Goal: Task Accomplishment & Management: Use online tool/utility

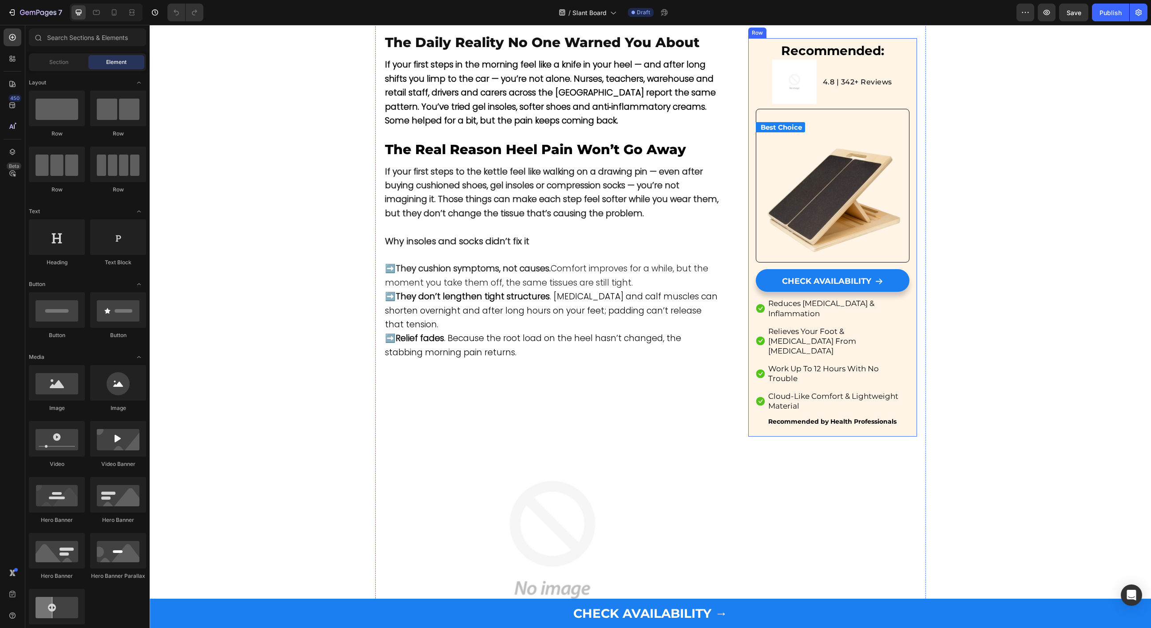
scroll to position [521, 0]
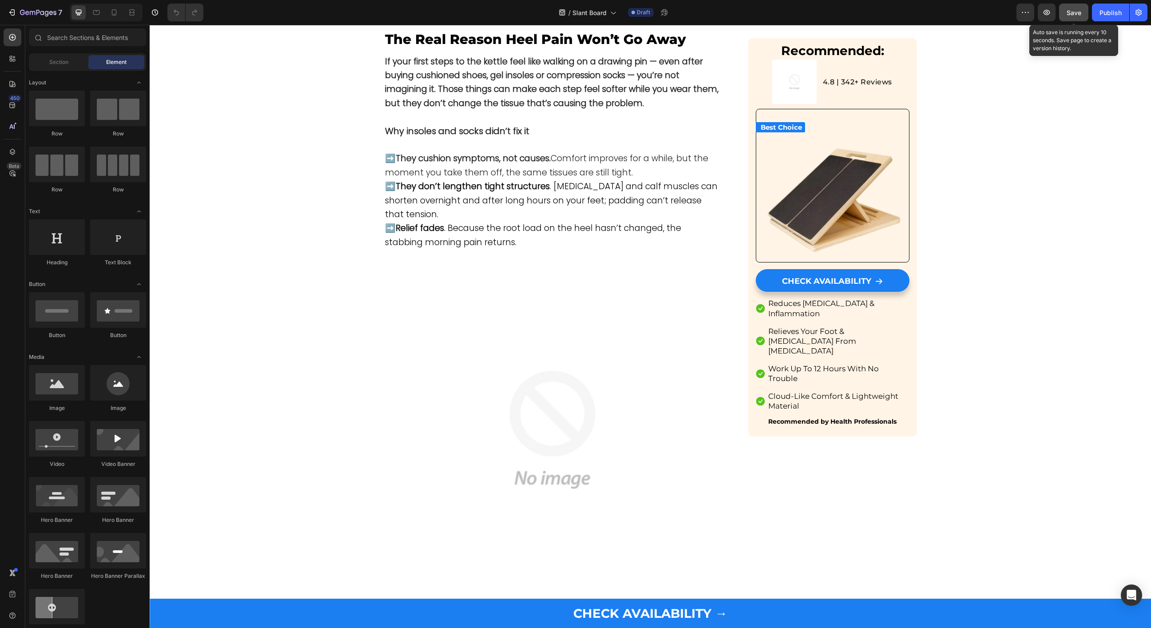
click at [1065, 18] on button "Save" at bounding box center [1073, 13] width 29 height 18
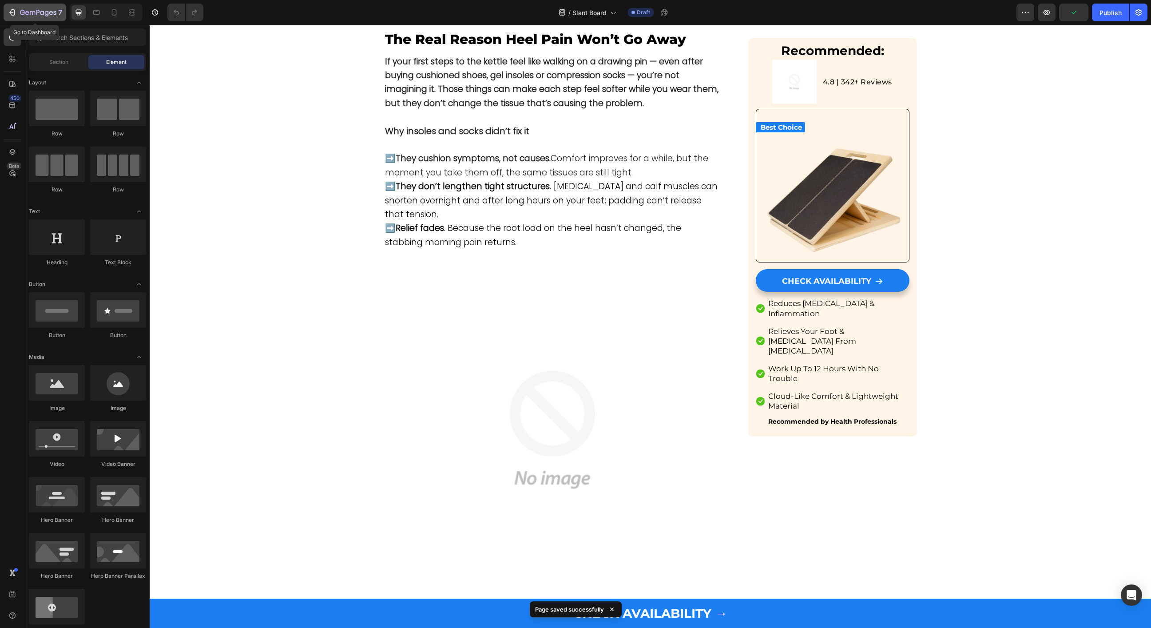
click at [18, 16] on div "7" at bounding box center [35, 12] width 55 height 11
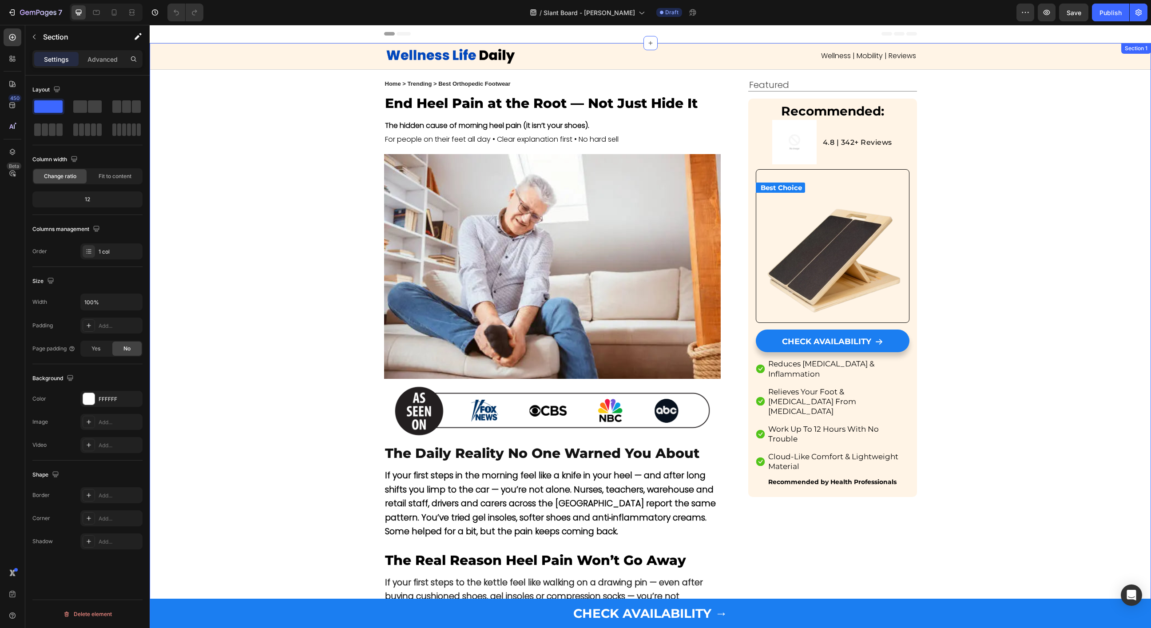
click at [434, 103] on h3 "End Heel Pain at the Root — Not Just Hide It" at bounding box center [552, 103] width 337 height 19
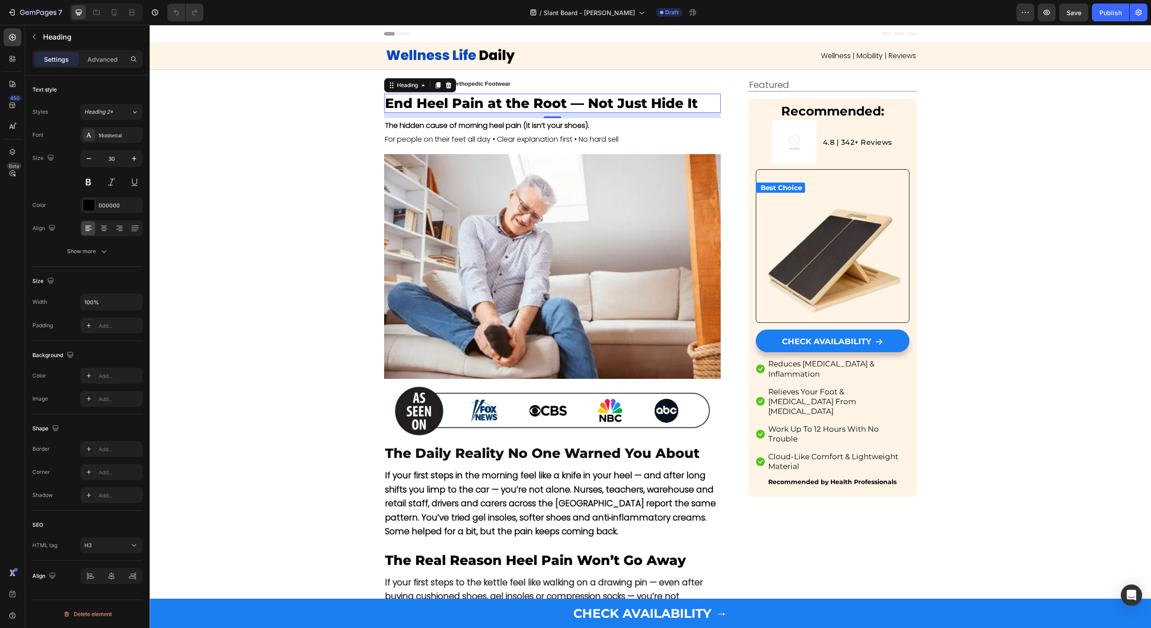
click at [555, 103] on h3 "End Heel Pain at the Root — Not Just Hide It" at bounding box center [552, 103] width 337 height 19
click at [555, 103] on p "End Heel Pain at the Root — Not Just Hide It" at bounding box center [552, 103] width 335 height 17
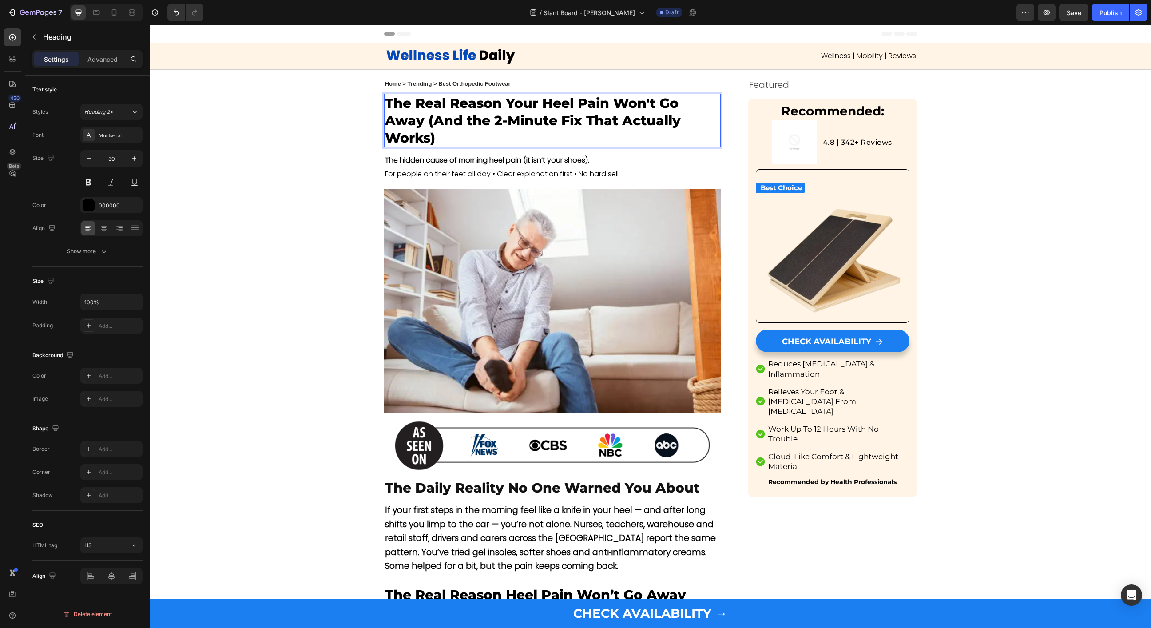
click at [441, 123] on p "The Real Reason Your Heel Pain Won't Go Away (And the 2-Minute Fix That Actuall…" at bounding box center [552, 121] width 335 height 52
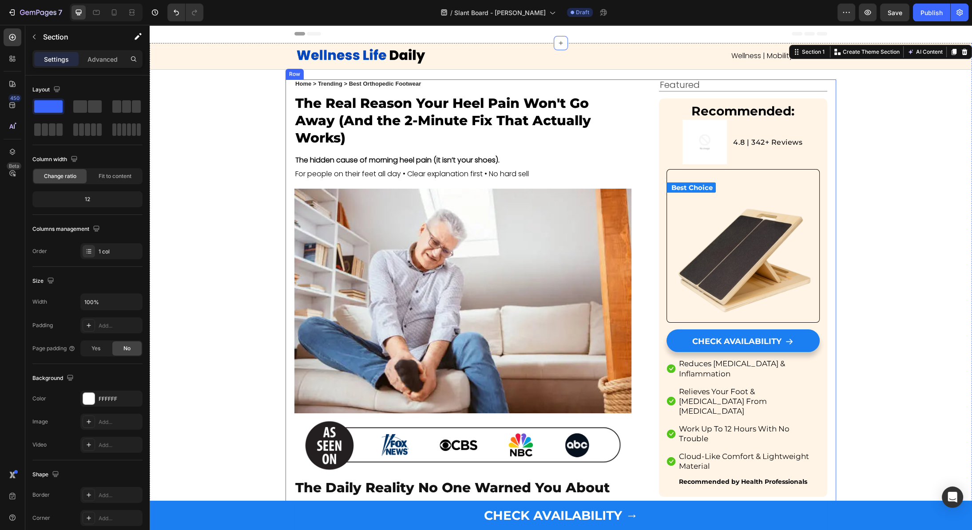
click at [373, 163] on strong "The hidden cause of morning heel pain (it isn’t your shoes)." at bounding box center [397, 160] width 204 height 10
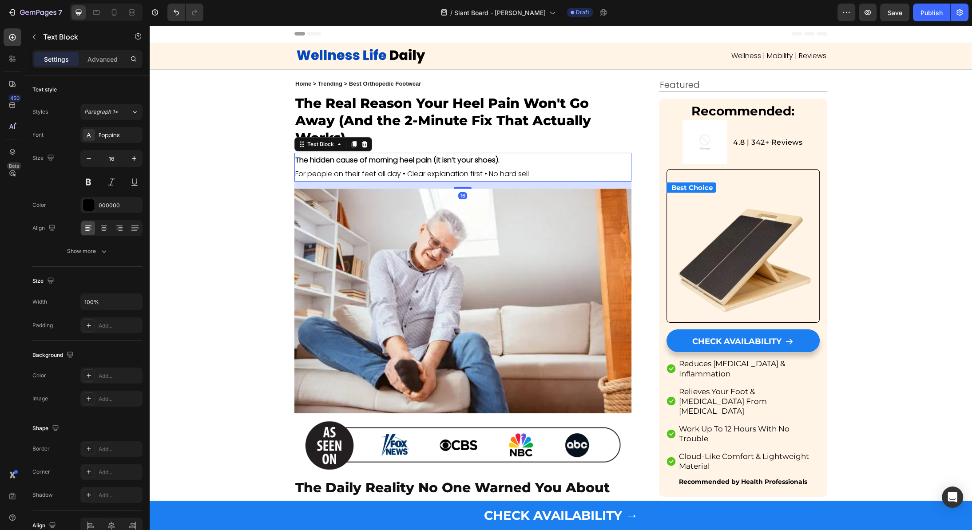
click at [373, 163] on strong "The hidden cause of morning heel pain (it isn’t your shoes)." at bounding box center [397, 160] width 204 height 10
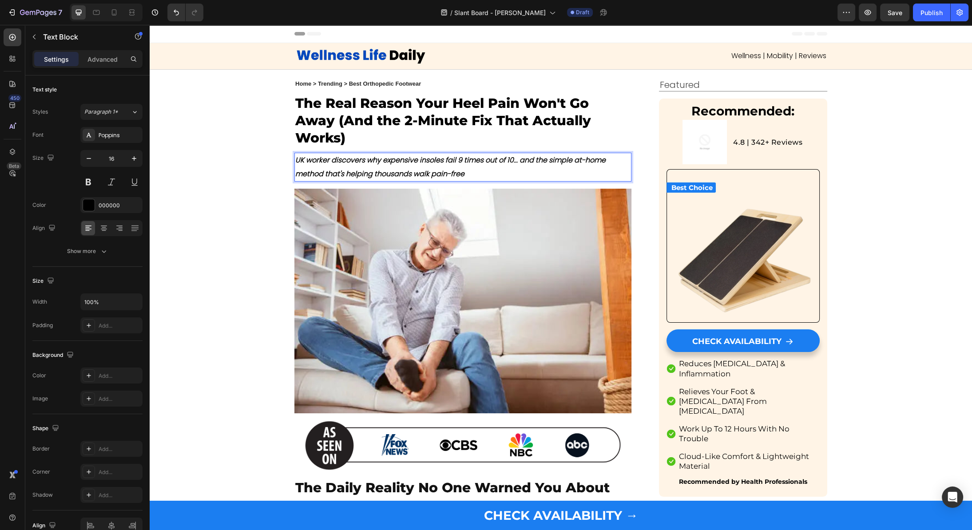
click at [443, 159] on strong "UK worker discovers why expensive insoles fail 9 times out of 10... and the sim…" at bounding box center [450, 167] width 310 height 24
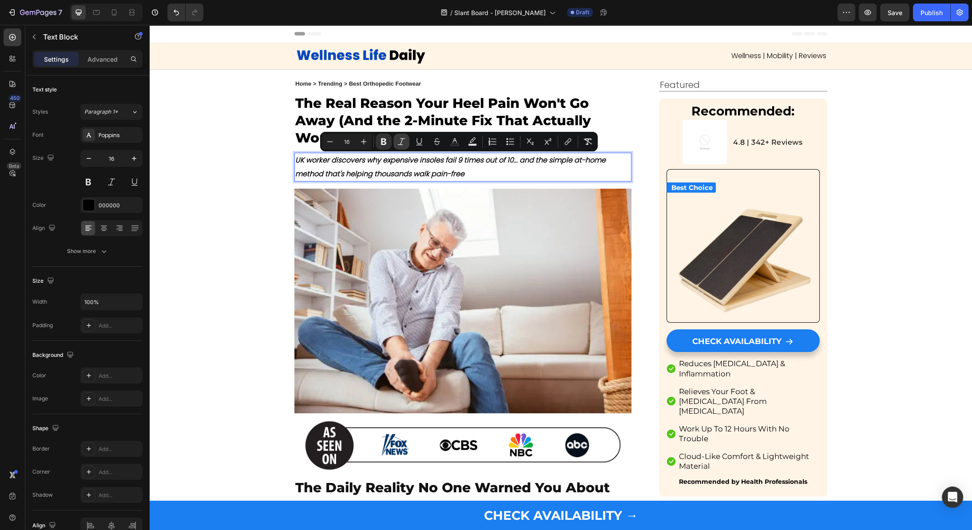
click at [402, 142] on icon "Editor contextual toolbar" at bounding box center [401, 141] width 9 height 9
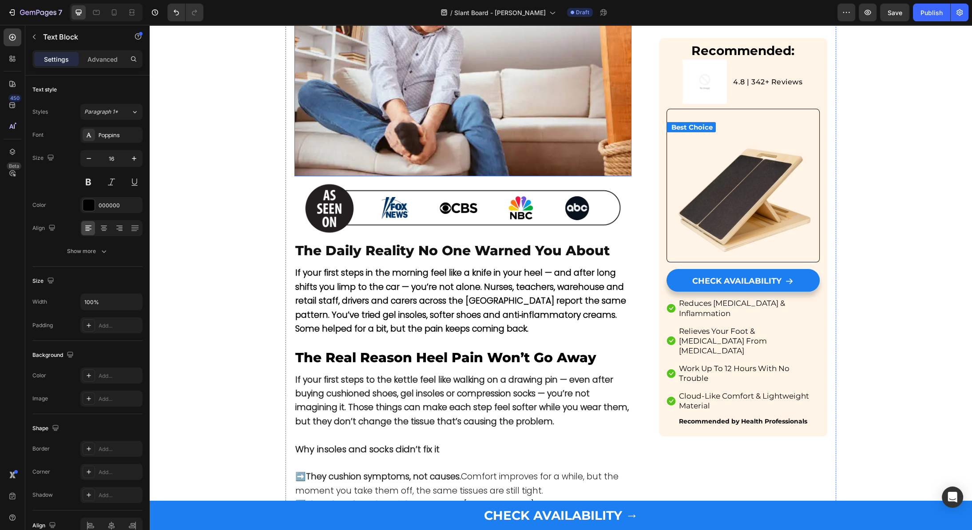
scroll to position [306, 0]
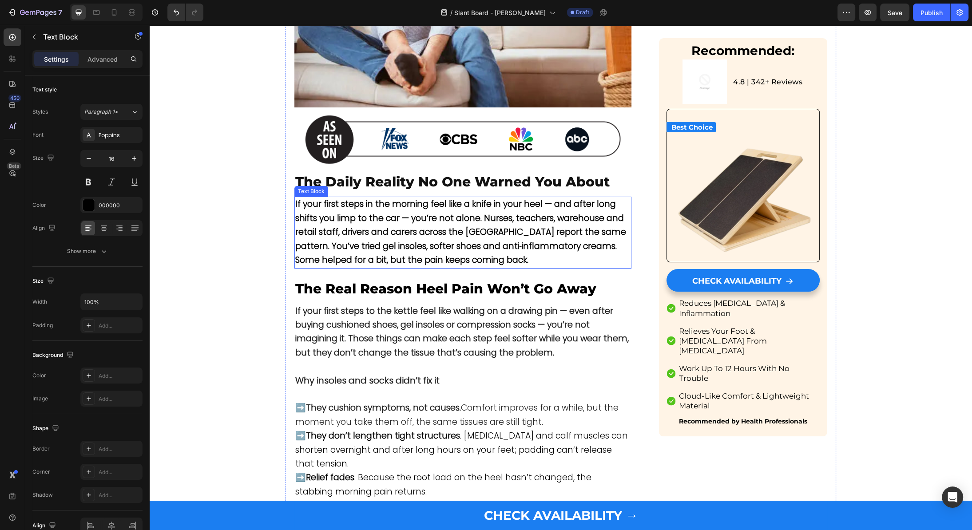
click at [407, 213] on strong "If your first steps in the morning feel like a knife in your heel — and after l…" at bounding box center [460, 232] width 331 height 68
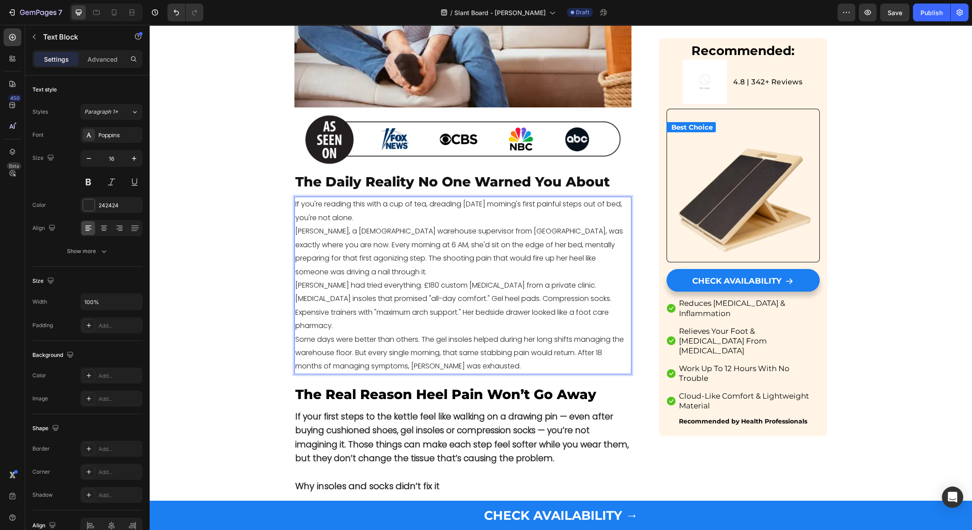
click at [410, 283] on p "[PERSON_NAME] had tried everything. £180 custom [MEDICAL_DATA] from a private c…" at bounding box center [462, 306] width 335 height 54
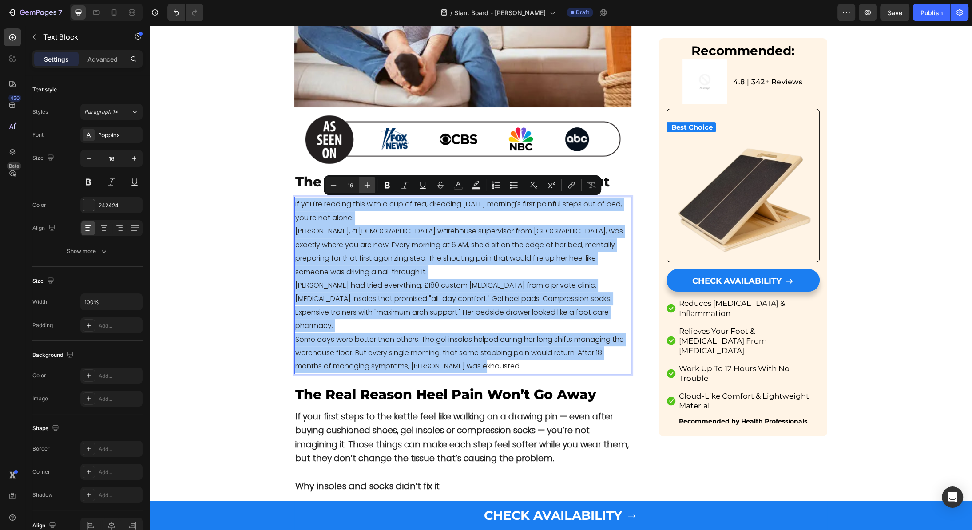
click at [371, 185] on icon "Editor contextual toolbar" at bounding box center [367, 185] width 9 height 9
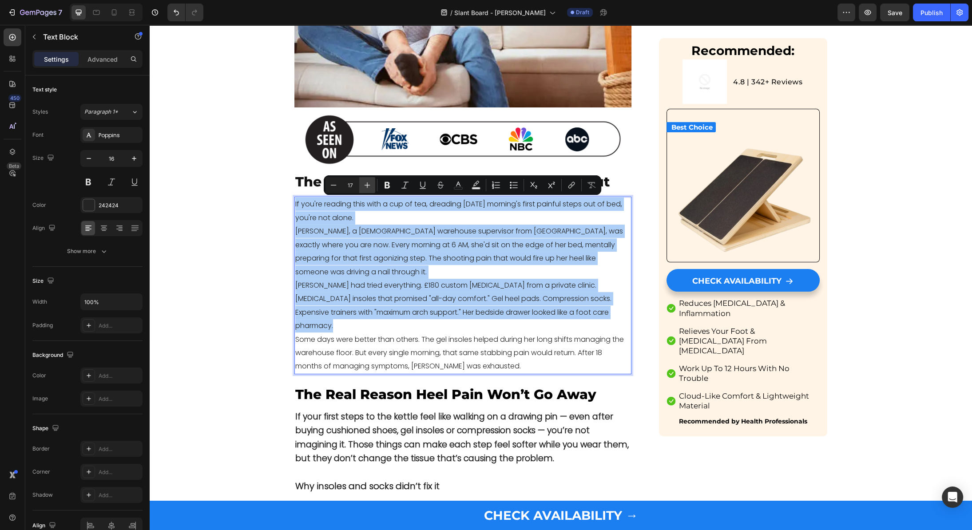
click at [371, 185] on icon "Editor contextual toolbar" at bounding box center [367, 185] width 9 height 9
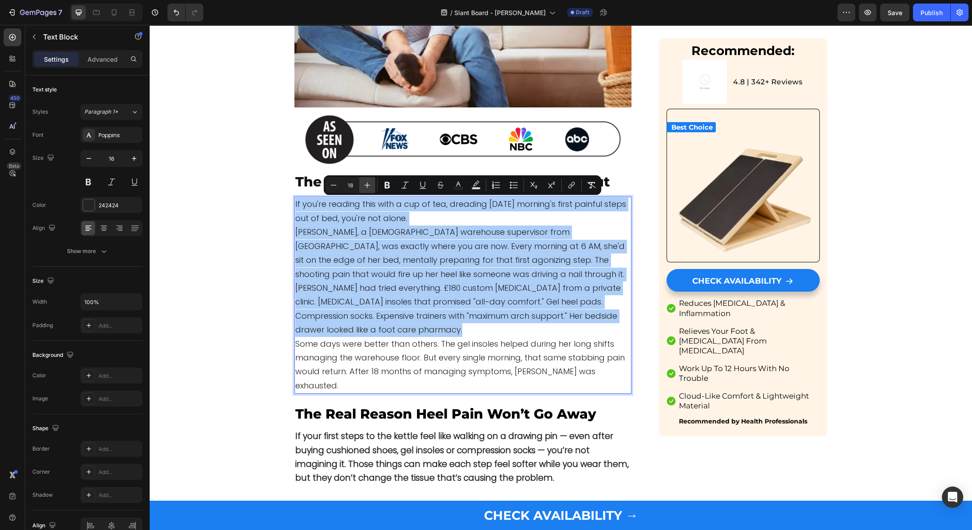
click at [371, 185] on icon "Editor contextual toolbar" at bounding box center [367, 185] width 9 height 9
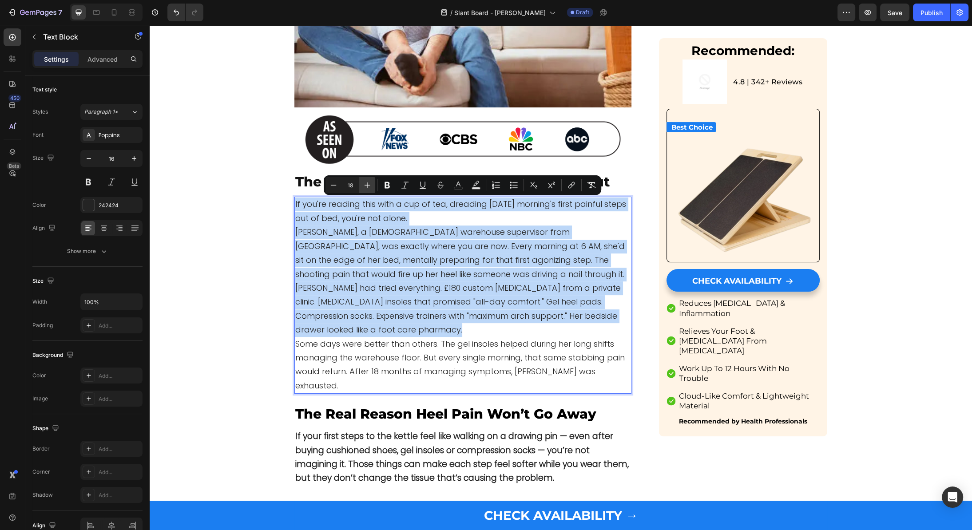
type input "19"
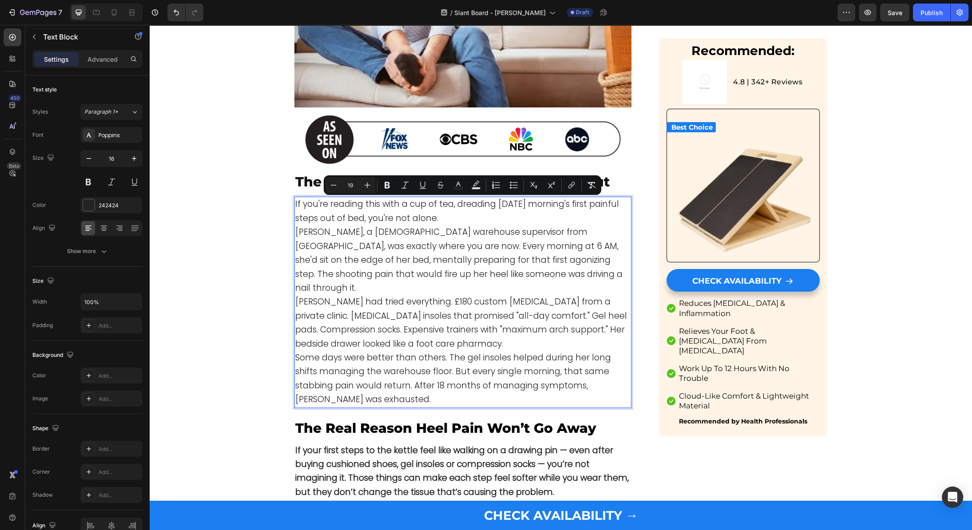
click at [451, 216] on p "If you're reading this with a cup of tea, dreading [DATE] morning's first painf…" at bounding box center [462, 212] width 335 height 28
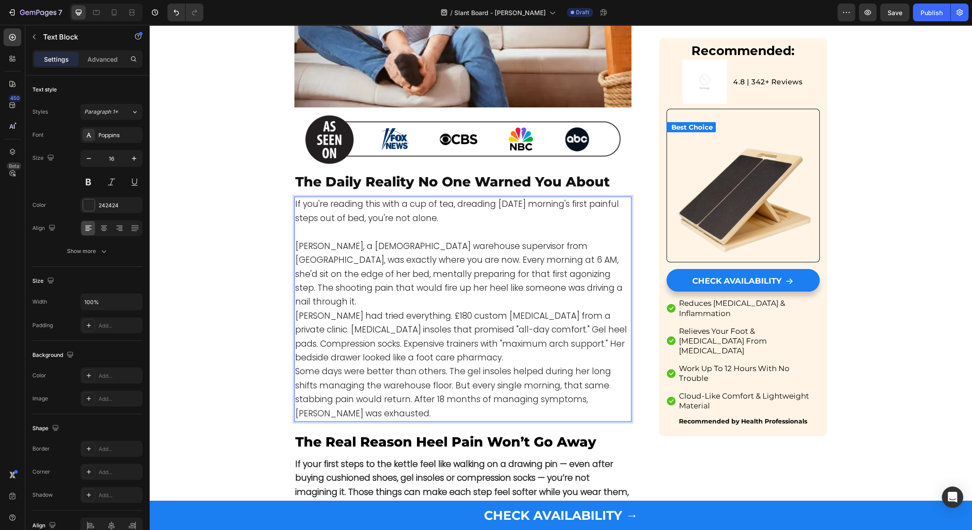
click at [580, 287] on p "Emma Richardson, a 42-year-old warehouse supervisor from Birmingham, was exactl…" at bounding box center [462, 275] width 335 height 70
click at [581, 285] on p "Emma Richardson, a 42-year-old warehouse supervisor from Birmingham, was exactl…" at bounding box center [462, 274] width 335 height 70
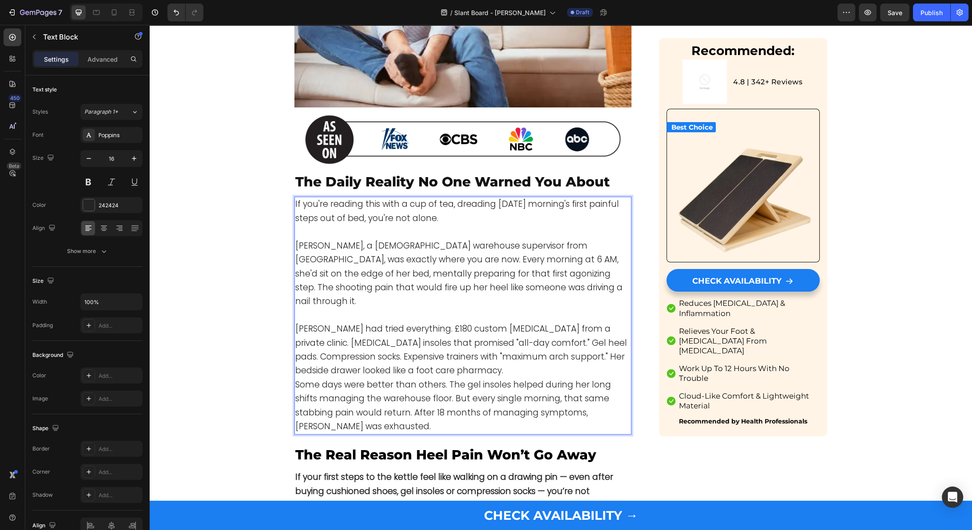
click at [336, 240] on span "Emma Richardson, a 42-year-old warehouse supervisor from Birmingham, was exactl…" at bounding box center [458, 274] width 327 height 68
click at [476, 352] on p "[PERSON_NAME] had tried everything. £180 custom [MEDICAL_DATA] from a private c…" at bounding box center [462, 350] width 335 height 56
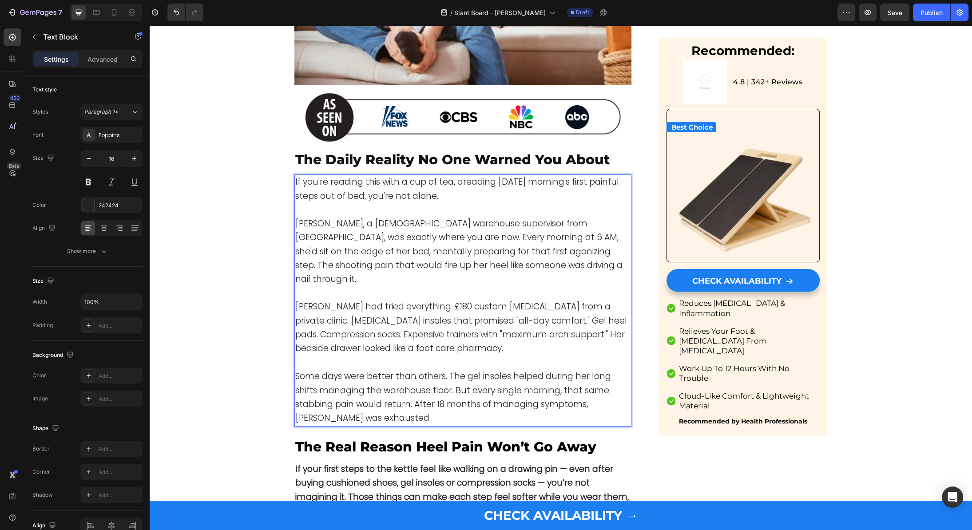
scroll to position [347, 0]
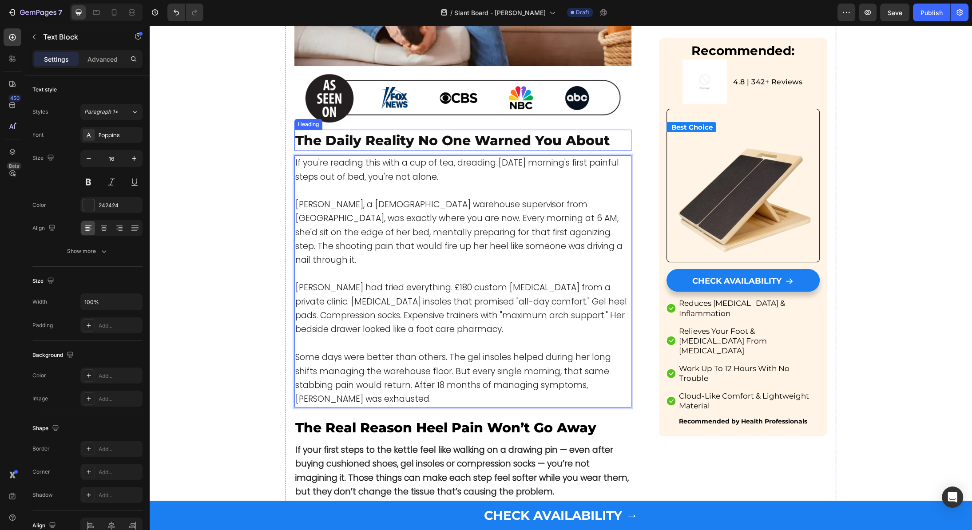
click at [391, 138] on span "The Daily Reality No One Warned You About" at bounding box center [452, 140] width 314 height 16
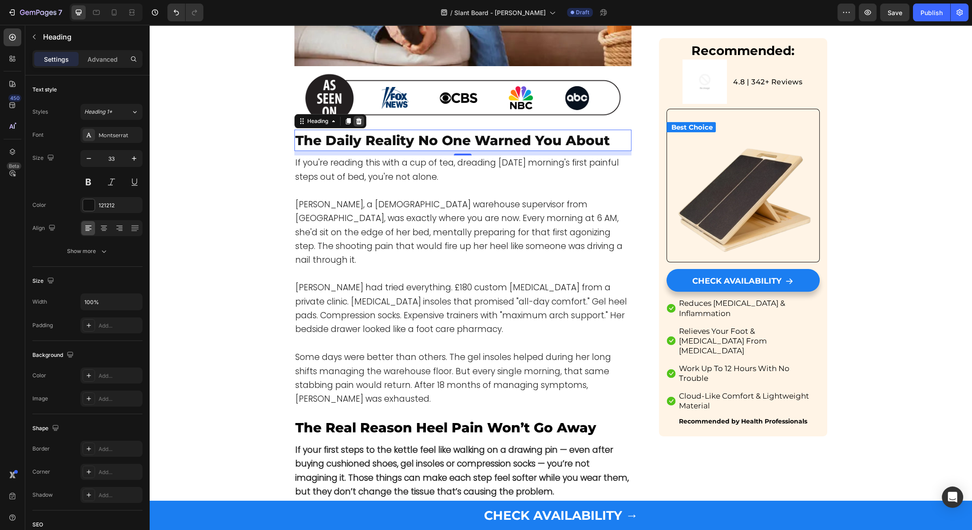
click at [359, 121] on icon at bounding box center [359, 121] width 6 height 6
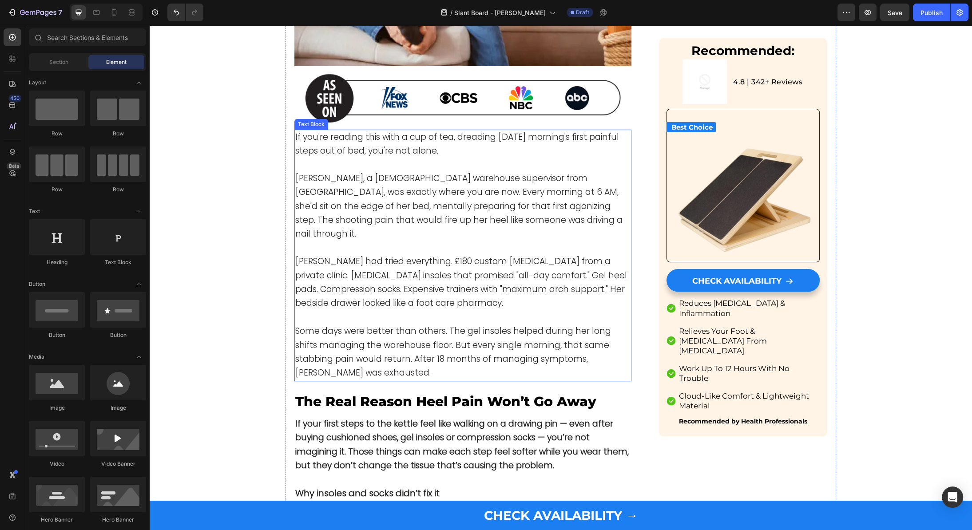
click at [359, 362] on p "Some days were better than others. The gel insoles helped during her long shift…" at bounding box center [462, 352] width 335 height 56
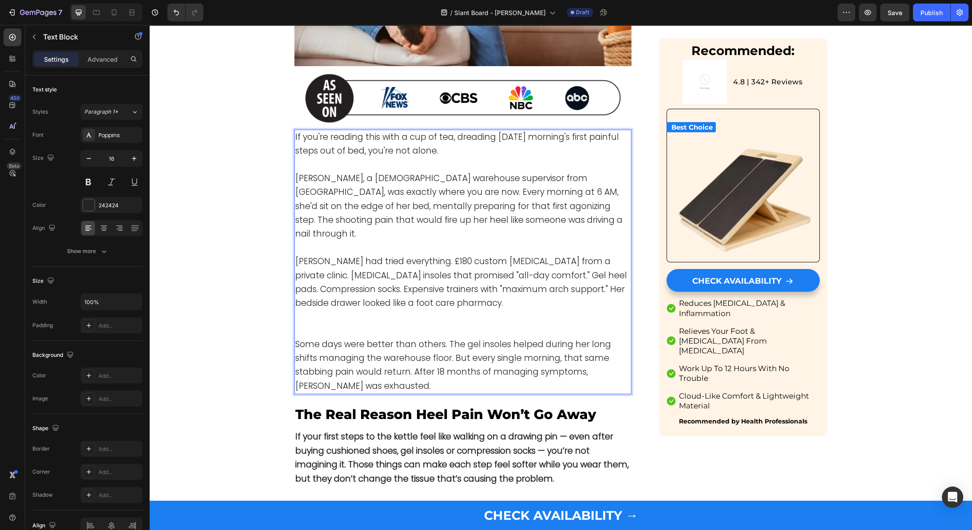
click at [354, 376] on p "Some days were better than others. The gel insoles helped during her long shift…" at bounding box center [462, 366] width 335 height 56
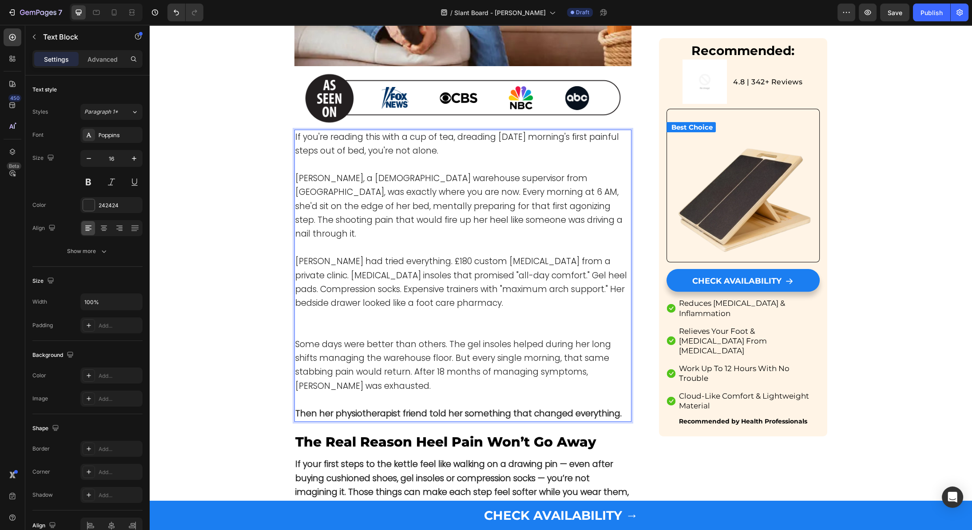
click at [315, 314] on p "Rich Text Editor. Editing area: main" at bounding box center [462, 324] width 335 height 27
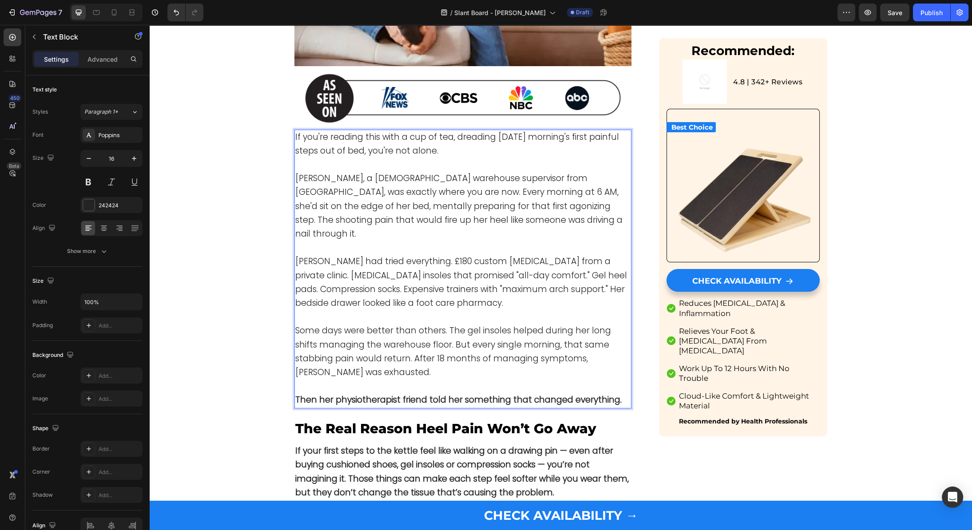
click at [421, 394] on strong "Then her physiotherapist friend told her something that changed everything." at bounding box center [458, 400] width 326 height 12
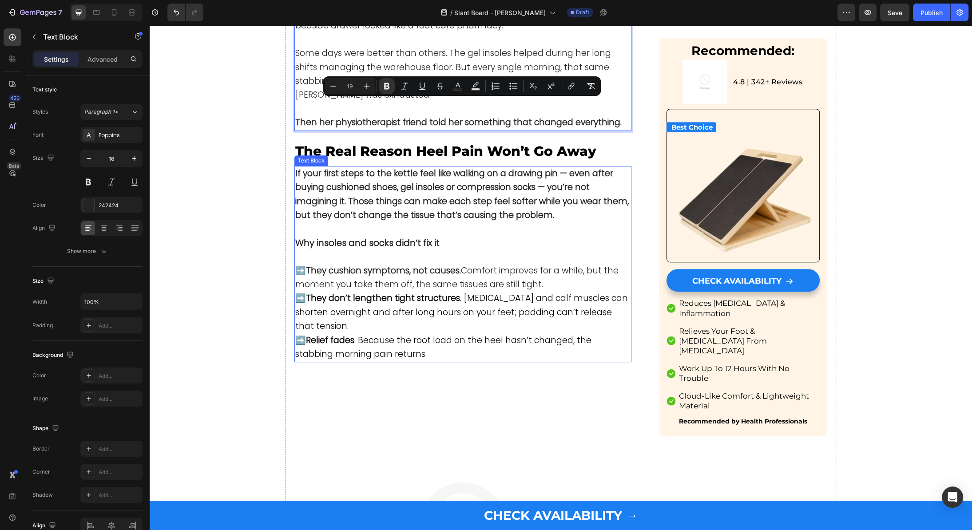
scroll to position [596, 0]
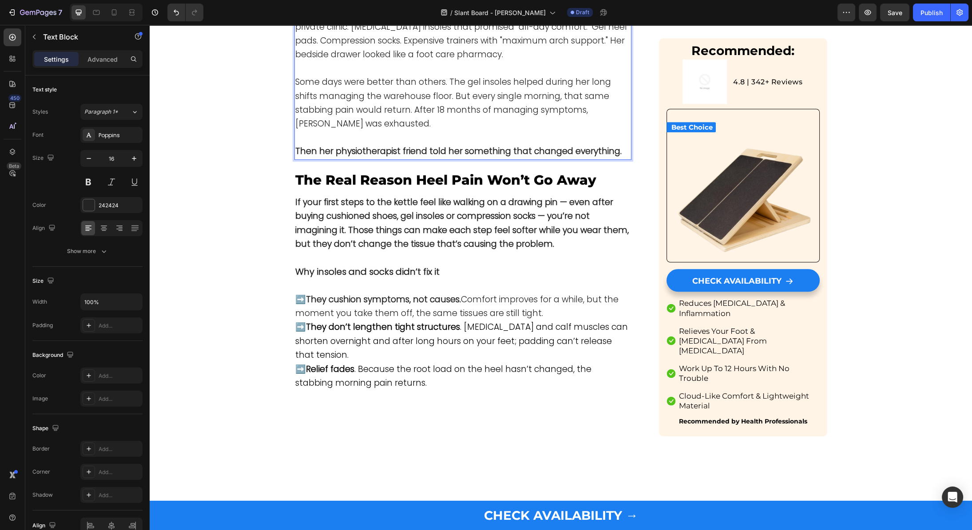
click at [317, 96] on span "Some days were better than others. The gel insoles helped during her long shift…" at bounding box center [453, 103] width 316 height 54
click at [359, 114] on p "Some days were better than others. The gel insoles helped during her long shift…" at bounding box center [462, 103] width 335 height 56
click at [370, 172] on span "The Real Reason Heel Pain Won’t Go Away" at bounding box center [445, 180] width 301 height 16
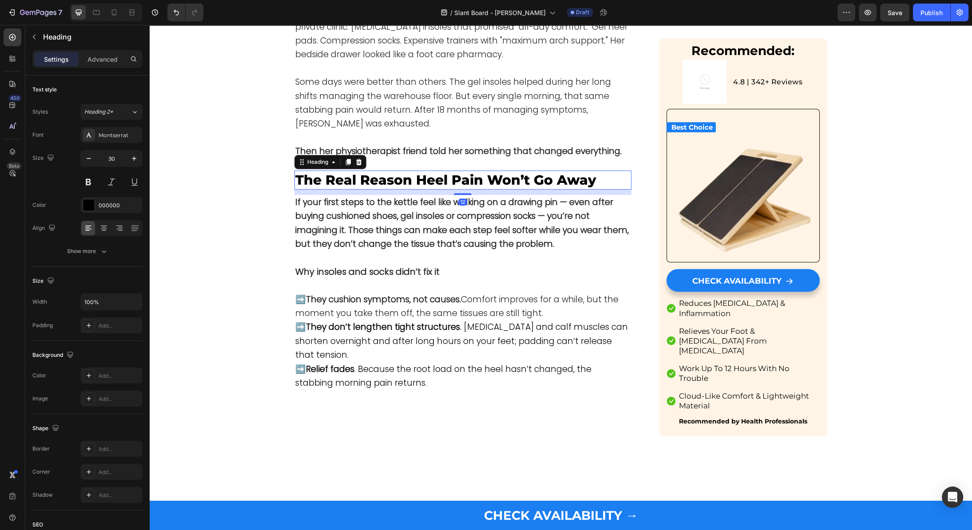
click at [370, 172] on span "The Real Reason Heel Pain Won’t Go Away" at bounding box center [445, 180] width 301 height 16
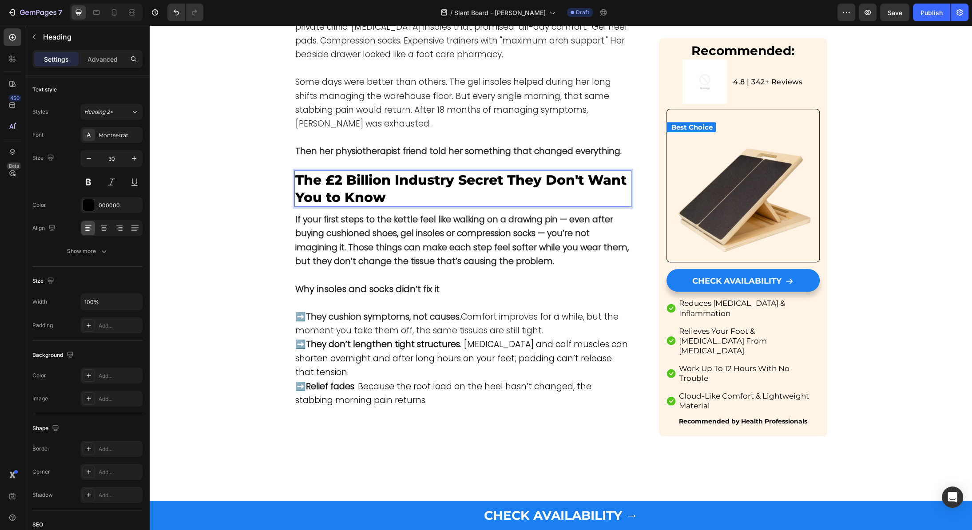
click at [358, 184] on p "The £2 Billion Industry Secret They Don't Want You to Know" at bounding box center [462, 188] width 335 height 35
click at [356, 223] on strong "If your first steps to the kettle feel like walking on a drawing pin — even aft…" at bounding box center [461, 241] width 333 height 54
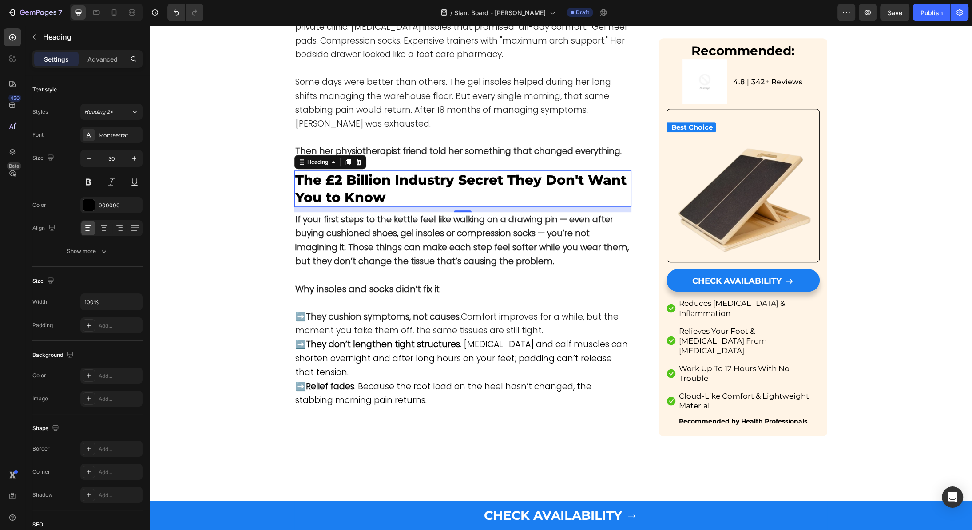
click at [356, 223] on strong "If your first steps to the kettle feel like walking on a drawing pin — even aft…" at bounding box center [461, 241] width 333 height 54
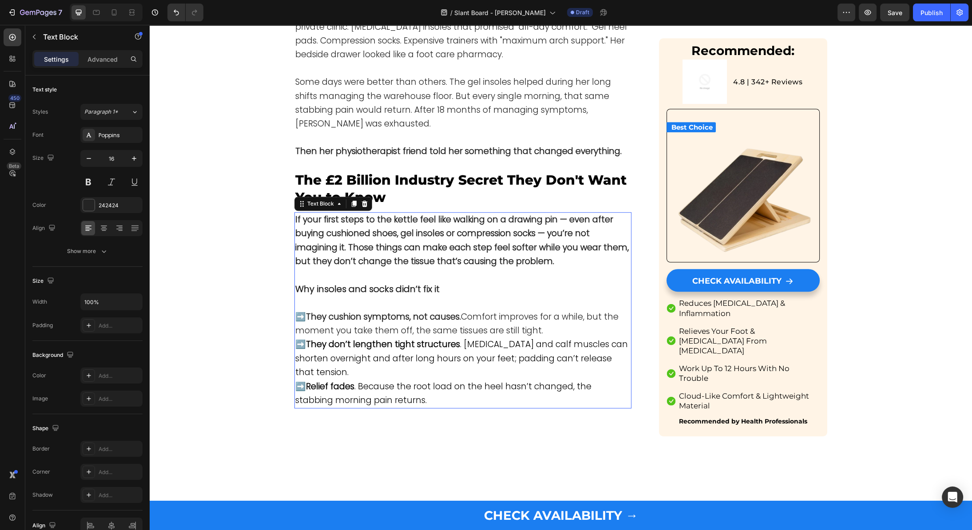
click at [356, 223] on strong "If your first steps to the kettle feel like walking on a drawing pin — even aft…" at bounding box center [461, 241] width 333 height 54
click at [379, 227] on strong "If your first steps to the kettle feel like walking on a drawing pin — even aft…" at bounding box center [461, 241] width 333 height 54
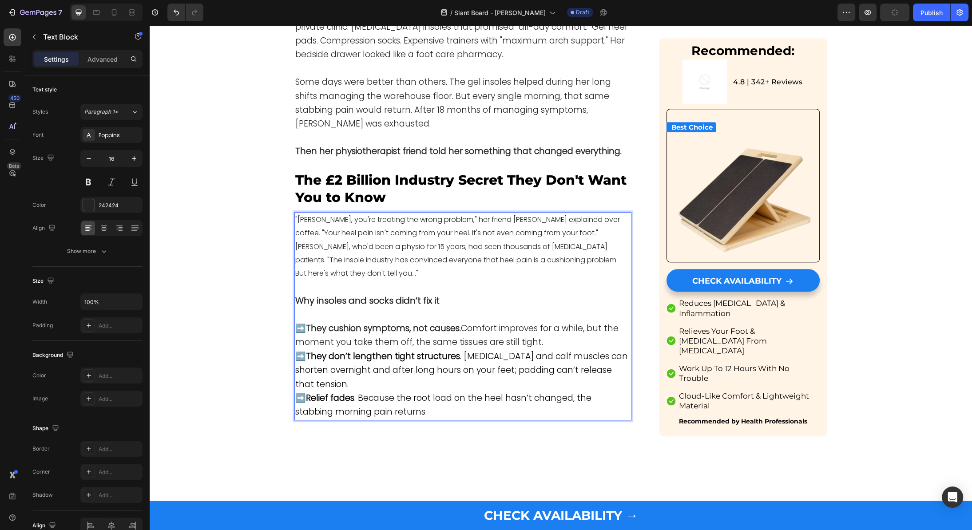
click at [368, 249] on p "[PERSON_NAME], who'd been a physio for 15 years, had seen thousands of [MEDICAL…" at bounding box center [462, 260] width 335 height 40
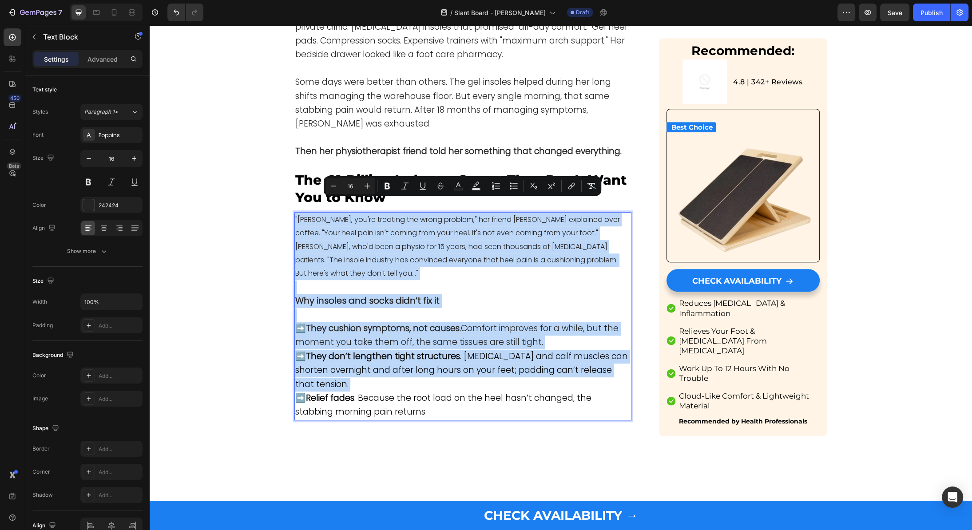
click at [358, 221] on p ""[PERSON_NAME], you're treating the wrong problem," her friend [PERSON_NAME] ex…" at bounding box center [462, 226] width 335 height 27
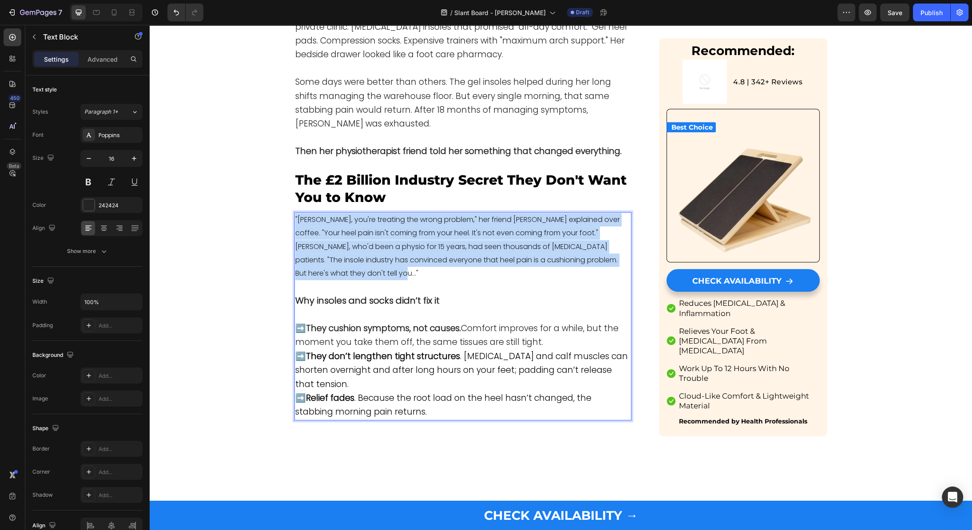
drag, startPoint x: 380, startPoint y: 257, endPoint x: 285, endPoint y: 191, distance: 115.6
click at [294, 212] on div ""Emma, you're treating the wrong problem," her friend Sarah explained over coff…" at bounding box center [462, 316] width 337 height 208
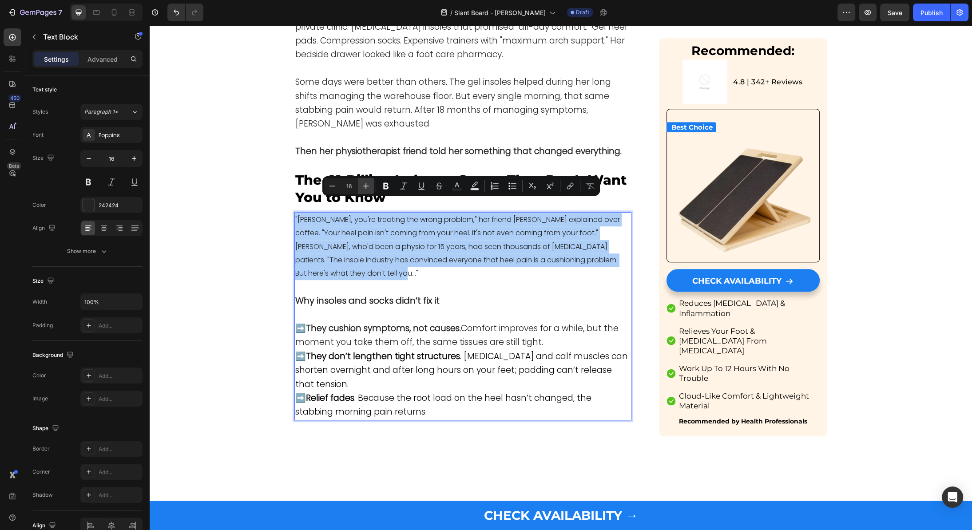
click at [370, 185] on icon "Editor contextual toolbar" at bounding box center [365, 186] width 9 height 9
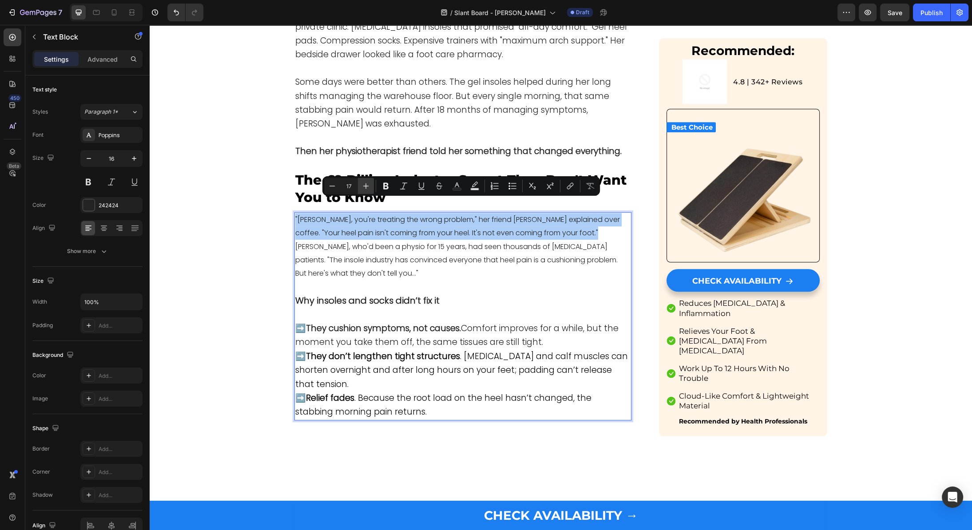
click at [370, 185] on icon "Editor contextual toolbar" at bounding box center [365, 186] width 9 height 9
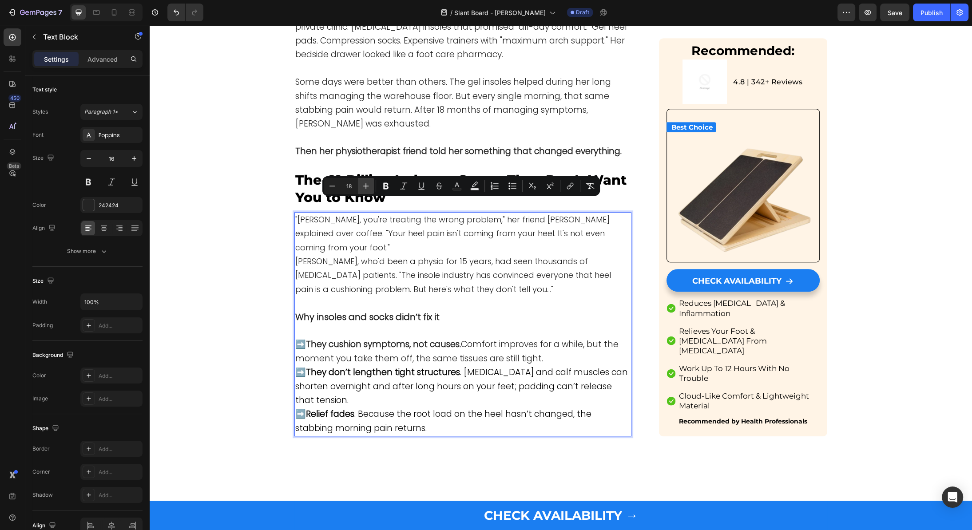
click at [370, 185] on icon "Editor contextual toolbar" at bounding box center [365, 186] width 9 height 9
type input "19"
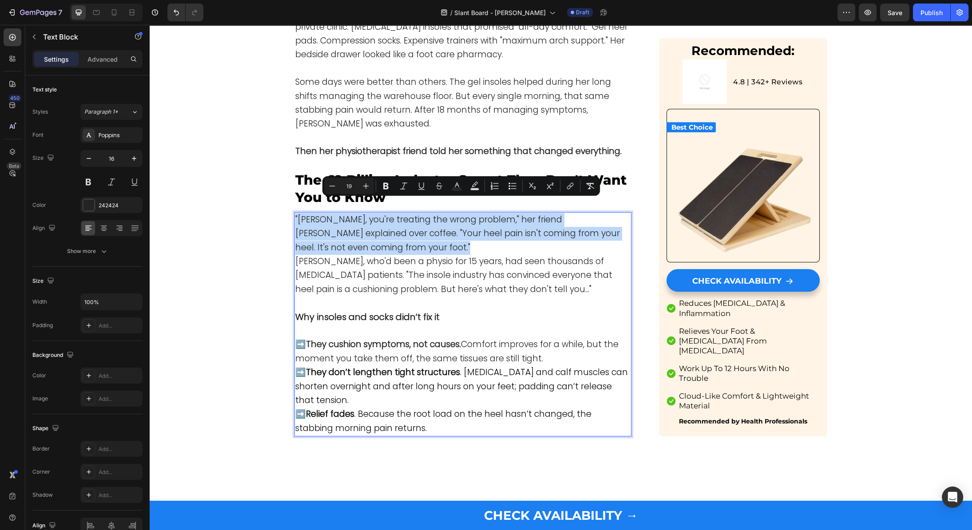
click at [435, 255] on p "[PERSON_NAME], who'd been a physio for 15 years, had seen thousands of [MEDICAL…" at bounding box center [462, 276] width 335 height 42
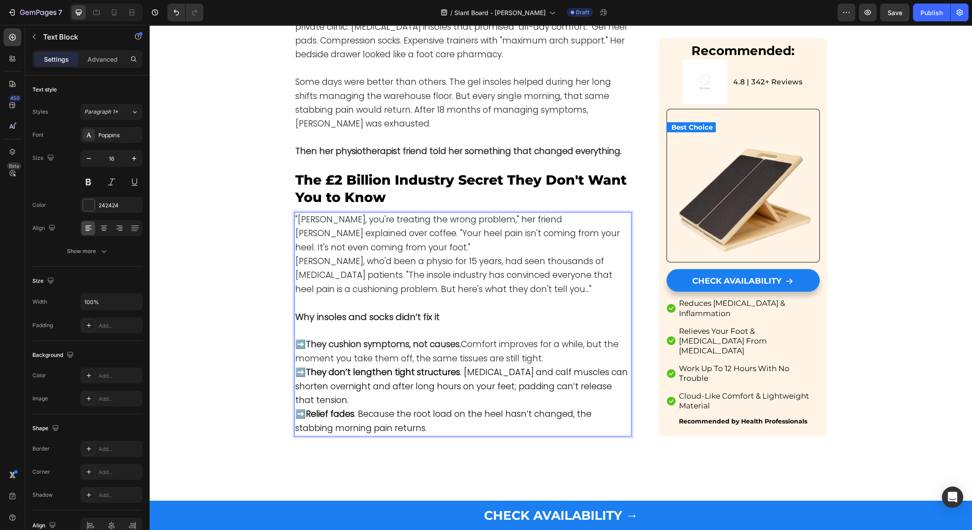
click at [423, 232] on p ""[PERSON_NAME], you're treating the wrong problem," her friend [PERSON_NAME] ex…" at bounding box center [462, 234] width 335 height 42
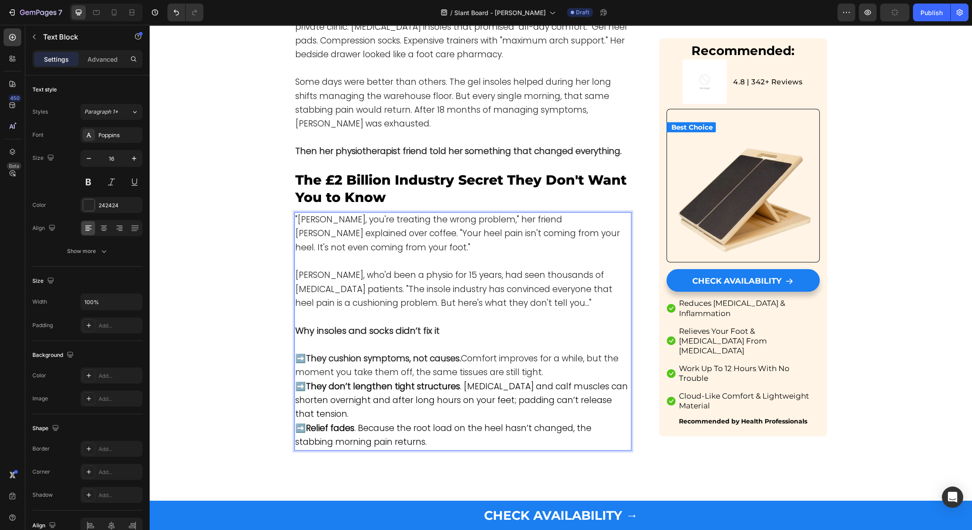
click at [364, 324] on strong "Why insoles and socks didn’t fix it" at bounding box center [367, 330] width 144 height 12
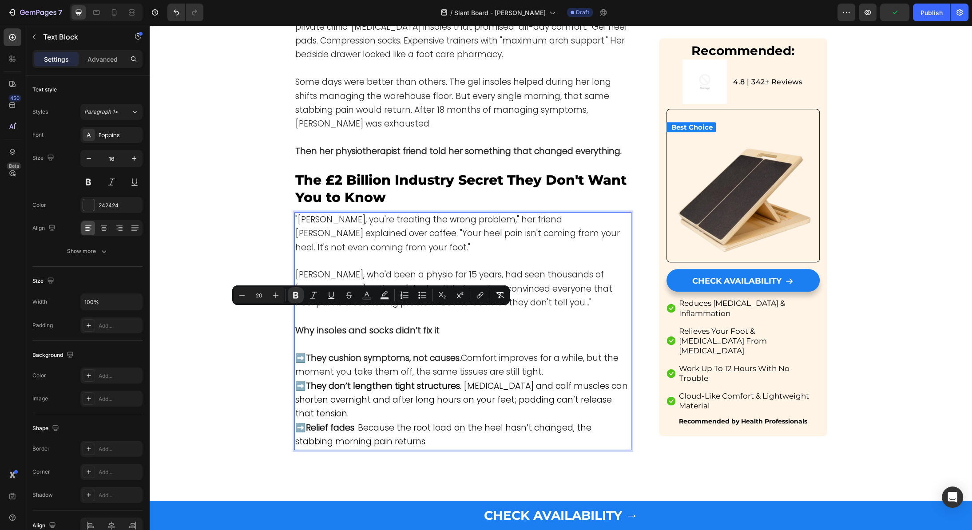
type input "16"
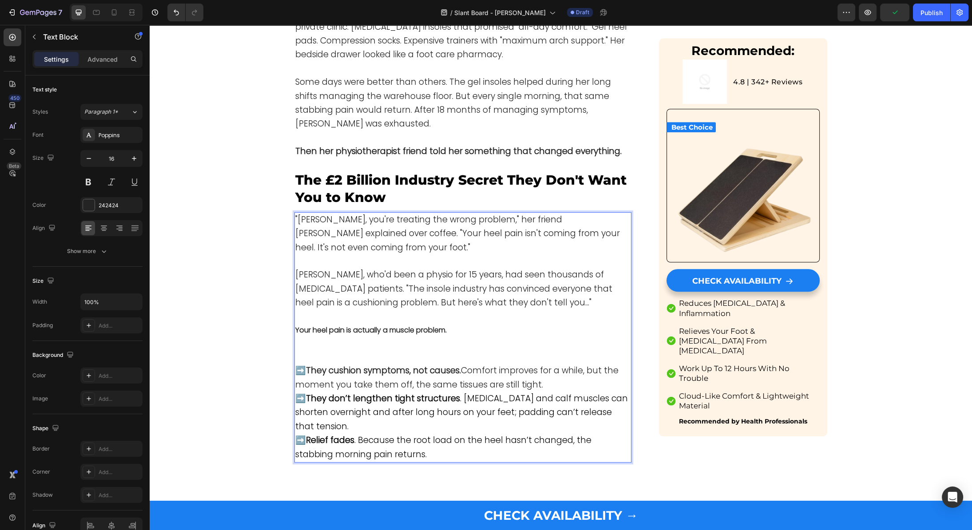
click at [352, 337] on p "Rich Text Editor. Editing area: main" at bounding box center [462, 343] width 335 height 13
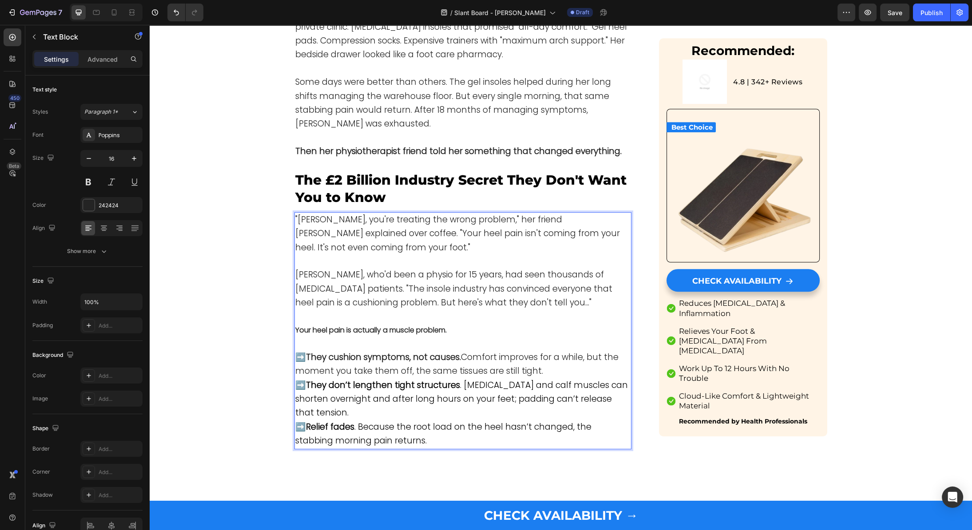
click at [352, 325] on strong "Your heel pain is actually a muscle problem." at bounding box center [370, 330] width 151 height 10
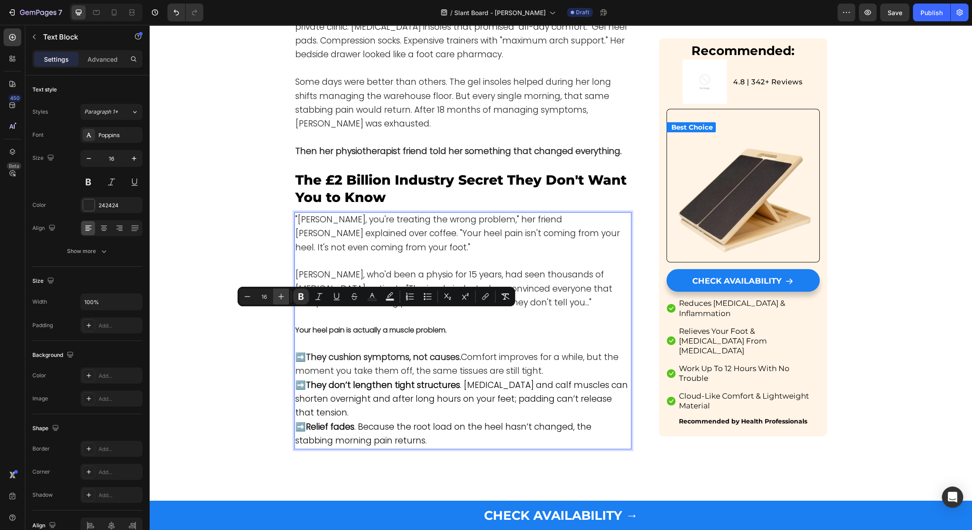
click at [283, 296] on icon "Editor contextual toolbar" at bounding box center [281, 296] width 9 height 9
type input "19"
click at [491, 337] on p "Rich Text Editor. Editing area: main" at bounding box center [462, 343] width 335 height 13
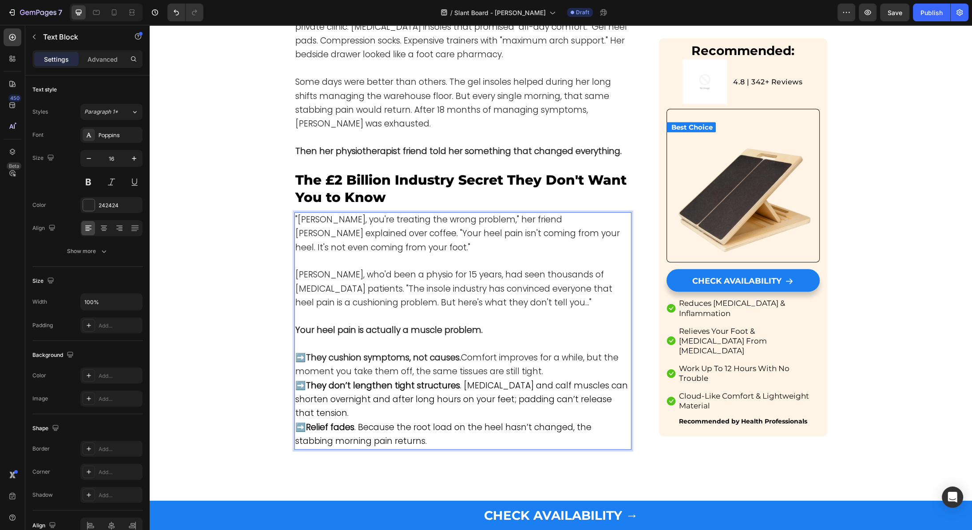
click at [380, 386] on span "➡️ They don’t lengthen tight structures . Plantar fascia and calf muscles can s…" at bounding box center [461, 400] width 332 height 40
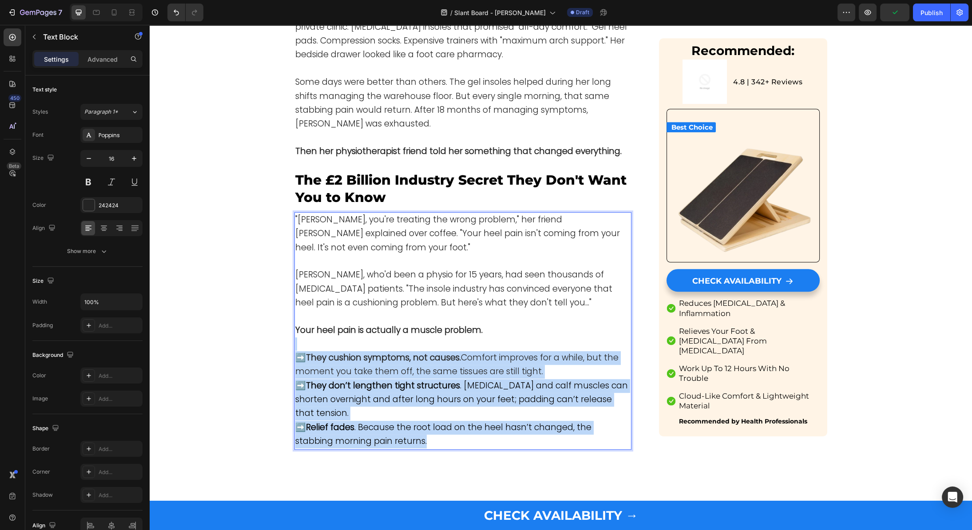
drag, startPoint x: 348, startPoint y: 424, endPoint x: 275, endPoint y: 332, distance: 117.2
click at [294, 332] on div ""Emma, you're treating the wrong problem," her friend Sarah explained over coff…" at bounding box center [462, 330] width 337 height 237
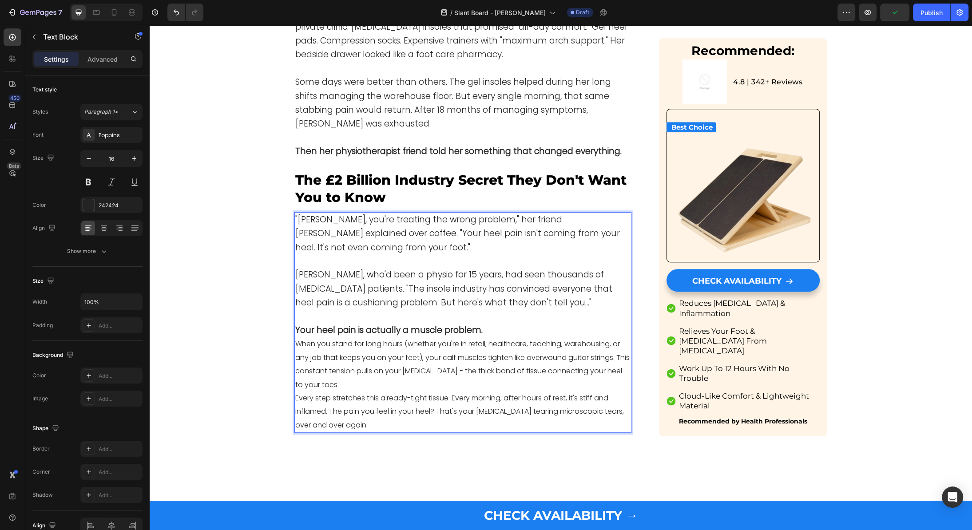
click at [506, 324] on p "Your heel pain is actually a muscle problem." at bounding box center [462, 331] width 335 height 14
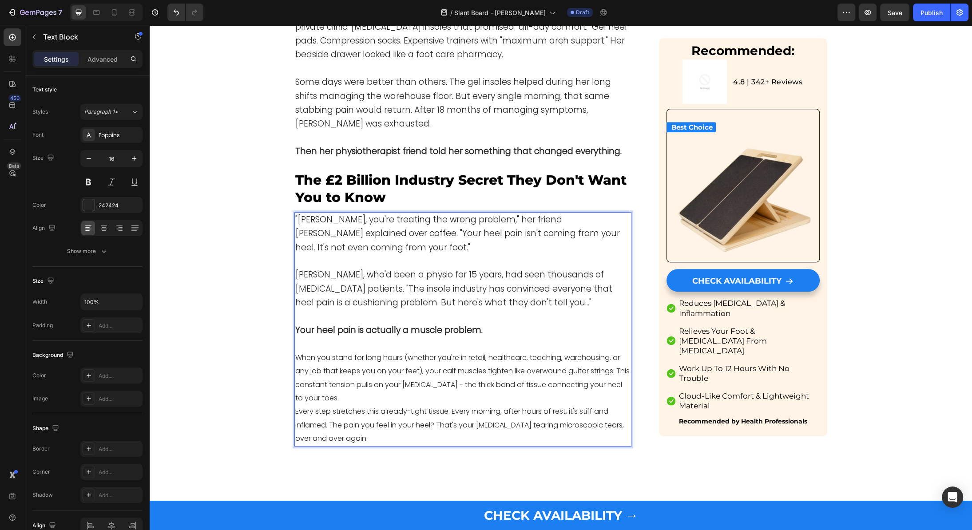
click at [368, 413] on p "Every step stretches this already-tight tissue. Every morning, after hours of r…" at bounding box center [462, 425] width 335 height 40
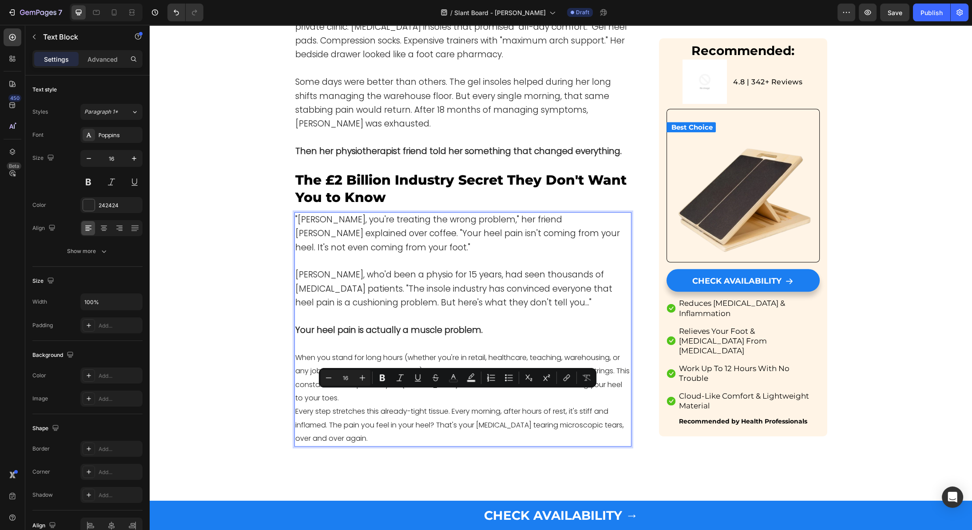
click at [380, 419] on p "Every step stretches this already-tight tissue. Every morning, after hours of r…" at bounding box center [462, 425] width 335 height 40
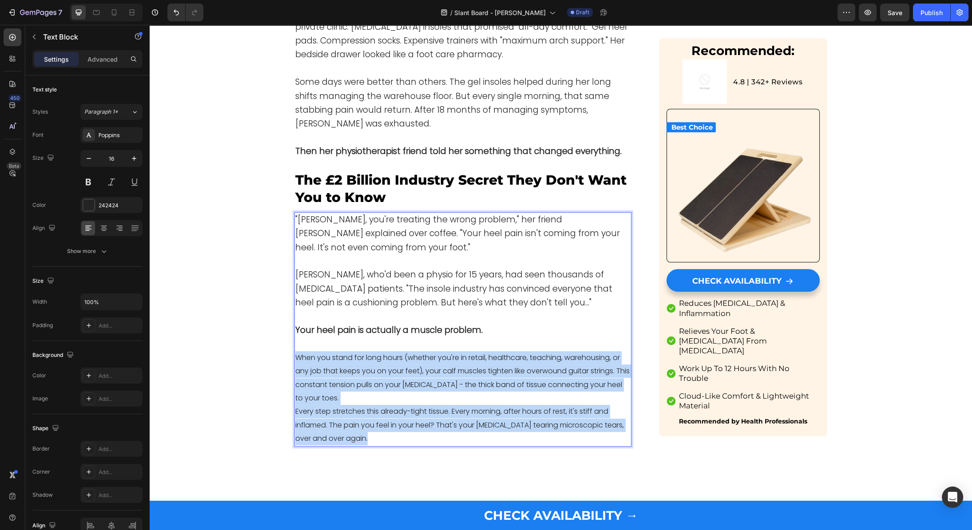
drag, startPoint x: 344, startPoint y: 415, endPoint x: 285, endPoint y: 345, distance: 91.6
click at [294, 345] on div ""Emma, you're treating the wrong problem," her friend Sarah explained over coff…" at bounding box center [462, 329] width 337 height 234
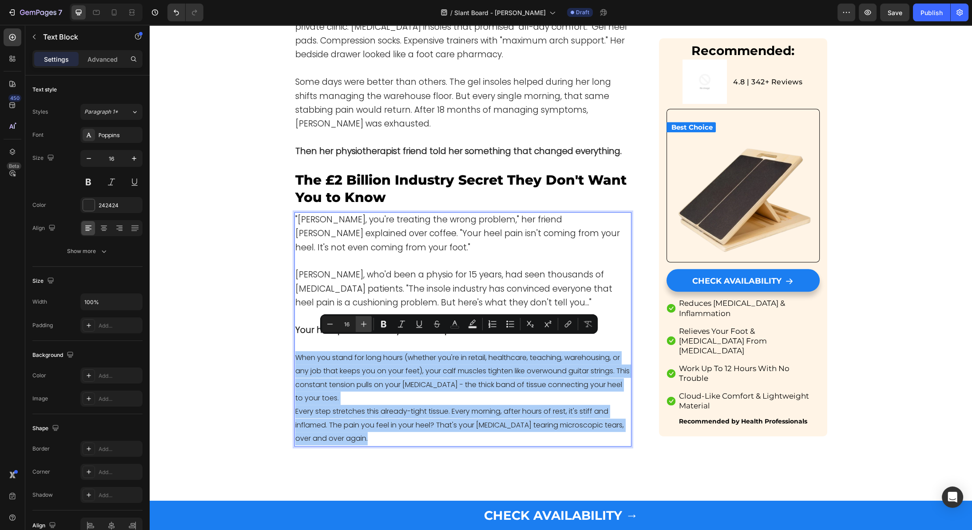
click at [369, 320] on button "Plus" at bounding box center [364, 324] width 16 height 16
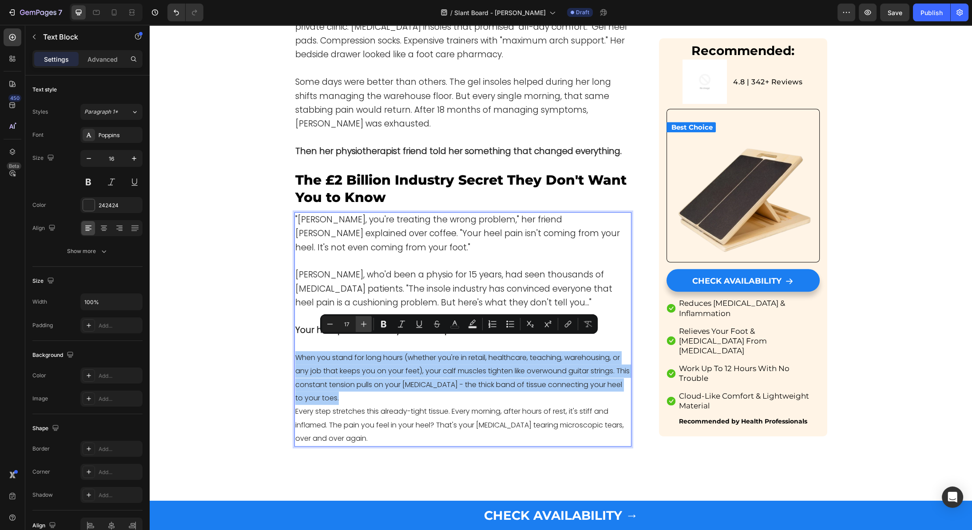
click at [369, 320] on button "Plus" at bounding box center [364, 324] width 16 height 16
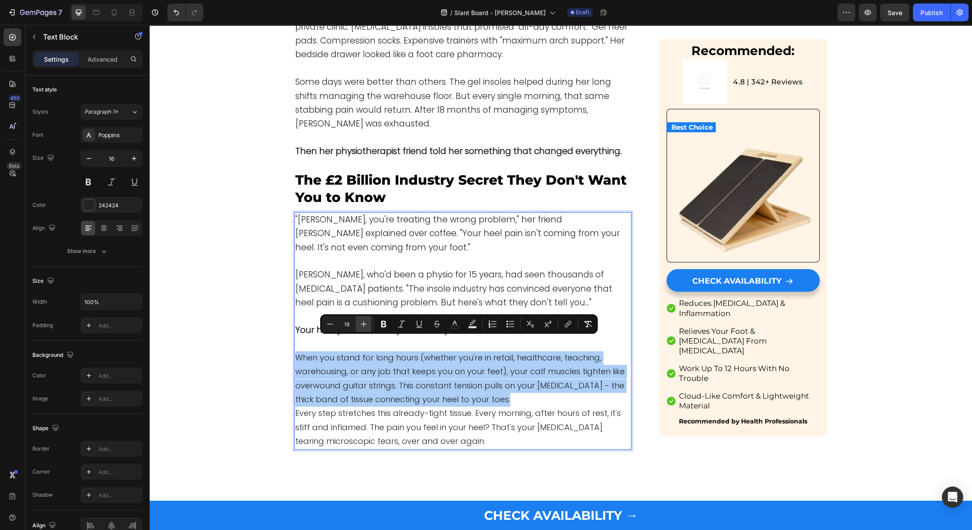
click at [369, 320] on button "Plus" at bounding box center [364, 324] width 16 height 16
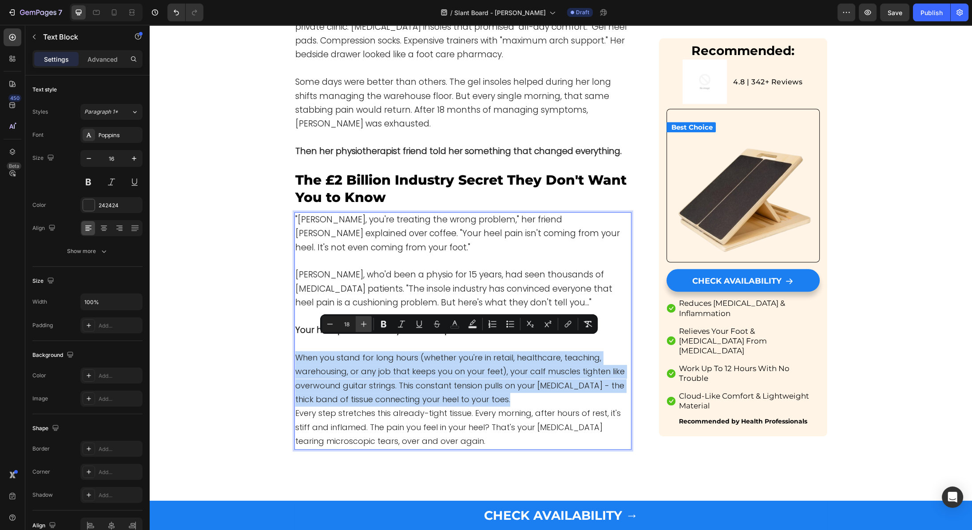
type input "19"
click at [512, 360] on span "When you stand for long hours (whether you're in retail, healthcare, teaching, …" at bounding box center [462, 379] width 334 height 54
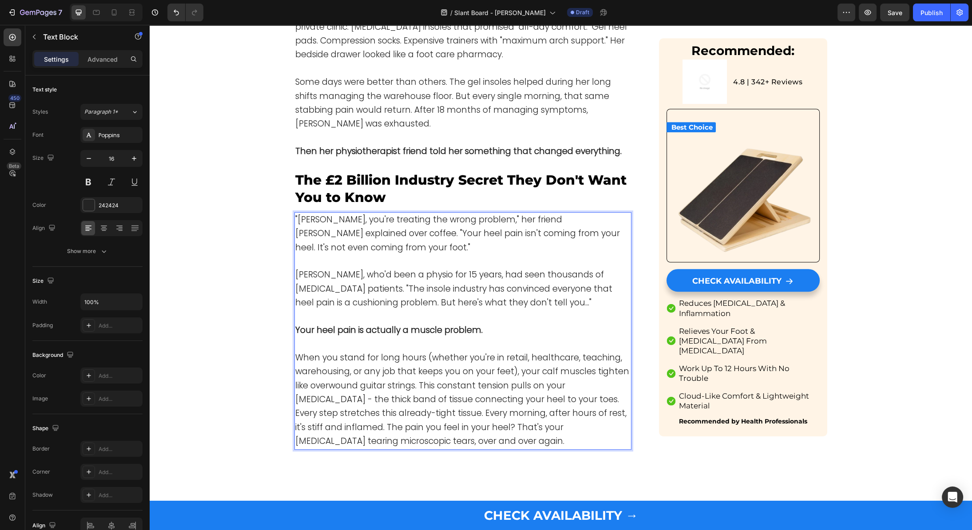
click at [555, 385] on p "When you stand for long hours (whether you're in retail, healthcare, teaching, …" at bounding box center [462, 379] width 335 height 56
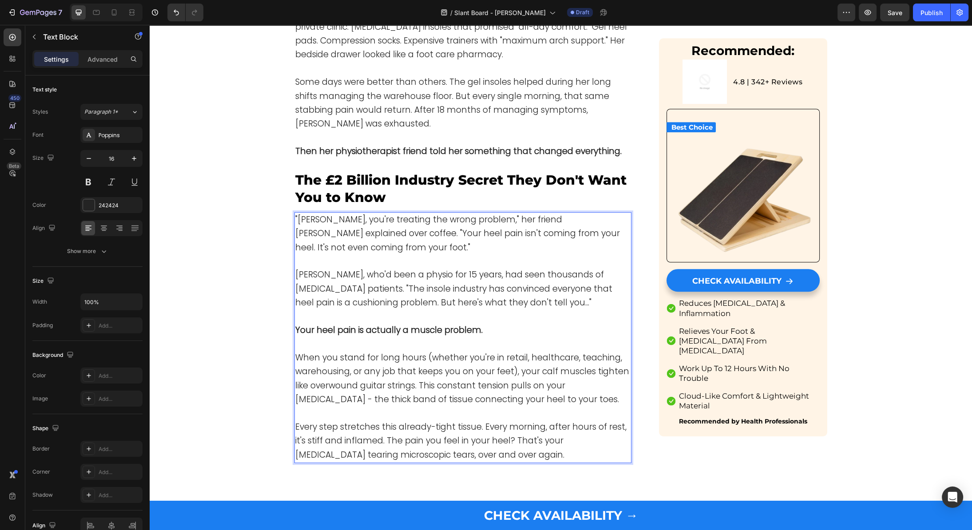
click at [517, 442] on p "Every step stretches this already-tight tissue. Every morning, after hours of r…" at bounding box center [462, 441] width 335 height 42
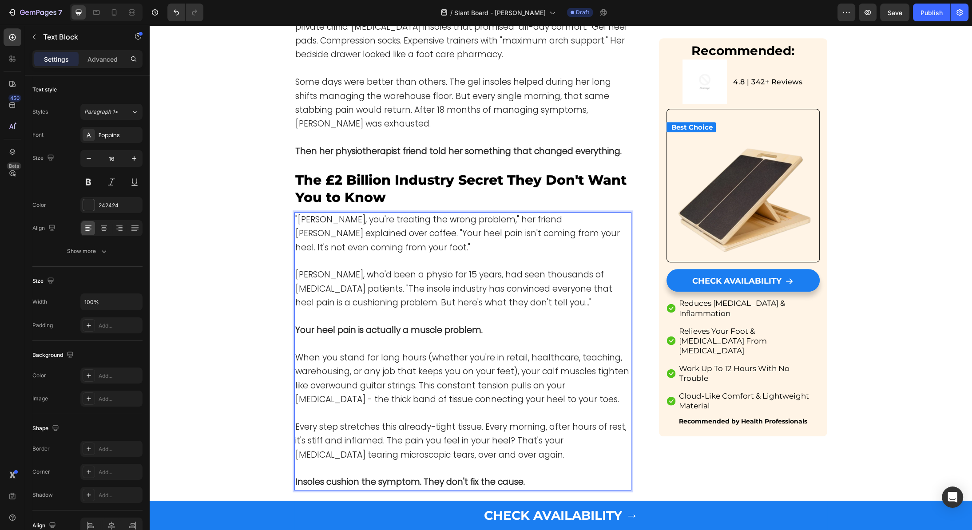
scroll to position [663, 0]
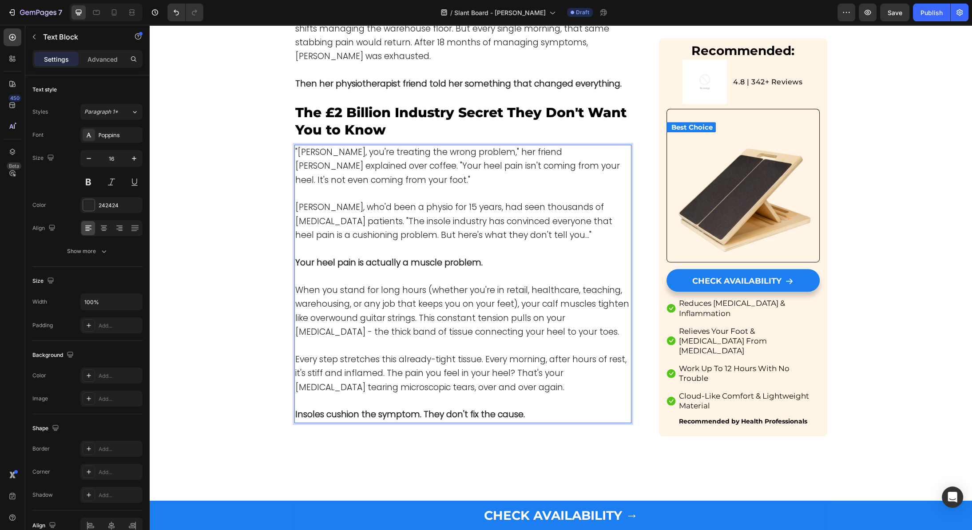
click at [445, 408] on strong "Insoles cushion the symptom. They don't fix the cause." at bounding box center [409, 414] width 229 height 12
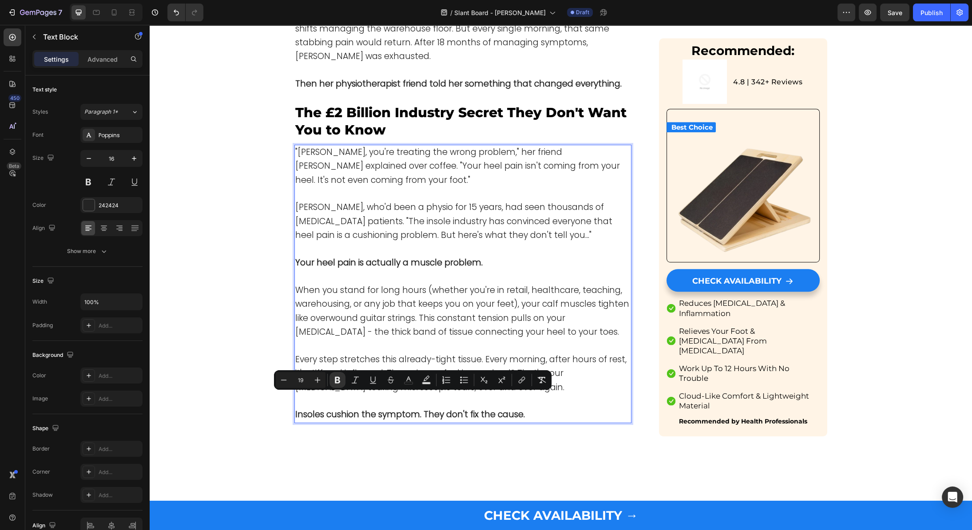
click at [414, 209] on span "[PERSON_NAME], who'd been a physio for 15 years, had seen thousands of [MEDICAL…" at bounding box center [453, 221] width 317 height 40
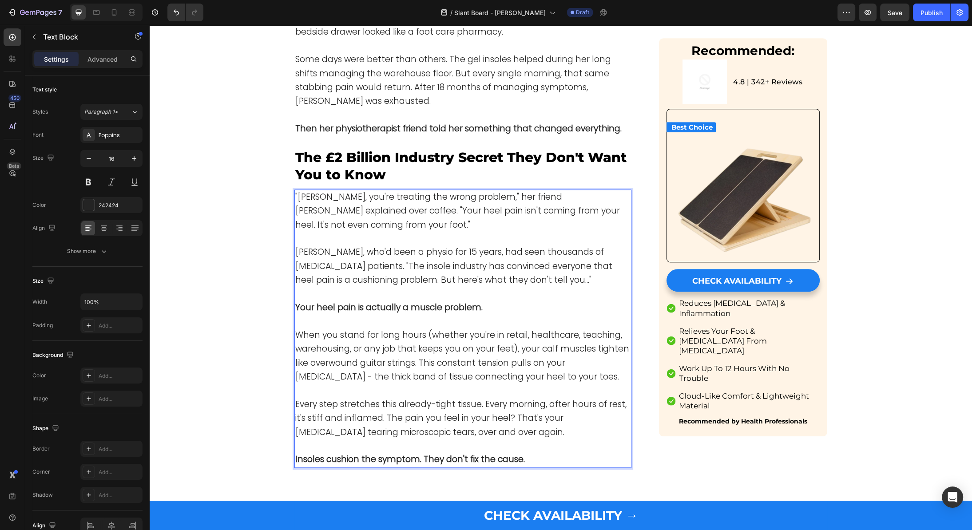
scroll to position [617, 0]
click at [368, 150] on p "The £2 Billion Industry Secret They Don't Want You to Know" at bounding box center [462, 167] width 335 height 35
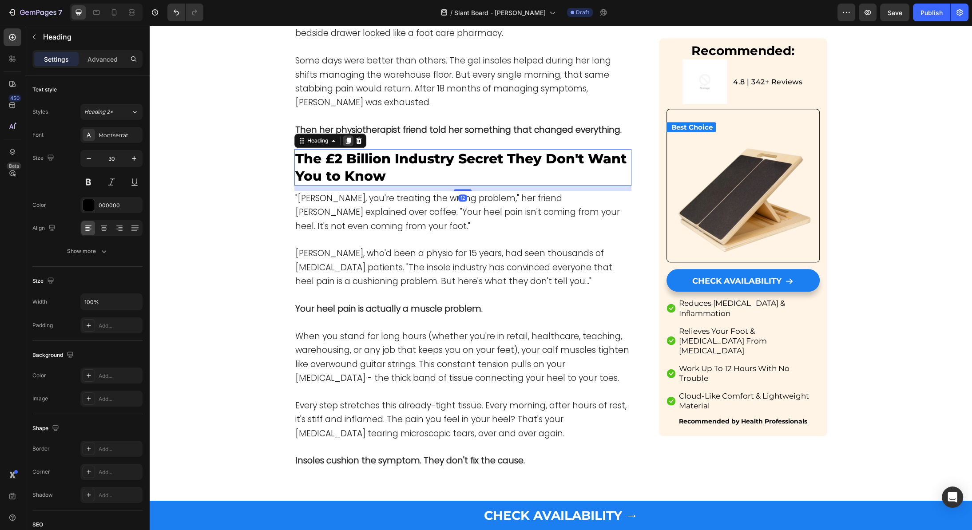
click at [347, 137] on icon at bounding box center [347, 140] width 7 height 7
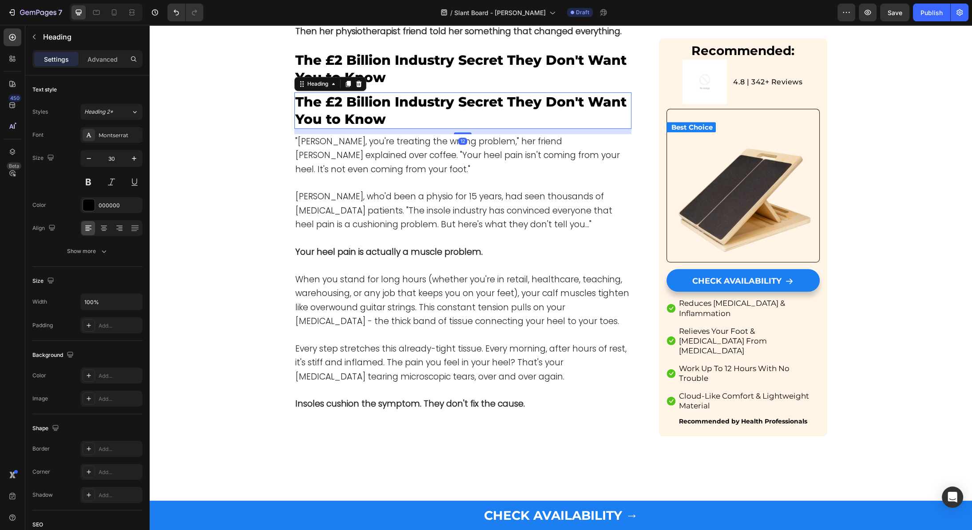
scroll to position [720, 0]
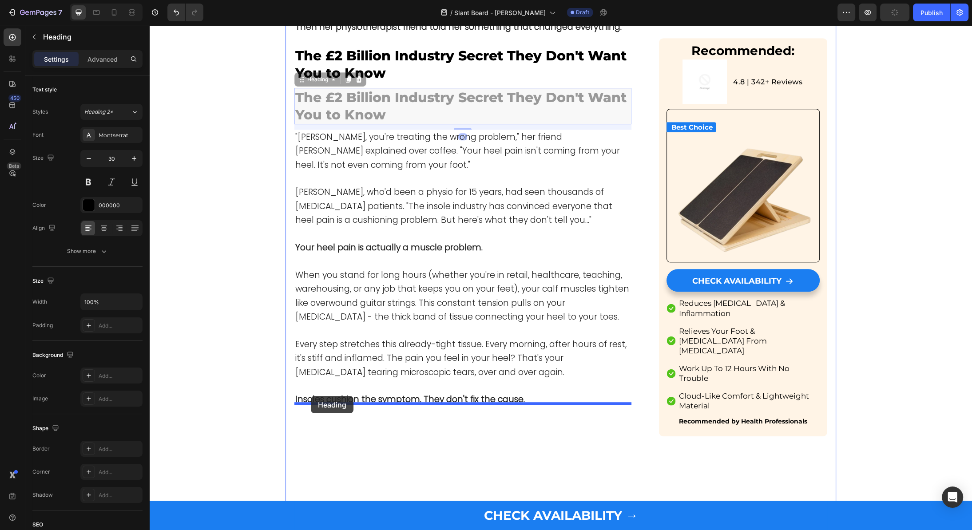
drag, startPoint x: 301, startPoint y: 62, endPoint x: 311, endPoint y: 396, distance: 334.4
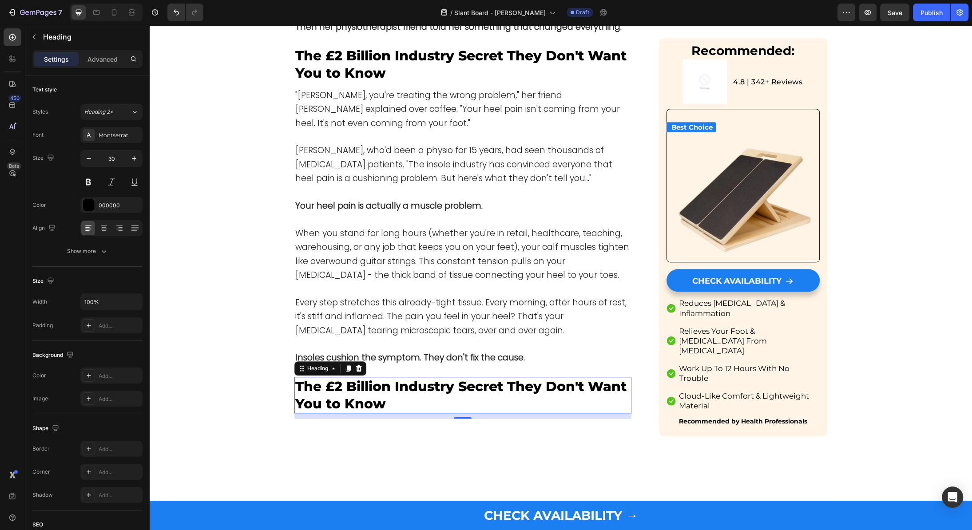
click at [363, 383] on p "The £2 Billion Industry Secret They Don't Want You to Know" at bounding box center [462, 395] width 335 height 35
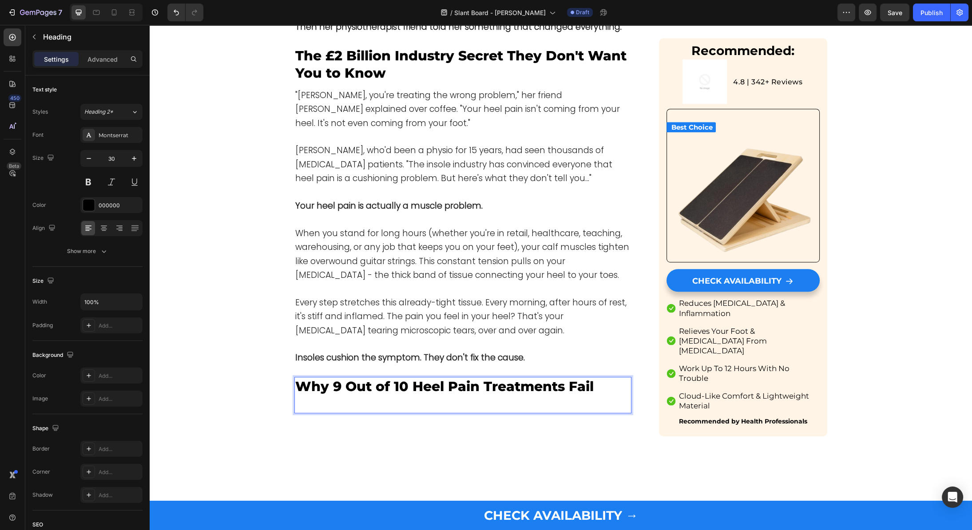
click at [383, 395] on p "Rich Text Editor. Editing area: main" at bounding box center [462, 403] width 335 height 17
click at [314, 318] on span "Every step stretches this already-tight tissue. Every morning, after hours of r…" at bounding box center [460, 317] width 331 height 40
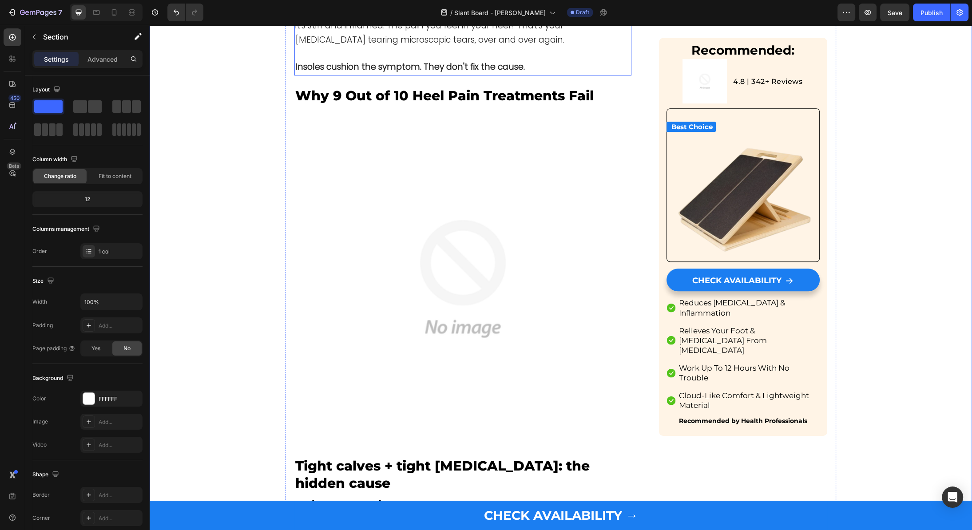
scroll to position [1056, 0]
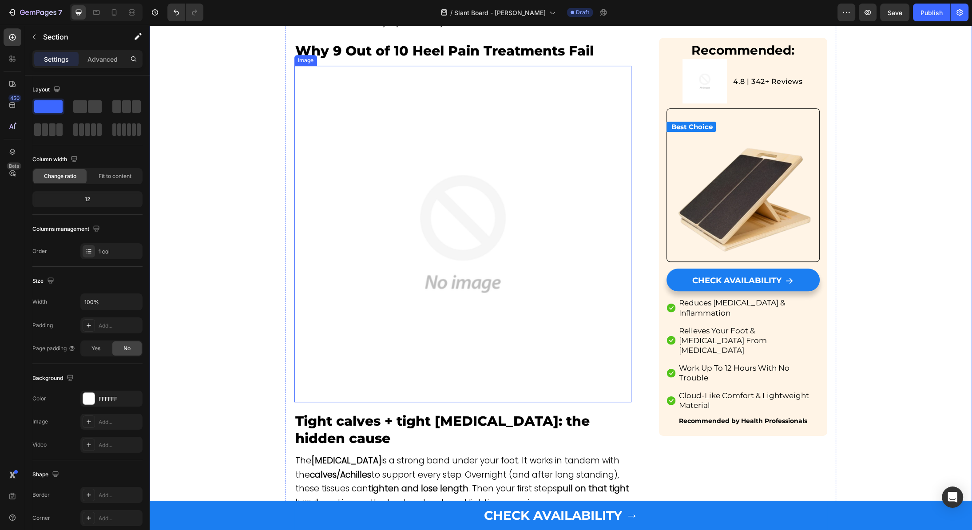
click at [396, 171] on img at bounding box center [462, 234] width 337 height 337
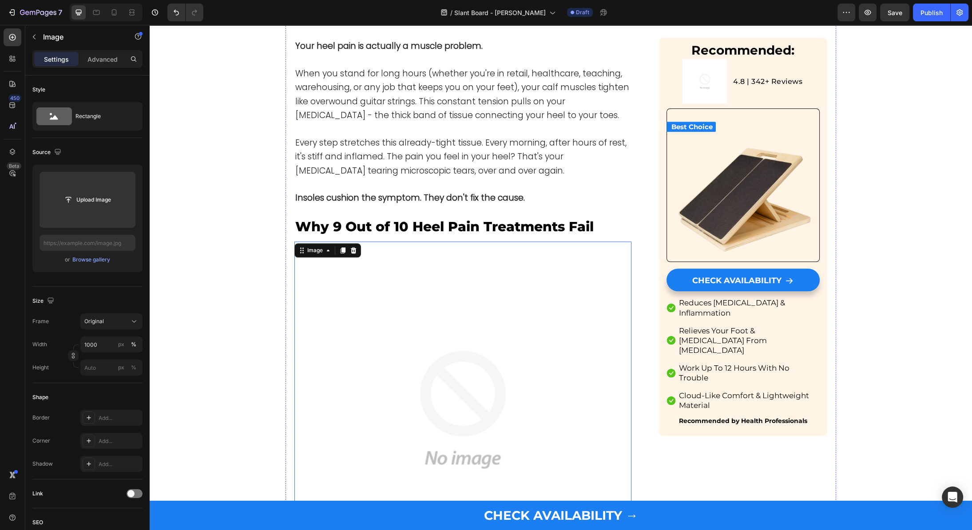
scroll to position [853, 0]
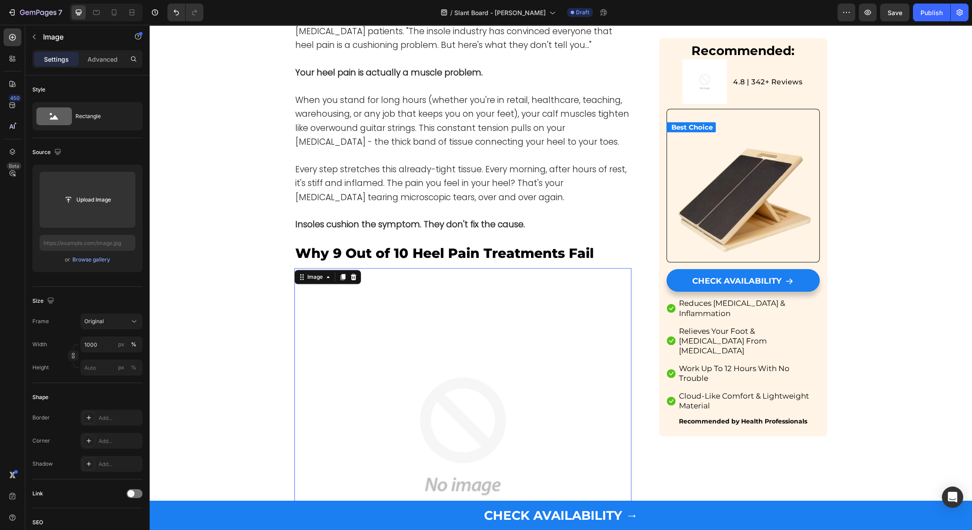
click at [414, 310] on img at bounding box center [462, 436] width 337 height 337
click at [356, 273] on icon at bounding box center [353, 276] width 7 height 7
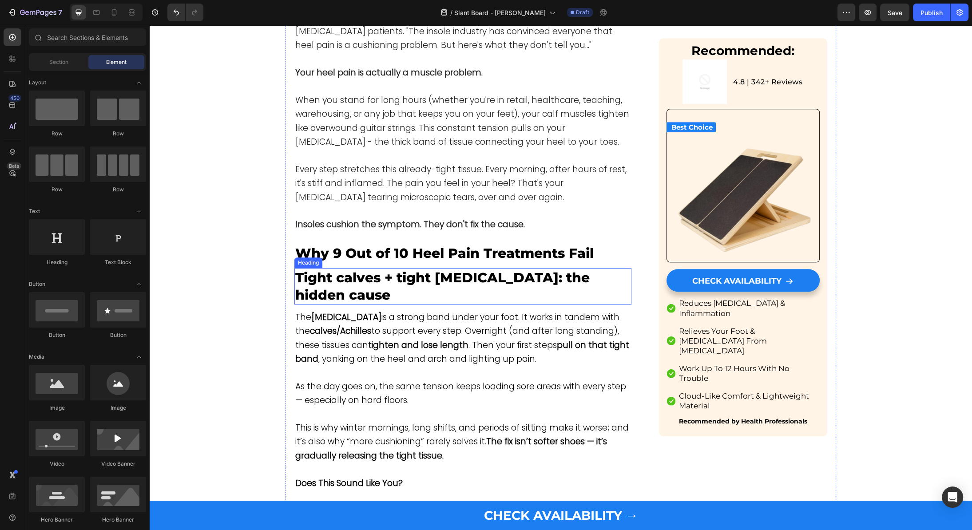
click at [416, 268] on h3 "Tight calves + tight fascia: the hidden cause" at bounding box center [462, 286] width 337 height 36
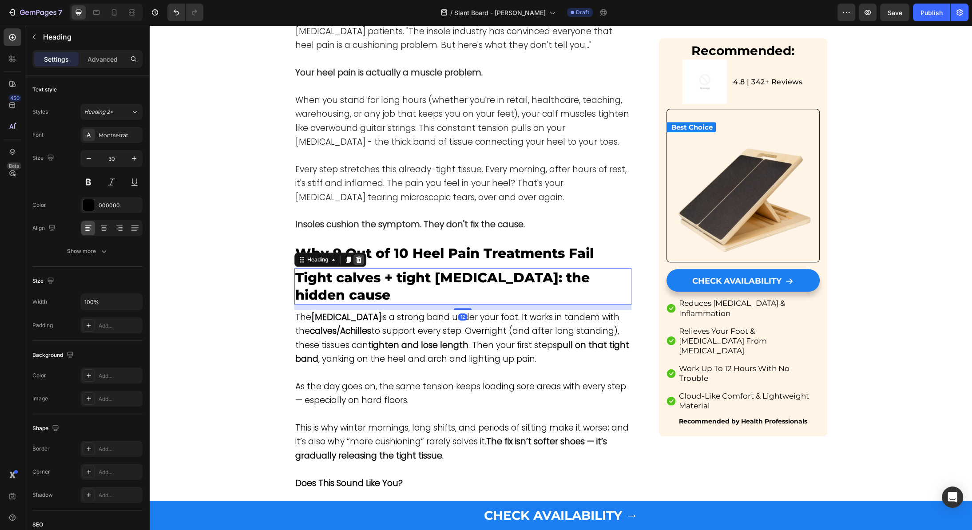
click at [362, 256] on icon at bounding box center [358, 259] width 7 height 7
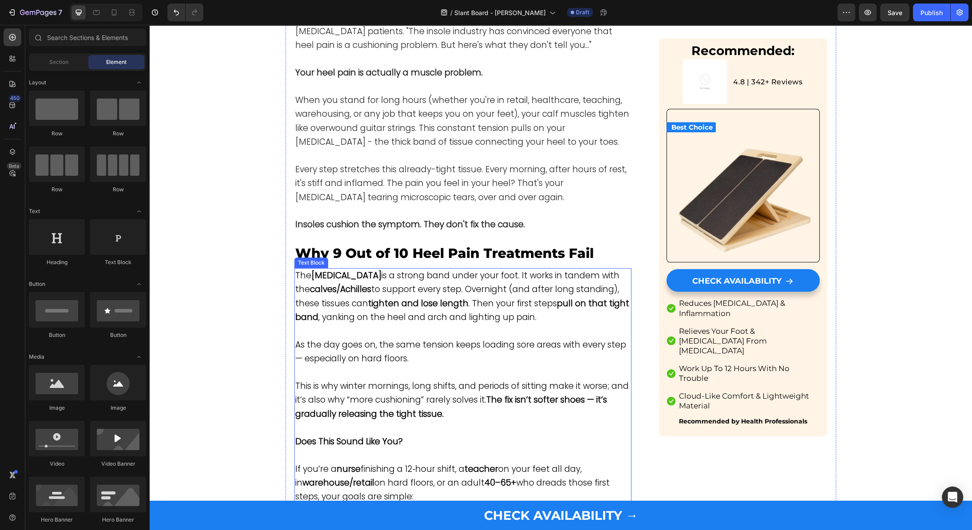
click at [361, 299] on span "The plantar fascia is a strong band under your foot. It works in tandem with th…" at bounding box center [462, 296] width 334 height 54
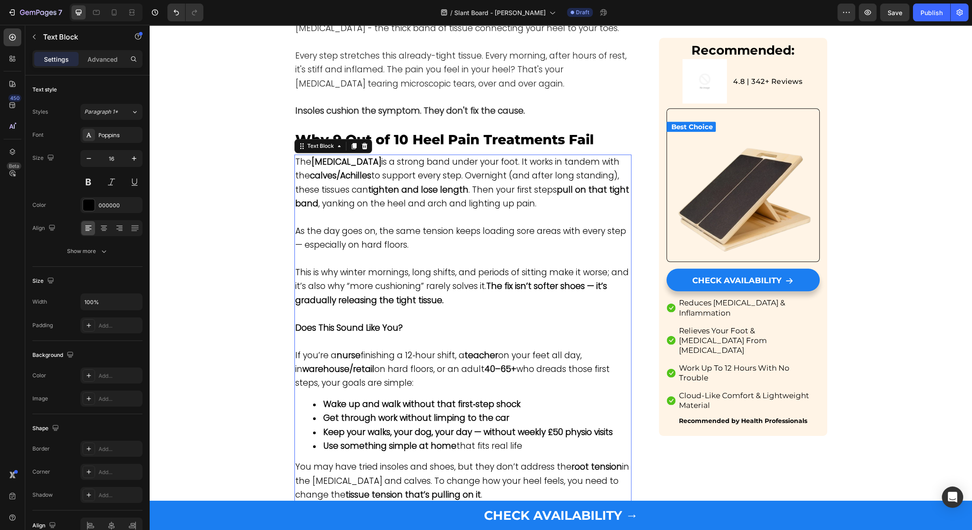
scroll to position [990, 0]
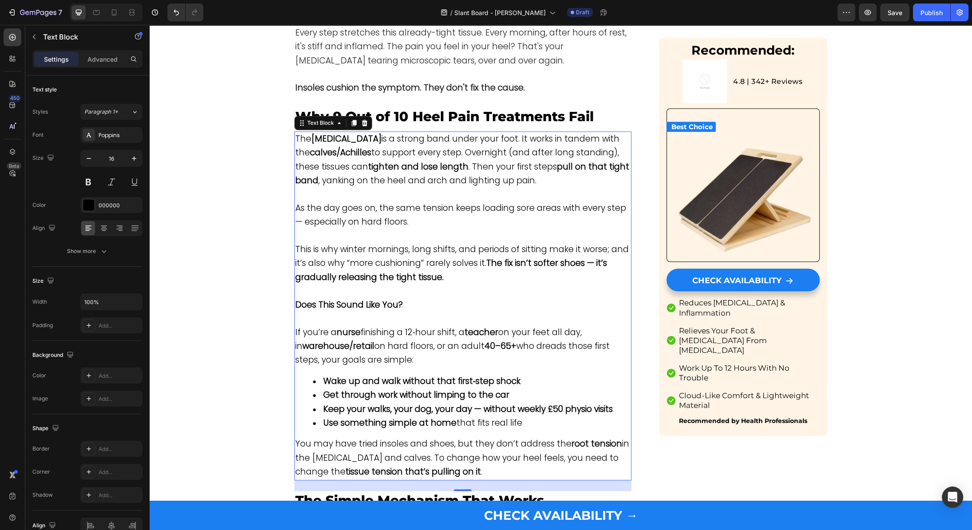
click at [335, 248] on span "This is why winter mornings, long shifts, and periods of sitting make it worse;…" at bounding box center [461, 263] width 333 height 40
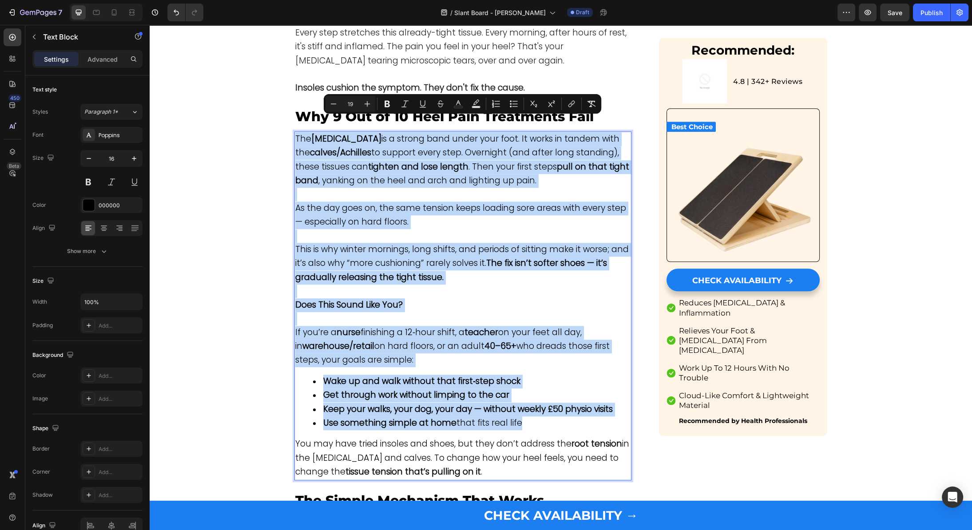
type input "16"
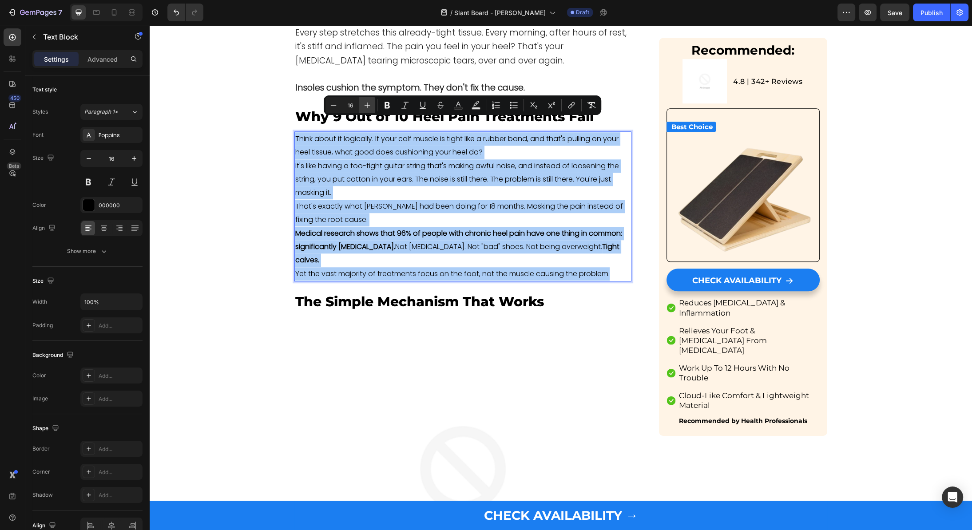
click at [368, 103] on icon "Editor contextual toolbar" at bounding box center [367, 105] width 9 height 9
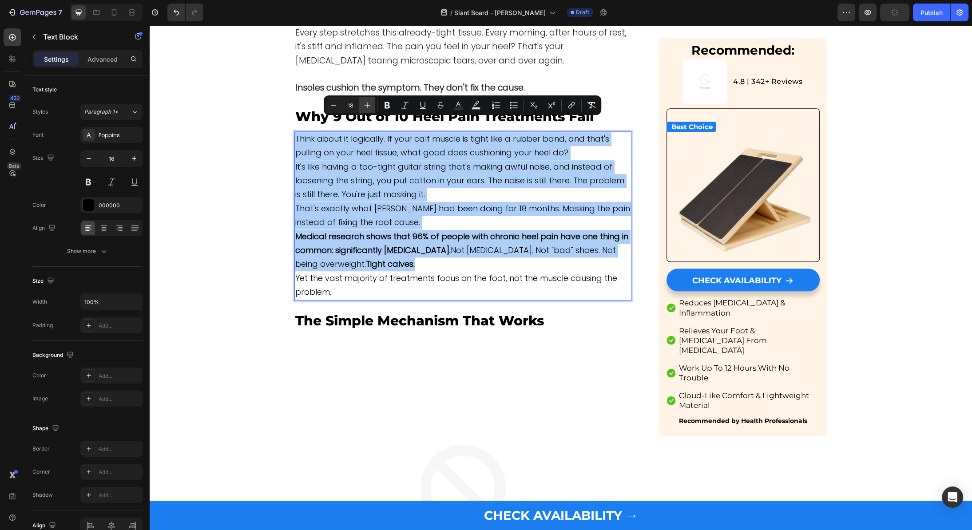
click at [368, 103] on icon "Editor contextual toolbar" at bounding box center [367, 105] width 9 height 9
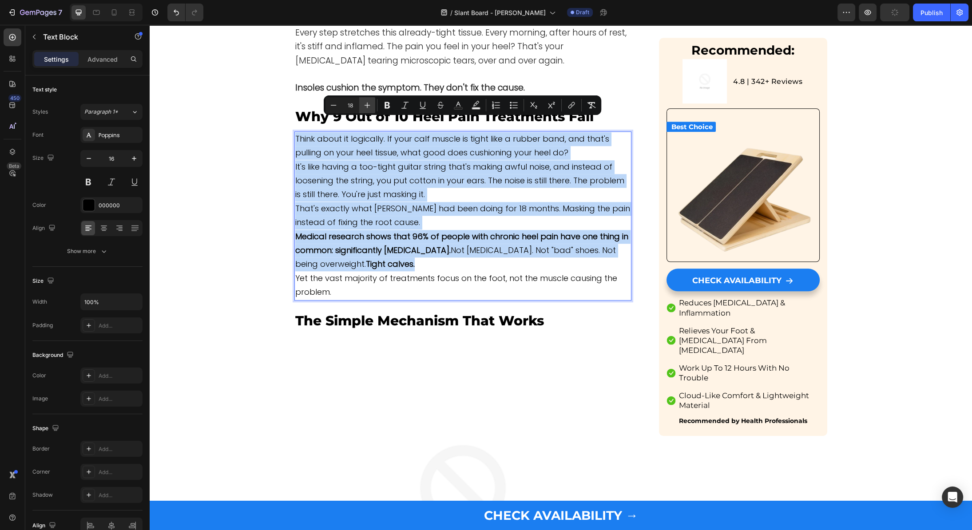
type input "19"
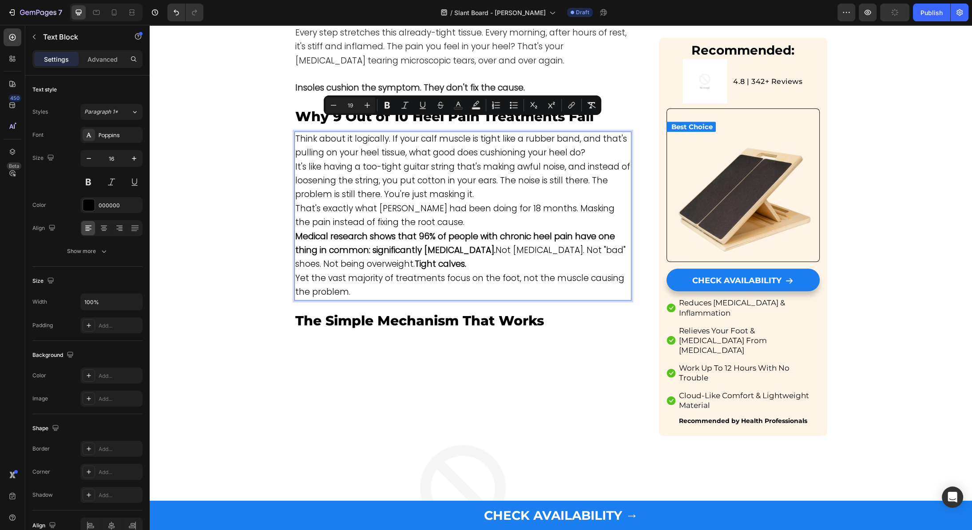
click at [480, 175] on p "It's like having a too-tight guitar string that's making awful noise, and inste…" at bounding box center [462, 181] width 335 height 42
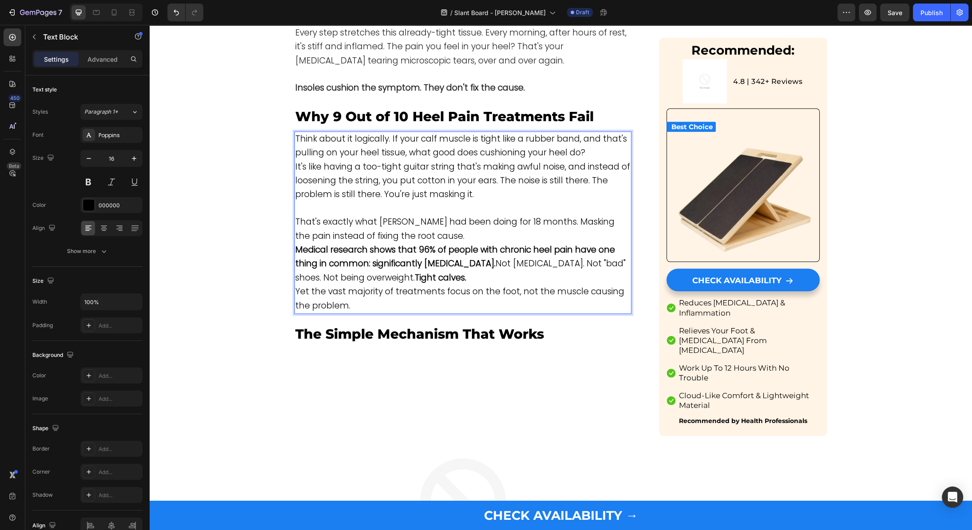
click at [463, 215] on p "That's exactly what [PERSON_NAME] had been doing for 18 months. Masking the pai…" at bounding box center [462, 229] width 335 height 28
click at [462, 221] on p "That's exactly what [PERSON_NAME] had been doing for 18 months. Masking the pai…" at bounding box center [462, 229] width 335 height 28
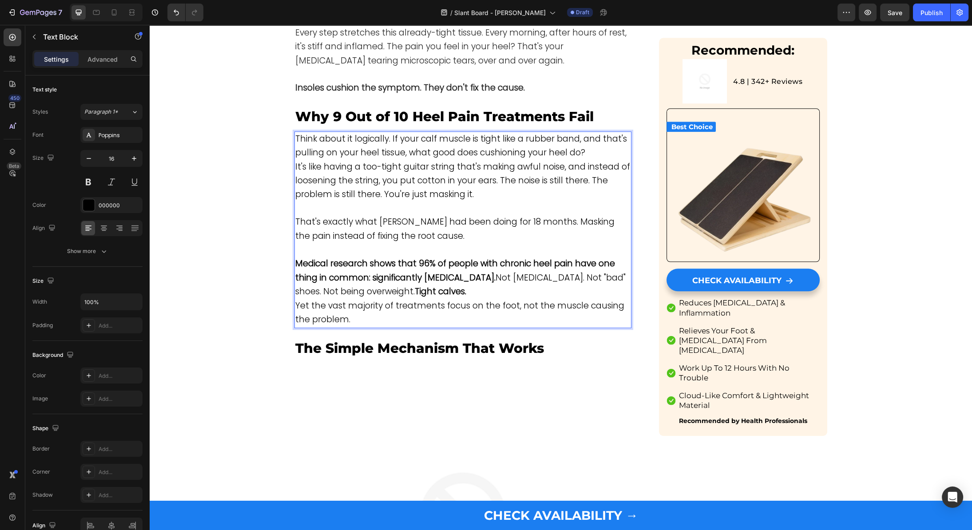
click at [475, 277] on p "Medical research shows that 96% of people with chronic heel pain have one thing…" at bounding box center [462, 278] width 335 height 42
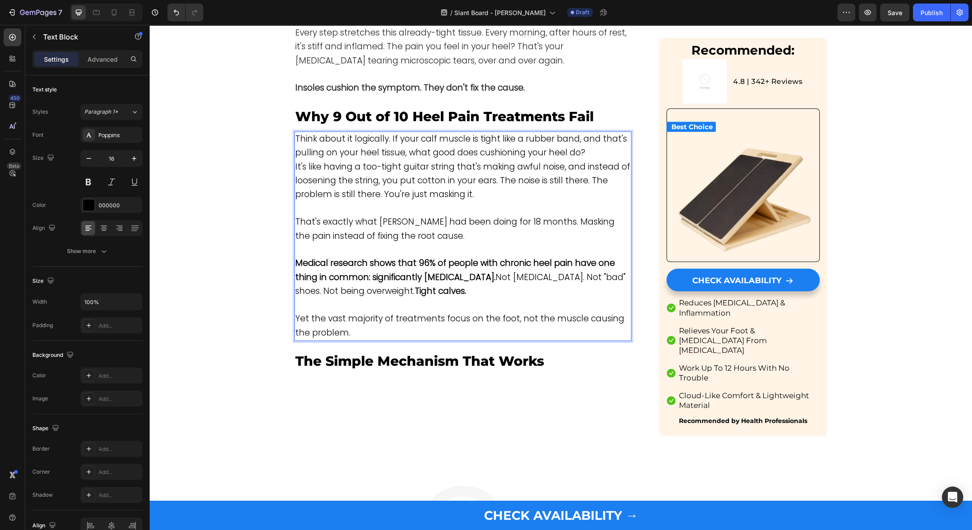
click at [591, 135] on p "Think about it logically. If your calf muscle is tight like a rubber band, and …" at bounding box center [462, 146] width 335 height 28
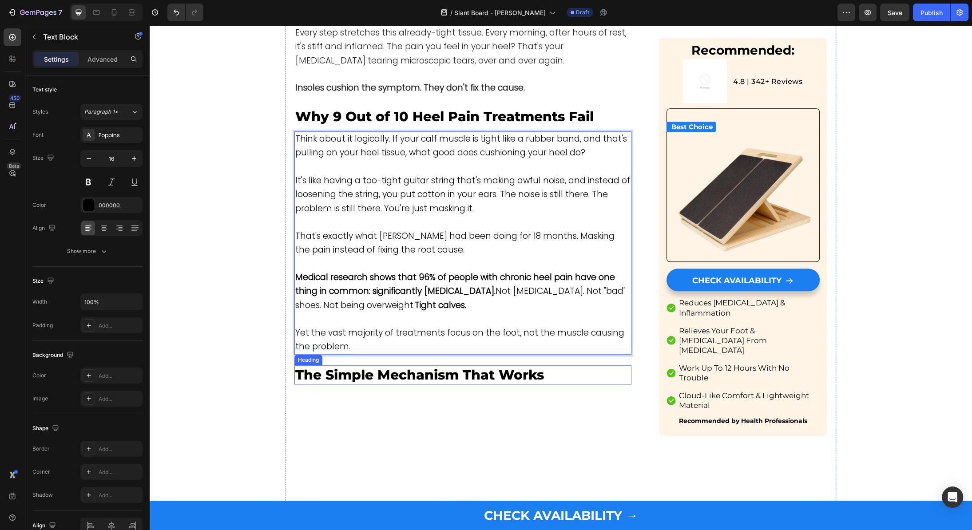
click at [411, 367] on span "The Simple Mechanism That Works" at bounding box center [419, 375] width 249 height 16
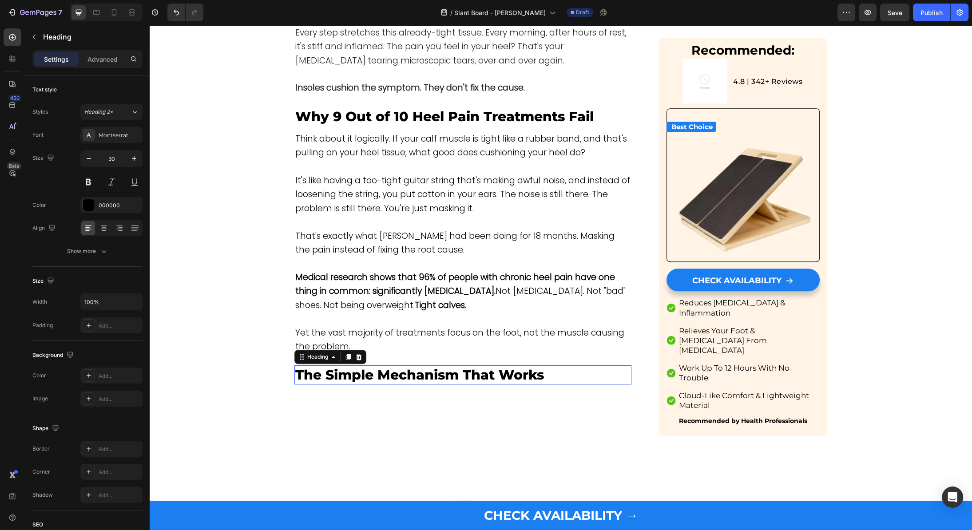
click at [411, 367] on span "The Simple Mechanism That Works" at bounding box center [419, 375] width 249 height 16
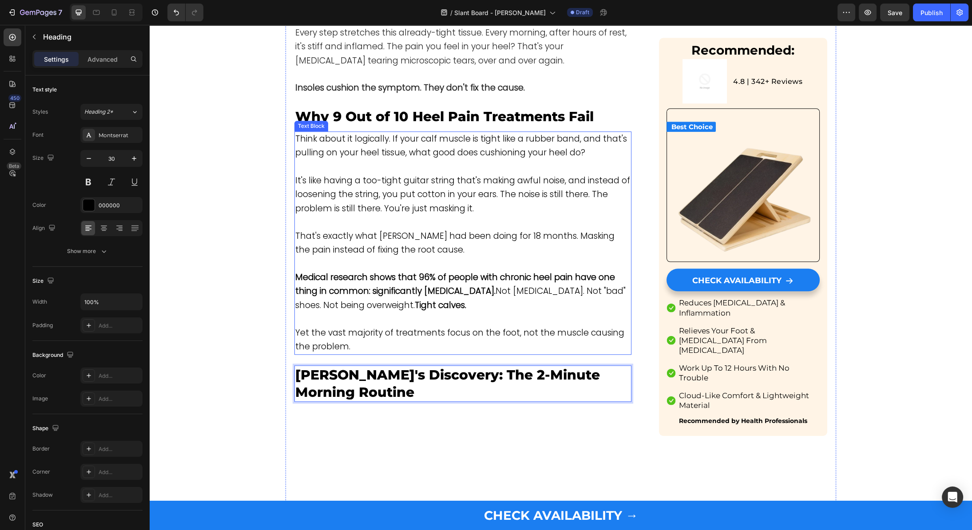
click at [373, 328] on p "Yet the vast majority of treatments focus on the foot, not the muscle causing t…" at bounding box center [462, 340] width 335 height 28
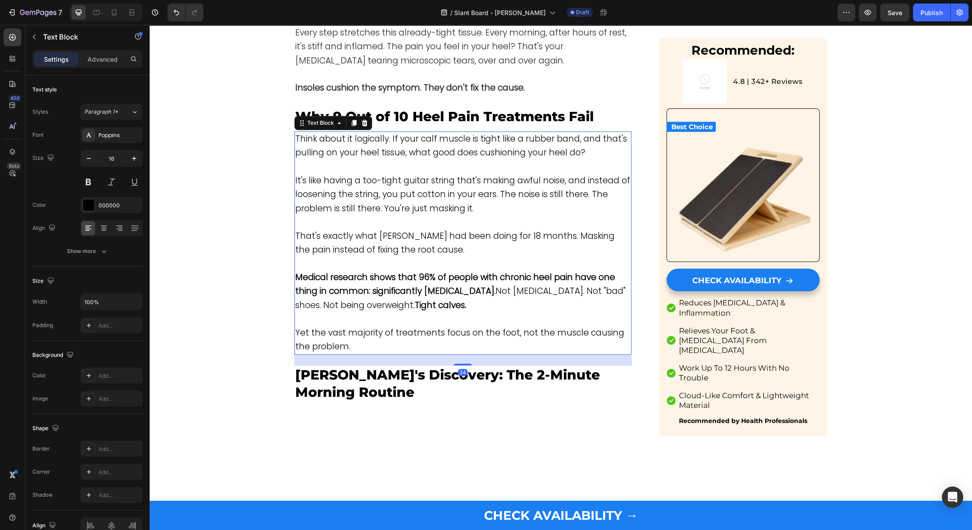
click at [461, 355] on div "24" at bounding box center [462, 360] width 337 height 11
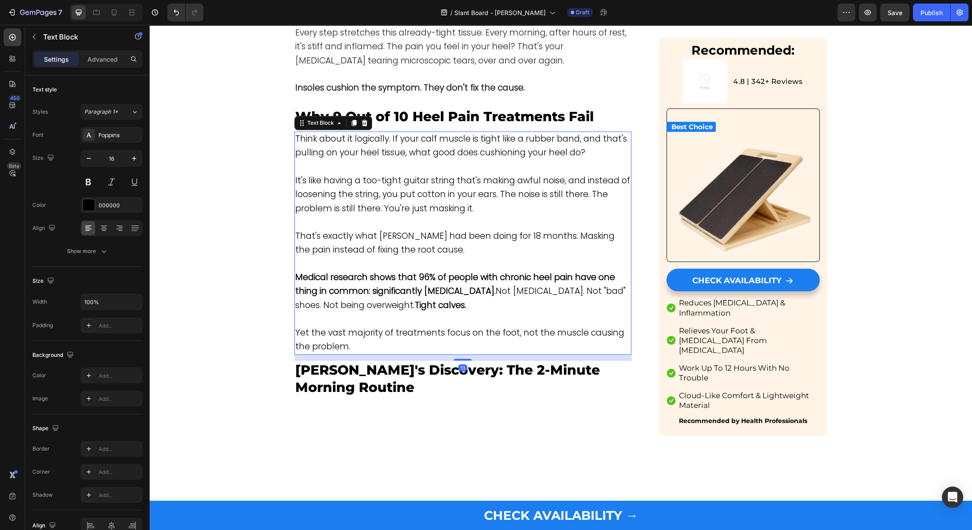
click at [461, 359] on div at bounding box center [463, 360] width 18 height 2
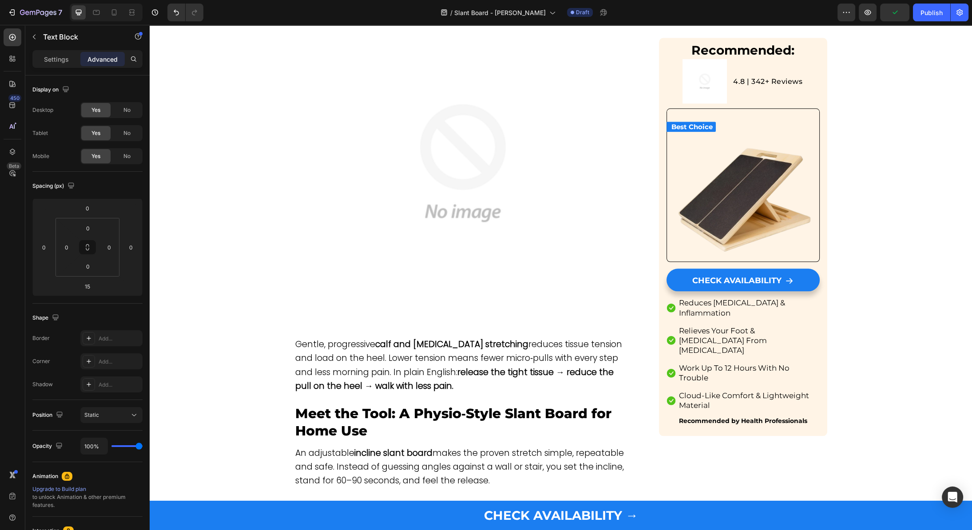
scroll to position [1314, 0]
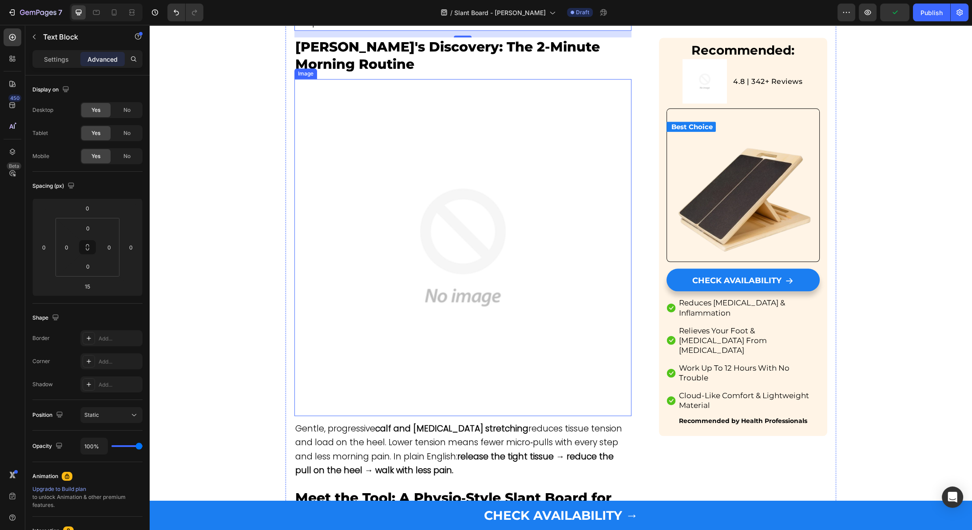
click at [464, 194] on img at bounding box center [462, 247] width 337 height 337
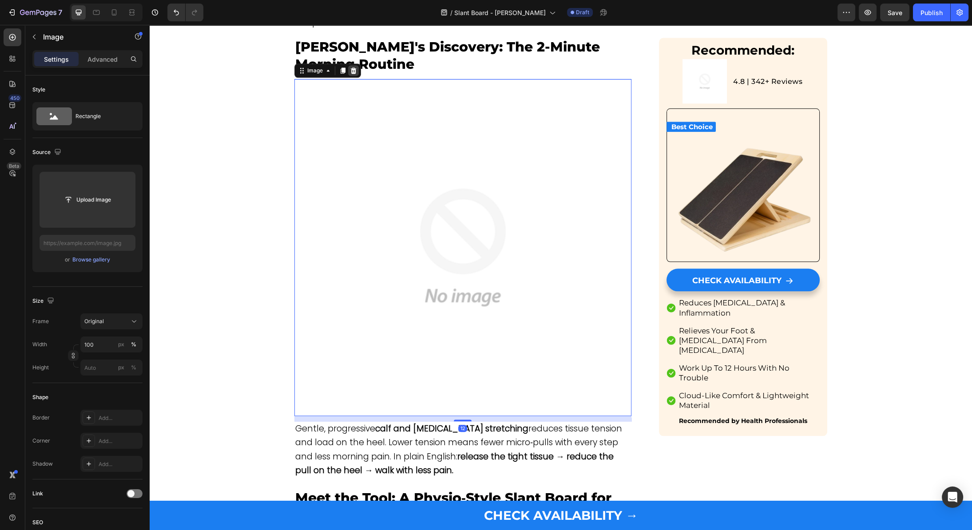
click at [353, 67] on icon at bounding box center [353, 70] width 7 height 7
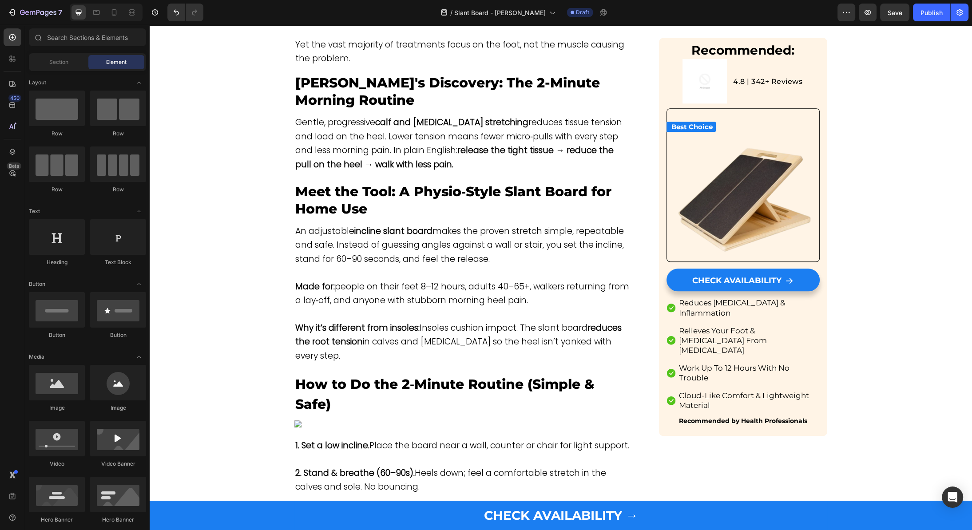
scroll to position [1273, 0]
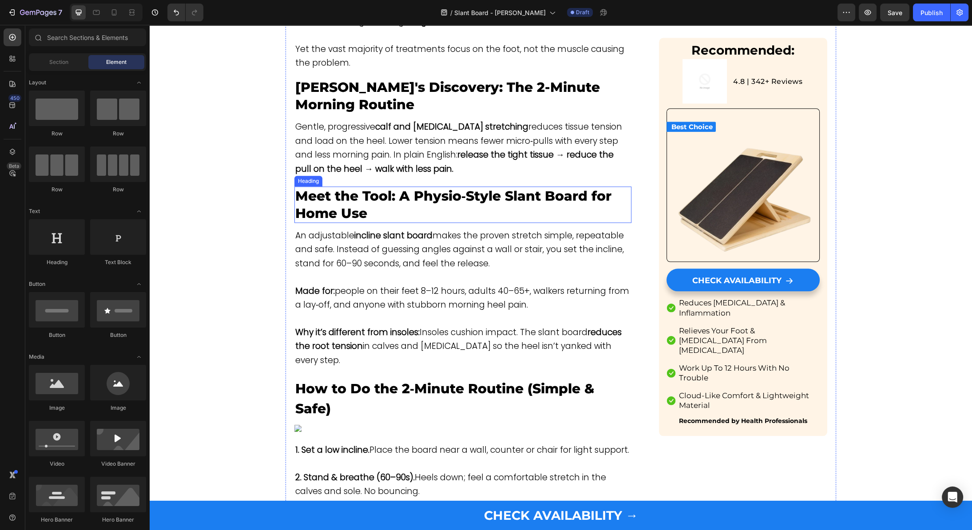
click at [372, 131] on span "Gentle, progressive calf and plantar‑fascia stretching reduces tissue tension a…" at bounding box center [458, 148] width 327 height 54
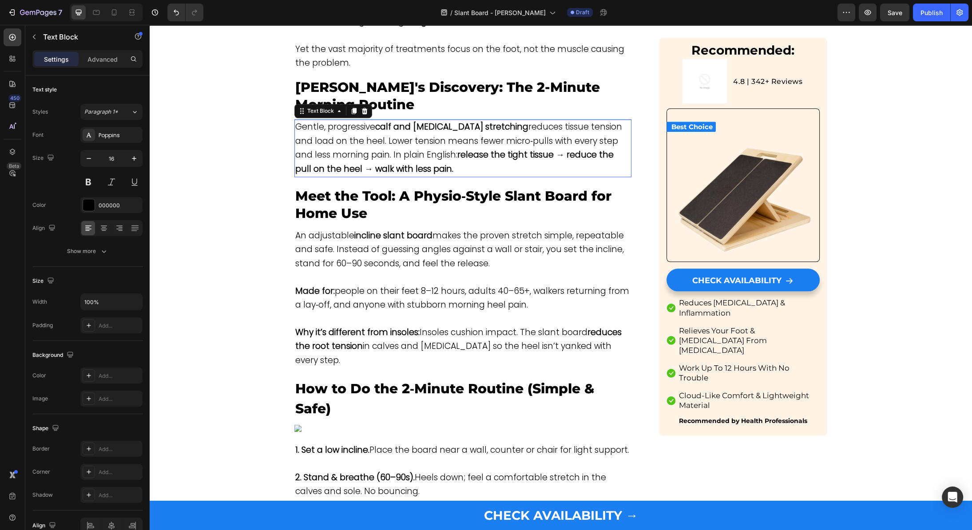
click at [372, 131] on span "Gentle, progressive calf and plantar‑fascia stretching reduces tissue tension a…" at bounding box center [458, 148] width 327 height 54
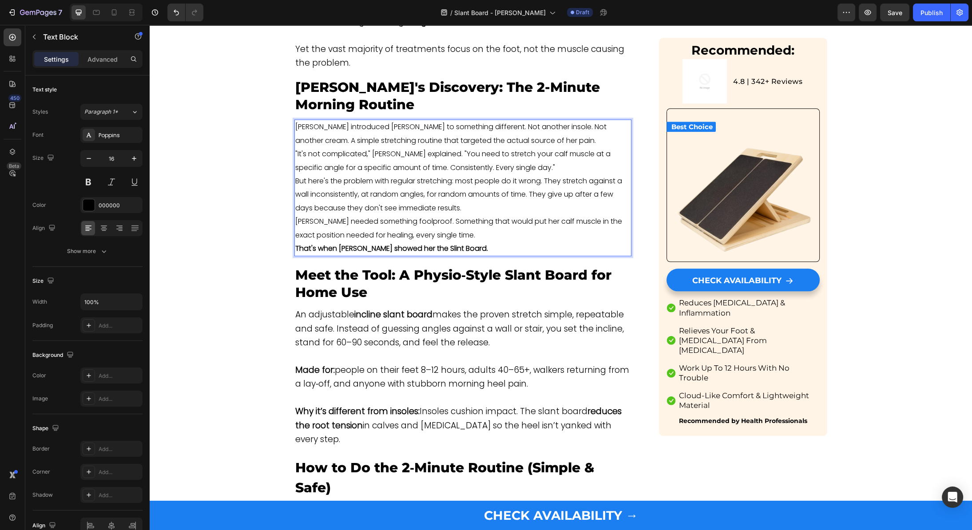
click at [526, 147] on p ""It's not complicated," [PERSON_NAME] explained. "You need to stretch your calf…" at bounding box center [462, 160] width 335 height 27
click at [544, 130] on p "[PERSON_NAME] introduced [PERSON_NAME] to something different. Not another inso…" at bounding box center [462, 133] width 335 height 27
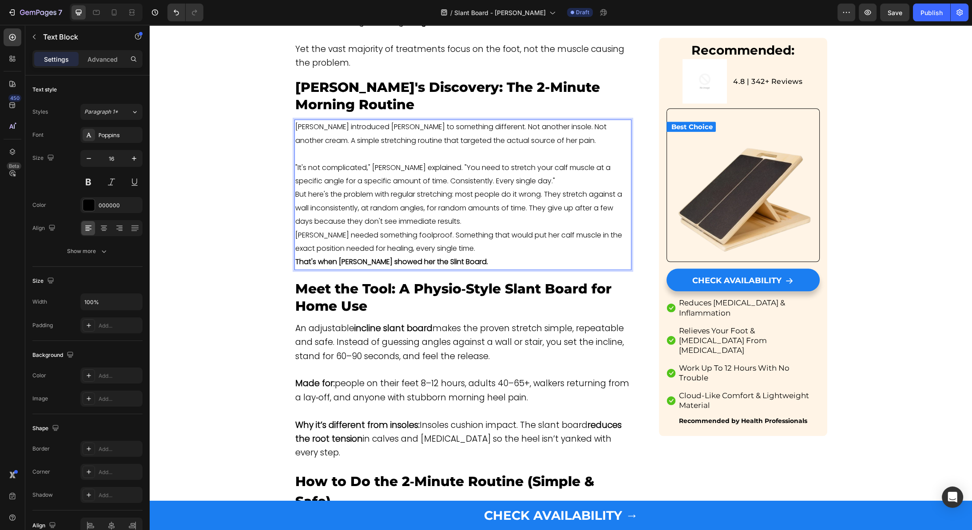
click at [522, 167] on p ""It's not complicated," [PERSON_NAME] explained. "You need to stretch your calf…" at bounding box center [462, 174] width 335 height 27
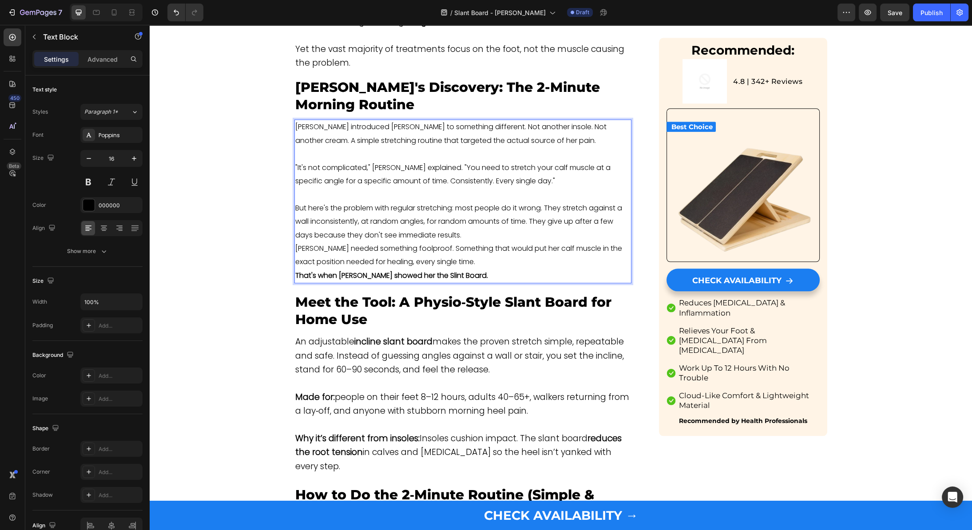
click at [487, 219] on p "But here's the problem with regular stretching: most people do it wrong. They s…" at bounding box center [462, 222] width 335 height 40
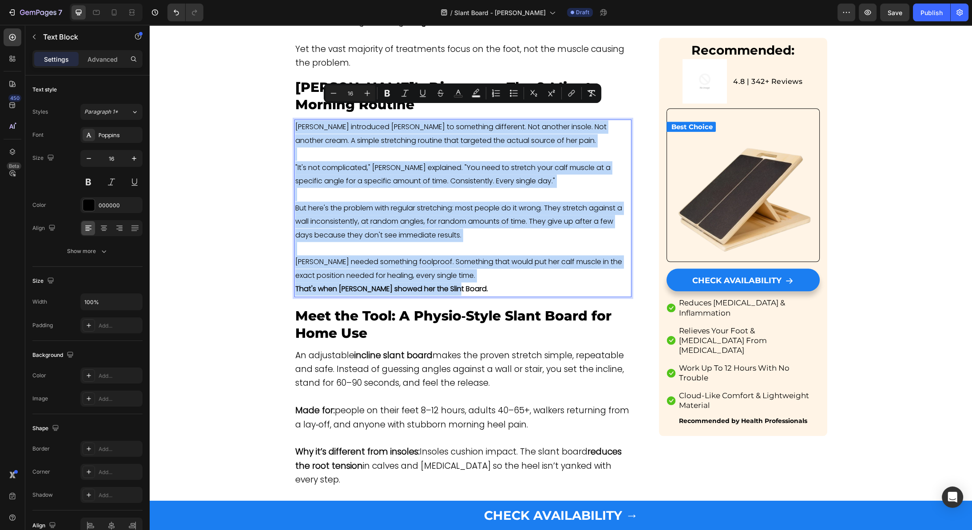
drag, startPoint x: 474, startPoint y: 277, endPoint x: 282, endPoint y: 99, distance: 261.7
click at [294, 119] on div "Sarah introduced Emma to something different. Not another insole. Not another c…" at bounding box center [462, 207] width 337 height 177
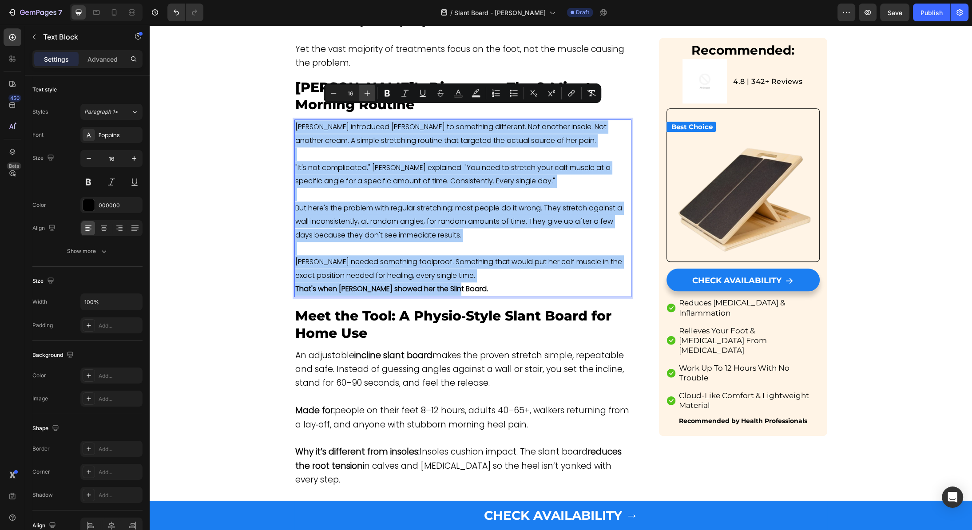
click at [368, 98] on button "Plus" at bounding box center [367, 93] width 16 height 16
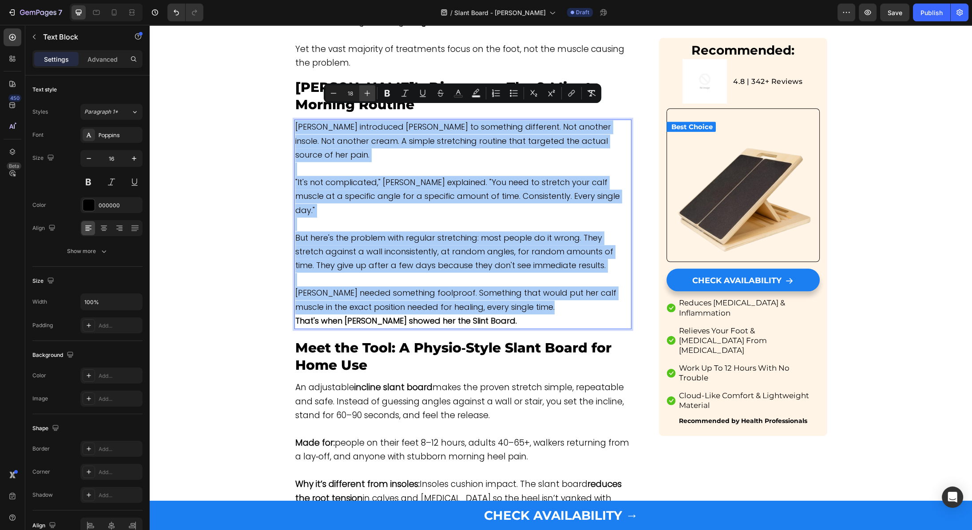
click at [368, 98] on button "Plus" at bounding box center [367, 93] width 16 height 16
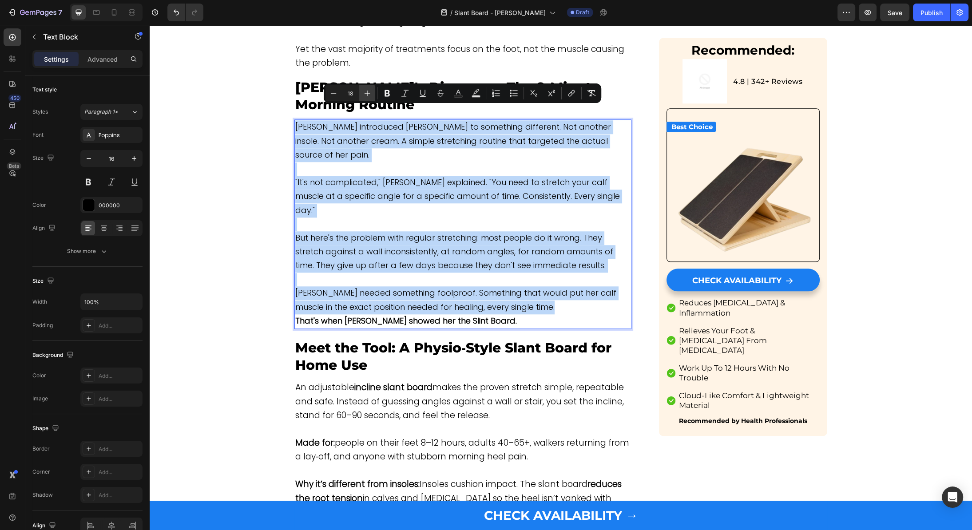
type input "19"
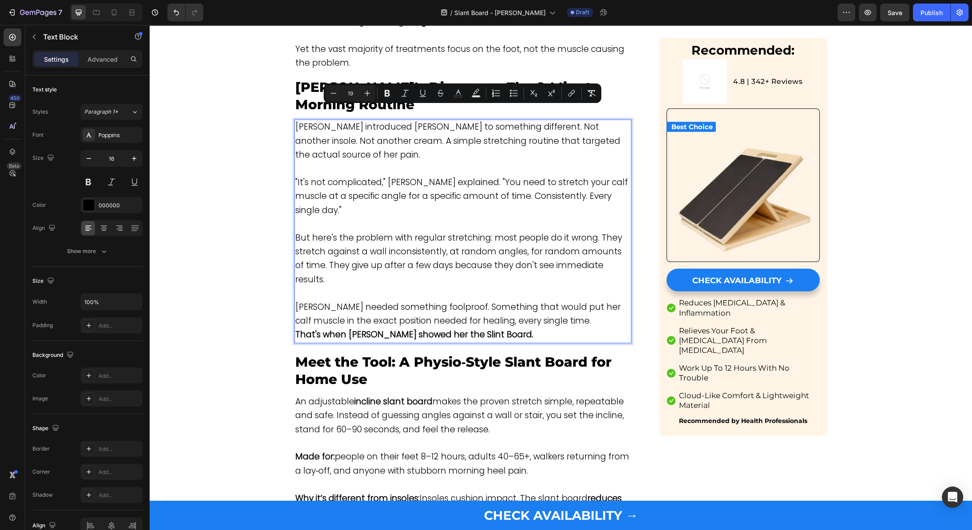
click at [547, 301] on p "[PERSON_NAME] needed something foolproof. Something that would put her calf mus…" at bounding box center [462, 315] width 335 height 28
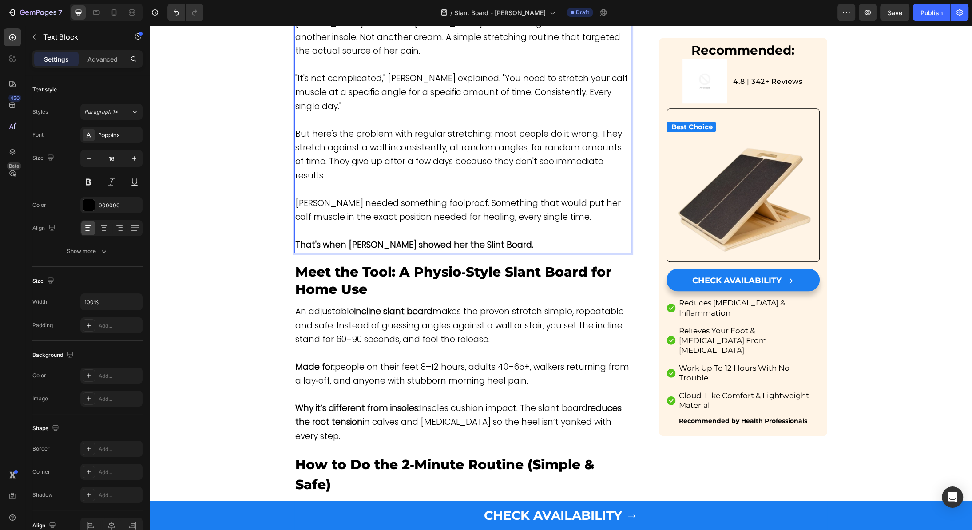
scroll to position [1378, 0]
click at [317, 263] on span "Meet the Tool: A Physio‑Style Slant Board for Home Use" at bounding box center [453, 280] width 316 height 34
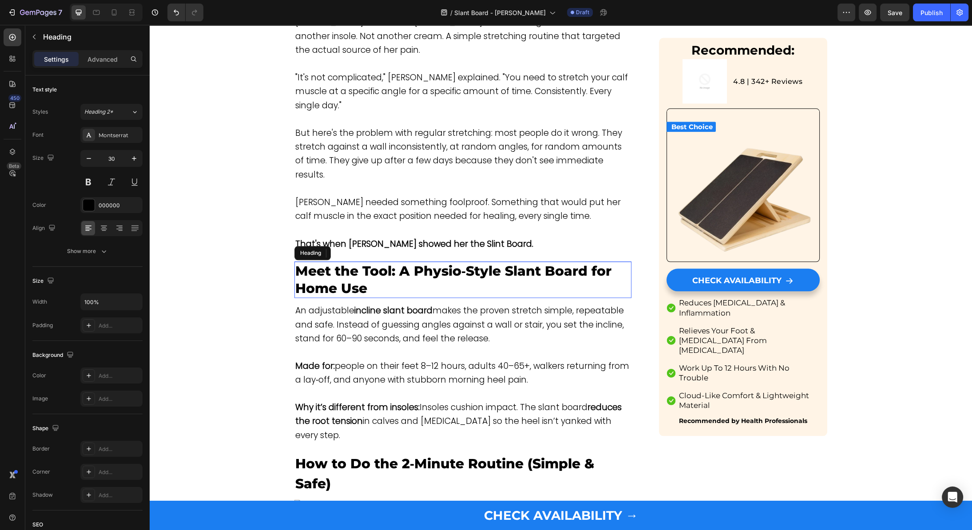
click at [317, 263] on span "Meet the Tool: A Physio‑Style Slant Board for Home Use" at bounding box center [453, 280] width 316 height 34
click at [324, 262] on p "Meet the Tool: A Physio‑Style Slant Board for Home Use" at bounding box center [462, 279] width 335 height 35
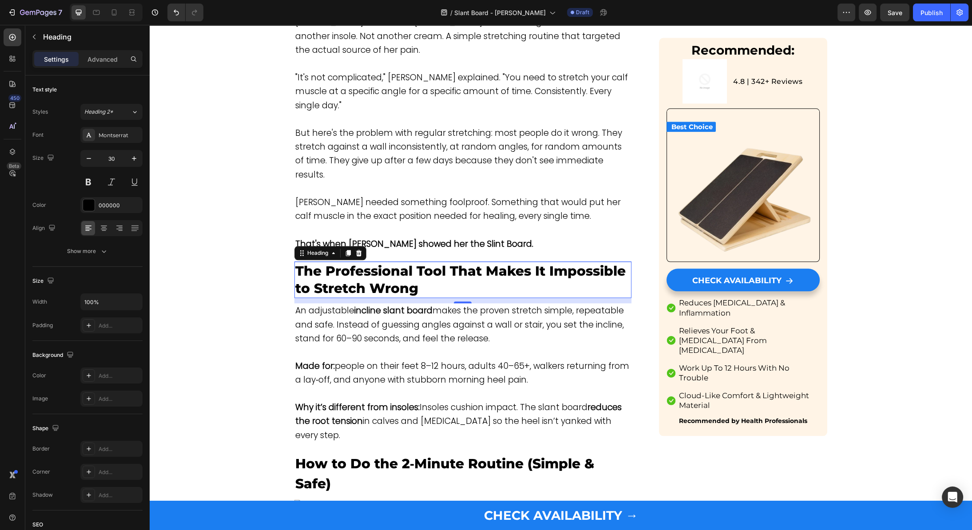
click at [342, 304] on span "An adjustable incline slant board makes the proven stretch simple, repeatable a…" at bounding box center [459, 324] width 328 height 40
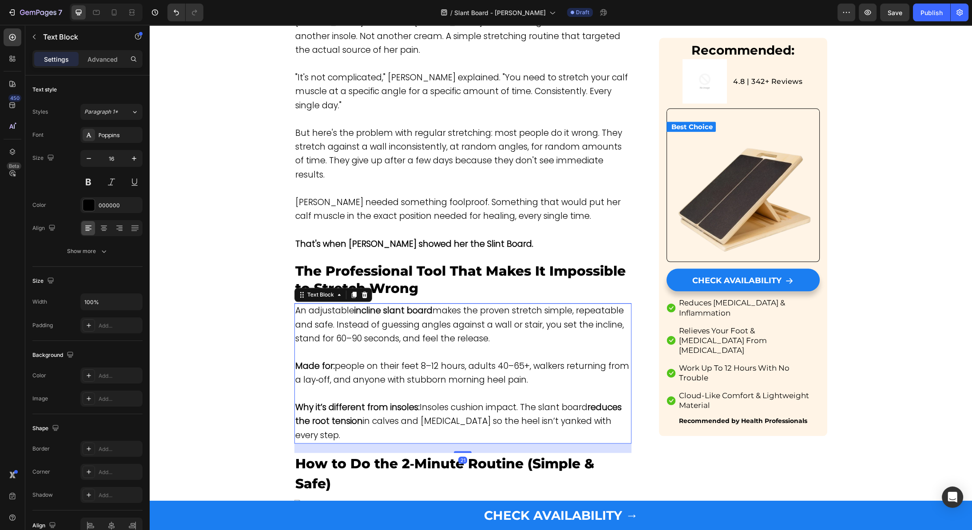
click at [342, 304] on span "An adjustable incline slant board makes the proven stretch simple, repeatable a…" at bounding box center [459, 324] width 328 height 40
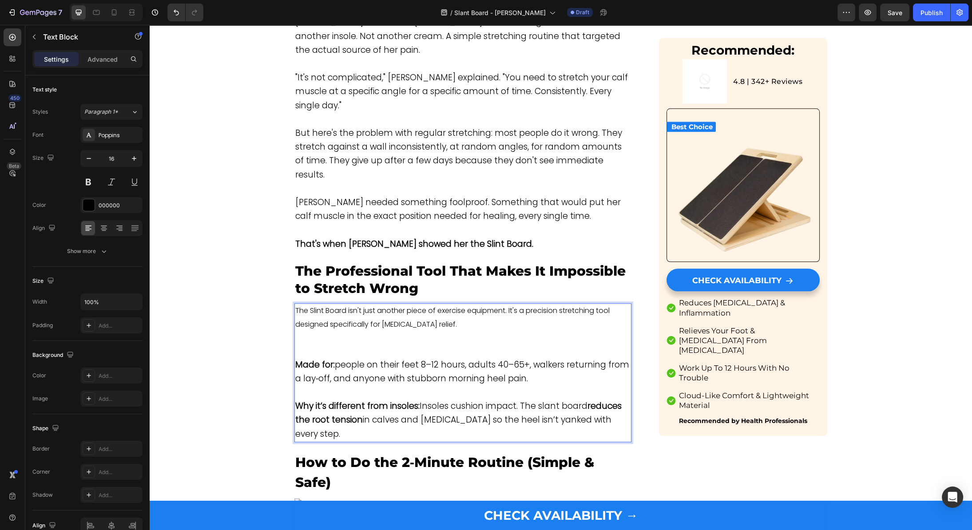
click at [376, 304] on p "The Slint Board isn't just another piece of exercise equipment. It's a precisio…" at bounding box center [462, 317] width 335 height 27
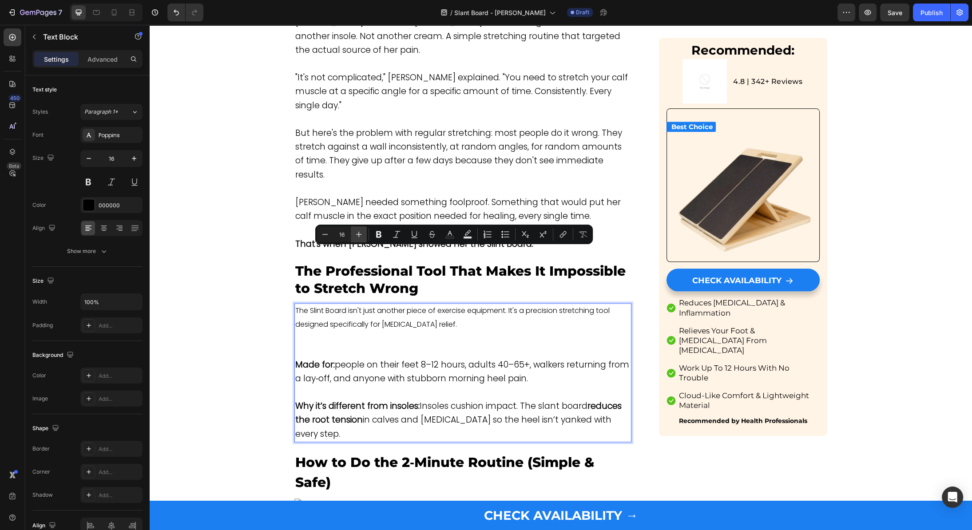
click at [362, 233] on icon "Editor contextual toolbar" at bounding box center [358, 234] width 9 height 9
type input "19"
click at [474, 332] on p "Rich Text Editor. Editing area: main" at bounding box center [462, 338] width 335 height 13
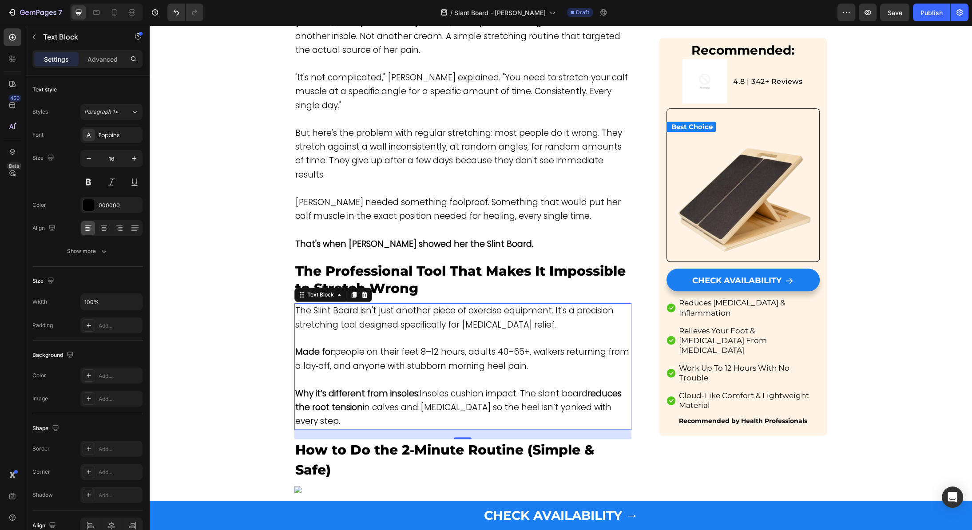
click at [368, 332] on p "Rich Text Editor. Editing area: main" at bounding box center [462, 338] width 335 height 13
click at [367, 332] on p "Here's how it works:" at bounding box center [462, 338] width 335 height 13
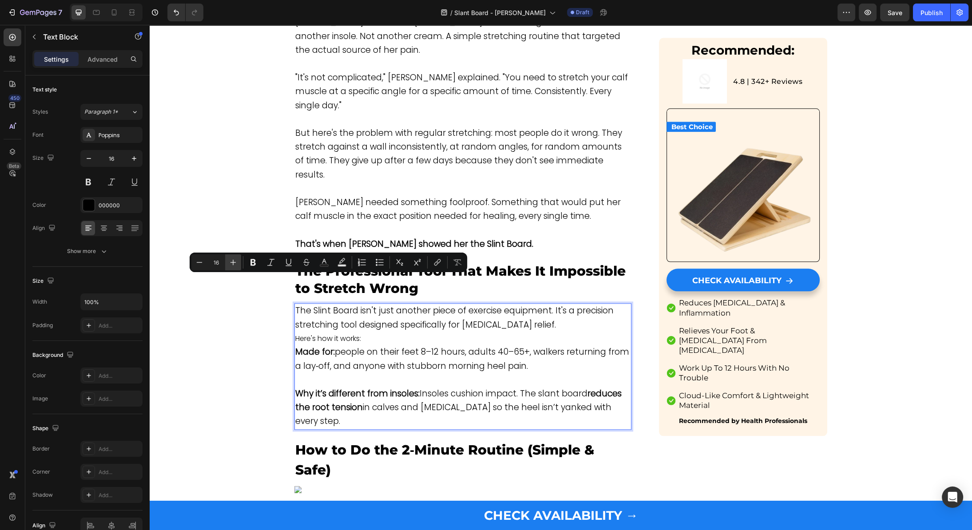
click at [225, 265] on button "Plus" at bounding box center [233, 262] width 16 height 16
type input "19"
click at [430, 332] on p "Here's how it works:" at bounding box center [462, 339] width 335 height 14
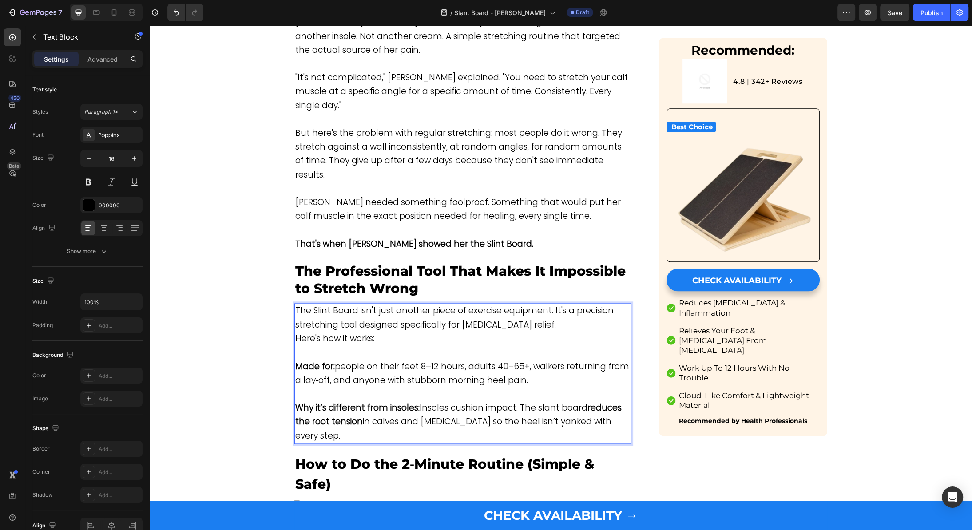
click at [384, 346] on p "Rich Text Editor. Editing area: main" at bounding box center [462, 353] width 335 height 14
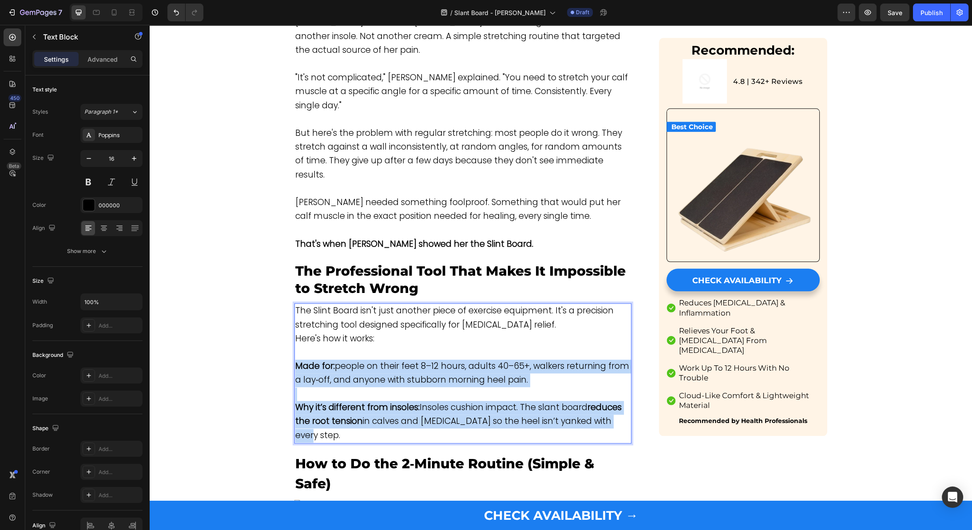
drag, startPoint x: 619, startPoint y: 366, endPoint x: 284, endPoint y: 308, distance: 340.5
click at [294, 308] on div "The Slint Board isn't just another piece of exercise equipment. It's a precisio…" at bounding box center [462, 373] width 337 height 140
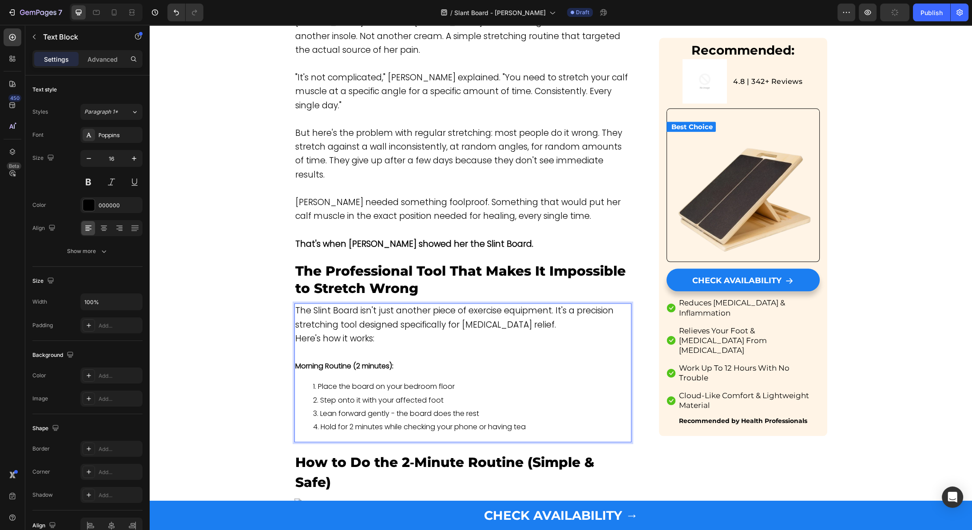
click at [324, 346] on p "Rich Text Editor. Editing area: main" at bounding box center [462, 352] width 335 height 13
click at [324, 346] on p "Rich Text Editor. Editing area: main" at bounding box center [462, 353] width 335 height 14
click at [320, 361] on strong "Morning Routine (2 minutes):" at bounding box center [344, 366] width 98 height 10
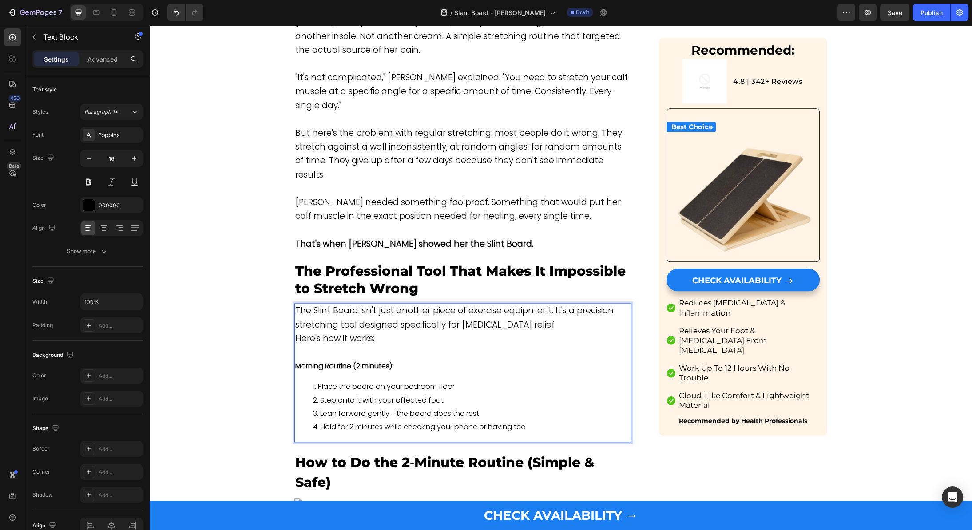
click at [320, 361] on strong "Morning Routine (2 minutes):" at bounding box center [344, 366] width 98 height 10
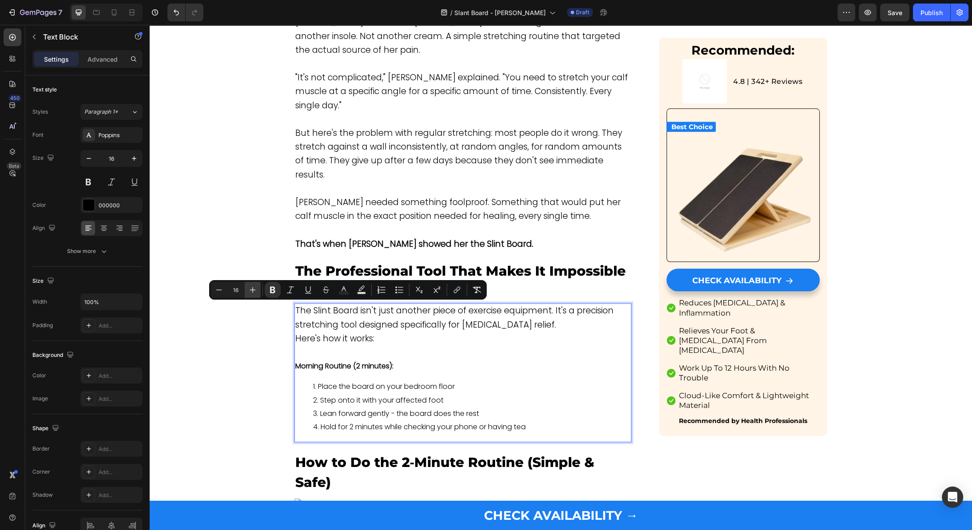
click at [250, 291] on icon "Editor contextual toolbar" at bounding box center [252, 289] width 9 height 9
type input "16"
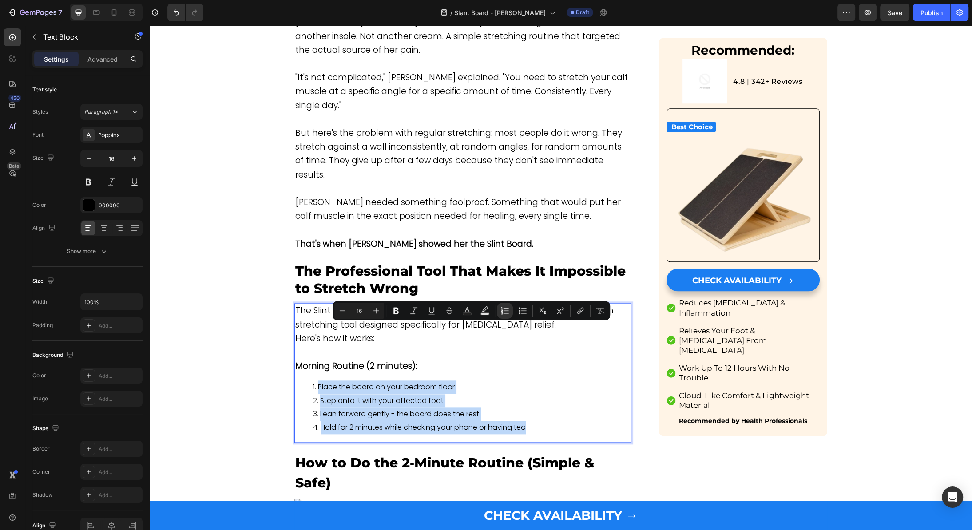
drag, startPoint x: 546, startPoint y: 368, endPoint x: 309, endPoint y: 332, distance: 239.0
click at [309, 380] on ol "Place the board on your bedroom floor Step onto it with your affected foot Lean…" at bounding box center [462, 407] width 335 height 54
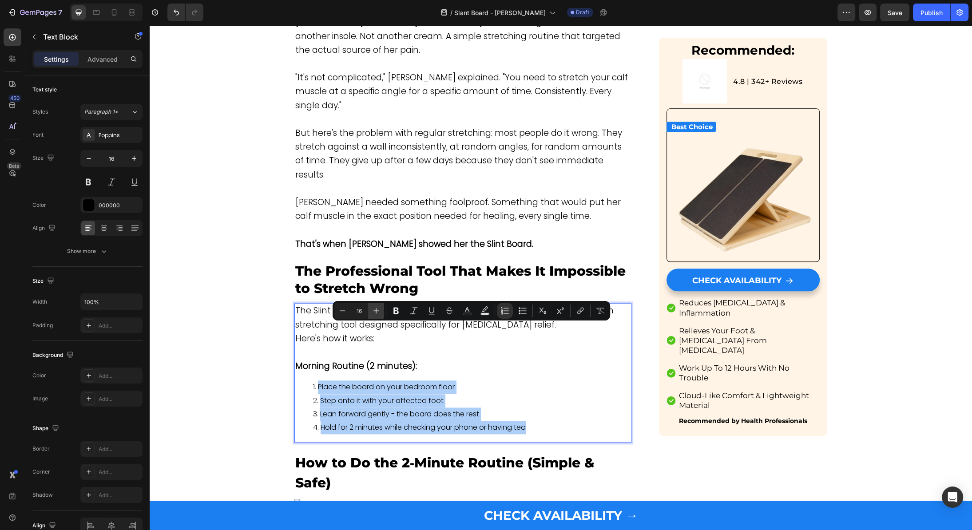
click at [375, 309] on icon "Editor contextual toolbar" at bounding box center [376, 310] width 9 height 9
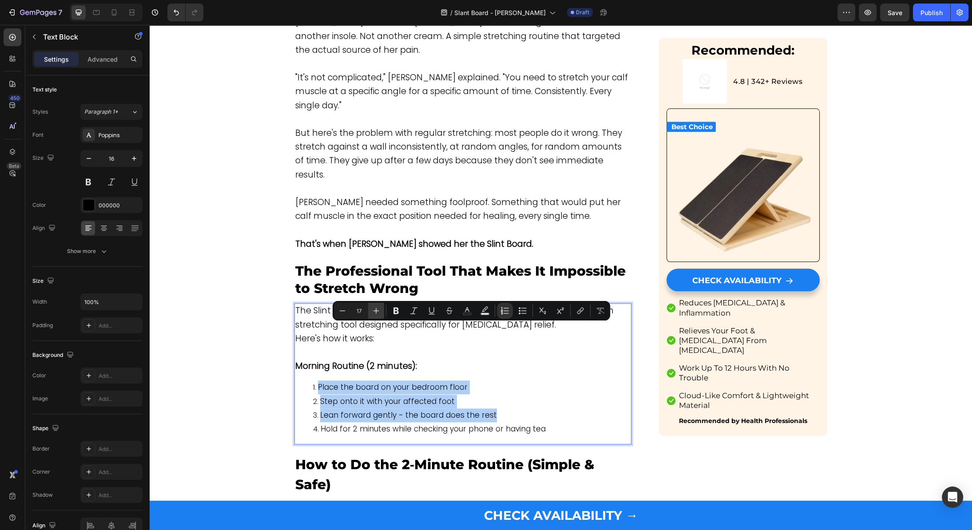
click at [375, 309] on icon "Editor contextual toolbar" at bounding box center [376, 310] width 9 height 9
type input "19"
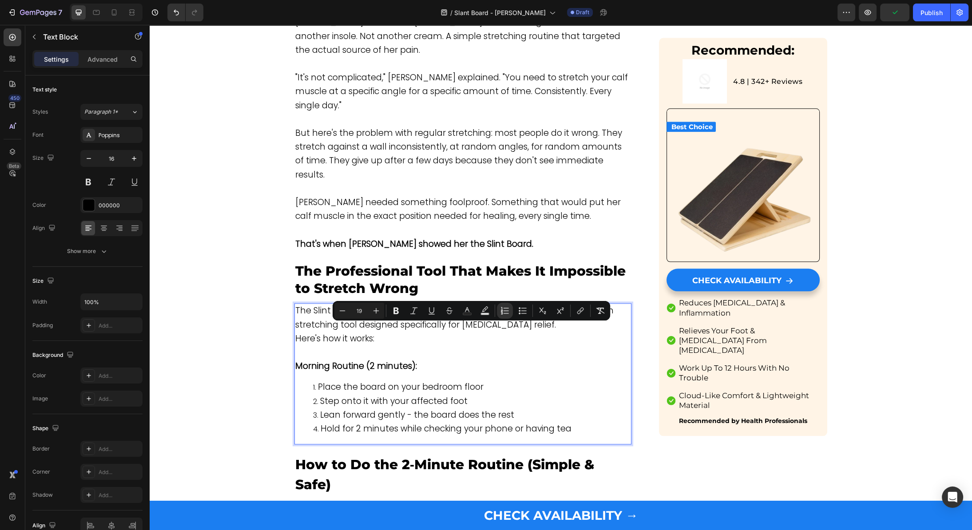
click at [324, 304] on p "The Slint Board isn't just another piece of exercise equipment. It's a precisio…" at bounding box center [462, 318] width 335 height 28
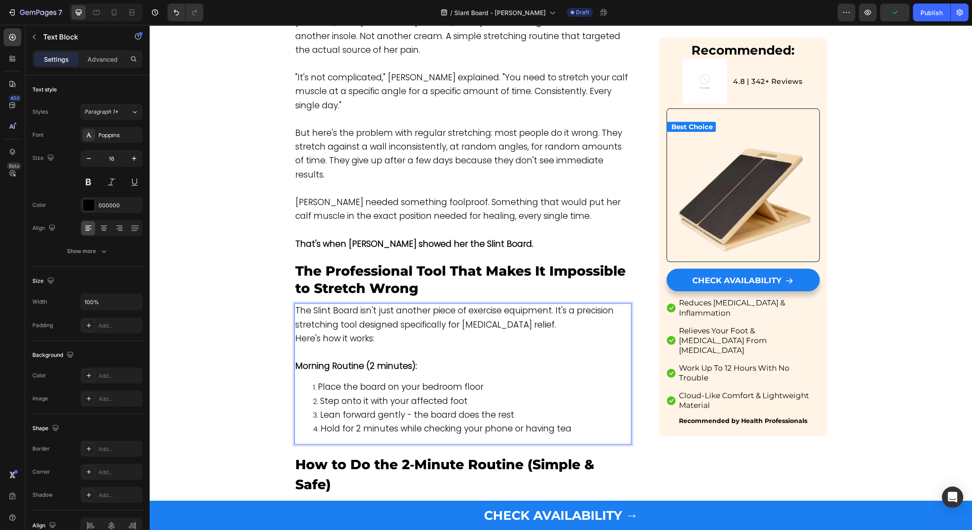
click at [324, 332] on span "Here's how it works:" at bounding box center [334, 338] width 79 height 12
click at [324, 346] on p "Rich Text Editor. Editing area: main" at bounding box center [462, 352] width 335 height 13
click at [595, 422] on li "Hold for 2 minutes while checking your phone or having tea" at bounding box center [471, 429] width 317 height 14
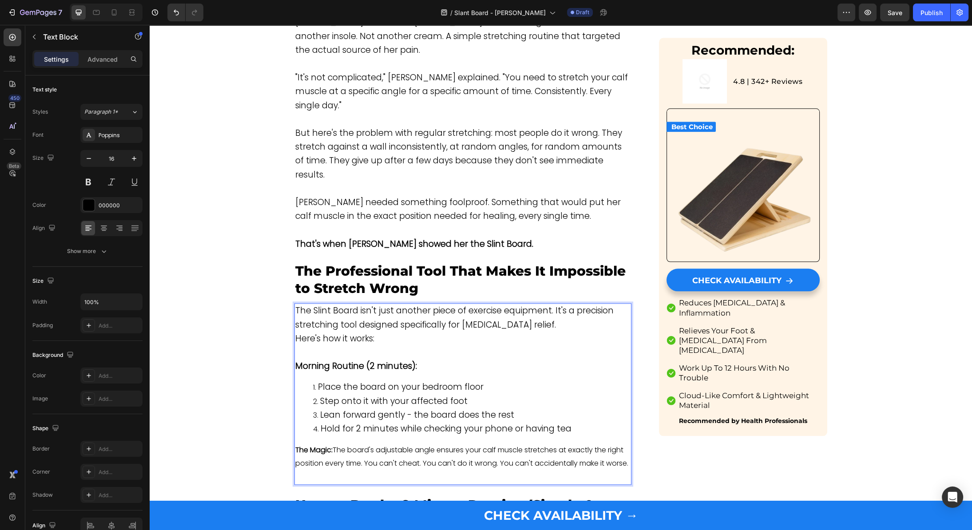
click at [321, 445] on strong "The Magic:" at bounding box center [313, 450] width 37 height 10
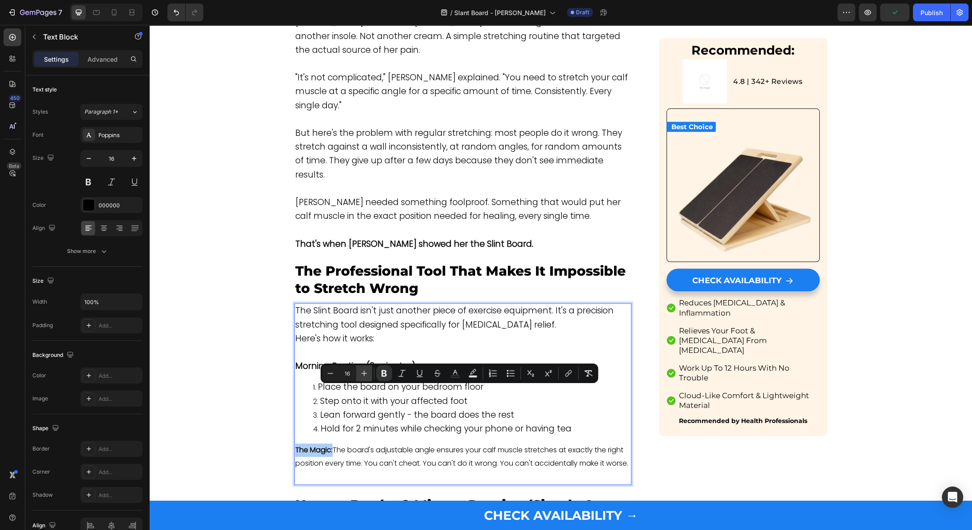
click at [369, 372] on button "Plus" at bounding box center [364, 373] width 16 height 16
type input "19"
click at [440, 443] on p "The Magic: The board's adjustable angle ensures your calf muscle stretches at e…" at bounding box center [462, 464] width 335 height 42
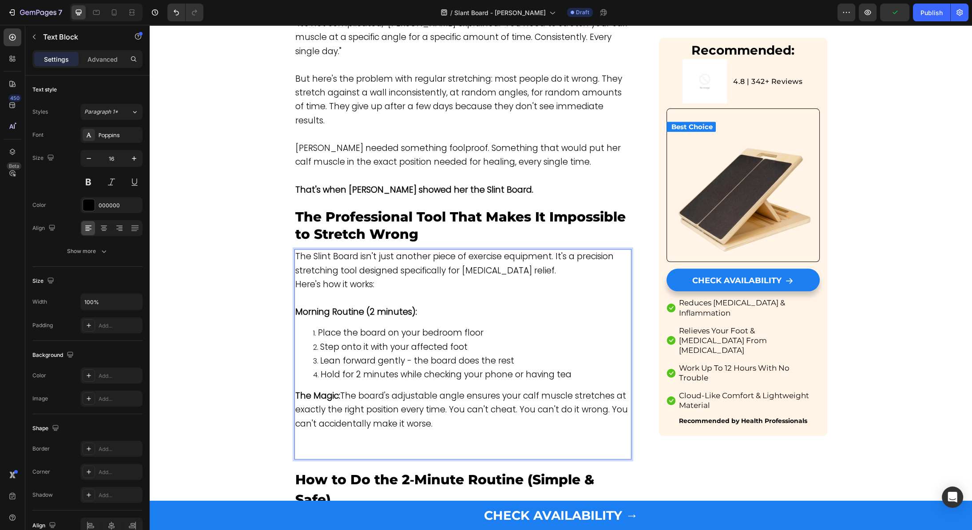
scroll to position [1435, 0]
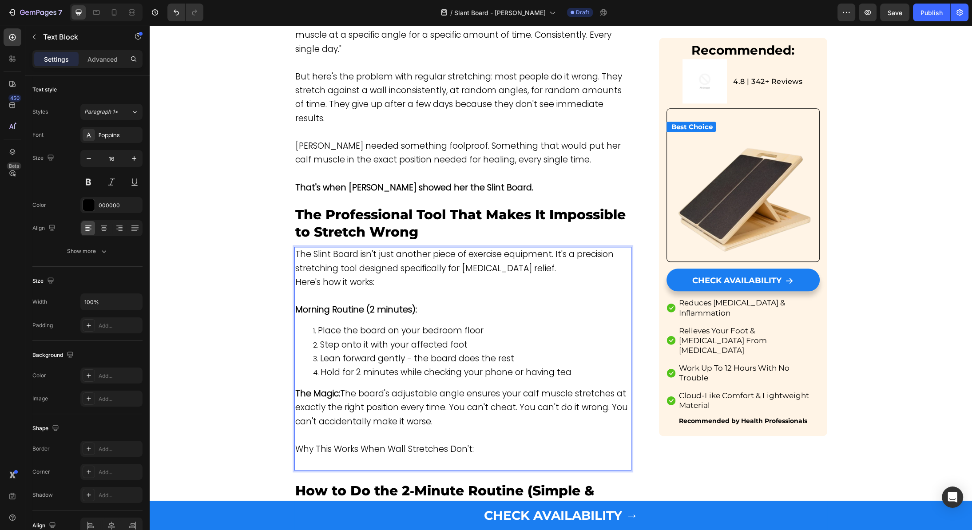
click at [316, 443] on span "Why This Works When Wall Stretches Don't:" at bounding box center [384, 449] width 178 height 12
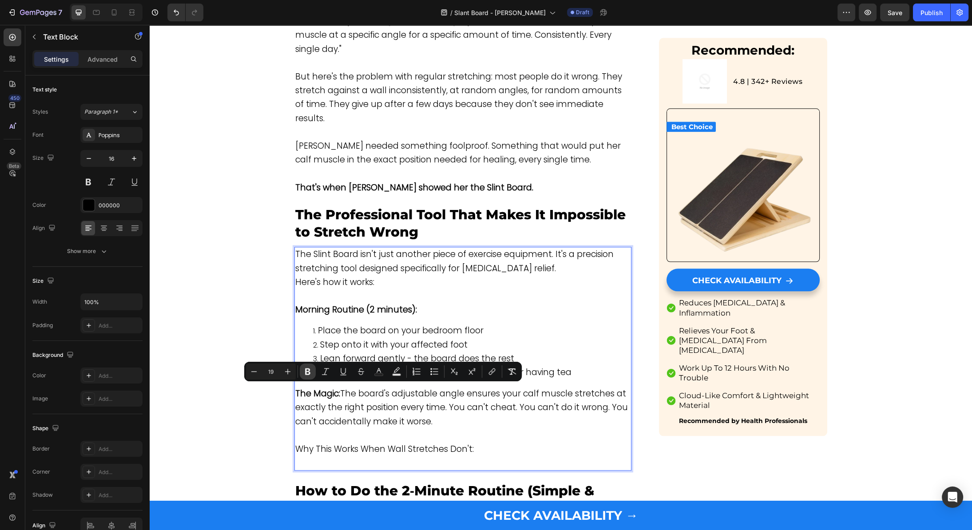
click at [301, 371] on button "Bold" at bounding box center [308, 372] width 16 height 16
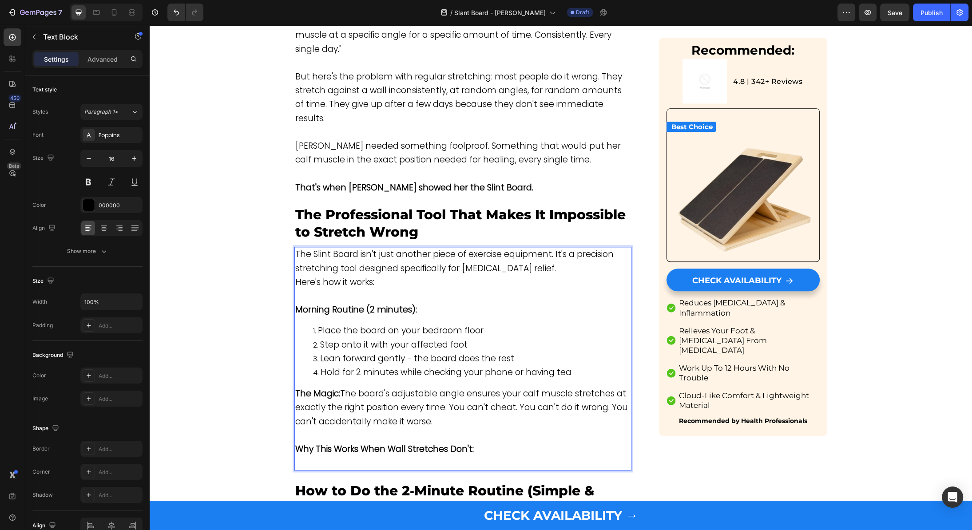
click at [527, 443] on p "Why This Works When Wall Stretches Don't:" at bounding box center [462, 450] width 335 height 14
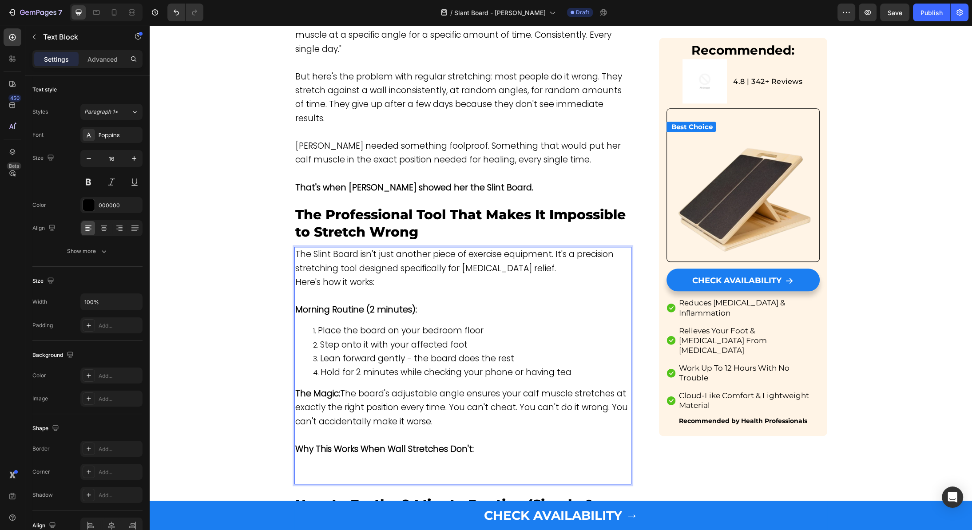
click at [379, 456] on p "Rich Text Editor. Editing area: main" at bounding box center [462, 462] width 335 height 13
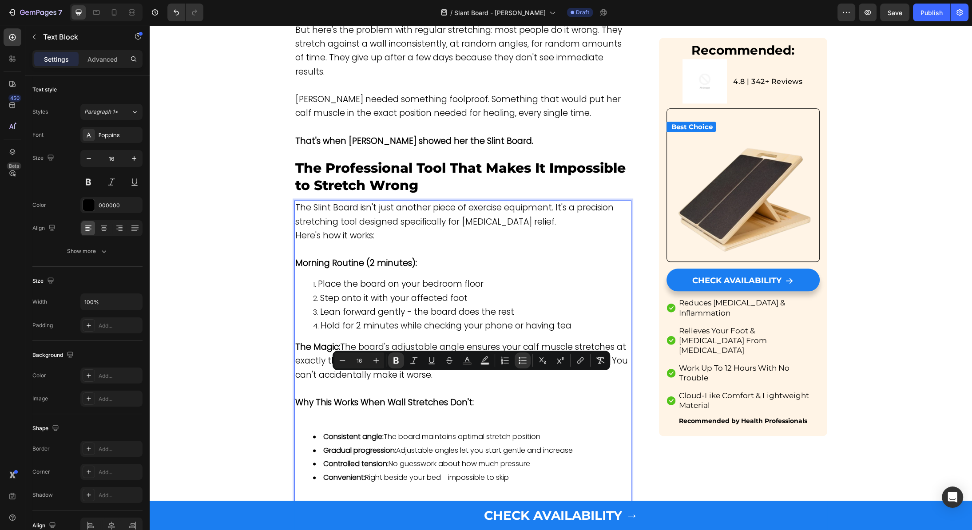
drag, startPoint x: 521, startPoint y: 419, endPoint x: 312, endPoint y: 386, distance: 211.3
click at [312, 430] on ul "Consistent angle: The board maintains optimal stretch position Gradual progress…" at bounding box center [462, 457] width 335 height 54
click at [370, 360] on button "Plus" at bounding box center [376, 360] width 16 height 16
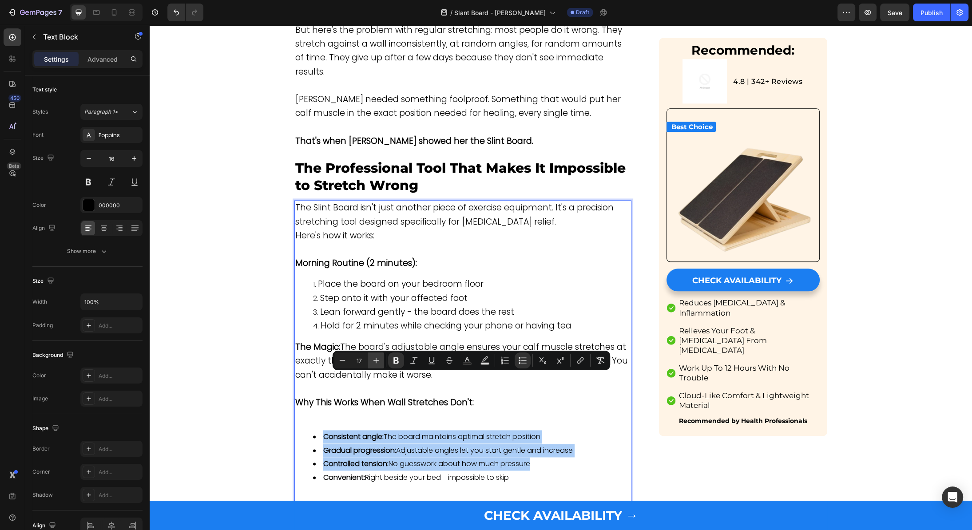
click at [370, 360] on button "Plus" at bounding box center [376, 360] width 16 height 16
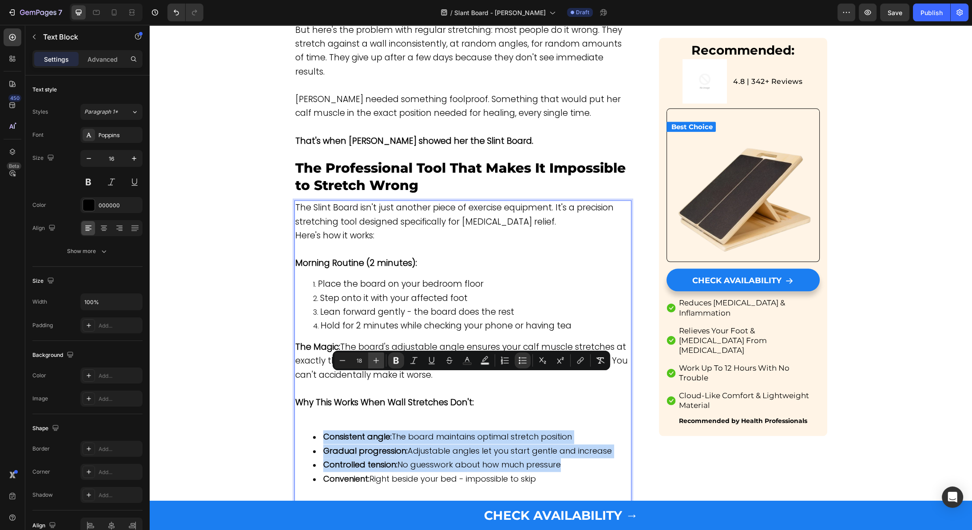
type input "19"
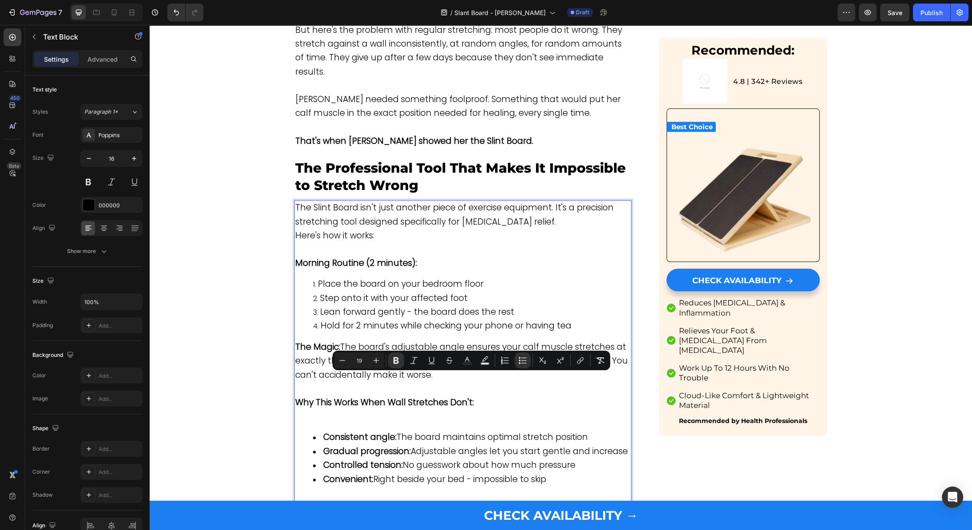
click at [312, 410] on p "Rich Text Editor. Editing area: main" at bounding box center [462, 417] width 335 height 14
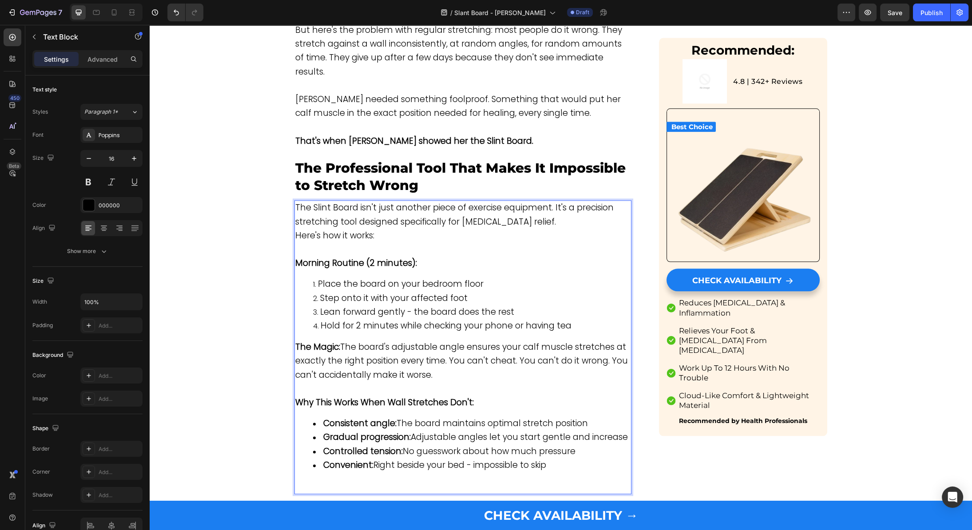
click at [315, 480] on p "Rich Text Editor. Editing area: main" at bounding box center [462, 486] width 335 height 13
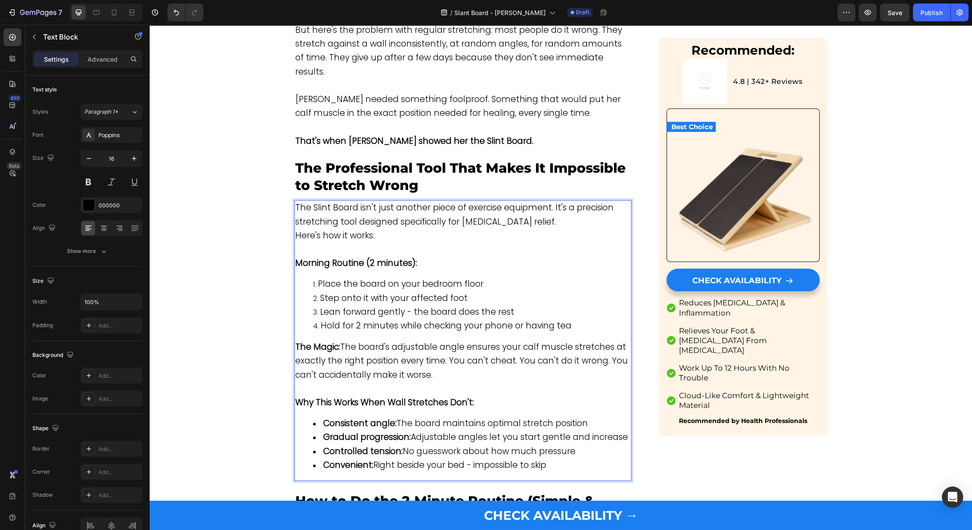
scroll to position [1495, 0]
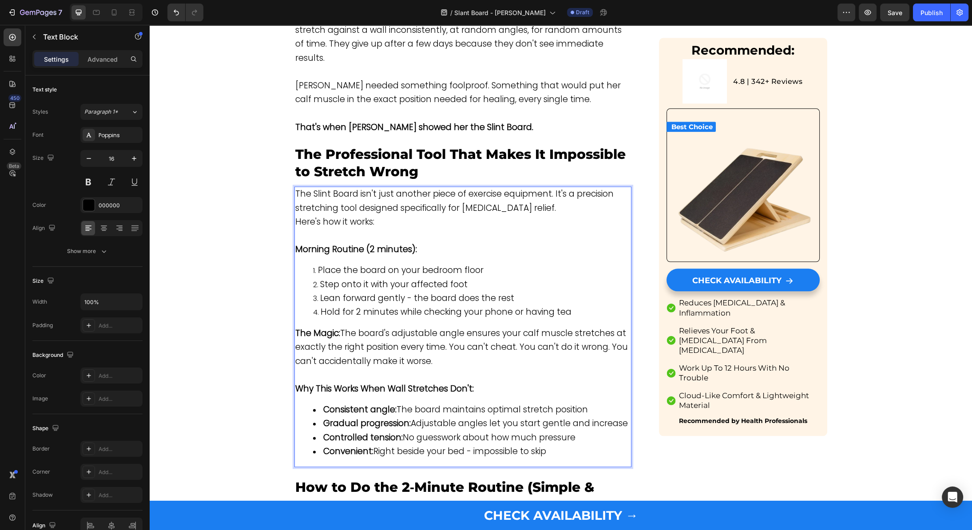
click at [319, 216] on span "Here's how it works:" at bounding box center [334, 222] width 79 height 12
click at [320, 229] on p "Rich Text Editor. Editing area: main" at bounding box center [462, 235] width 335 height 13
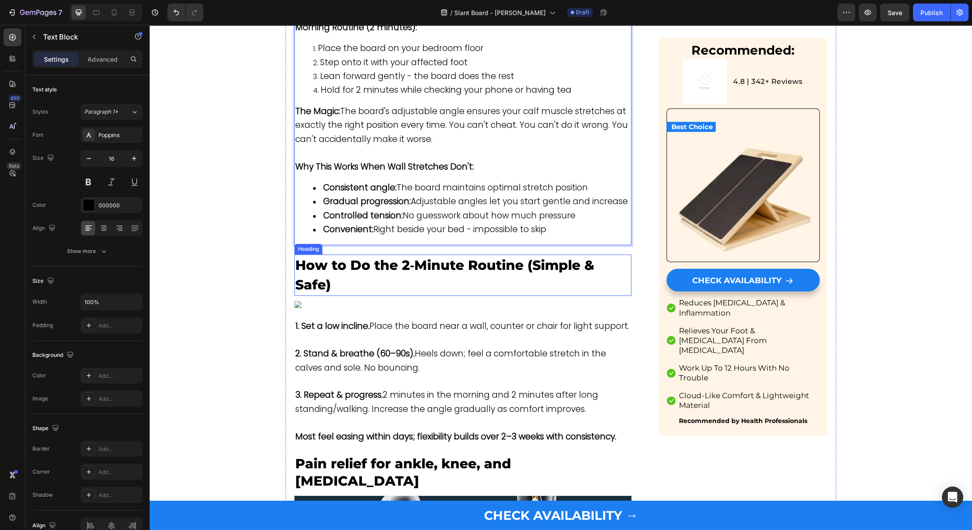
scroll to position [1718, 0]
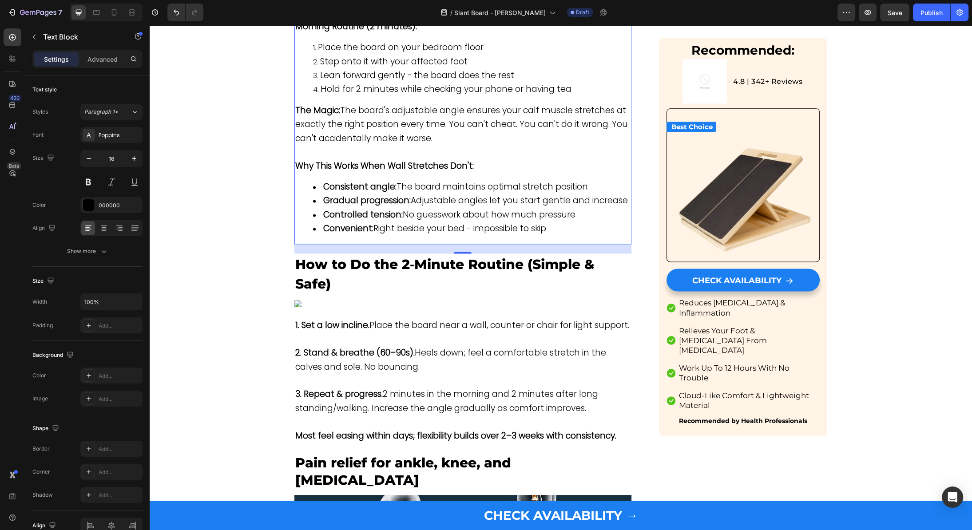
click at [357, 256] on span "How to Do the 2‑Minute Routine (Simple & Safe)" at bounding box center [444, 274] width 299 height 36
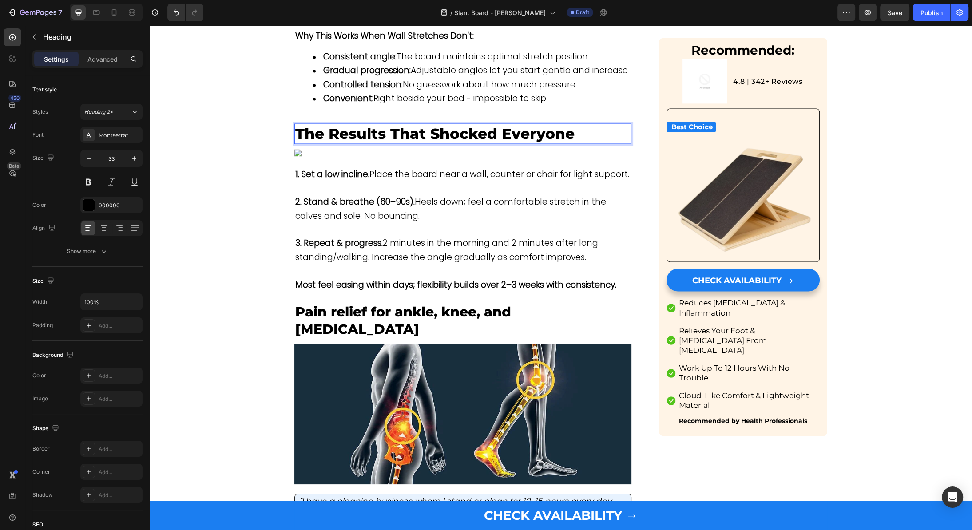
scroll to position [1850, 0]
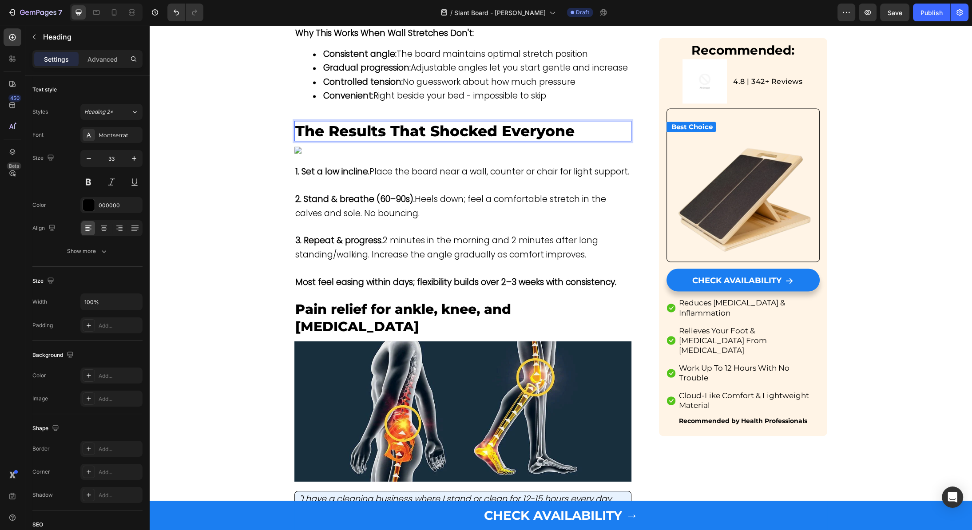
click at [517, 154] on img at bounding box center [462, 149] width 337 height 7
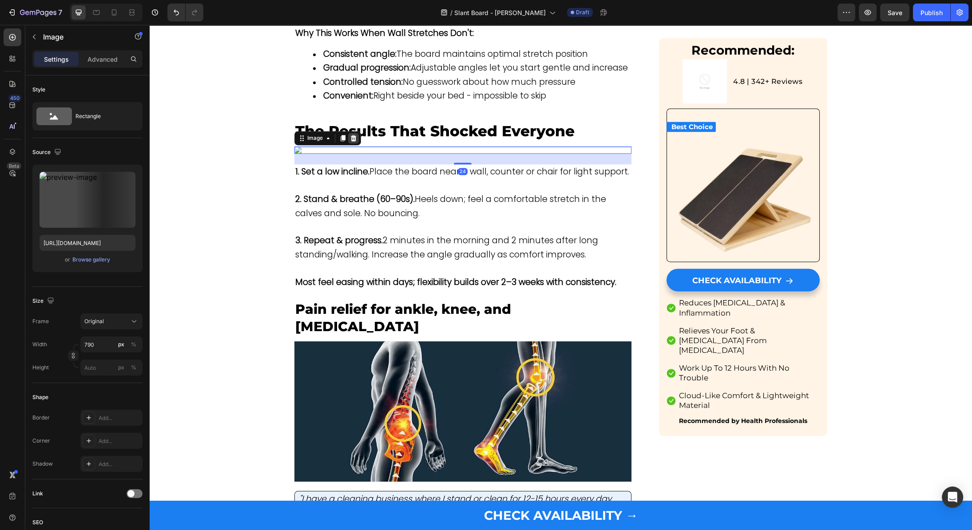
click at [352, 135] on icon at bounding box center [354, 138] width 6 height 6
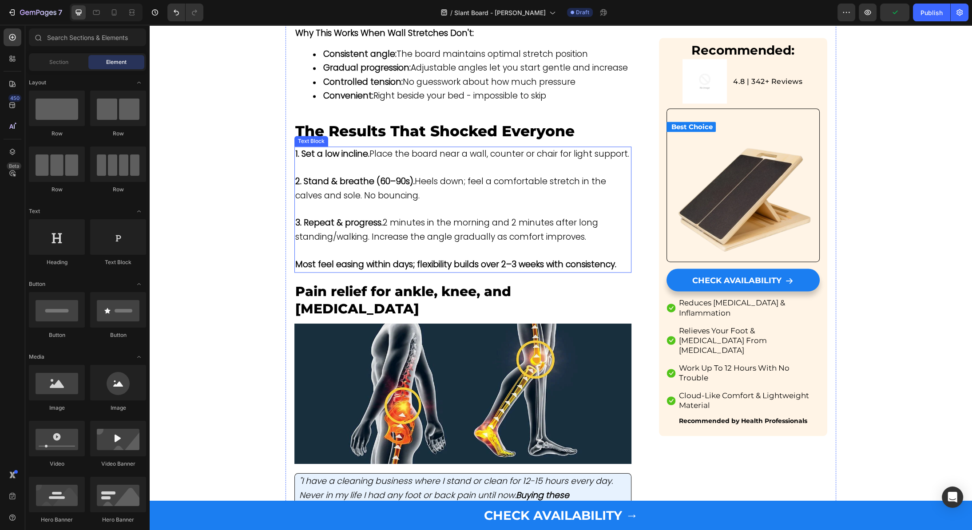
click at [356, 147] on p "1. Set a low incline. Place the board near a wall, counter or chair for light s…" at bounding box center [462, 154] width 335 height 14
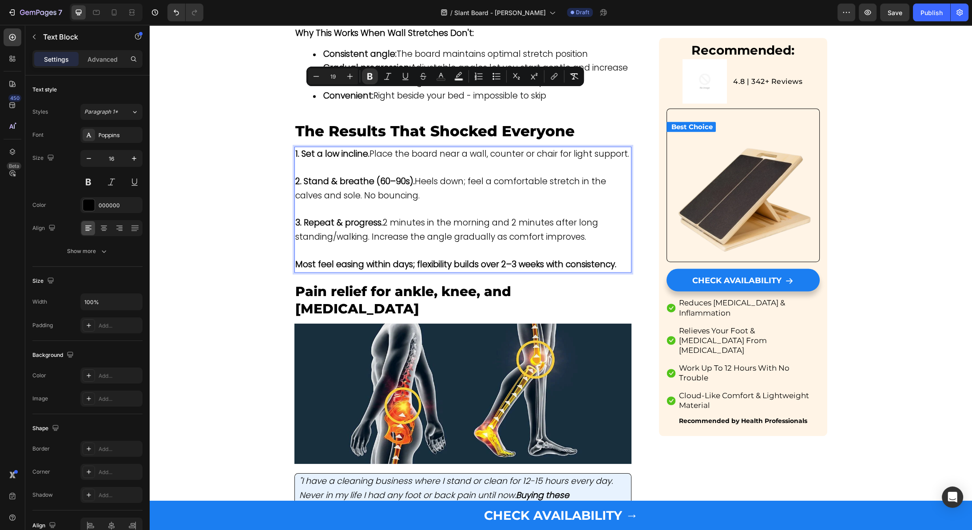
click at [296, 148] on strong "1. Set a low incline." at bounding box center [332, 154] width 74 height 12
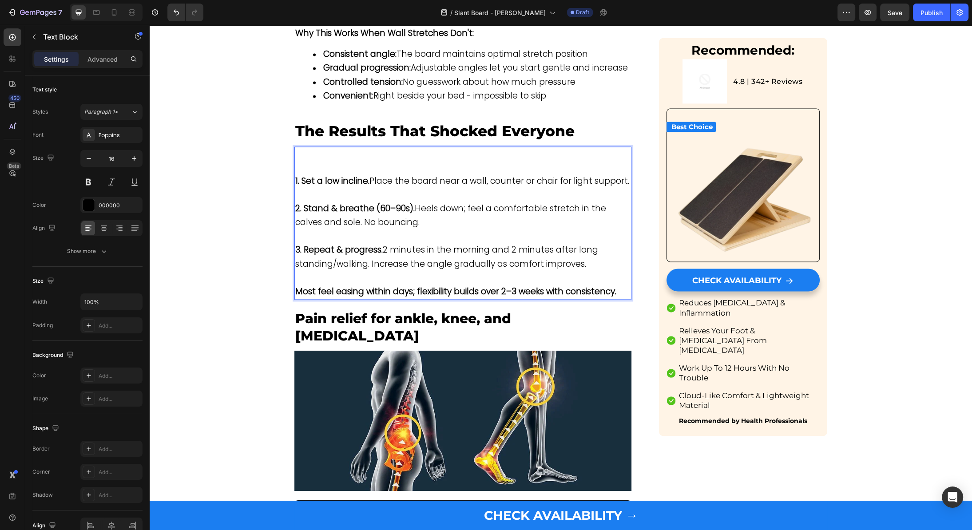
click at [301, 147] on p "Rich Text Editor. Editing area: main" at bounding box center [462, 153] width 335 height 13
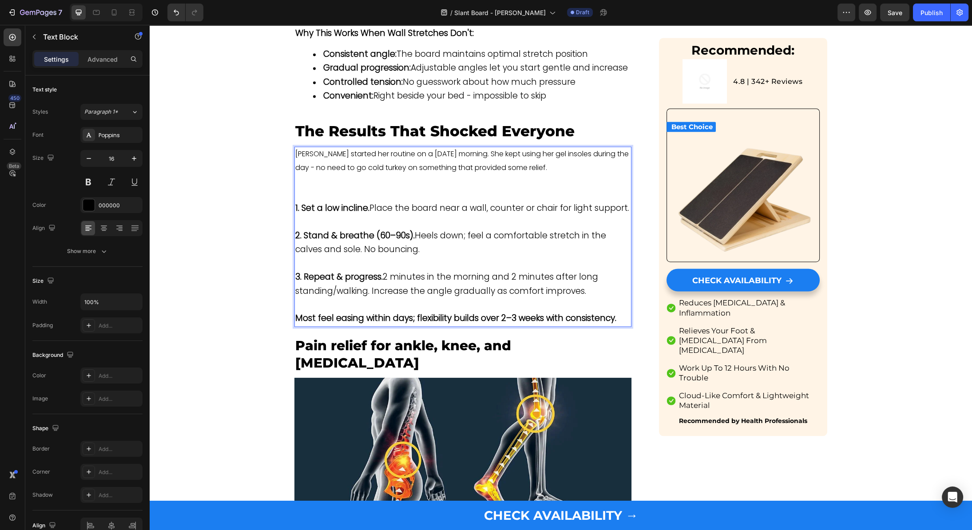
click at [340, 147] on p "[PERSON_NAME] started her routine on a [DATE] morning. She kept using her gel i…" at bounding box center [462, 160] width 335 height 27
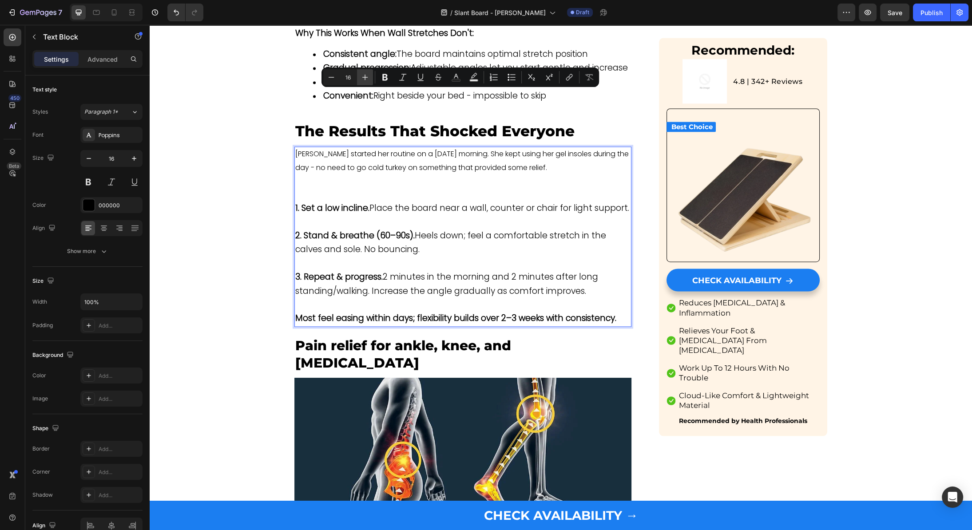
click at [360, 82] on button "Plus" at bounding box center [365, 77] width 16 height 16
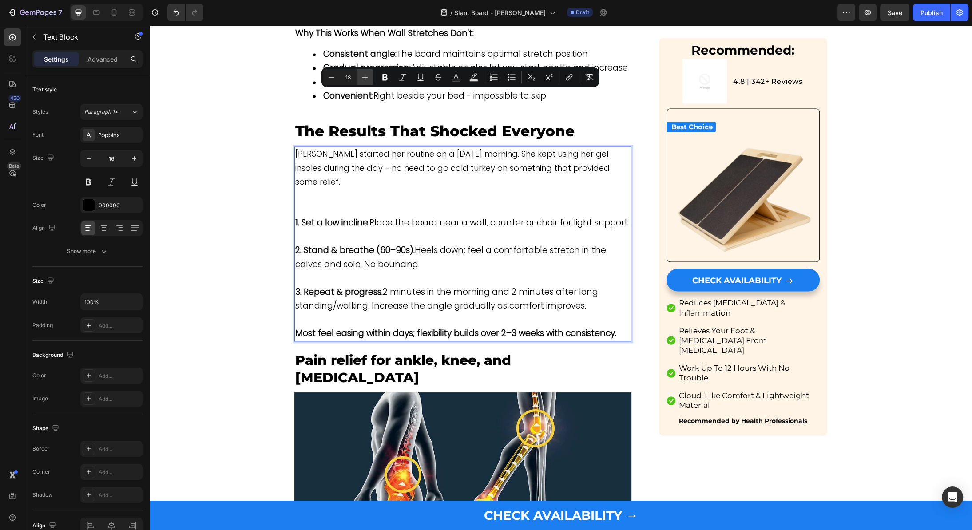
click at [360, 82] on button "Plus" at bounding box center [365, 77] width 16 height 16
type input "19"
click at [332, 190] on p "Rich Text Editor. Editing area: main" at bounding box center [462, 196] width 335 height 13
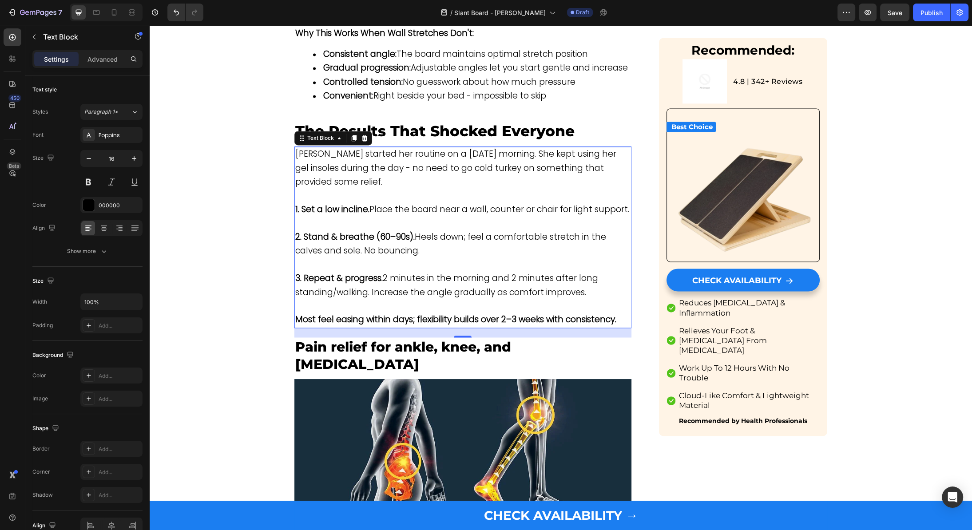
click at [303, 203] on strong "1. Set a low incline." at bounding box center [332, 209] width 74 height 12
click at [338, 230] on strong "2. Stand & breathe (60–90s)." at bounding box center [354, 236] width 119 height 12
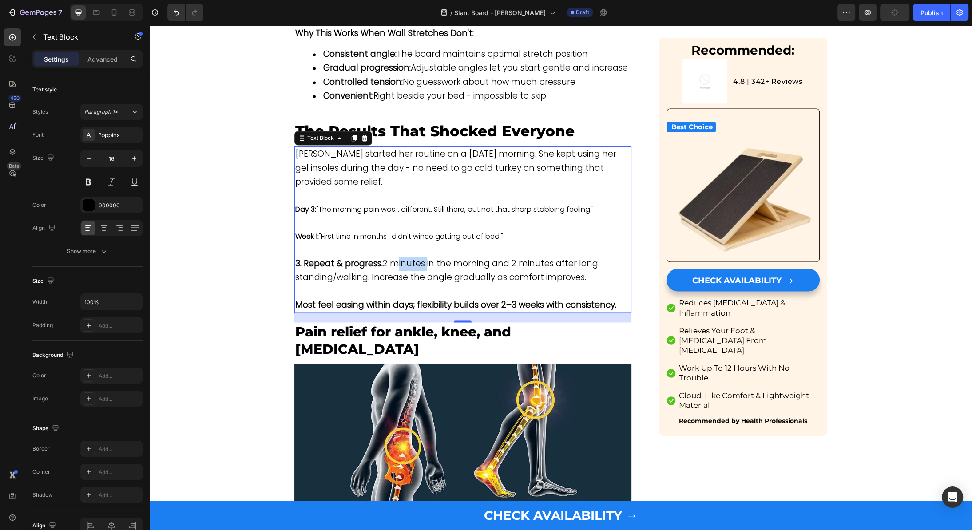
click at [396, 257] on span "3. Repeat & progress. 2 minutes in the morning and 2 minutes after long standin…" at bounding box center [446, 270] width 303 height 26
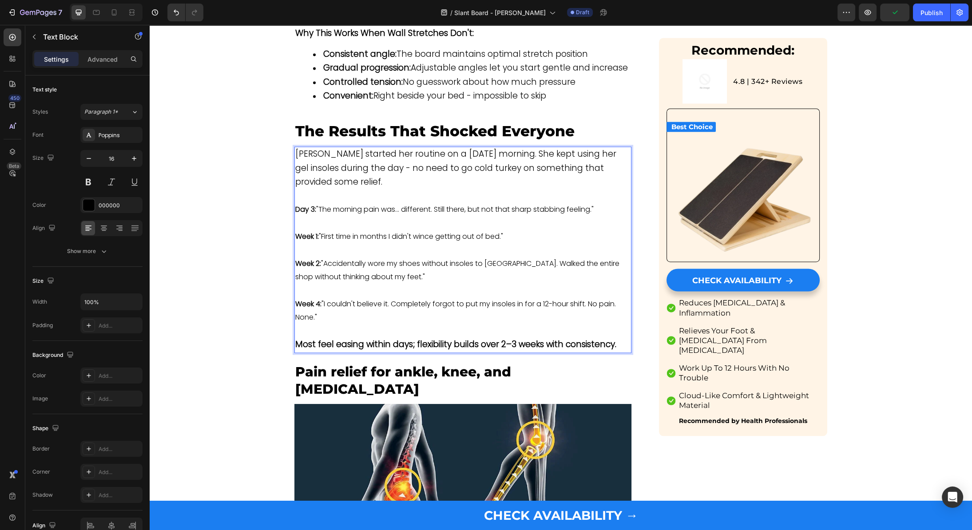
click at [339, 324] on p "Rich Text Editor. Editing area: main" at bounding box center [462, 330] width 335 height 13
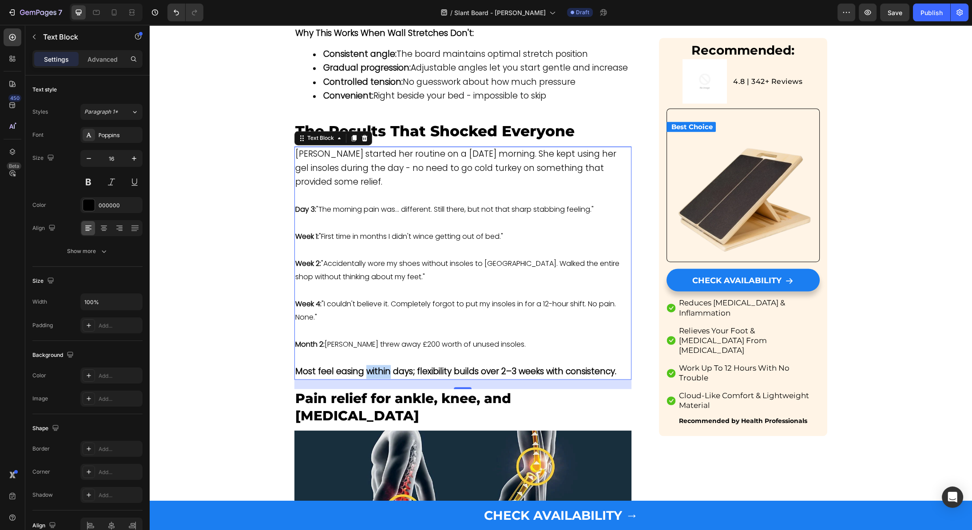
click at [395, 365] on strong "Most feel easing within days; flexibility builds over 2–3 weeks with consistenc…" at bounding box center [455, 371] width 321 height 12
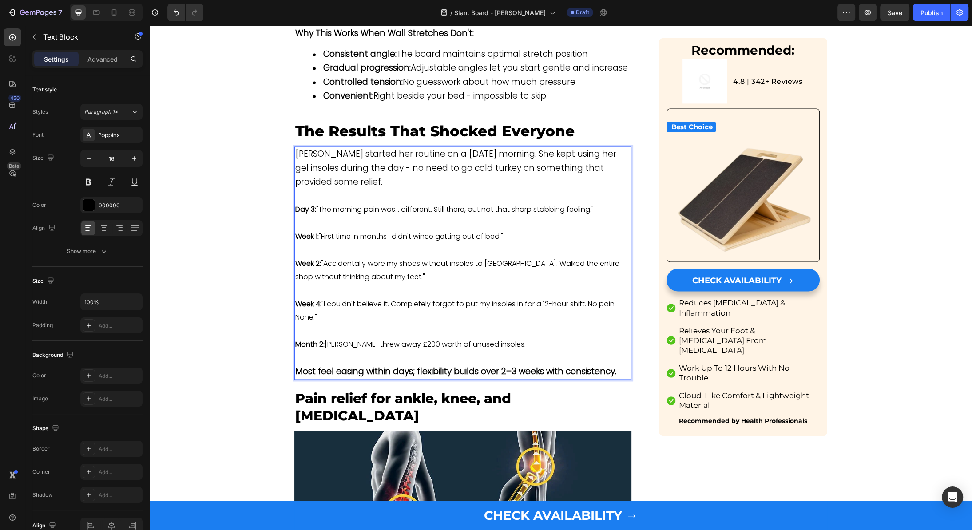
click at [395, 365] on strong "Most feel easing within days; flexibility builds over 2–3 weeks with consistenc…" at bounding box center [455, 371] width 321 height 12
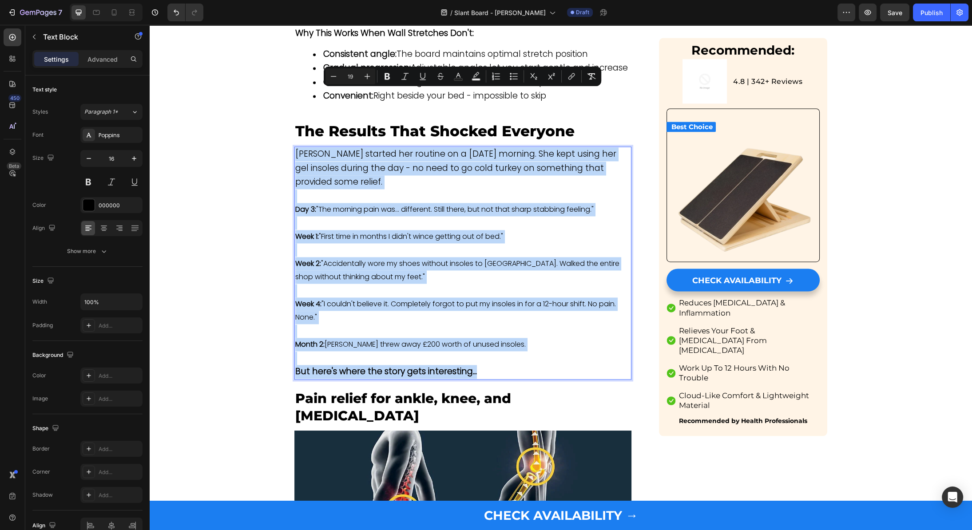
drag, startPoint x: 500, startPoint y: 310, endPoint x: 226, endPoint y: 90, distance: 351.1
click at [294, 146] on div "Emma started her routine on a Monday morning. She kept using her gel insoles du…" at bounding box center [462, 262] width 337 height 233
click at [333, 171] on div "Emma started her routine on a Monday morning. She kept using her gel insoles du…" at bounding box center [462, 262] width 337 height 233
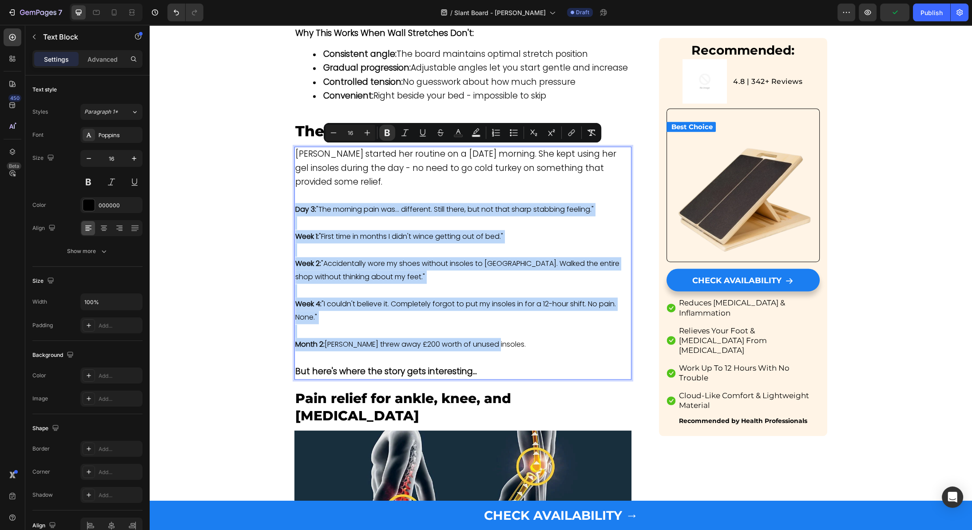
drag, startPoint x: 503, startPoint y: 286, endPoint x: 272, endPoint y: 153, distance: 266.7
click at [294, 153] on div "Emma started her routine on a Monday morning. She kept using her gel insoles du…" at bounding box center [462, 262] width 337 height 233
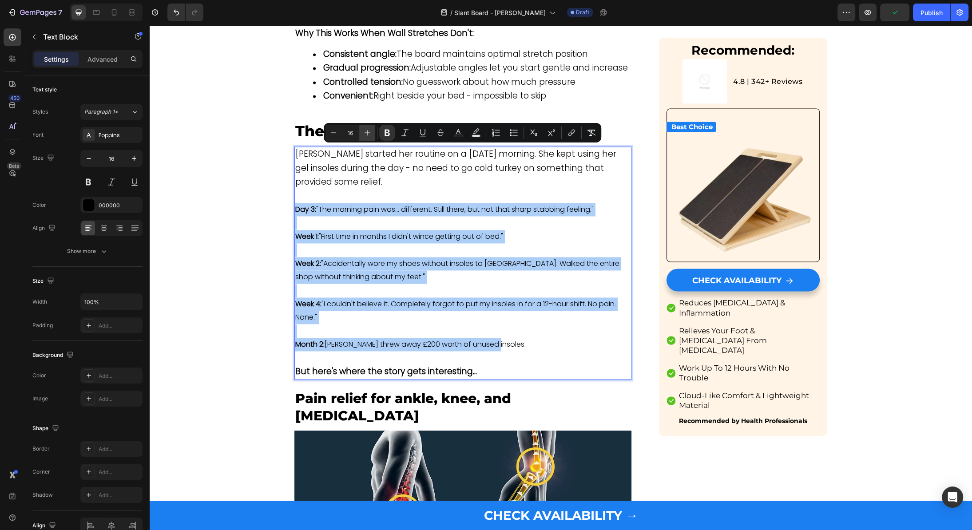
click at [374, 133] on button "Plus" at bounding box center [367, 133] width 16 height 16
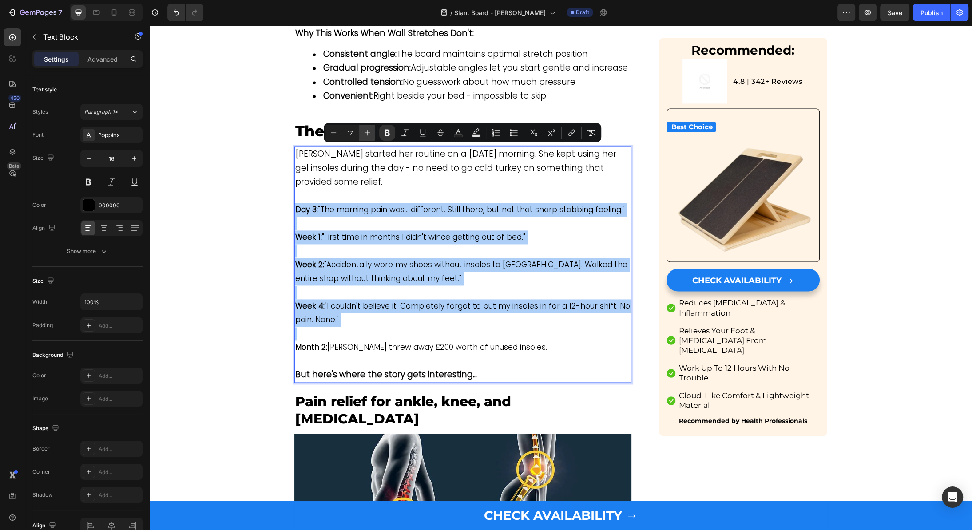
click at [372, 132] on button "Plus" at bounding box center [367, 133] width 16 height 16
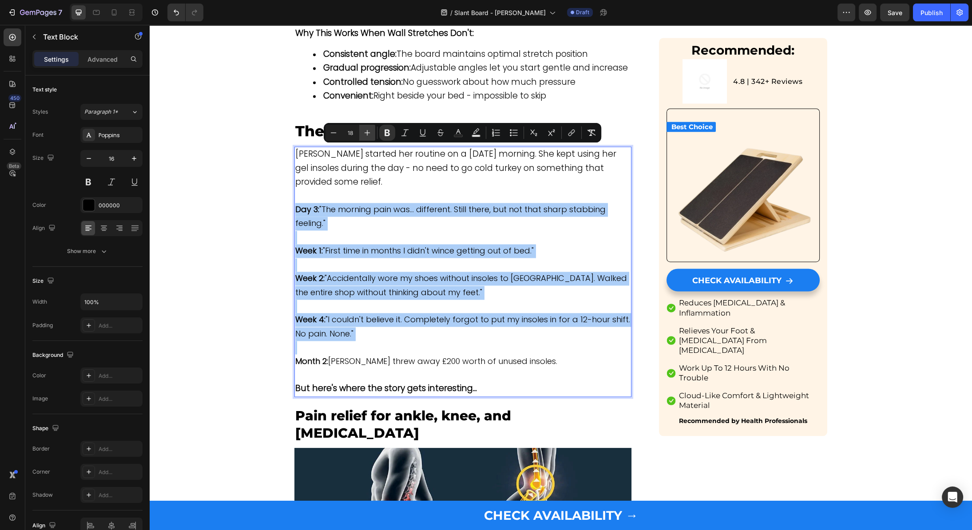
click at [372, 132] on button "Plus" at bounding box center [367, 133] width 16 height 16
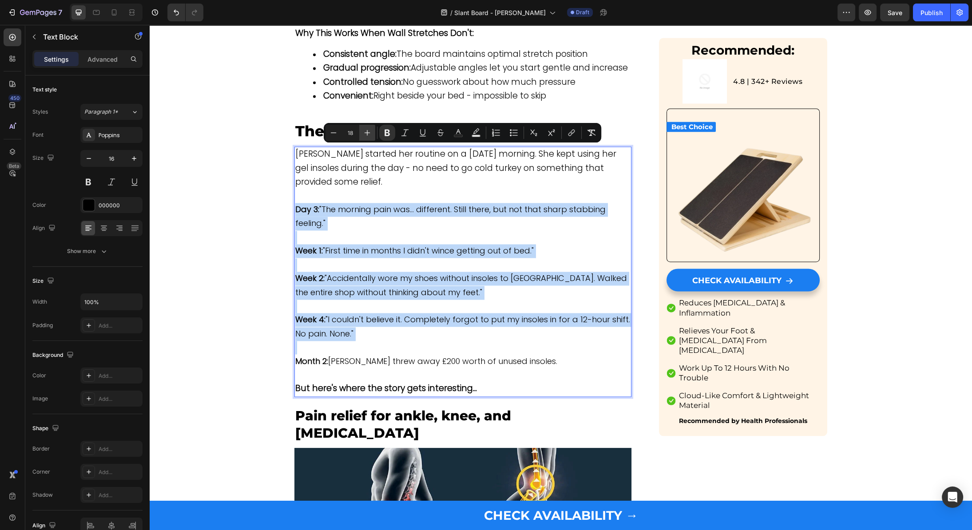
type input "19"
click at [356, 203] on p "Day 3: "The morning pain was... different. Still there, but not that sharp stab…" at bounding box center [462, 217] width 335 height 28
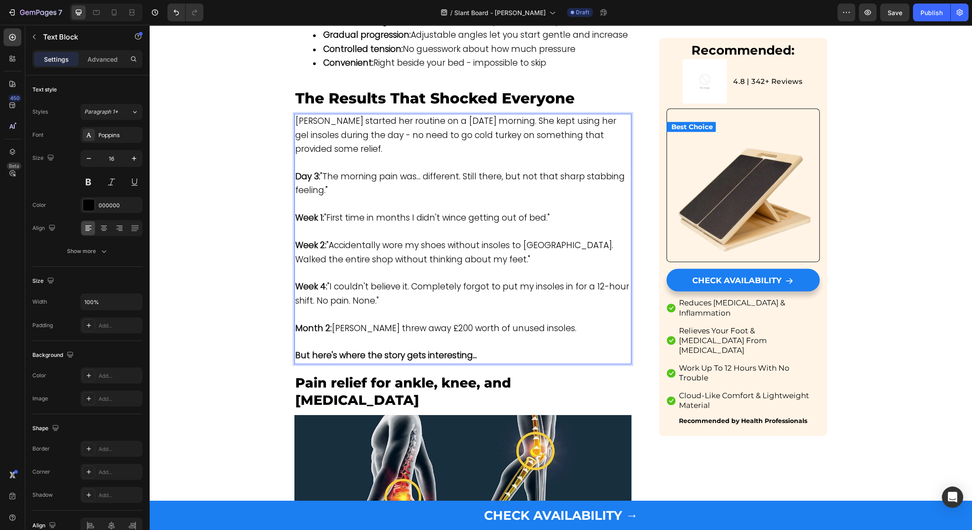
scroll to position [1882, 0]
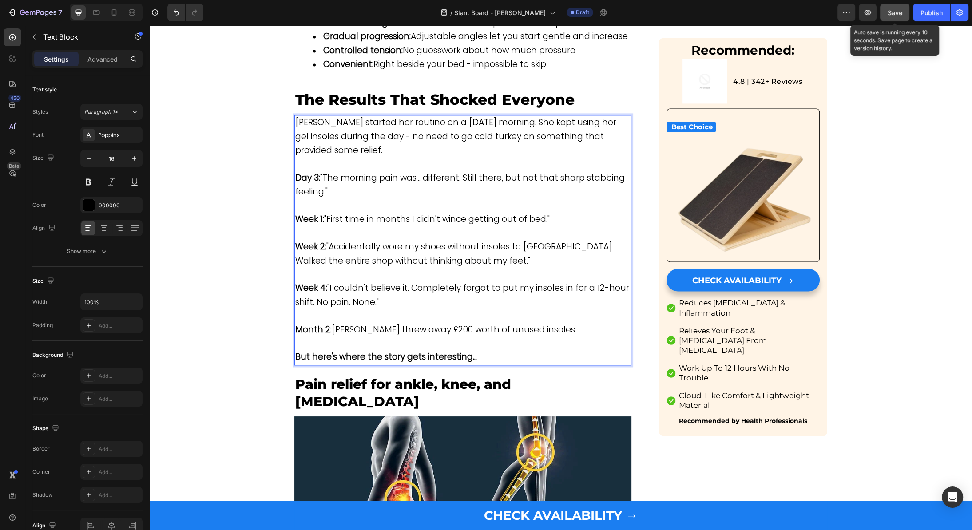
click at [891, 12] on span "Save" at bounding box center [894, 13] width 15 height 8
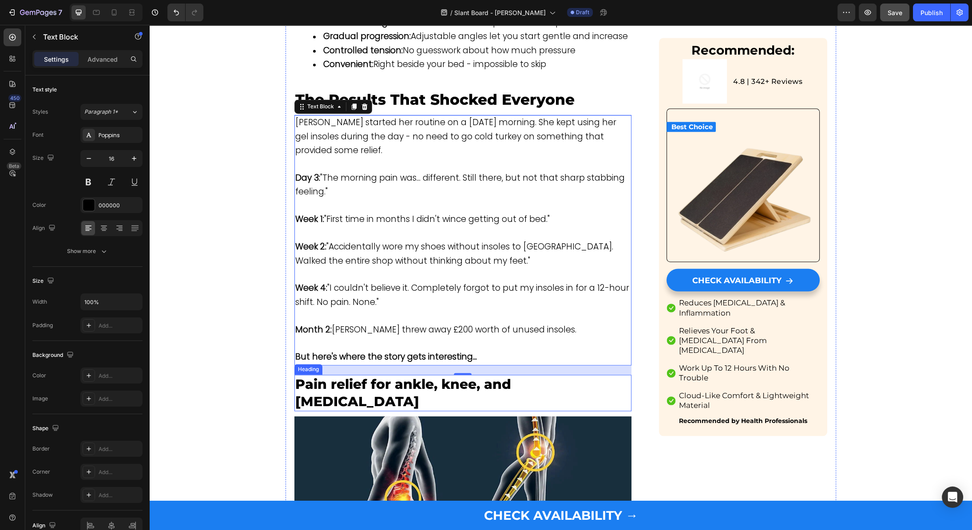
click at [369, 376] on span "Pain relief for ankle, knee, and lower back pain" at bounding box center [403, 393] width 216 height 34
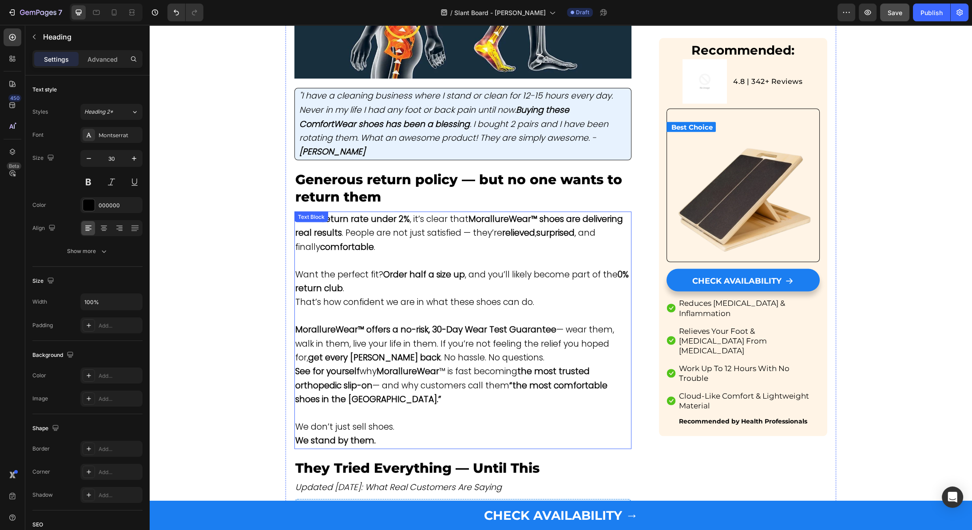
scroll to position [2339, 0]
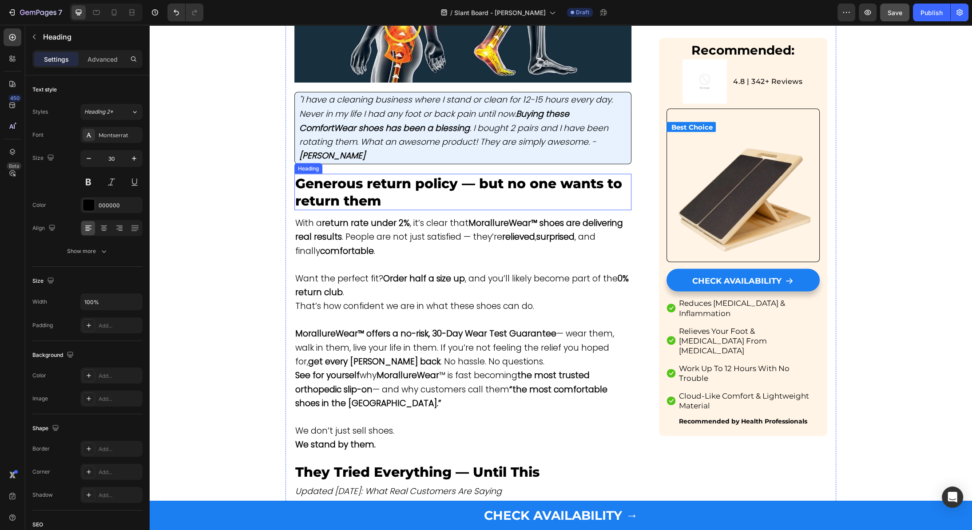
click at [346, 175] on span "Generous return policy — but no one wants to return them" at bounding box center [458, 192] width 327 height 34
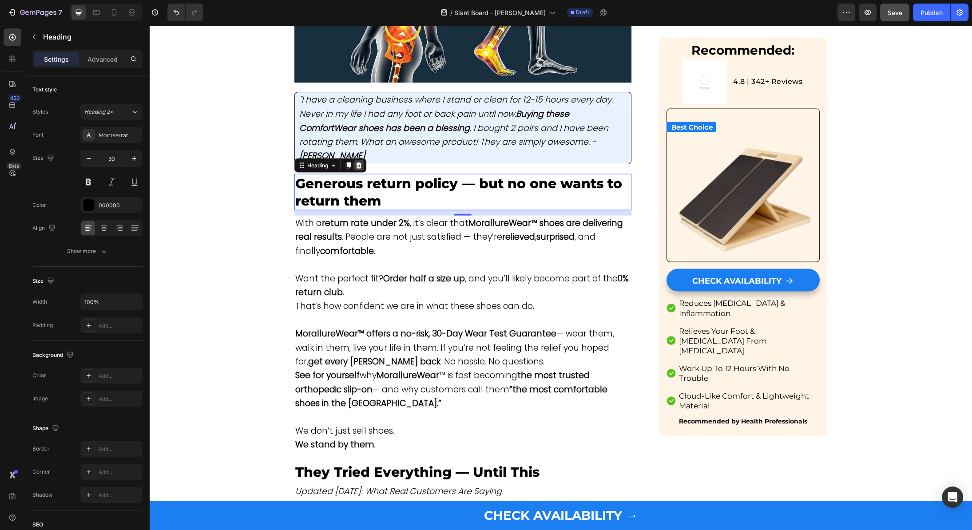
click at [360, 162] on icon at bounding box center [359, 165] width 6 height 6
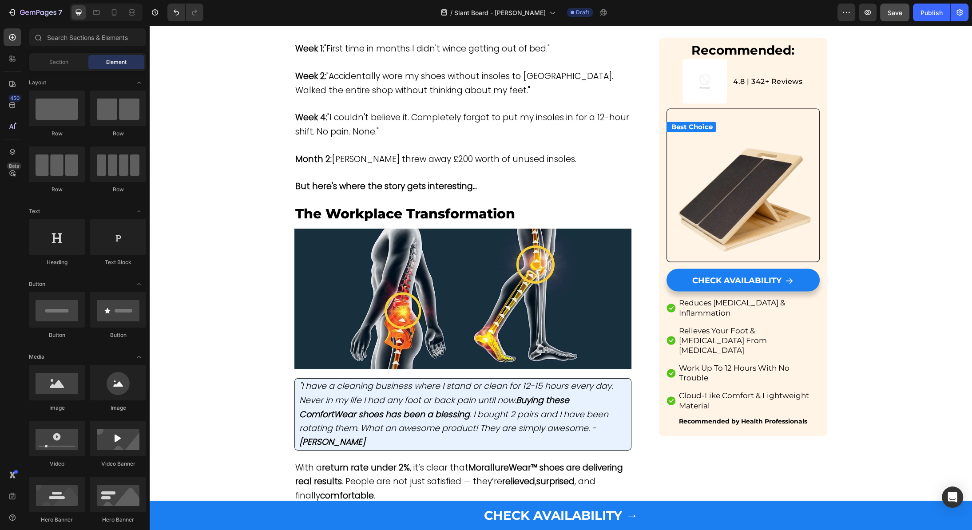
scroll to position [2050, 0]
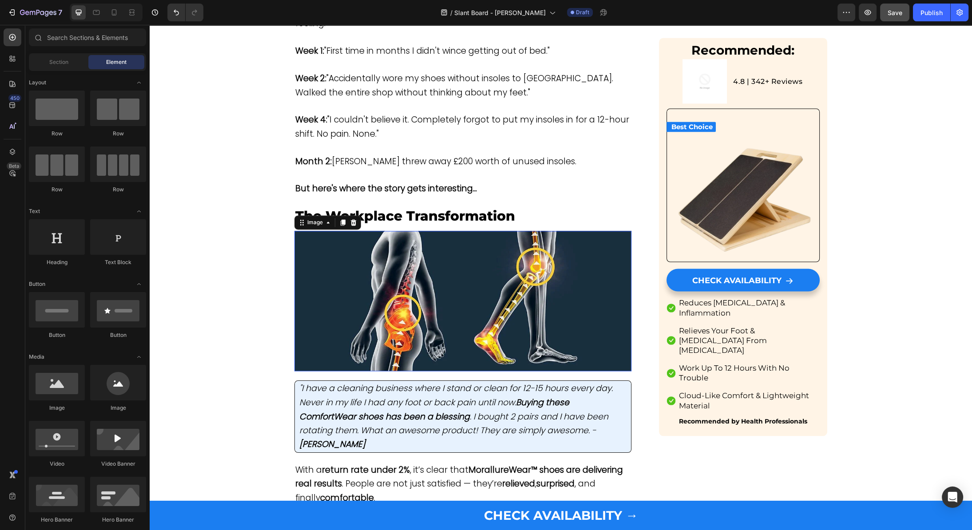
click at [469, 231] on img at bounding box center [462, 301] width 337 height 140
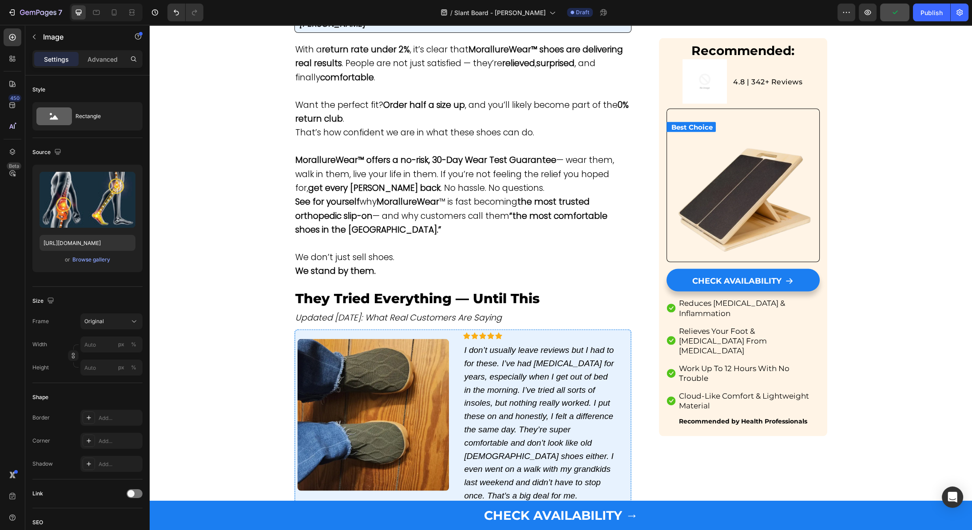
scroll to position [2506, 0]
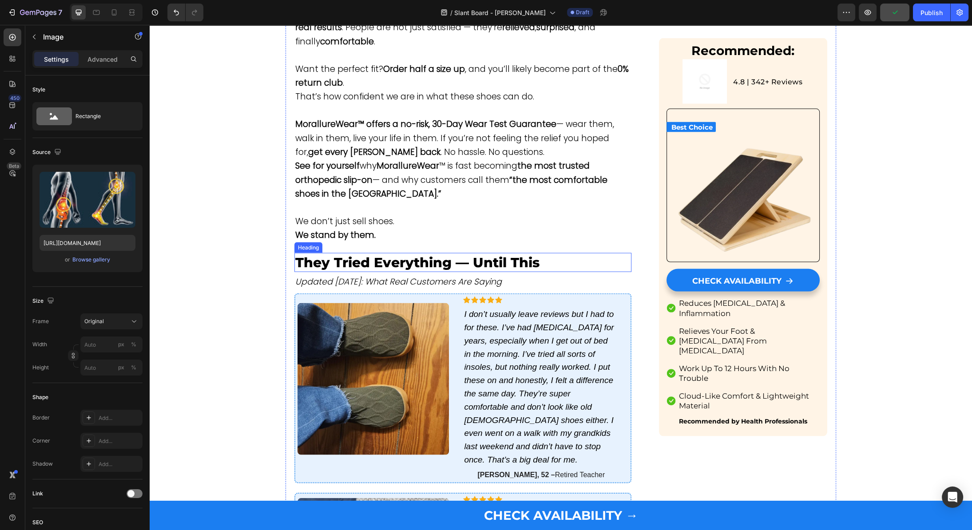
click at [454, 254] on span "They Tried Everything — Until This" at bounding box center [417, 262] width 244 height 16
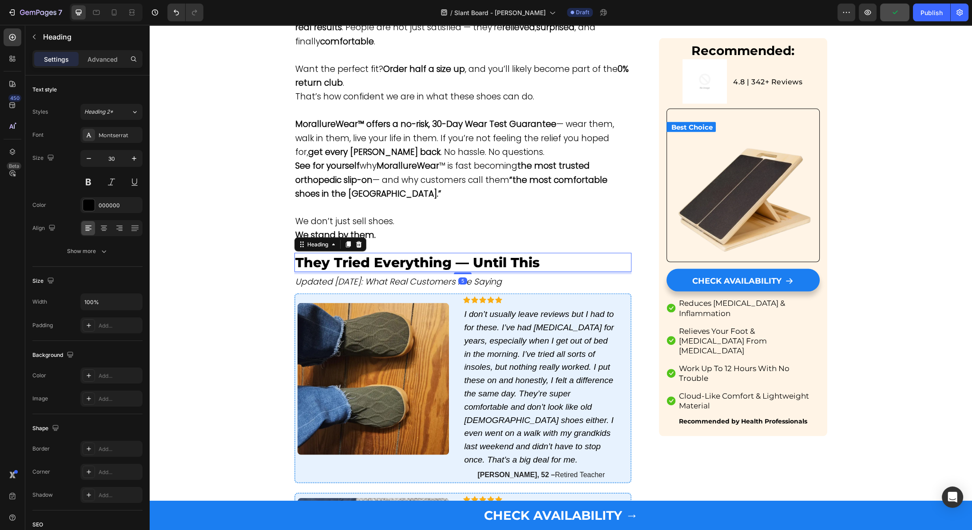
click at [454, 254] on span "They Tried Everything — Until This" at bounding box center [417, 262] width 244 height 16
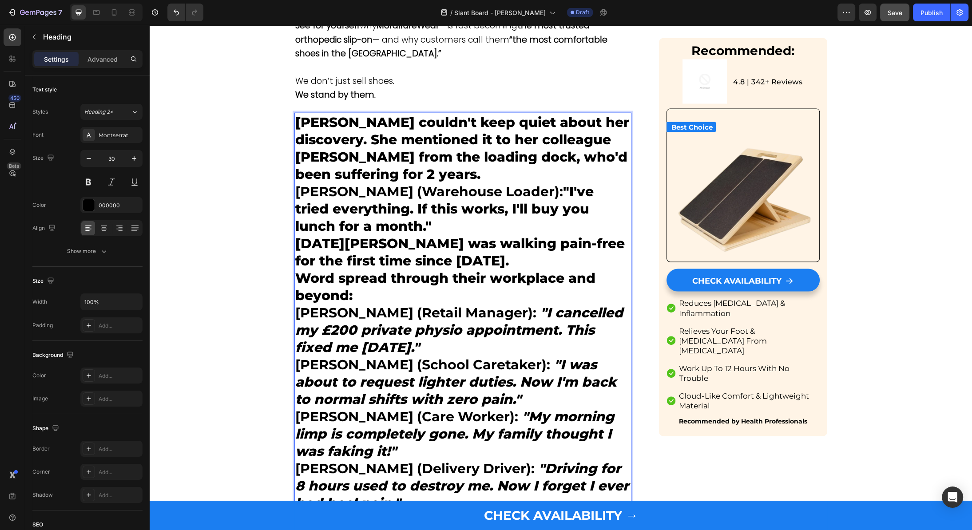
scroll to position [2646, 0]
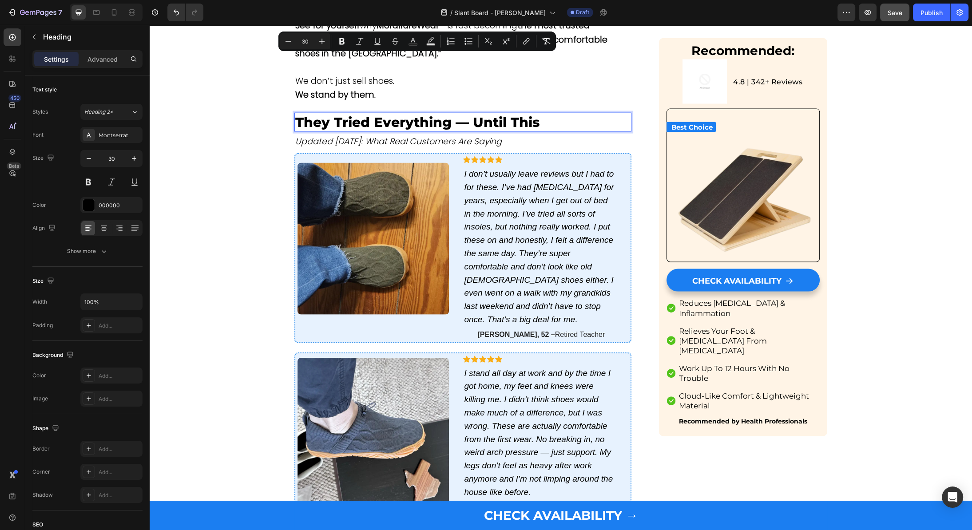
click at [407, 114] on span "They Tried Everything — Until This" at bounding box center [417, 122] width 244 height 16
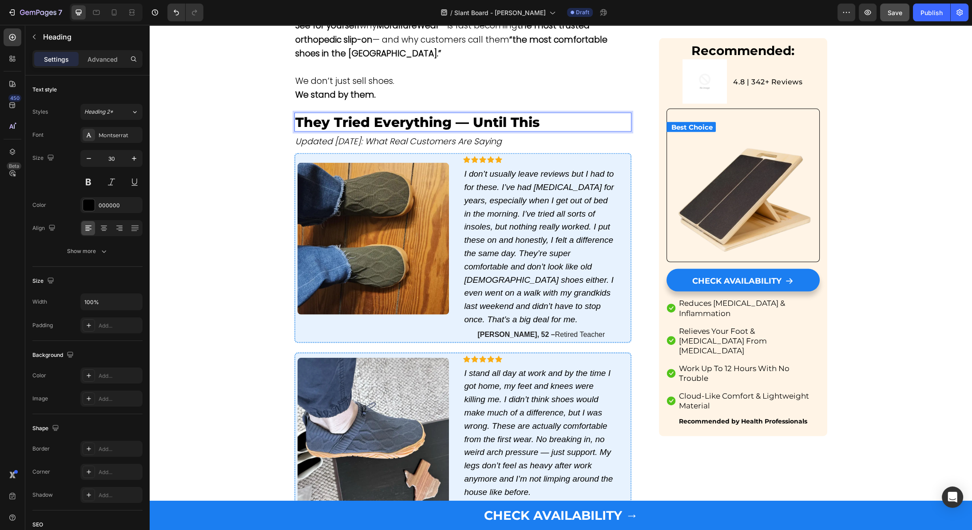
click at [407, 114] on span "They Tried Everything — Until This" at bounding box center [417, 122] width 244 height 16
click at [353, 165] on img at bounding box center [372, 238] width 151 height 151
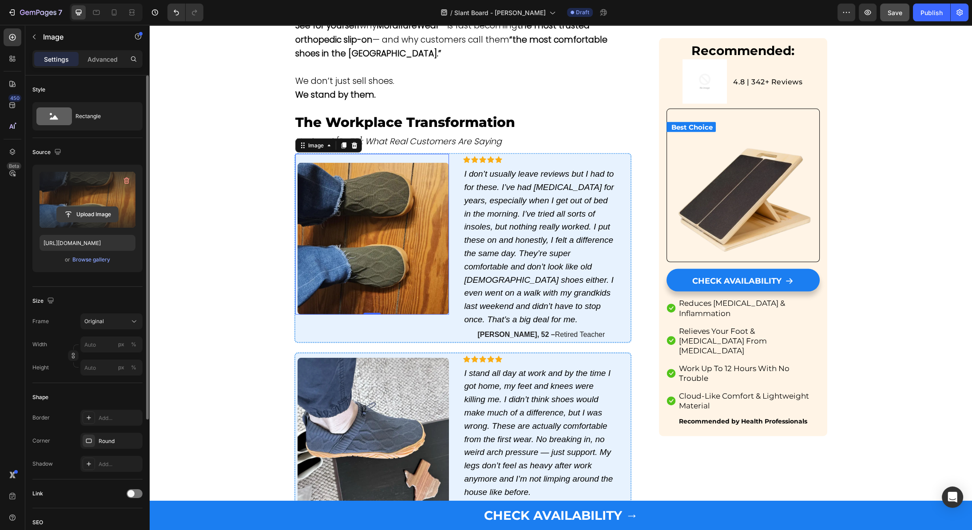
click at [89, 207] on input "file" at bounding box center [87, 214] width 61 height 15
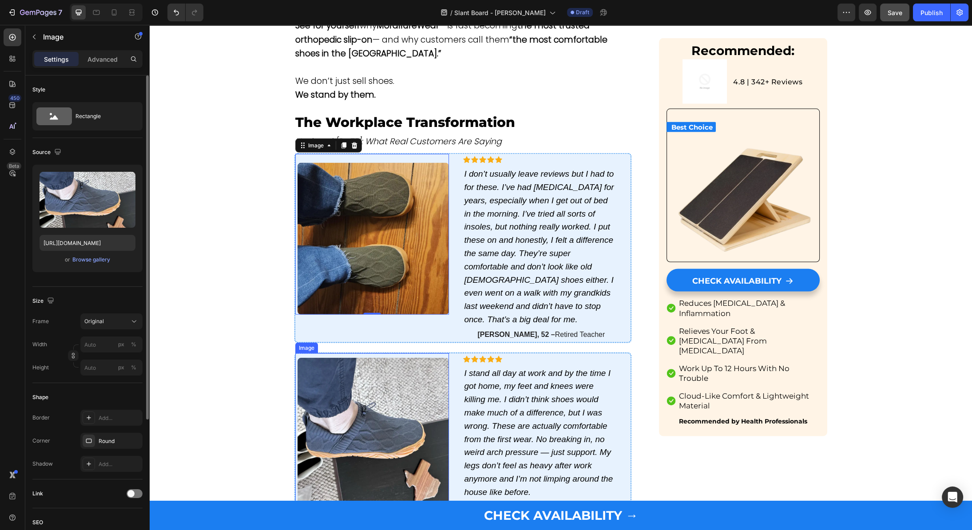
click at [409, 358] on img at bounding box center [372, 433] width 151 height 151
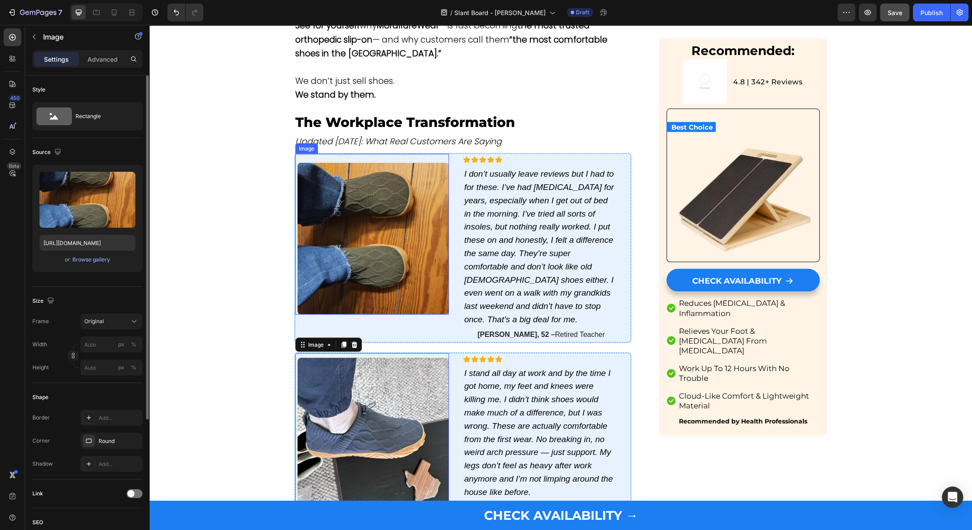
click at [376, 163] on img at bounding box center [372, 238] width 151 height 151
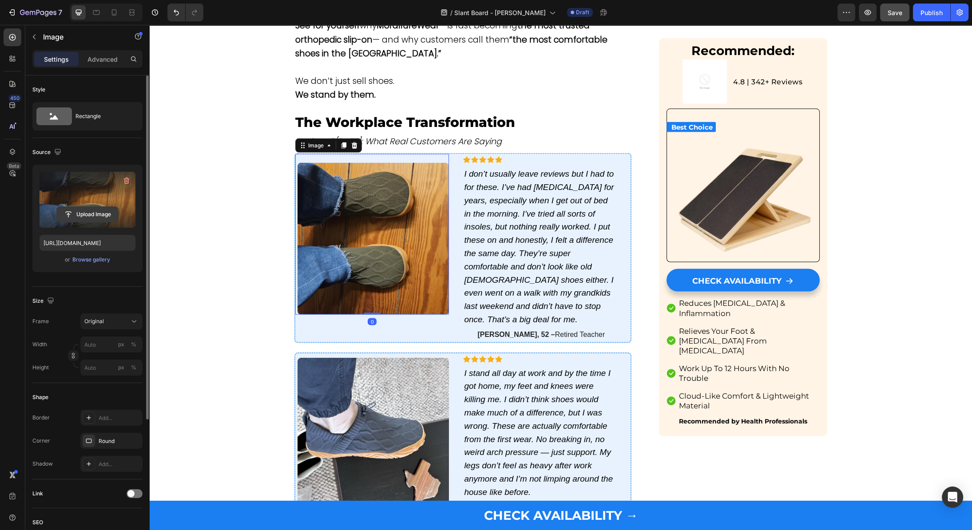
click at [89, 209] on input "file" at bounding box center [87, 214] width 61 height 15
click at [103, 260] on div "Browse gallery" at bounding box center [91, 260] width 38 height 8
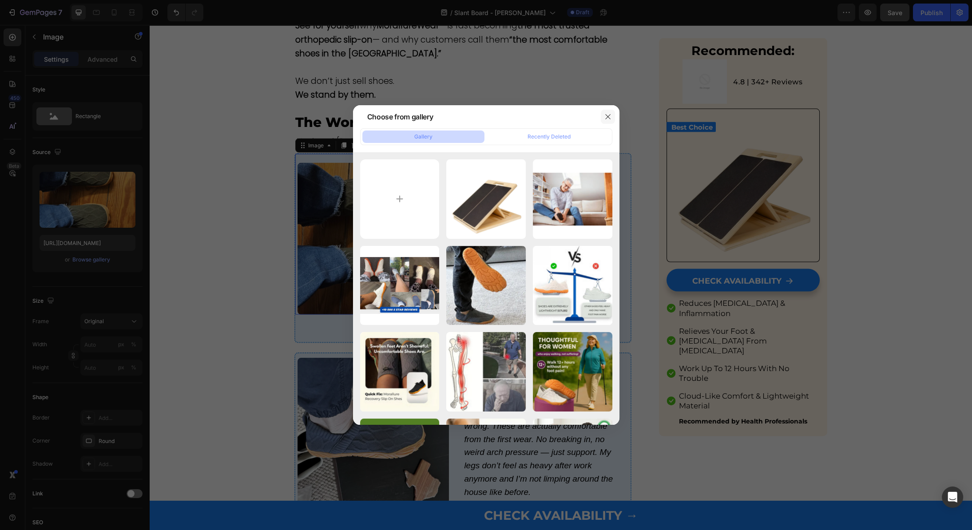
click at [609, 117] on icon "button" at bounding box center [607, 116] width 7 height 7
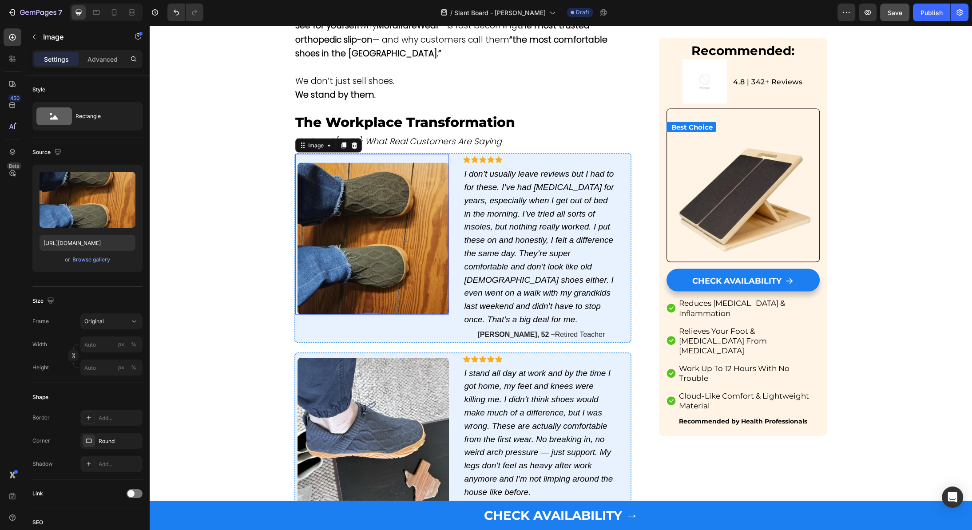
click at [387, 186] on img at bounding box center [372, 238] width 151 height 151
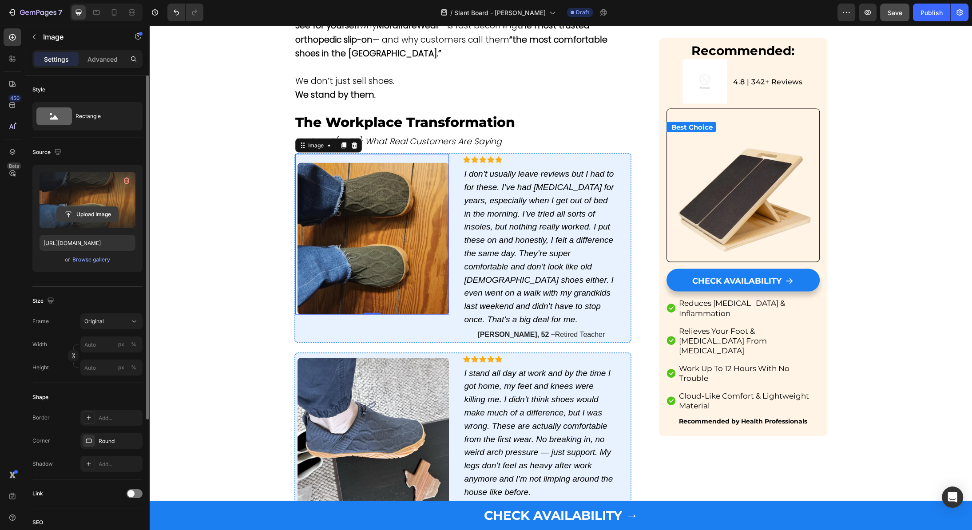
click at [74, 210] on input "file" at bounding box center [87, 214] width 61 height 15
type input "[URL][DOMAIN_NAME]"
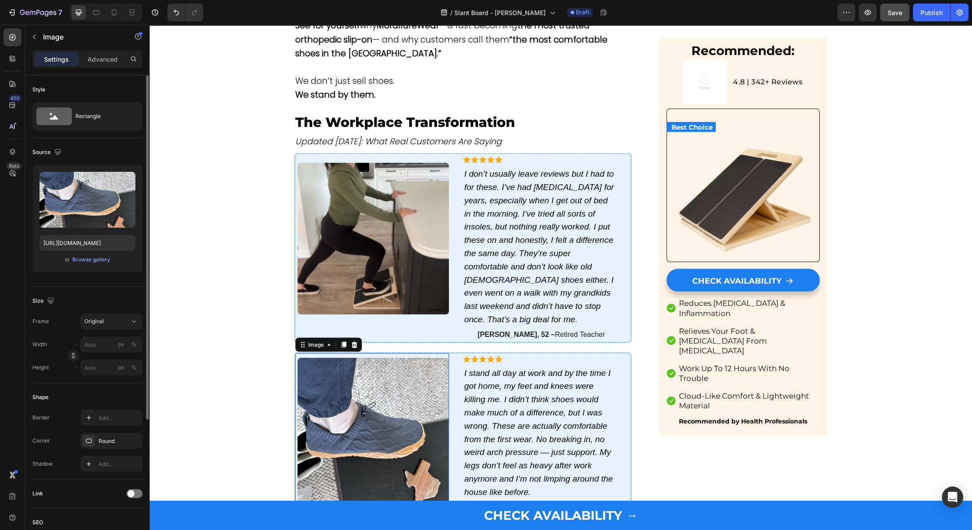
click at [348, 361] on img at bounding box center [372, 433] width 151 height 151
click at [89, 190] on label at bounding box center [88, 200] width 96 height 56
click at [89, 207] on input "file" at bounding box center [87, 214] width 61 height 15
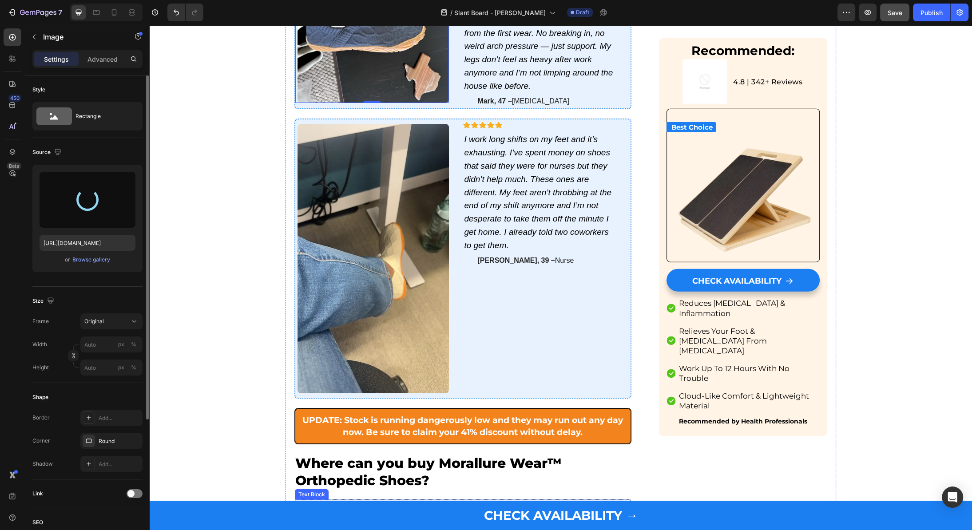
scroll to position [3025, 0]
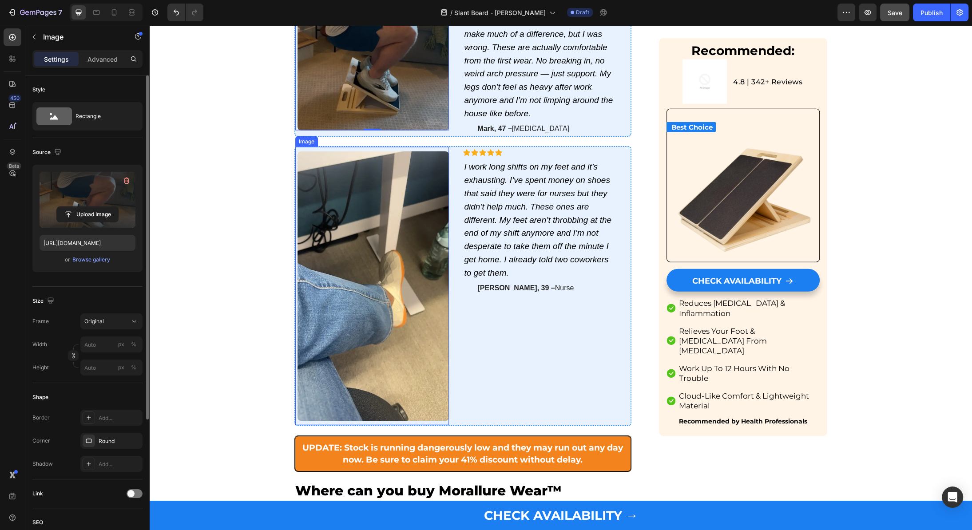
type input "[URL][DOMAIN_NAME]"
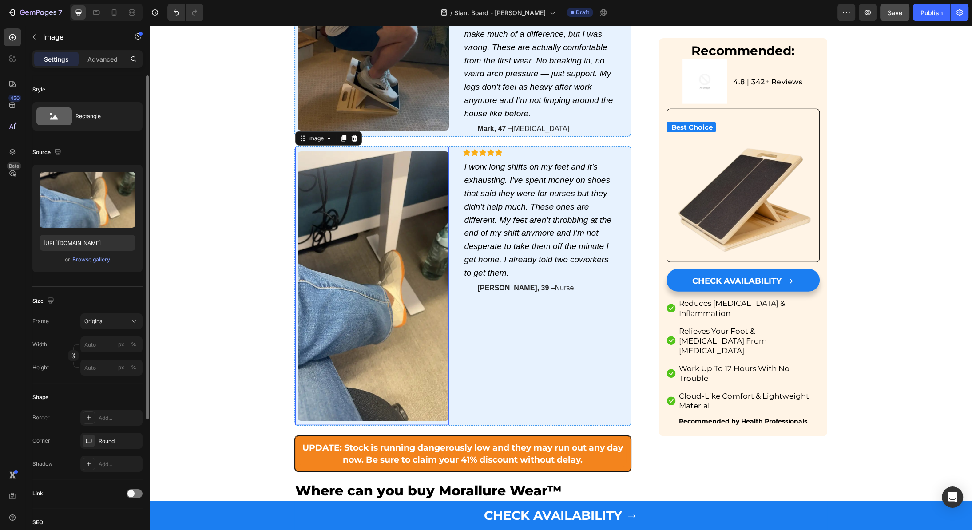
click at [392, 194] on img at bounding box center [372, 285] width 151 height 269
click at [103, 196] on label at bounding box center [88, 200] width 96 height 56
click at [103, 207] on input "file" at bounding box center [87, 214] width 61 height 15
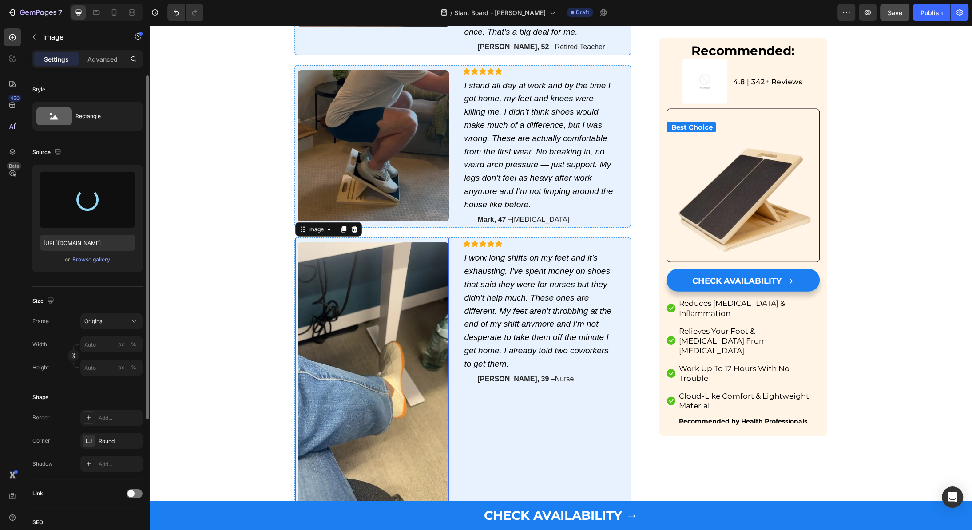
scroll to position [2875, 0]
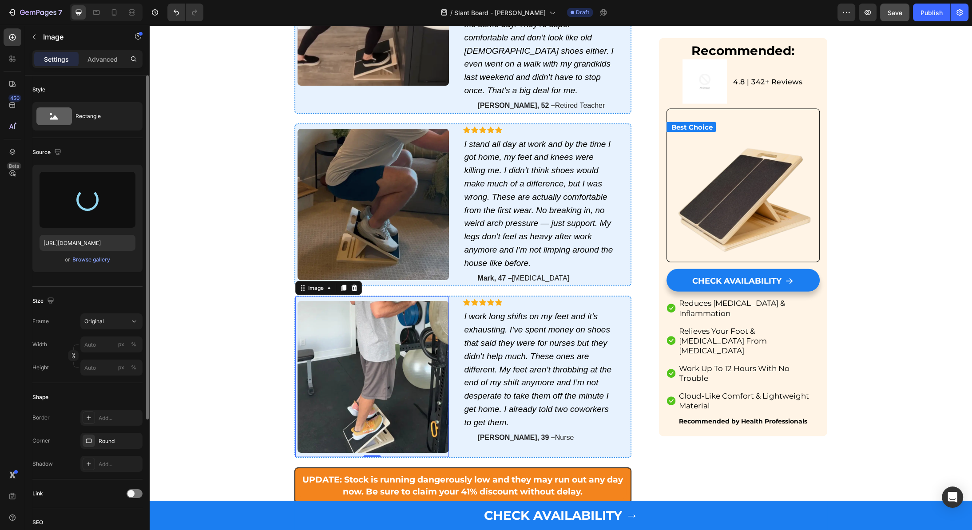
type input "[URL][DOMAIN_NAME]"
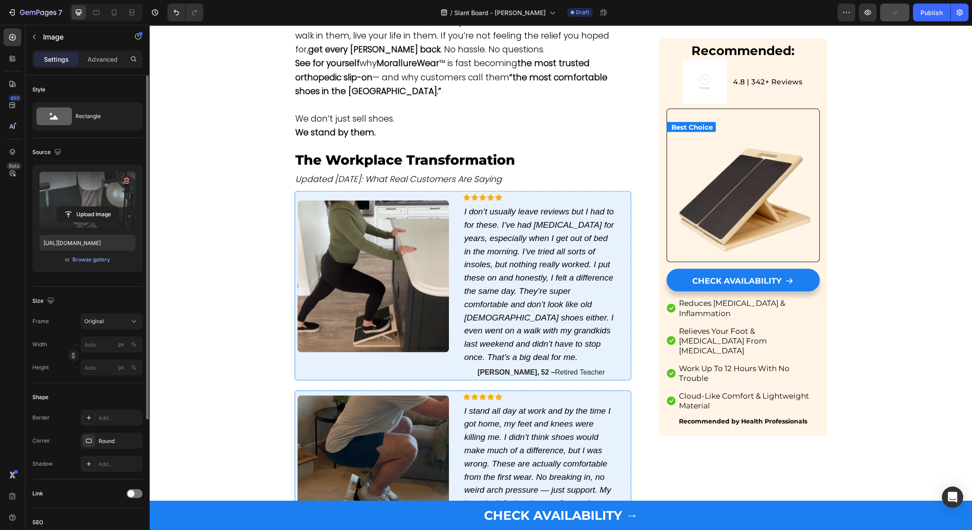
scroll to position [2526, 0]
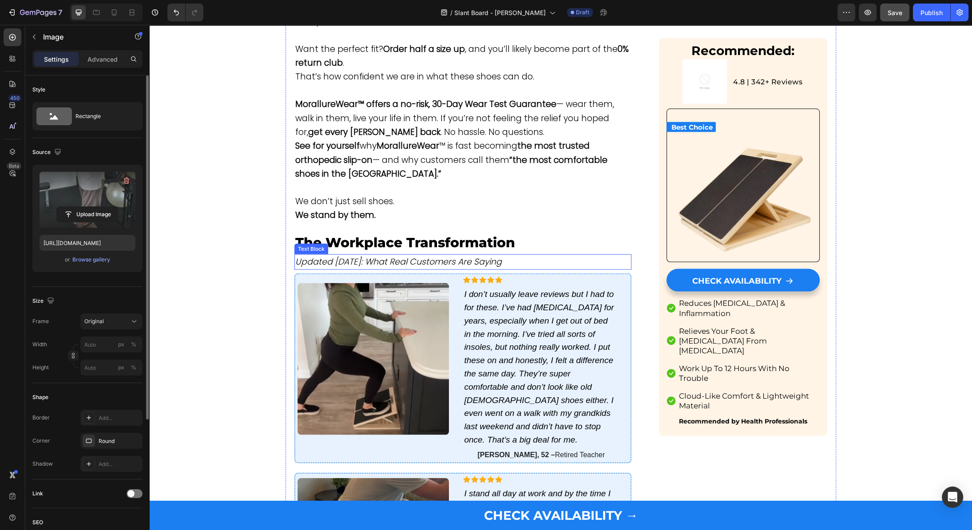
click at [412, 256] on icon "Updated March 2025: What Real Customers Are Saying" at bounding box center [398, 262] width 206 height 12
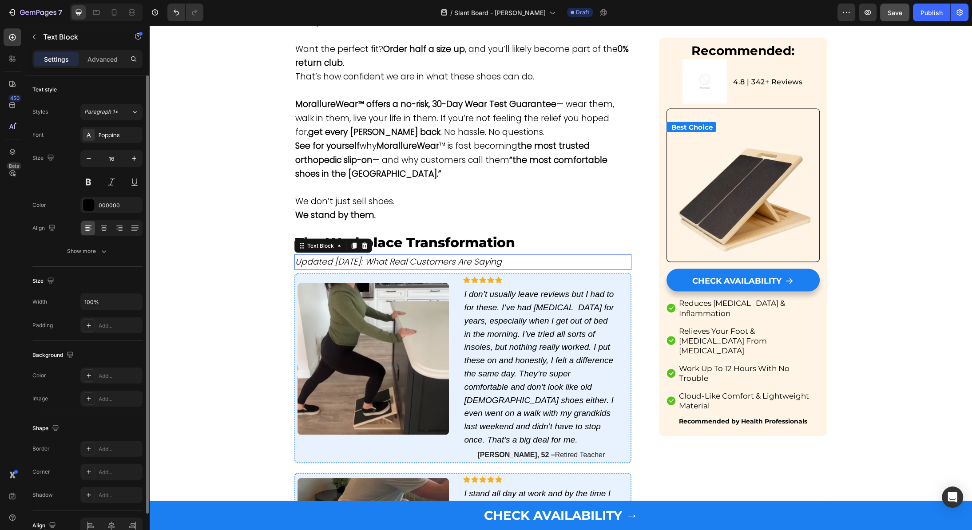
click at [412, 256] on icon "Updated March 2025: What Real Customers Are Saying" at bounding box center [398, 262] width 206 height 12
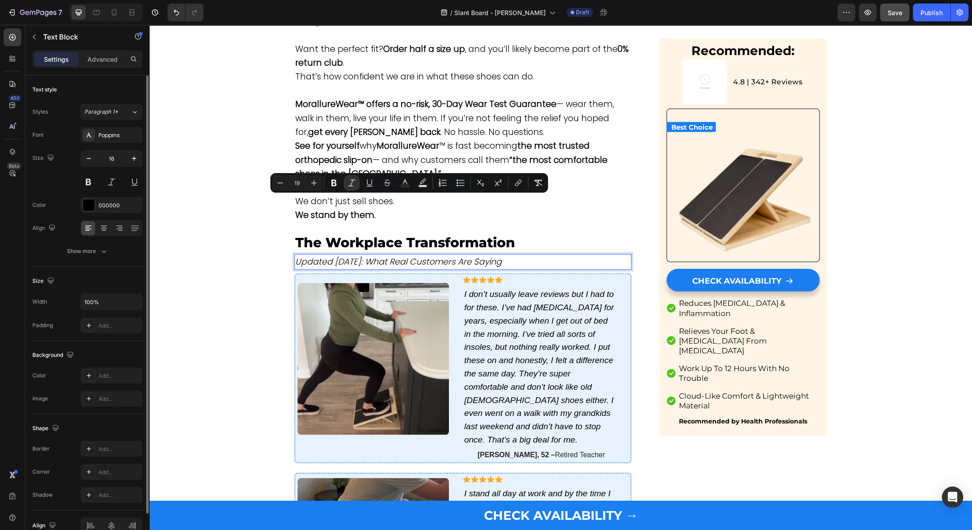
type input "16"
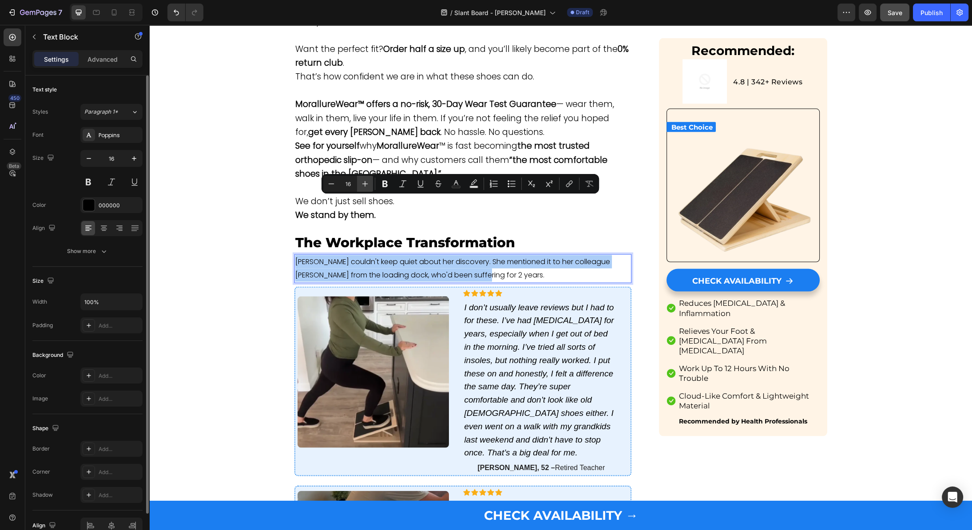
click at [364, 182] on icon "Editor contextual toolbar" at bounding box center [364, 183] width 9 height 9
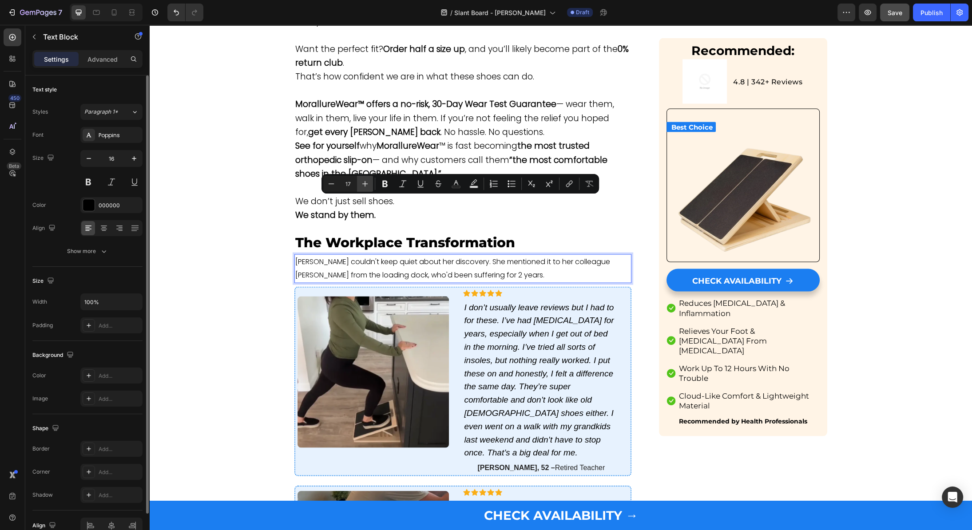
click at [364, 182] on icon "Editor contextual toolbar" at bounding box center [364, 183] width 9 height 9
type input "19"
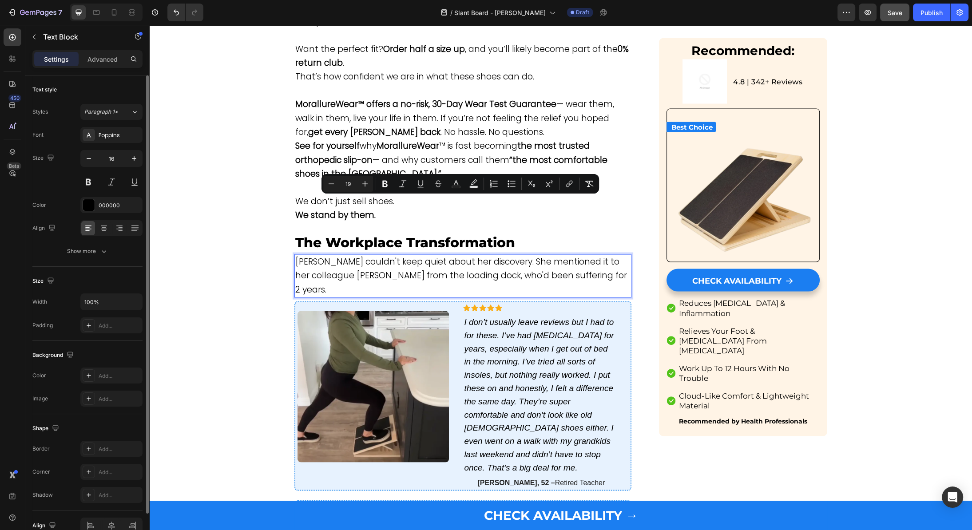
click at [609, 255] on p "[PERSON_NAME] couldn't keep quiet about her discovery. She mentioned it to her …" at bounding box center [462, 276] width 335 height 42
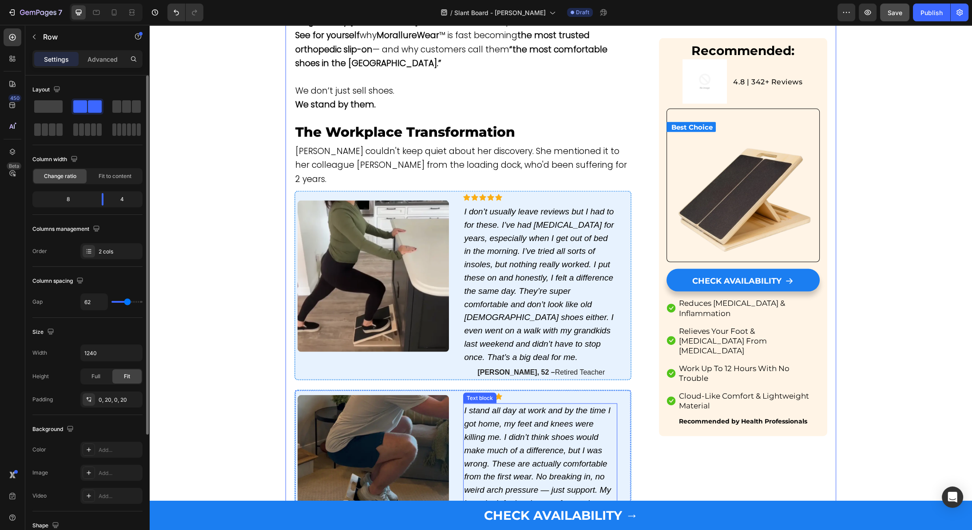
scroll to position [2635, 0]
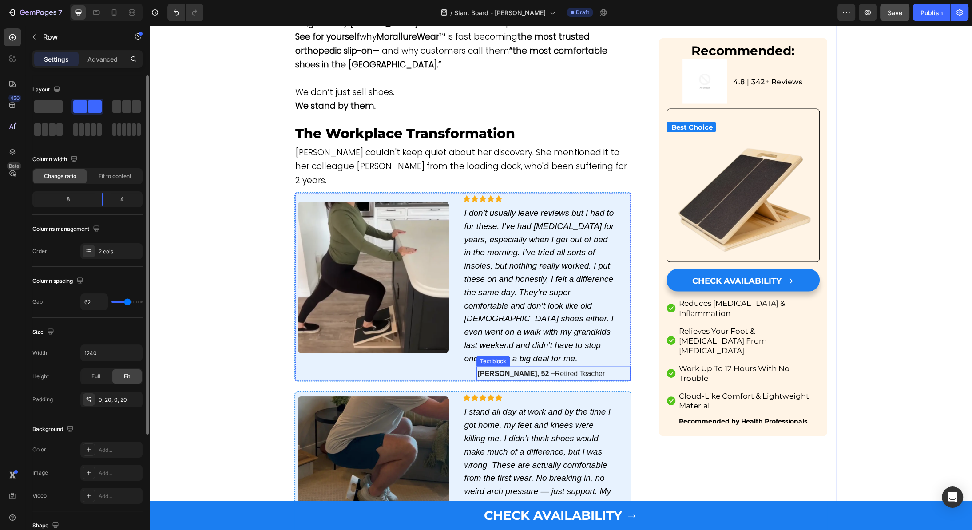
click at [526, 370] on span "Linda, 52 – Retired Teacher" at bounding box center [540, 374] width 127 height 8
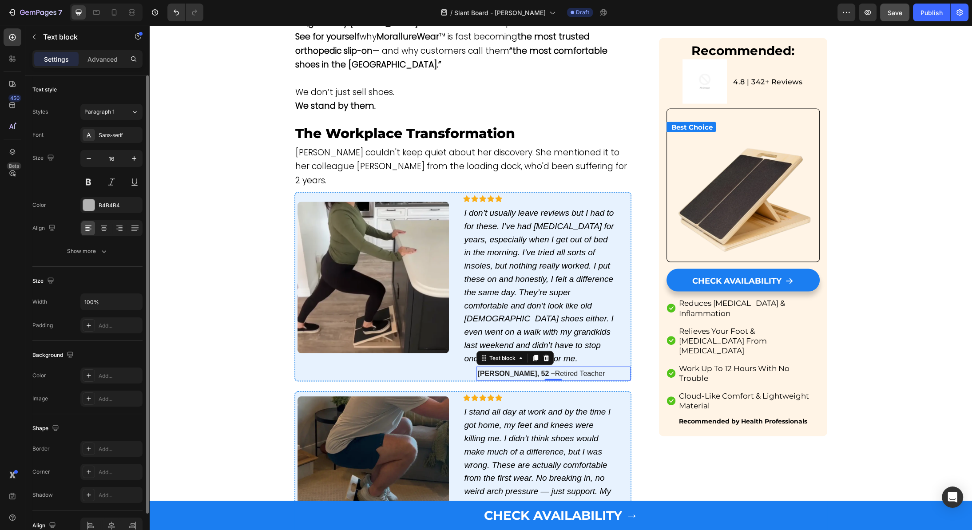
click at [526, 370] on span "Linda, 52 – Retired Teacher" at bounding box center [540, 374] width 127 height 8
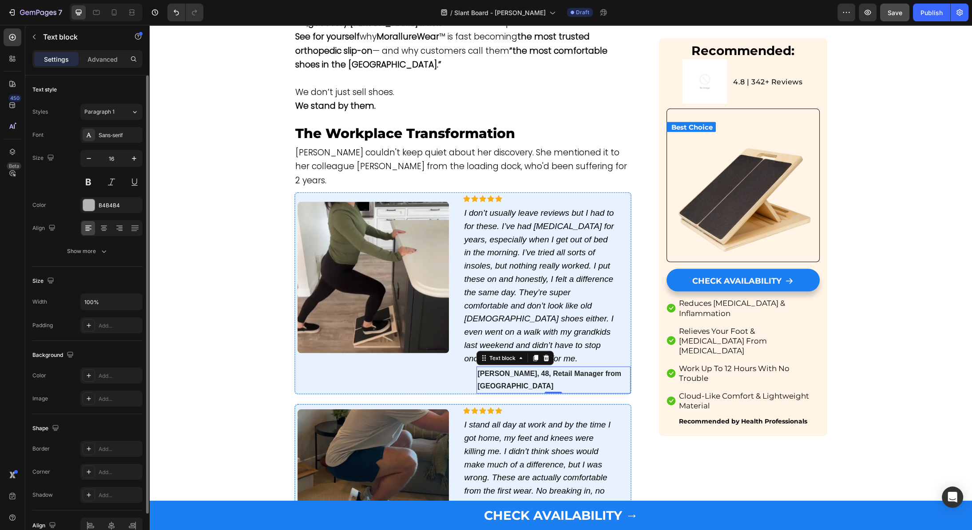
click at [542, 208] on icon "I don’t usually leave reviews but I had to for these. I’ve had foot pain for ye…" at bounding box center [539, 285] width 150 height 155
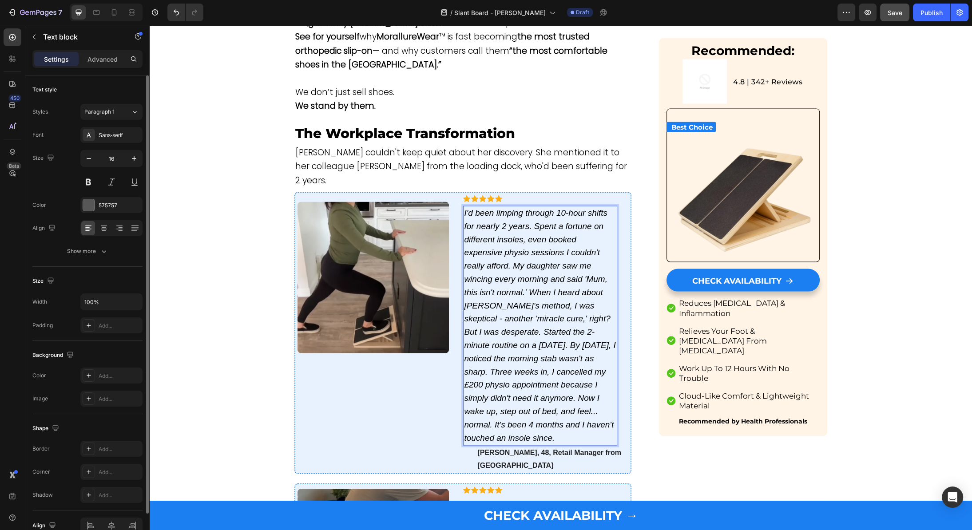
click at [490, 309] on icon "I'd been limping through 10-hour shifts for nearly 2 years. Spent a fortune on …" at bounding box center [539, 325] width 151 height 234
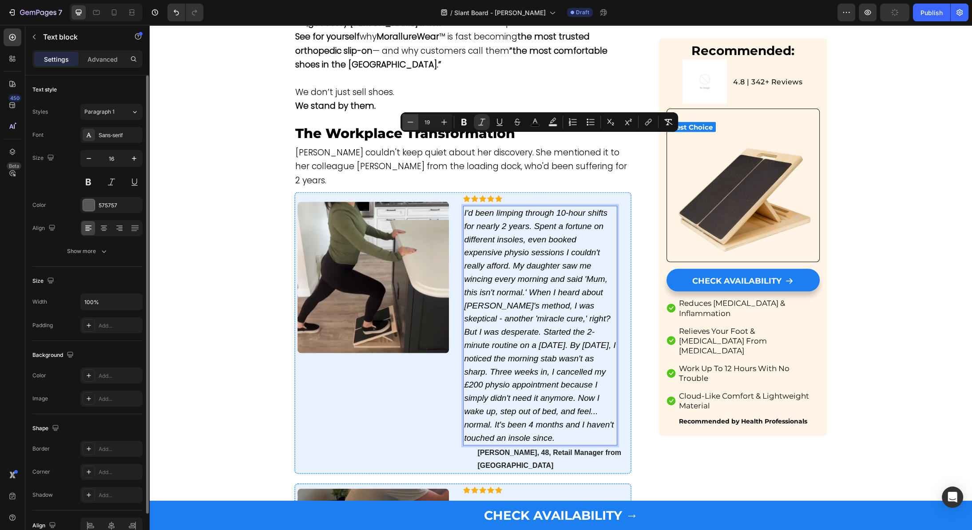
click at [417, 123] on button "Minus" at bounding box center [410, 122] width 16 height 16
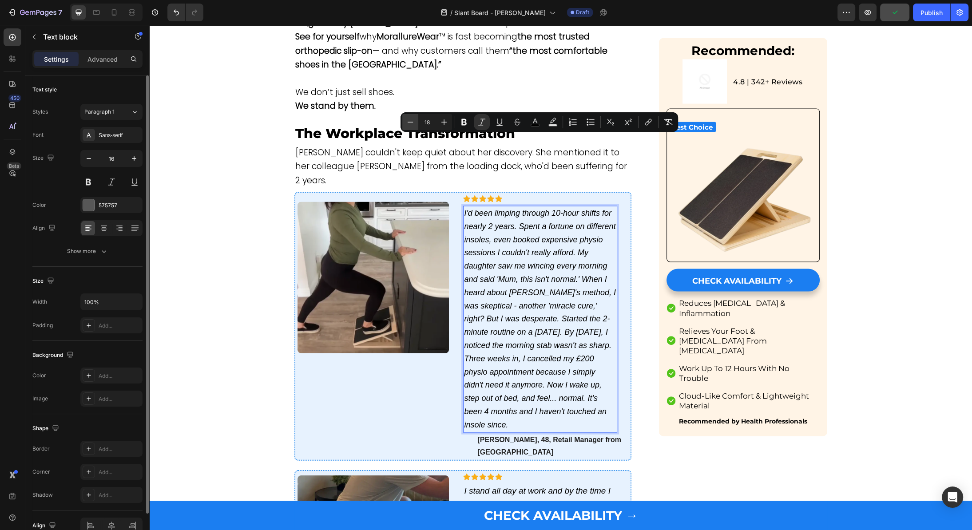
click at [411, 125] on icon "Editor contextual toolbar" at bounding box center [410, 122] width 9 height 9
type input "17"
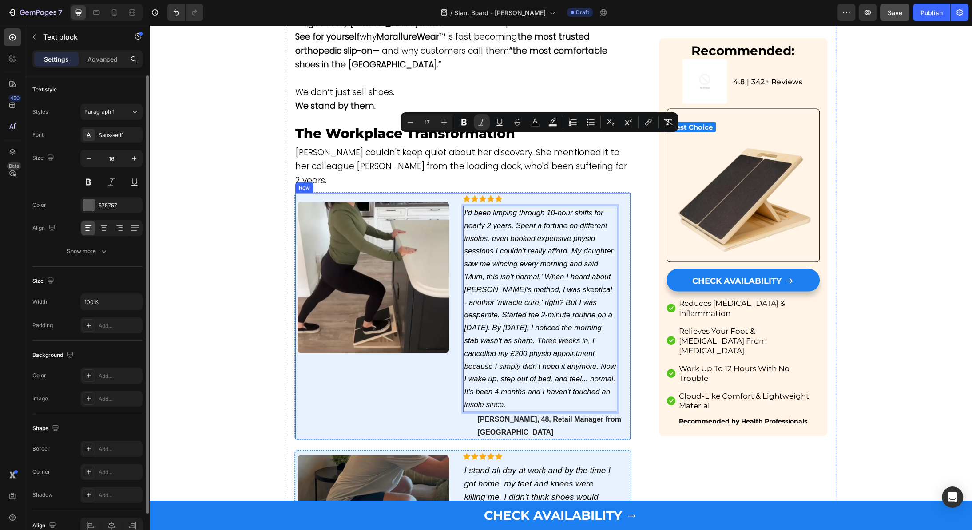
click at [410, 306] on div "Image Row Row" at bounding box center [372, 316] width 154 height 246
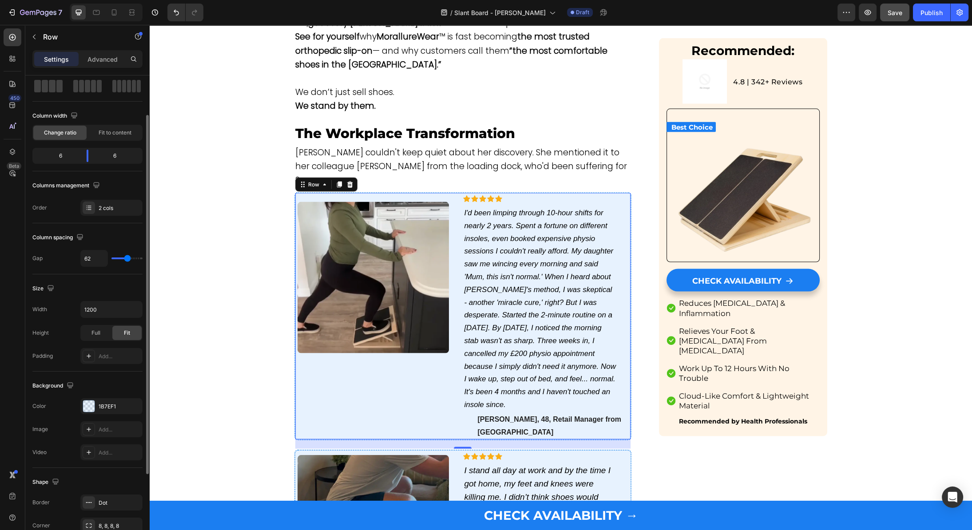
scroll to position [161, 0]
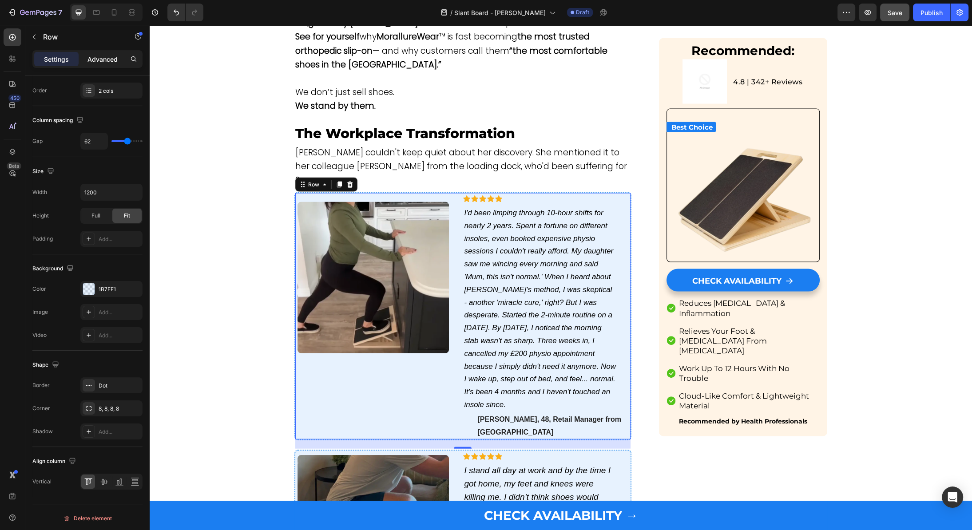
click at [88, 57] on p "Advanced" at bounding box center [102, 59] width 30 height 9
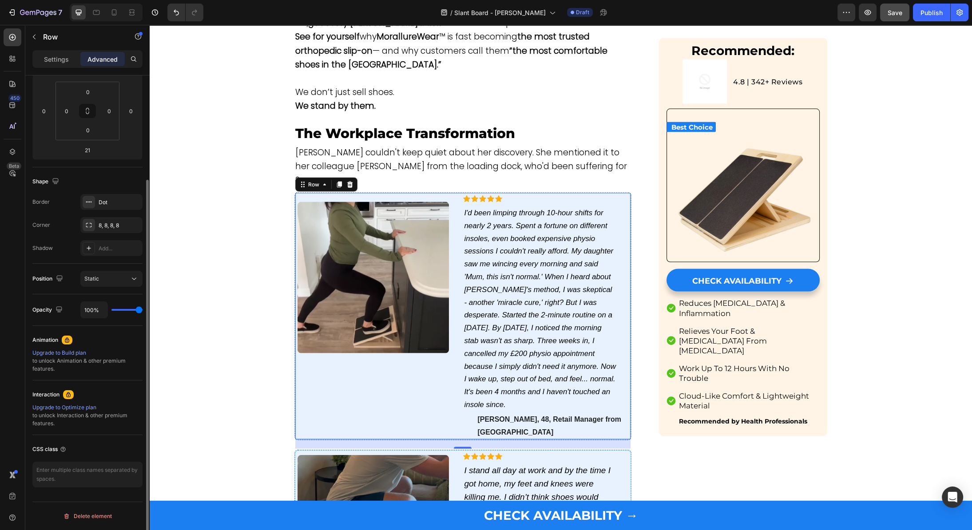
scroll to position [135, 0]
click at [87, 152] on input "21" at bounding box center [88, 151] width 18 height 13
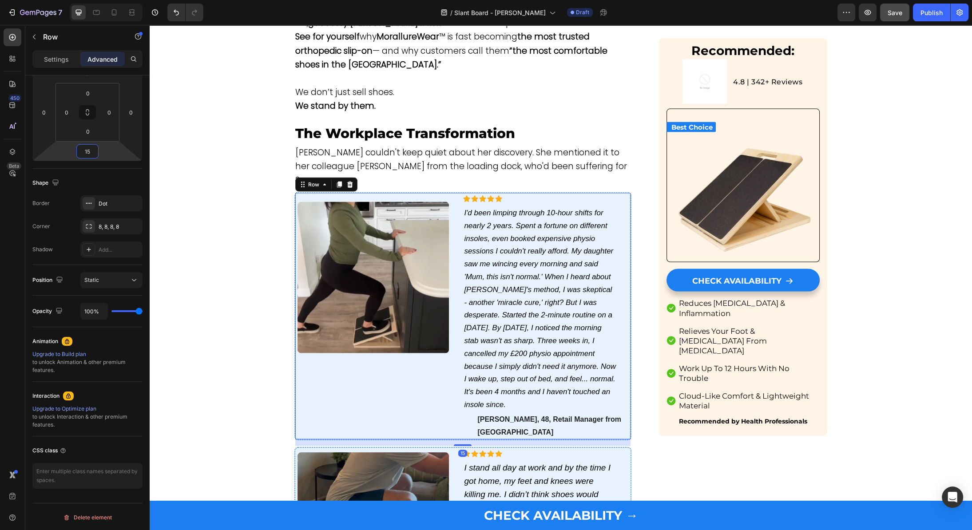
type input "1"
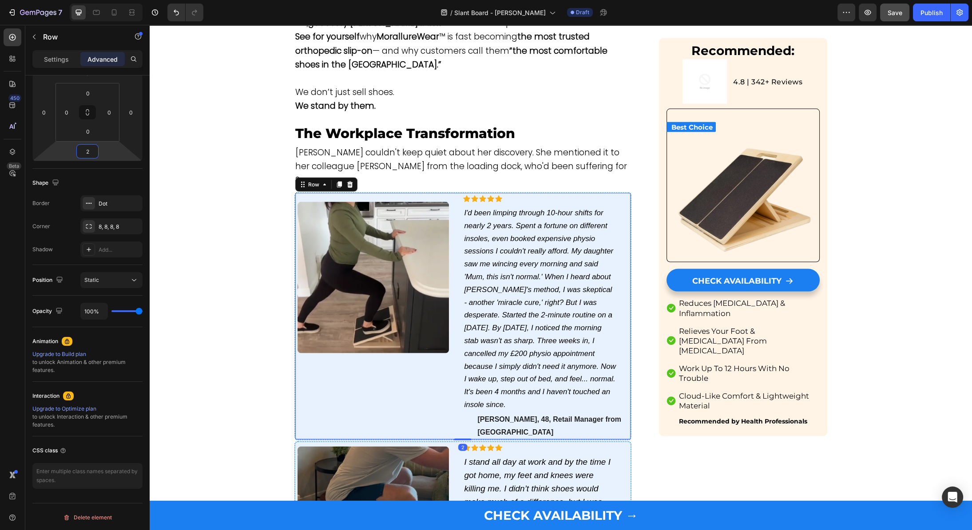
type input "25"
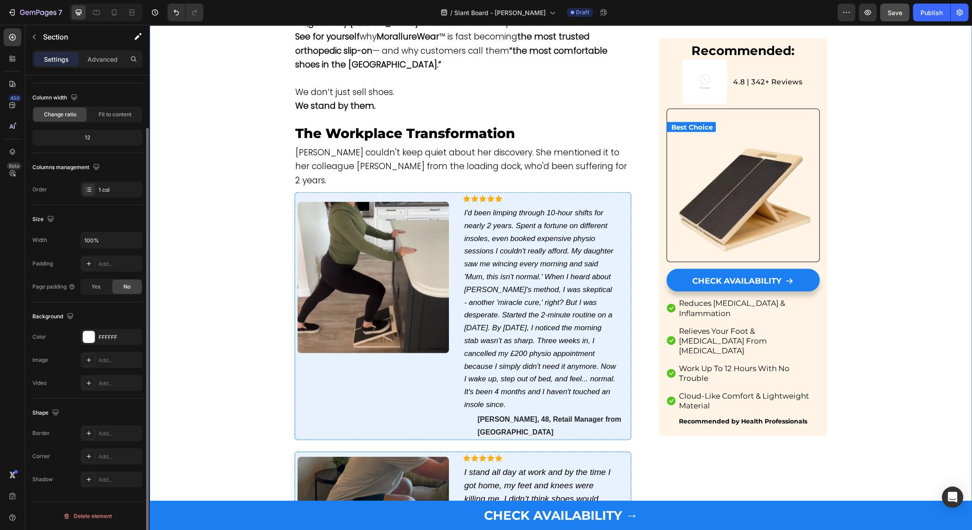
scroll to position [0, 0]
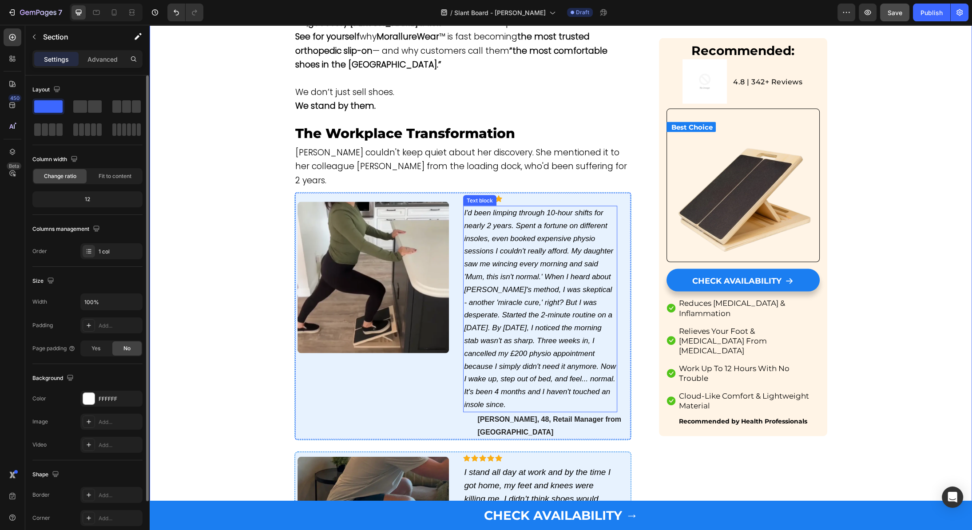
click at [419, 301] on div "Image Row Row" at bounding box center [372, 316] width 154 height 246
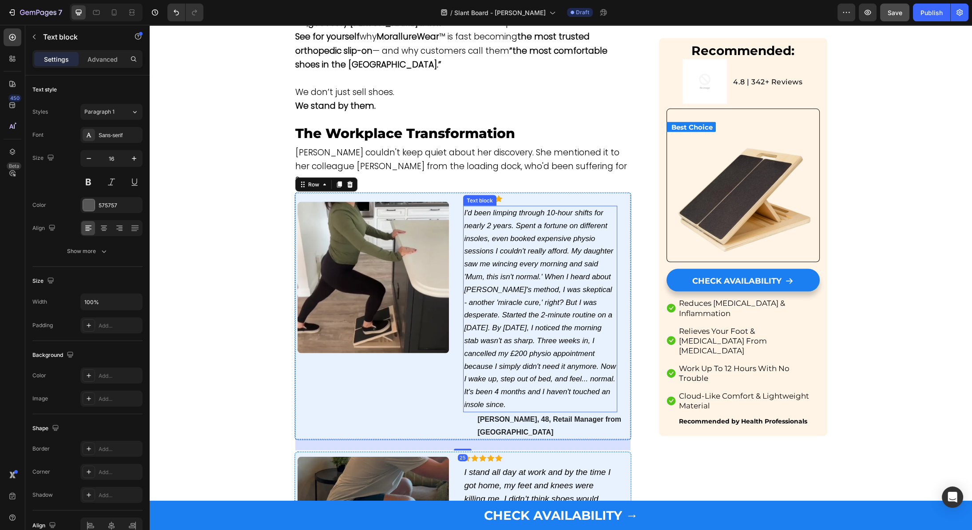
click at [464, 231] on icon "I'd been limping through 10-hour shifts for nearly 2 years. Spent a fortune on …" at bounding box center [540, 309] width 152 height 200
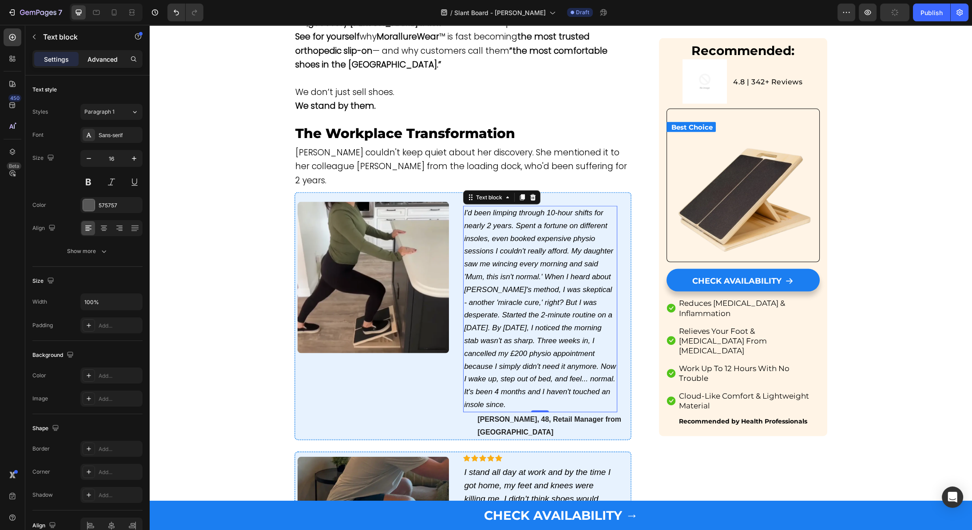
click at [92, 56] on p "Advanced" at bounding box center [102, 59] width 30 height 9
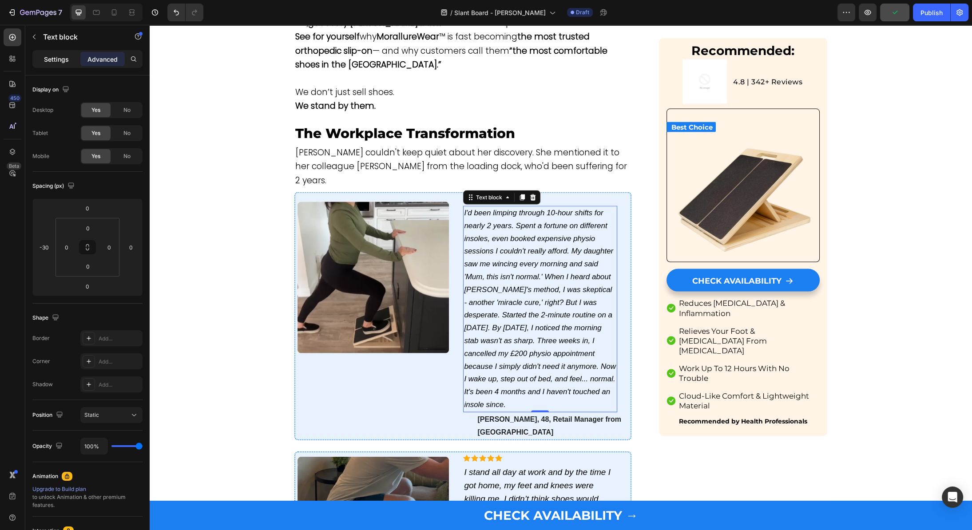
click at [59, 58] on p "Settings" at bounding box center [56, 59] width 25 height 9
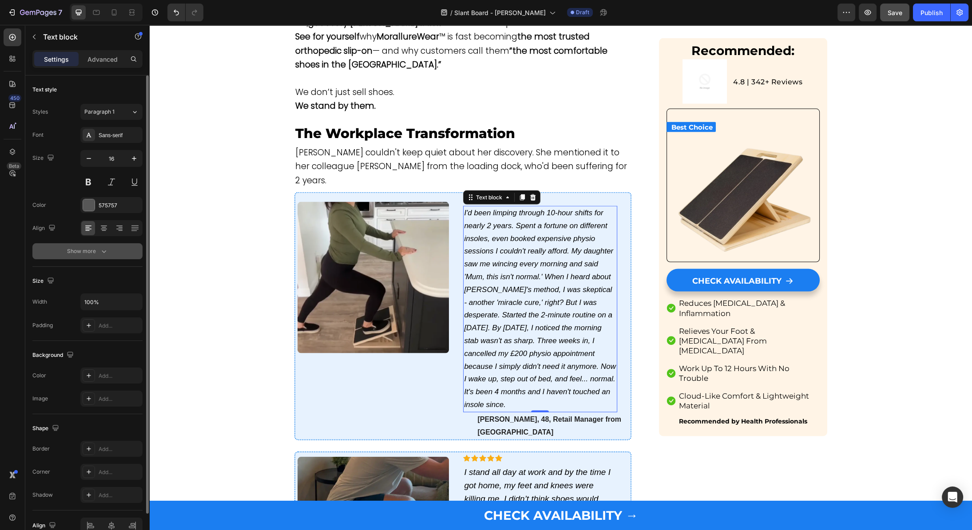
click at [97, 245] on button "Show more" at bounding box center [87, 251] width 110 height 16
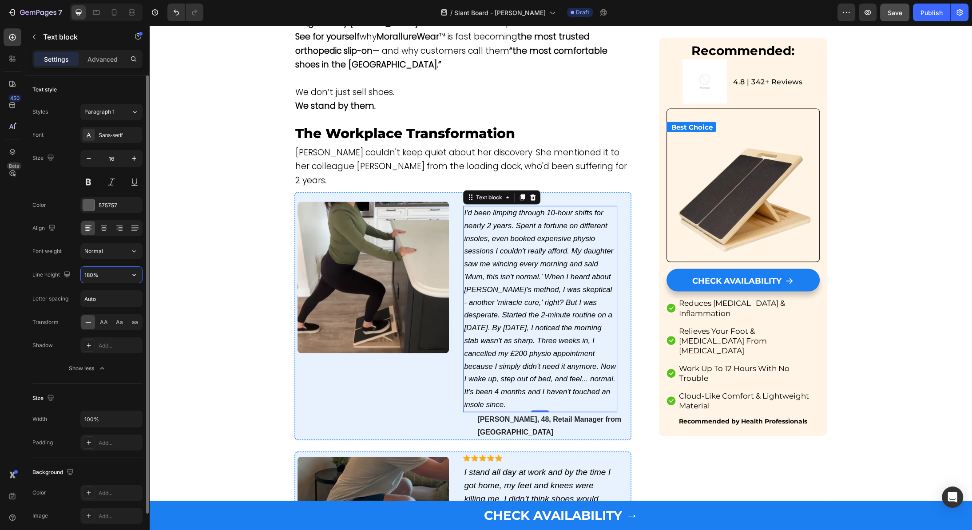
click at [97, 277] on input "180%" at bounding box center [111, 275] width 61 height 16
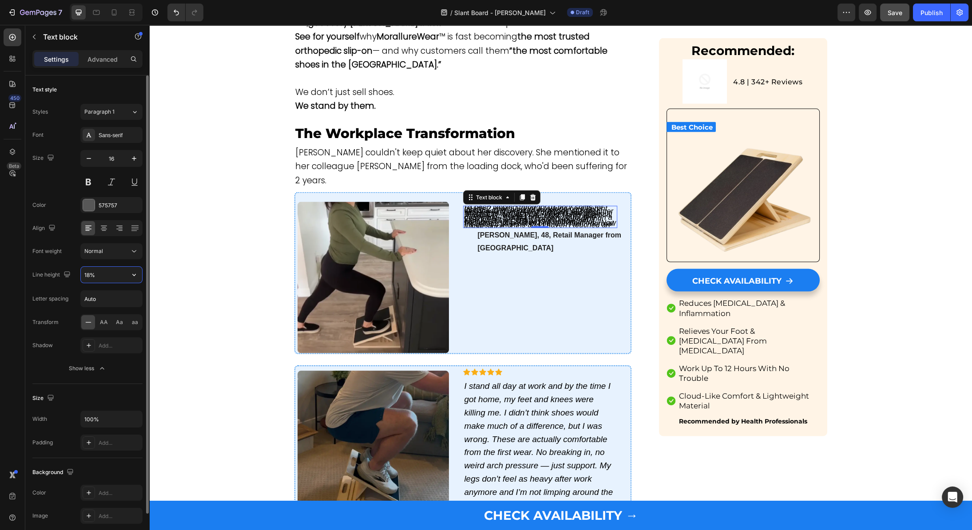
type input "180%"
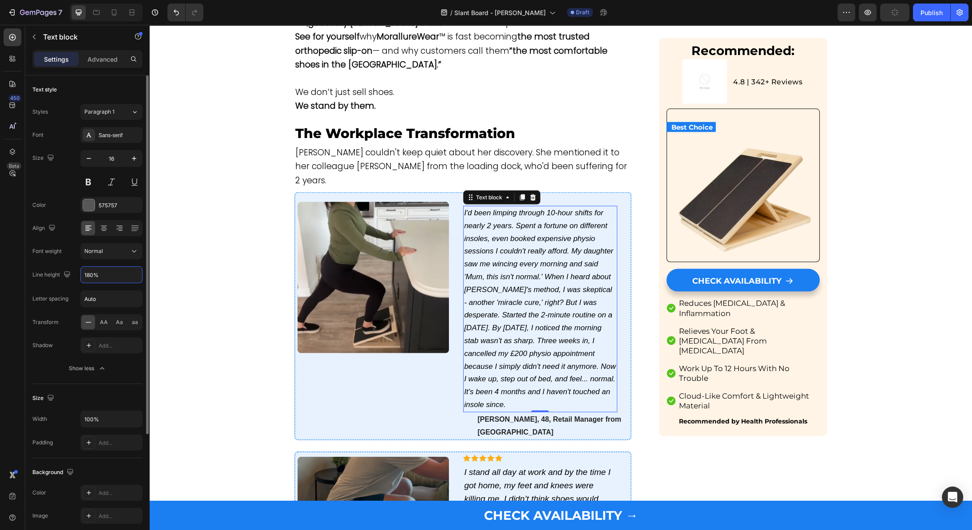
click at [108, 259] on div "Font Sans-serif Size 16 Color 575757 Align Font weight Normal Line height 180% …" at bounding box center [87, 251] width 110 height 249
click at [109, 136] on div "Sans-serif" at bounding box center [120, 135] width 42 height 8
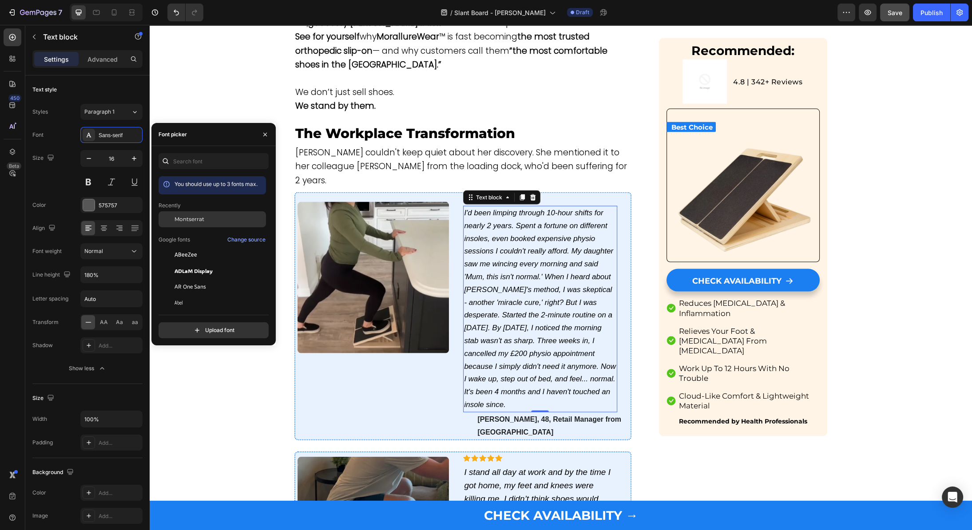
click at [195, 218] on span "Montserrat" at bounding box center [189, 219] width 30 height 8
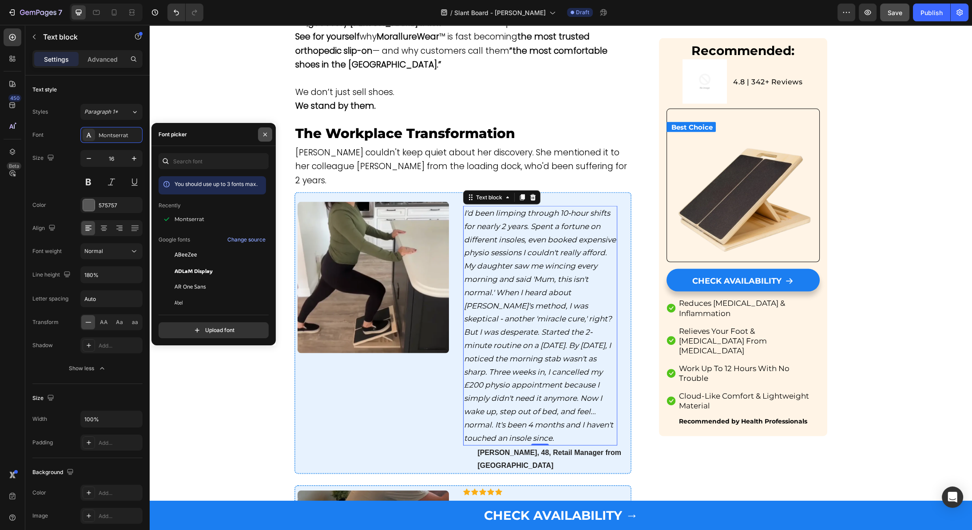
click at [264, 134] on icon "button" at bounding box center [264, 134] width 7 height 7
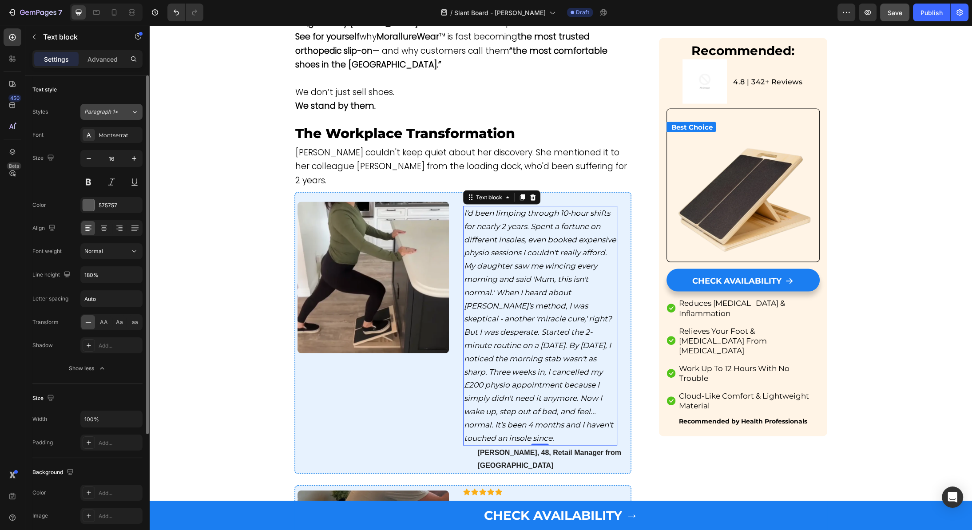
click at [115, 112] on span "Paragraph 1*" at bounding box center [101, 112] width 34 height 8
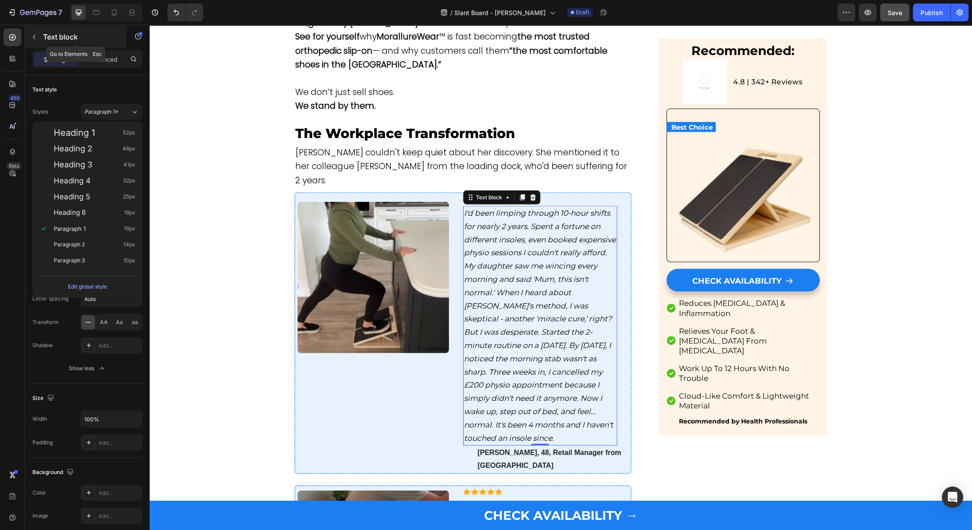
click at [107, 44] on div "Text block" at bounding box center [75, 36] width 101 height 23
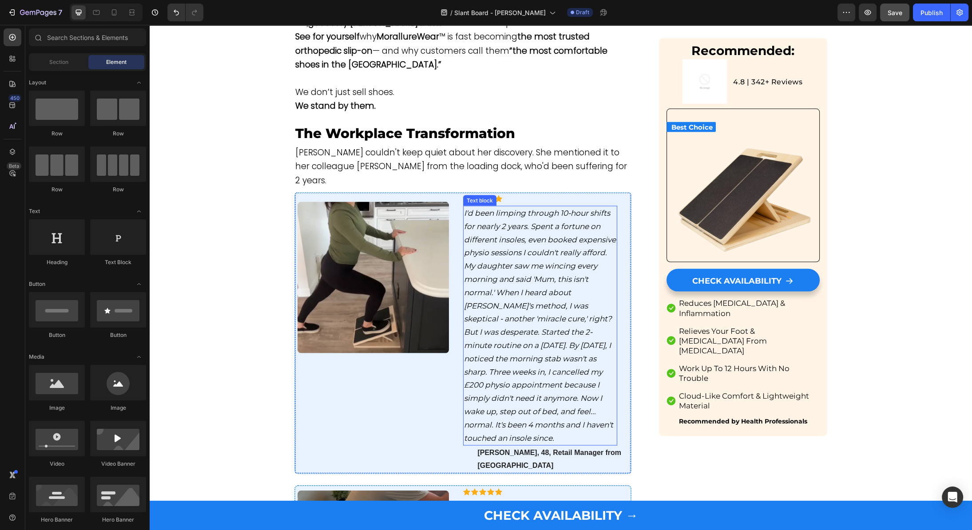
click at [566, 273] on icon "I'd been limping through 10-hour shifts for nearly 2 years. Spent a fortune on …" at bounding box center [540, 326] width 152 height 234
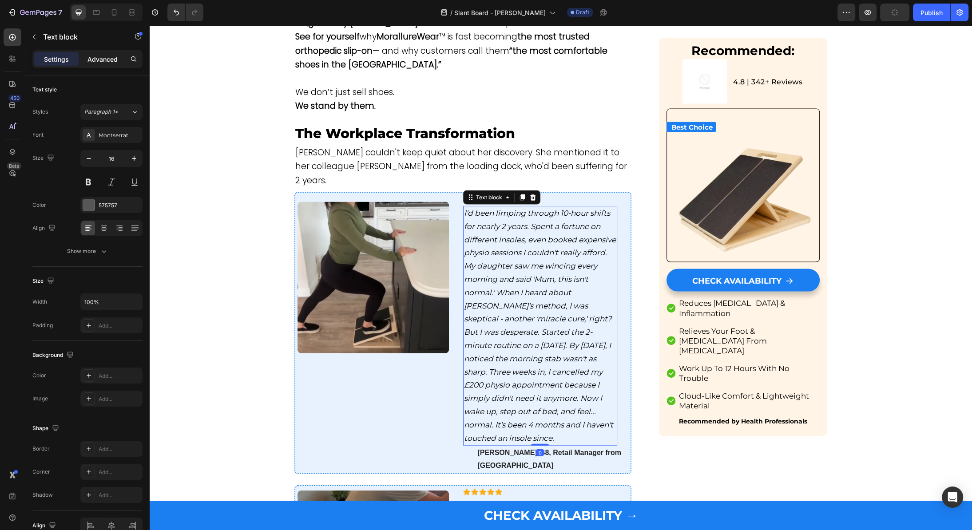
click at [105, 63] on p "Advanced" at bounding box center [102, 59] width 30 height 9
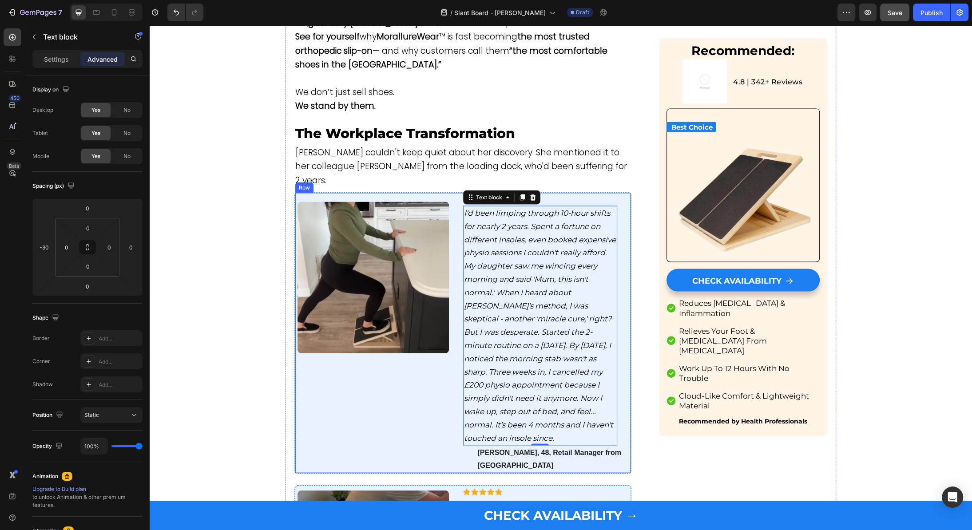
click at [432, 313] on div "Image Row Row" at bounding box center [372, 333] width 154 height 280
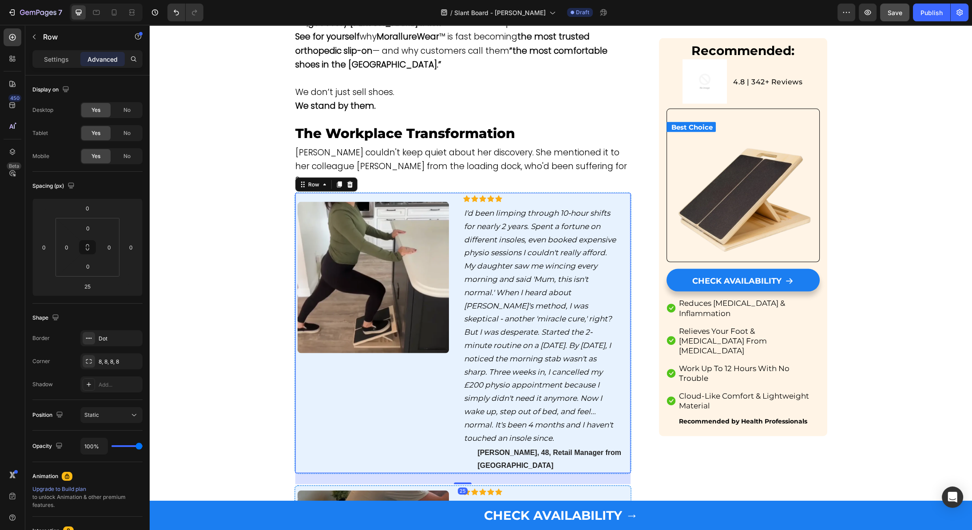
click at [503, 302] on p "I'd been limping through 10-hour shifts for nearly 2 years. Spent a fortune on …" at bounding box center [540, 326] width 152 height 238
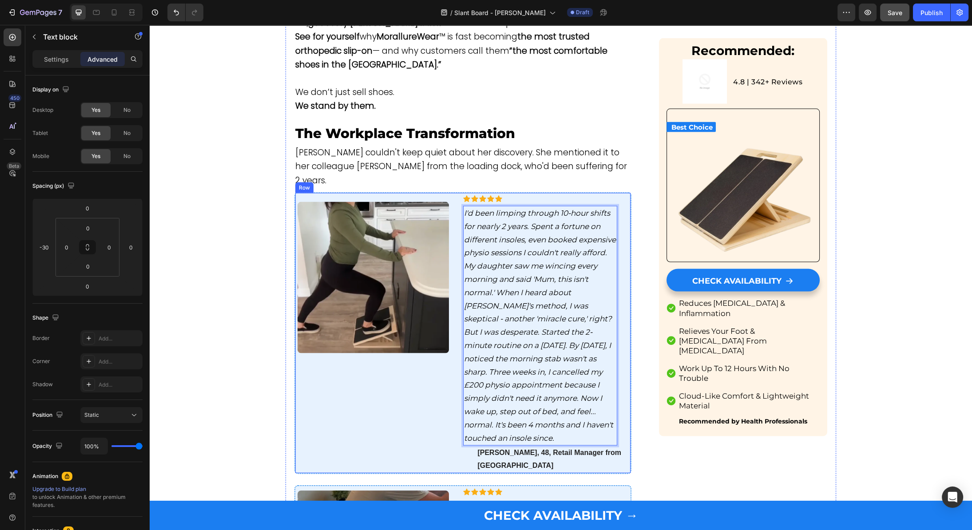
click at [438, 352] on div "Image Row Row" at bounding box center [372, 333] width 154 height 280
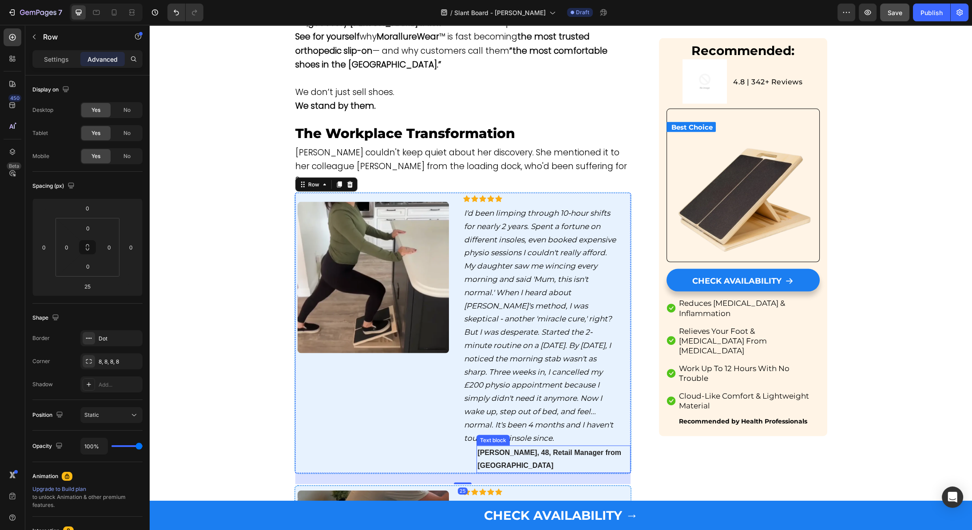
click at [503, 449] on strong "[PERSON_NAME], 48, Retail Manager from [GEOGRAPHIC_DATA]" at bounding box center [549, 459] width 144 height 20
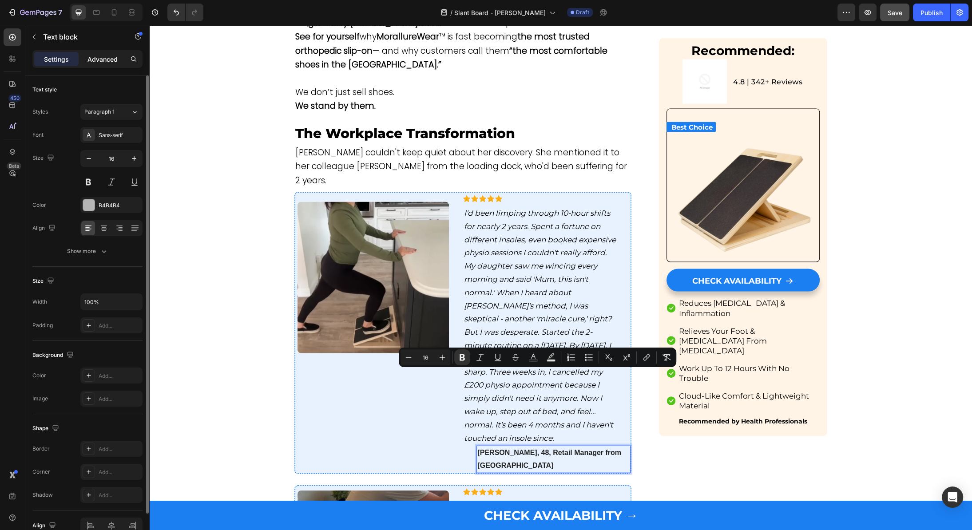
click at [110, 53] on div "Advanced" at bounding box center [102, 59] width 44 height 14
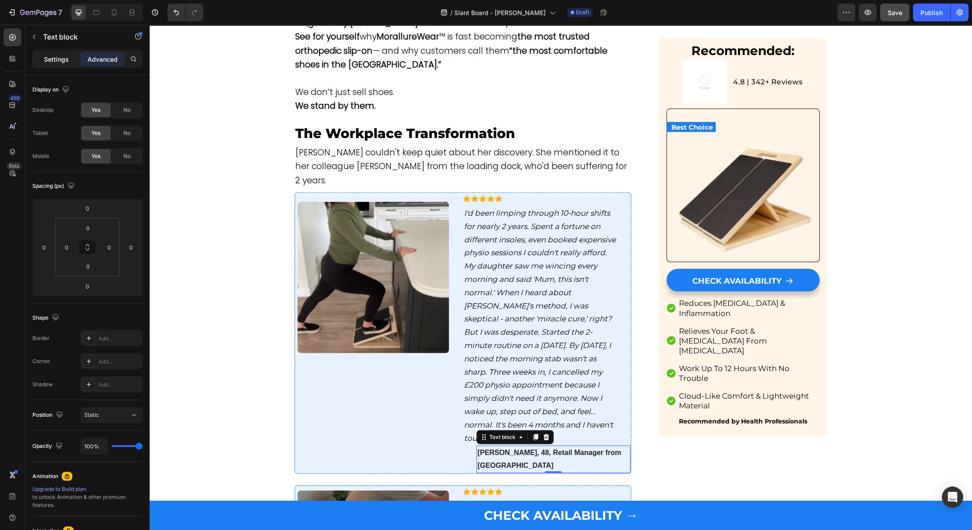
click at [58, 56] on p "Settings" at bounding box center [56, 59] width 25 height 9
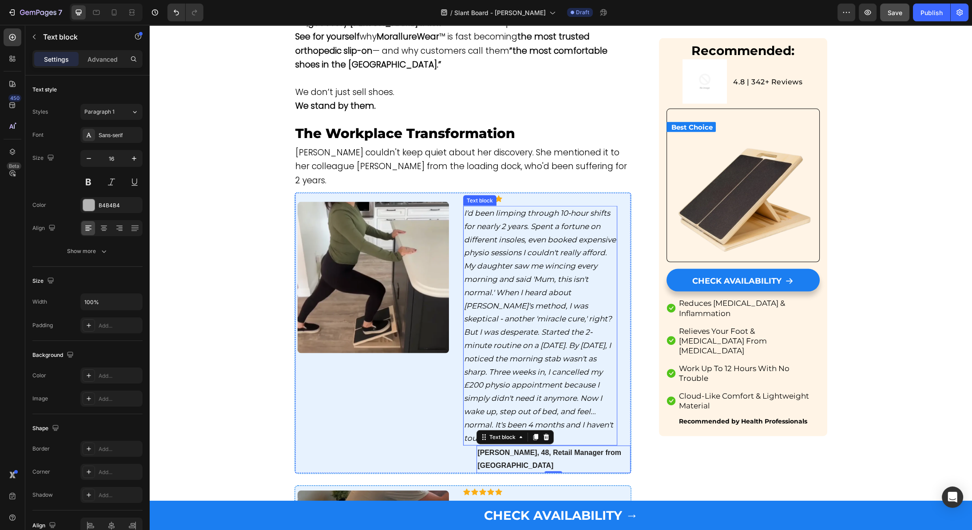
click at [476, 245] on icon "I'd been limping through 10-hour shifts for nearly 2 years. Spent a fortune on …" at bounding box center [540, 326] width 152 height 234
click at [412, 321] on div "Image Row Row" at bounding box center [372, 333] width 154 height 280
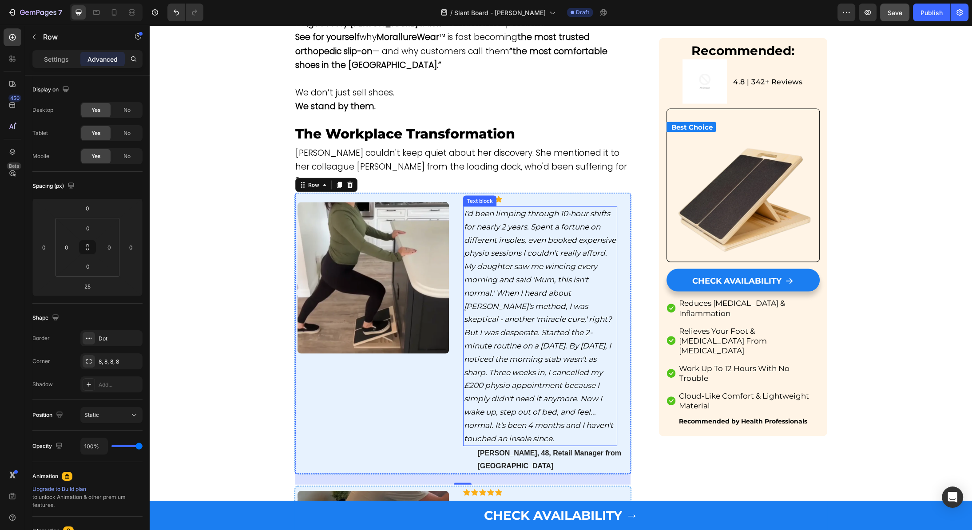
scroll to position [2494, 0]
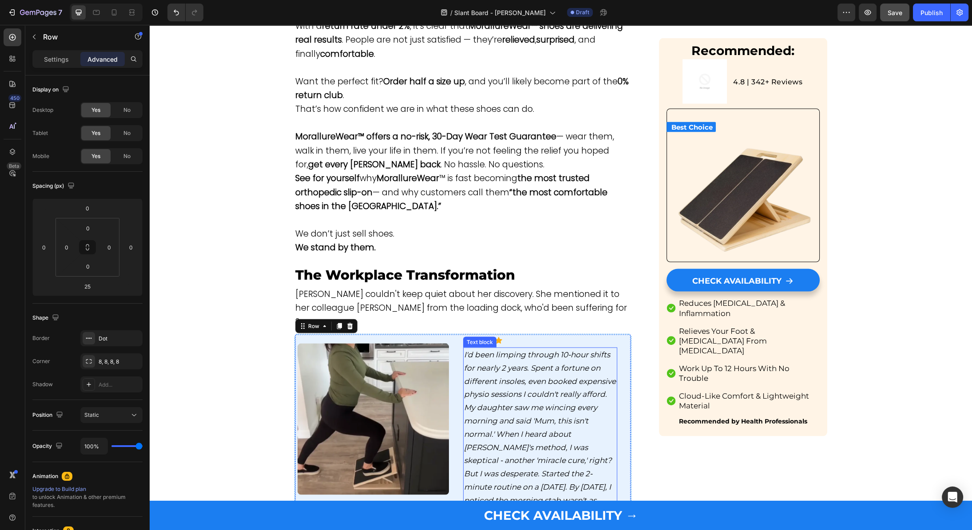
click at [486, 352] on p "I'd been limping through 10-hour shifts for nearly 2 years. Spent a fortune on …" at bounding box center [540, 467] width 152 height 238
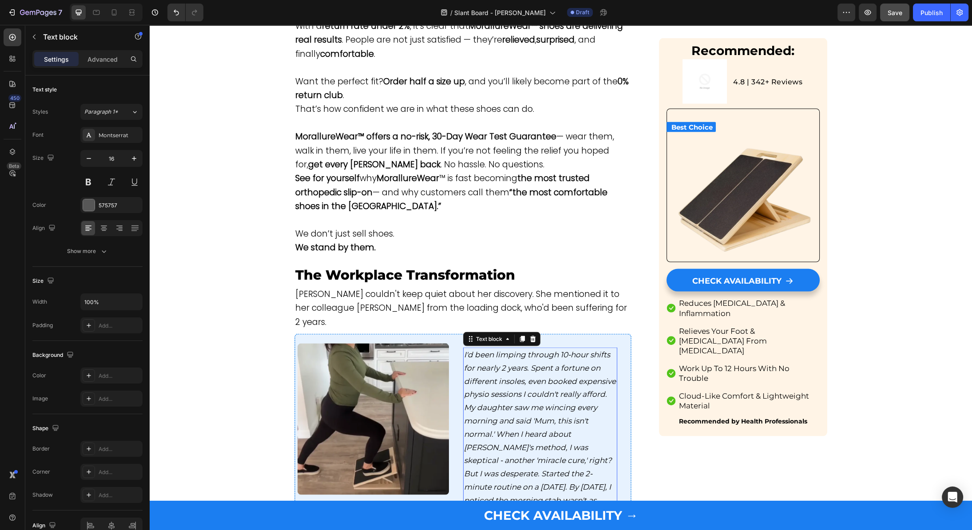
click at [486, 352] on p "I'd been limping through 10-hour shifts for nearly 2 years. Spent a fortune on …" at bounding box center [540, 467] width 152 height 238
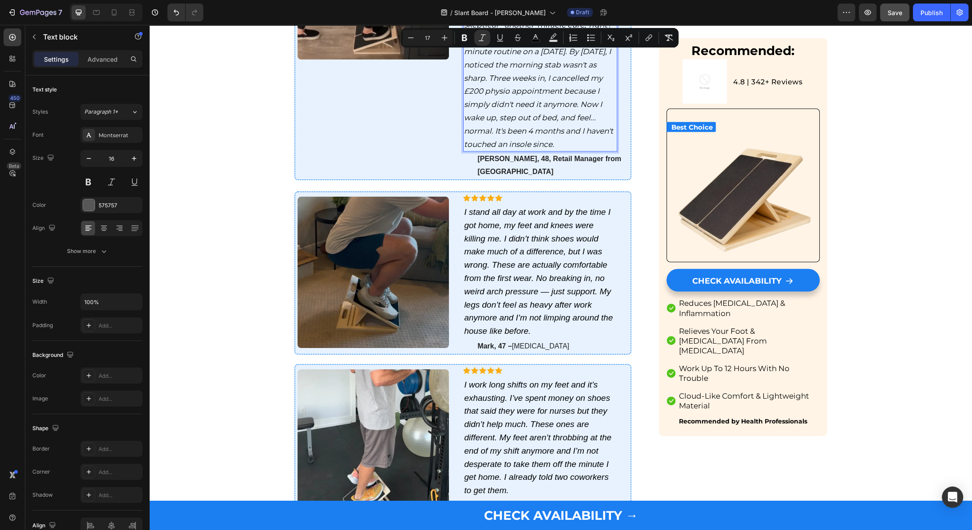
scroll to position [2937, 0]
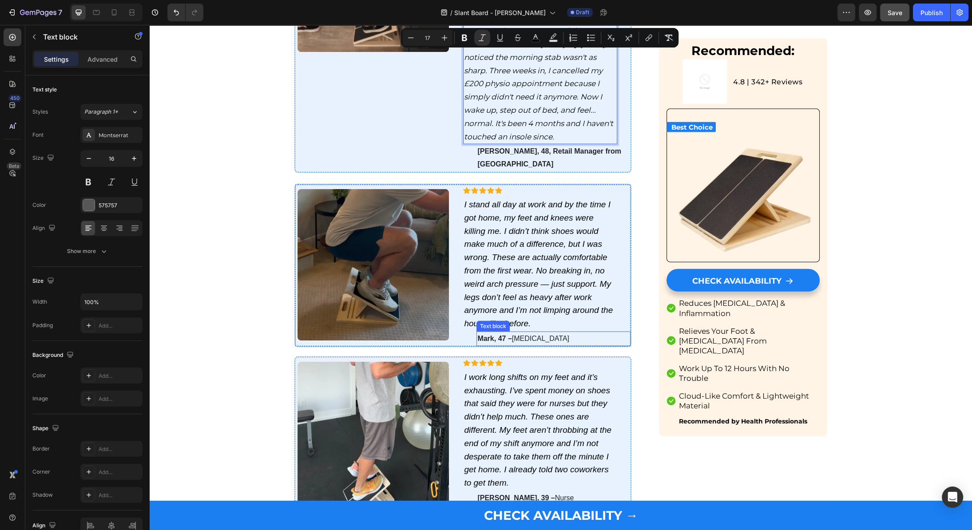
click at [494, 335] on strong "Mark, 47 –" at bounding box center [494, 339] width 34 height 8
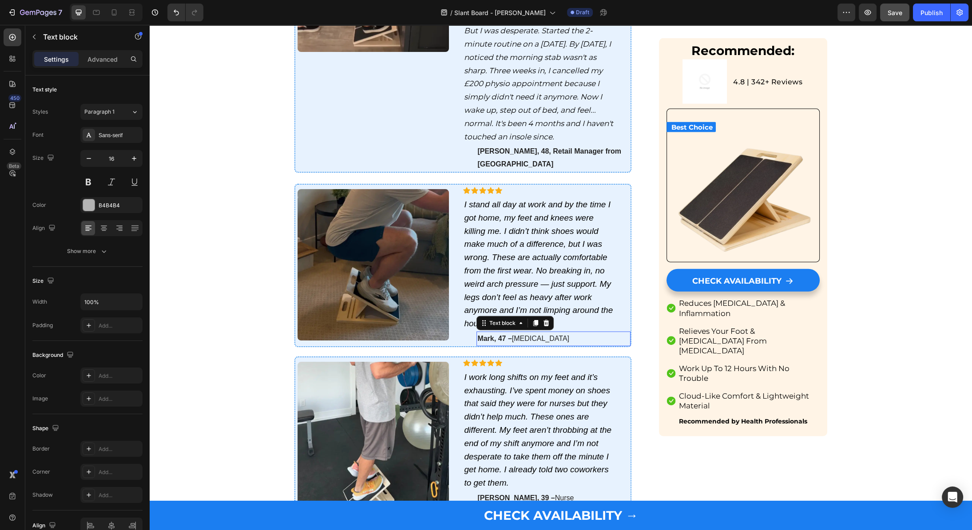
click at [494, 335] on strong "Mark, 47 –" at bounding box center [494, 339] width 34 height 8
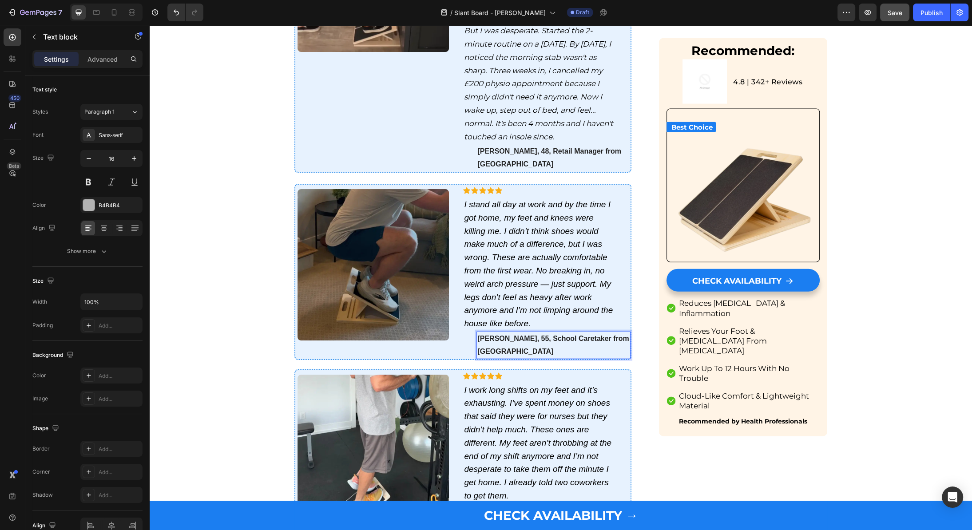
click at [538, 332] on p "[PERSON_NAME], 55, School Caretaker from [GEOGRAPHIC_DATA]" at bounding box center [553, 345] width 152 height 26
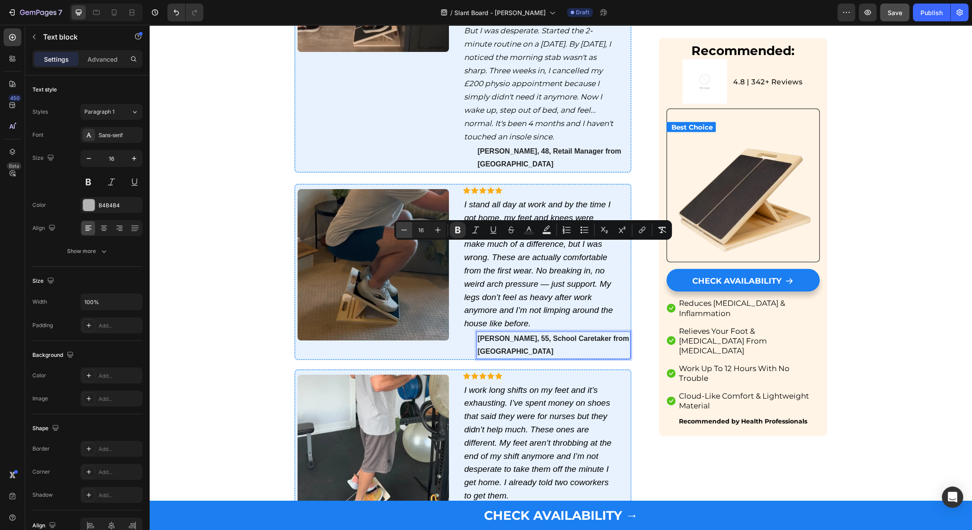
click at [407, 231] on icon "Editor contextual toolbar" at bounding box center [403, 229] width 9 height 9
type input "15"
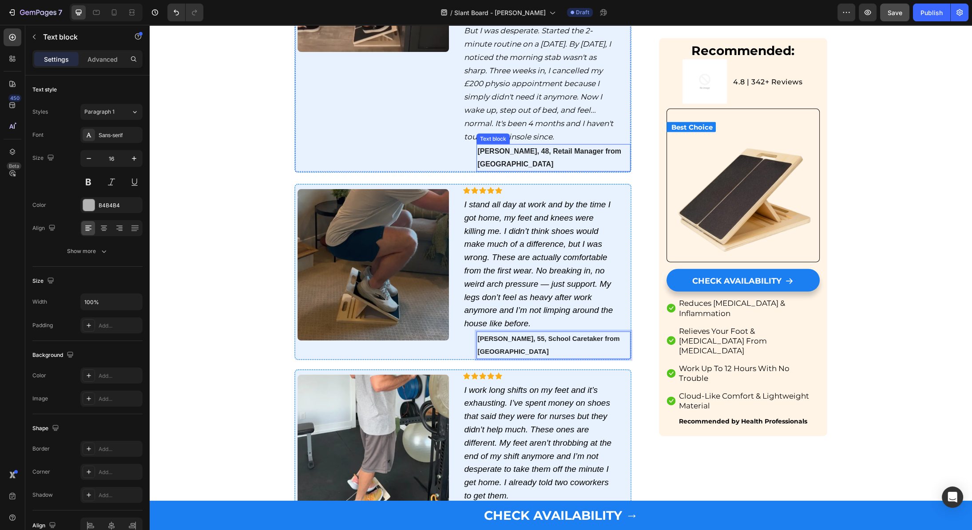
click at [520, 147] on strong "[PERSON_NAME], 48, Retail Manager from [GEOGRAPHIC_DATA]" at bounding box center [549, 157] width 144 height 20
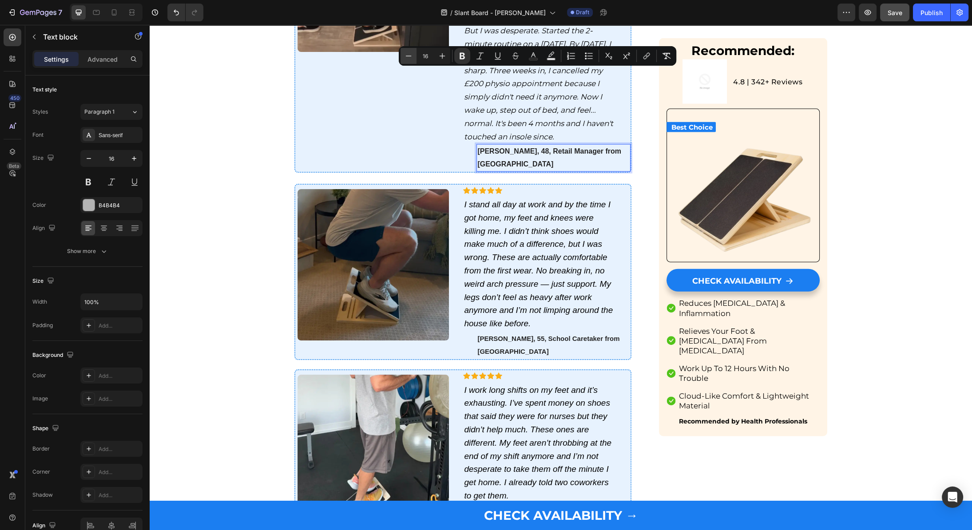
click at [414, 57] on button "Minus" at bounding box center [408, 56] width 16 height 16
type input "15"
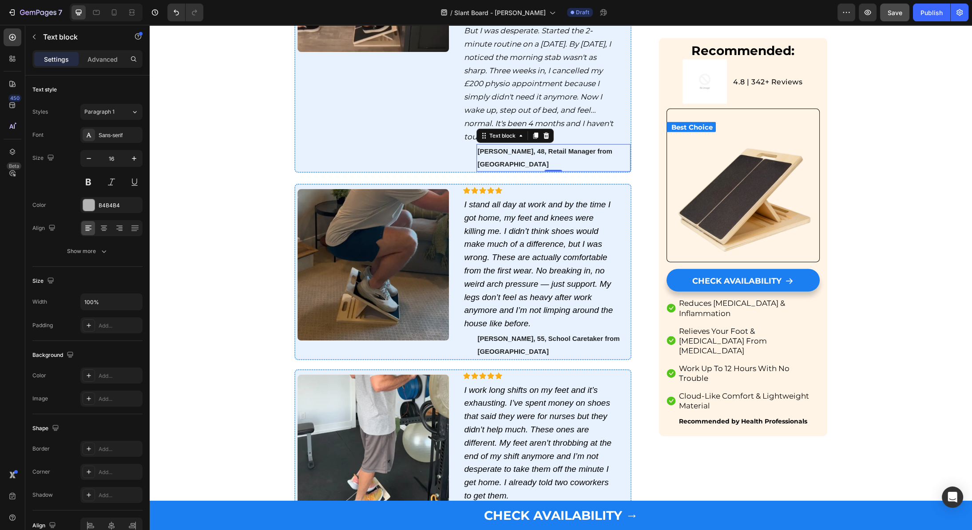
click at [506, 200] on icon "I stand all day at work and by the time I got home, my feet and knees were kill…" at bounding box center [538, 264] width 149 height 128
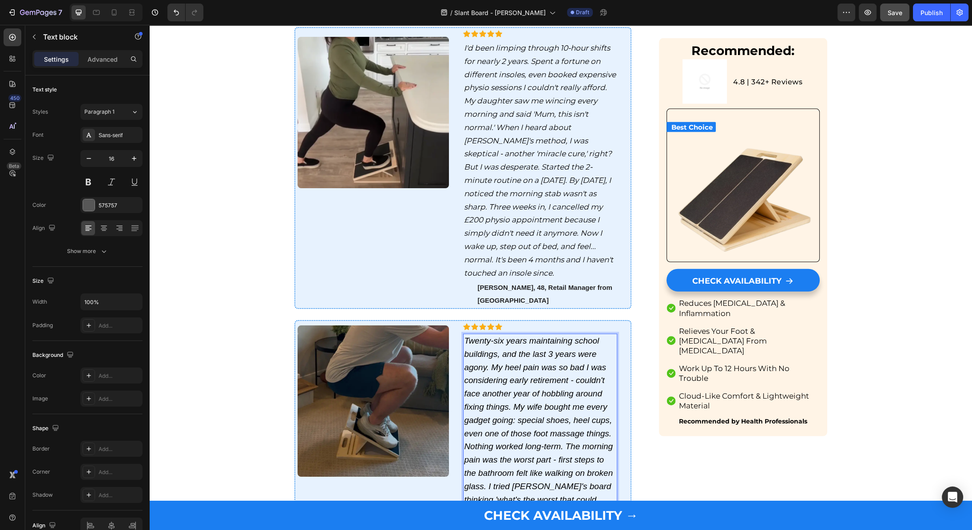
scroll to position [2755, 0]
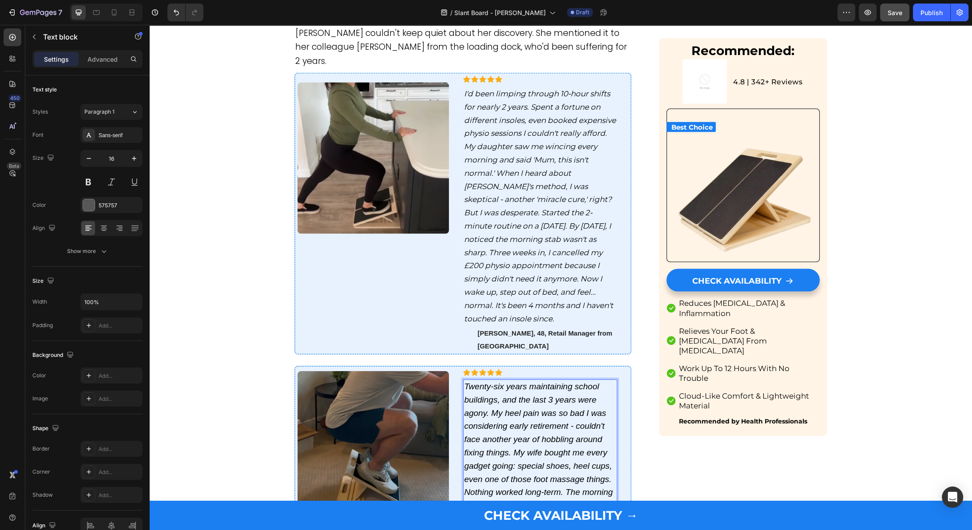
click at [493, 190] on icon "I'd been limping through 10-hour shifts for nearly 2 years. Spent a fortune on …" at bounding box center [540, 206] width 152 height 234
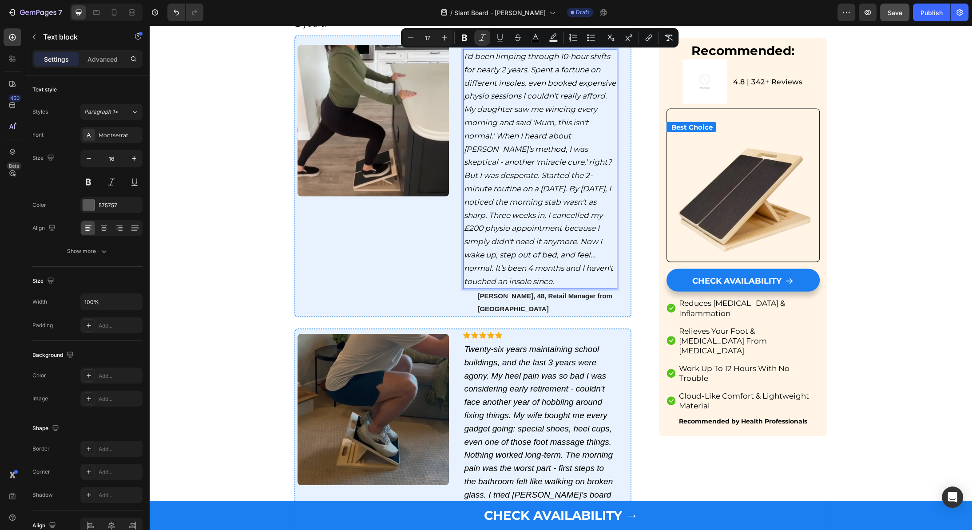
scroll to position [2811, 0]
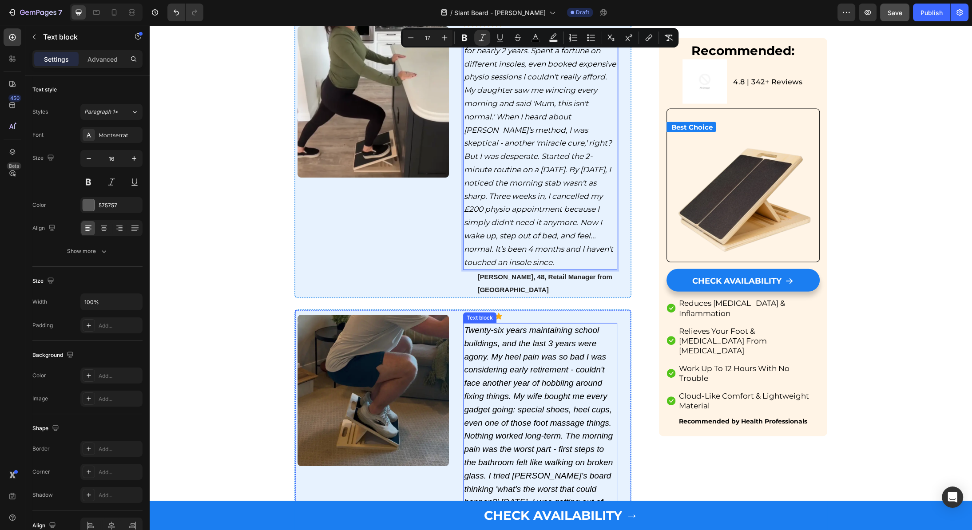
click at [531, 395] on icon "Twenty-six years maintaining school buildings, and the last 3 years were agony.…" at bounding box center [538, 448] width 149 height 247
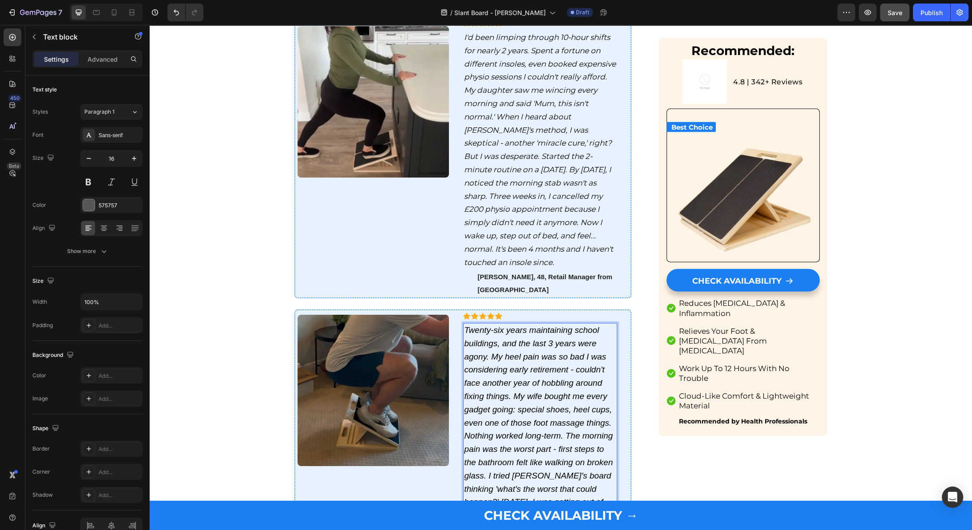
click at [531, 395] on icon "Twenty-six years maintaining school buildings, and the last 3 years were agony.…" at bounding box center [538, 448] width 149 height 247
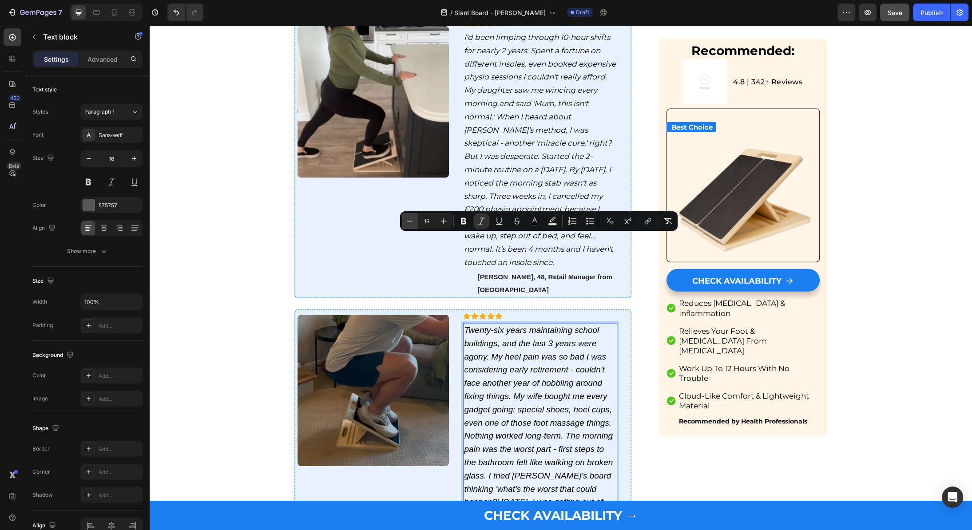
click at [414, 217] on icon "Editor contextual toolbar" at bounding box center [409, 221] width 9 height 9
type input "17"
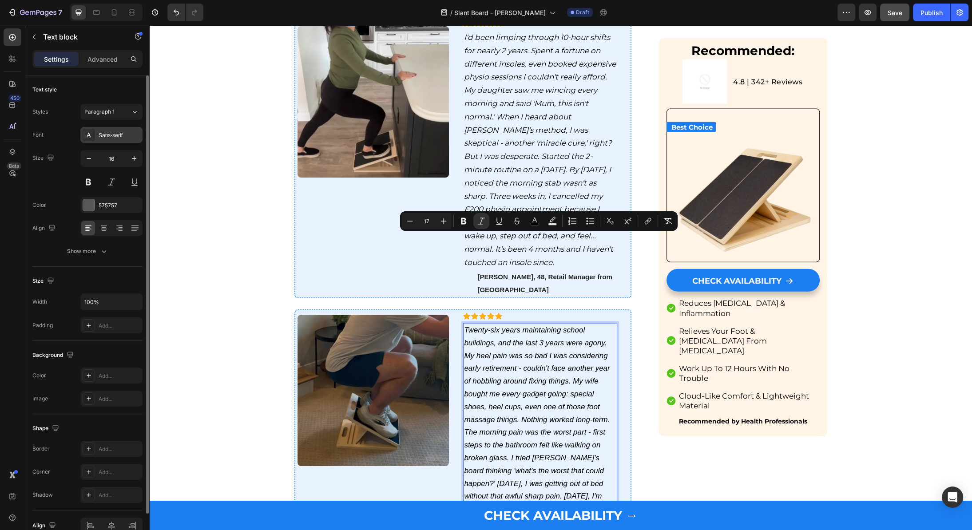
click at [116, 135] on div "Sans-serif" at bounding box center [120, 135] width 42 height 8
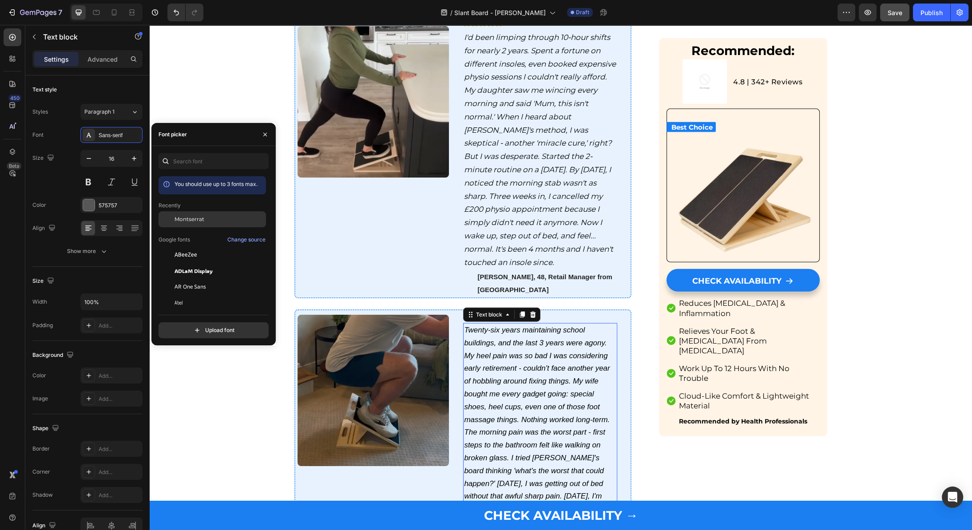
click at [178, 216] on span "Montserrat" at bounding box center [189, 219] width 30 height 8
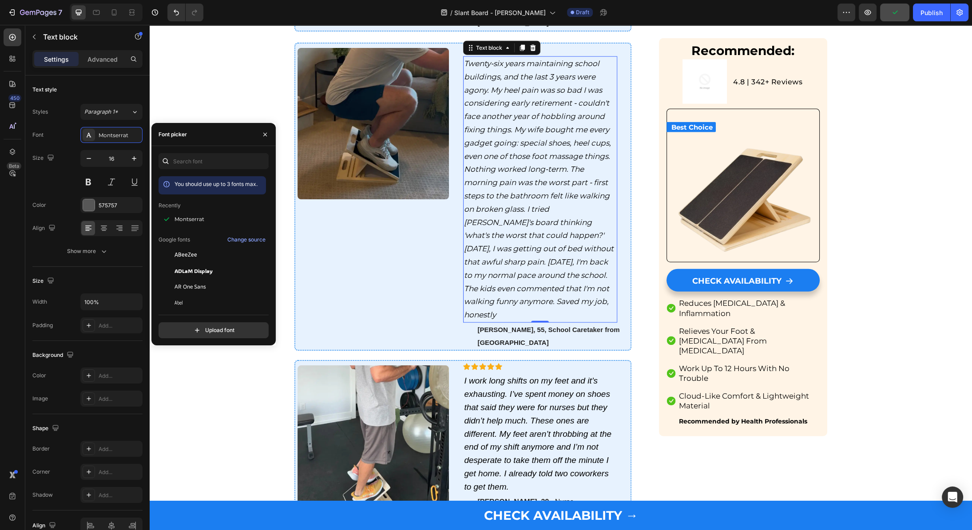
scroll to position [3078, 0]
click at [505, 498] on strong "Jasmine, 39 –" at bounding box center [515, 502] width 77 height 8
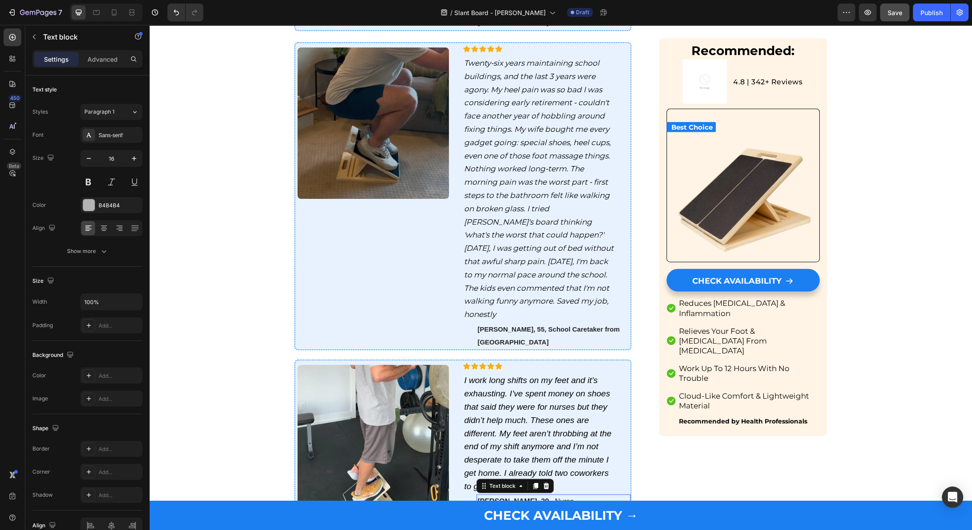
click at [505, 498] on strong "Jasmine, 39 –" at bounding box center [515, 502] width 77 height 8
click at [473, 374] on p "I work long shifts on my feet and it’s exhausting. I’ve spent money on shoes th…" at bounding box center [540, 433] width 152 height 119
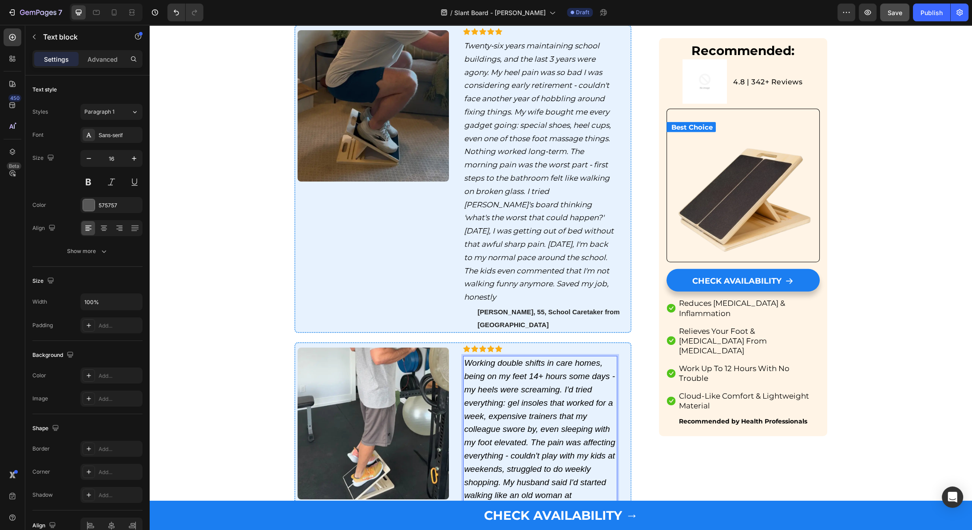
scroll to position [3096, 0]
click at [506, 356] on p "Working double shifts in care homes, being on my feet 14+ hours some days - my …" at bounding box center [540, 495] width 152 height 278
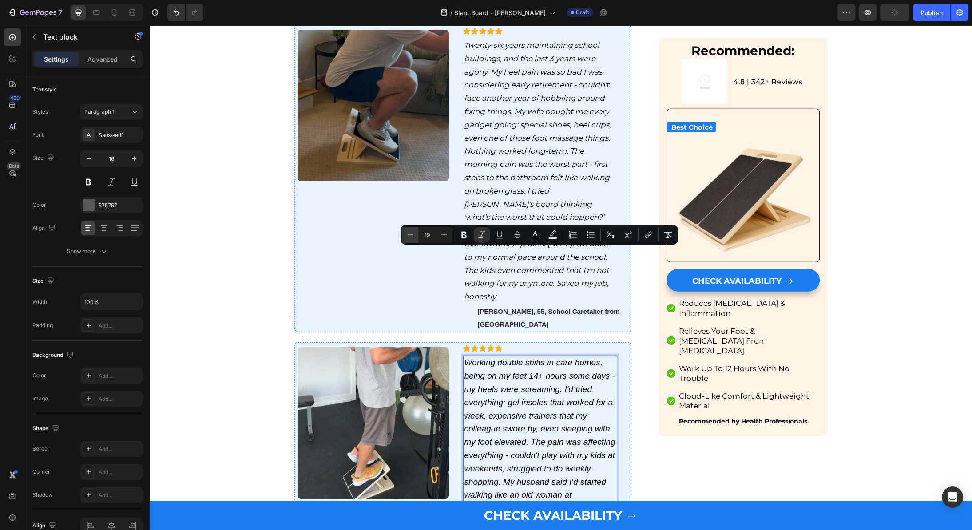
click at [411, 231] on icon "Editor contextual toolbar" at bounding box center [410, 234] width 9 height 9
type input "17"
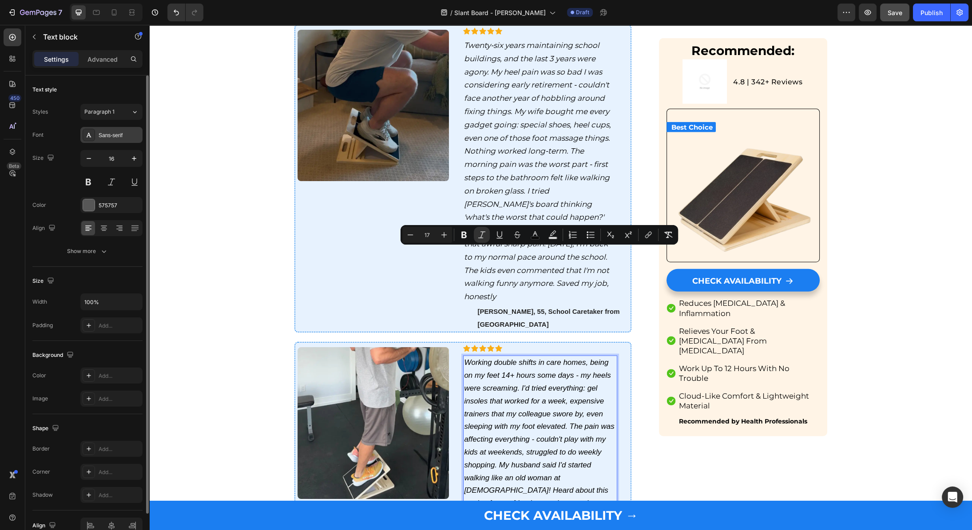
click at [102, 134] on div "Sans-serif" at bounding box center [120, 135] width 42 height 8
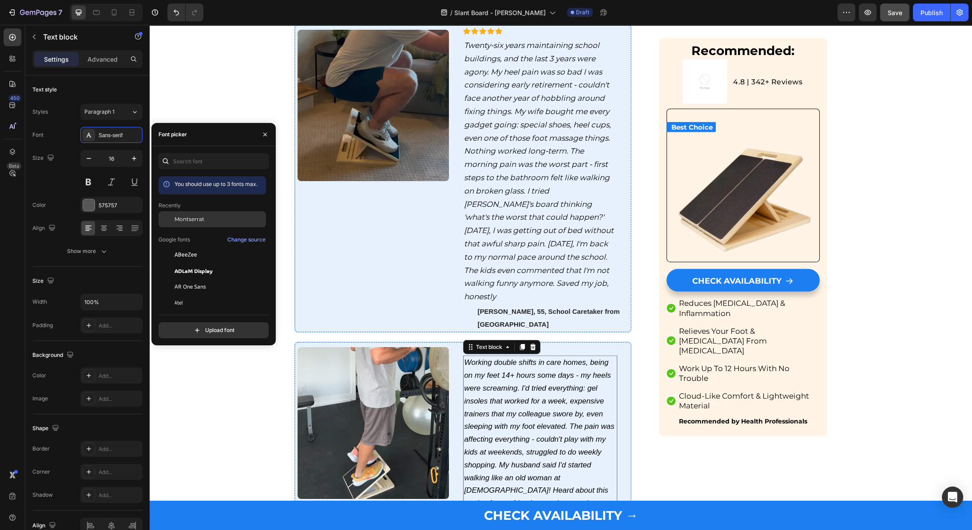
click at [210, 279] on div "Montserrat" at bounding box center [211, 287] width 107 height 16
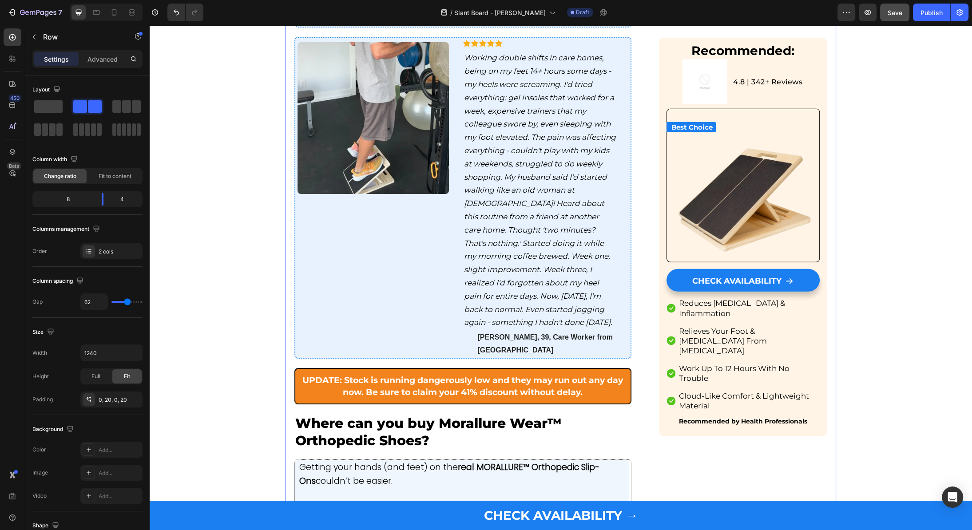
scroll to position [3385, 0]
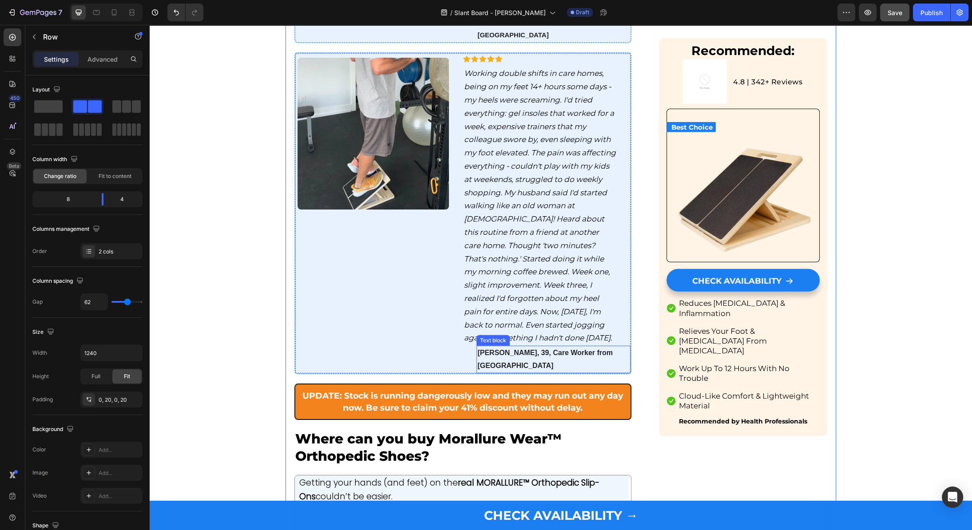
click at [550, 349] on strong "[PERSON_NAME], 39, Care Worker from [GEOGRAPHIC_DATA]" at bounding box center [544, 359] width 135 height 20
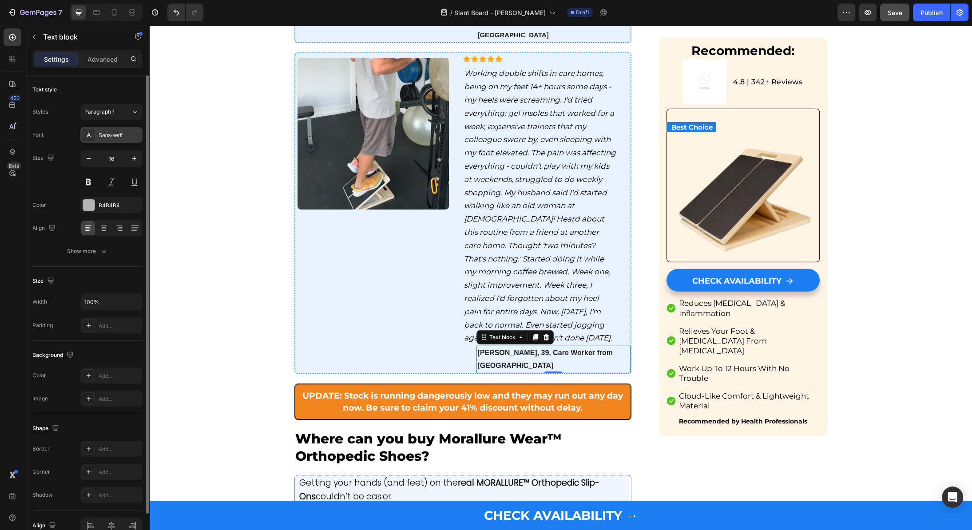
click at [108, 138] on div "Sans-serif" at bounding box center [120, 135] width 42 height 8
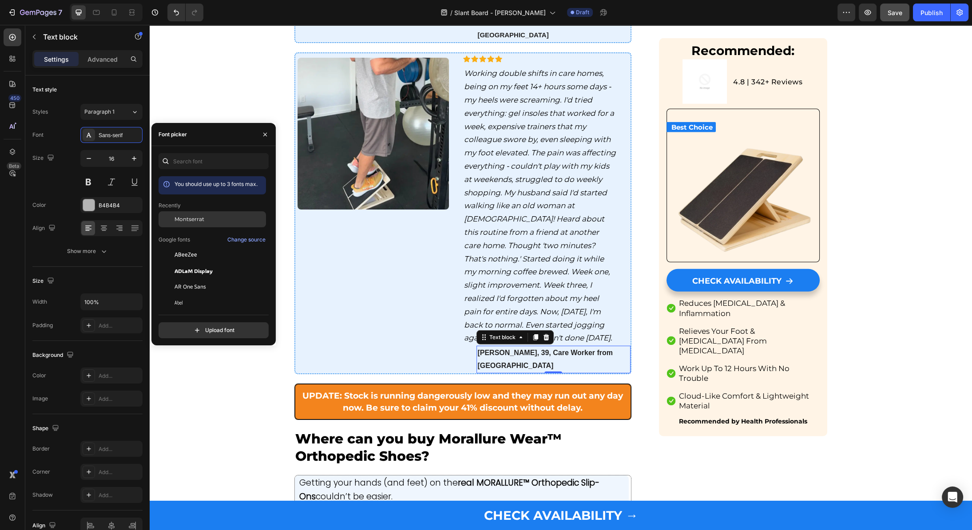
click at [186, 279] on div "Montserrat" at bounding box center [211, 287] width 107 height 16
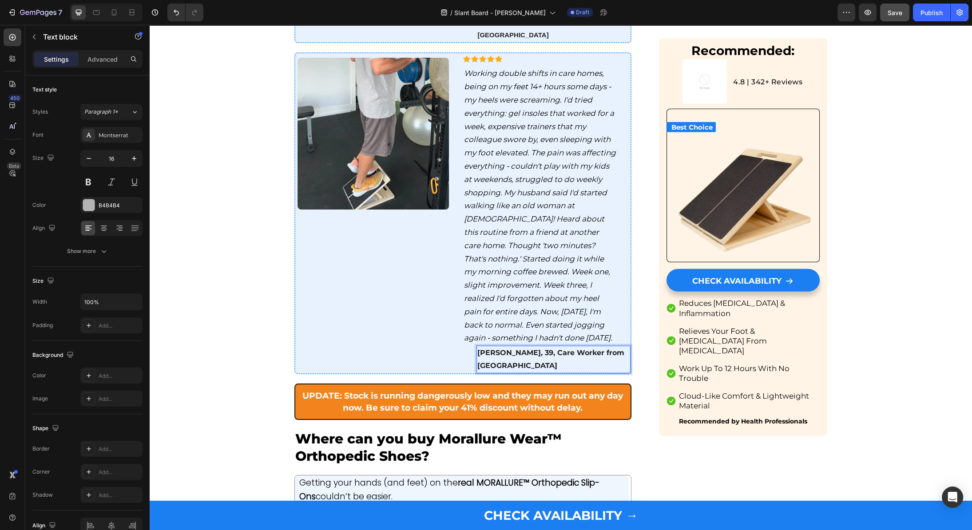
click at [517, 348] on strong "[PERSON_NAME], 39, Care Worker from [GEOGRAPHIC_DATA]" at bounding box center [550, 358] width 147 height 21
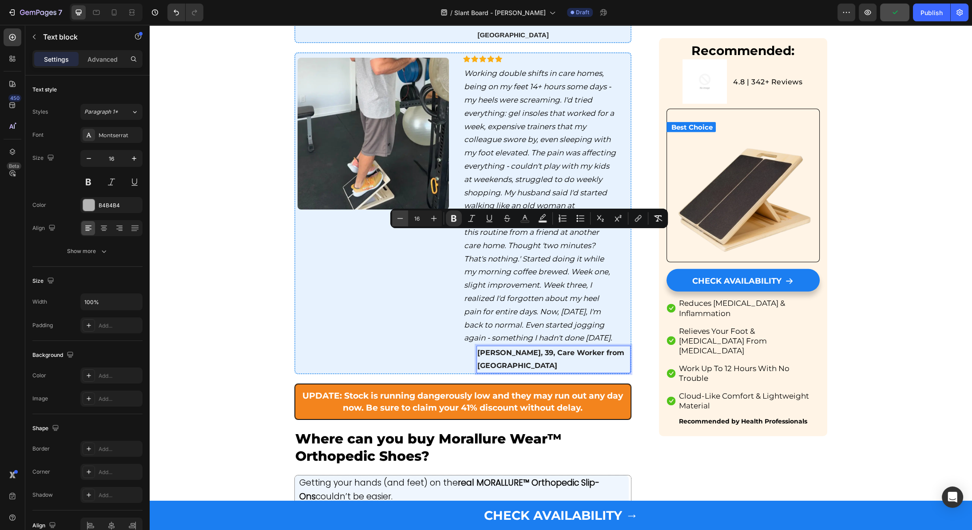
click at [402, 220] on icon "Editor contextual toolbar" at bounding box center [399, 218] width 9 height 9
type input "15"
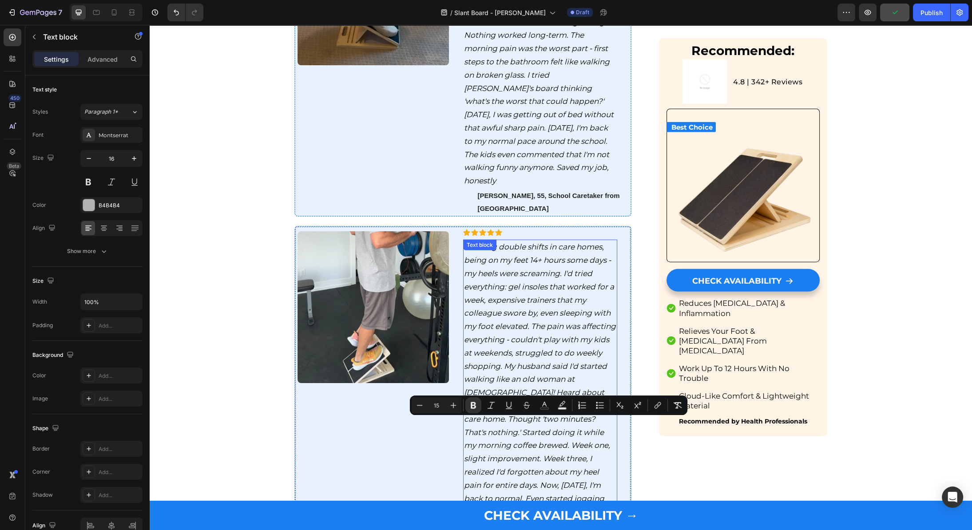
scroll to position [3195, 0]
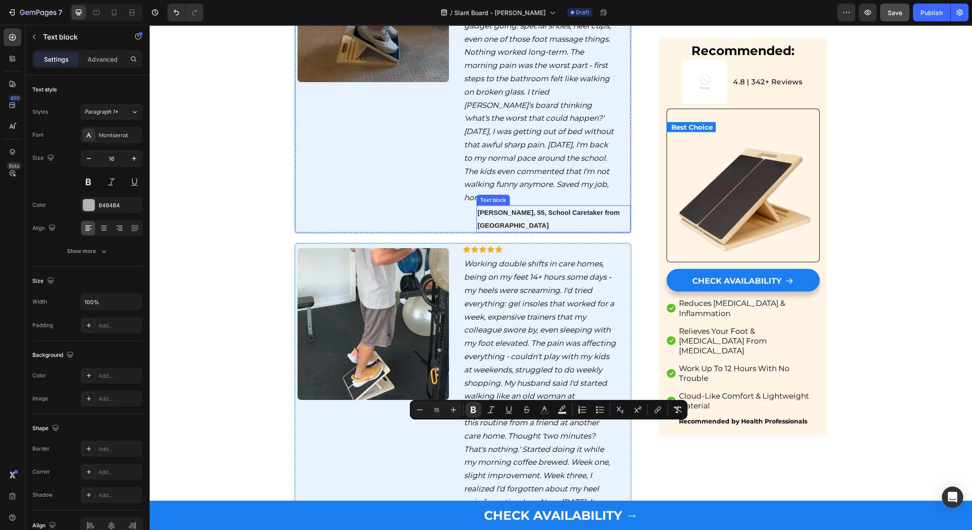
click at [540, 209] on strong "[PERSON_NAME], 55, School Caretaker from [GEOGRAPHIC_DATA]" at bounding box center [548, 219] width 142 height 20
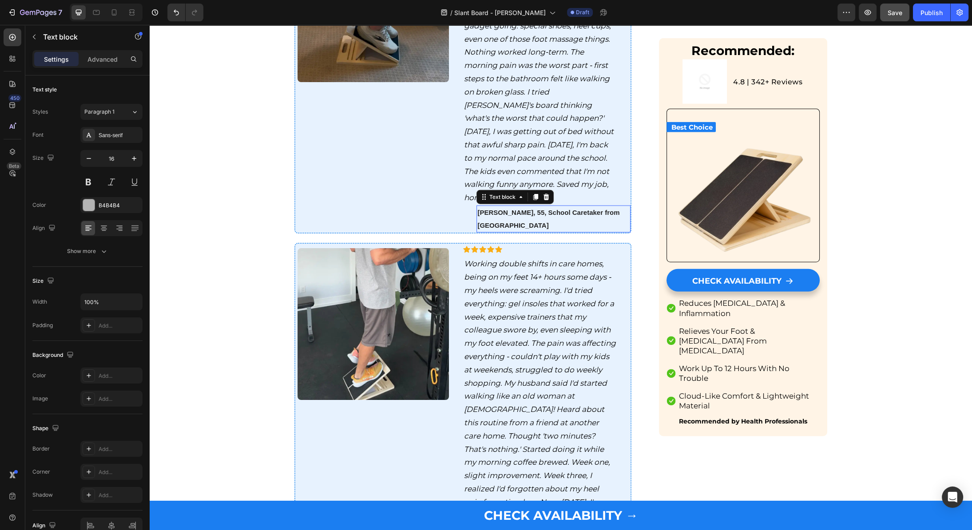
click at [540, 209] on strong "[PERSON_NAME], 55, School Caretaker from [GEOGRAPHIC_DATA]" at bounding box center [548, 219] width 142 height 20
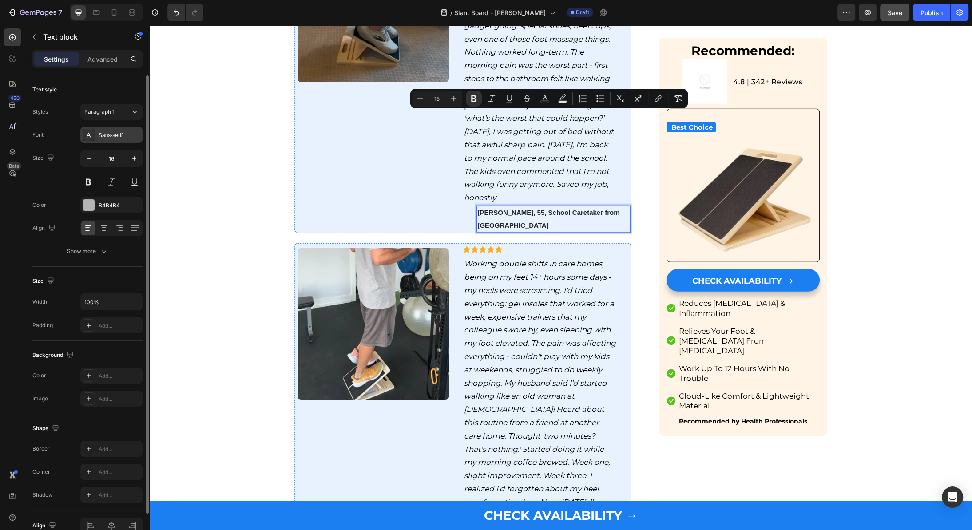
click at [94, 135] on div at bounding box center [89, 135] width 12 height 12
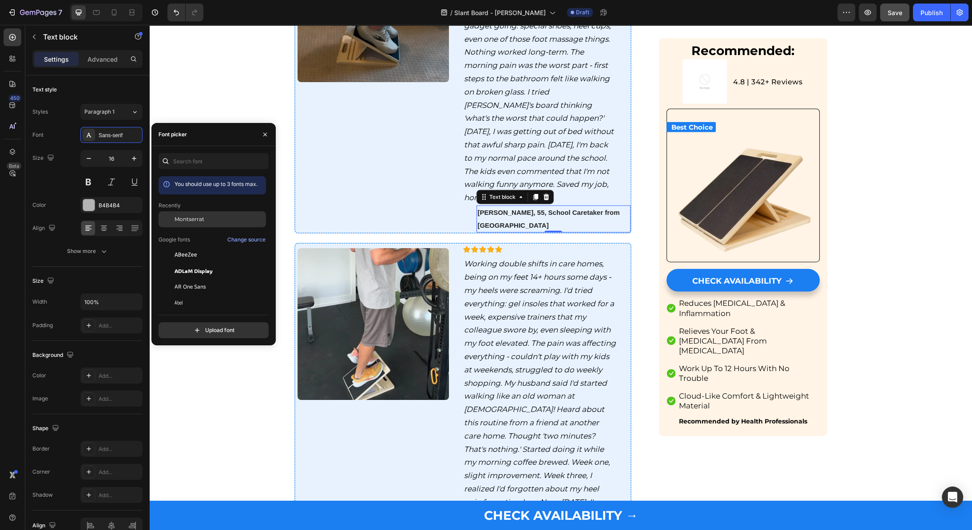
click at [189, 220] on span "Montserrat" at bounding box center [189, 219] width 30 height 8
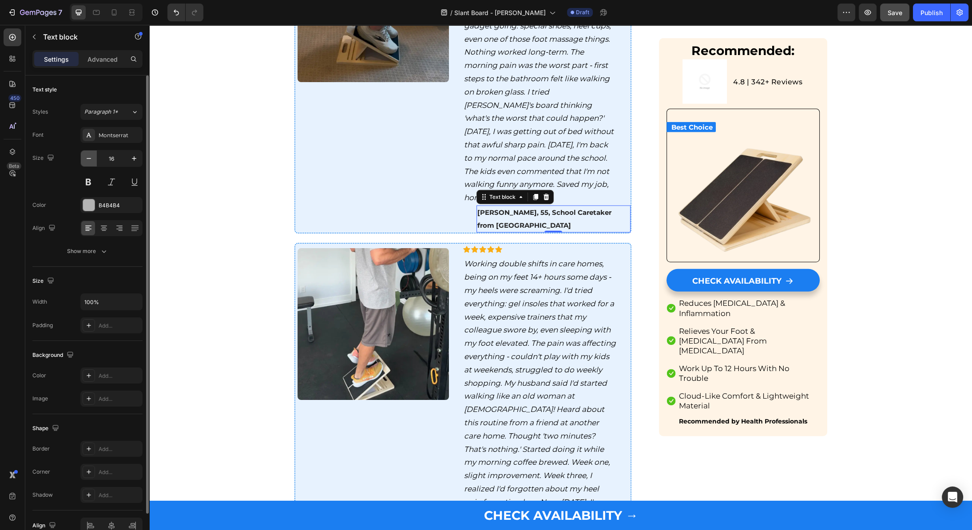
click at [86, 158] on icon "button" at bounding box center [88, 158] width 9 height 9
click at [92, 160] on icon "button" at bounding box center [88, 158] width 9 height 9
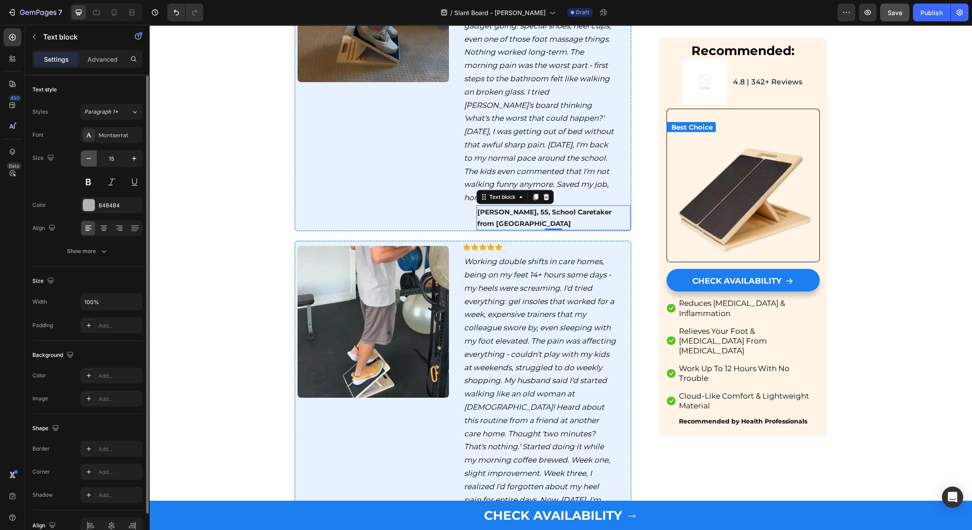
type input "14"
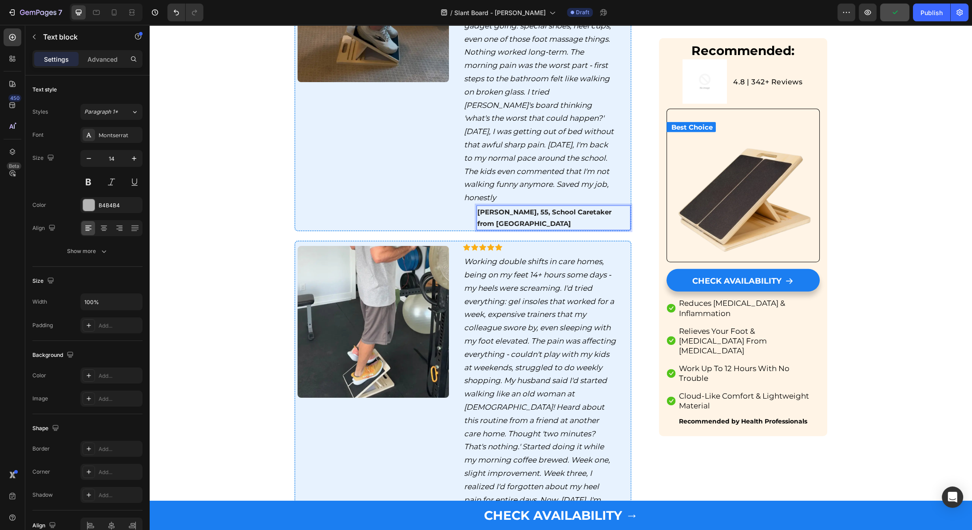
click at [505, 208] on strong "[PERSON_NAME], 55, School Caretaker from [GEOGRAPHIC_DATA]" at bounding box center [544, 218] width 134 height 20
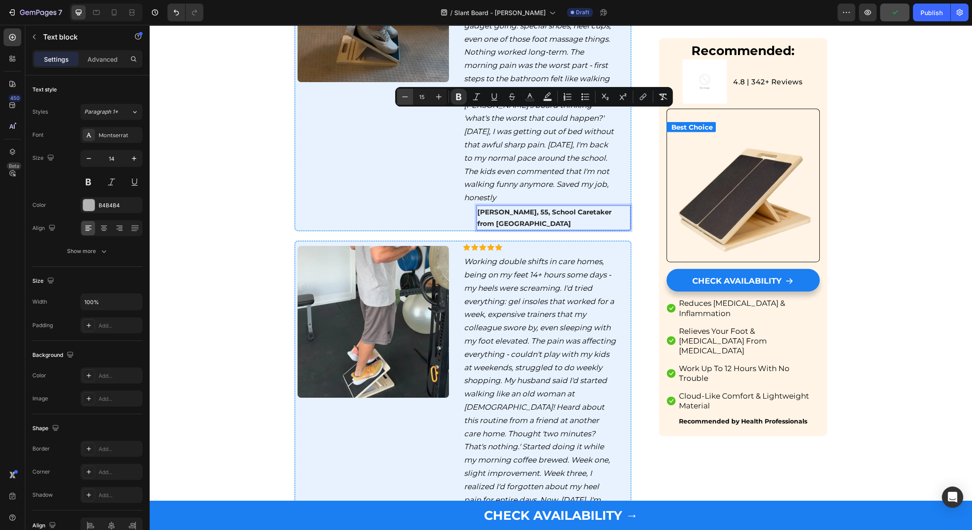
click at [403, 95] on icon "Editor contextual toolbar" at bounding box center [404, 96] width 9 height 9
click at [435, 99] on icon "Editor contextual toolbar" at bounding box center [438, 96] width 9 height 9
click at [401, 99] on icon "Editor contextual toolbar" at bounding box center [404, 96] width 9 height 9
type input "14"
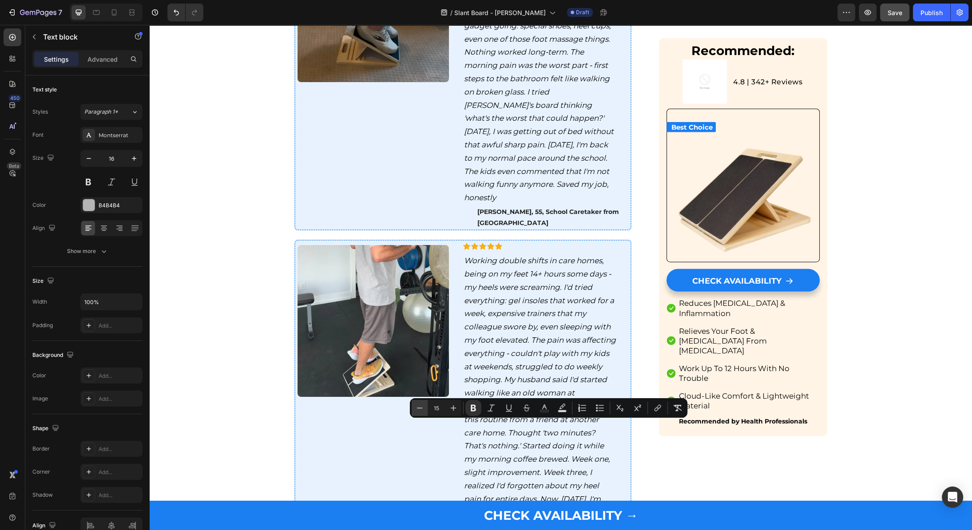
click at [423, 407] on icon "Editor contextual toolbar" at bounding box center [419, 407] width 9 height 9
type input "14"
click at [496, 208] on strong "[PERSON_NAME], 55, School Caretaker from [GEOGRAPHIC_DATA]" at bounding box center [548, 217] width 142 height 19
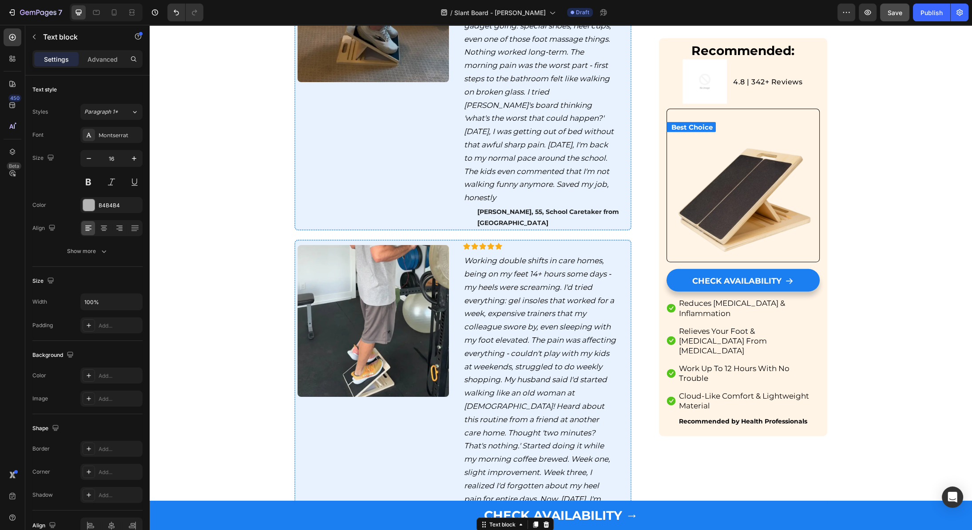
click at [493, 208] on strong "[PERSON_NAME], 55, School Caretaker from [GEOGRAPHIC_DATA]" at bounding box center [548, 217] width 142 height 19
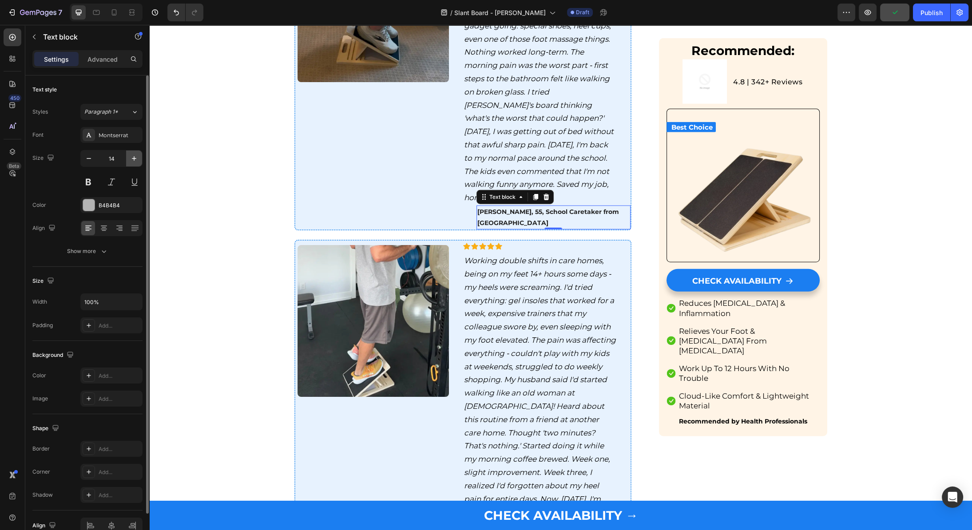
click at [134, 156] on icon "button" at bounding box center [134, 158] width 4 height 4
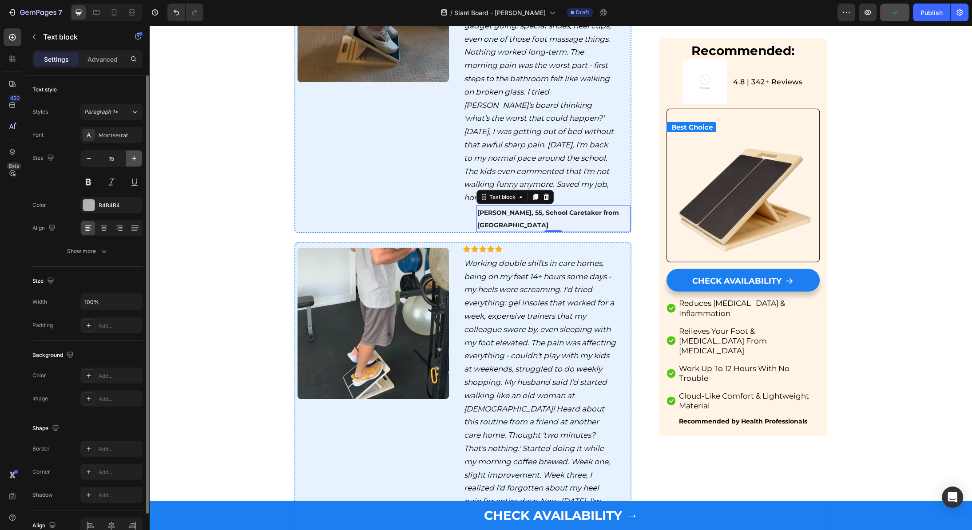
type input "16"
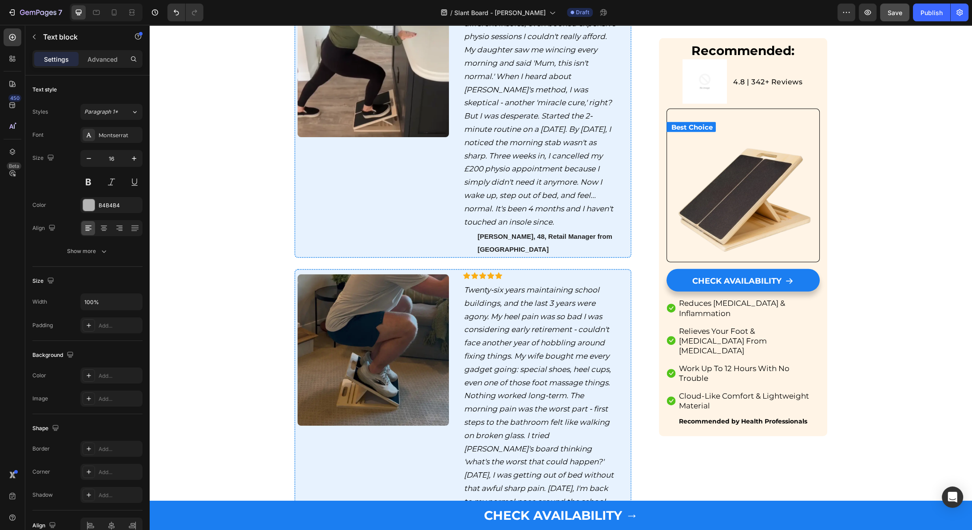
scroll to position [2819, 0]
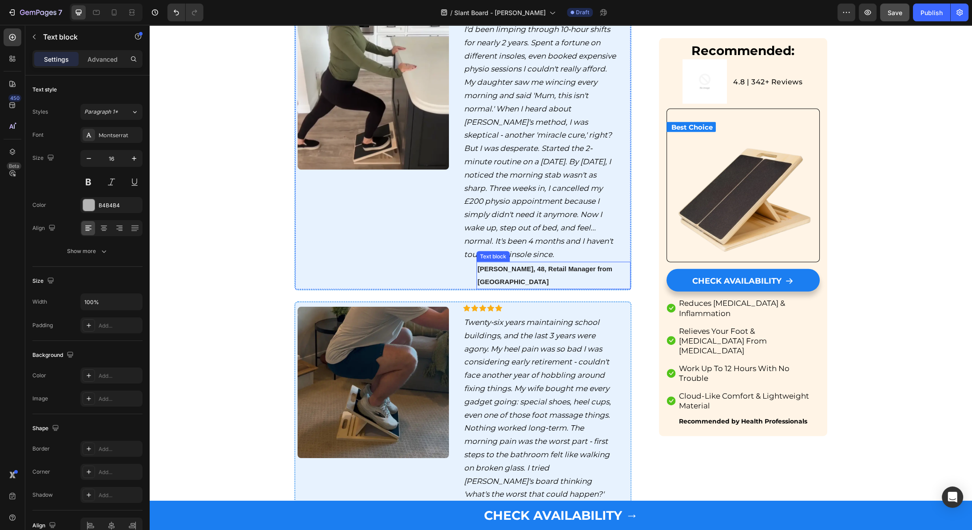
click at [503, 265] on strong "[PERSON_NAME], 48, Retail Manager from [GEOGRAPHIC_DATA]" at bounding box center [544, 275] width 134 height 20
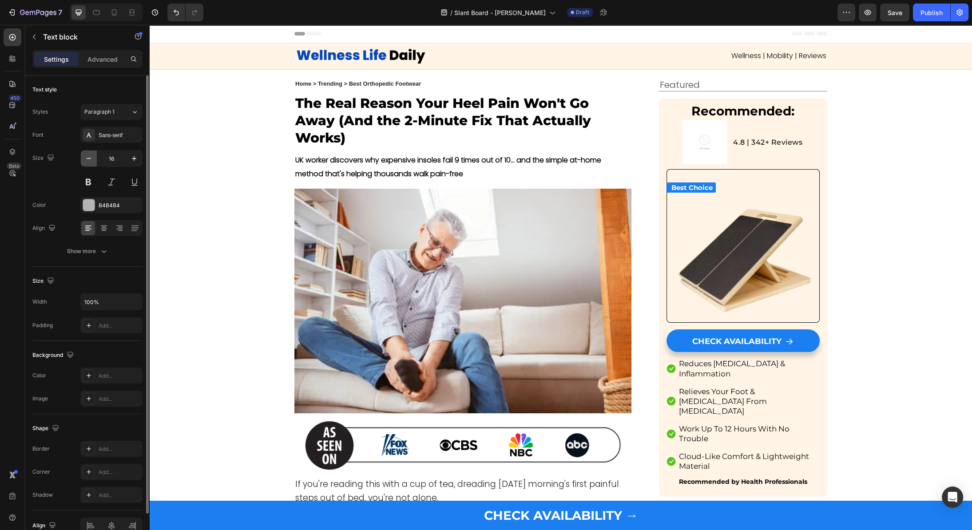
scroll to position [2819, 0]
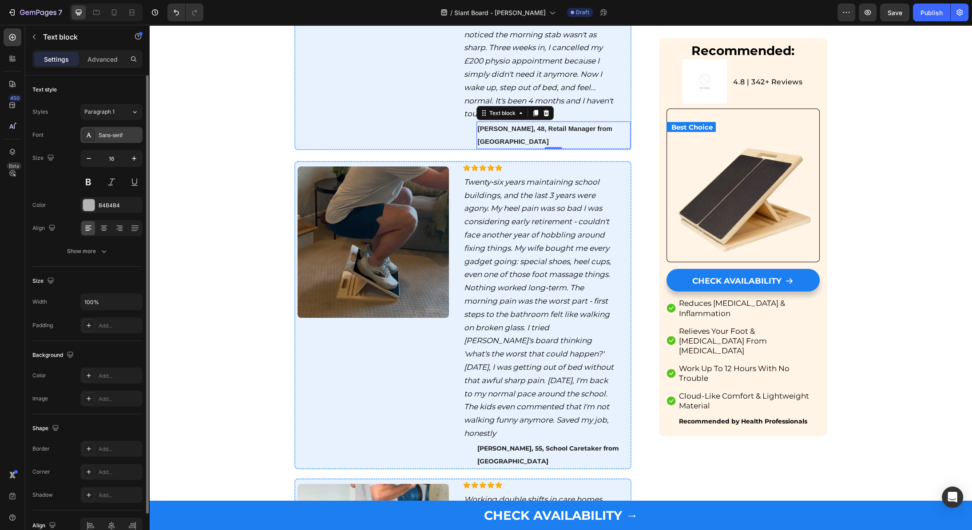
click at [109, 129] on div "Sans-serif" at bounding box center [111, 135] width 62 height 16
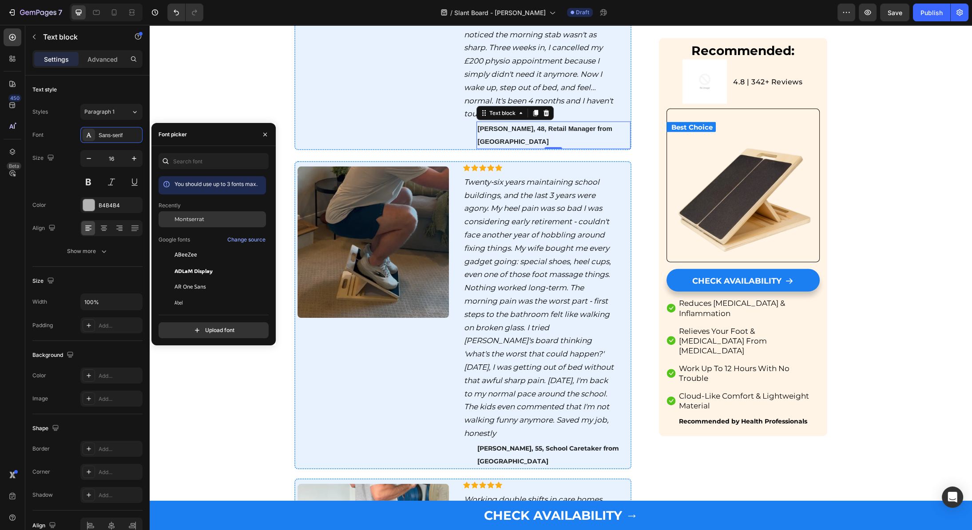
click at [191, 218] on span "Montserrat" at bounding box center [189, 219] width 30 height 8
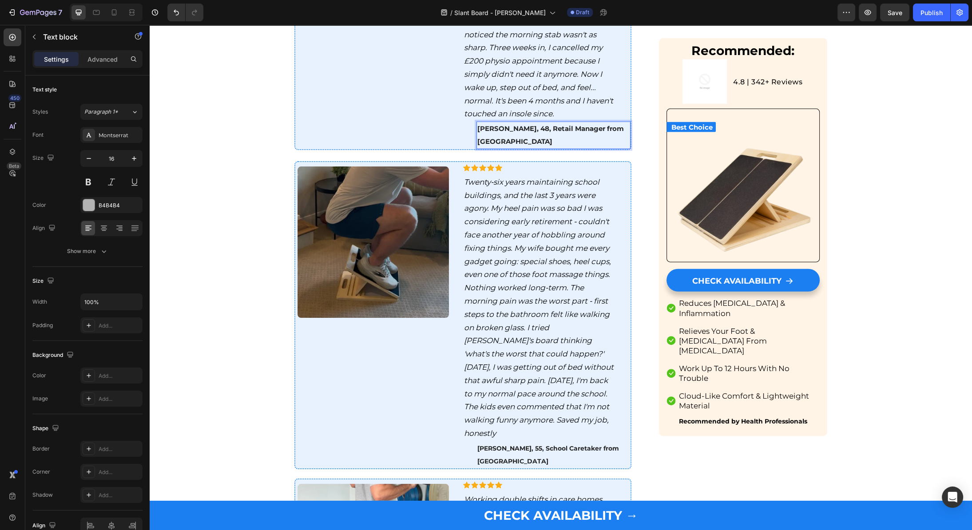
click at [539, 146] on strong "[PERSON_NAME], 48, Retail Manager from [GEOGRAPHIC_DATA]" at bounding box center [550, 134] width 146 height 21
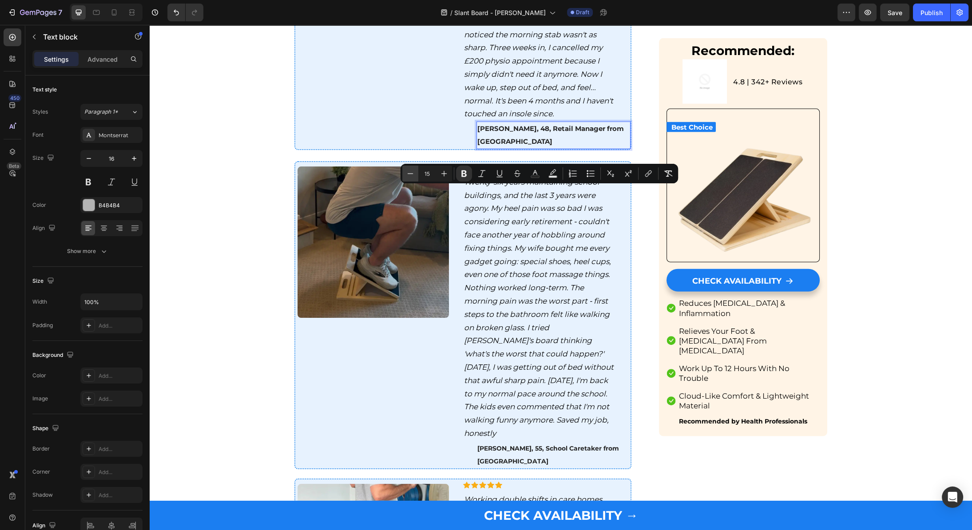
click at [411, 173] on icon "Editor contextual toolbar" at bounding box center [410, 173] width 9 height 9
type input "14"
click at [517, 229] on icon "Twenty-six years maintaining school buildings, and the last 3 years were agony.…" at bounding box center [539, 308] width 150 height 260
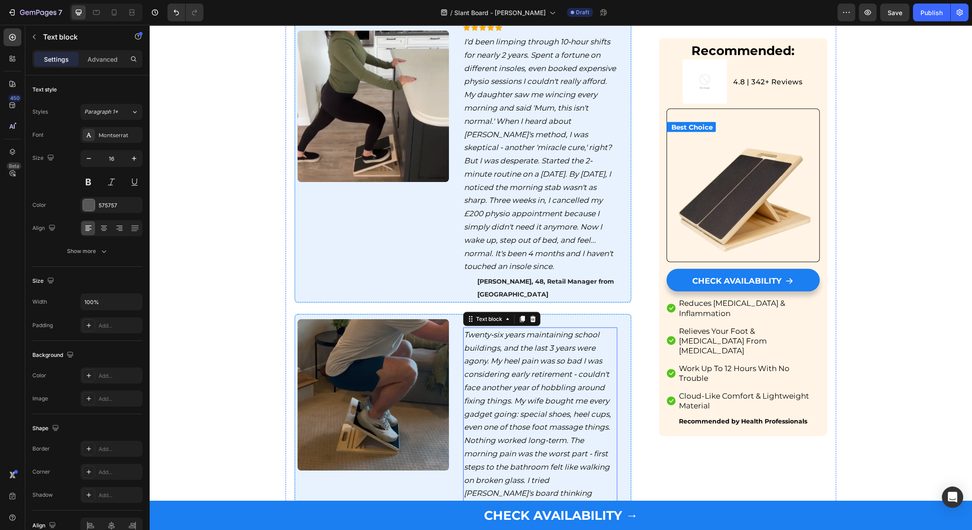
scroll to position [2572, 0]
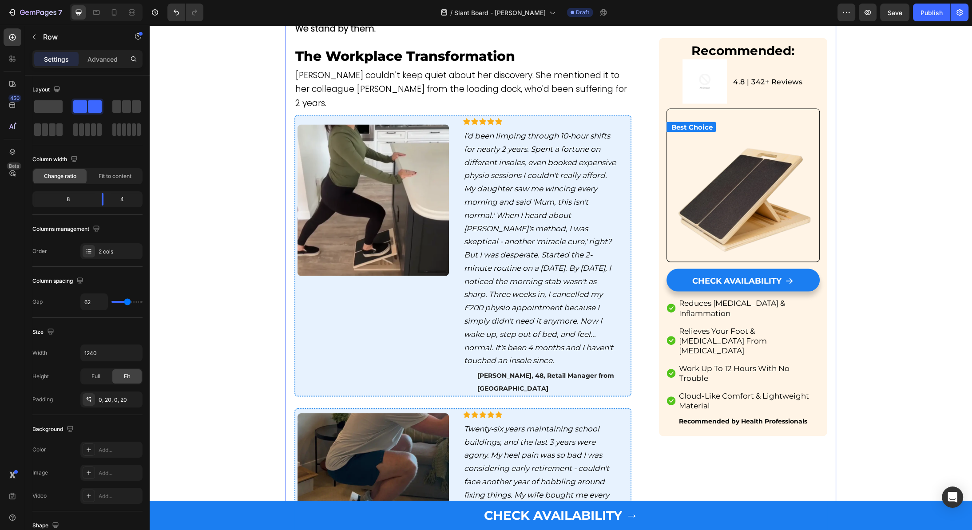
click at [575, 109] on span "[PERSON_NAME] couldn't keep quiet about her discovery. She mentioned it to her …" at bounding box center [461, 89] width 332 height 40
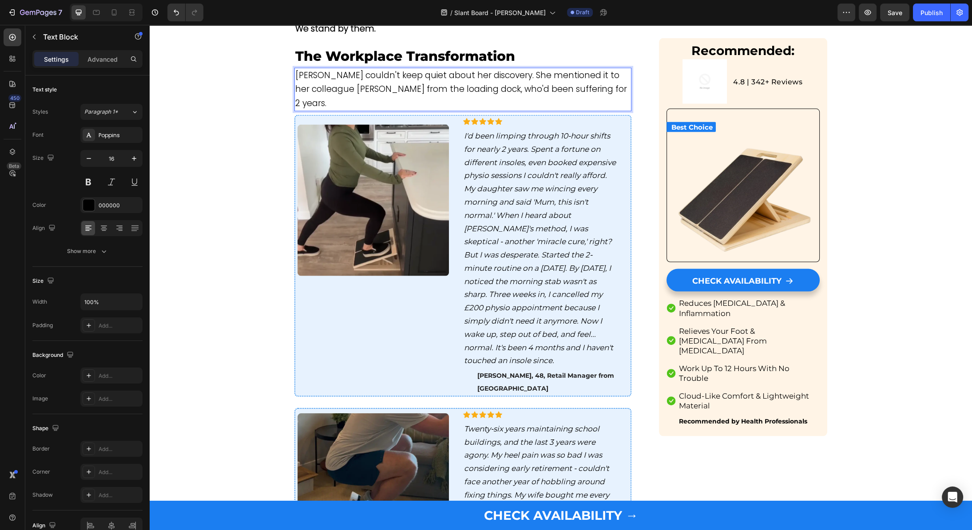
click at [607, 111] on p "[PERSON_NAME] couldn't keep quiet about her discovery. She mentioned it to her …" at bounding box center [462, 90] width 335 height 42
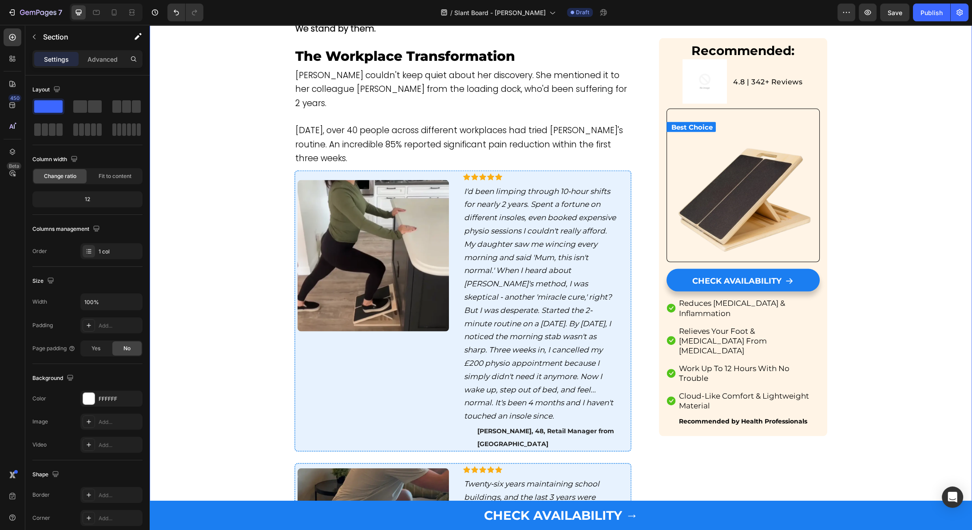
click at [354, 164] on span "[DATE], over 40 people across different workplaces had tried [PERSON_NAME]'s ro…" at bounding box center [459, 144] width 328 height 40
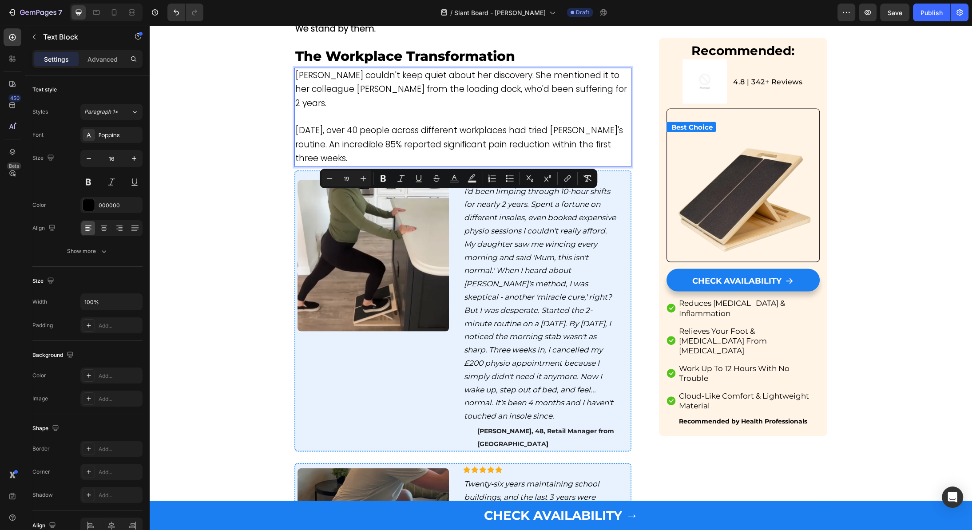
click at [393, 164] on span "[DATE], over 40 people across different workplaces had tried [PERSON_NAME]'s ro…" at bounding box center [459, 144] width 328 height 40
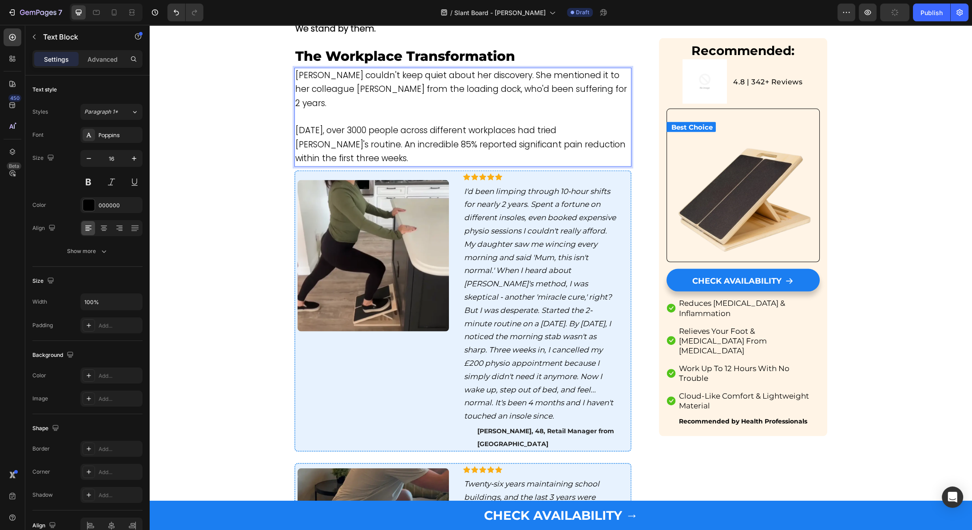
scroll to position [2609, 0]
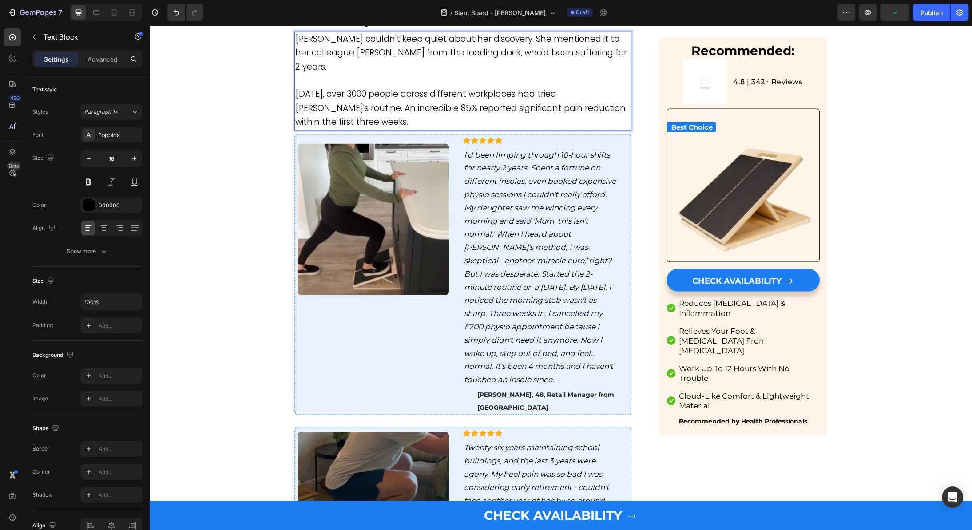
click at [420, 129] on p "[DATE], over 3000 people across different workplaces had tried [PERSON_NAME]'s …" at bounding box center [462, 108] width 335 height 42
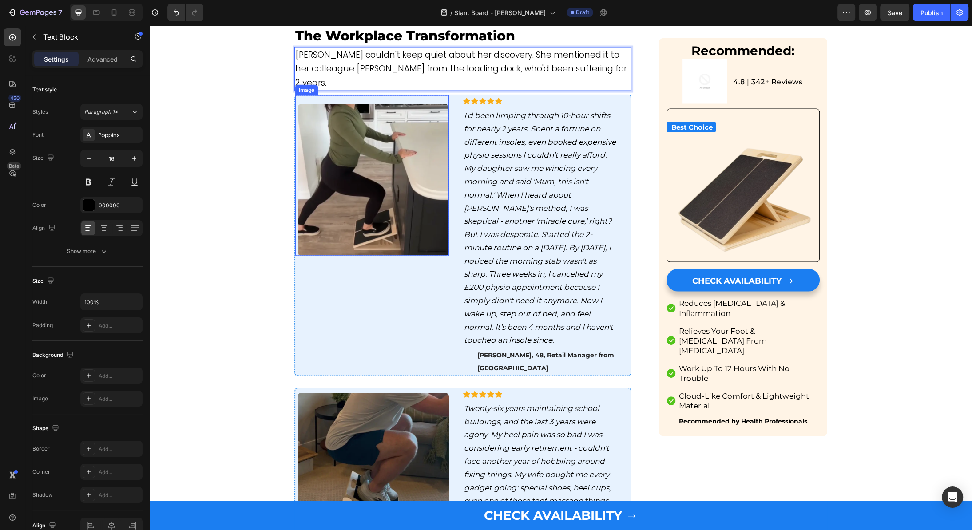
scroll to position [2567, 0]
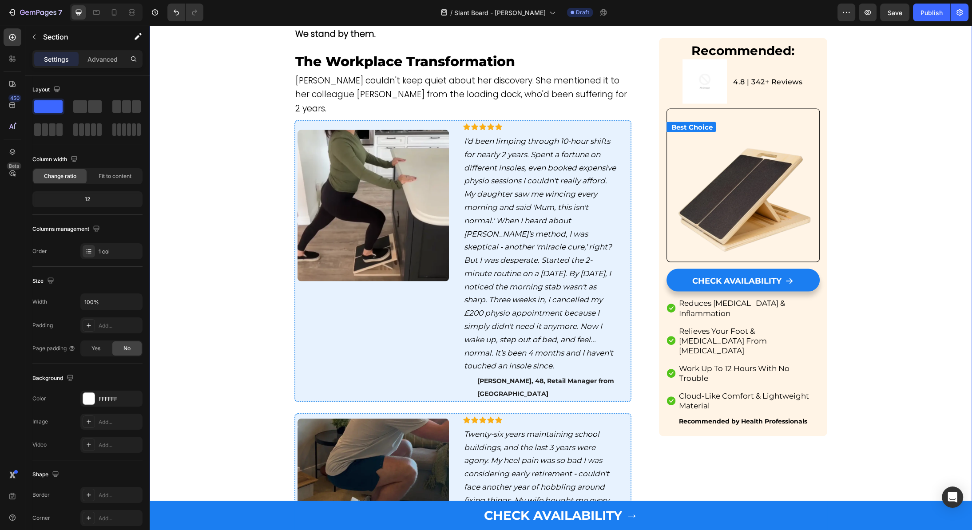
click at [319, 115] on span "[PERSON_NAME] couldn't keep quiet about her discovery. She mentioned it to her …" at bounding box center [461, 95] width 332 height 40
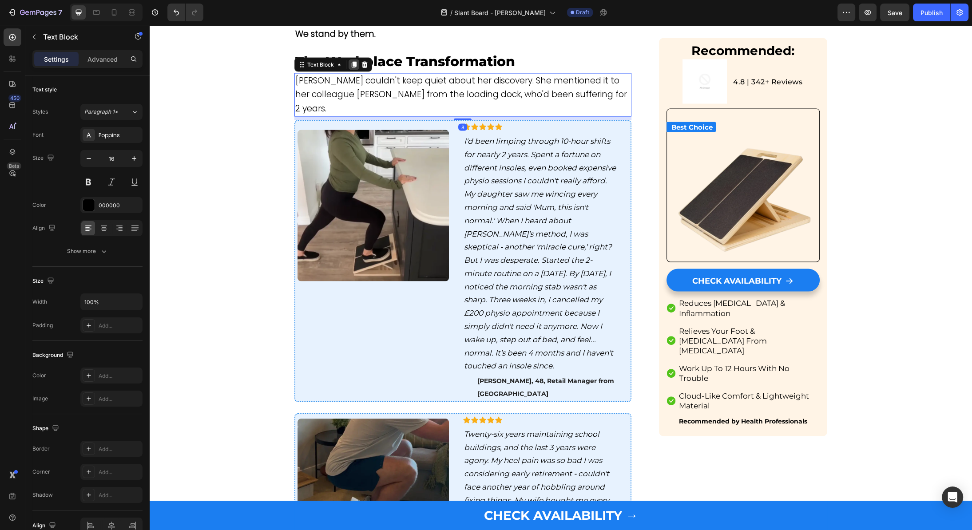
click at [355, 68] on icon at bounding box center [353, 64] width 7 height 7
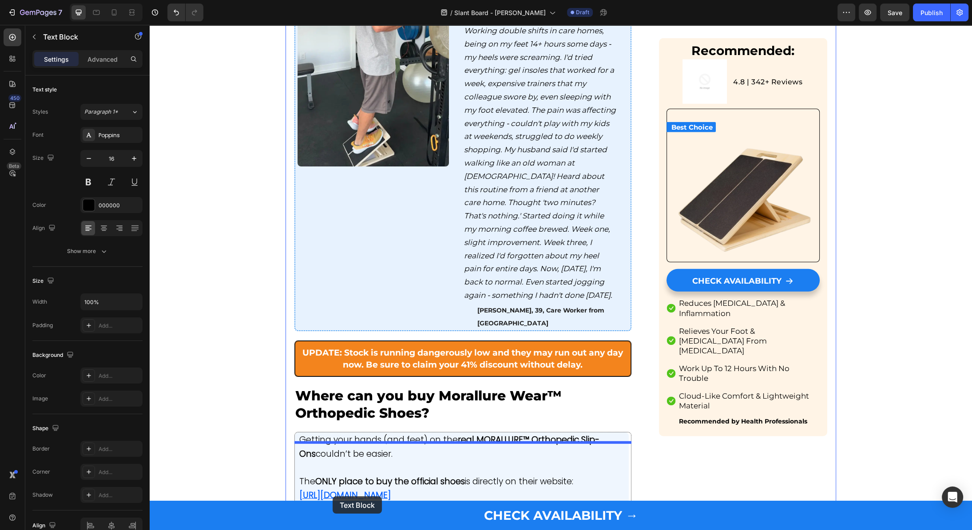
scroll to position [3326, 0]
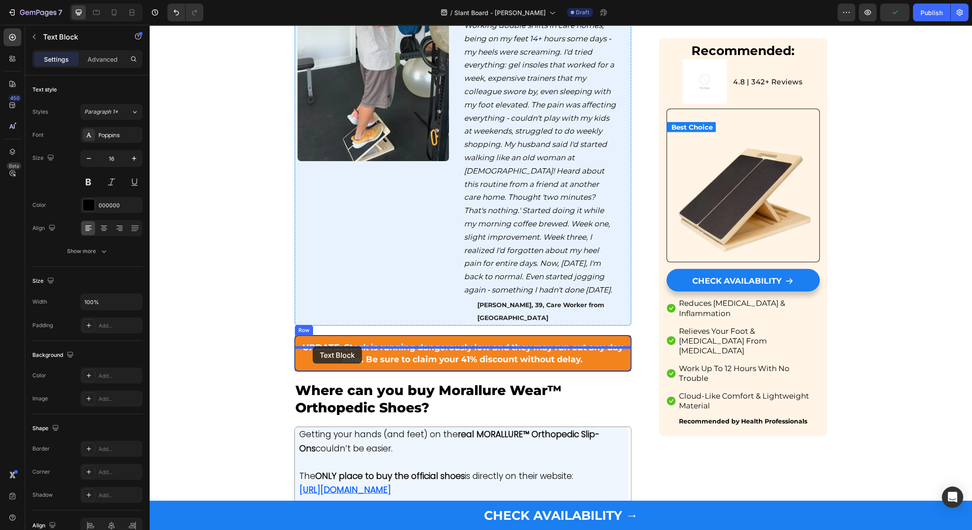
drag, startPoint x: 305, startPoint y: 178, endPoint x: 312, endPoint y: 346, distance: 168.4
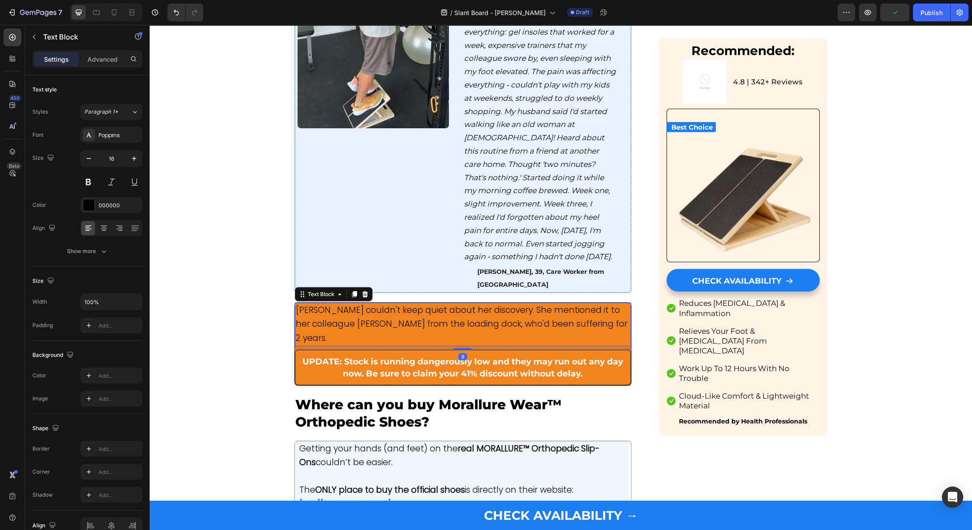
scroll to position [3293, 0]
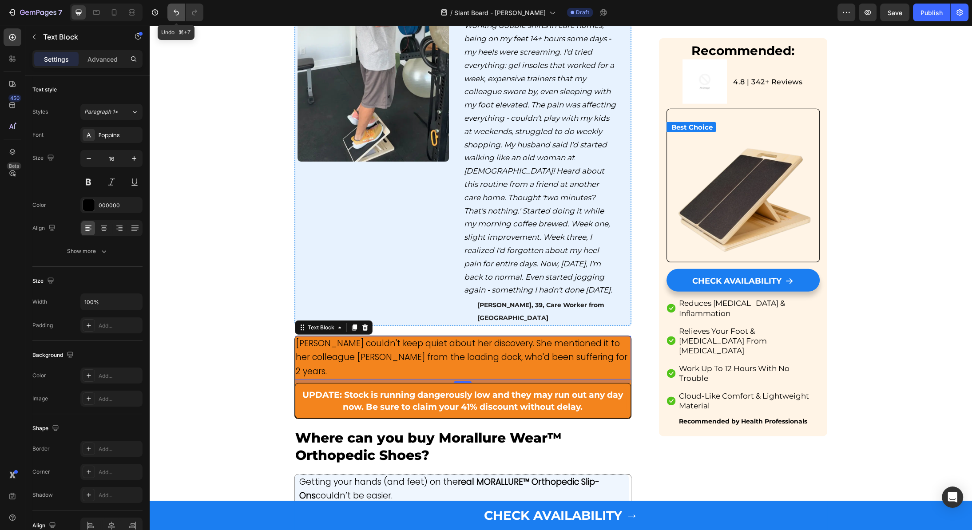
click at [173, 11] on icon "Undo/Redo" at bounding box center [176, 12] width 9 height 9
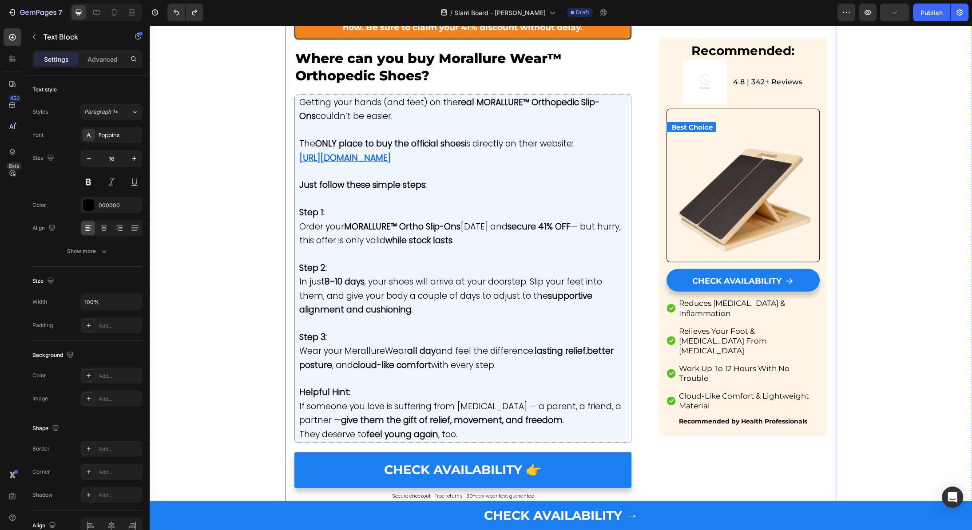
scroll to position [3497, 0]
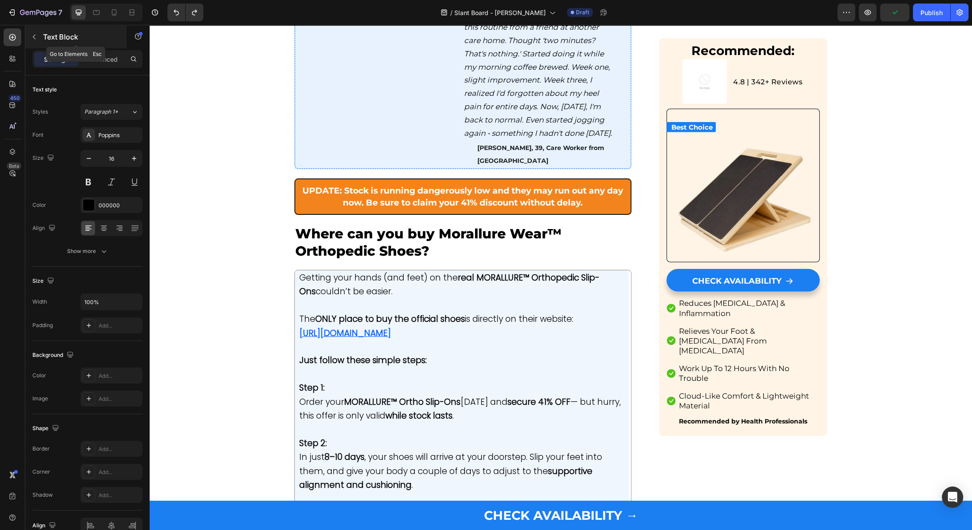
click at [37, 31] on button "button" at bounding box center [34, 37] width 14 height 14
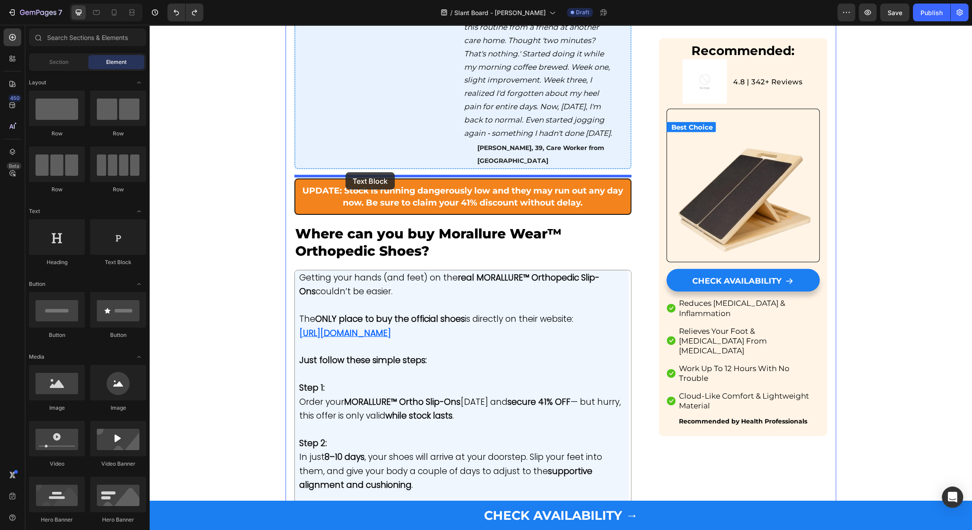
drag, startPoint x: 257, startPoint y: 273, endPoint x: 345, endPoint y: 171, distance: 134.4
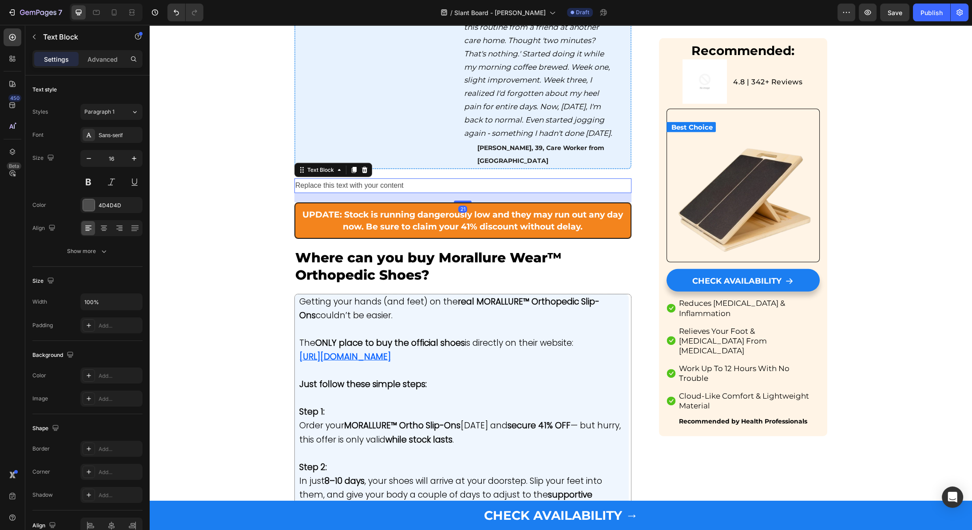
click at [371, 186] on div "Replace this text with your content" at bounding box center [462, 185] width 337 height 15
click at [371, 186] on p "Replace this text with your content" at bounding box center [462, 185] width 335 height 13
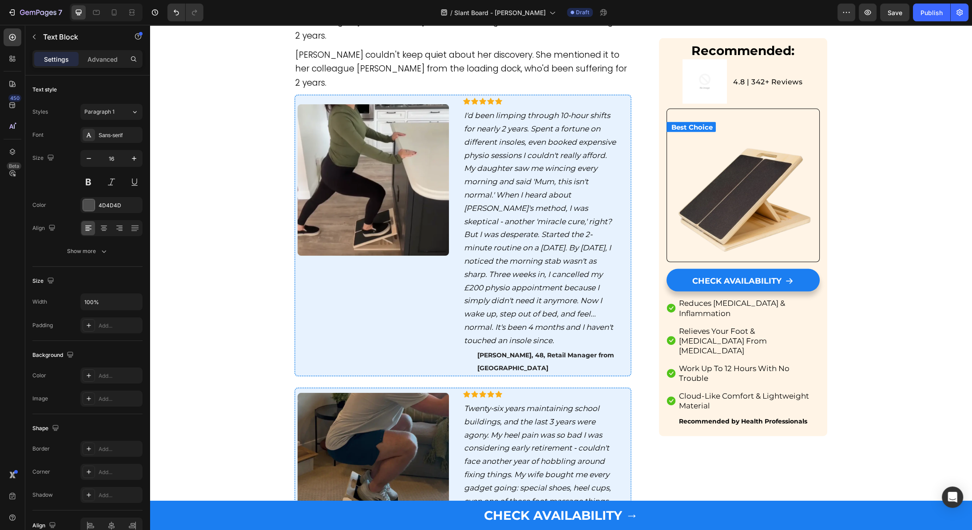
scroll to position [2633, 0]
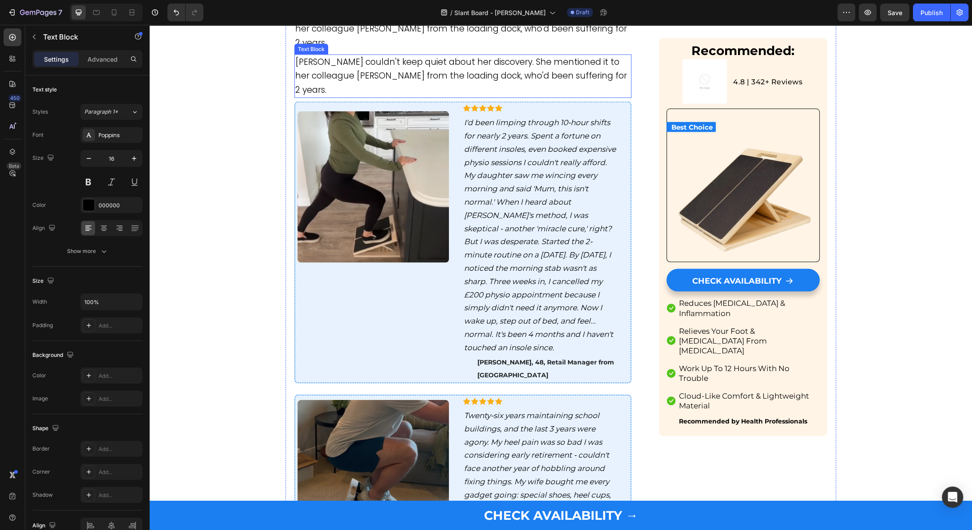
click at [356, 96] on span "[PERSON_NAME] couldn't keep quiet about her discovery. She mentioned it to her …" at bounding box center [461, 76] width 332 height 40
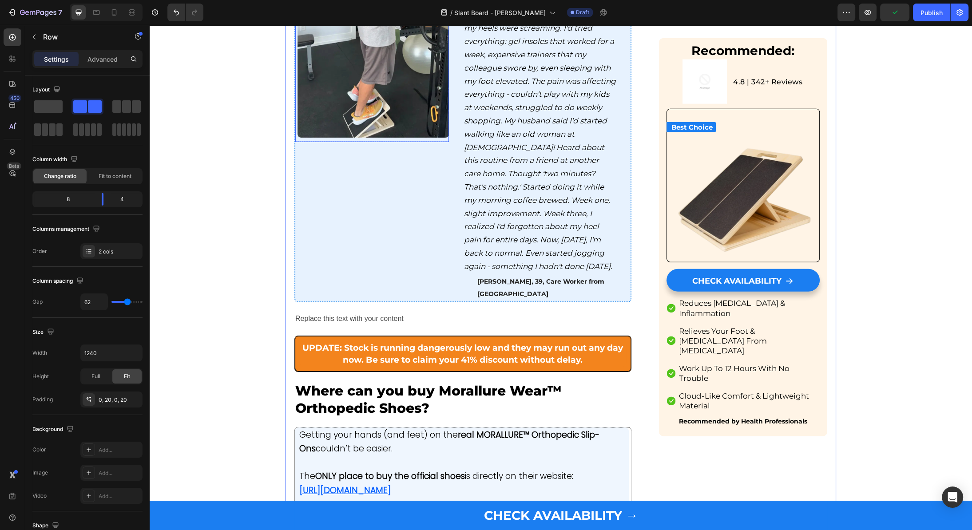
scroll to position [3411, 0]
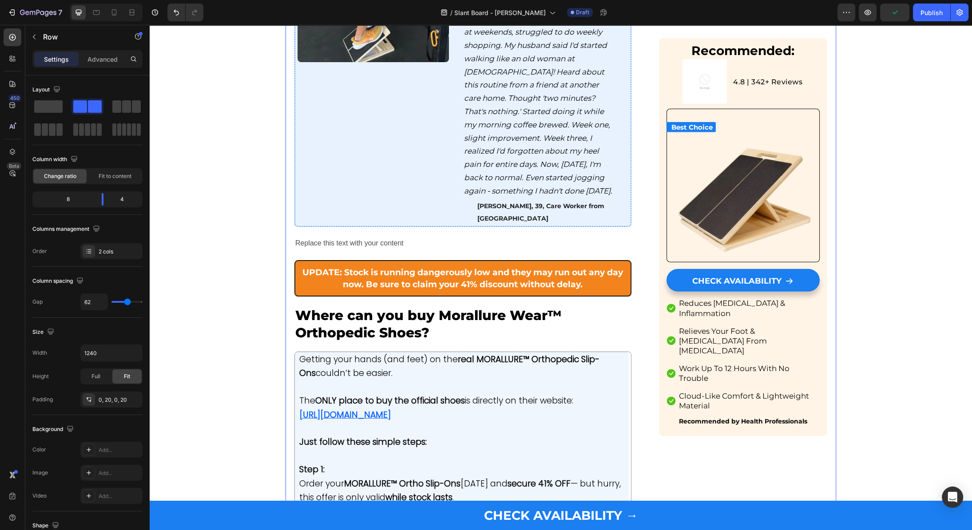
click at [346, 250] on p "Replace this text with your content" at bounding box center [462, 243] width 335 height 13
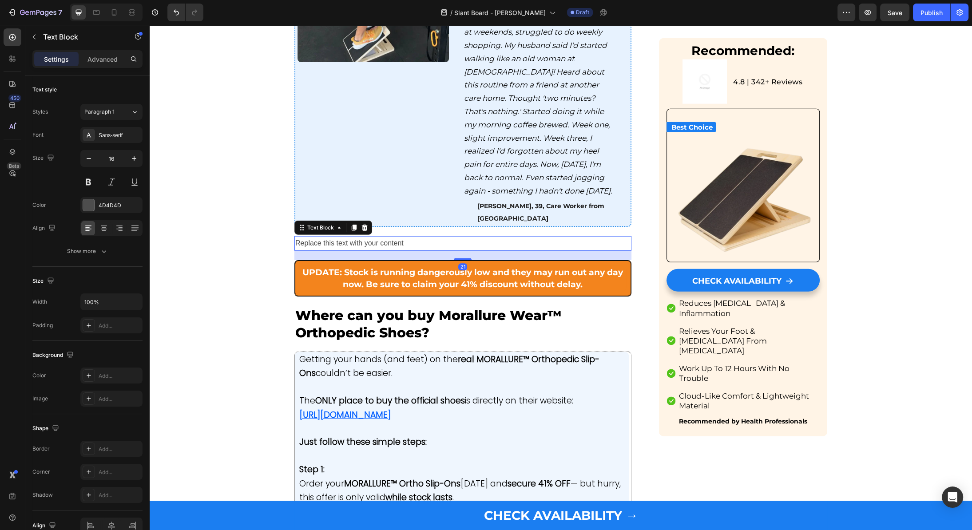
click at [346, 250] on p "Replace this text with your content" at bounding box center [462, 243] width 335 height 13
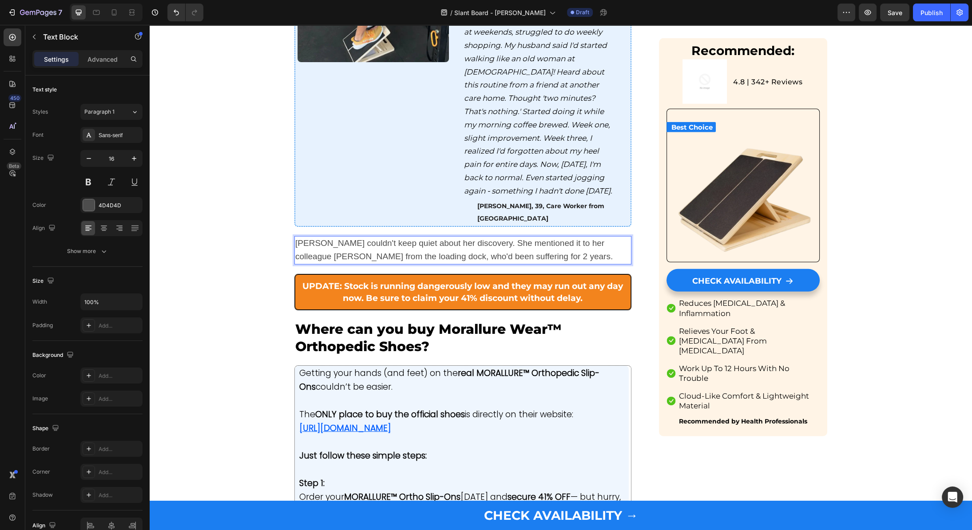
click at [358, 261] on span "[PERSON_NAME] couldn't keep quiet about her discovery. She mentioned it to her …" at bounding box center [453, 249] width 317 height 23
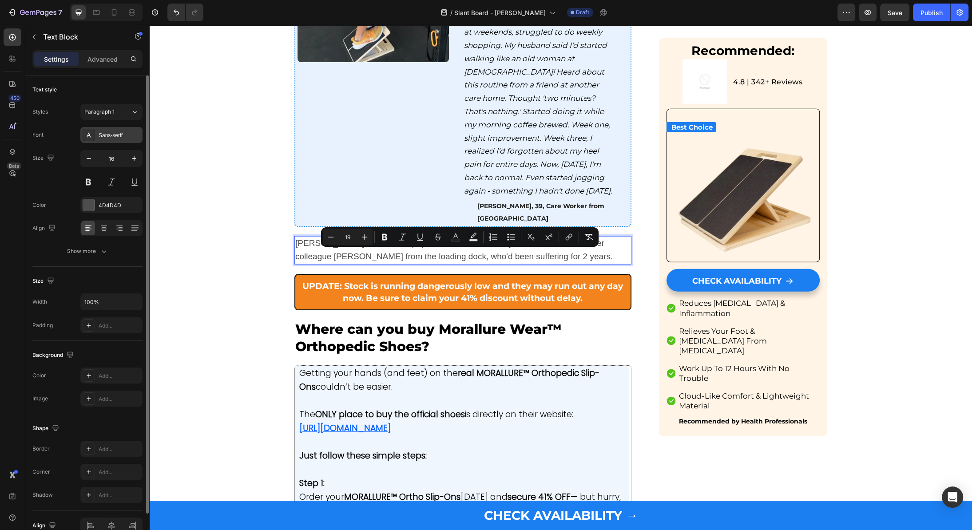
click at [115, 136] on div "Sans-serif" at bounding box center [120, 135] width 42 height 8
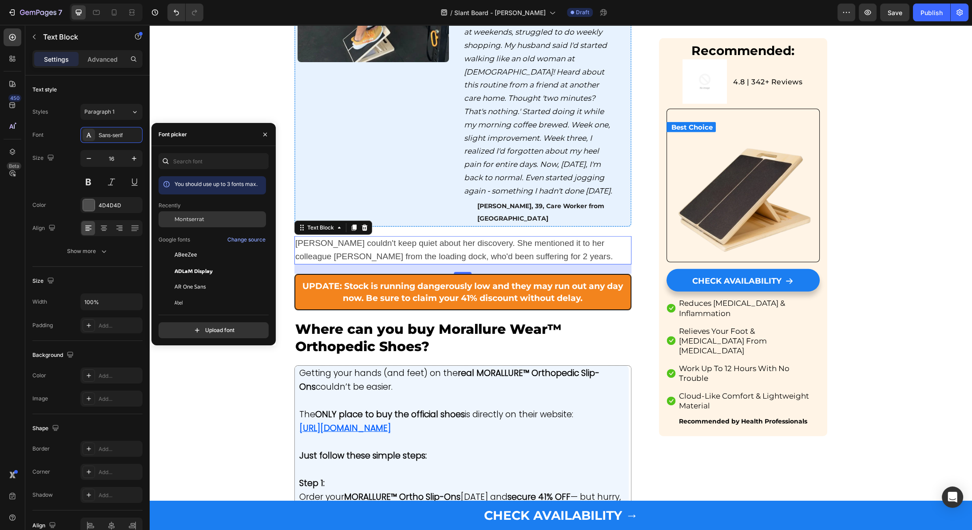
click at [177, 218] on span "Montserrat" at bounding box center [189, 219] width 30 height 8
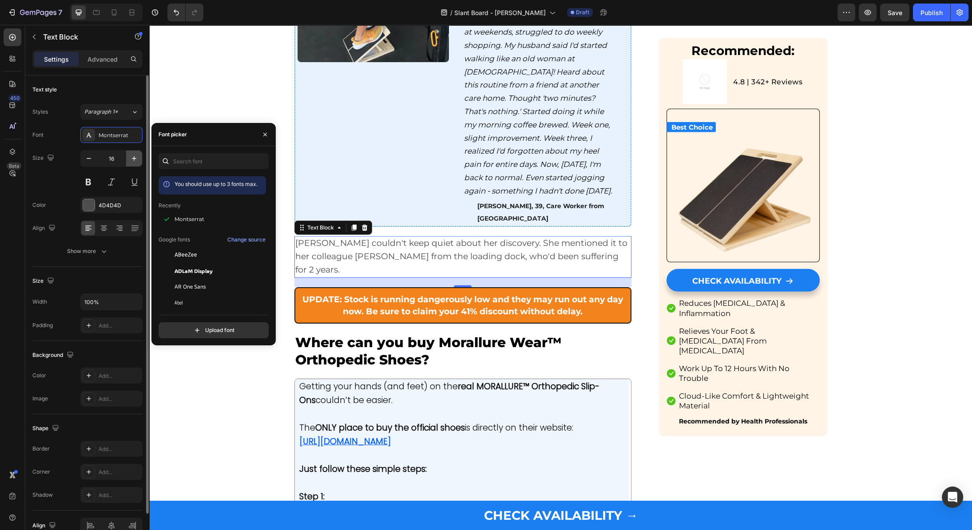
click at [130, 159] on icon "button" at bounding box center [134, 158] width 9 height 9
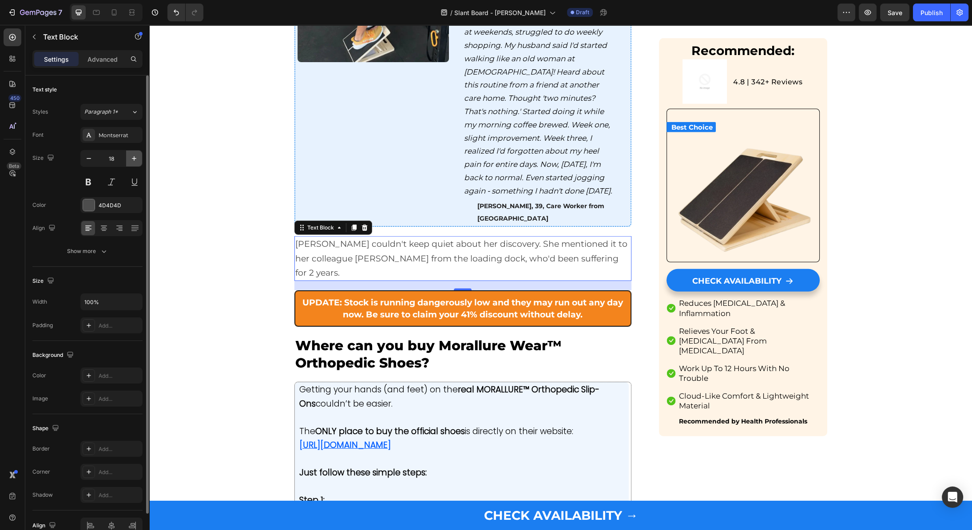
click at [130, 159] on icon "button" at bounding box center [134, 158] width 9 height 9
type input "19"
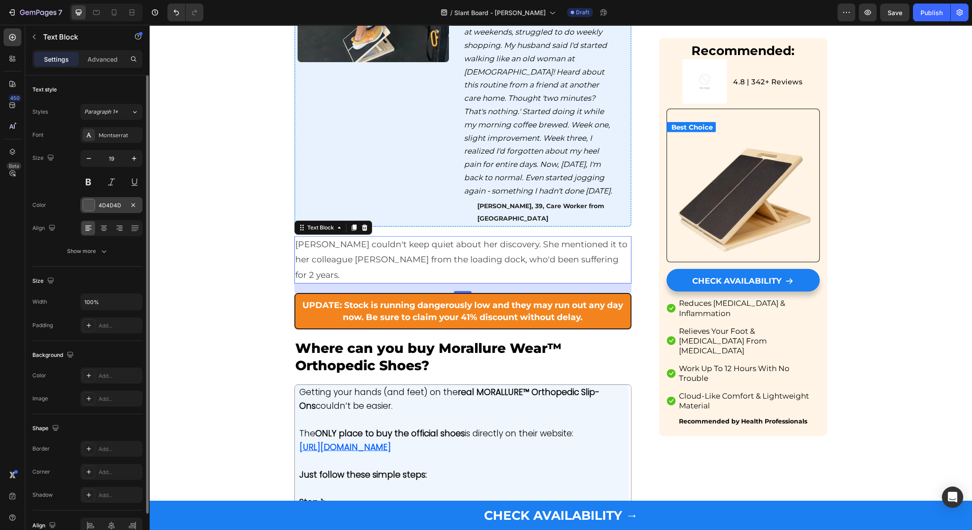
click at [86, 209] on div at bounding box center [89, 205] width 12 height 12
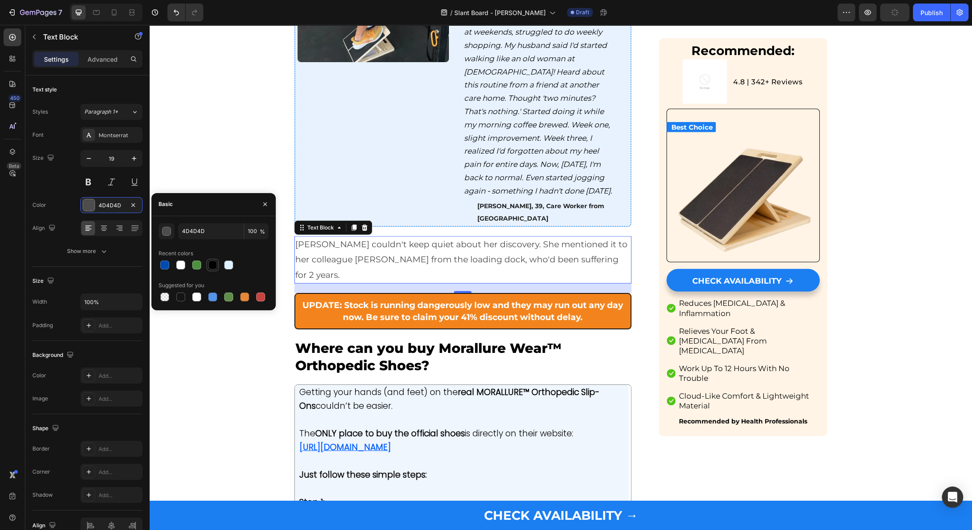
click at [212, 266] on div at bounding box center [212, 265] width 9 height 9
type input "000000"
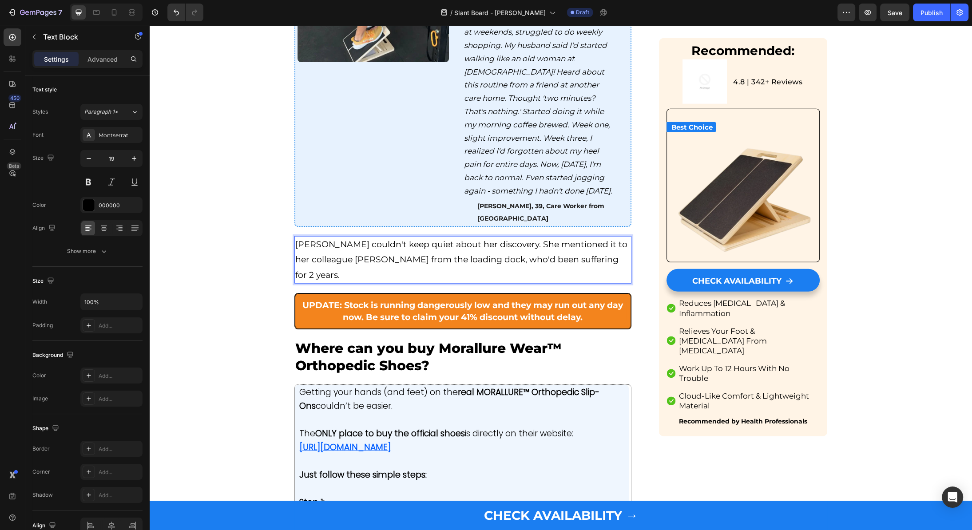
click at [369, 258] on span "[PERSON_NAME] couldn't keep quiet about her discovery. She mentioned it to her …" at bounding box center [461, 259] width 332 height 40
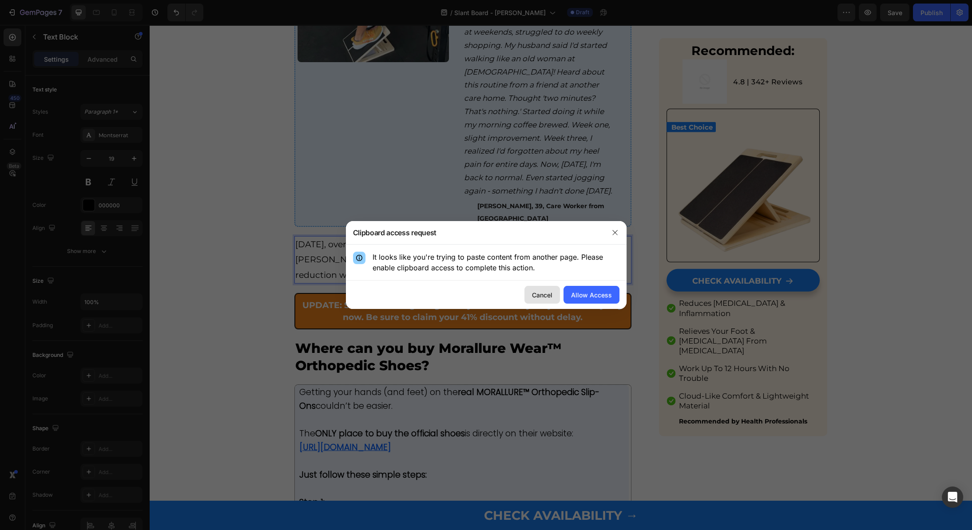
click at [542, 298] on div "Cancel" at bounding box center [542, 294] width 20 height 9
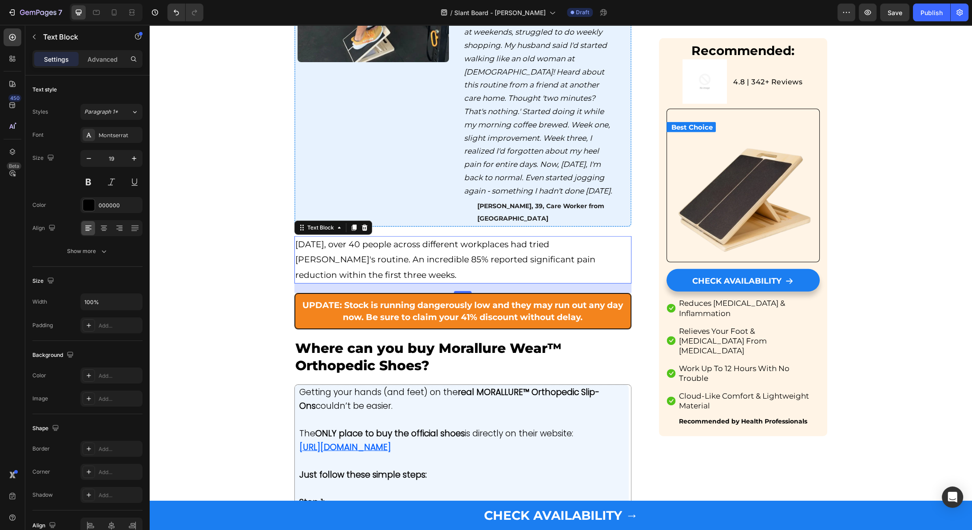
click at [415, 269] on span "[DATE], over 40 people across different workplaces had tried [PERSON_NAME]'s ro…" at bounding box center [445, 259] width 300 height 40
click at [328, 271] on span "[DATE], over 40 people across different workplaces had tried [PERSON_NAME]'s ro…" at bounding box center [445, 259] width 300 height 40
click at [368, 280] on p "[DATE], over 40 people across different workplaces had tried [PERSON_NAME]'s ro…" at bounding box center [462, 260] width 335 height 46
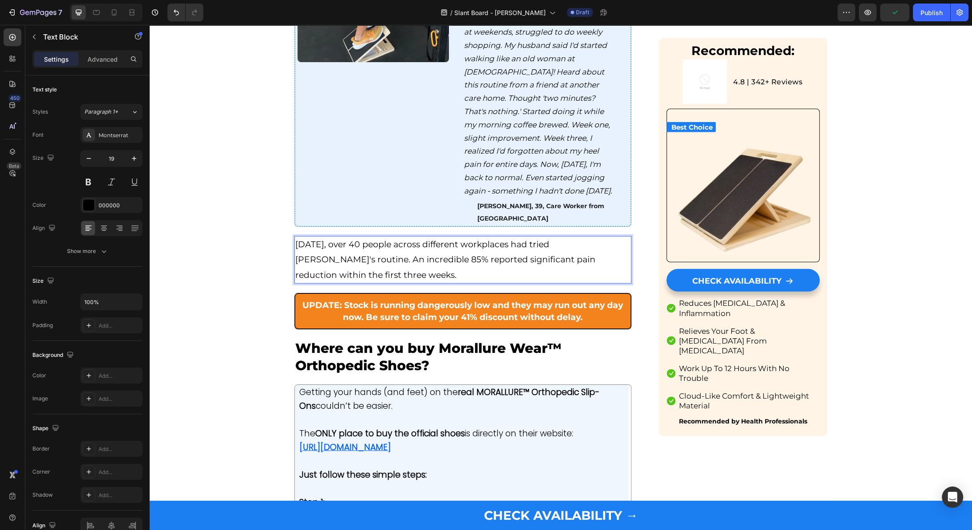
click at [368, 280] on p "[DATE], over 40 people across different workplaces had tried [PERSON_NAME]'s ro…" at bounding box center [462, 260] width 335 height 46
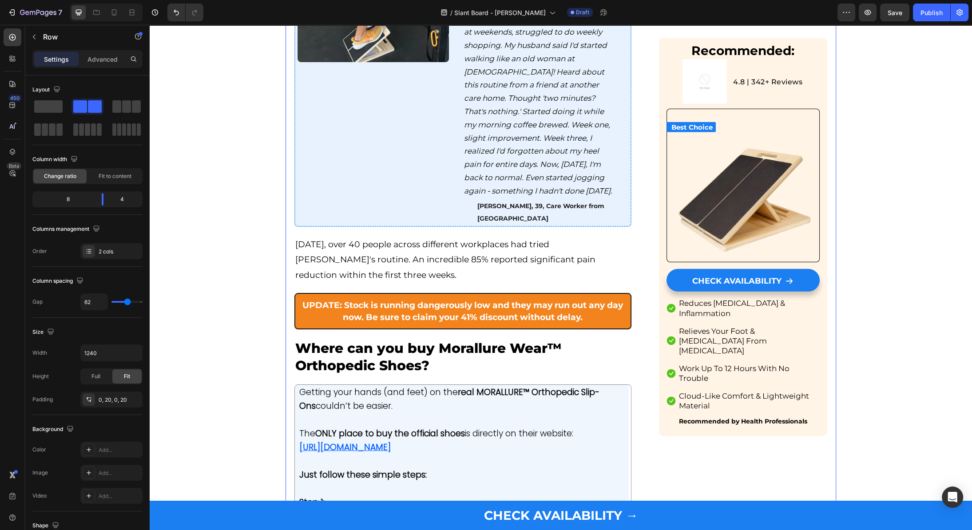
click at [595, 259] on span "[DATE], over 40 people across different workplaces had tried [PERSON_NAME]'s ro…" at bounding box center [445, 259] width 300 height 40
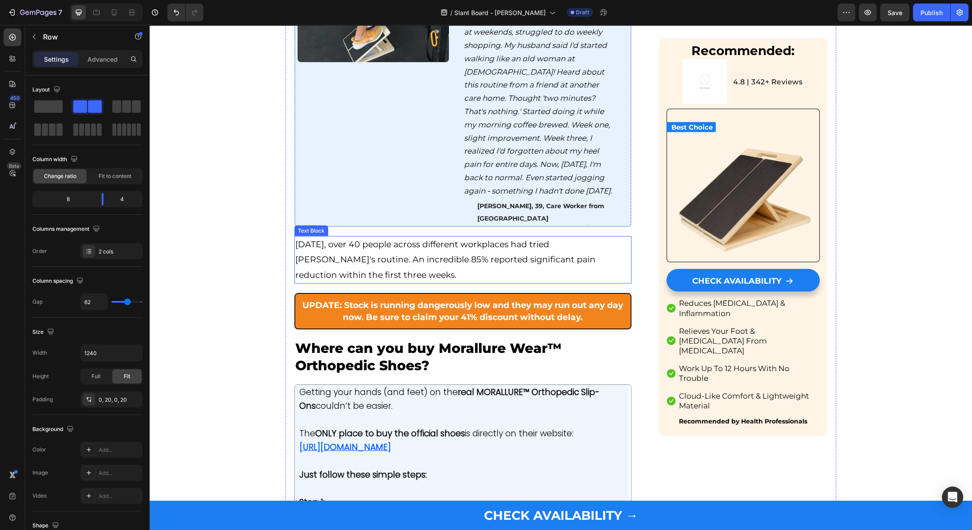
click at [582, 267] on span "[DATE], over 40 people across different workplaces had tried [PERSON_NAME]'s ro…" at bounding box center [445, 259] width 300 height 40
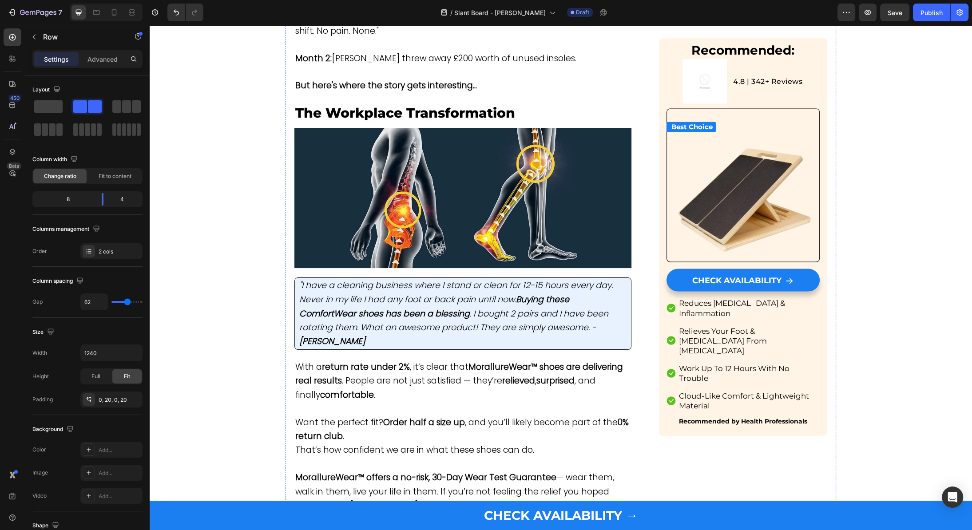
scroll to position [2037, 0]
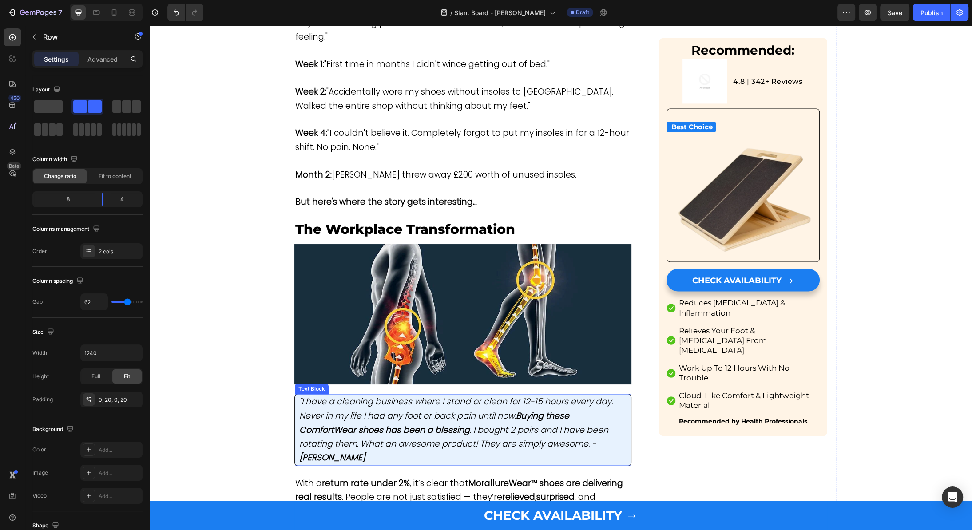
click at [336, 395] on span ""I have a cleaning business where I stand or clean for 12-15 hours every day. N…" at bounding box center [455, 429] width 313 height 68
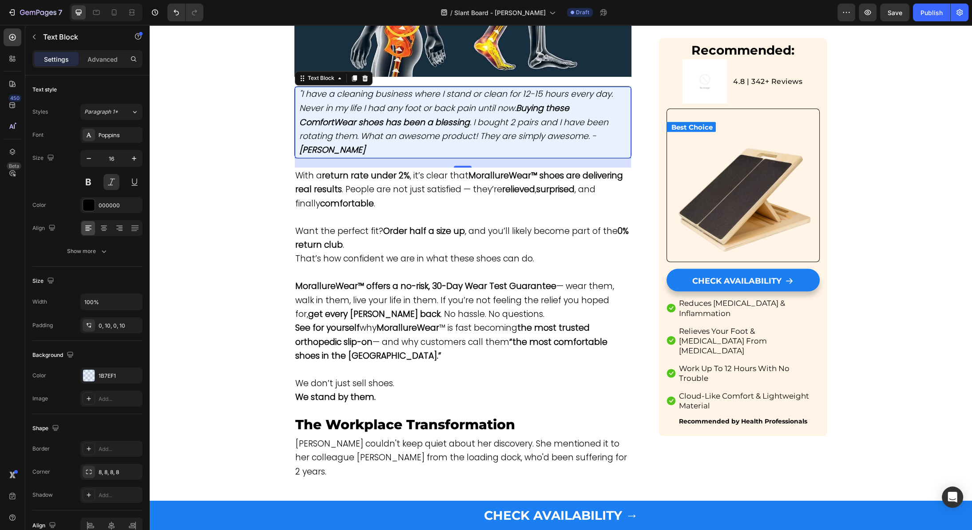
scroll to position [2659, 0]
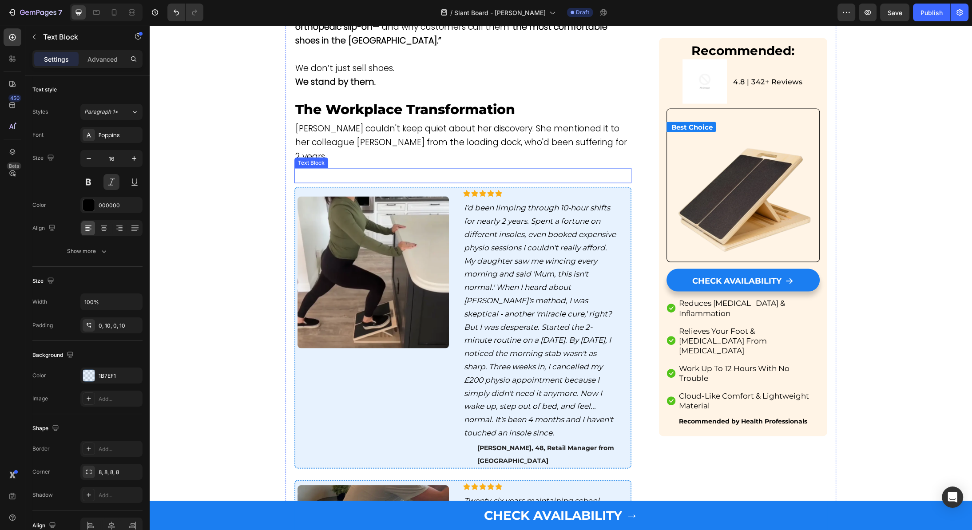
click at [373, 169] on p "Rich Text Editor. Editing area: main" at bounding box center [462, 175] width 335 height 13
click at [363, 157] on icon at bounding box center [365, 160] width 6 height 6
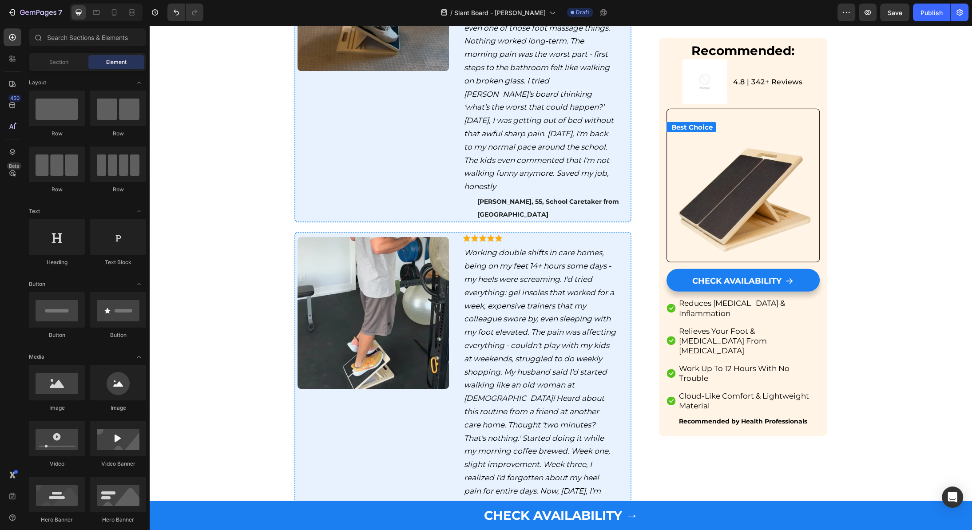
scroll to position [3436, 0]
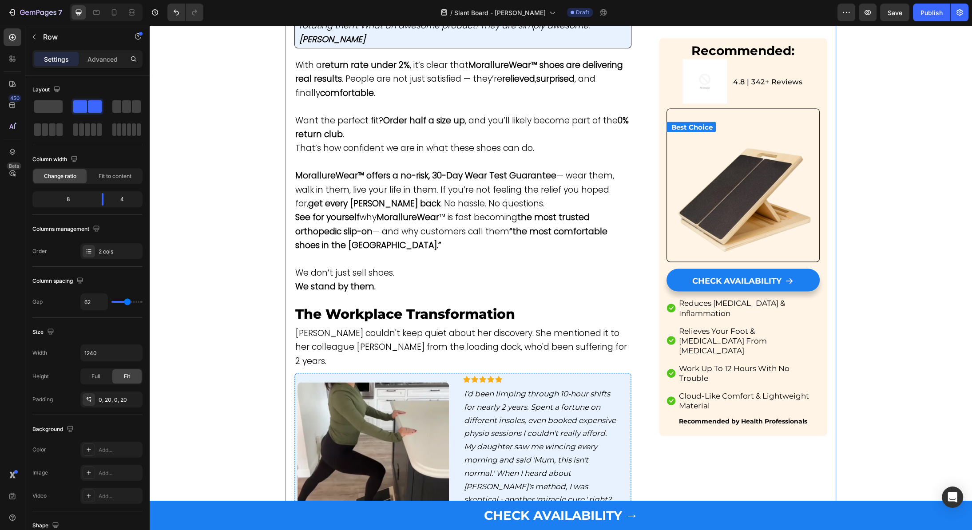
scroll to position [2456, 0]
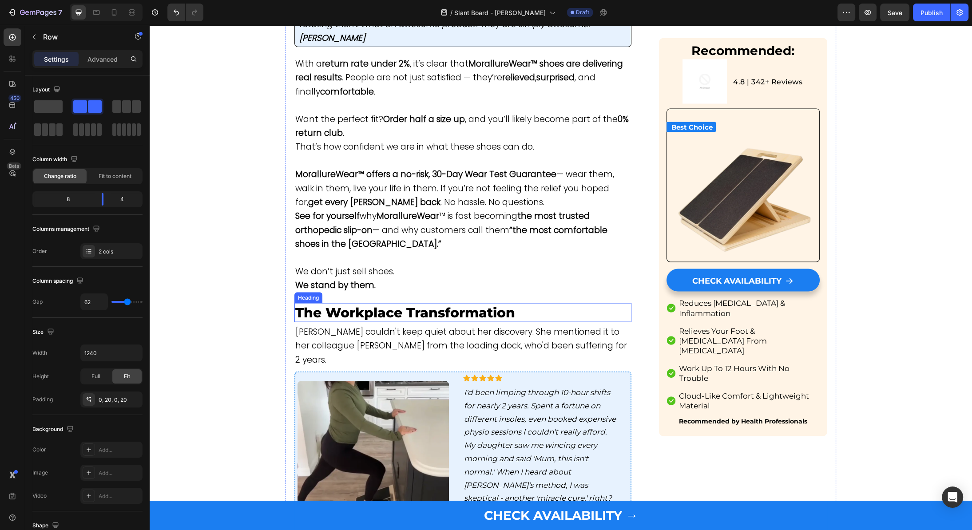
click at [372, 304] on p "The Workplace Transformation" at bounding box center [462, 312] width 335 height 17
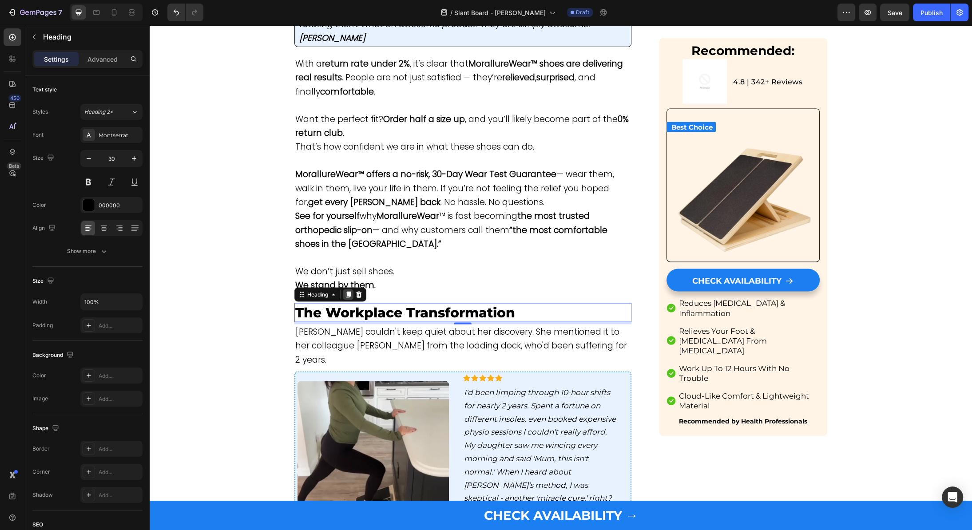
click at [350, 292] on icon at bounding box center [348, 295] width 5 height 6
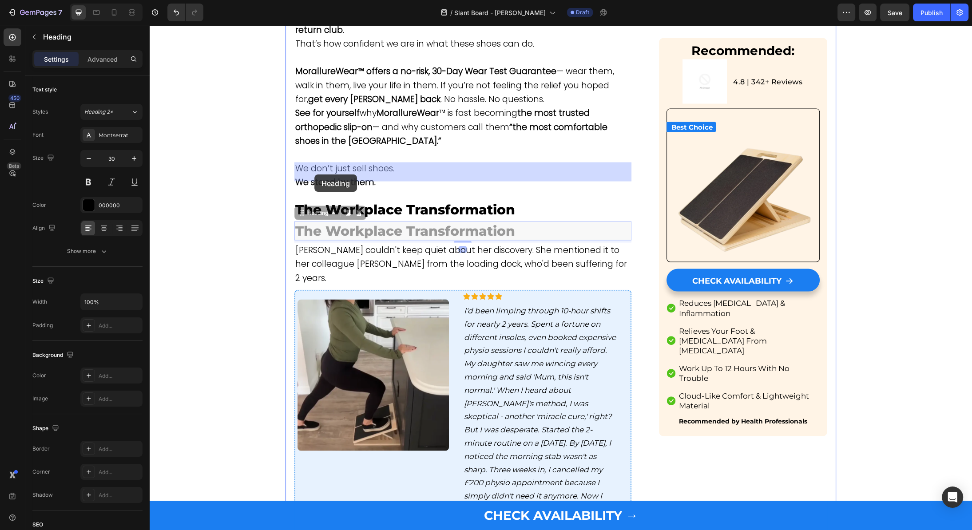
scroll to position [2564, 0]
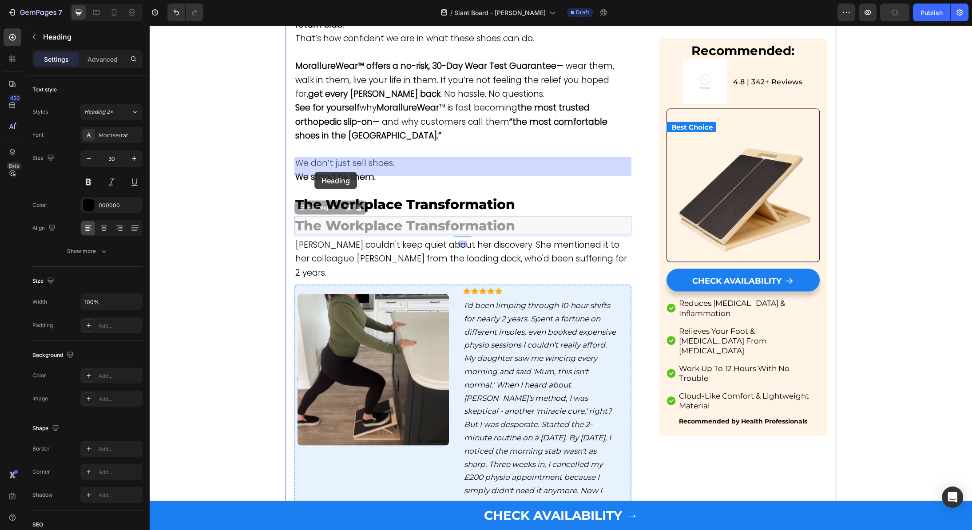
drag, startPoint x: 297, startPoint y: 196, endPoint x: 314, endPoint y: 172, distance: 29.3
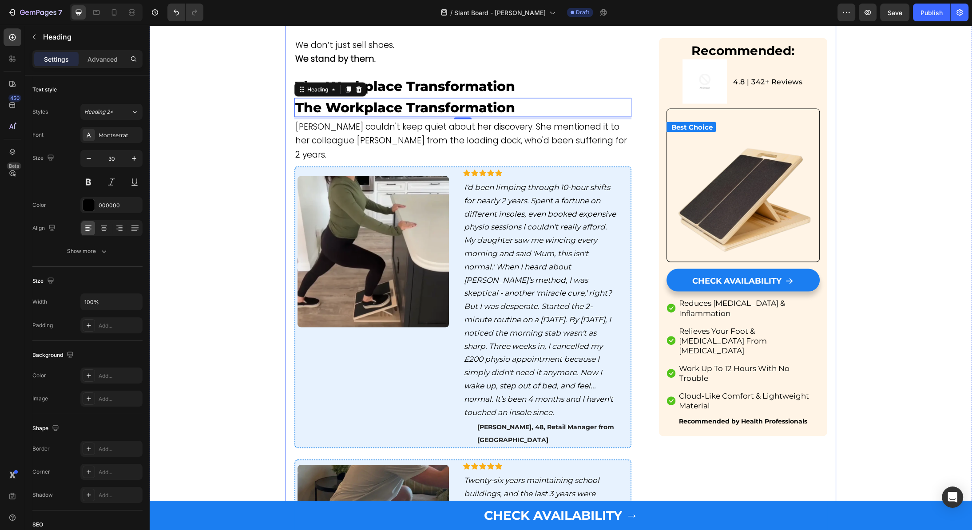
scroll to position [2685, 0]
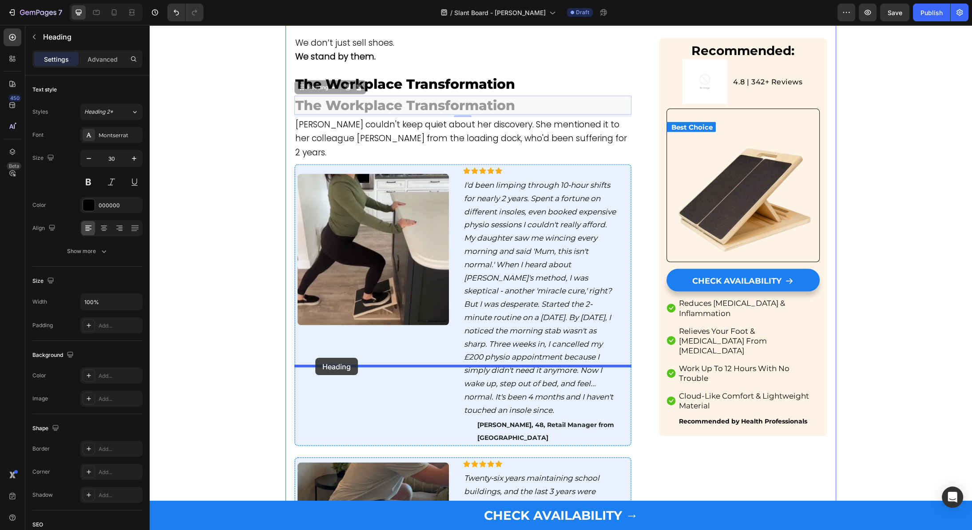
drag, startPoint x: 301, startPoint y: 32, endPoint x: 315, endPoint y: 358, distance: 326.6
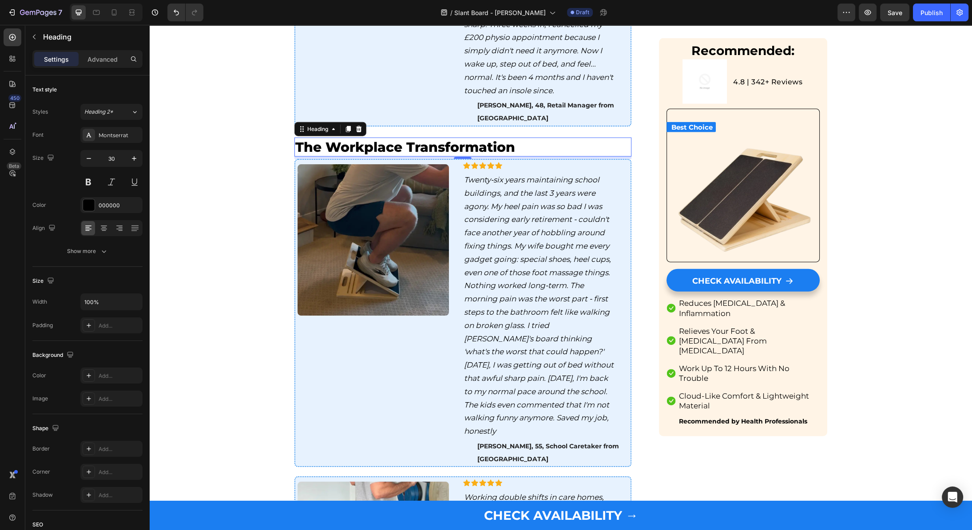
scroll to position [2982, 0]
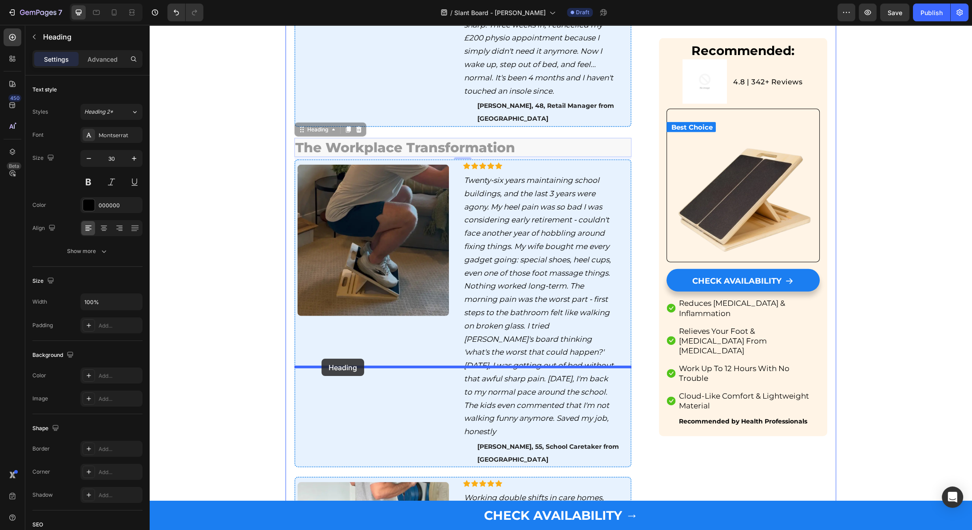
drag, startPoint x: 303, startPoint y: 41, endPoint x: 322, endPoint y: 359, distance: 318.4
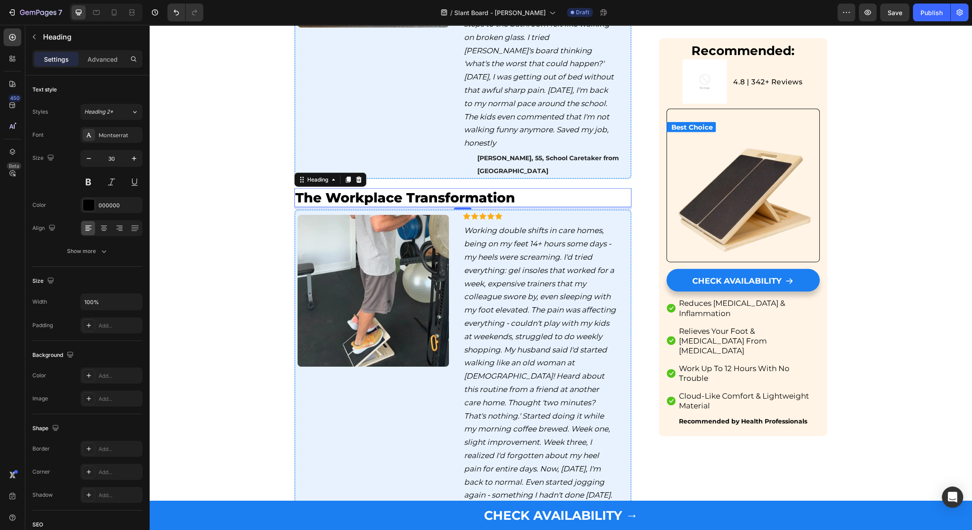
scroll to position [3252, 0]
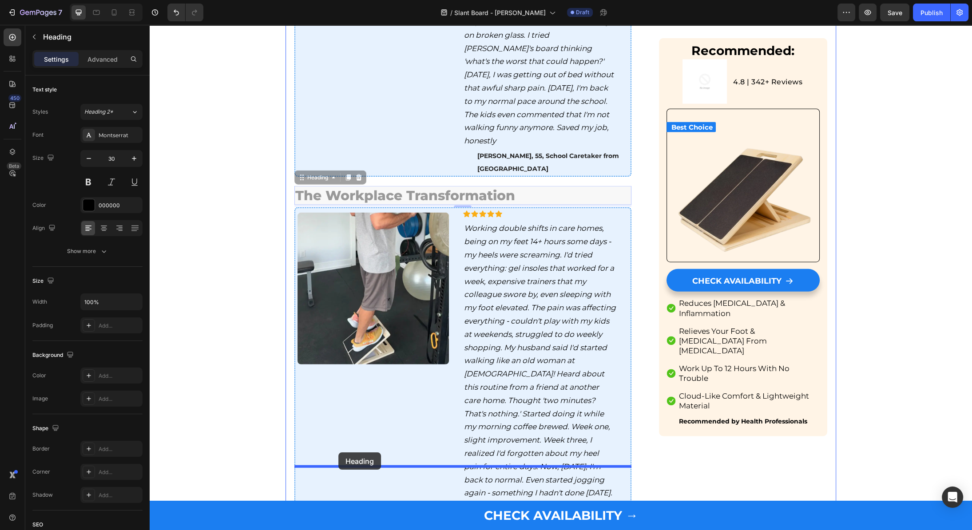
drag, startPoint x: 303, startPoint y: 67, endPoint x: 338, endPoint y: 452, distance: 387.3
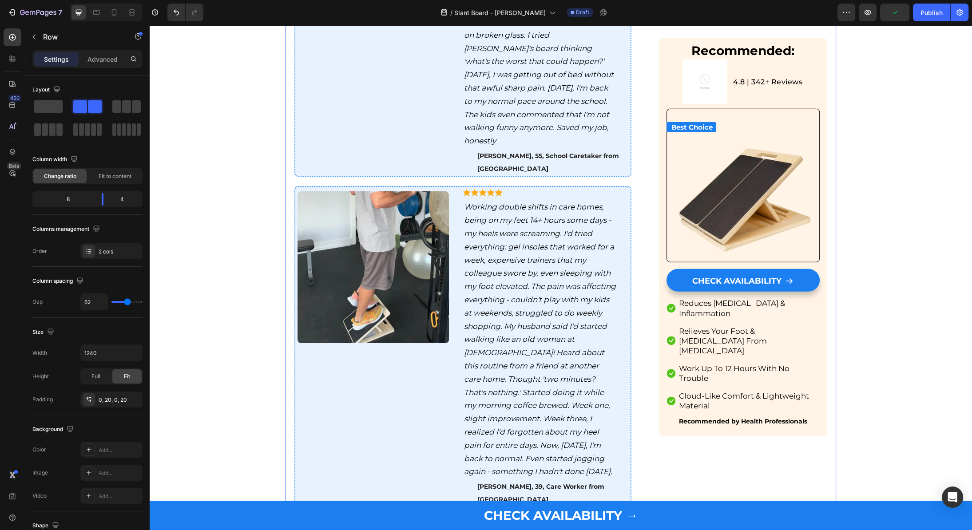
click at [358, 520] on span "[DATE], over 40 people across different workplaces had tried [PERSON_NAME]'s ro…" at bounding box center [445, 540] width 300 height 40
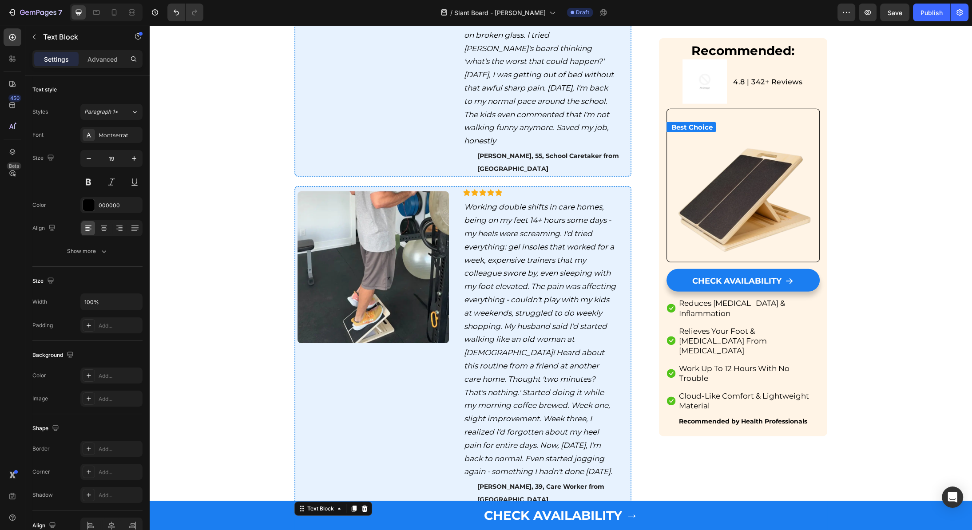
click at [356, 502] on div "Text Block" at bounding box center [333, 509] width 78 height 14
click at [354, 506] on icon at bounding box center [354, 509] width 5 height 6
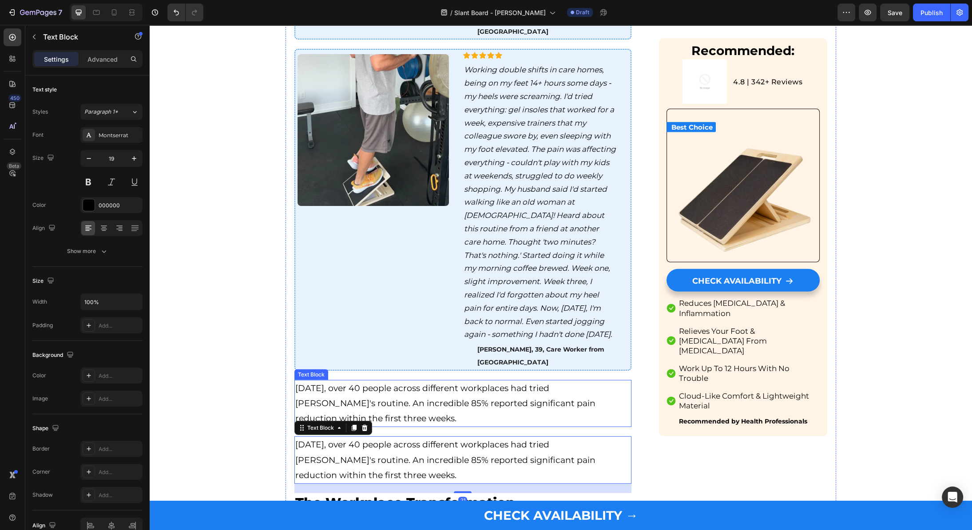
scroll to position [3391, 0]
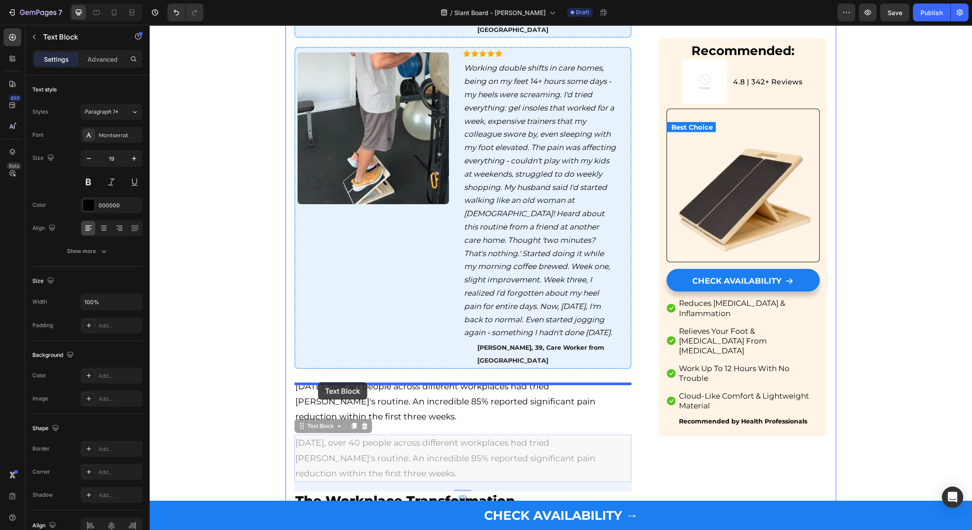
drag, startPoint x: 303, startPoint y: 300, endPoint x: 318, endPoint y: 382, distance: 83.8
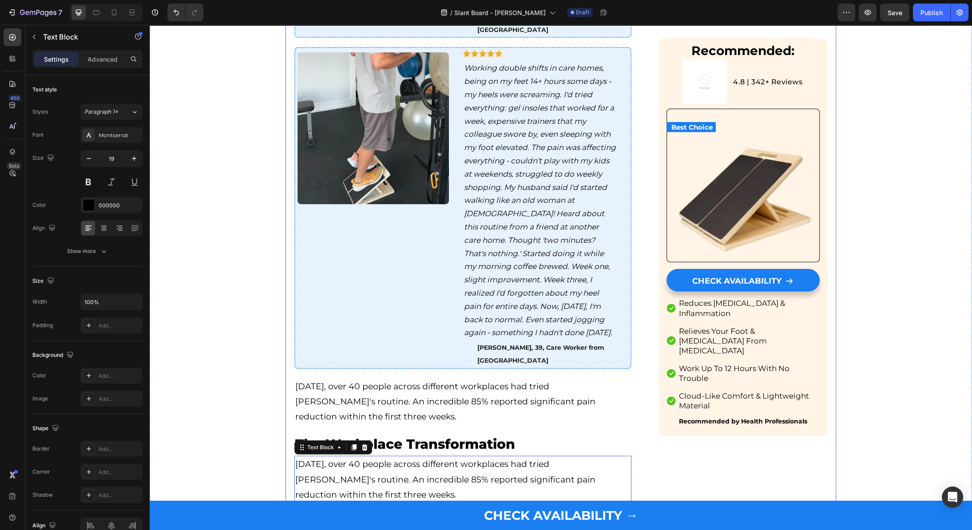
click at [399, 379] on p "[DATE], over 40 people across different workplaces had tried [PERSON_NAME]'s ro…" at bounding box center [462, 402] width 335 height 46
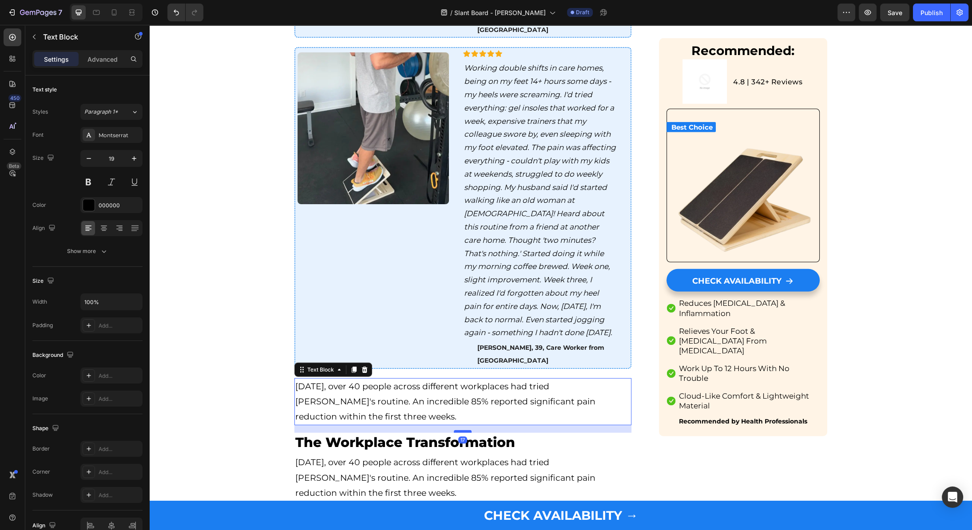
click at [464, 430] on div at bounding box center [463, 431] width 18 height 3
click at [443, 432] on h3 "The Workplace Transformation" at bounding box center [462, 441] width 337 height 19
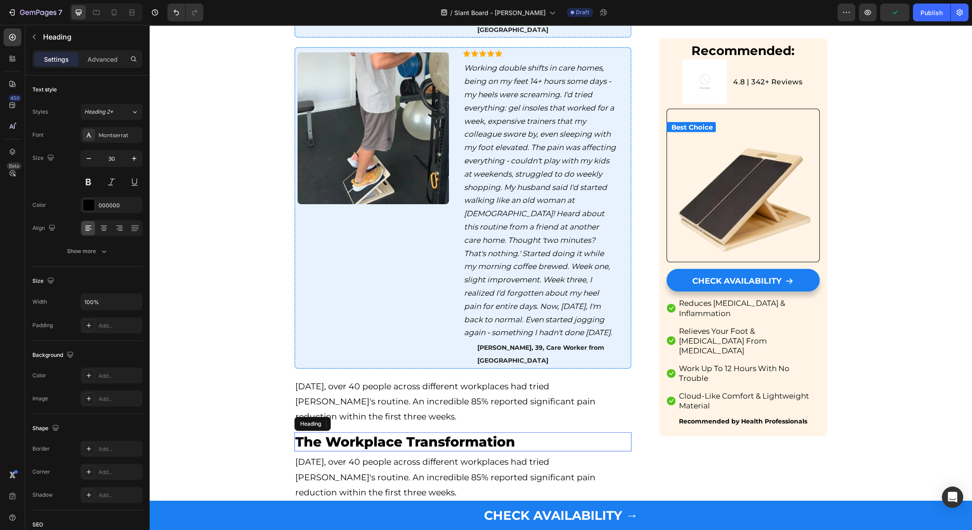
click at [443, 433] on p "The Workplace Transformation" at bounding box center [462, 441] width 335 height 17
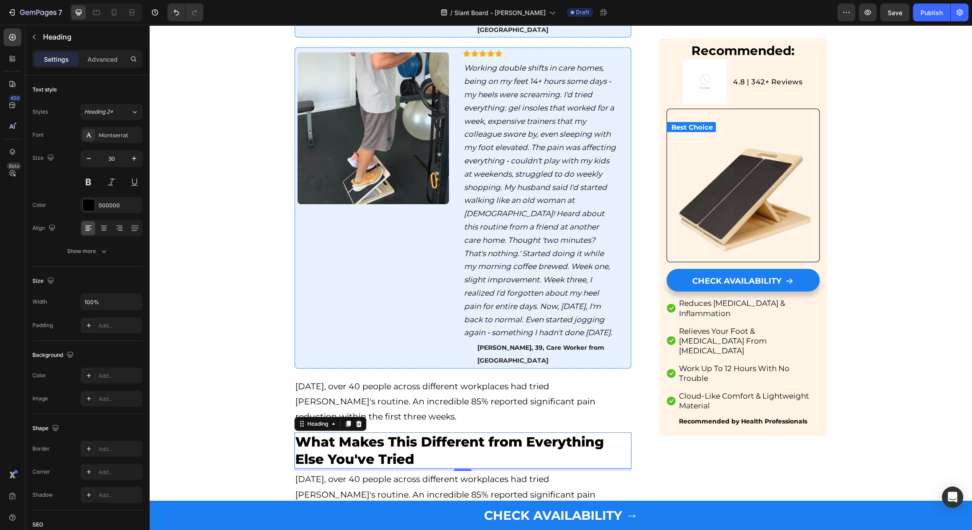
click at [374, 472] on p "[DATE], over 40 people across different workplaces had tried [PERSON_NAME]'s ro…" at bounding box center [462, 495] width 335 height 46
click at [364, 474] on span "[DATE], over 40 people across different workplaces had tried [PERSON_NAME]'s ro…" at bounding box center [445, 494] width 300 height 40
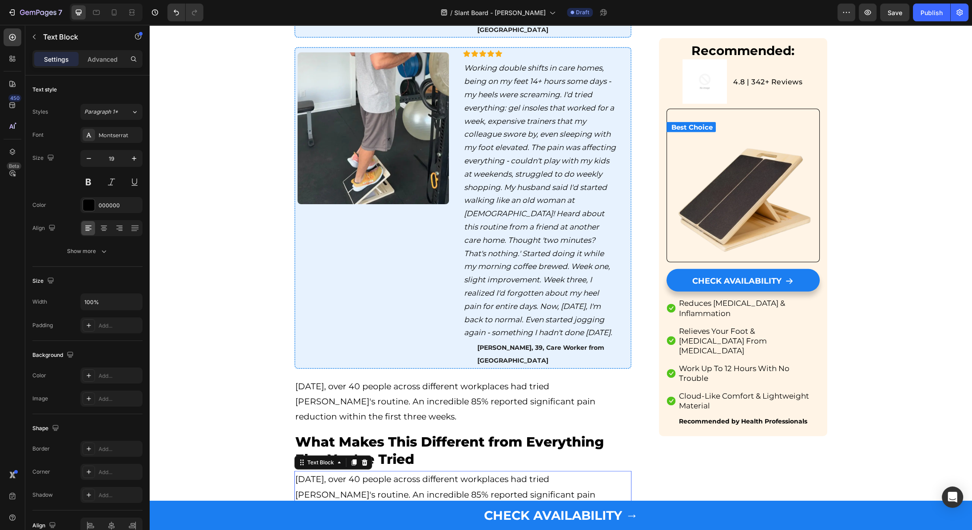
click at [364, 474] on span "[DATE], over 40 people across different workplaces had tried [PERSON_NAME]'s ro…" at bounding box center [445, 494] width 300 height 40
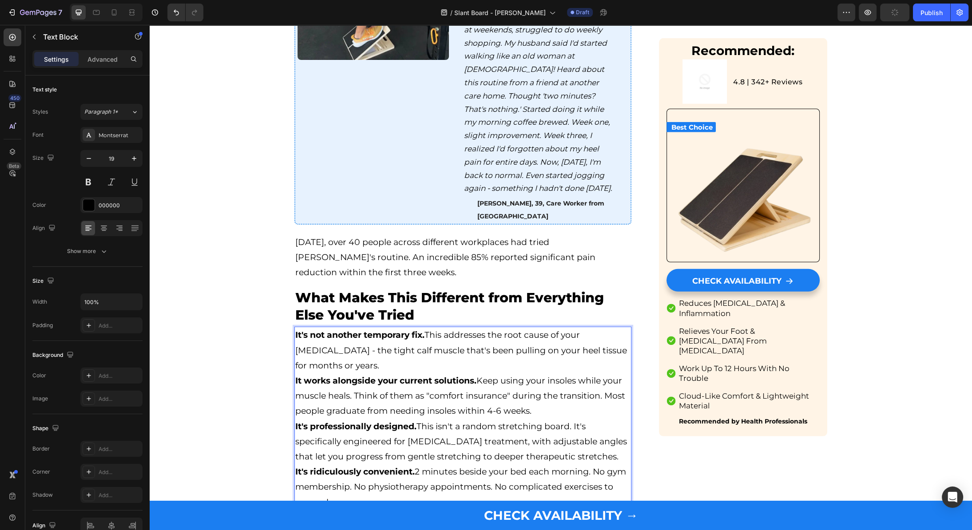
scroll to position [3536, 0]
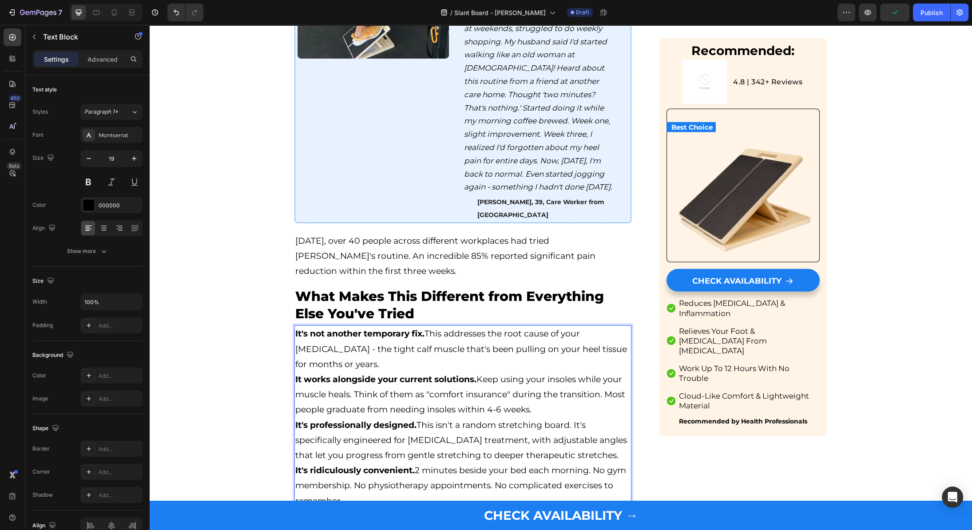
click at [383, 463] on p "It's ridiculously convenient. 2 minutes beside your bed each morning. No gym me…" at bounding box center [462, 486] width 335 height 46
click at [419, 463] on p "It's ridiculously convenient. 2 minutes beside your bed each morning. No gym me…" at bounding box center [462, 486] width 335 height 46
click at [550, 372] on p "It works alongside your current solutions. Keep using your insoles while your m…" at bounding box center [462, 395] width 335 height 46
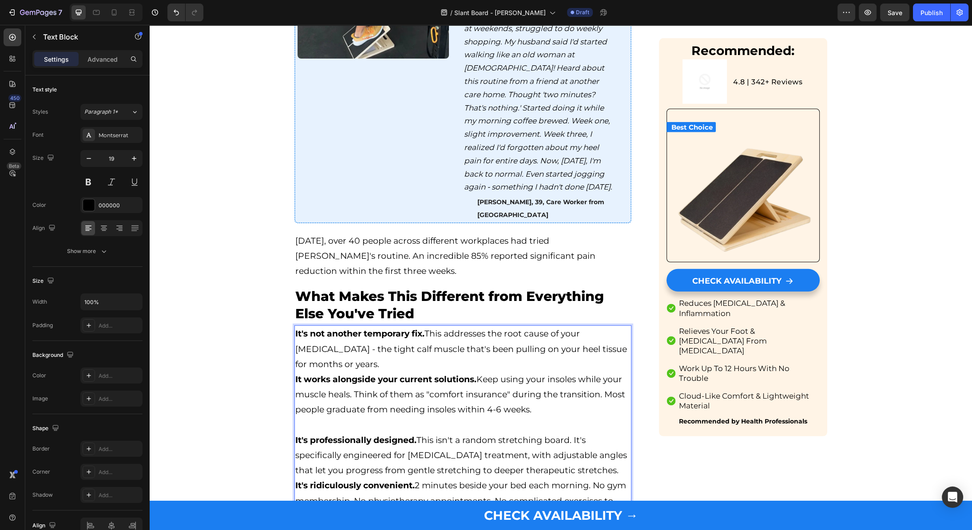
click at [405, 326] on p "It's not another temporary fix. This addresses the root cause of your [MEDICAL_…" at bounding box center [462, 349] width 335 height 46
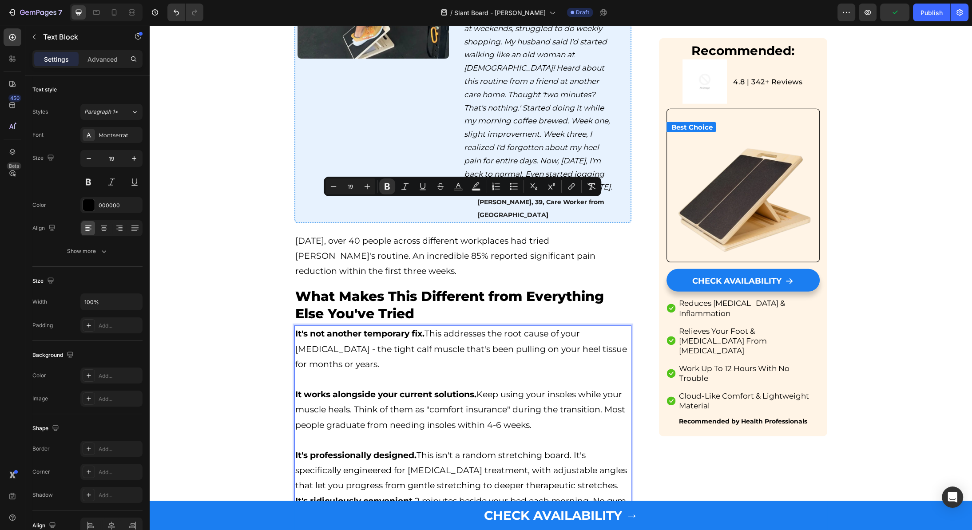
click at [497, 448] on p "It's professionally designed. This isn't a random stretching board. It's specif…" at bounding box center [462, 471] width 335 height 46
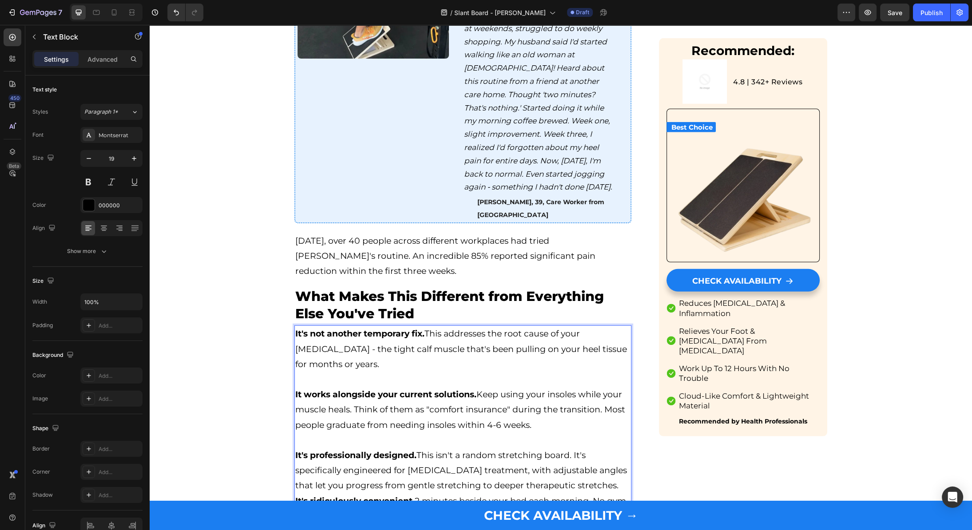
click at [617, 448] on p "It's professionally designed. This isn't a random stretching board. It's specif…" at bounding box center [462, 471] width 335 height 46
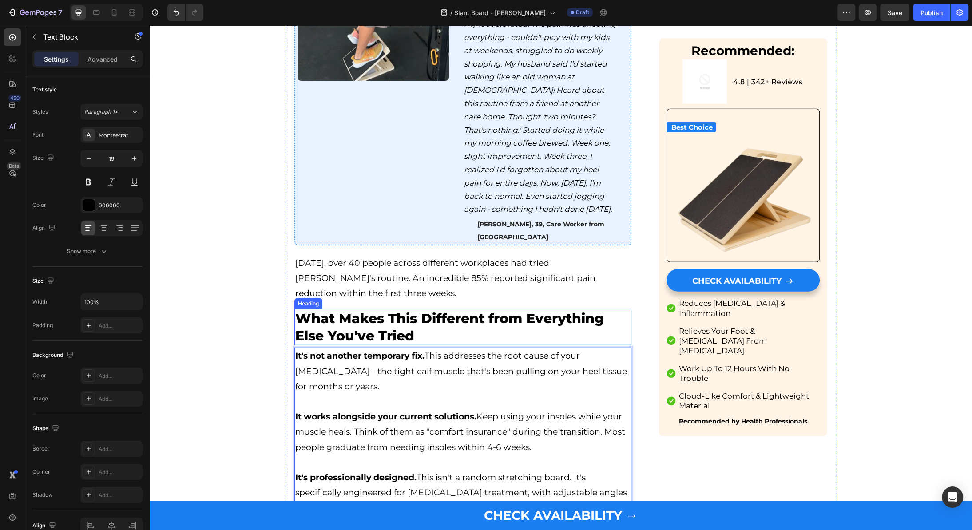
scroll to position [3503, 0]
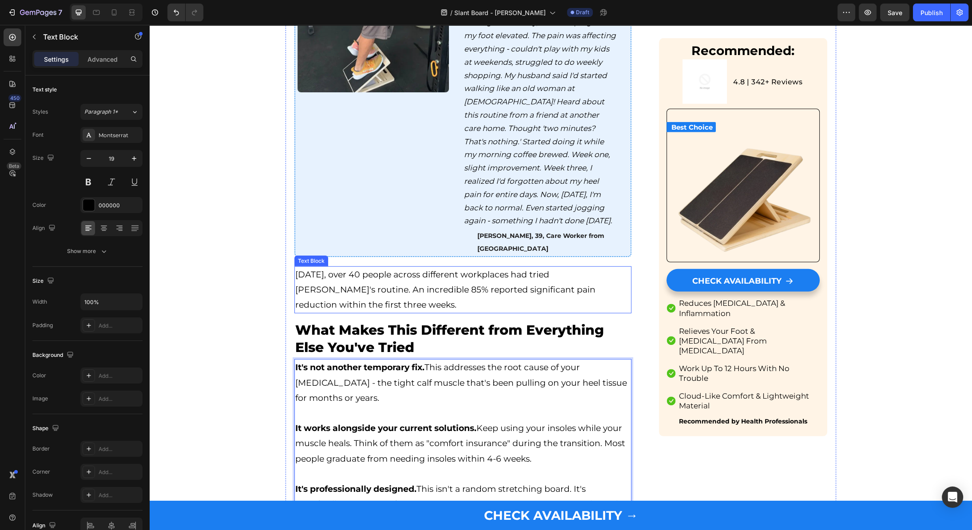
click at [466, 269] on span "[DATE], over 40 people across different workplaces had tried [PERSON_NAME]'s ro…" at bounding box center [445, 289] width 300 height 40
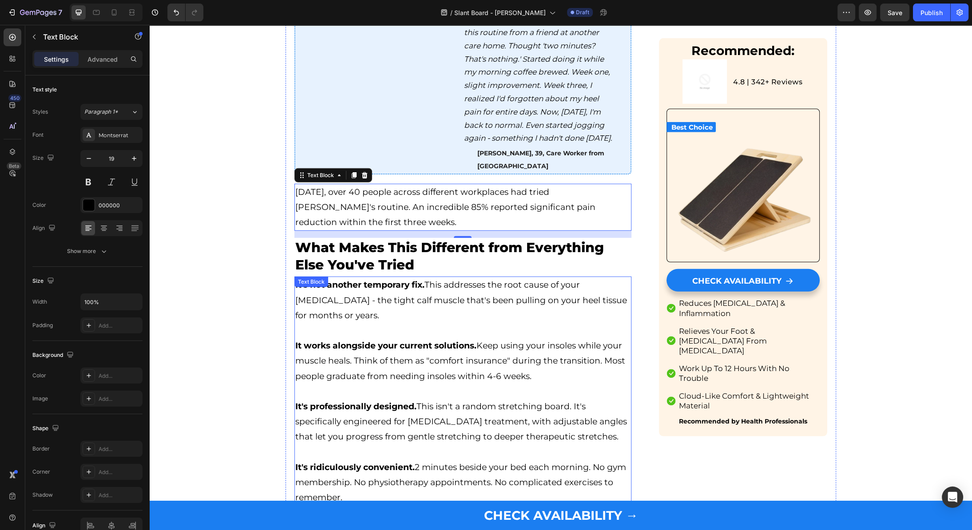
scroll to position [3584, 0]
click at [383, 240] on p "What Makes This Different from Everything Else You've Tried" at bounding box center [462, 257] width 335 height 35
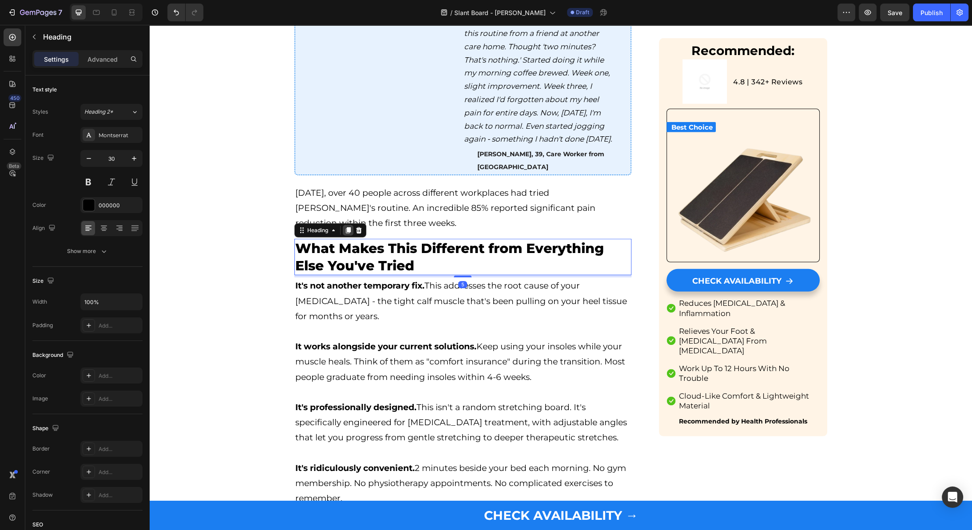
click at [348, 228] on icon at bounding box center [348, 231] width 5 height 6
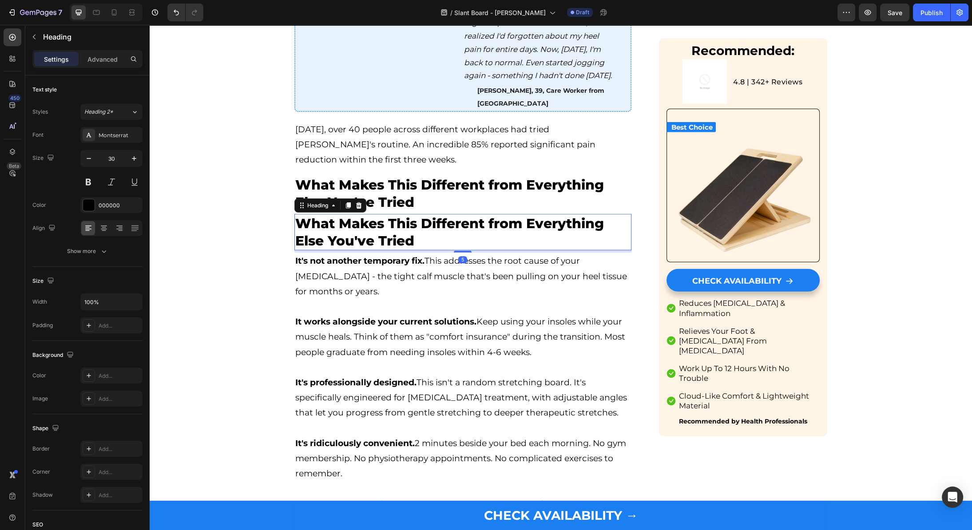
scroll to position [3648, 0]
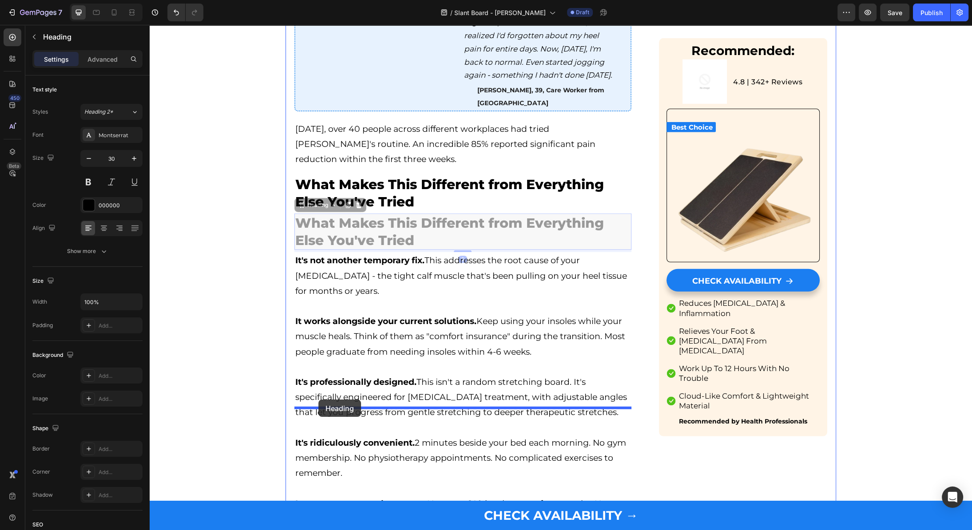
drag, startPoint x: 301, startPoint y: 76, endPoint x: 318, endPoint y: 399, distance: 323.6
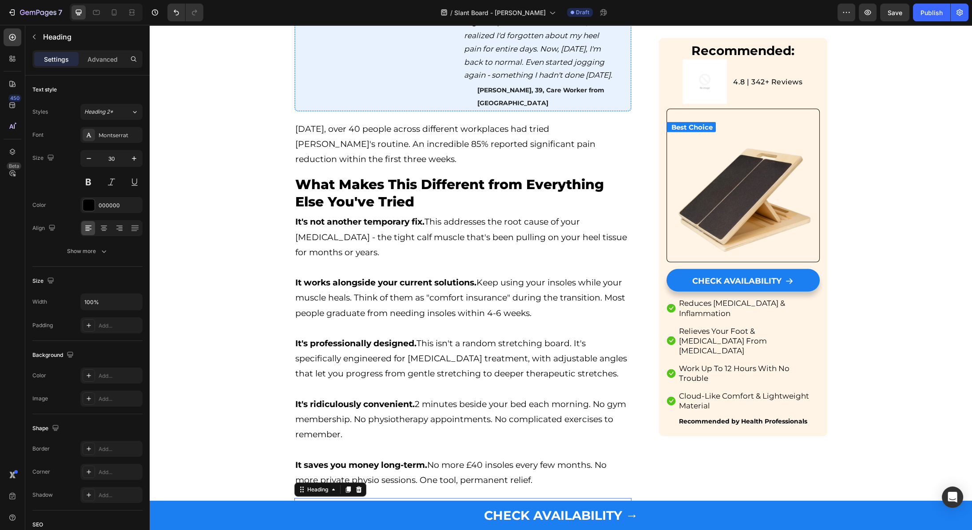
drag, startPoint x: 460, startPoint y: 408, endPoint x: 459, endPoint y: 413, distance: 5.0
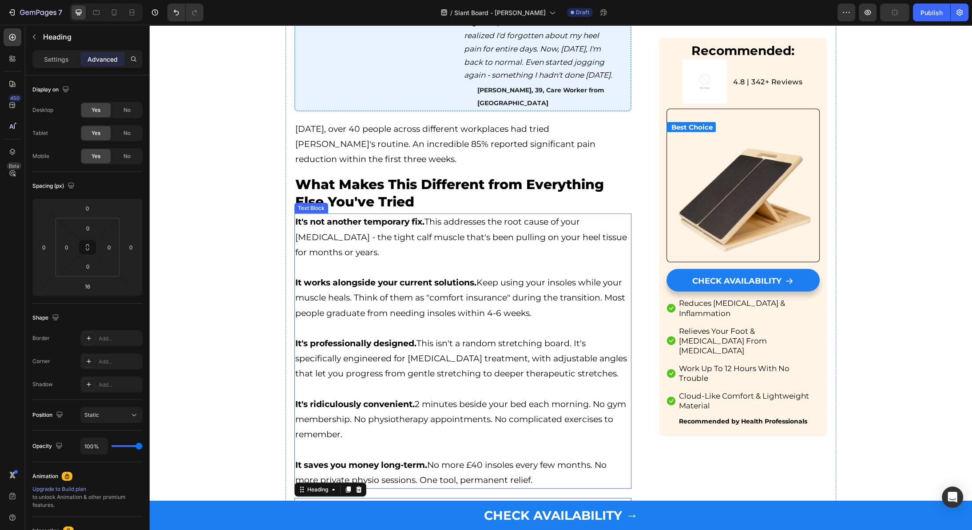
click at [448, 214] on p "It's not another temporary fix. This addresses the root cause of your [MEDICAL_…" at bounding box center [462, 237] width 335 height 46
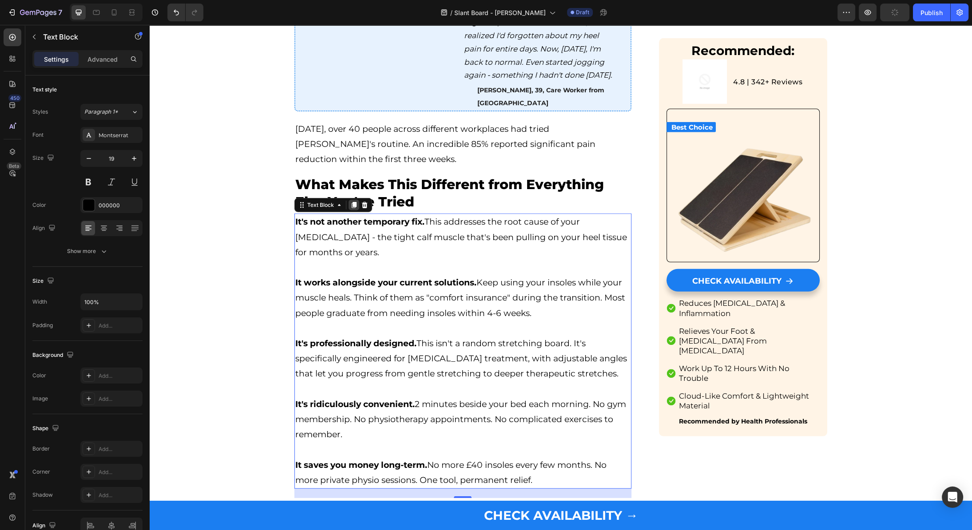
click at [353, 202] on icon at bounding box center [354, 205] width 5 height 6
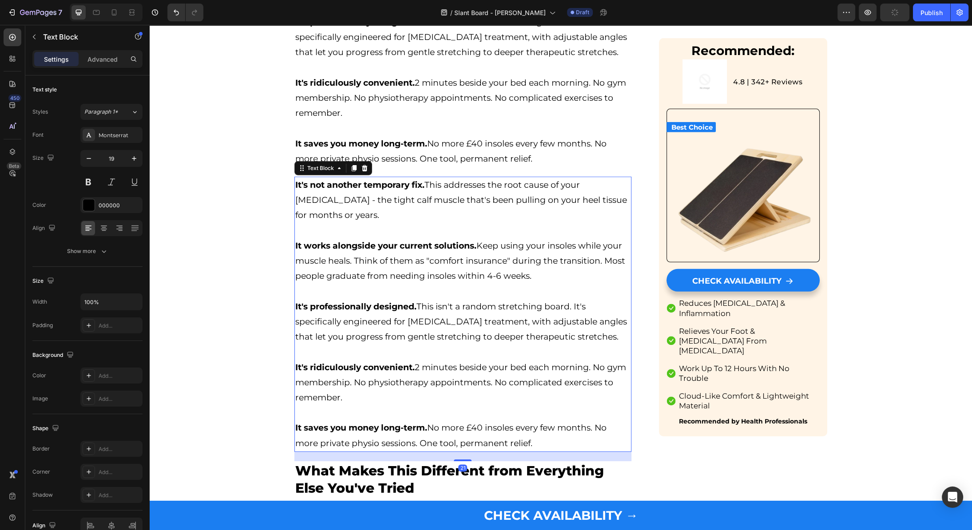
scroll to position [3970, 0]
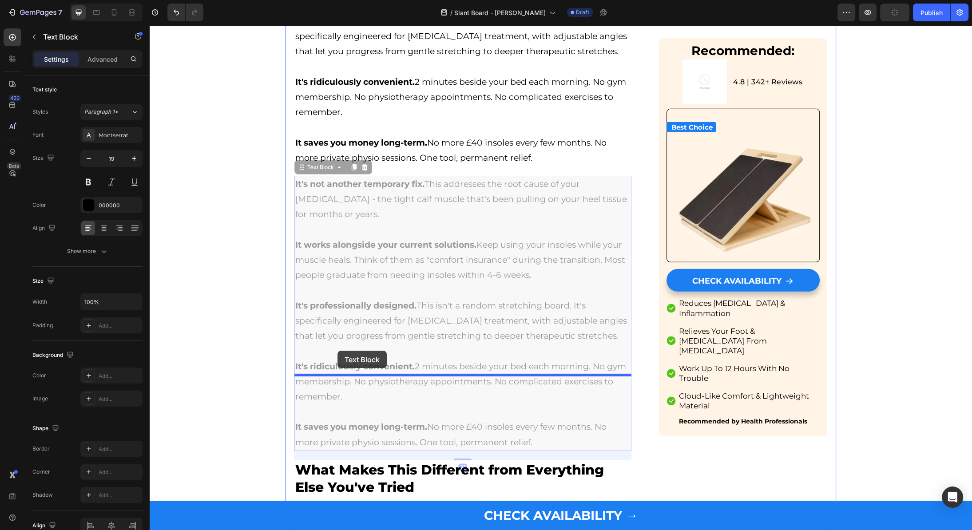
drag, startPoint x: 303, startPoint y: 34, endPoint x: 338, endPoint y: 351, distance: 318.4
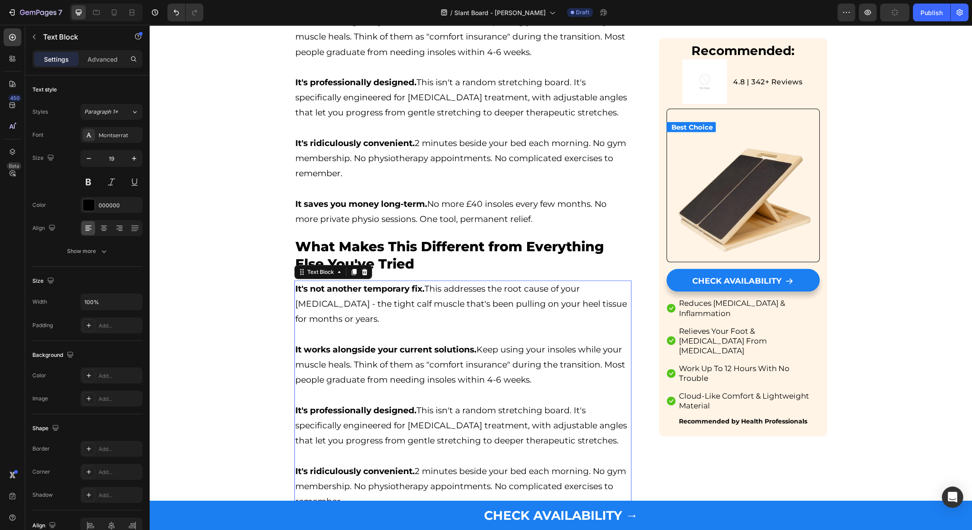
scroll to position [3907, 0]
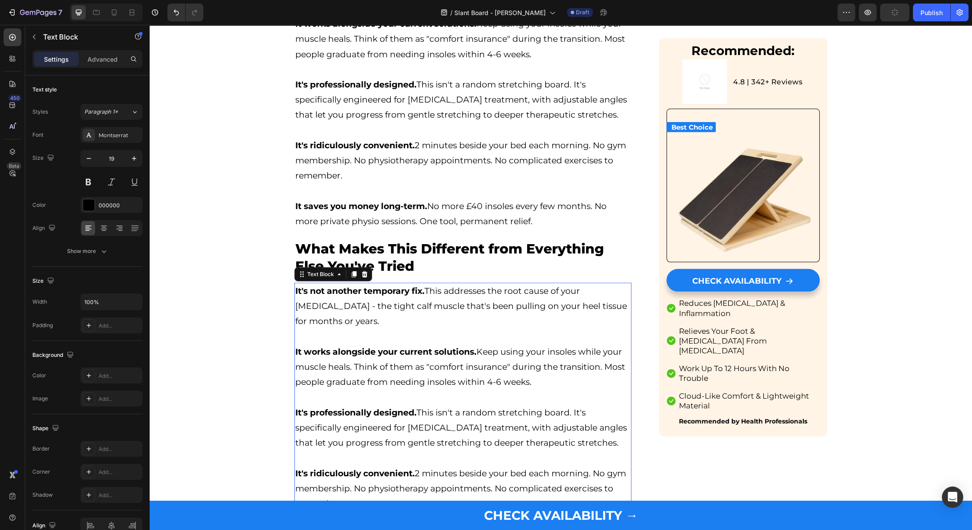
click at [435, 239] on h3 "What Makes This Different from Everything Else You've Tried" at bounding box center [462, 257] width 337 height 36
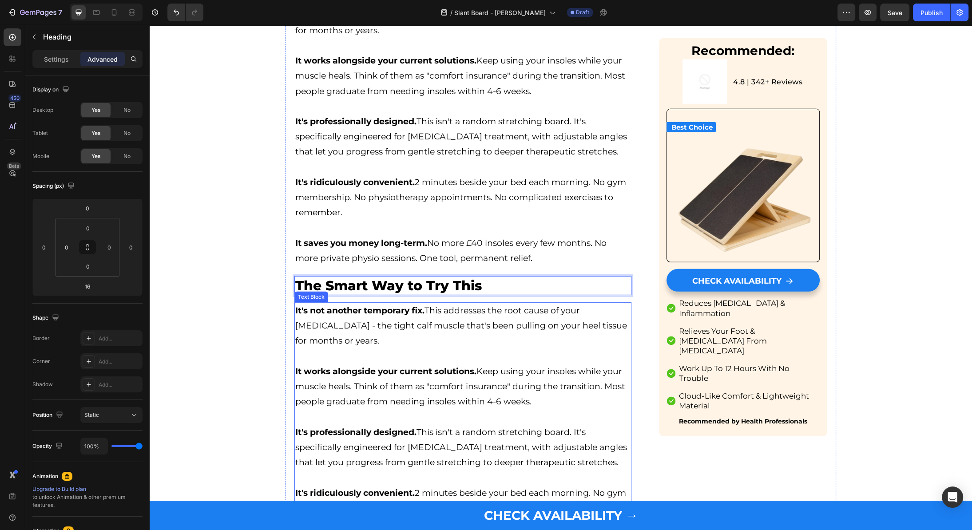
scroll to position [3899, 0]
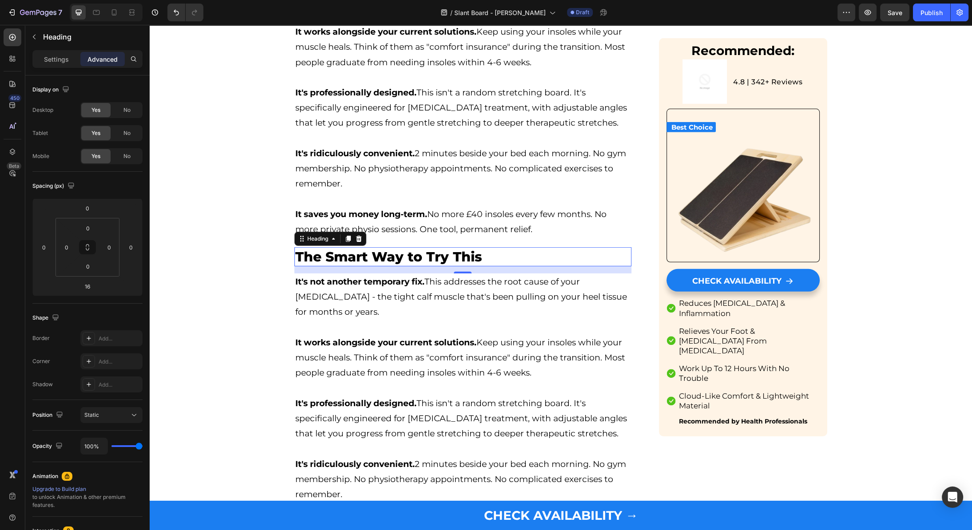
drag, startPoint x: 596, startPoint y: 137, endPoint x: 431, endPoint y: 242, distance: 195.2
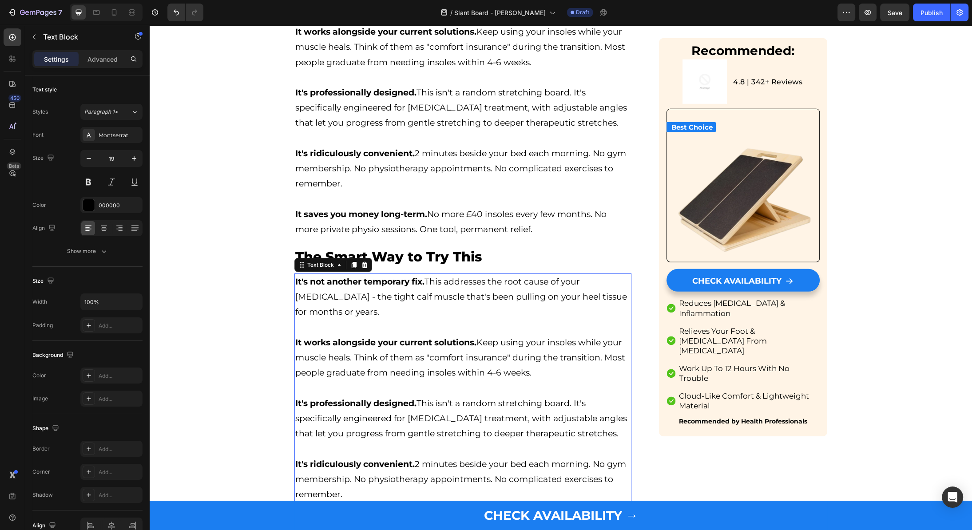
click at [444, 396] on p "It's professionally designed. This isn't a random stretching board. It's specif…" at bounding box center [462, 419] width 335 height 46
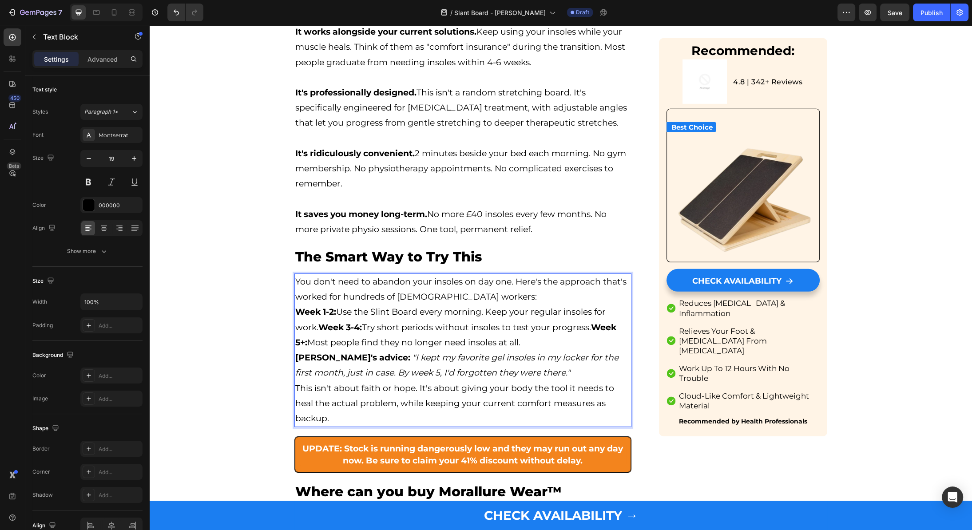
click at [545, 304] on p "Week 1-2: Use the Slint Board every morning. Keep your regular insoles for work…" at bounding box center [462, 327] width 335 height 46
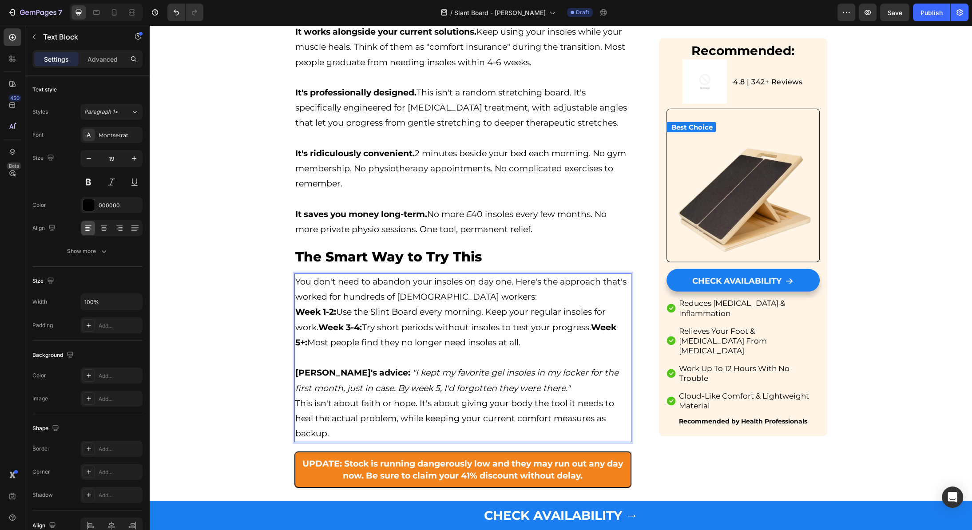
click at [322, 322] on strong "Week 3-4:" at bounding box center [339, 327] width 43 height 10
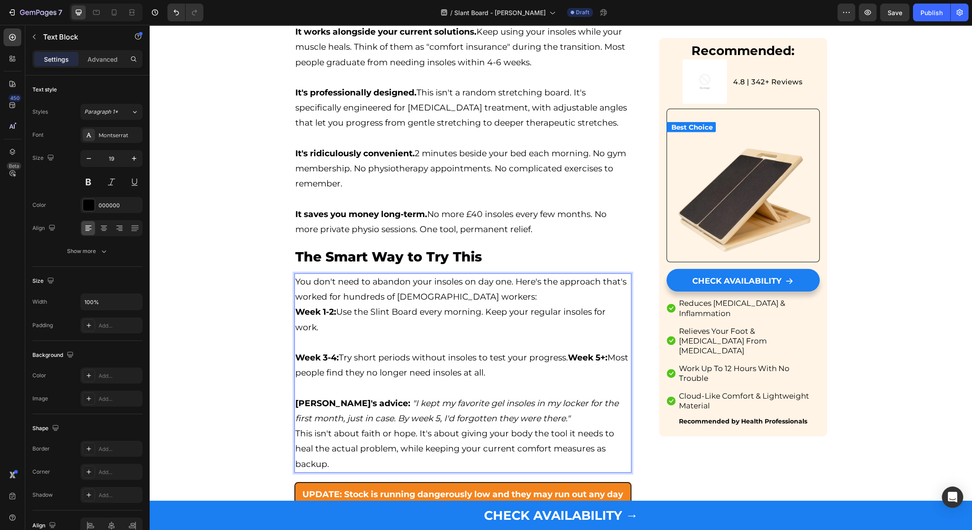
click at [454, 274] on p "You don't need to abandon your insoles on day one. Here's the approach that's w…" at bounding box center [462, 289] width 335 height 30
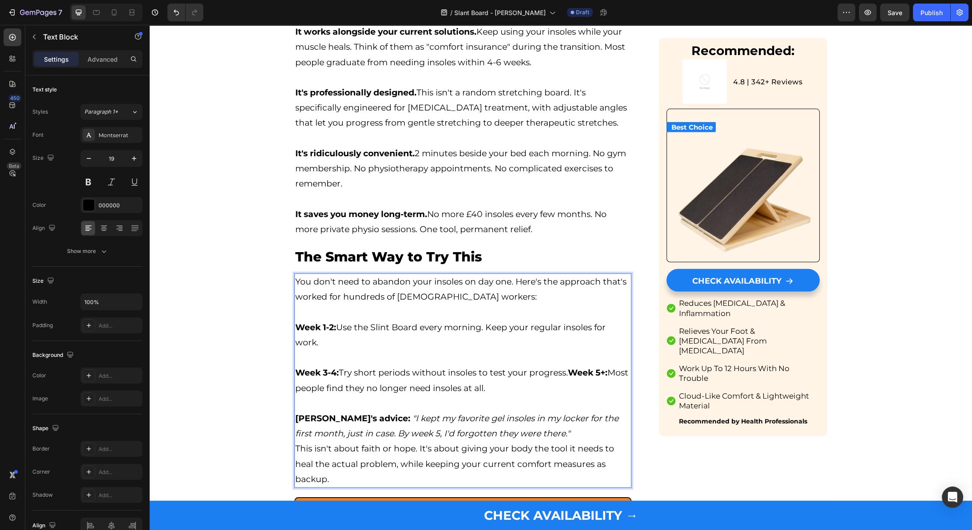
click at [538, 411] on p "[PERSON_NAME]'s advice: "I kept my favorite gel insoles in my locker for the fi…" at bounding box center [462, 426] width 335 height 30
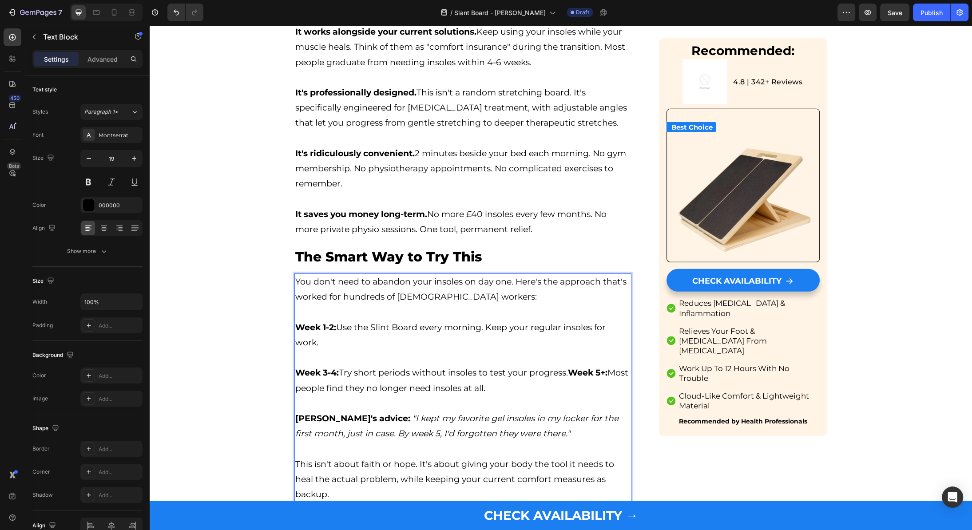
click at [455, 457] on p "This isn't about faith or hope. It's about giving your body the tool it needs t…" at bounding box center [462, 480] width 335 height 46
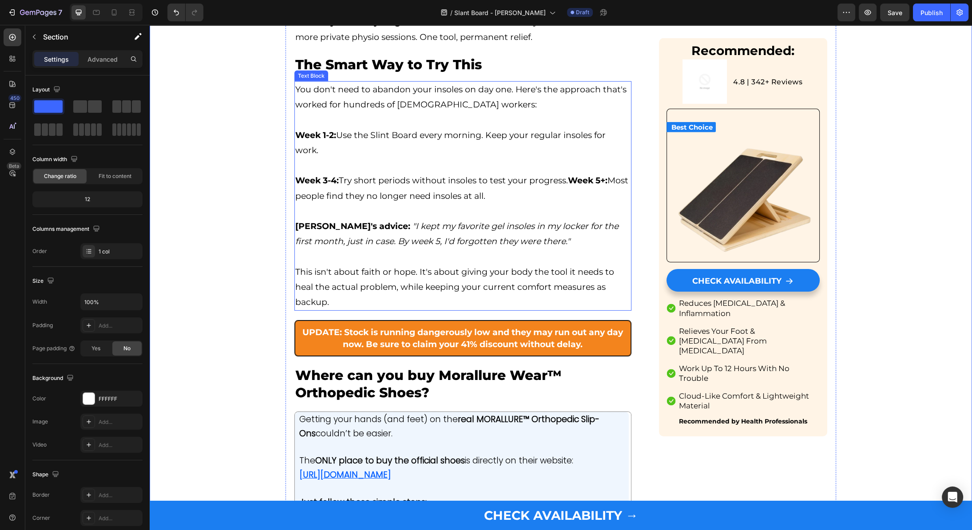
scroll to position [4062, 0]
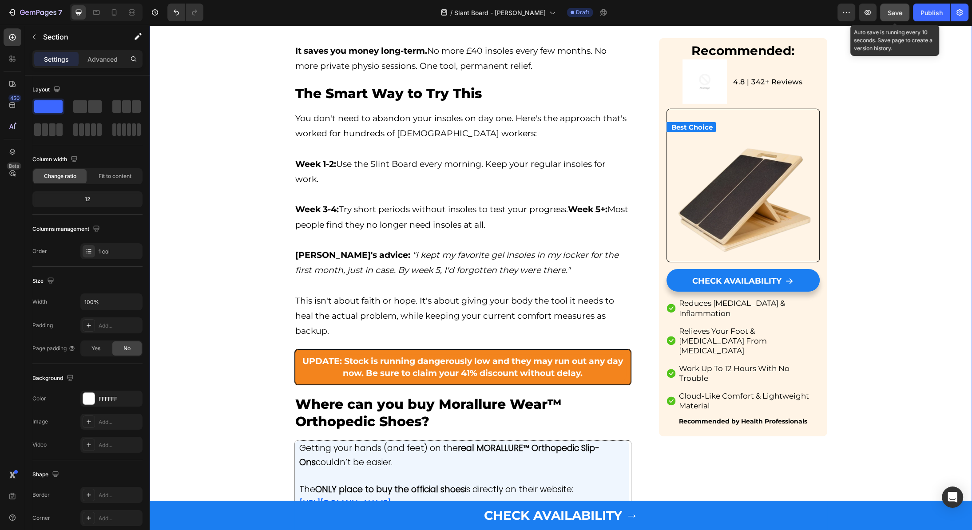
click at [899, 4] on button "Save" at bounding box center [894, 13] width 29 height 18
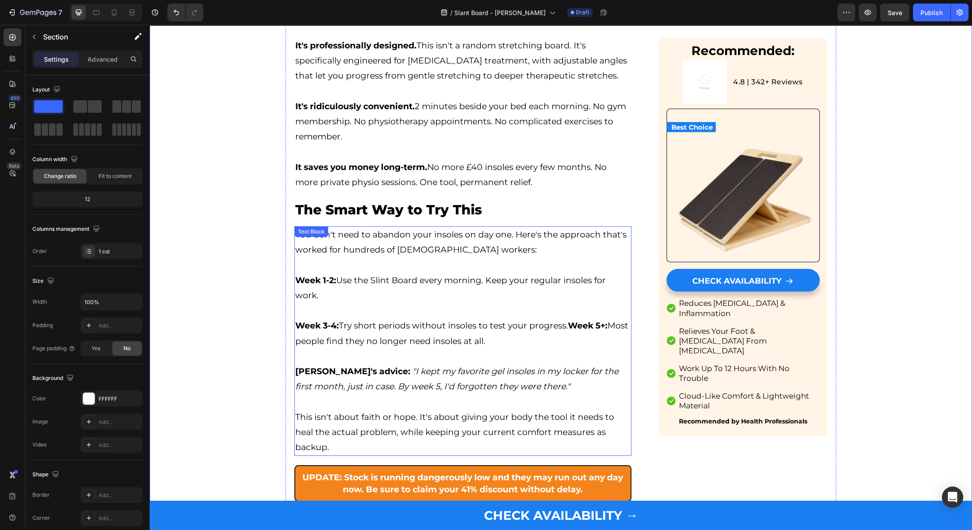
scroll to position [3927, 0]
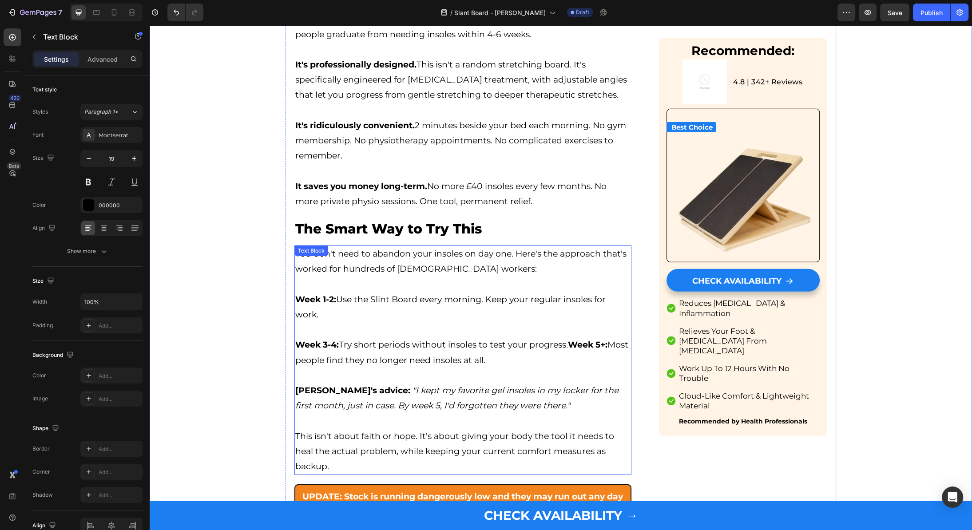
click at [606, 340] on strong "Week 5+:" at bounding box center [588, 345] width 40 height 10
click at [575, 340] on strong "Week 5+:" at bounding box center [588, 345] width 40 height 10
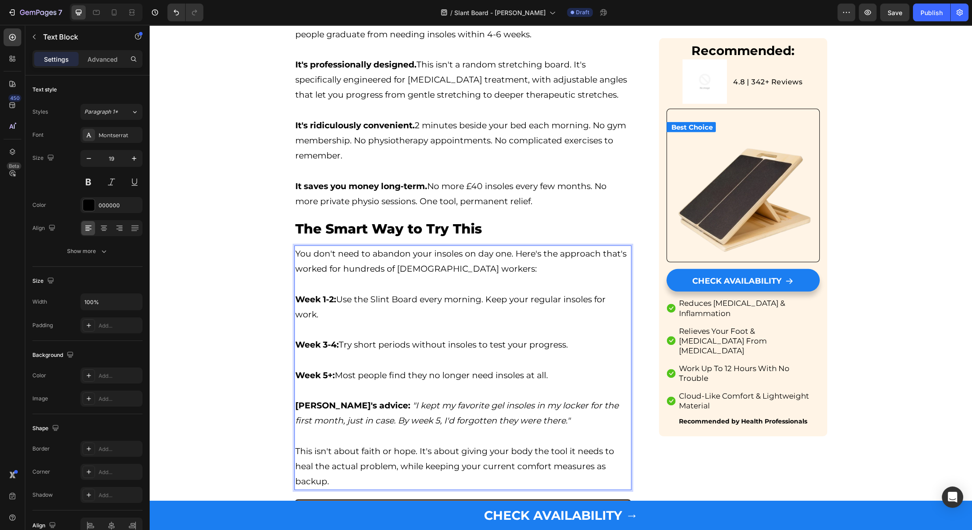
scroll to position [3935, 0]
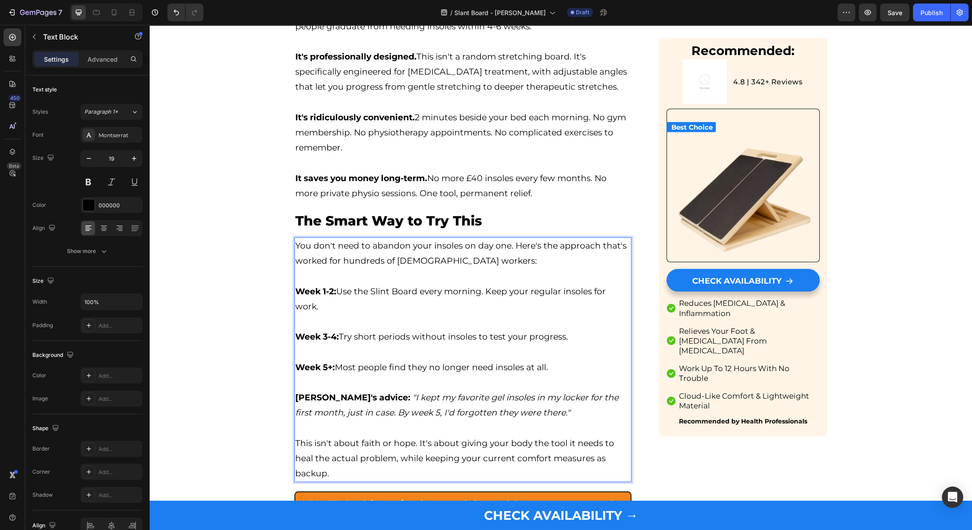
click at [369, 392] on icon ""I kept my favorite gel insoles in my locker for the first month, just in case.…" at bounding box center [456, 404] width 323 height 25
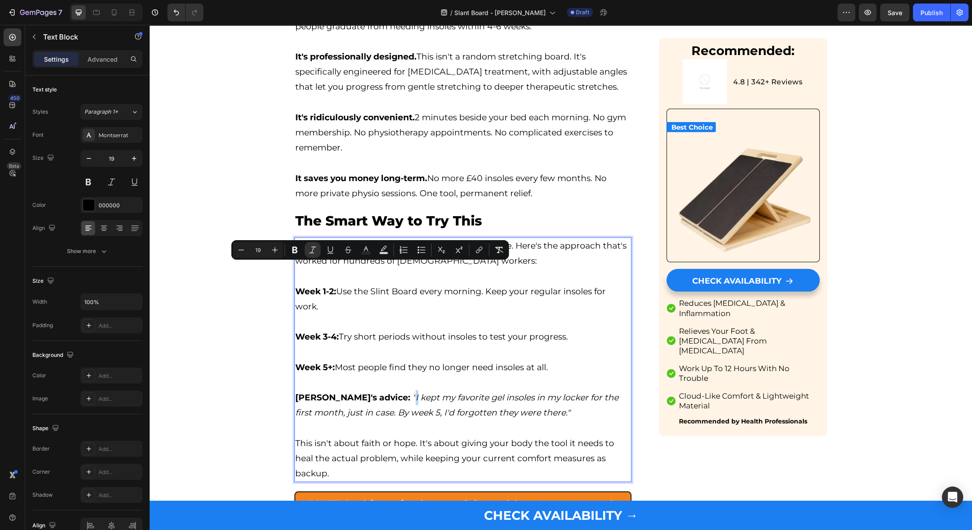
click at [371, 392] on icon ""I kept my favorite gel insoles in my locker for the first month, just in case.…" at bounding box center [456, 404] width 323 height 25
drag, startPoint x: 371, startPoint y: 270, endPoint x: 390, endPoint y: 270, distance: 19.5
click at [390, 392] on icon ""I kept my favorite gel insoles in my locker for the first month, just in case.…" at bounding box center [456, 404] width 323 height 25
click at [346, 421] on p "Rich Text Editor. Editing area: main" at bounding box center [462, 428] width 335 height 15
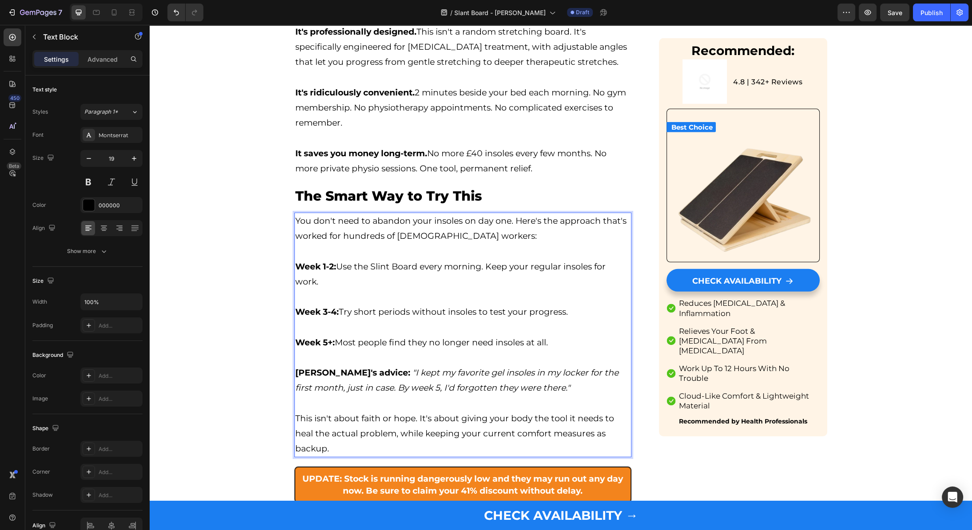
scroll to position [3967, 0]
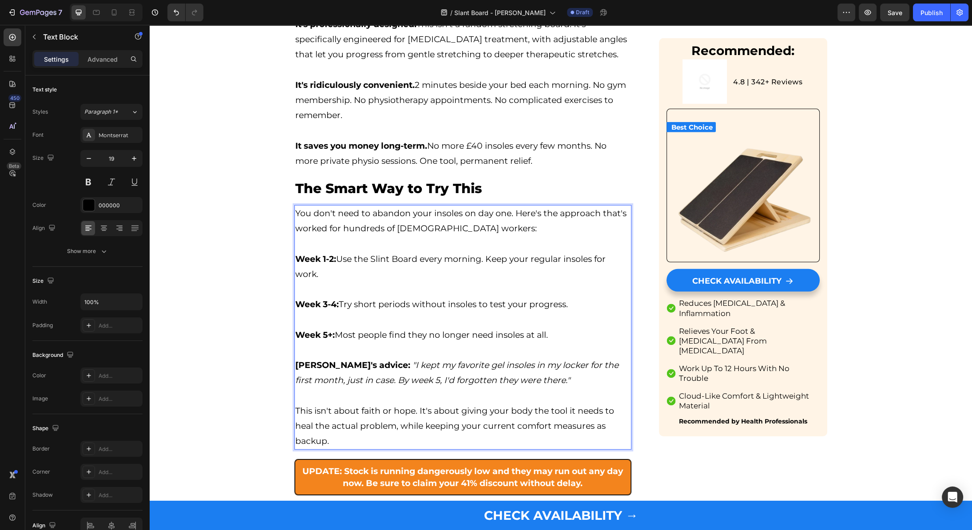
click at [353, 360] on strong "[PERSON_NAME]'s advice:" at bounding box center [352, 365] width 115 height 10
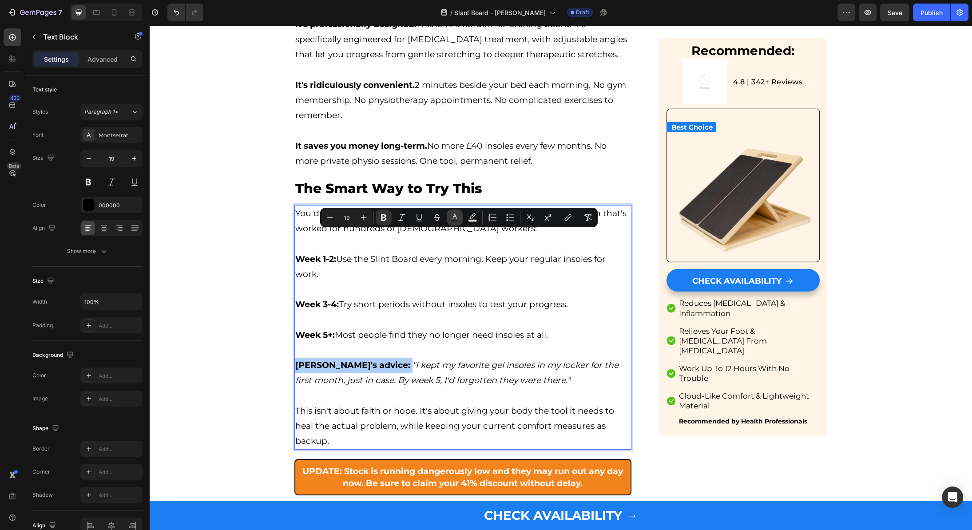
click at [452, 218] on icon "Editor contextual toolbar" at bounding box center [454, 217] width 9 height 9
type input "000000"
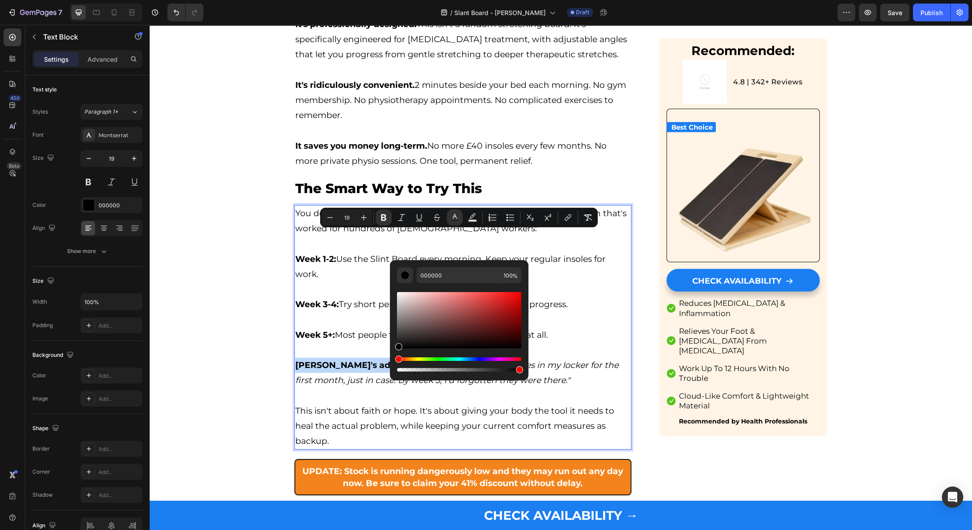
click at [392, 360] on icon ""I kept my favorite gel insoles in my locker for the first month, just in case.…" at bounding box center [456, 372] width 323 height 25
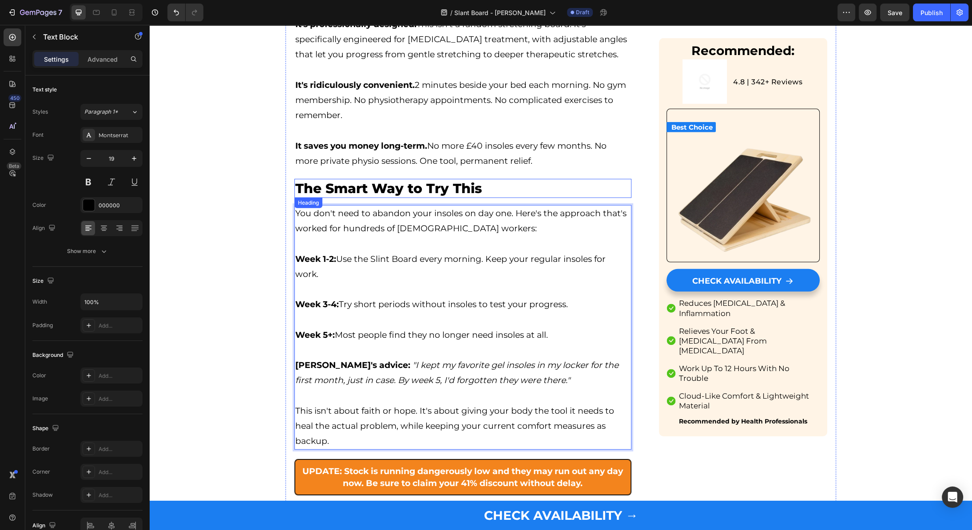
click at [415, 180] on p "The Smart Way to Try This" at bounding box center [462, 188] width 335 height 17
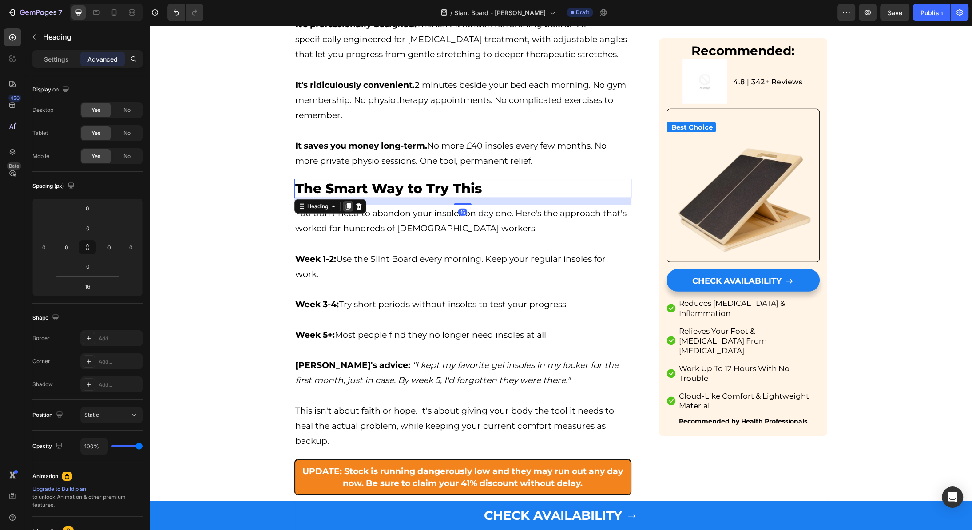
click at [344, 201] on div at bounding box center [348, 206] width 11 height 11
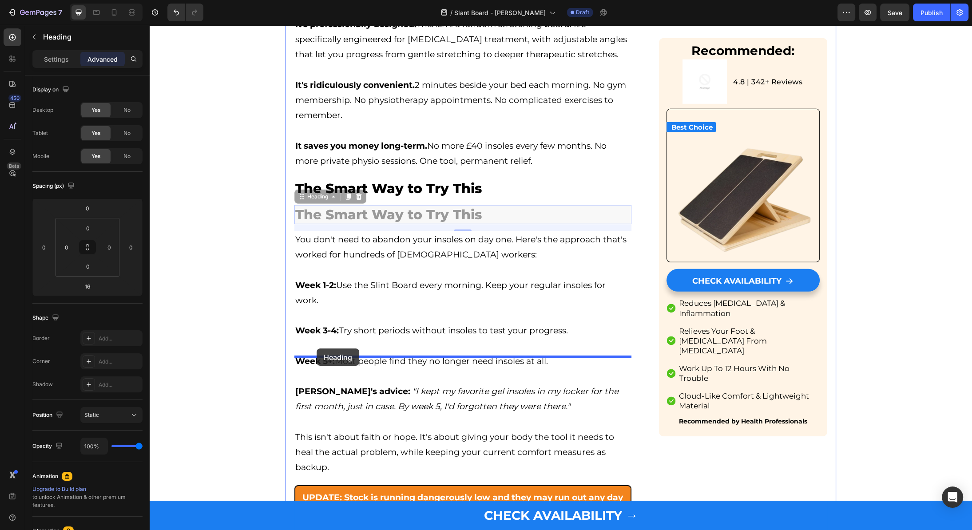
drag, startPoint x: 301, startPoint y: 64, endPoint x: 316, endPoint y: 348, distance: 284.5
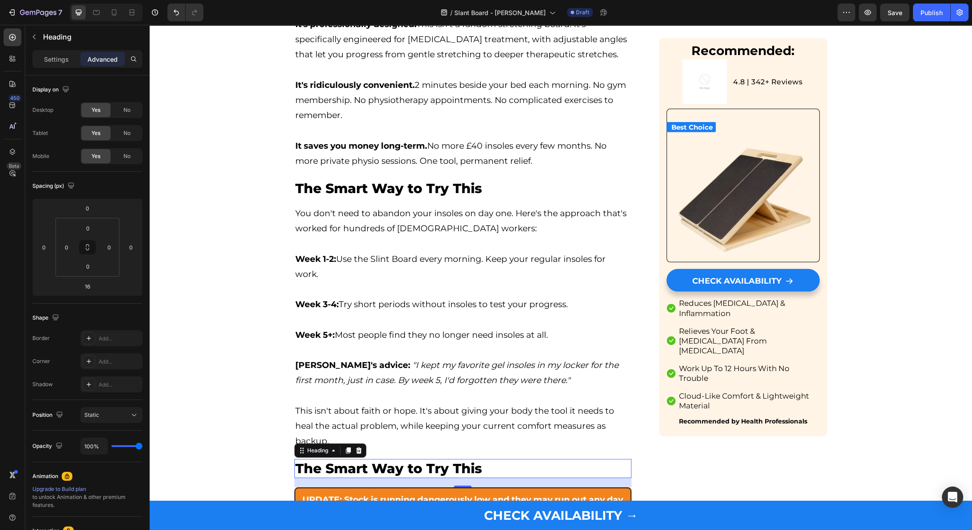
type input "21"
click at [461, 459] on h3 "The Smart Way to Try This" at bounding box center [462, 468] width 337 height 19
click at [461, 460] on p "The Smart Way to Try This" at bounding box center [462, 468] width 335 height 17
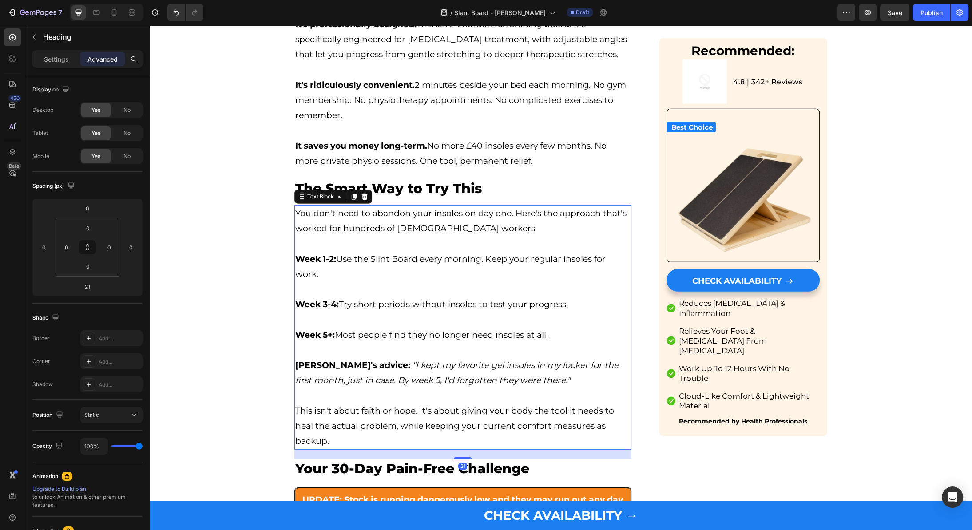
click at [329, 254] on strong "Week 1-2:" at bounding box center [315, 259] width 41 height 10
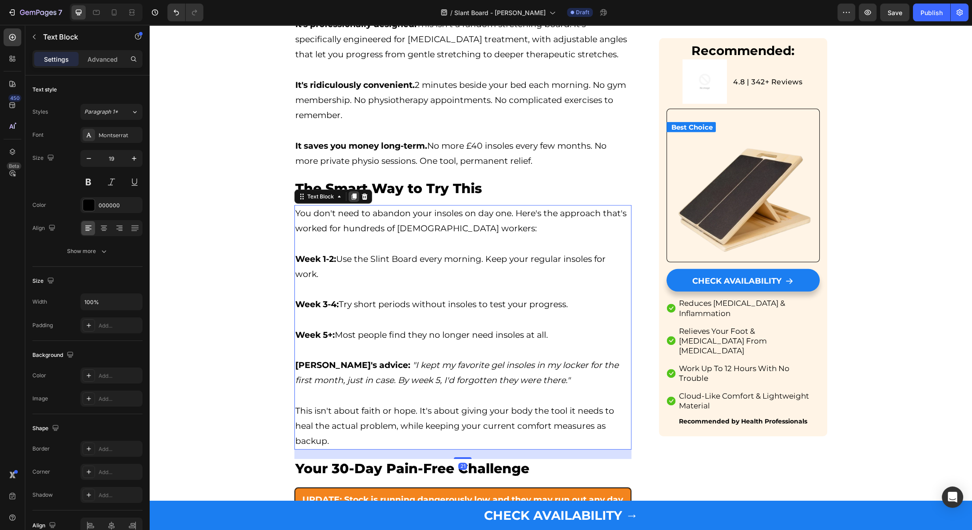
click at [353, 194] on icon at bounding box center [354, 197] width 5 height 6
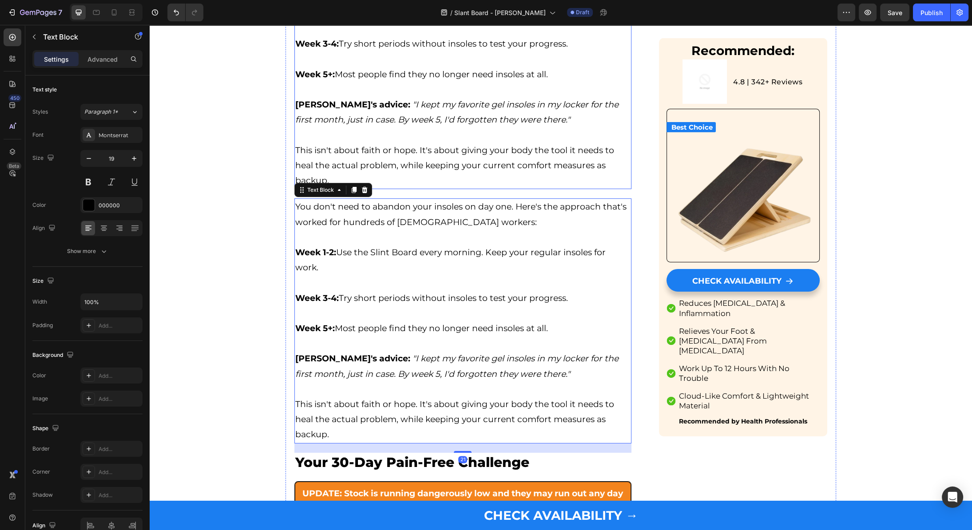
scroll to position [4228, 0]
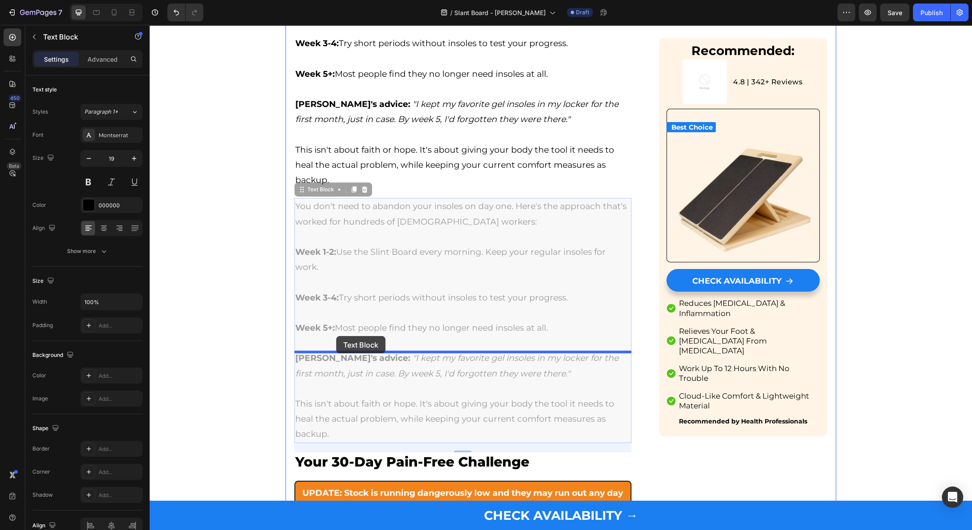
drag, startPoint x: 303, startPoint y: 58, endPoint x: 336, endPoint y: 336, distance: 279.9
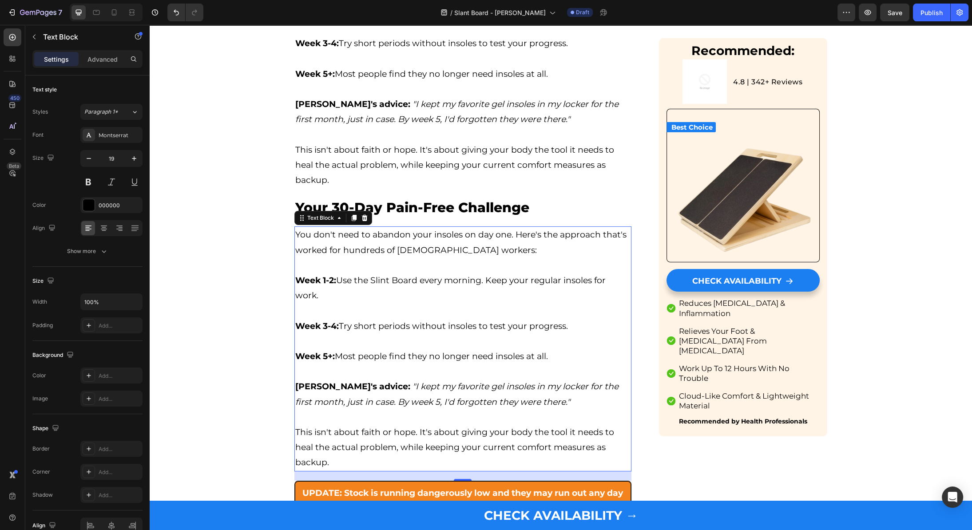
click at [381, 334] on p at bounding box center [462, 341] width 335 height 15
click at [381, 334] on p "Rich Text Editor. Editing area: main" at bounding box center [462, 341] width 335 height 15
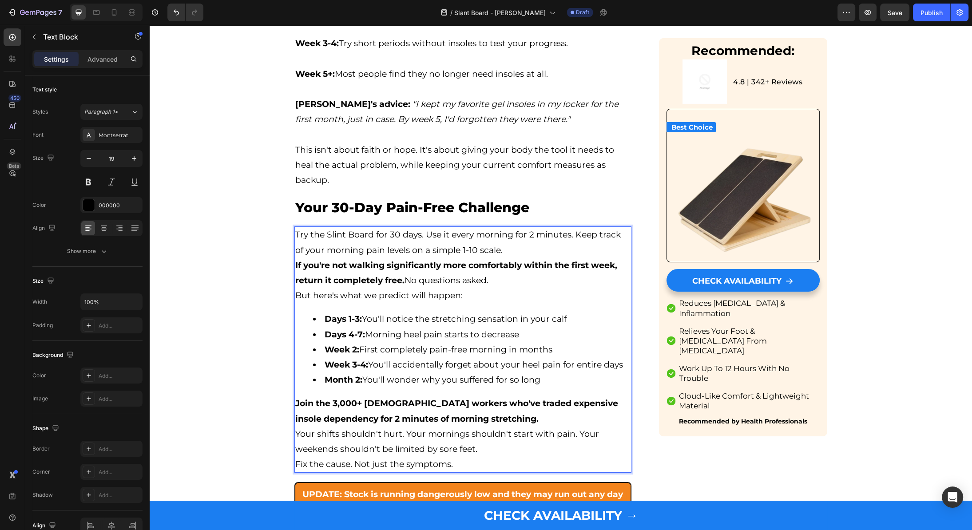
click at [447, 396] on p "Join the 3,000+ [DEMOGRAPHIC_DATA] workers who've traded expensive insole depen…" at bounding box center [462, 411] width 335 height 30
click at [502, 227] on p "Try the Slint Board for 30 days. Use it every morning for 2 minutes. Keep track…" at bounding box center [462, 242] width 335 height 30
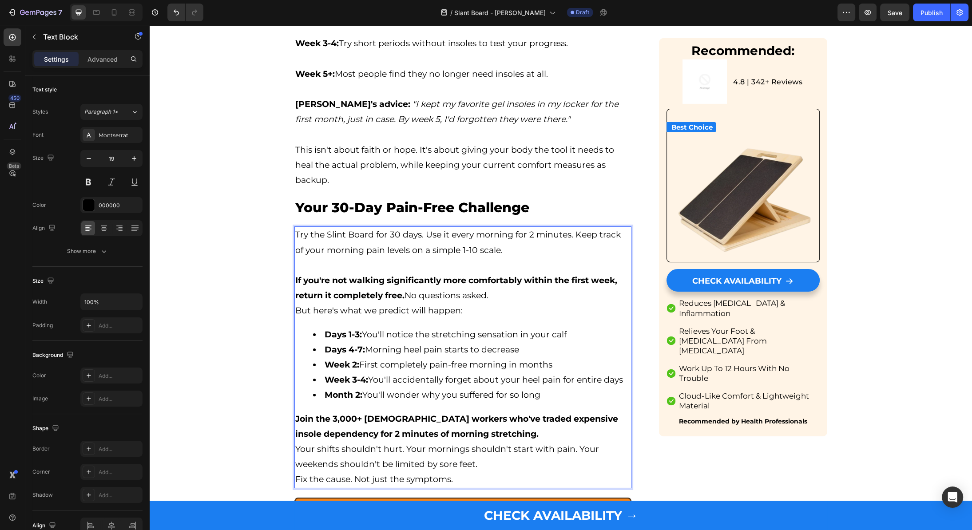
click at [455, 411] on p "Join the 3,000+ [DEMOGRAPHIC_DATA] workers who've traded expensive insole depen…" at bounding box center [462, 426] width 335 height 30
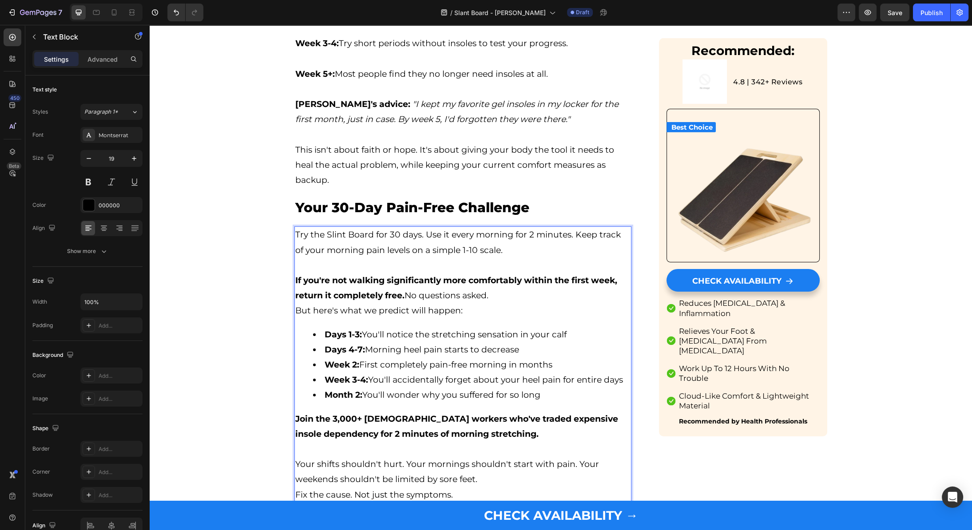
click at [560, 387] on li "Month 2: You'll wonder why you suffered for so long" at bounding box center [471, 394] width 317 height 15
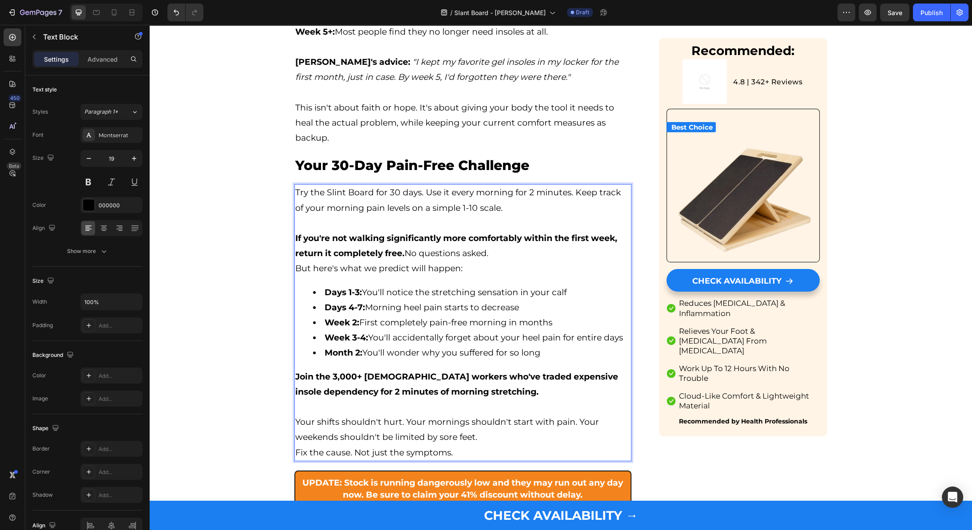
click at [371, 415] on p "Your shifts shouldn't hurt. Your mornings shouldn't start with pain. Your weeke…" at bounding box center [462, 430] width 335 height 30
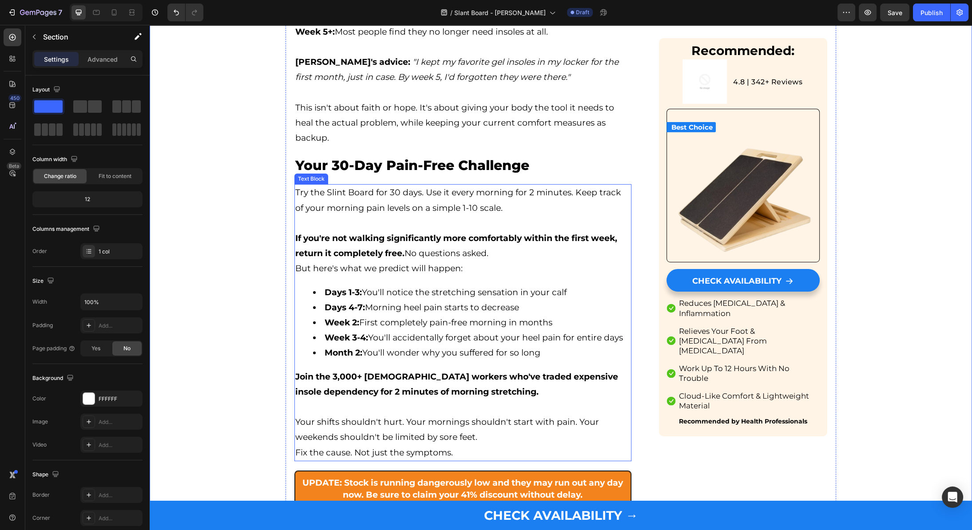
click at [372, 216] on p "Rich Text Editor. Editing area: main" at bounding box center [462, 223] width 335 height 15
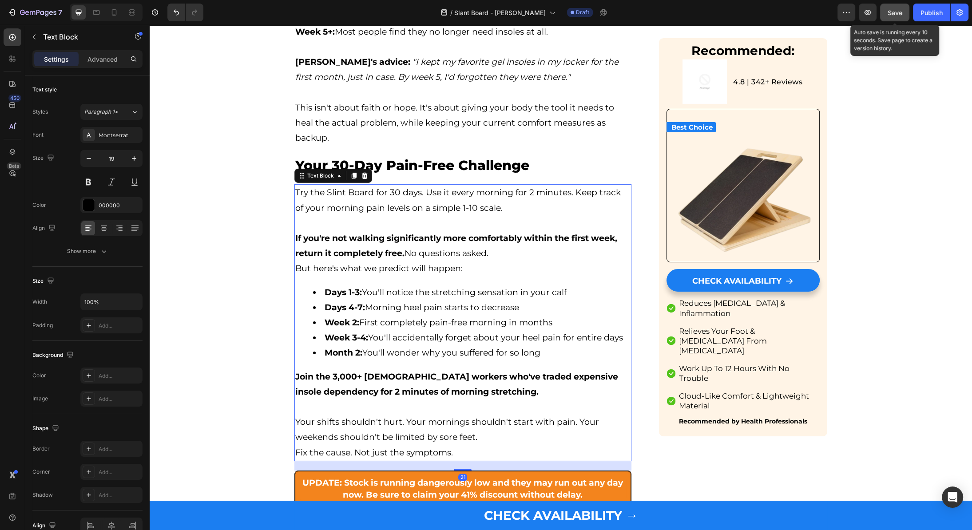
click at [898, 19] on button "Save" at bounding box center [894, 13] width 29 height 18
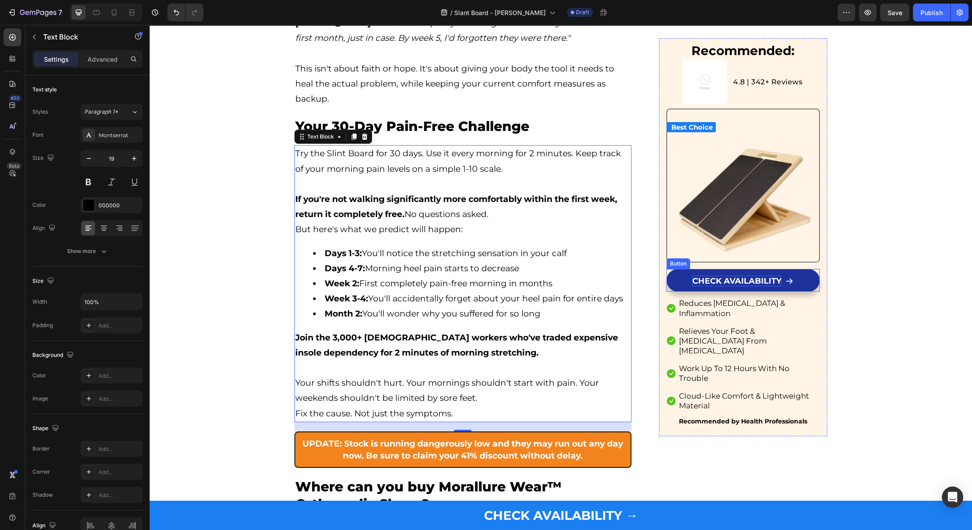
scroll to position [4335, 0]
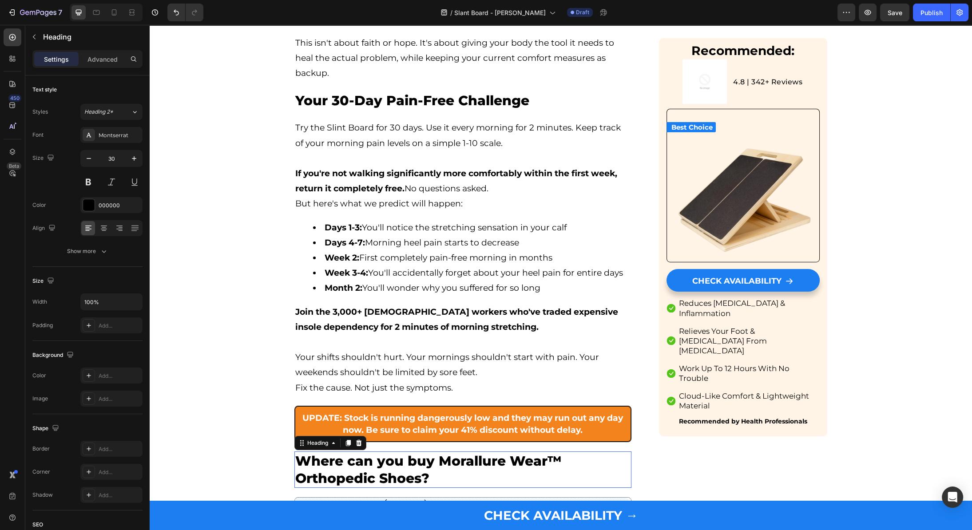
click at [512, 451] on h3 "Where can you buy Morallure Wear™ Orthopedic Shoes?" at bounding box center [462, 469] width 337 height 36
click at [495, 411] on h2 "UPDATE: Stock is running dangerously low and they may run out any day now. Be s…" at bounding box center [463, 424] width 326 height 26
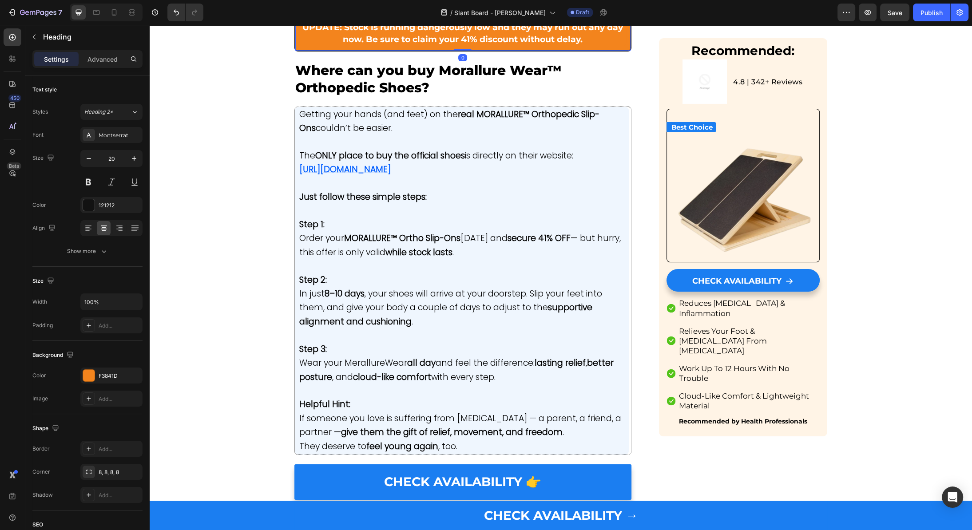
scroll to position [4757, 0]
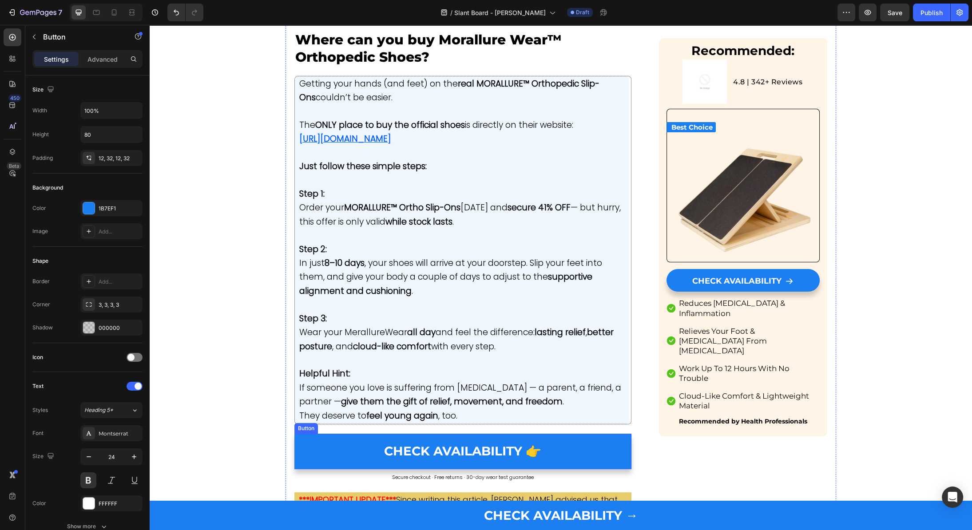
click at [305, 423] on div "Button" at bounding box center [306, 428] width 24 height 11
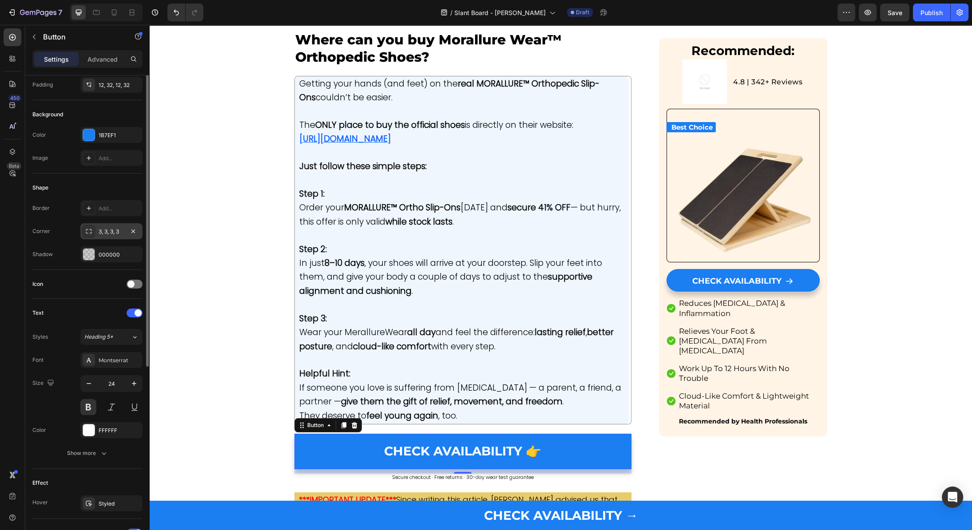
scroll to position [0, 0]
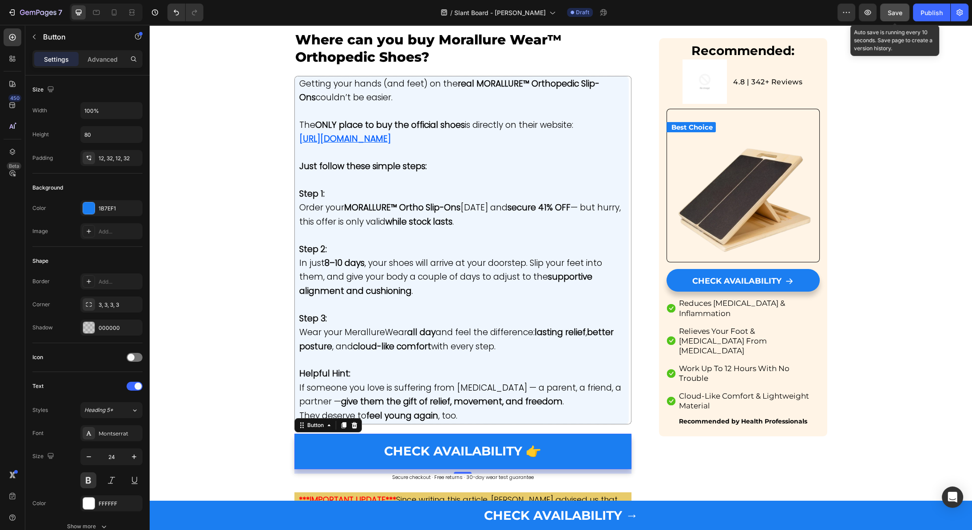
click at [895, 10] on span "Save" at bounding box center [894, 13] width 15 height 8
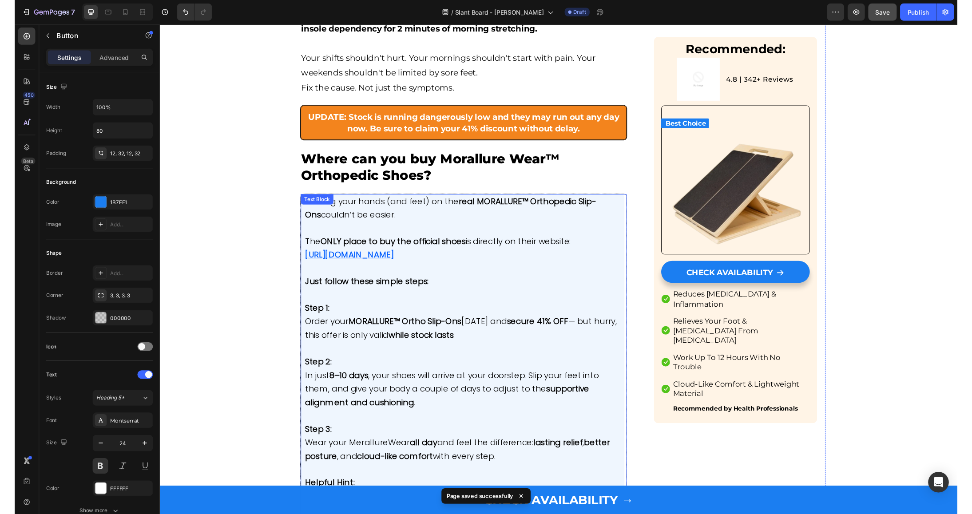
scroll to position [4612, 0]
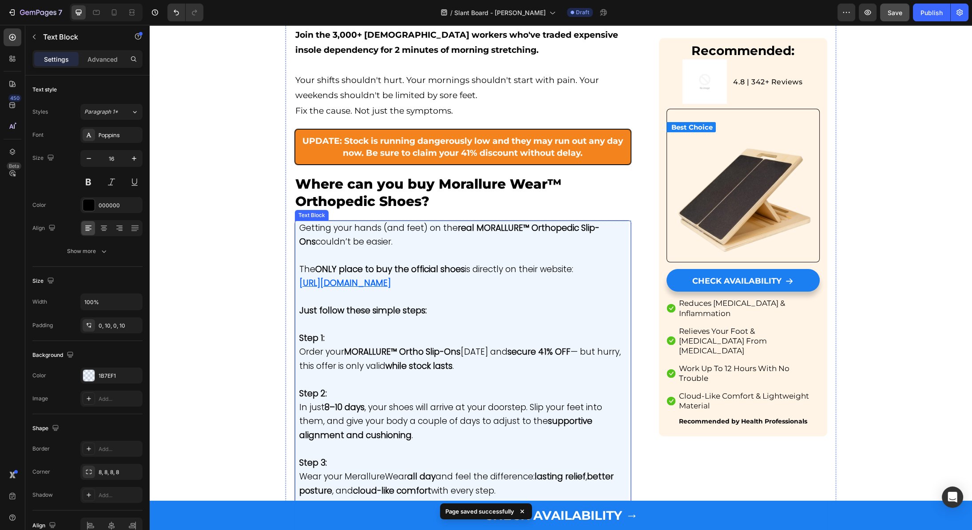
click at [478, 263] on p "The ONLY place to buy the official shoes is directly on their website: [URL][DO…" at bounding box center [461, 277] width 325 height 28
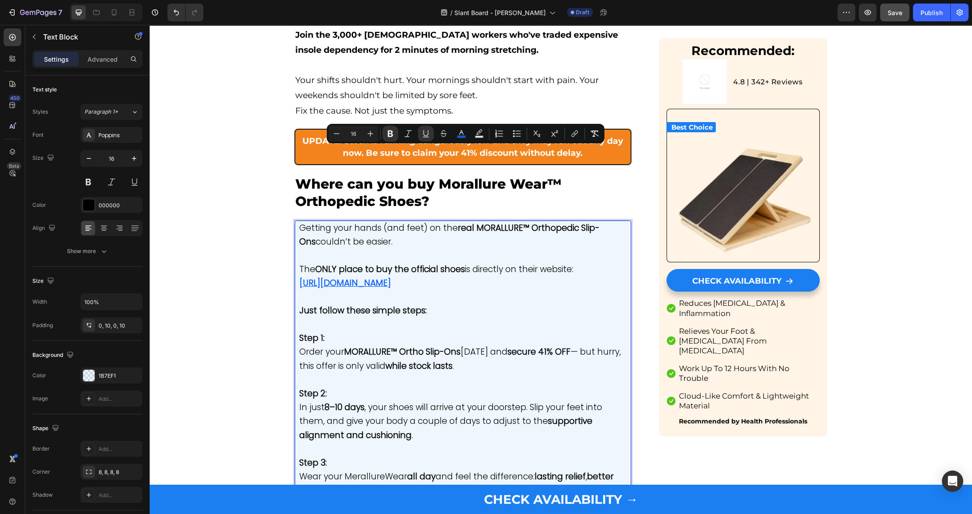
click at [490, 291] on p "Rich Text Editor. Editing area: main" at bounding box center [461, 297] width 325 height 13
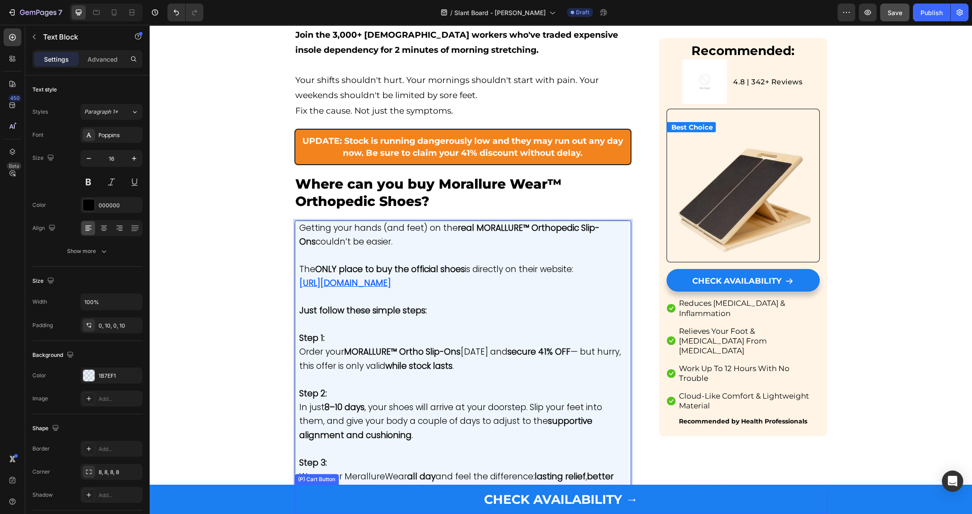
click at [304, 478] on div "(P) Cart Button" at bounding box center [316, 479] width 41 height 8
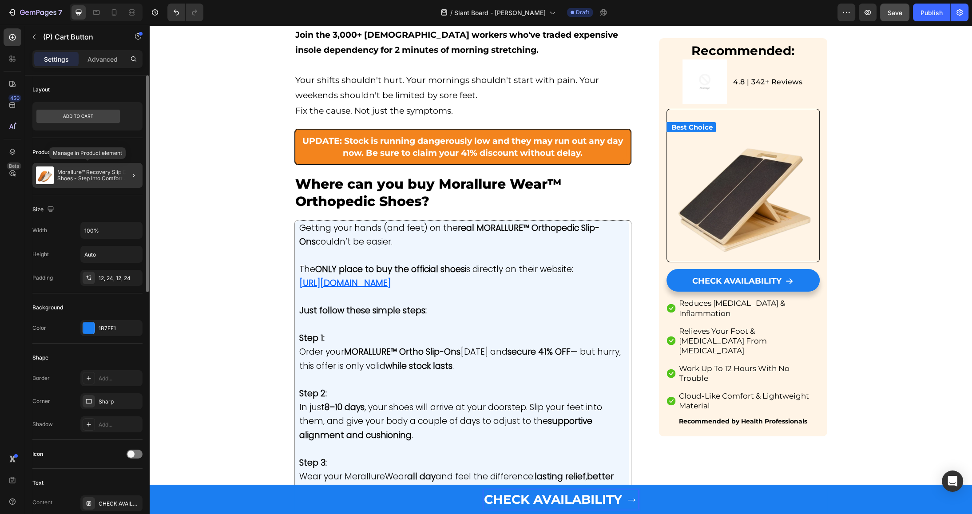
click at [107, 180] on p "Morallure™ Recovery Slip On Shoes - Step Into Comfort (Unisex)" at bounding box center [98, 175] width 82 height 12
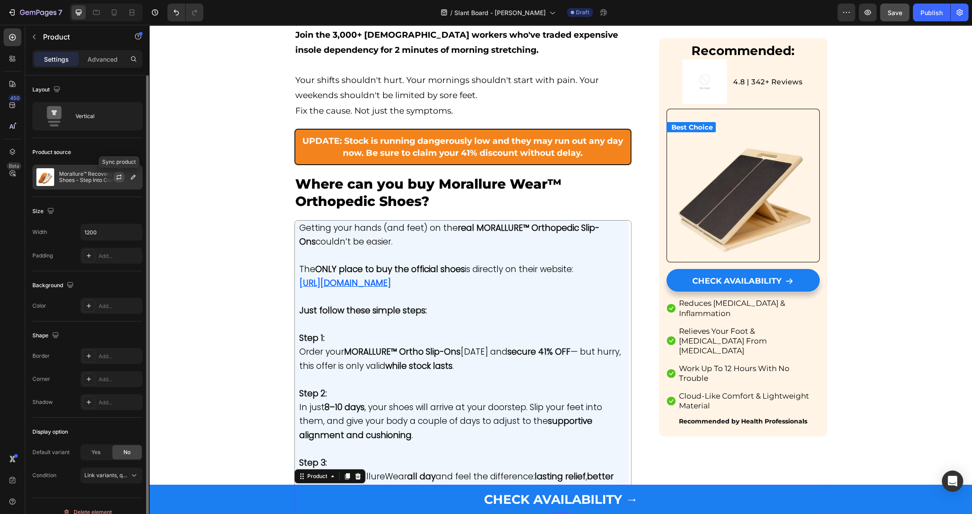
click at [122, 177] on icon "button" at bounding box center [118, 177] width 7 height 7
click at [132, 178] on icon "button" at bounding box center [133, 177] width 7 height 7
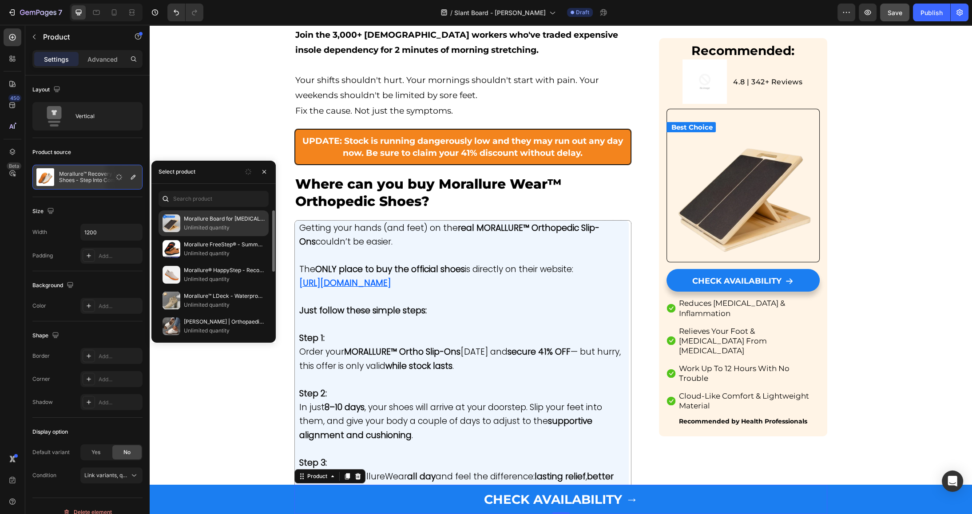
click at [199, 220] on p "Morallure Board for [MEDICAL_DATA] Relief" at bounding box center [224, 218] width 81 height 9
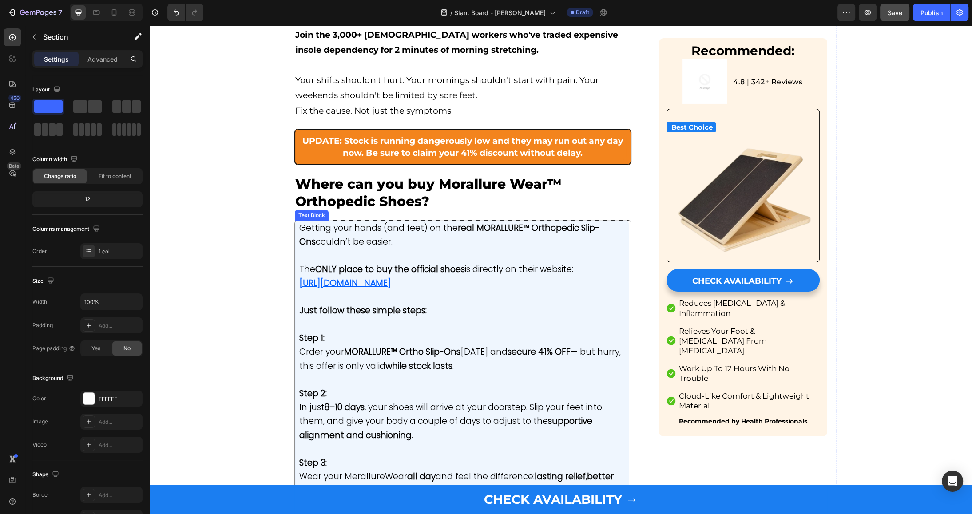
click at [477, 263] on p "The ONLY place to buy the official shoes is directly on their website: [URL][DO…" at bounding box center [461, 277] width 325 height 28
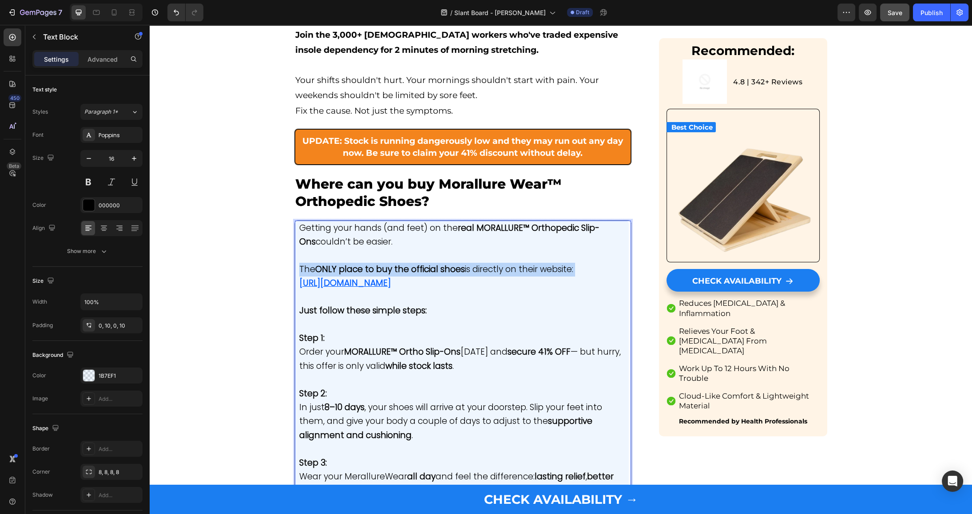
click at [482, 263] on p "The ONLY place to buy the official shoes is directly on their website: [URL][DO…" at bounding box center [461, 277] width 325 height 28
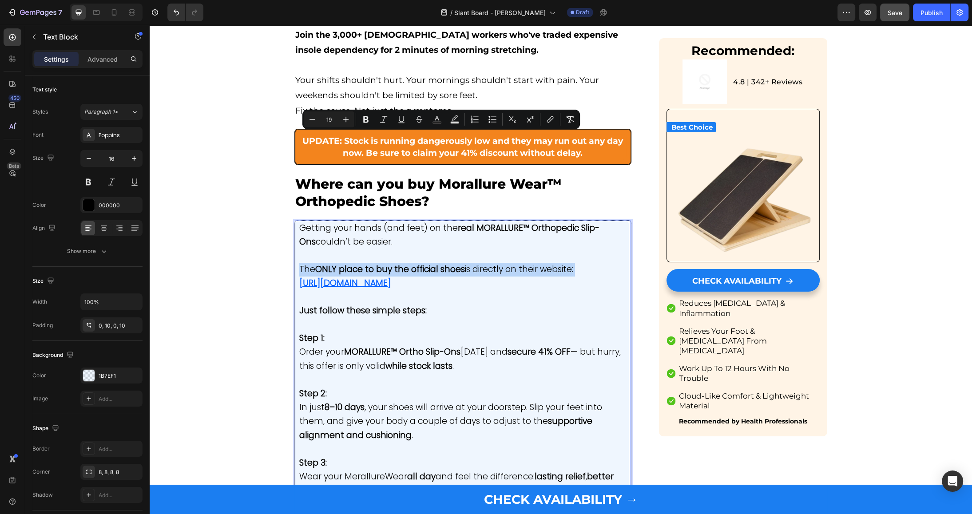
click at [474, 263] on p "The ONLY place to buy the official shoes is directly on their website: [URL][DO…" at bounding box center [461, 277] width 325 height 28
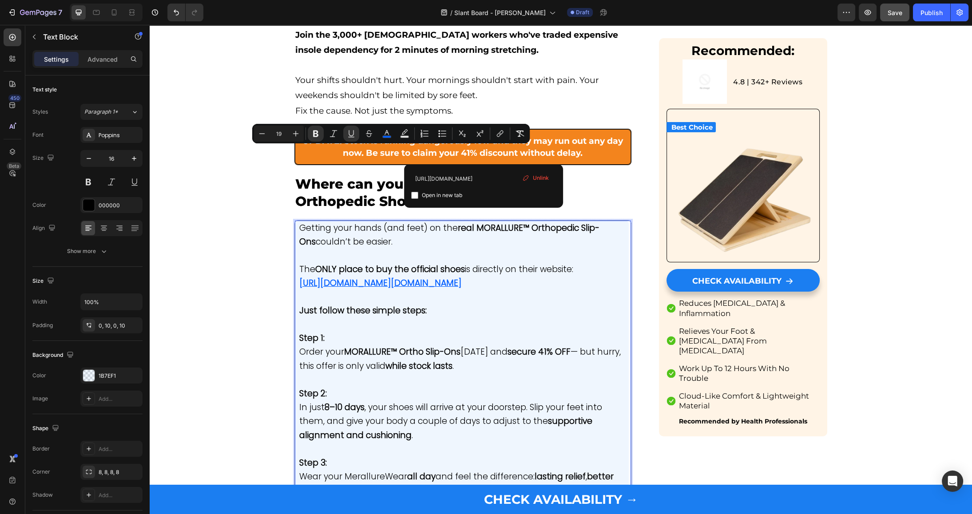
drag, startPoint x: 482, startPoint y: 154, endPoint x: 270, endPoint y: 150, distance: 212.2
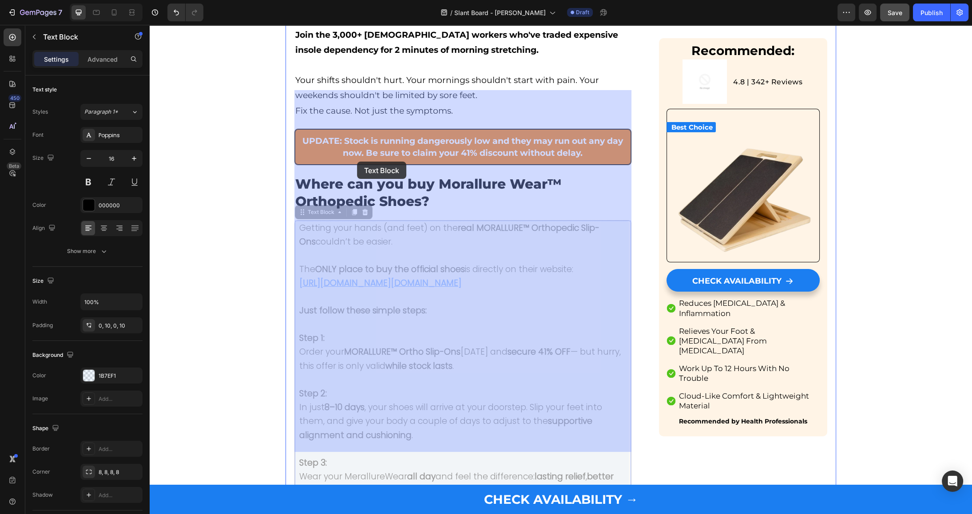
drag, startPoint x: 493, startPoint y: 169, endPoint x: 380, endPoint y: 165, distance: 112.4
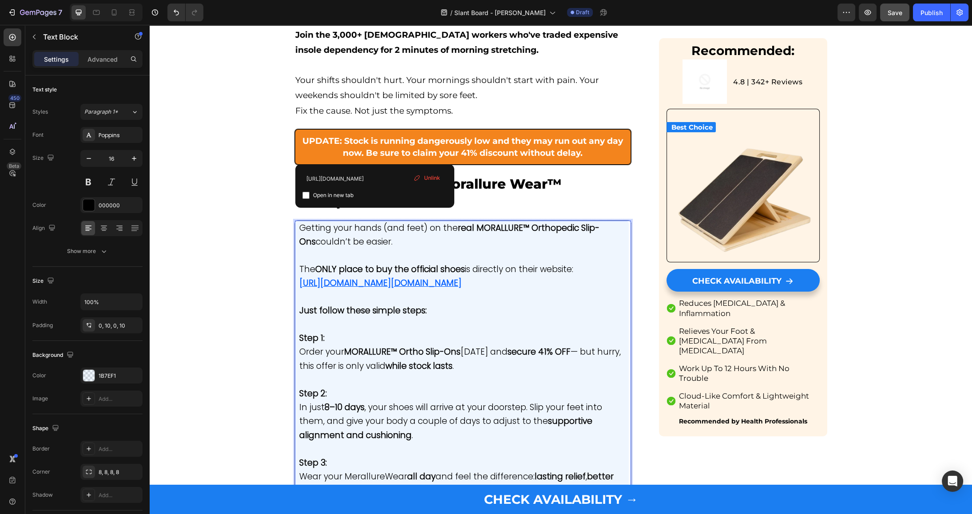
click at [376, 277] on u "[URL][DOMAIN_NAME][DOMAIN_NAME]" at bounding box center [380, 283] width 162 height 12
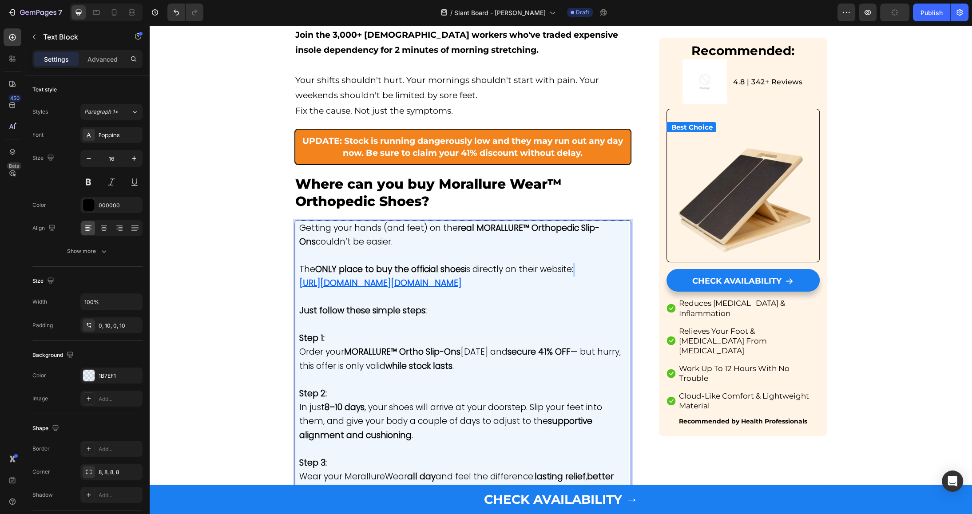
click at [376, 277] on u "[URL][DOMAIN_NAME][DOMAIN_NAME]" at bounding box center [380, 283] width 162 height 12
click at [368, 277] on u "[URL][DOMAIN_NAME][MEDICAL_DATA]" at bounding box center [380, 283] width 162 height 12
click at [361, 277] on u "[URL][DOMAIN_NAME][MEDICAL_DATA]" at bounding box center [380, 283] width 162 height 12
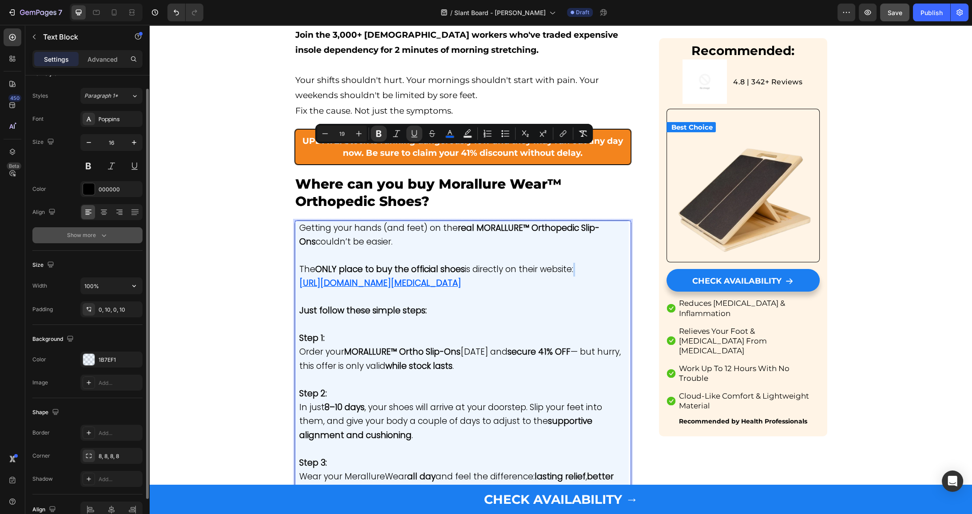
scroll to position [16, 0]
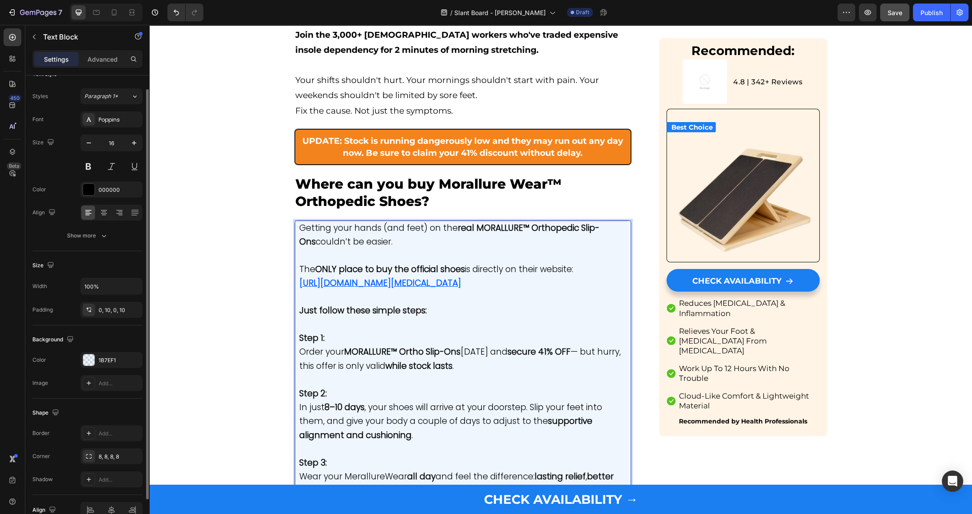
click at [429, 291] on p "Rich Text Editor. Editing area: main" at bounding box center [461, 297] width 325 height 13
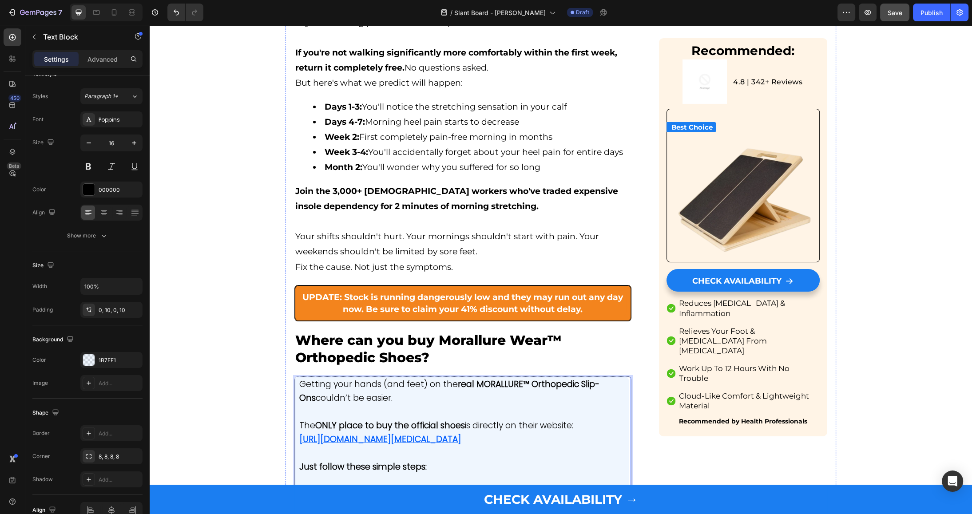
scroll to position [4426, 0]
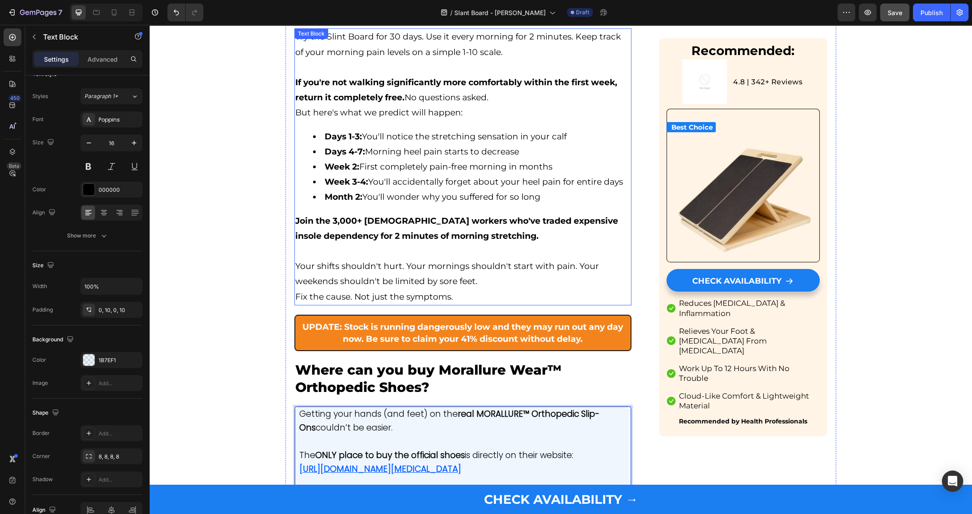
click at [363, 259] on p "Your shifts shouldn't hurt. Your mornings shouldn't start with pain. Your weeke…" at bounding box center [462, 274] width 335 height 30
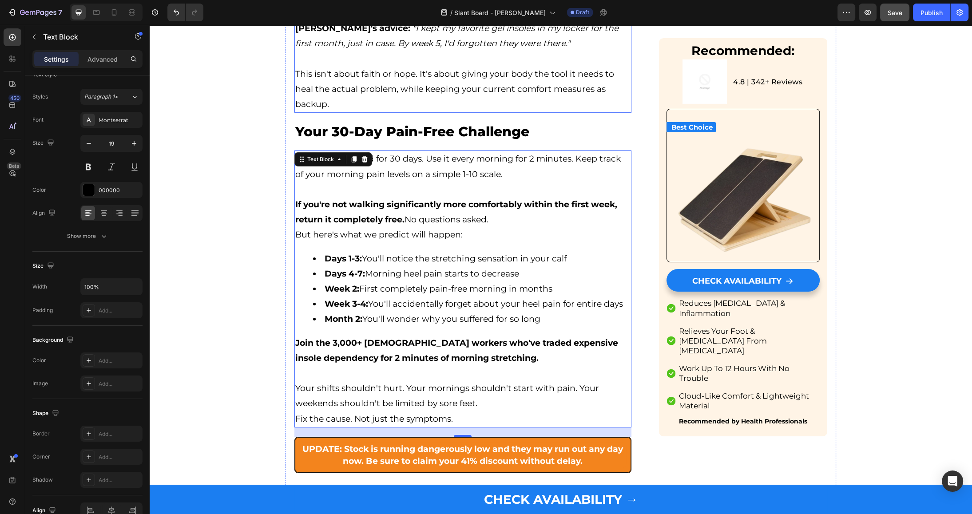
scroll to position [4531, 0]
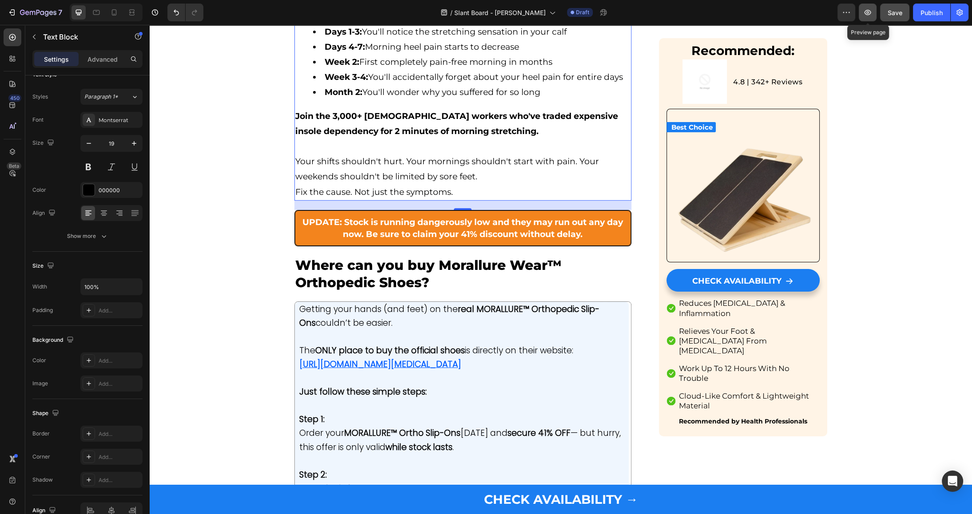
click at [870, 16] on icon "button" at bounding box center [867, 12] width 9 height 9
click at [891, 13] on span "Save" at bounding box center [894, 13] width 15 height 8
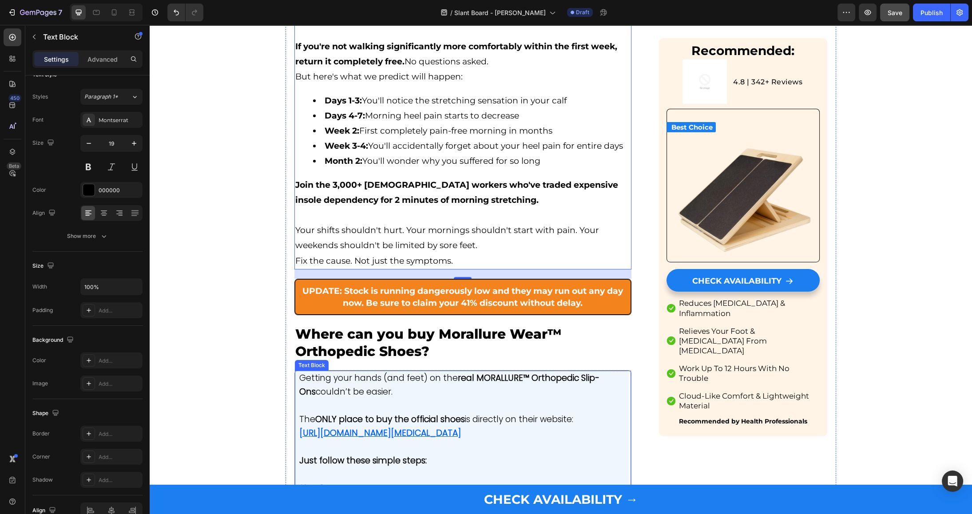
scroll to position [4460, 0]
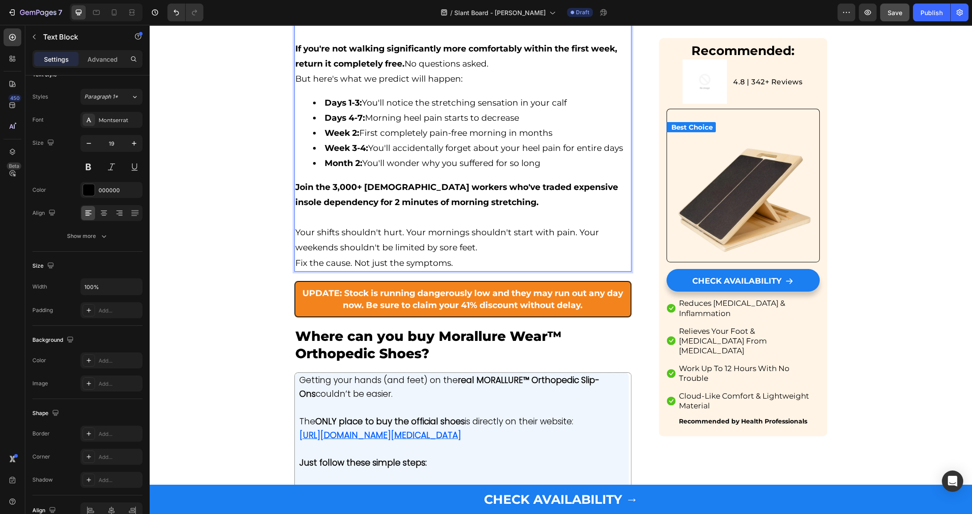
click at [491, 225] on p "Your shifts shouldn't hurt. Your mornings shouldn't start with pain. Your weeke…" at bounding box center [462, 240] width 335 height 30
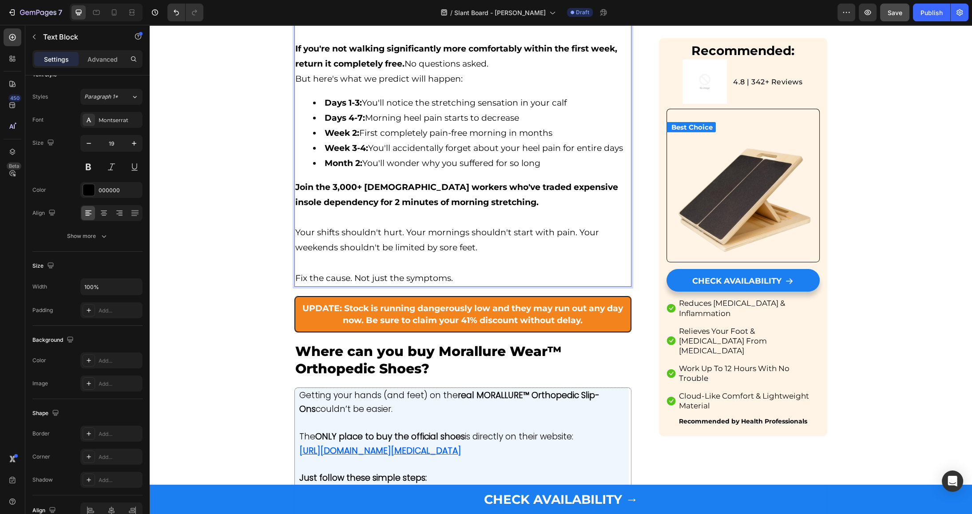
click at [341, 271] on p "Fix the cause. Not just the symptoms." at bounding box center [462, 278] width 335 height 15
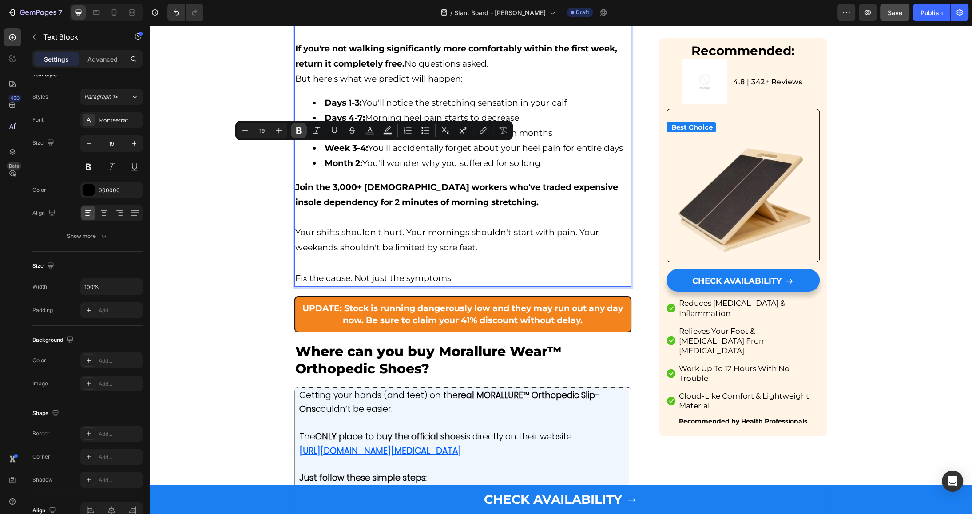
click at [296, 128] on icon "Editor contextual toolbar" at bounding box center [298, 130] width 9 height 9
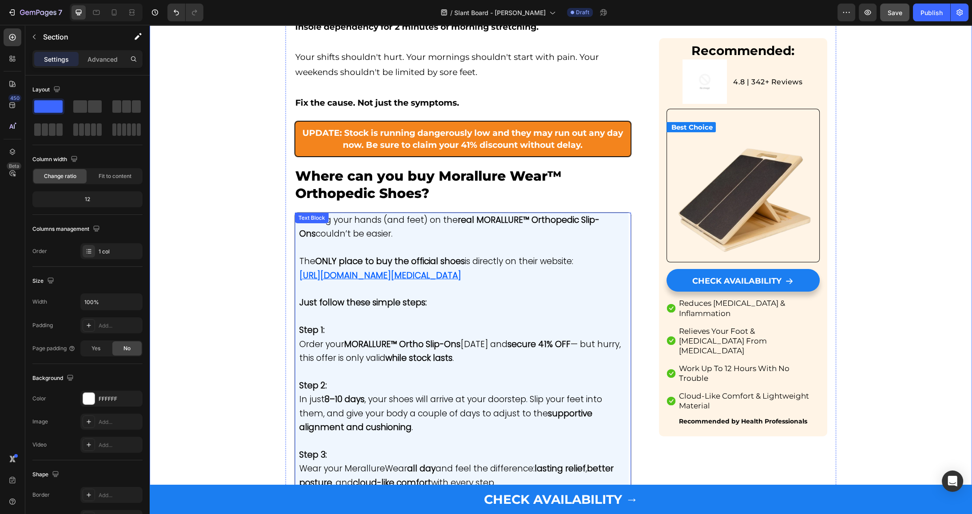
scroll to position [4543, 0]
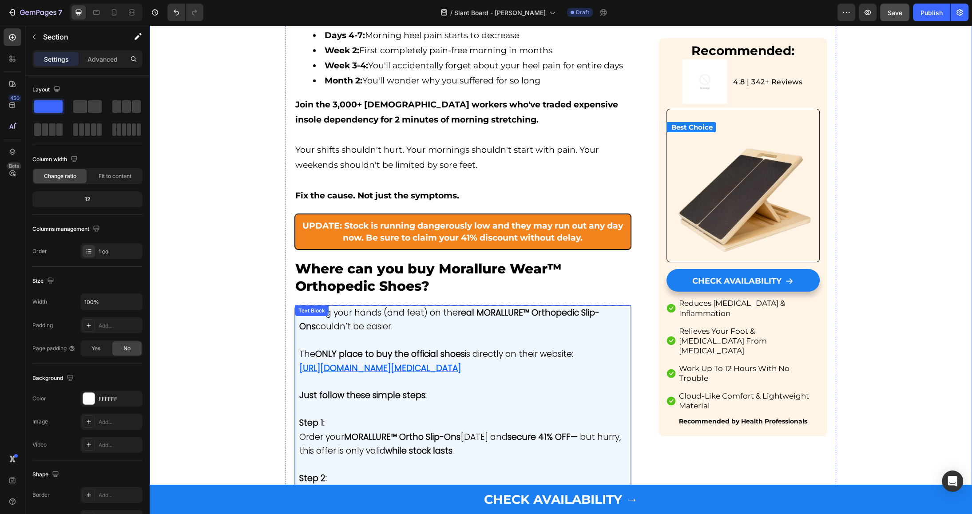
click at [387, 306] on p "Getting your hands (and feet) on the real MORALLURE™ Orthopedic Slip-Ons couldn…" at bounding box center [461, 320] width 325 height 28
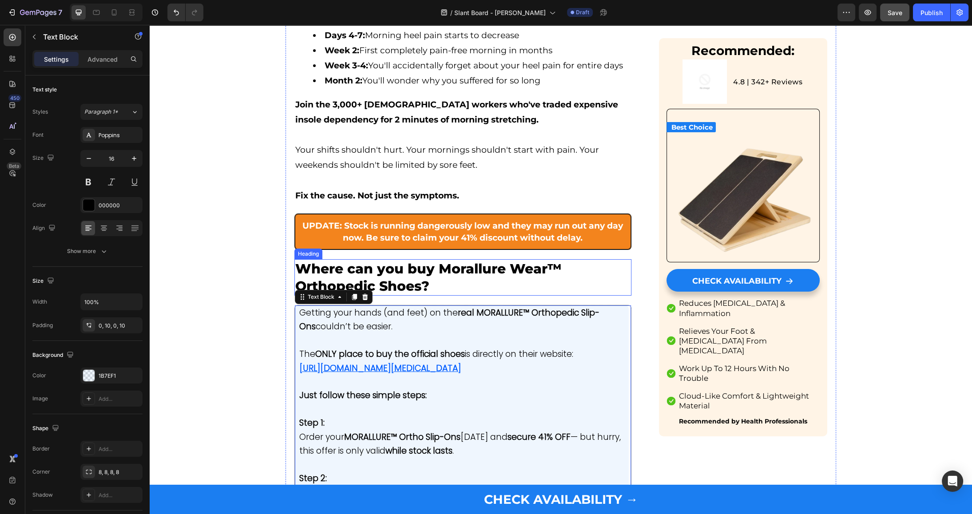
click at [403, 261] on span "Where can you buy Morallure Wear™ Orthopedic Shoes?" at bounding box center [428, 278] width 266 height 34
click at [522, 261] on span "Where can you buy Morallure Wear™ Orthopedic Shoes?" at bounding box center [428, 278] width 266 height 34
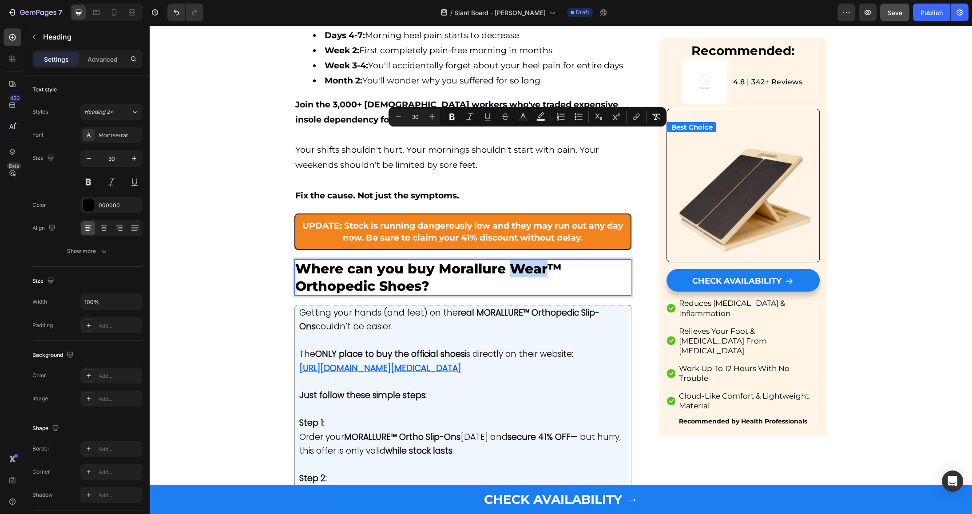
click at [518, 261] on span "Where can you buy Morallure Wear™ Orthopedic Shoes?" at bounding box center [428, 278] width 266 height 34
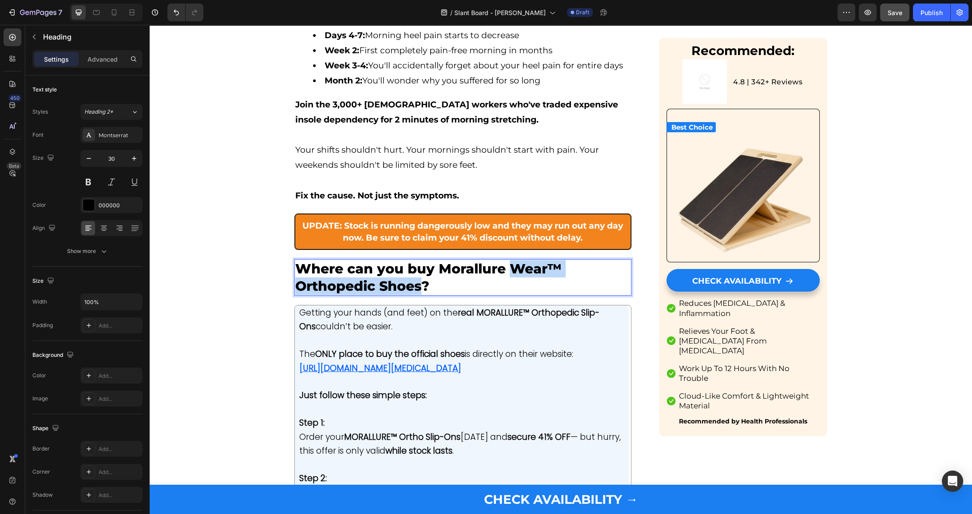
drag, startPoint x: 509, startPoint y: 135, endPoint x: 422, endPoint y: 154, distance: 88.4
click at [422, 261] on span "Where can you buy Morallure Wear™ Orthopedic Shoes?" at bounding box center [428, 278] width 266 height 34
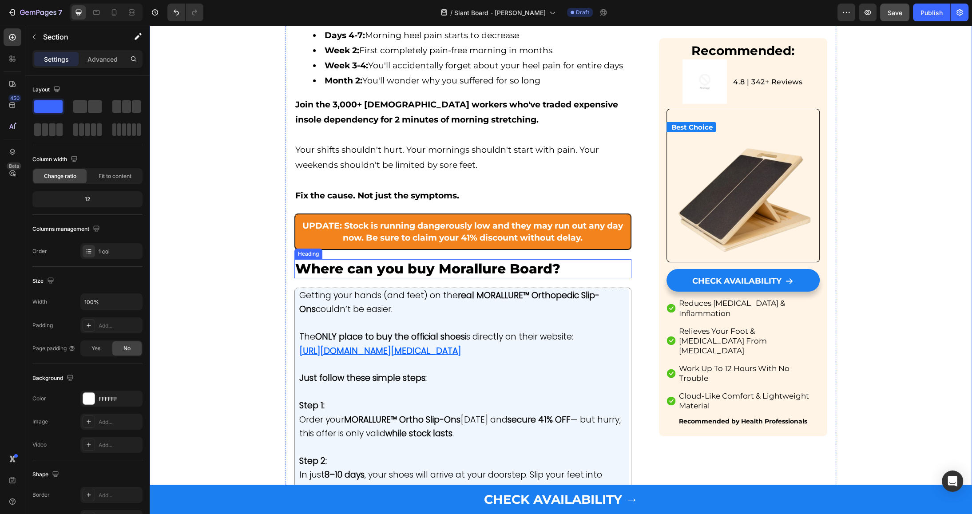
click at [351, 261] on span "Where can you buy Morallure Board?" at bounding box center [427, 269] width 265 height 16
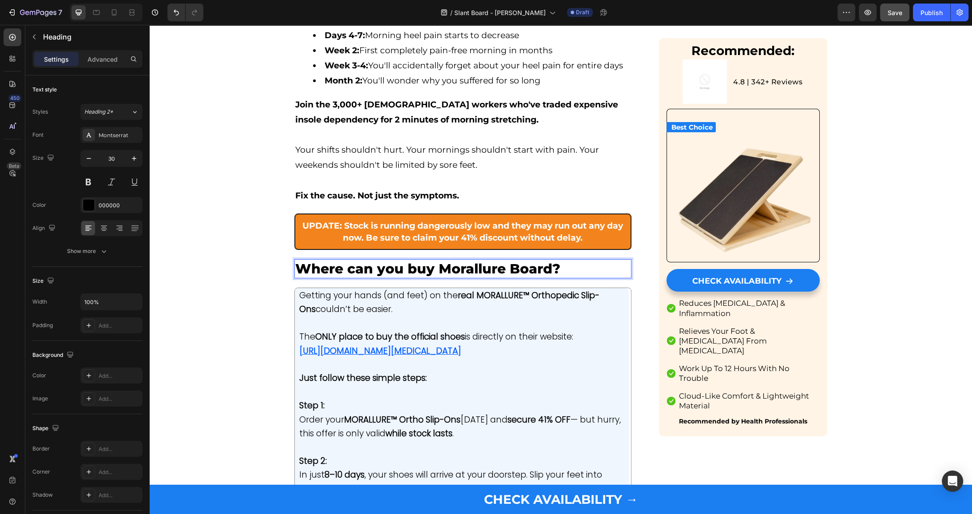
click at [354, 261] on span "Where can you buy Morallure Board?" at bounding box center [427, 269] width 265 height 16
click at [386, 261] on span "Where Can you buy Morallure Board?" at bounding box center [428, 269] width 267 height 16
click at [421, 261] on span "Where Can You buy Morallure Board?" at bounding box center [428, 269] width 267 height 16
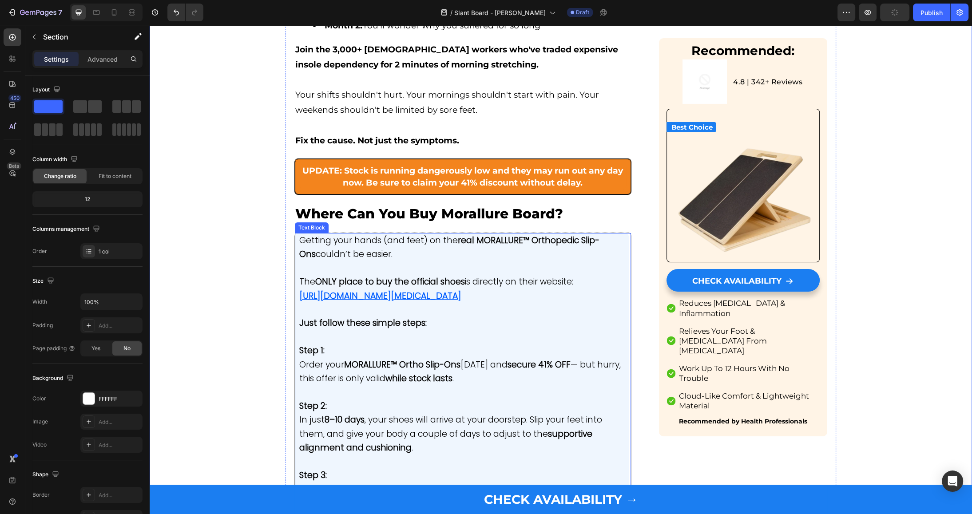
scroll to position [4787, 0]
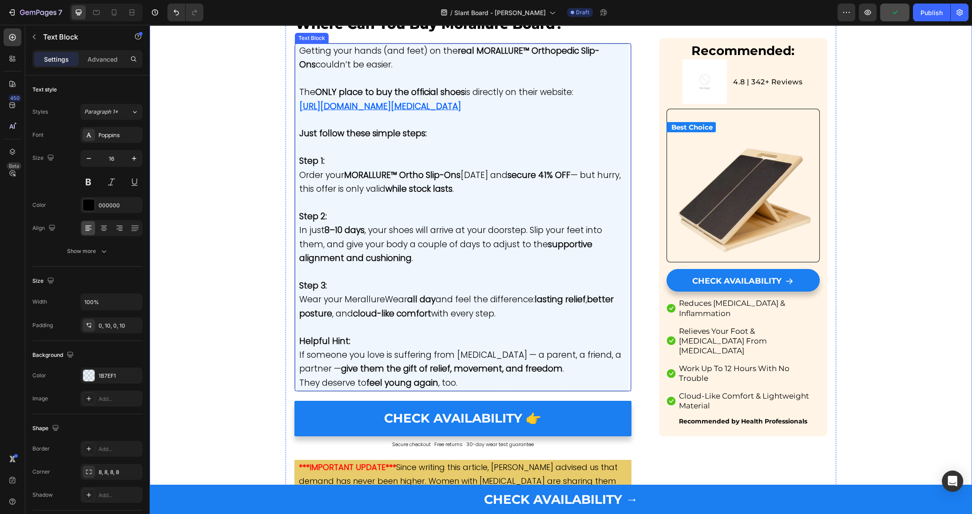
click at [400, 321] on p "Rich Text Editor. Editing area: main" at bounding box center [461, 327] width 325 height 13
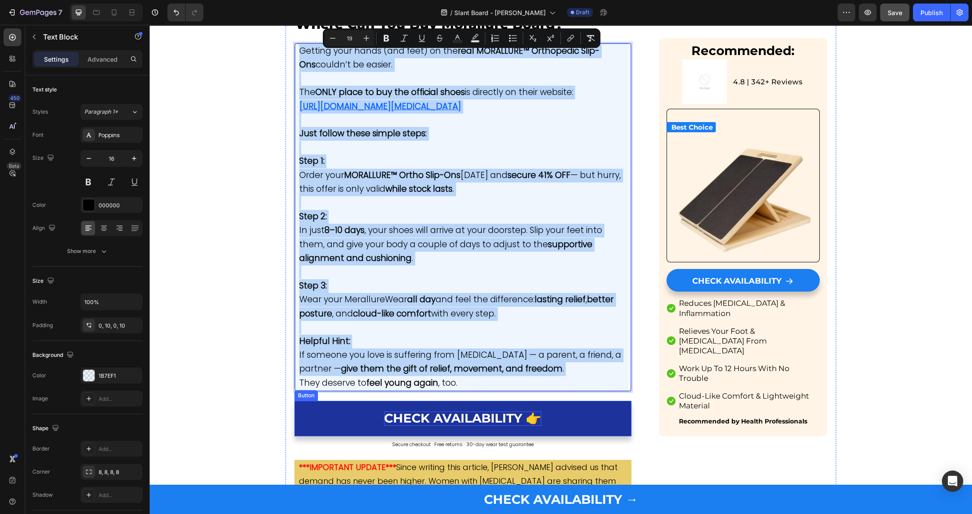
click at [431, 411] on span "CHECK AVAILABILITY 👉" at bounding box center [462, 418] width 157 height 15
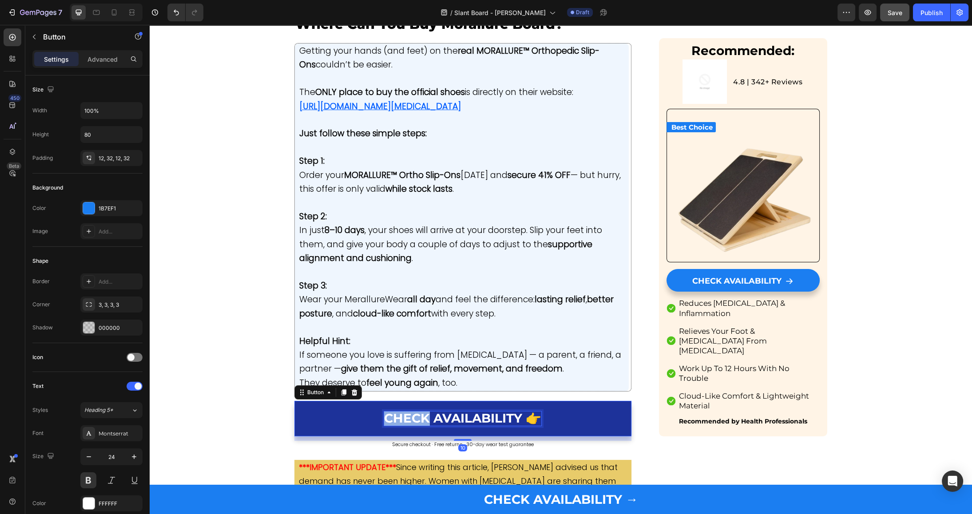
click at [431, 411] on span "CHECK AVAILABILITY 👉" at bounding box center [462, 418] width 157 height 15
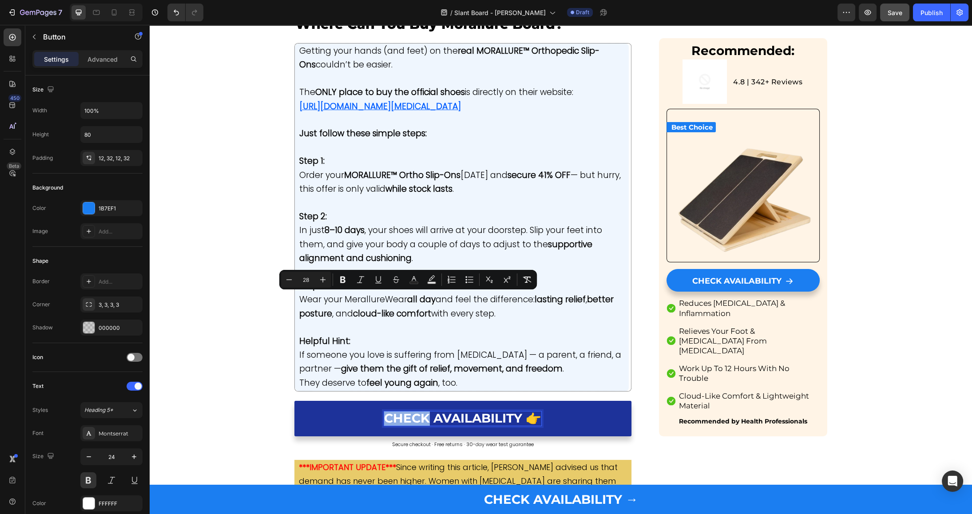
click at [431, 411] on span "CHECK AVAILABILITY 👉" at bounding box center [462, 418] width 157 height 15
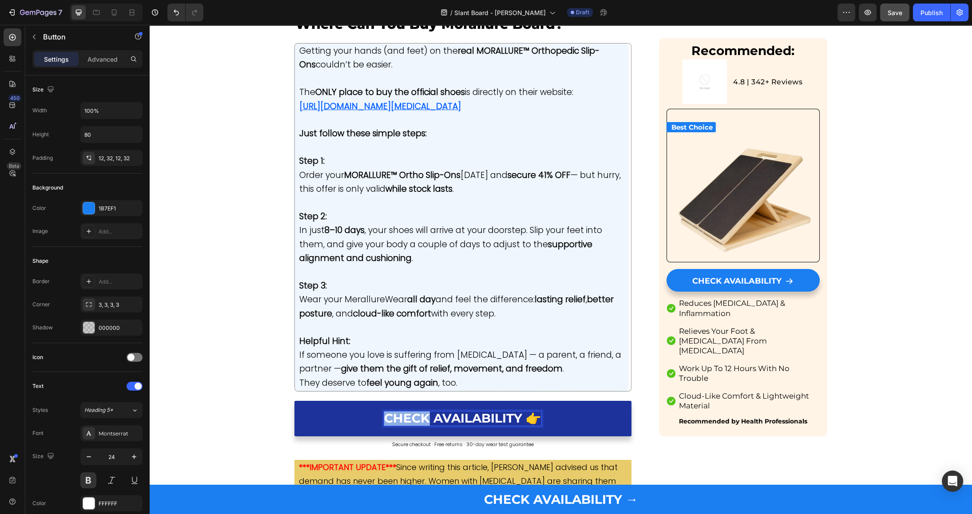
click at [431, 411] on span "CHECK AVAILABILITY 👉" at bounding box center [462, 418] width 157 height 15
click at [454, 411] on span "CHECK AVAILABILITY 👉" at bounding box center [462, 418] width 157 height 15
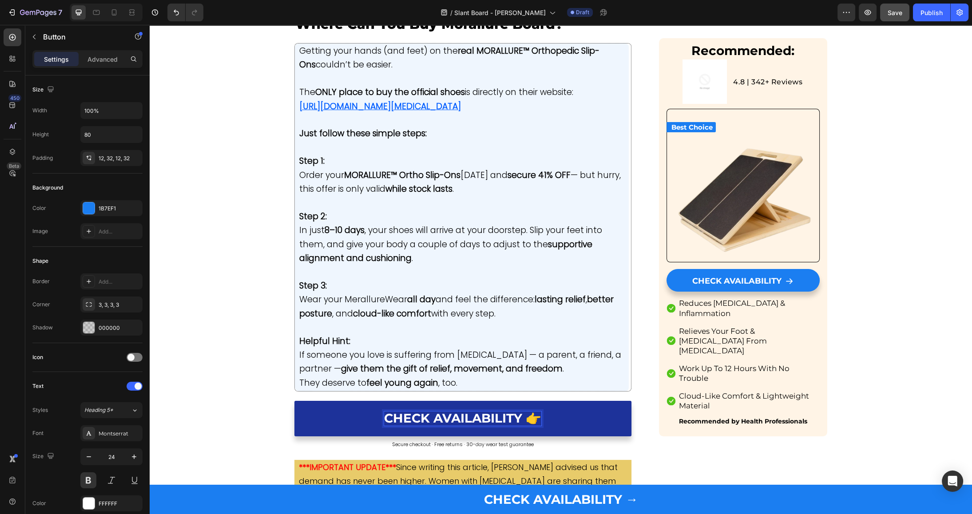
click at [454, 411] on span "CHECK AVAILABILITY 👉" at bounding box center [462, 418] width 157 height 15
click at [398, 401] on link "Get Your Slint Board - Start Your Pain-Free Mornings [DATE]" at bounding box center [462, 419] width 337 height 36
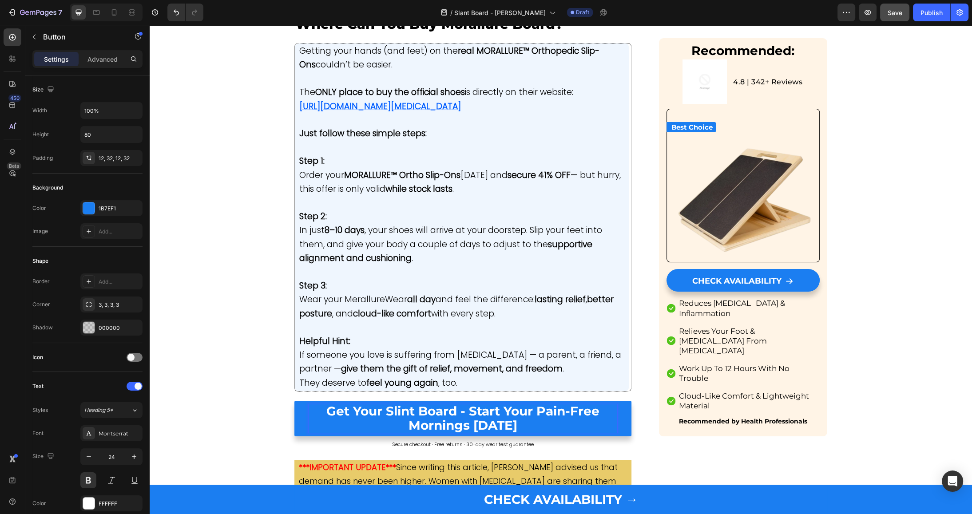
click at [394, 404] on p "Get Your Slint Board - Start Your Pain-Free Mornings [DATE]" at bounding box center [462, 418] width 308 height 28
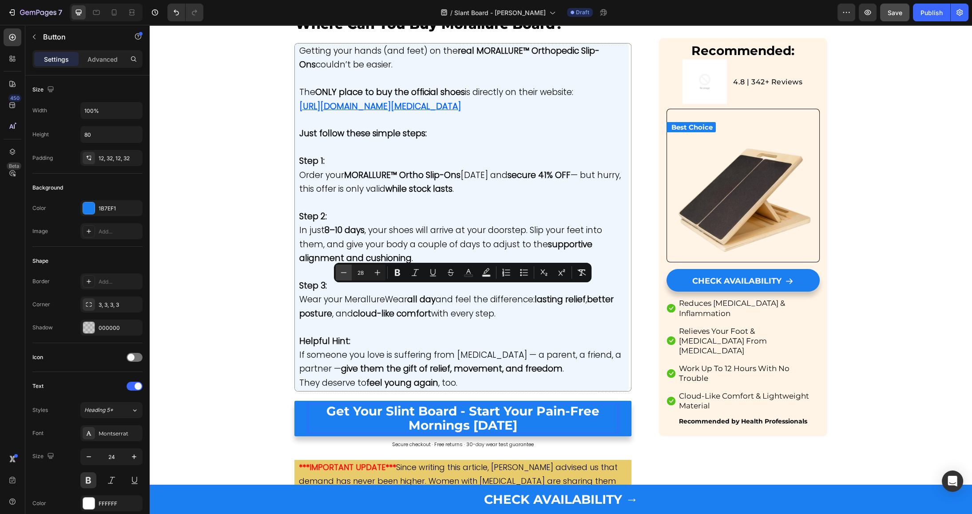
click at [339, 270] on icon "Editor contextual toolbar" at bounding box center [343, 272] width 9 height 9
type input "25"
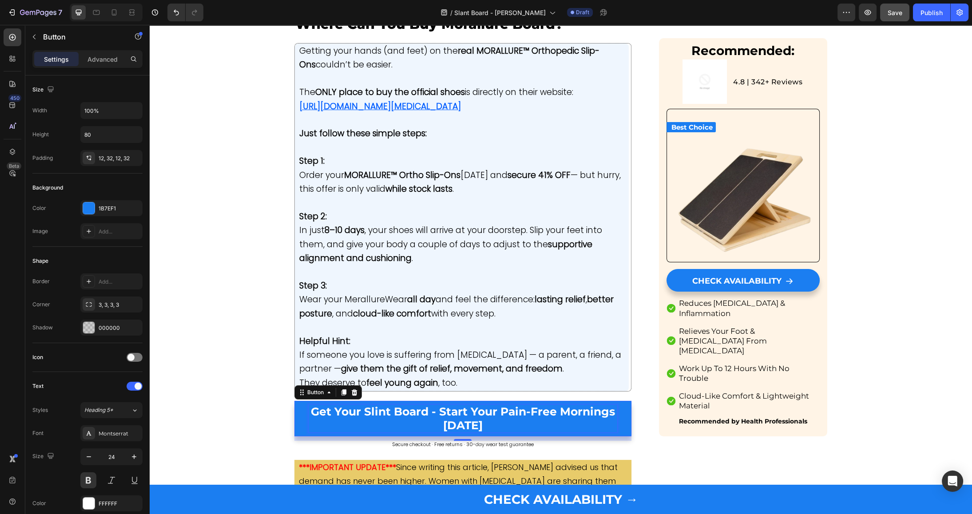
click at [340, 385] on div "Button" at bounding box center [327, 392] width 67 height 14
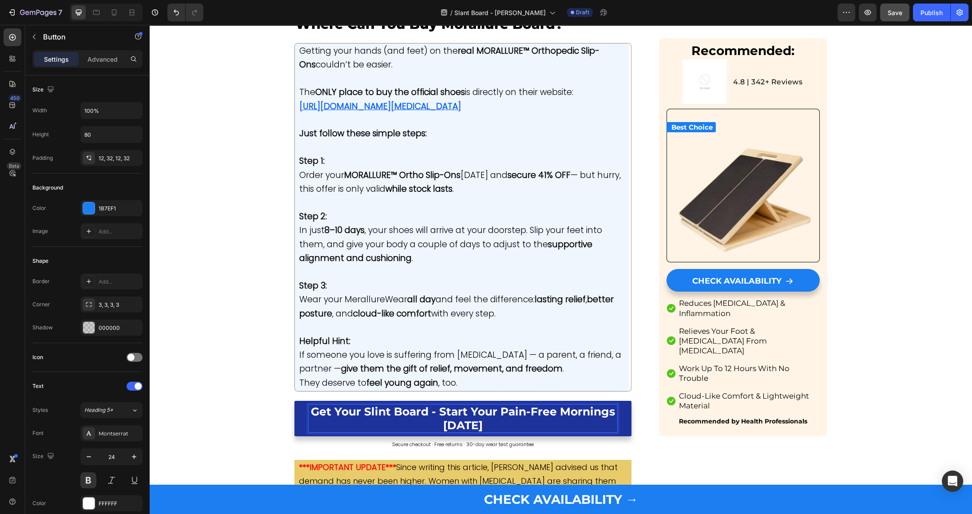
click at [382, 405] on span "Get Your Slint Board - Start Your Pain-Free Mornings [DATE]" at bounding box center [463, 418] width 304 height 27
click at [352, 405] on span "Get Your Slint Board - Start Your Pain-Free Mornings [DATE]" at bounding box center [463, 418] width 304 height 27
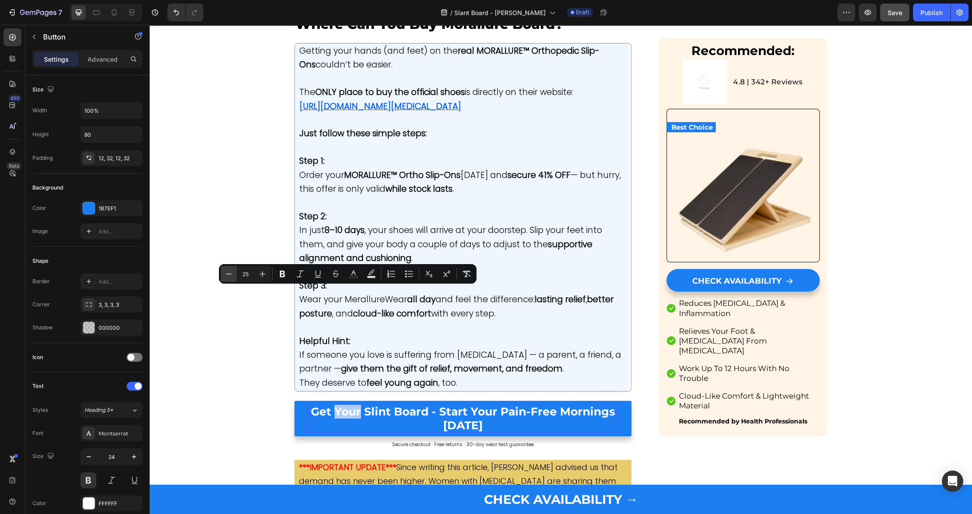
click at [233, 278] on button "Minus" at bounding box center [229, 274] width 16 height 16
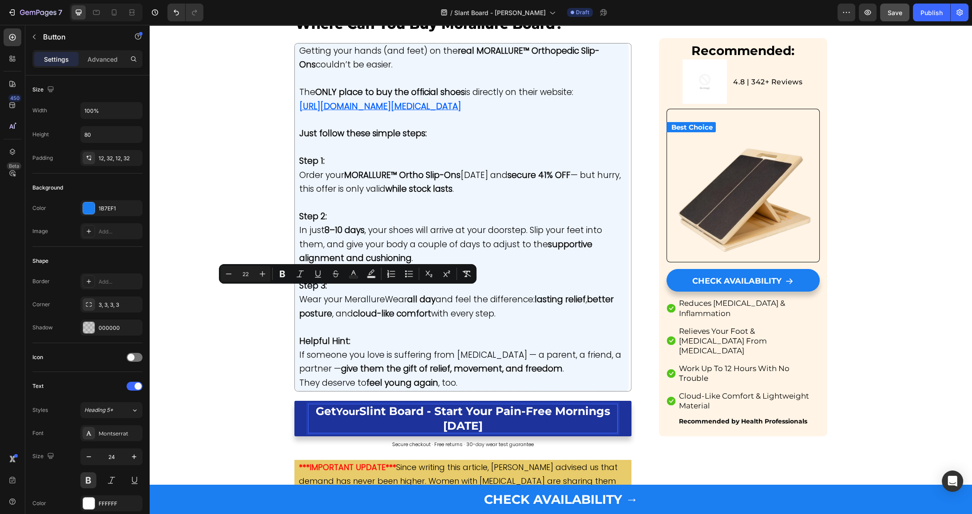
type input "25"
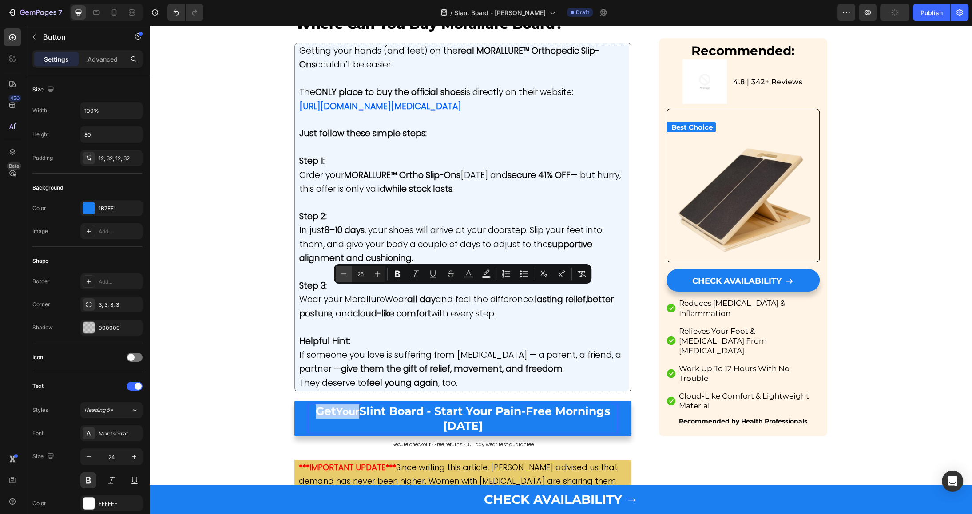
click at [340, 273] on icon "Editor contextual toolbar" at bounding box center [343, 273] width 9 height 9
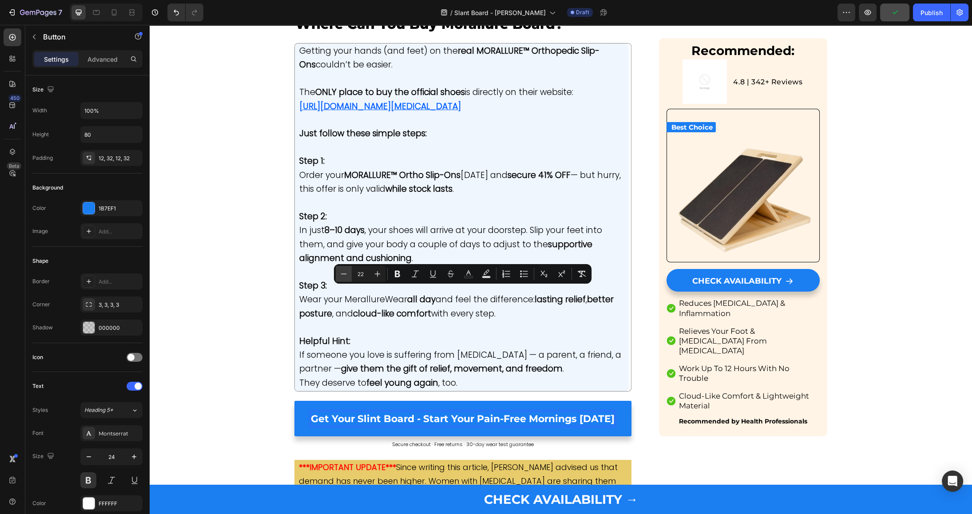
click at [340, 273] on icon "Editor contextual toolbar" at bounding box center [343, 273] width 9 height 9
type input "21"
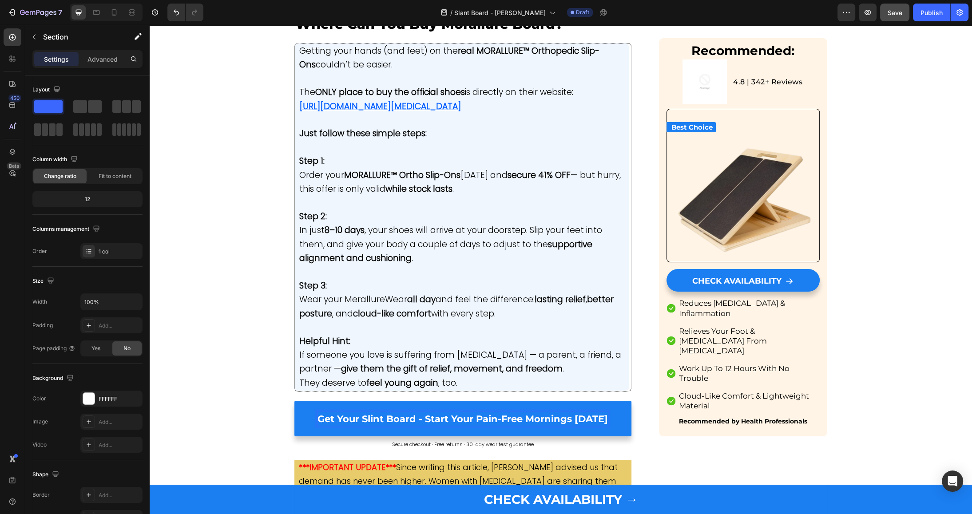
click at [380, 363] on strong "give them the gift of relief, movement, and freedom" at bounding box center [451, 369] width 221 height 12
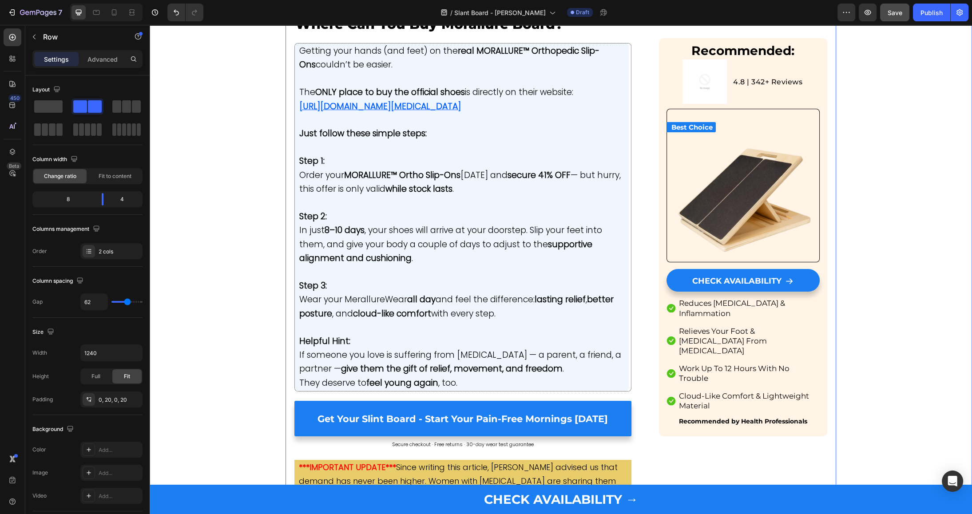
click at [302, 437] on p "Secure checkout · Free returns · 30-day wear test guarantee" at bounding box center [462, 444] width 335 height 14
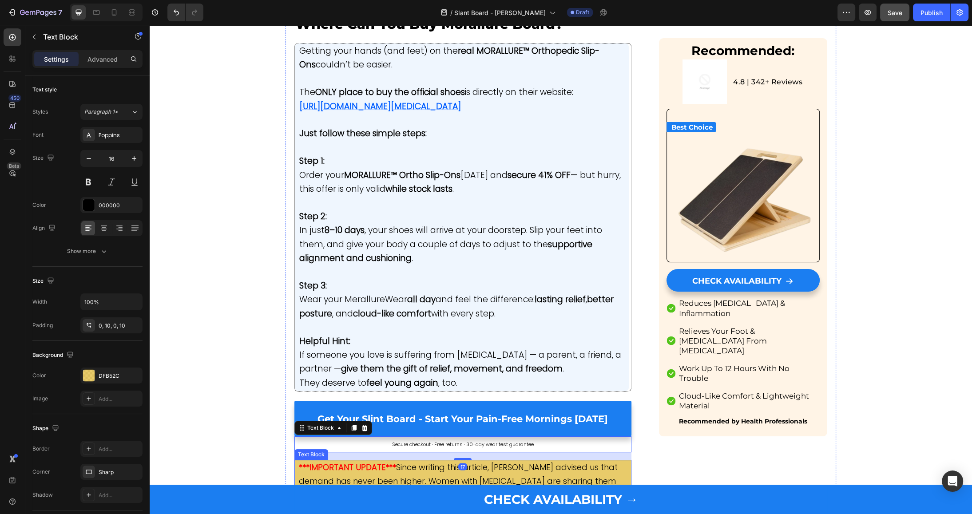
click at [411, 462] on span "Since writing this article, [PERSON_NAME] advised us that demand has never been…" at bounding box center [459, 488] width 321 height 53
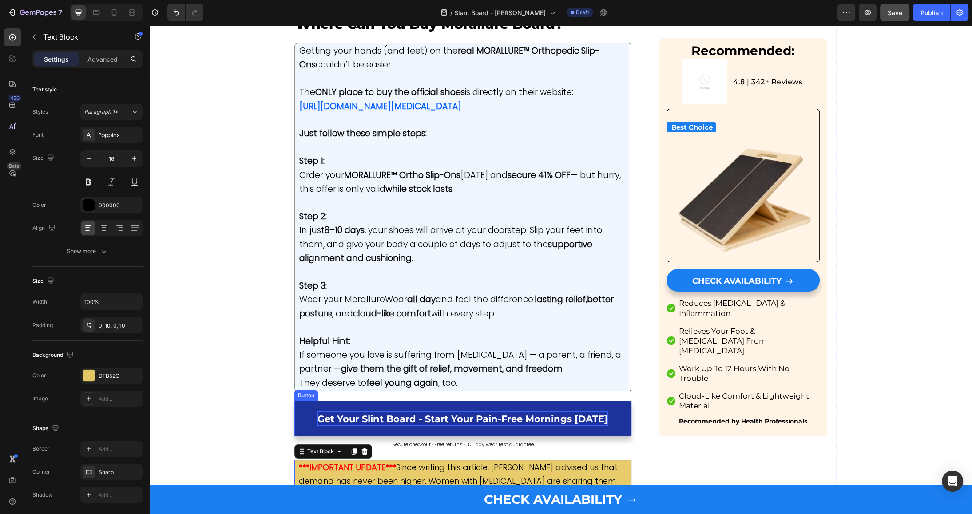
click at [388, 413] on span "Get Your Slint Board - Start Your Pain-Free Mornings [DATE]" at bounding box center [462, 418] width 290 height 11
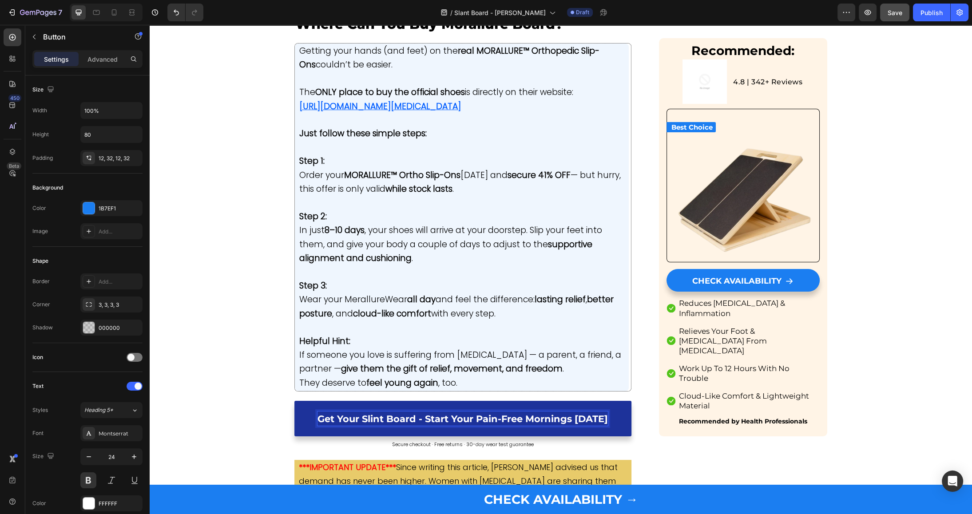
click at [394, 462] on span "Since writing this article, [PERSON_NAME] advised us that demand has never been…" at bounding box center [459, 488] width 321 height 53
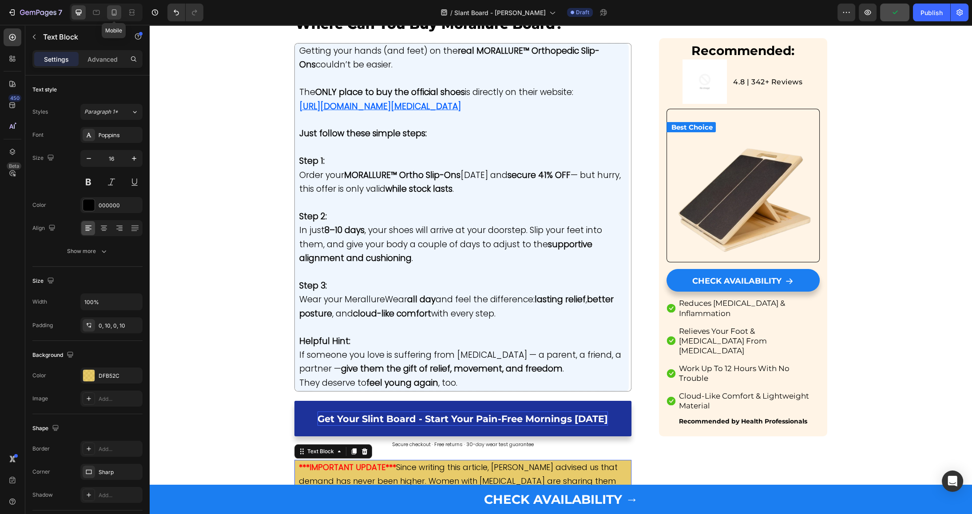
click at [112, 12] on icon at bounding box center [114, 12] width 9 height 9
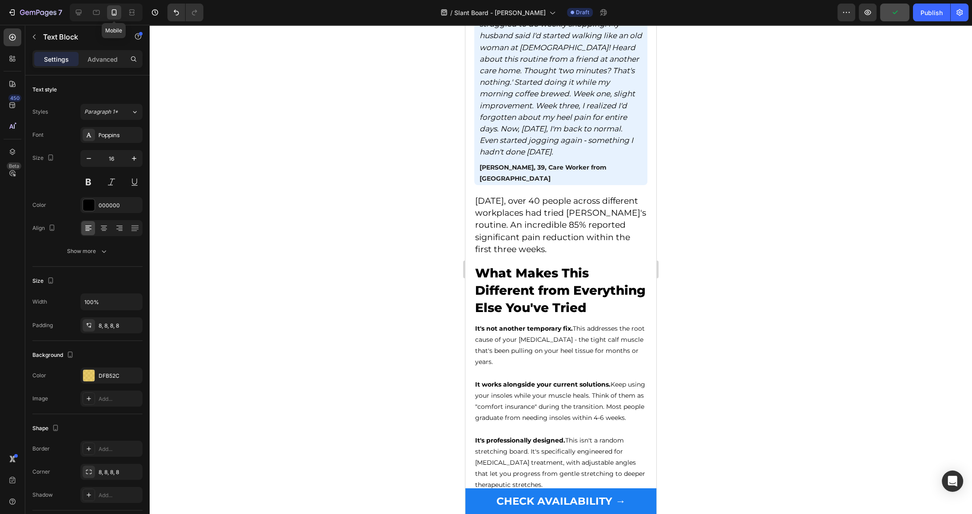
type input "14"
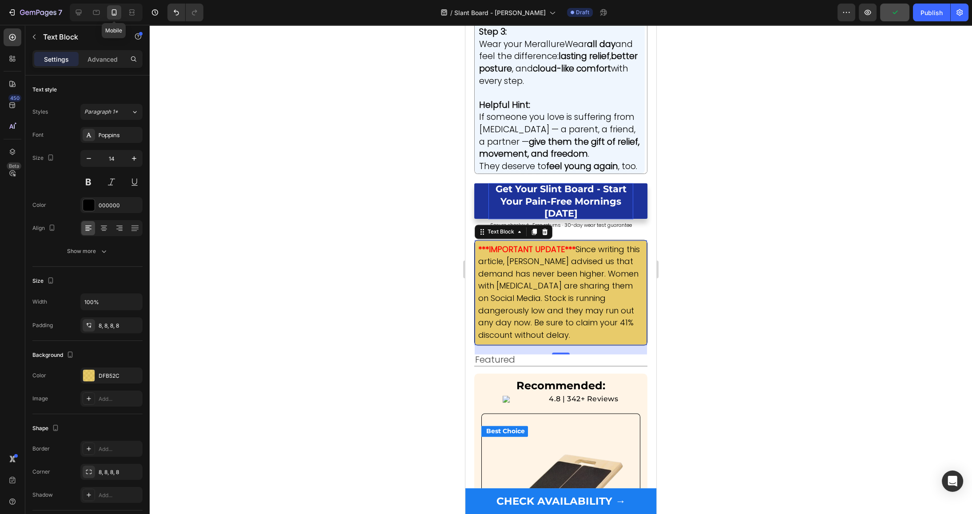
scroll to position [6538, 0]
click at [505, 183] on span "Get Your Slint Board - Start Your Pain-Free Mornings [DATE]" at bounding box center [560, 201] width 131 height 36
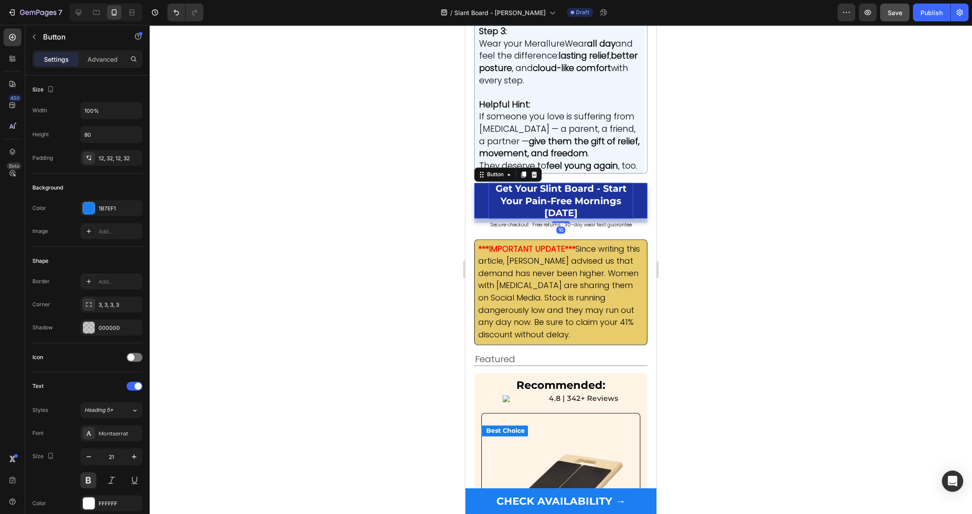
click at [505, 183] on span "Get Your Slint Board - Start Your Pain-Free Mornings [DATE]" at bounding box center [560, 201] width 131 height 36
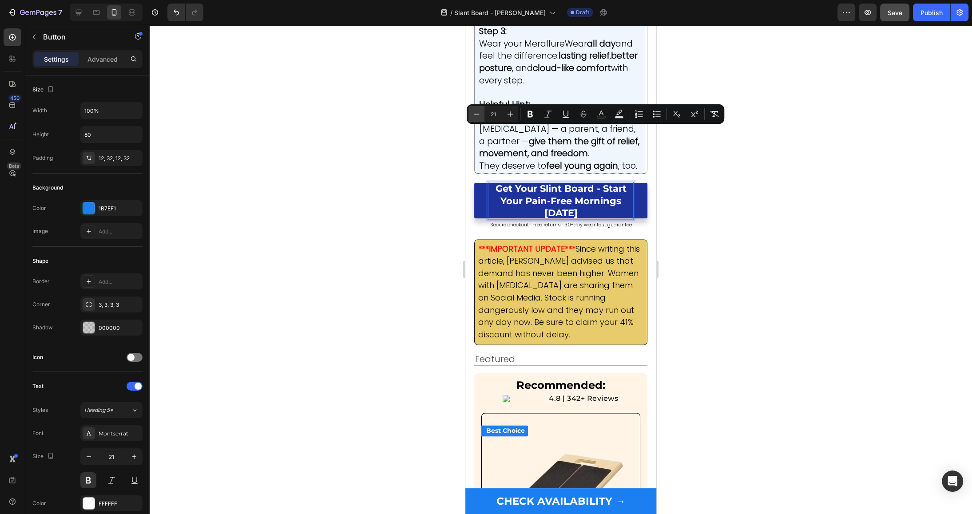
click at [476, 117] on icon "Editor contextual toolbar" at bounding box center [476, 114] width 9 height 9
type input "18"
click at [435, 139] on div at bounding box center [561, 269] width 822 height 489
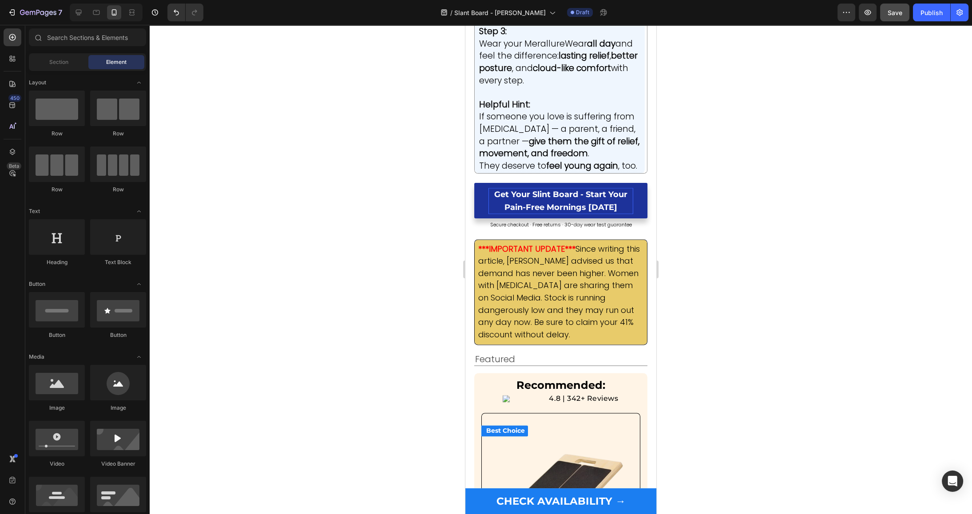
click at [447, 147] on div at bounding box center [561, 269] width 822 height 489
click at [539, 135] on strong "give them the gift of relief, movement, and freedom" at bounding box center [559, 147] width 160 height 24
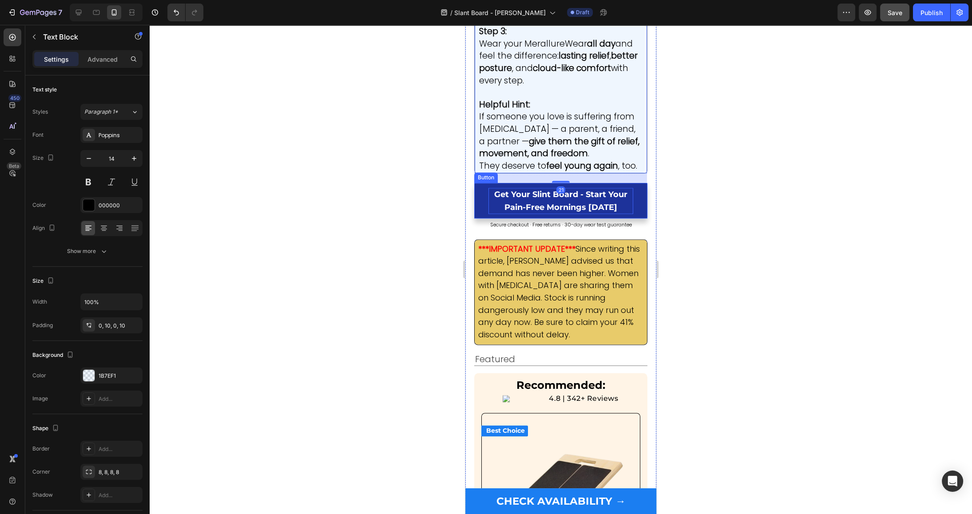
click at [551, 190] on span "Get Your Slint Board - Start Your Pain-Free Mornings [DATE]" at bounding box center [560, 201] width 133 height 23
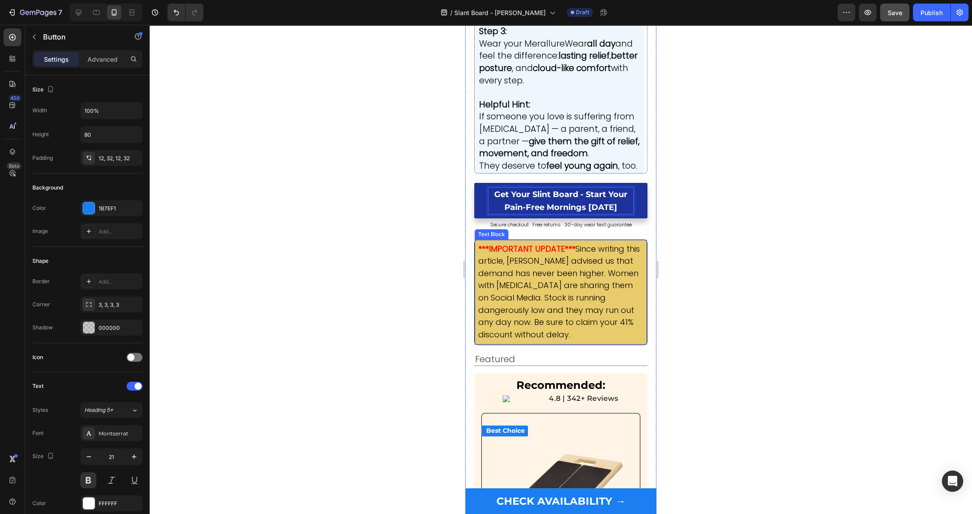
click at [750, 223] on div at bounding box center [561, 269] width 822 height 489
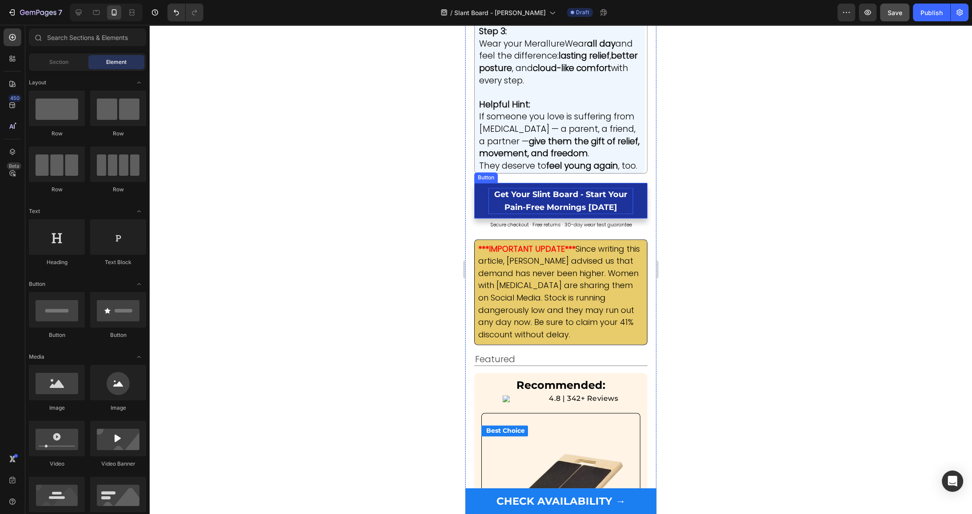
click at [558, 190] on span "Get Your Slint Board - Start Your Pain-Free Mornings [DATE]" at bounding box center [560, 201] width 133 height 23
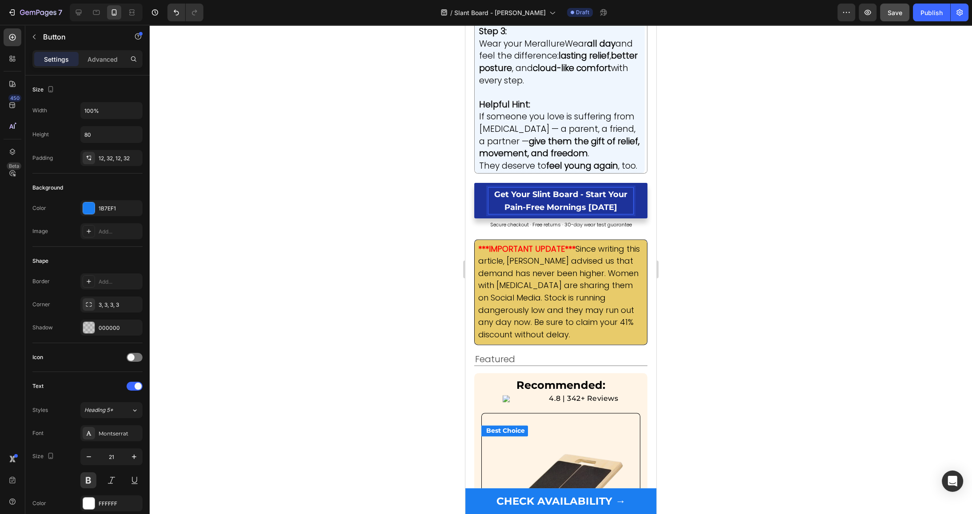
click at [536, 190] on span "Get Your Slint Board - Start Your Pain-Free Mornings [DATE]" at bounding box center [560, 201] width 133 height 23
click at [394, 160] on div at bounding box center [561, 269] width 822 height 489
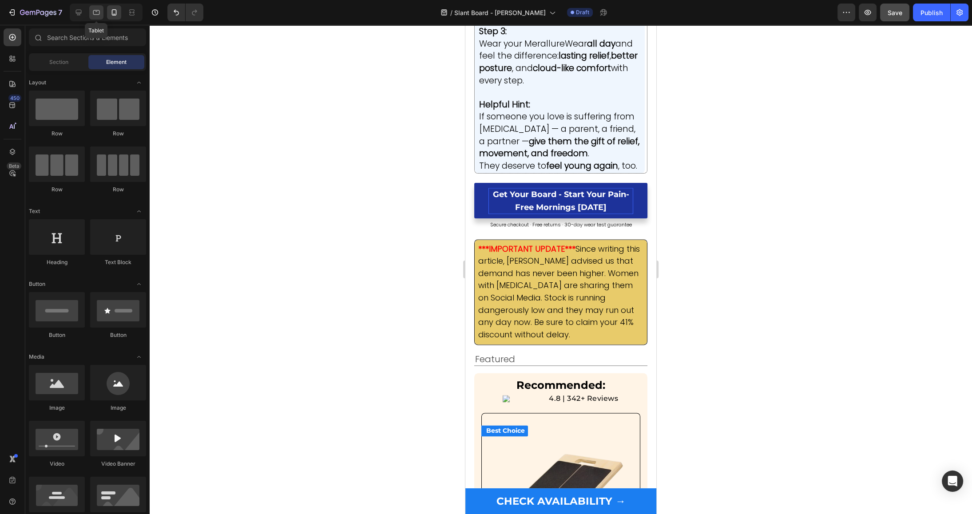
click at [102, 15] on div at bounding box center [96, 12] width 14 height 14
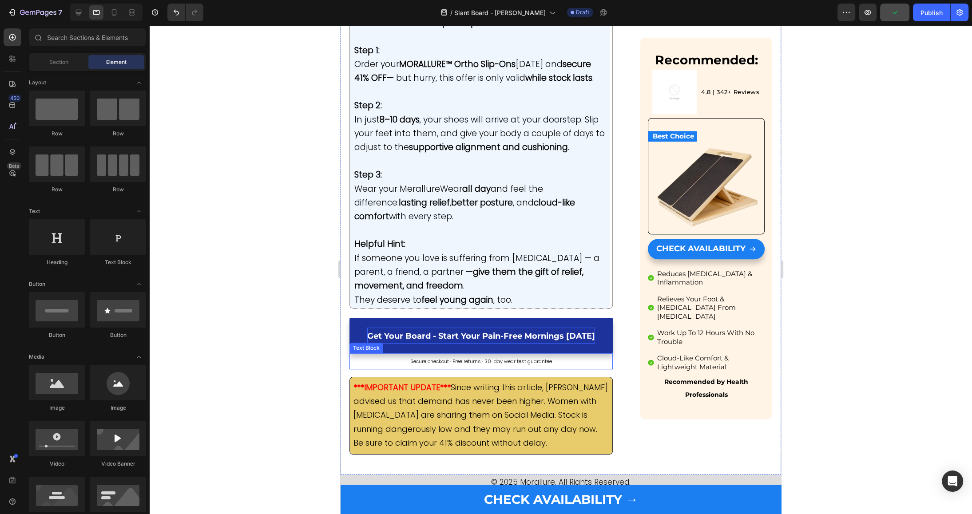
scroll to position [5447, 0]
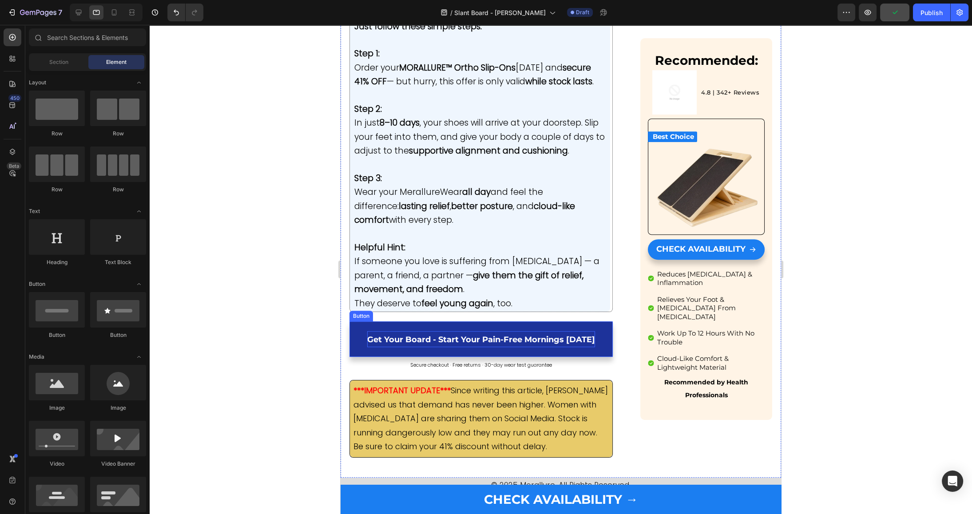
click at [420, 335] on span "Get Your Board - Start Your Pain-Free Mornings [DATE]" at bounding box center [481, 340] width 228 height 10
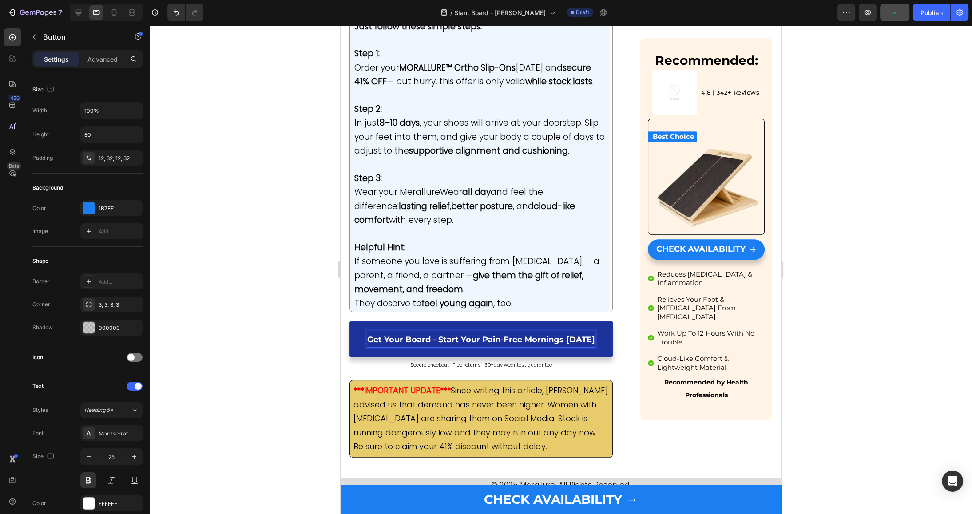
click at [420, 335] on span "Get Your Board - Start Your Pain-Free Mornings [DATE]" at bounding box center [481, 340] width 228 height 10
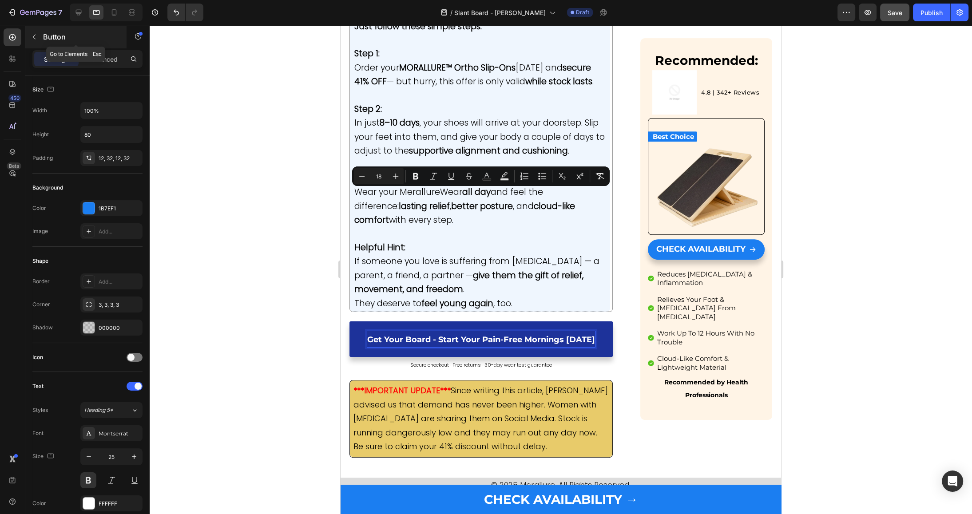
click at [36, 37] on icon "button" at bounding box center [34, 36] width 7 height 7
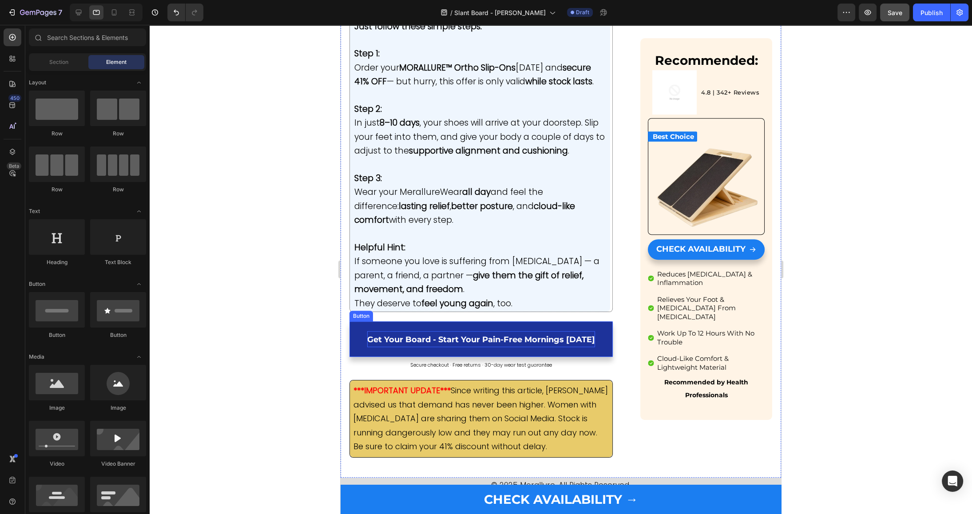
click at [431, 335] on span "Get Your Board - Start Your Pain-Free Mornings [DATE]" at bounding box center [481, 340] width 228 height 10
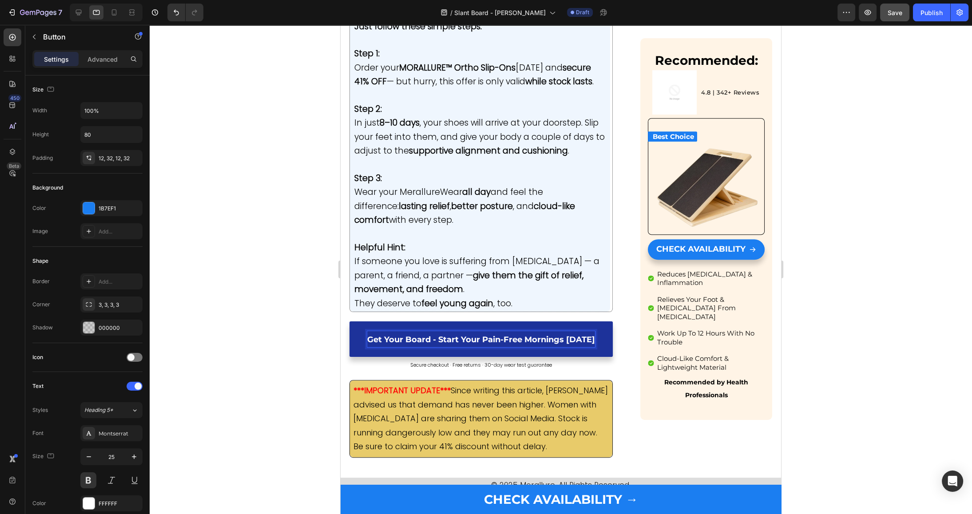
click at [431, 335] on span "Get Your Board - Start Your Pain-Free Mornings [DATE]" at bounding box center [481, 340] width 228 height 10
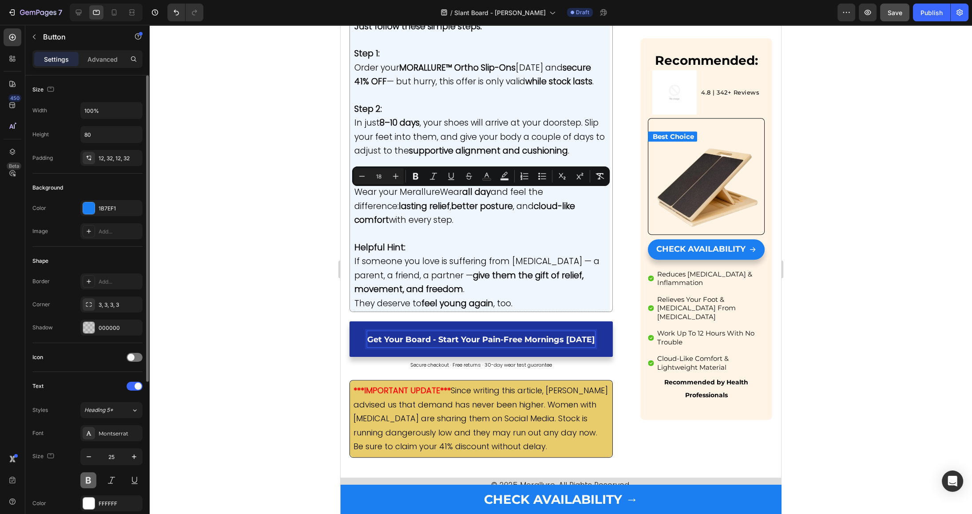
scroll to position [2, 0]
click at [86, 450] on icon "button" at bounding box center [88, 454] width 9 height 9
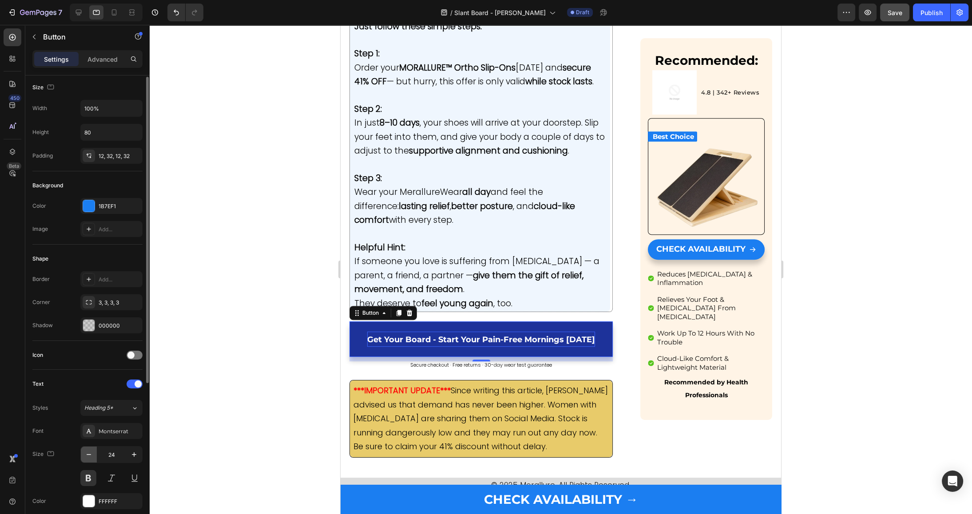
click at [86, 450] on icon "button" at bounding box center [88, 454] width 9 height 9
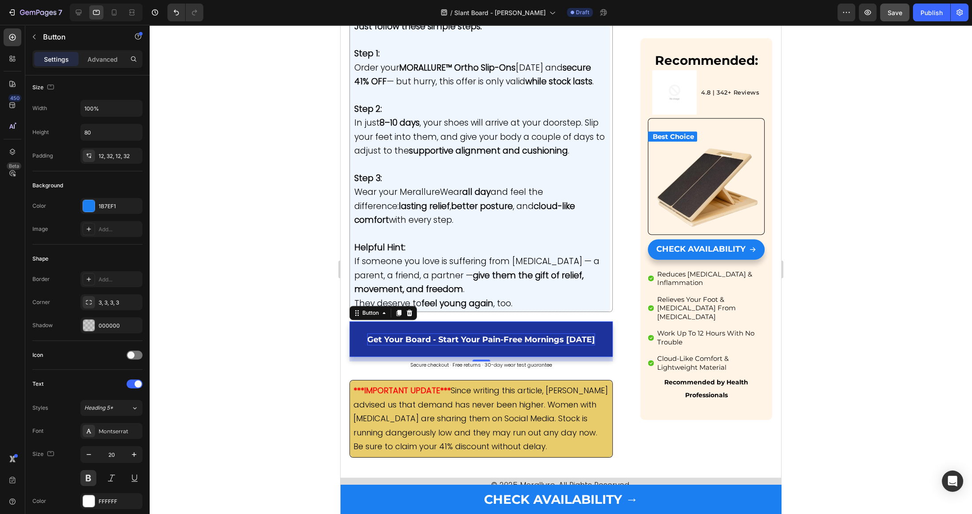
click at [474, 335] on span "Get Your Board - Start Your Pain-Free Mornings [DATE]" at bounding box center [481, 340] width 228 height 10
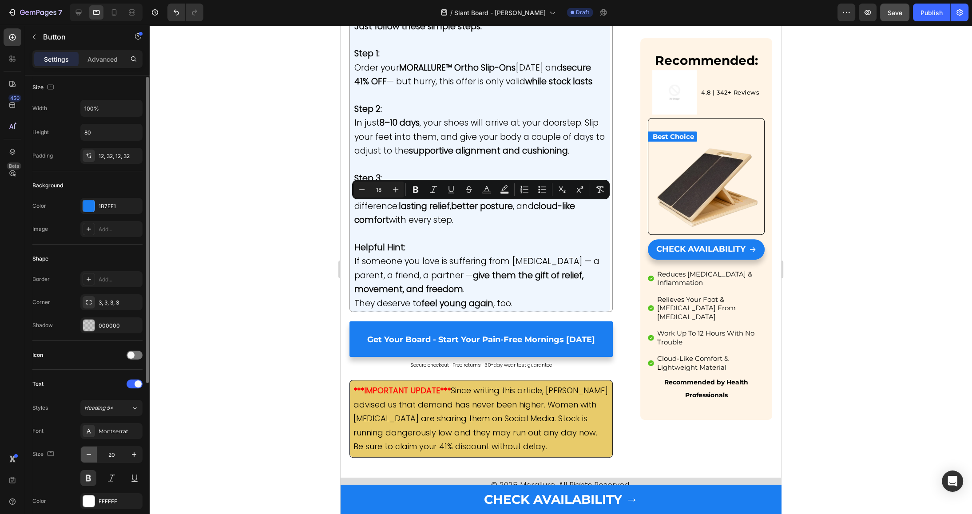
click at [90, 454] on icon "button" at bounding box center [88, 454] width 9 height 9
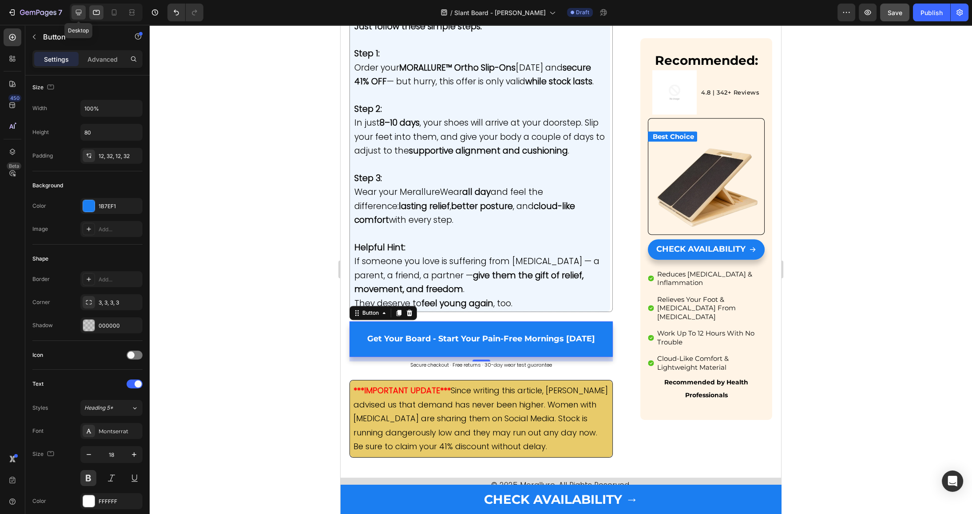
click at [82, 11] on icon at bounding box center [78, 12] width 9 height 9
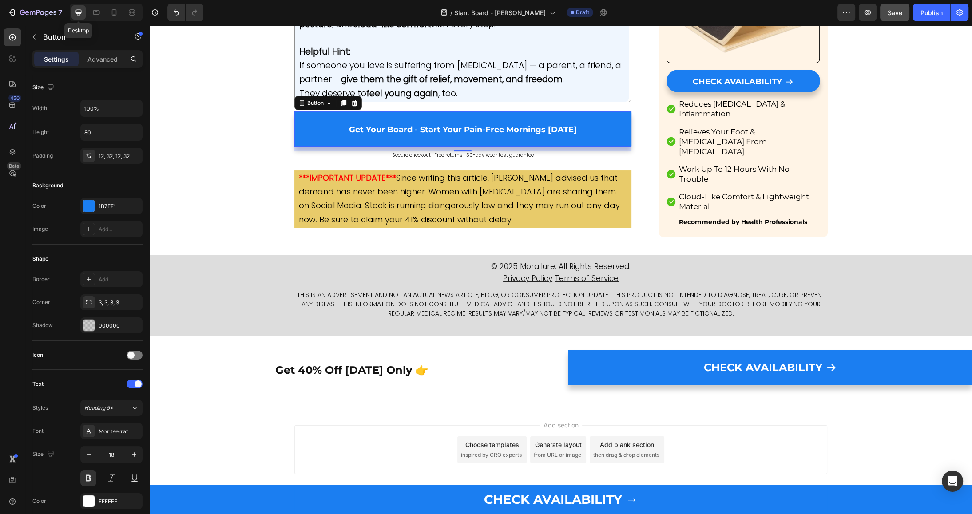
type input "24"
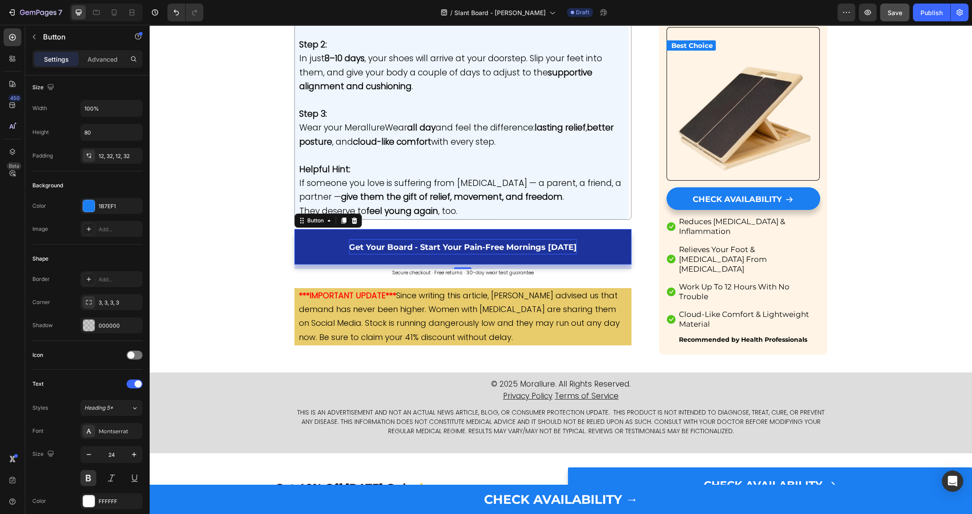
scroll to position [4959, 0]
click at [399, 242] on span "Get Your Board - Start Your Pain-Free Mornings [DATE]" at bounding box center [463, 247] width 228 height 10
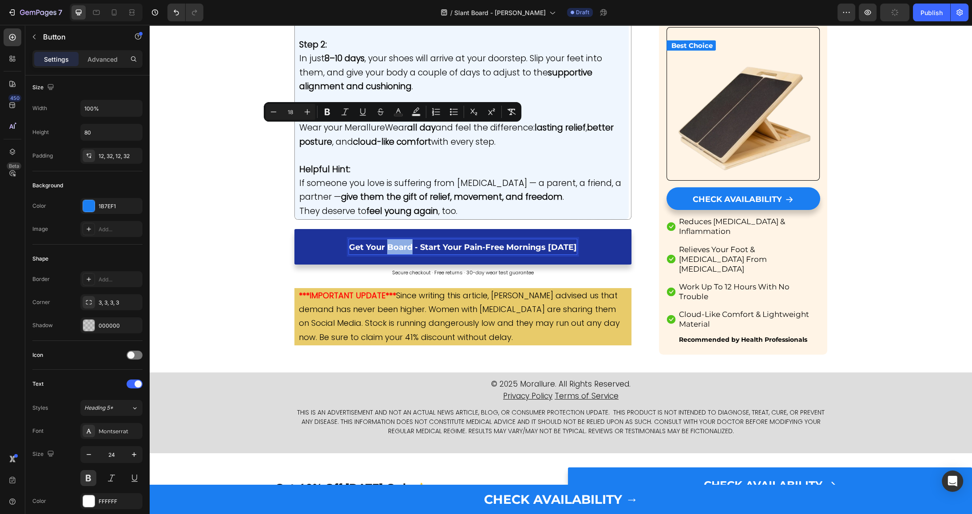
click at [394, 242] on span "Get Your Board - Start Your Pain-Free Mornings [DATE]" at bounding box center [463, 247] width 228 height 10
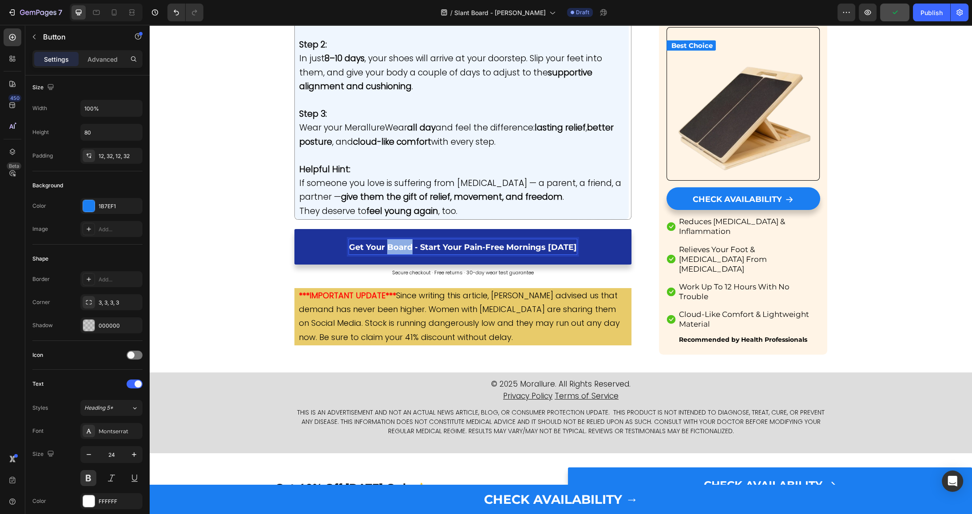
click at [394, 242] on span "Get Your Board - Start Your Pain-Free Mornings [DATE]" at bounding box center [463, 247] width 228 height 10
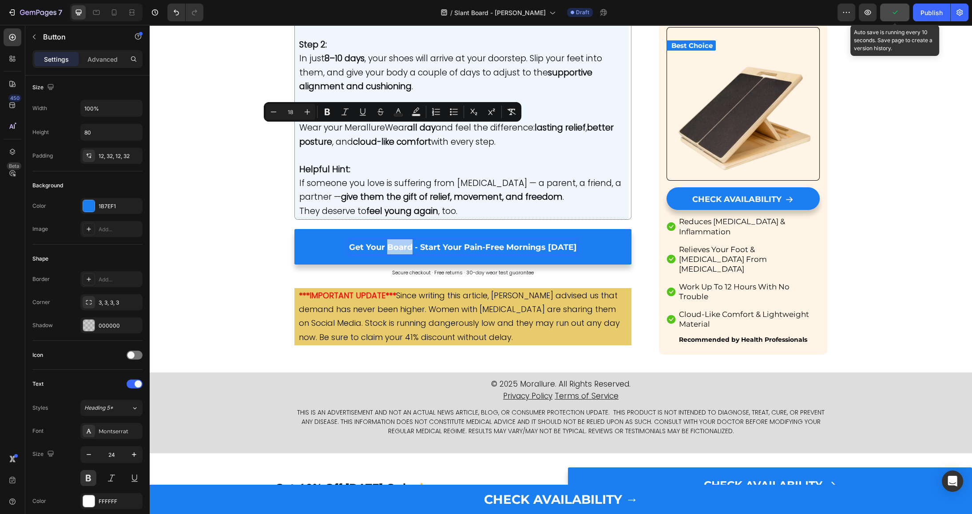
click at [897, 11] on icon "button" at bounding box center [894, 13] width 5 height 4
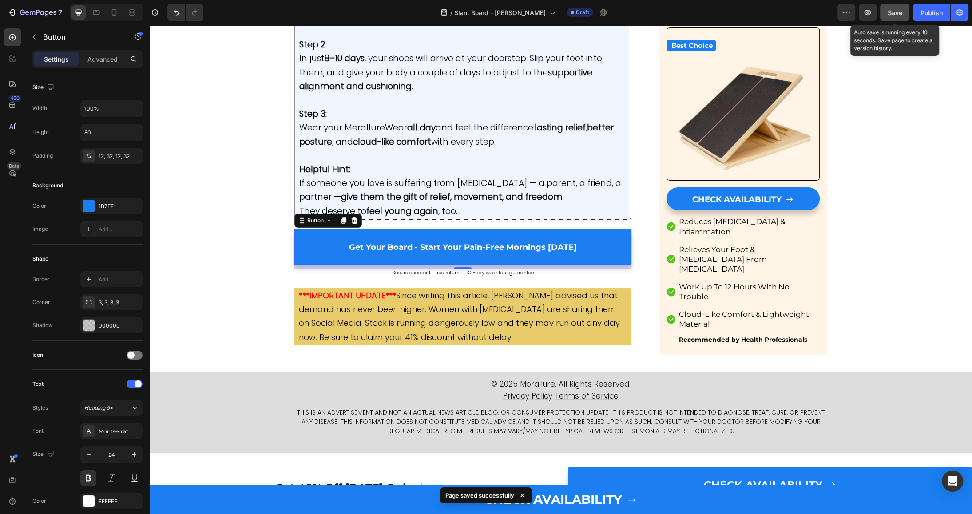
click at [894, 15] on span "Save" at bounding box center [894, 13] width 15 height 8
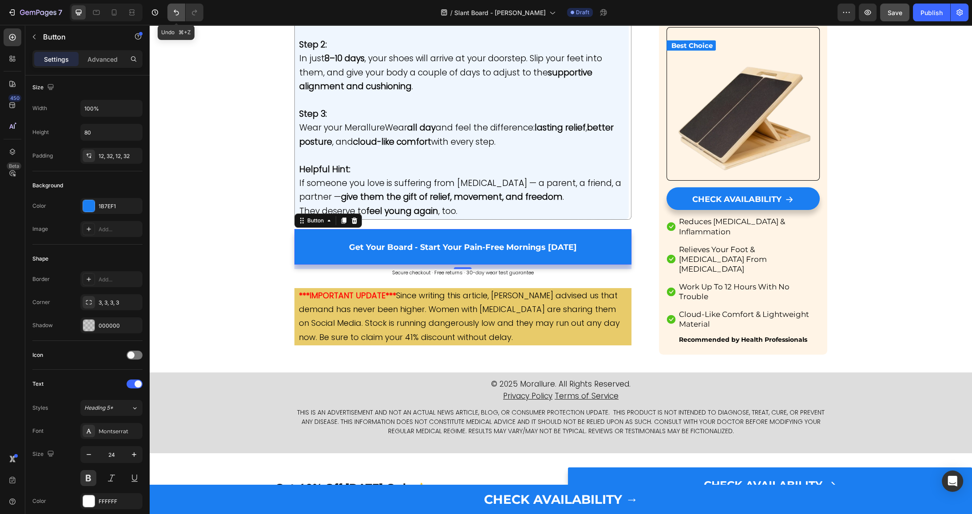
click at [174, 14] on icon "Undo/Redo" at bounding box center [176, 12] width 9 height 9
click at [174, 15] on icon "Undo/Redo" at bounding box center [176, 12] width 9 height 9
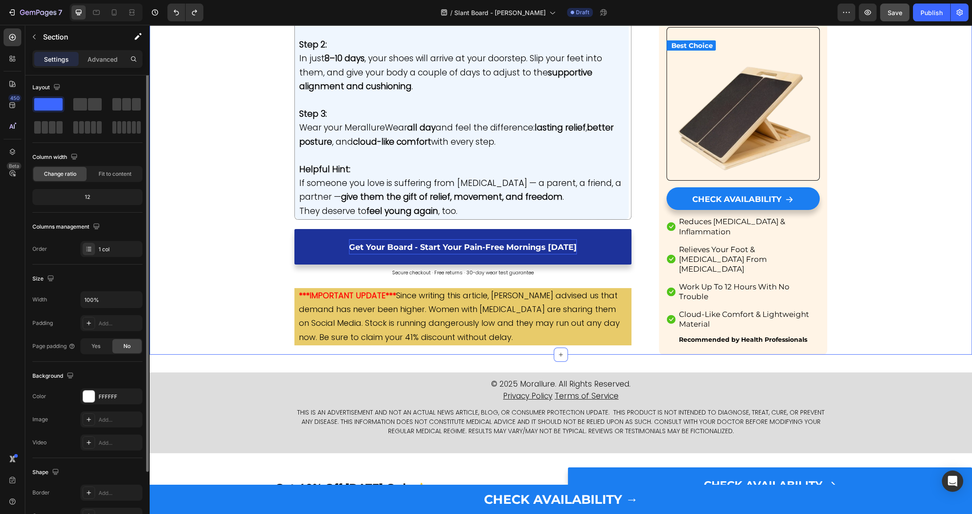
scroll to position [0, 0]
click at [170, 13] on button "Undo/Redo" at bounding box center [176, 13] width 18 height 18
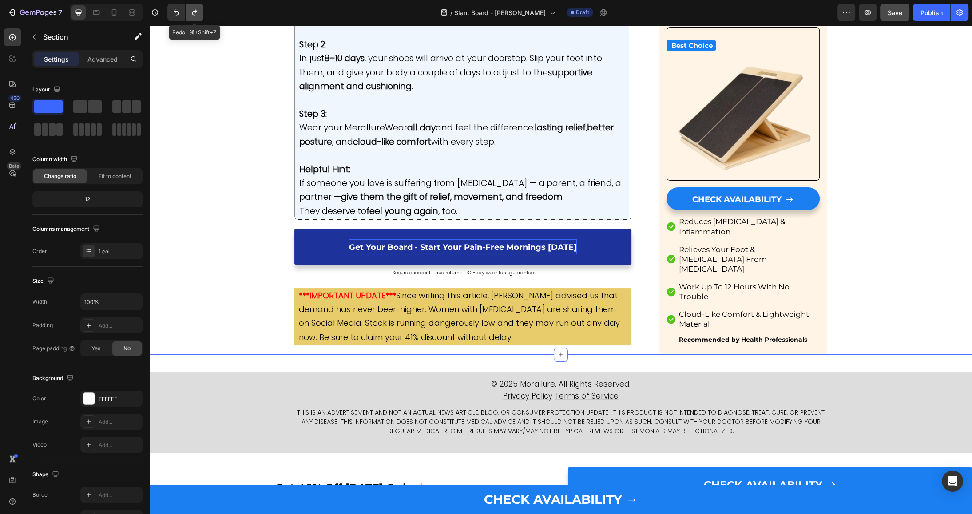
click at [196, 15] on icon "Undo/Redo" at bounding box center [194, 12] width 9 height 9
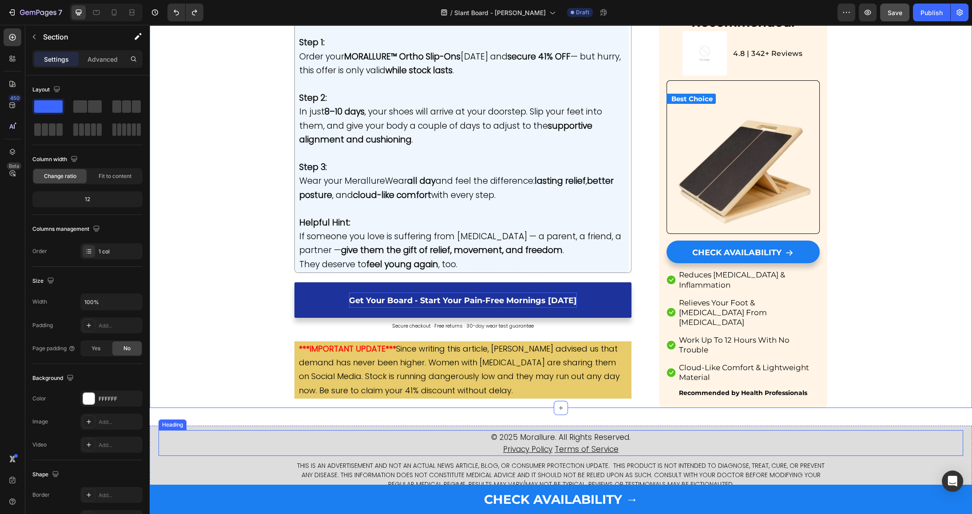
scroll to position [4899, 0]
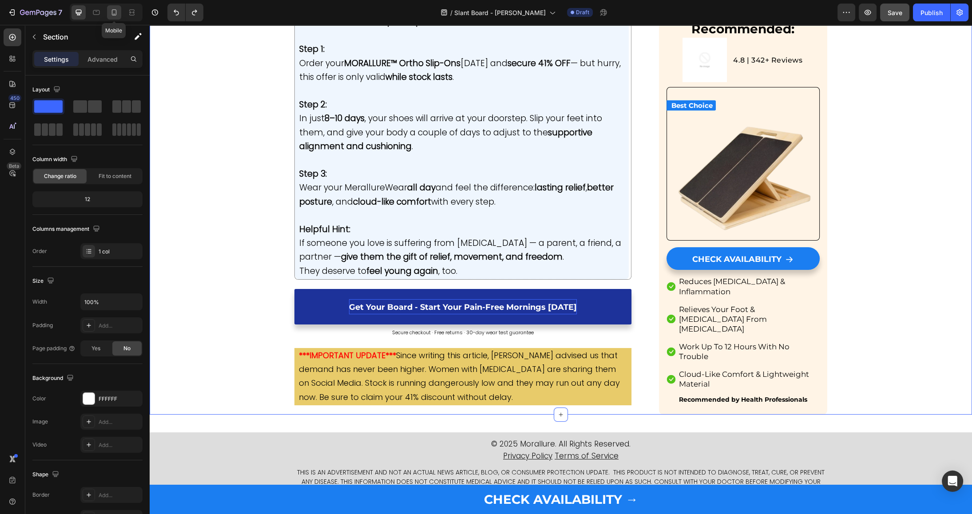
click at [119, 10] on div at bounding box center [114, 12] width 14 height 14
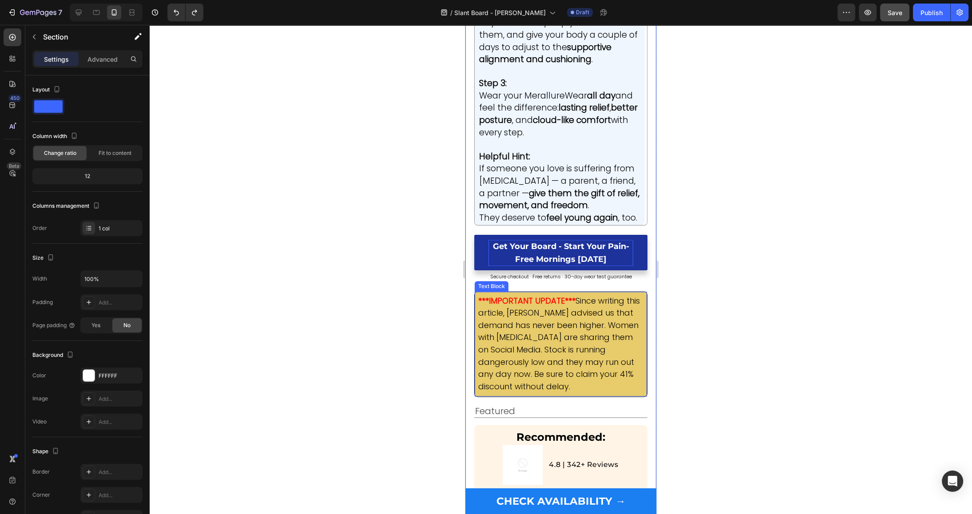
scroll to position [6485, 0]
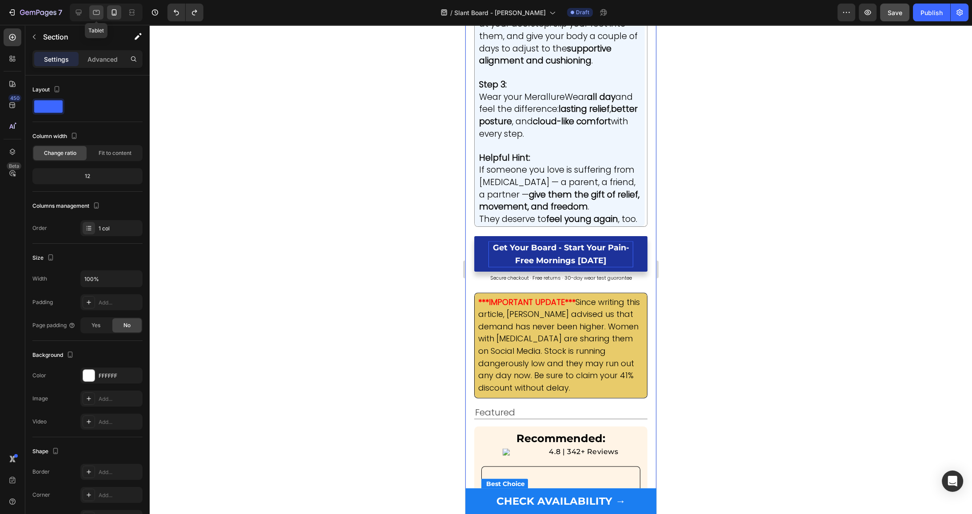
click at [95, 12] on icon at bounding box center [96, 12] width 9 height 9
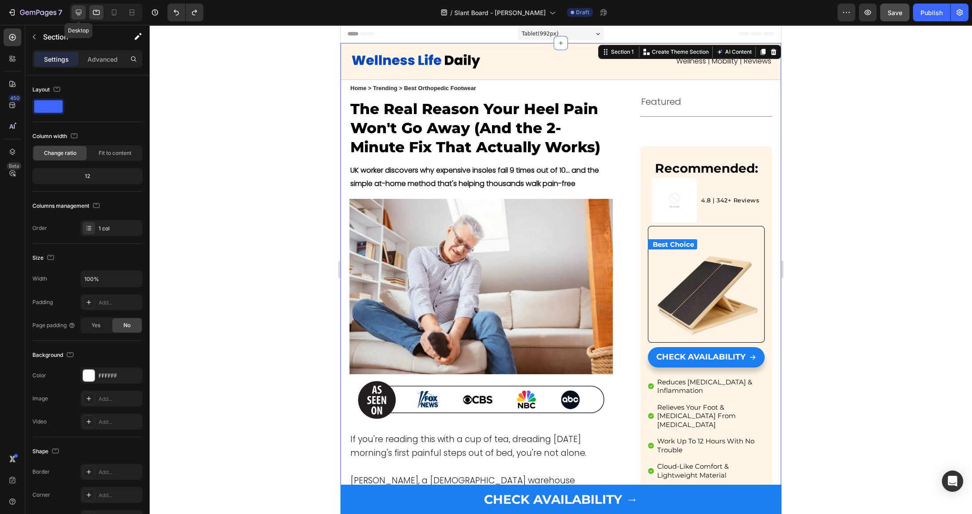
click at [74, 11] on icon at bounding box center [78, 12] width 9 height 9
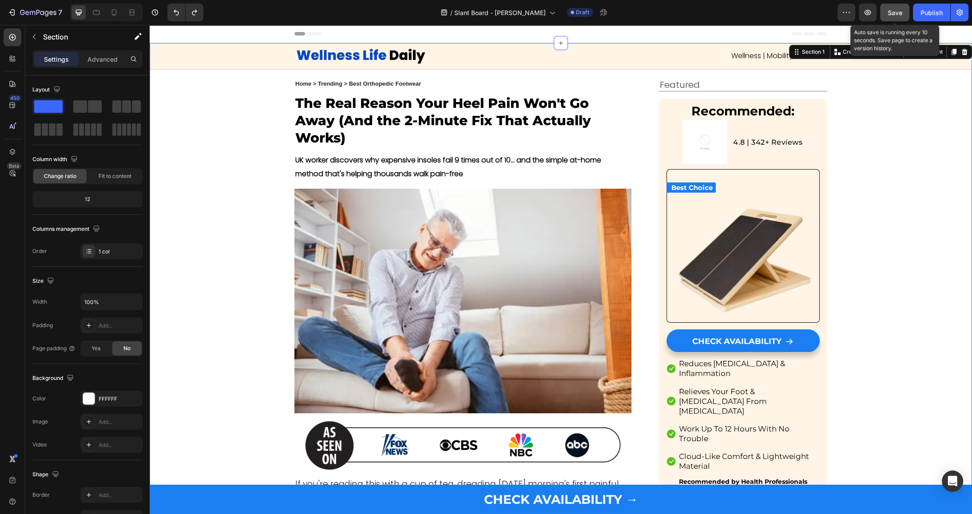
click at [893, 14] on span "Save" at bounding box center [894, 13] width 15 height 8
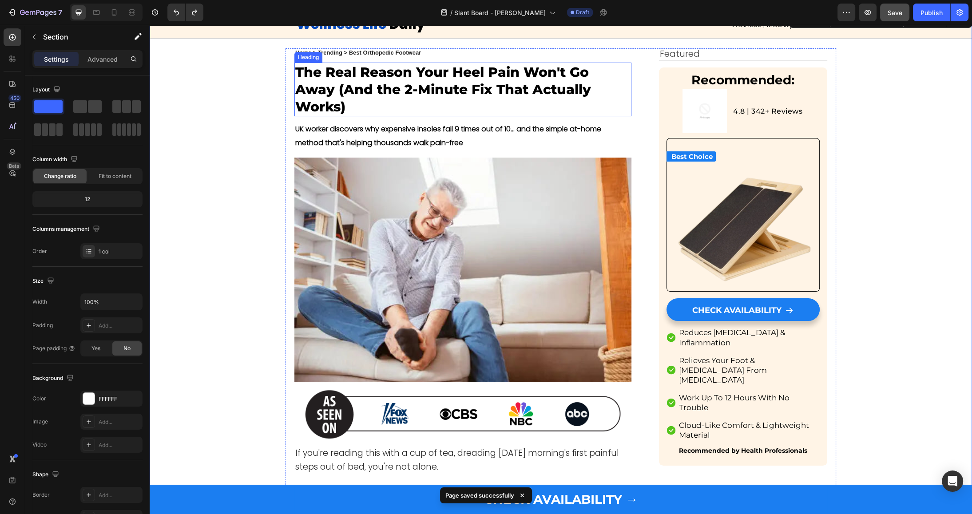
scroll to position [34, 0]
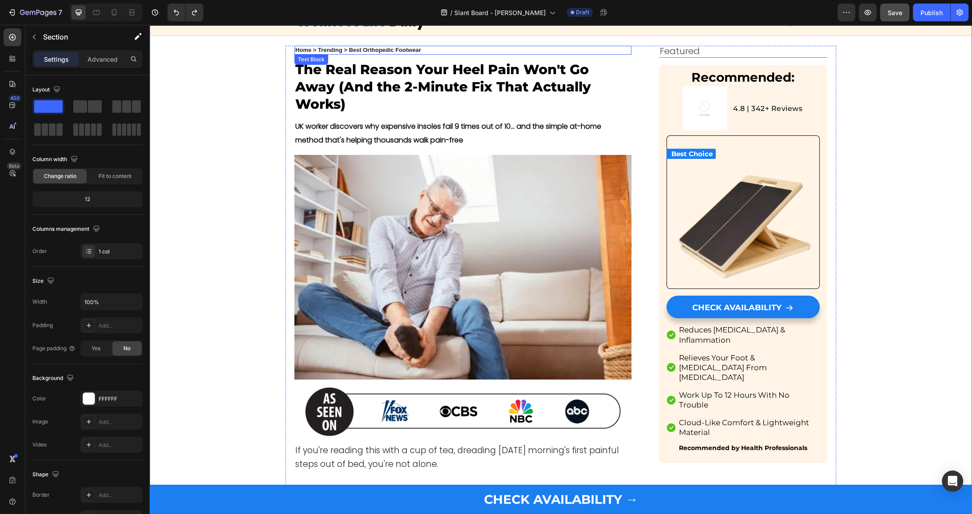
click at [371, 52] on strong "Home > Trending > Best Orthopedic Footwear" at bounding box center [358, 50] width 126 height 7
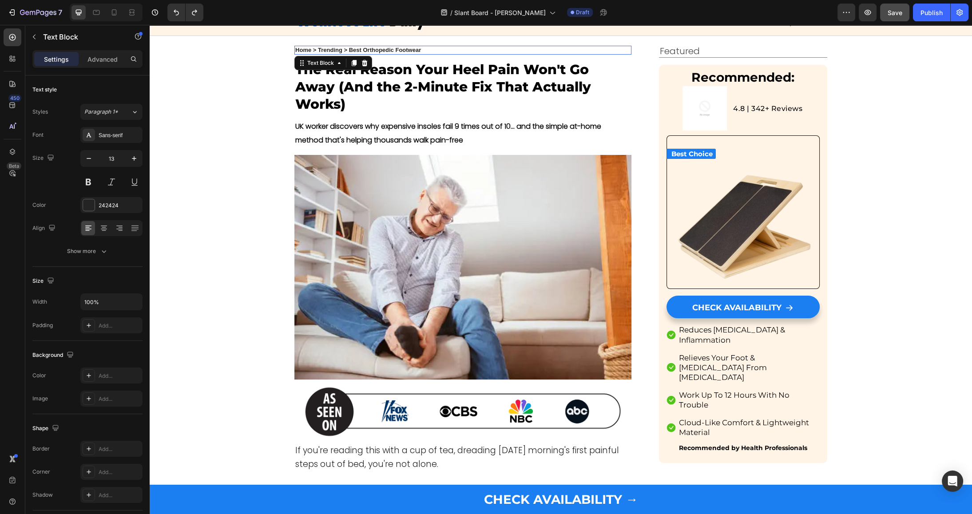
click at [371, 52] on strong "Home > Trending > Best Orthopedic Footwear" at bounding box center [358, 50] width 126 height 7
click at [368, 49] on strong "Home > Trending > Best Orthopedic Footwear" at bounding box center [358, 50] width 126 height 7
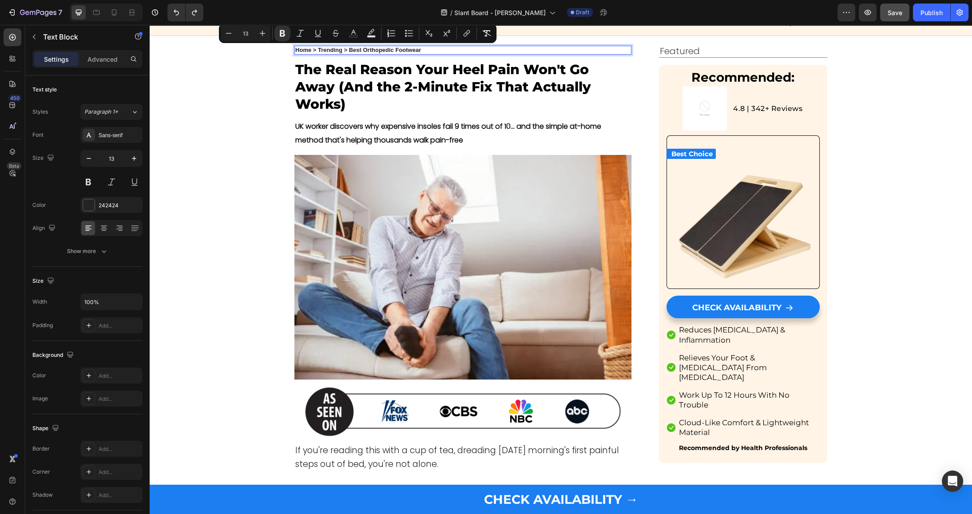
click at [376, 49] on strong "Home > Trending > Best Orthopedic Footwear" at bounding box center [358, 50] width 126 height 7
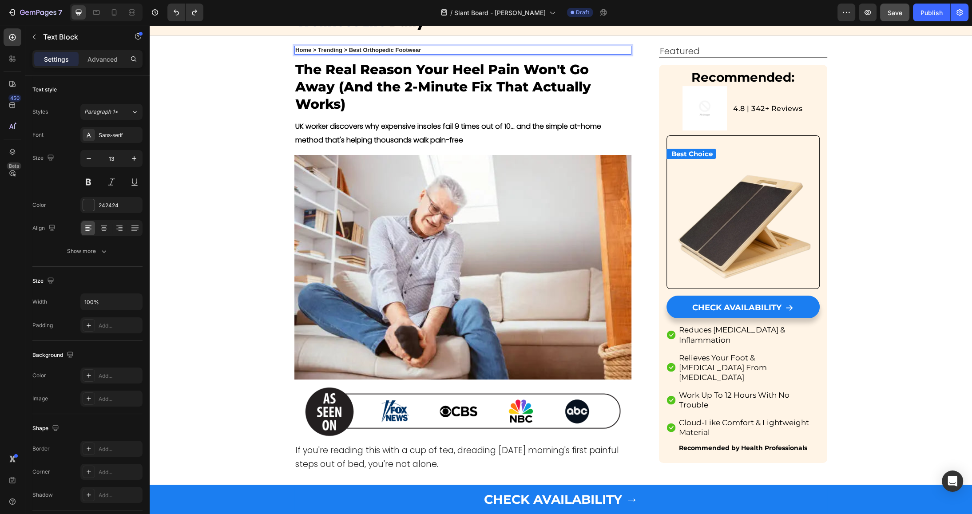
click at [373, 49] on strong "Home > Trending > Best Orthopedic Footwear" at bounding box center [358, 50] width 126 height 7
click at [404, 50] on strong "Home > Trending > Best Orthopedic Footwear" at bounding box center [358, 50] width 126 height 7
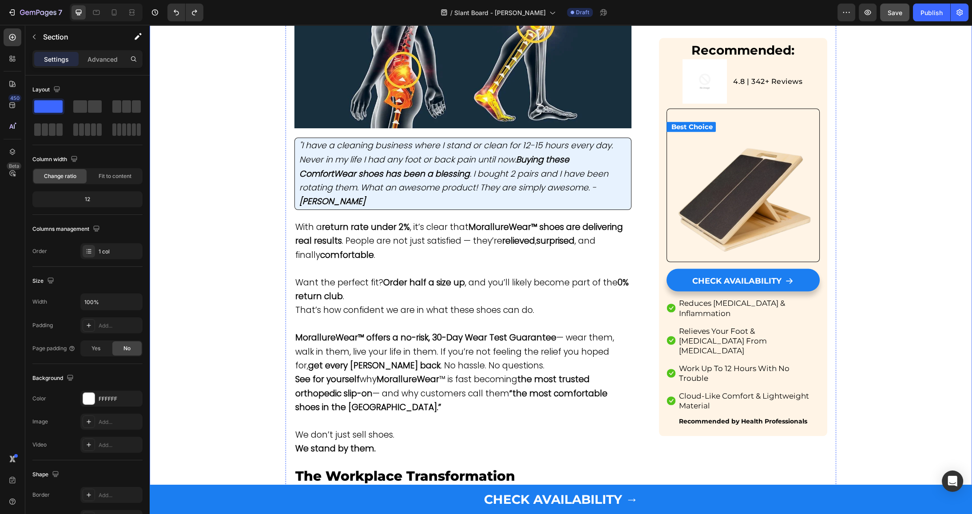
scroll to position [2295, 0]
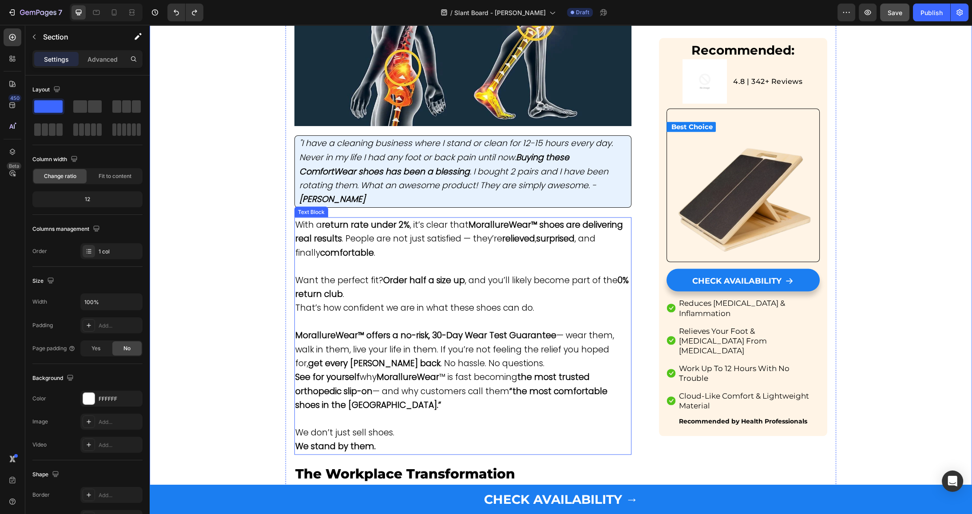
click at [366, 274] on span "Want the perfect fit? Order half a size up , and you’ll likely become part of t…" at bounding box center [461, 287] width 333 height 26
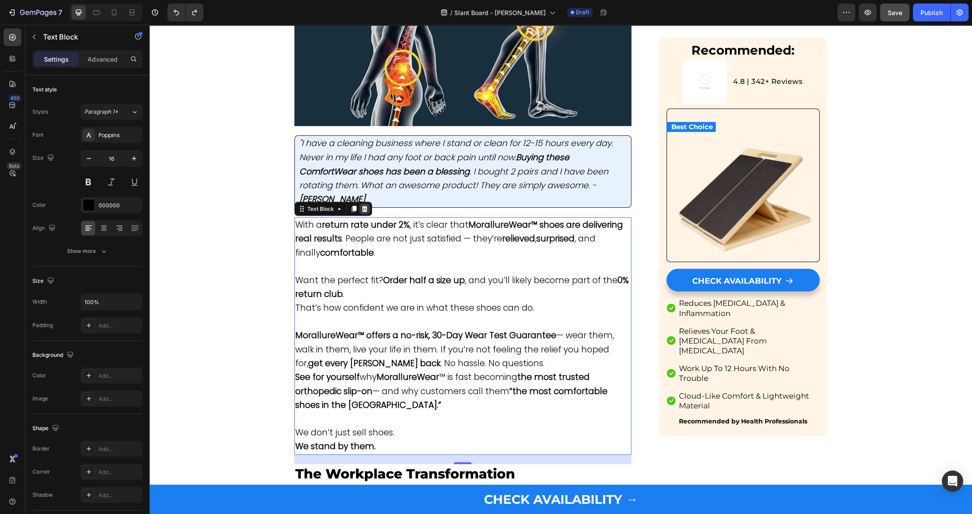
click at [362, 206] on icon at bounding box center [365, 209] width 6 height 6
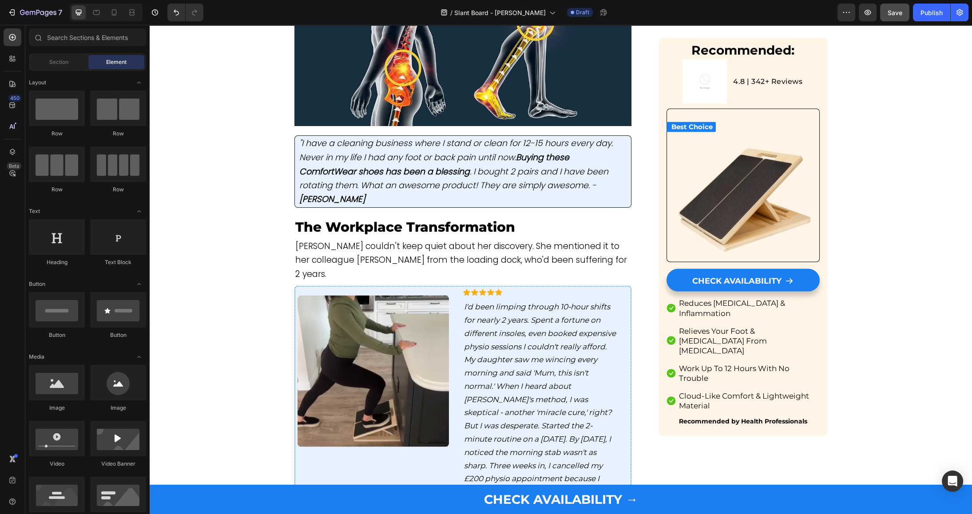
click at [356, 137] on p ""I have a cleaning business where I stand or clean for 12-15 hours every day. N…" at bounding box center [462, 172] width 327 height 70
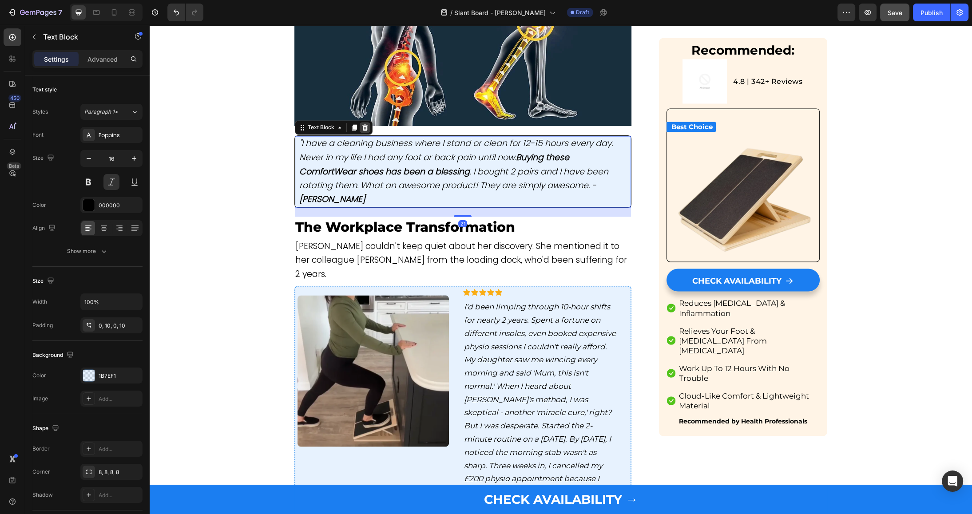
click at [366, 124] on icon at bounding box center [365, 127] width 6 height 6
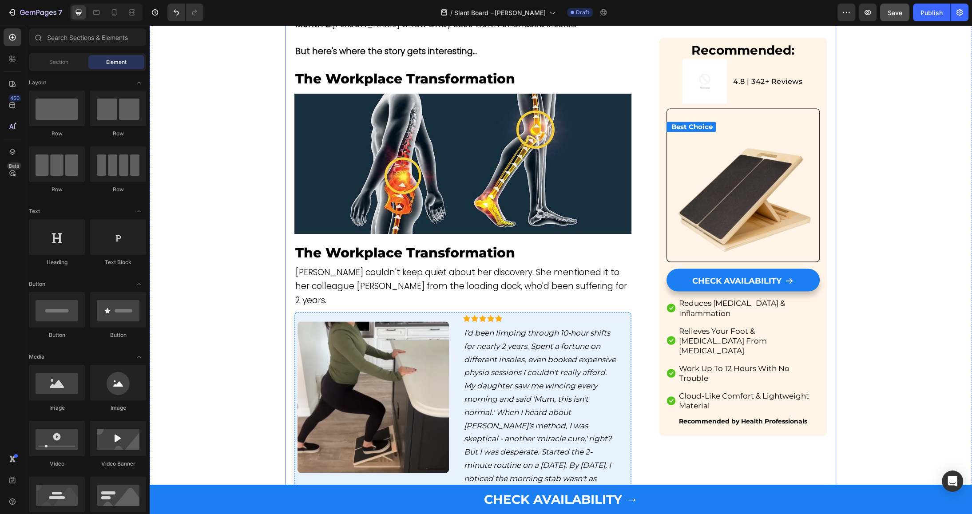
scroll to position [2176, 0]
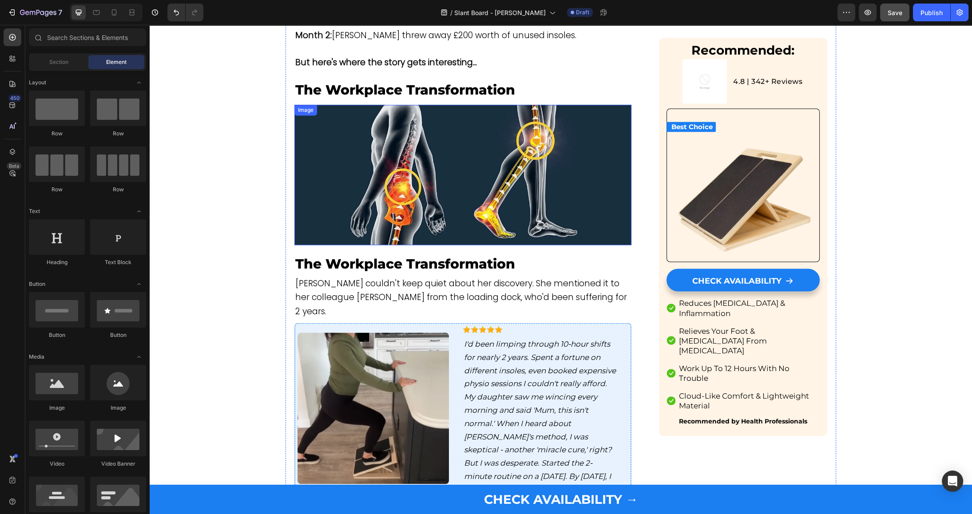
click at [384, 141] on img at bounding box center [462, 175] width 337 height 140
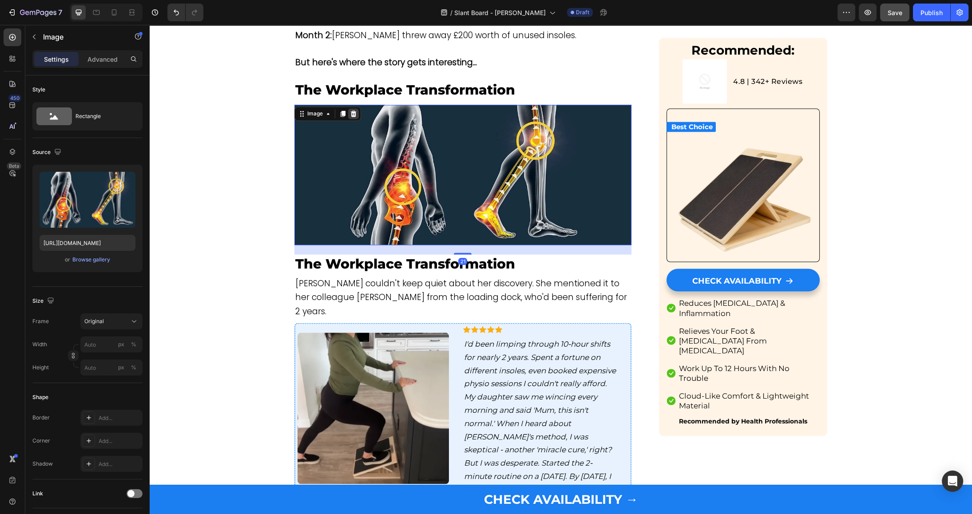
click at [356, 110] on icon at bounding box center [353, 113] width 7 height 7
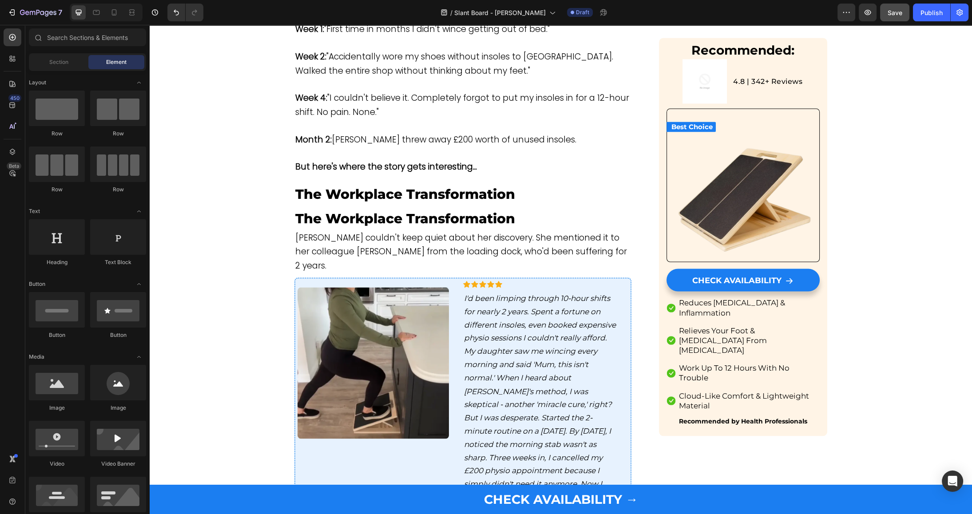
scroll to position [2059, 0]
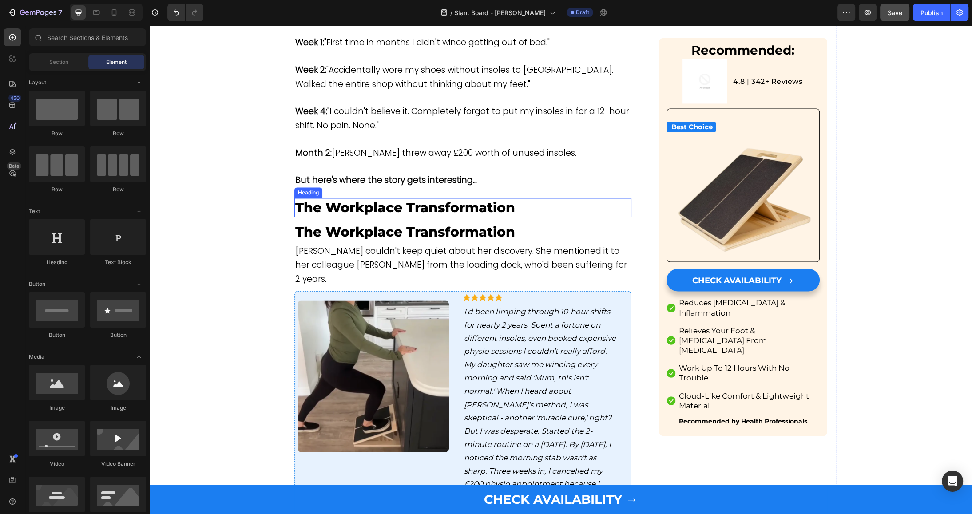
click at [374, 199] on p "The Workplace Transformation" at bounding box center [462, 207] width 335 height 17
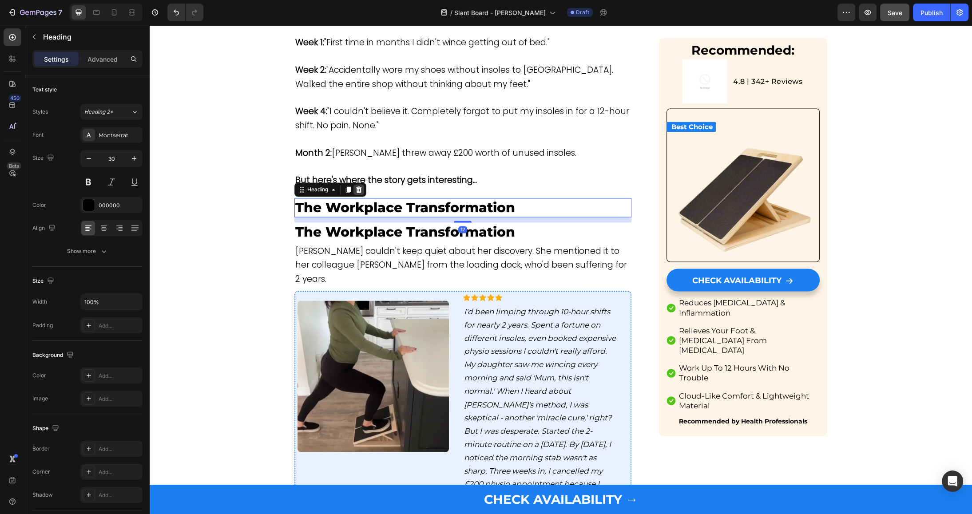
click at [362, 186] on icon at bounding box center [358, 189] width 7 height 7
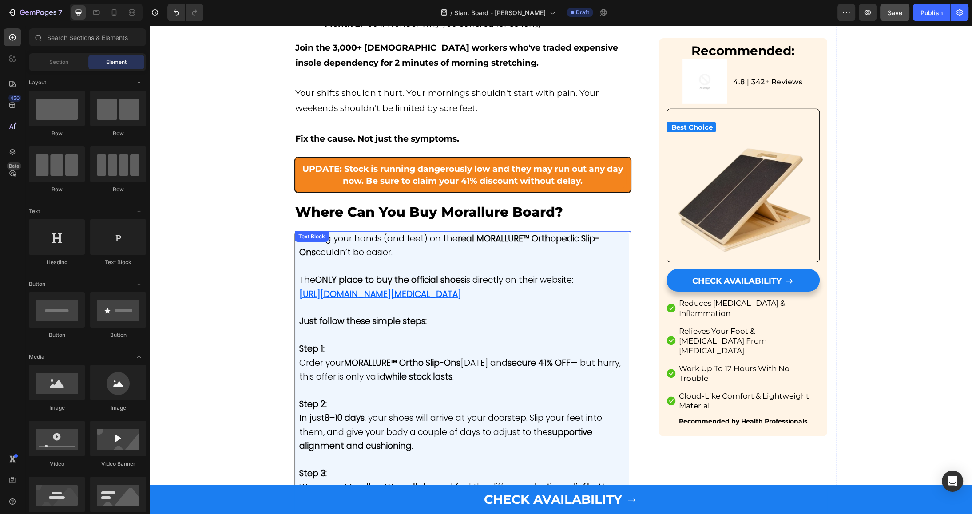
scroll to position [4052, 0]
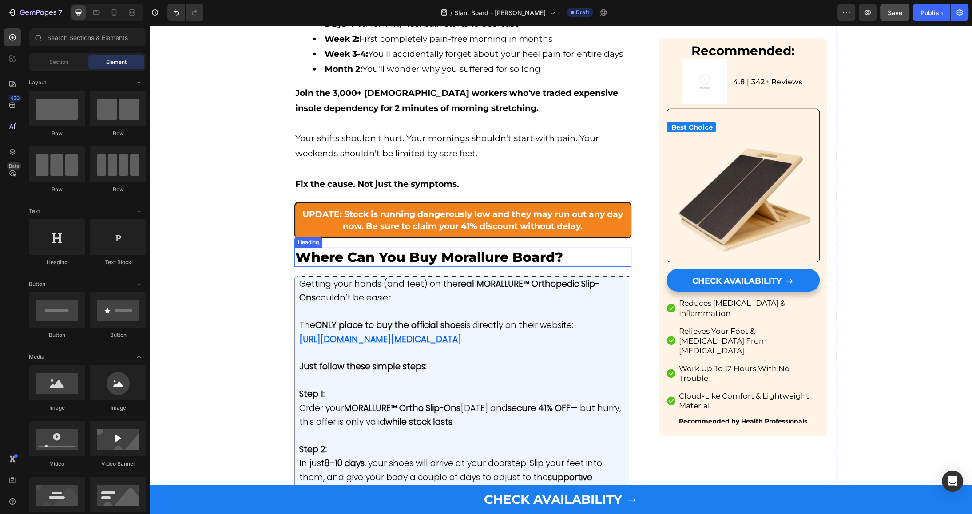
click at [396, 249] on span "Where Can You Buy Morallure Board?" at bounding box center [429, 257] width 268 height 16
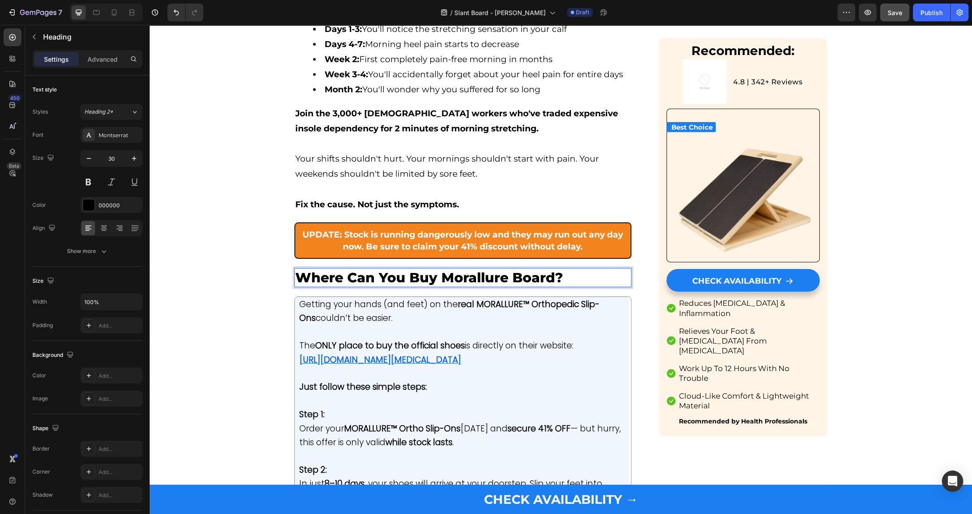
scroll to position [4030, 0]
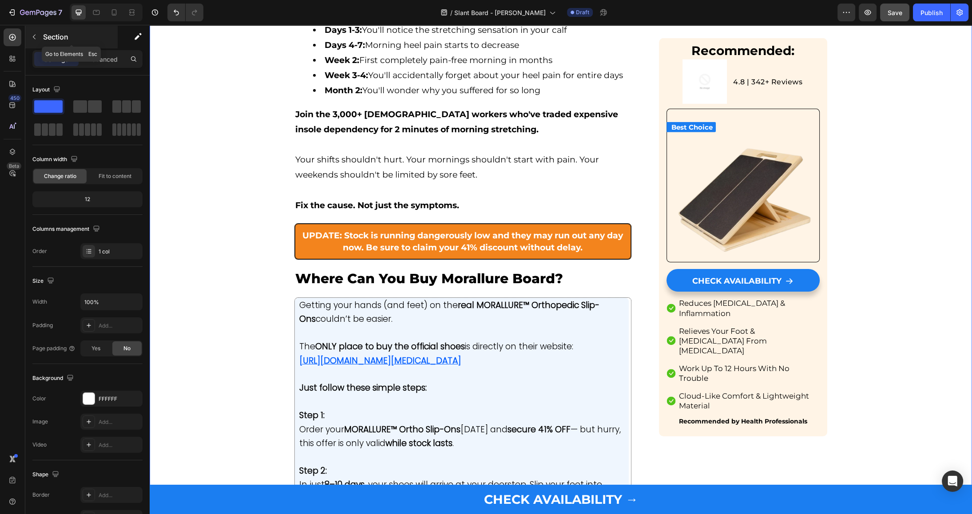
click at [37, 36] on icon "button" at bounding box center [34, 36] width 7 height 7
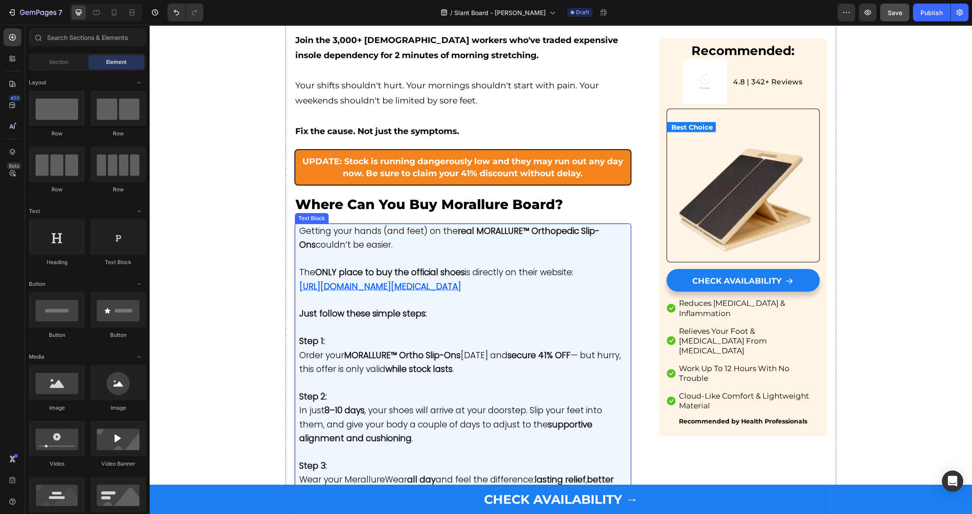
scroll to position [4111, 0]
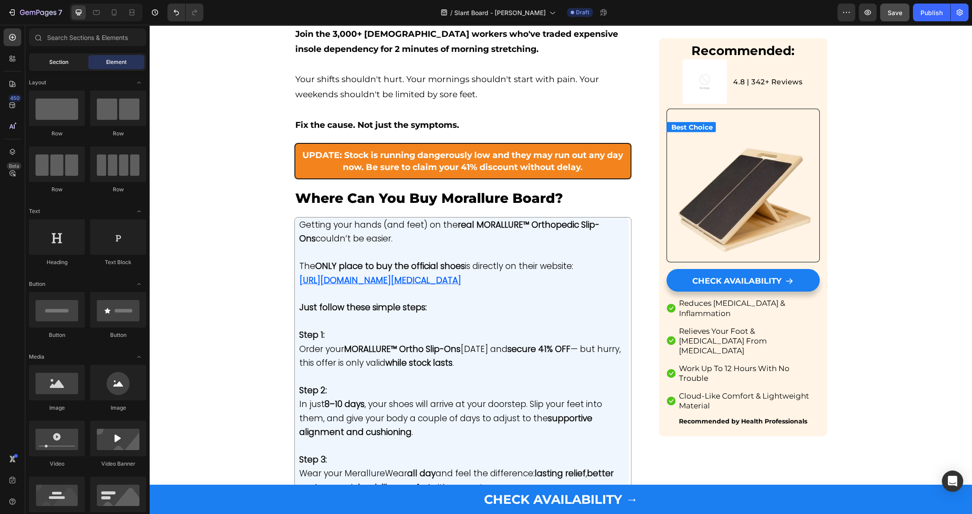
click at [62, 62] on span "Section" at bounding box center [58, 62] width 19 height 8
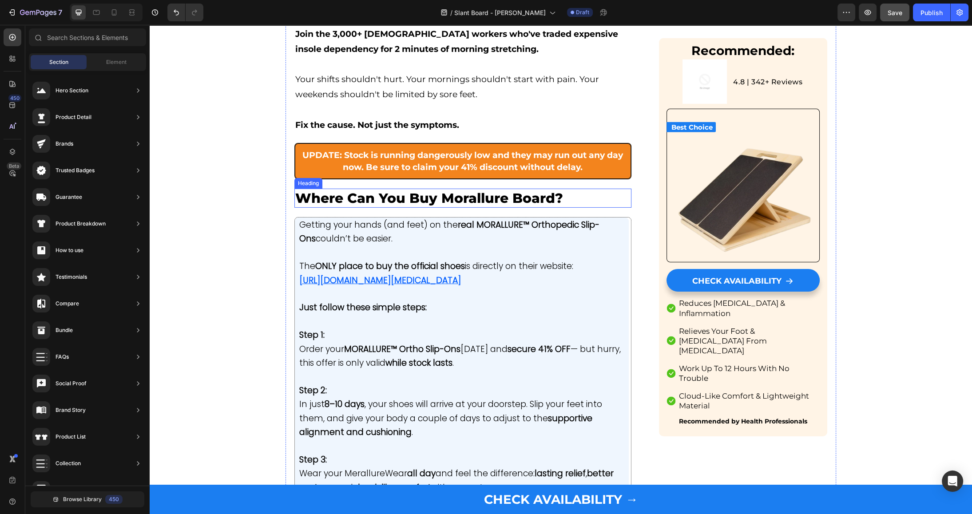
click at [406, 190] on span "Where Can You Buy Morallure Board?" at bounding box center [429, 198] width 268 height 16
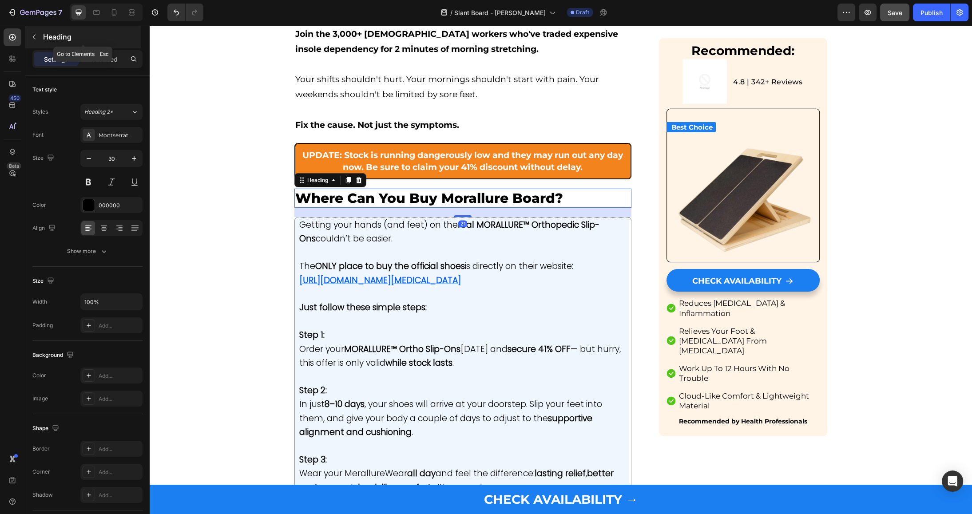
click at [29, 33] on button "button" at bounding box center [34, 37] width 14 height 14
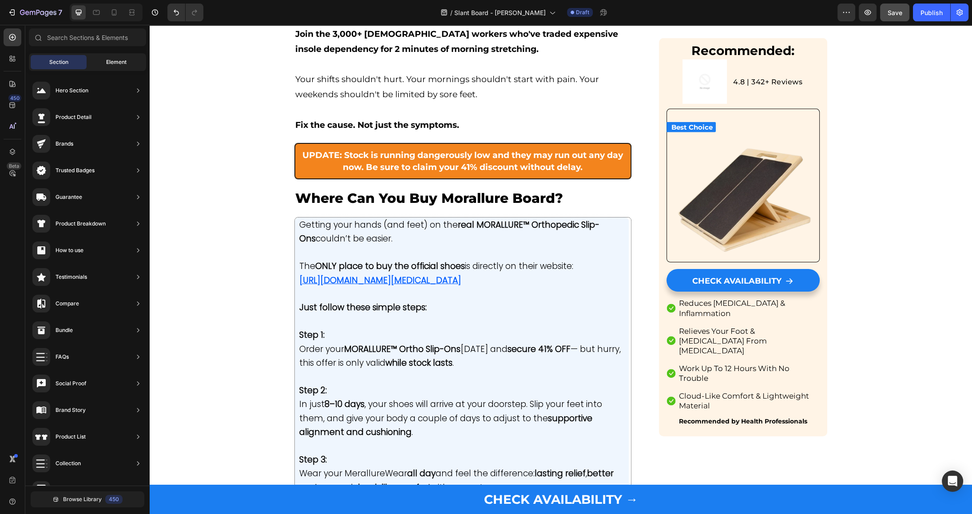
click at [97, 57] on div "Element" at bounding box center [116, 62] width 56 height 14
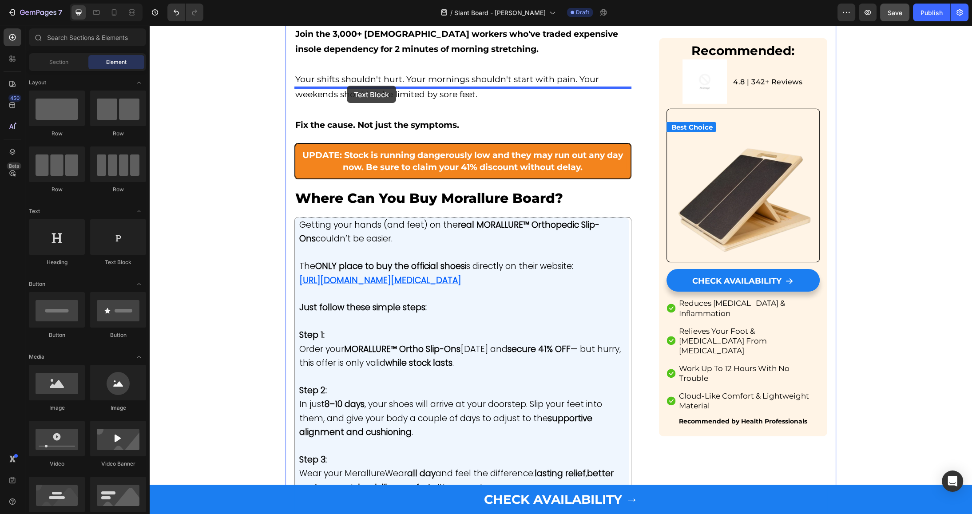
drag, startPoint x: 258, startPoint y: 274, endPoint x: 347, endPoint y: 87, distance: 207.1
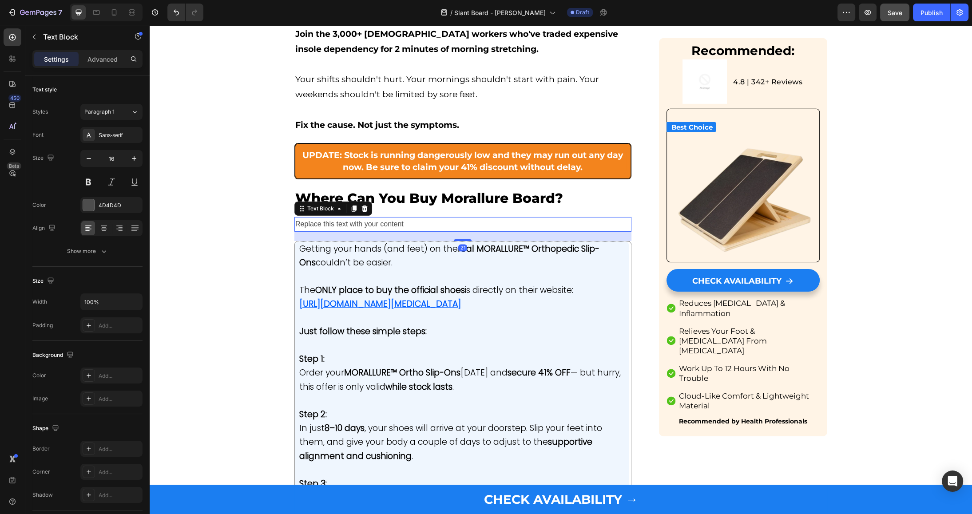
click at [356, 217] on div "Replace this text with your content" at bounding box center [462, 224] width 337 height 15
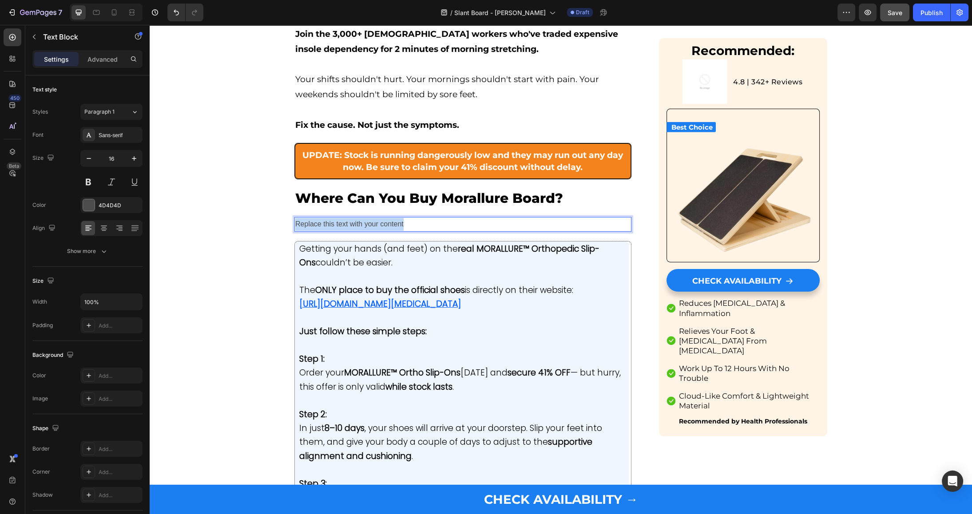
click at [356, 218] on p "Replace this text with your content" at bounding box center [462, 224] width 335 height 13
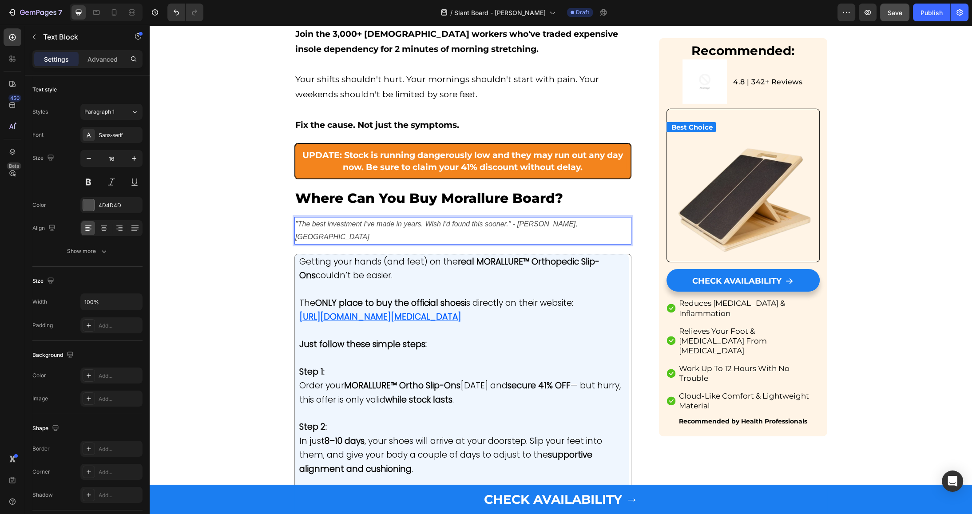
click at [364, 220] on icon ""The best investment I've made in years. Wish I'd found this sooner." - [PERSON…" at bounding box center [436, 230] width 282 height 20
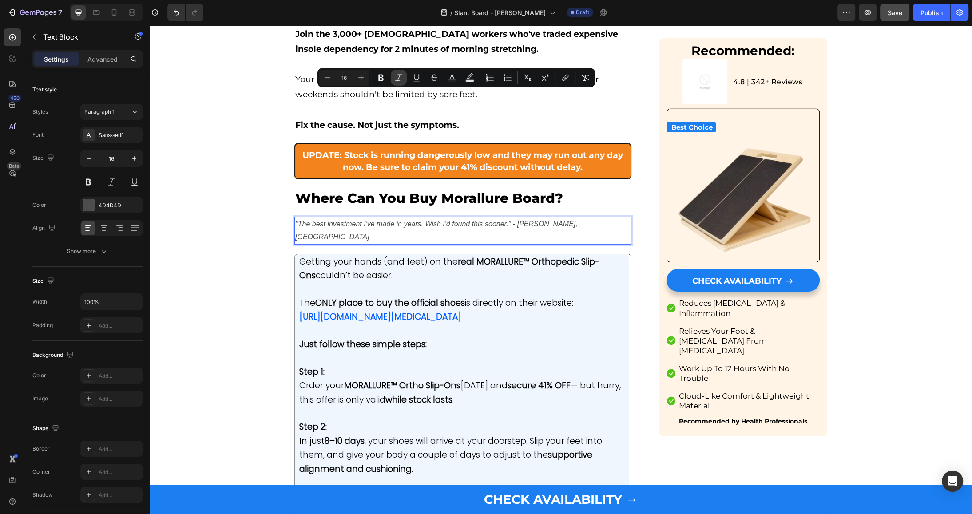
click at [397, 77] on icon "Editor contextual toolbar" at bounding box center [398, 77] width 9 height 9
click at [362, 77] on icon "Editor contextual toolbar" at bounding box center [360, 77] width 9 height 9
type input "19"
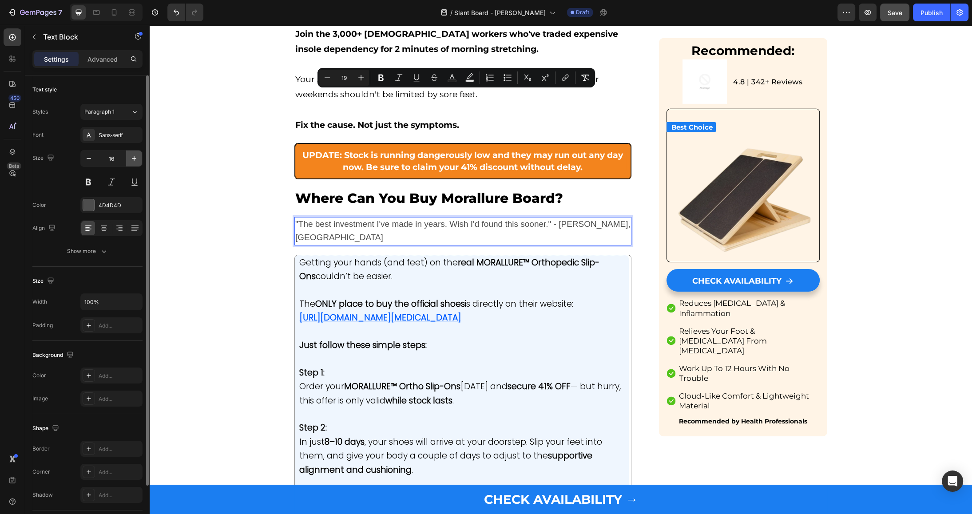
click at [130, 157] on button "button" at bounding box center [134, 158] width 16 height 16
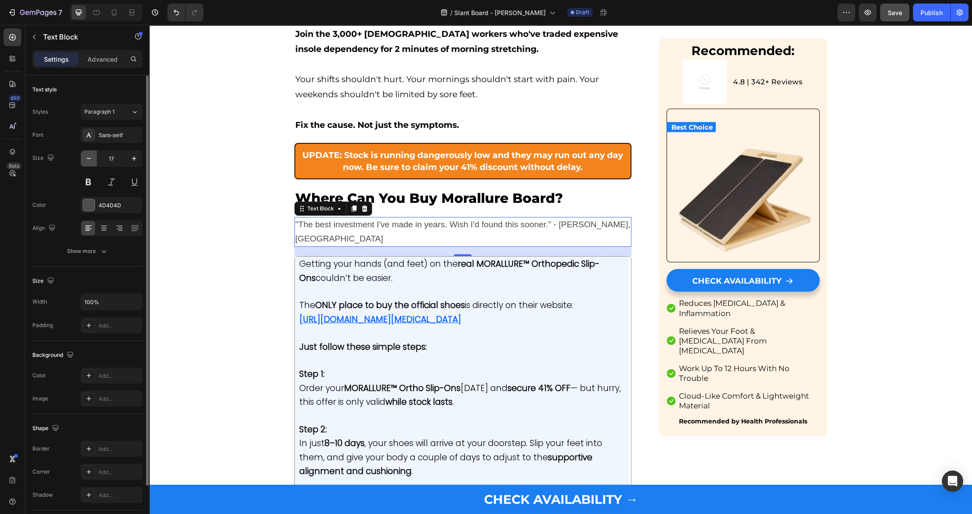
click at [91, 154] on icon "button" at bounding box center [88, 158] width 9 height 9
type input "16"
click at [324, 219] on span ""The best investment I've made in years. Wish I'd found this sooner." - [PERSON…" at bounding box center [462, 230] width 335 height 23
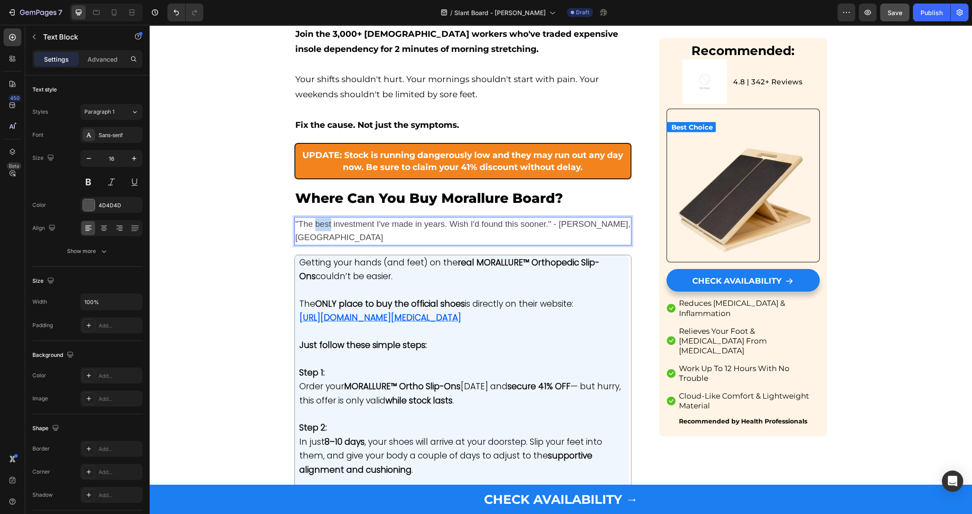
click at [324, 219] on span ""The best investment I've made in years. Wish I'd found this sooner." - [PERSON…" at bounding box center [462, 230] width 335 height 23
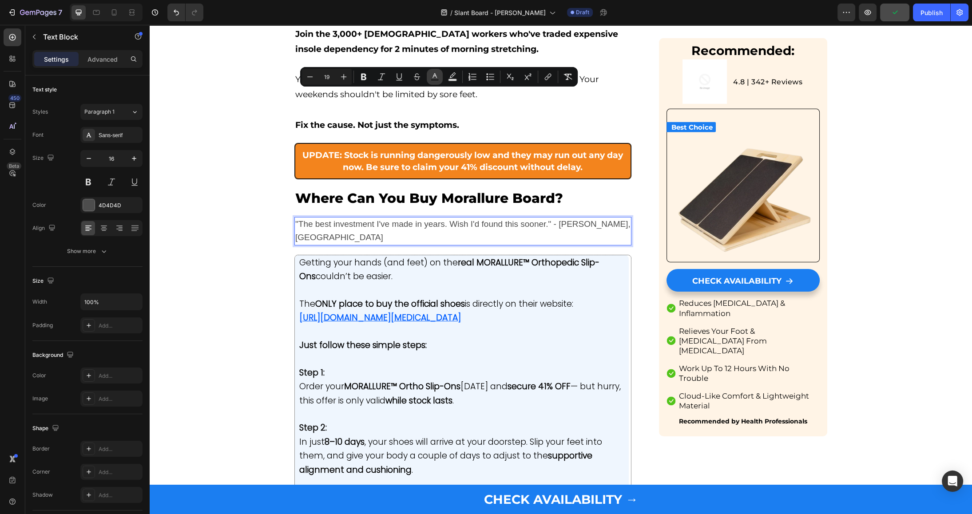
click at [437, 76] on icon "Editor contextual toolbar" at bounding box center [434, 76] width 9 height 9
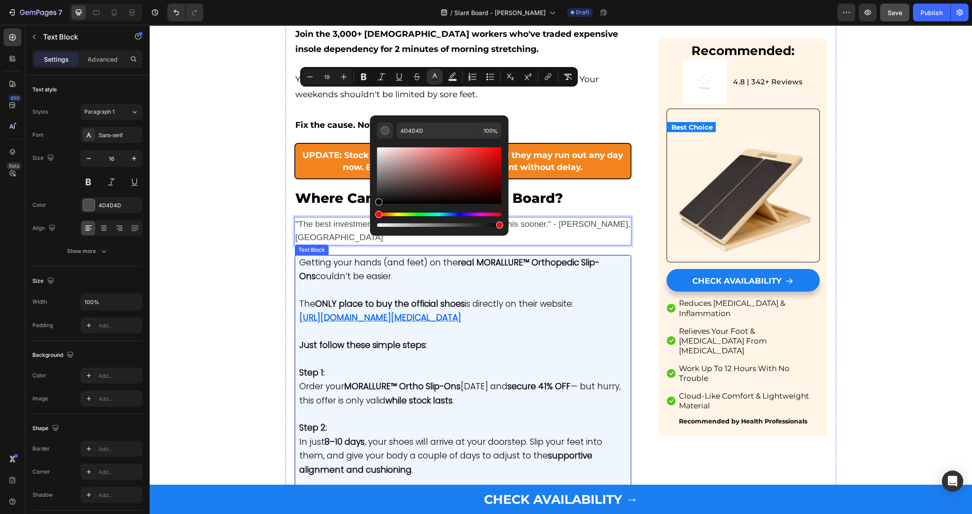
type input "000000"
drag, startPoint x: 535, startPoint y: 211, endPoint x: 348, endPoint y: 236, distance: 188.1
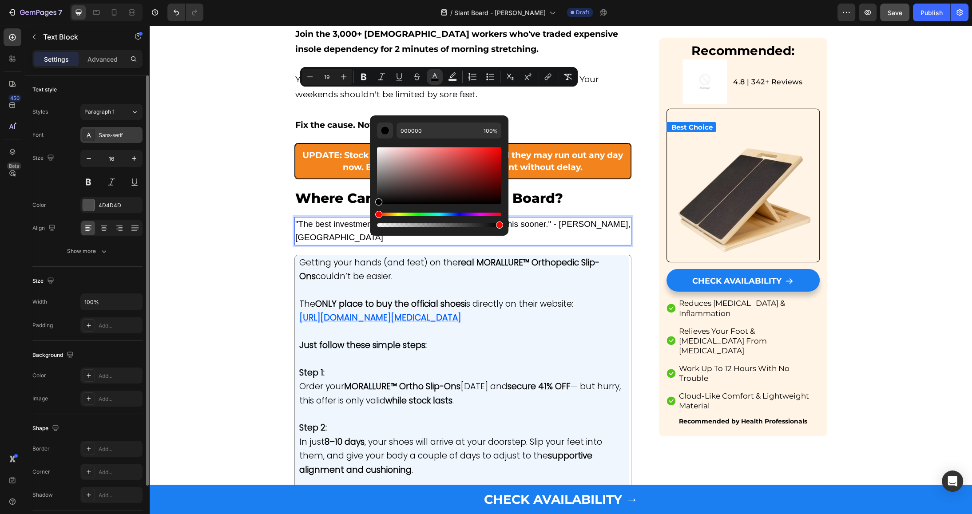
click at [113, 137] on div "Sans-serif" at bounding box center [120, 135] width 42 height 8
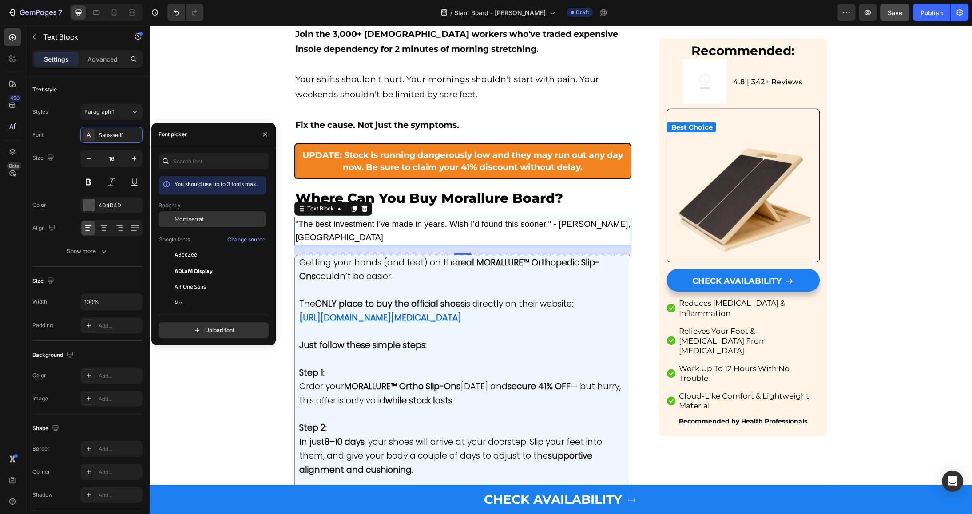
click at [181, 222] on span "Montserrat" at bounding box center [189, 219] width 30 height 8
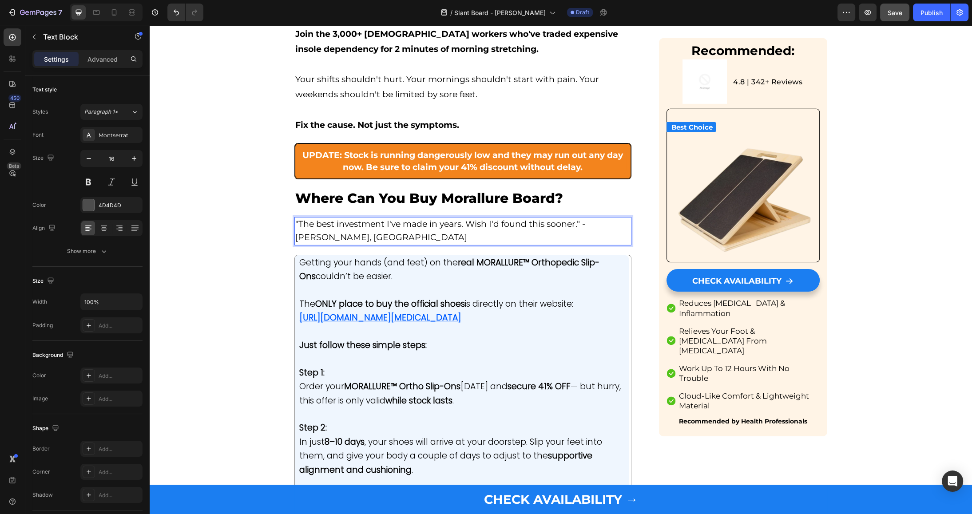
click at [368, 218] on p ""The best investment I've made in years. Wish I'd found this sooner." - [PERSON…" at bounding box center [462, 231] width 335 height 27
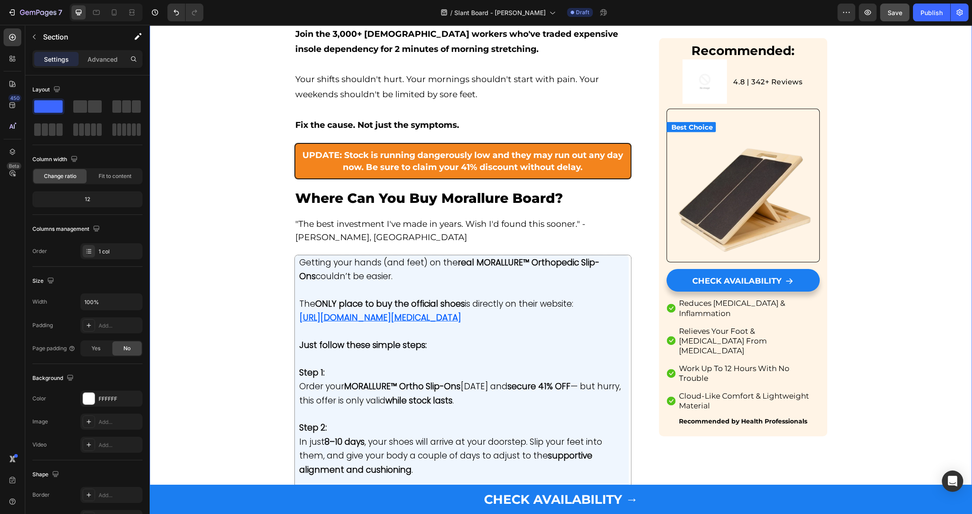
click at [336, 190] on span "Where Can You Buy Morallure Board?" at bounding box center [429, 198] width 268 height 16
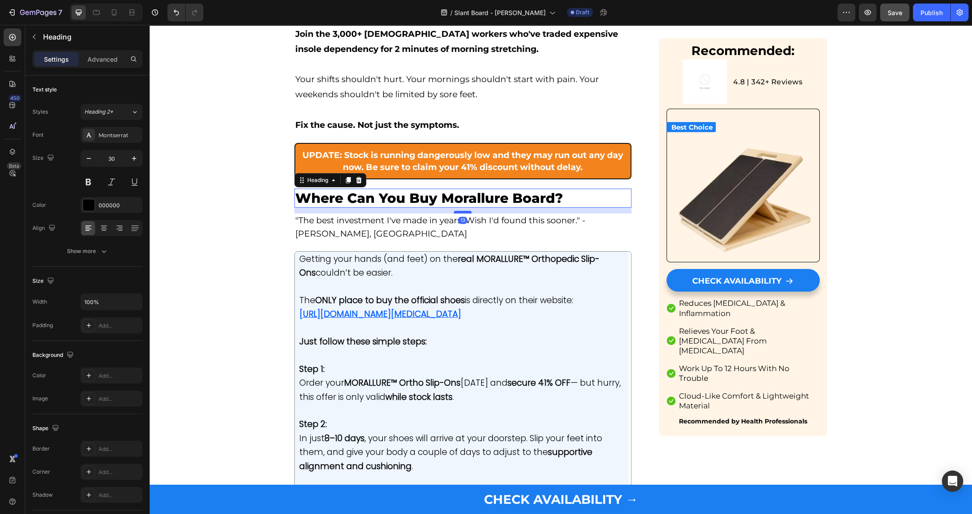
click at [455, 211] on div at bounding box center [463, 212] width 18 height 3
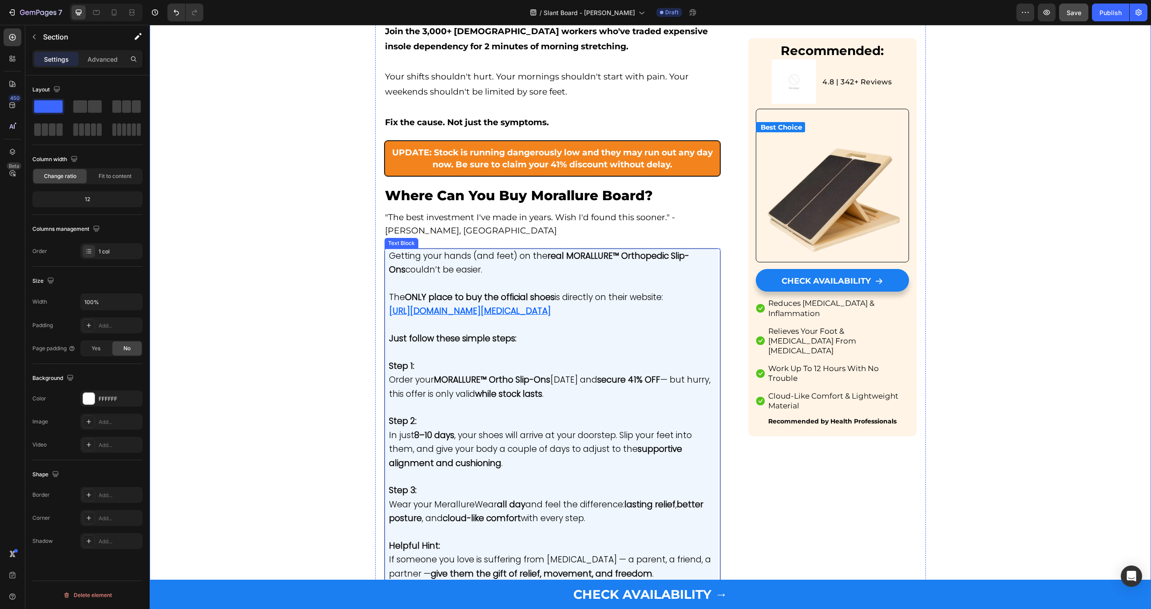
scroll to position [4115, 0]
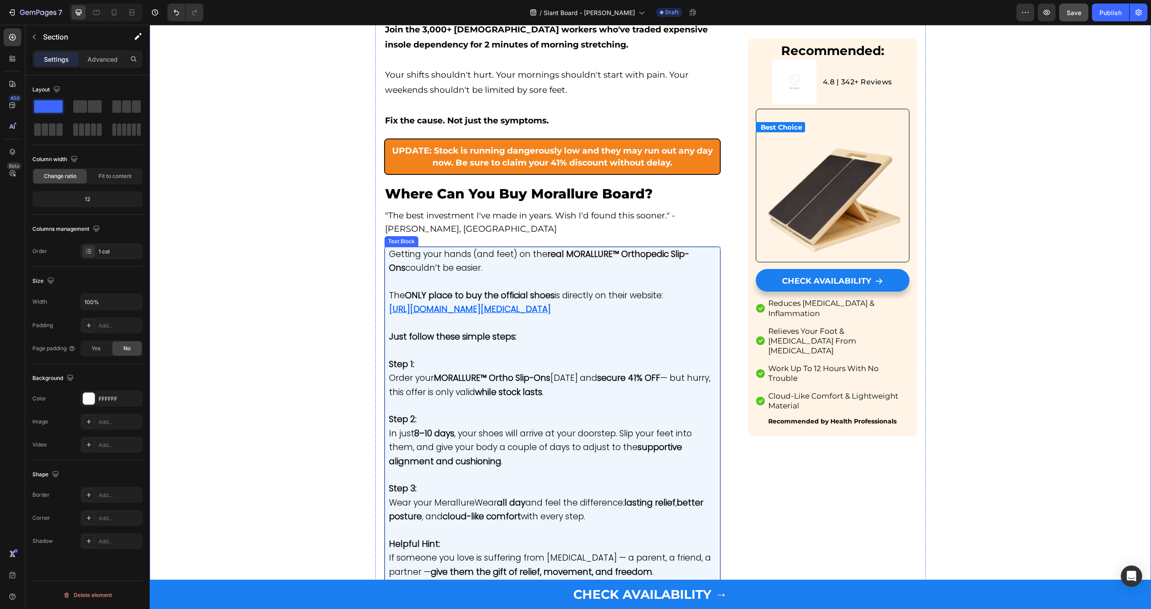
click at [426, 248] on span "Getting your hands (and feet) on the real MORALLURE™ Orthopedic Slip-Ons couldn…" at bounding box center [539, 261] width 300 height 26
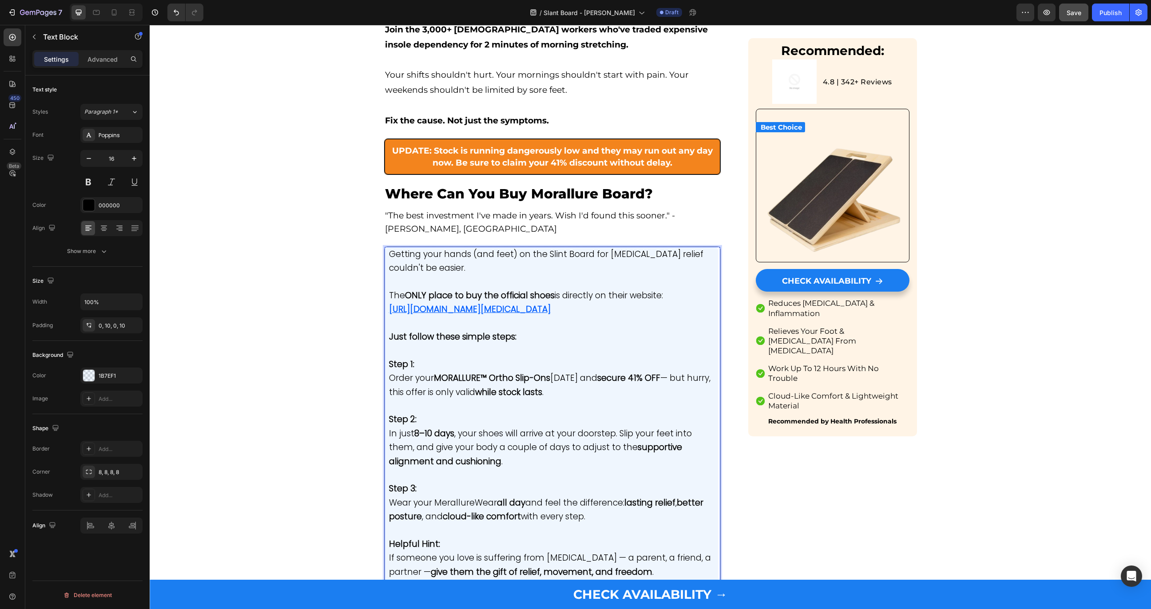
click at [452, 372] on strong "MORALLURE™ Ortho Slip-Ons" at bounding box center [492, 378] width 116 height 12
click at [441, 289] on p "The ONLY place to buy the official shoes is directly on their website: [URL][DO…" at bounding box center [551, 303] width 325 height 28
click at [459, 372] on strong "MORALLURE™ Ortho Slip-Ons" at bounding box center [492, 378] width 116 height 12
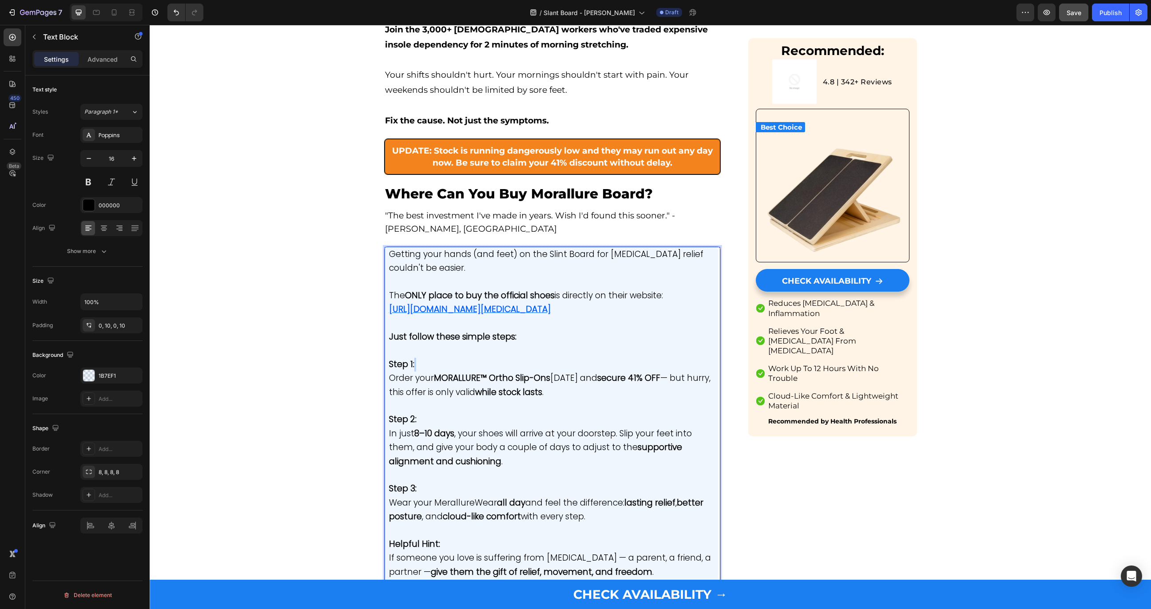
click at [459, 372] on strong "MORALLURE™ Ortho Slip-Ons" at bounding box center [492, 378] width 116 height 12
click at [457, 427] on span "In just 8–10 days , your shoes will arrive at your doorstep. Slip your feet int…" at bounding box center [540, 447] width 303 height 40
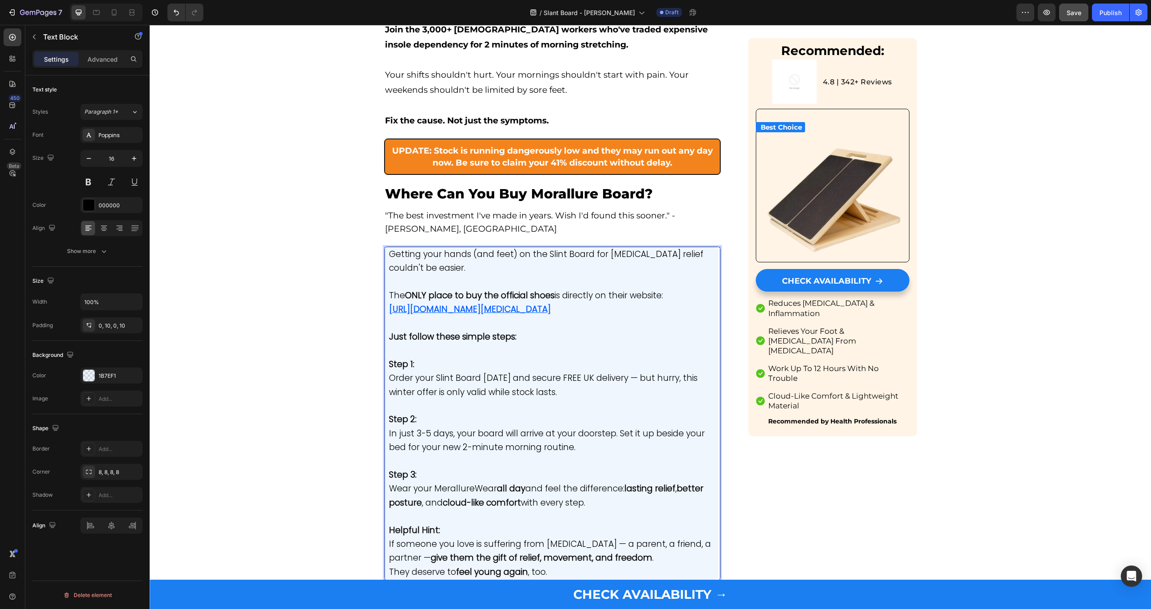
click at [420, 427] on span "In just 3-5 days, your board will arrive at your doorstep. Set it up beside you…" at bounding box center [547, 440] width 316 height 26
drag, startPoint x: 413, startPoint y: 325, endPoint x: 454, endPoint y: 328, distance: 40.5
click at [454, 427] on span "In just 5-7 days, your board will arrive at your doorstep. Set it up beside you…" at bounding box center [547, 440] width 316 height 26
click at [459, 427] on span "In just 5-7 days, your board will arrive at your doorstep. Set it up beside you…" at bounding box center [547, 440] width 316 height 26
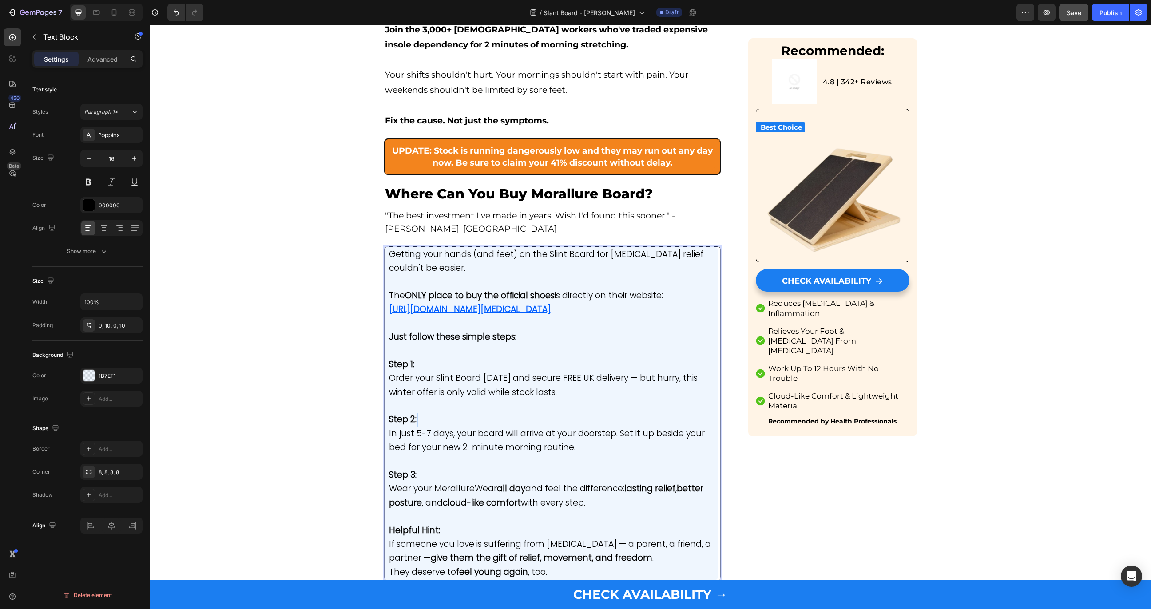
click at [459, 427] on span "In just 5-7 days, your board will arrive at your doorstep. Set it up beside you…" at bounding box center [547, 440] width 316 height 26
click at [431, 372] on span "Order your Slint Board [DATE] and secure FREE UK delivery — but hurry, this win…" at bounding box center [543, 385] width 308 height 26
click at [441, 254] on icon "Editor contextual toolbar" at bounding box center [444, 252] width 9 height 9
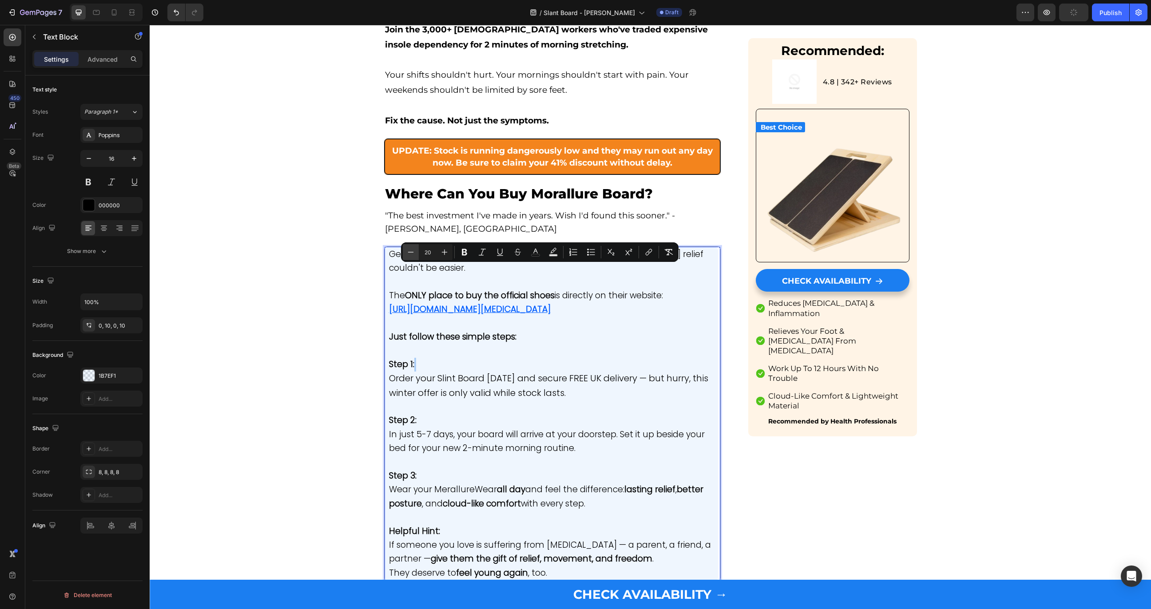
click at [412, 254] on icon "Editor contextual toolbar" at bounding box center [410, 252] width 9 height 9
type input "19"
click at [474, 413] on p "Step 2: In just 5-7 days, your board will arrive at your doorstep. Set it up be…" at bounding box center [551, 434] width 325 height 42
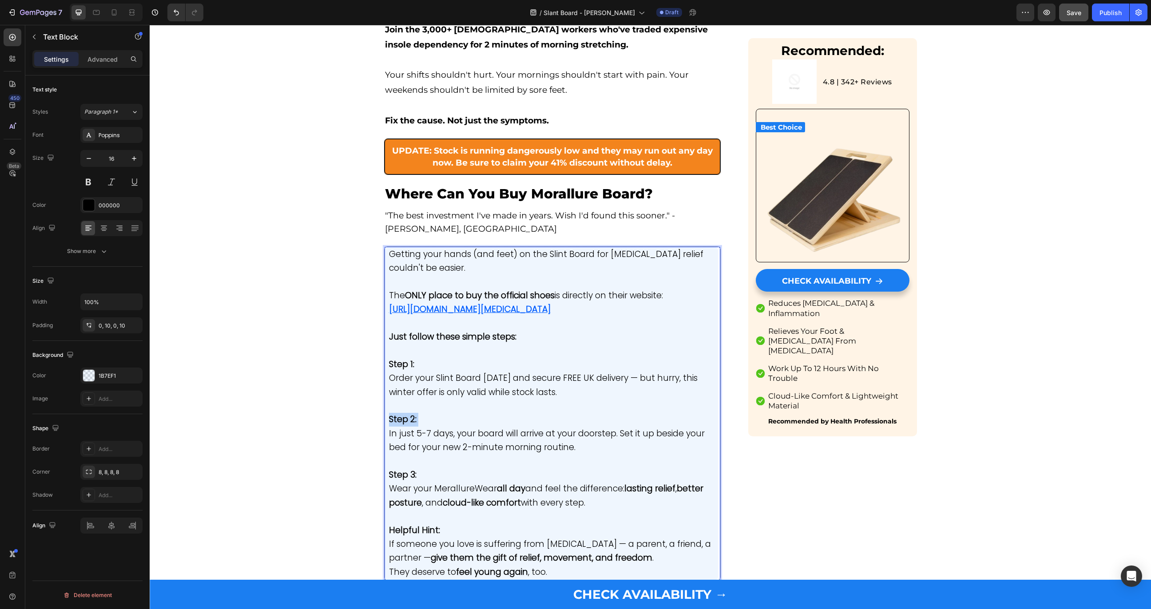
click at [474, 413] on p "Step 2: In just 5-7 days, your board will arrive at your doorstep. Set it up be…" at bounding box center [551, 434] width 325 height 42
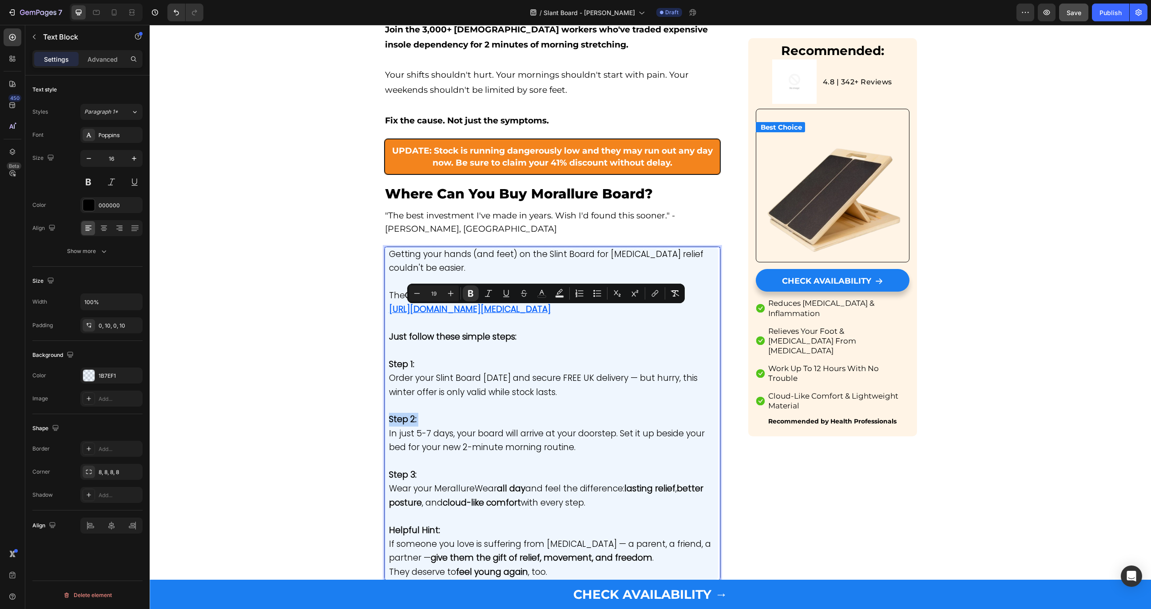
click at [451, 427] on span "In just 5-7 days, your board will arrive at your doorstep. Set it up beside you…" at bounding box center [547, 440] width 316 height 26
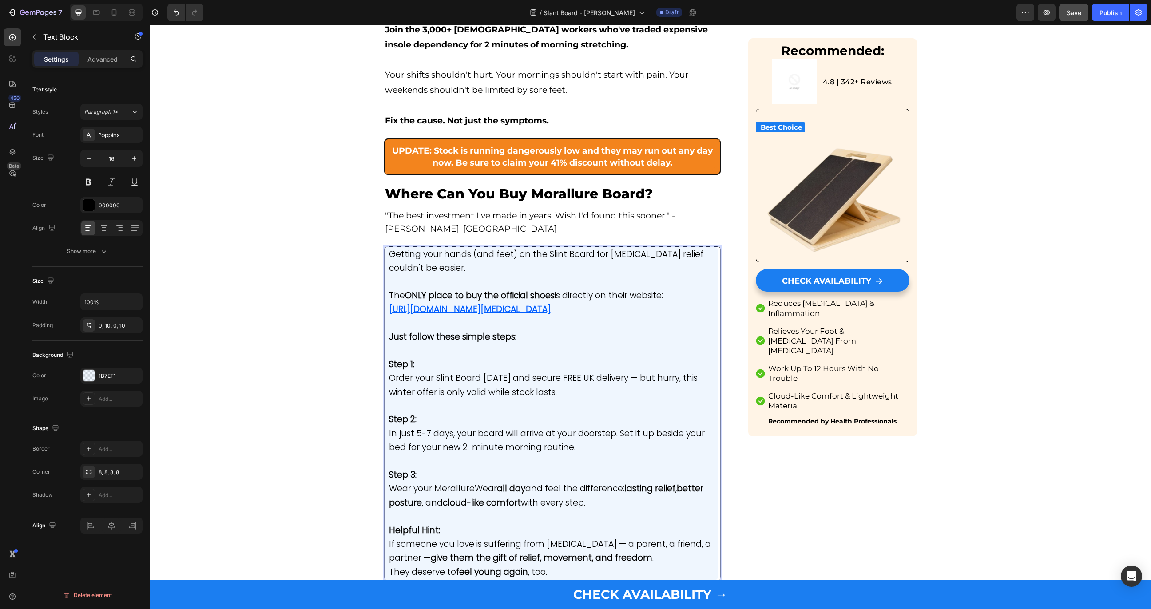
click at [451, 427] on span "In just 5-7 days, your board will arrive at your doorstep. Set it up beside you…" at bounding box center [547, 440] width 316 height 26
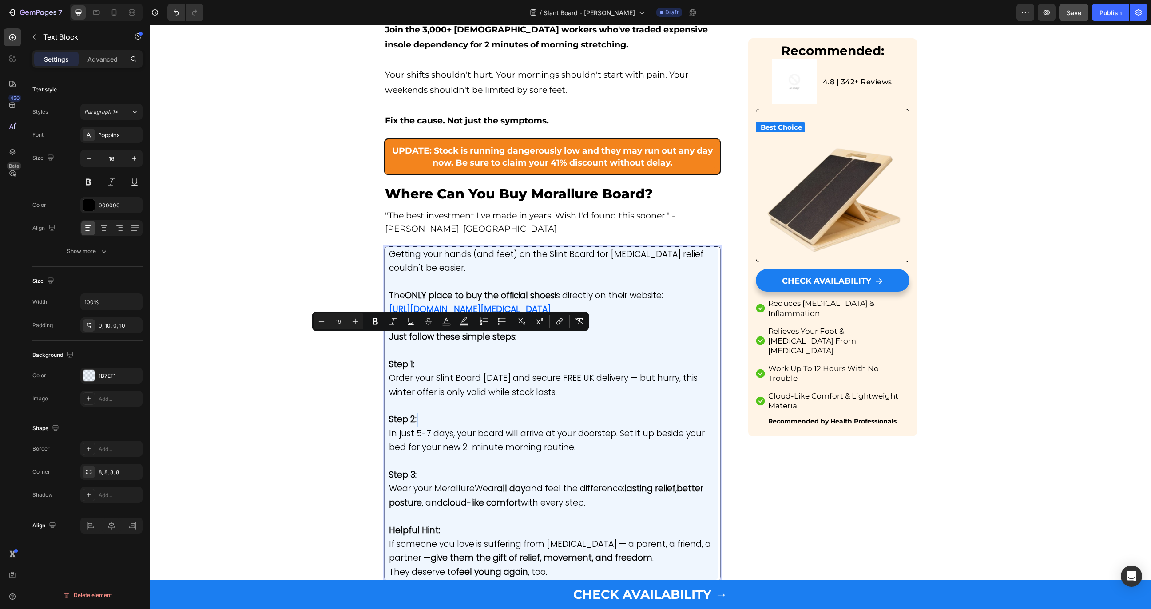
click at [451, 427] on span "In just 5-7 days, your board will arrive at your doorstep. Set it up beside you…" at bounding box center [547, 440] width 316 height 26
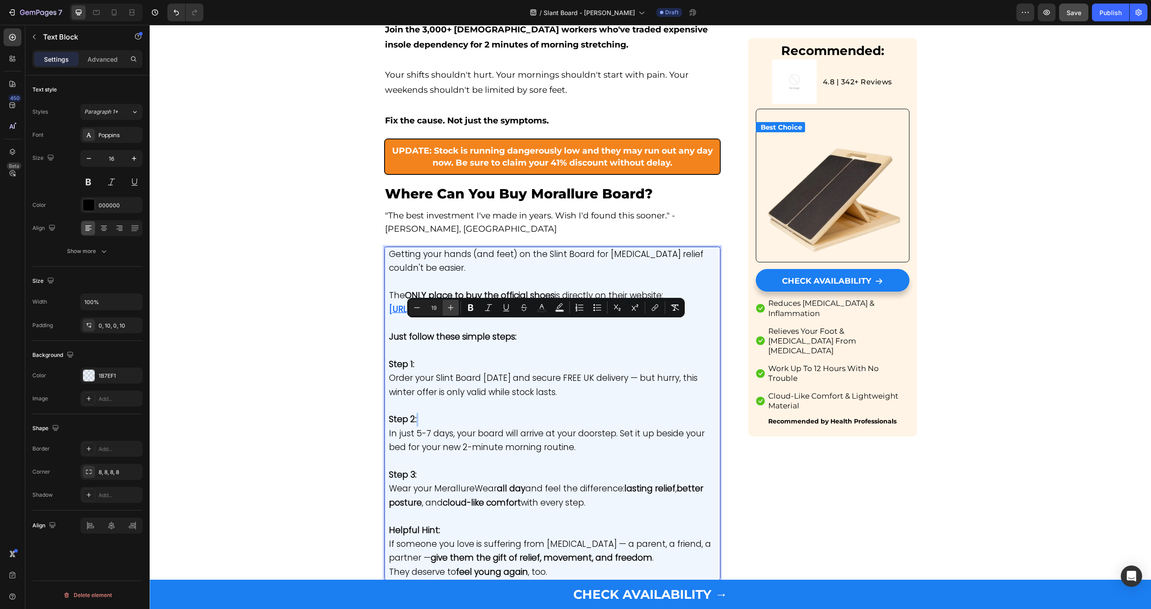
click at [445, 303] on button "Plus" at bounding box center [451, 308] width 16 height 16
click at [424, 303] on button "Minus" at bounding box center [417, 308] width 16 height 16
type input "19"
click at [454, 455] on p "Rich Text Editor. Editing area: main" at bounding box center [551, 461] width 325 height 13
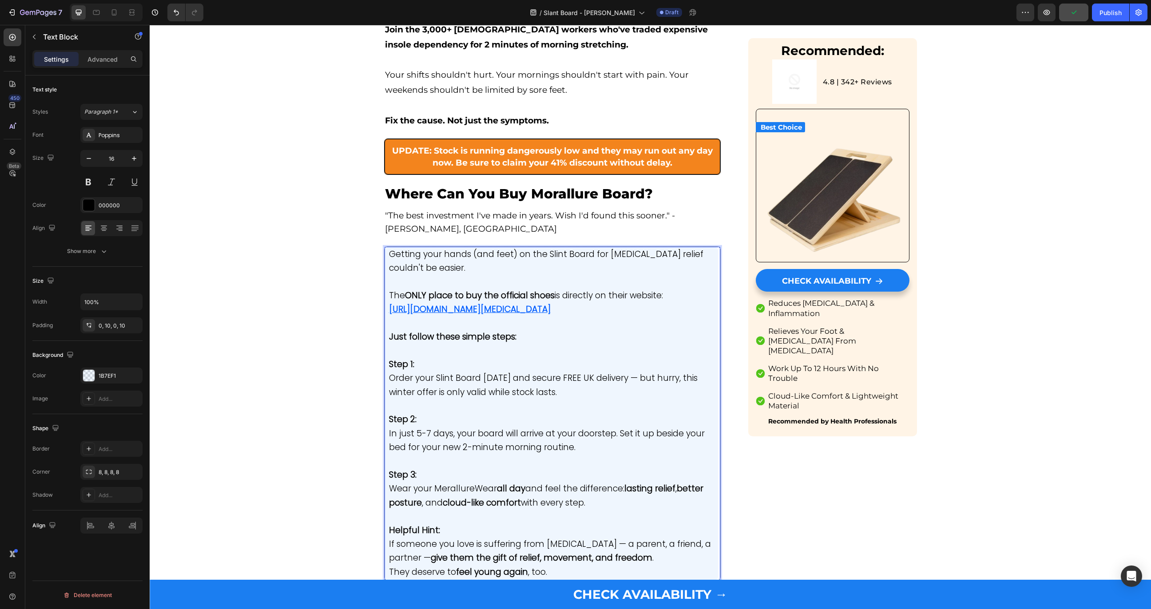
click at [414, 482] on span "Wear your MerallureWear all day and feel the difference: lasting relief , bette…" at bounding box center [546, 495] width 314 height 26
click at [445, 482] on span "Start your daily stretches and feel the difference: lasting relief, better mobi…" at bounding box center [533, 495] width 289 height 26
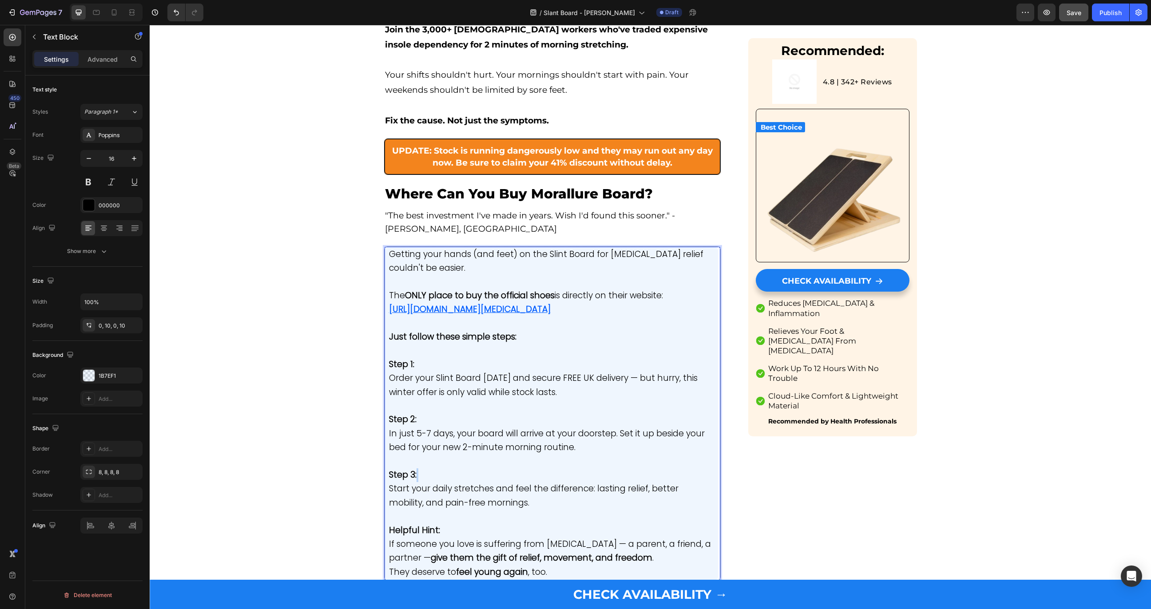
click at [445, 482] on span "Start your daily stretches and feel the difference: lasting relief, better mobi…" at bounding box center [533, 495] width 289 height 26
click at [455, 359] on icon "Editor contextual toolbar" at bounding box center [453, 363] width 9 height 9
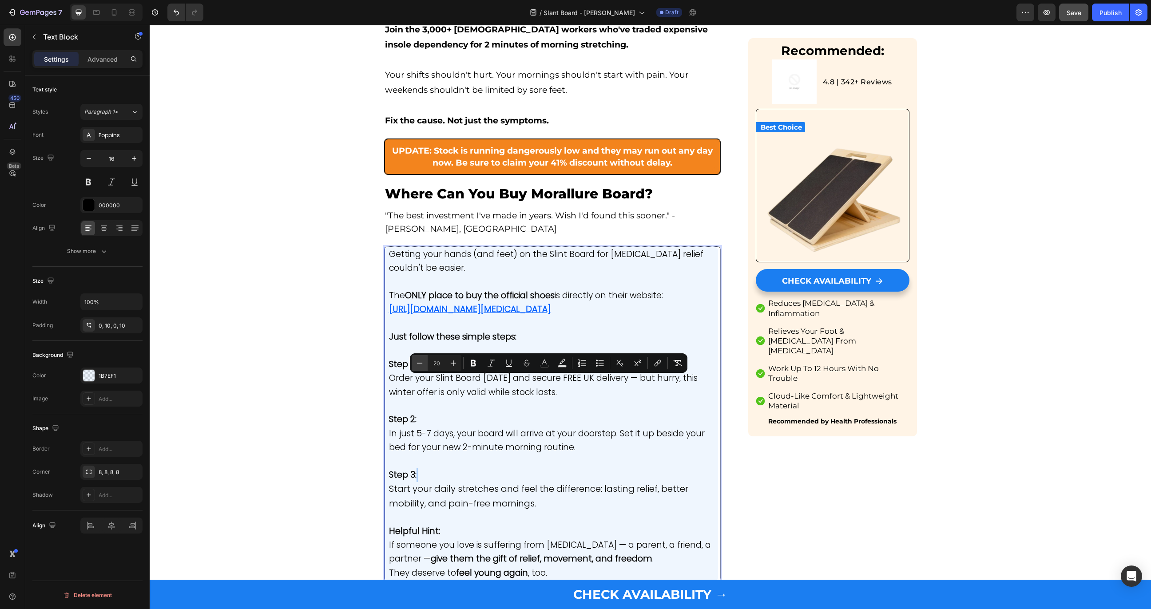
click at [417, 359] on icon "Editor contextual toolbar" at bounding box center [419, 363] width 9 height 9
type input "19"
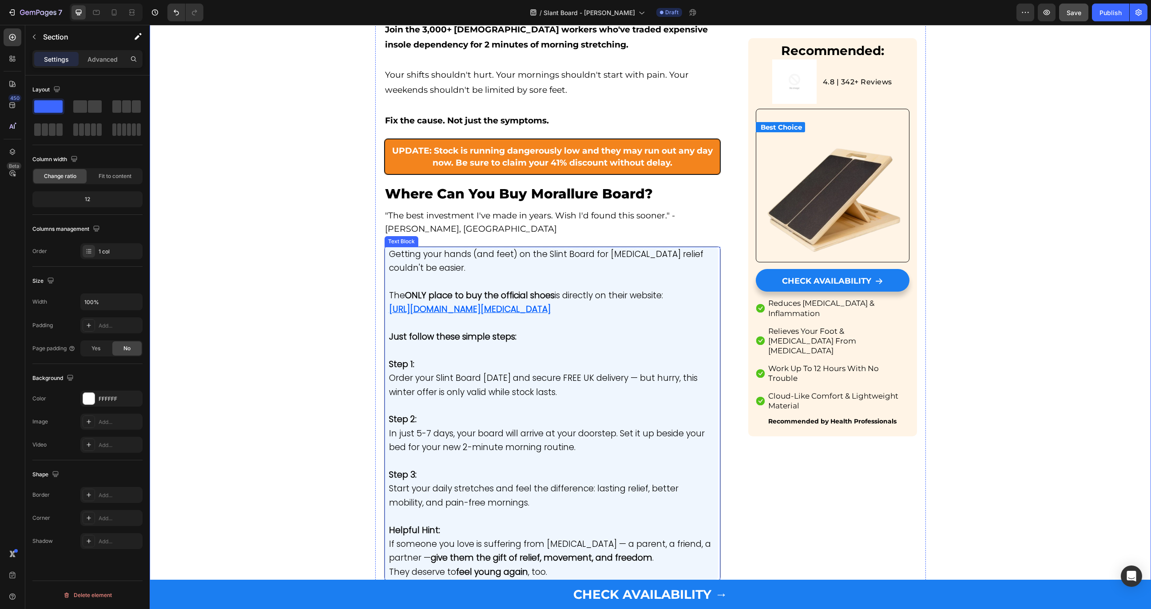
click at [498, 530] on span "If someone you love is suffering from [MEDICAL_DATA] — a parent, a friend, a pa…" at bounding box center [550, 551] width 322 height 26
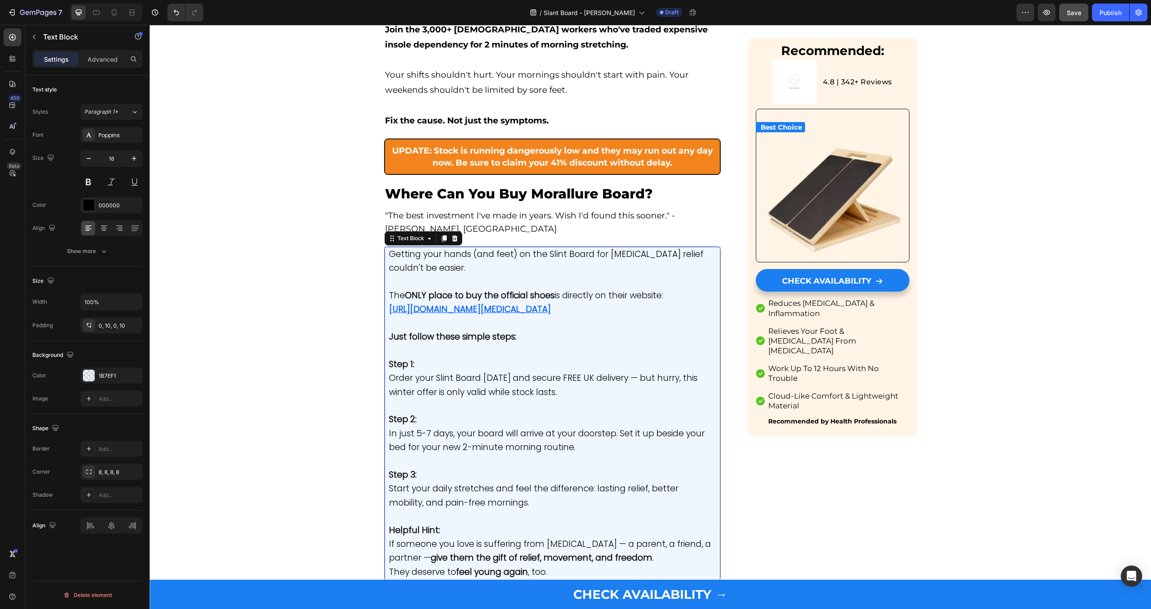
click at [498, 530] on span "If someone you love is suffering from [MEDICAL_DATA] — a parent, a friend, a pa…" at bounding box center [550, 551] width 322 height 26
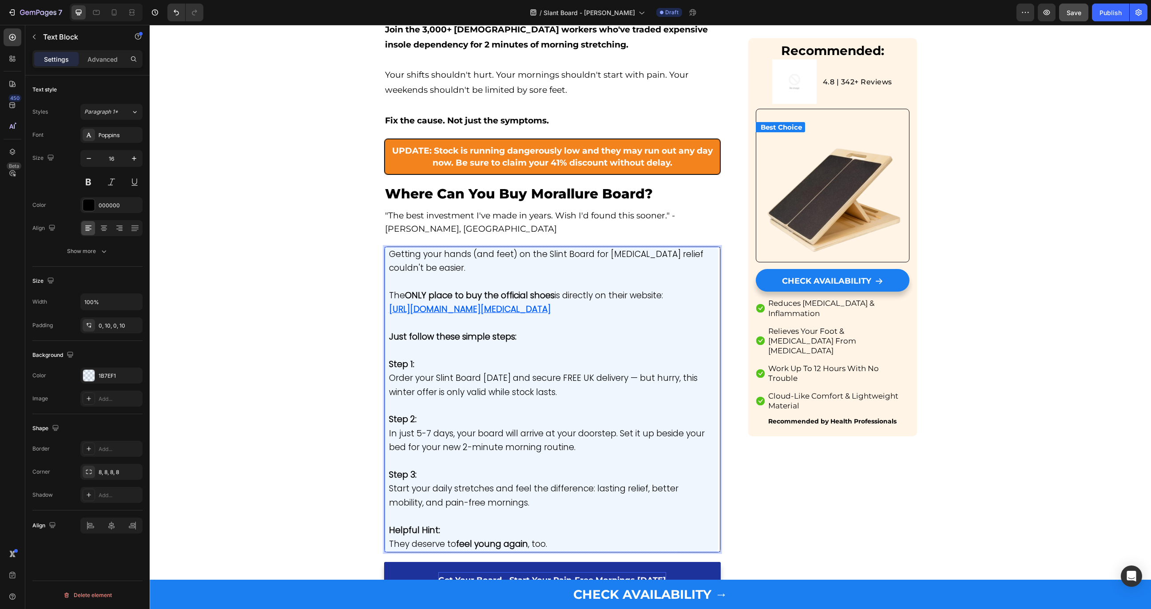
click at [423, 524] on strong "Helpful Hint:" at bounding box center [414, 530] width 51 height 12
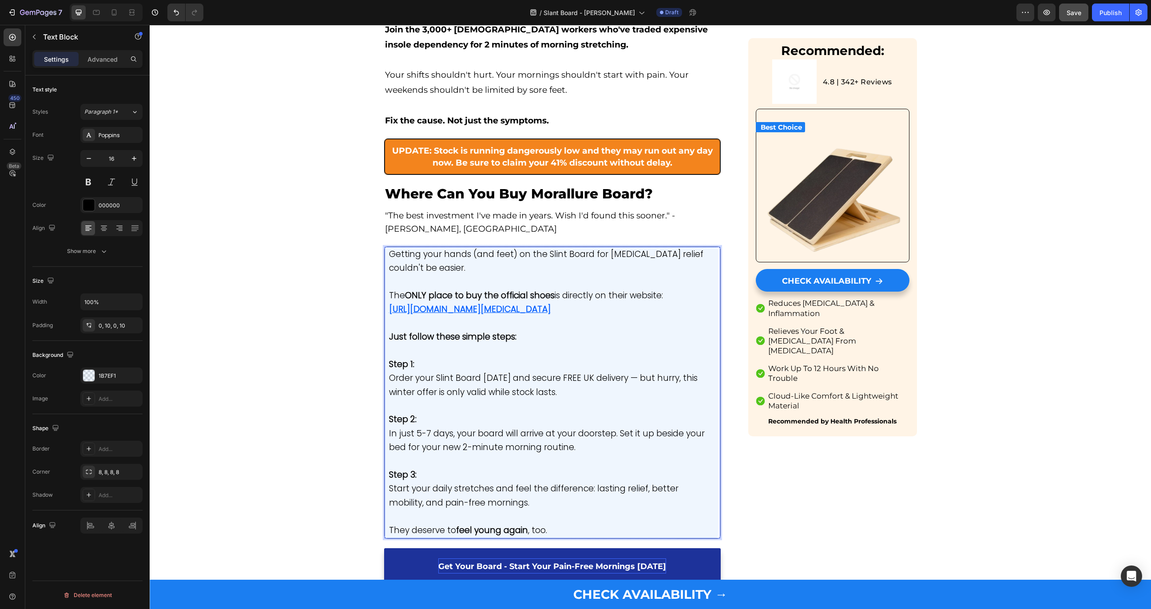
click at [432, 524] on span "They deserve to feel young again , too." at bounding box center [468, 530] width 158 height 12
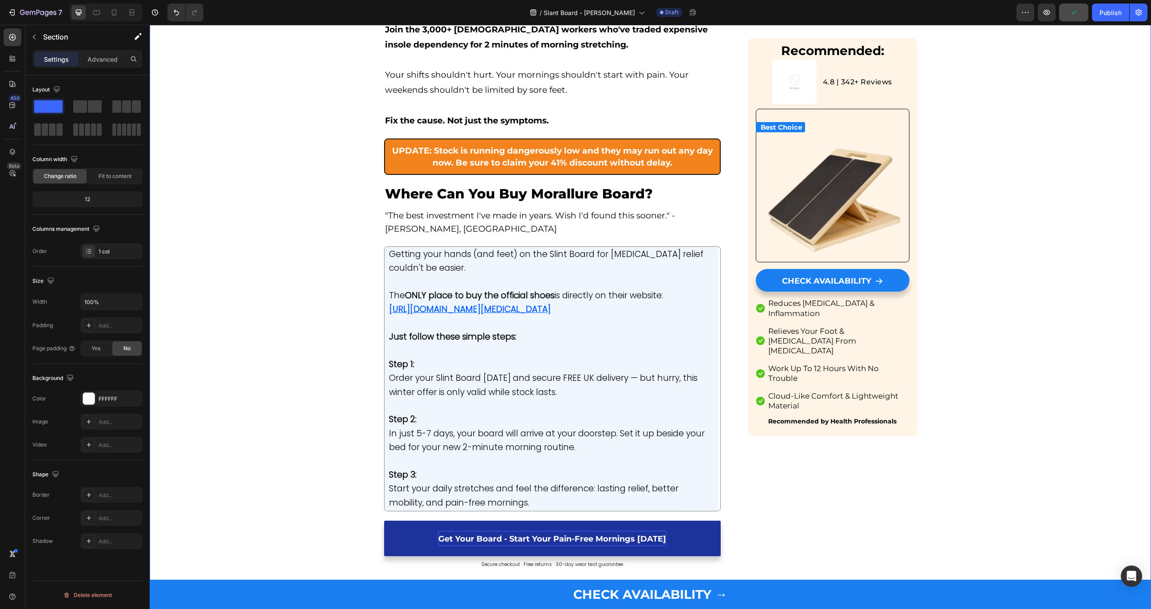
scroll to position [4131, 0]
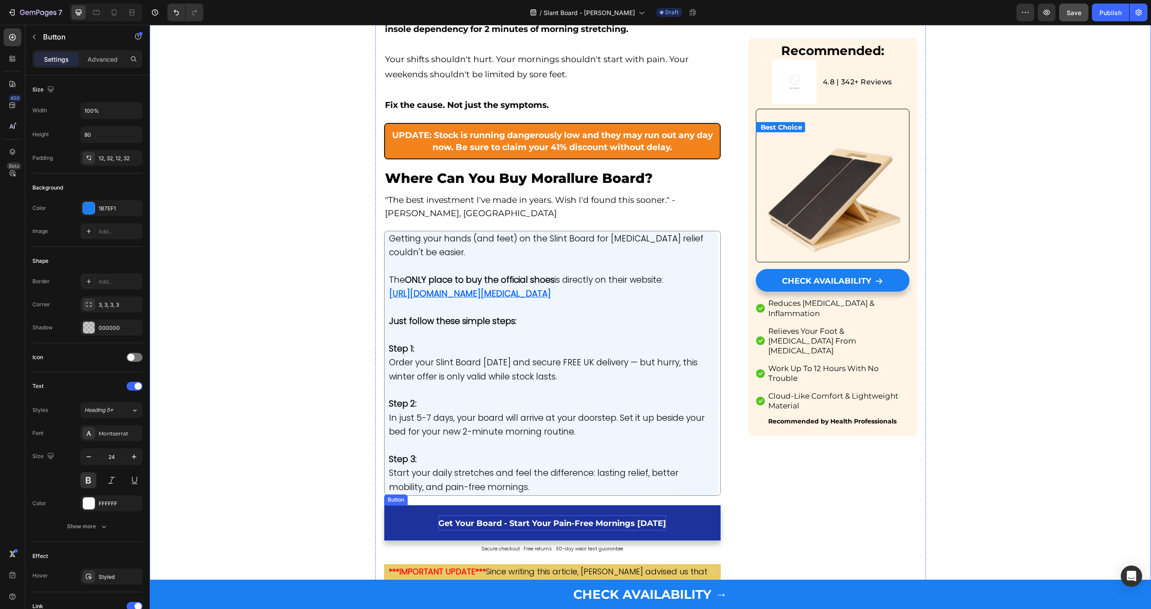
click at [484, 505] on div "Get Your Board - Start Your Pain-Free Mornings [DATE] Button" at bounding box center [552, 525] width 337 height 40
click at [484, 518] on span "Get Your Board - Start Your Pain-Free Mornings [DATE]" at bounding box center [552, 523] width 228 height 10
click at [456, 518] on span "Get Your Board - Start Your Pain-Free Mornings [DATE]" at bounding box center [552, 523] width 228 height 10
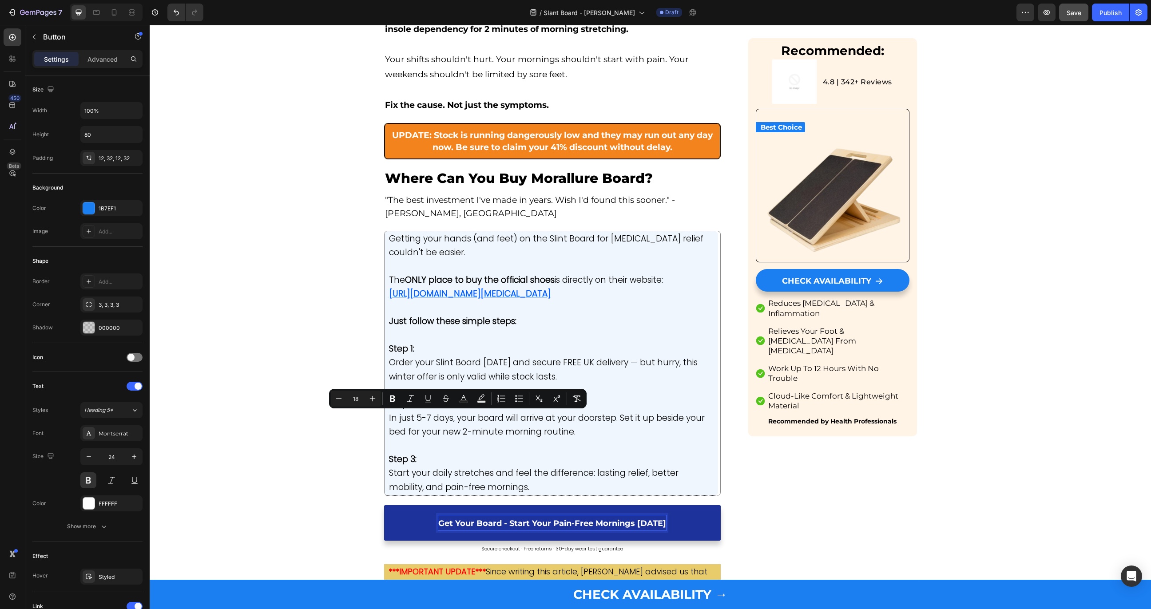
click at [456, 518] on span "Get Your Board - Start Your Pain-Free Mornings [DATE]" at bounding box center [552, 523] width 228 height 10
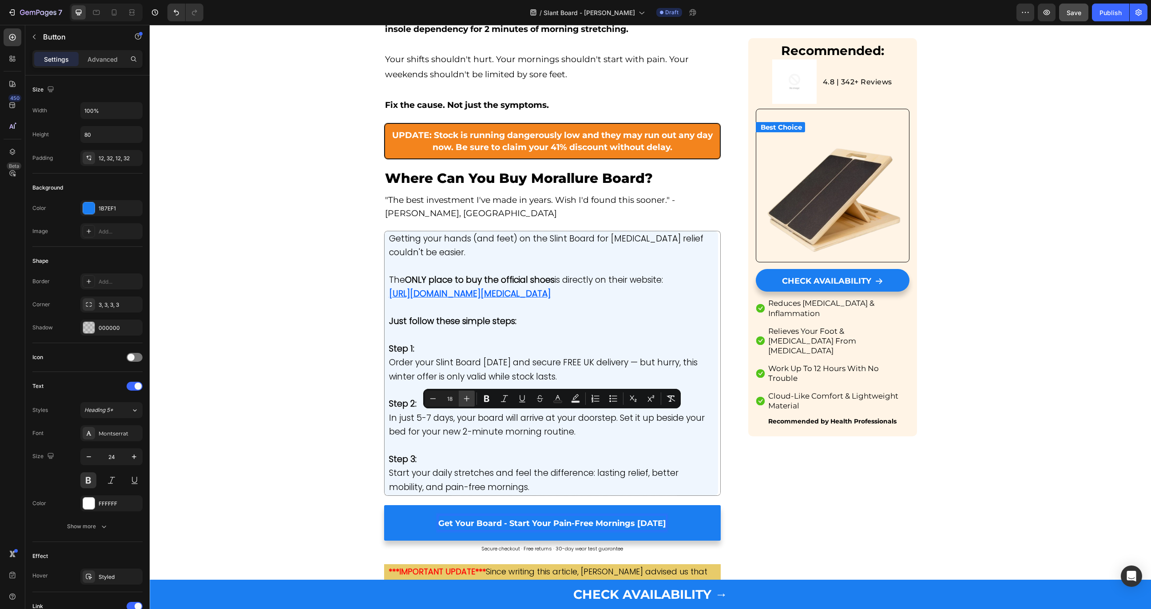
click at [467, 395] on icon "Editor contextual toolbar" at bounding box center [466, 398] width 9 height 9
click at [463, 397] on icon "Editor contextual toolbar" at bounding box center [466, 398] width 9 height 9
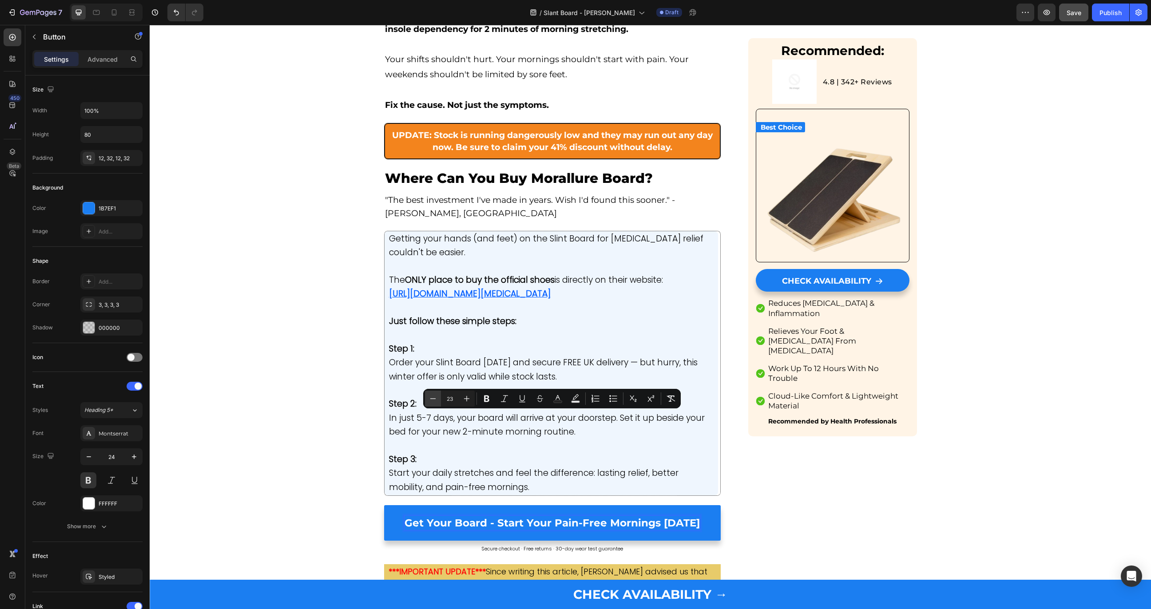
click at [429, 398] on icon "Editor contextual toolbar" at bounding box center [432, 398] width 9 height 9
type input "22"
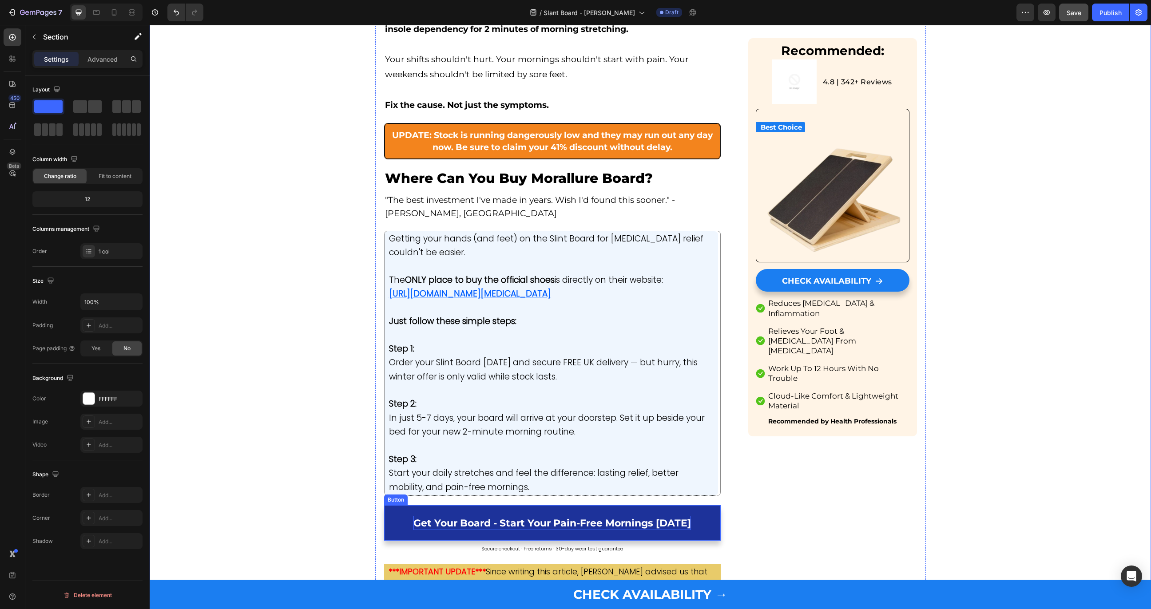
click at [444, 517] on span "Get Your Board - Start Your Pain-Free Mornings [DATE]" at bounding box center [551, 523] width 277 height 12
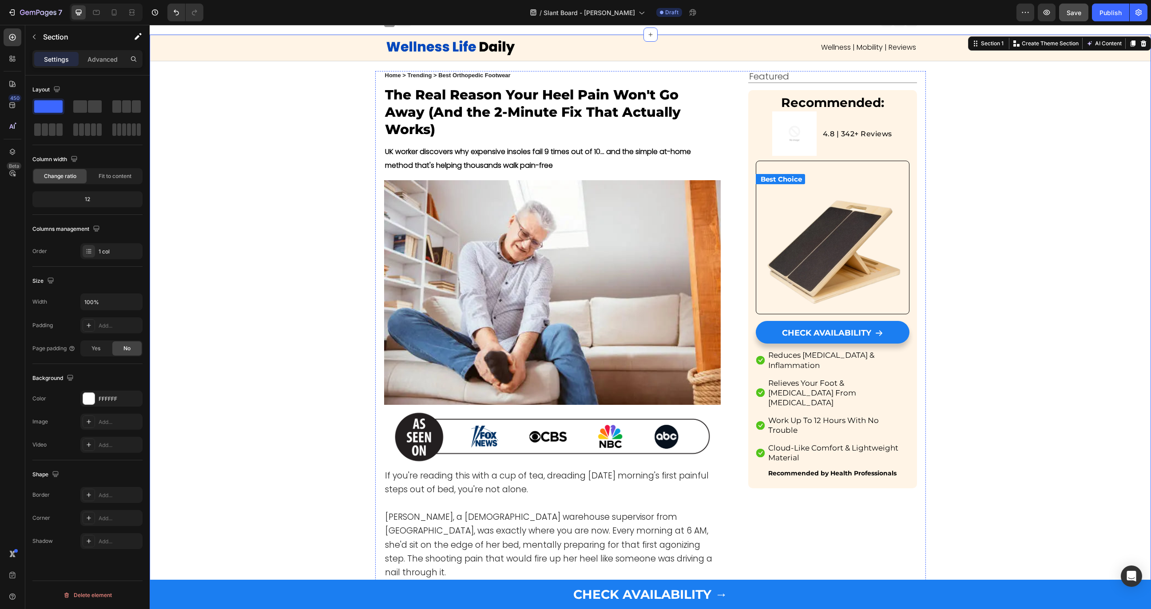
scroll to position [0, 0]
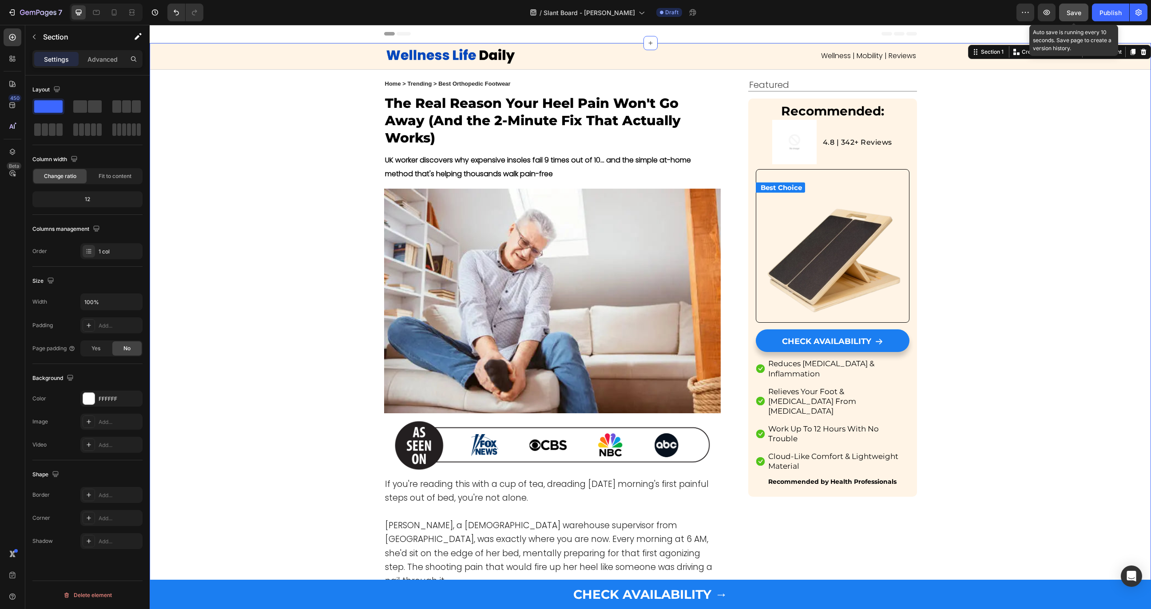
click at [971, 12] on span "Save" at bounding box center [1073, 13] width 15 height 8
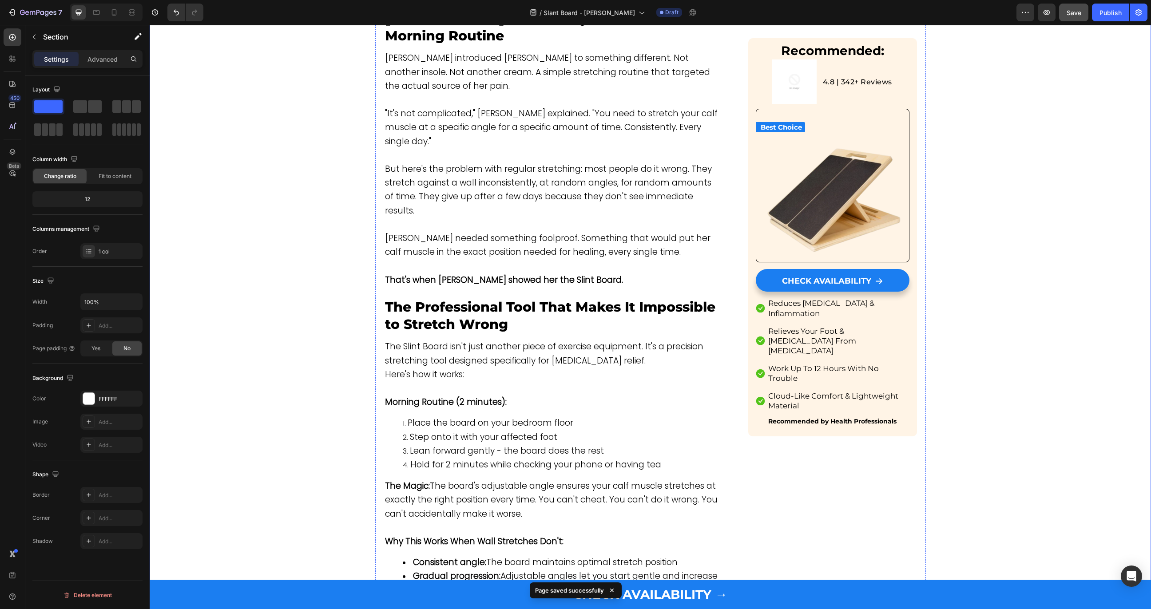
scroll to position [1421, 0]
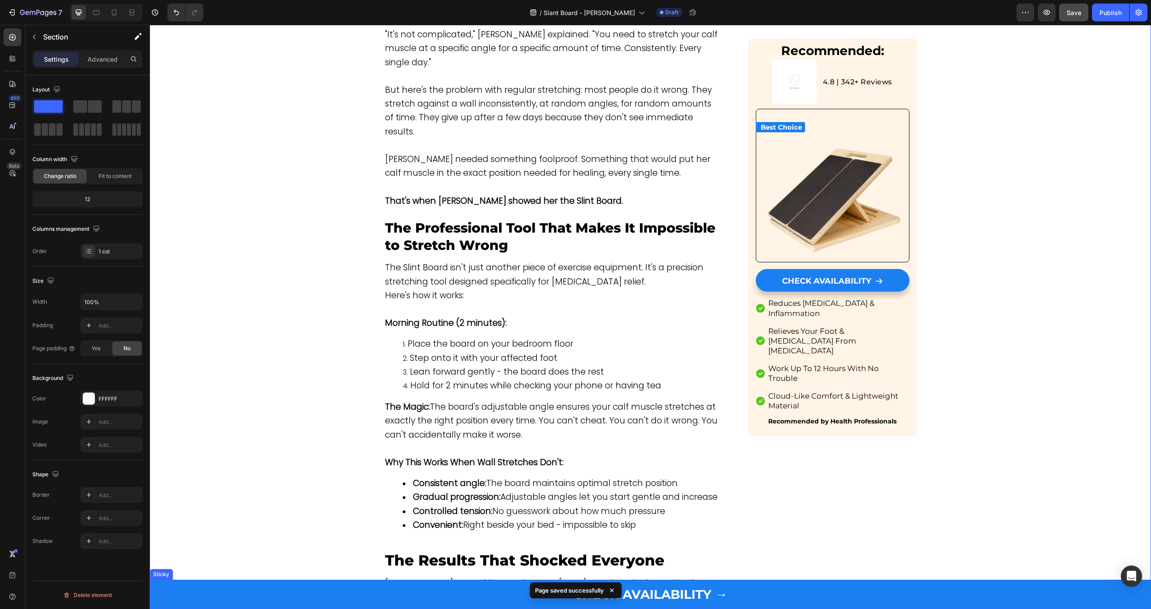
click at [222, 530] on div "CHECK AVAILABILITY → (P) Cart Button Row Row Product" at bounding box center [650, 594] width 1001 height 29
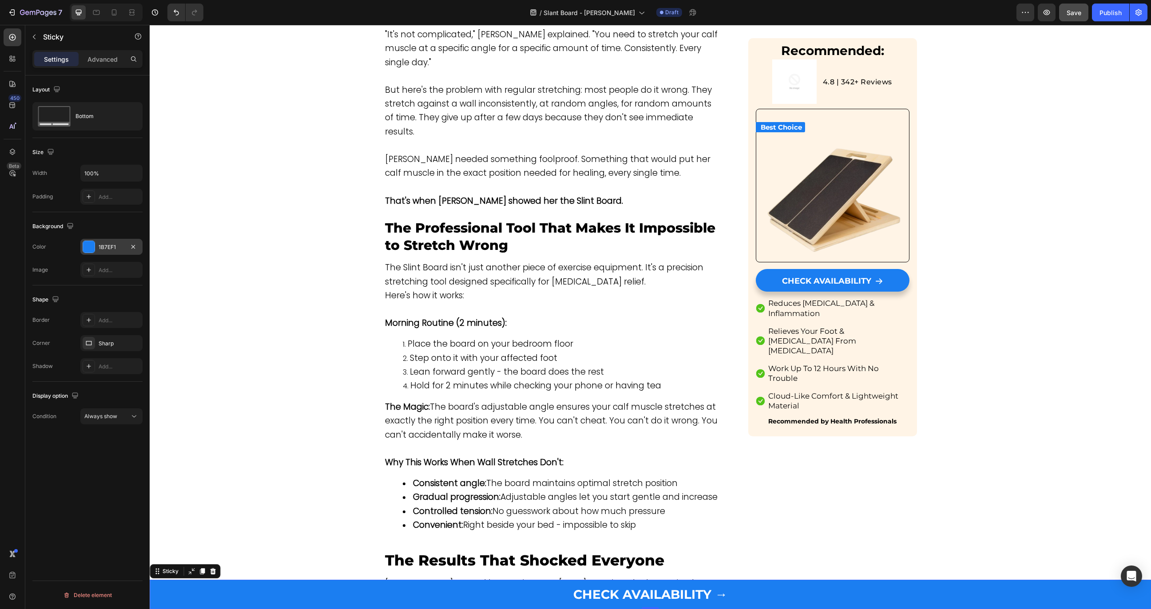
click at [91, 245] on div at bounding box center [89, 247] width 12 height 12
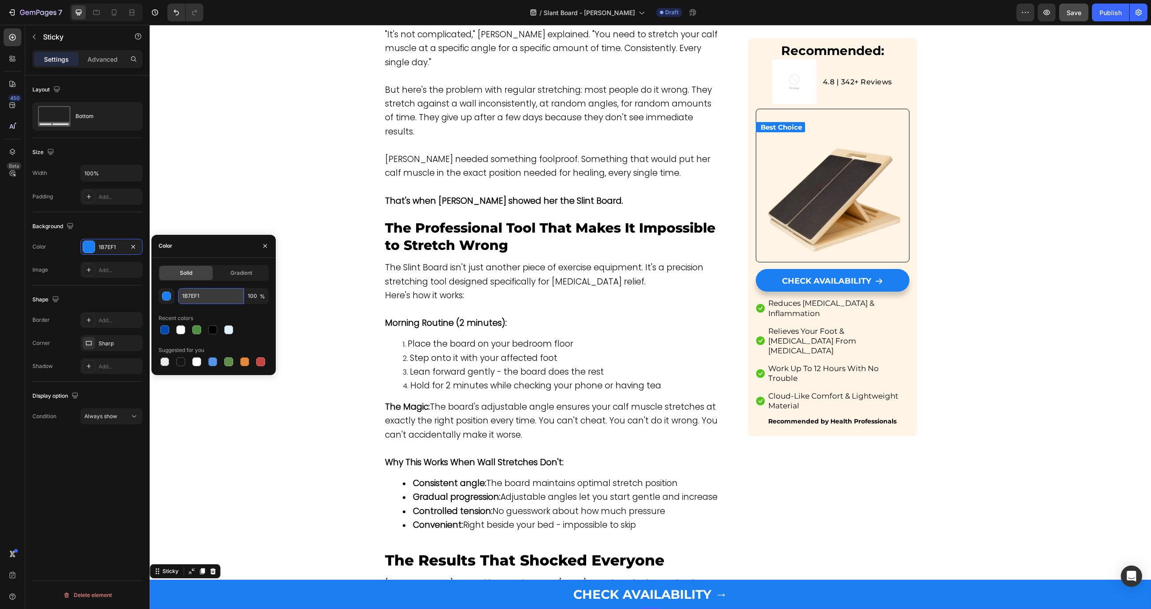
click at [205, 298] on input "1B7EF1" at bounding box center [211, 296] width 66 height 16
paste input "004AAD"
type input "004AAD"
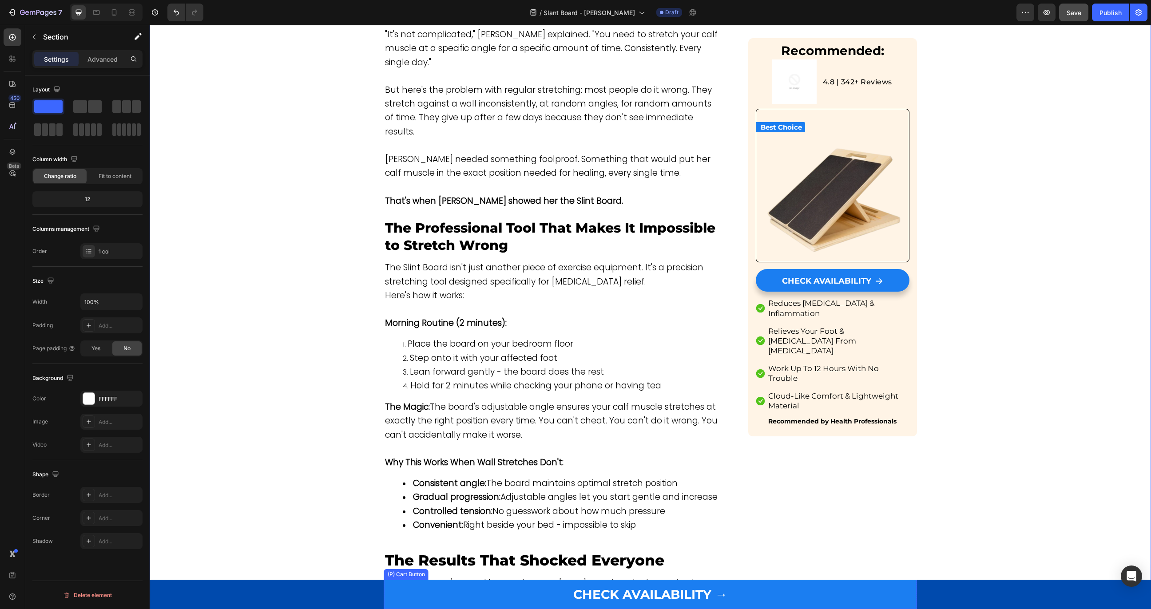
click at [414, 530] on div "(P) Cart Button" at bounding box center [406, 574] width 41 height 8
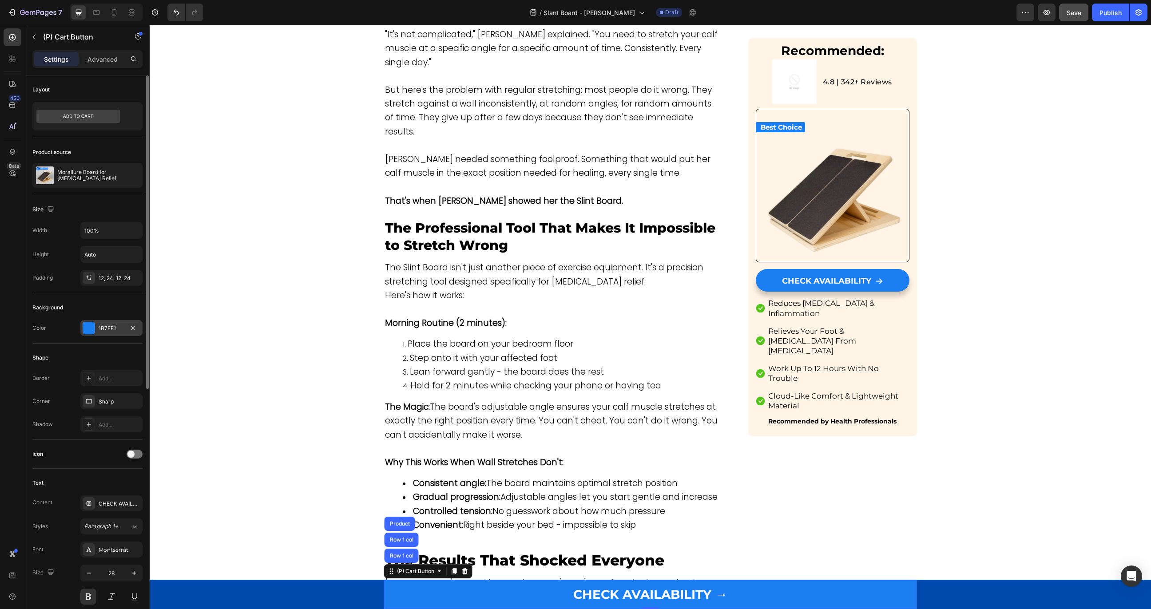
click at [112, 328] on div "1B7EF1" at bounding box center [112, 328] width 26 height 8
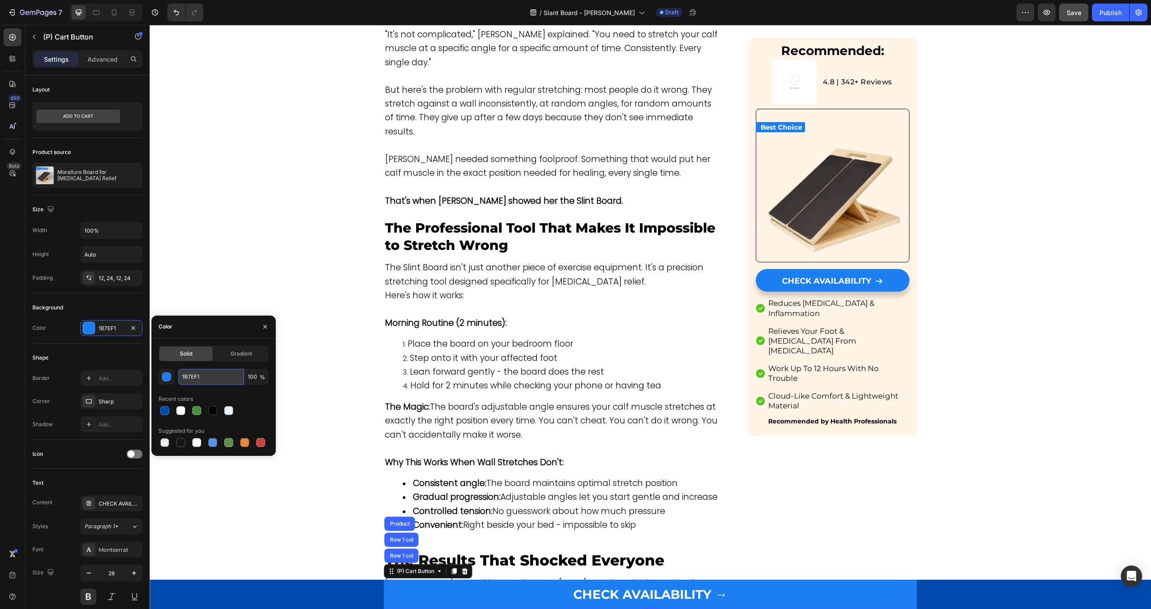
click at [224, 380] on input "1B7EF1" at bounding box center [211, 377] width 66 height 16
paste input "004AAD"
type input "004AAD"
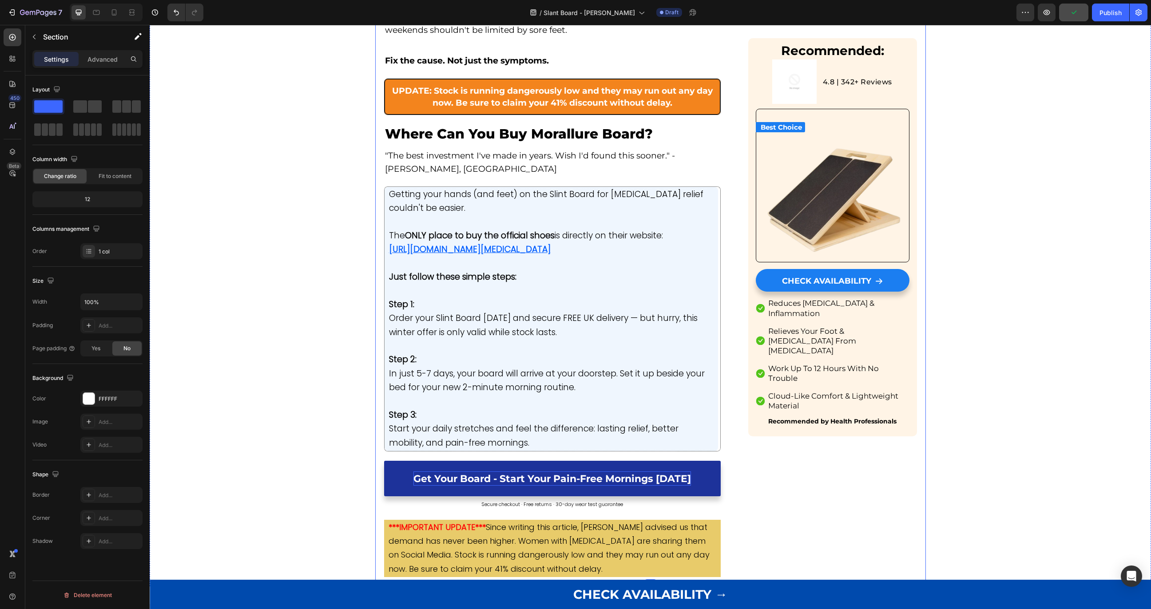
scroll to position [4176, 0]
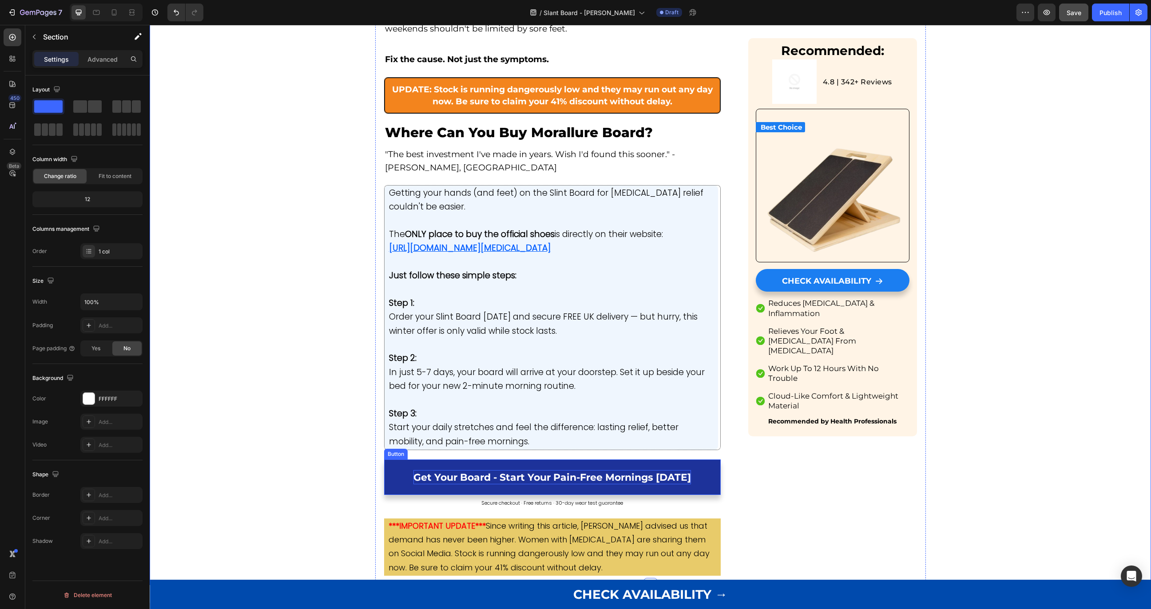
click at [389, 459] on link "Get Your Board - Start Your Pain-Free Mornings [DATE]" at bounding box center [552, 477] width 337 height 36
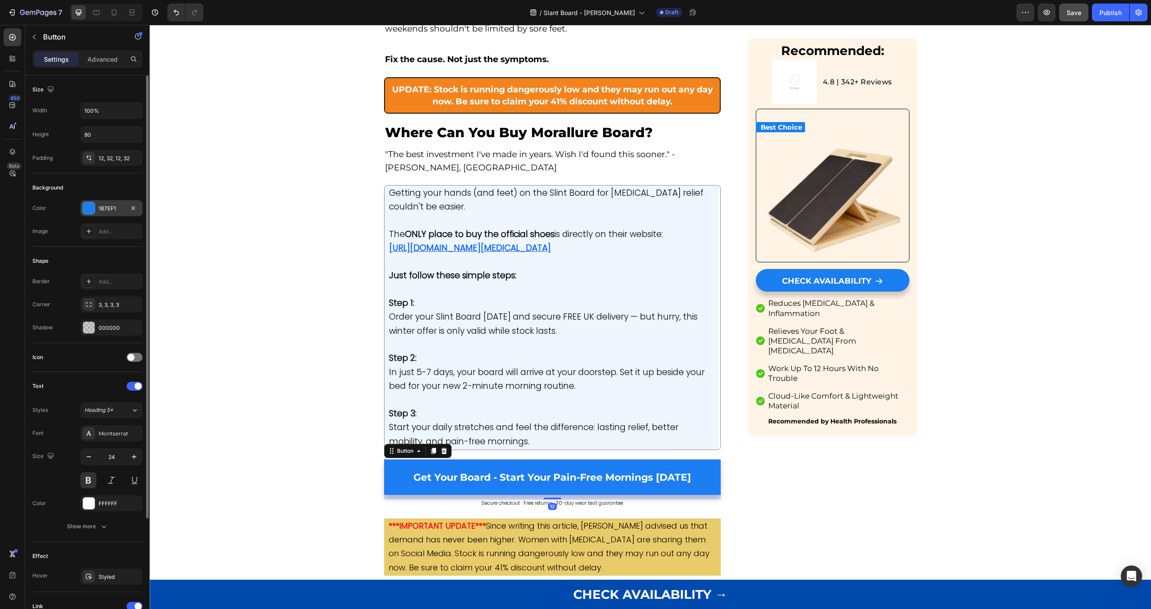
click at [86, 203] on div at bounding box center [89, 208] width 12 height 12
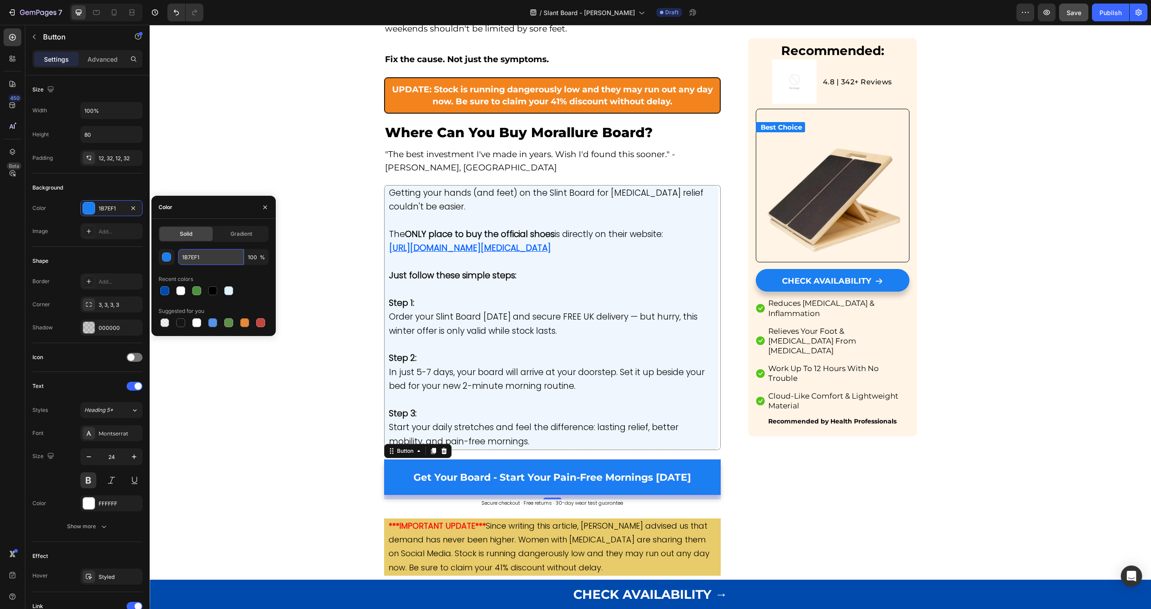
click at [195, 262] on input "1B7EF1" at bounding box center [211, 257] width 66 height 16
paste input "004AAD"
type input "004AAD"
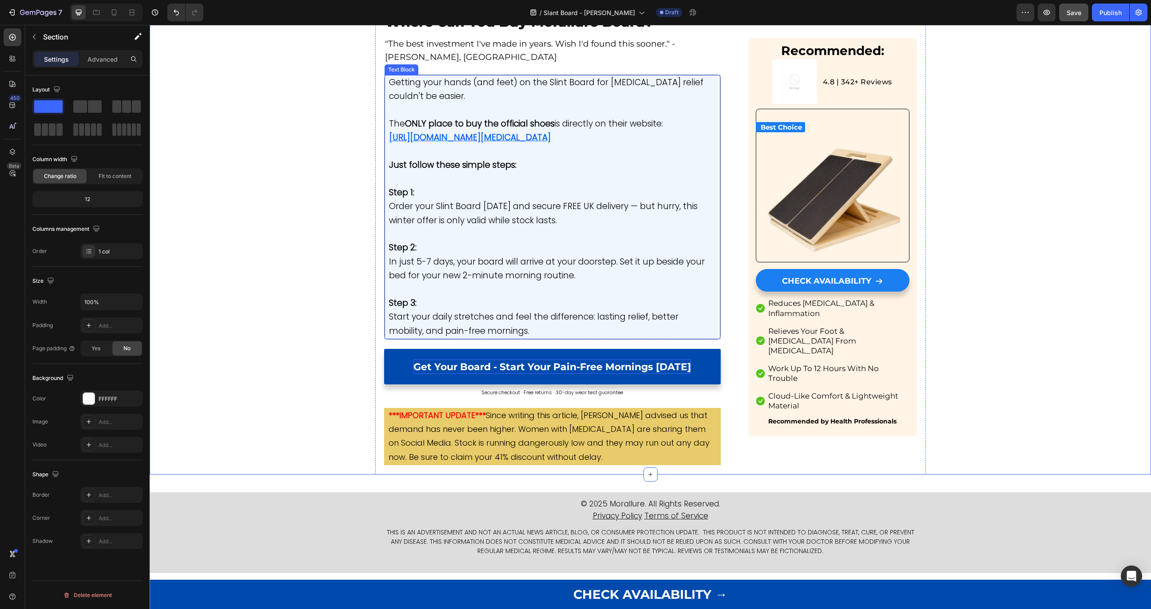
scroll to position [4324, 0]
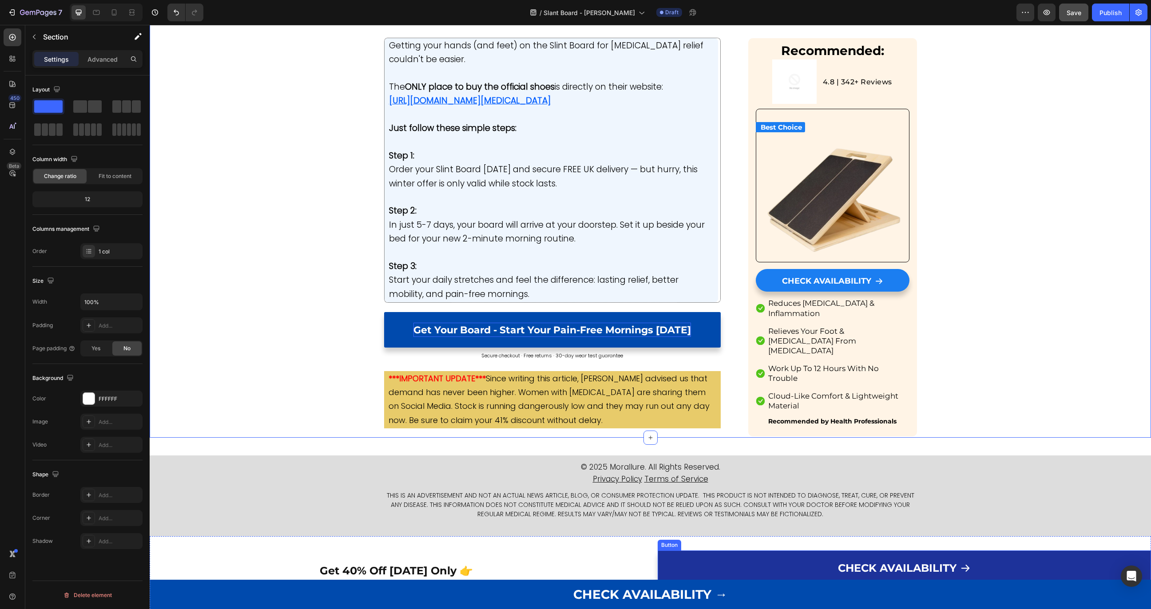
click at [711, 530] on link "CHECK AVAILABILITY" at bounding box center [904, 568] width 494 height 36
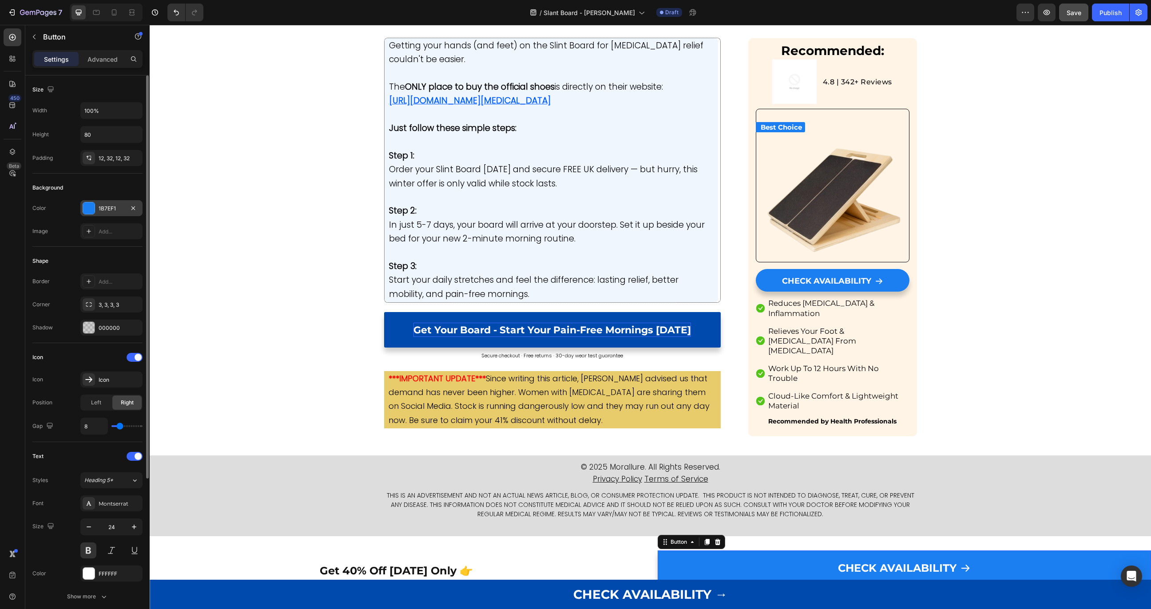
click at [88, 207] on div at bounding box center [89, 208] width 12 height 12
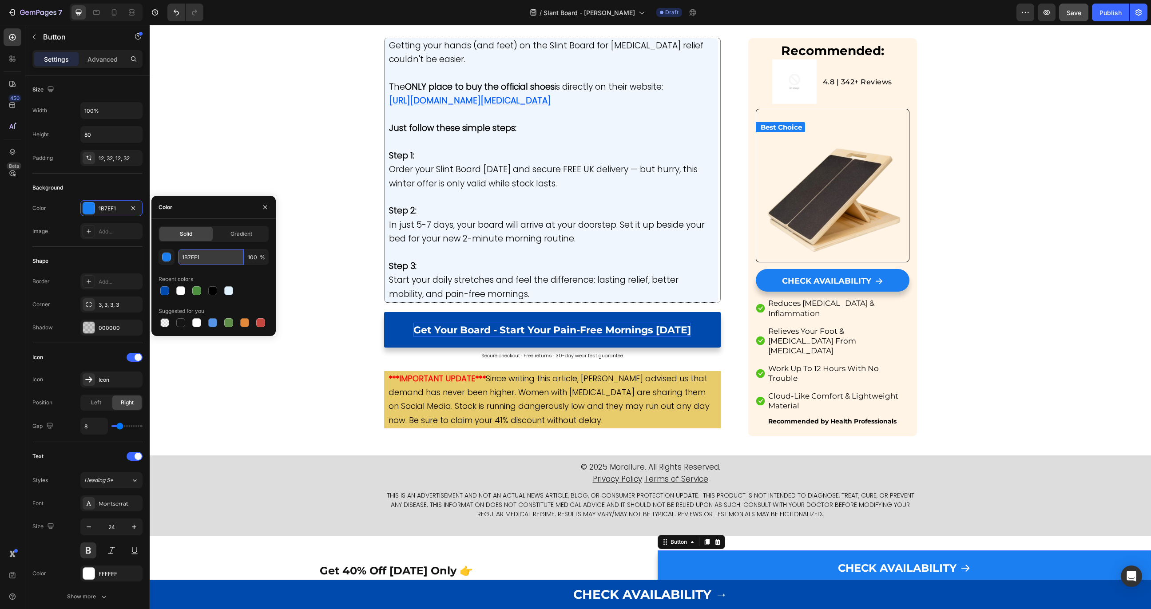
click at [199, 258] on input "1B7EF1" at bounding box center [211, 257] width 66 height 16
paste input "004AAD"
type input "004AAD"
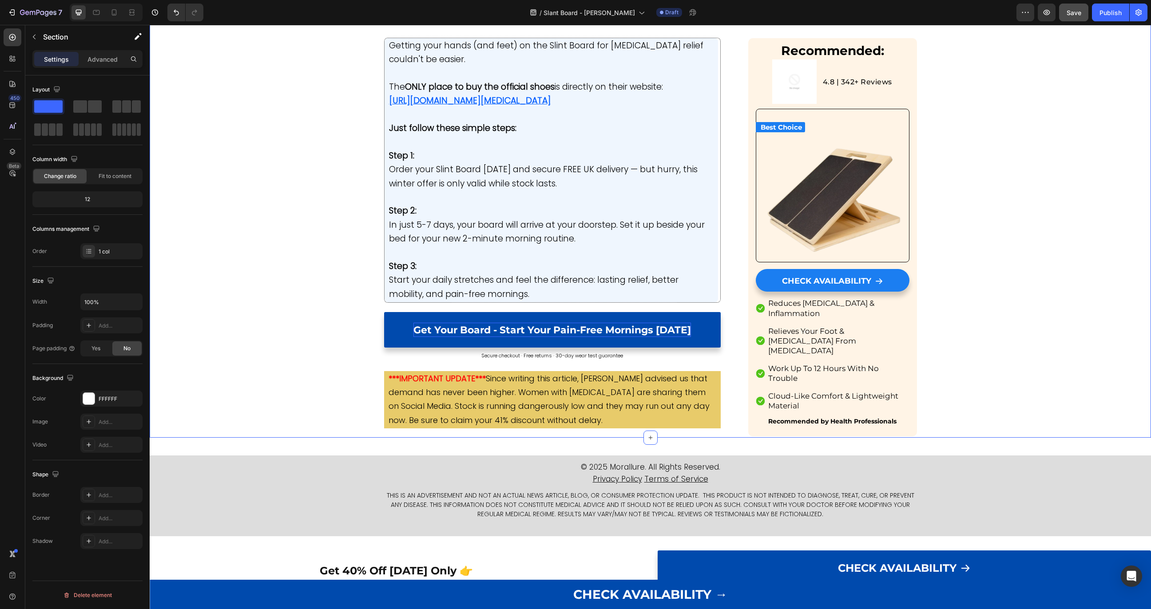
click at [767, 259] on div "Button" at bounding box center [767, 263] width 20 height 8
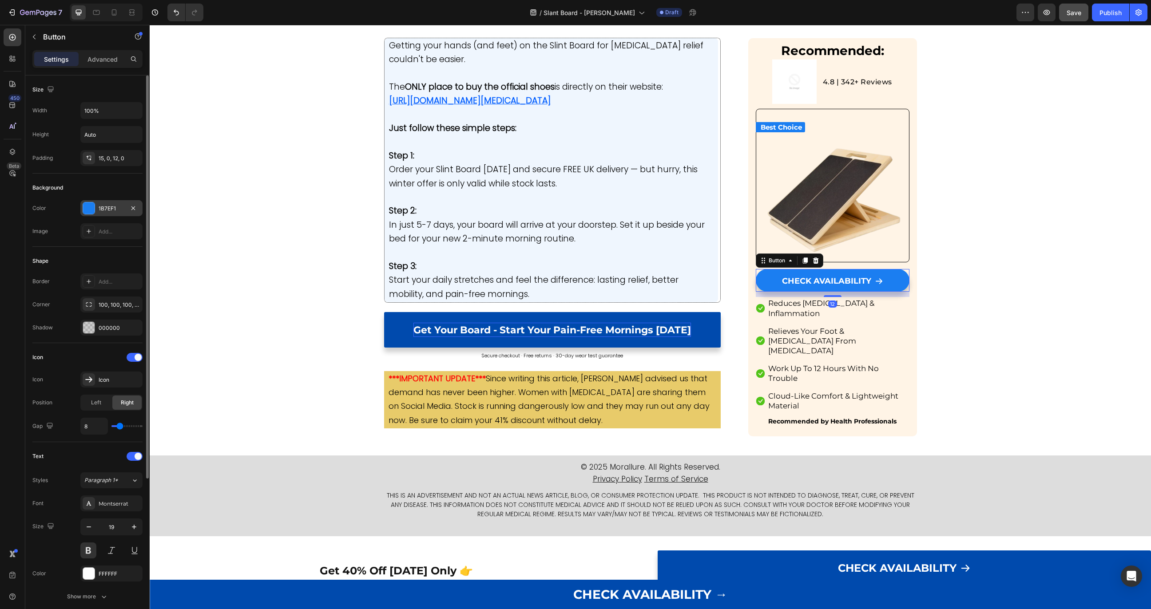
click at [93, 209] on div at bounding box center [89, 208] width 12 height 12
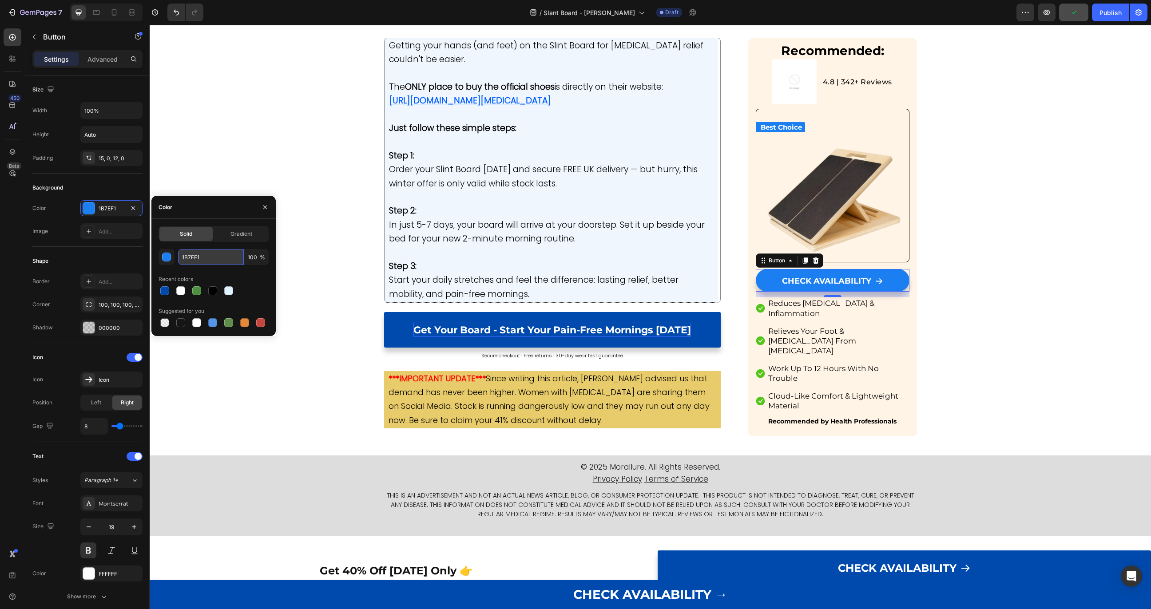
click at [226, 259] on input "1B7EF1" at bounding box center [211, 257] width 66 height 16
paste input "004AAD"
type input "004AAD"
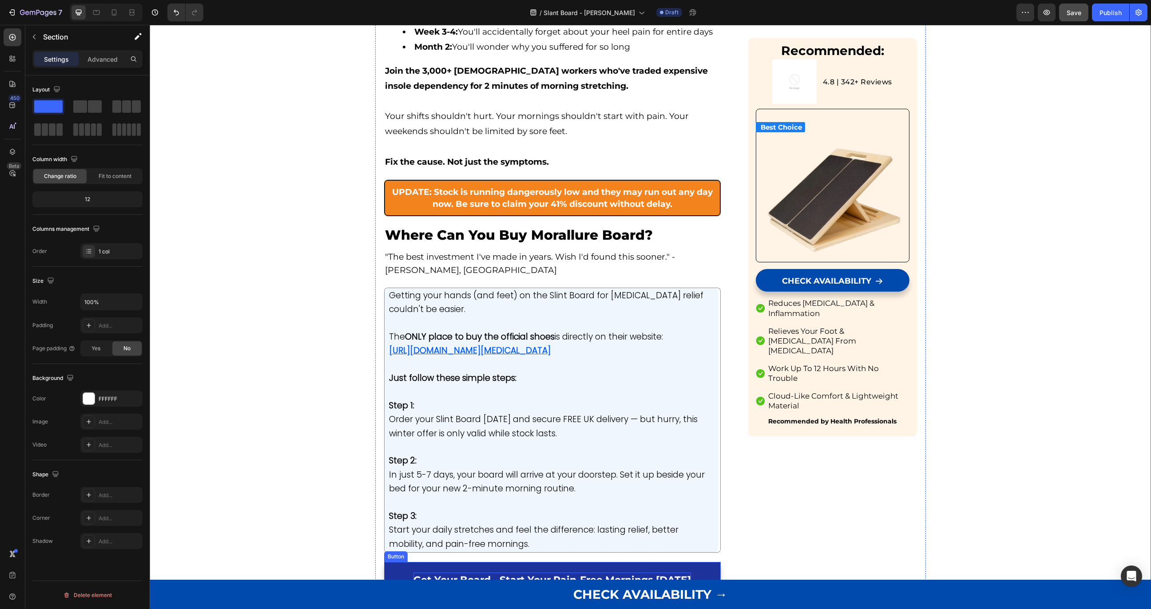
scroll to position [3952, 0]
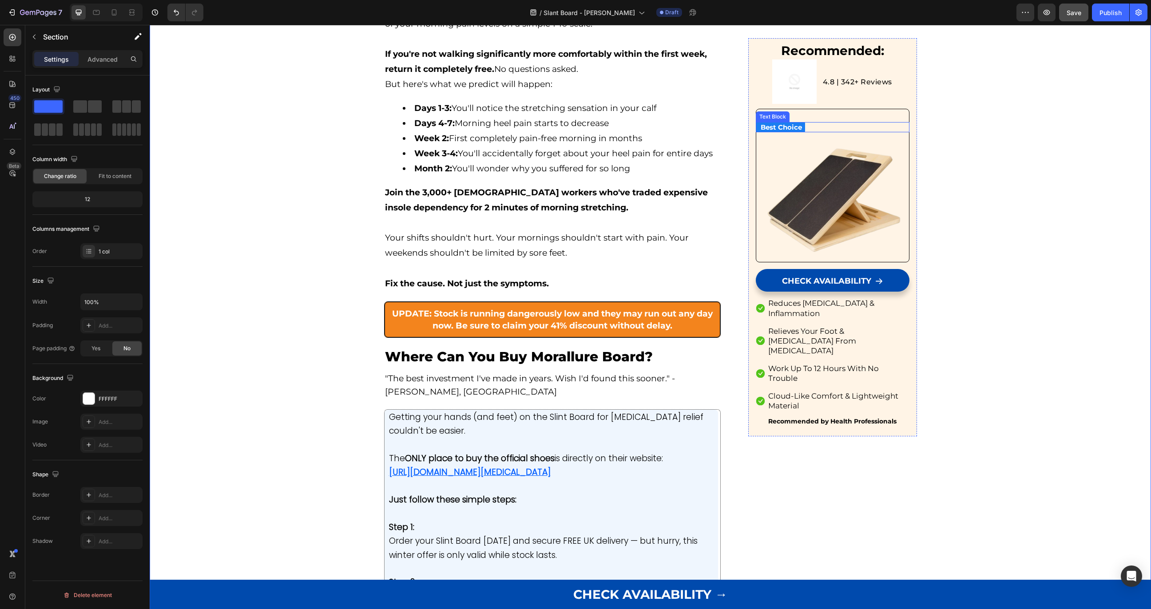
click at [775, 126] on strong "Best Choice" at bounding box center [780, 127] width 41 height 8
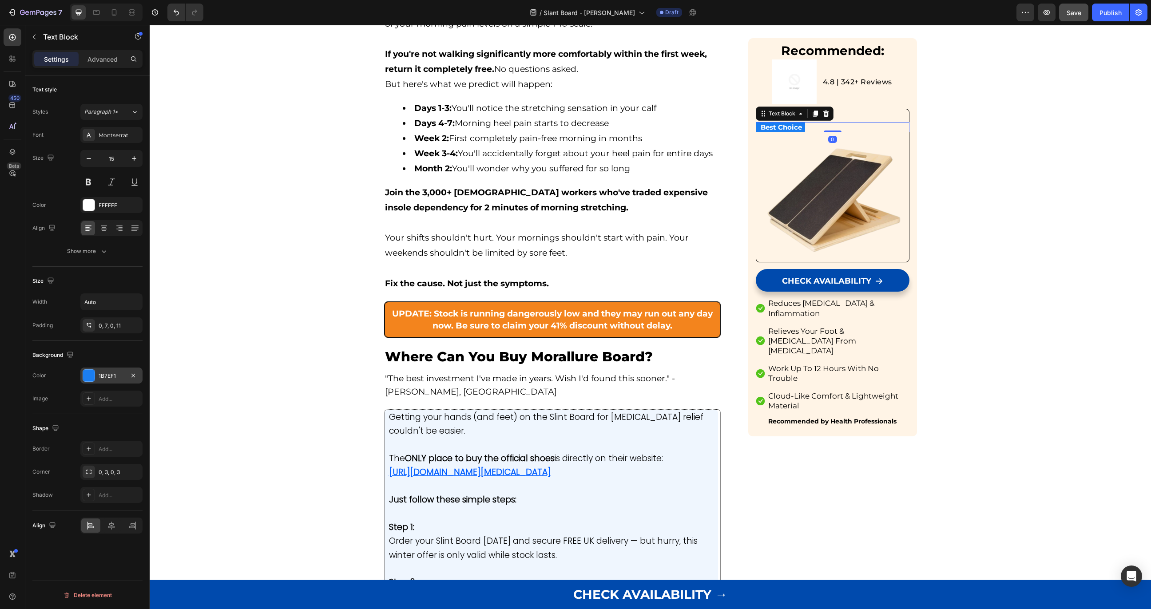
click at [89, 381] on div at bounding box center [89, 375] width 12 height 12
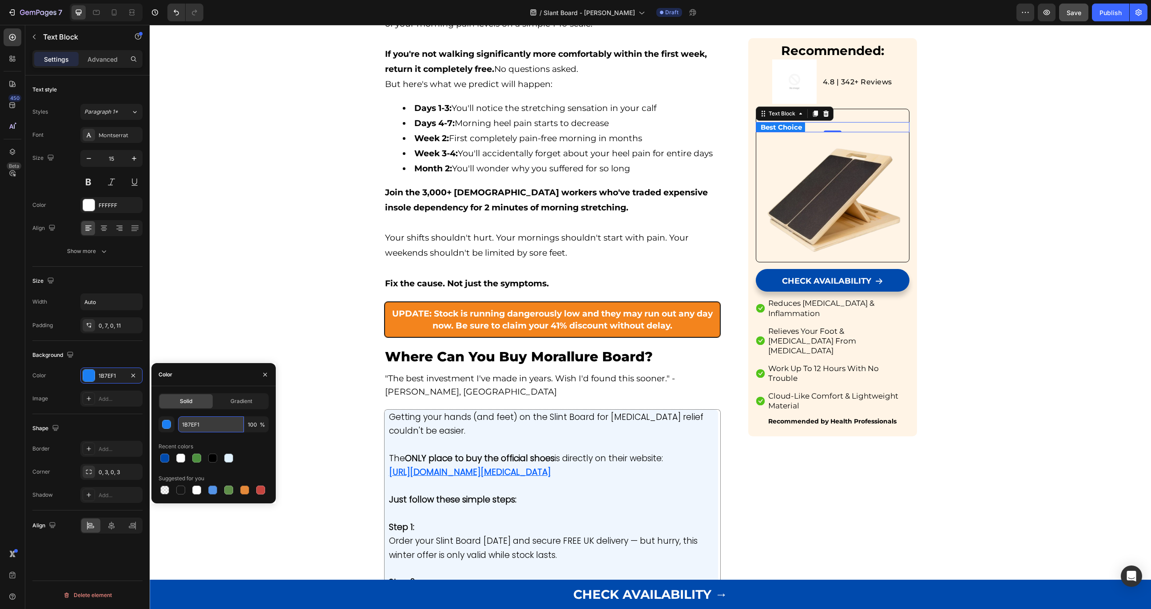
click at [205, 419] on input "1B7EF1" at bounding box center [211, 424] width 66 height 16
paste input "004AAD"
type input "004AAD"
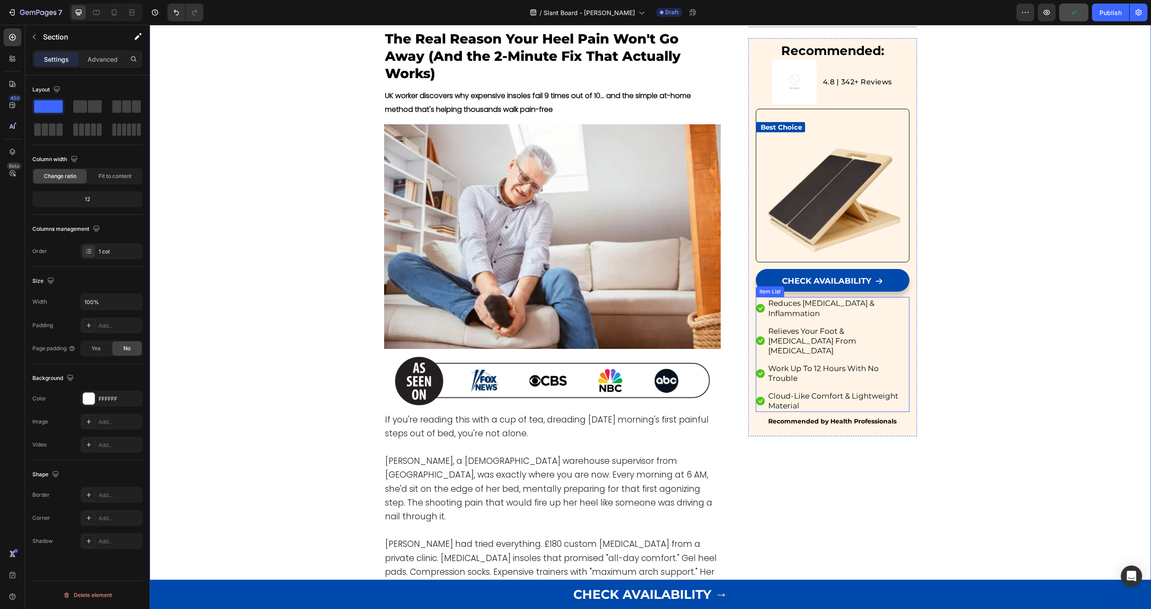
scroll to position [0, 0]
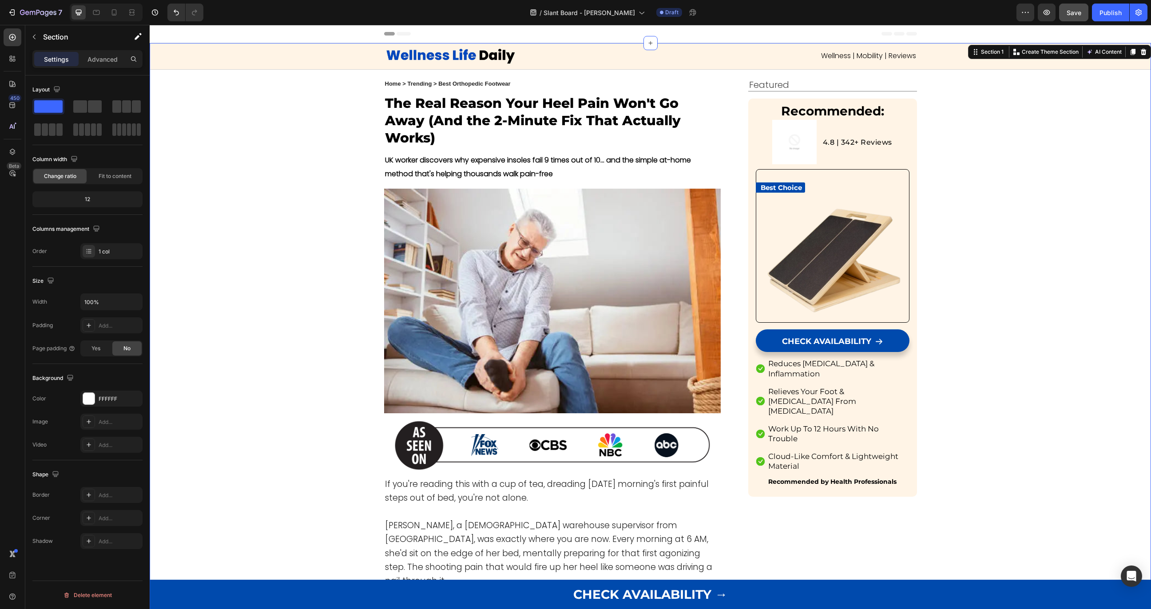
click at [794, 363] on span "Reduces [MEDICAL_DATA] & Inflammation" at bounding box center [821, 368] width 106 height 19
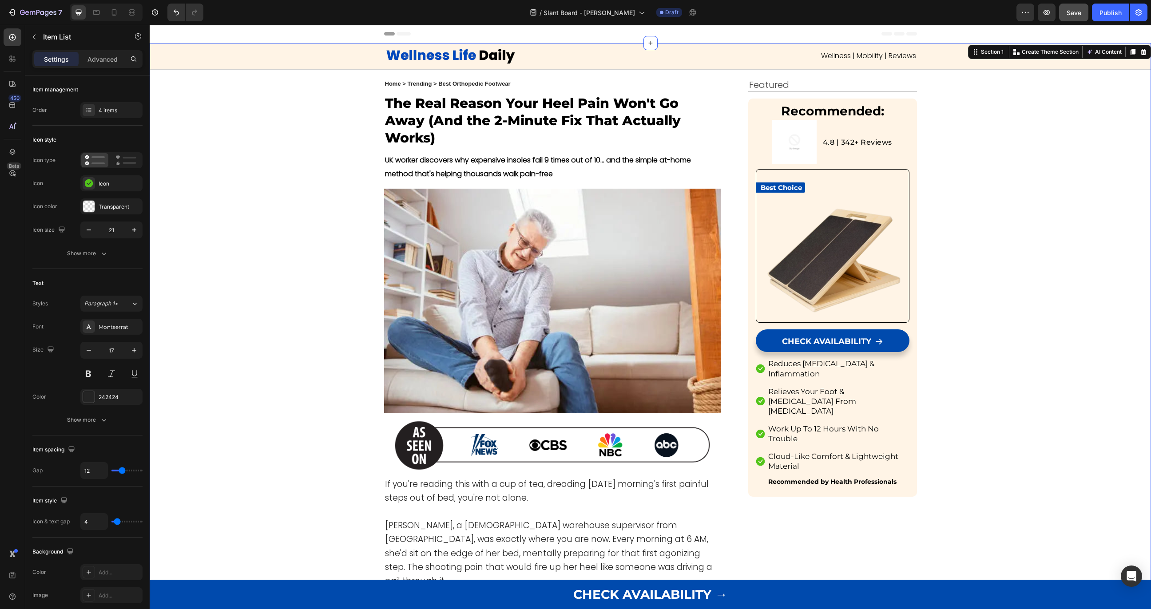
click at [794, 363] on span "Reduces [MEDICAL_DATA] & Inflammation" at bounding box center [821, 368] width 106 height 19
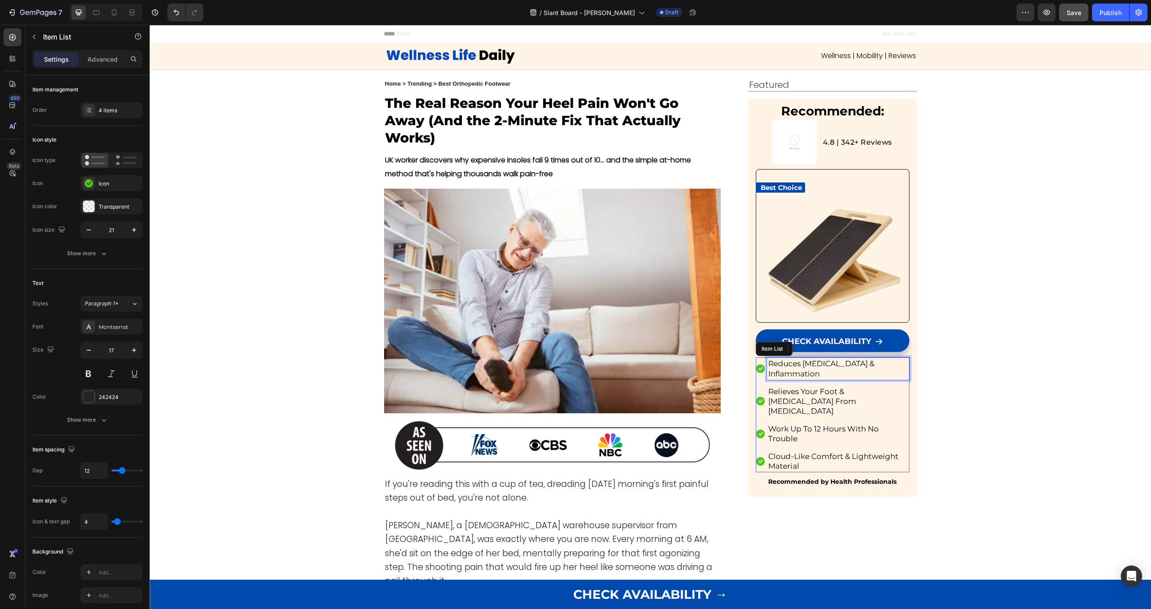
click at [794, 363] on span "Reduces [MEDICAL_DATA] & Inflammation" at bounding box center [821, 368] width 106 height 19
click at [783, 402] on span "Relieves Your Foot & [MEDICAL_DATA] From [MEDICAL_DATA]" at bounding box center [812, 401] width 88 height 28
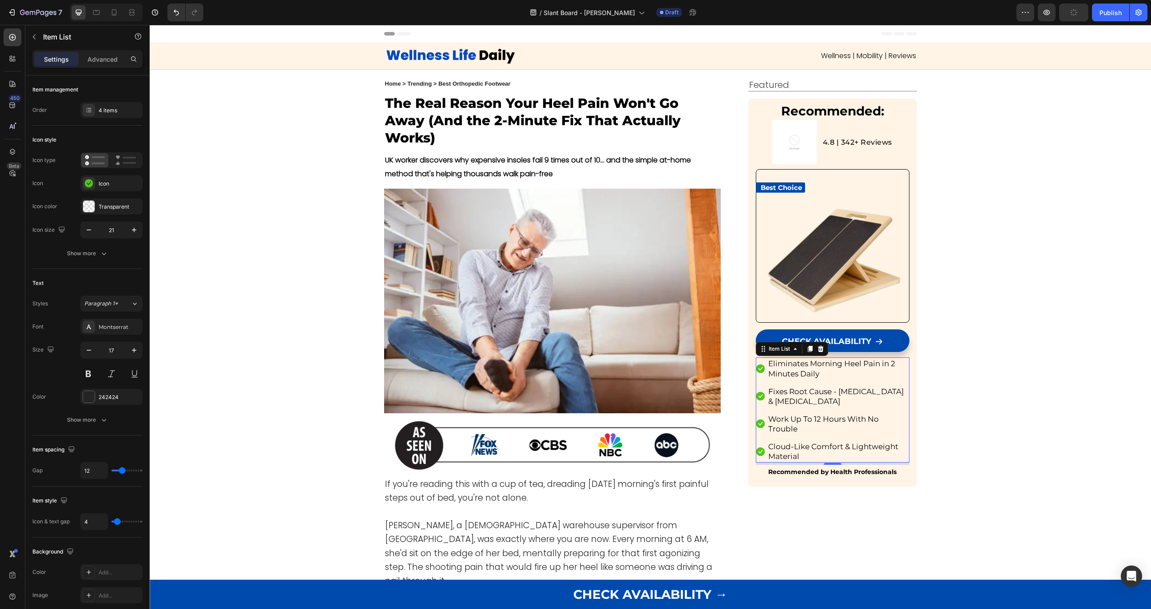
click at [781, 416] on span "Work Up To 12 Hours With No Trouble" at bounding box center [823, 424] width 111 height 19
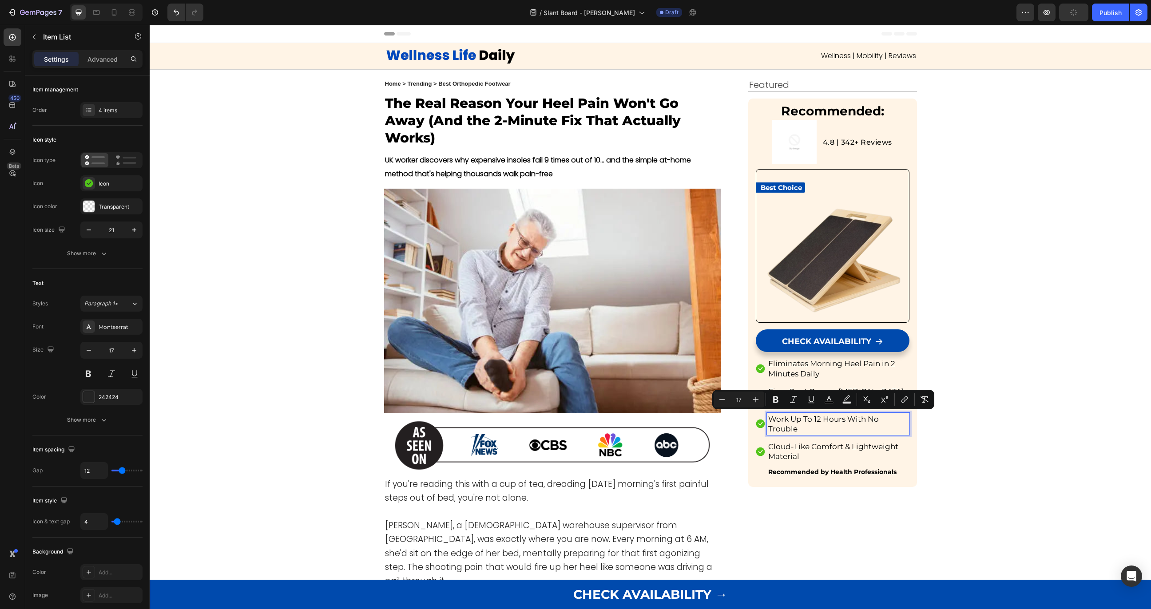
click at [781, 416] on span "Work Up To 12 Hours With No Trouble" at bounding box center [823, 424] width 111 height 19
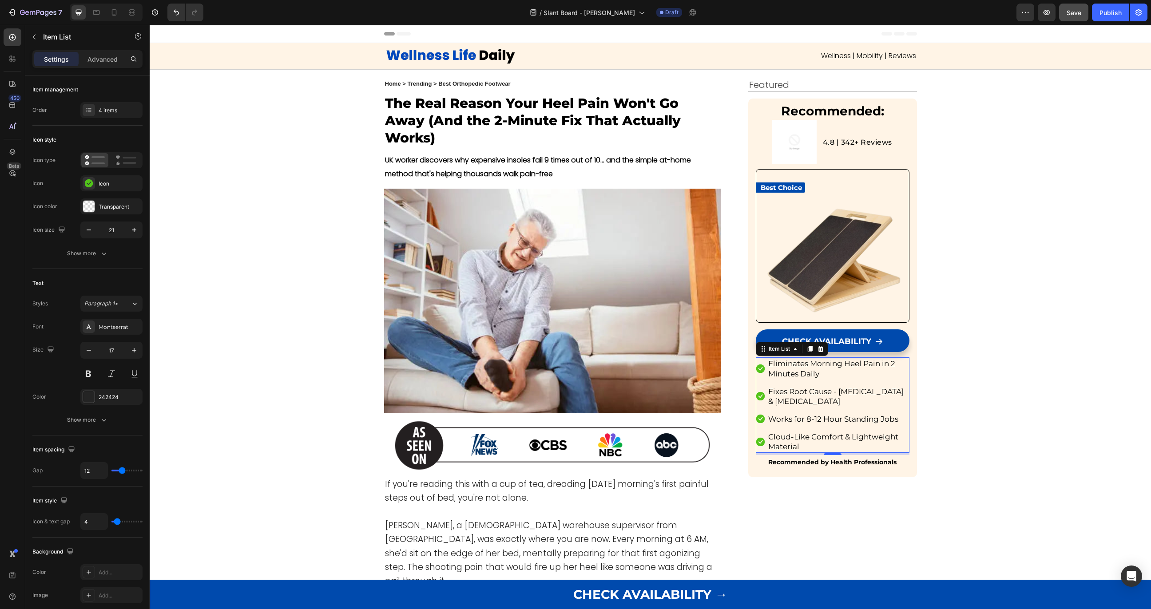
click at [782, 446] on span "Cloud-Like Comfort & Lightweight Material" at bounding box center [833, 441] width 130 height 19
click at [796, 460] on strong "Recommended by Health Professionals" at bounding box center [832, 462] width 128 height 8
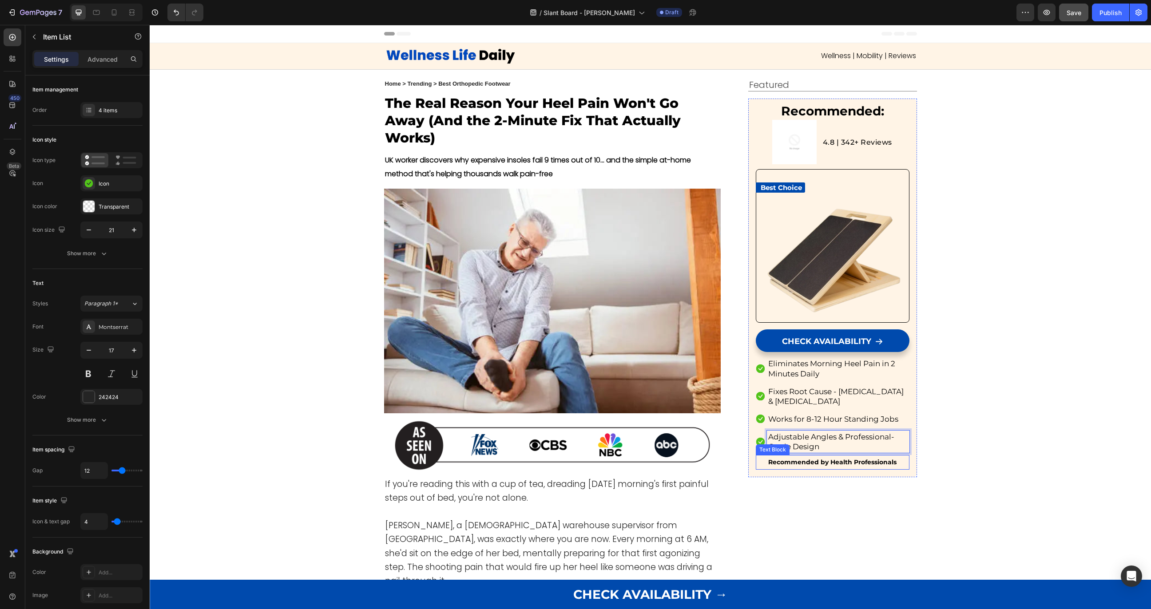
click at [796, 460] on strong "Recommended by Health Professionals" at bounding box center [832, 462] width 128 height 8
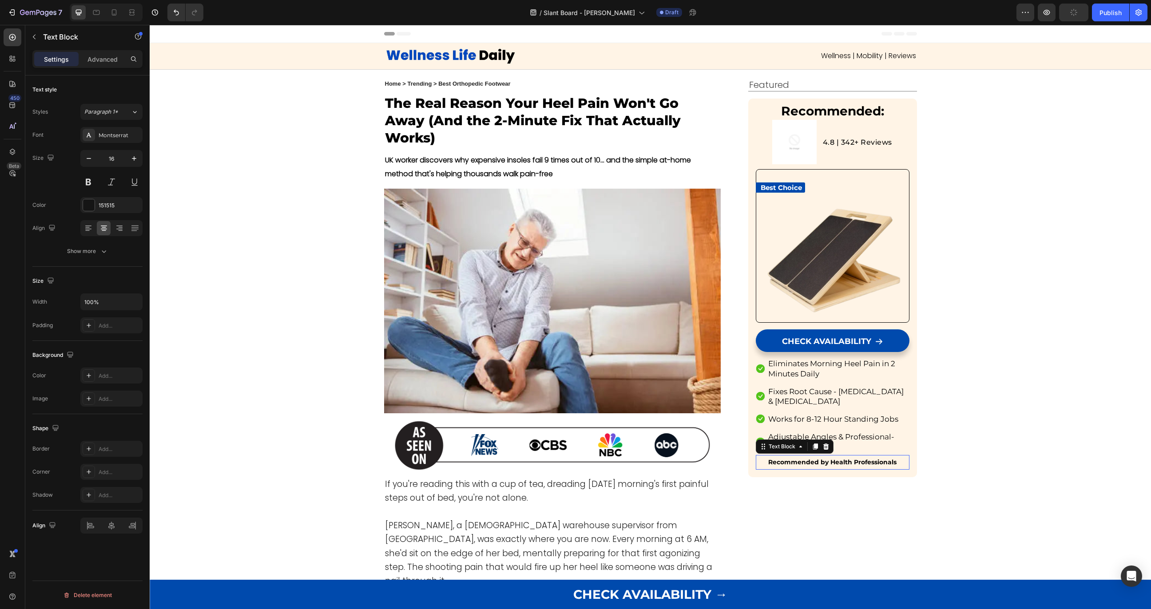
click at [796, 460] on strong "Recommended by Health Professionals" at bounding box center [832, 462] width 128 height 8
click at [844, 477] on strong "Recommended by Physiotherapists & Podiatrists" at bounding box center [832, 468] width 122 height 21
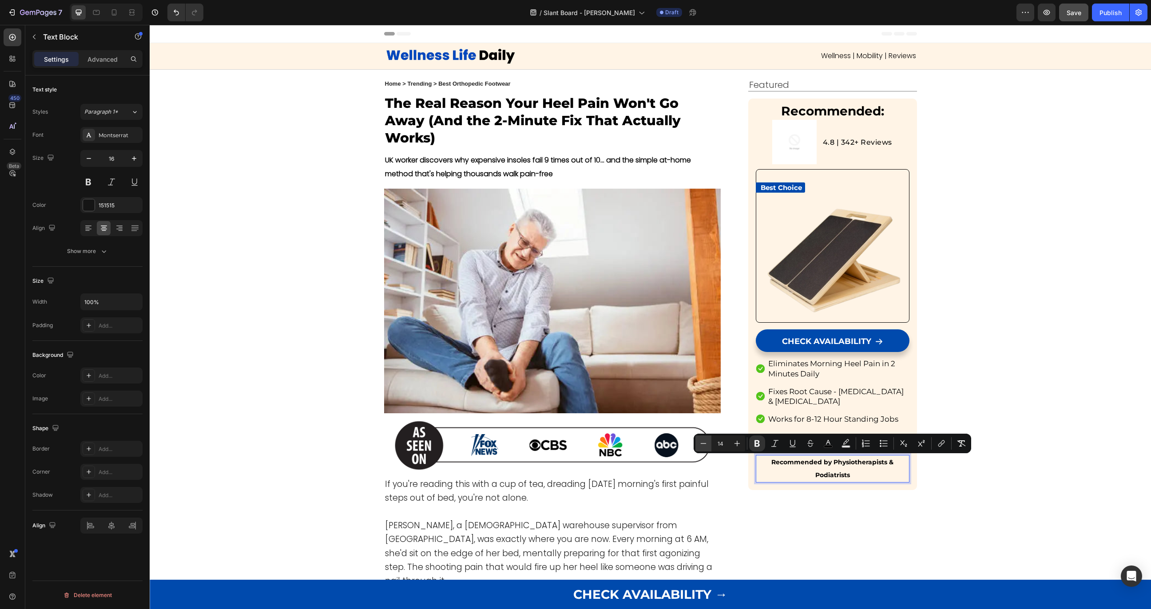
click at [706, 443] on icon "Editor contextual toolbar" at bounding box center [703, 443] width 9 height 9
type input "13"
click at [901, 360] on p "Eliminates Morning Heel Pain in 2 Minutes Daily" at bounding box center [837, 369] width 139 height 20
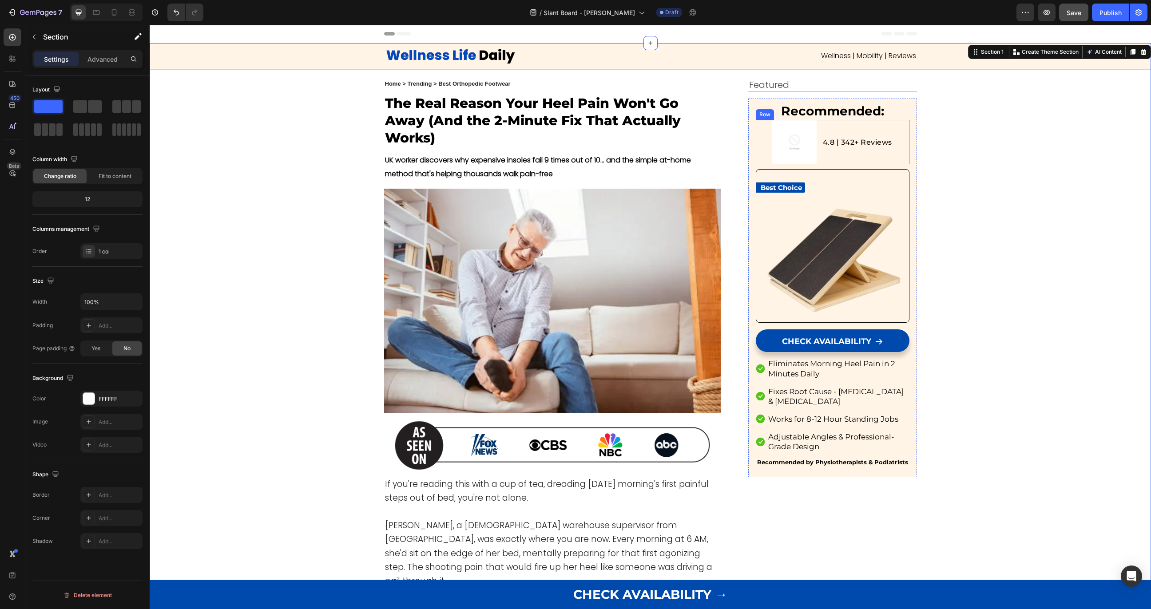
click at [781, 133] on img at bounding box center [794, 142] width 44 height 44
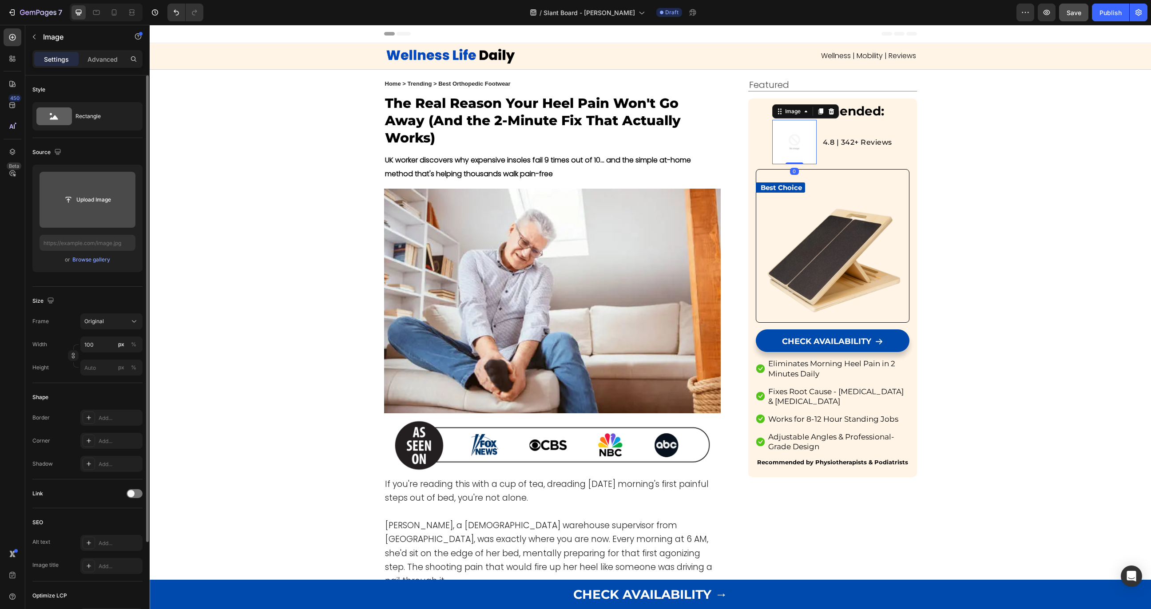
click at [85, 206] on input "file" at bounding box center [87, 199] width 61 height 15
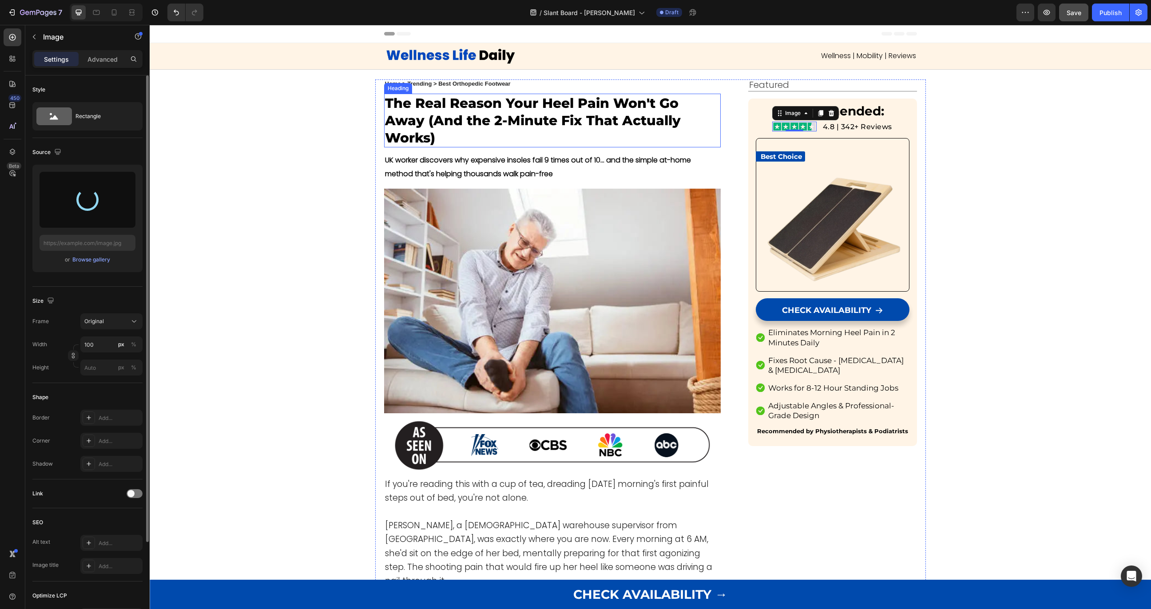
type input "[URL][DOMAIN_NAME]"
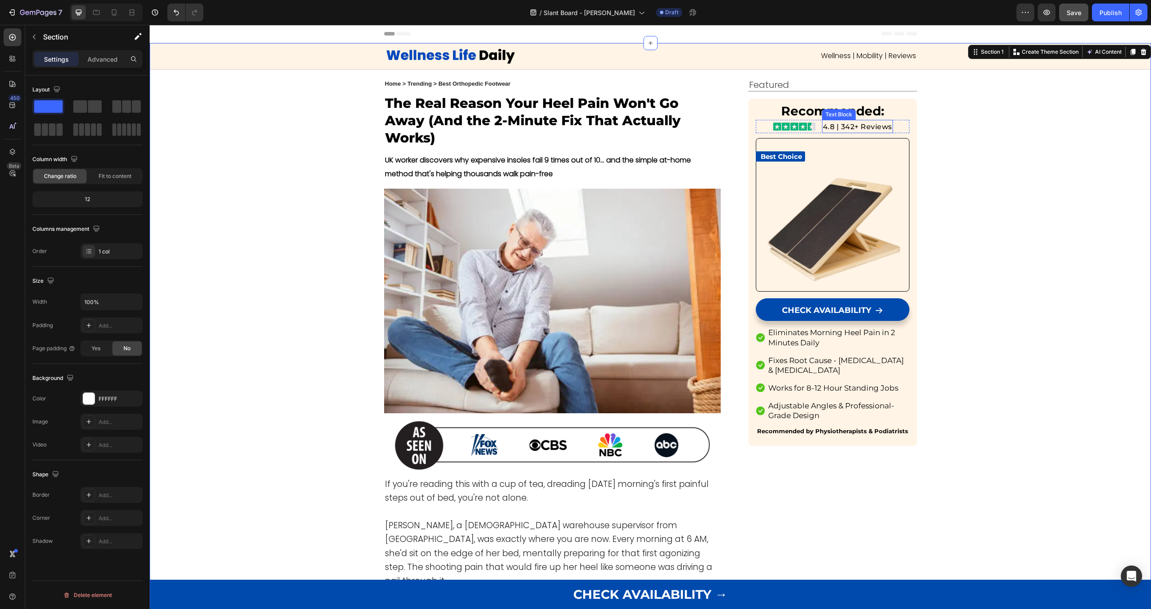
click at [857, 123] on span "4.8 | 342+ Reviews" at bounding box center [856, 127] width 69 height 8
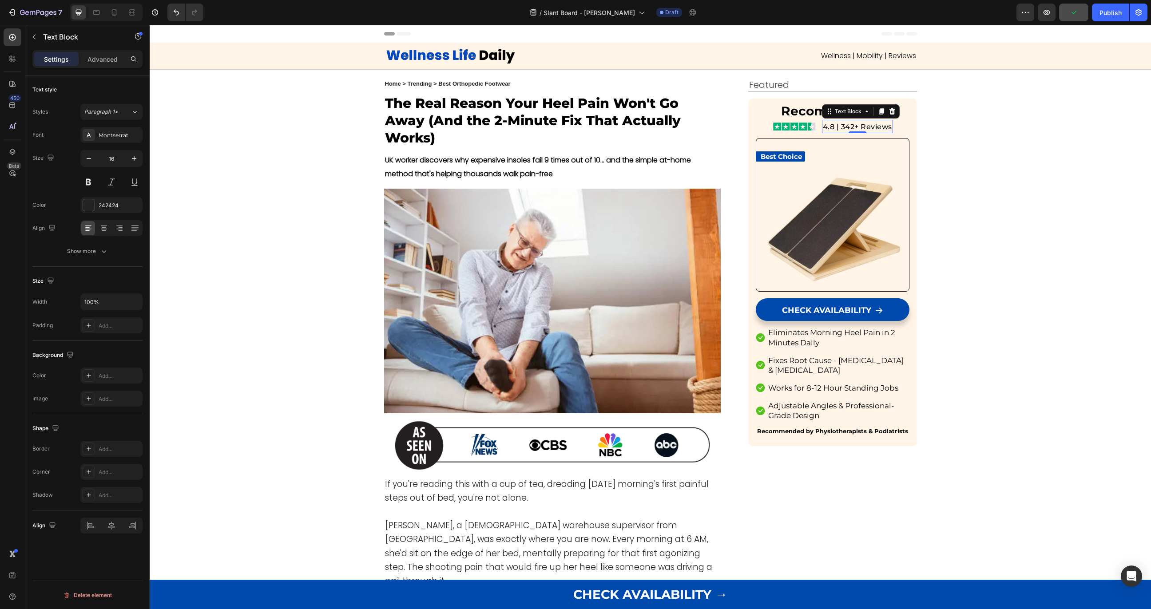
click at [845, 126] on span "4.8 | 342+ Reviews" at bounding box center [856, 127] width 69 height 8
click at [853, 127] on span "4.8 | 342+ Reviews" at bounding box center [856, 127] width 69 height 8
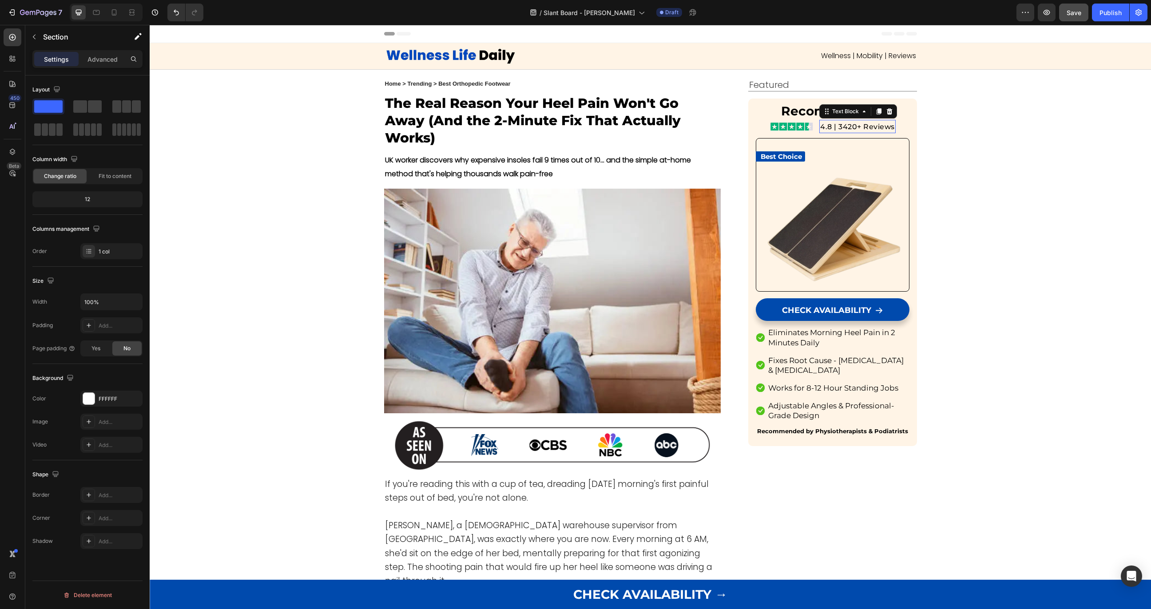
click at [848, 127] on span "4.8 | 3420+ Reviews" at bounding box center [857, 127] width 75 height 8
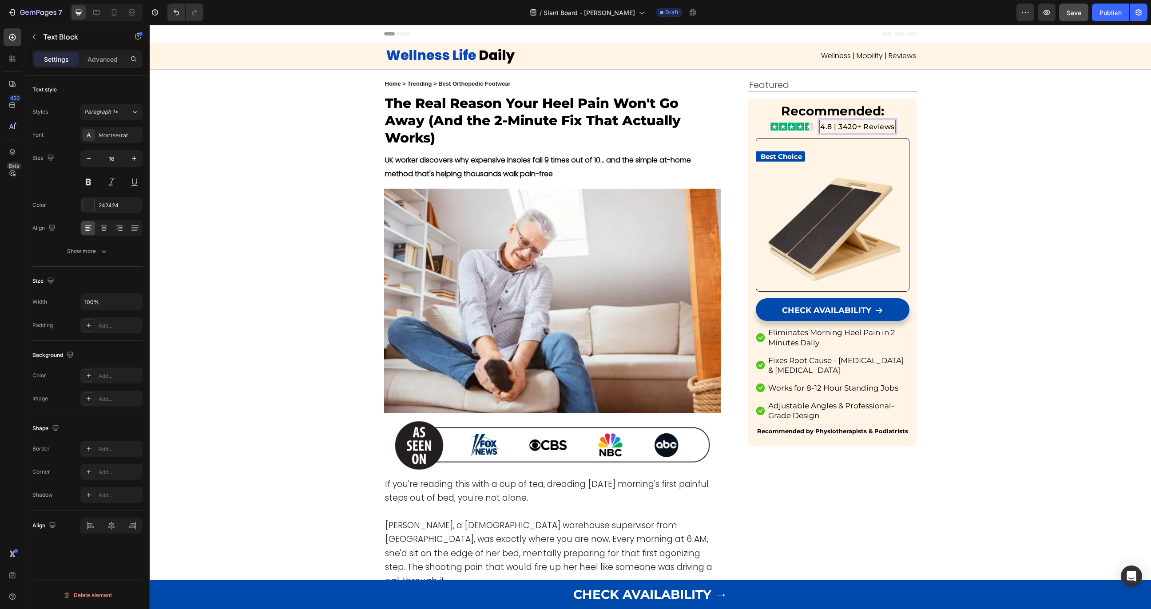
click at [844, 127] on span "4.8 | 3420+ Reviews" at bounding box center [857, 127] width 75 height 8
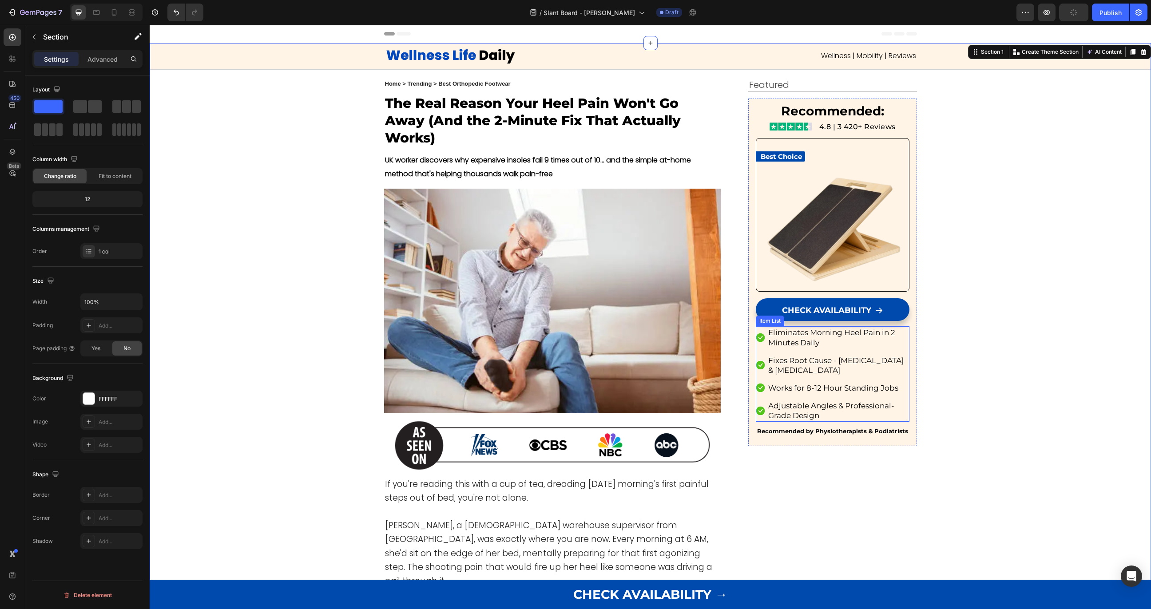
click at [835, 328] on span "Eliminates Morning Heel Pain in 2 Minutes Daily" at bounding box center [831, 337] width 127 height 19
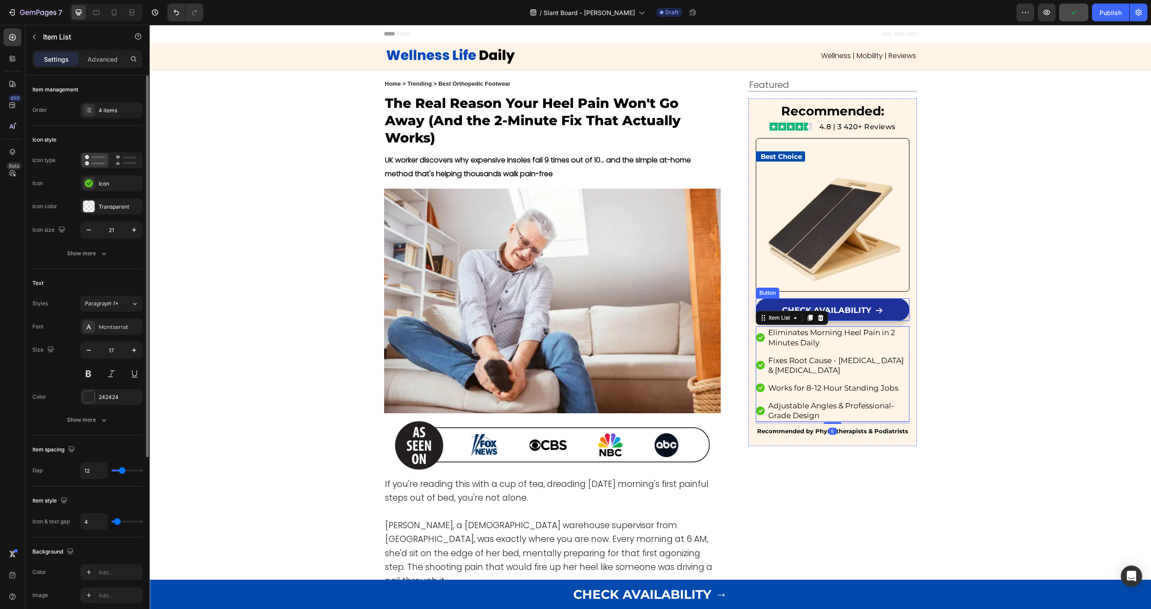
click at [838, 316] on link "CHECK AVAILABILITY" at bounding box center [831, 309] width 153 height 23
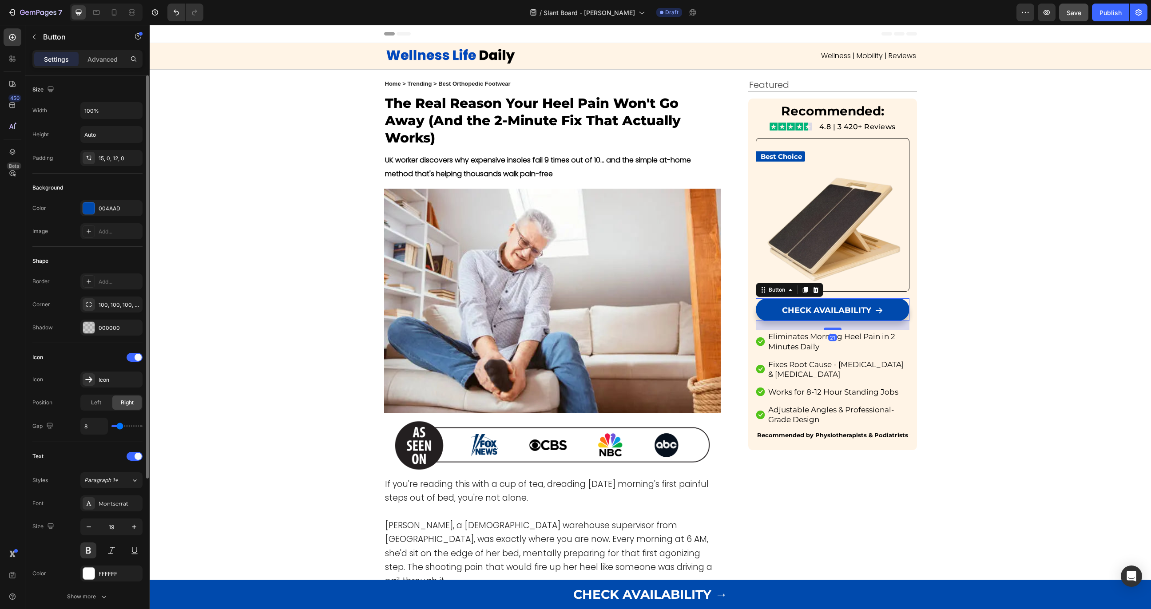
click at [830, 329] on div at bounding box center [832, 329] width 18 height 3
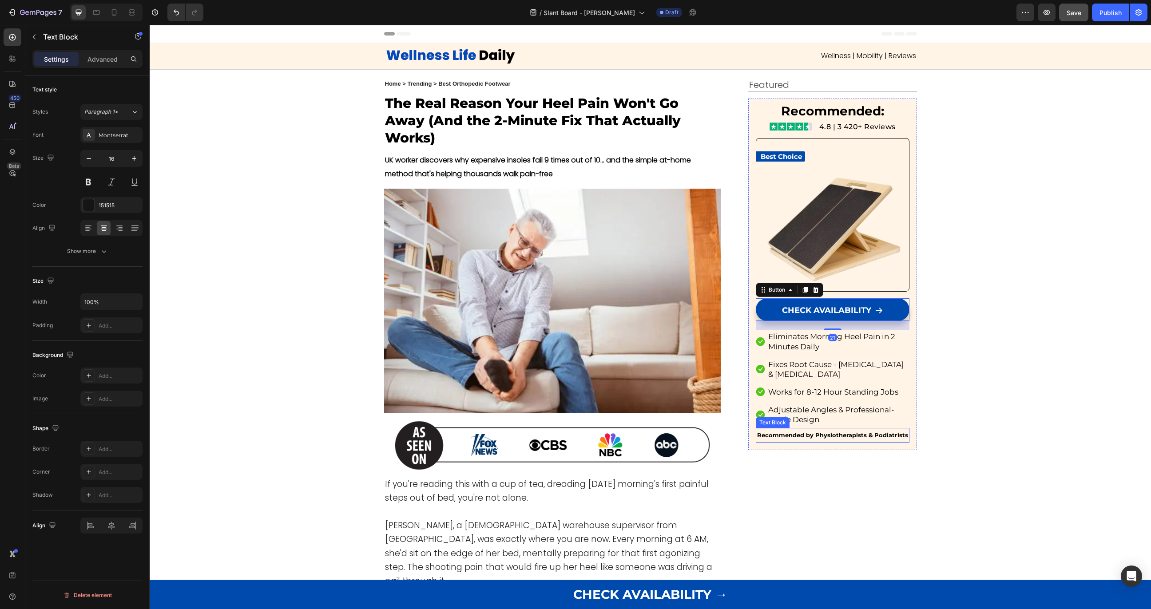
click at [813, 437] on strong "Recommended by Physiotherapists & Podiatrists" at bounding box center [832, 434] width 151 height 7
drag, startPoint x: 826, startPoint y: 442, endPoint x: 827, endPoint y: 449, distance: 7.7
drag, startPoint x: 827, startPoint y: 444, endPoint x: 826, endPoint y: 448, distance: 4.6
click at [826, 448] on div at bounding box center [832, 448] width 18 height 3
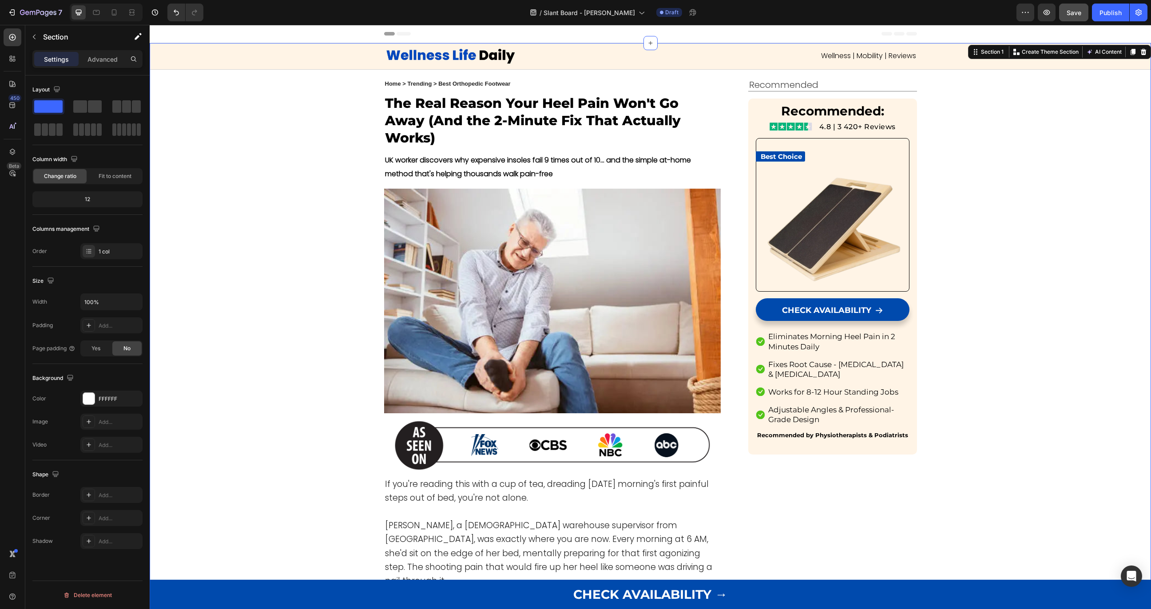
click at [451, 83] on strong "Home > Trending > Best Orthopedic Footwear" at bounding box center [448, 83] width 126 height 7
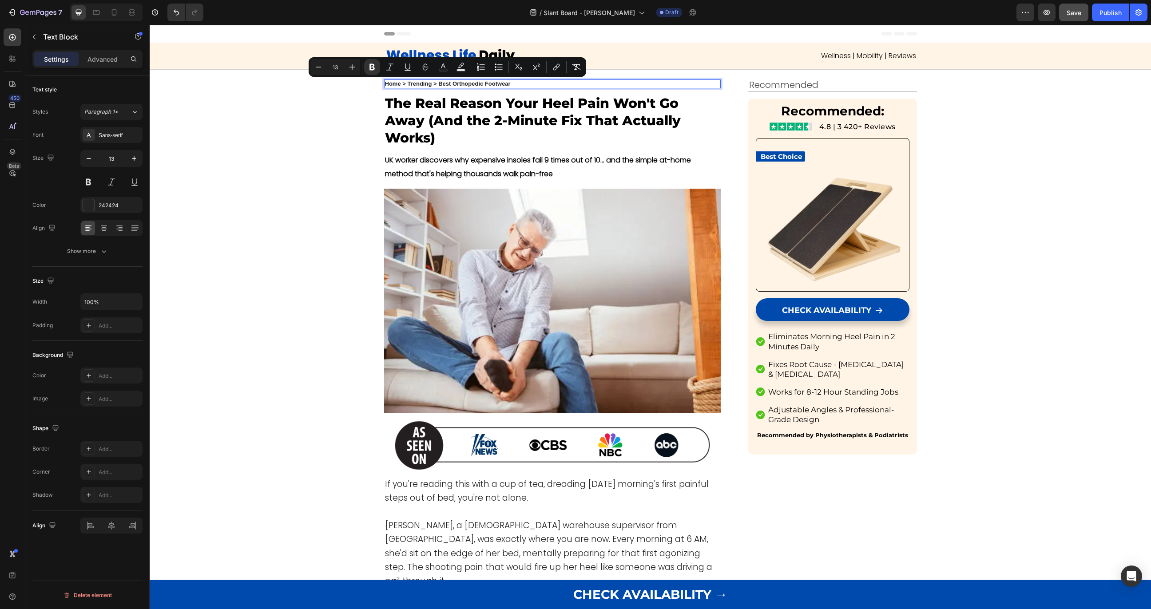
click at [446, 84] on strong "Home > Trending > Best Orthopedic Footwear" at bounding box center [448, 83] width 126 height 7
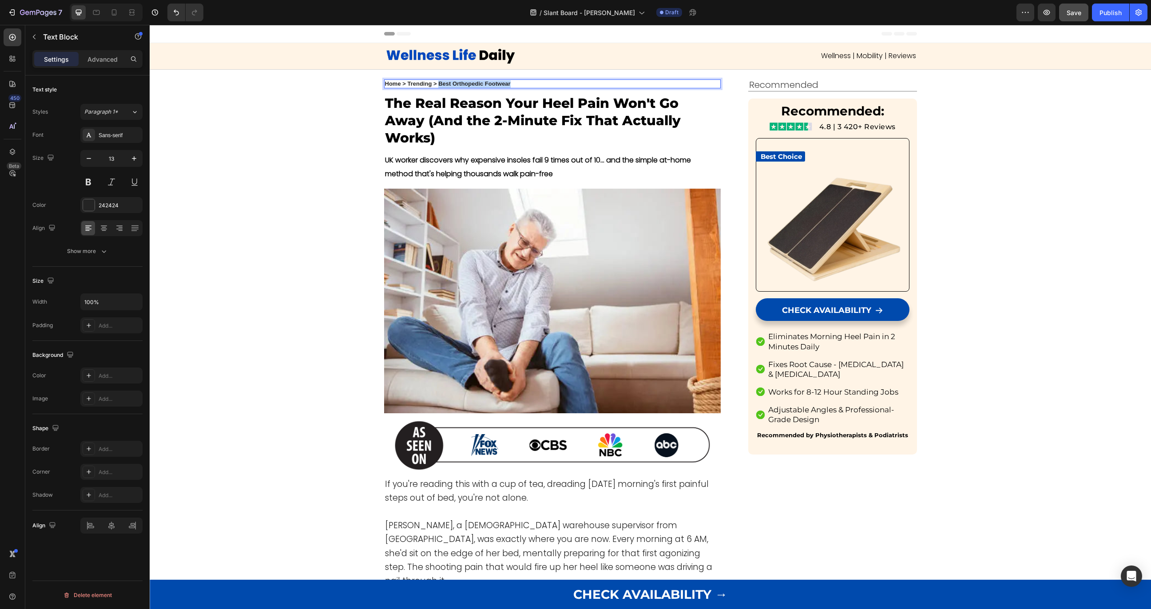
drag, startPoint x: 440, startPoint y: 85, endPoint x: 554, endPoint y: 87, distance: 114.1
click at [554, 87] on p "Home > Trending > Best Orthopedic Footwear" at bounding box center [552, 84] width 335 height 8
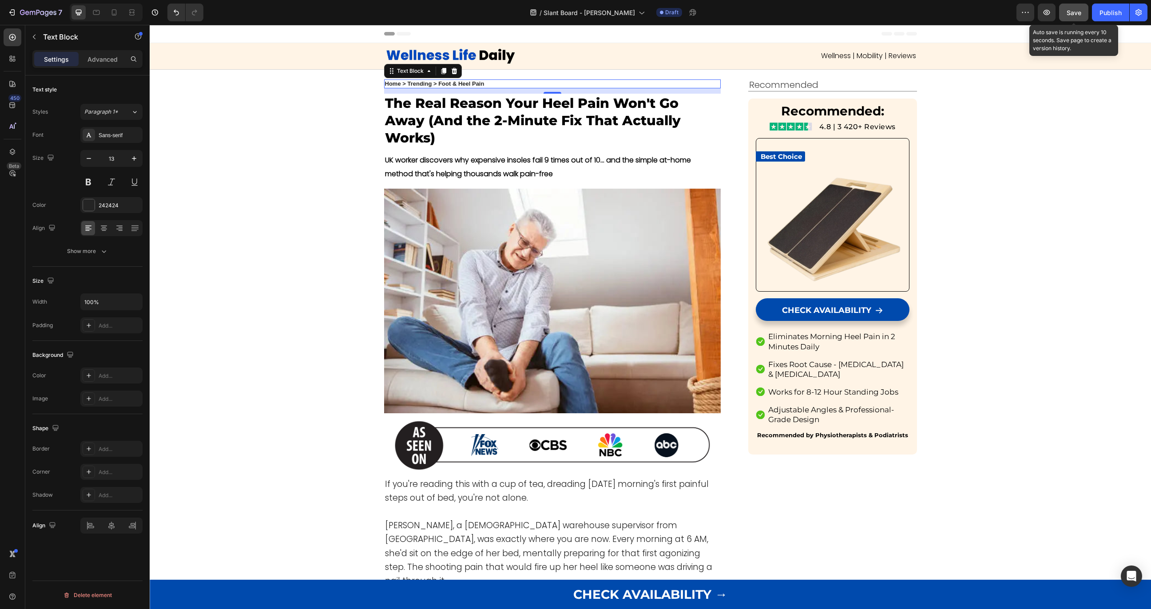
click at [971, 13] on span "Save" at bounding box center [1073, 13] width 15 height 8
click at [876, 59] on span "Wellness | Mobility | Reviews" at bounding box center [868, 56] width 95 height 10
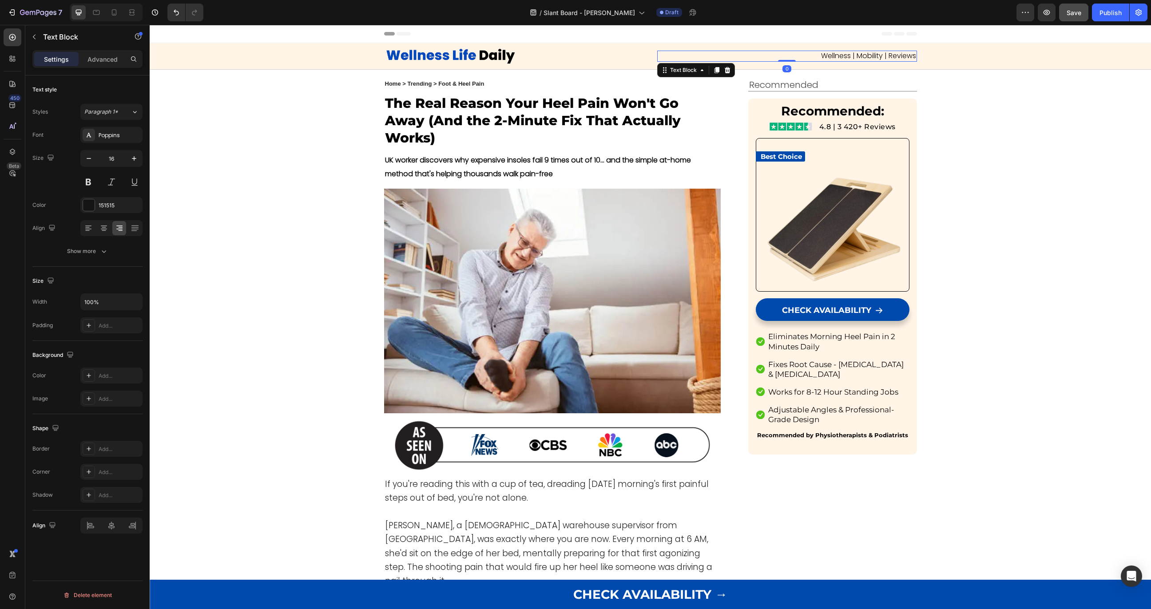
click at [876, 59] on span "Wellness | Mobility | Reviews" at bounding box center [868, 56] width 95 height 10
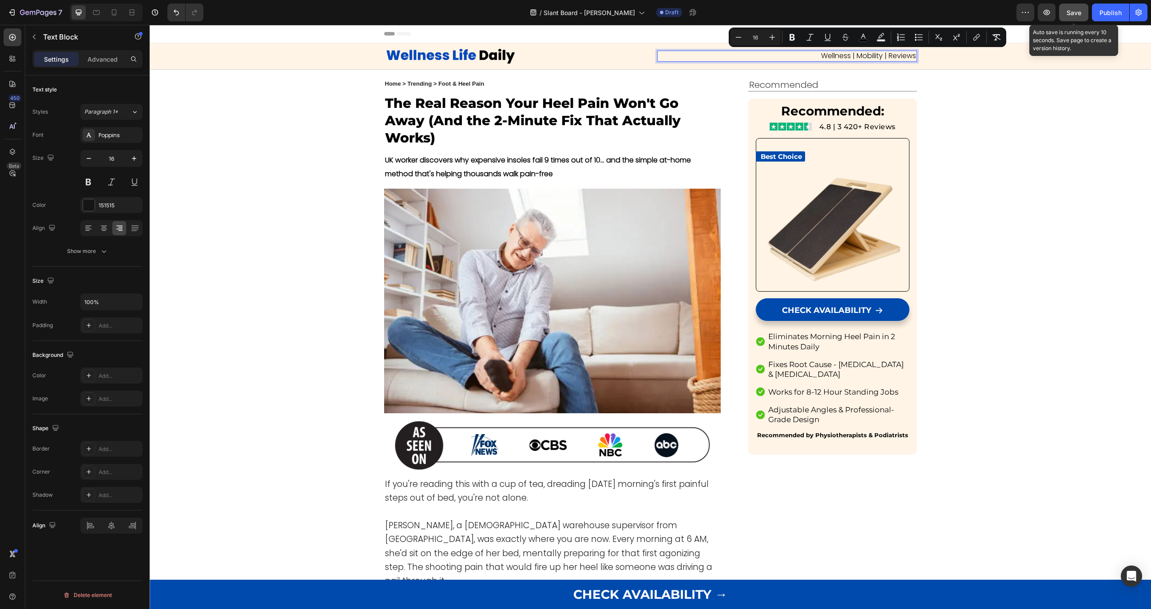
click at [971, 9] on span "Save" at bounding box center [1073, 13] width 15 height 8
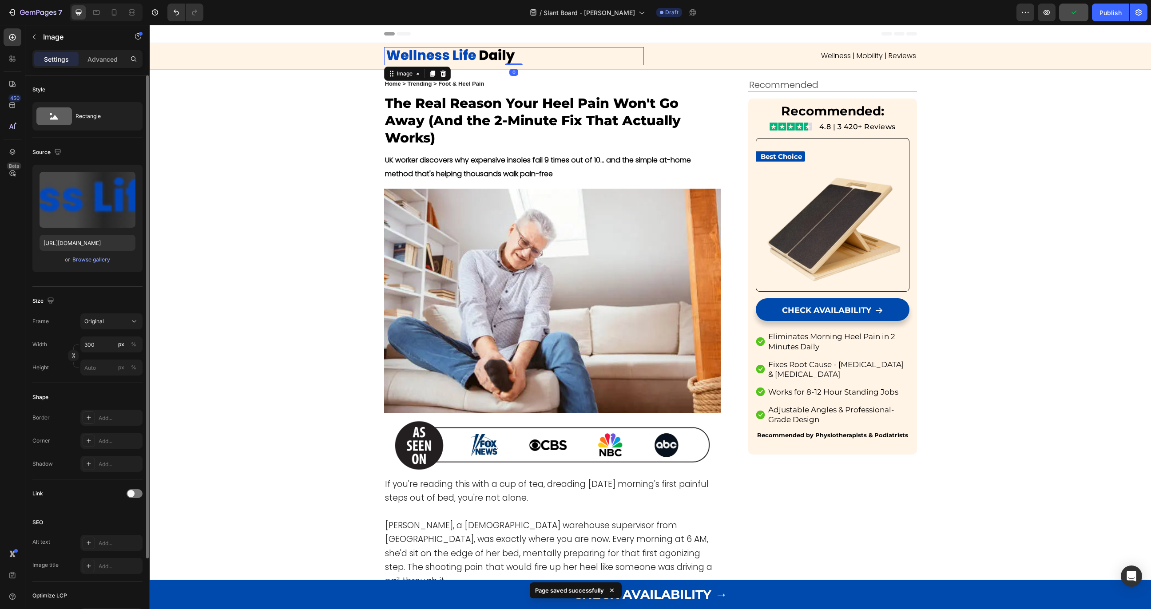
click at [426, 58] on div "Image 0" at bounding box center [514, 56] width 260 height 18
click at [89, 60] on p "Advanced" at bounding box center [102, 59] width 30 height 9
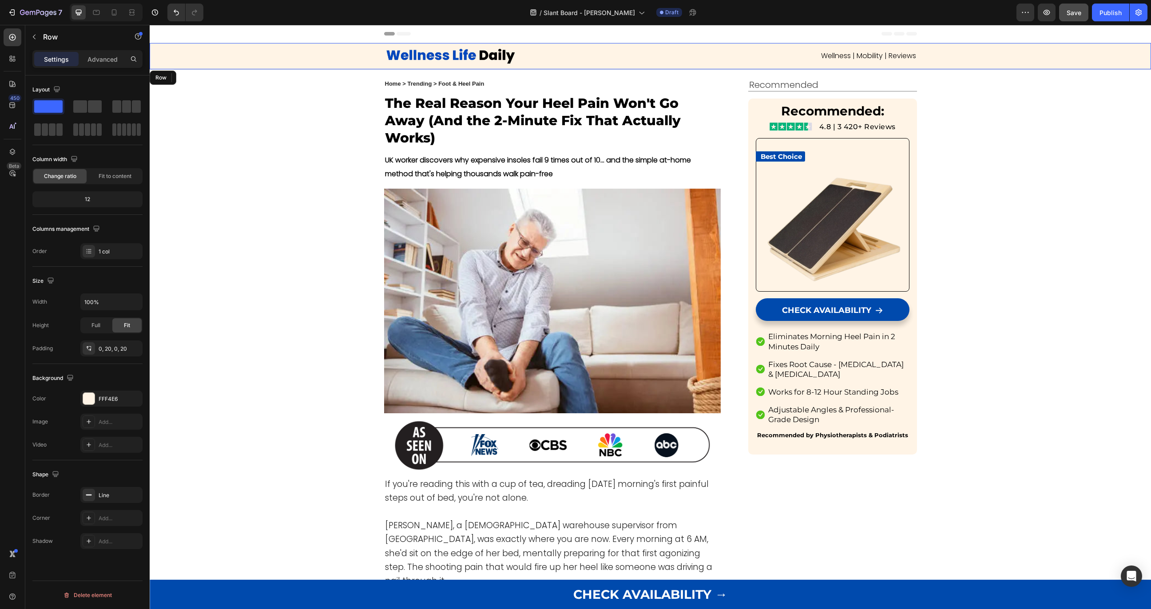
click at [331, 59] on div "Image 0 Wellness | Mobility | Reviews Text Block Row" at bounding box center [649, 56] width 983 height 26
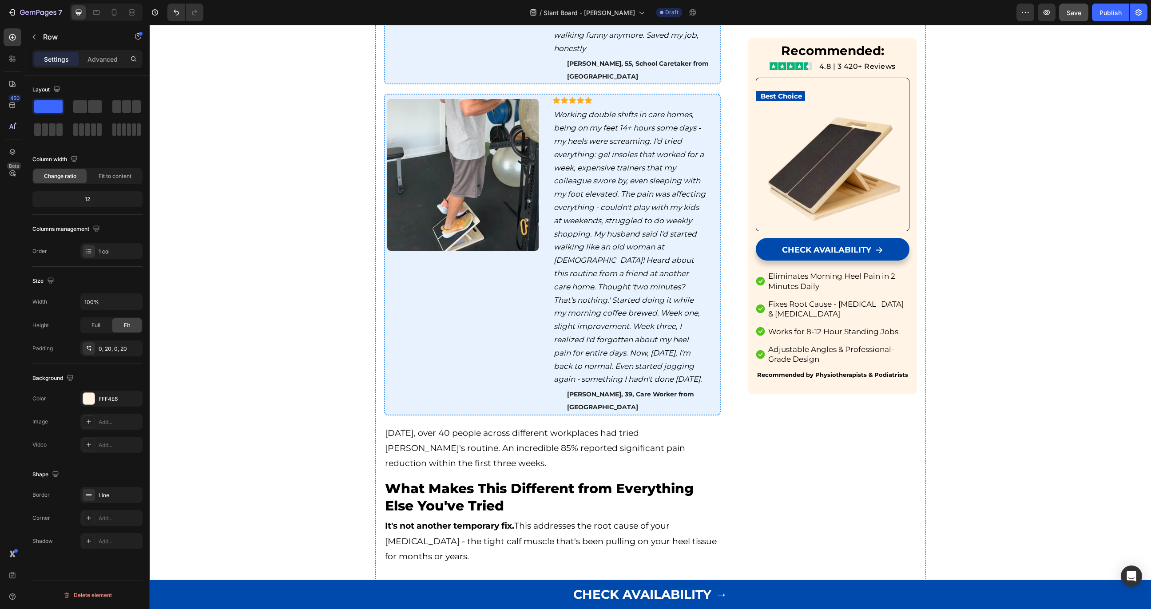
scroll to position [2842, 0]
click at [112, 17] on div at bounding box center [114, 12] width 14 height 14
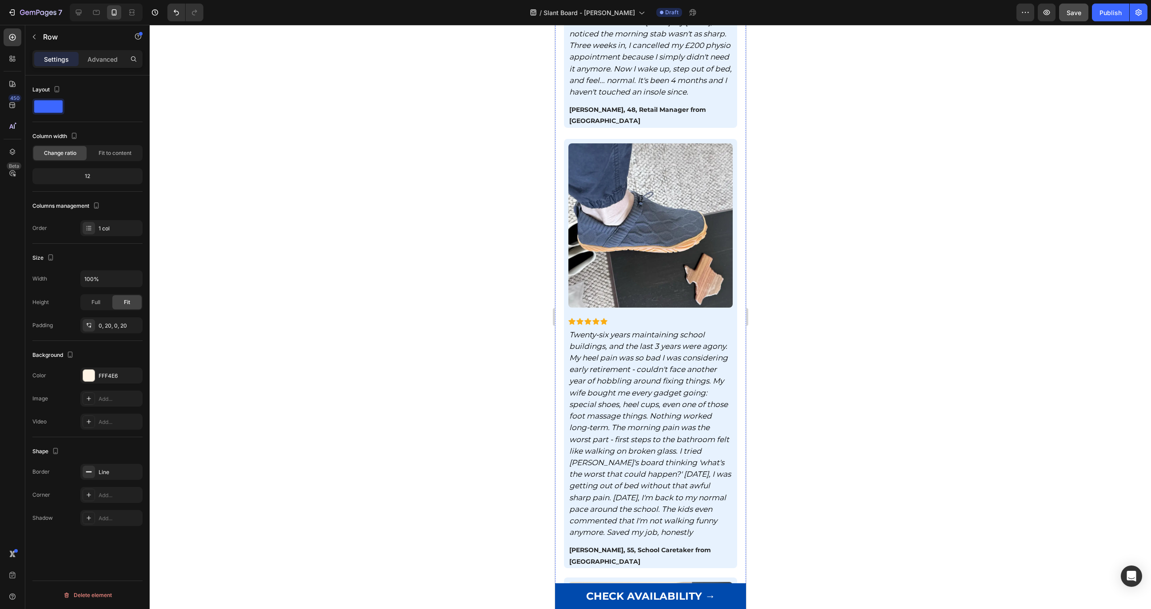
scroll to position [3407, 0]
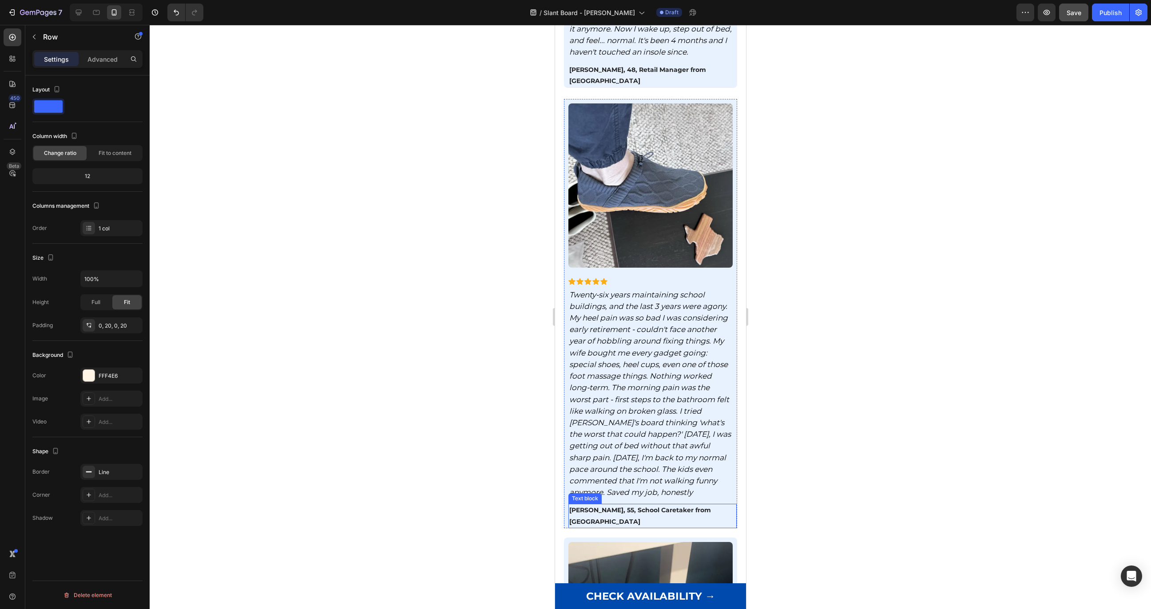
click at [645, 506] on strong "[PERSON_NAME], 55, School Caretaker from [GEOGRAPHIC_DATA]" at bounding box center [640, 515] width 142 height 19
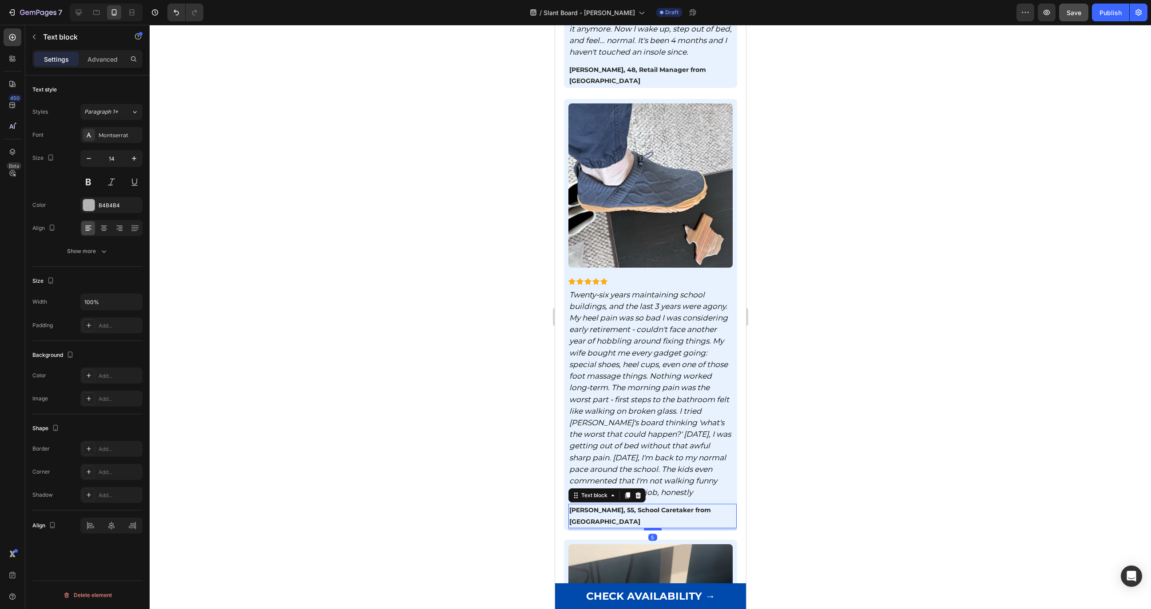
click at [644, 528] on div at bounding box center [652, 529] width 18 height 3
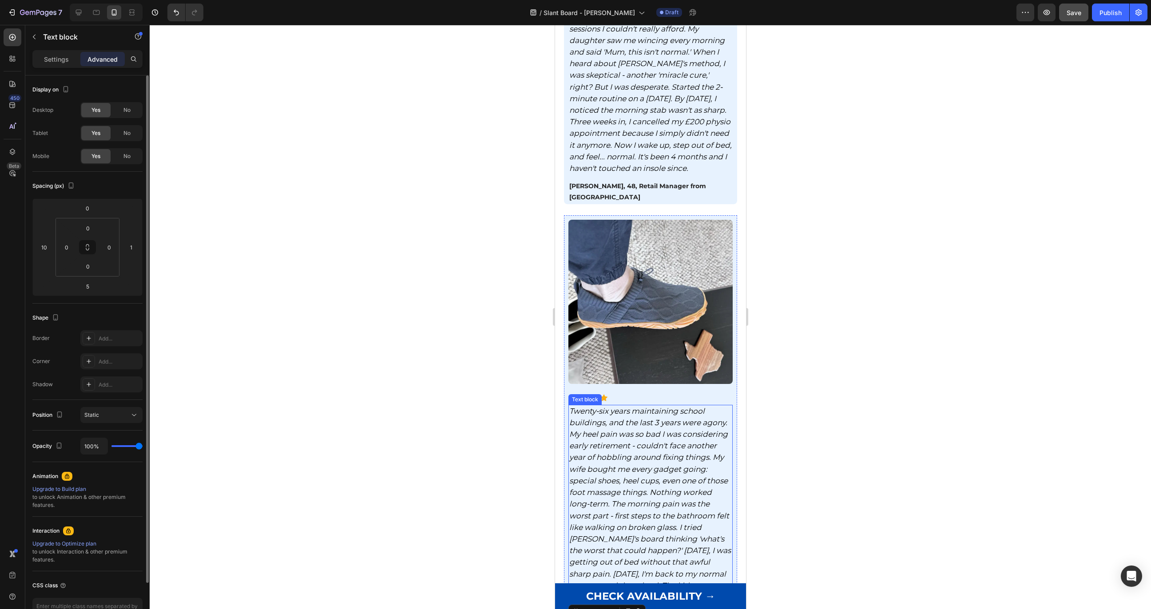
scroll to position [3211, 0]
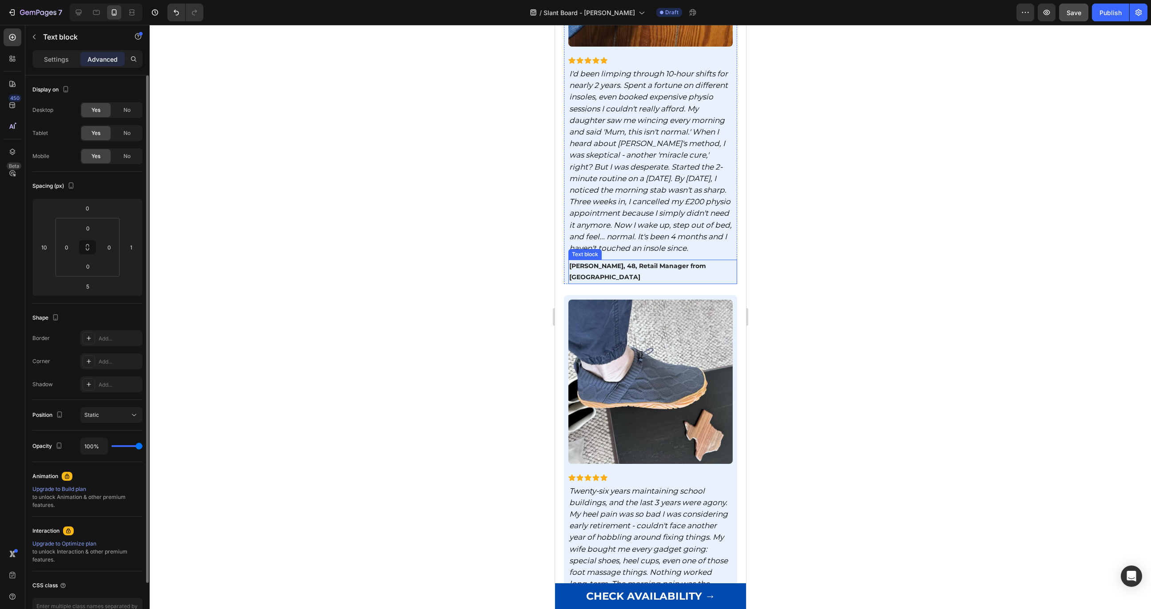
click at [631, 261] on p "[PERSON_NAME], 48, Retail Manager from [GEOGRAPHIC_DATA]" at bounding box center [652, 272] width 167 height 22
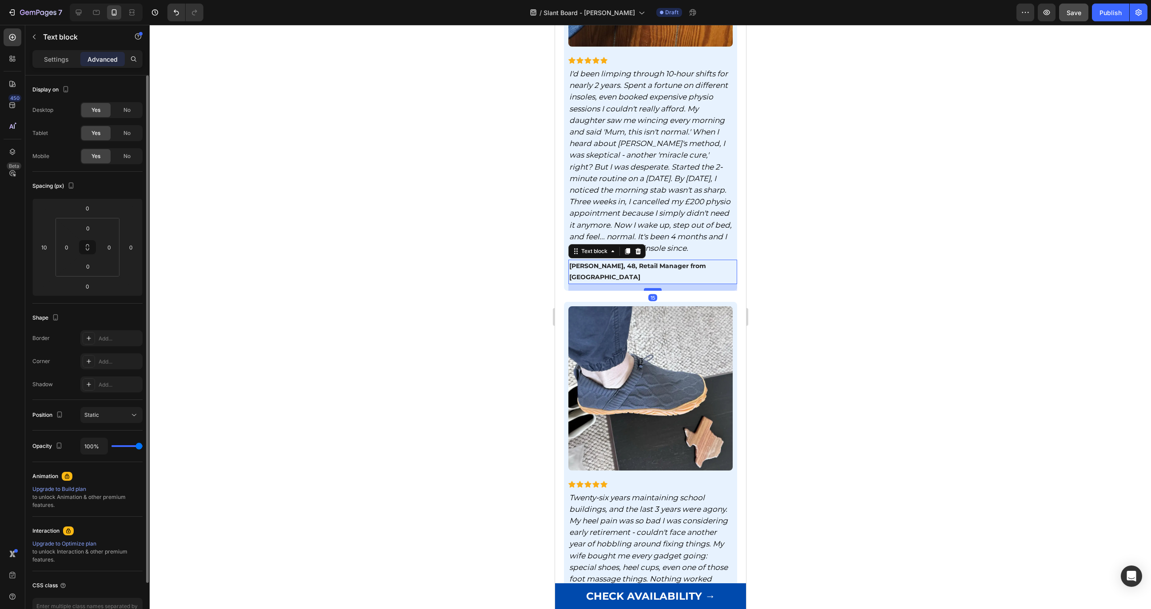
drag, startPoint x: 647, startPoint y: 215, endPoint x: 645, endPoint y: 221, distance: 7.0
click at [645, 288] on div at bounding box center [652, 289] width 18 height 3
click at [645, 287] on div at bounding box center [652, 288] width 18 height 3
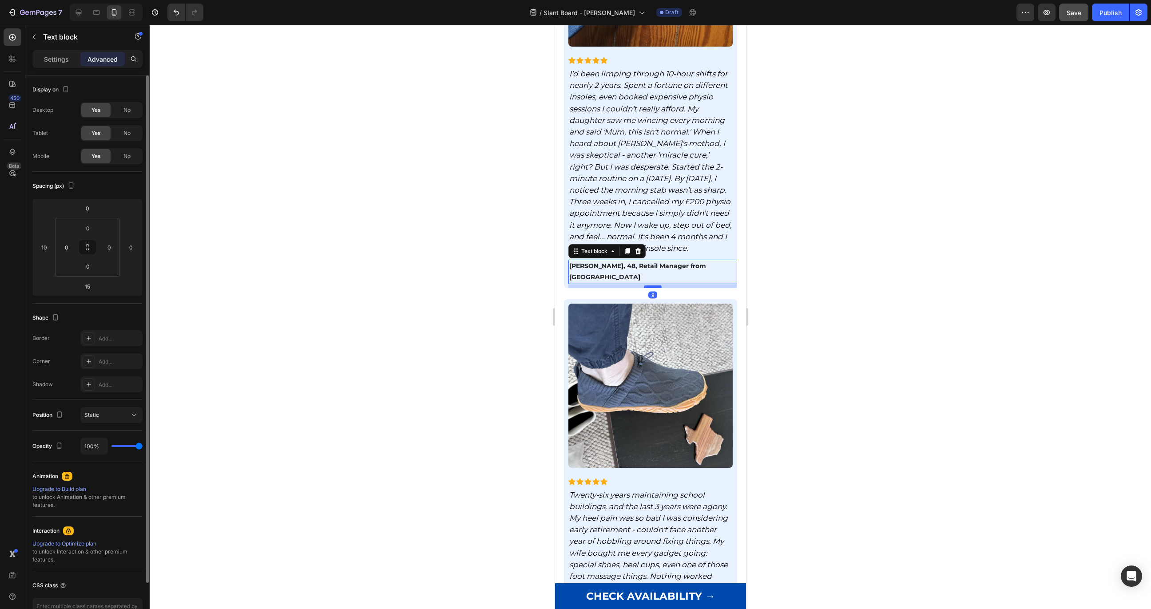
type input "9"
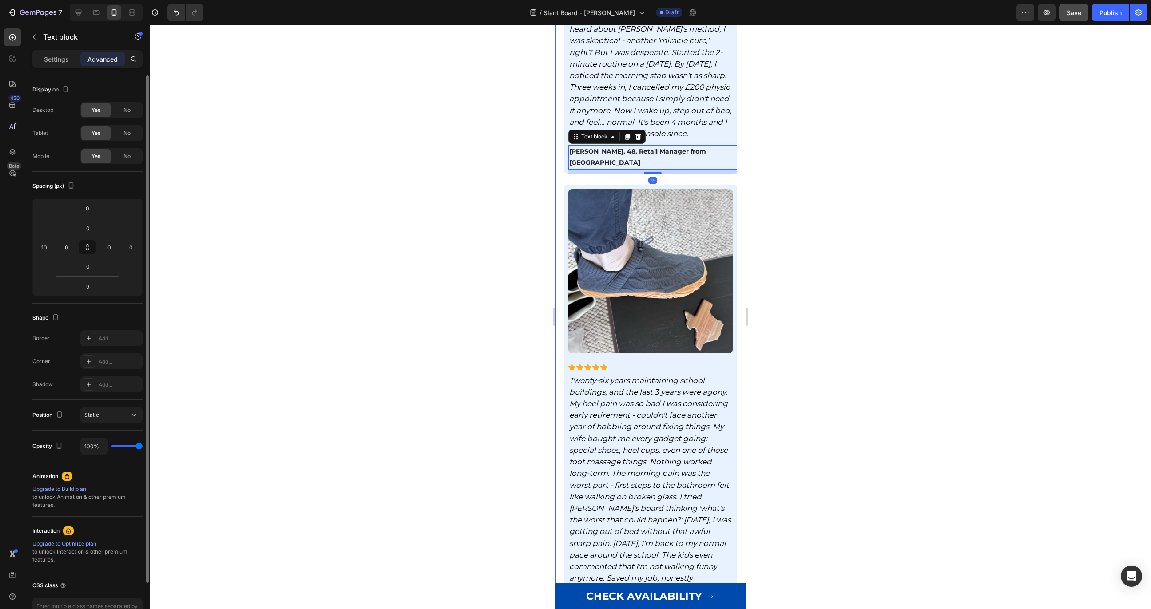
scroll to position [3395, 0]
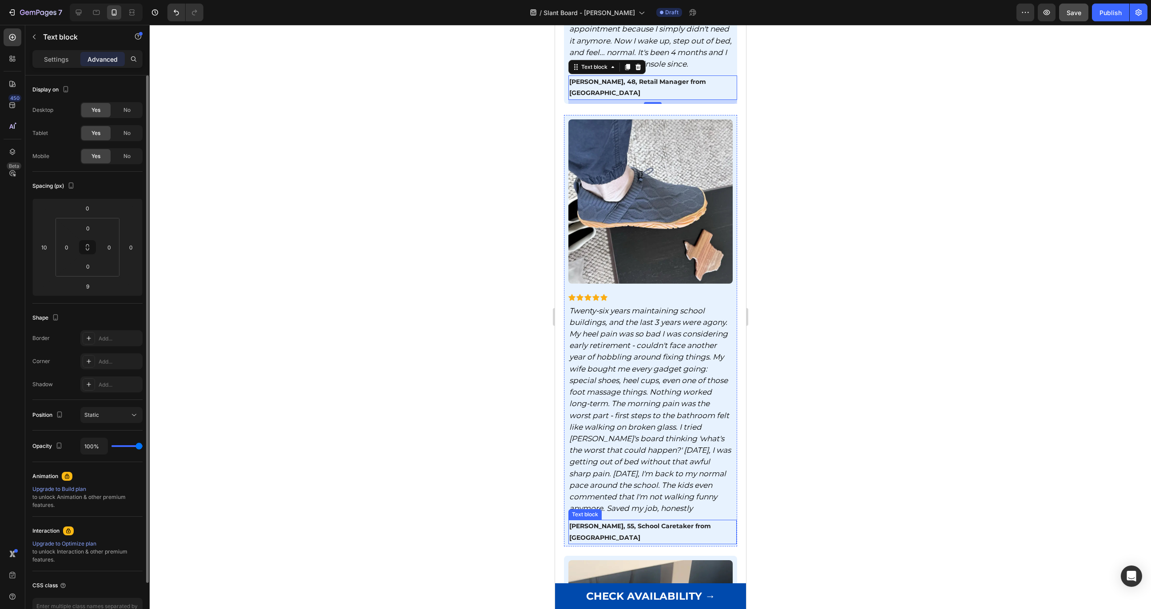
click at [672, 522] on strong "[PERSON_NAME], 55, School Caretaker from [GEOGRAPHIC_DATA]" at bounding box center [640, 531] width 142 height 19
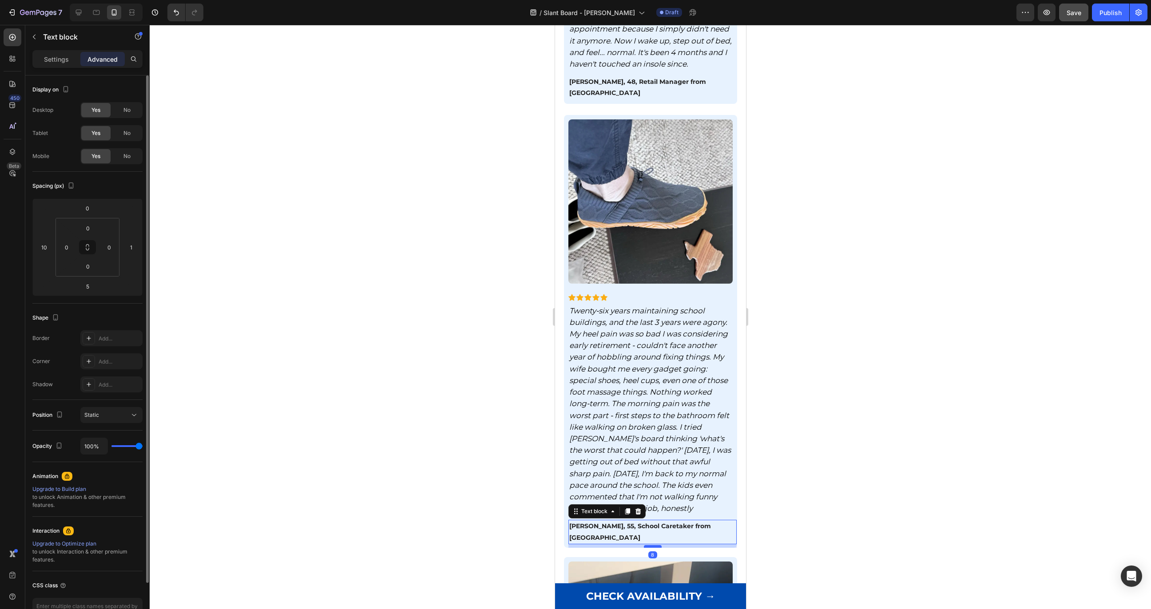
click at [652, 530] on div at bounding box center [652, 546] width 18 height 3
type input "8"
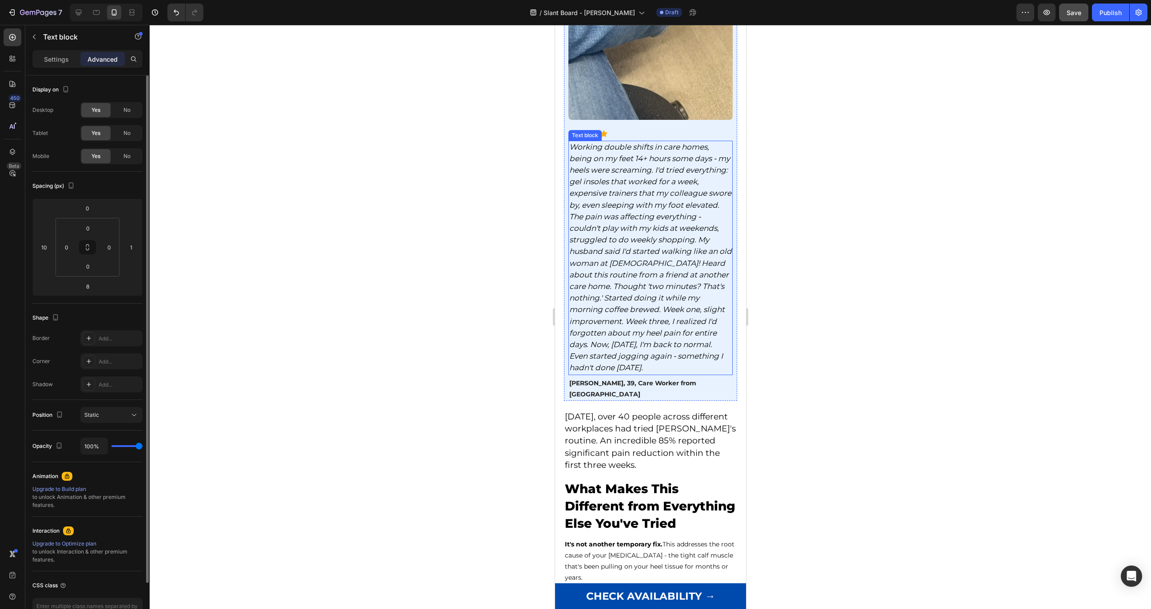
scroll to position [4188, 0]
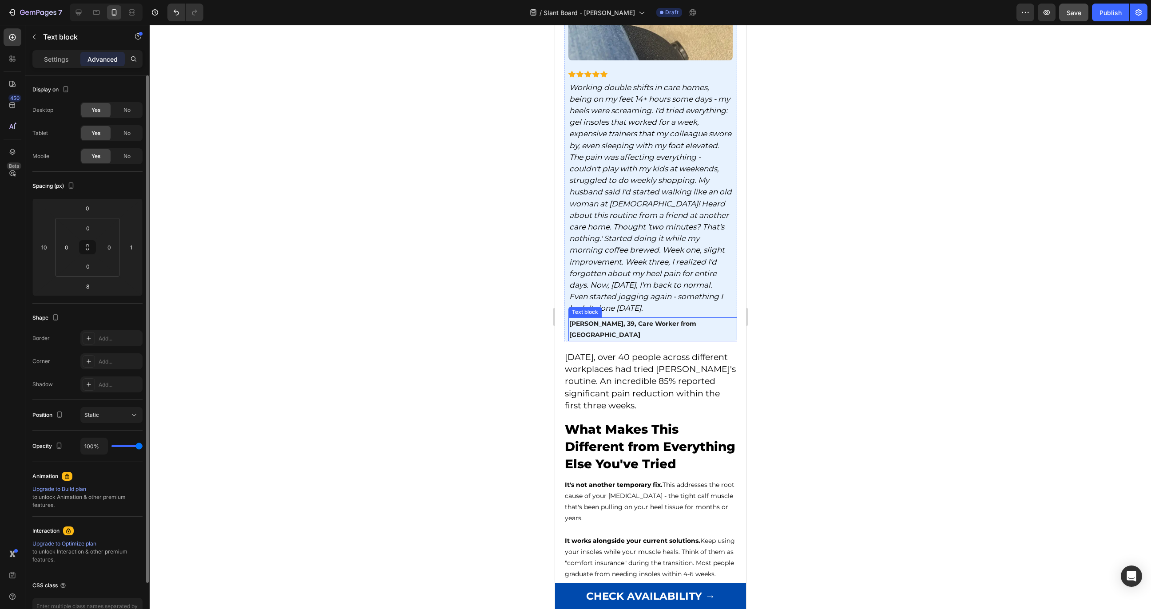
click at [640, 320] on strong "[PERSON_NAME], 39, Care Worker from [GEOGRAPHIC_DATA]" at bounding box center [632, 329] width 127 height 19
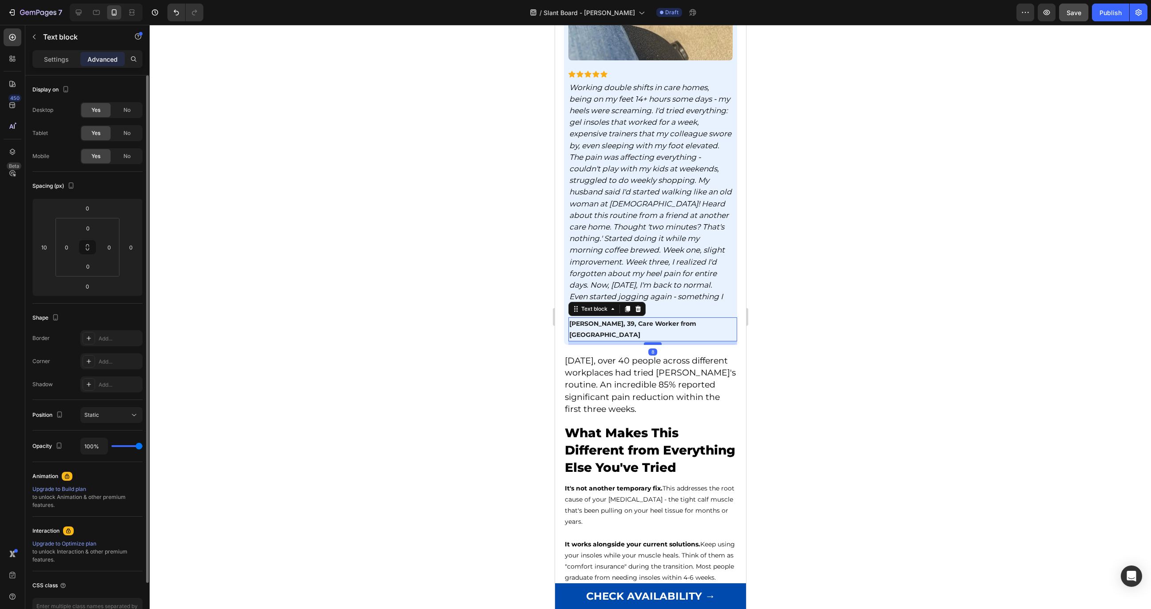
click at [649, 342] on div at bounding box center [652, 343] width 18 height 3
type input "8"
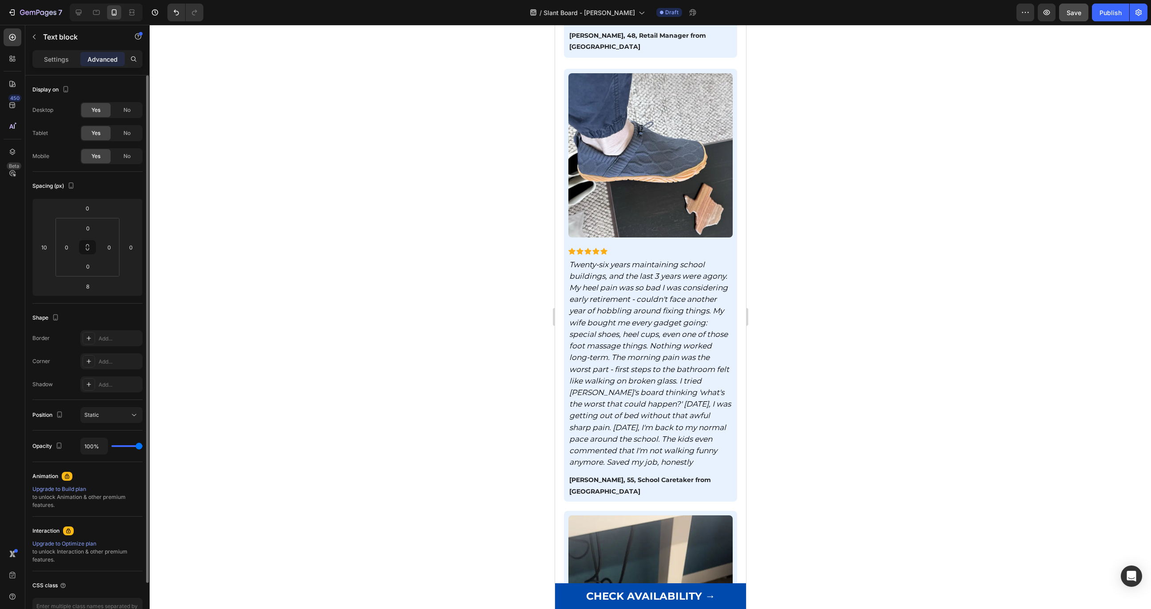
scroll to position [3336, 0]
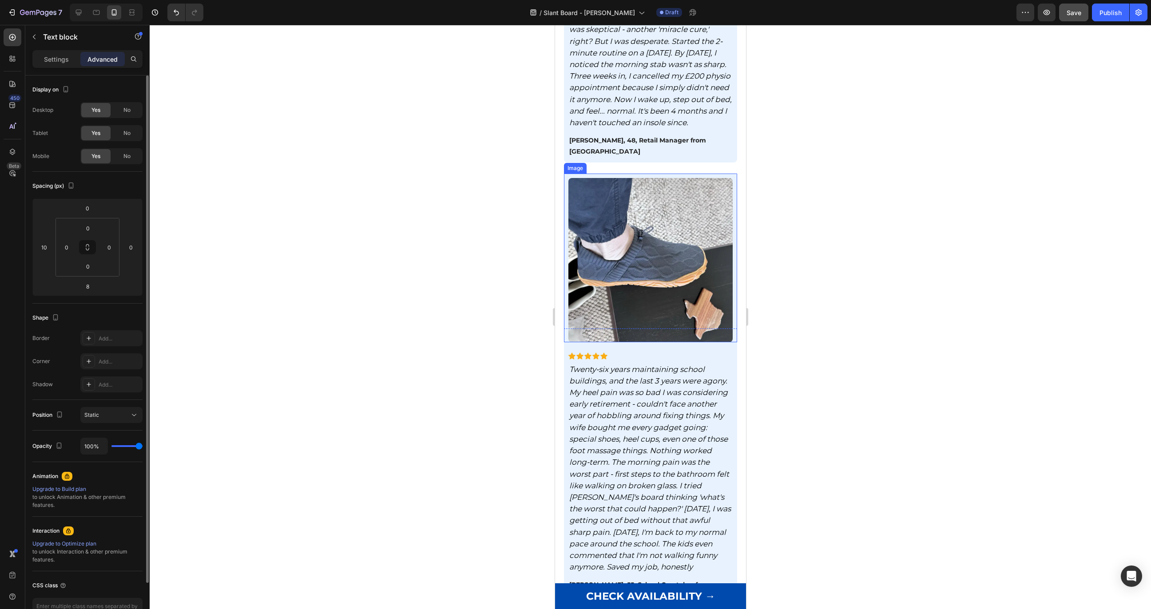
click at [633, 181] on img at bounding box center [650, 260] width 164 height 164
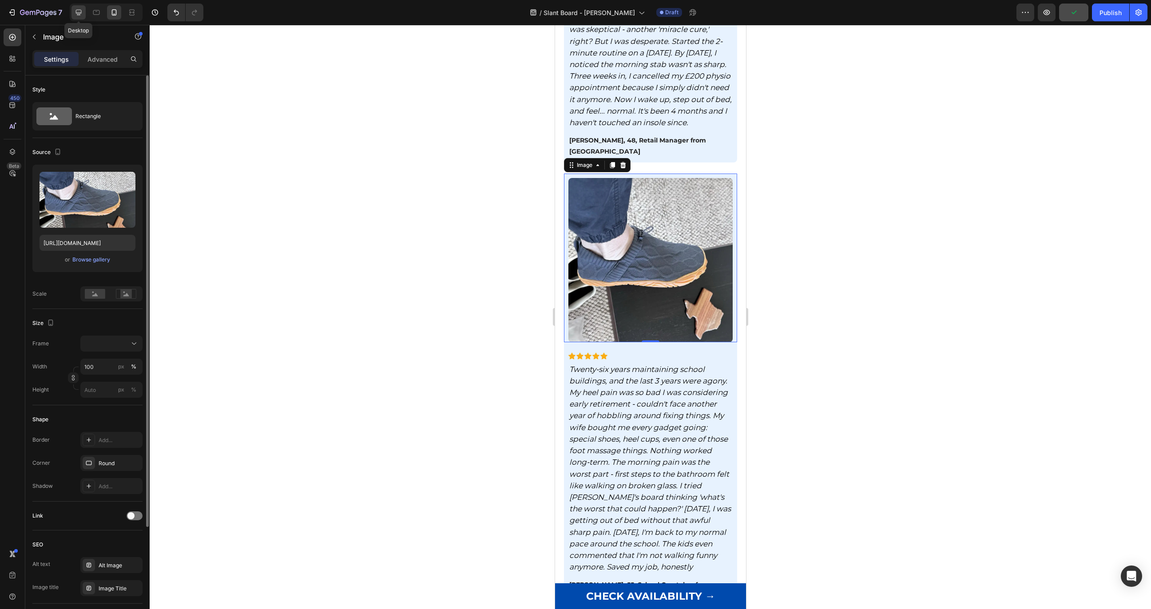
click at [79, 14] on icon at bounding box center [79, 13] width 6 height 6
type input "[URL][DOMAIN_NAME]"
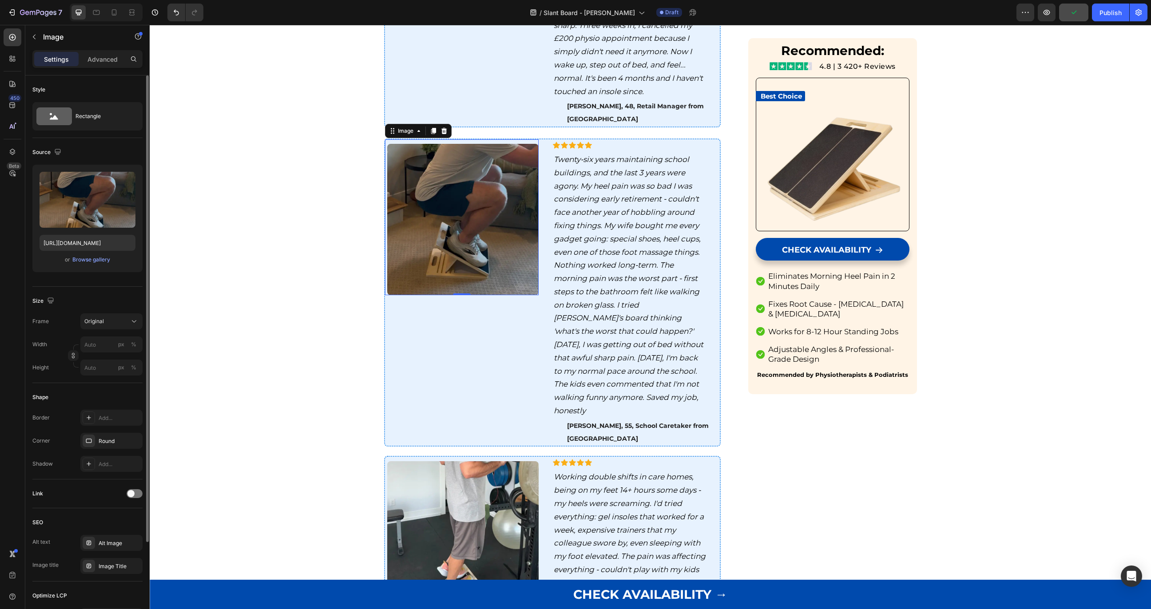
scroll to position [2185, 0]
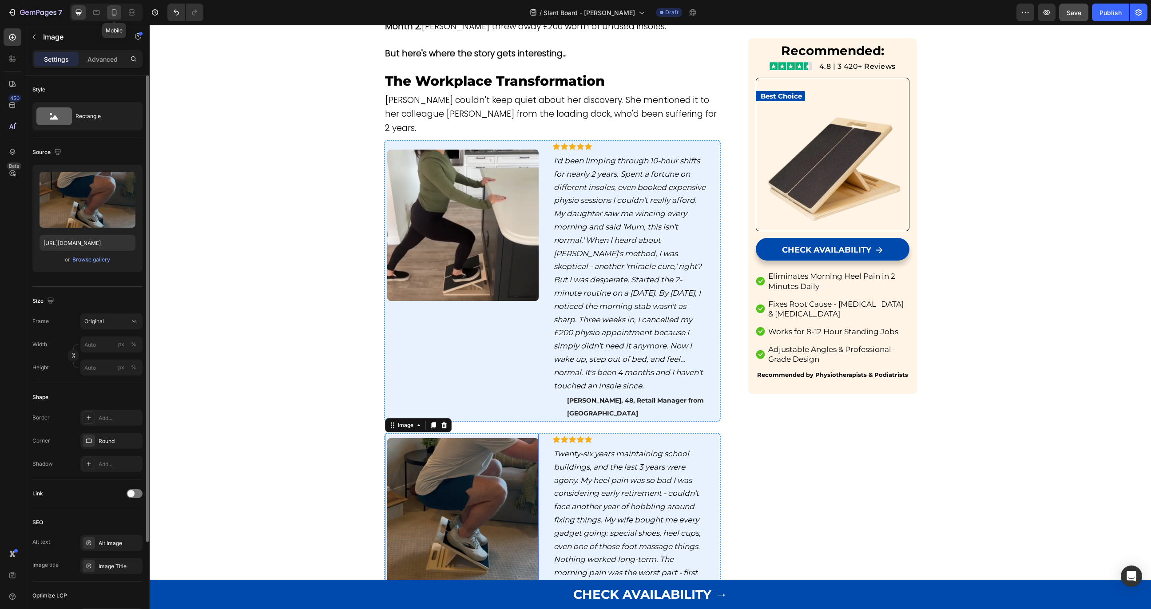
click at [111, 13] on icon at bounding box center [114, 12] width 9 height 9
type input "[URL][DOMAIN_NAME]"
type input "100"
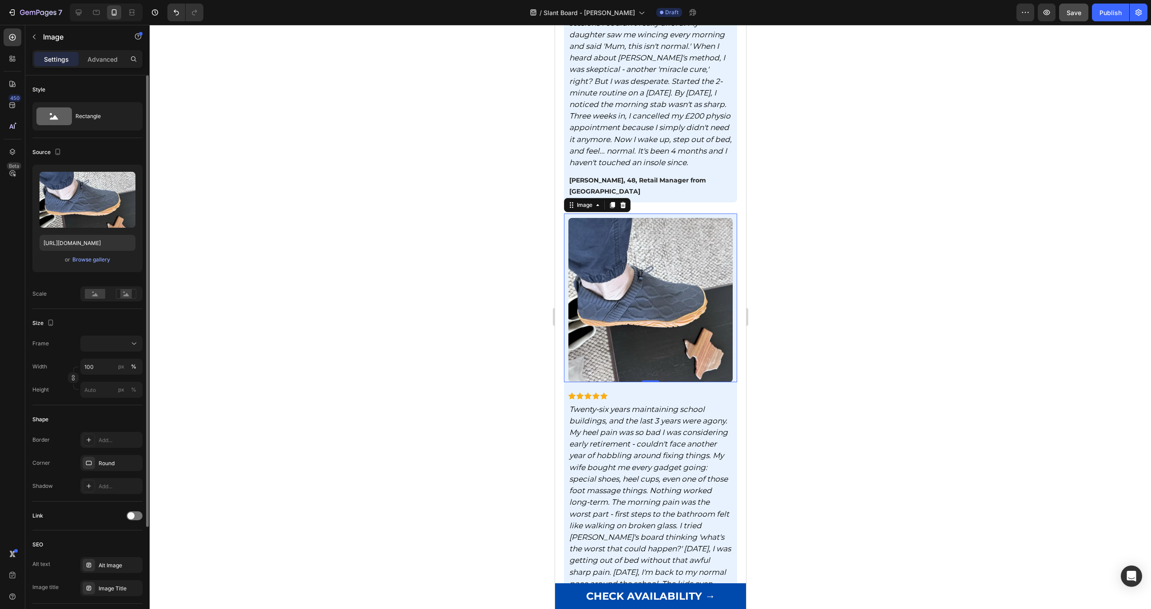
scroll to position [2900, 0]
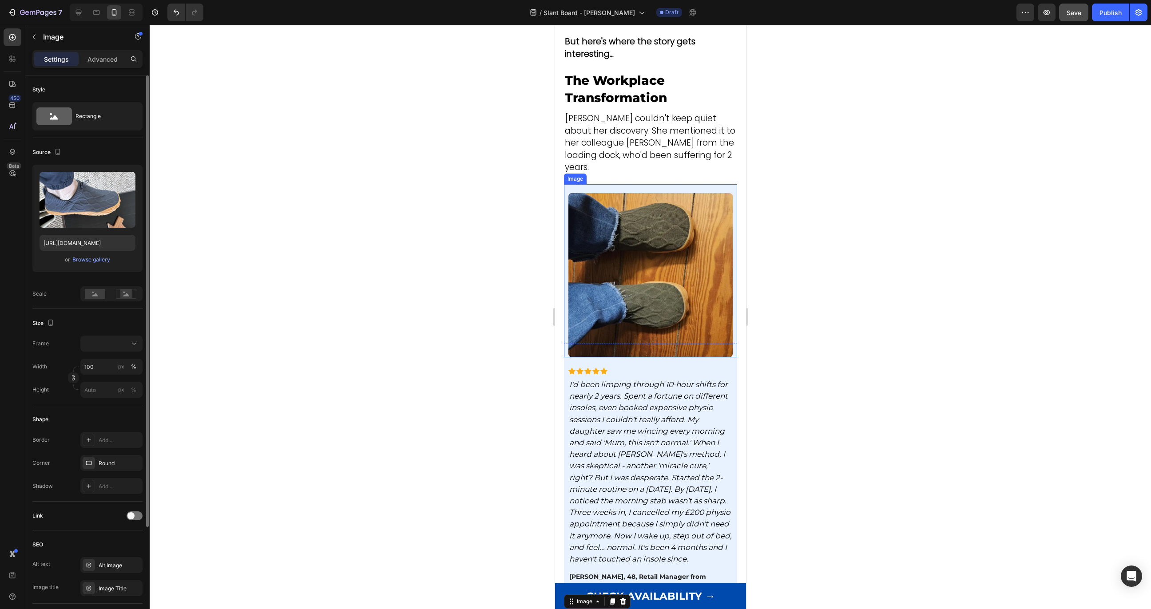
click at [662, 195] on img at bounding box center [650, 275] width 164 height 164
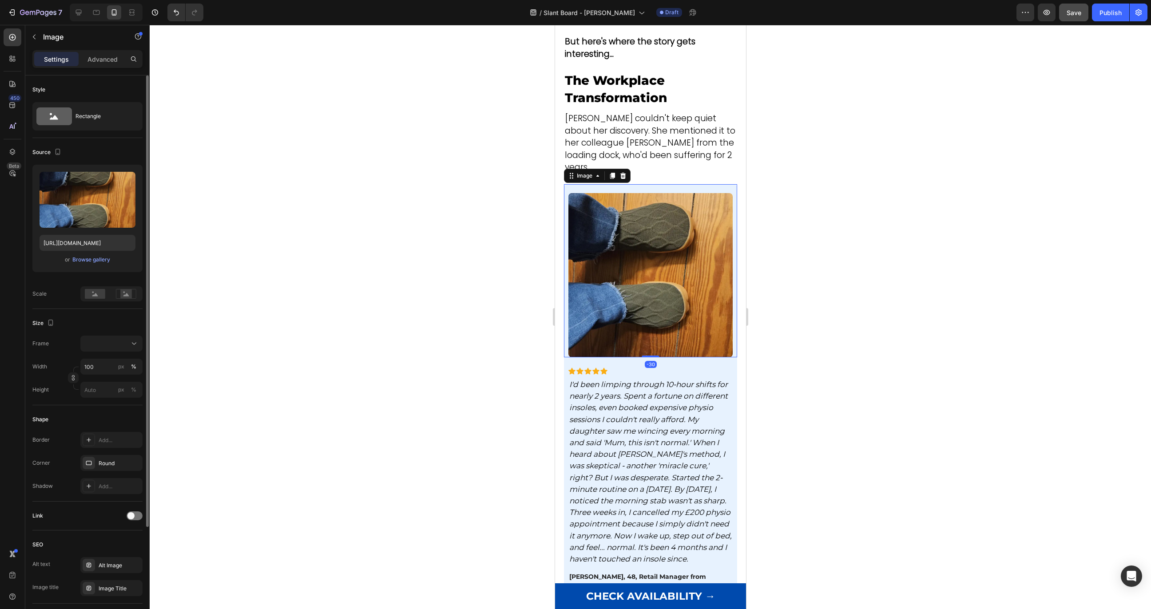
click at [94, 264] on div "or Browse gallery" at bounding box center [88, 259] width 96 height 11
click at [96, 259] on div "Browse gallery" at bounding box center [91, 260] width 38 height 8
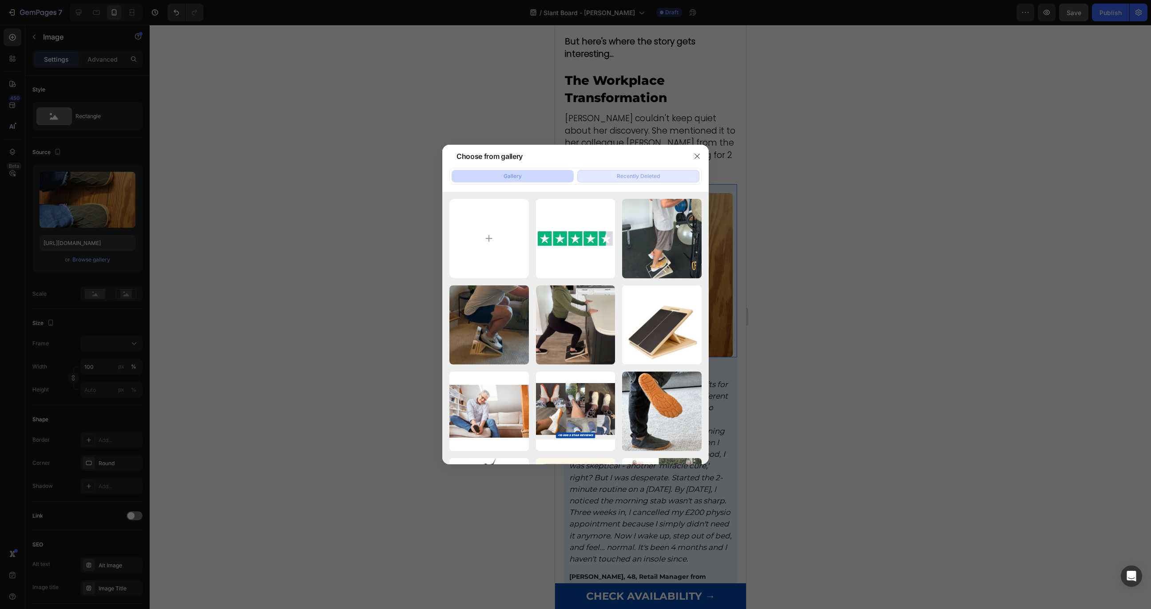
click at [629, 171] on button "Recently Deleted" at bounding box center [638, 176] width 122 height 12
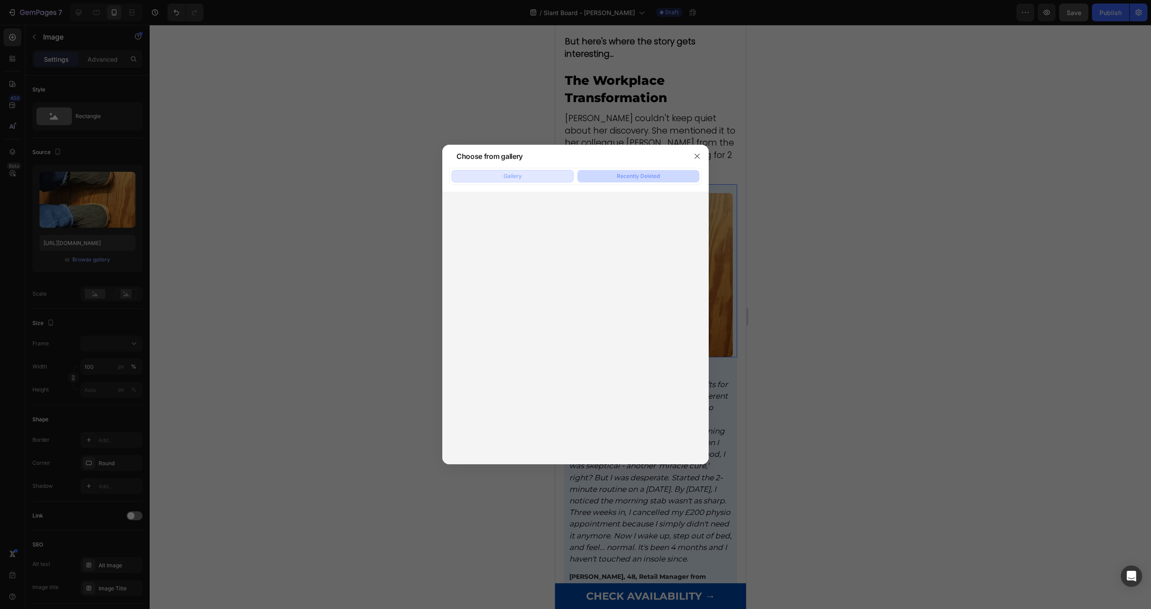
click at [537, 172] on button "Gallery" at bounding box center [512, 176] width 122 height 12
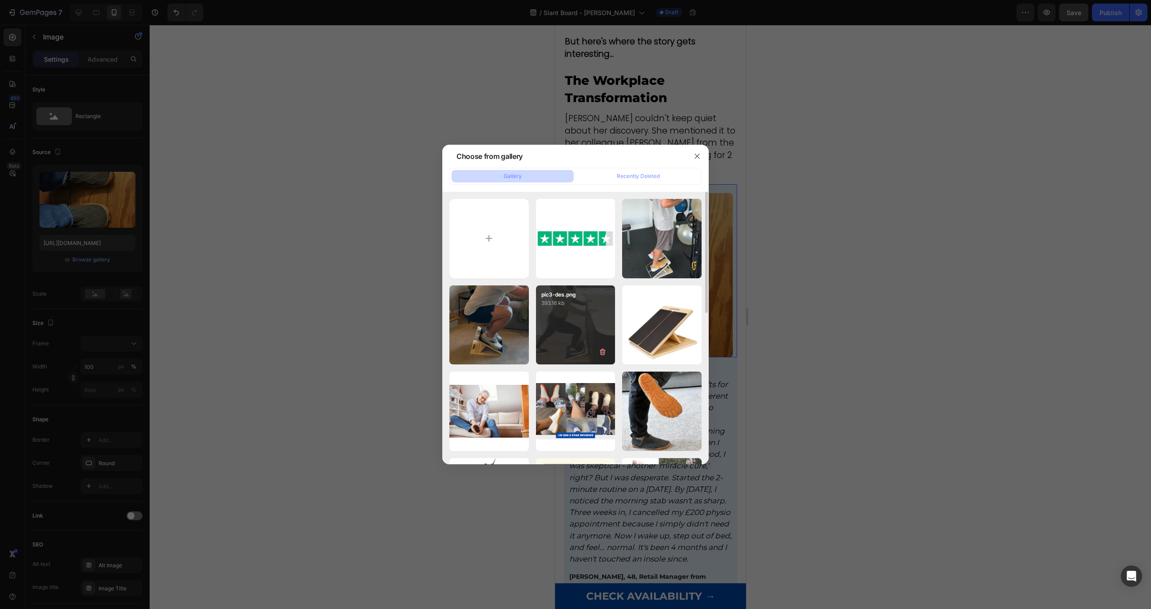
click at [550, 313] on div "pic3-des.png 393.16 kb" at bounding box center [575, 324] width 79 height 79
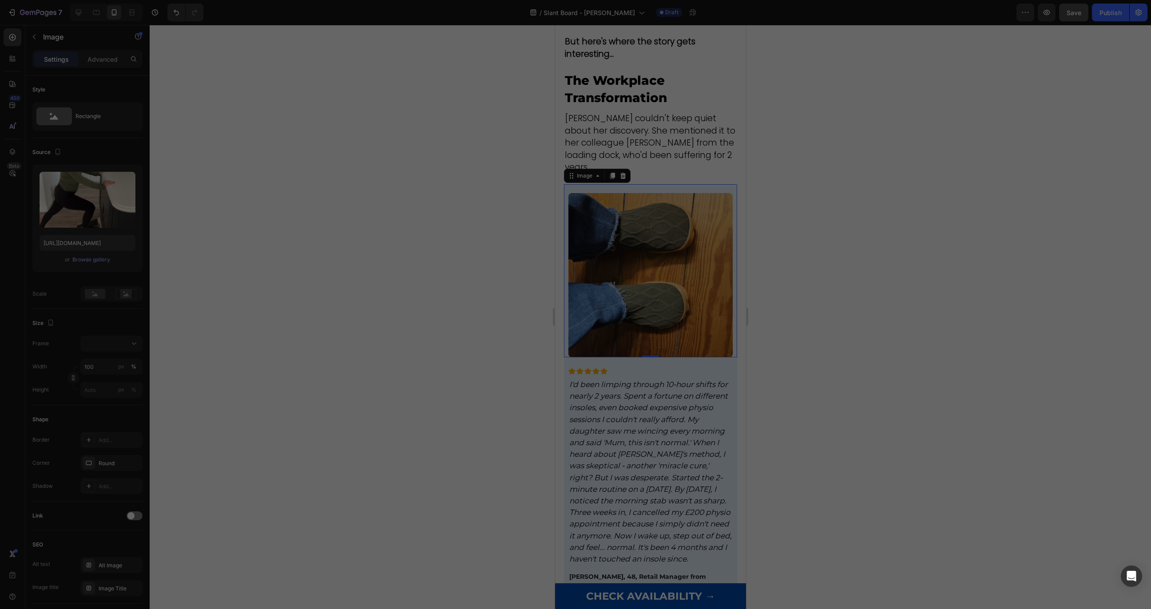
type input "[URL][DOMAIN_NAME]"
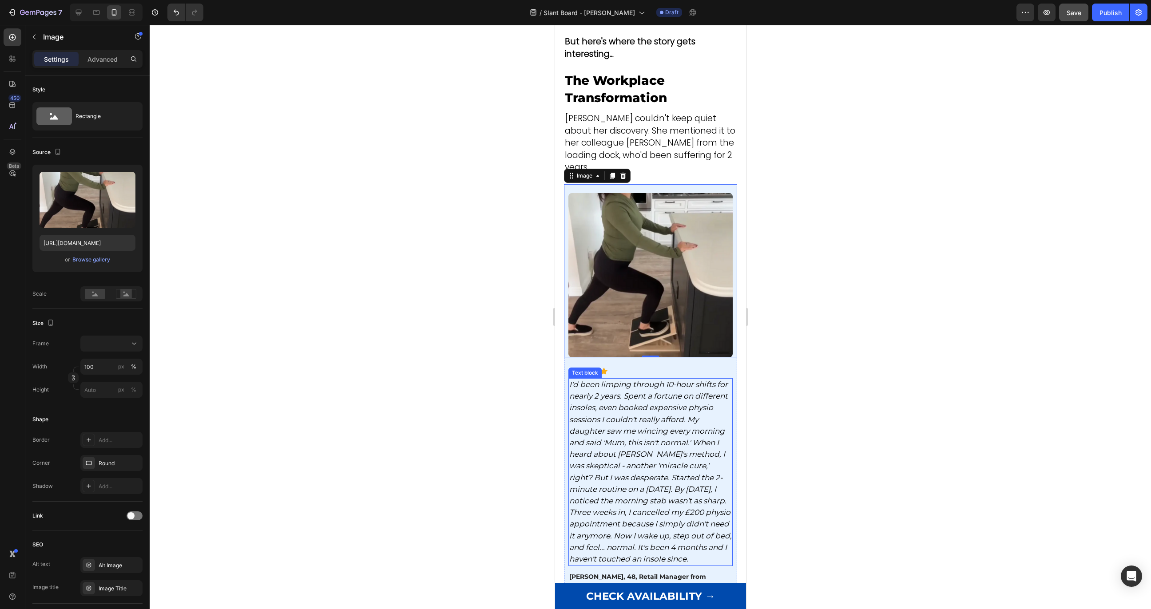
scroll to position [3189, 0]
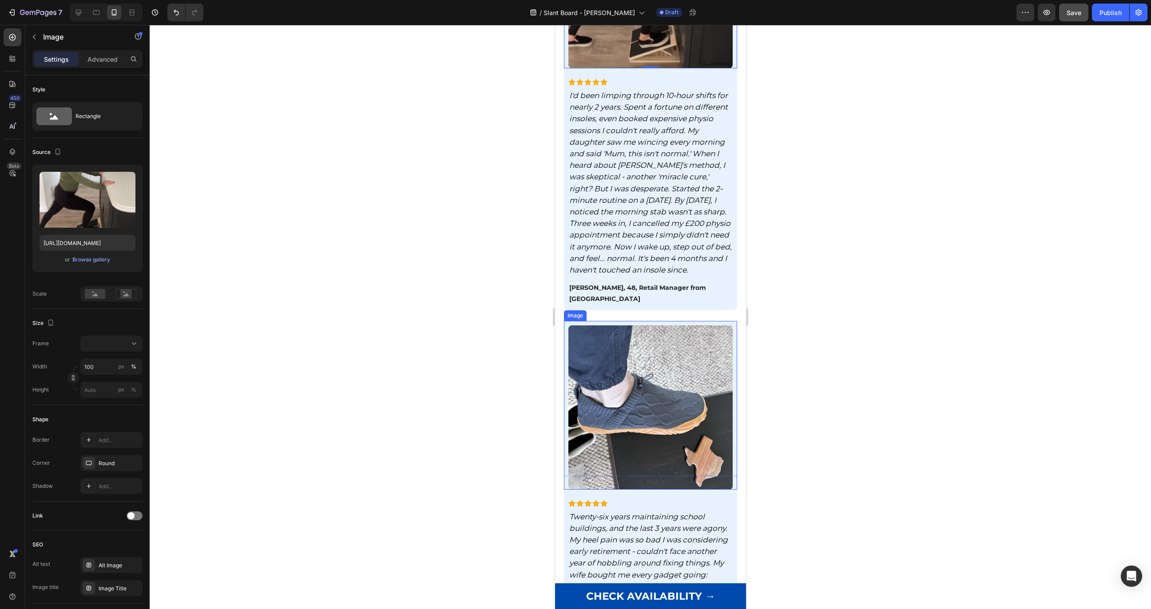
click at [625, 347] on img at bounding box center [650, 407] width 164 height 164
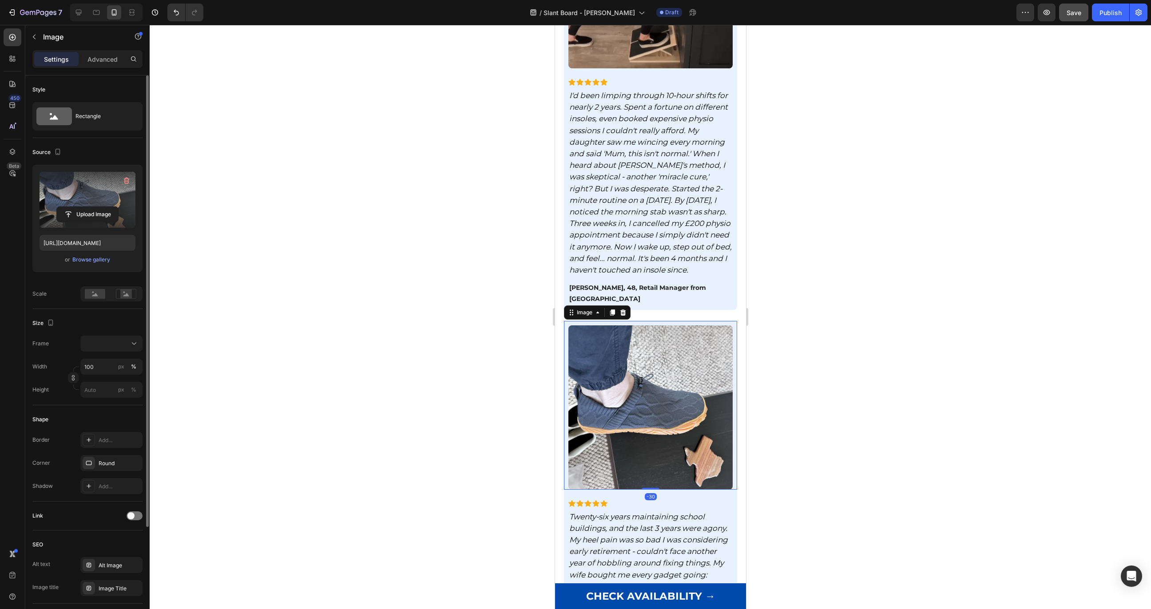
click at [66, 202] on label at bounding box center [88, 200] width 96 height 56
click at [66, 207] on input "file" at bounding box center [87, 214] width 61 height 15
click at [89, 262] on div "Browse gallery" at bounding box center [91, 260] width 38 height 8
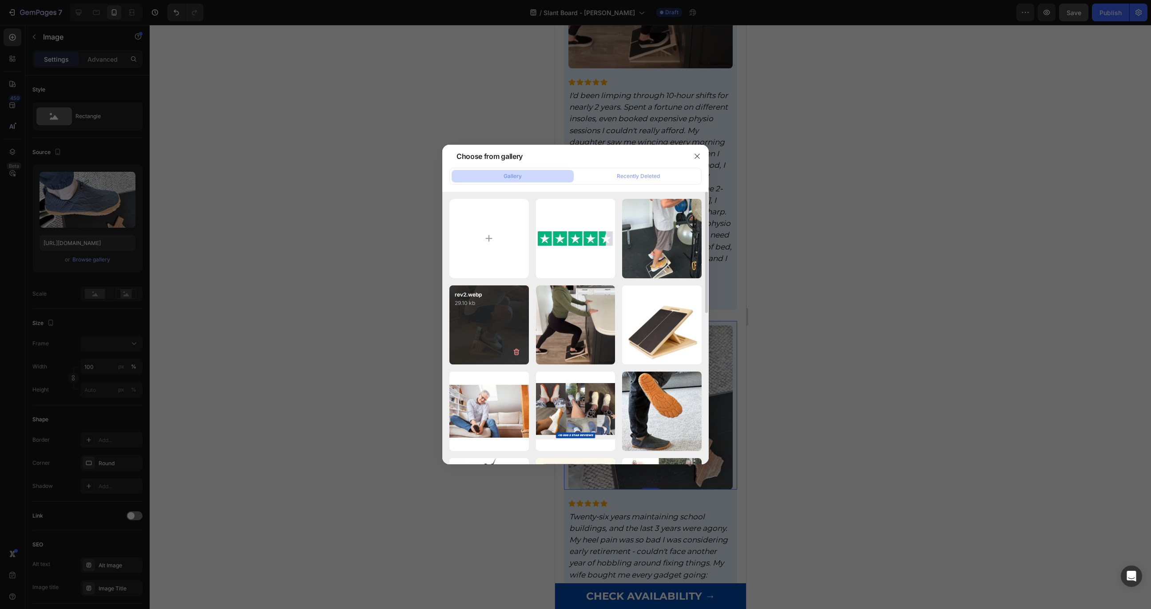
click at [502, 311] on div "rev2.webp 29.10 kb" at bounding box center [488, 324] width 79 height 79
type input "[URL][DOMAIN_NAME]"
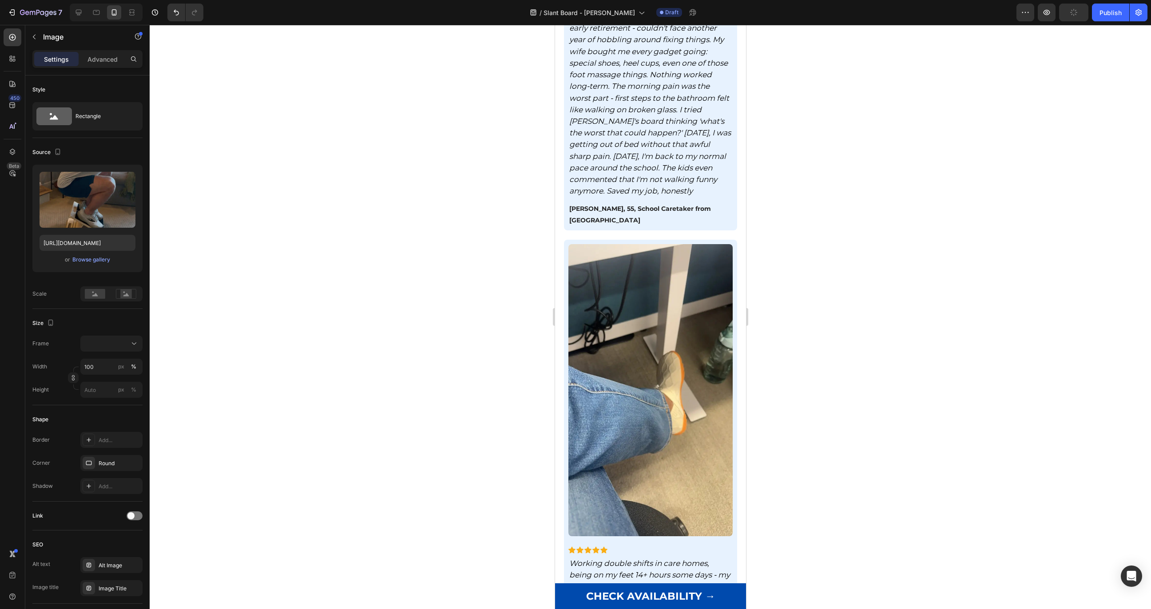
scroll to position [3769, 0]
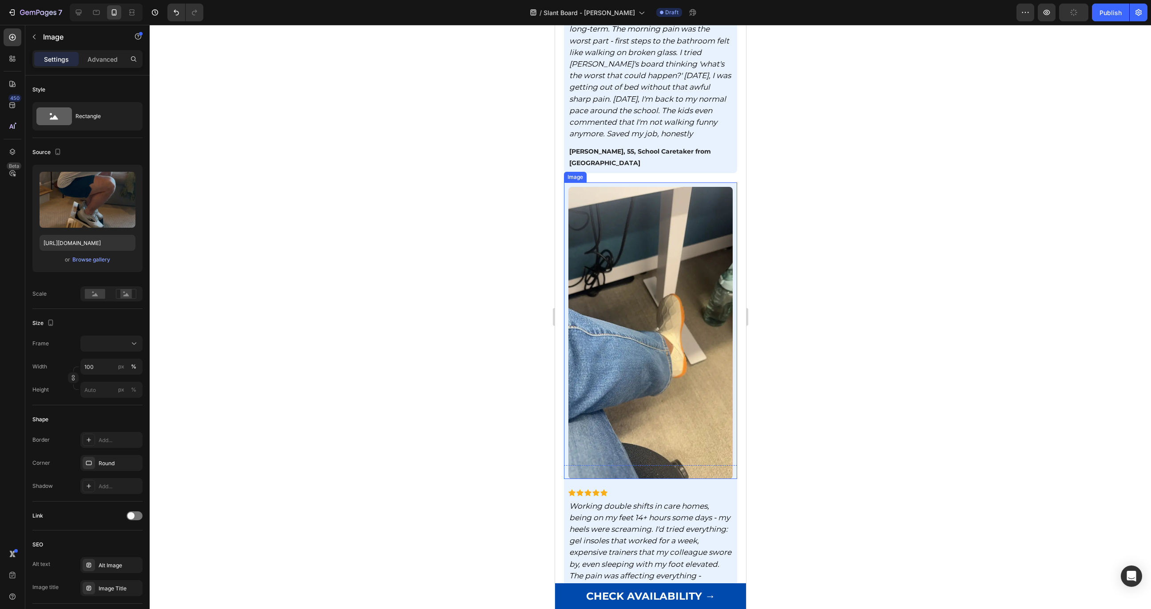
click at [601, 232] on img at bounding box center [650, 333] width 164 height 292
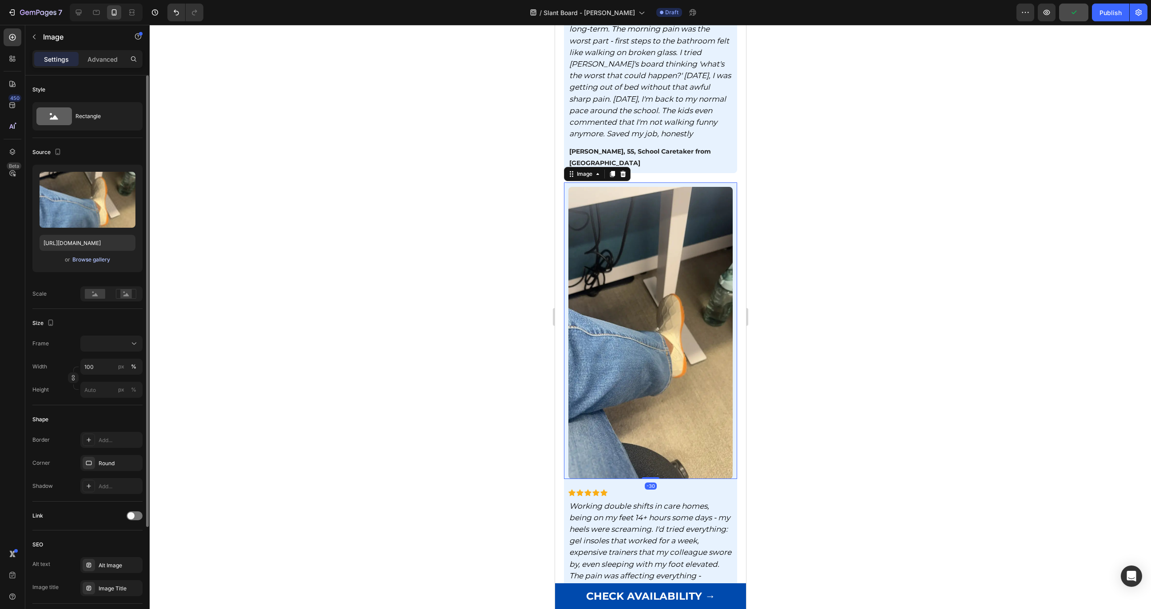
click at [85, 261] on div "Browse gallery" at bounding box center [91, 260] width 38 height 8
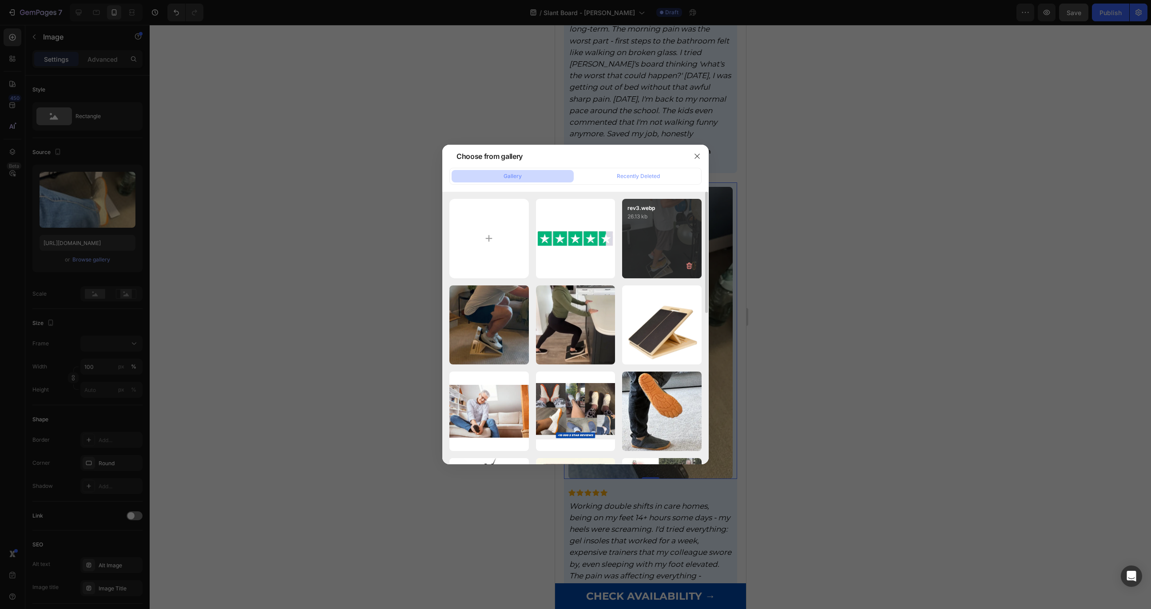
click at [673, 243] on div "rev3.webp 26.13 kb" at bounding box center [661, 238] width 79 height 79
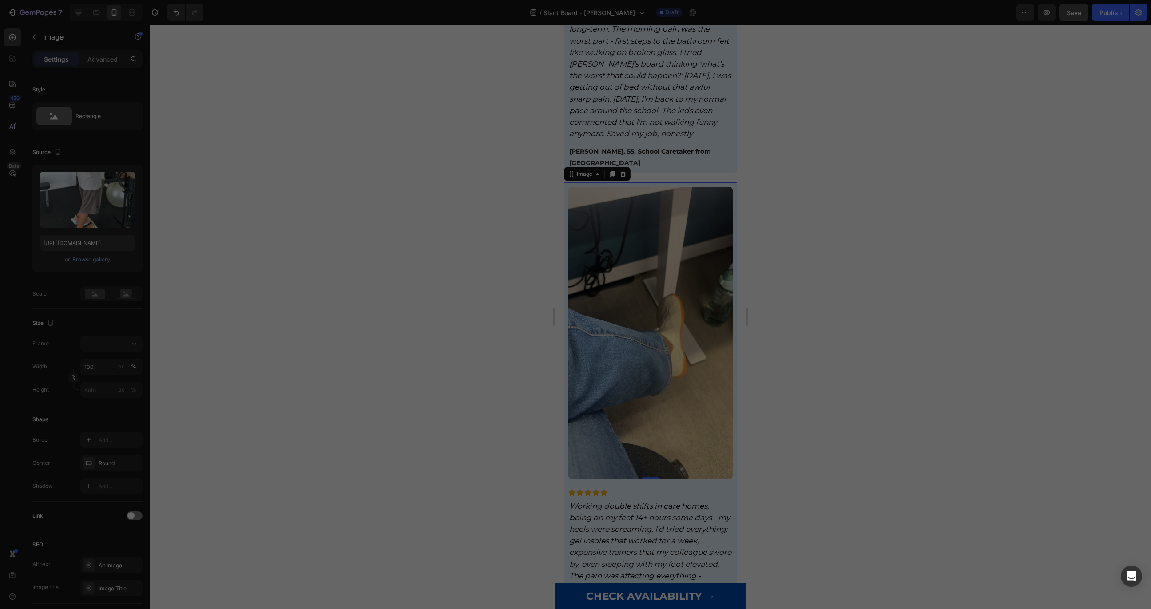
type input "[URL][DOMAIN_NAME]"
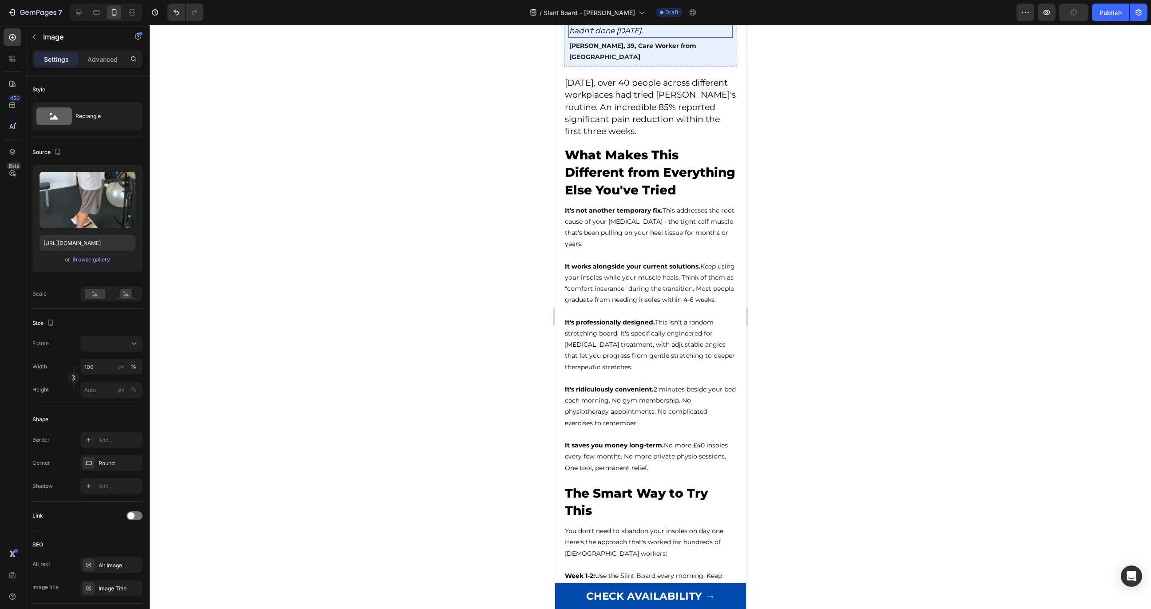
scroll to position [4339, 0]
click at [971, 22] on div "7 / Slant Board - [PERSON_NAME] Draft Preview Save Publish" at bounding box center [575, 12] width 1151 height 25
click at [971, 17] on div "Save" at bounding box center [1073, 12] width 15 height 9
click at [99, 13] on icon at bounding box center [96, 12] width 9 height 9
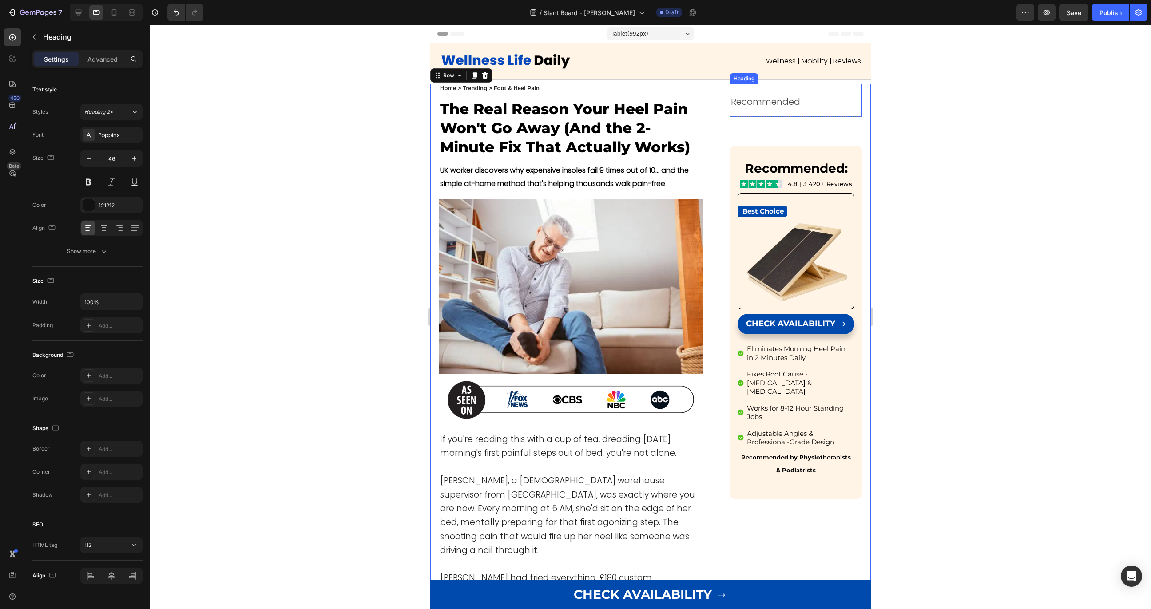
click at [791, 113] on p "⁠⁠⁠⁠⁠⁠⁠ Recommended" at bounding box center [795, 100] width 130 height 31
click at [798, 152] on div "Recommended: Heading Image 4.8 | 3 420+ Reviews Text Block Row Best Choice Text…" at bounding box center [795, 322] width 132 height 353
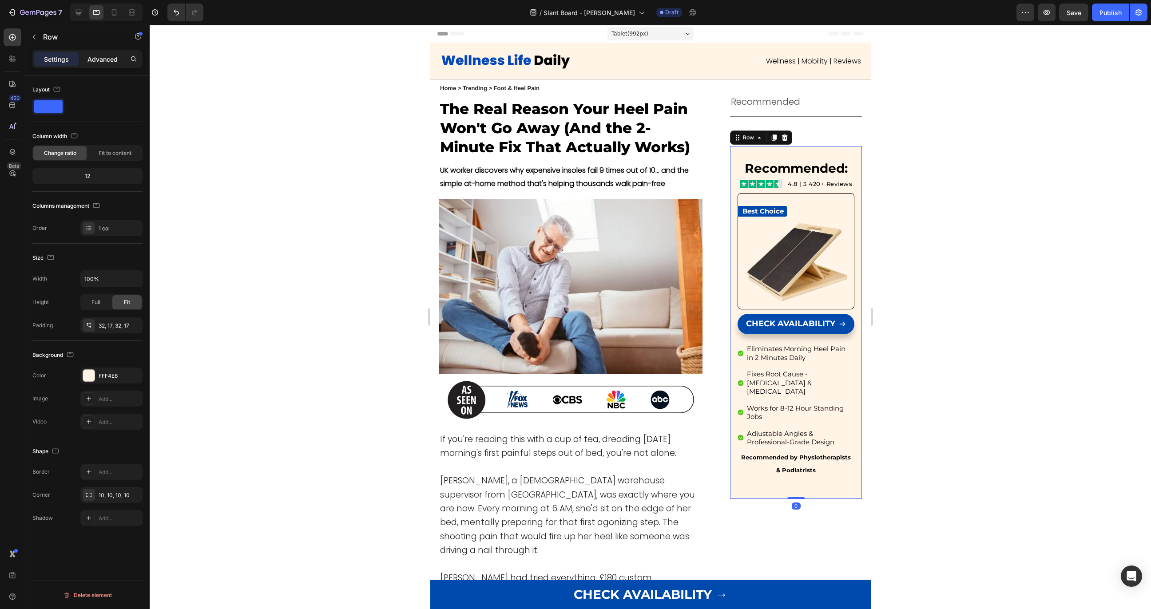
click at [99, 59] on p "Advanced" at bounding box center [102, 59] width 30 height 9
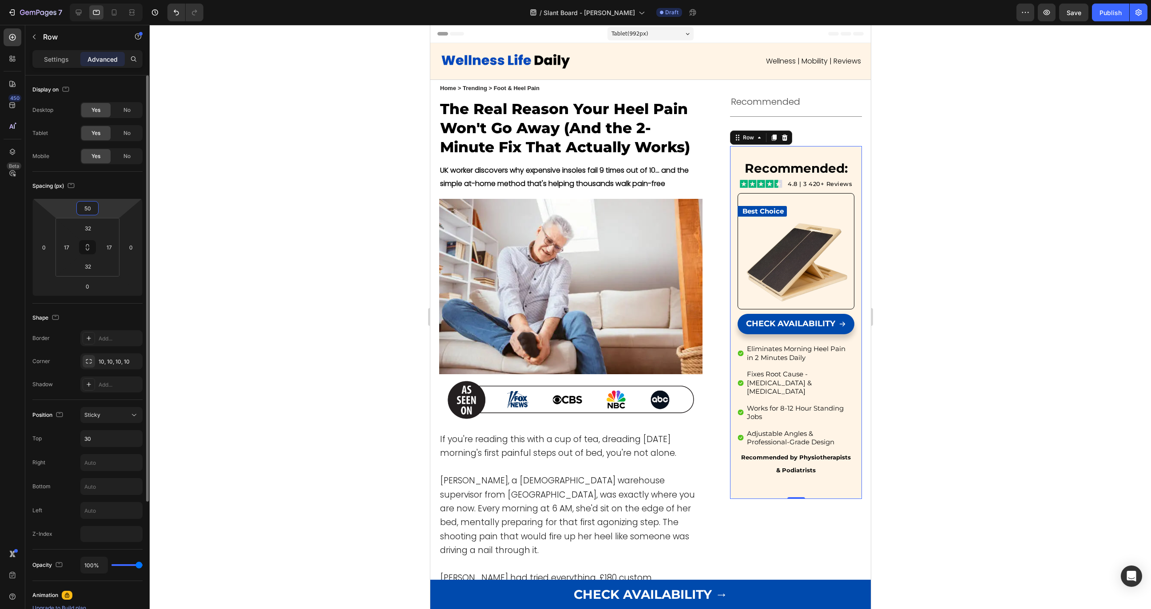
click at [91, 207] on input "50" at bounding box center [88, 208] width 18 height 13
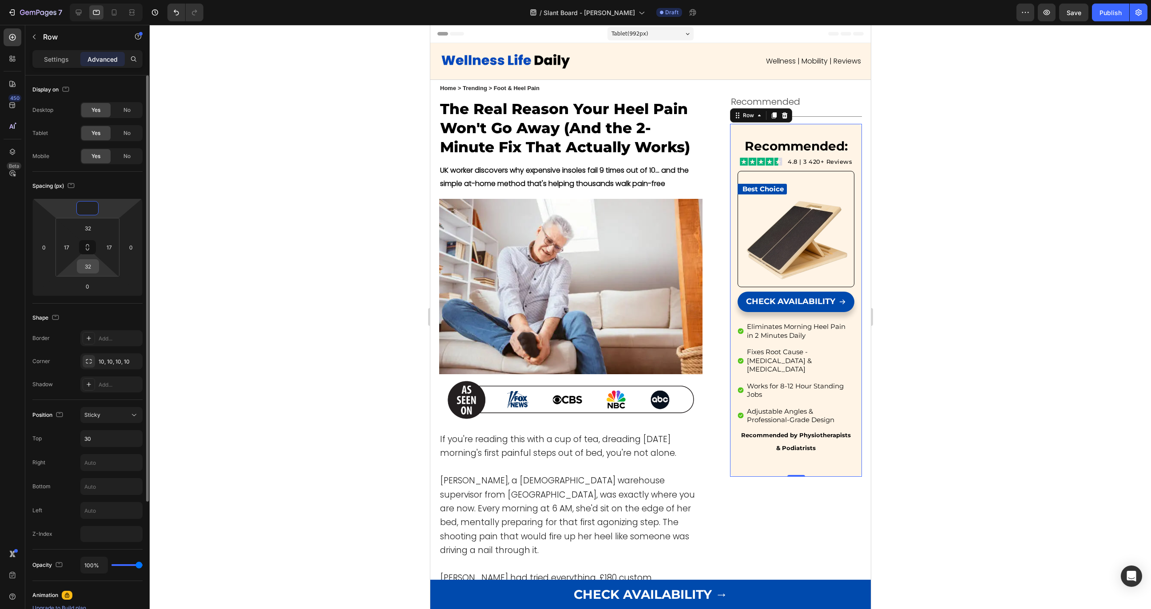
type input "0"
click at [88, 268] on input "32" at bounding box center [88, 266] width 18 height 13
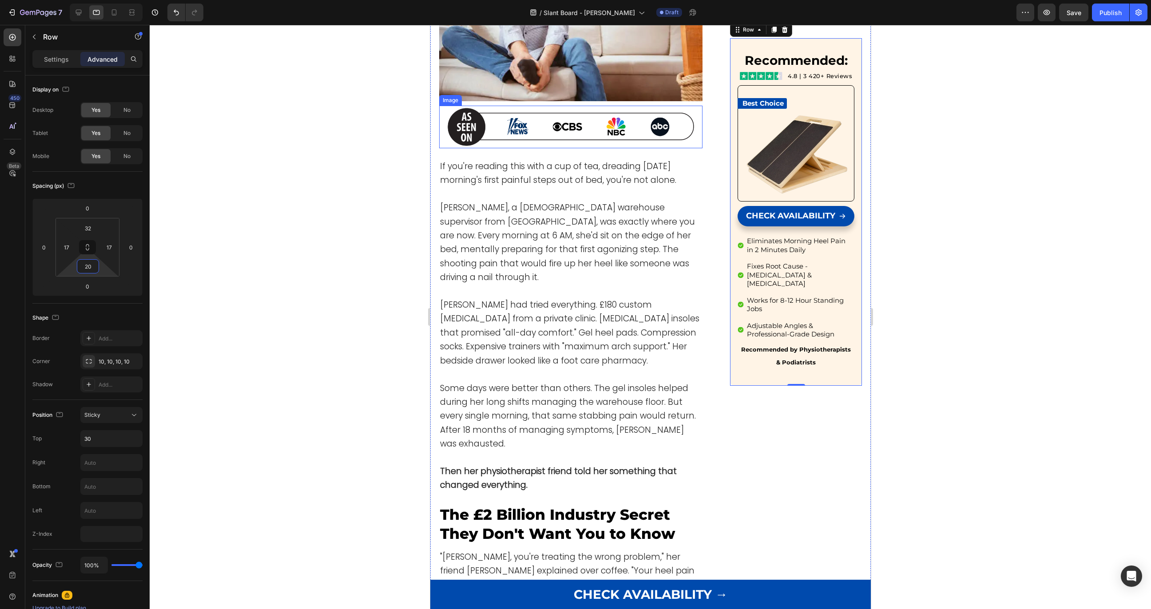
scroll to position [473, 0]
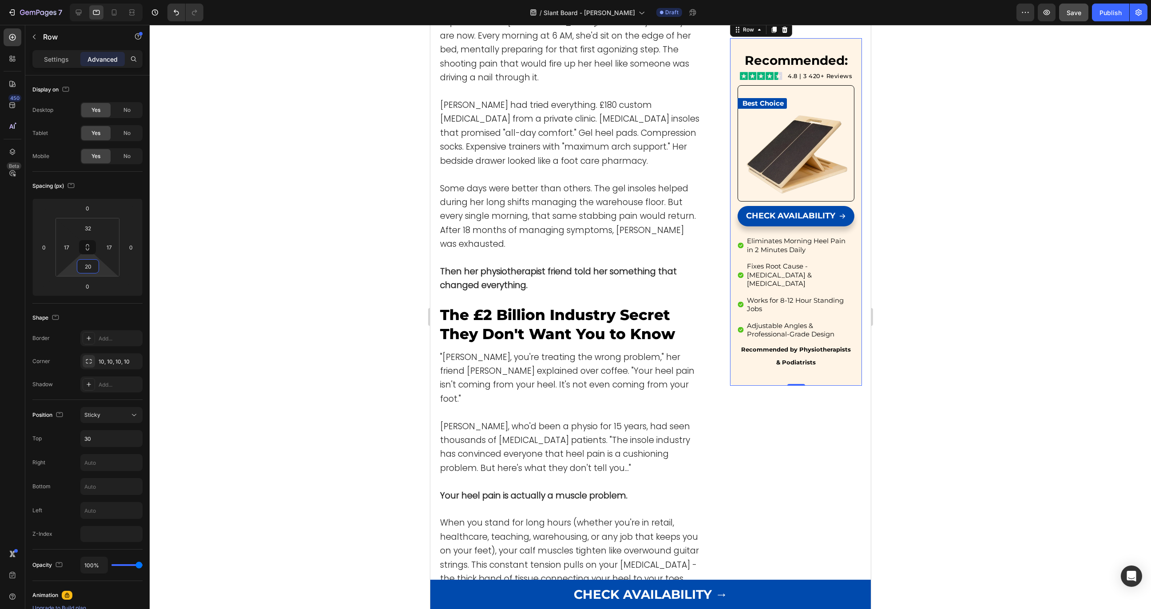
type input "20"
click at [971, 13] on span "Save" at bounding box center [1073, 13] width 15 height 8
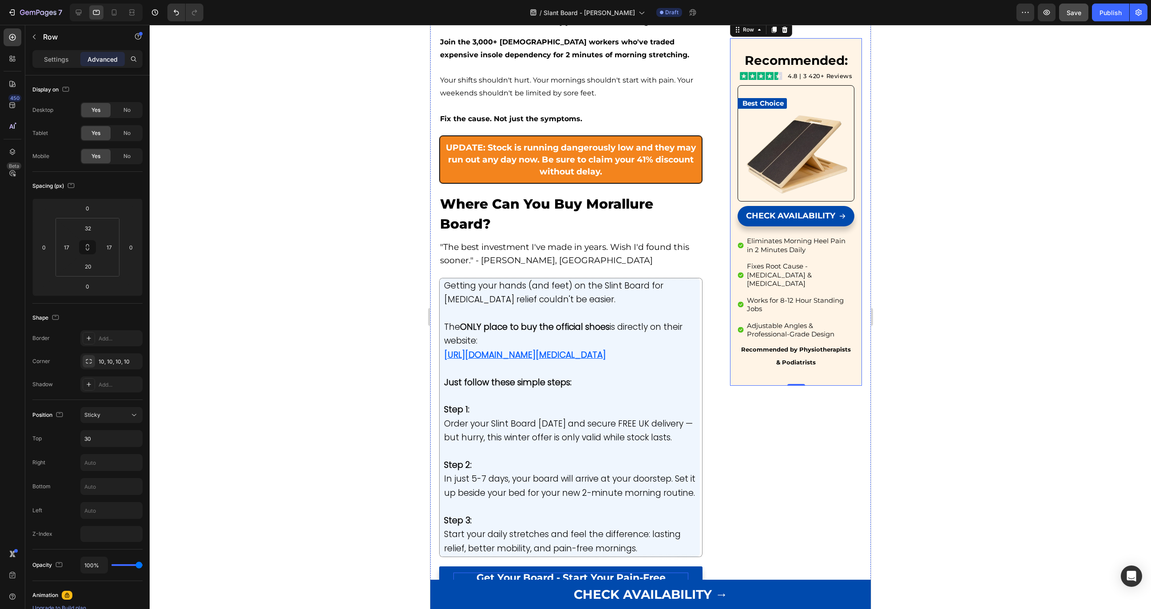
scroll to position [4866, 0]
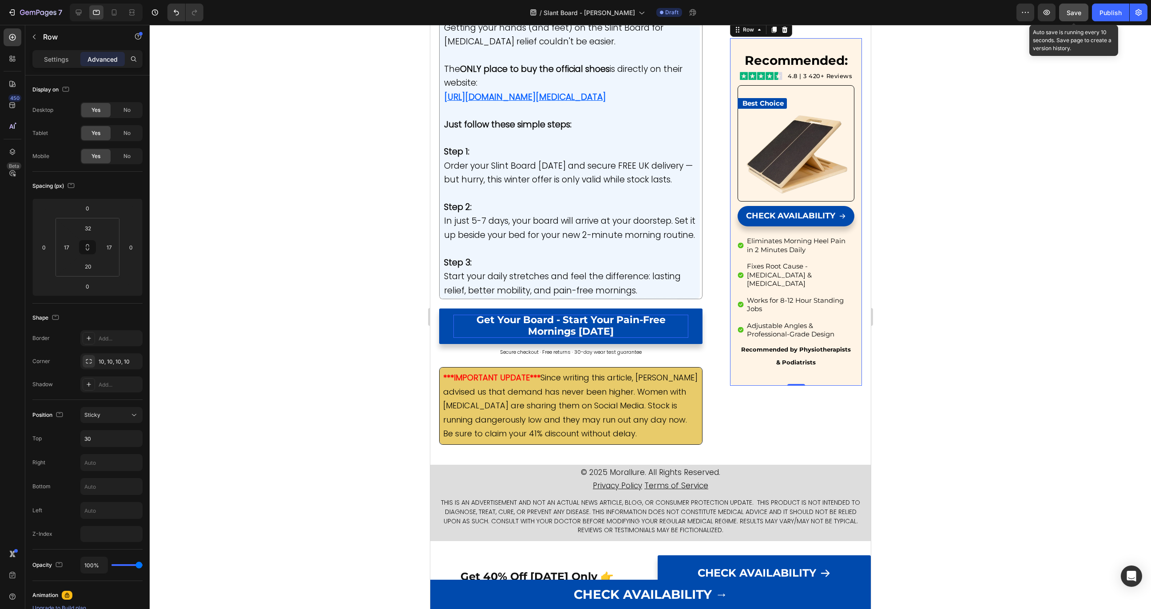
click at [971, 15] on span "Save" at bounding box center [1073, 13] width 15 height 8
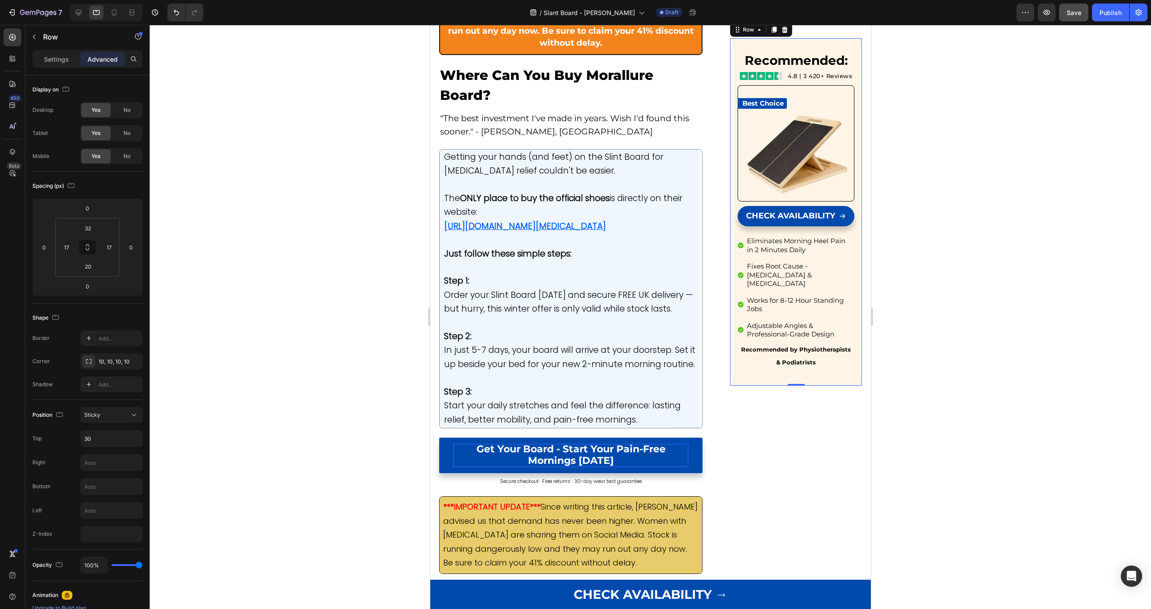
scroll to position [4706, 0]
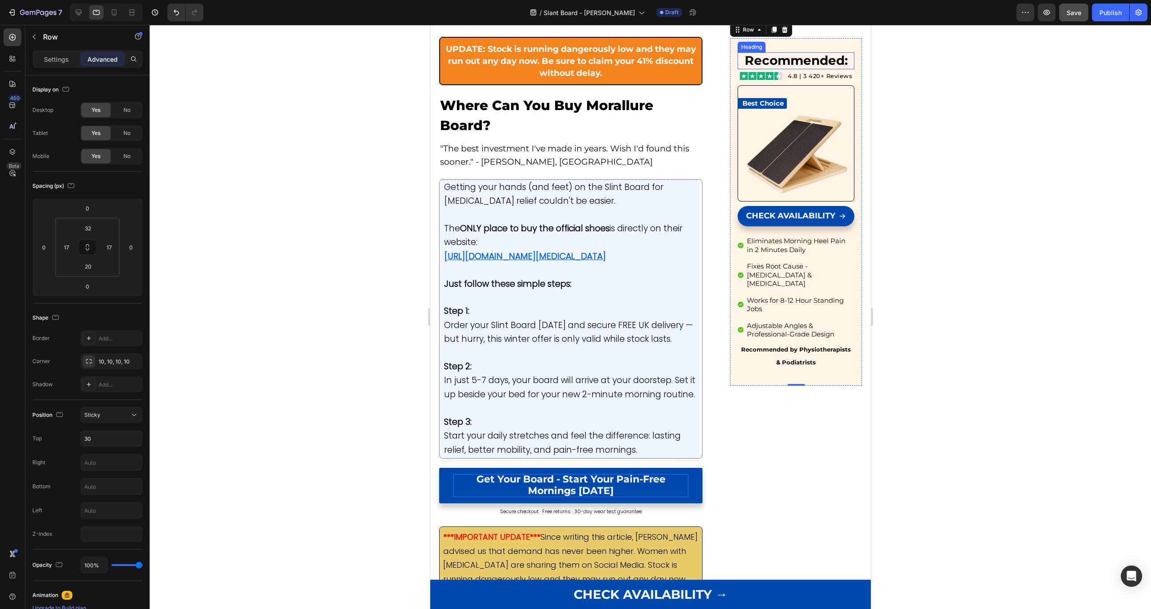
click at [803, 60] on strong "Recommended:" at bounding box center [795, 60] width 103 height 15
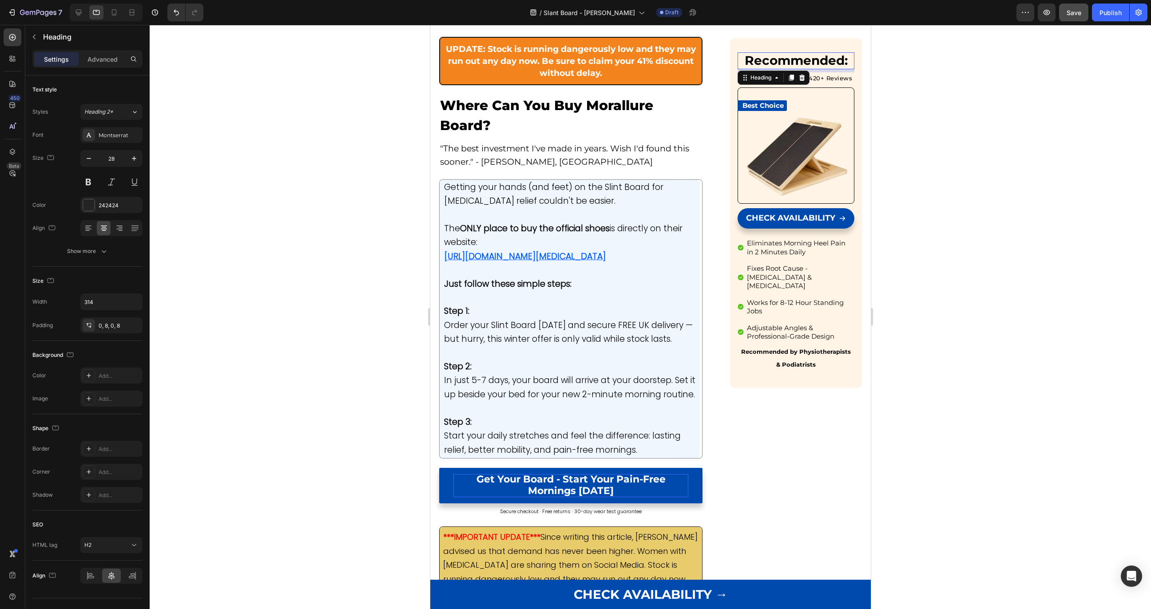
click at [798, 69] on div "Recommended: Heading 7" at bounding box center [795, 60] width 117 height 17
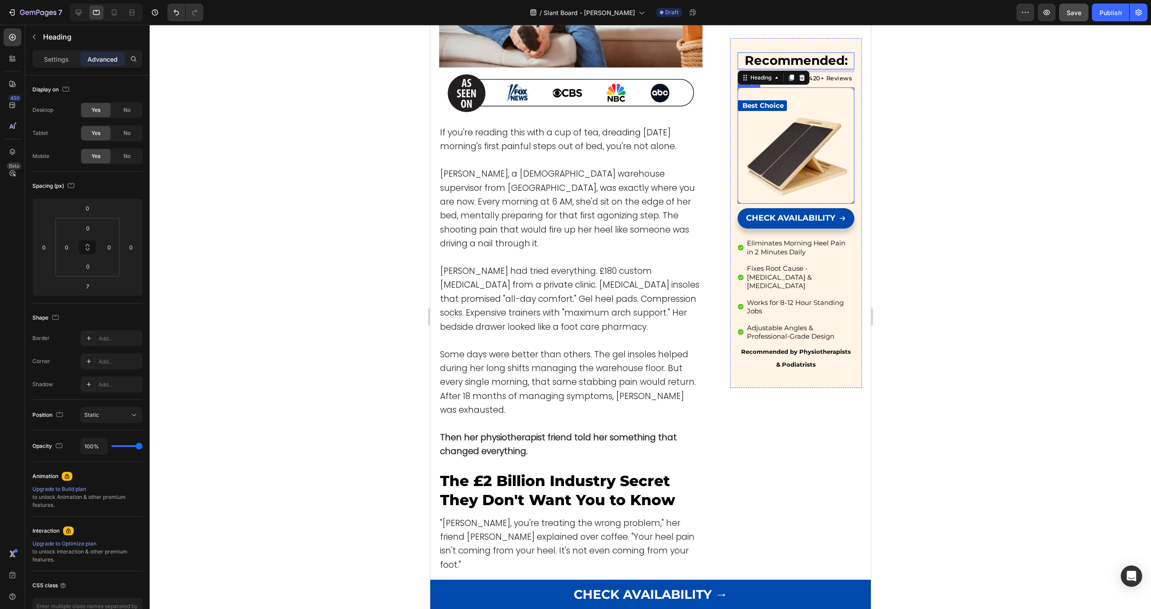
scroll to position [0, 0]
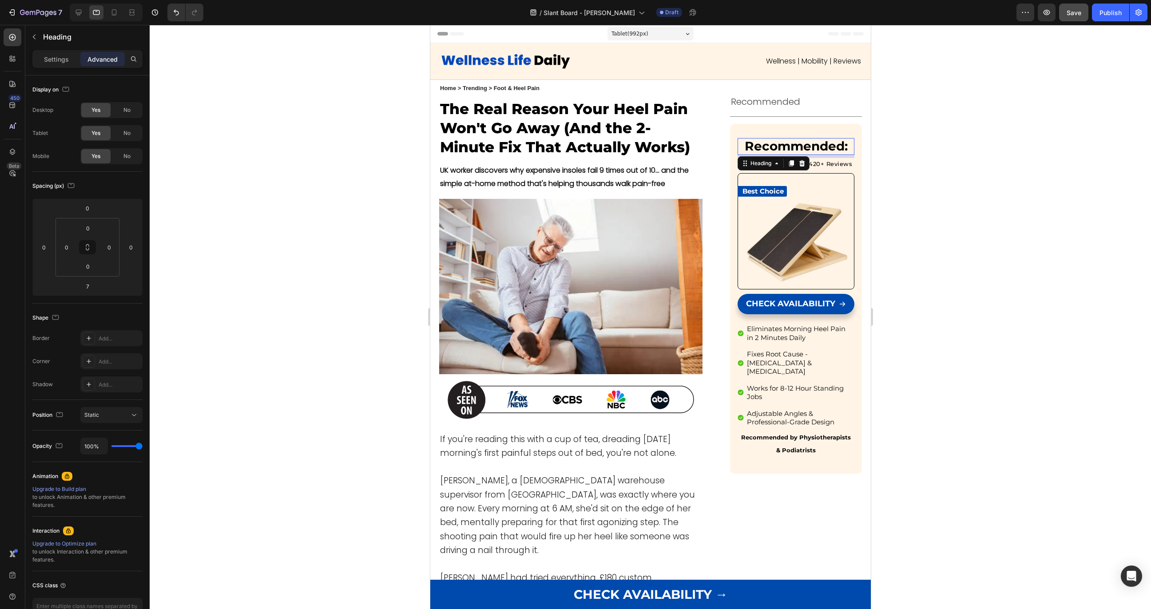
click at [896, 119] on div at bounding box center [650, 317] width 1001 height 584
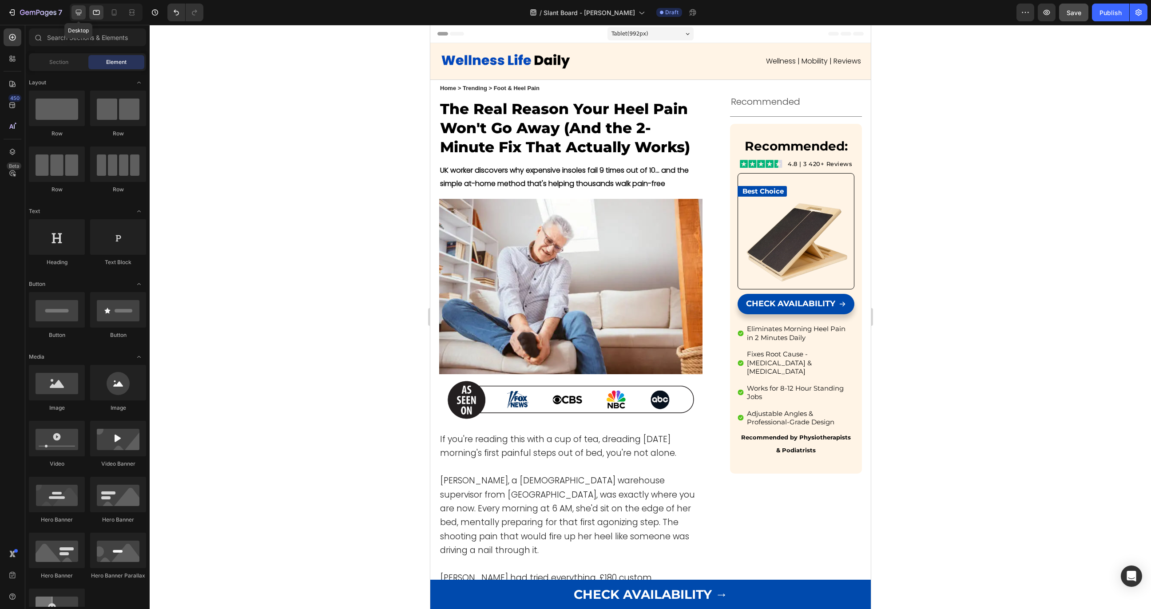
click at [75, 12] on icon at bounding box center [78, 12] width 9 height 9
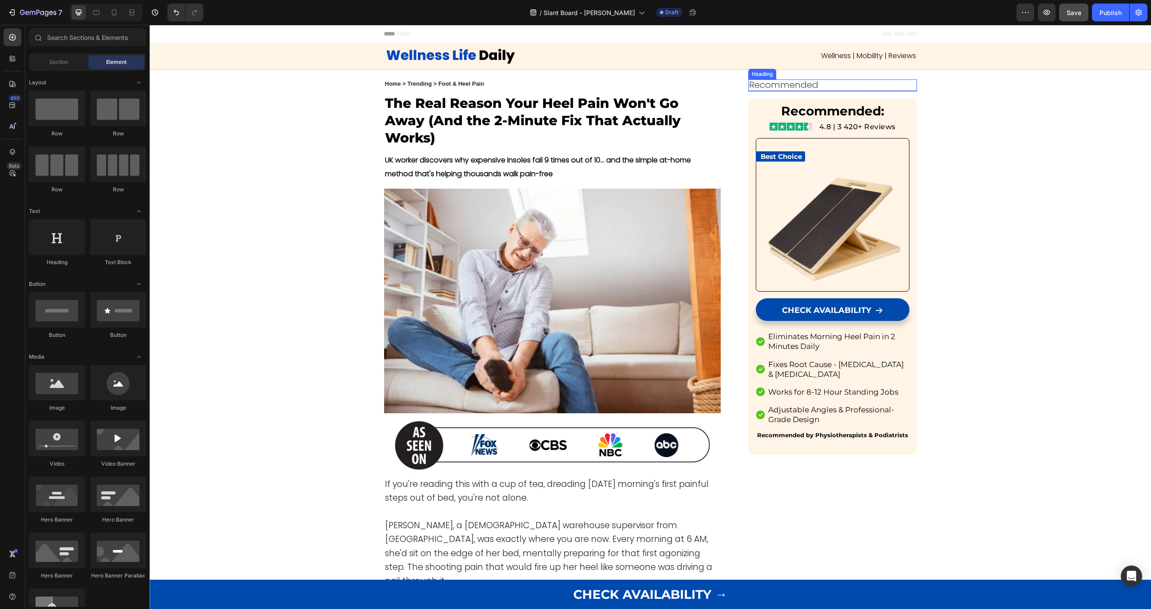
click at [768, 84] on span "Recommended" at bounding box center [783, 85] width 69 height 12
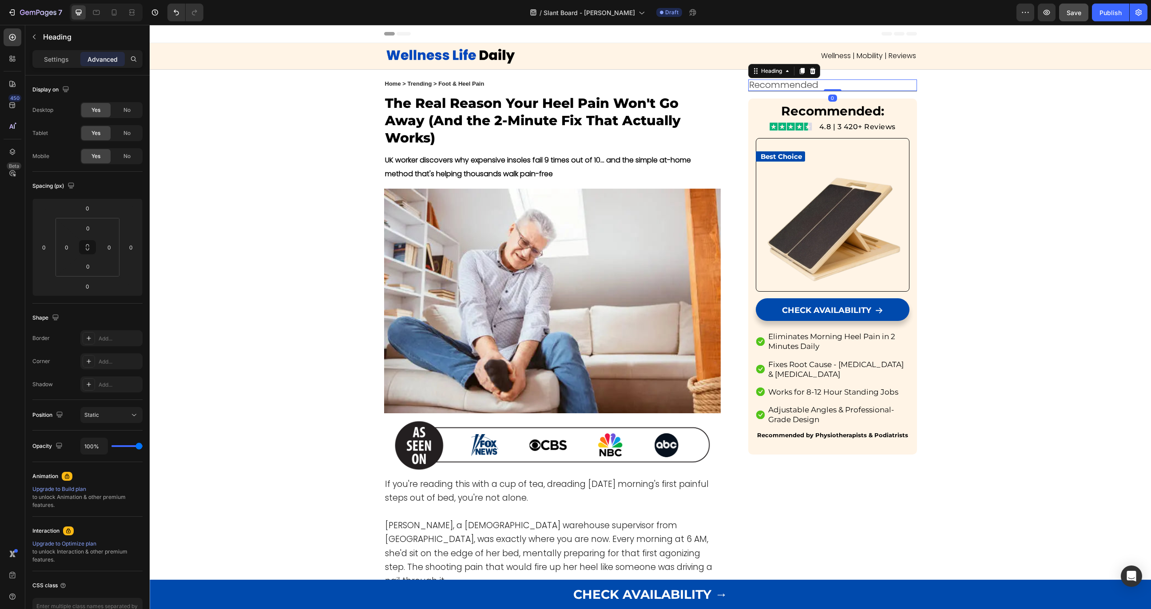
click at [768, 84] on span "Recommended" at bounding box center [783, 85] width 69 height 12
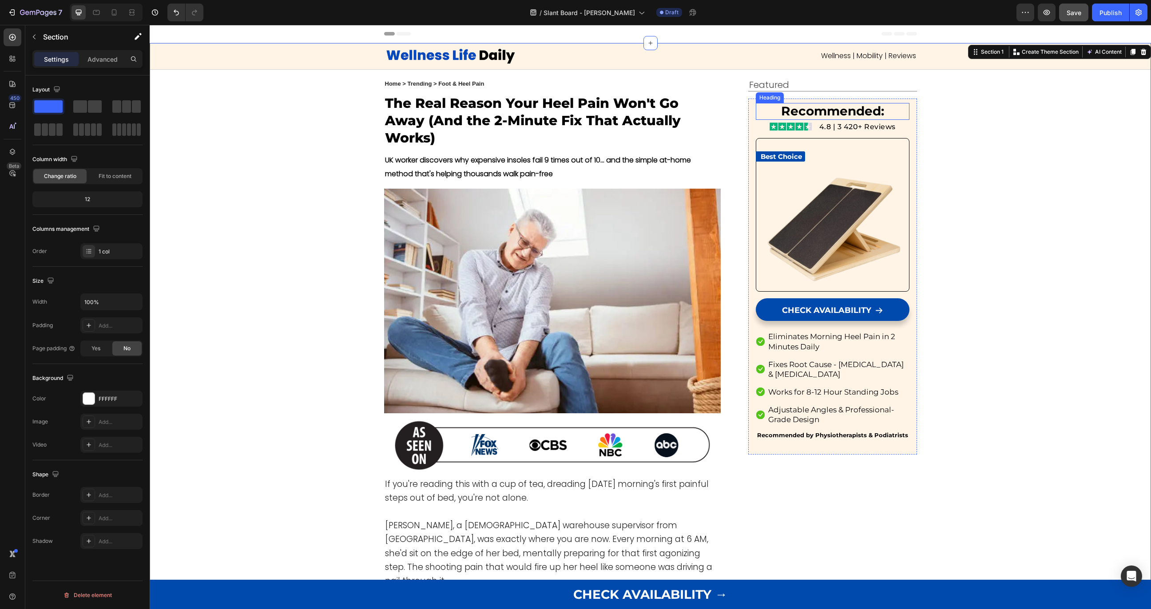
click at [831, 113] on strong "Recommended:" at bounding box center [832, 110] width 103 height 15
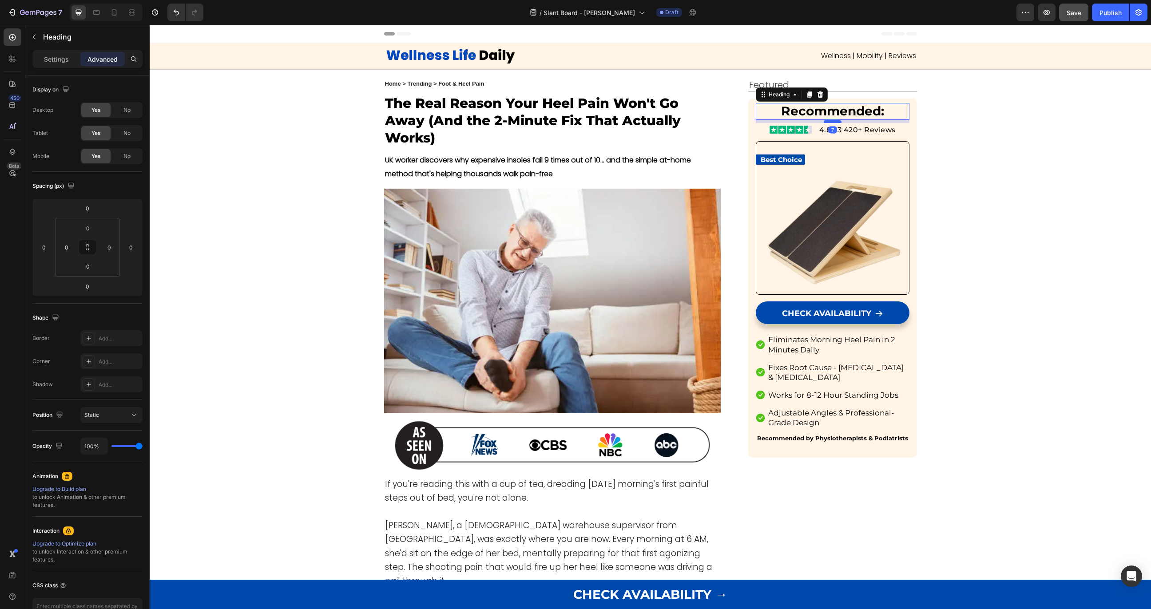
click at [830, 121] on div at bounding box center [832, 121] width 18 height 3
type input "8"
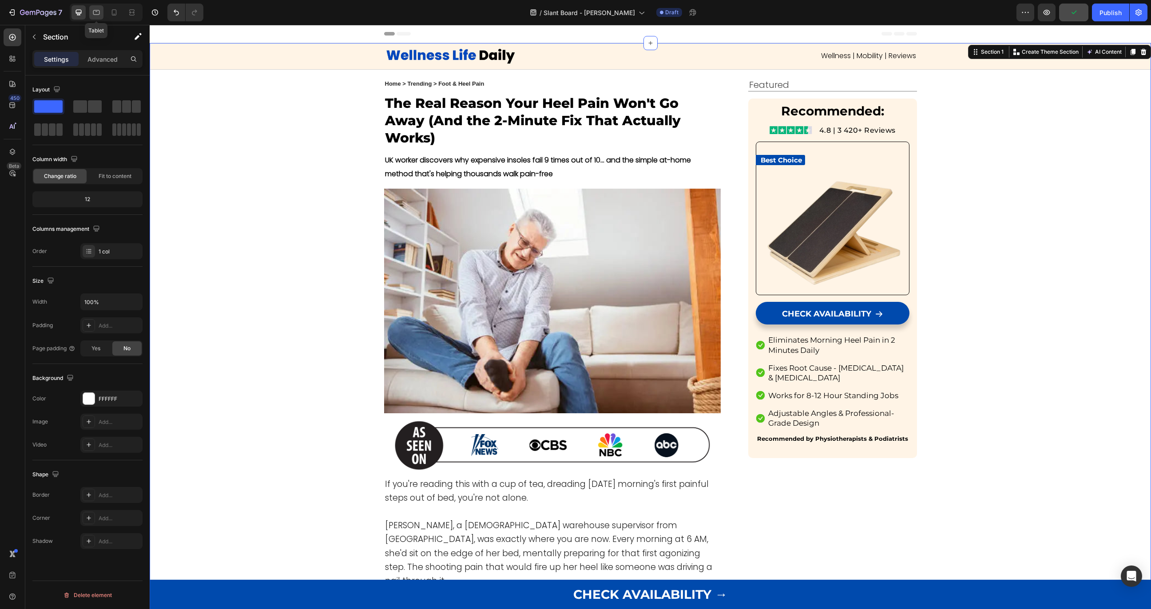
click at [99, 16] on icon at bounding box center [96, 12] width 9 height 9
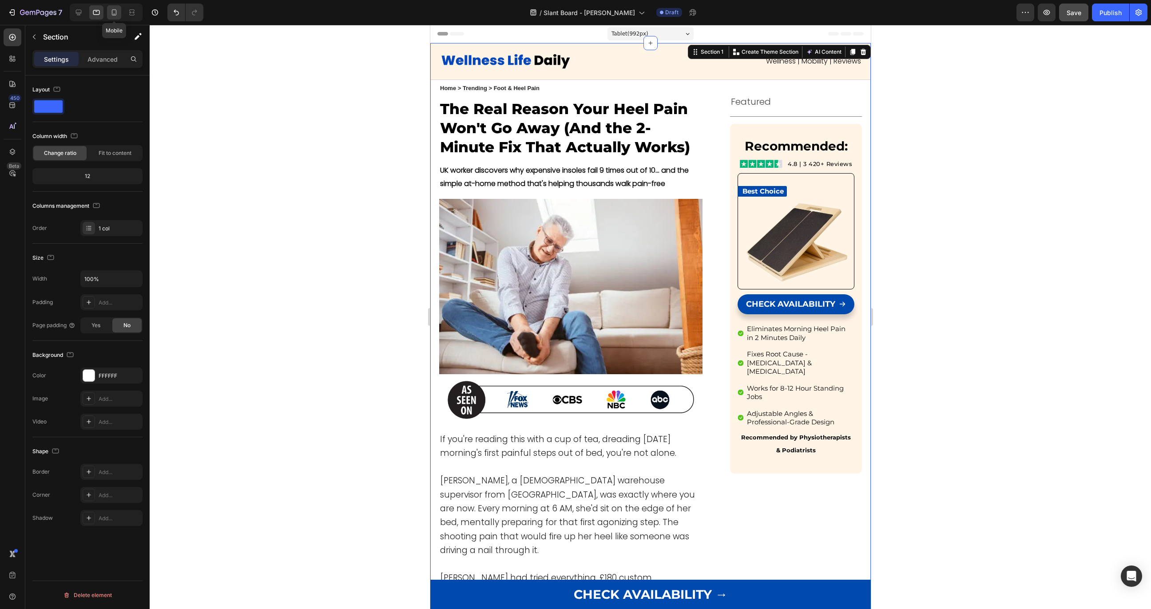
click at [111, 14] on icon at bounding box center [114, 12] width 9 height 9
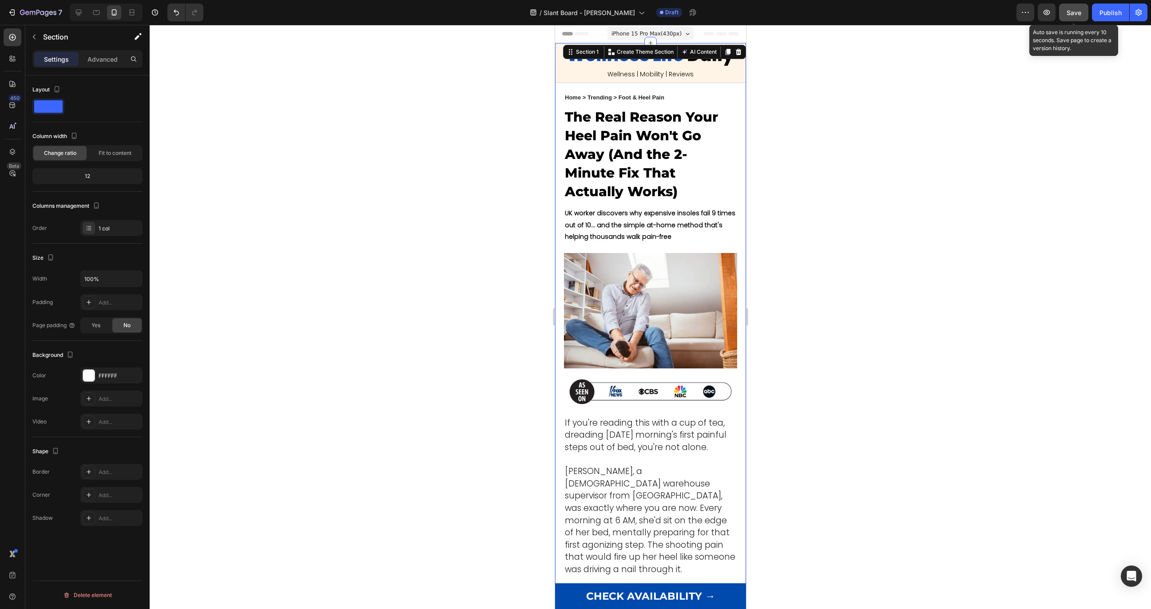
click at [971, 14] on span "Save" at bounding box center [1073, 13] width 15 height 8
click at [648, 394] on img at bounding box center [649, 392] width 173 height 28
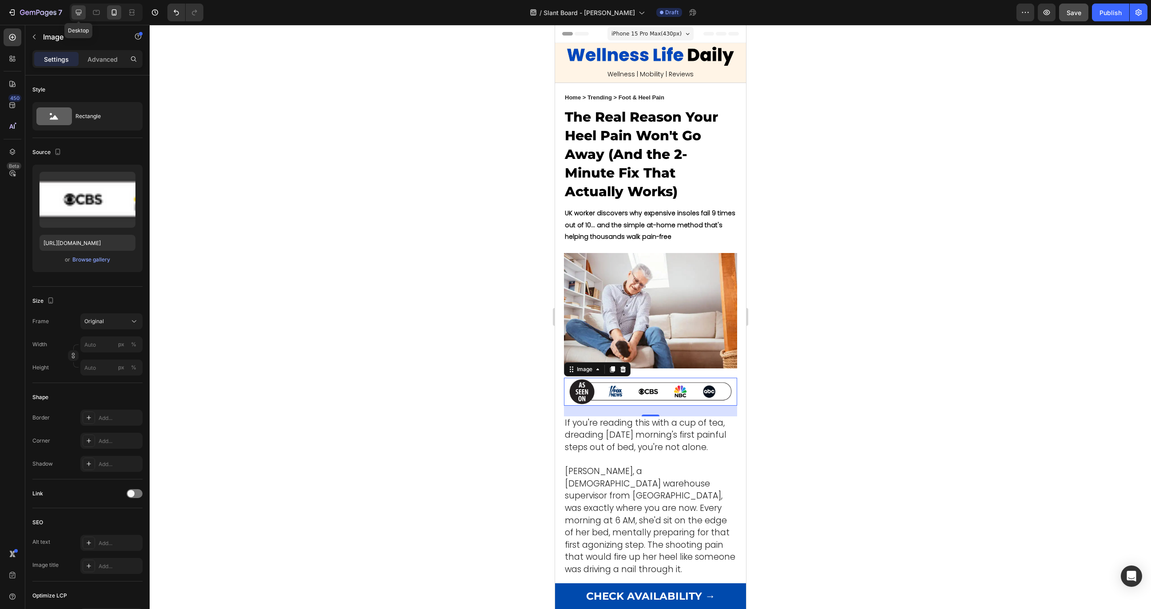
click at [83, 13] on icon at bounding box center [78, 12] width 9 height 9
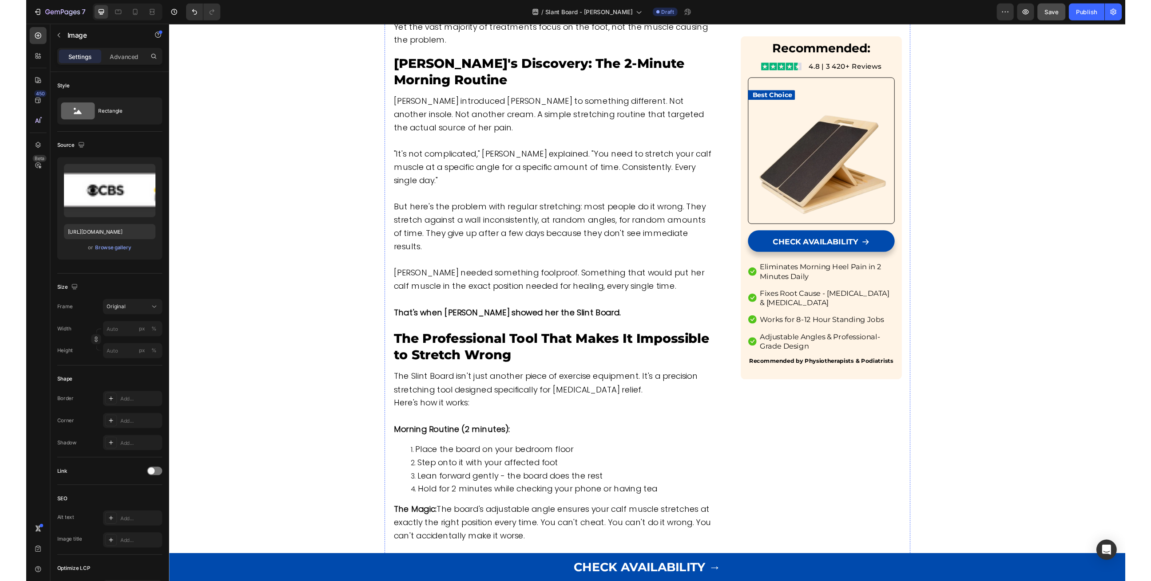
scroll to position [1402, 0]
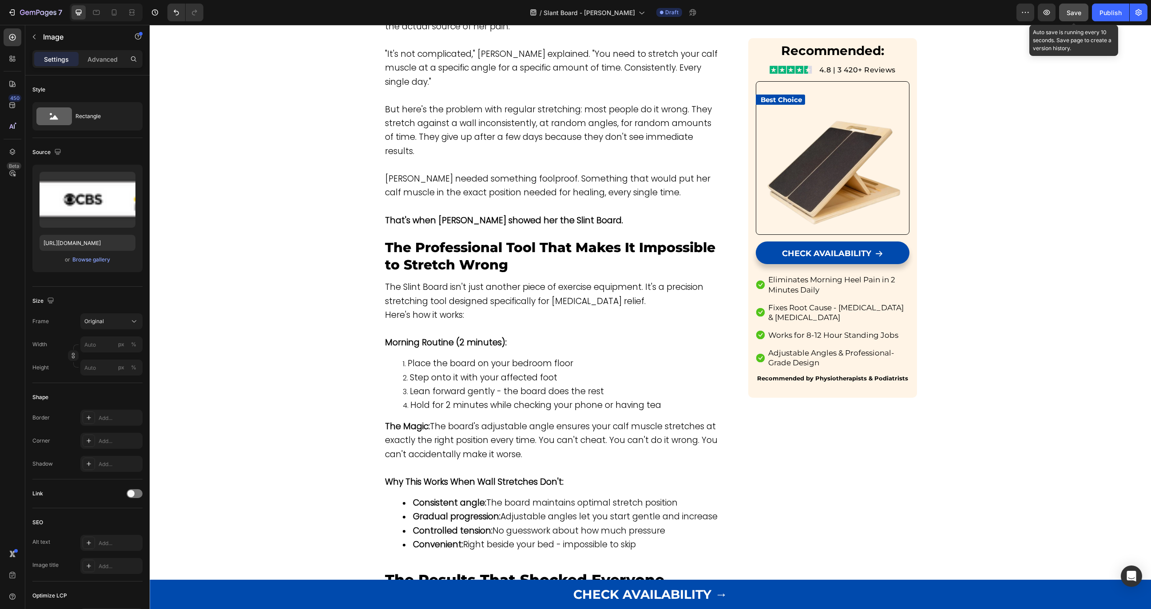
click at [971, 9] on span "Save" at bounding box center [1073, 13] width 15 height 8
click at [971, 8] on div "Save" at bounding box center [1073, 12] width 15 height 9
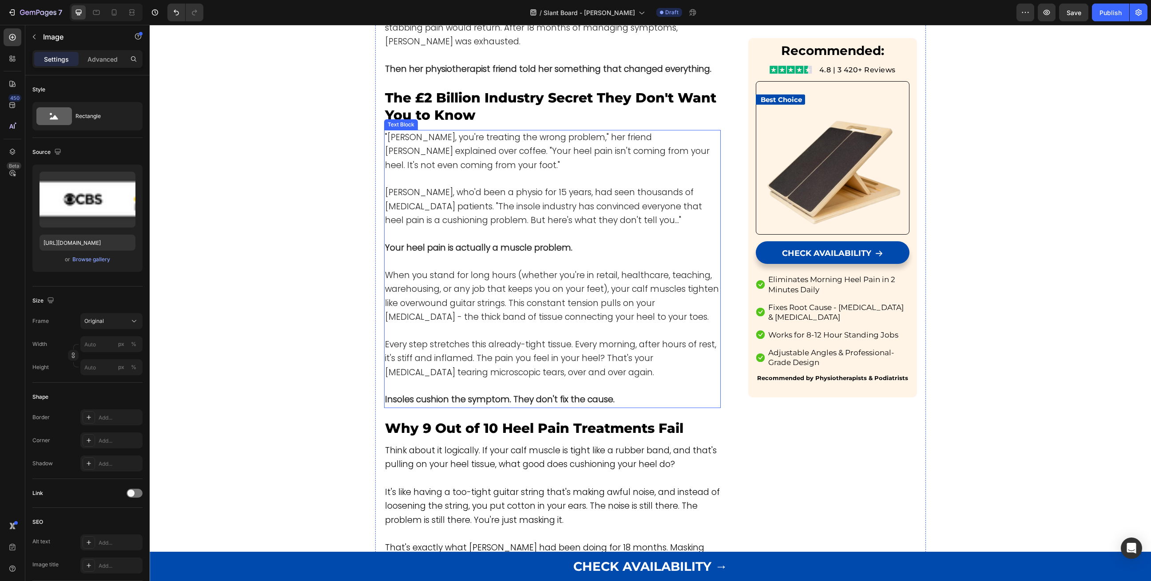
scroll to position [680, 0]
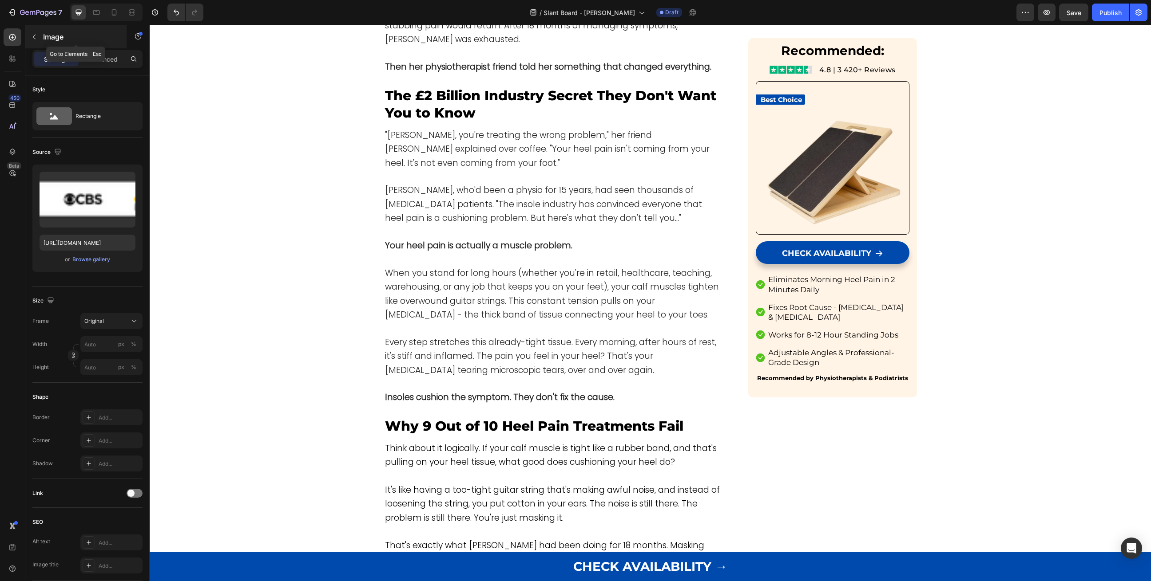
click at [37, 40] on icon "button" at bounding box center [34, 36] width 7 height 7
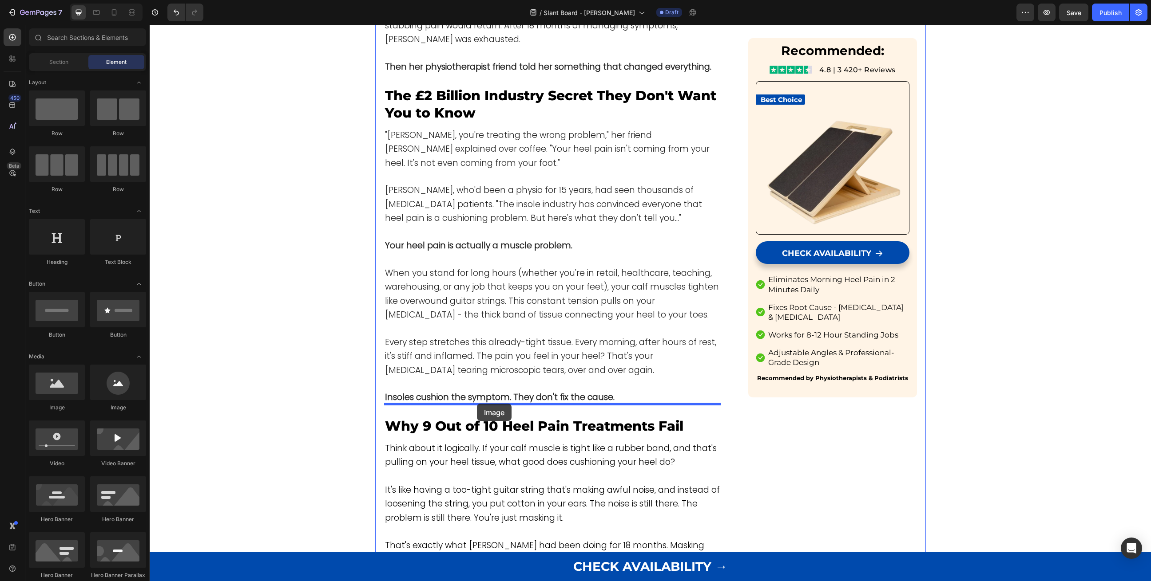
drag, startPoint x: 215, startPoint y: 409, endPoint x: 476, endPoint y: 404, distance: 261.5
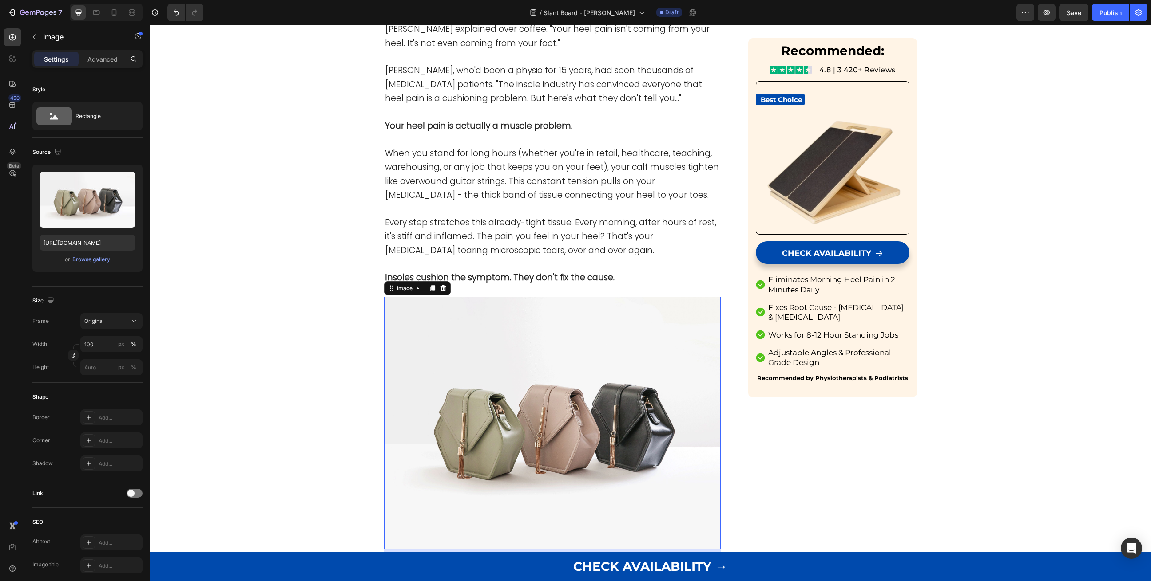
scroll to position [800, 0]
click at [92, 257] on div "Browse gallery" at bounding box center [91, 260] width 38 height 8
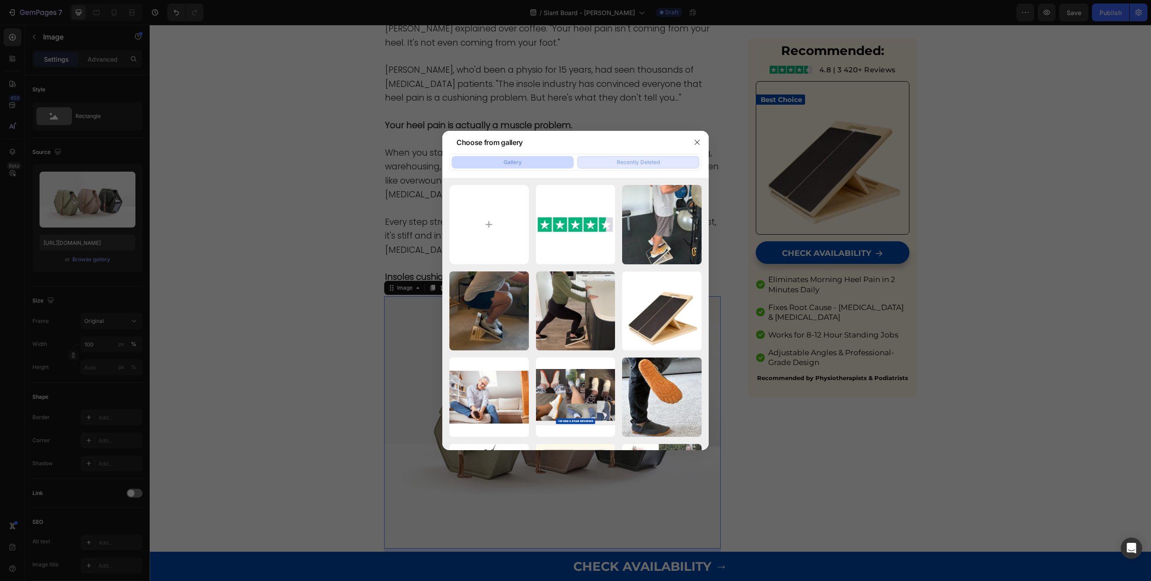
click at [641, 166] on div "Recently Deleted" at bounding box center [638, 162] width 43 height 8
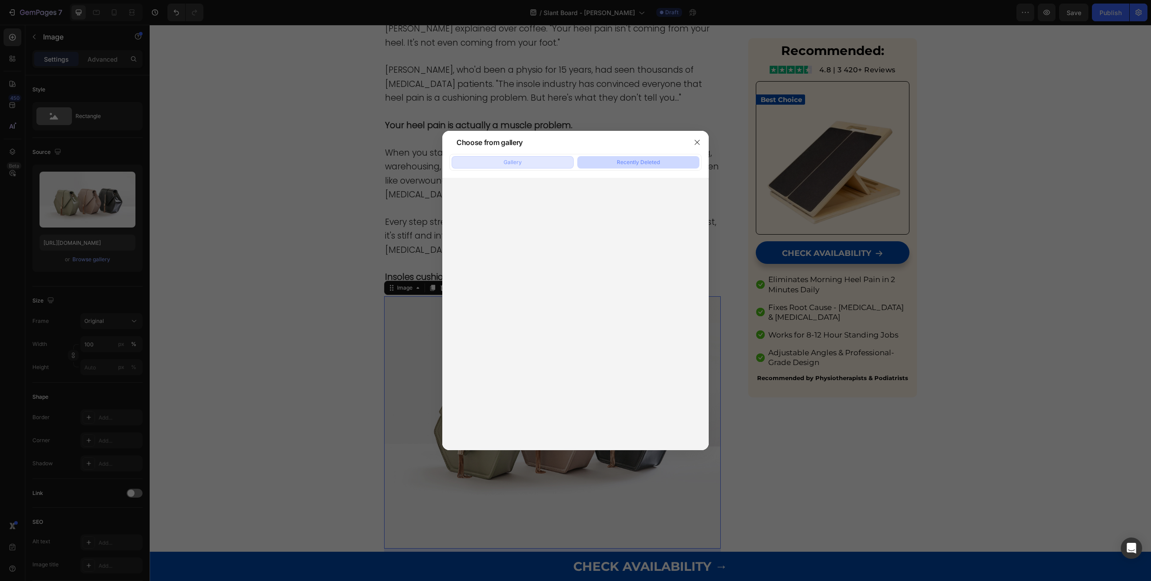
click at [531, 157] on button "Gallery" at bounding box center [512, 162] width 122 height 12
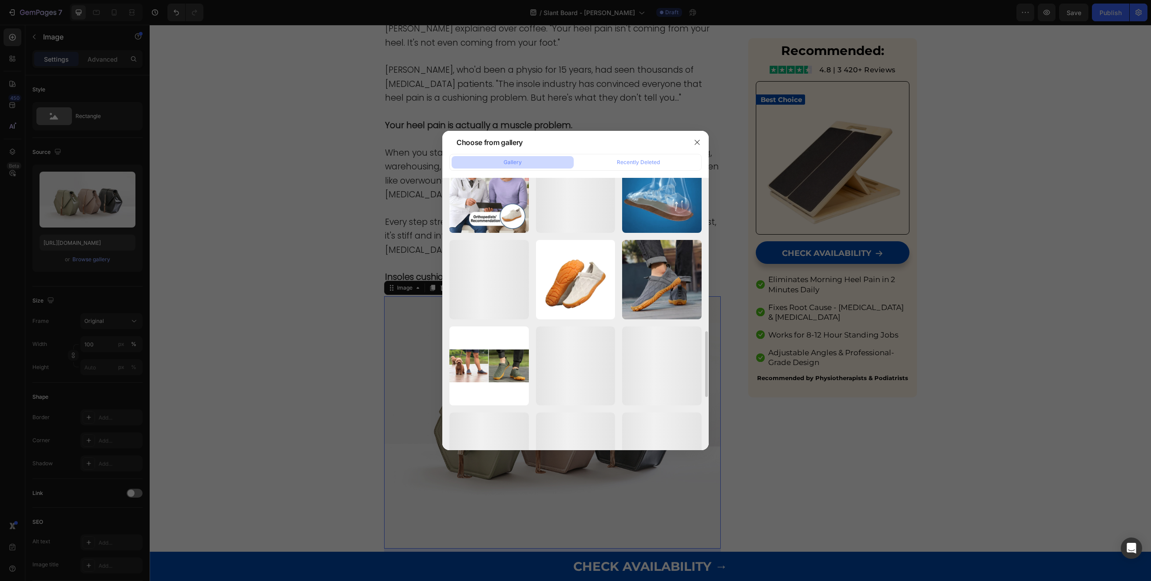
scroll to position [514, 0]
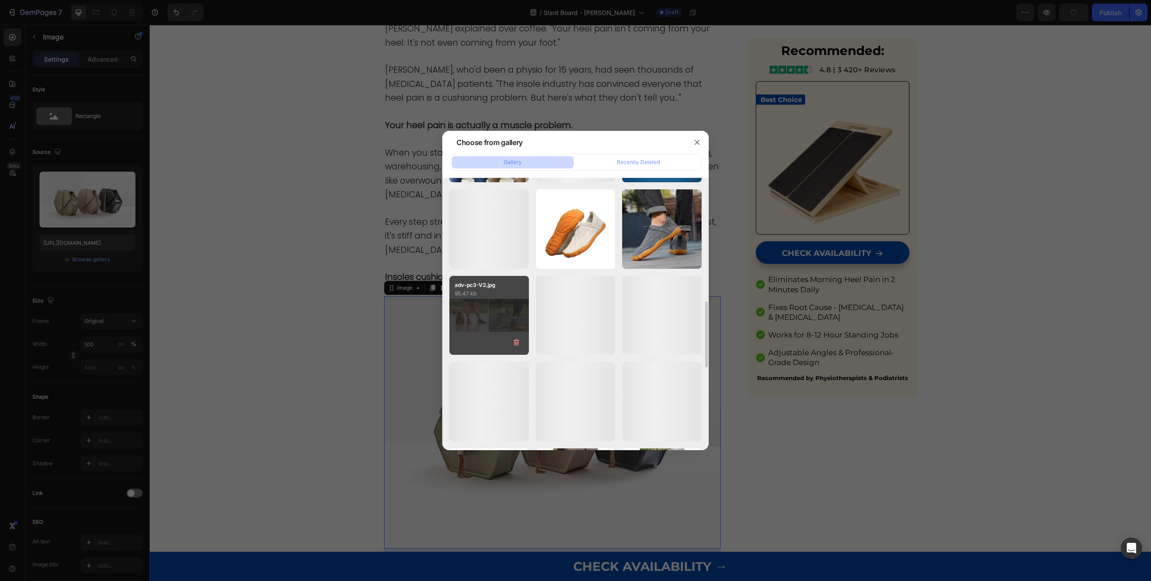
click at [488, 310] on div "adv-pc3-V2.jpg 95.47 kb" at bounding box center [488, 315] width 79 height 79
type input "[URL][DOMAIN_NAME]"
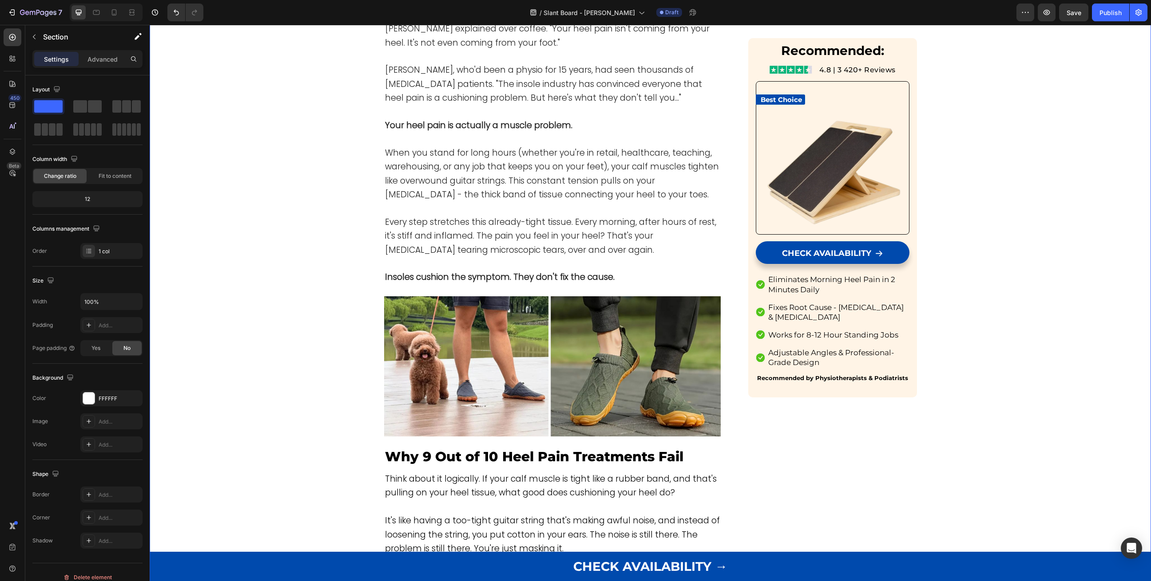
click at [443, 322] on img at bounding box center [552, 367] width 337 height 140
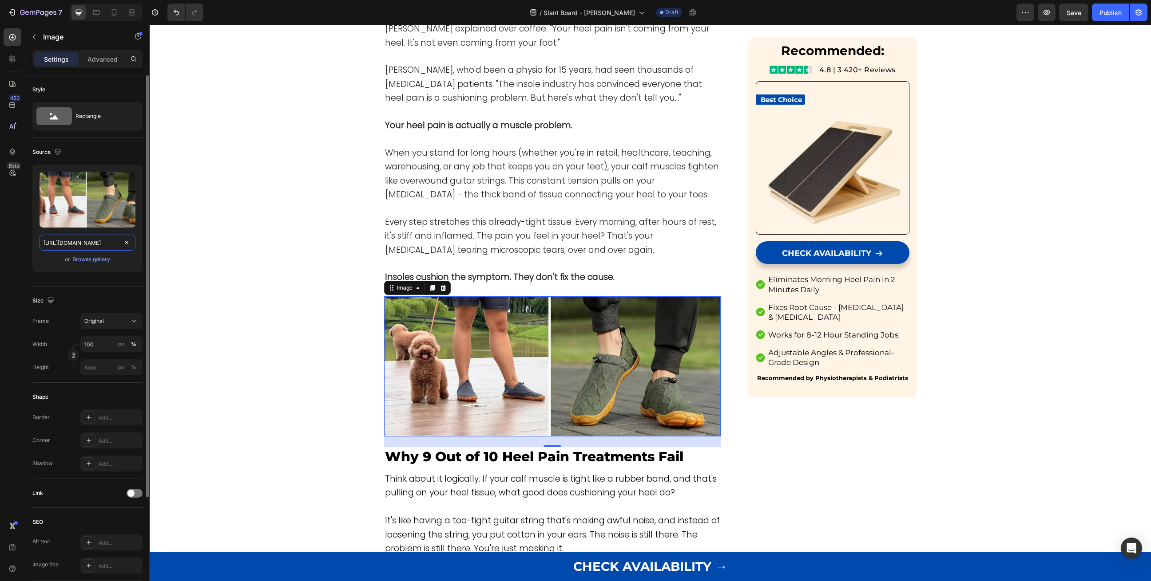
click at [61, 246] on input "[URL][DOMAIN_NAME]" at bounding box center [88, 243] width 96 height 16
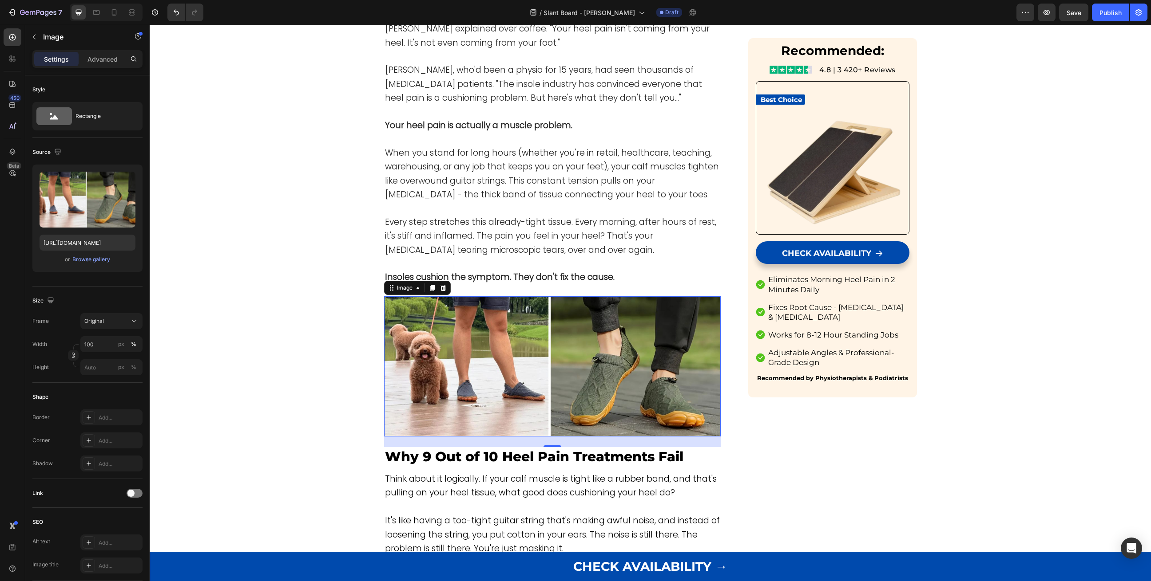
click at [560, 372] on img at bounding box center [552, 367] width 337 height 140
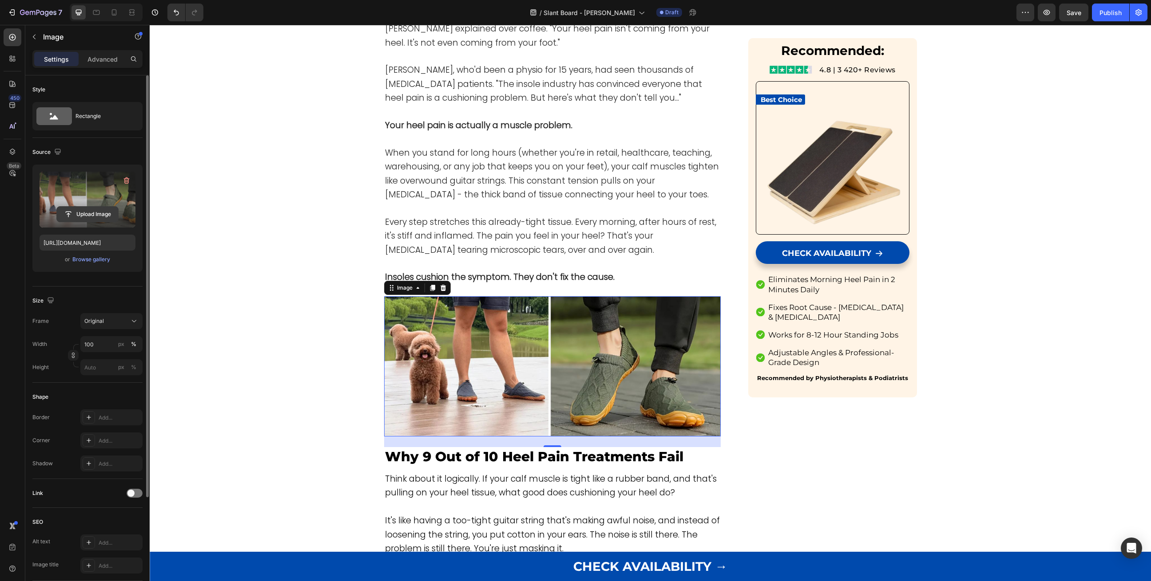
click at [91, 215] on input "file" at bounding box center [87, 214] width 61 height 15
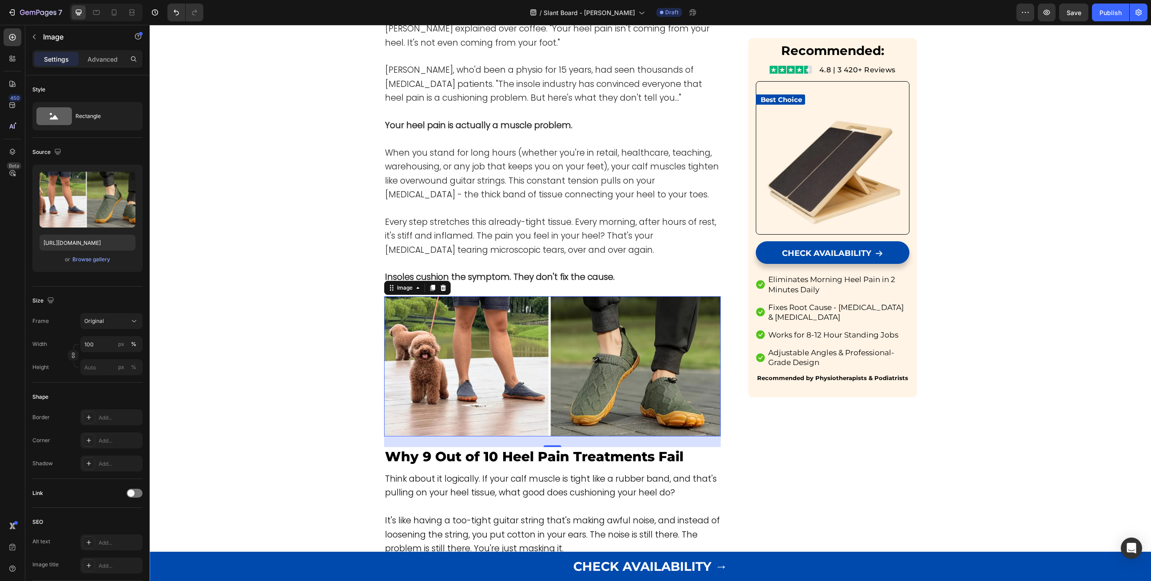
click at [528, 352] on img at bounding box center [552, 367] width 337 height 140
click at [484, 328] on img at bounding box center [552, 367] width 337 height 140
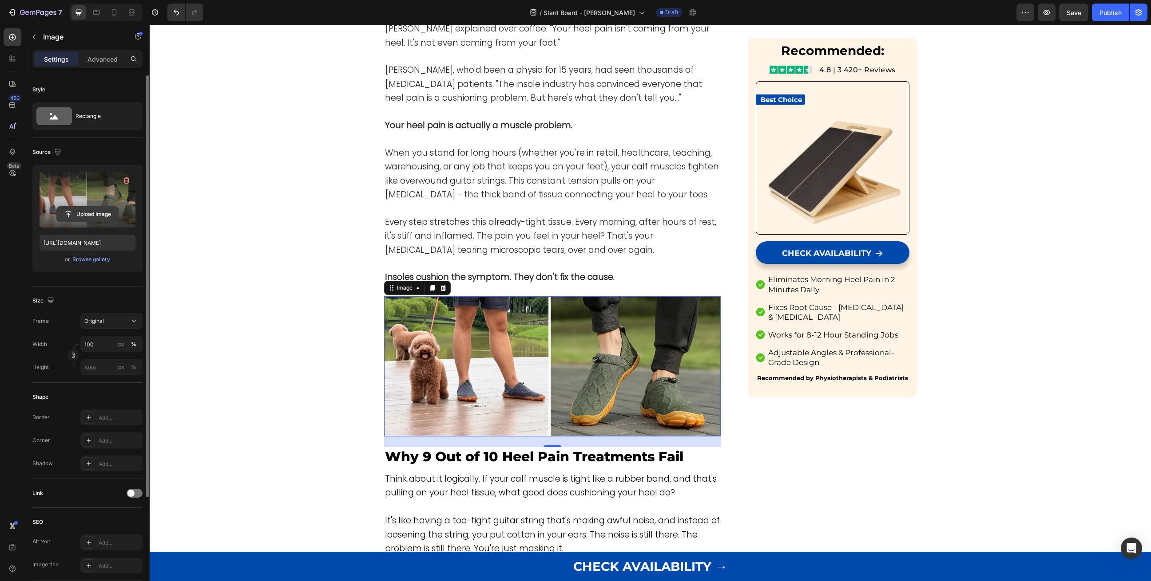
click at [86, 212] on input "file" at bounding box center [87, 214] width 61 height 15
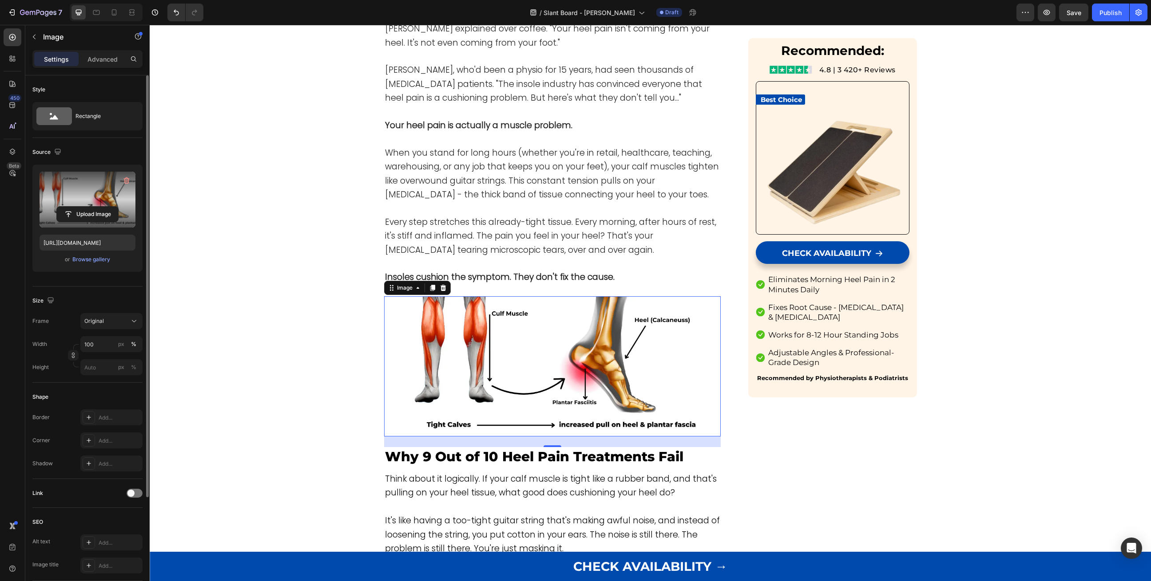
type input "[URL][DOMAIN_NAME]"
click at [467, 179] on span "When you stand for long hours (whether you're in retail, healthcare, teaching, …" at bounding box center [552, 174] width 334 height 54
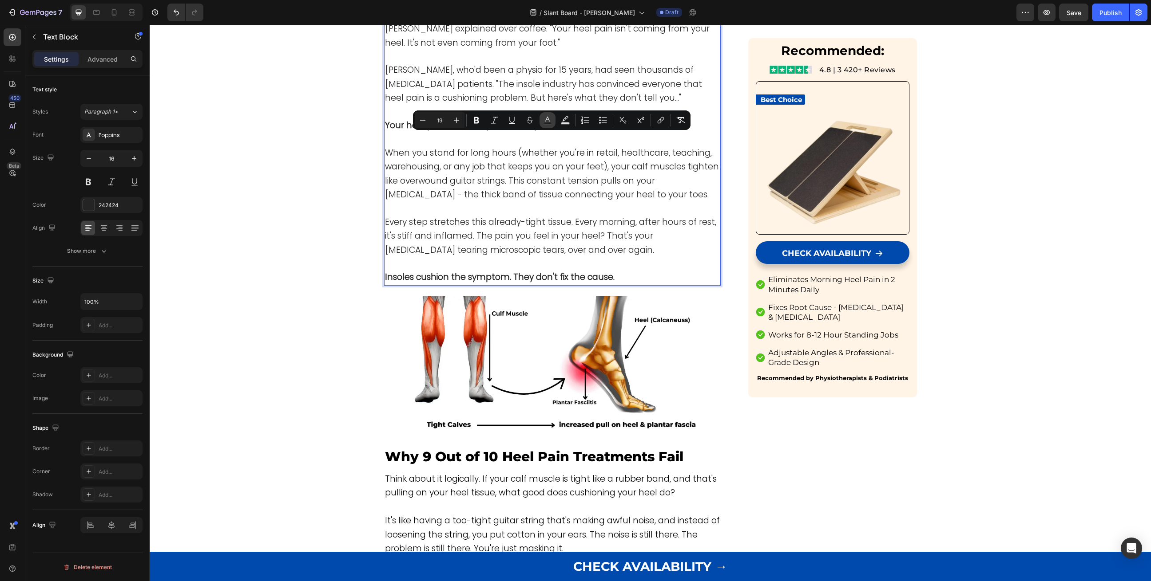
click at [555, 118] on button "Text Color" at bounding box center [547, 120] width 16 height 16
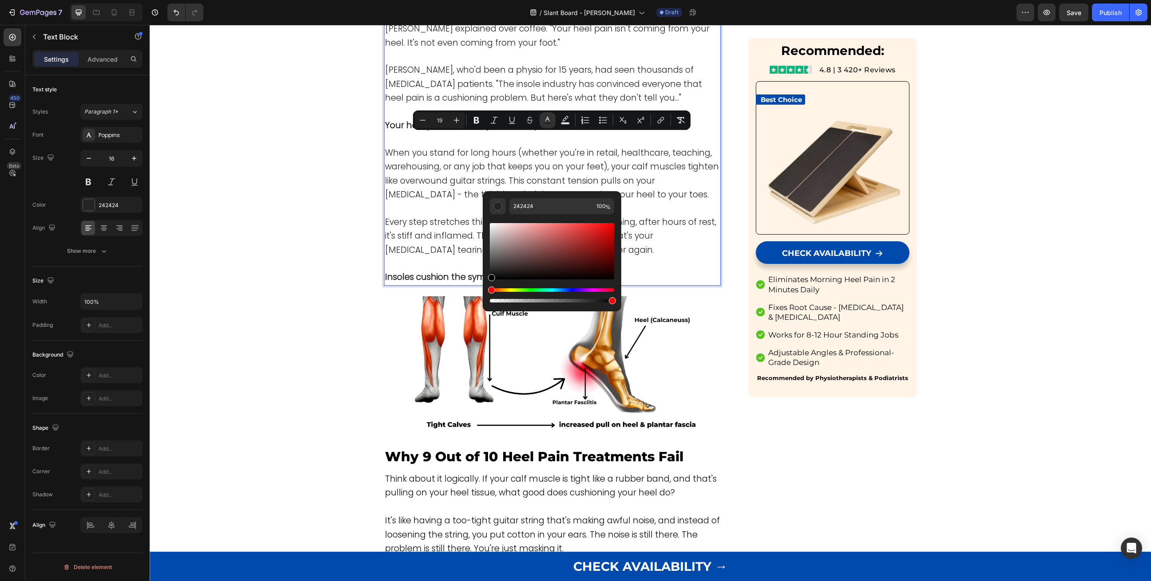
drag, startPoint x: 491, startPoint y: 278, endPoint x: 485, endPoint y: 293, distance: 16.1
click at [485, 293] on div "242424 100 %" at bounding box center [551, 247] width 138 height 113
type input "000000"
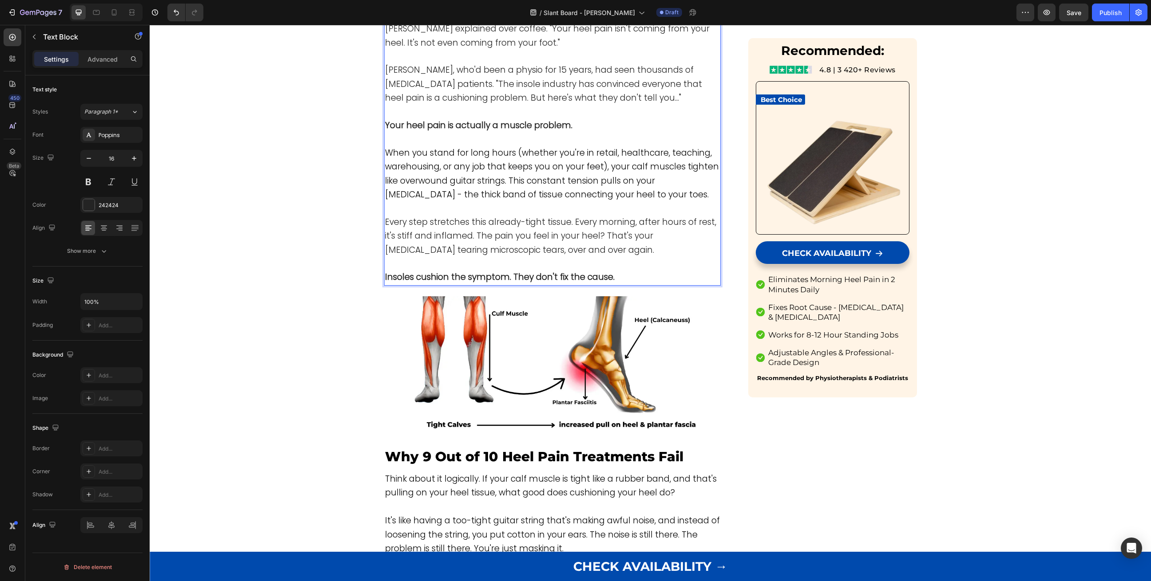
click at [439, 228] on span "Every step stretches this already-tight tissue. Every morning, after hours of r…" at bounding box center [550, 236] width 331 height 40
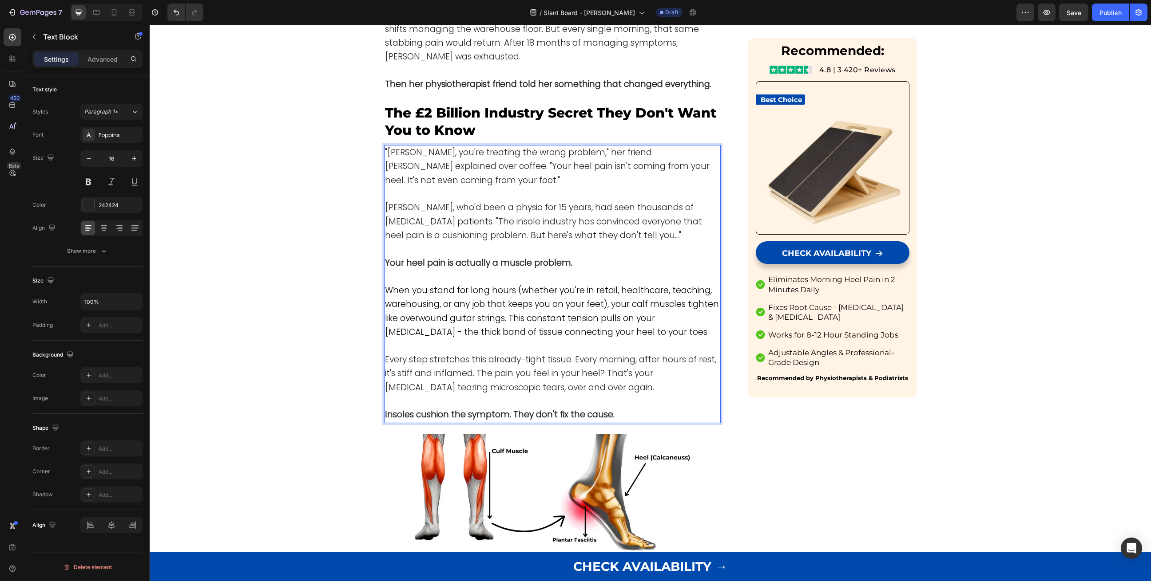
scroll to position [662, 0]
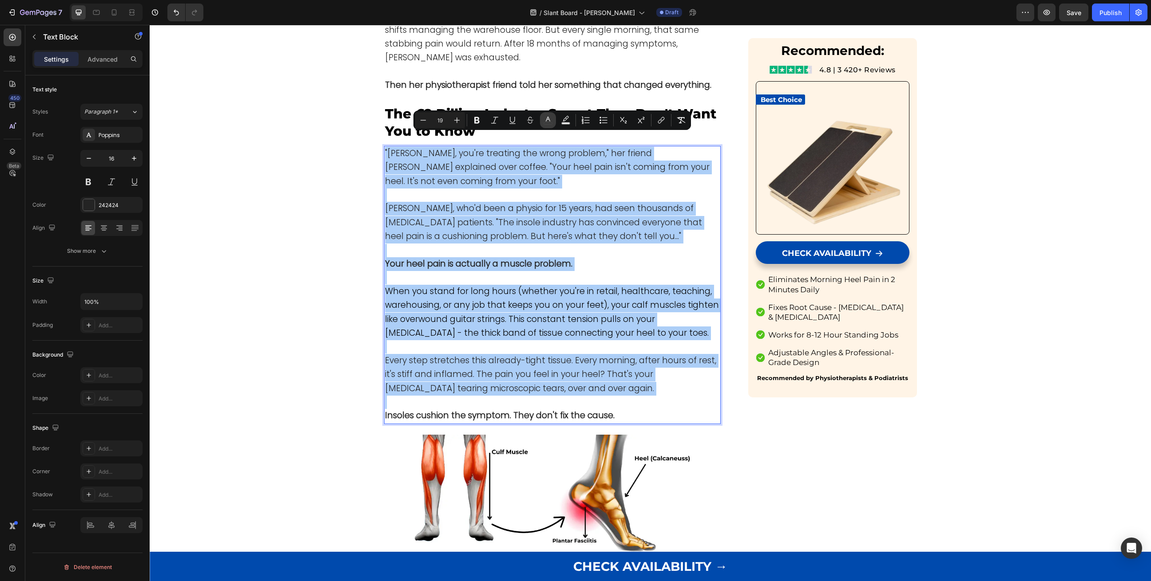
click at [546, 117] on icon "Editor contextual toolbar" at bounding box center [547, 120] width 9 height 9
type input "242424"
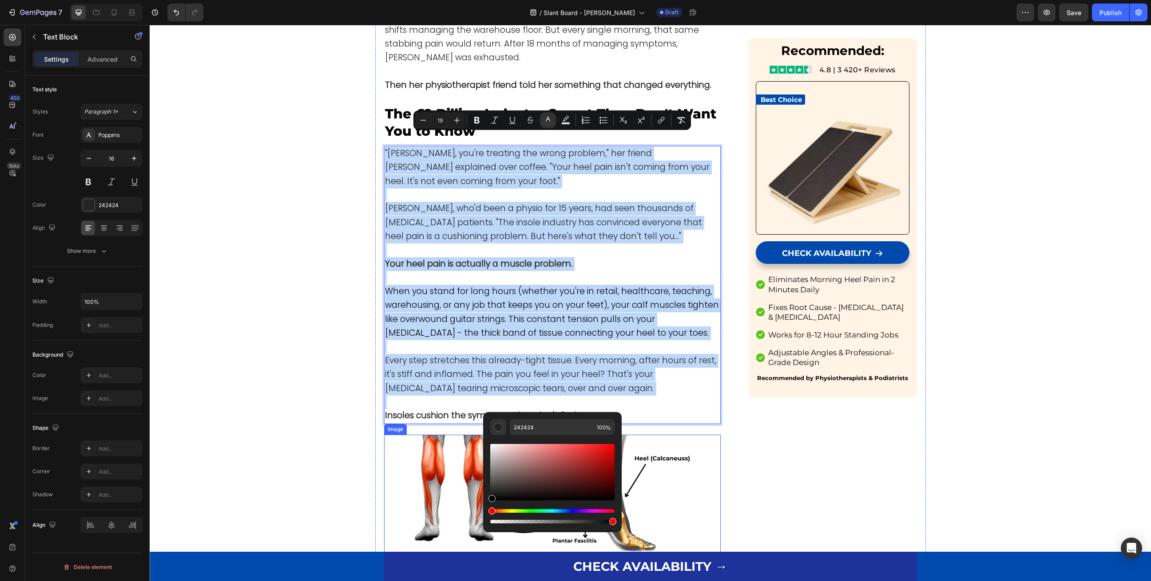
type input "000000"
drag, startPoint x: 654, startPoint y: 494, endPoint x: 460, endPoint y: 562, distance: 205.1
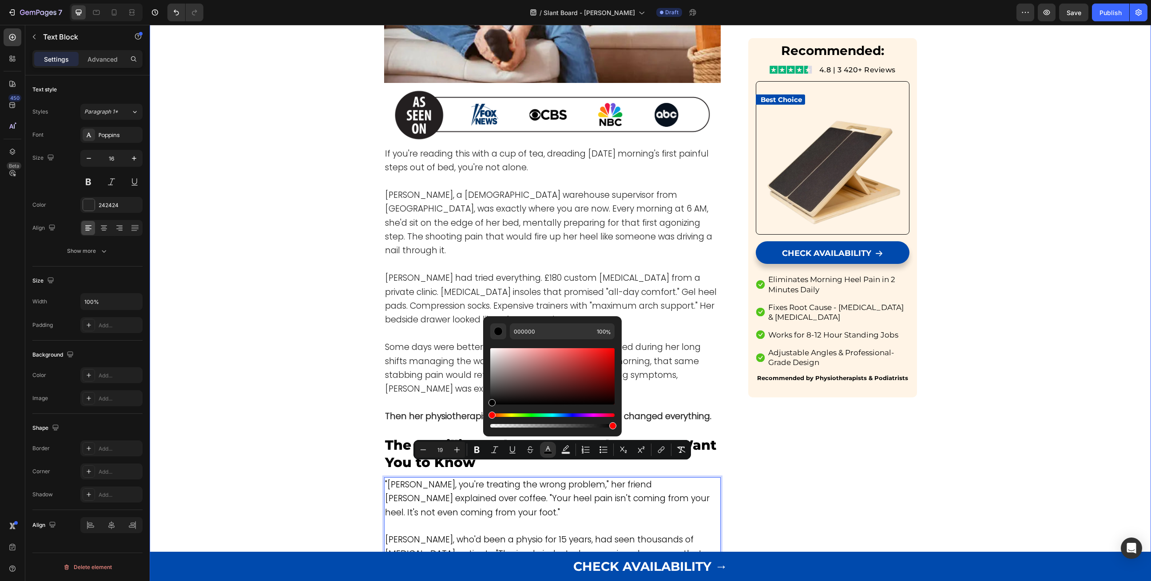
scroll to position [324, 0]
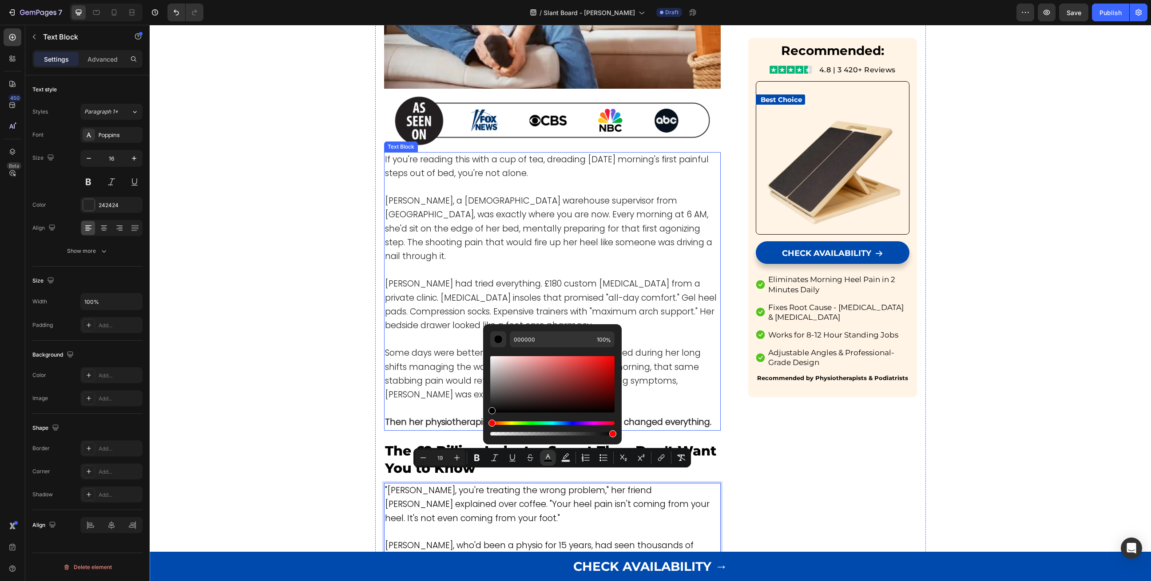
click at [405, 300] on span "[PERSON_NAME] had tried everything. £180 custom [MEDICAL_DATA] from a private c…" at bounding box center [551, 305] width 332 height 54
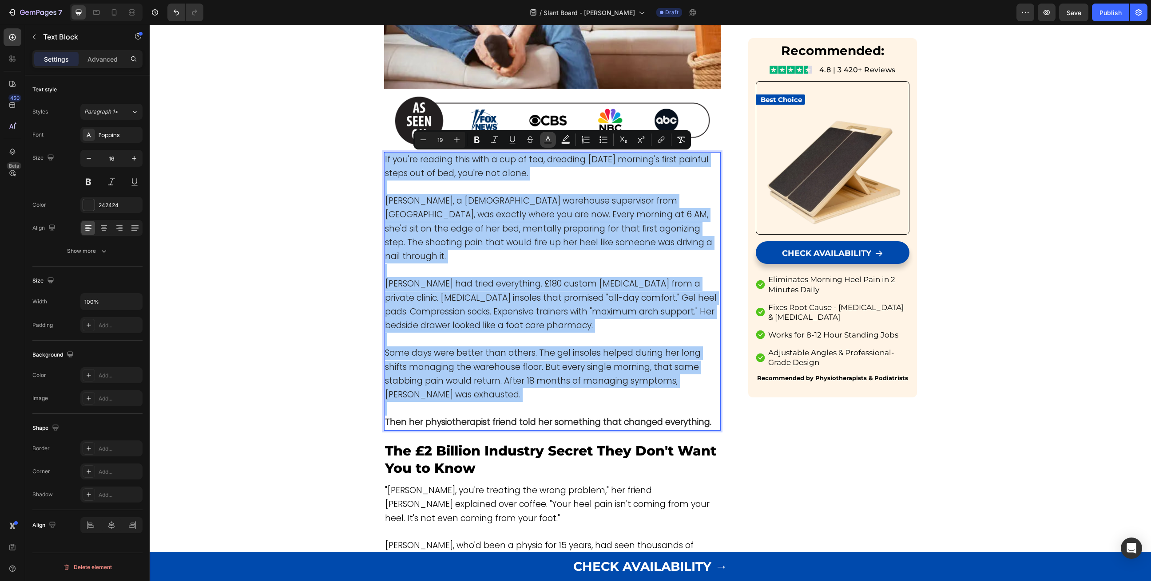
click at [551, 141] on icon "Editor contextual toolbar" at bounding box center [547, 139] width 9 height 9
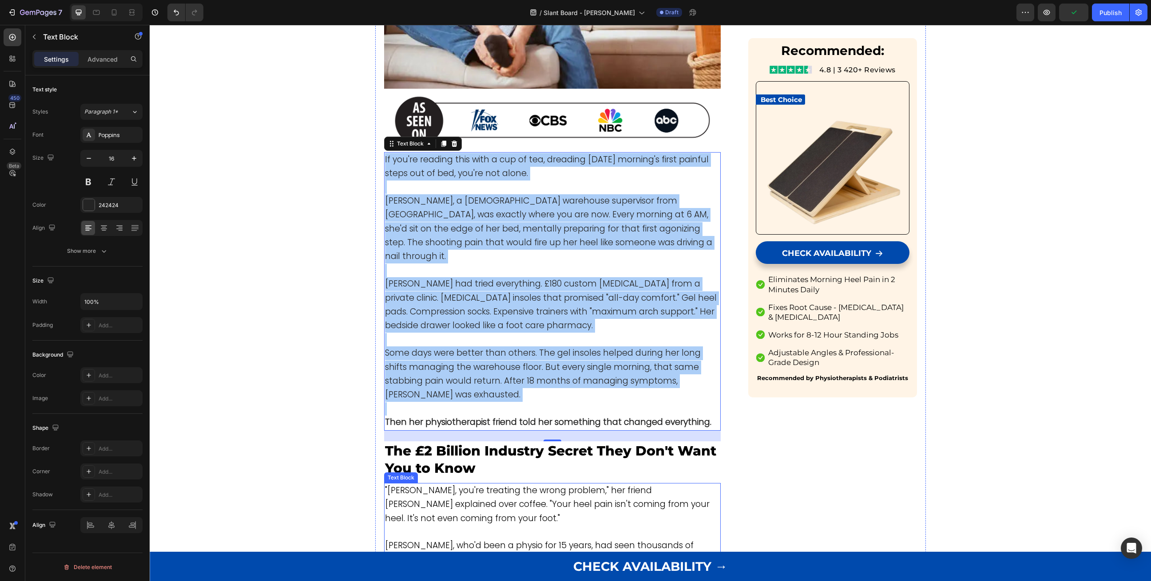
drag, startPoint x: 652, startPoint y: 532, endPoint x: 496, endPoint y: 506, distance: 158.3
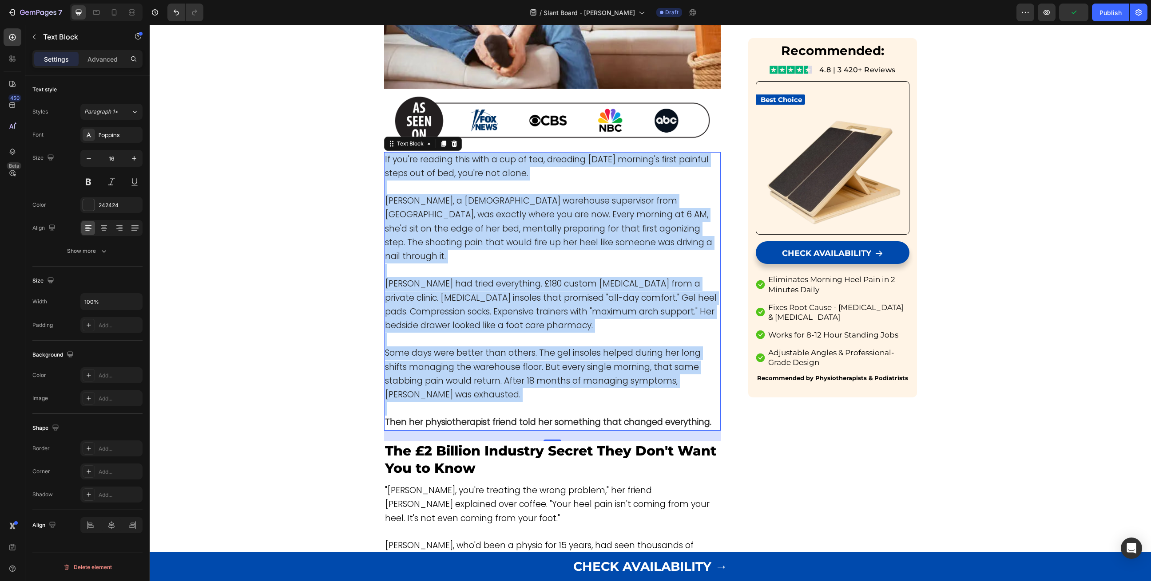
click at [528, 278] on span "[PERSON_NAME] had tried everything. £180 custom [MEDICAL_DATA] from a private c…" at bounding box center [551, 305] width 332 height 54
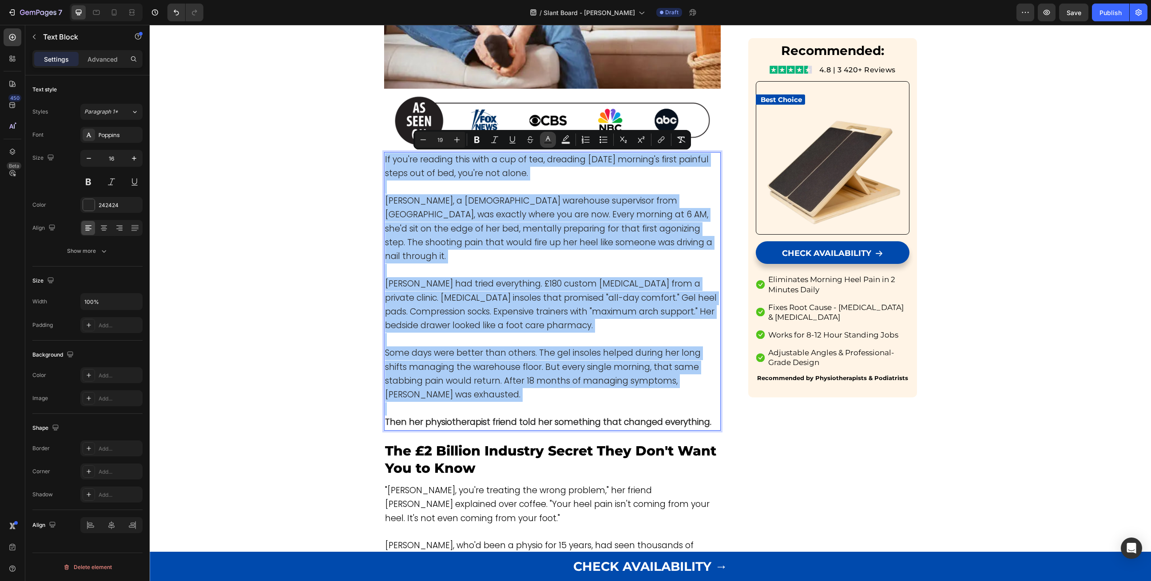
click at [545, 138] on icon "Editor contextual toolbar" at bounding box center [547, 139] width 9 height 9
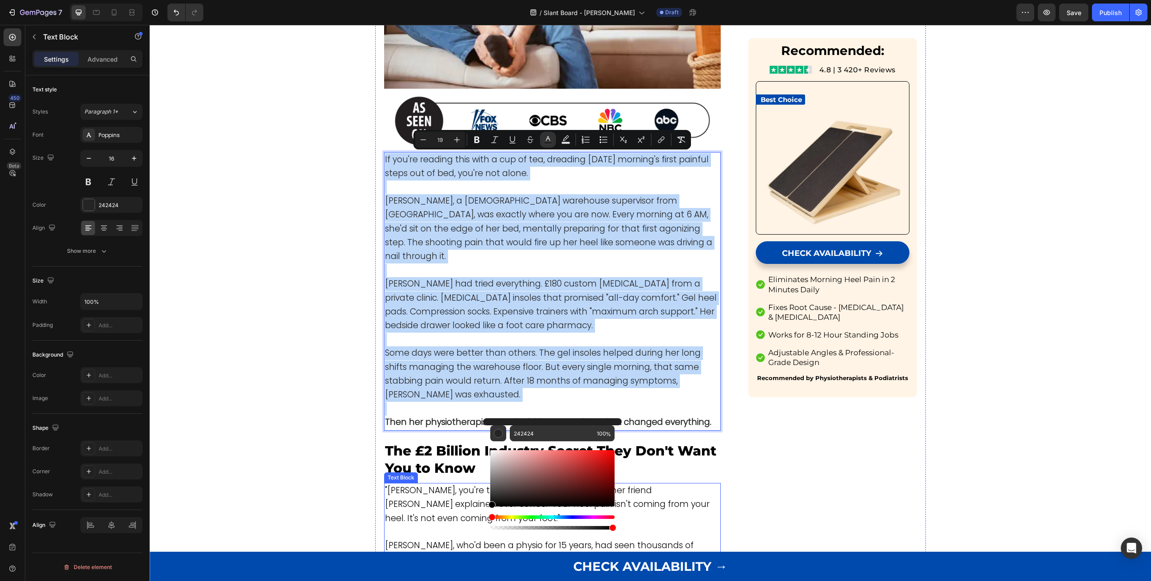
drag, startPoint x: 646, startPoint y: 526, endPoint x: 457, endPoint y: 546, distance: 189.7
type input "000000"
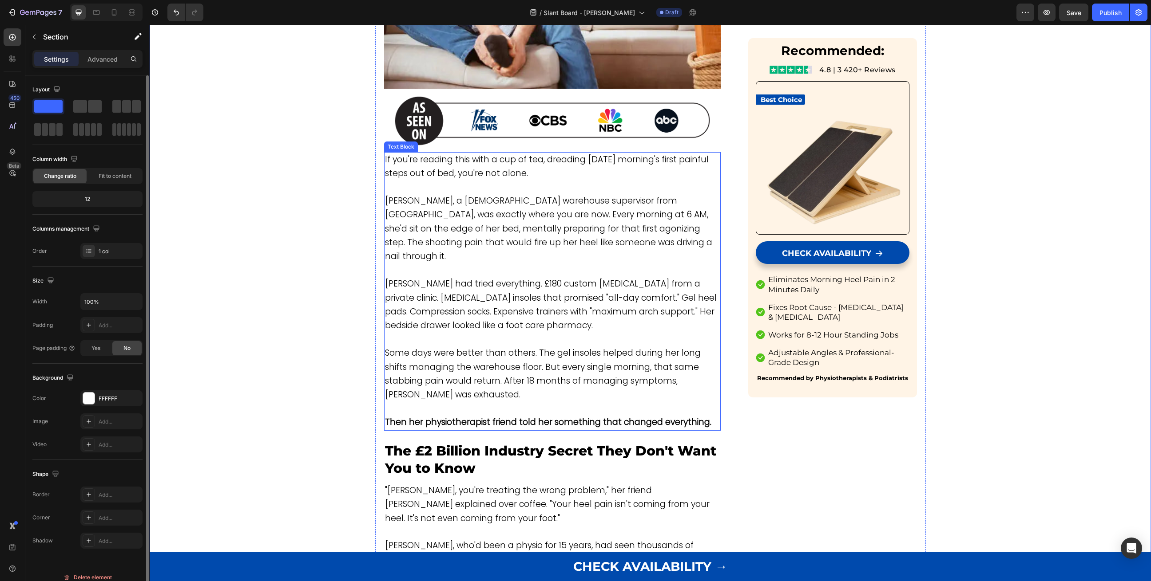
click at [417, 278] on span "[PERSON_NAME] had tried everything. £180 custom [MEDICAL_DATA] from a private c…" at bounding box center [551, 305] width 332 height 54
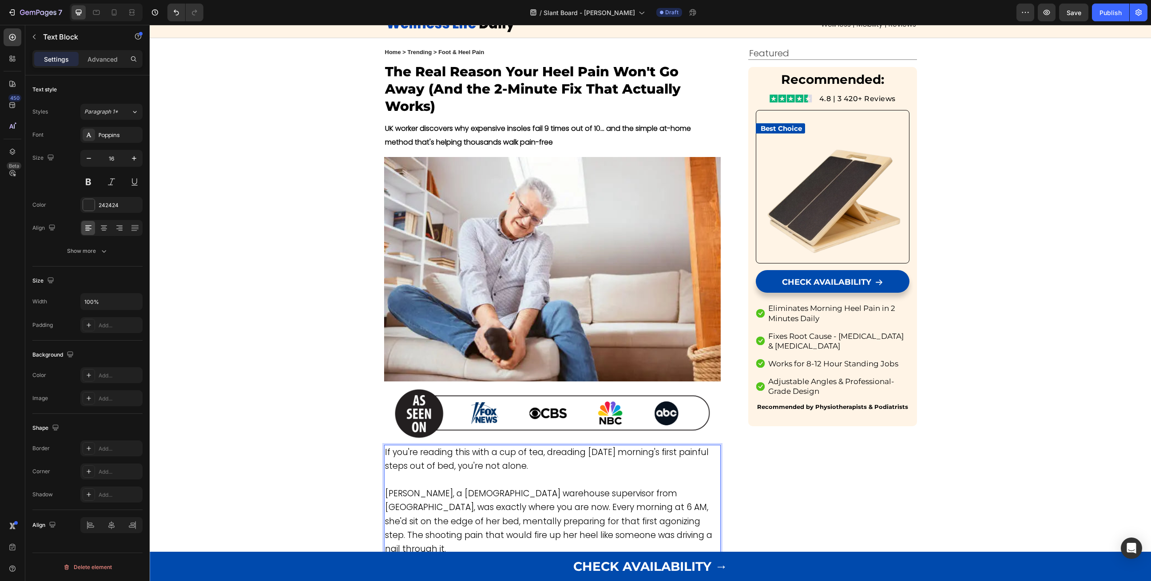
scroll to position [0, 0]
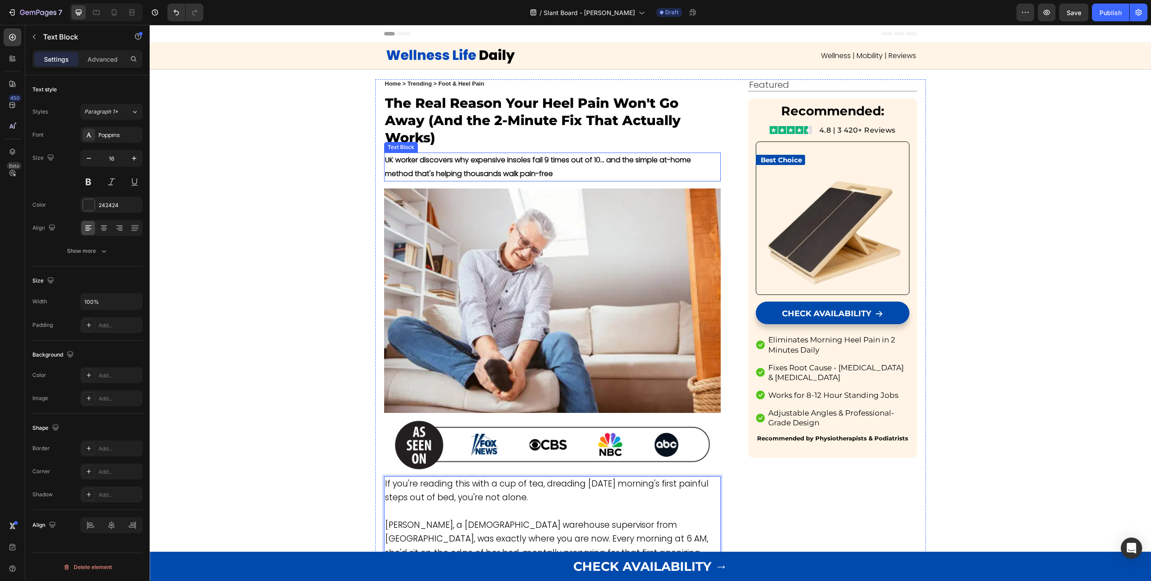
click at [424, 172] on strong "UK worker discovers why expensive insoles fail 9 times out of 10... and the sim…" at bounding box center [538, 167] width 306 height 24
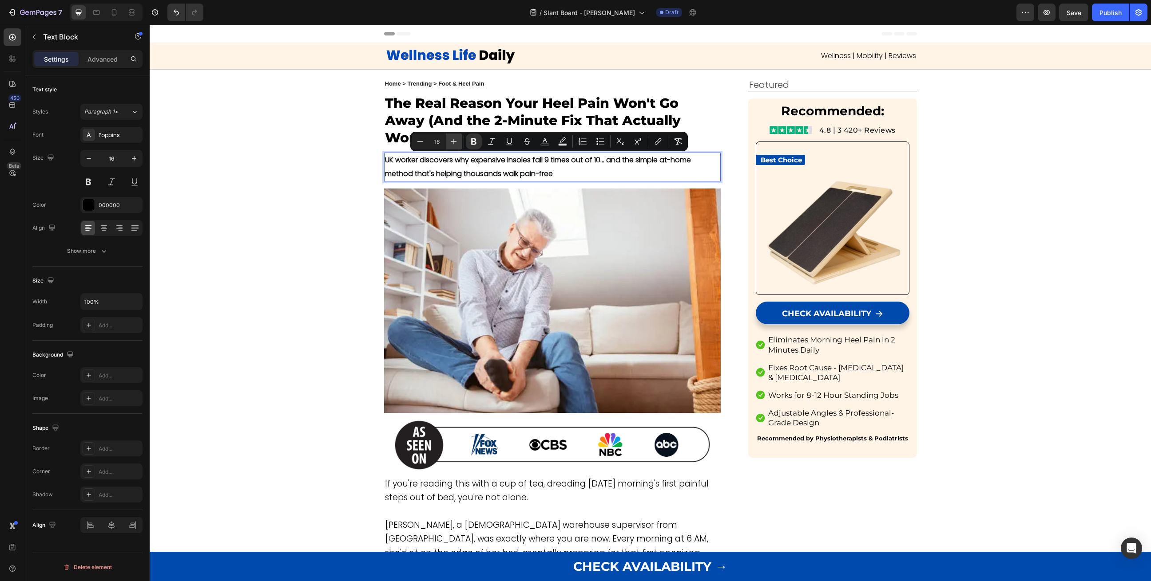
click at [455, 142] on icon "Editor contextual toolbar" at bounding box center [454, 142] width 6 height 6
type input "17"
click at [438, 166] on strong "UK worker discovers why expensive insoles fail 9 times out of 10... and the sim…" at bounding box center [543, 167] width 316 height 24
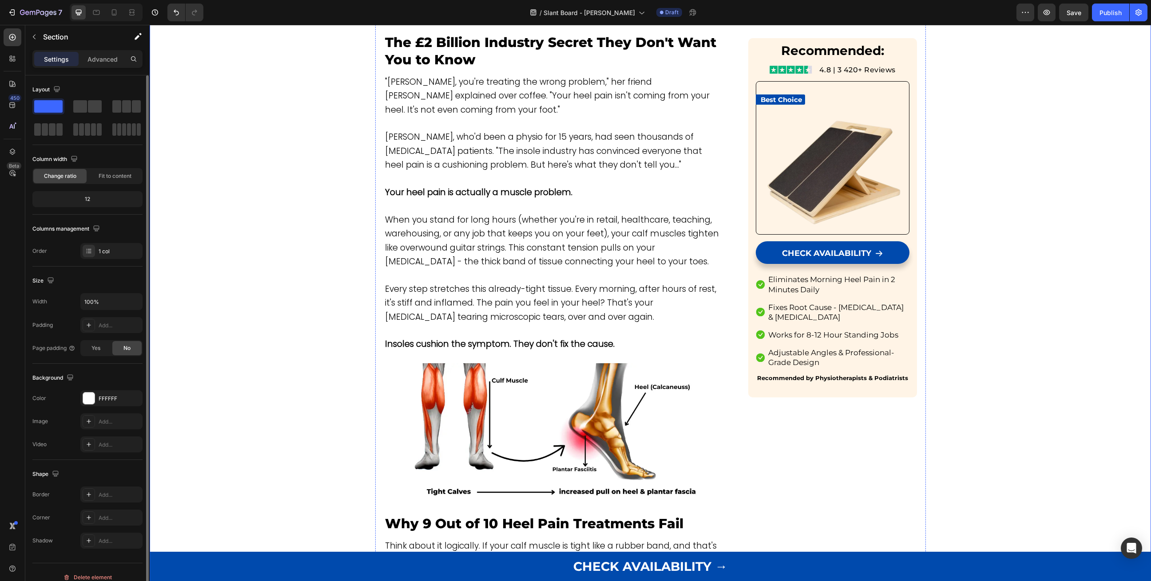
scroll to position [744, 0]
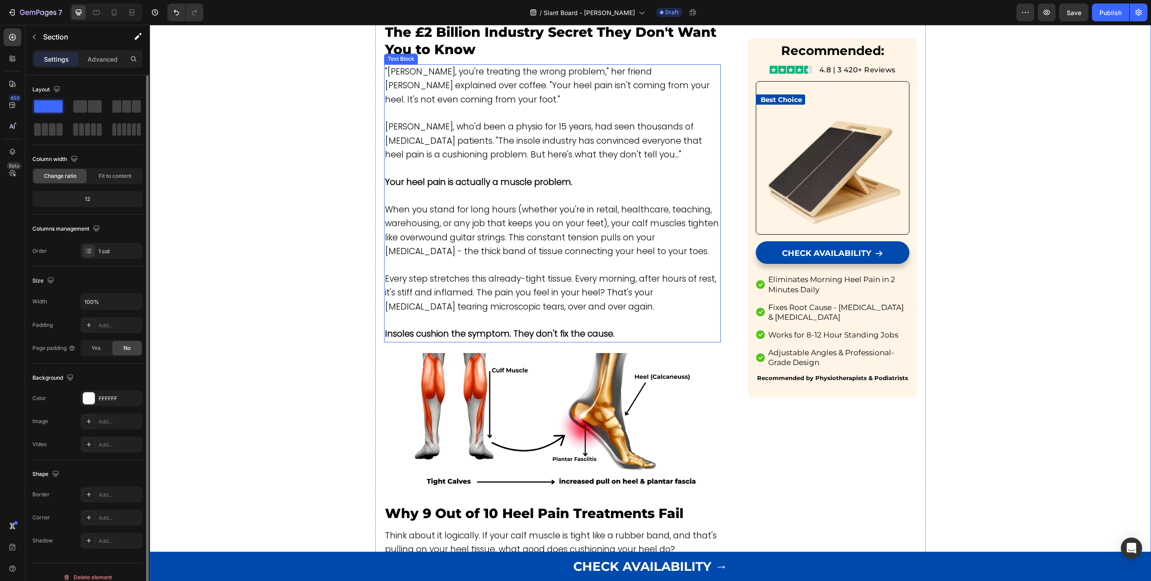
click at [475, 289] on span "Every step stretches this already-tight tissue. Every morning, after hours of r…" at bounding box center [550, 293] width 331 height 40
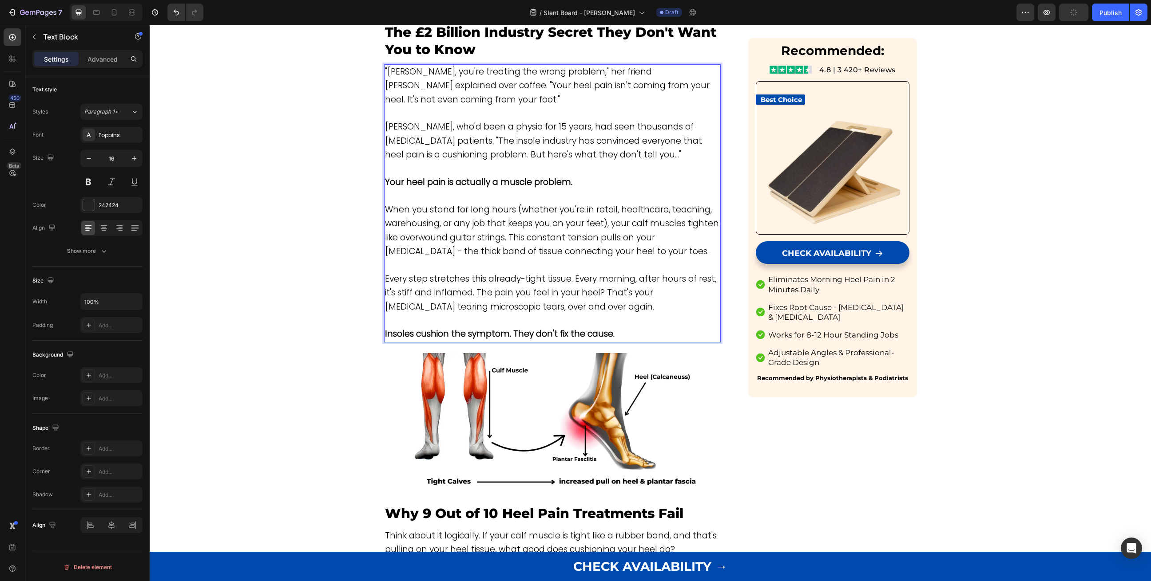
click at [473, 276] on span "Every step stretches this already-tight tissue. Every morning, after hours of r…" at bounding box center [550, 293] width 331 height 40
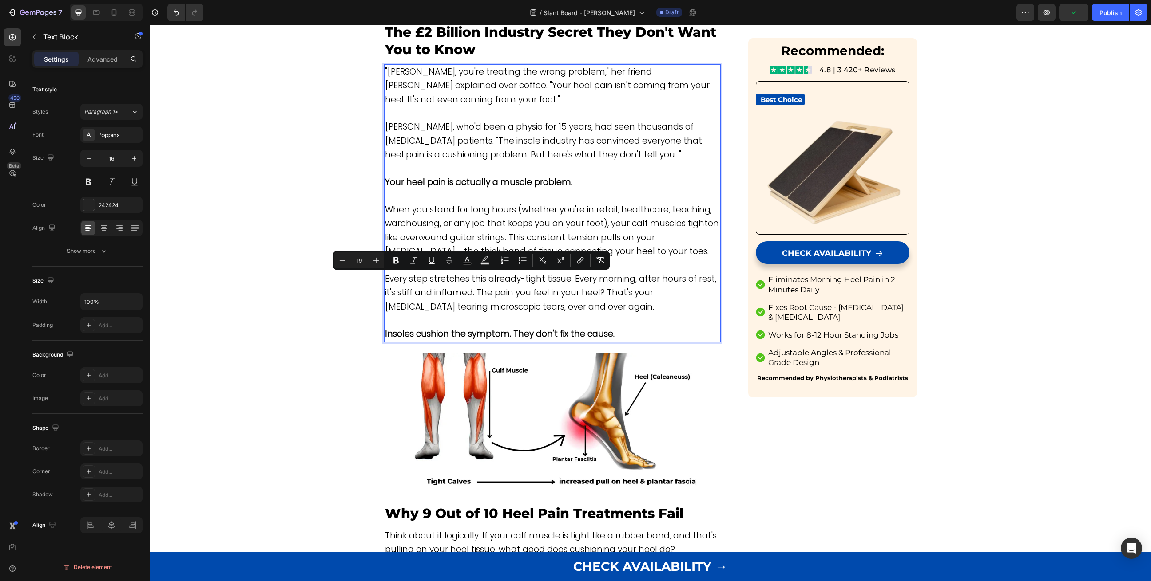
click at [473, 276] on span "Every step stretches this already-tight tissue. Every morning, after hours of r…" at bounding box center [550, 293] width 331 height 40
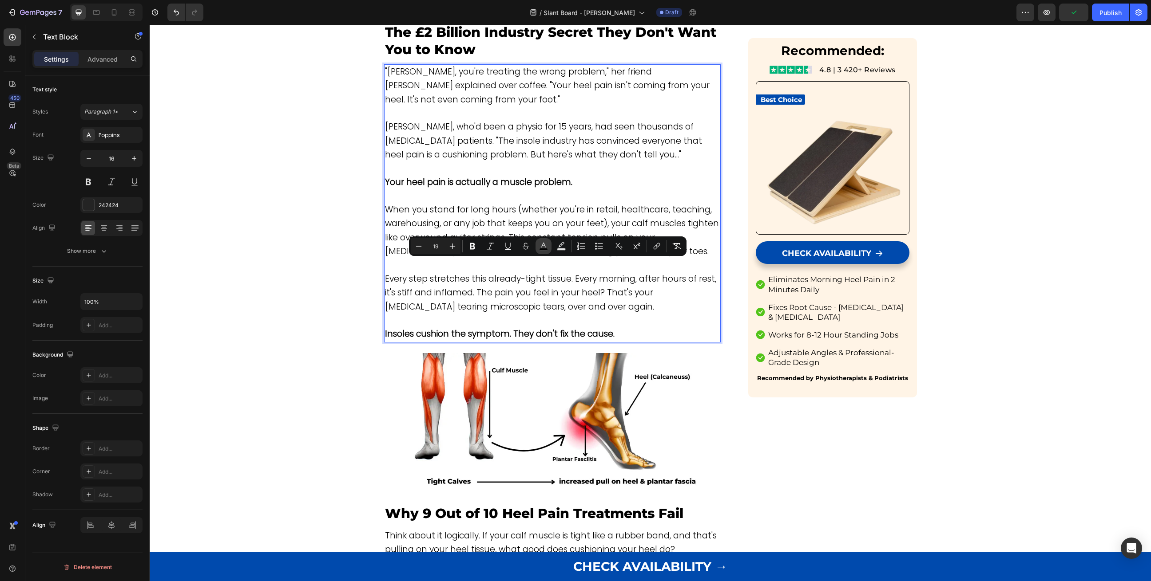
click at [543, 244] on icon "Editor contextual toolbar" at bounding box center [543, 245] width 4 height 5
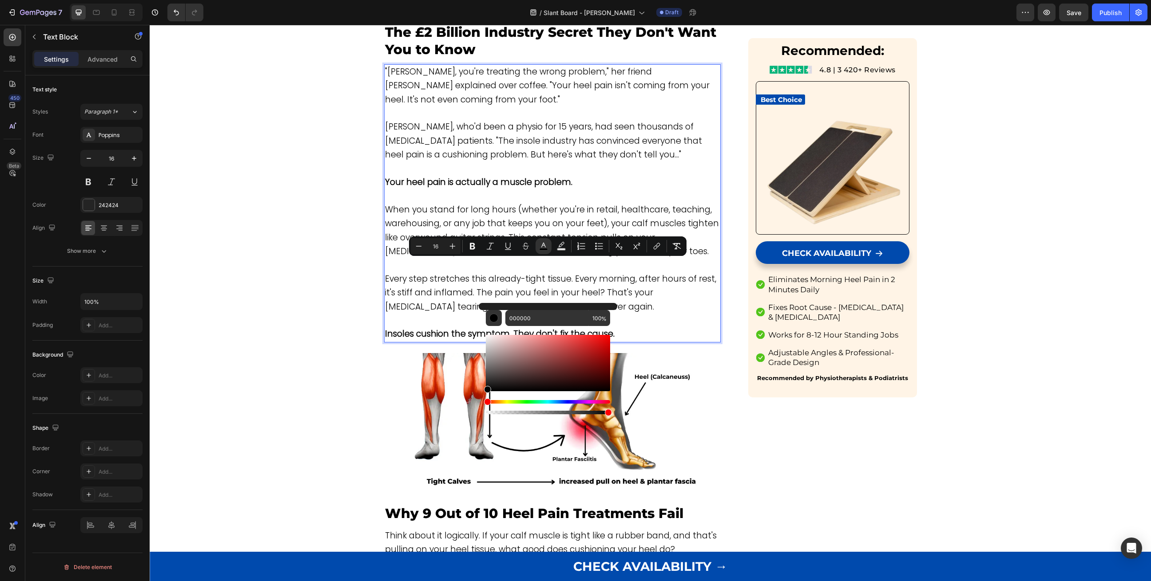
click at [418, 314] on p "Rich Text Editor. Editing area: main" at bounding box center [552, 320] width 335 height 13
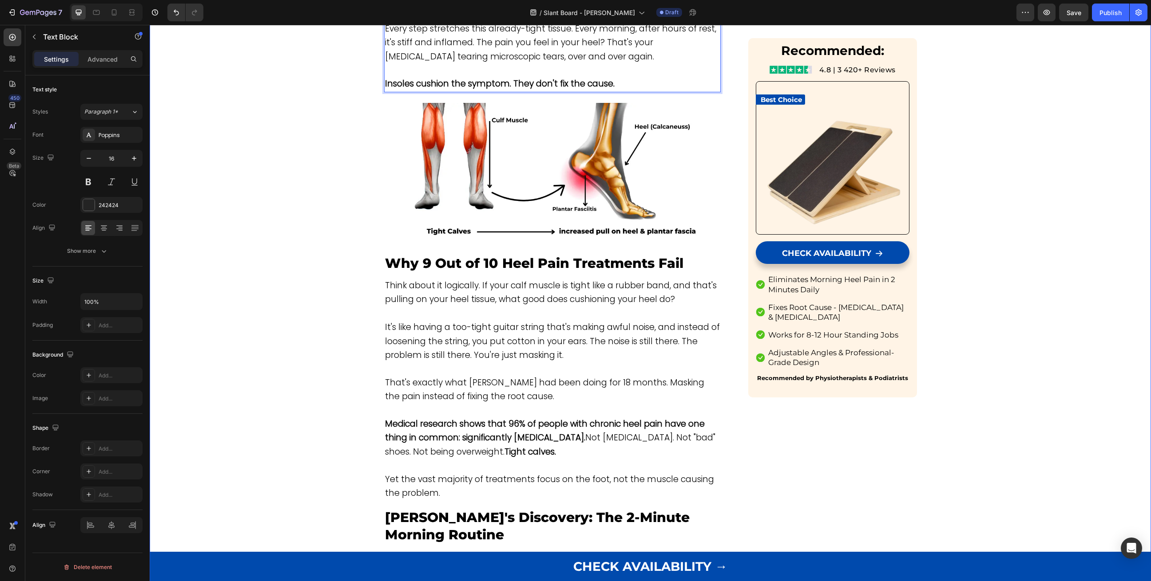
scroll to position [1073, 0]
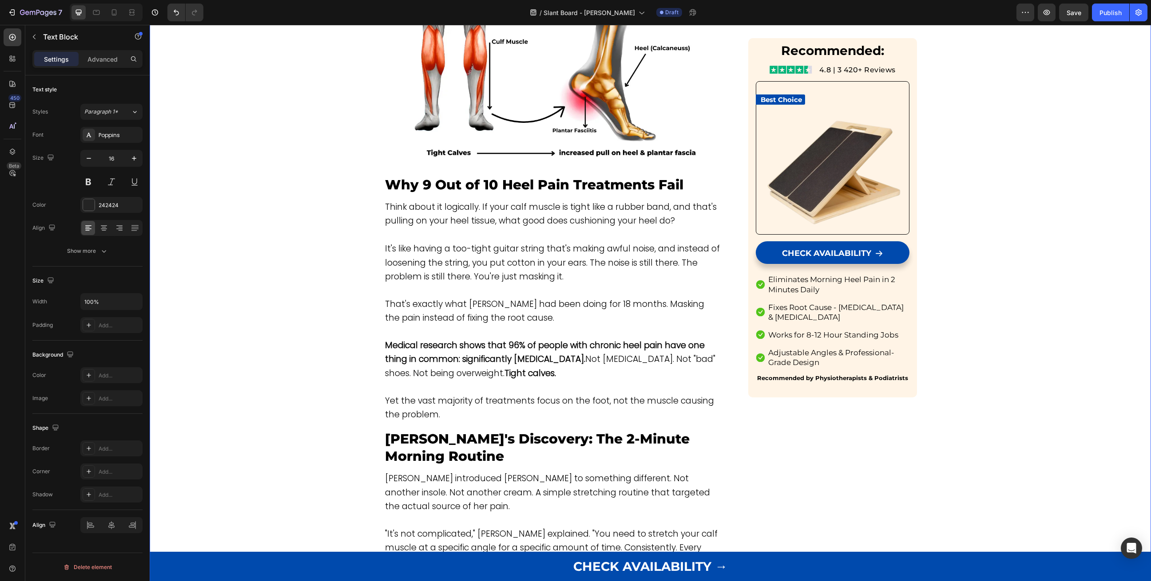
click at [441, 284] on p "Rich Text Editor. Editing area: main" at bounding box center [552, 290] width 335 height 13
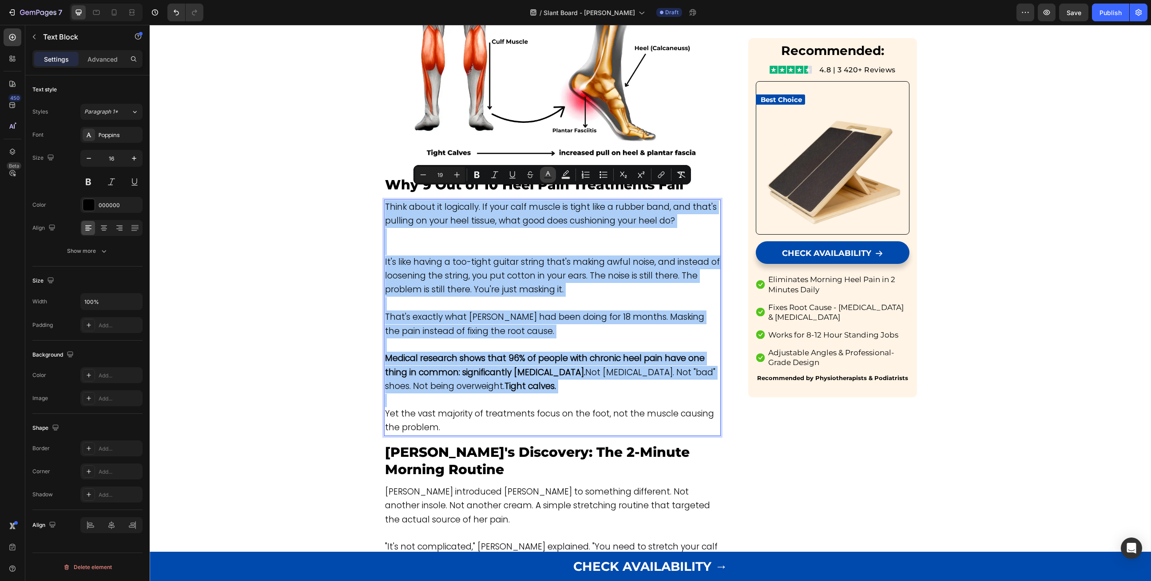
click at [551, 173] on icon "Editor contextual toolbar" at bounding box center [547, 174] width 9 height 9
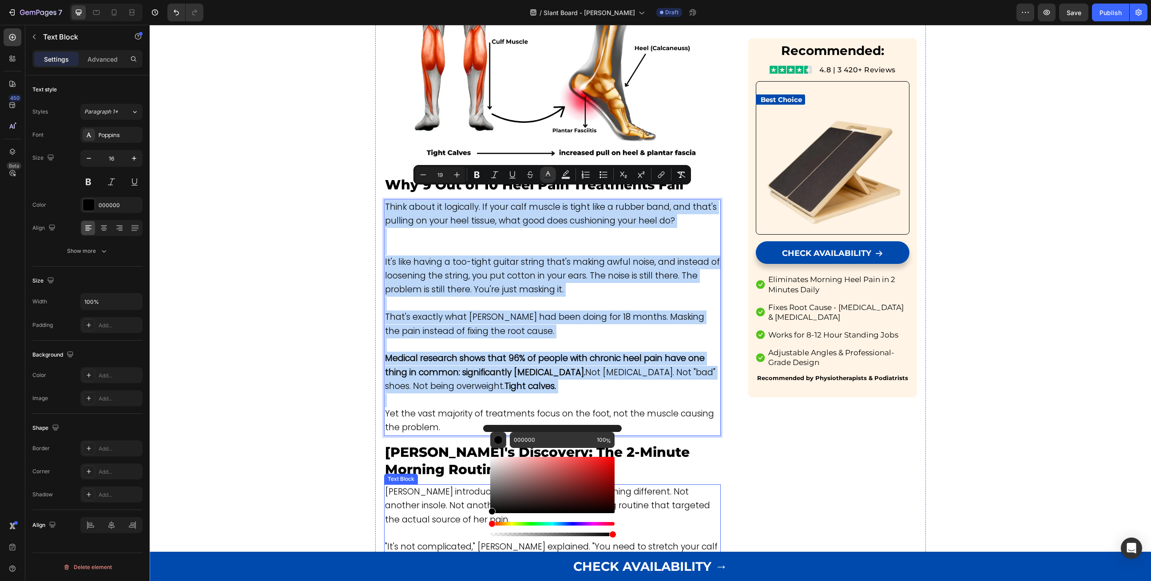
drag, startPoint x: 645, startPoint y: 526, endPoint x: 469, endPoint y: 548, distance: 177.7
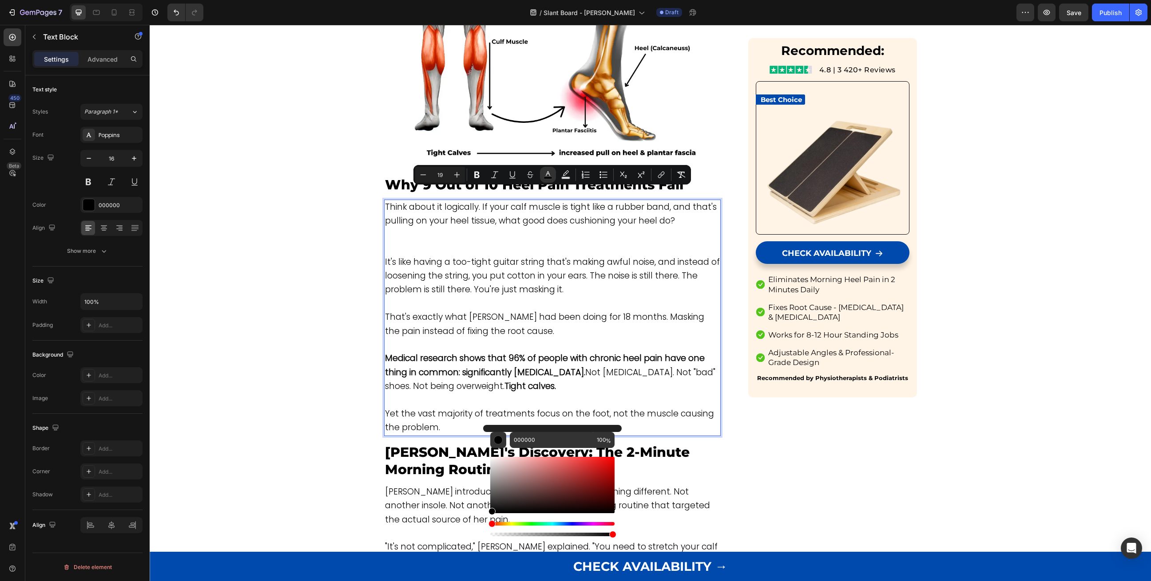
click at [426, 339] on p "Rich Text Editor. Editing area: main" at bounding box center [552, 345] width 335 height 13
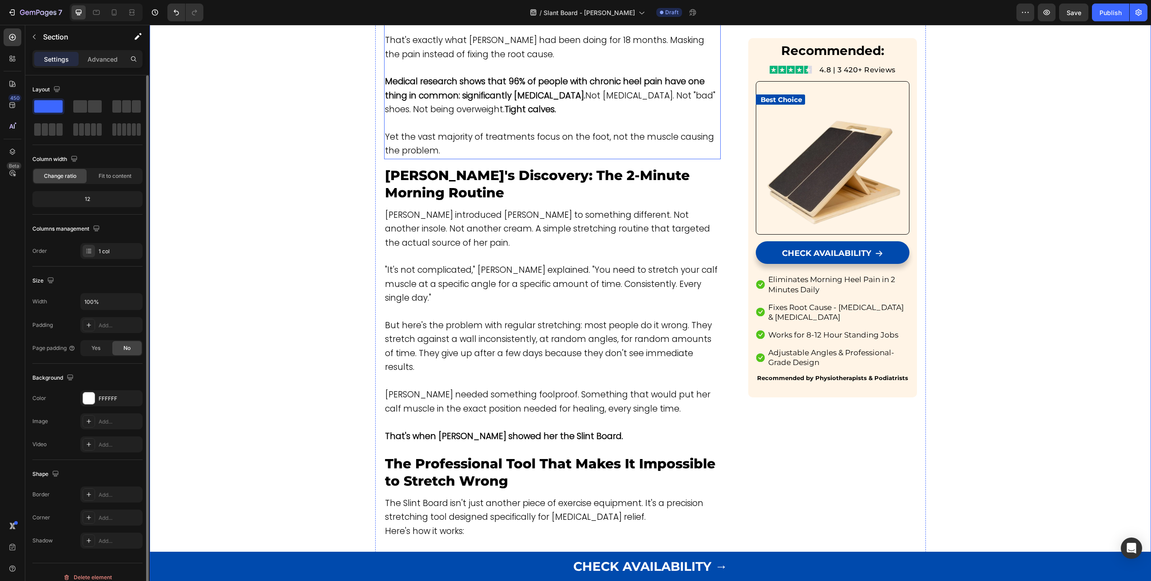
scroll to position [1365, 0]
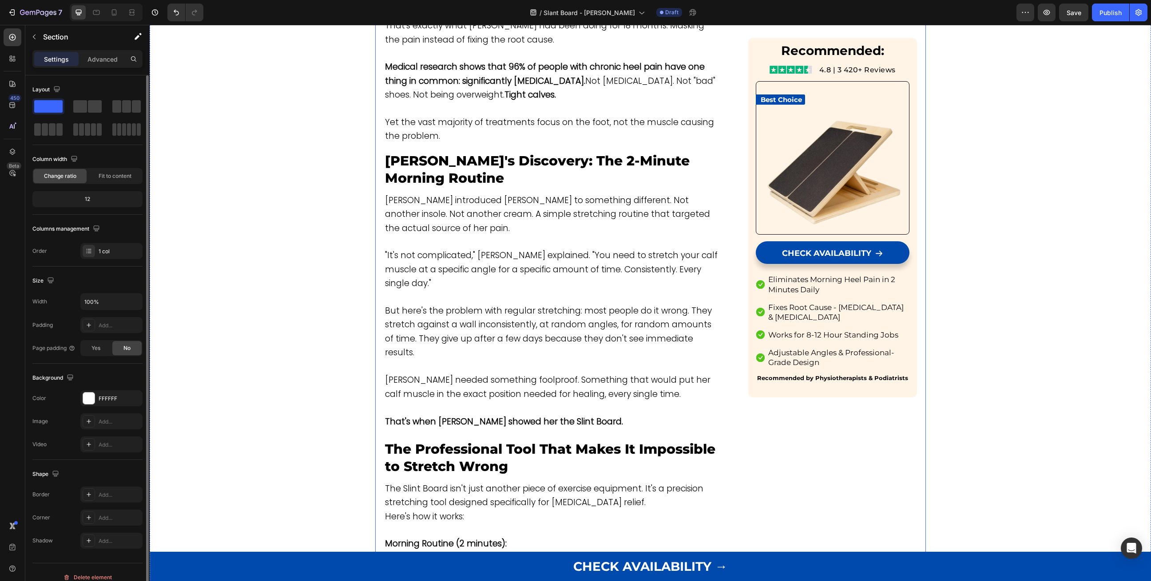
click at [455, 305] on span "But here's the problem with regular stretching: most people do it wrong. They s…" at bounding box center [548, 332] width 327 height 54
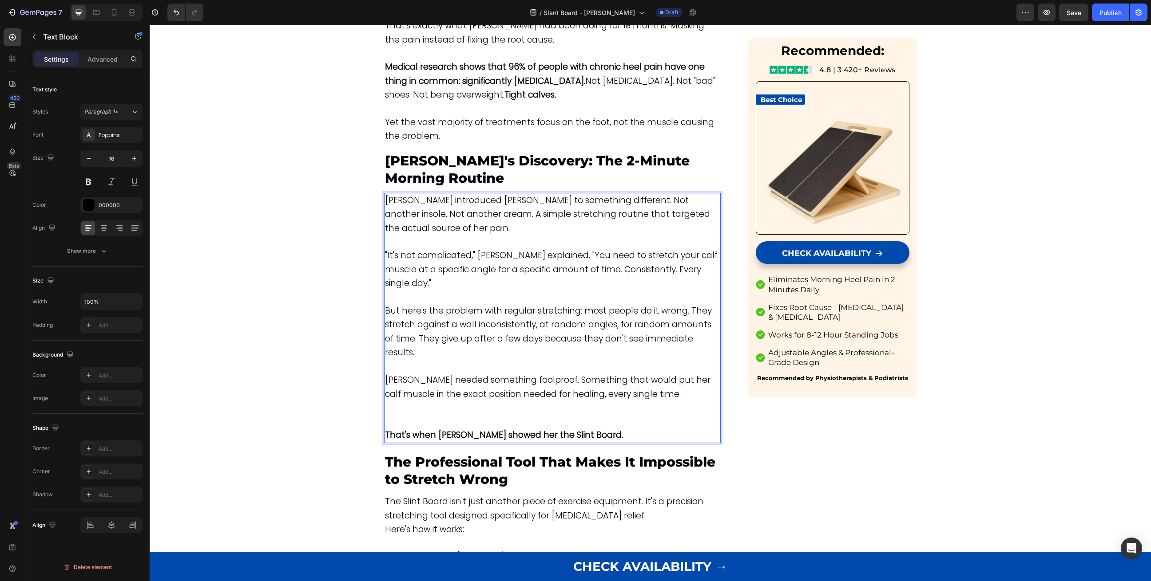
click at [455, 305] on span "But here's the problem with regular stretching: most people do it wrong. They s…" at bounding box center [548, 332] width 327 height 54
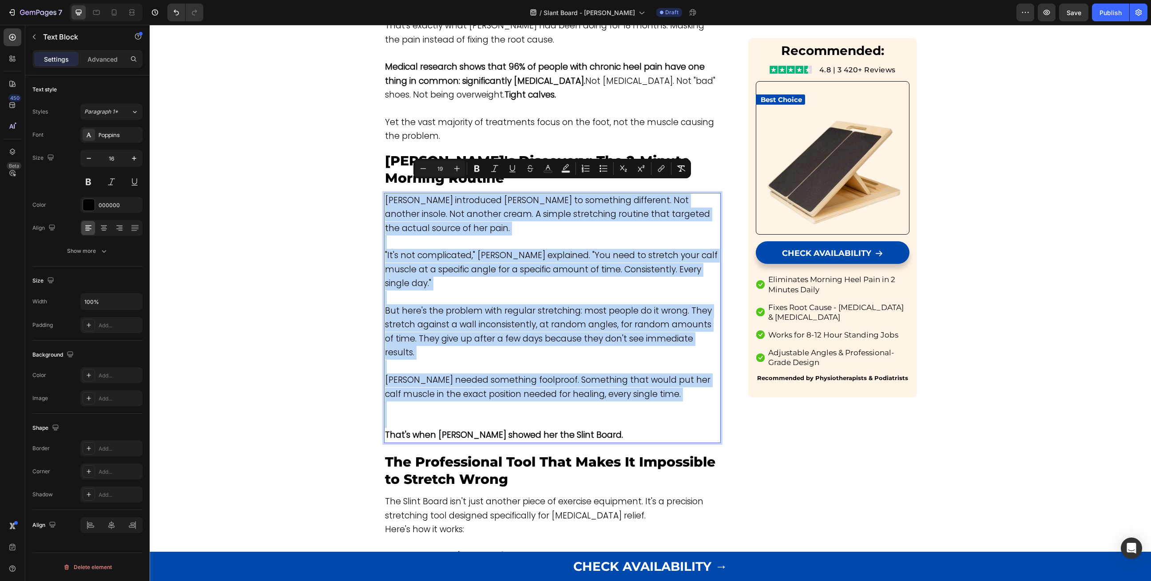
click at [444, 402] on p "Rich Text Editor. Editing area: main" at bounding box center [552, 415] width 335 height 27
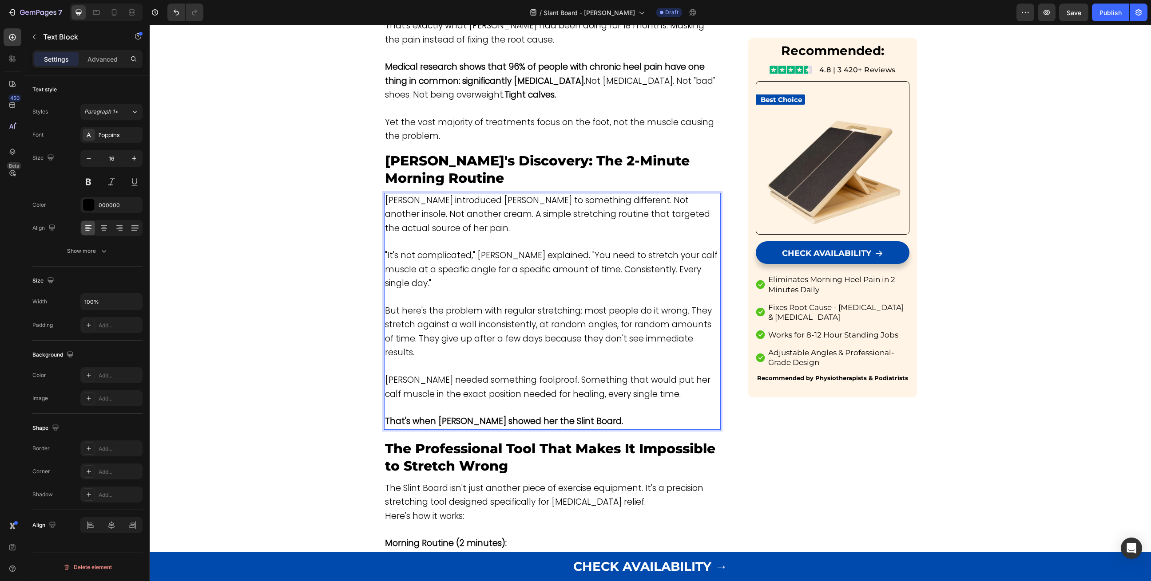
click at [496, 374] on span "[PERSON_NAME] needed something foolproof. Something that would put her calf mus…" at bounding box center [547, 387] width 325 height 26
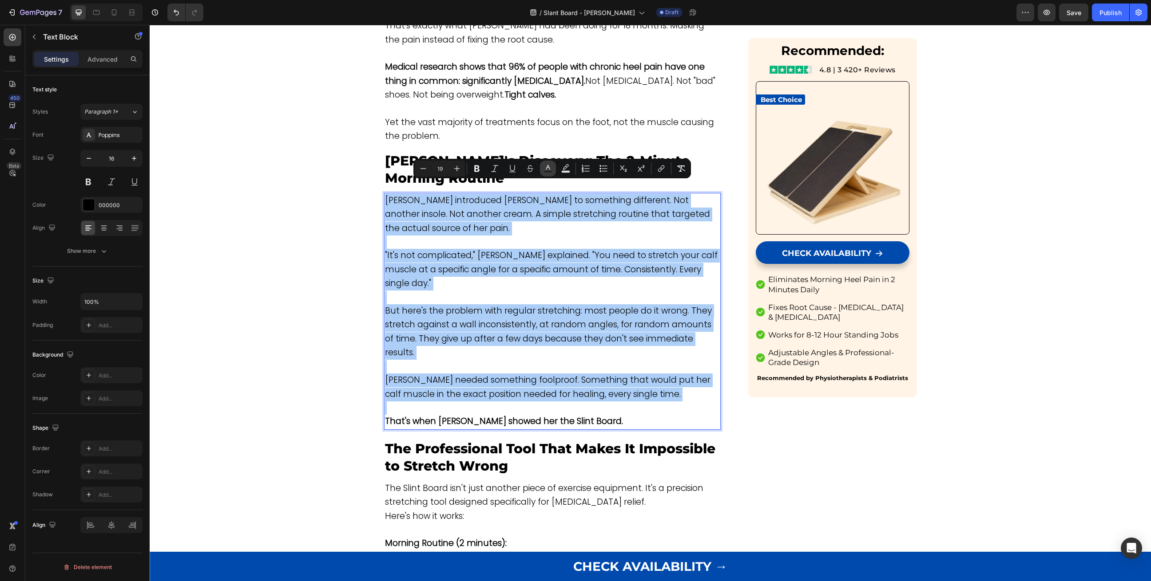
click at [543, 165] on button "Text Color" at bounding box center [548, 169] width 16 height 16
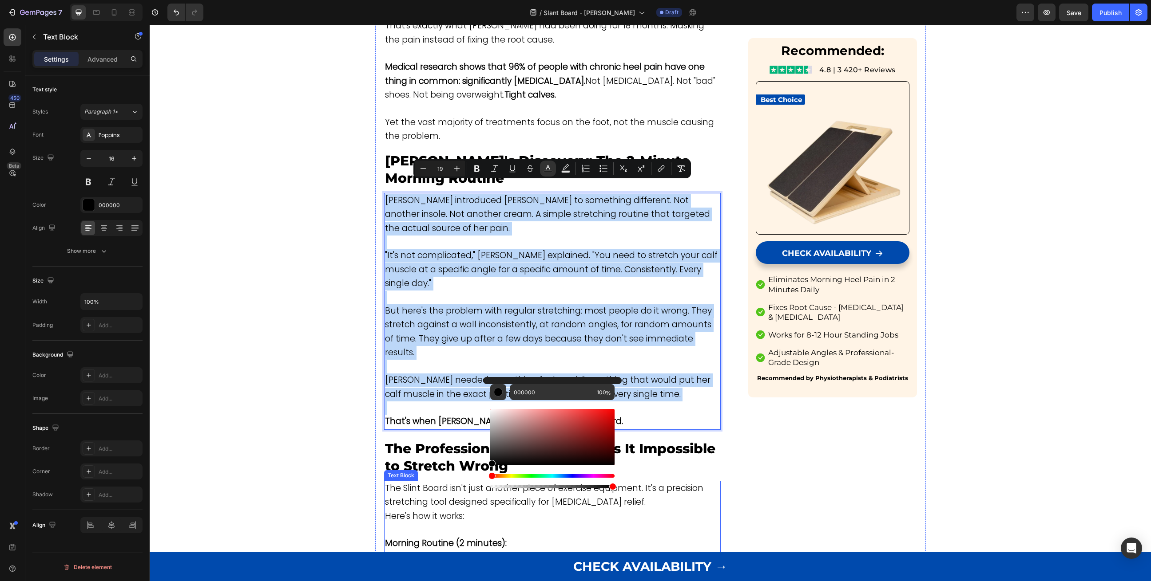
drag, startPoint x: 651, startPoint y: 477, endPoint x: 460, endPoint y: 507, distance: 193.6
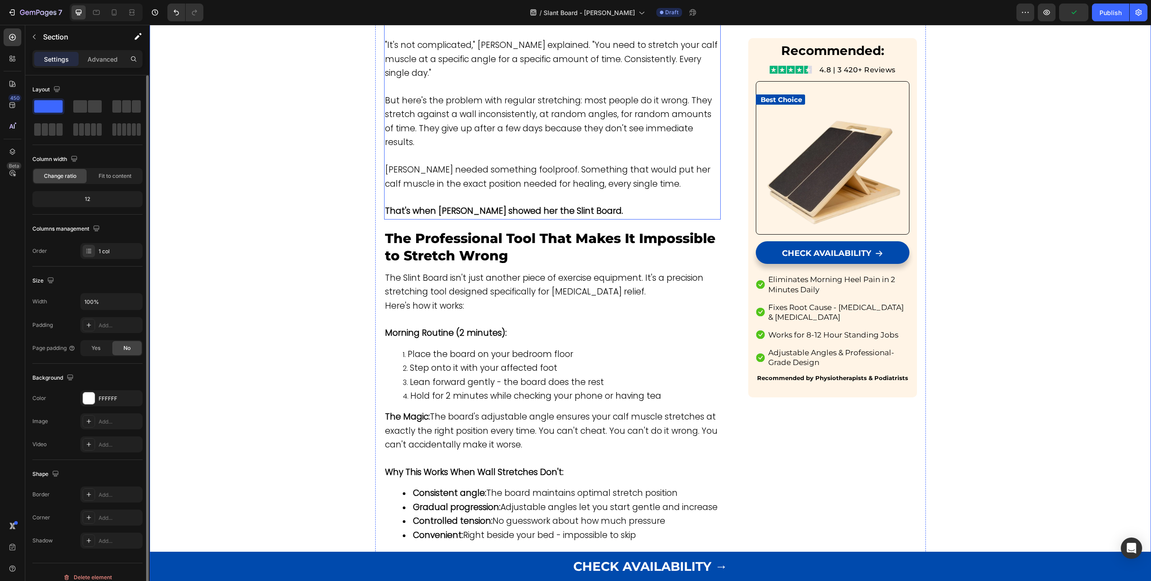
scroll to position [1762, 0]
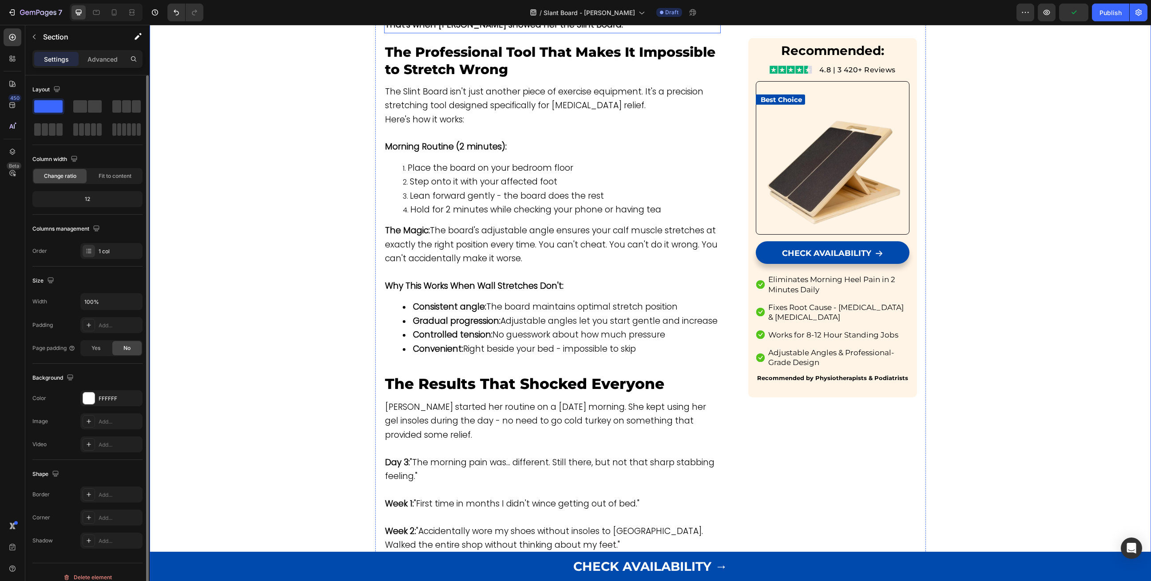
click at [476, 315] on strong "Gradual progression:" at bounding box center [456, 321] width 87 height 12
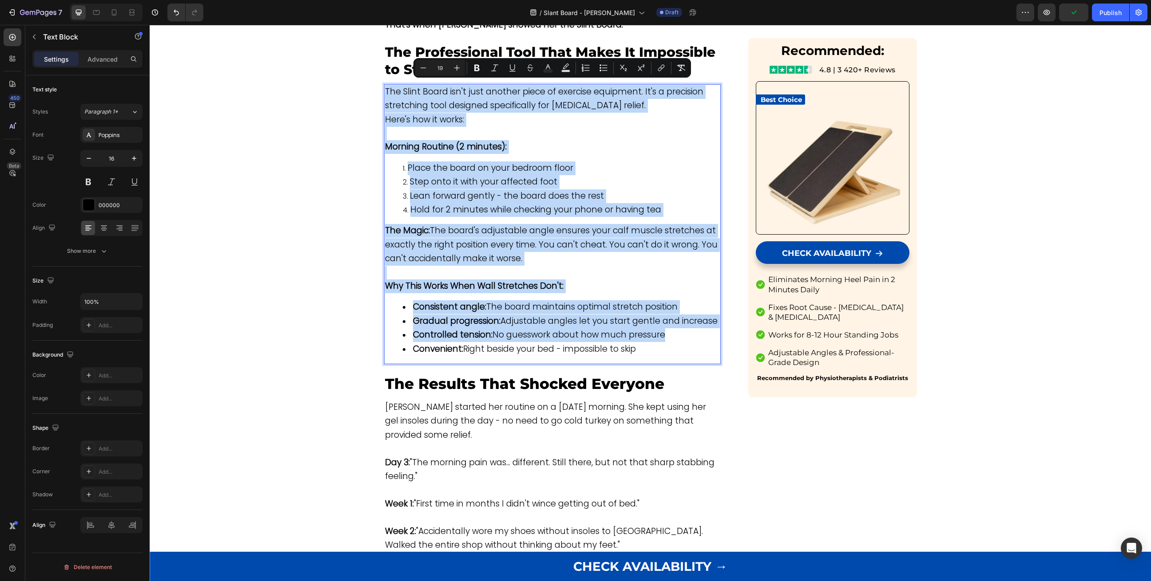
scroll to position [1706, 0]
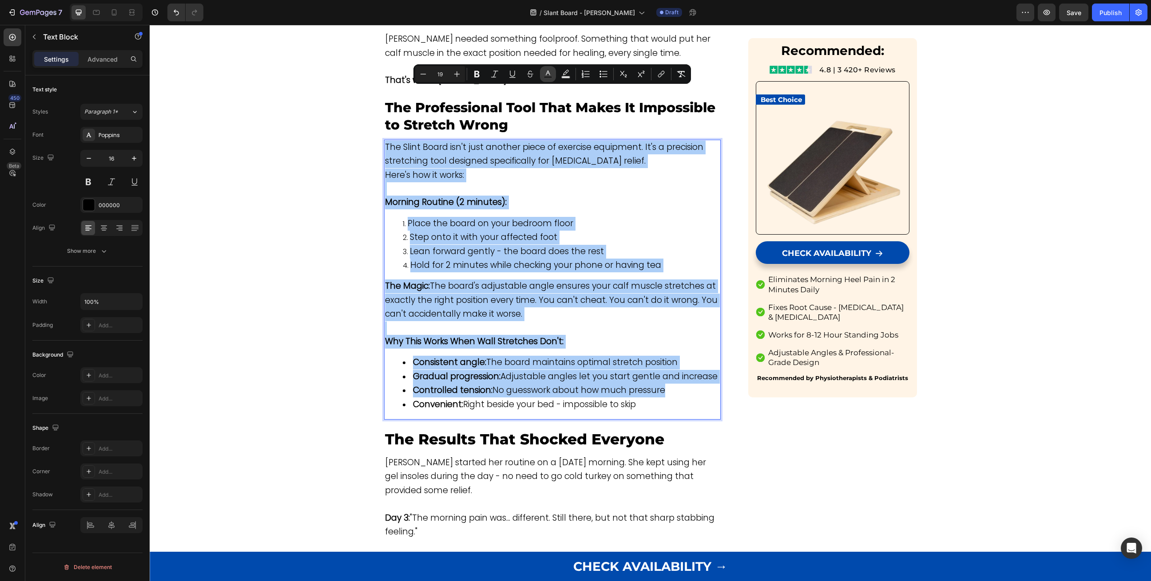
click at [554, 70] on button "Text Color" at bounding box center [548, 74] width 16 height 16
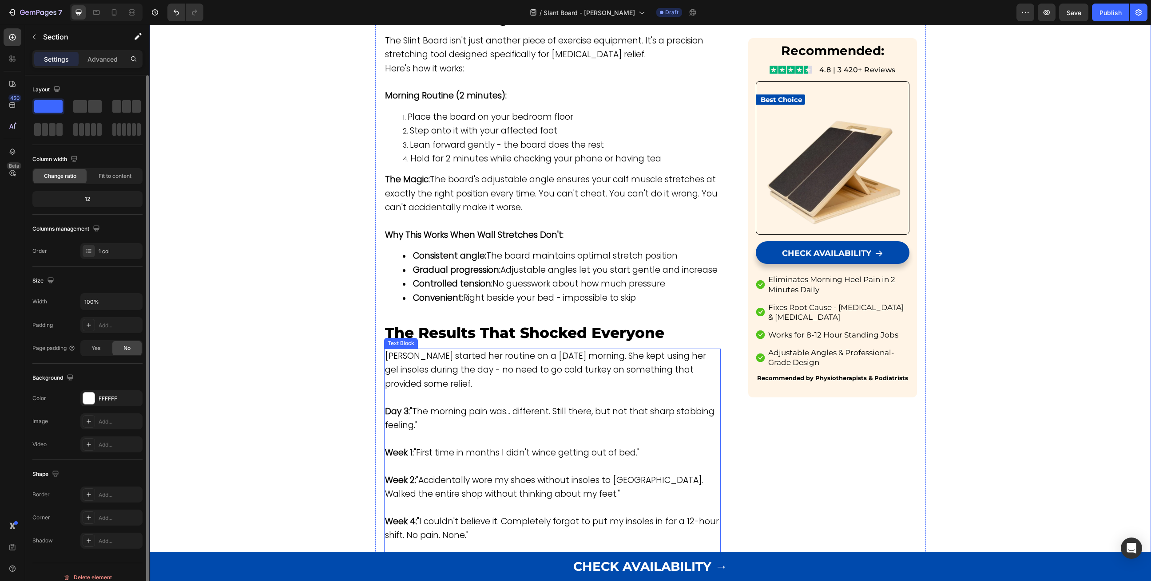
click at [486, 460] on p "Rich Text Editor. Editing area: main" at bounding box center [552, 466] width 335 height 13
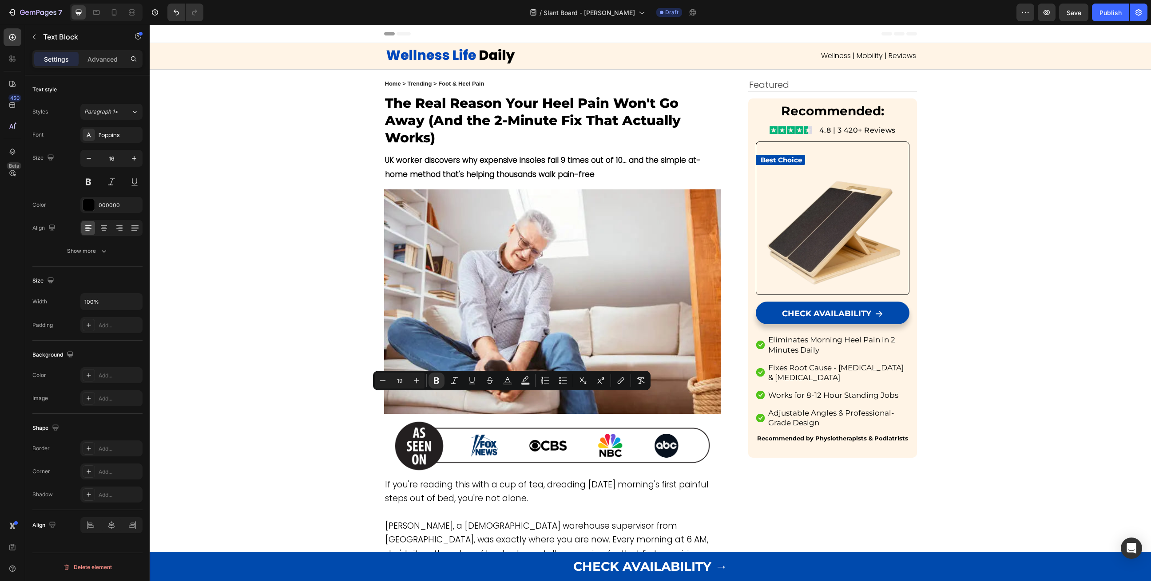
scroll to position [1813, 0]
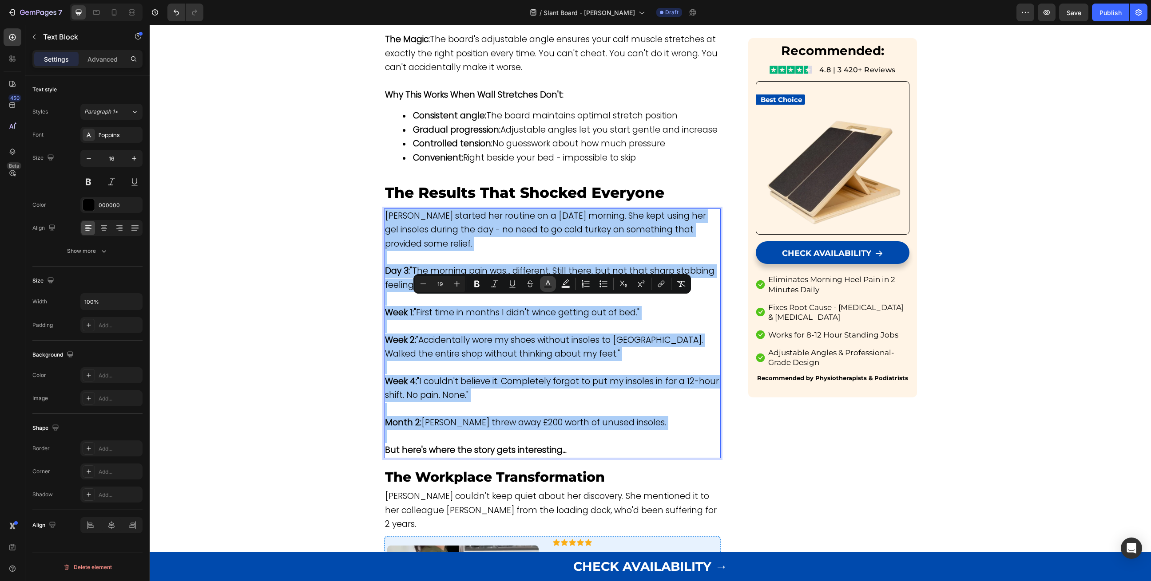
click at [550, 284] on icon "Editor contextual toolbar" at bounding box center [548, 283] width 4 height 5
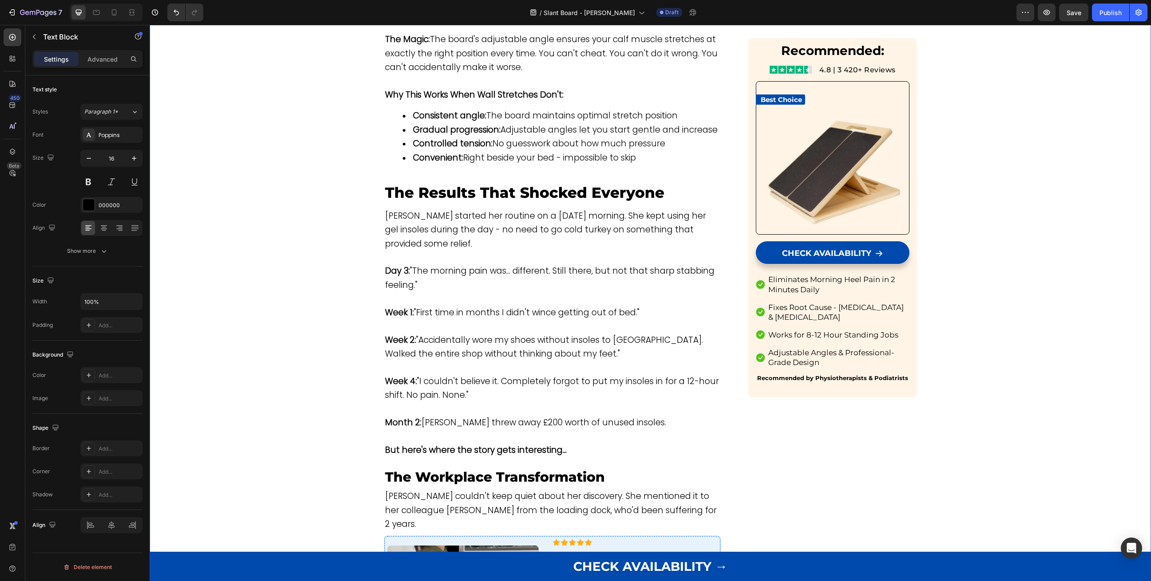
click at [450, 306] on p "Rich Text Editor. Editing area: main" at bounding box center [552, 299] width 335 height 13
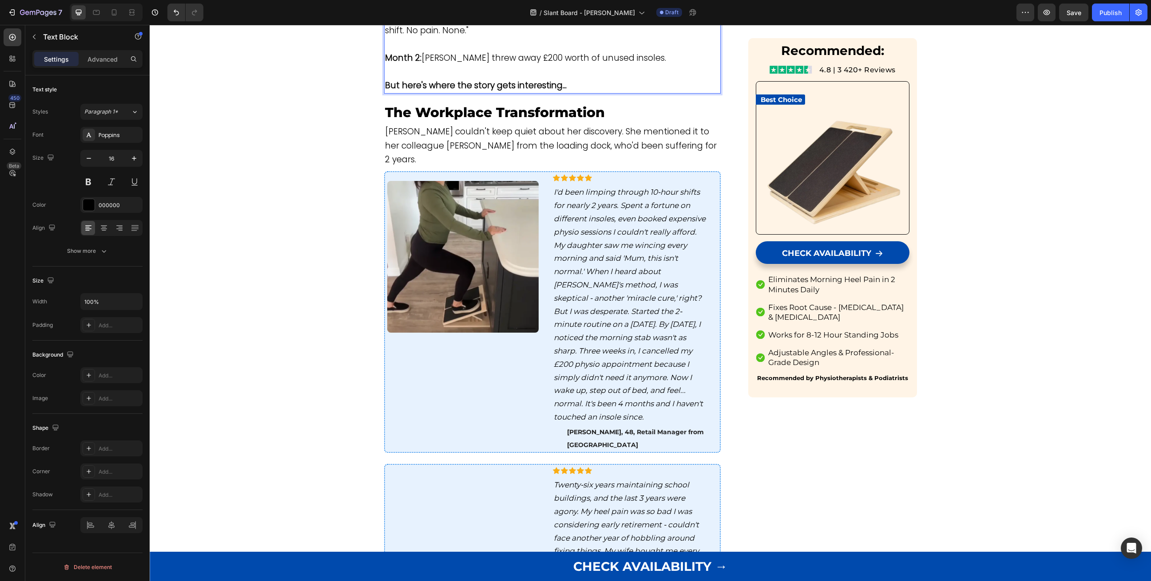
scroll to position [2280, 0]
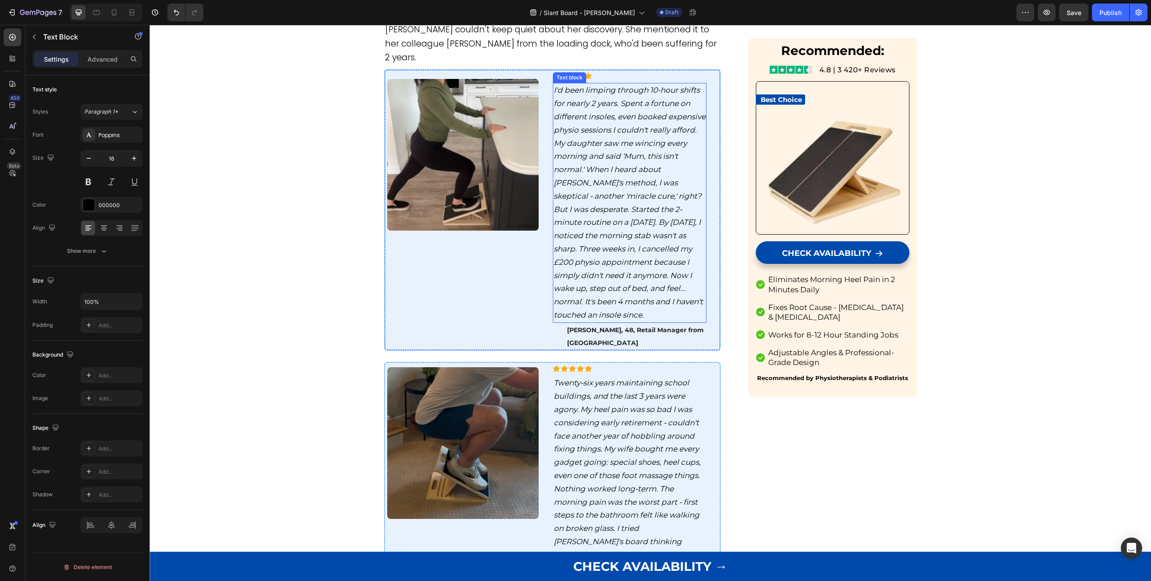
click at [573, 229] on icon "I'd been limping through 10-hour shifts for nearly 2 years. Spent a fortune on …" at bounding box center [630, 203] width 152 height 234
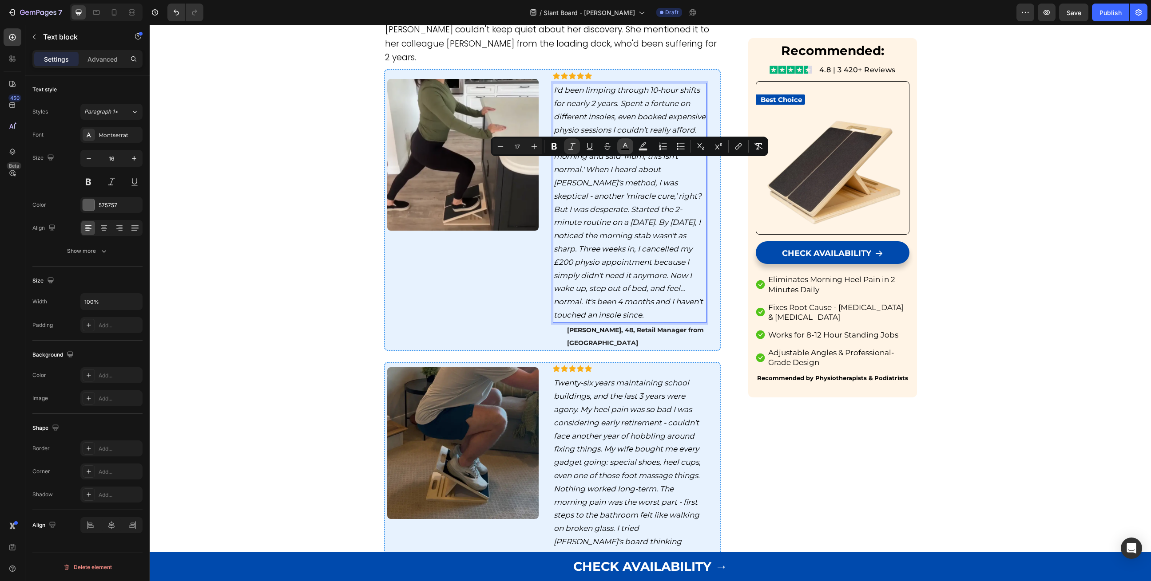
click at [627, 143] on icon "Editor contextual toolbar" at bounding box center [625, 146] width 9 height 9
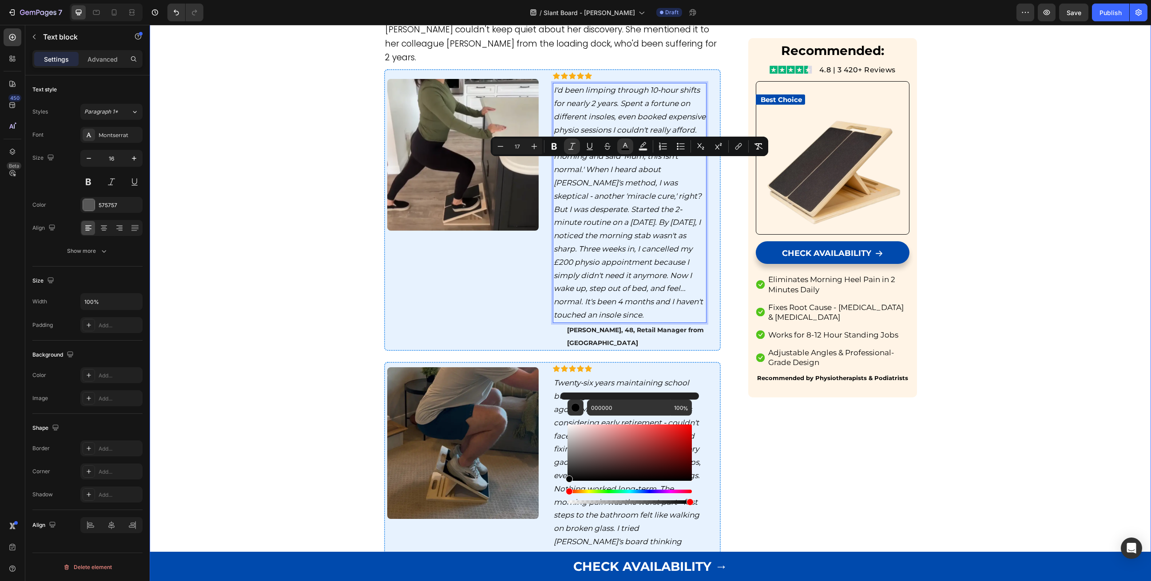
click at [312, 374] on div "Image Wellness | Mobility | Reviews Text Block Row Row Home > Trending > Foot &…" at bounding box center [650, 134] width 1001 height 4743
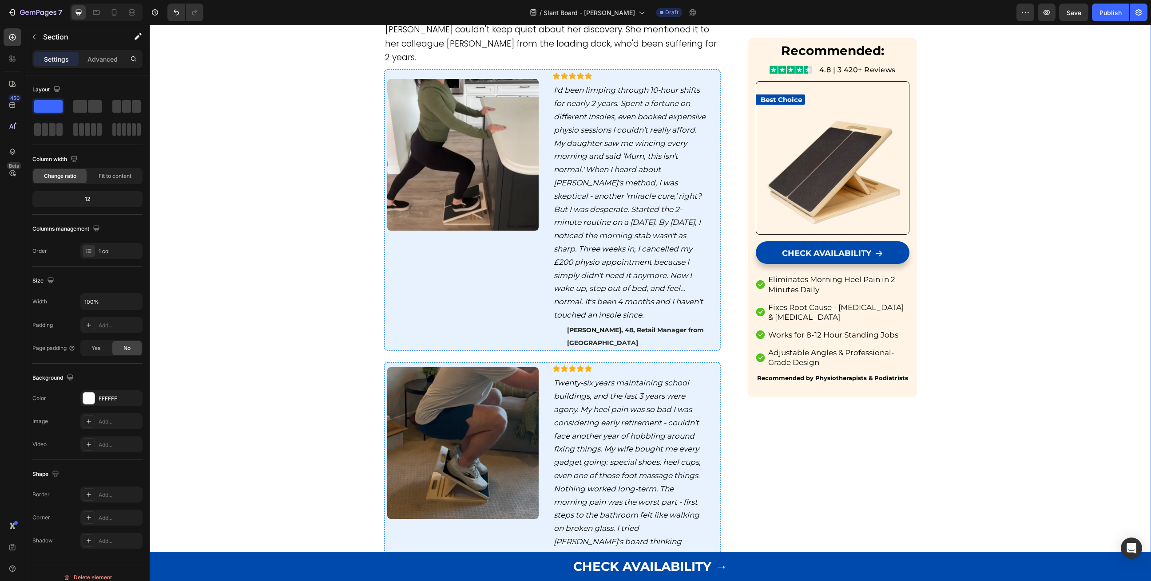
click at [312, 374] on div "Image Wellness | Mobility | Reviews Text Block Row Row Home > Trending > Foot &…" at bounding box center [650, 134] width 1001 height 4743
click at [649, 293] on icon "I'd been limping through 10-hour shifts for nearly 2 years. Spent a fortune on …" at bounding box center [630, 203] width 152 height 234
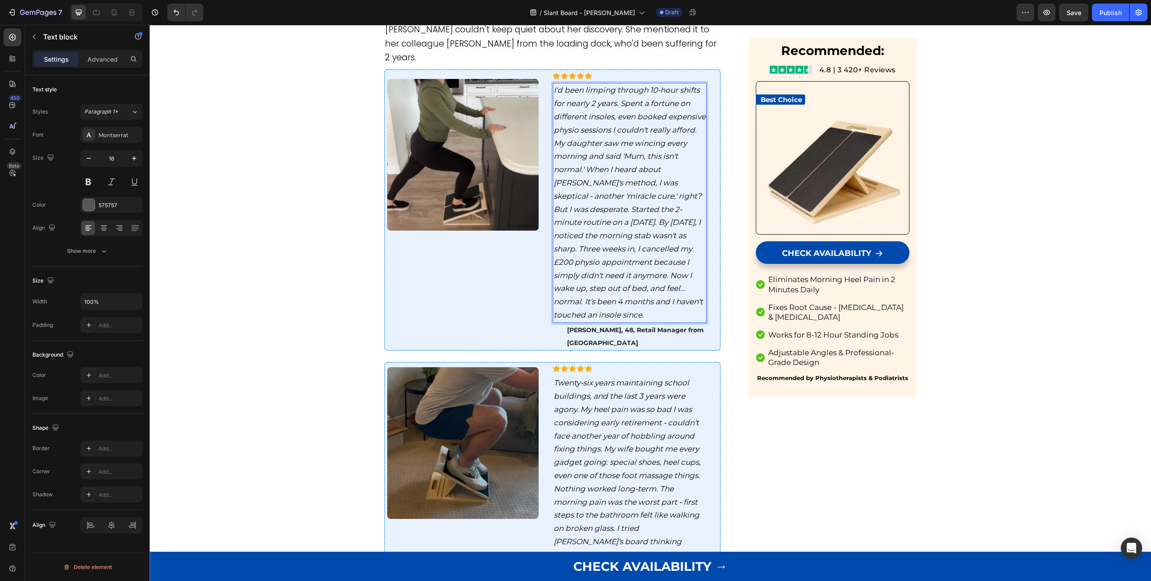
click at [467, 350] on div "Image Row Row" at bounding box center [462, 210] width 154 height 280
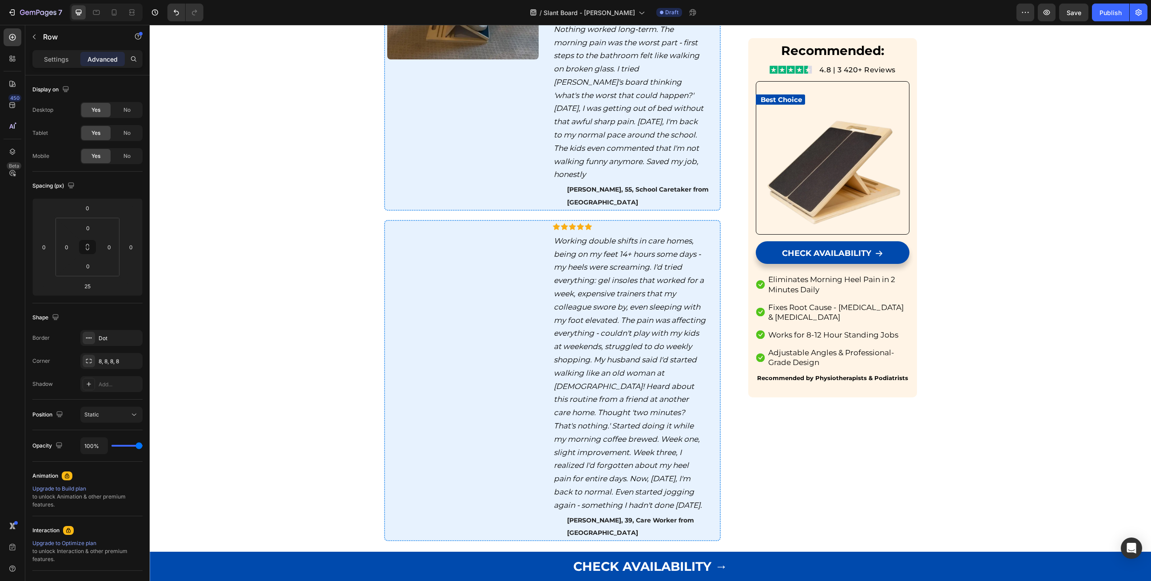
scroll to position [2741, 0]
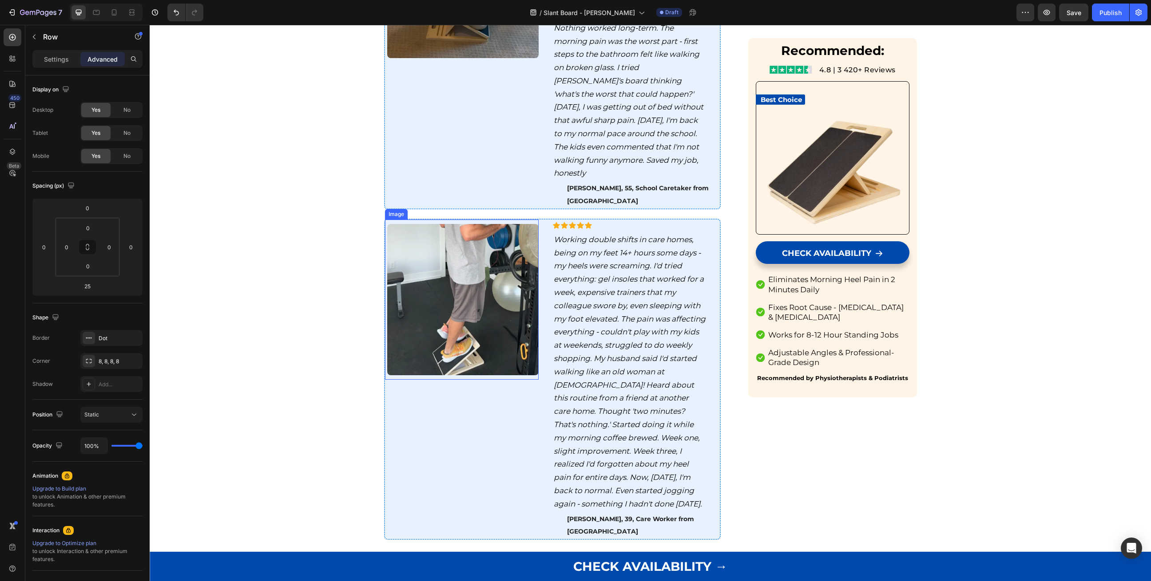
click at [483, 209] on div "Image Row Row" at bounding box center [462, 55] width 154 height 307
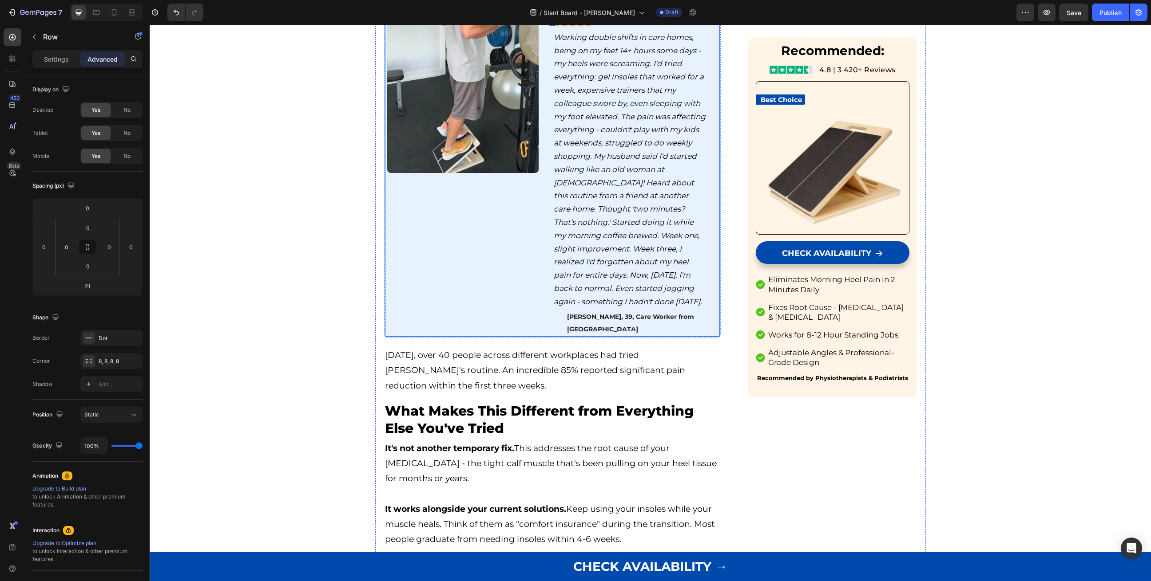
scroll to position [3027, 0]
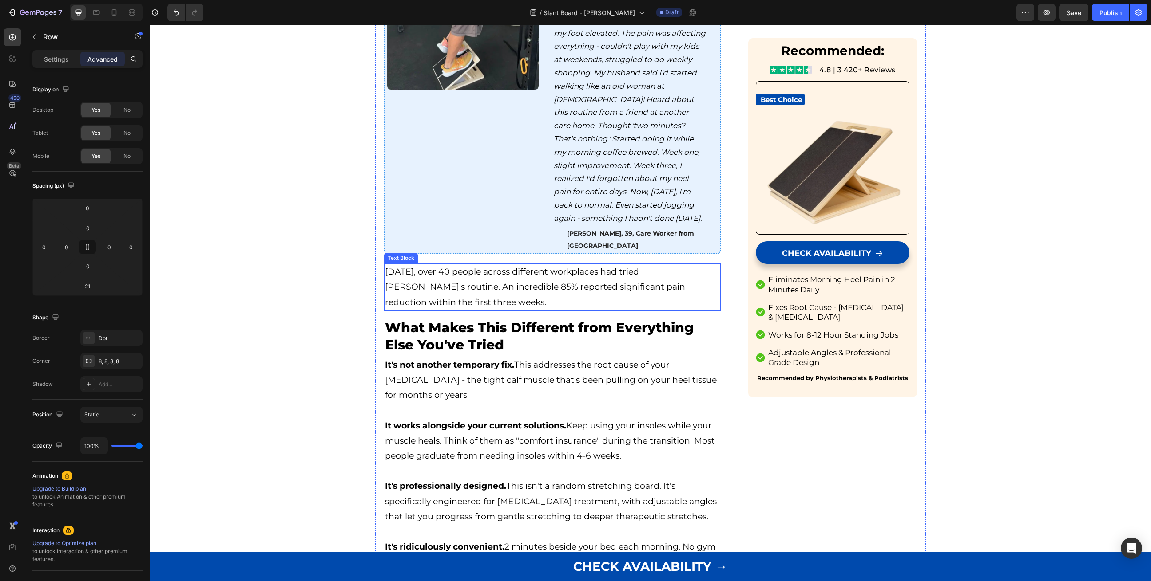
click at [486, 307] on span "[DATE], over 40 people across different workplaces had tried [PERSON_NAME]'s ro…" at bounding box center [535, 287] width 300 height 40
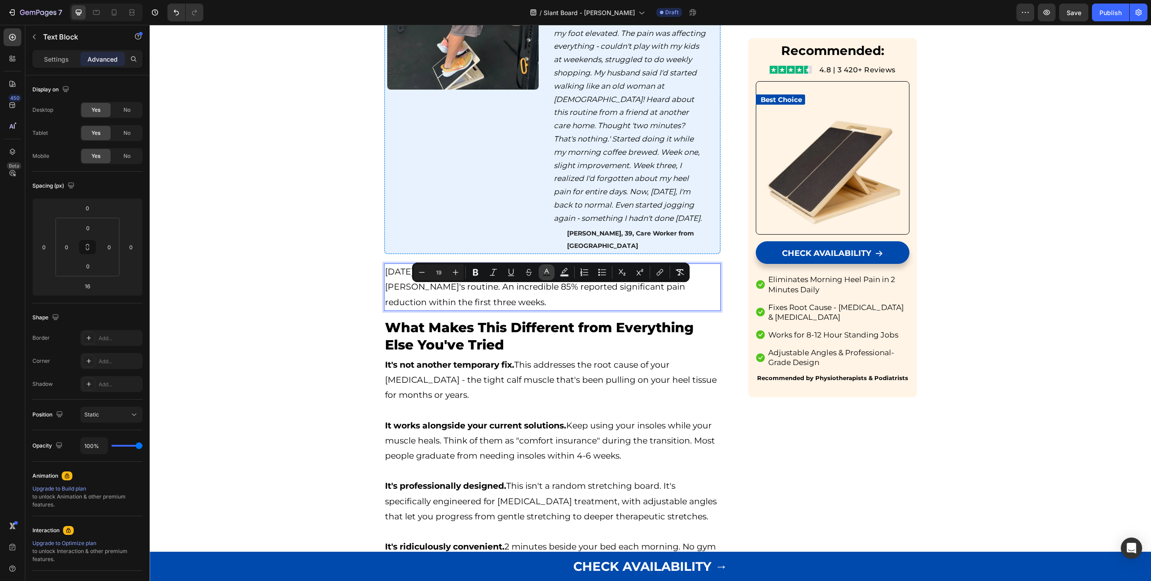
click at [547, 271] on icon "Editor contextual toolbar" at bounding box center [546, 271] width 4 height 5
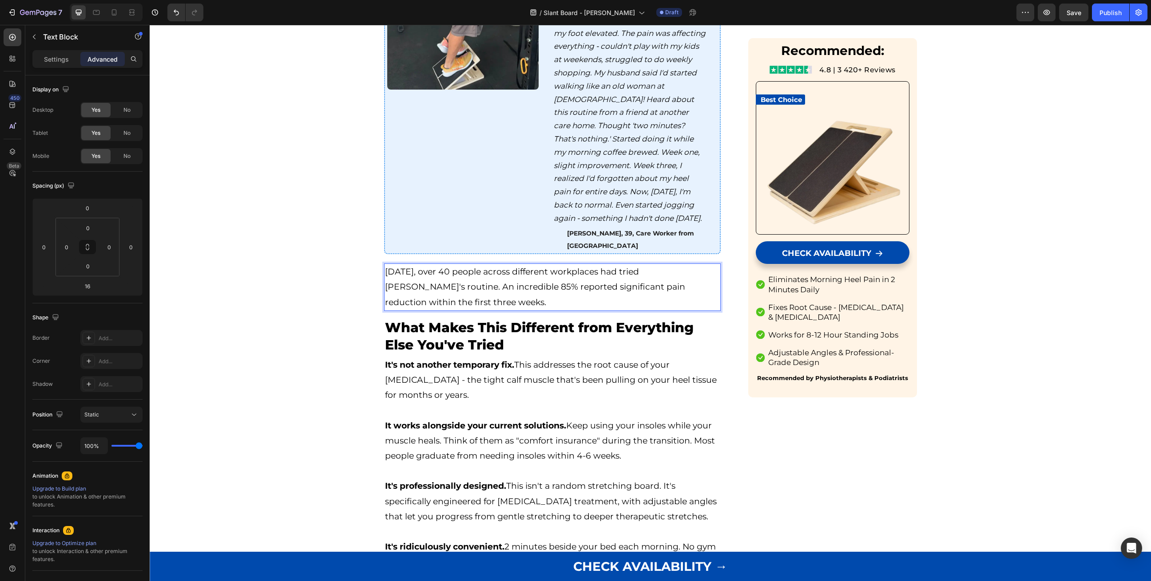
click at [534, 293] on span "[DATE], over 40 people across different workplaces had tried [PERSON_NAME]'s ro…" at bounding box center [535, 287] width 300 height 40
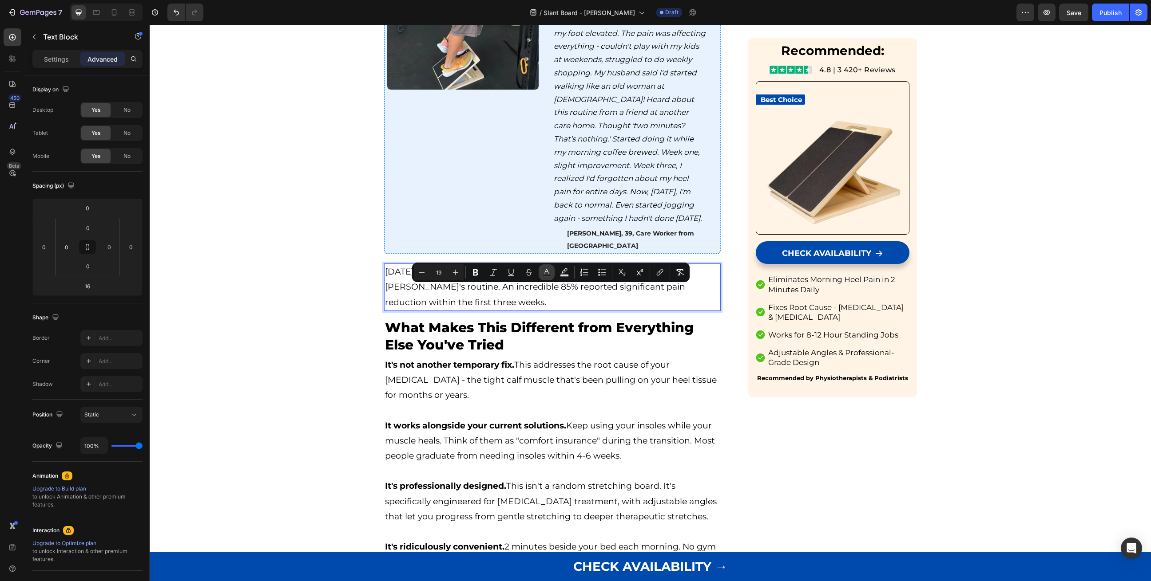
click at [548, 274] on icon "Editor contextual toolbar" at bounding box center [546, 272] width 9 height 9
click at [545, 270] on icon "Editor contextual toolbar" at bounding box center [546, 272] width 9 height 9
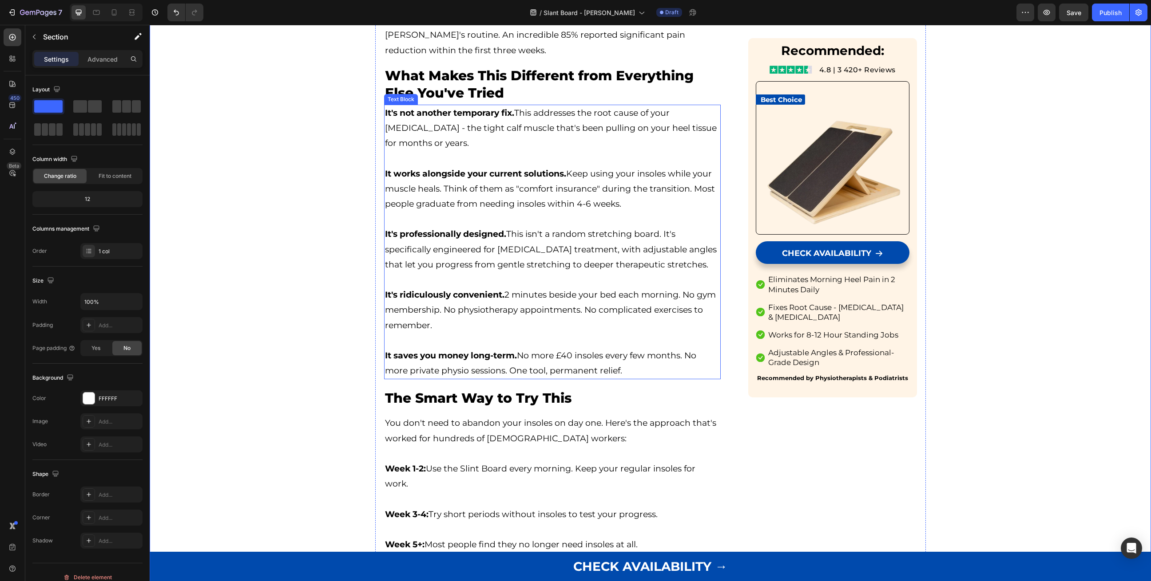
scroll to position [3313, 0]
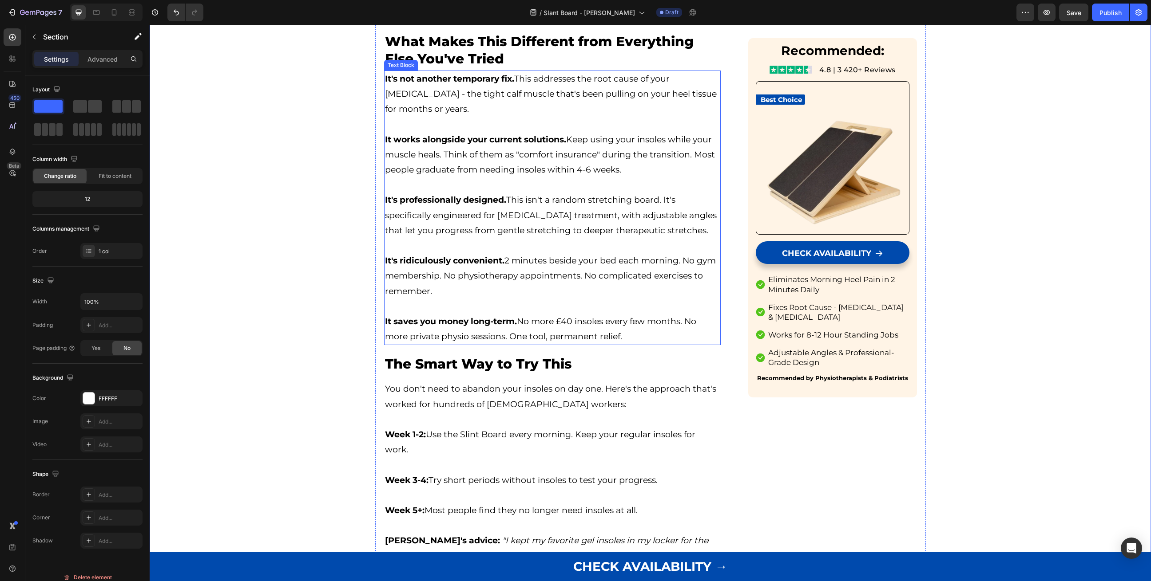
click at [481, 297] on p "It's ridiculously convenient. 2 minutes beside your bed each morning. No gym me…" at bounding box center [552, 276] width 335 height 46
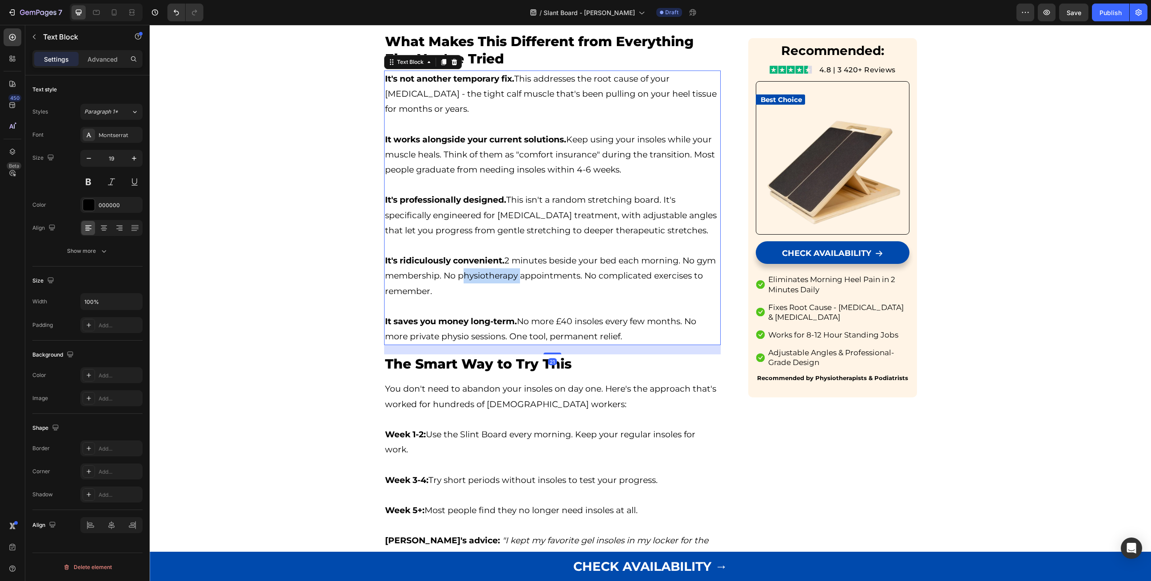
click at [481, 297] on p "It's ridiculously convenient. 2 minutes beside your bed each morning. No gym me…" at bounding box center [552, 276] width 335 height 46
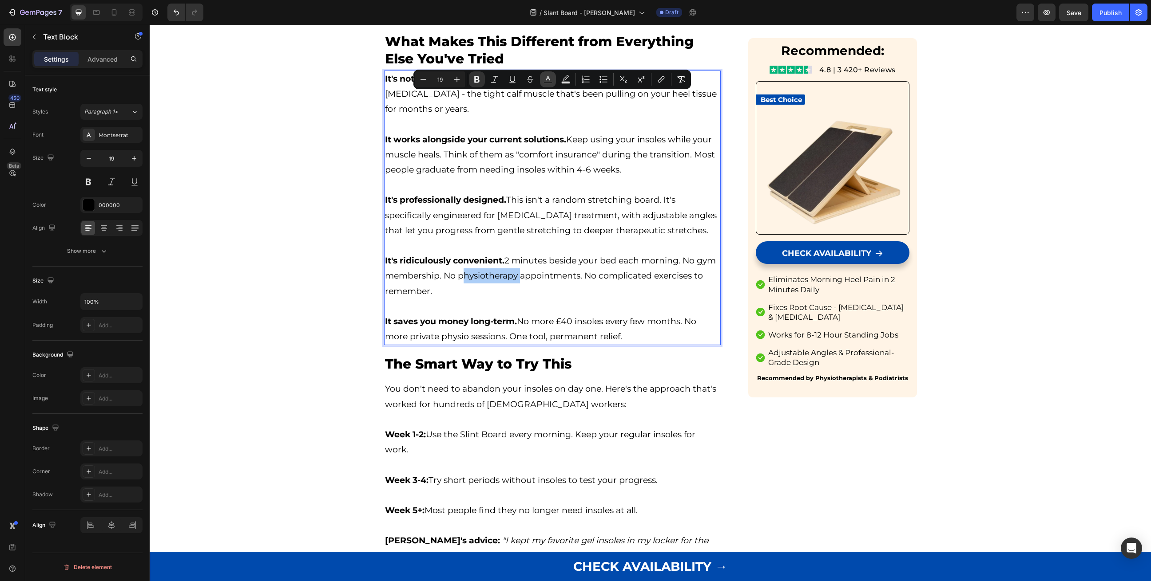
click at [544, 81] on icon "Editor contextual toolbar" at bounding box center [547, 79] width 9 height 9
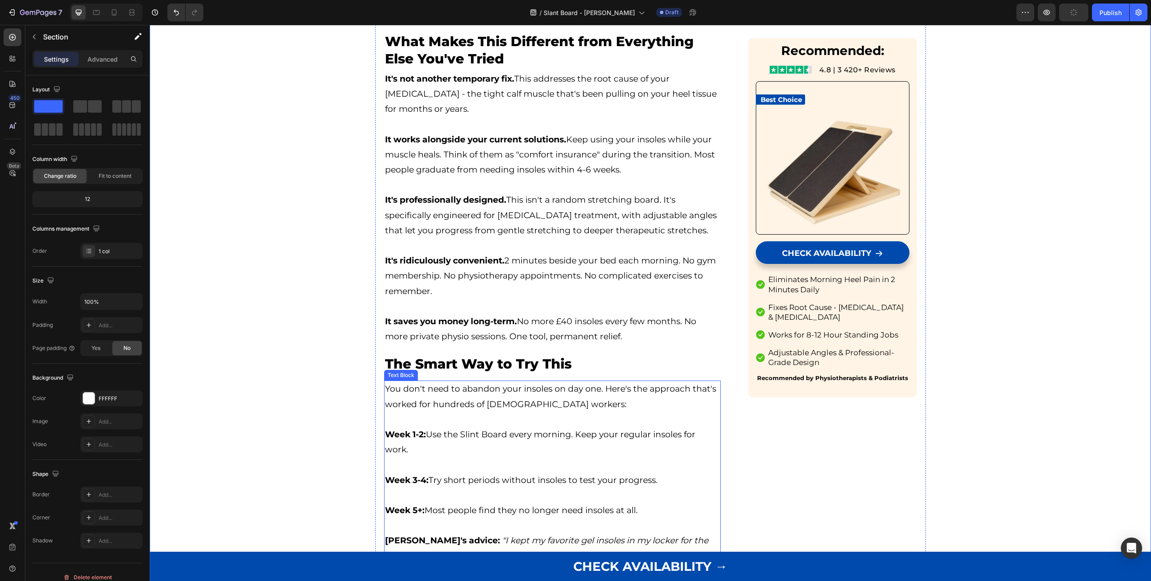
click at [442, 407] on p "You don't need to abandon your insoles on day one. Here's the approach that's w…" at bounding box center [552, 397] width 335 height 30
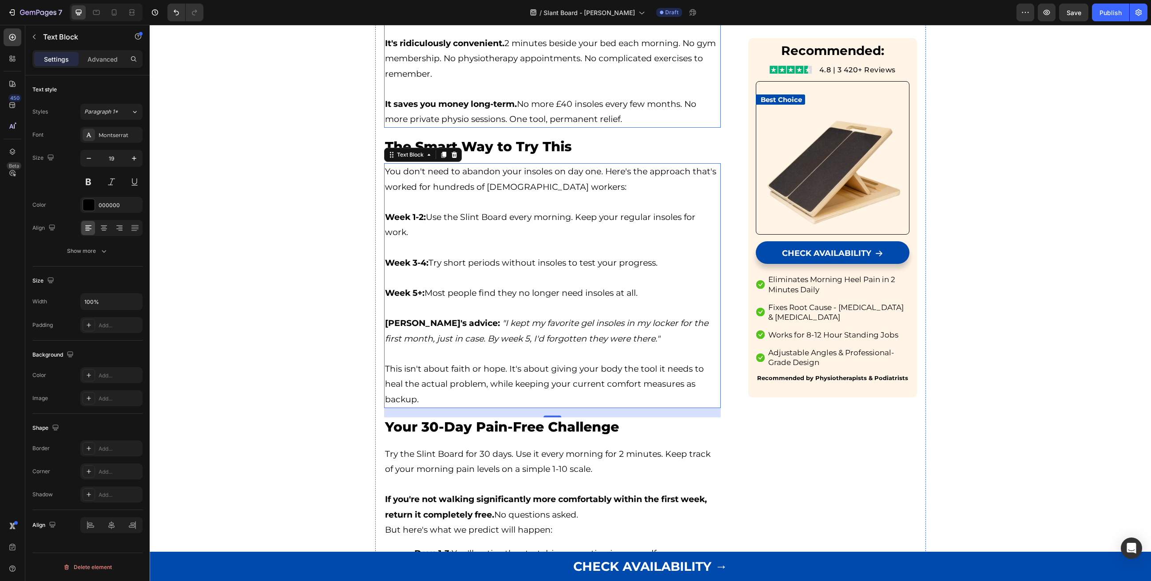
scroll to position [3538, 0]
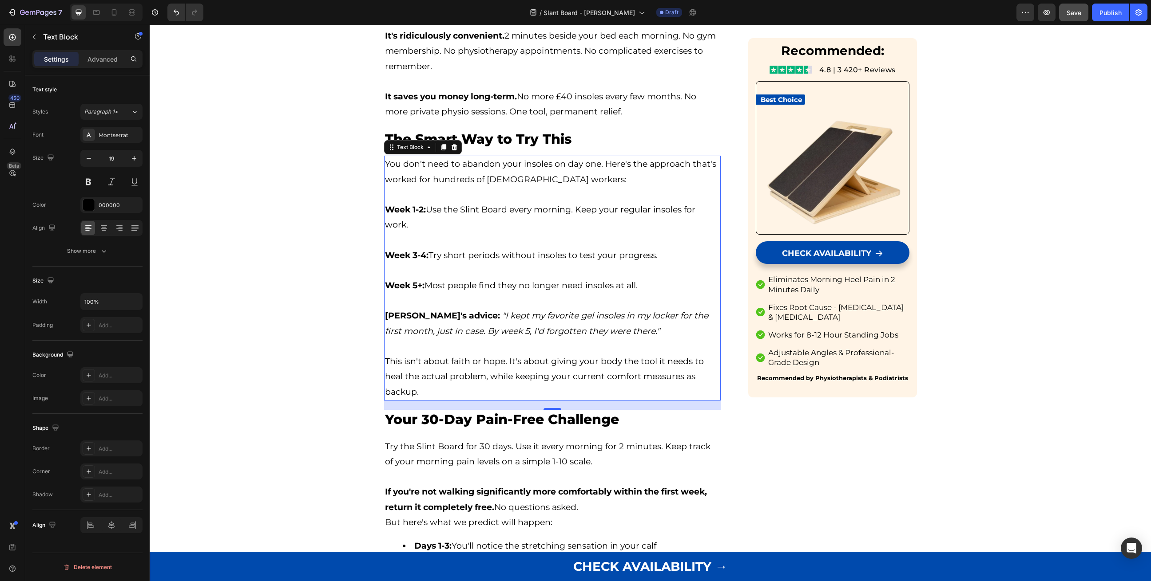
click at [1072, 13] on span "Save" at bounding box center [1073, 13] width 15 height 8
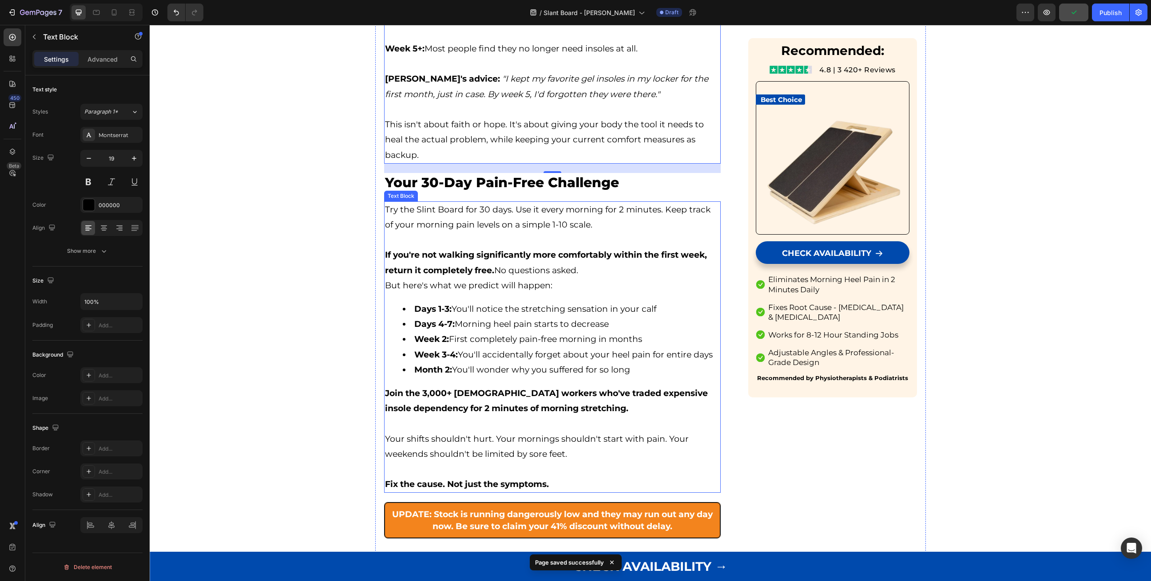
scroll to position [3787, 0]
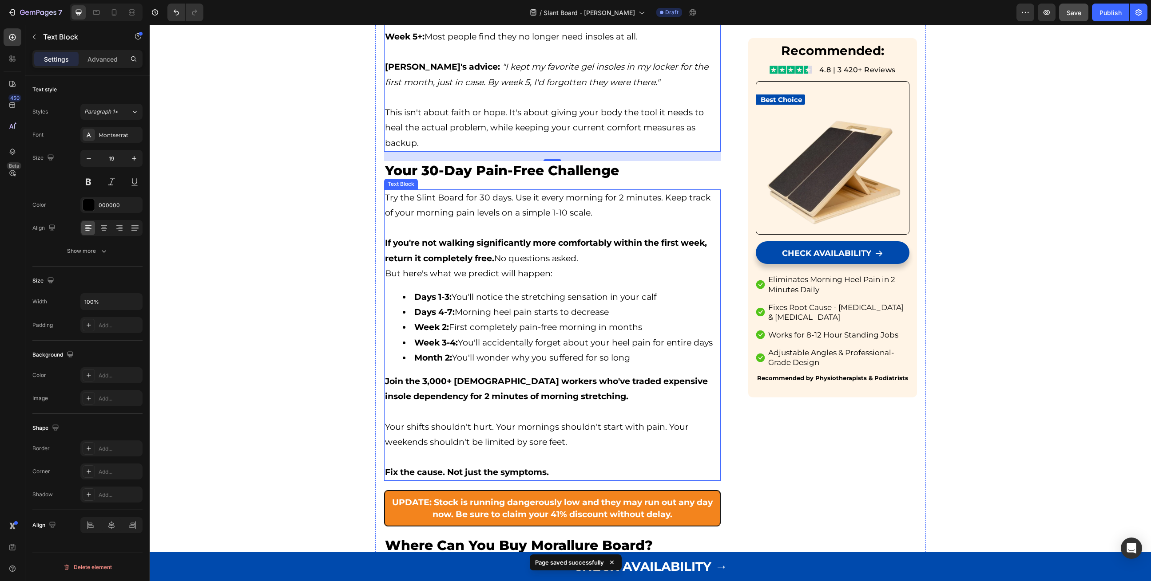
click at [423, 259] on strong "If you're not walking significantly more comfortably within the first week, ret…" at bounding box center [546, 250] width 322 height 25
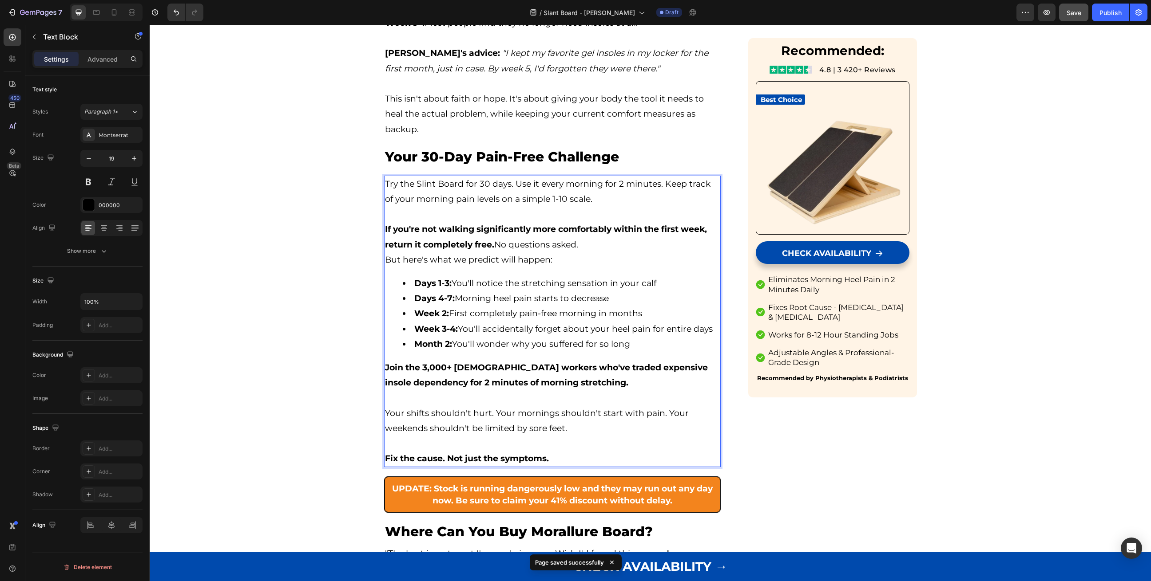
click at [462, 337] on li "Week 3-4: You'll accidentally forget about your heel pain for entire days" at bounding box center [561, 329] width 317 height 15
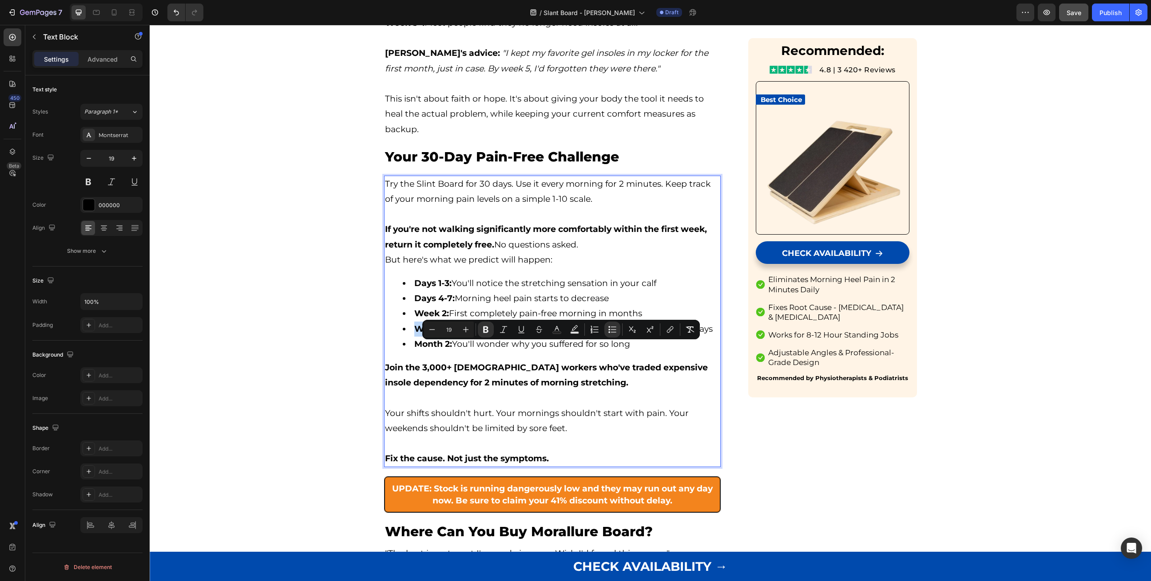
click at [473, 352] on li "Month 2: You'll wonder why you suffered for so long" at bounding box center [561, 344] width 317 height 15
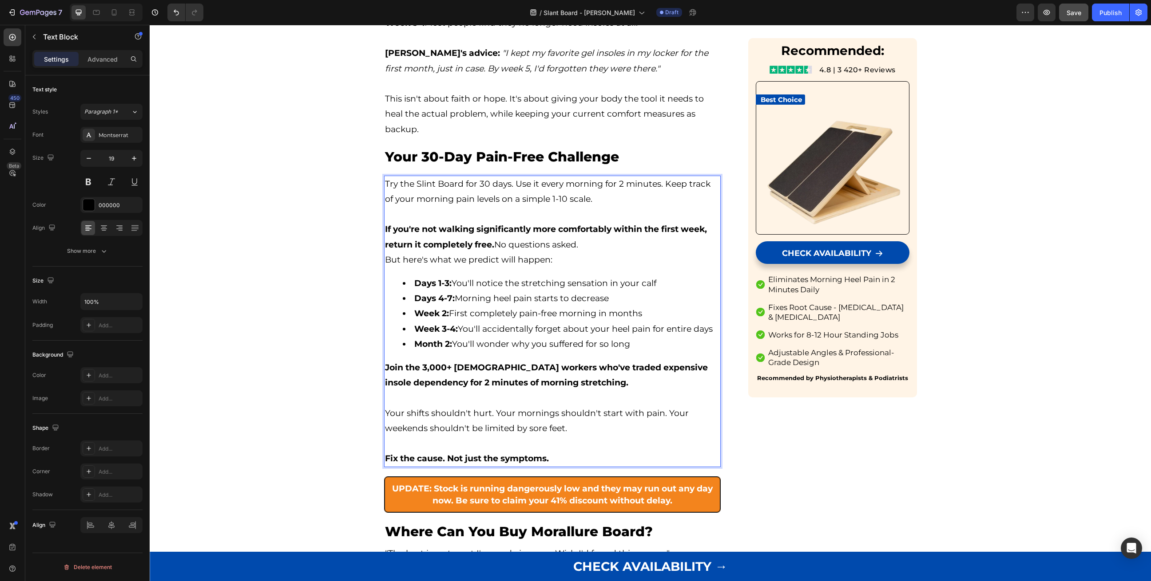
click at [599, 352] on li "Month 2: You'll wonder why you suffered for so long" at bounding box center [561, 344] width 317 height 15
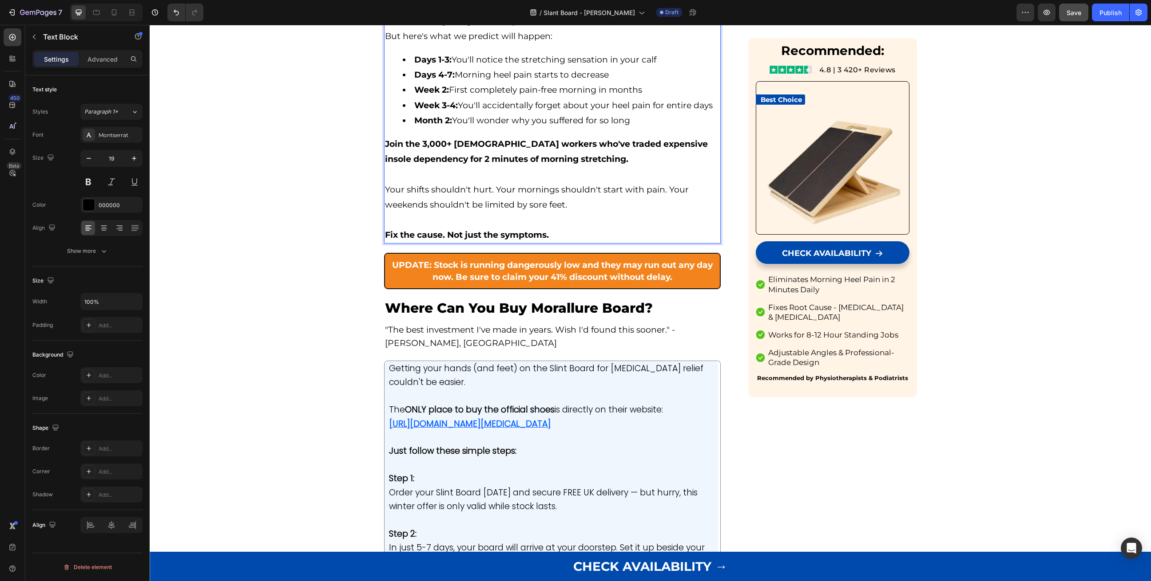
click at [488, 228] on p "Rich Text Editor. Editing area: main" at bounding box center [552, 220] width 335 height 15
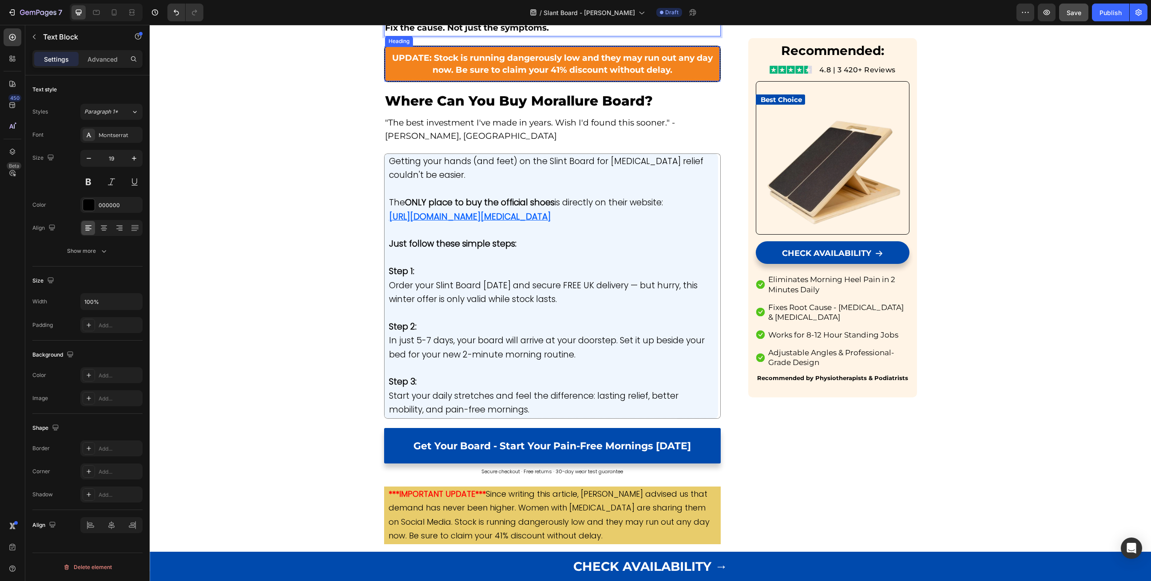
scroll to position [4400, 0]
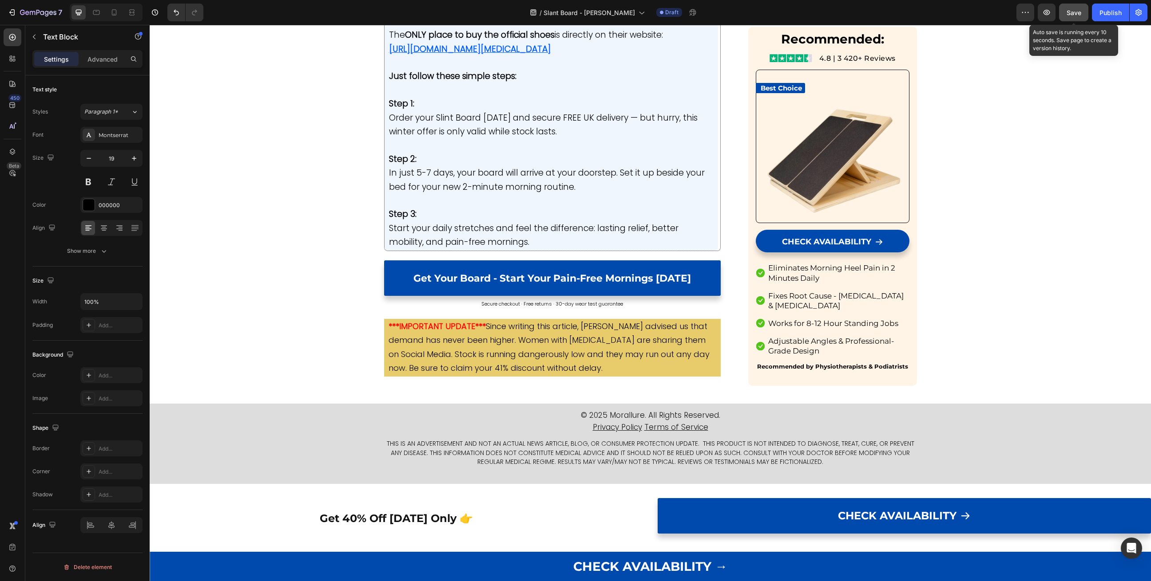
click at [1066, 9] on button "Save" at bounding box center [1073, 13] width 29 height 18
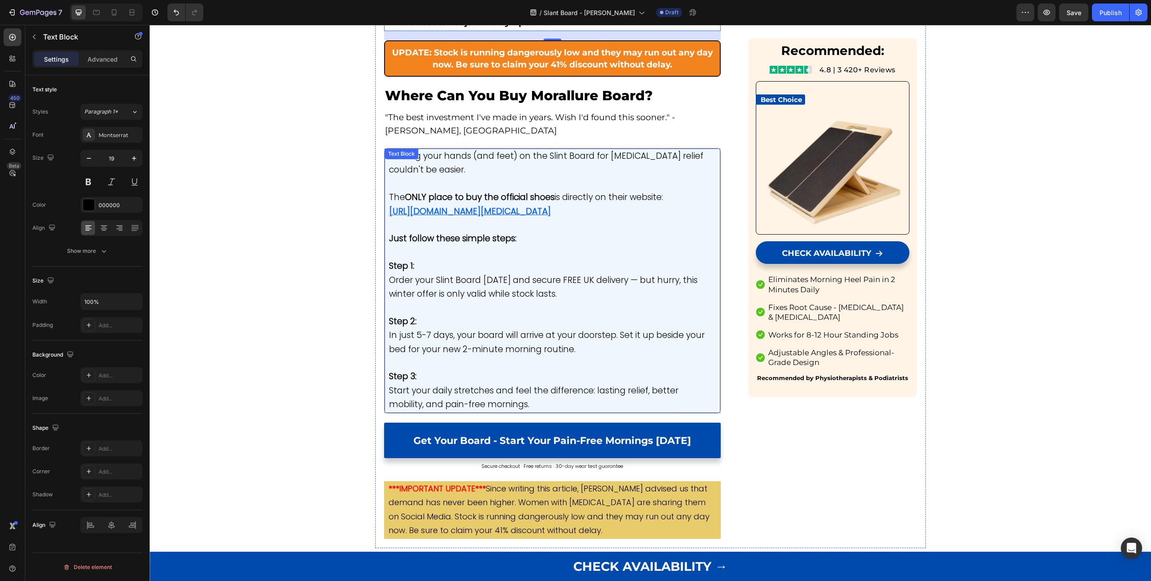
scroll to position [4336, 0]
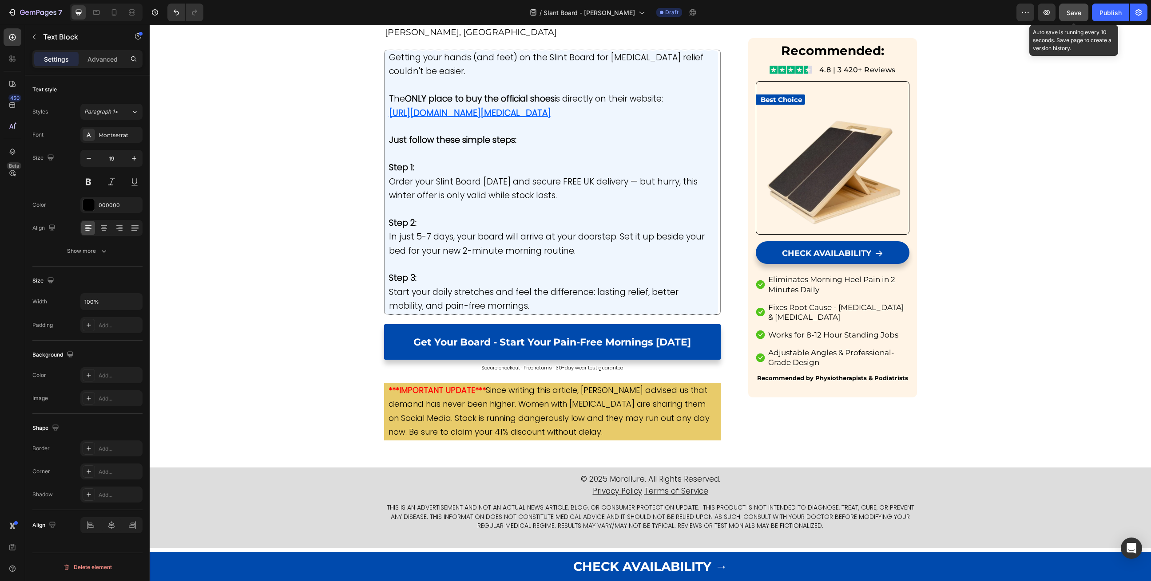
click at [1070, 17] on button "Save" at bounding box center [1073, 13] width 29 height 18
click at [1072, 18] on button "Save" at bounding box center [1073, 13] width 29 height 18
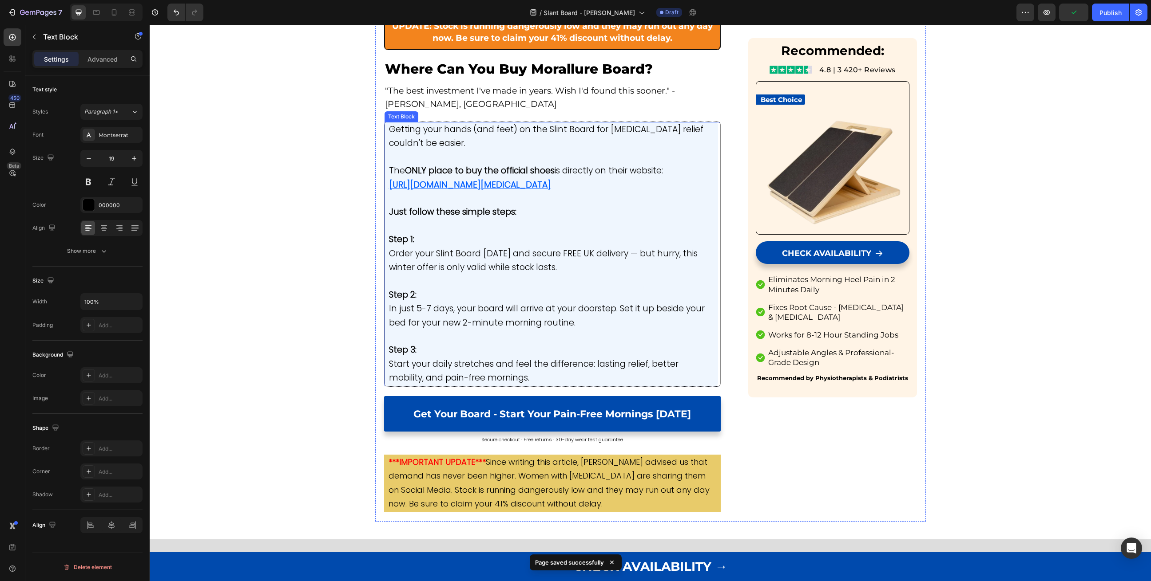
scroll to position [4175, 0]
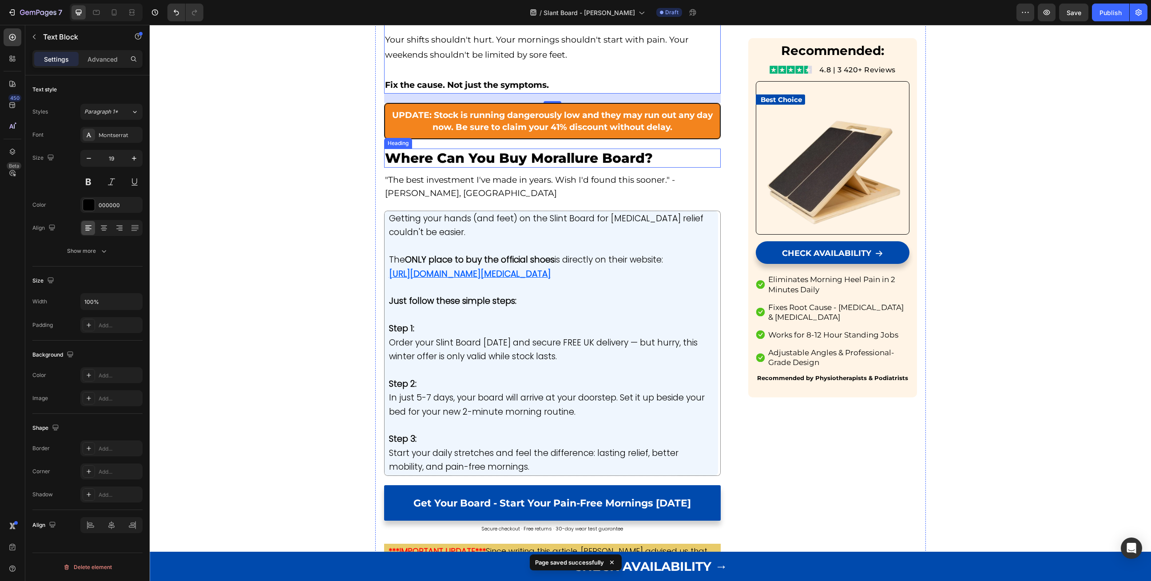
click at [543, 166] on span "Where Can You Buy Morallure Board?" at bounding box center [519, 158] width 268 height 16
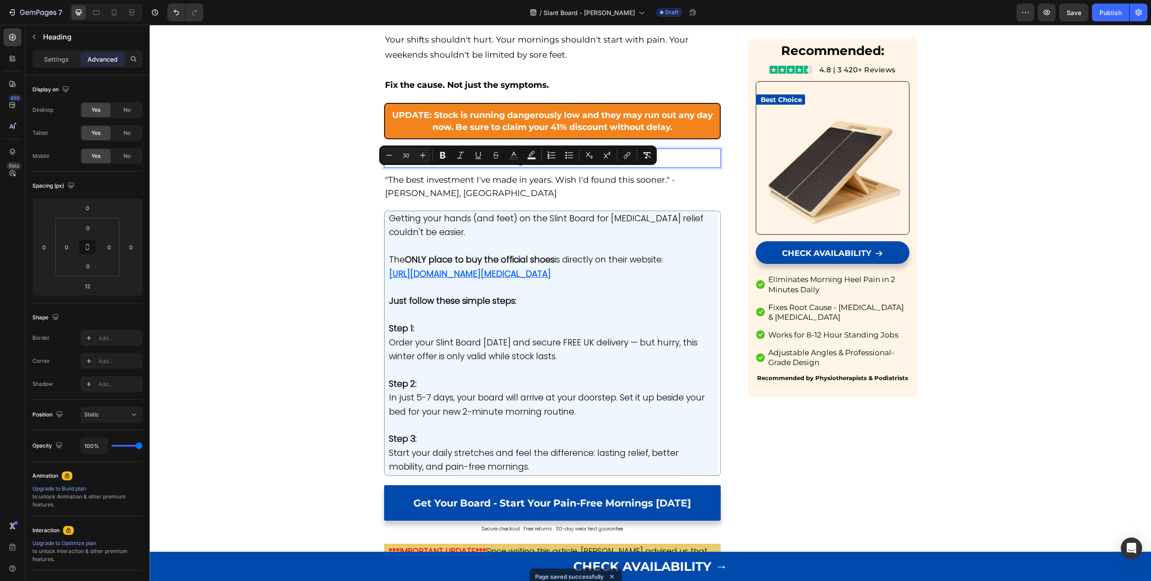
click at [543, 166] on span "Where Can You Buy Morallure Board?" at bounding box center [519, 158] width 268 height 16
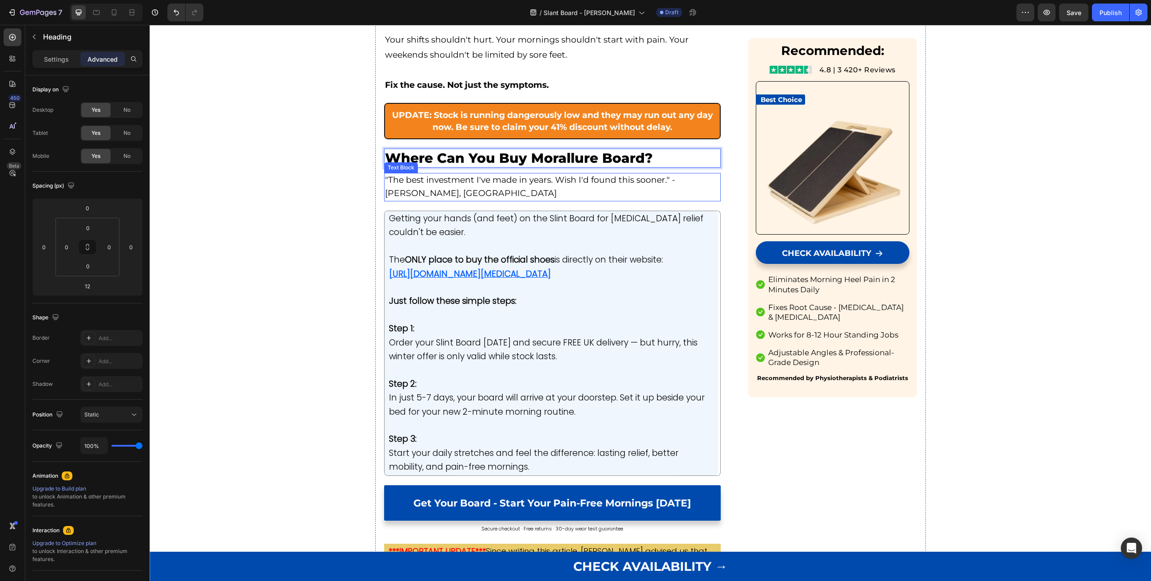
click at [540, 201] on p ""The best investment I've made in years. Wish I'd found this sooner." - [PERSON…" at bounding box center [552, 187] width 335 height 27
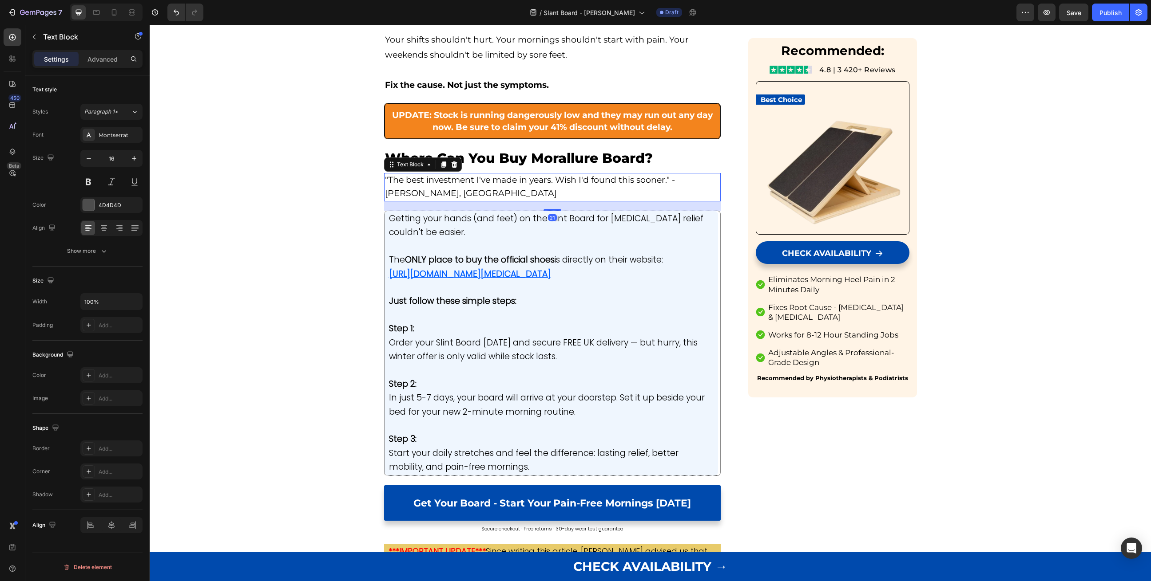
click at [553, 211] on div "21" at bounding box center [552, 206] width 337 height 9
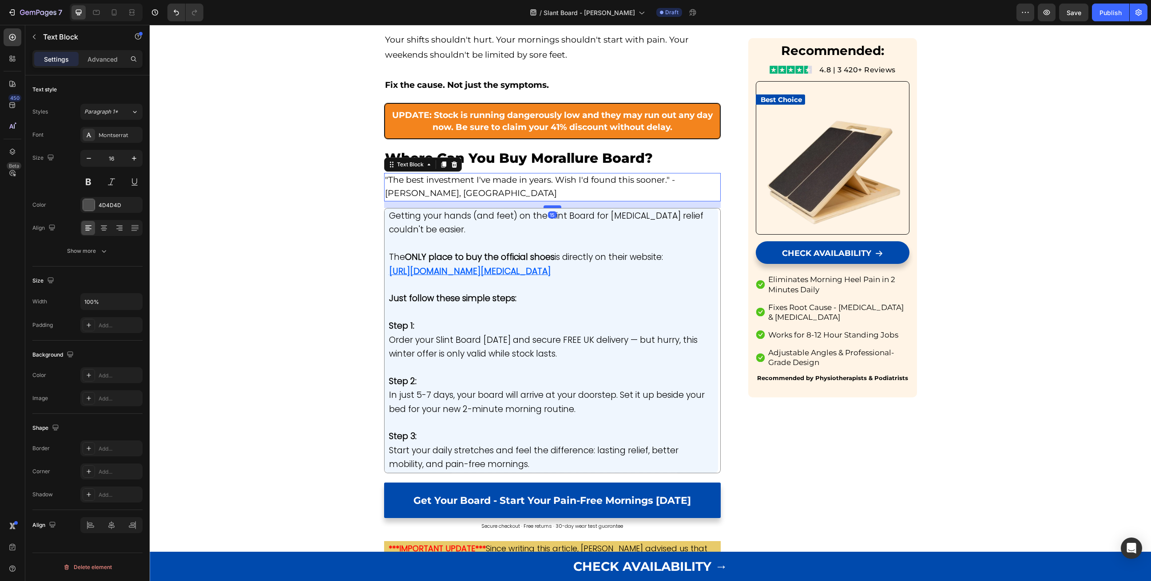
click at [553, 208] on div at bounding box center [552, 207] width 18 height 3
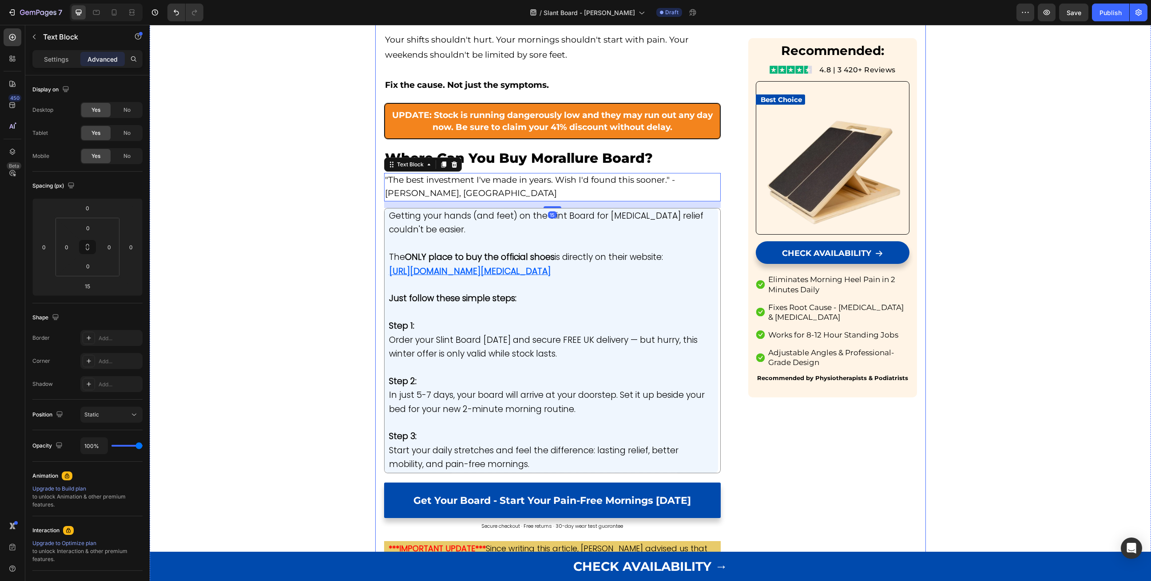
click at [561, 166] on span "Where Can You Buy Morallure Board?" at bounding box center [519, 158] width 268 height 16
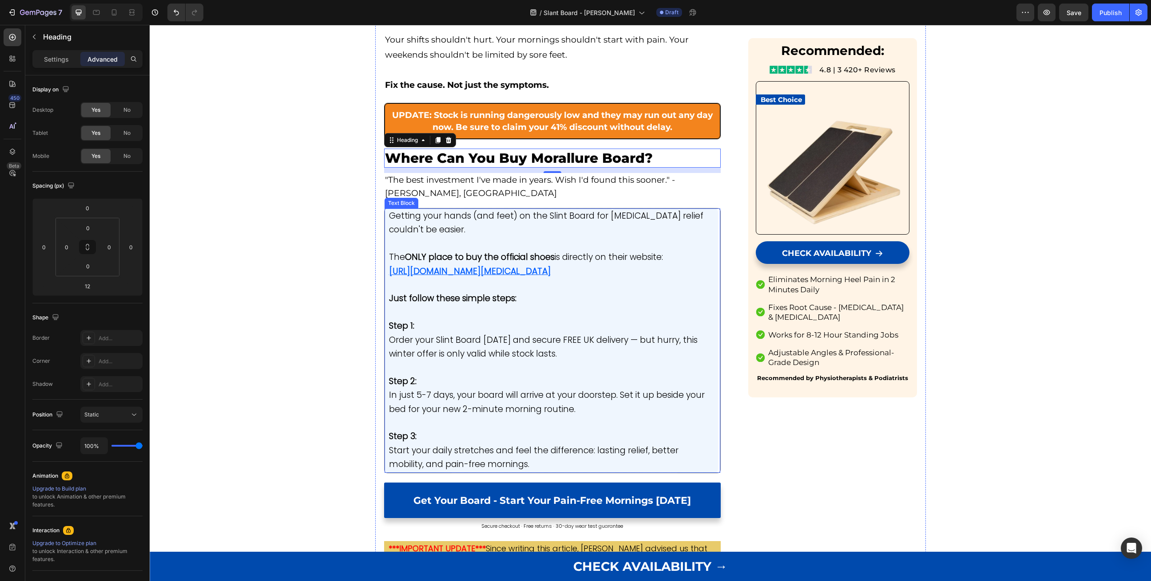
scroll to position [4223, 0]
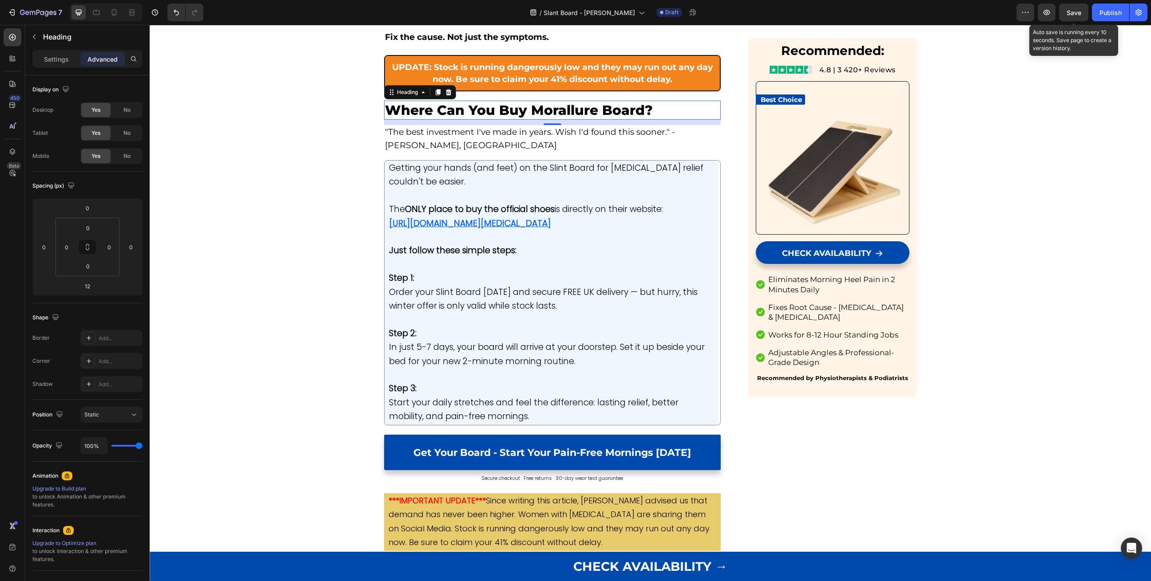
click at [1073, 13] on span "Save" at bounding box center [1073, 13] width 15 height 8
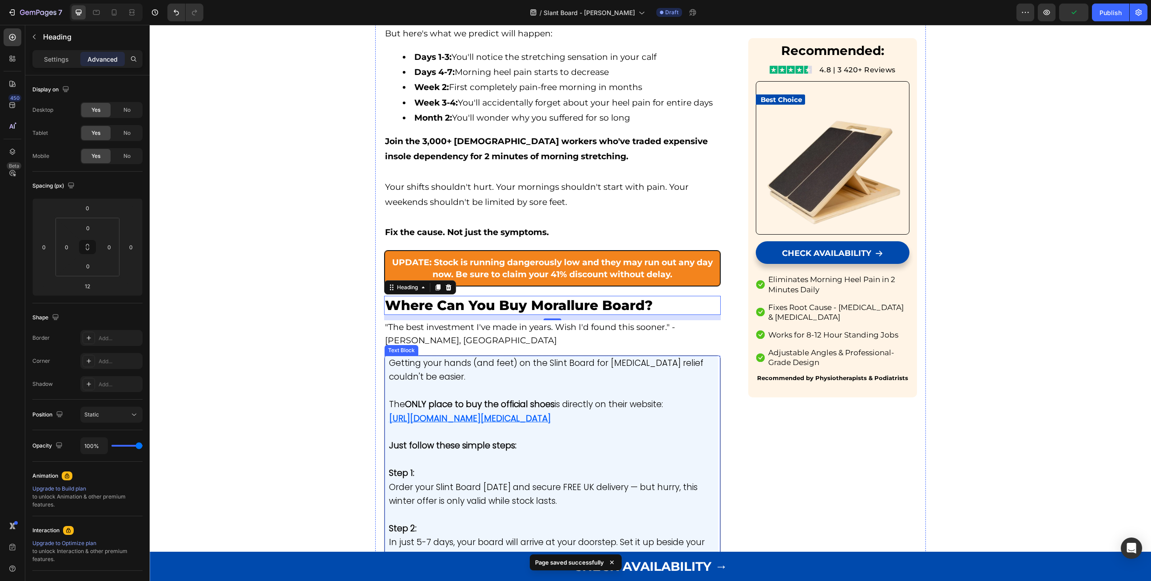
scroll to position [3939, 0]
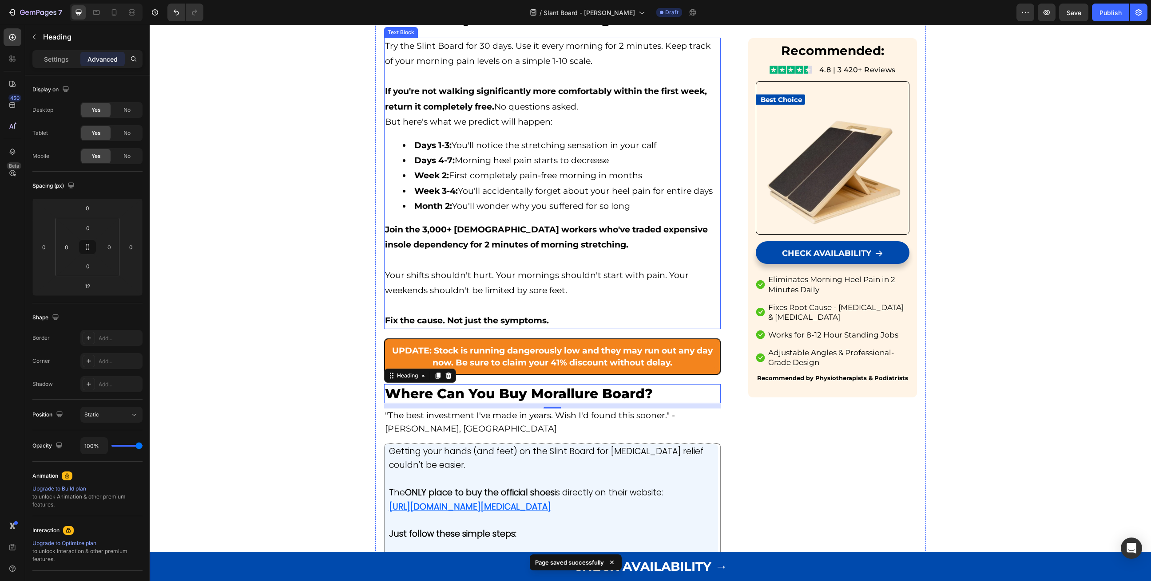
click at [448, 298] on p "Your shifts shouldn't hurt. Your mornings shouldn't start with pain. Your weeke…" at bounding box center [552, 283] width 335 height 30
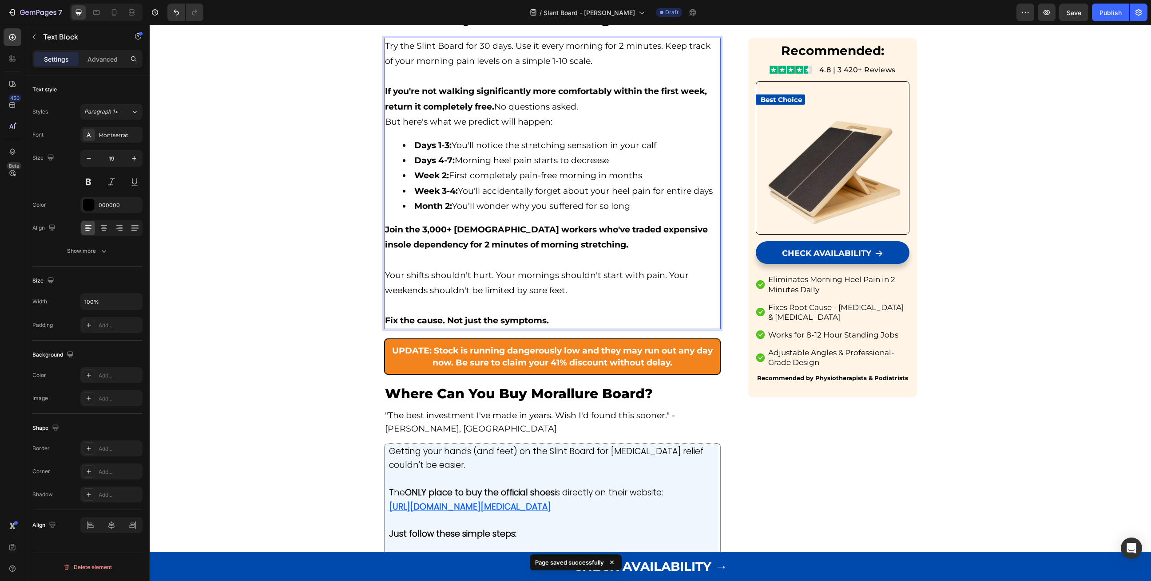
click at [450, 313] on p "Rich Text Editor. Editing area: main" at bounding box center [552, 305] width 335 height 15
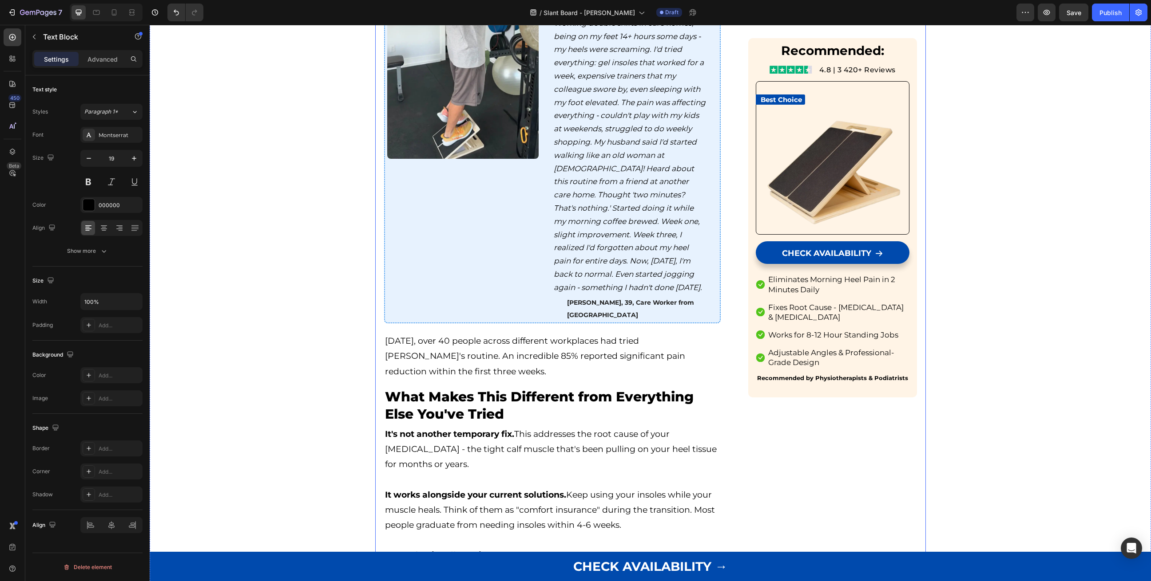
scroll to position [2888, 0]
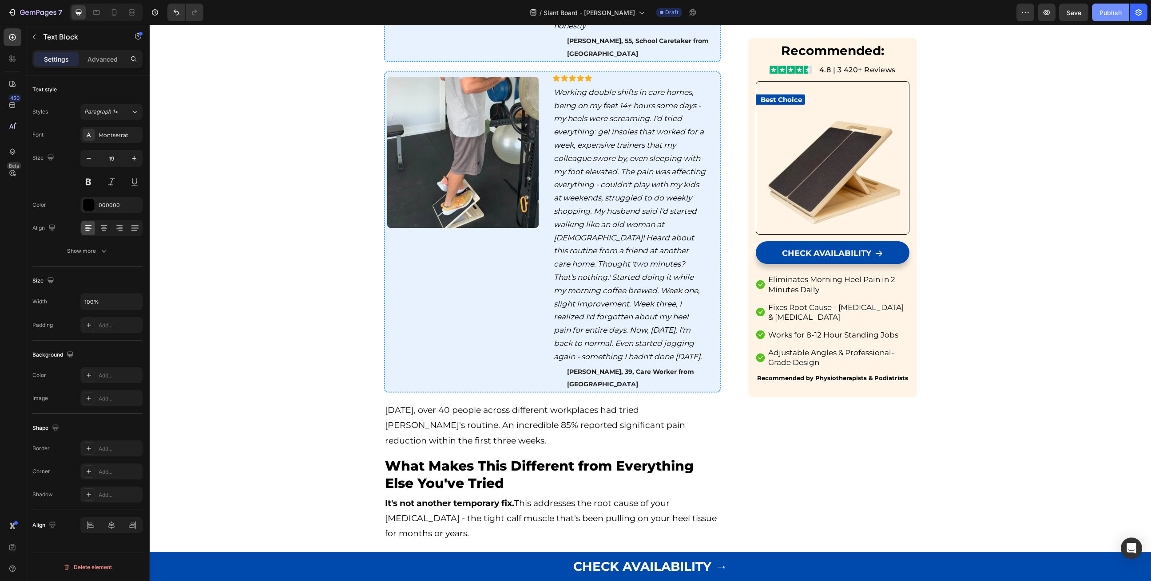
click at [1100, 10] on div "Publish" at bounding box center [1110, 12] width 22 height 9
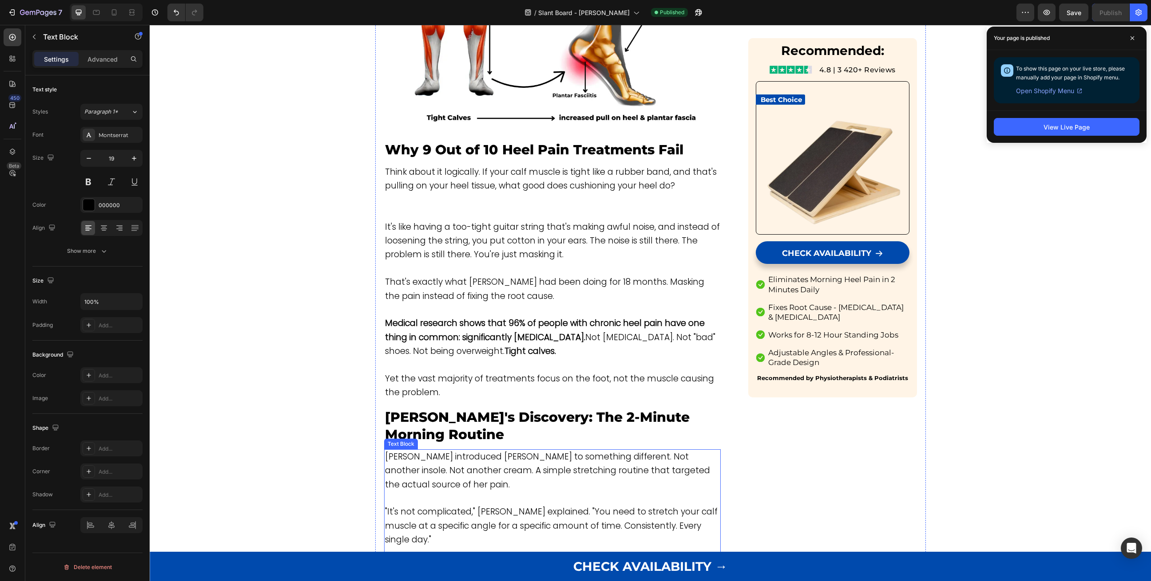
scroll to position [1104, 0]
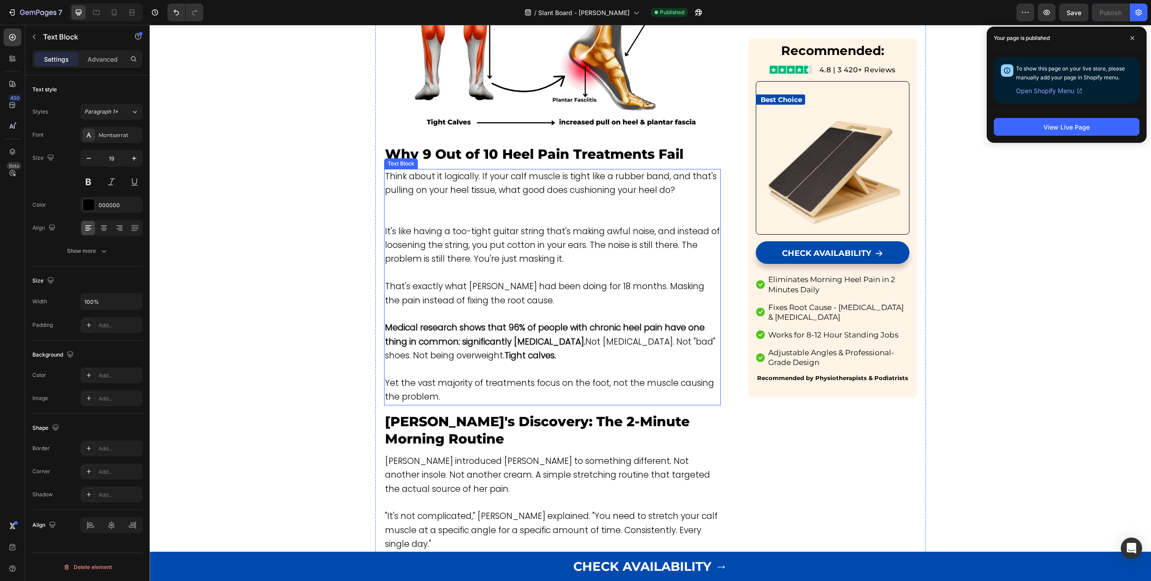
click at [413, 201] on p "Rich Text Editor. Editing area: main" at bounding box center [552, 211] width 335 height 27
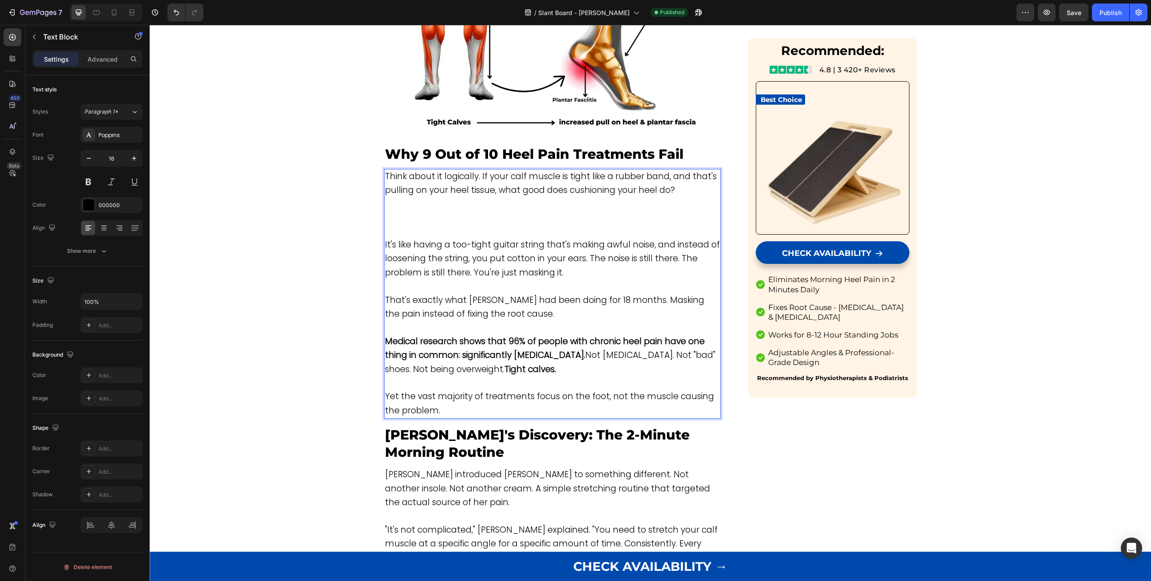
click at [427, 198] on p "Rich Text Editor. Editing area: main" at bounding box center [552, 218] width 335 height 40
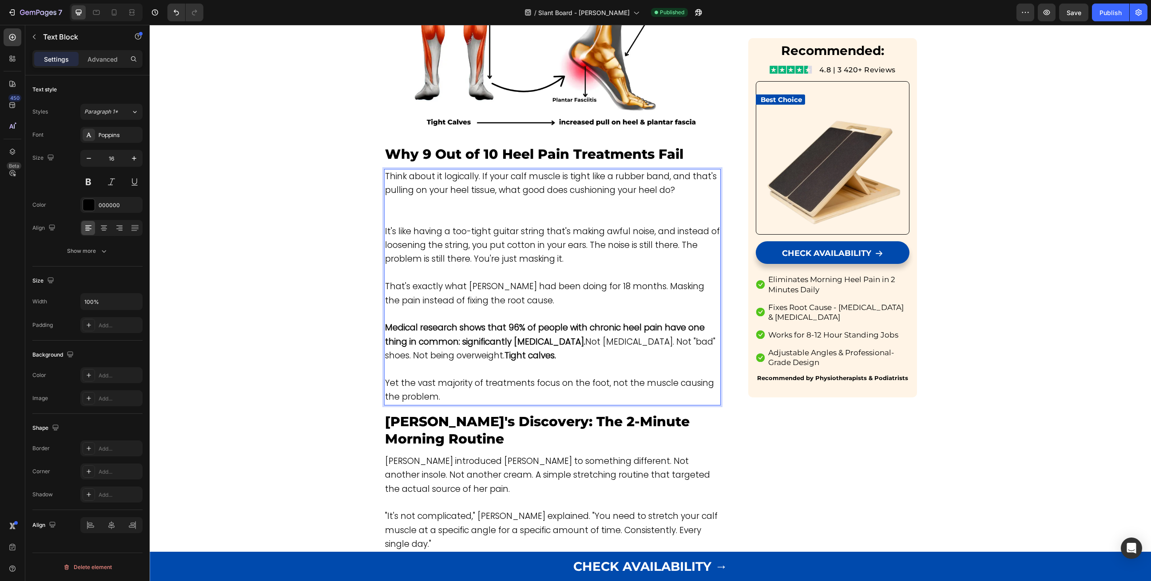
click at [435, 198] on p "Think about it logically. If your calf muscle is tight like a rubber band, and …" at bounding box center [552, 197] width 335 height 55
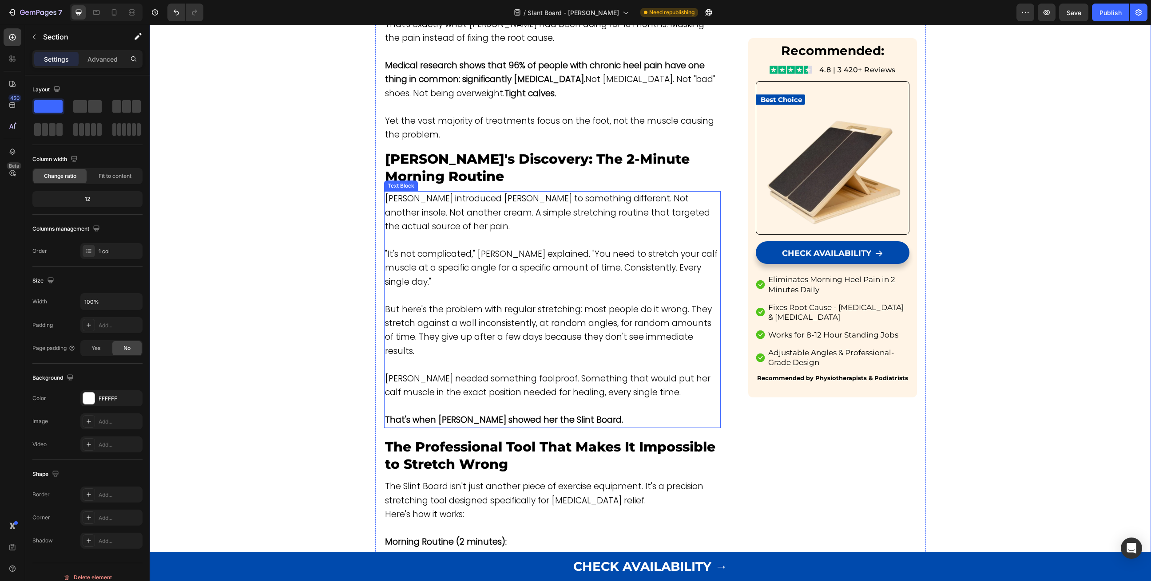
scroll to position [1429, 0]
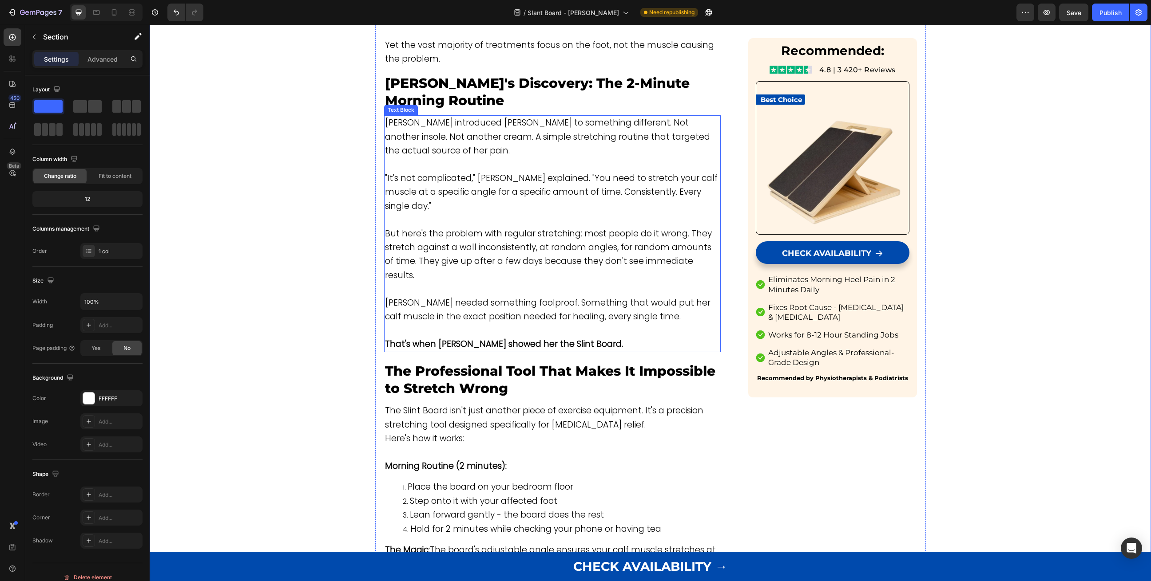
click at [614, 338] on p "That's when [PERSON_NAME] showed her the Slint Board." at bounding box center [552, 345] width 335 height 14
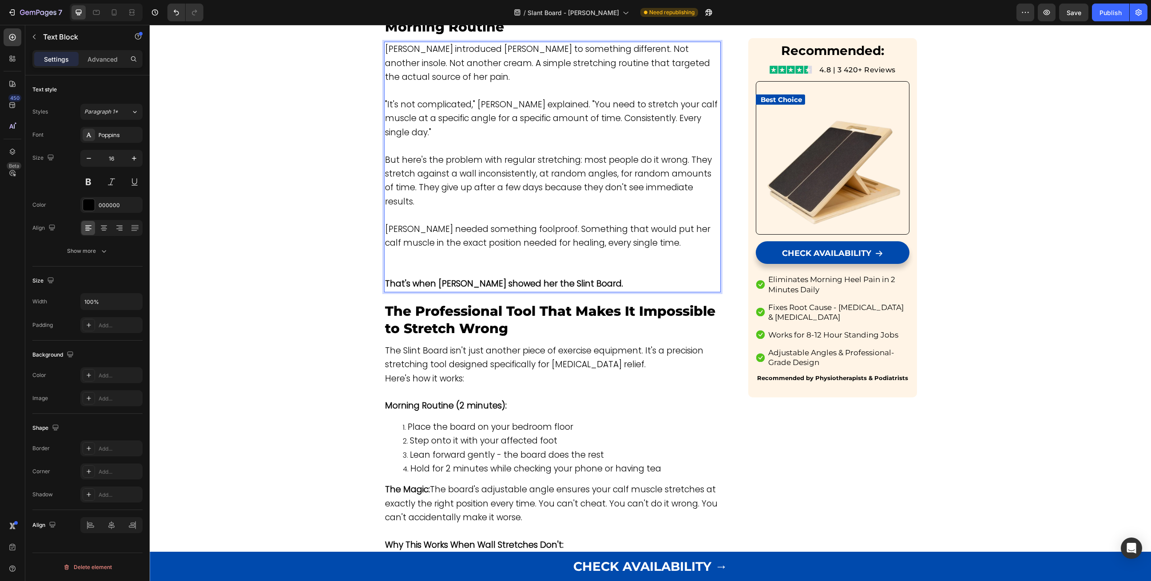
scroll to position [1505, 0]
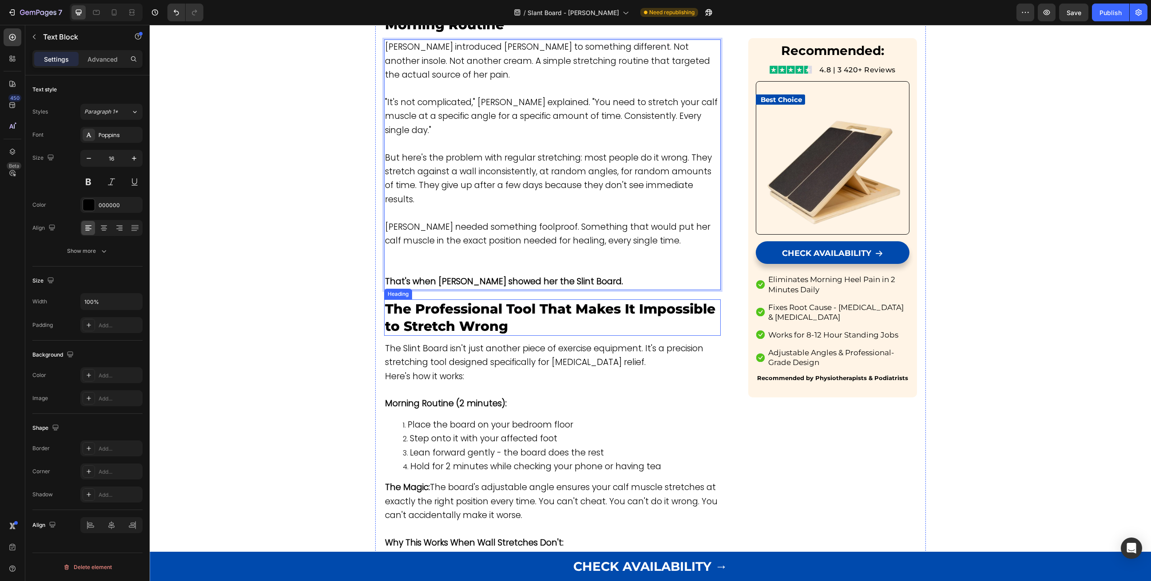
click at [471, 301] on p "The Professional Tool That Makes It Impossible to Stretch Wrong" at bounding box center [552, 318] width 335 height 35
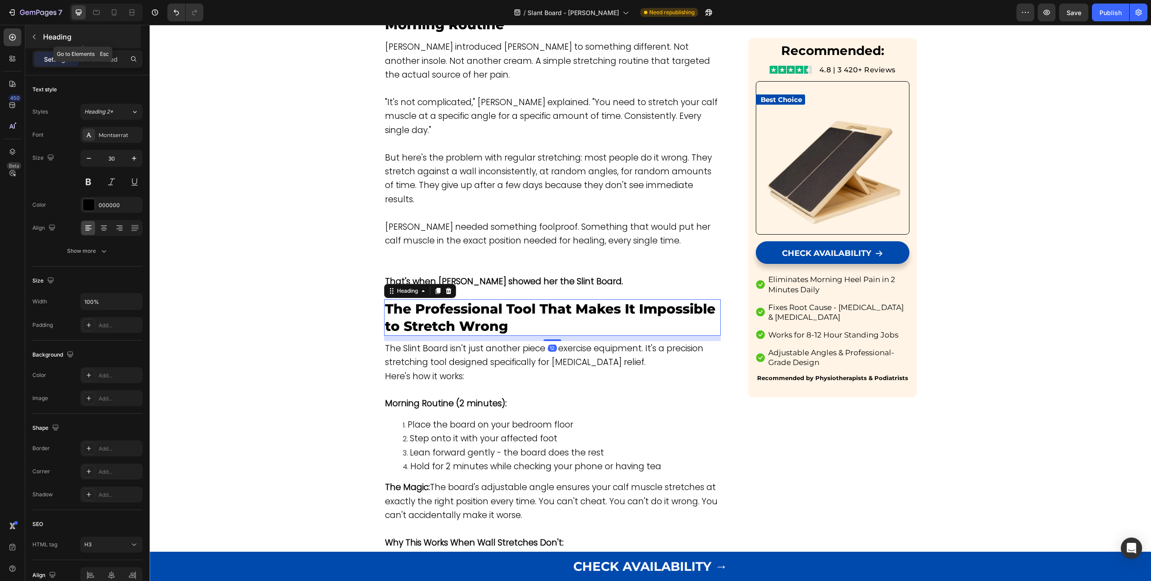
click at [40, 36] on button "button" at bounding box center [34, 37] width 14 height 14
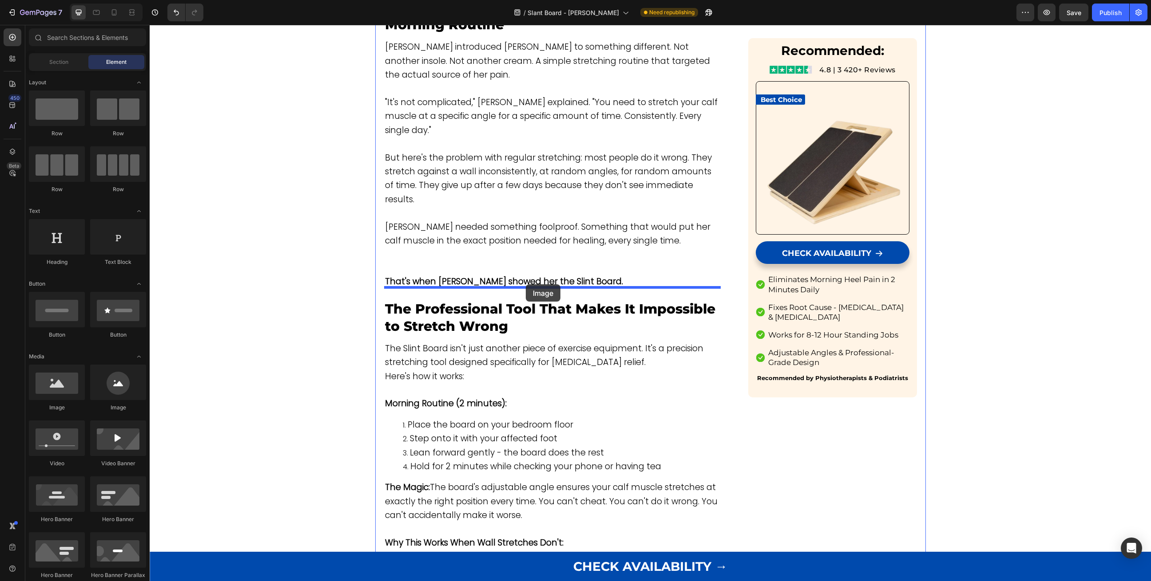
drag, startPoint x: 209, startPoint y: 411, endPoint x: 525, endPoint y: 286, distance: 339.8
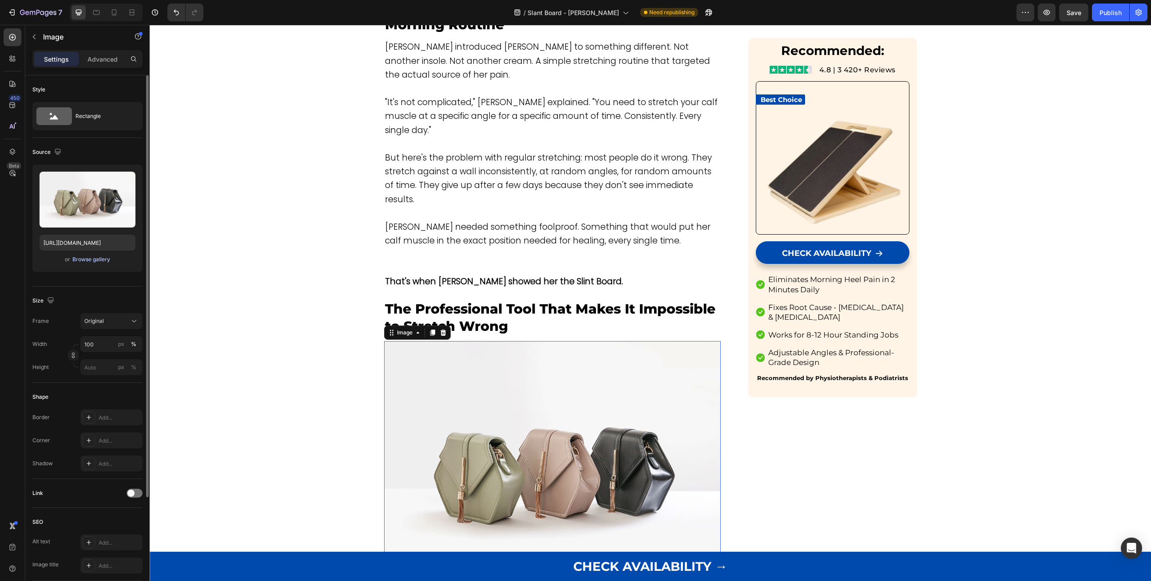
click at [92, 257] on div "Browse gallery" at bounding box center [91, 260] width 38 height 8
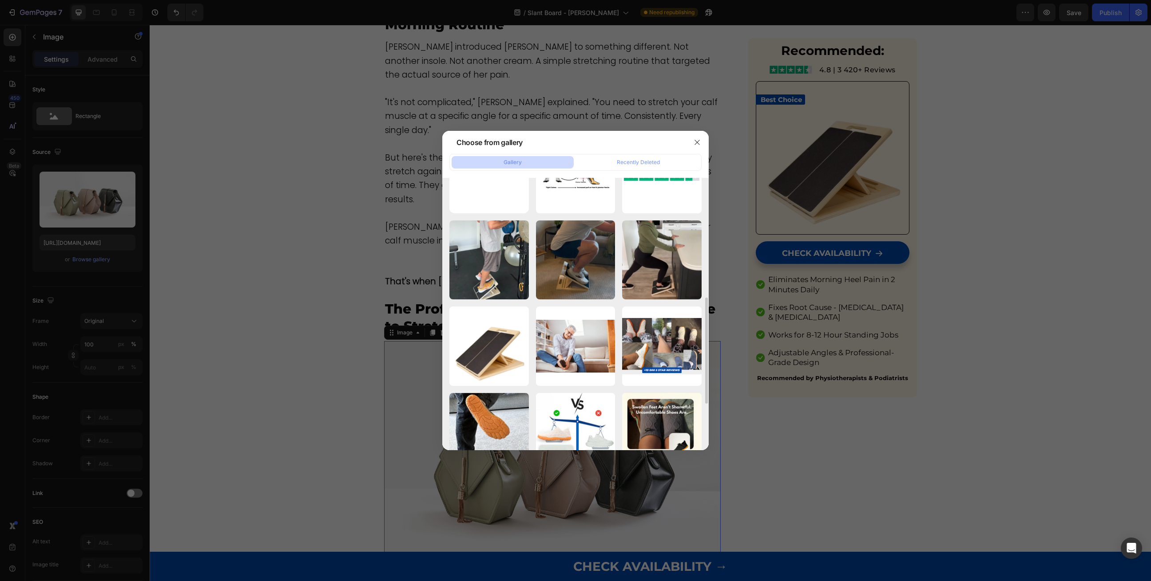
scroll to position [0, 0]
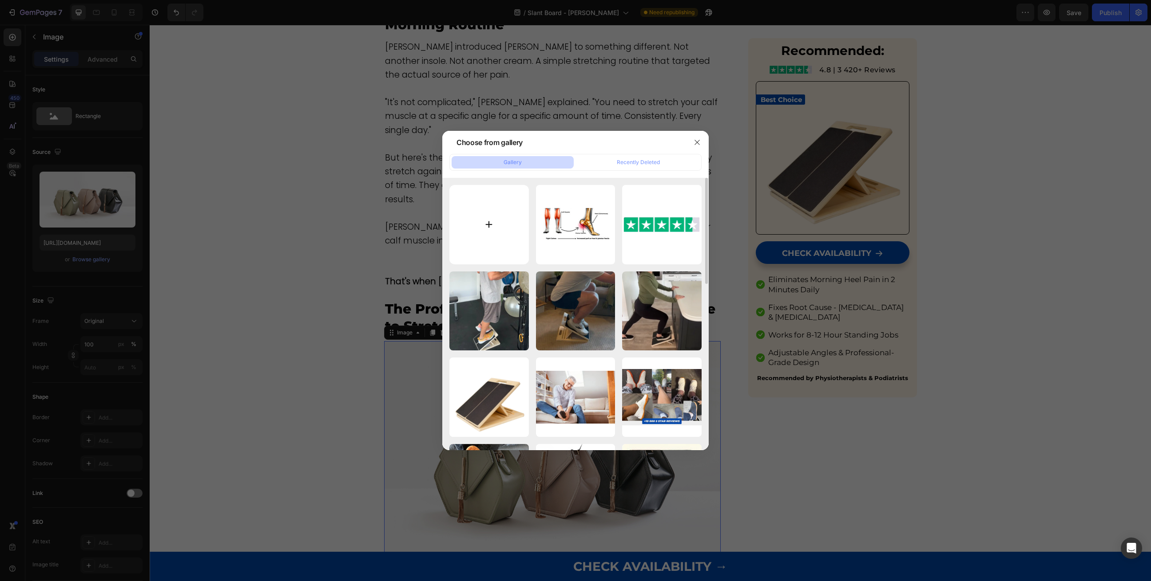
click at [479, 218] on input "file" at bounding box center [488, 224] width 79 height 79
type input "C:\fakepath\pic-des.webp"
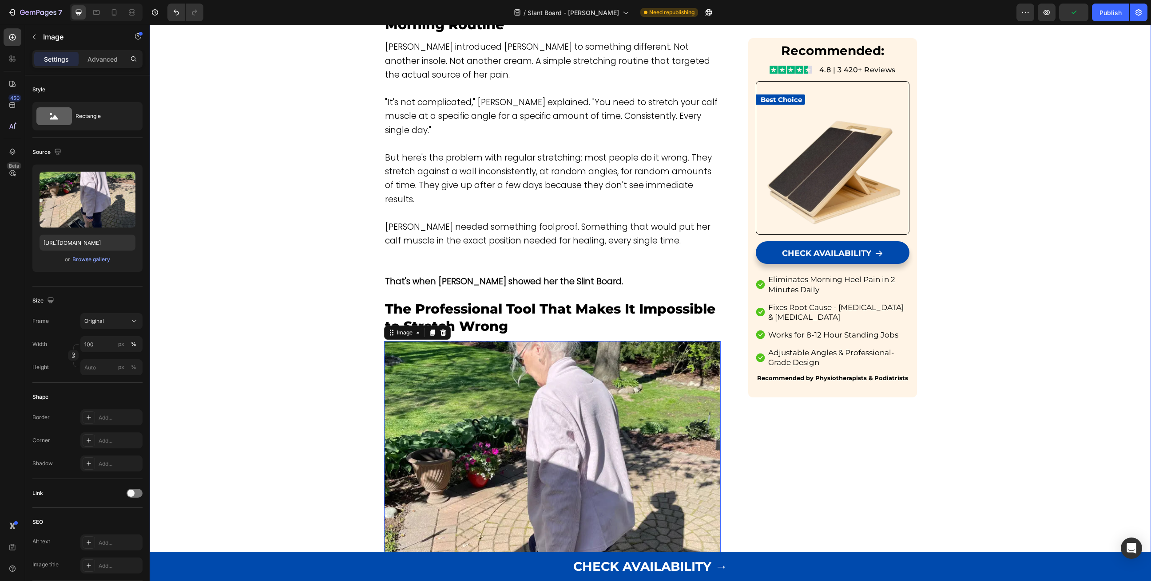
type input "https://cdn.shopify.com/s/files/1/0735/2182/3998/files/gempages_562353628887647…"
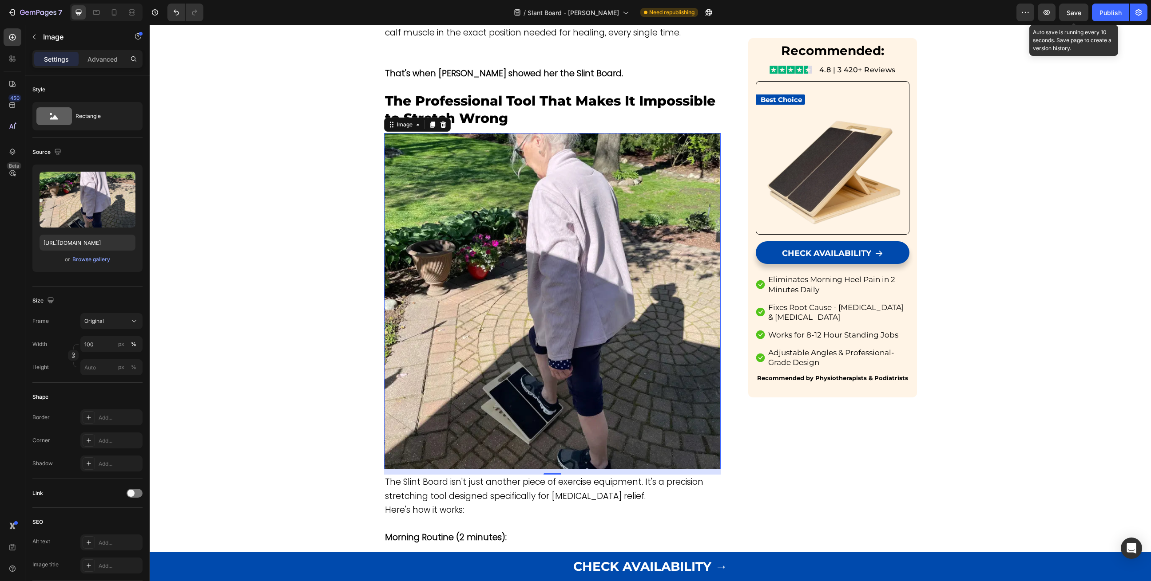
click at [1077, 15] on span "Save" at bounding box center [1073, 13] width 15 height 8
click at [1110, 14] on div "Publish" at bounding box center [1110, 12] width 22 height 9
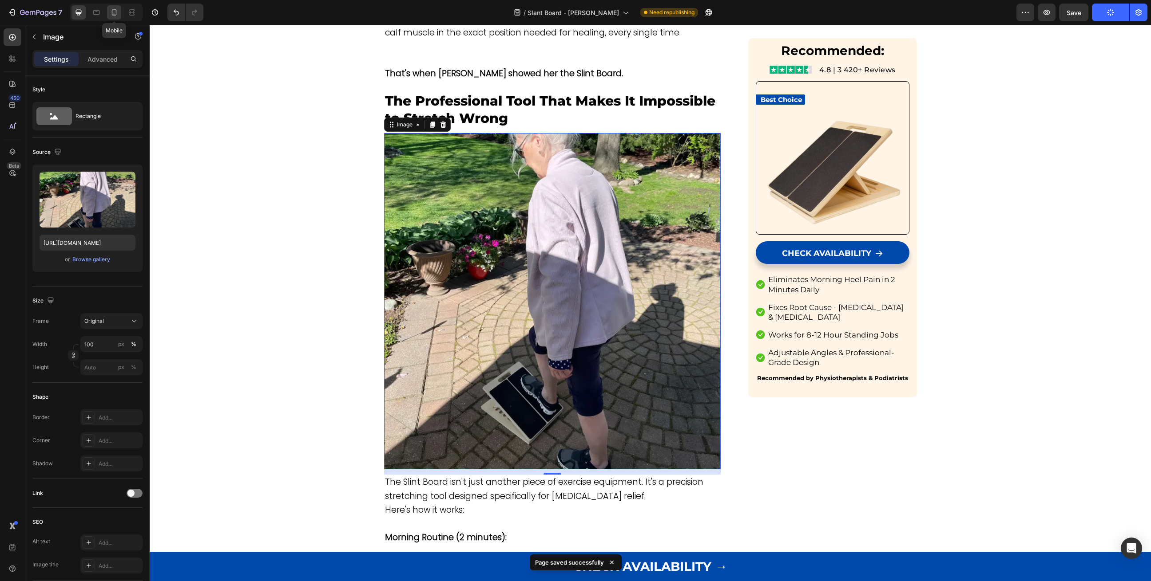
click at [115, 12] on icon at bounding box center [114, 12] width 9 height 9
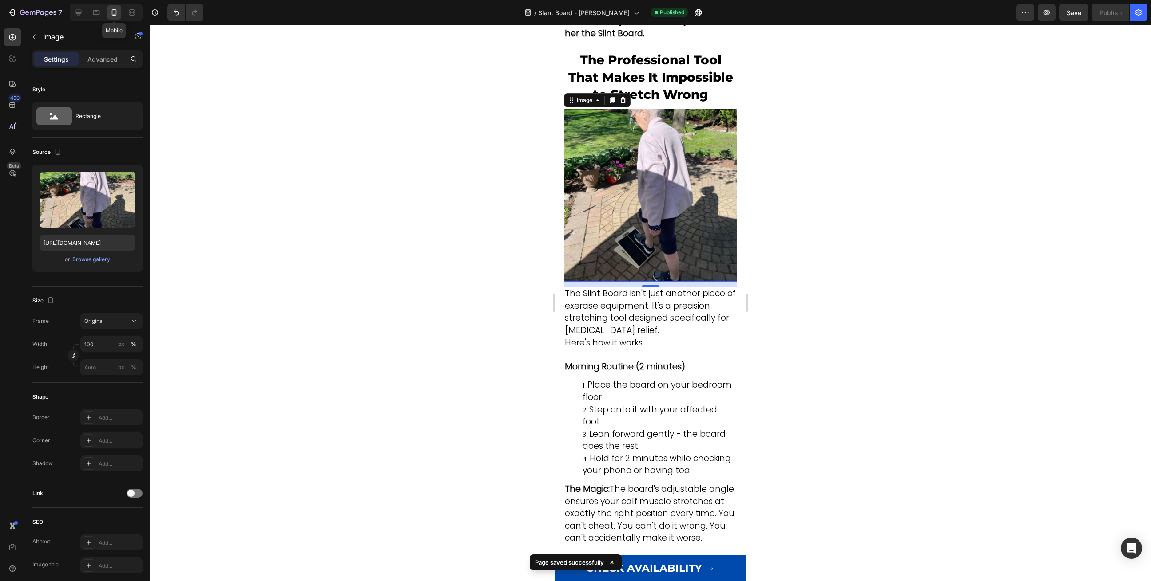
scroll to position [2161, 0]
click at [652, 287] on div at bounding box center [650, 288] width 18 height 3
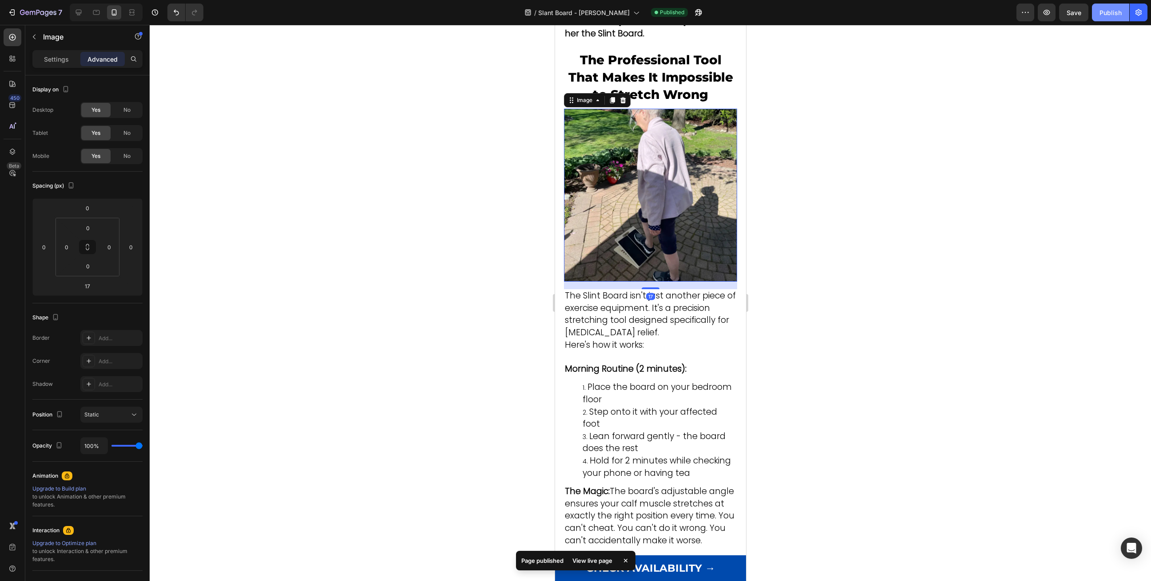
click at [1110, 10] on div "Publish" at bounding box center [1110, 12] width 22 height 9
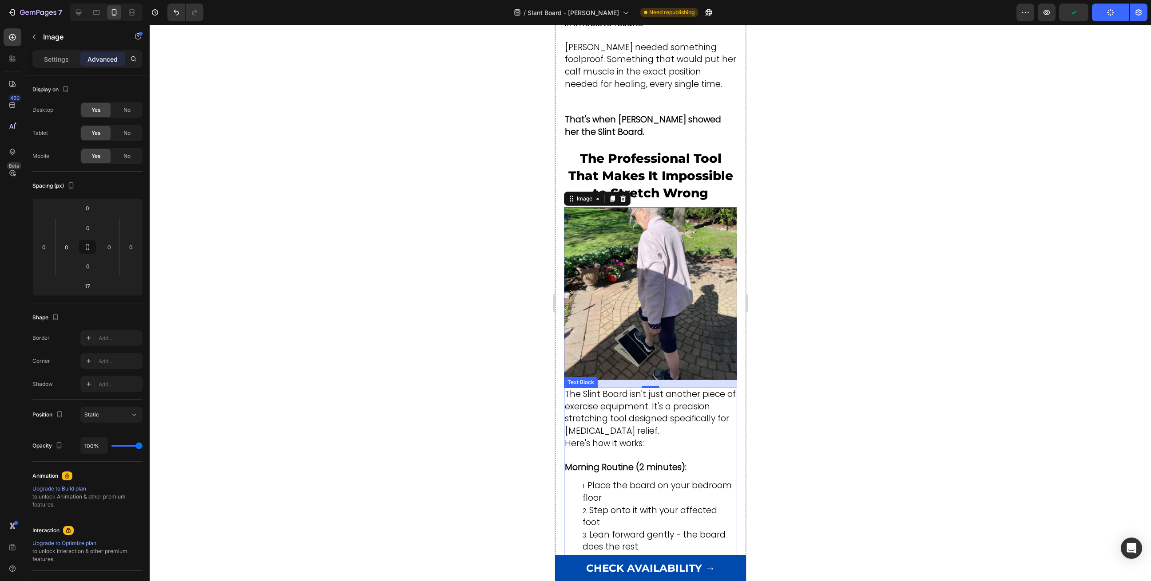
scroll to position [2054, 0]
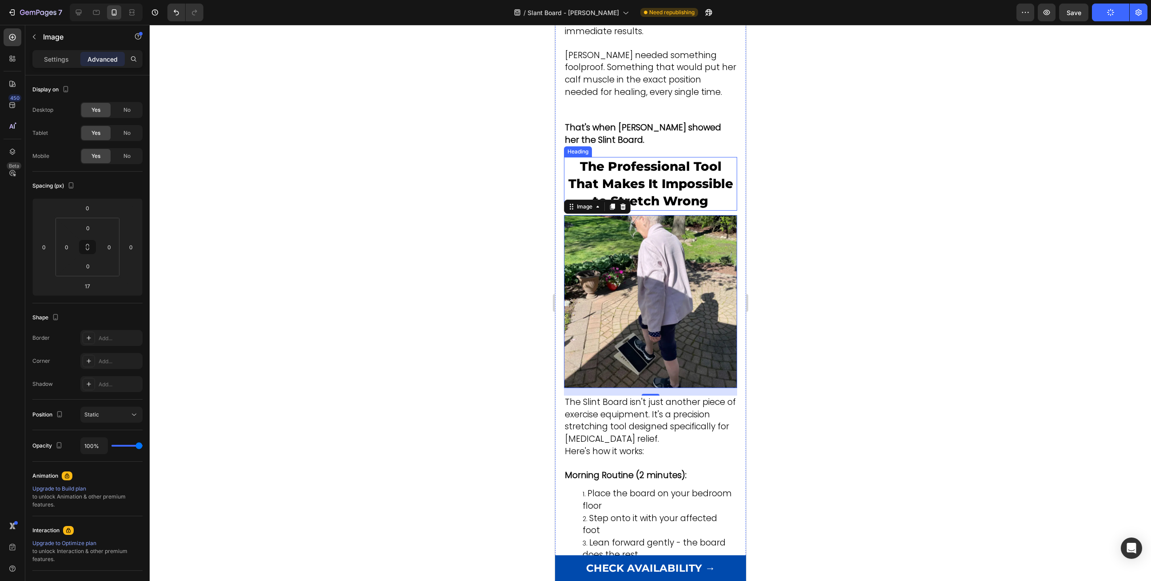
click at [651, 158] on p "The Professional Tool That Makes It Impossible to Stretch Wrong" at bounding box center [649, 184] width 171 height 52
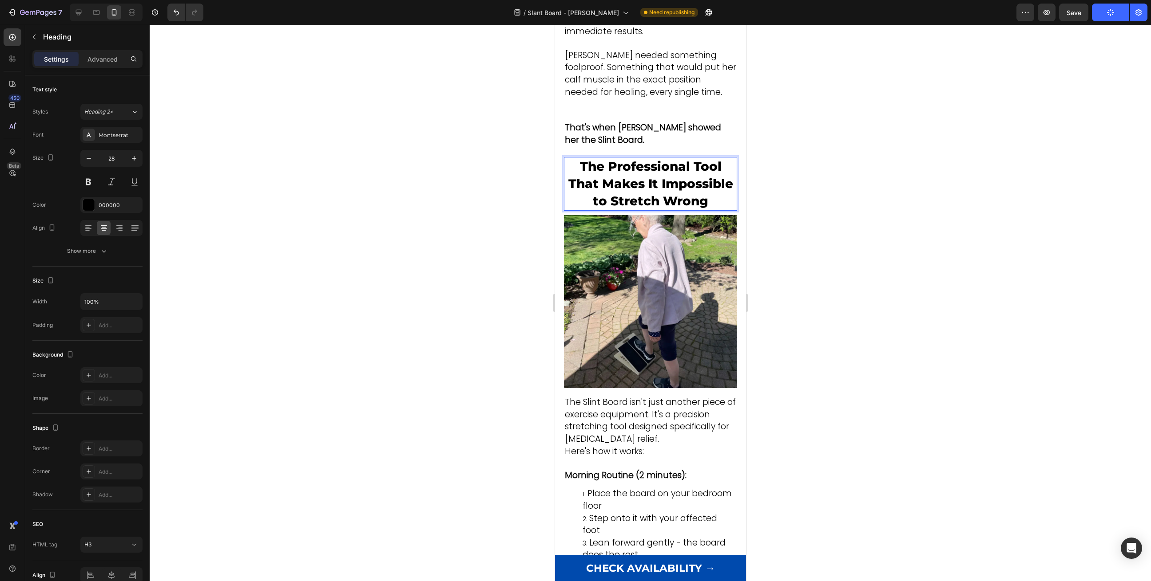
click at [651, 158] on p "The Professional Tool That Makes It Impossible to Stretch Wrong" at bounding box center [649, 184] width 171 height 52
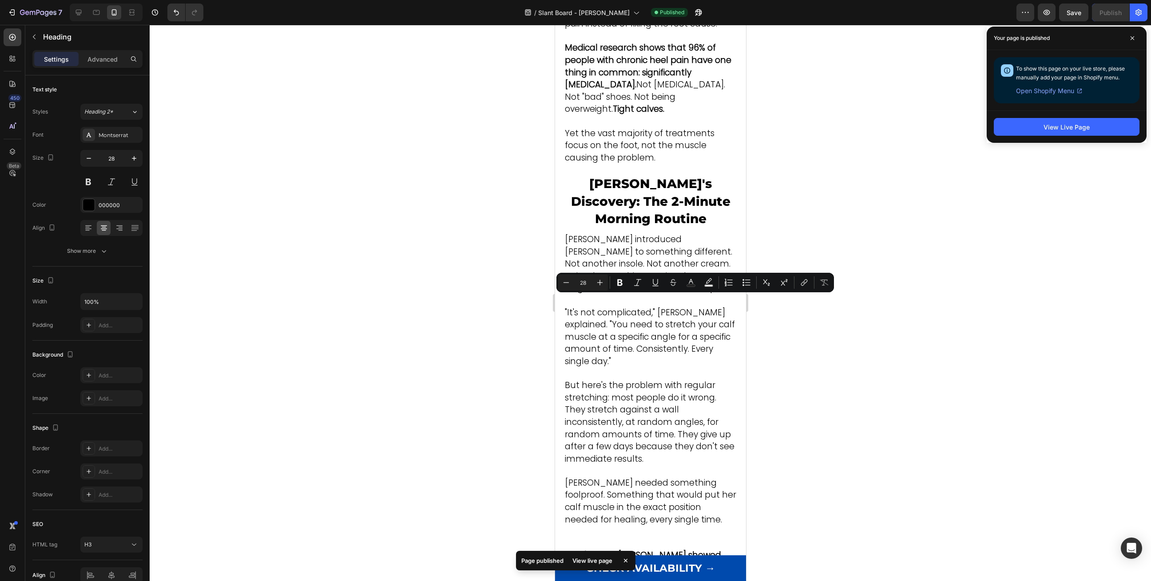
scroll to position [2209, 0]
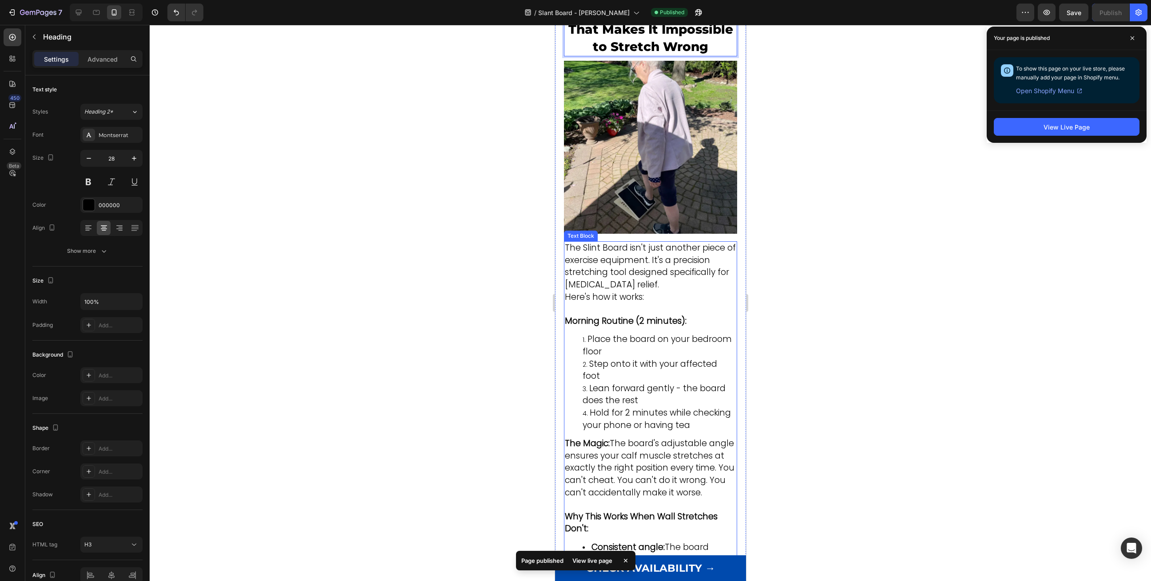
click at [639, 242] on span "The Slint Board isn't just another piece of exercise equipment. It's a precisio…" at bounding box center [649, 266] width 171 height 49
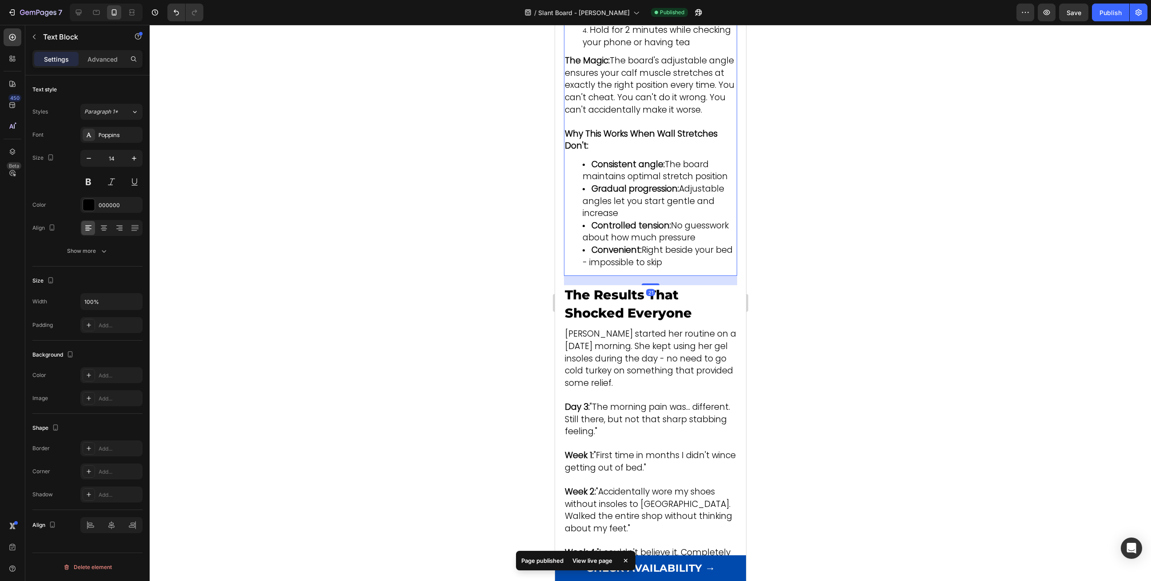
scroll to position [2610, 0]
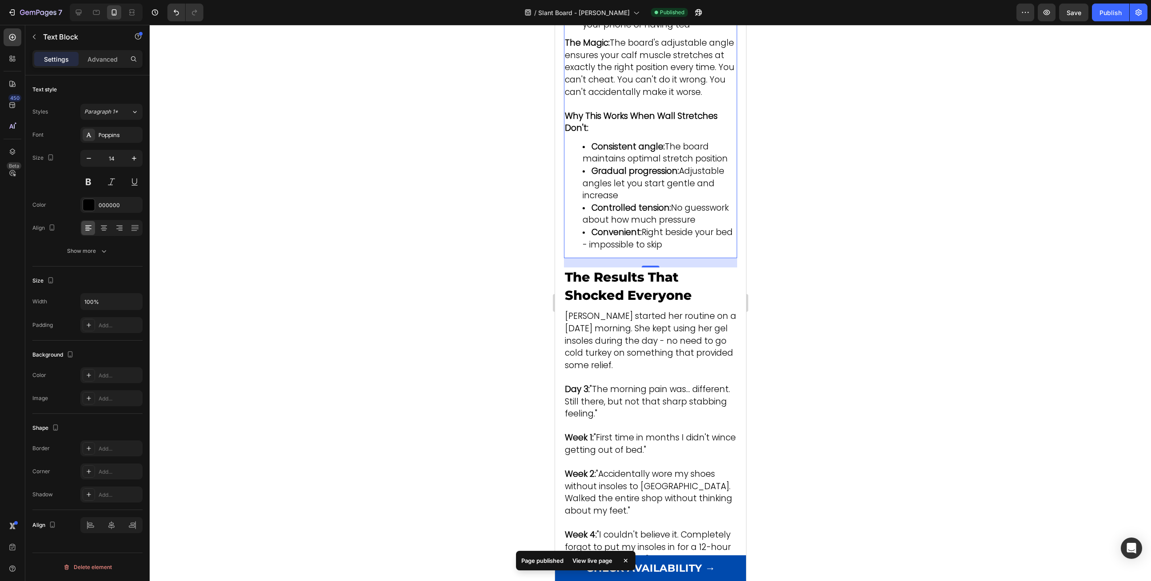
click at [86, 14] on div at bounding box center [106, 13] width 73 height 18
click at [80, 13] on icon at bounding box center [78, 12] width 9 height 9
type input "16"
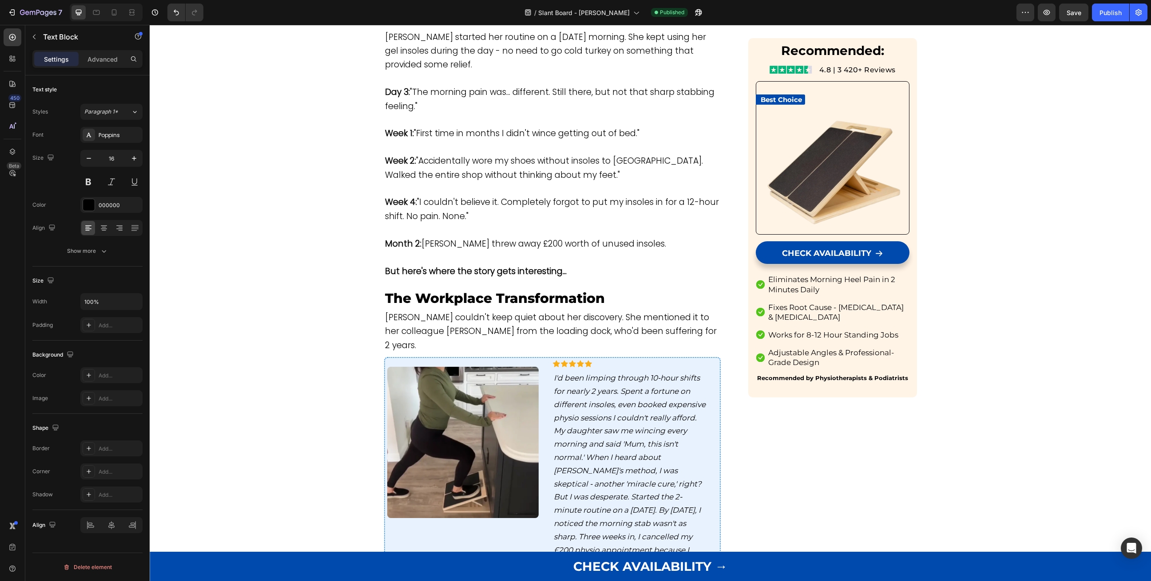
scroll to position [2109, 0]
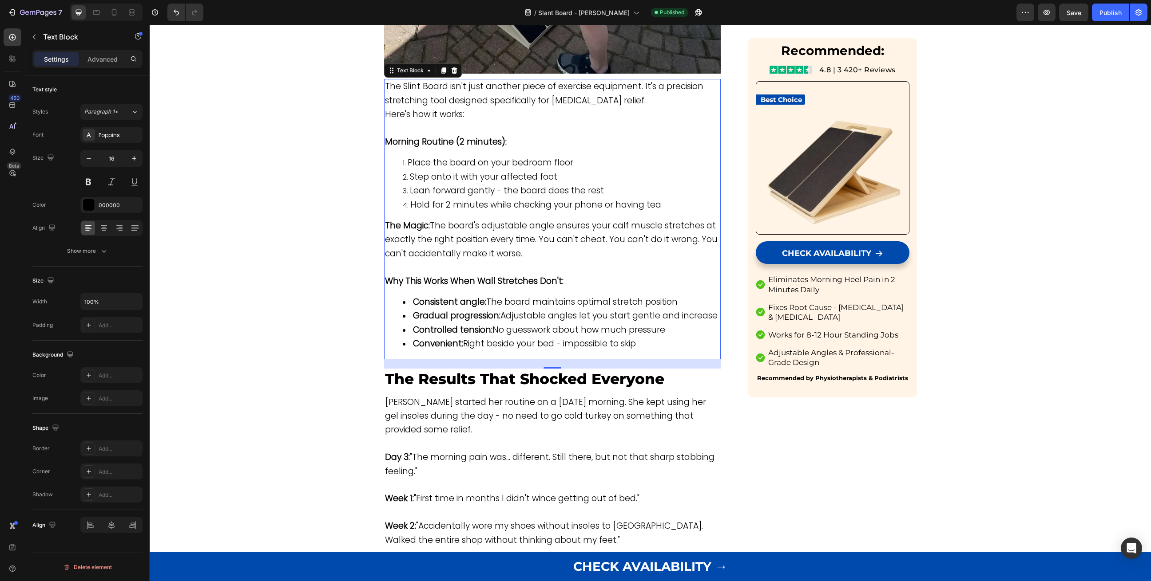
click at [446, 370] on p "The Results That Shocked Everyone" at bounding box center [552, 379] width 335 height 19
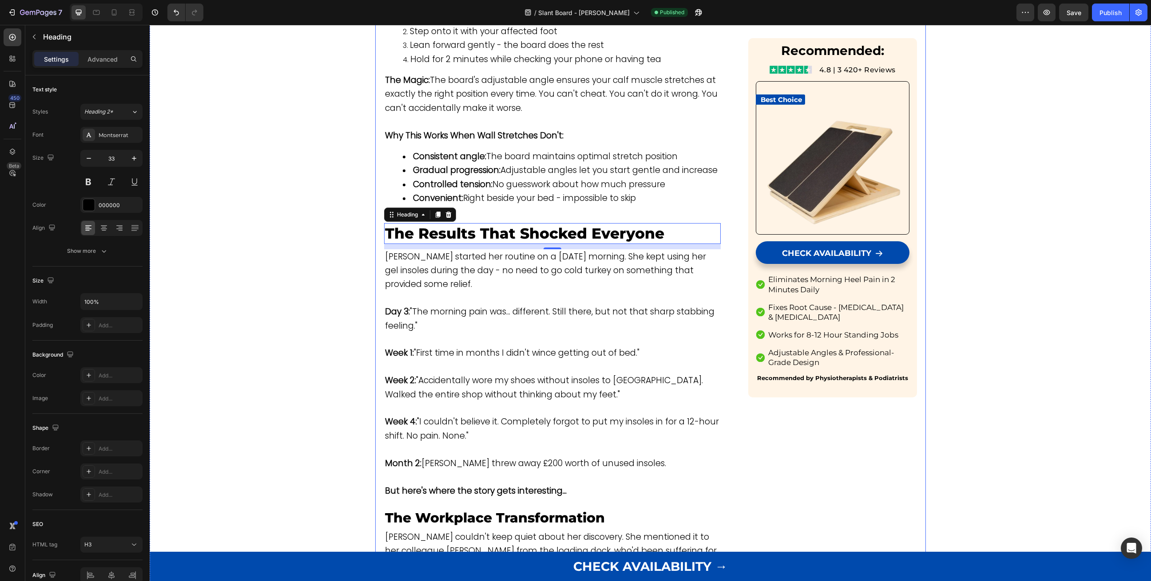
scroll to position [2307, 0]
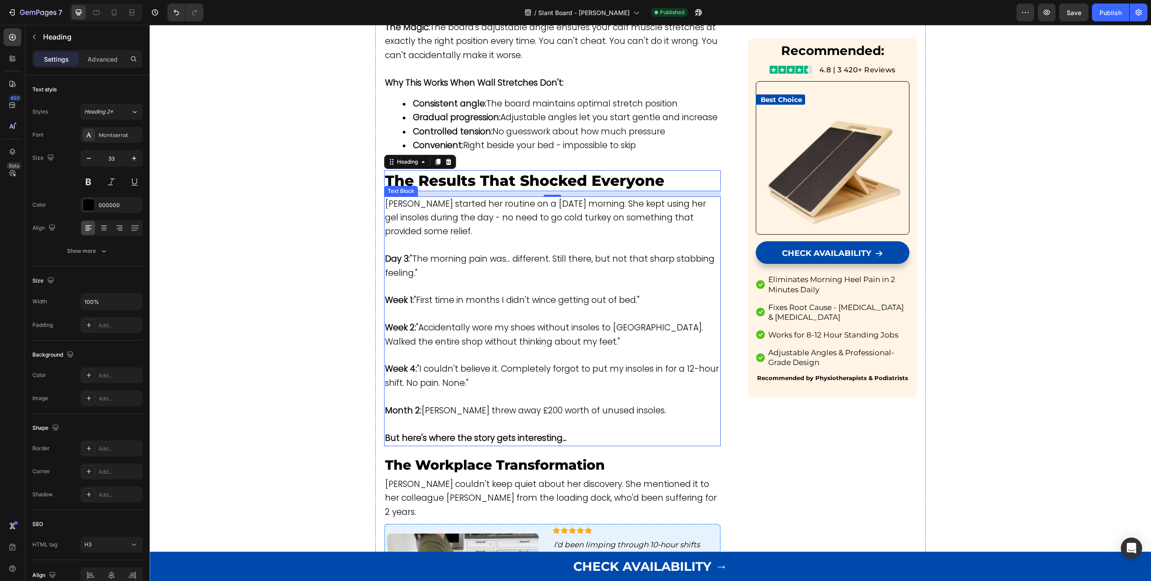
click at [483, 322] on span "Week 2: "Accidentally wore my shoes without insoles to Tesco. Walked the entire…" at bounding box center [544, 335] width 318 height 26
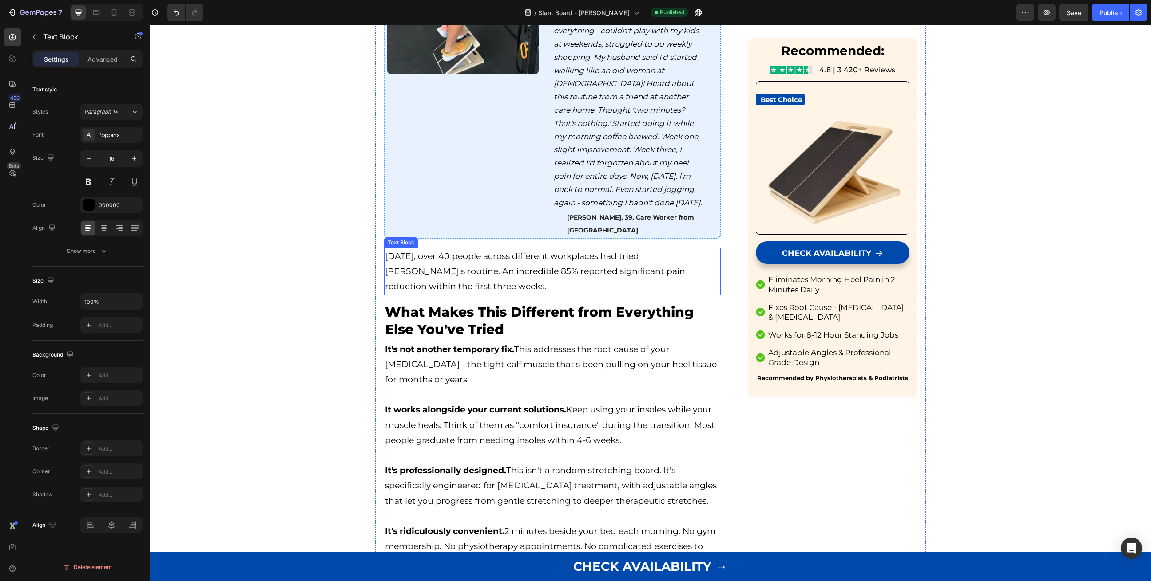
scroll to position [3526, 0]
click at [40, 37] on button "button" at bounding box center [34, 37] width 14 height 14
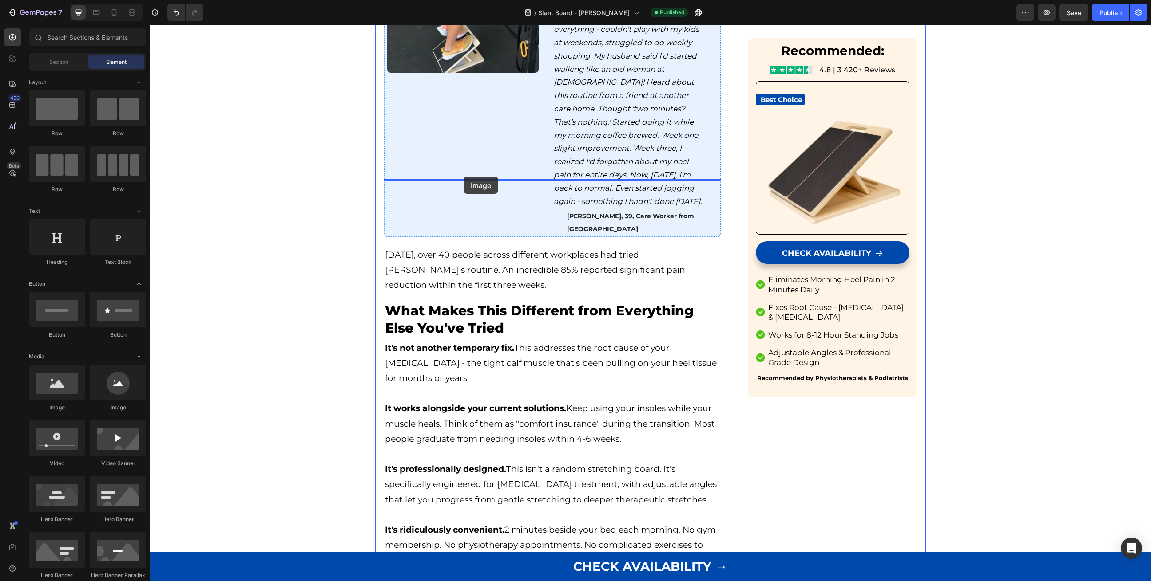
drag, startPoint x: 209, startPoint y: 412, endPoint x: 463, endPoint y: 177, distance: 346.5
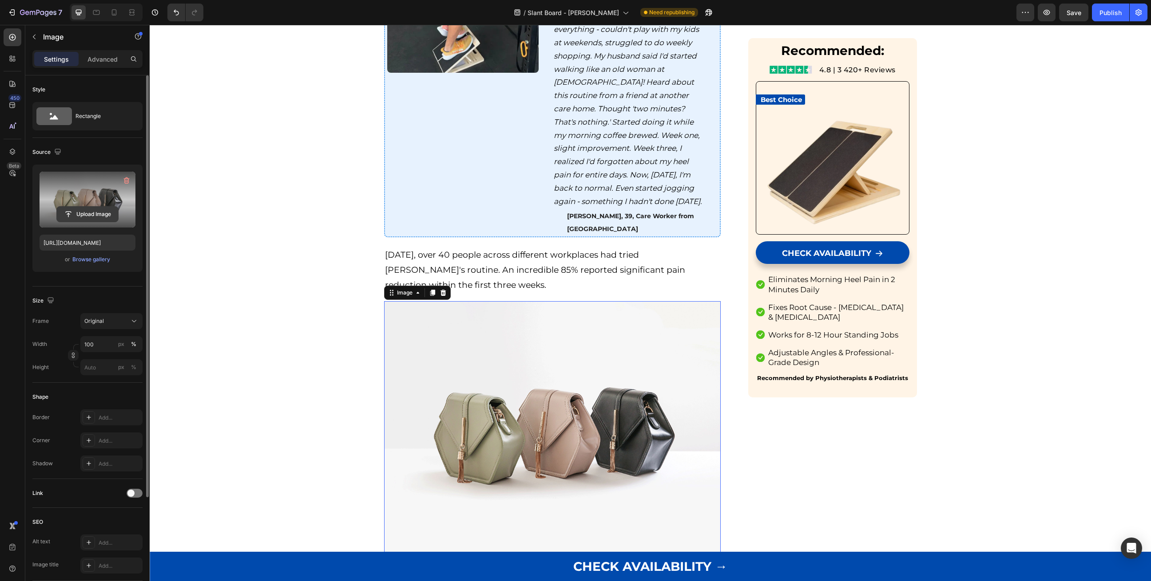
click at [91, 218] on input "file" at bounding box center [87, 214] width 61 height 15
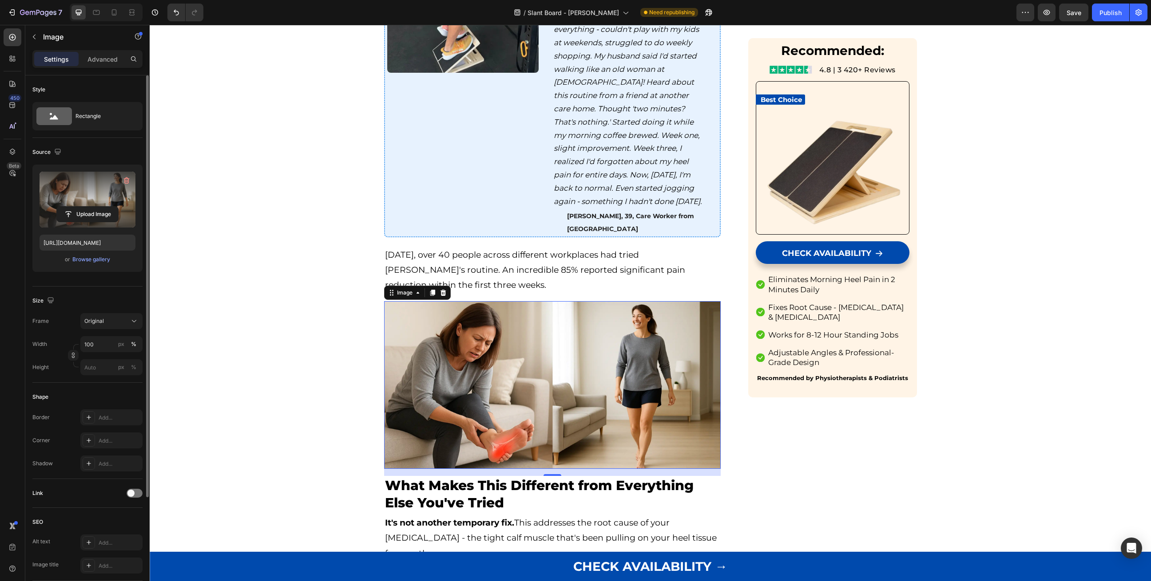
type input "https://cdn.shopify.com/s/files/1/0735/2182/3998/files/gempages_562353628887647…"
click at [552, 478] on div at bounding box center [552, 479] width 18 height 2
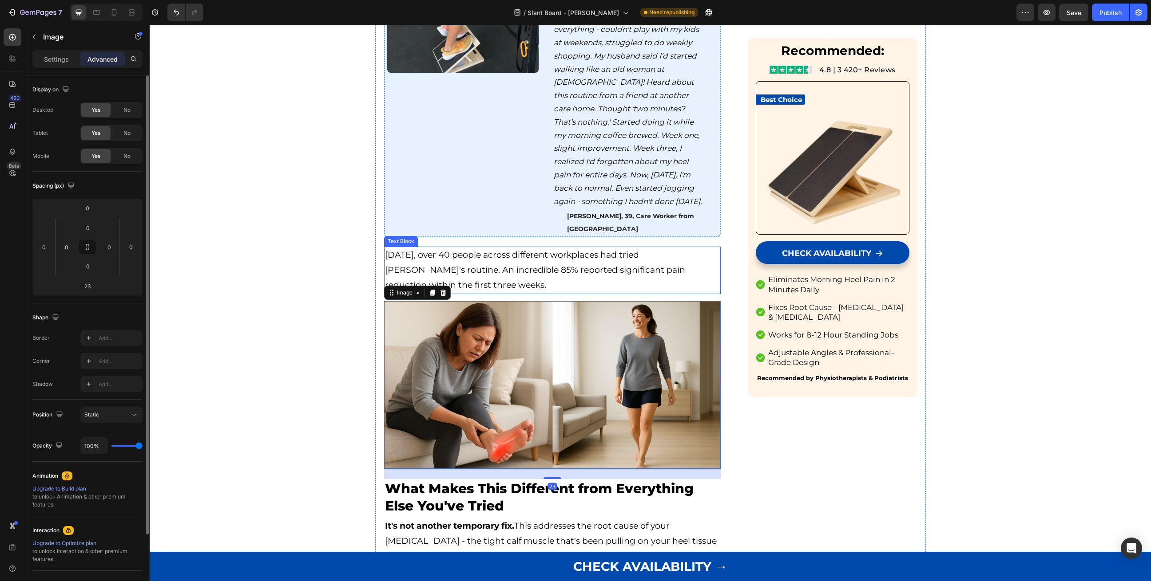
click at [506, 250] on span "[DATE], over 40 people across different workplaces had tried [PERSON_NAME]'s ro…" at bounding box center [535, 270] width 300 height 40
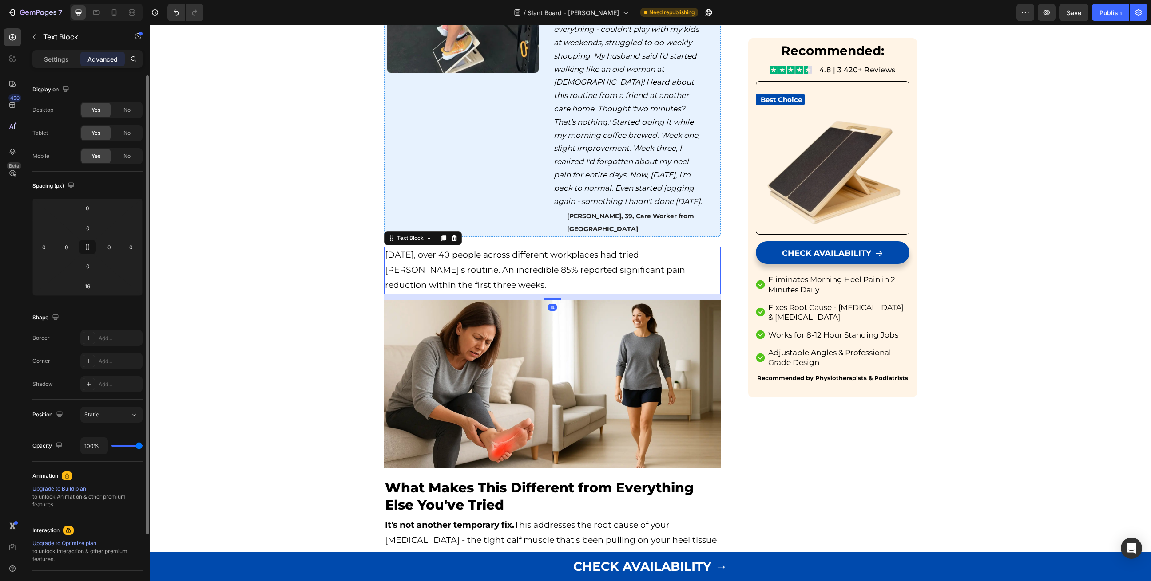
click at [550, 298] on div at bounding box center [552, 299] width 18 height 3
type input "14"
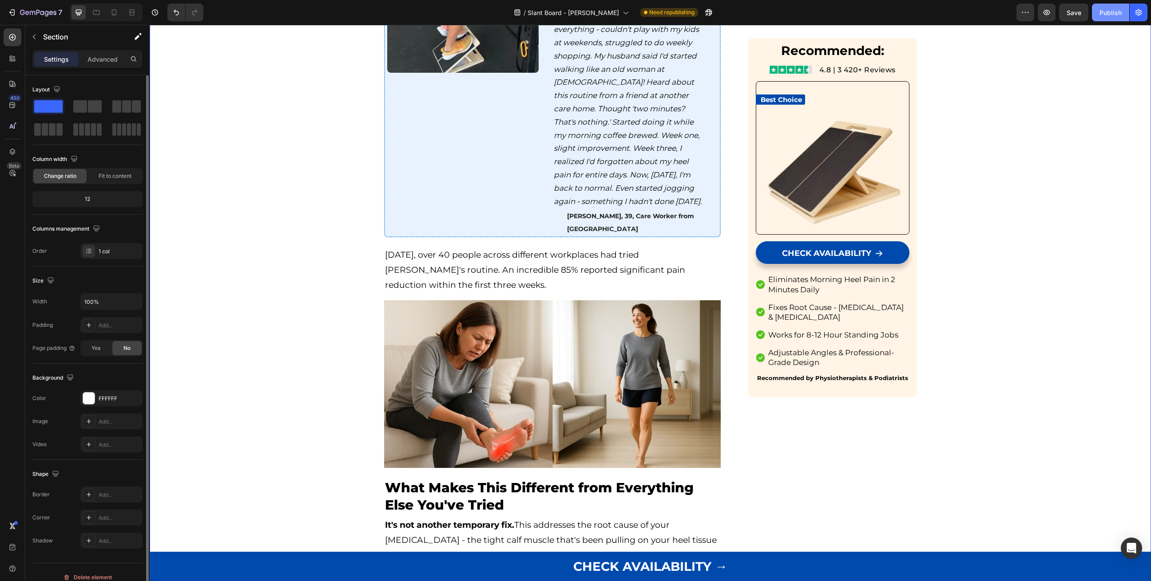
click at [1103, 12] on div "Publish" at bounding box center [1110, 12] width 22 height 9
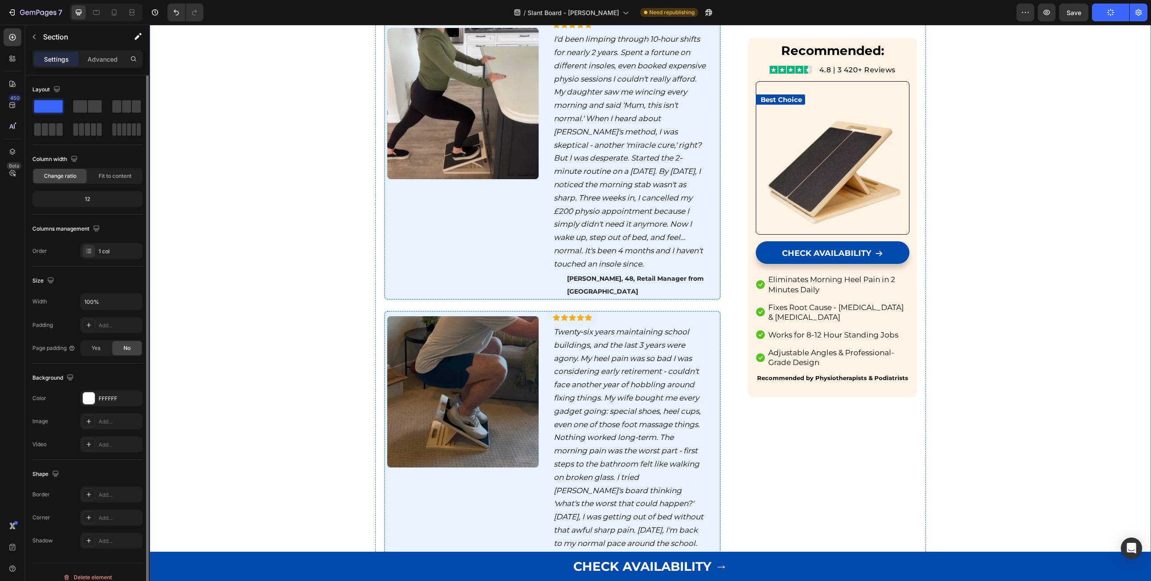
scroll to position [2748, 0]
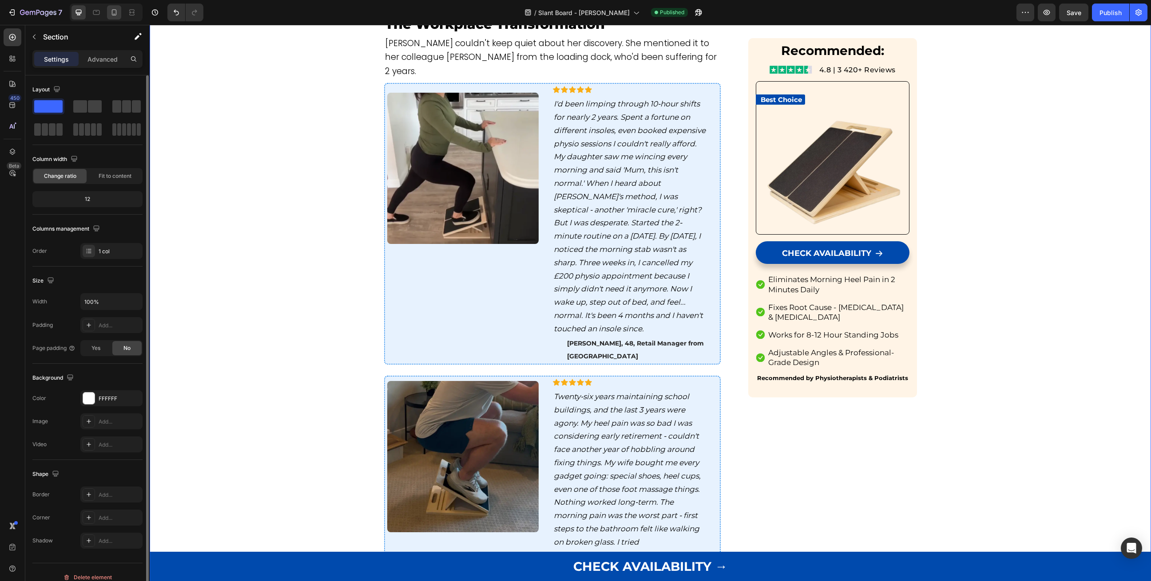
click at [115, 16] on icon at bounding box center [114, 12] width 9 height 9
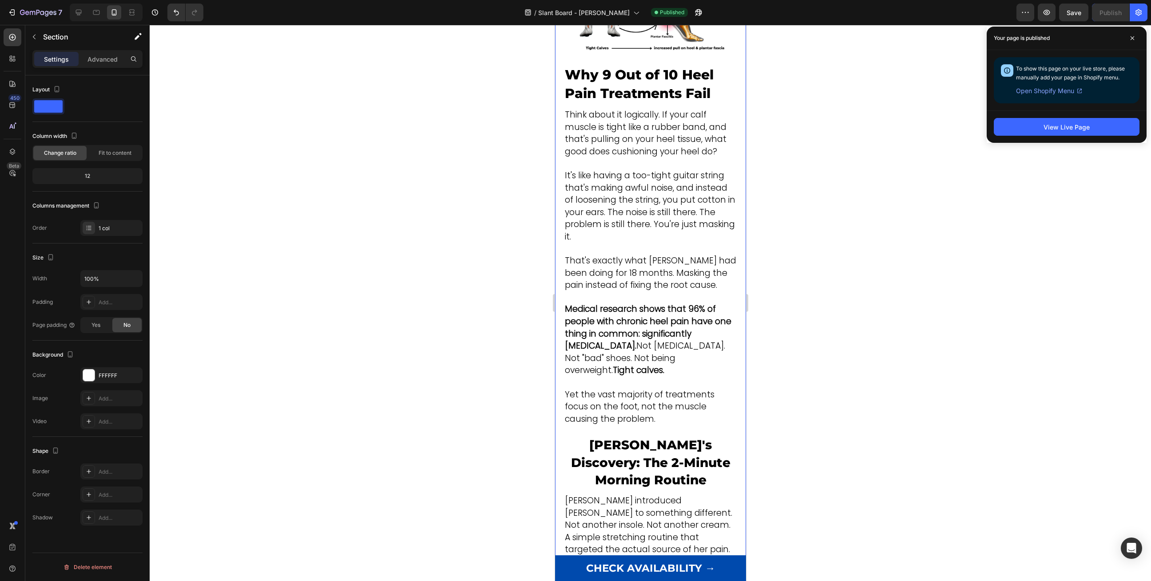
scroll to position [1382, 0]
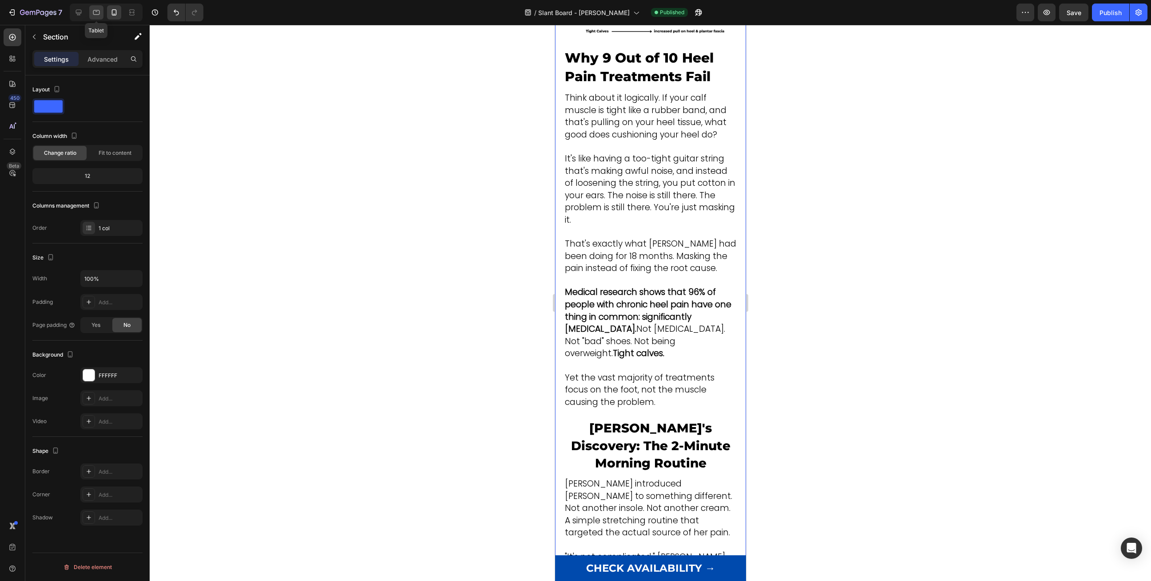
click at [99, 14] on icon at bounding box center [96, 12] width 9 height 9
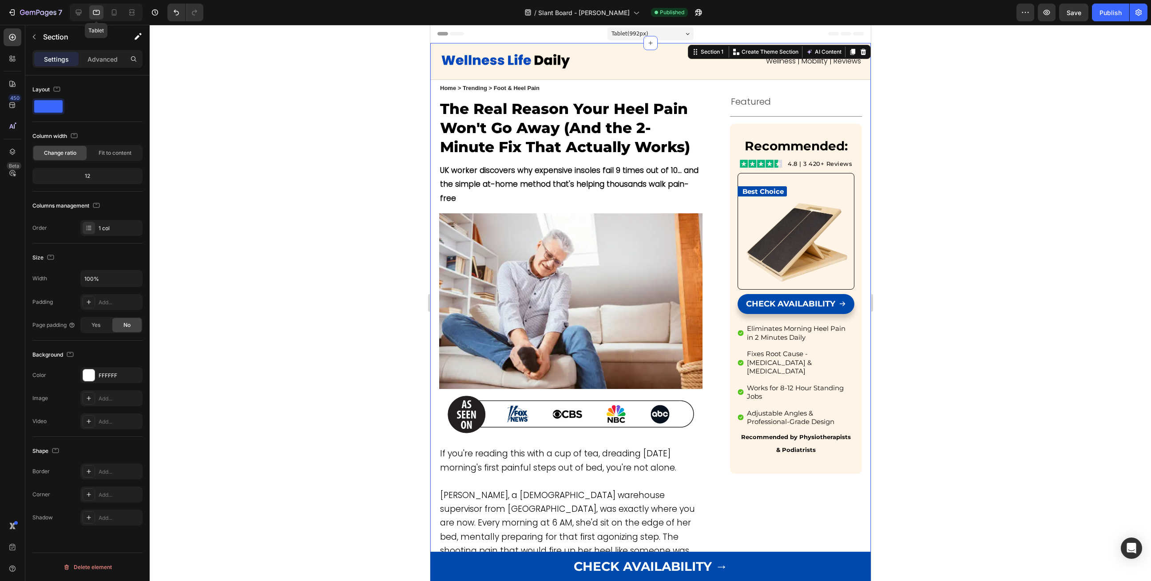
click at [100, 14] on icon at bounding box center [96, 12] width 9 height 9
click at [81, 14] on icon at bounding box center [78, 12] width 9 height 9
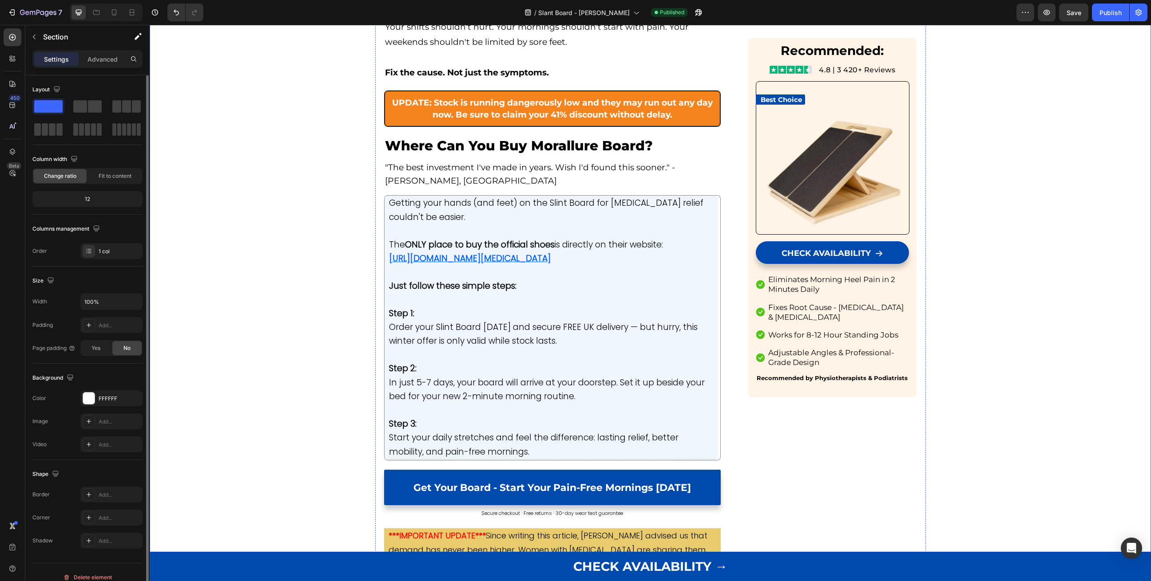
scroll to position [5031, 0]
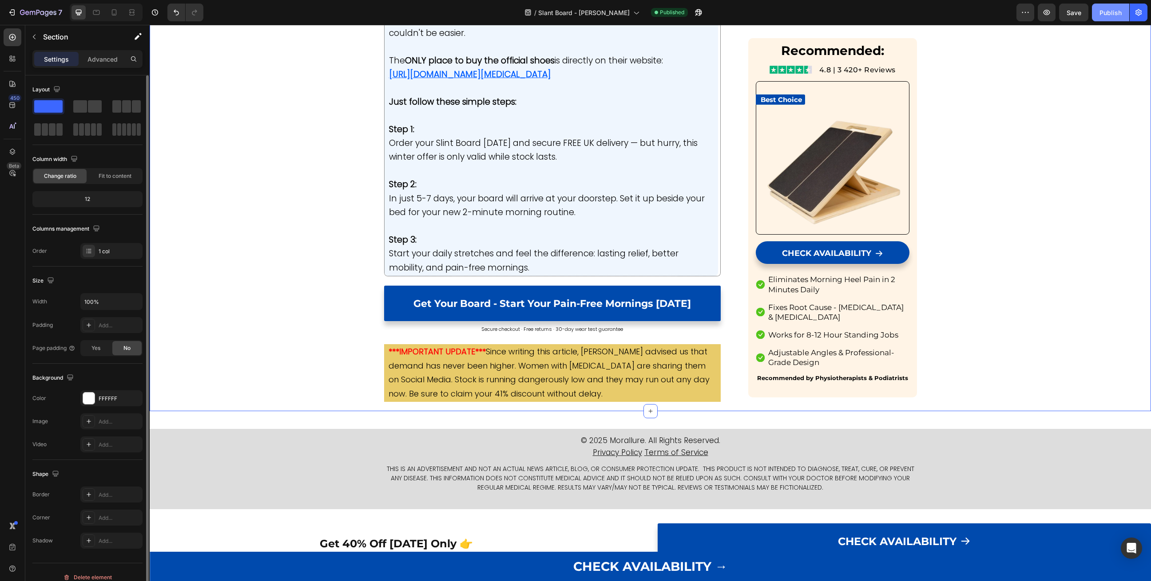
click at [1107, 6] on button "Publish" at bounding box center [1109, 13] width 37 height 18
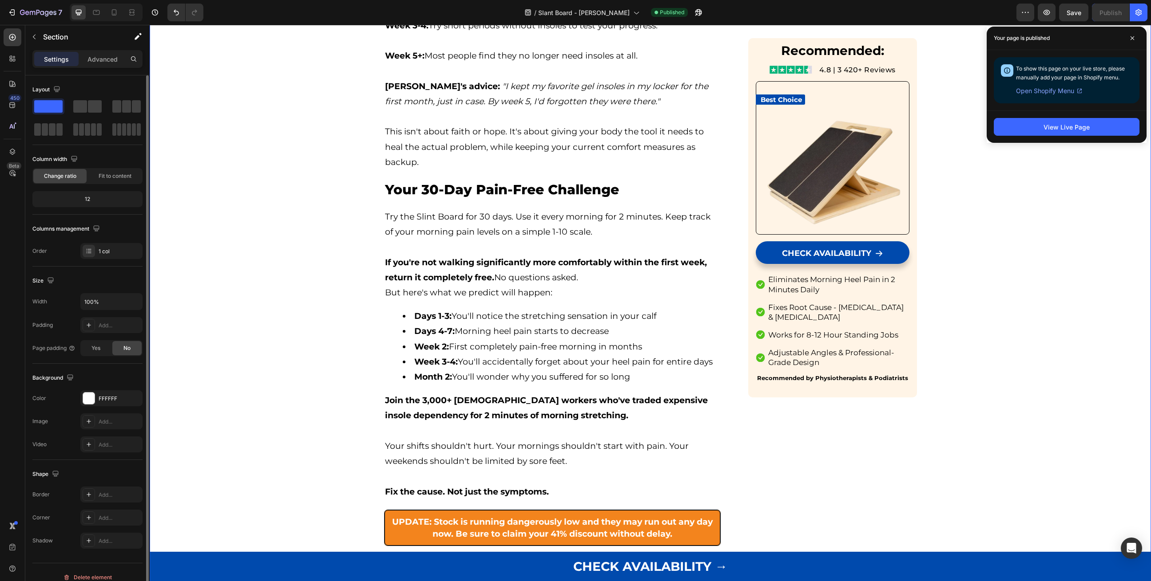
scroll to position [4130, 0]
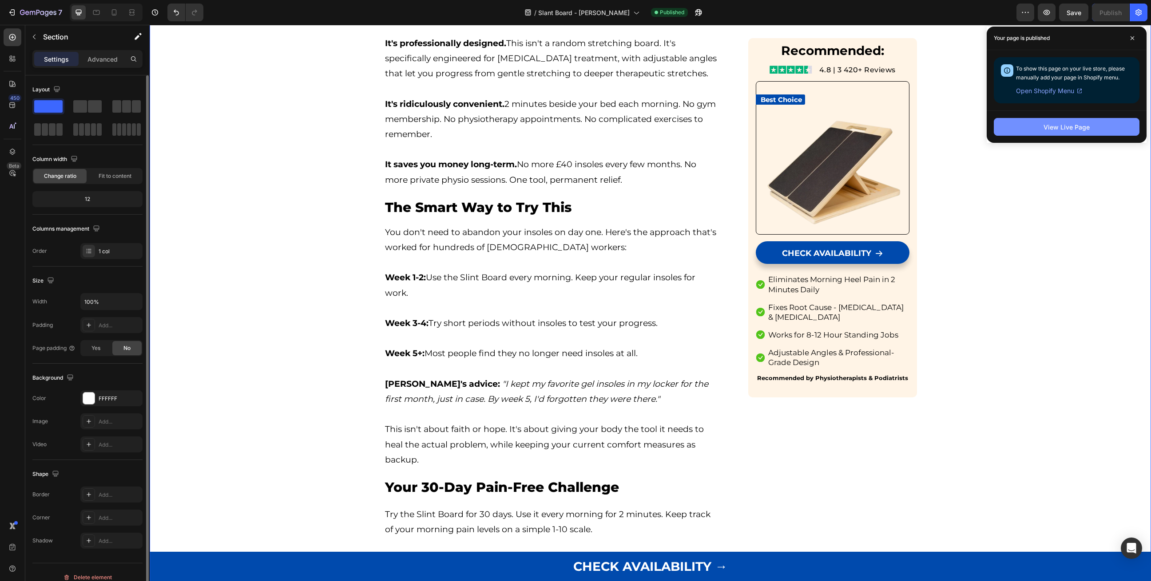
click at [1036, 126] on button "View Live Page" at bounding box center [1066, 127] width 146 height 18
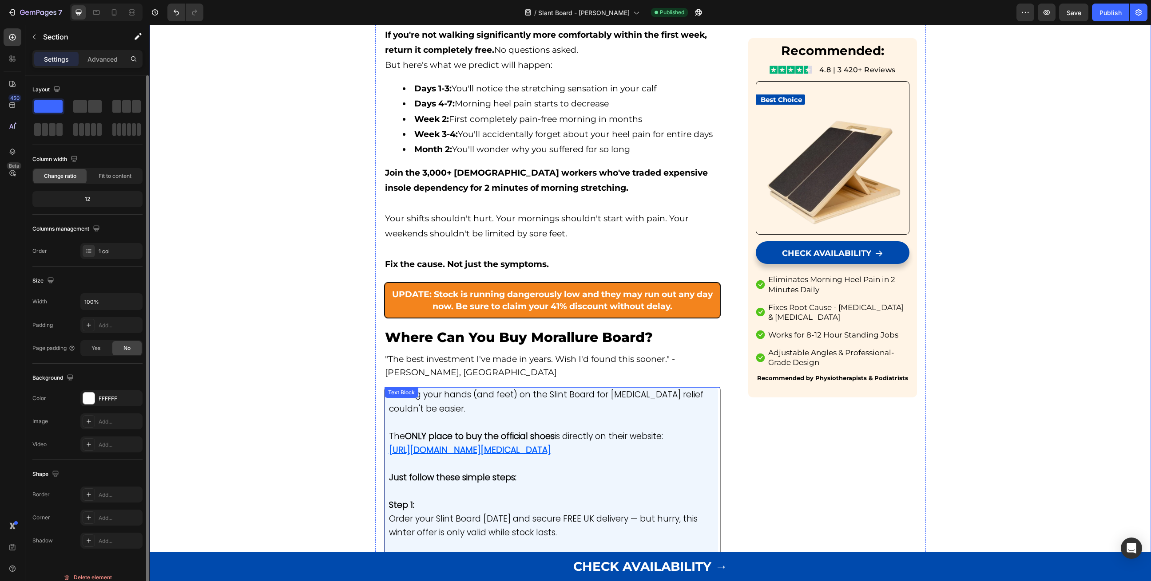
scroll to position [4648, 0]
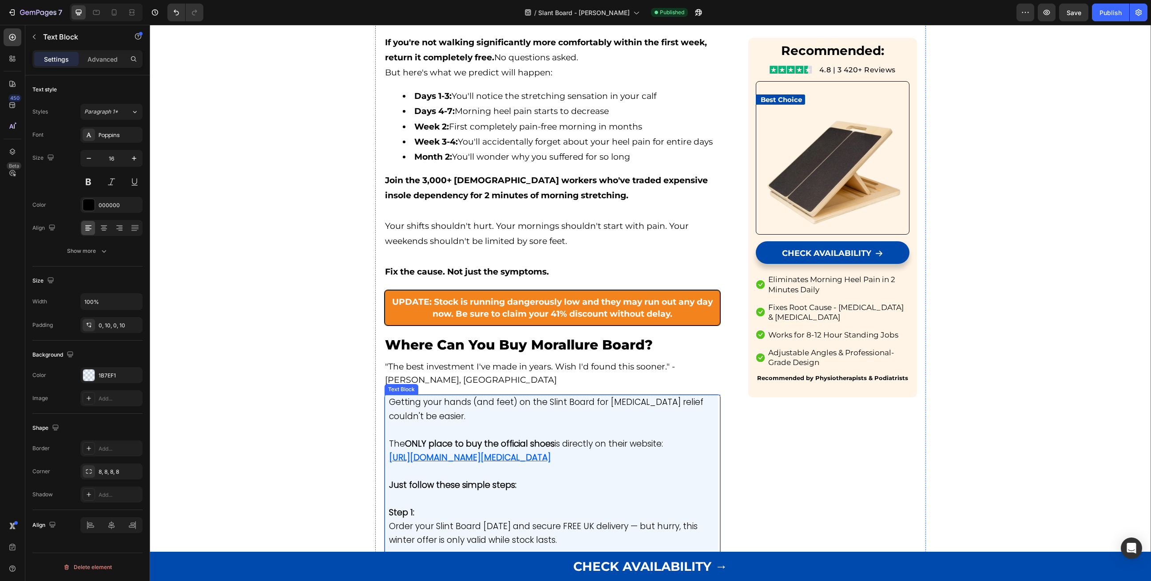
click at [520, 452] on u "[URL][DOMAIN_NAME][MEDICAL_DATA]" at bounding box center [470, 458] width 162 height 12
click at [512, 452] on u "[URL][DOMAIN_NAME][MEDICAL_DATA]" at bounding box center [470, 458] width 162 height 12
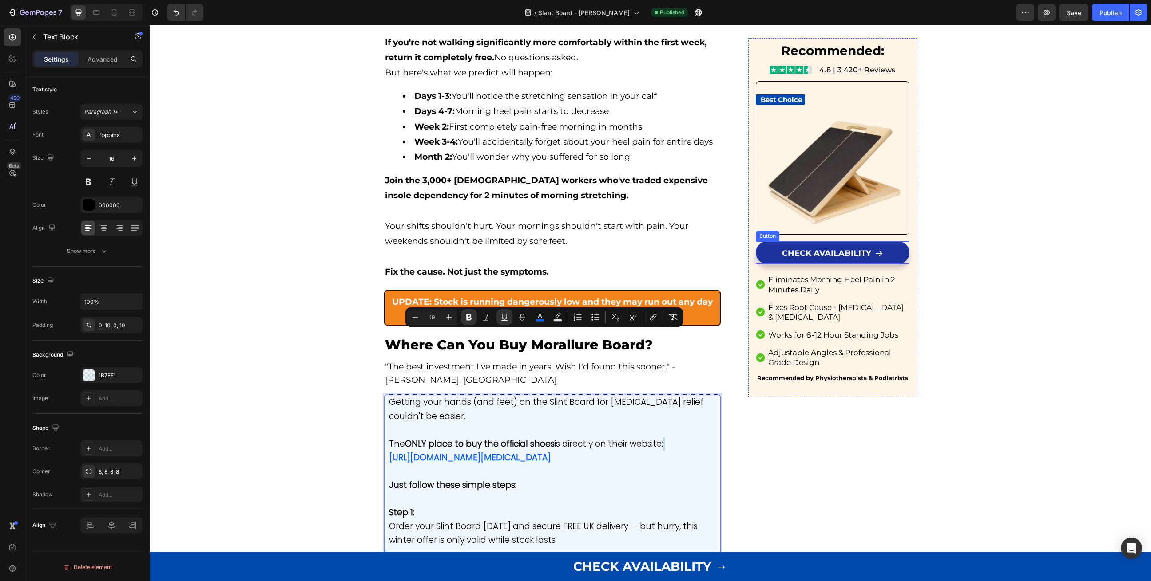
click at [778, 251] on link "CHECK AVAILABILITY" at bounding box center [831, 252] width 153 height 23
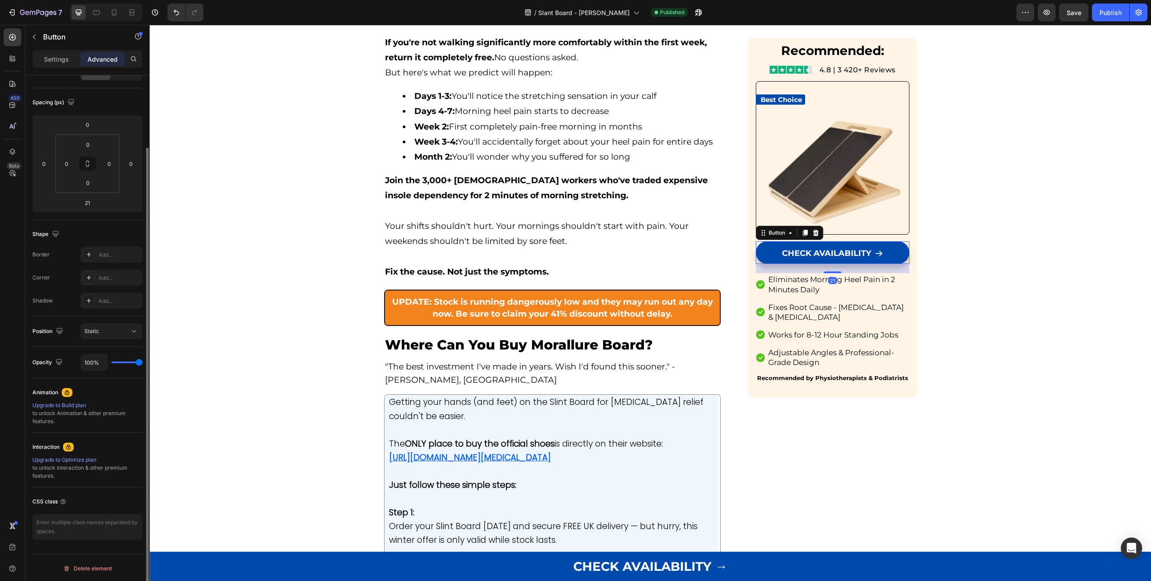
scroll to position [0, 0]
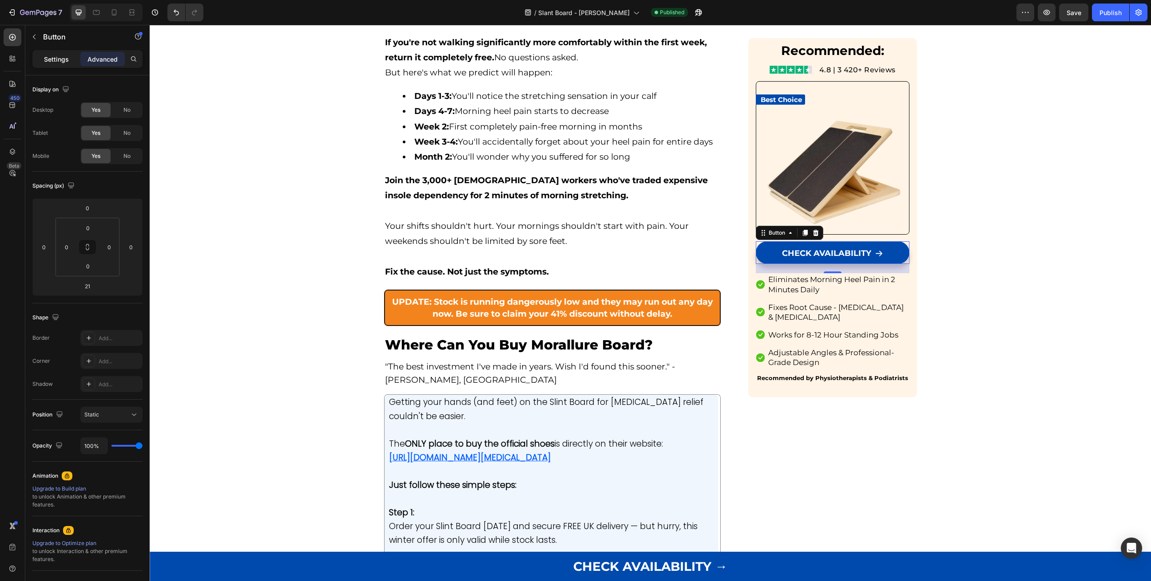
click at [46, 61] on p "Settings" at bounding box center [56, 59] width 25 height 9
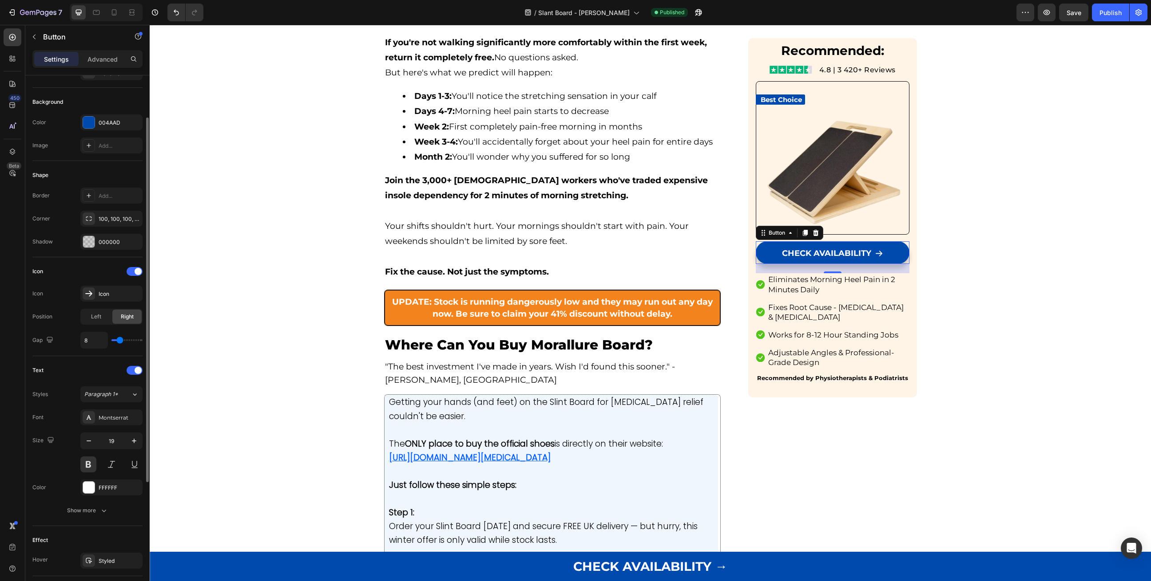
scroll to position [98, 0]
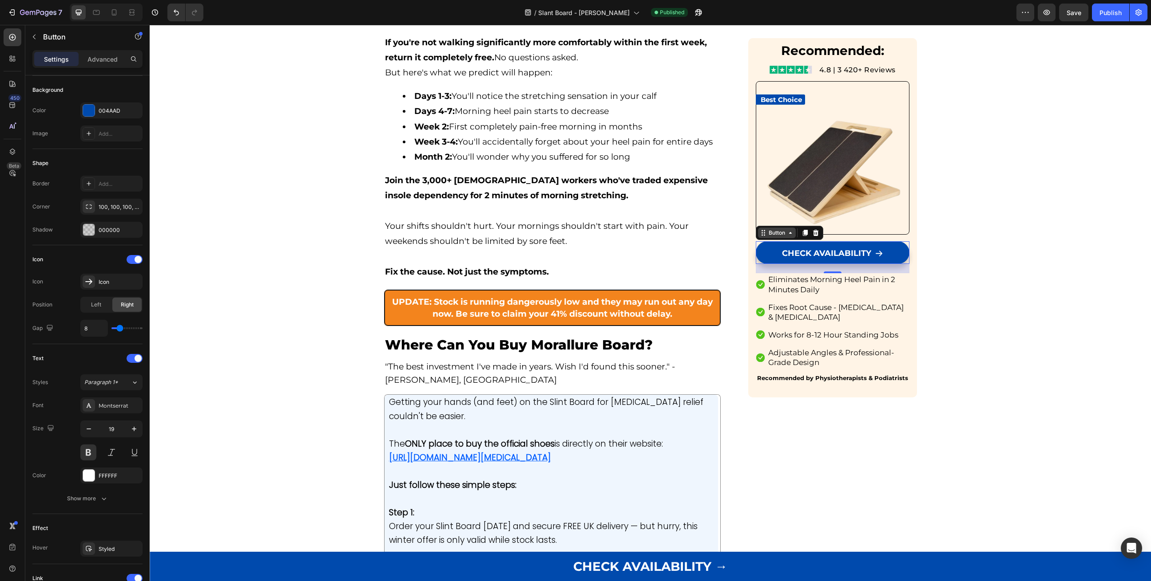
click at [777, 233] on div "Button" at bounding box center [777, 233] width 20 height 8
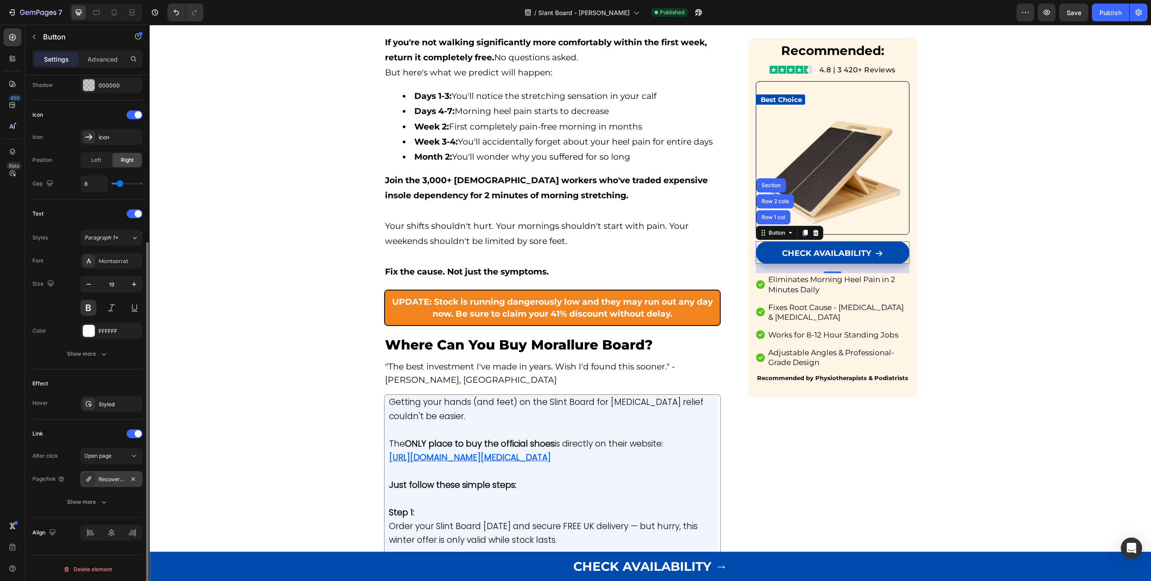
click at [109, 478] on div "Recovery-slip-on-shoes-step-into-comfort" at bounding box center [112, 480] width 26 height 8
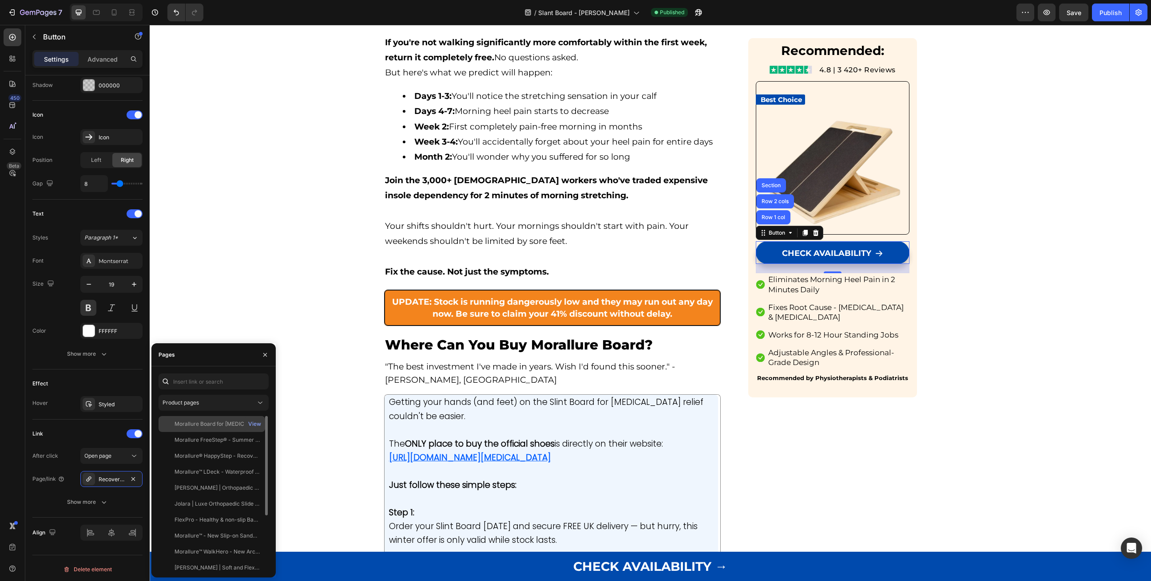
click at [193, 425] on div "Morallure Board for [MEDICAL_DATA] Relief" at bounding box center [216, 424] width 85 height 8
click at [265, 356] on icon "button" at bounding box center [264, 355] width 7 height 7
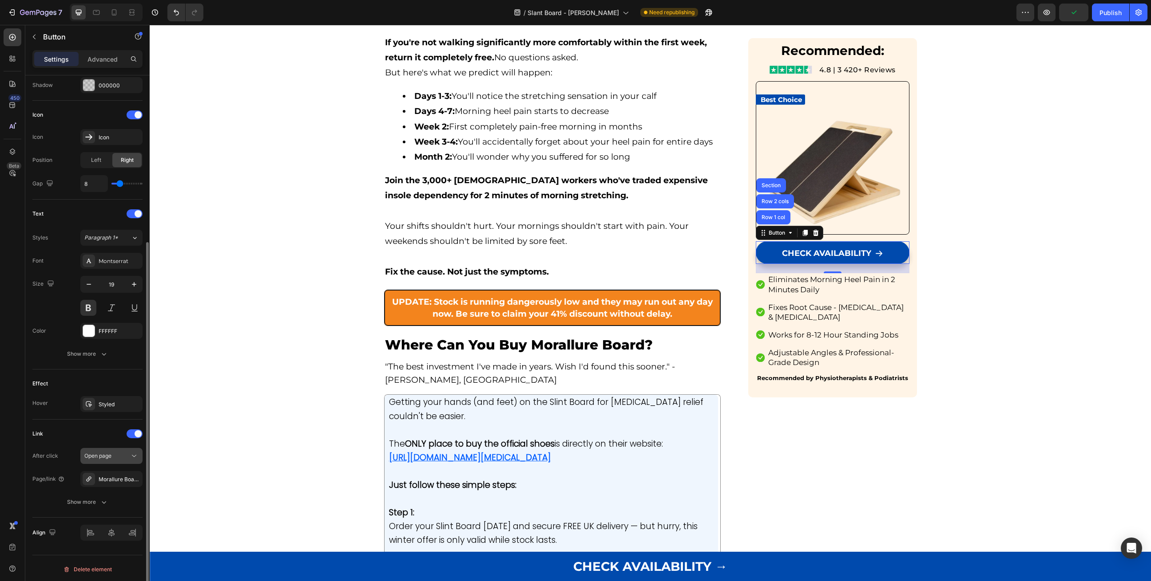
click at [106, 456] on span "Open page" at bounding box center [97, 456] width 27 height 7
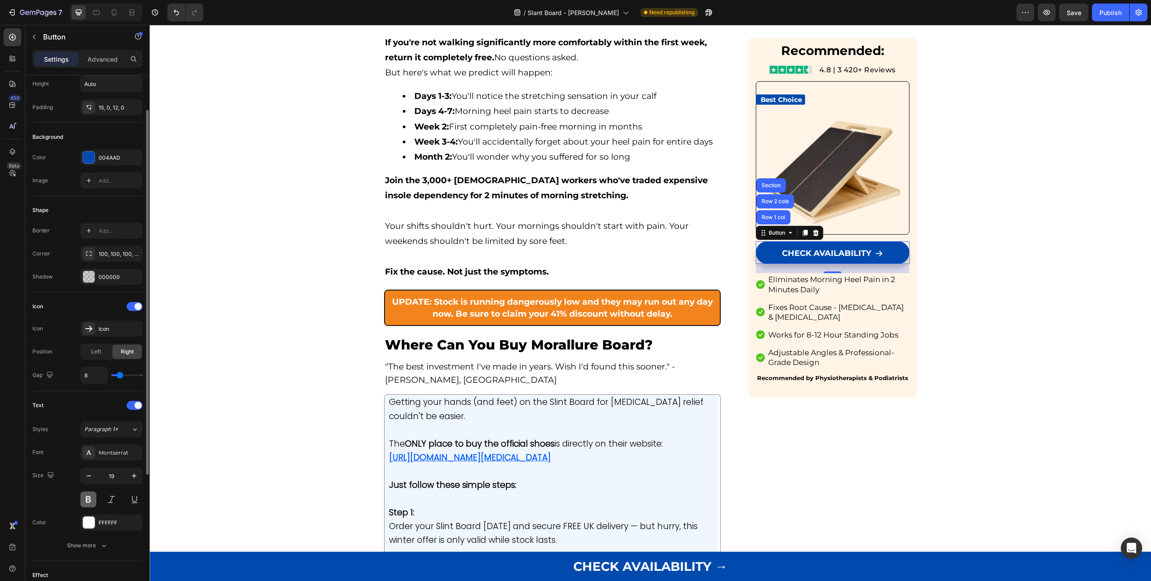
scroll to position [0, 0]
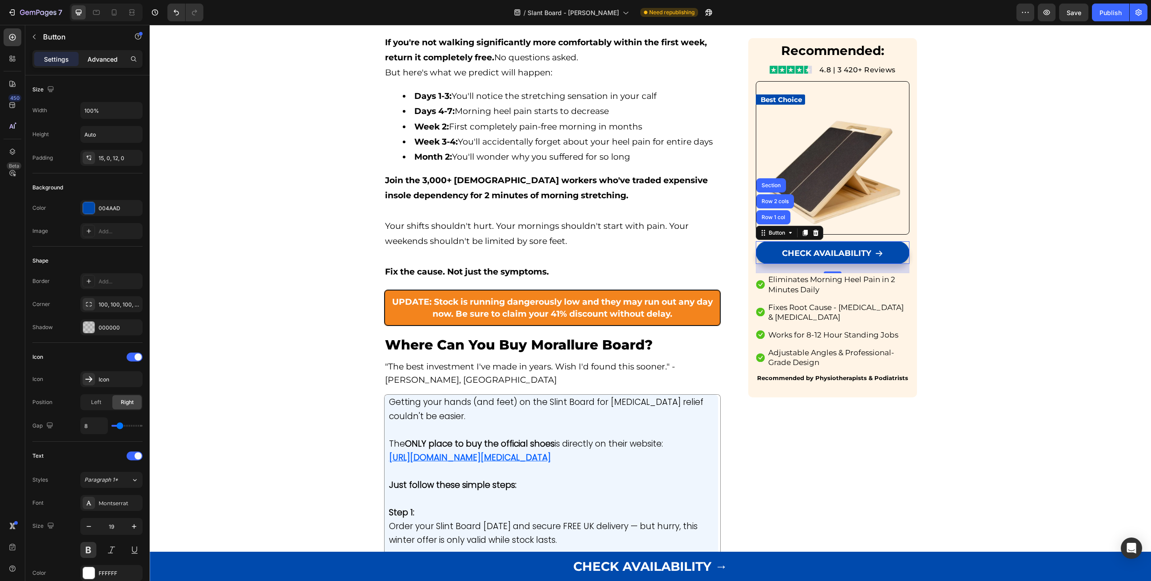
click at [107, 62] on p "Advanced" at bounding box center [102, 59] width 30 height 9
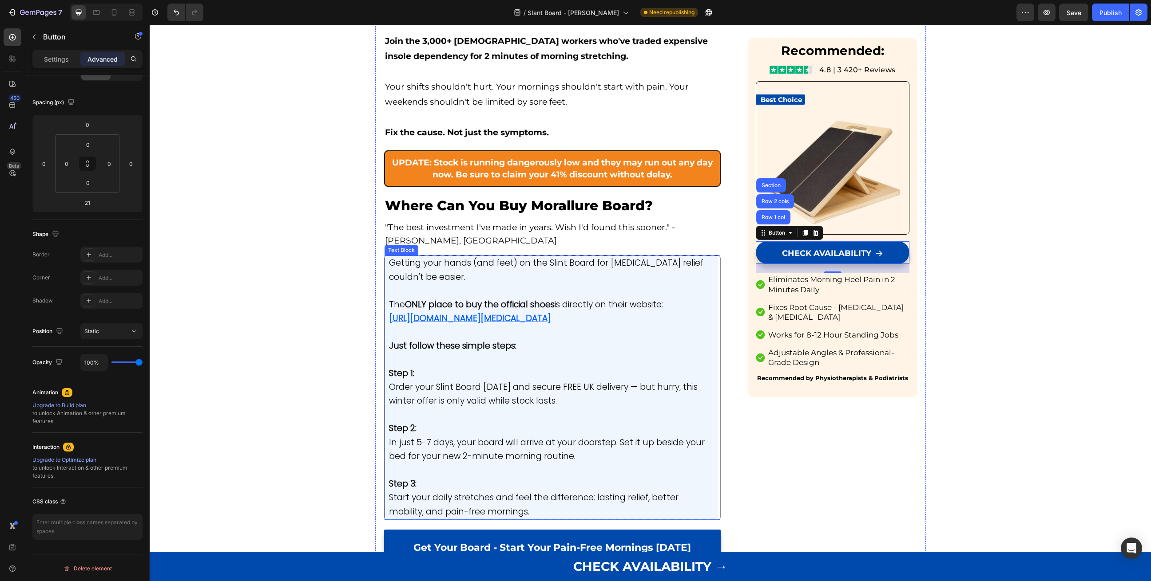
scroll to position [5031, 0]
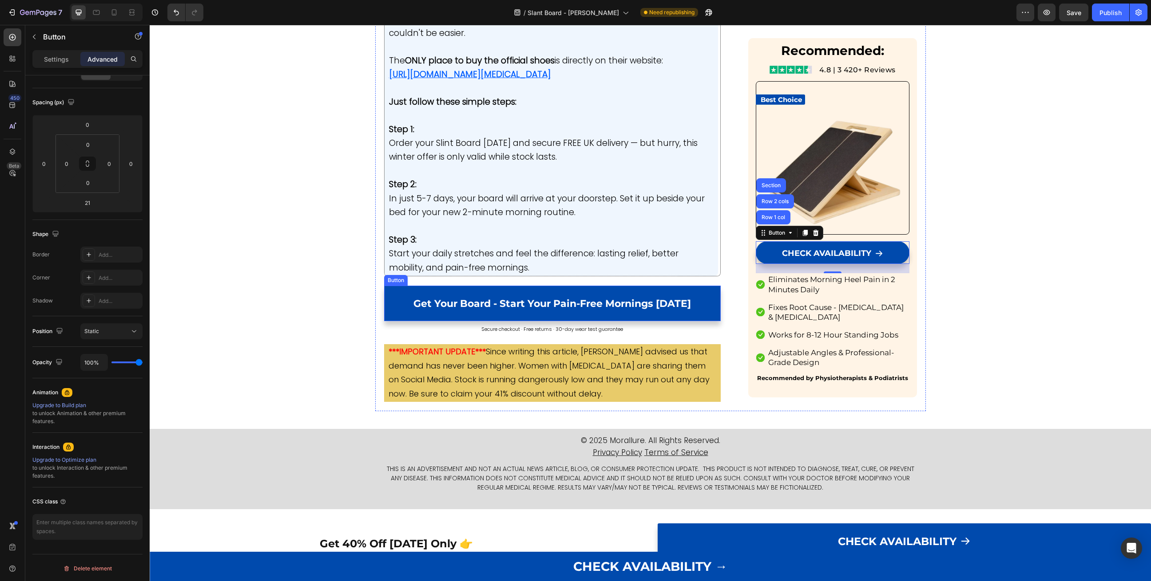
click at [402, 277] on div "Button" at bounding box center [396, 281] width 20 height 8
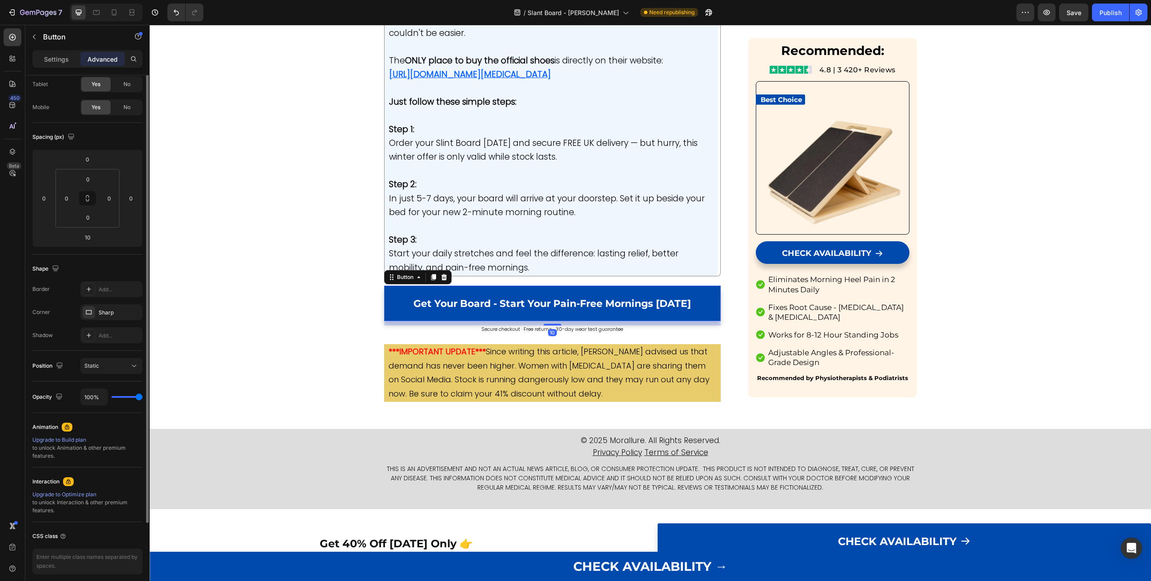
scroll to position [0, 0]
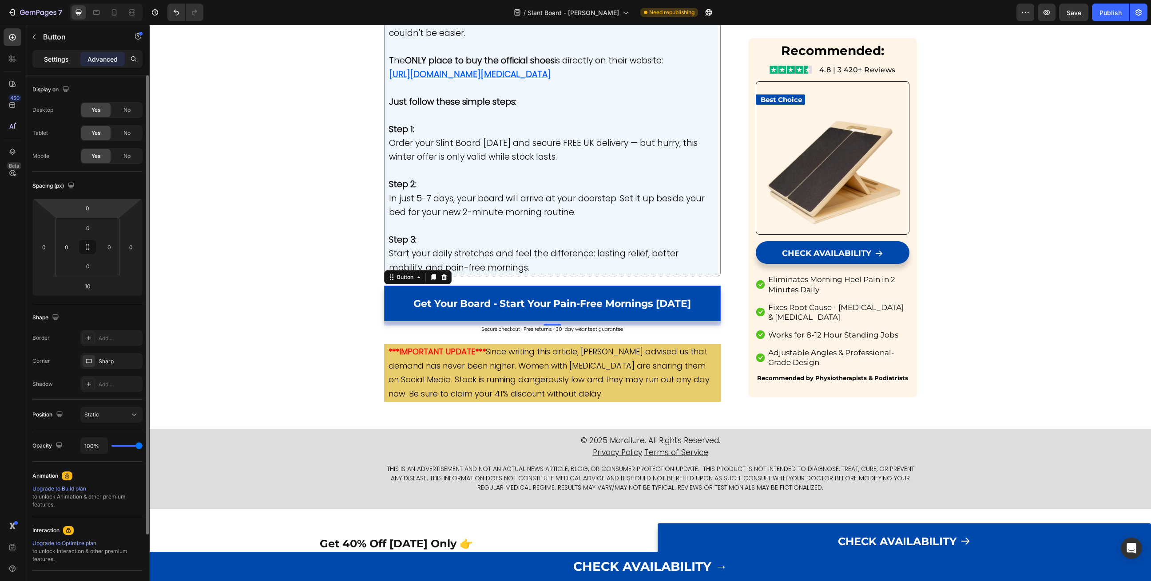
click at [54, 61] on p "Settings" at bounding box center [56, 59] width 25 height 9
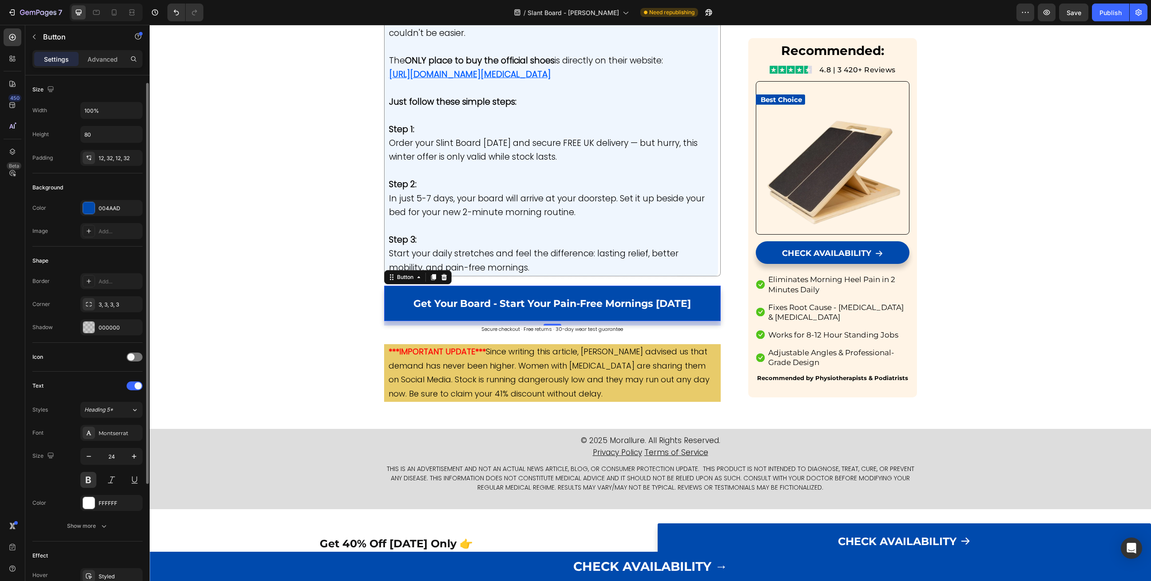
scroll to position [173, 0]
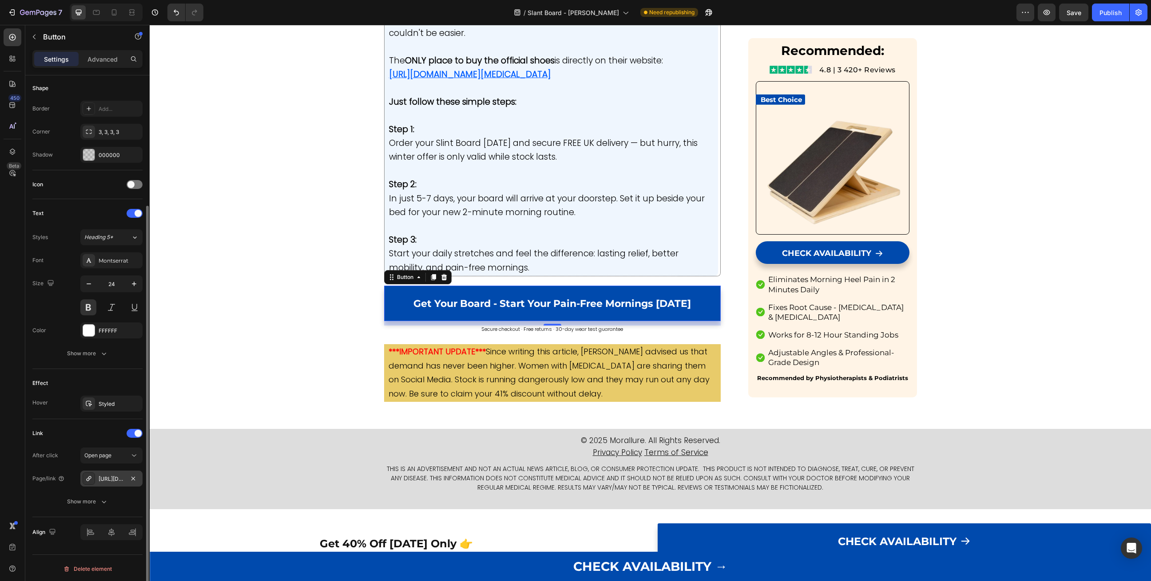
click at [119, 476] on div "[URL][DOMAIN_NAME]" at bounding box center [112, 479] width 26 height 8
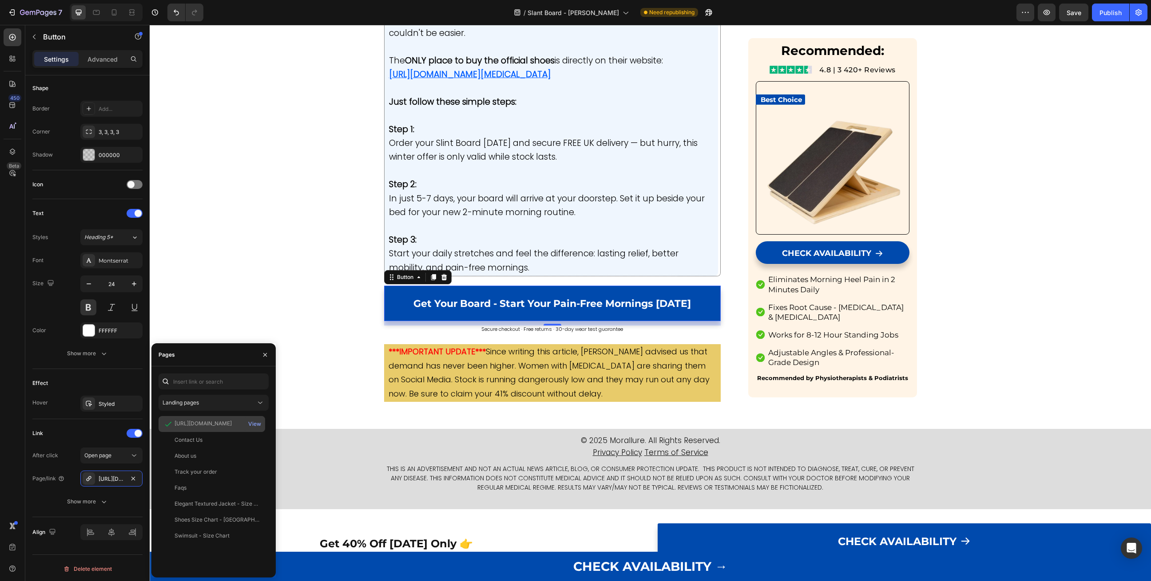
click at [178, 423] on div "[URL][DOMAIN_NAME]" at bounding box center [202, 424] width 57 height 8
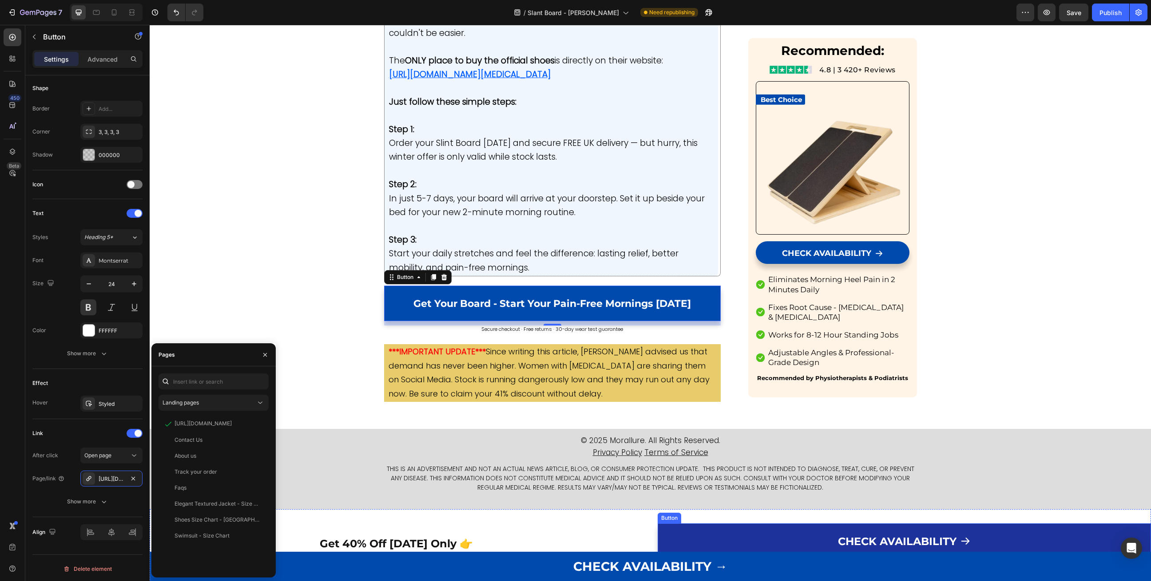
click at [721, 524] on link "CHECK AVAILABILITY" at bounding box center [904, 542] width 494 height 36
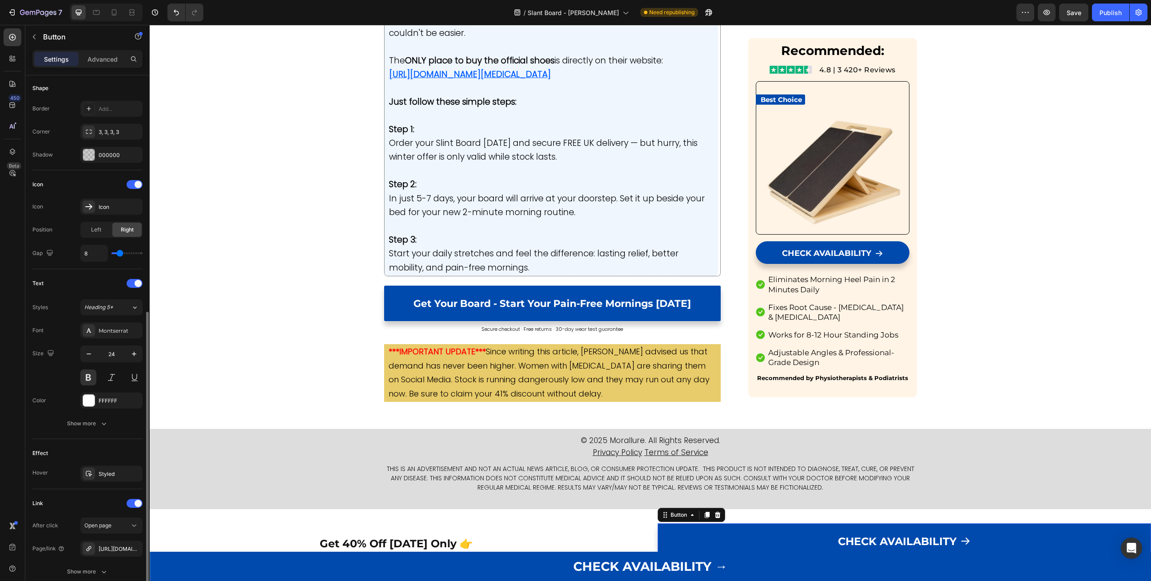
scroll to position [242, 0]
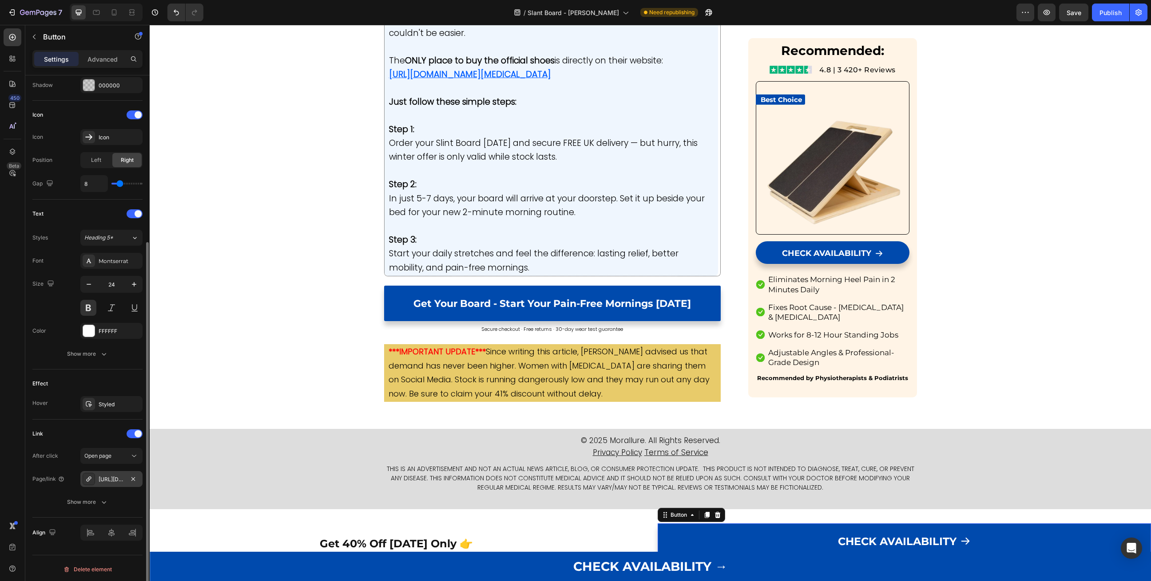
click at [109, 480] on div "[URL][DOMAIN_NAME]" at bounding box center [112, 480] width 26 height 8
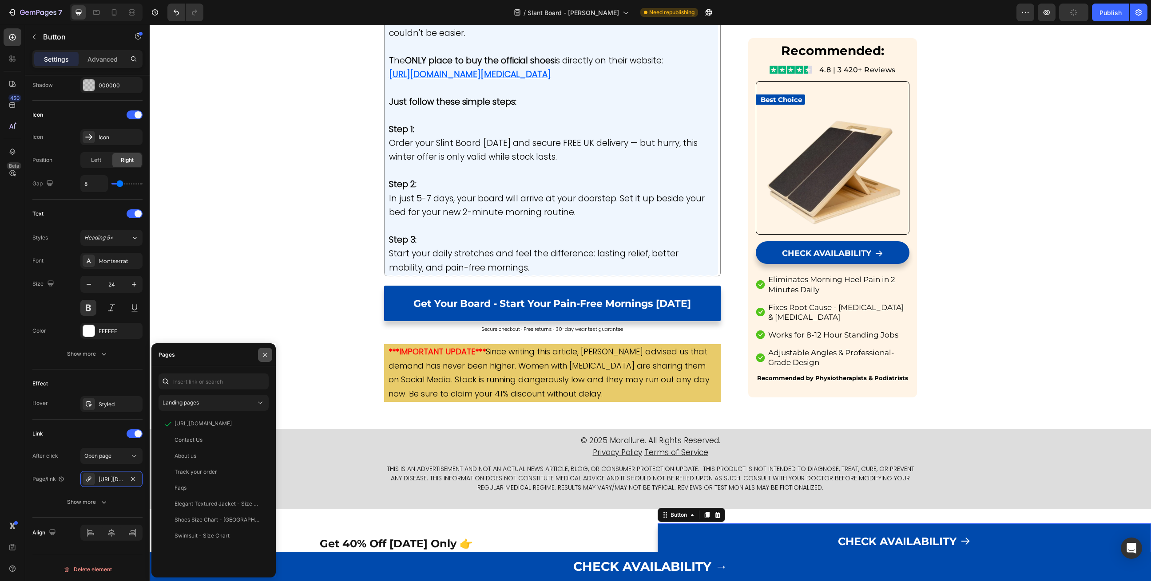
click at [265, 360] on button "button" at bounding box center [265, 355] width 14 height 14
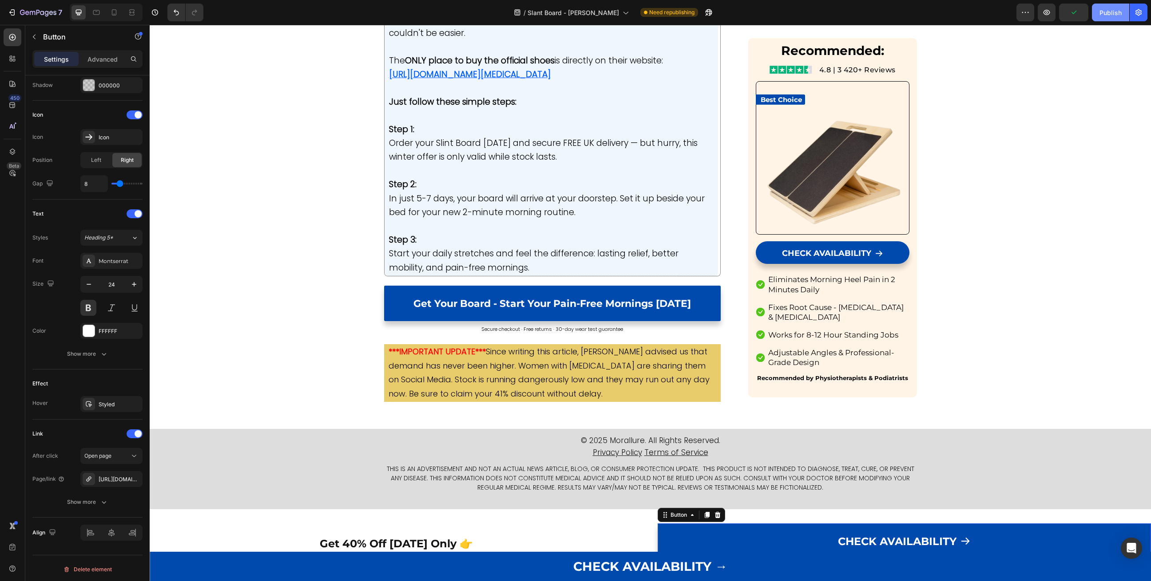
click at [1120, 5] on button "Publish" at bounding box center [1109, 13] width 37 height 18
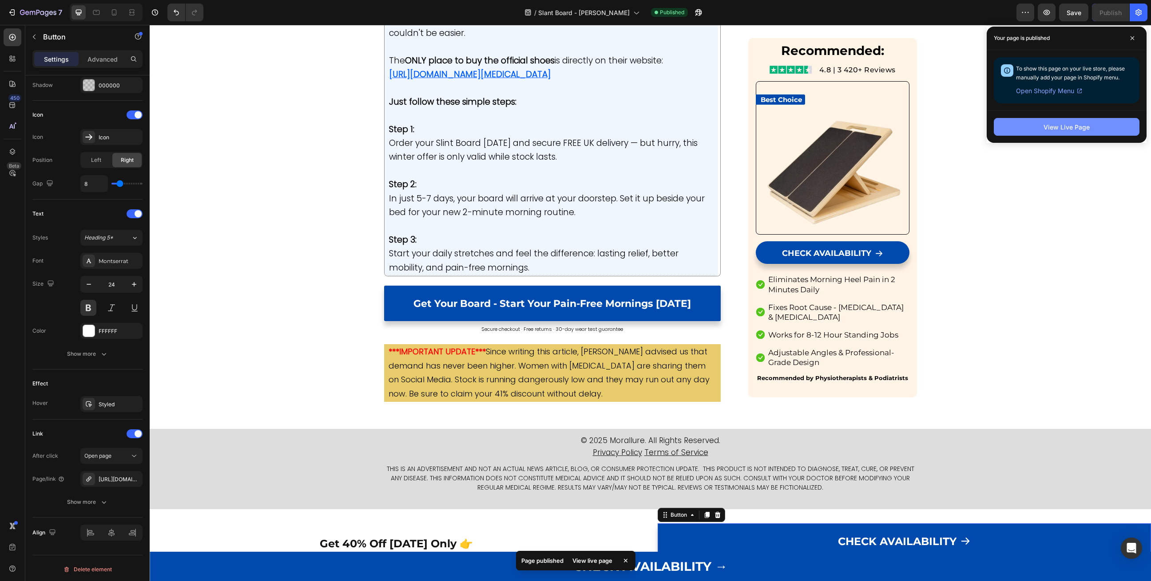
click at [1025, 129] on button "View Live Page" at bounding box center [1066, 127] width 146 height 18
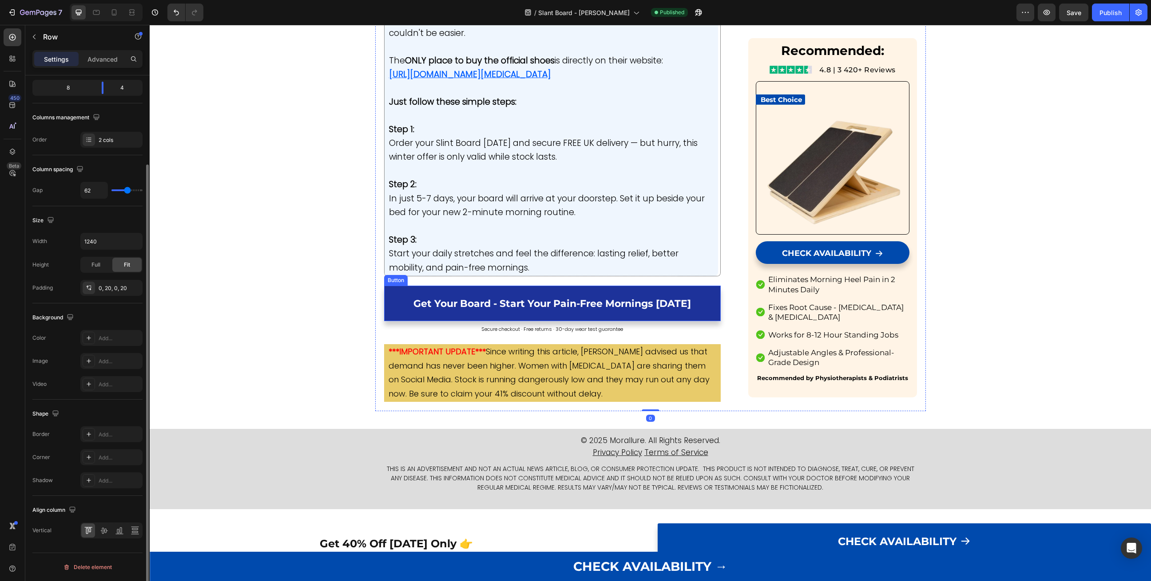
scroll to position [0, 0]
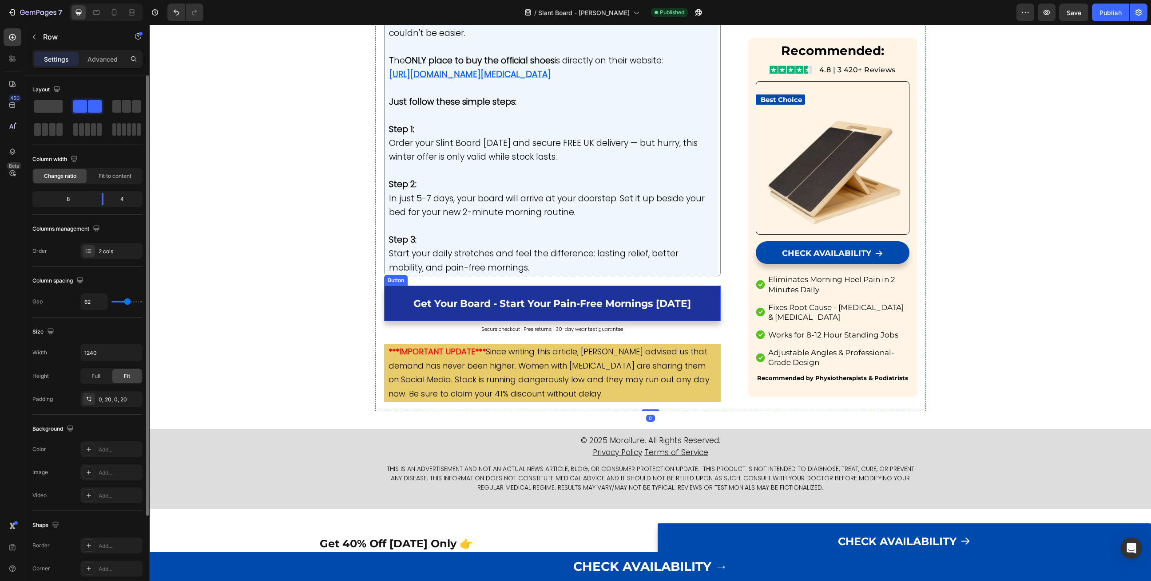
click at [398, 286] on link "Get Your Board - Start Your Pain-Free Mornings [DATE]" at bounding box center [552, 304] width 337 height 36
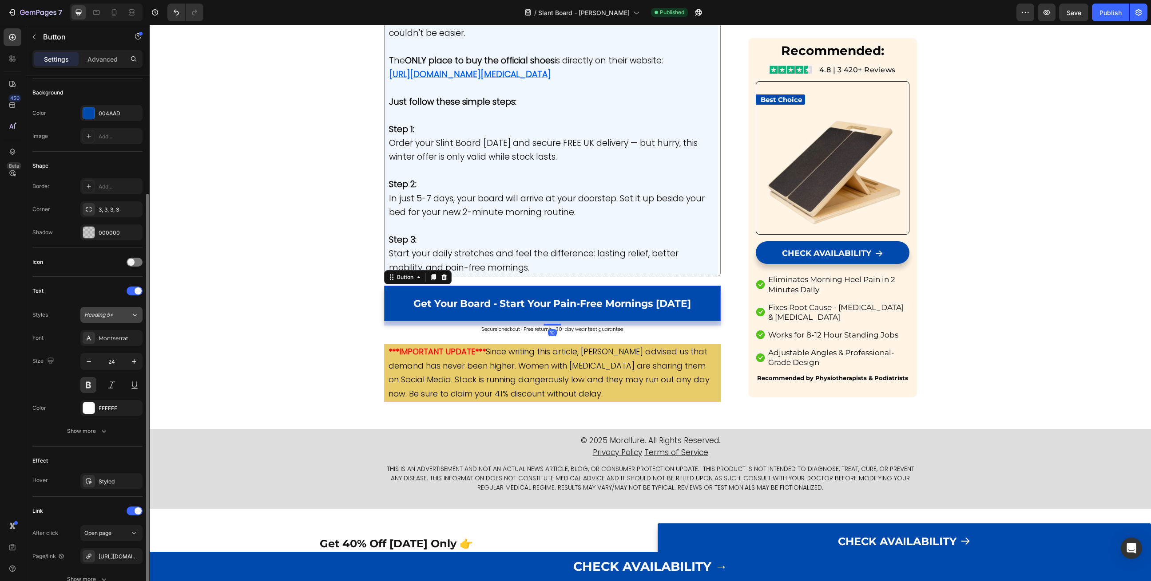
scroll to position [173, 0]
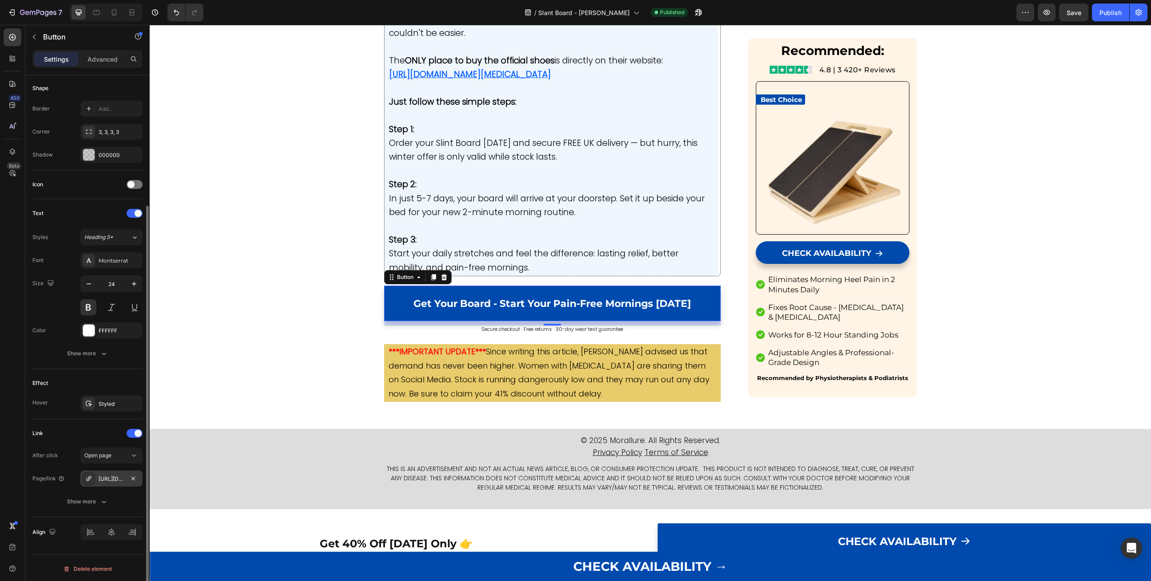
click at [115, 478] on div "[URL][DOMAIN_NAME]" at bounding box center [112, 479] width 26 height 8
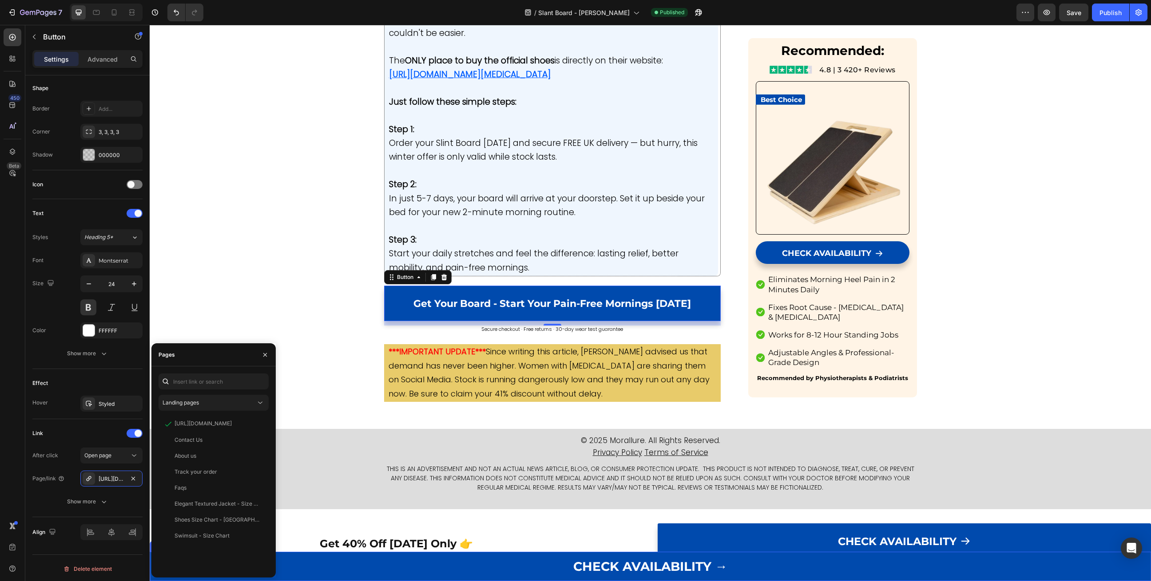
click at [371, 567] on div "CHECK AVAILABILITY → (P) Cart Button Row Row Product" at bounding box center [650, 566] width 1001 height 29
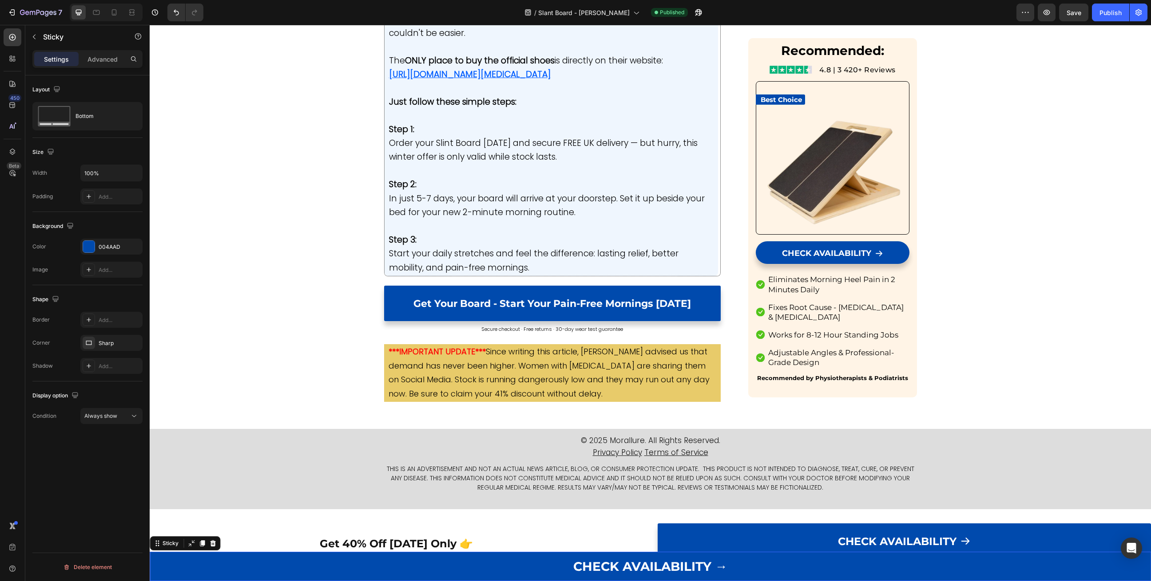
scroll to position [0, 0]
click at [90, 59] on p "Advanced" at bounding box center [102, 59] width 30 height 9
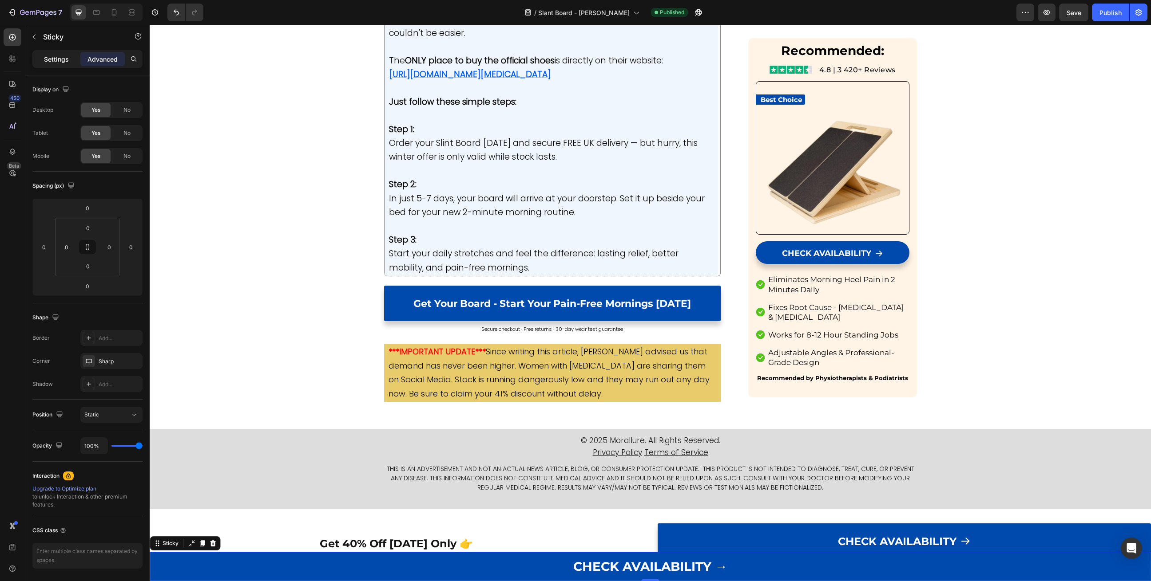
click at [50, 60] on p "Settings" at bounding box center [56, 59] width 25 height 9
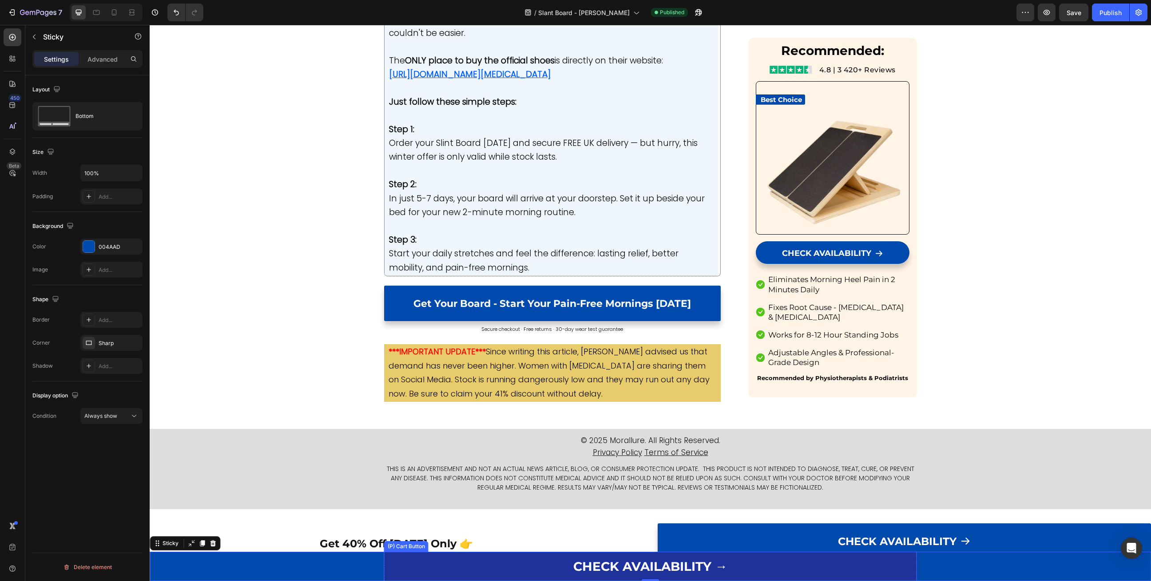
click at [504, 559] on button "CHECK AVAILABILITY →" at bounding box center [650, 566] width 533 height 29
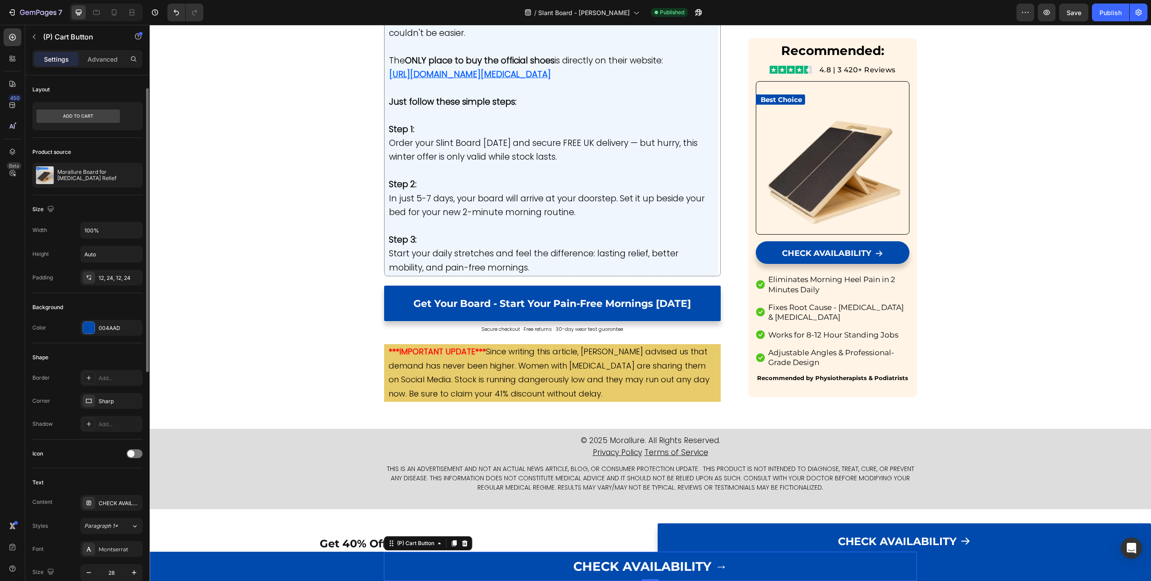
scroll to position [20, 0]
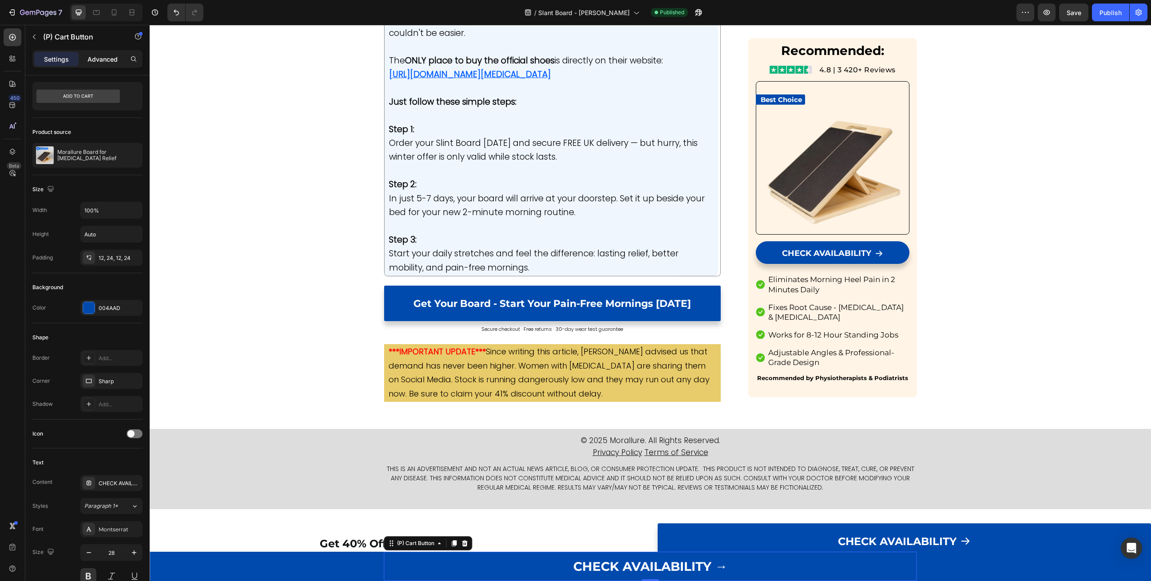
click at [103, 55] on p "Advanced" at bounding box center [102, 59] width 30 height 9
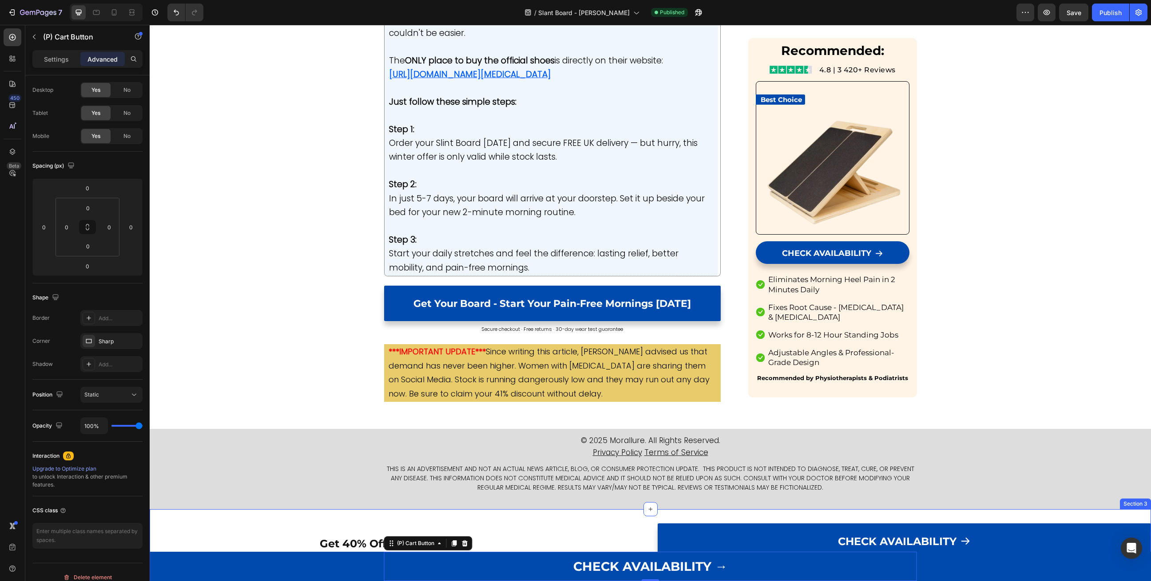
click at [666, 510] on div "Get 40% Off Today Only 👉 Heading Get 40% Off Today Only 👇 Heading CHECK AVAILAB…" at bounding box center [650, 546] width 1001 height 72
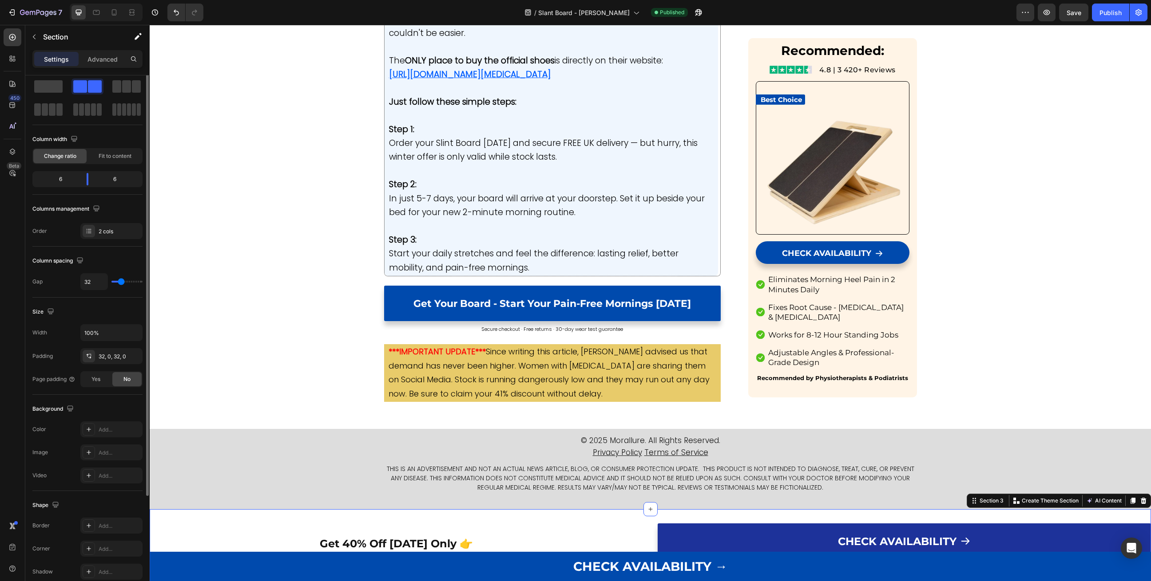
scroll to position [0, 0]
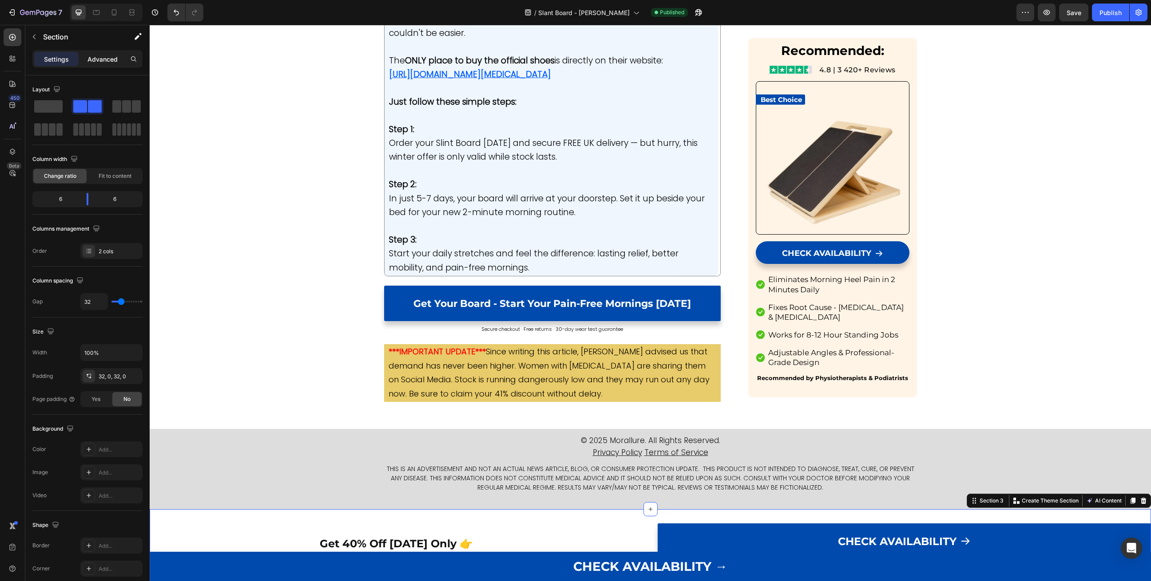
click at [95, 58] on p "Advanced" at bounding box center [102, 59] width 30 height 9
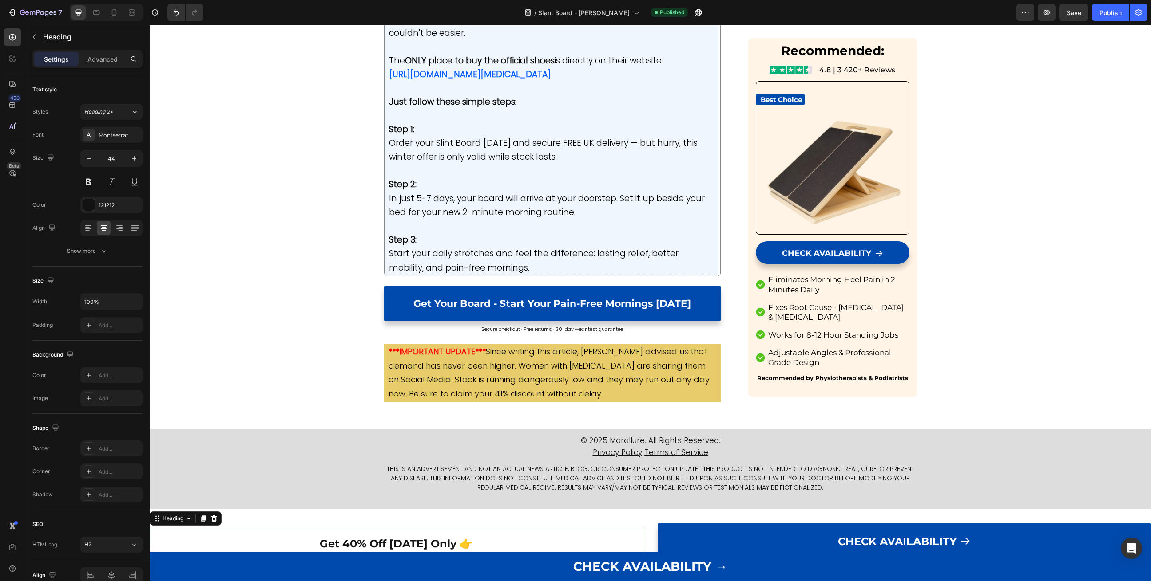
click at [529, 527] on h2 "Get 40% Off [DATE] Only 👉" at bounding box center [397, 542] width 494 height 30
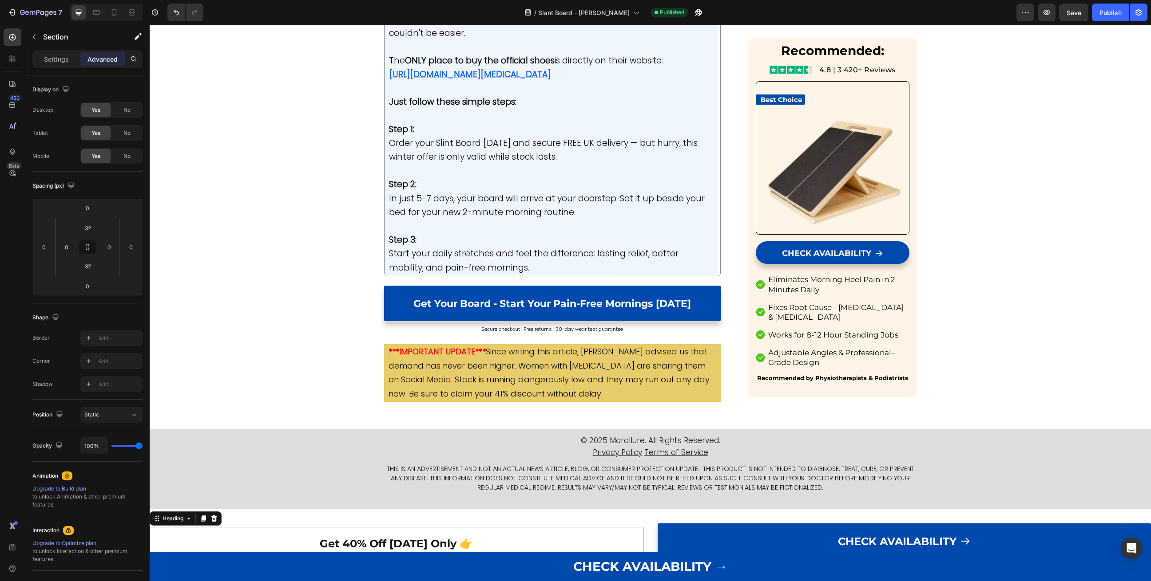
click at [644, 510] on div "Get 40% Off Today Only 👉 Heading 18 Get 40% Off Today Only 👇 Heading CHECK AVAI…" at bounding box center [650, 546] width 1001 height 72
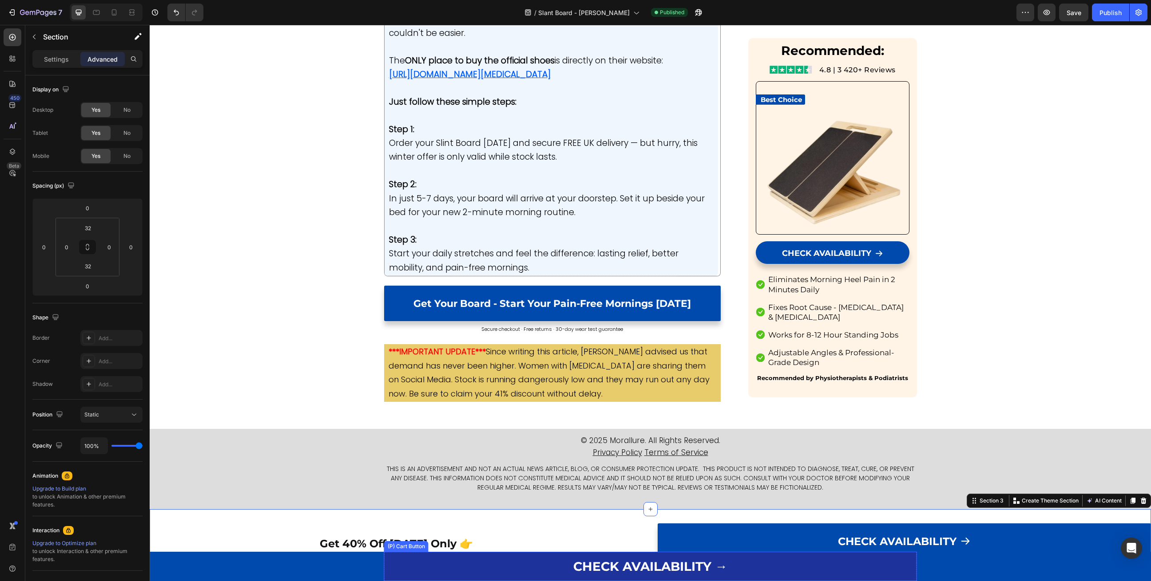
click at [445, 560] on button "CHECK AVAILABILITY →" at bounding box center [650, 566] width 533 height 29
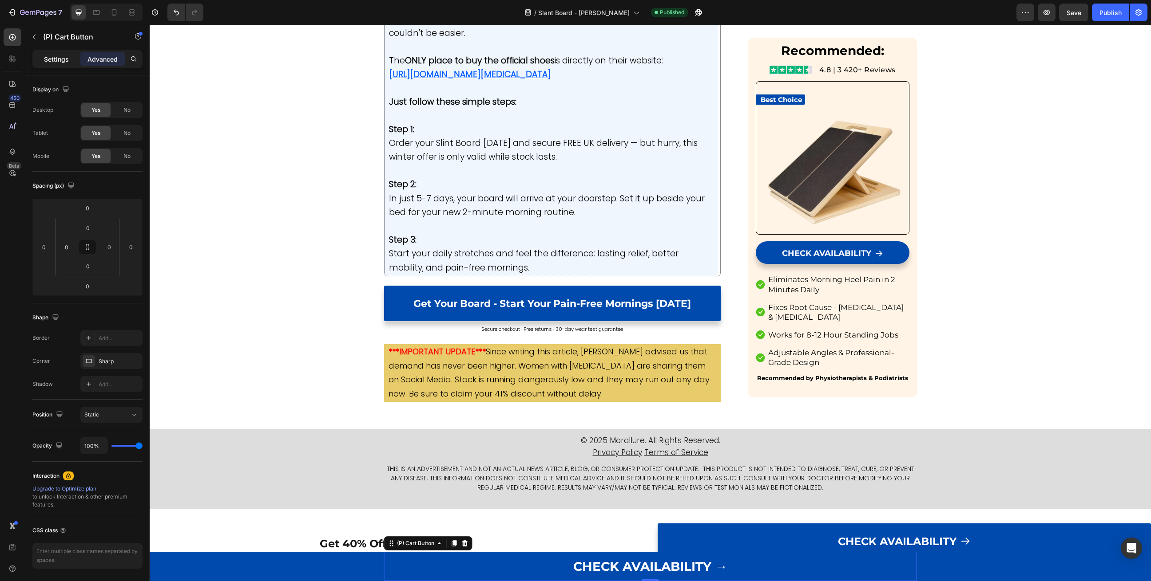
click at [51, 59] on p "Settings" at bounding box center [56, 59] width 25 height 9
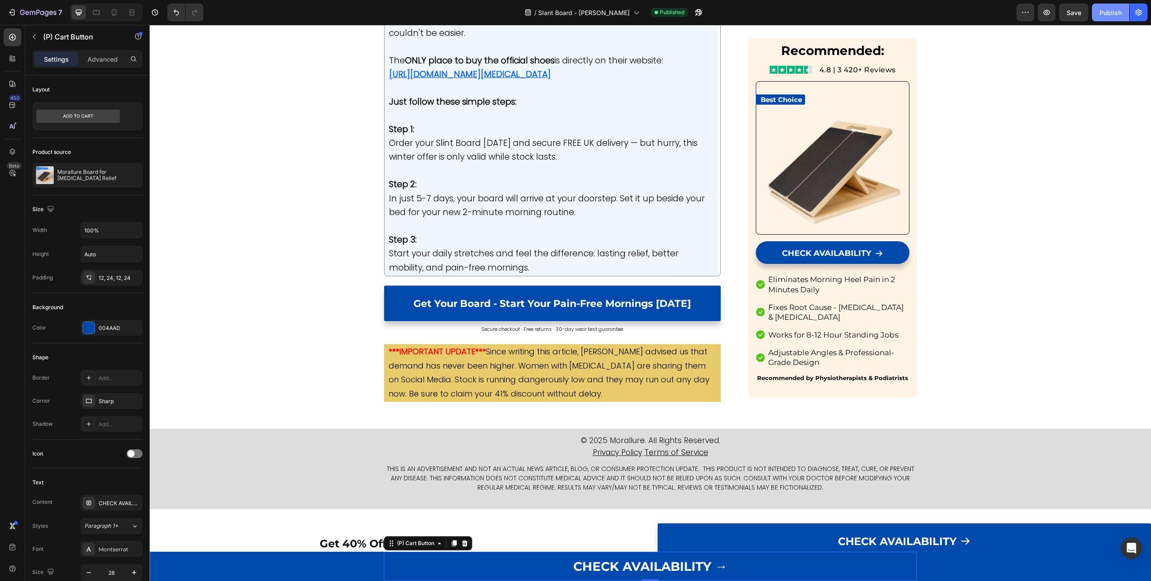
click at [1111, 11] on div "Publish" at bounding box center [1110, 12] width 22 height 9
click at [111, 16] on icon at bounding box center [114, 12] width 9 height 9
type input "23"
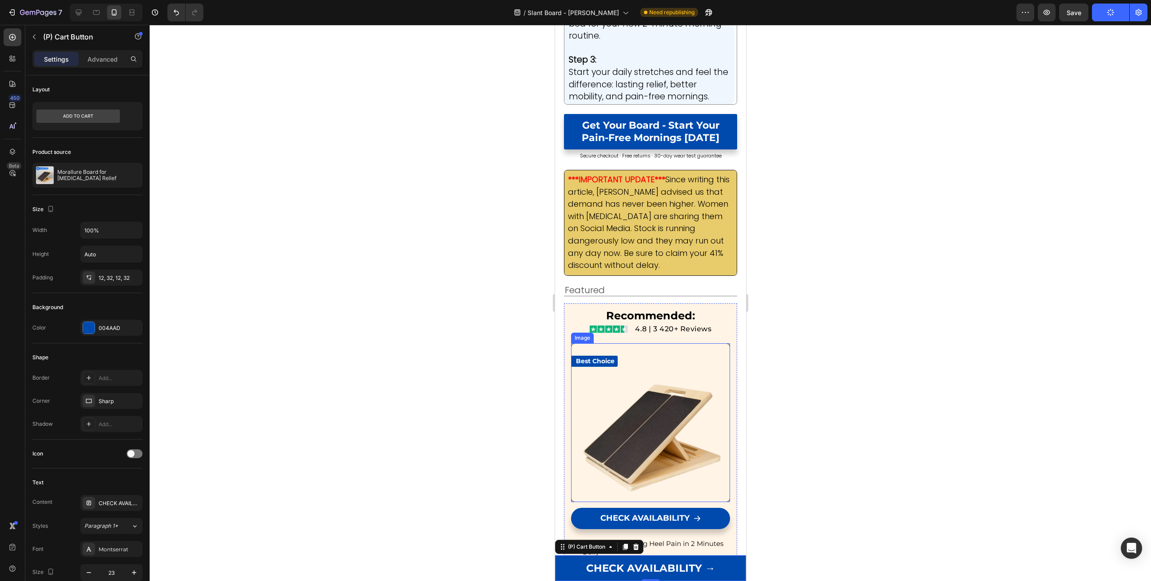
scroll to position [6243, 0]
click at [619, 325] on img at bounding box center [608, 328] width 40 height 7
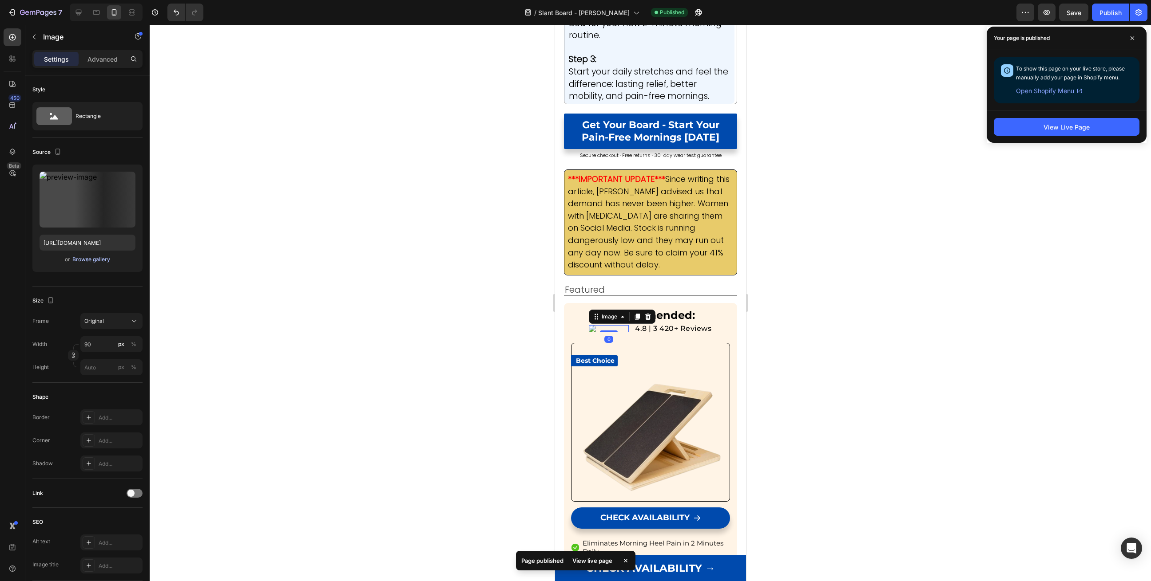
click at [95, 259] on div "Browse gallery" at bounding box center [91, 260] width 38 height 8
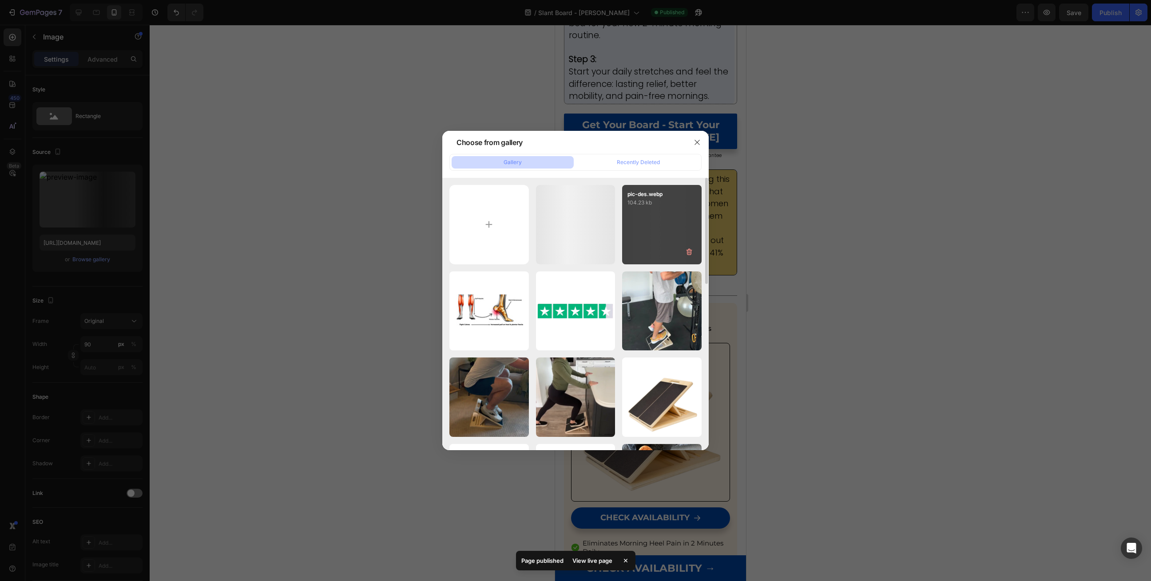
click at [0, 0] on div "rev-trust-removebg-pr...ew.png 29.46 kb" at bounding box center [0, 0] width 0 height 0
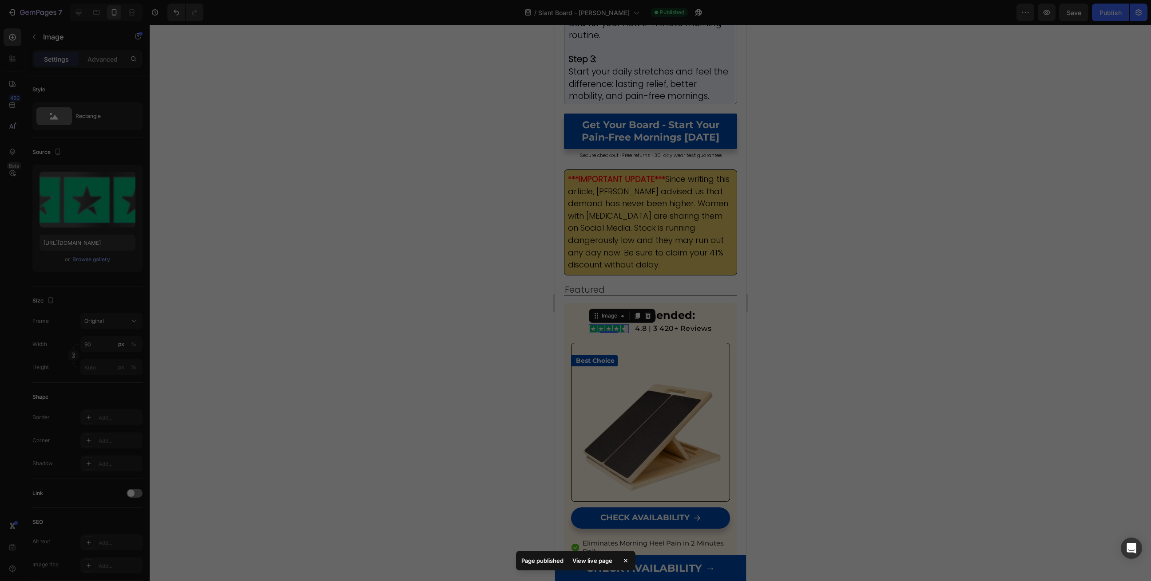
type input "[URL][DOMAIN_NAME]"
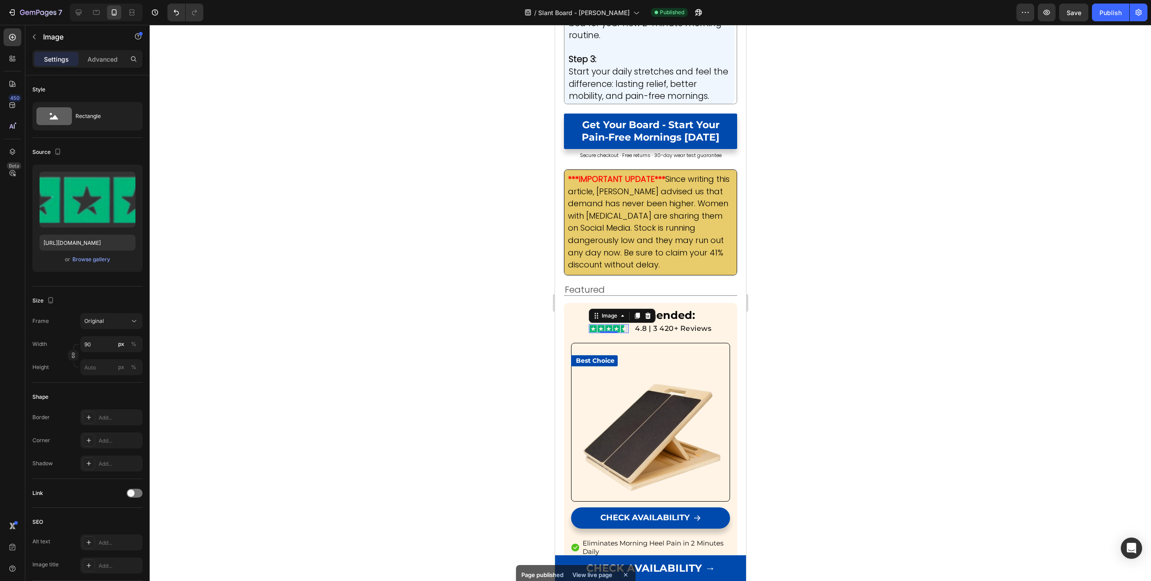
click at [804, 255] on div at bounding box center [650, 303] width 1001 height 557
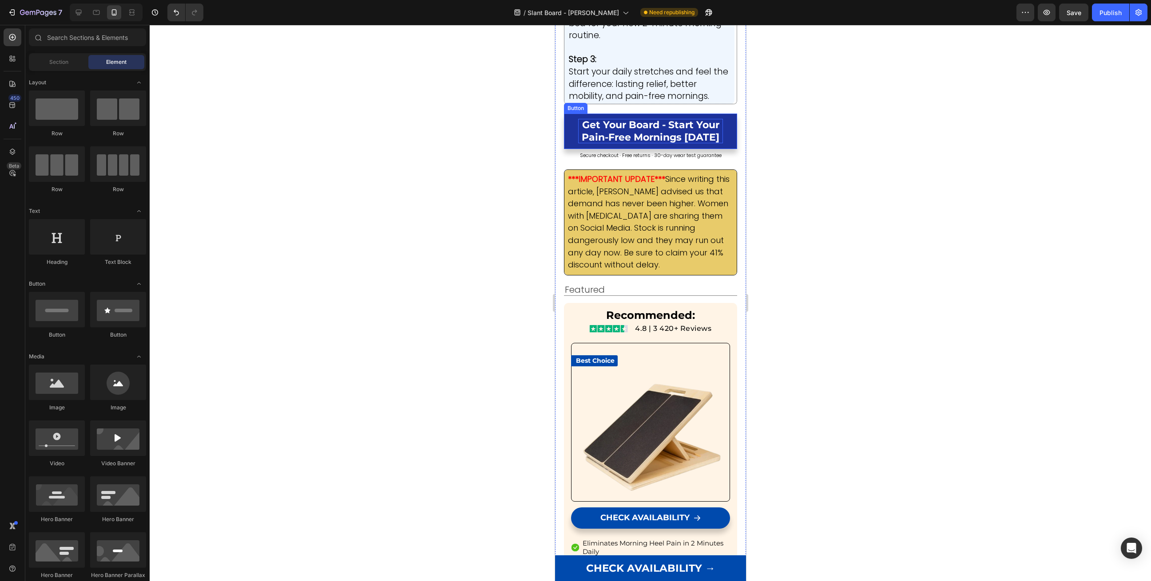
click at [632, 119] on span "Get Your Board - Start Your Pain-Free Mornings [DATE]" at bounding box center [650, 131] width 138 height 24
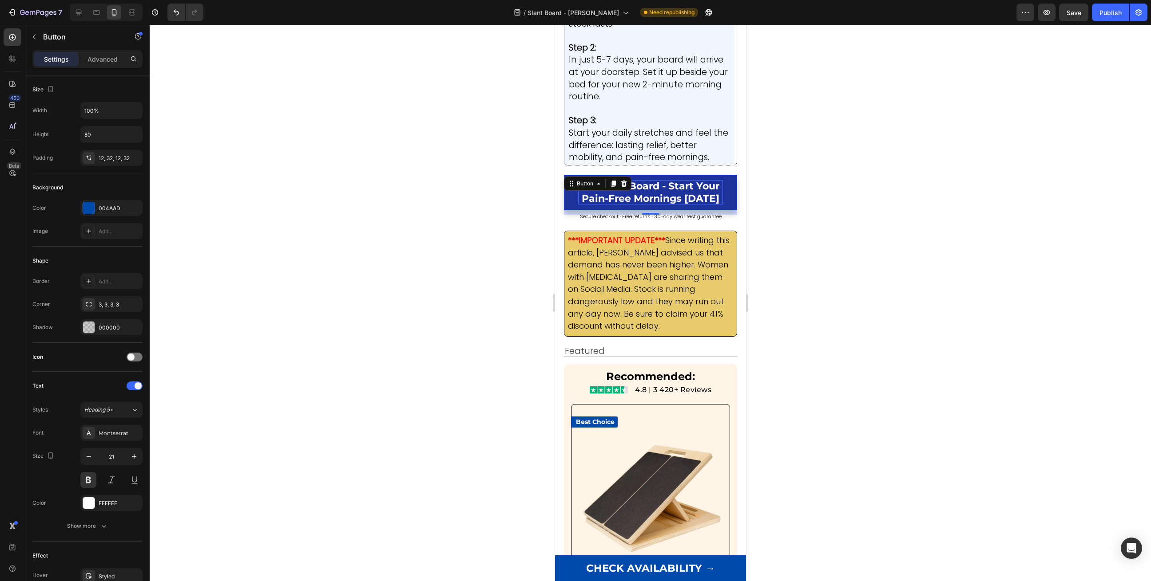
scroll to position [6178, 0]
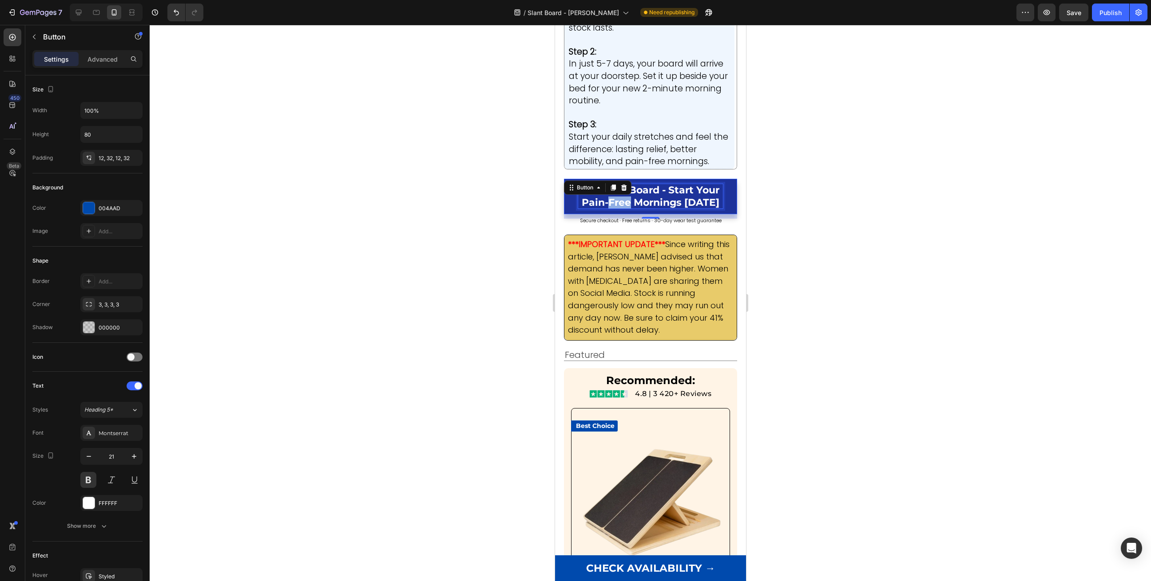
click at [642, 184] on span "Get Your Board - Start Your Pain-Free Mornings [DATE]" at bounding box center [650, 196] width 138 height 24
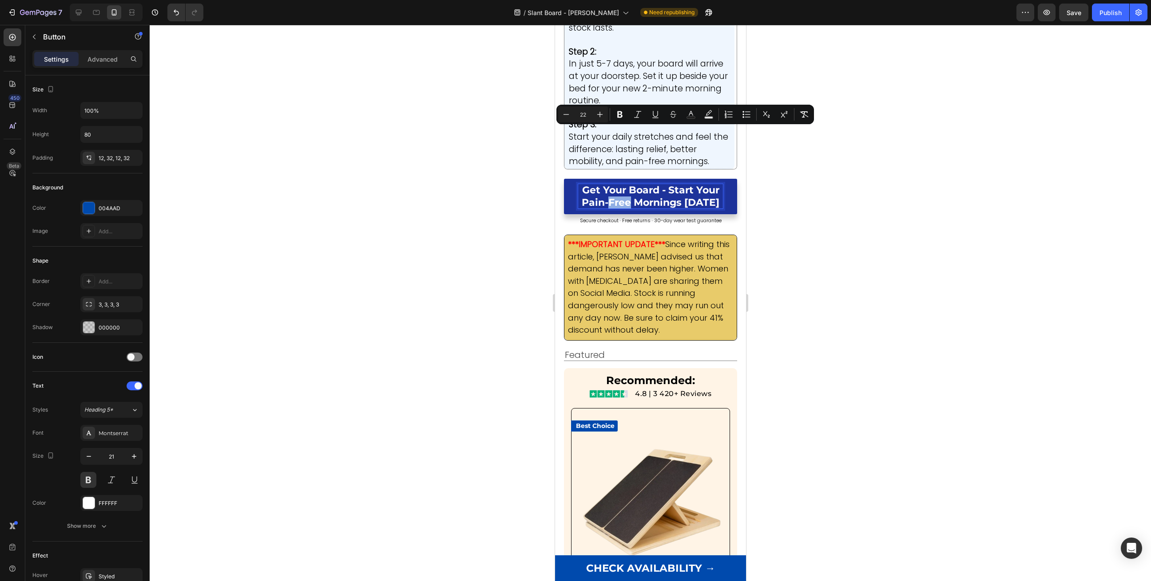
click at [634, 184] on span "Get Your Board - Start Your Pain-Free Mornings [DATE]" at bounding box center [650, 196] width 138 height 24
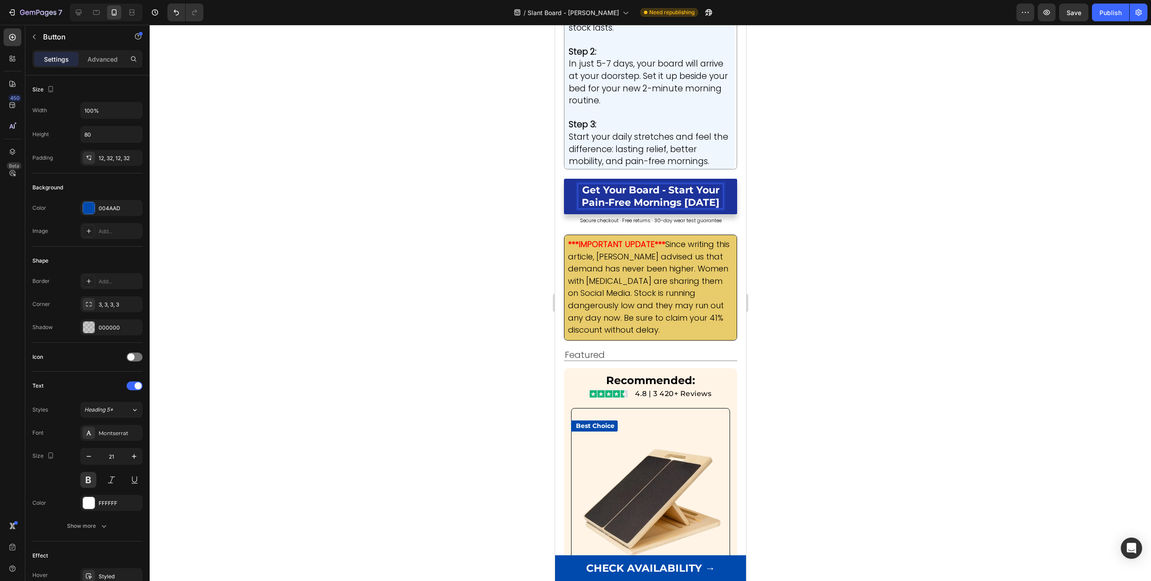
click at [595, 184] on p "Get Your Board - Start Your Pain-Free Mornings [DATE]" at bounding box center [649, 196] width 145 height 24
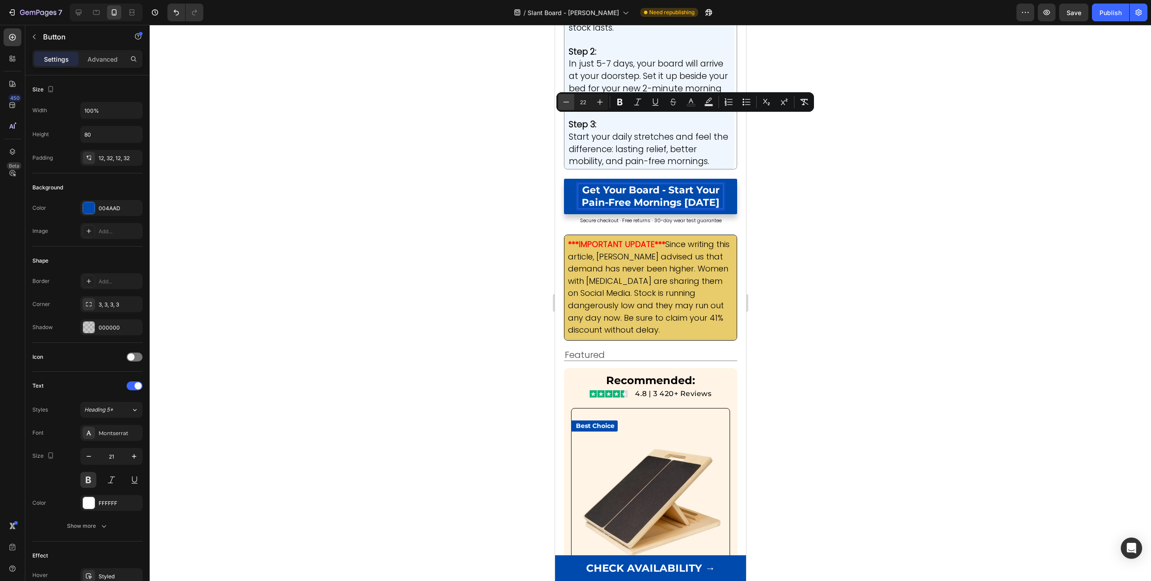
click at [570, 100] on icon "Editor contextual toolbar" at bounding box center [565, 102] width 9 height 9
type input "19"
click at [527, 131] on div at bounding box center [650, 303] width 1001 height 557
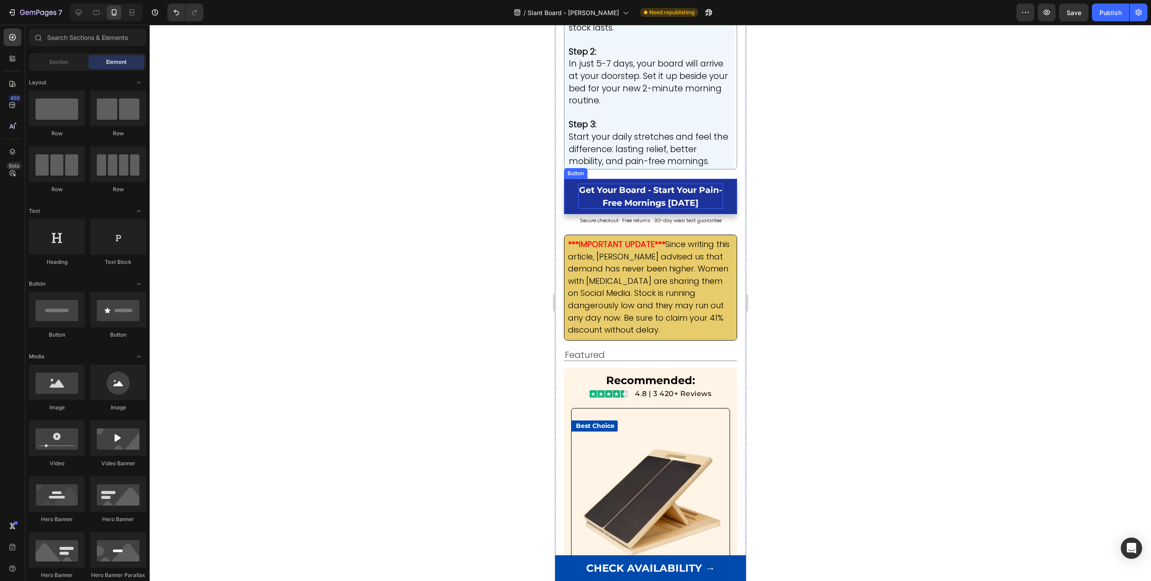
click at [598, 185] on span "Get Your Board - Start Your Pain-Free Mornings [DATE]" at bounding box center [649, 196] width 143 height 23
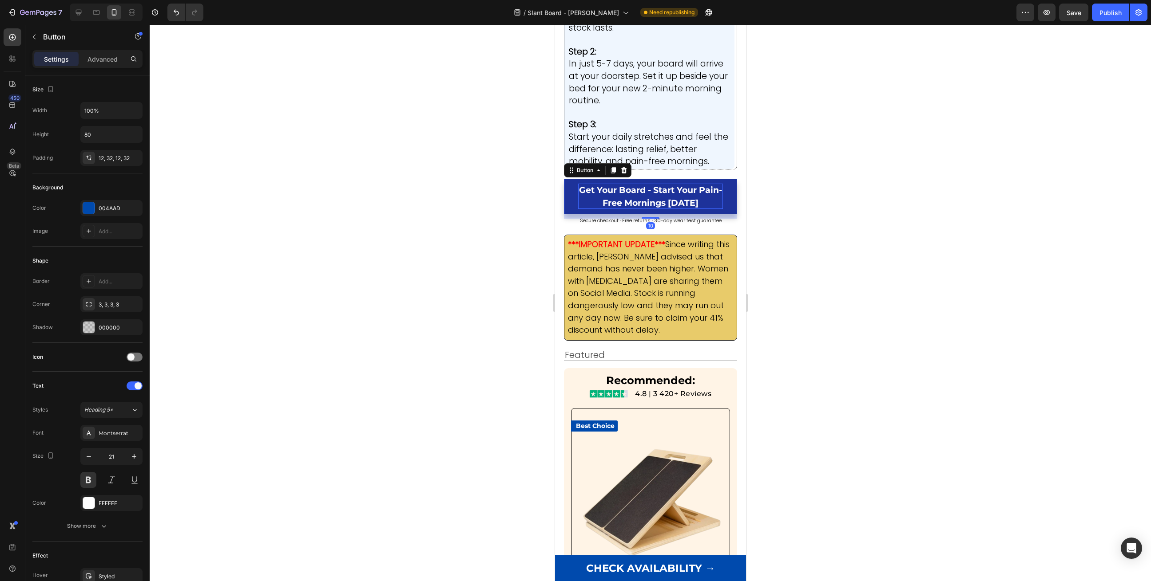
click at [598, 185] on span "Get Your Board - Start Your Pain-Free Mornings [DATE]" at bounding box center [649, 196] width 143 height 23
click at [597, 185] on span "Get Your Board - Start Your Pain-Free Mornings [DATE]" at bounding box center [649, 196] width 143 height 23
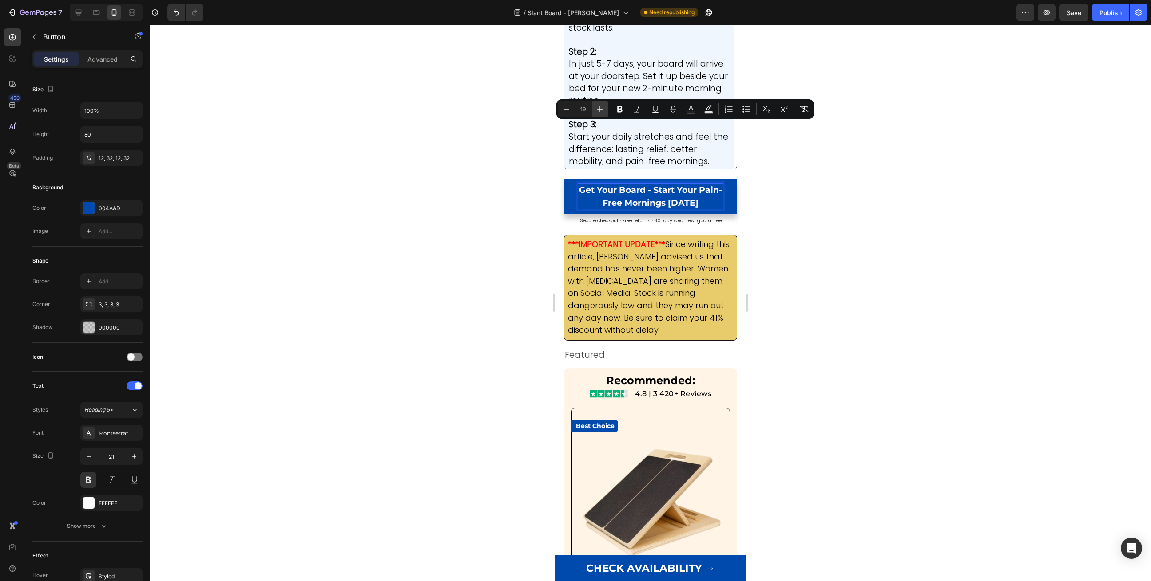
click at [603, 107] on icon "Editor contextual toolbar" at bounding box center [599, 109] width 9 height 9
type input "20"
click at [886, 144] on div at bounding box center [650, 303] width 1001 height 557
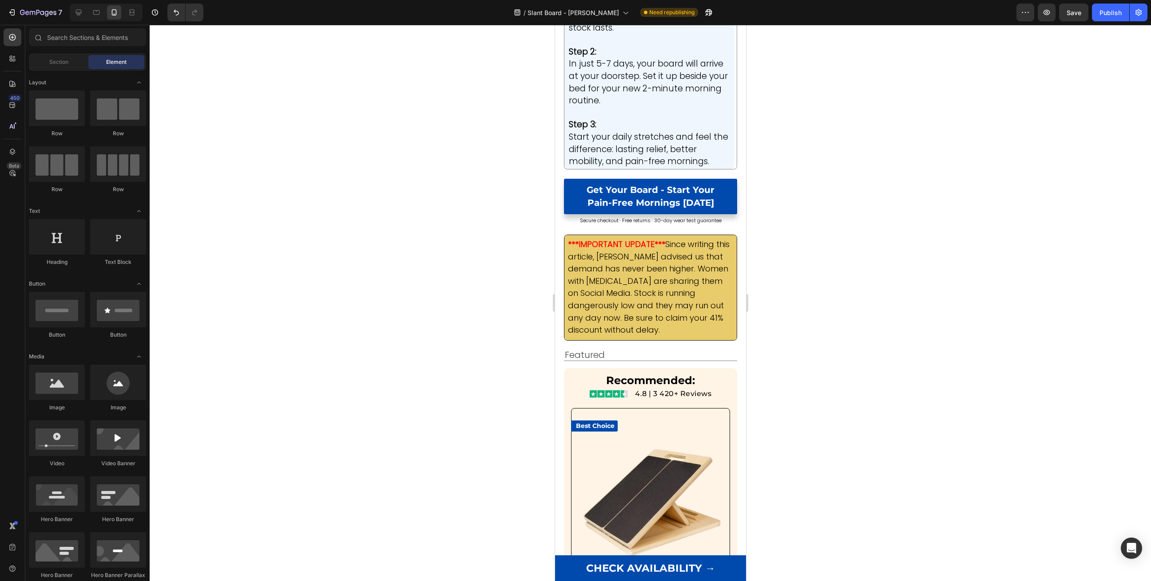
click at [886, 144] on div at bounding box center [650, 303] width 1001 height 557
click at [656, 184] on p "Get Your Board - Start Your Pain-Free Mornings [DATE]" at bounding box center [649, 196] width 145 height 25
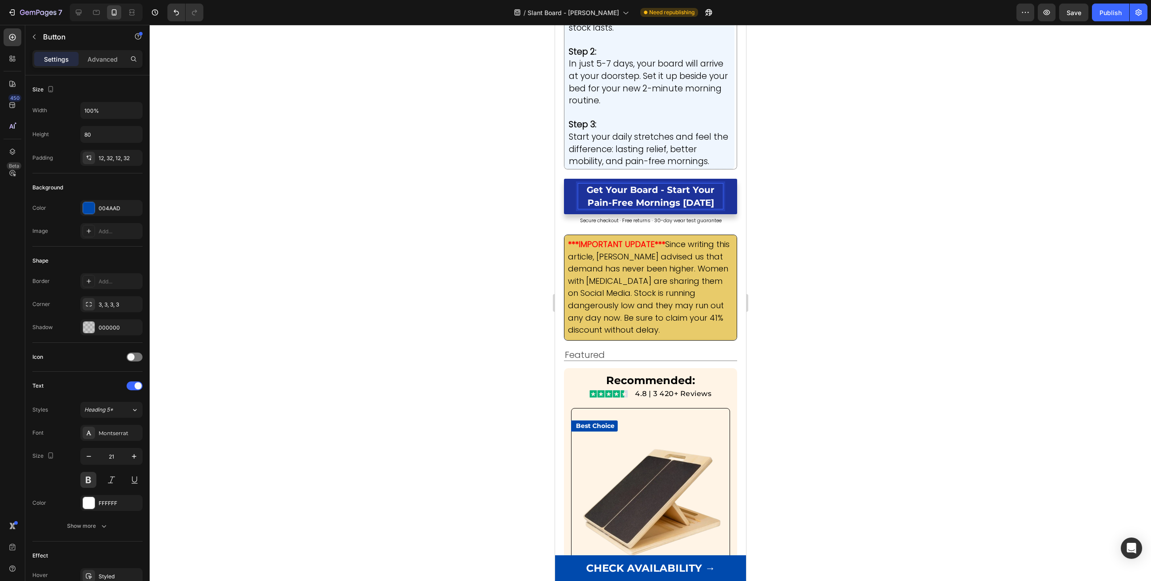
click at [870, 147] on div at bounding box center [650, 303] width 1001 height 557
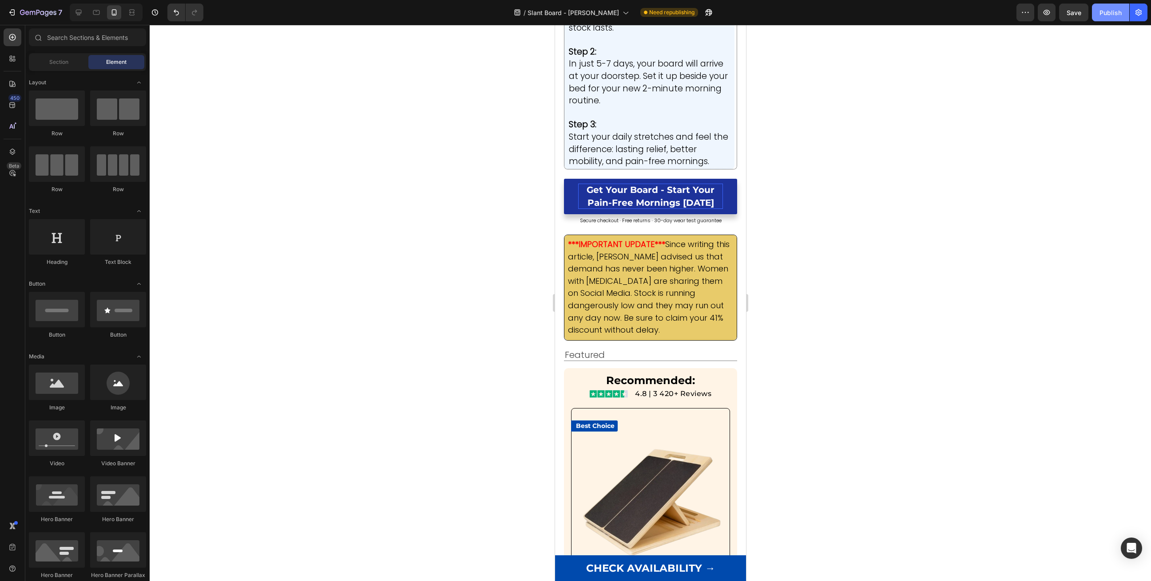
click at [1110, 16] on div "Publish" at bounding box center [1110, 12] width 22 height 9
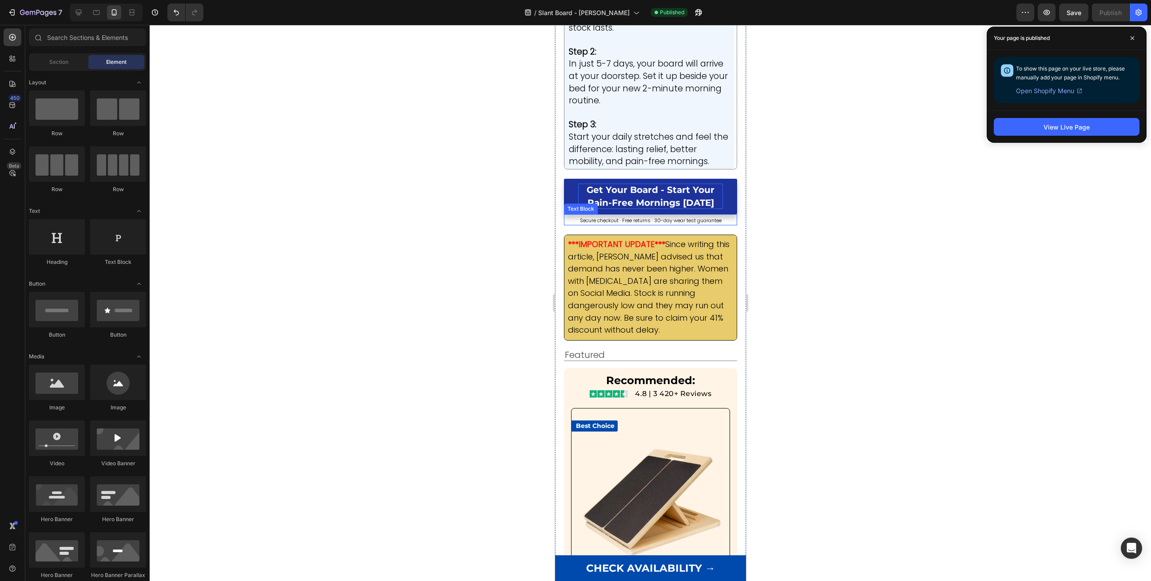
click at [638, 217] on span "Secure checkout · Free returns · 30-day wear test guarantee" at bounding box center [650, 220] width 142 height 7
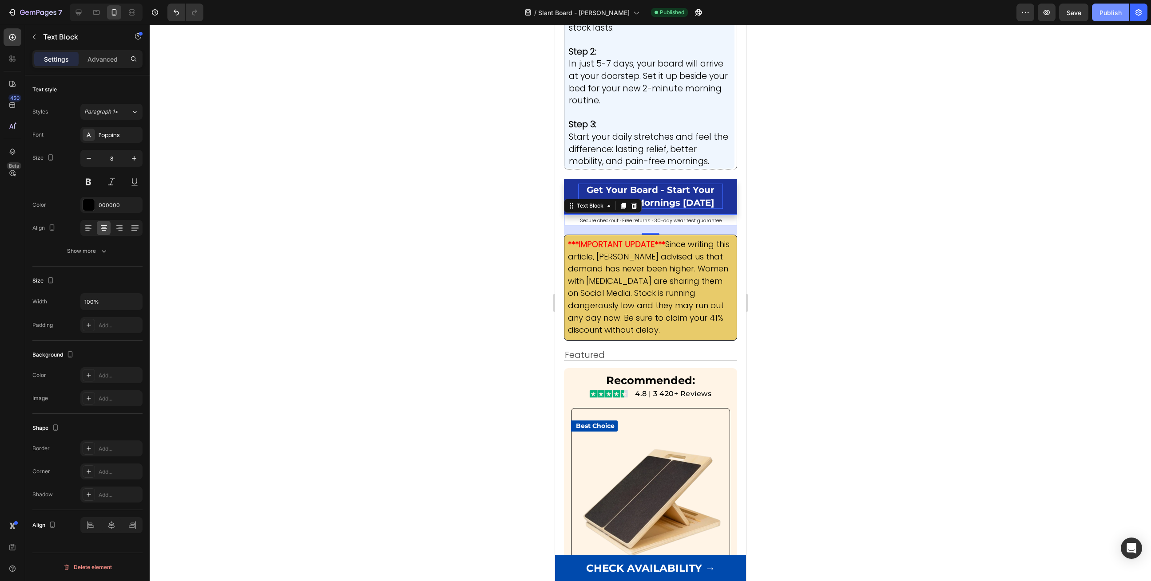
click at [1111, 10] on div "Publish" at bounding box center [1110, 12] width 22 height 9
click at [700, 239] on span "Since writing this article, [PERSON_NAME] advised us that demand has never been…" at bounding box center [648, 287] width 162 height 97
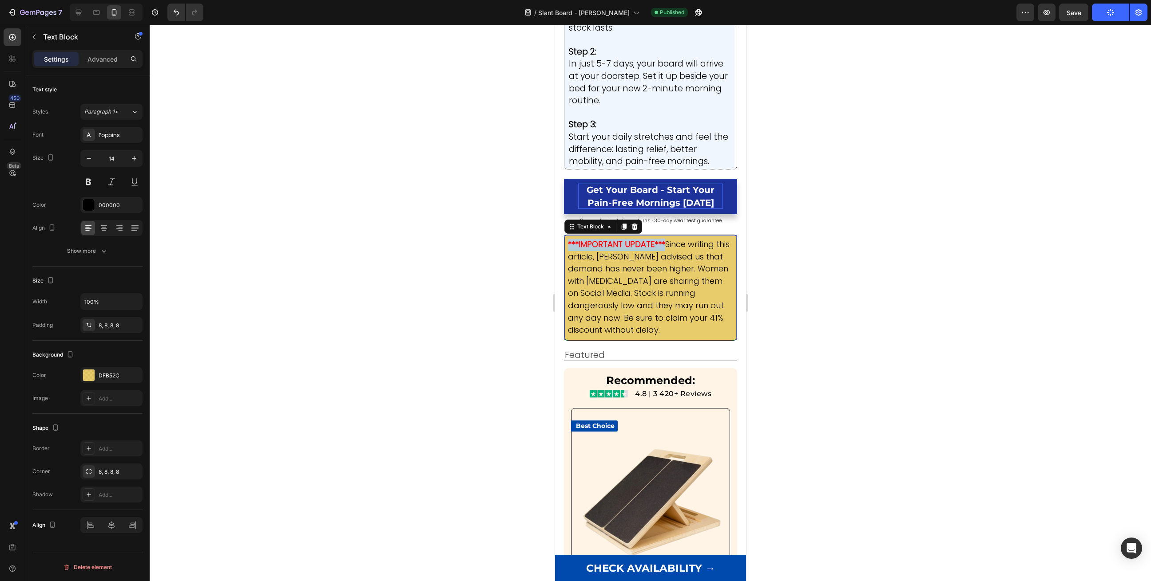
click at [700, 239] on span "Since writing this article, [PERSON_NAME] advised us that demand has never been…" at bounding box center [648, 287] width 162 height 97
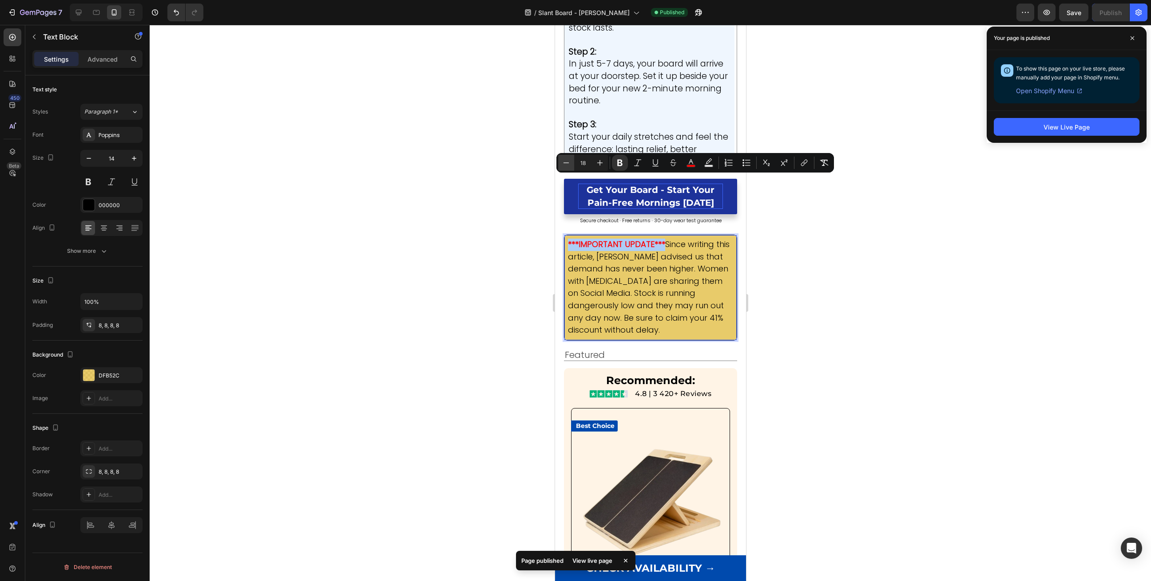
click at [564, 167] on button "Minus" at bounding box center [566, 163] width 16 height 16
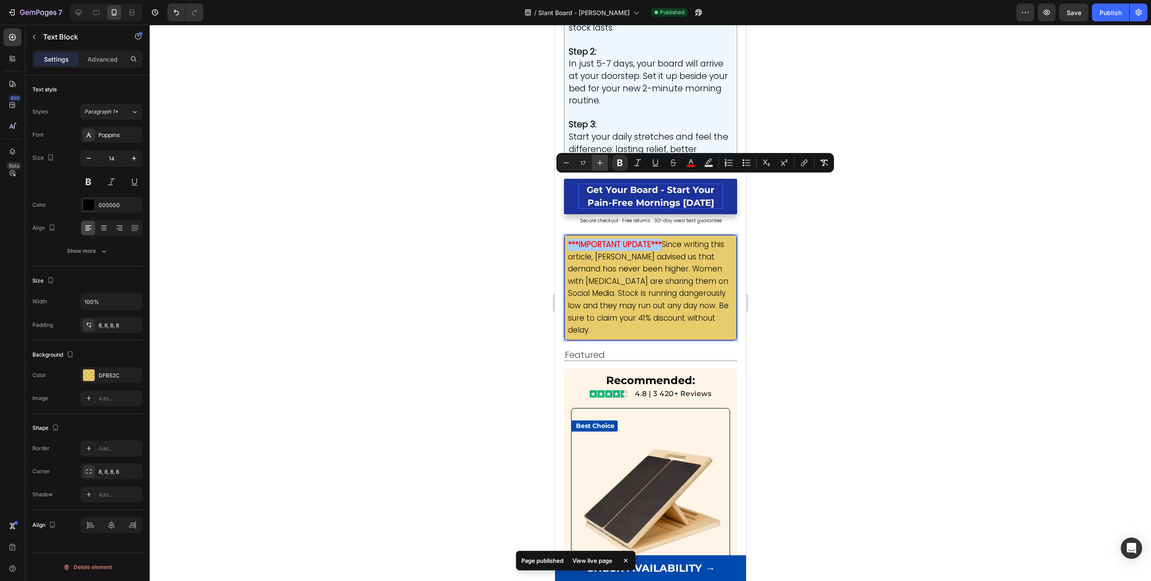
click at [600, 169] on button "Plus" at bounding box center [600, 163] width 16 height 16
type input "18"
click at [657, 241] on span "Since writing this article, [PERSON_NAME] advised us that demand has never been…" at bounding box center [648, 287] width 162 height 97
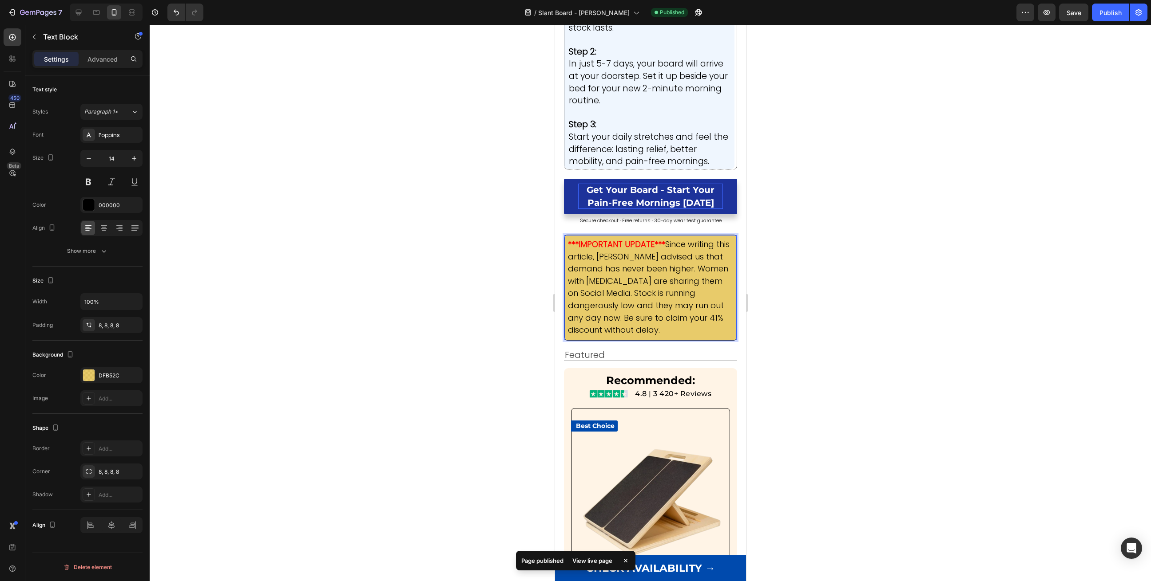
click at [646, 239] on span "Since writing this article, [PERSON_NAME] advised us that demand has never been…" at bounding box center [648, 287] width 162 height 97
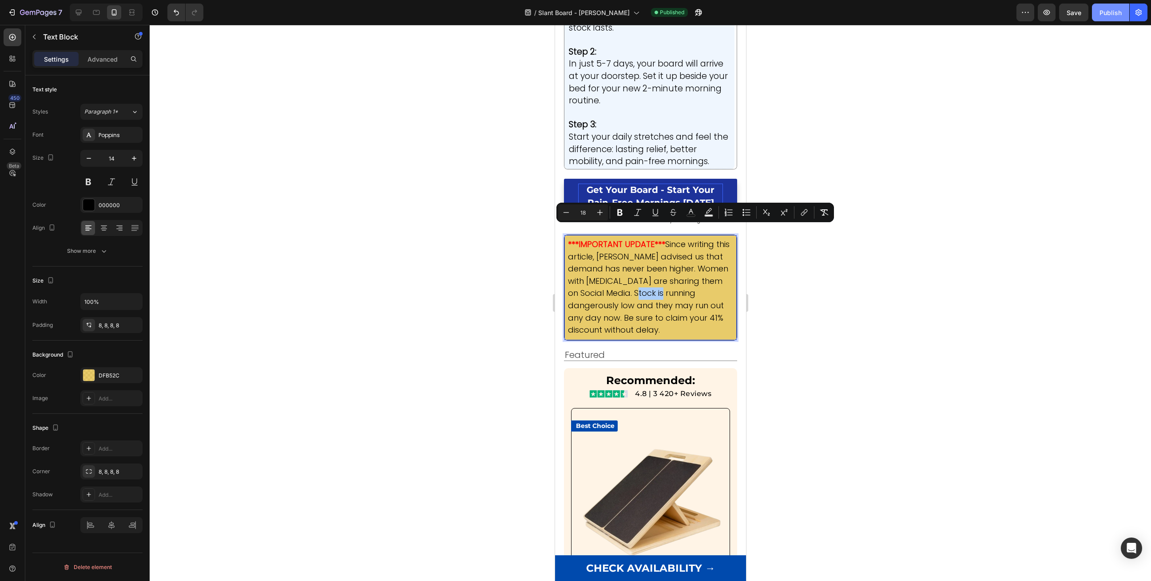
click at [1102, 15] on div "Publish" at bounding box center [1110, 12] width 22 height 9
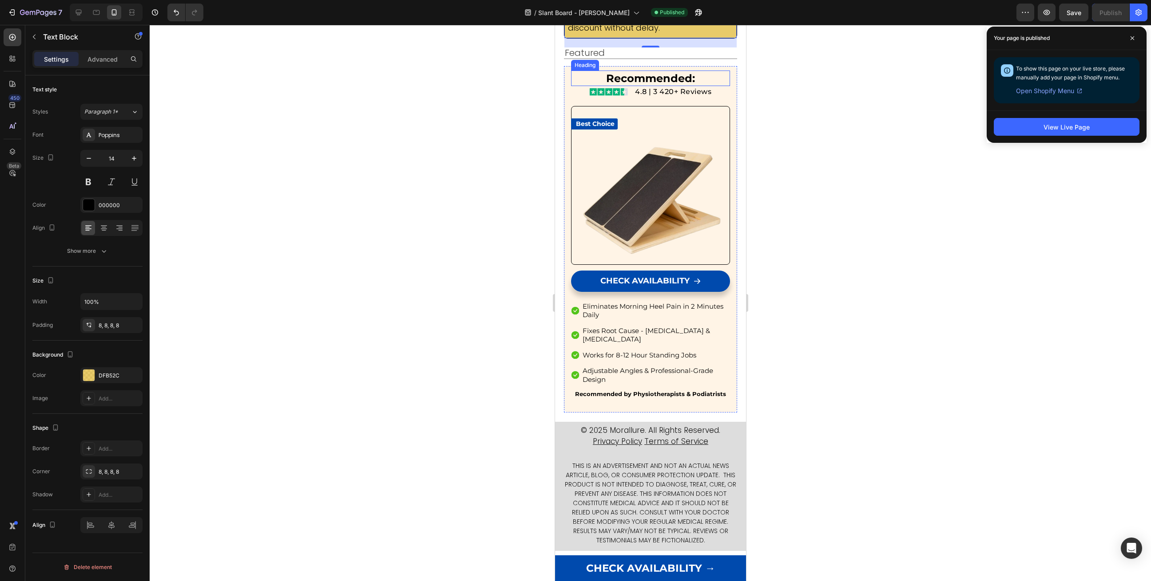
scroll to position [6508, 0]
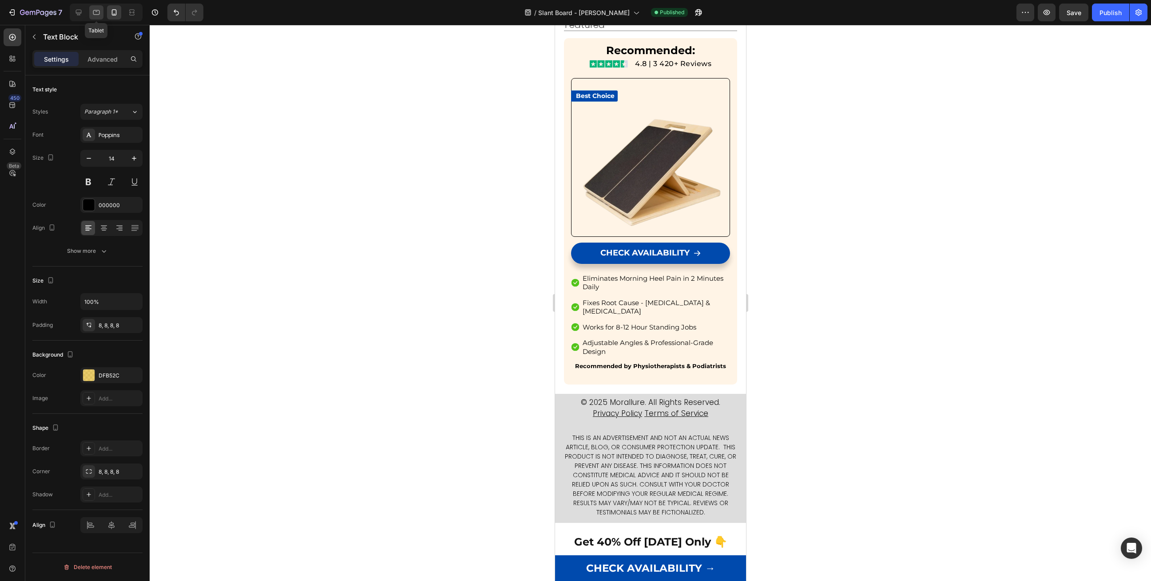
click at [95, 16] on icon at bounding box center [96, 12] width 9 height 9
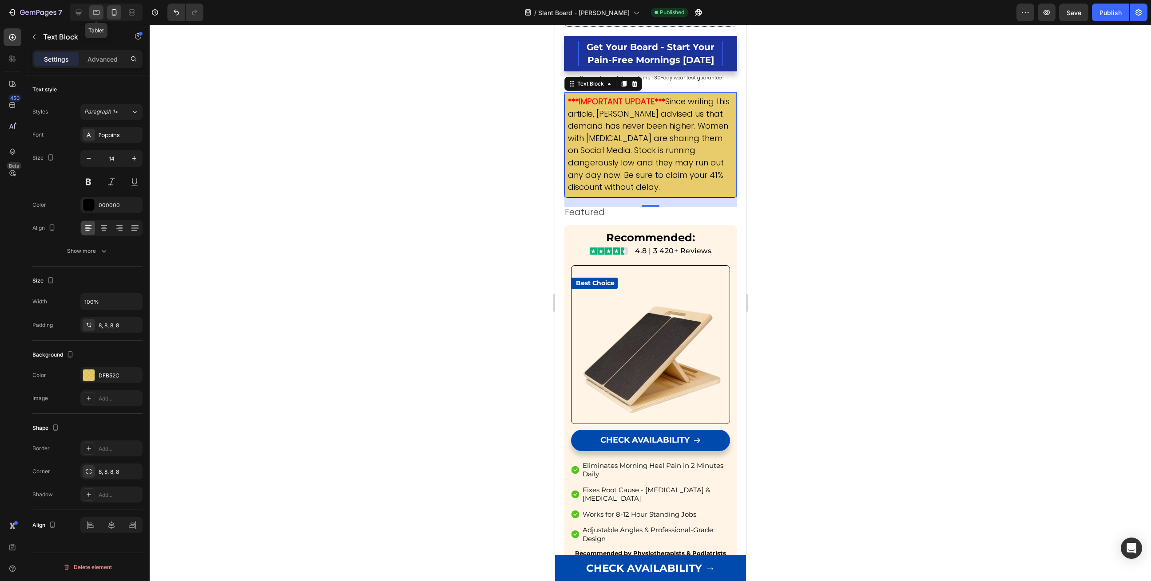
type input "16"
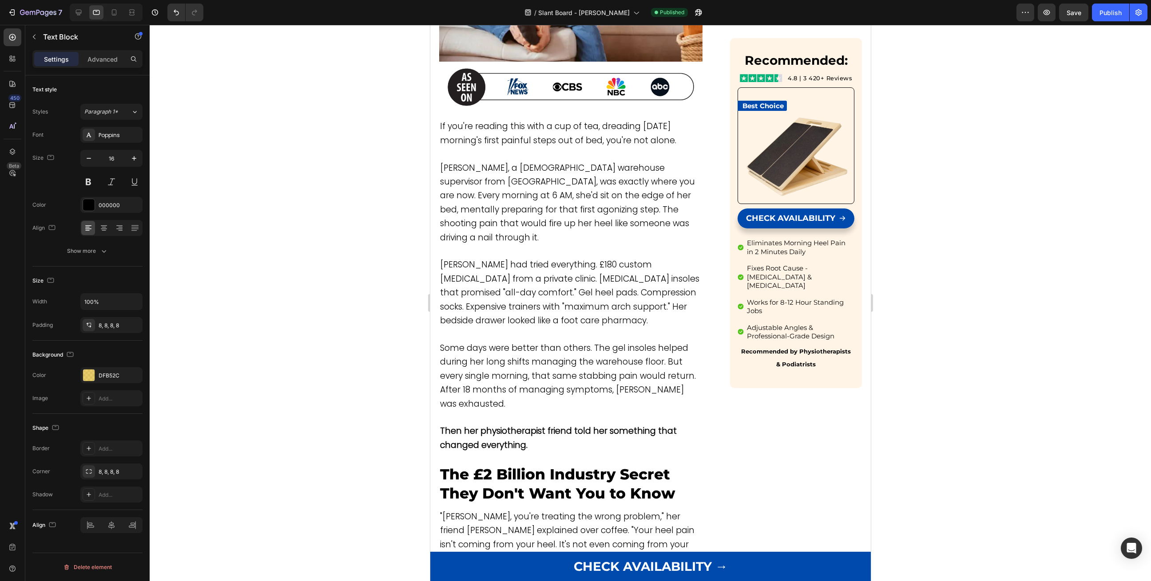
scroll to position [321, 0]
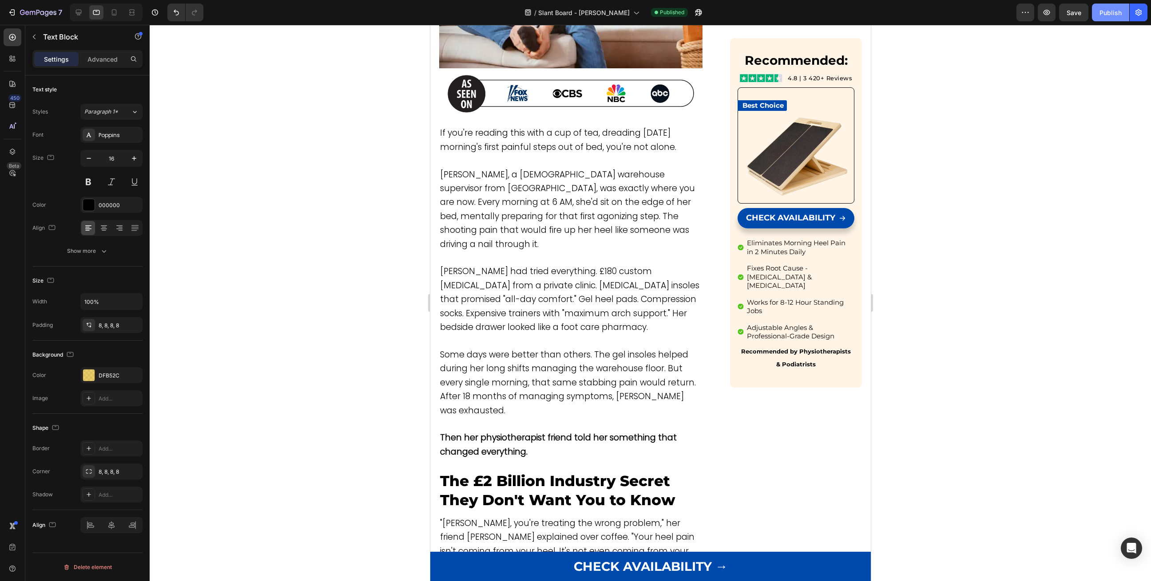
click at [1109, 14] on div "Publish" at bounding box center [1110, 12] width 22 height 9
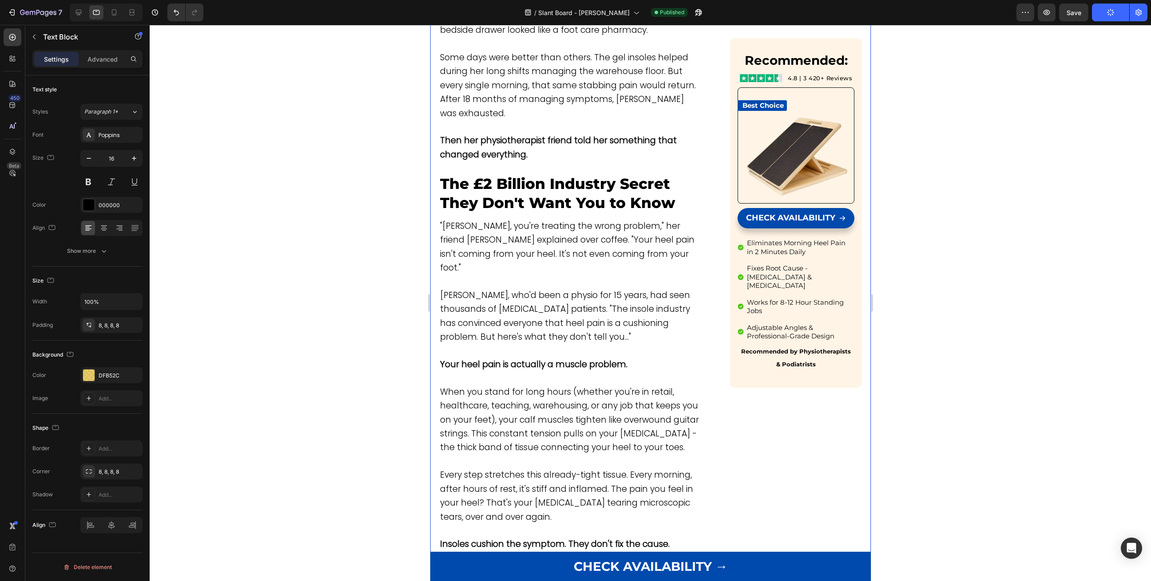
scroll to position [630, 0]
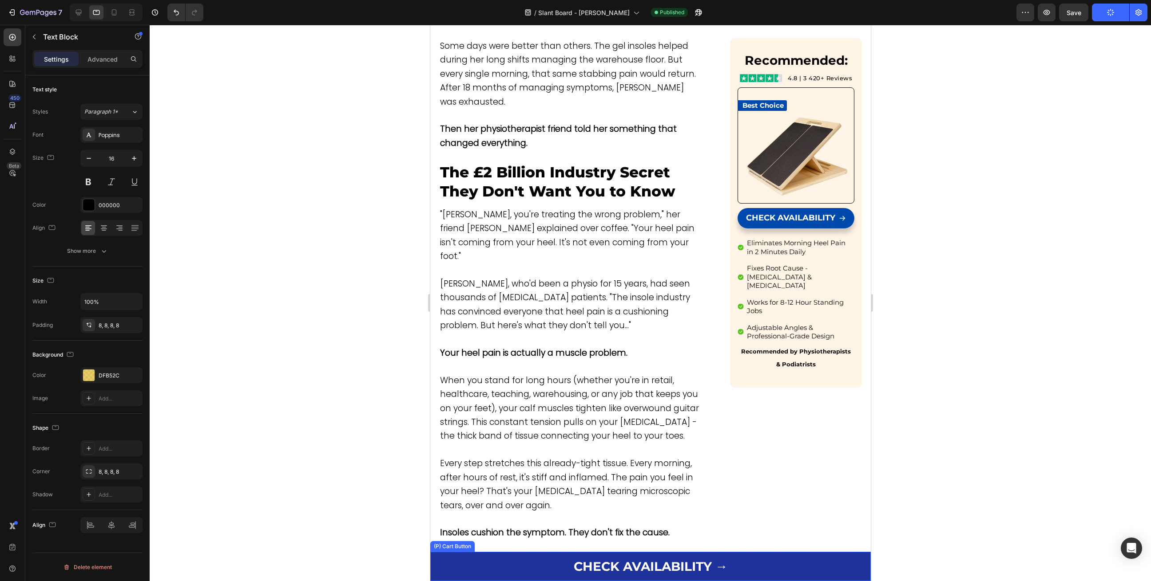
click at [522, 566] on button "CHECK AVAILABILITY →" at bounding box center [650, 566] width 440 height 29
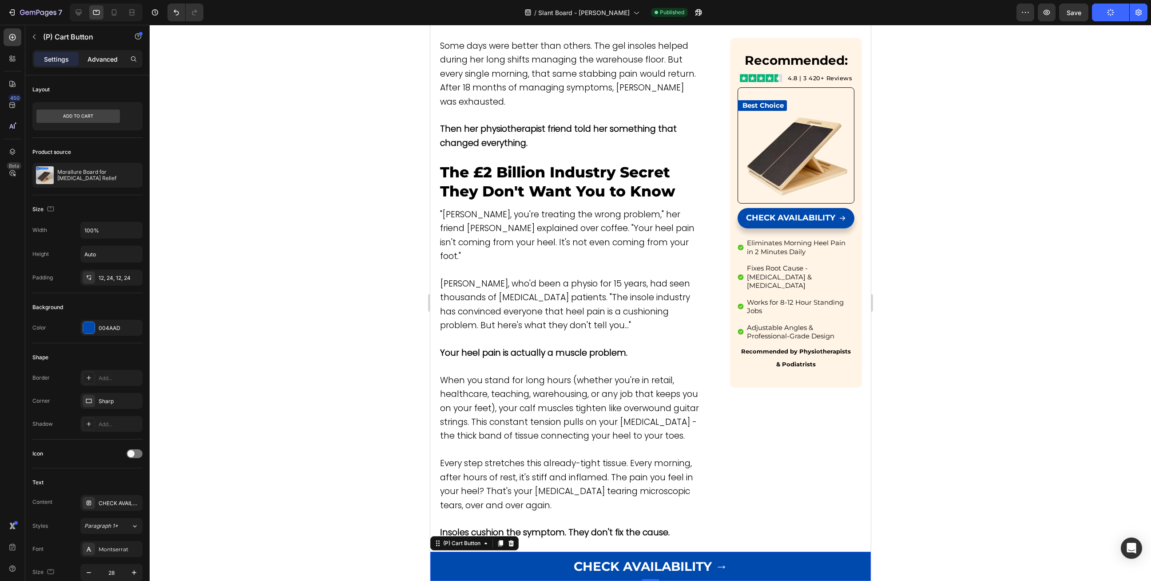
click at [96, 59] on p "Advanced" at bounding box center [102, 59] width 30 height 9
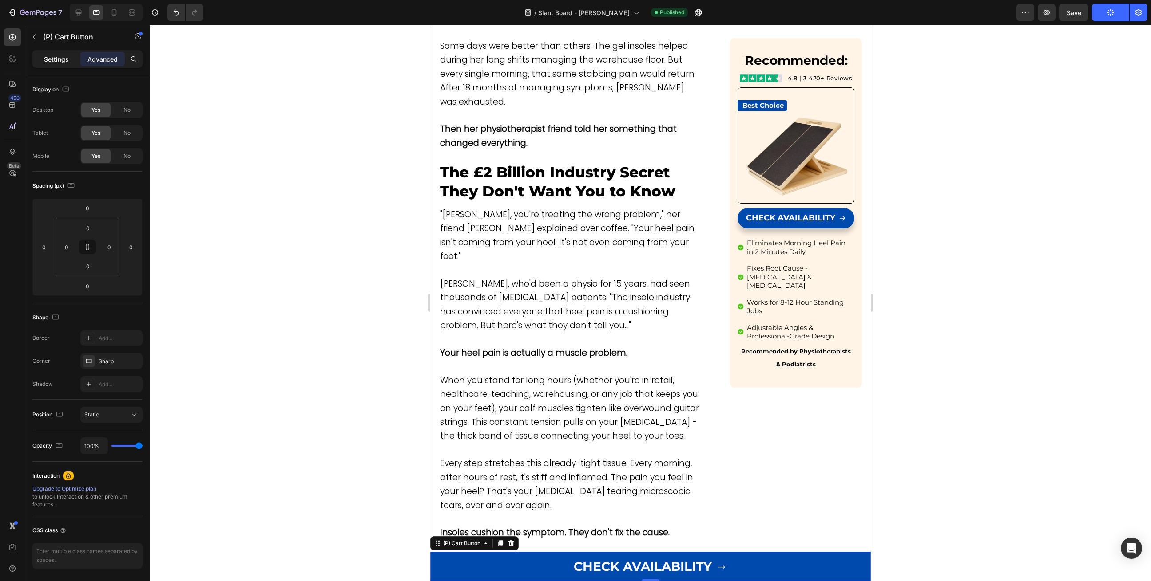
click at [57, 57] on p "Settings" at bounding box center [56, 59] width 25 height 9
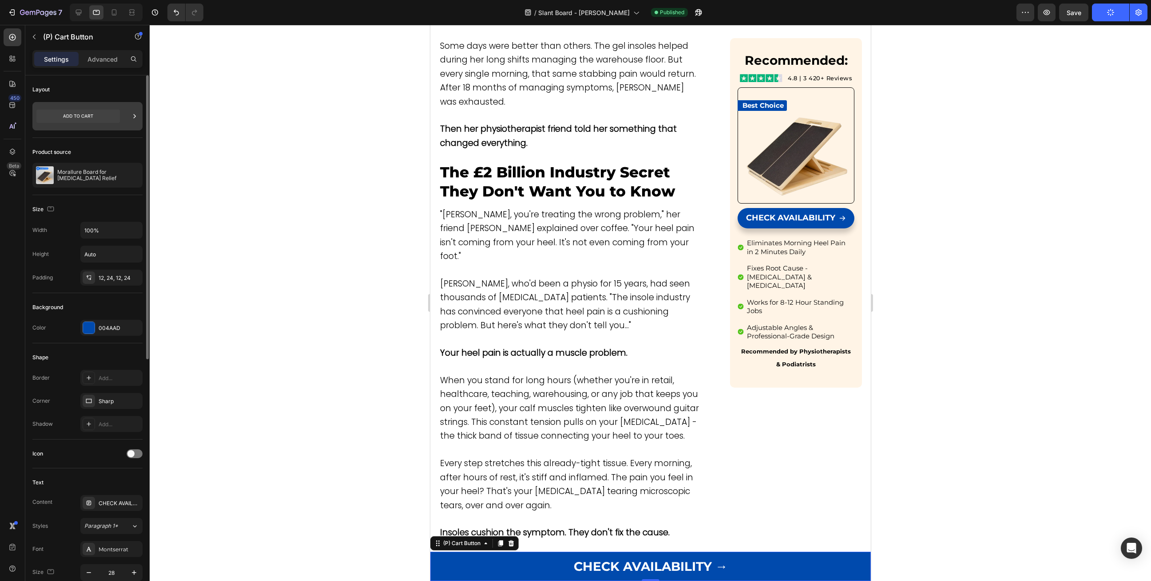
click at [136, 117] on icon at bounding box center [134, 116] width 9 height 9
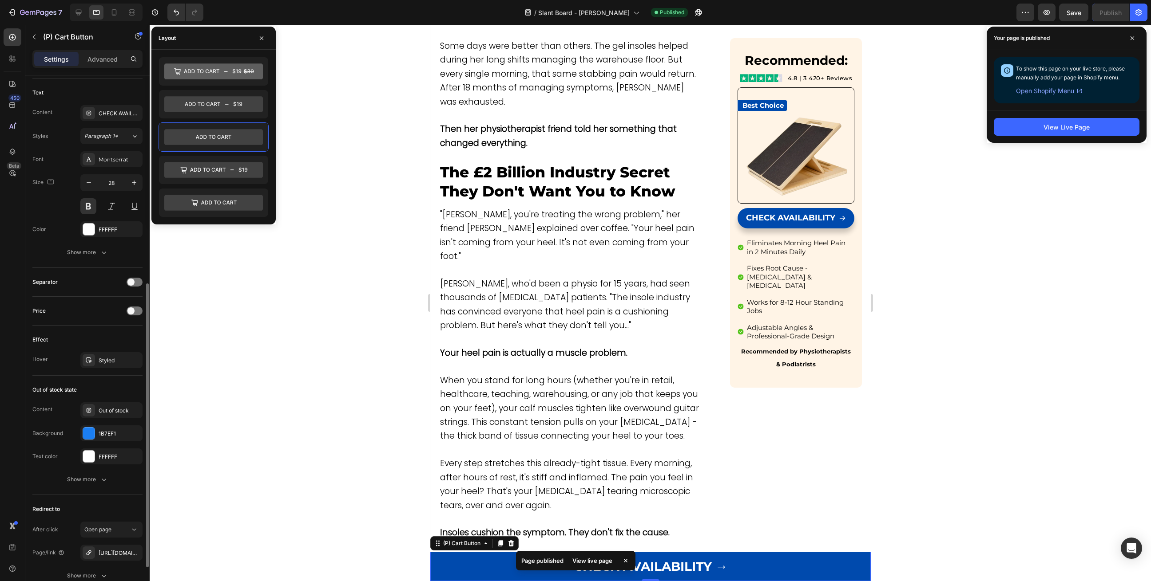
scroll to position [463, 0]
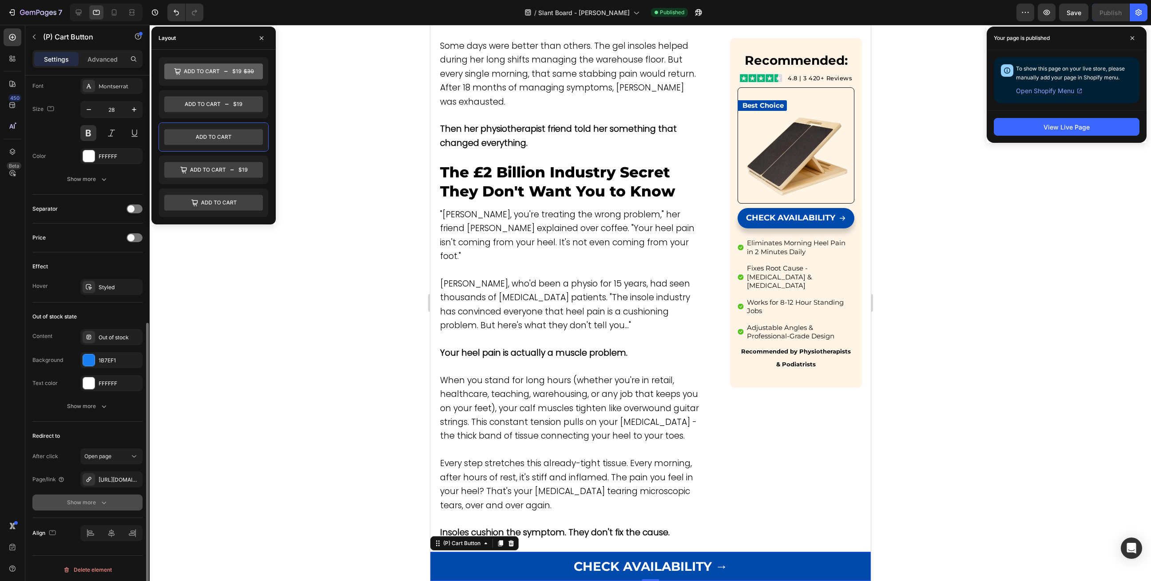
click at [93, 499] on div "Show more" at bounding box center [87, 502] width 41 height 9
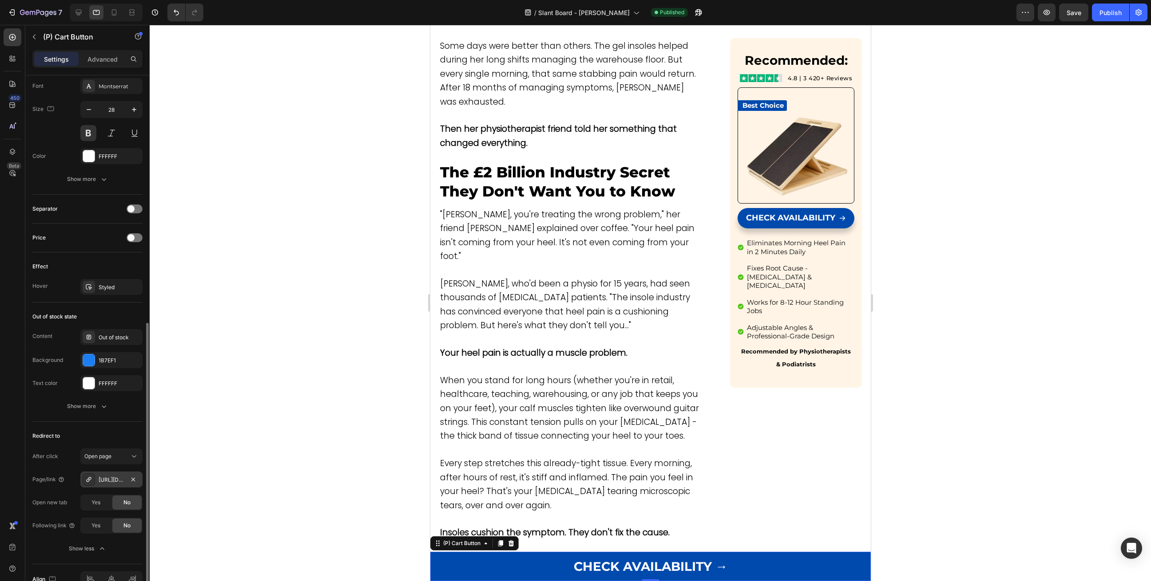
scroll to position [510, 0]
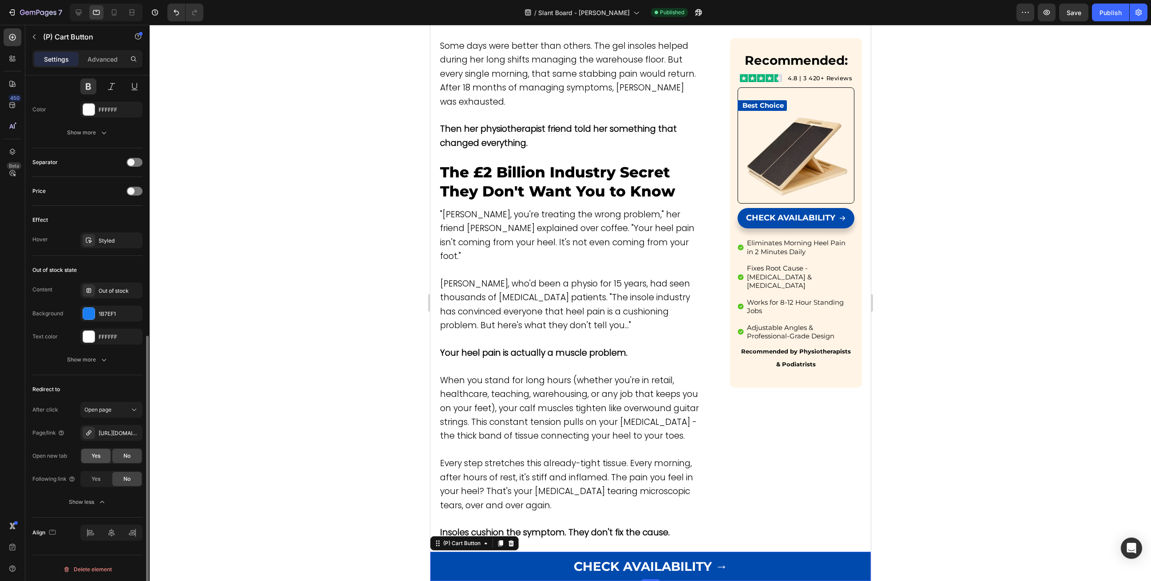
click at [94, 455] on span "Yes" at bounding box center [95, 456] width 9 height 8
click at [1106, 12] on div "Publish" at bounding box center [1110, 12] width 22 height 9
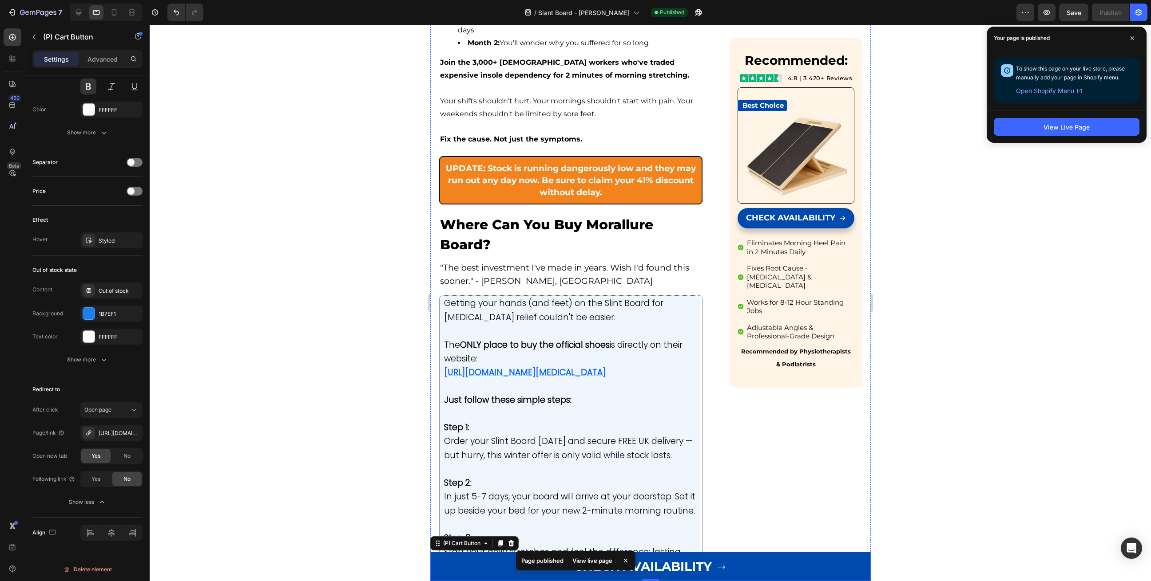
scroll to position [5215, 0]
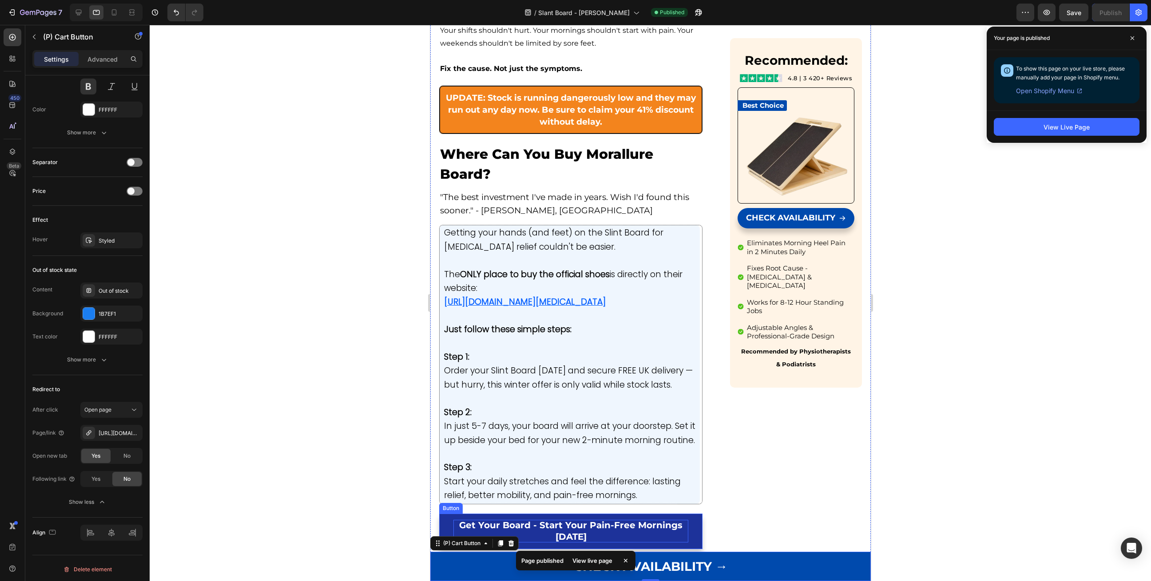
click at [448, 505] on div "Button" at bounding box center [450, 509] width 20 height 8
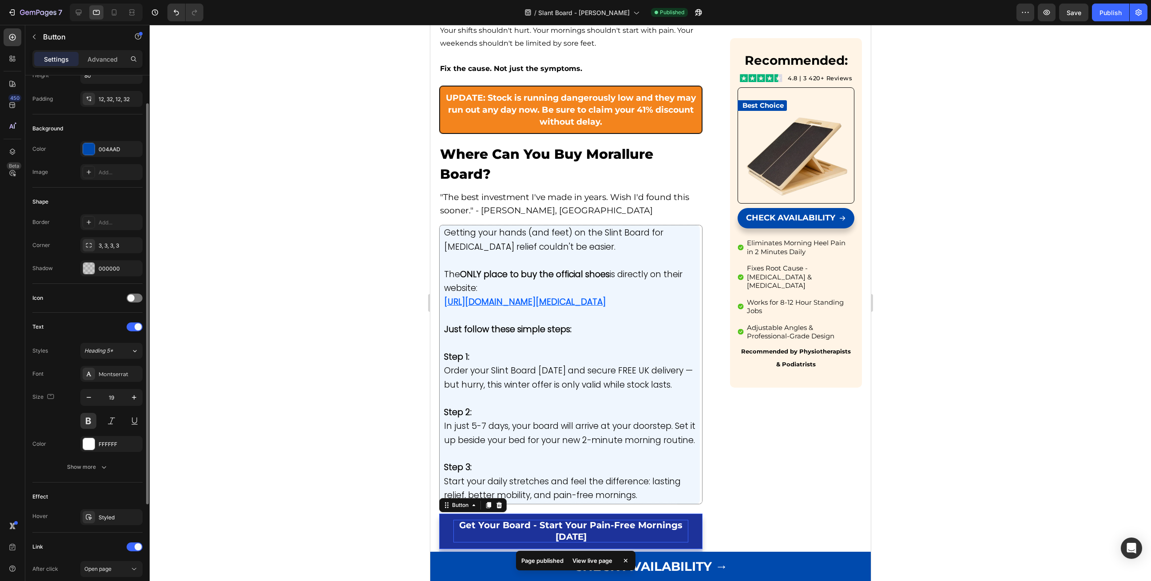
scroll to position [60, 0]
click at [91, 463] on div "Show more" at bounding box center [87, 466] width 41 height 9
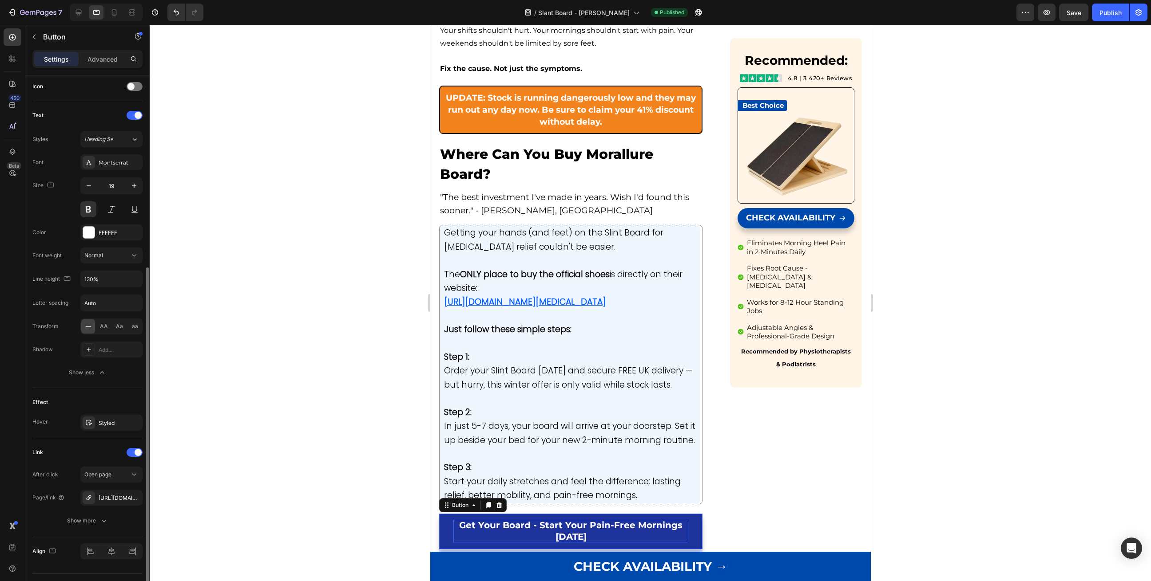
scroll to position [289, 0]
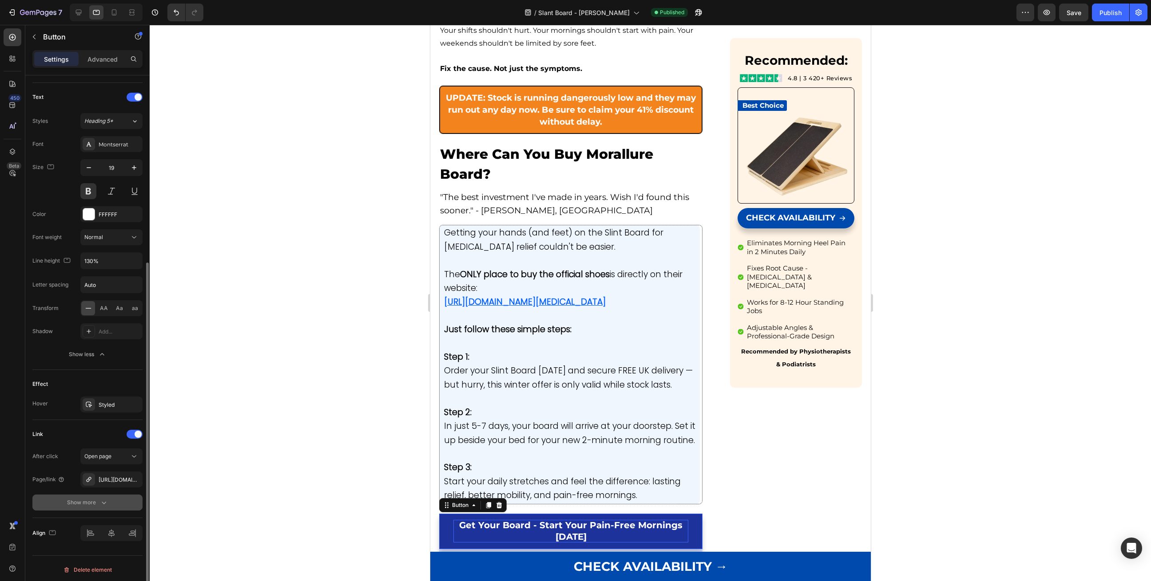
click at [93, 502] on div "Show more" at bounding box center [87, 502] width 41 height 9
click at [98, 499] on span "Yes" at bounding box center [95, 503] width 9 height 8
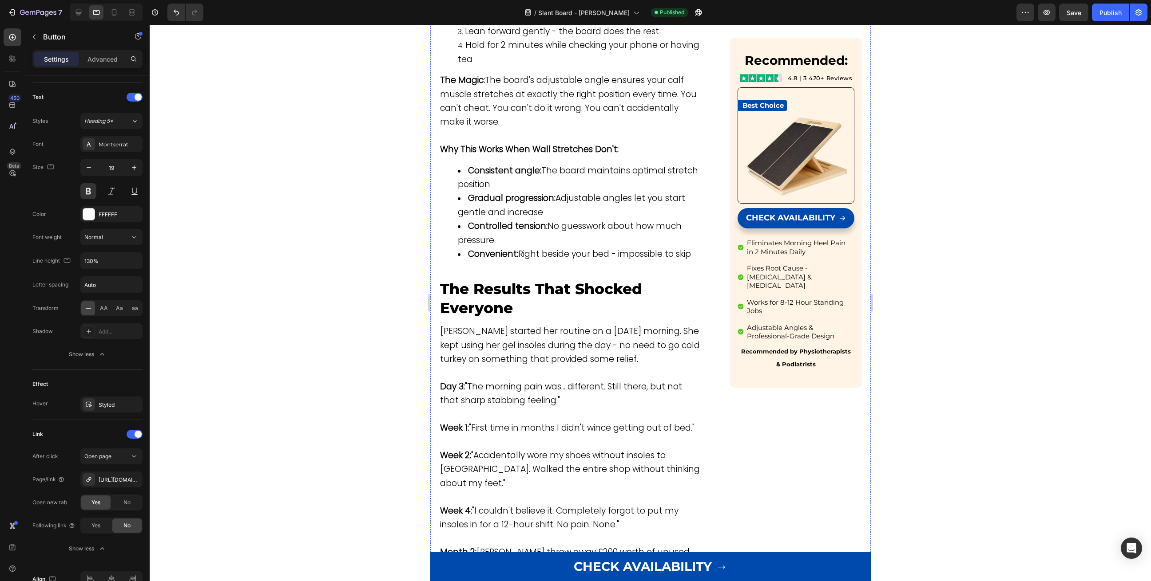
scroll to position [2289, 0]
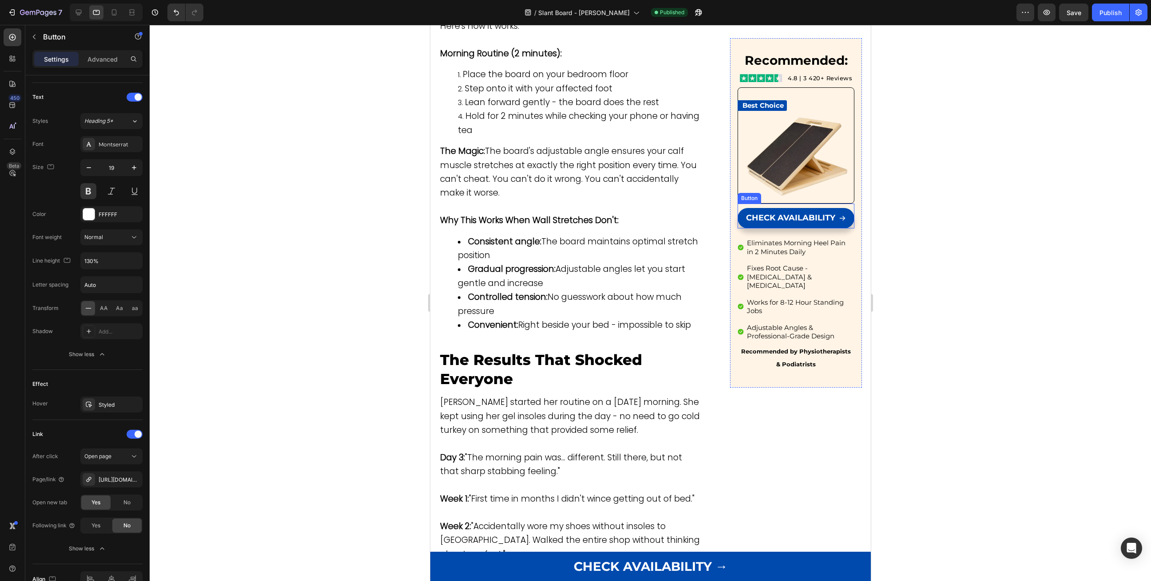
click at [744, 199] on div "Button" at bounding box center [749, 198] width 20 height 8
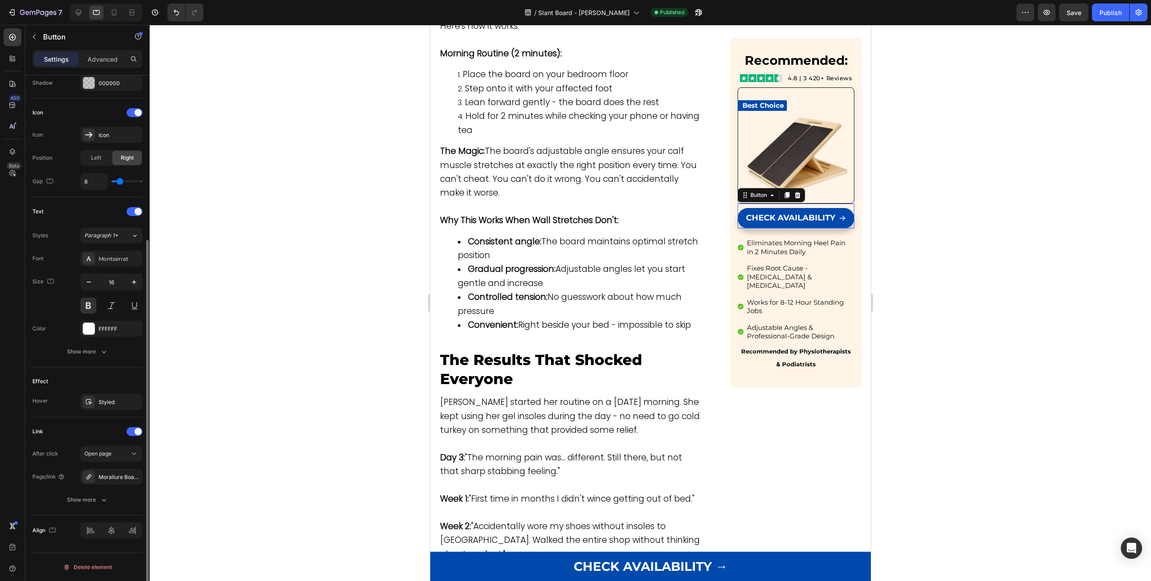
scroll to position [242, 0]
click at [95, 454] on span "Open page" at bounding box center [97, 456] width 27 height 7
click at [94, 455] on span "Open page" at bounding box center [97, 456] width 27 height 7
click at [75, 500] on div "Show more" at bounding box center [87, 502] width 41 height 9
click at [97, 503] on span "Yes" at bounding box center [95, 502] width 9 height 8
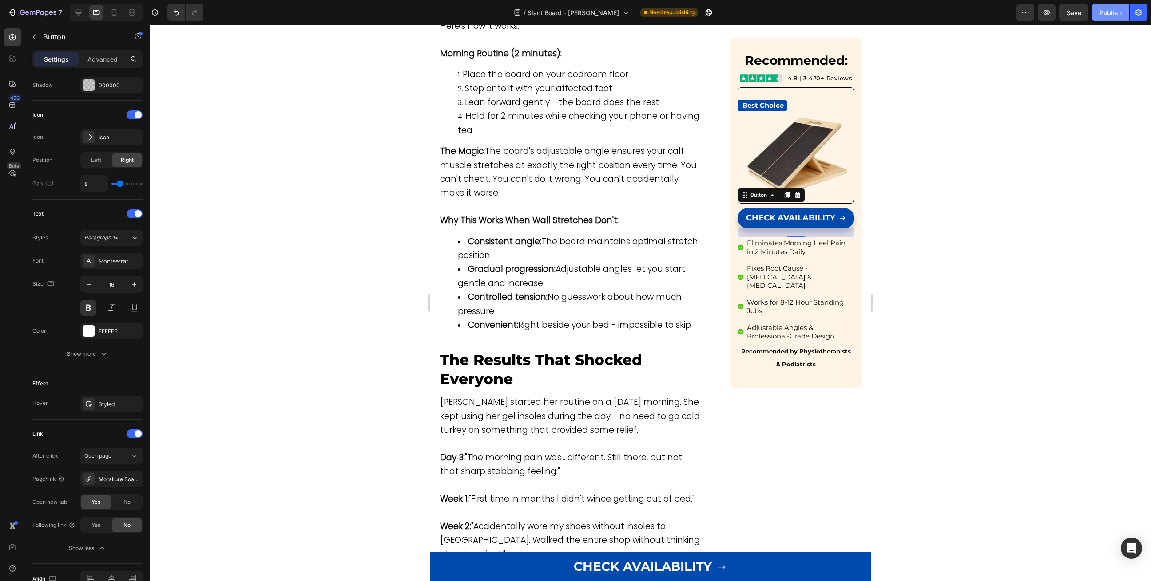
click at [1107, 6] on button "Publish" at bounding box center [1109, 13] width 37 height 18
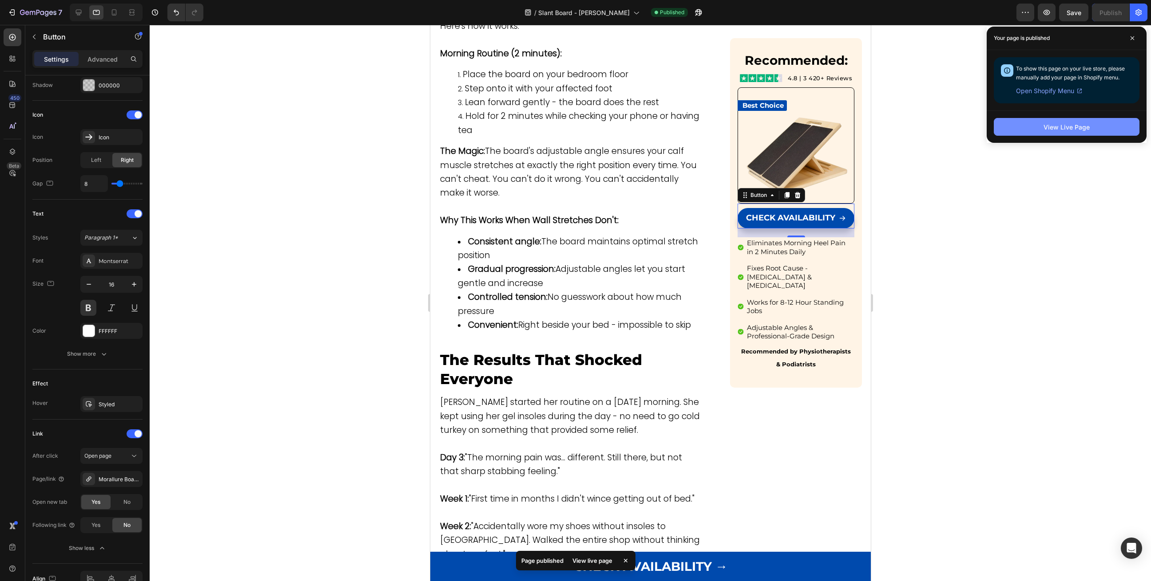
click at [1068, 123] on div "View Live Page" at bounding box center [1066, 127] width 46 height 9
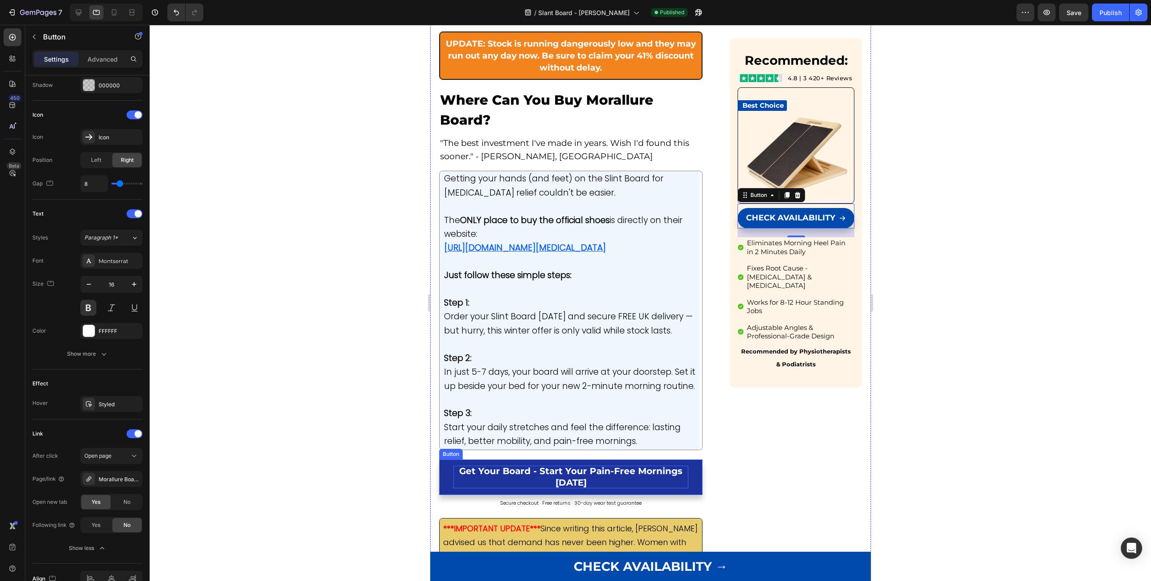
scroll to position [5223, 0]
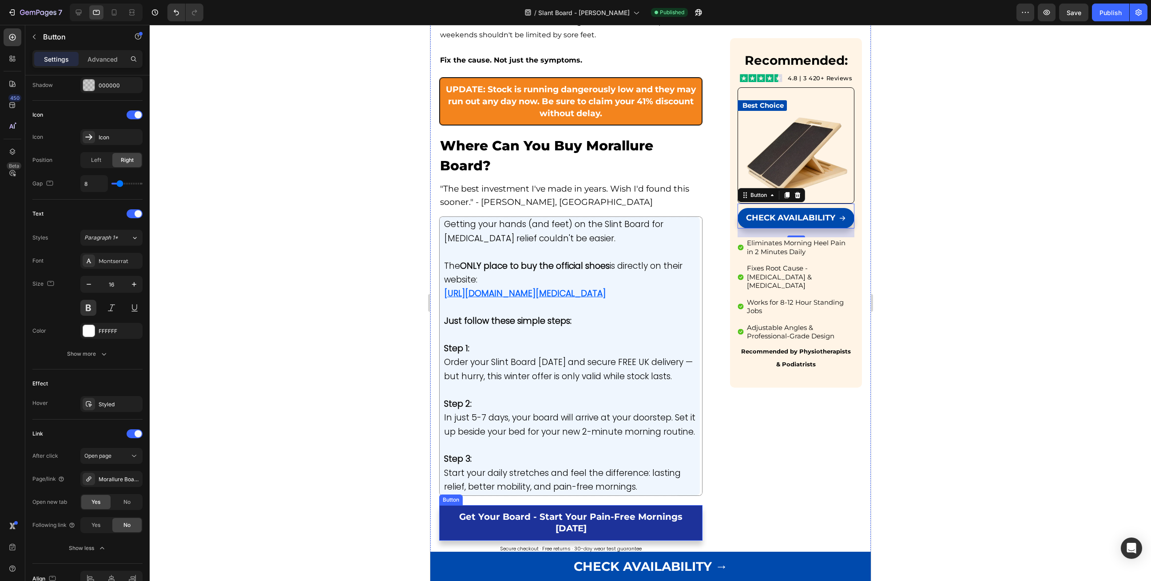
click at [449, 506] on link "Get Your Board - Start Your Pain-Free Mornings [DATE]" at bounding box center [570, 524] width 263 height 36
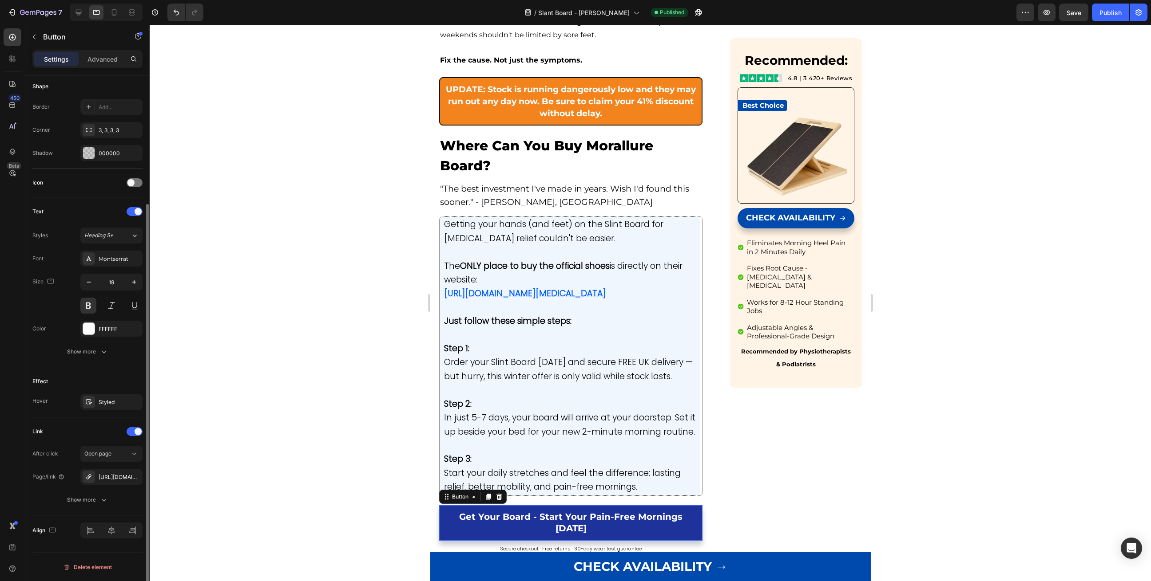
scroll to position [173, 0]
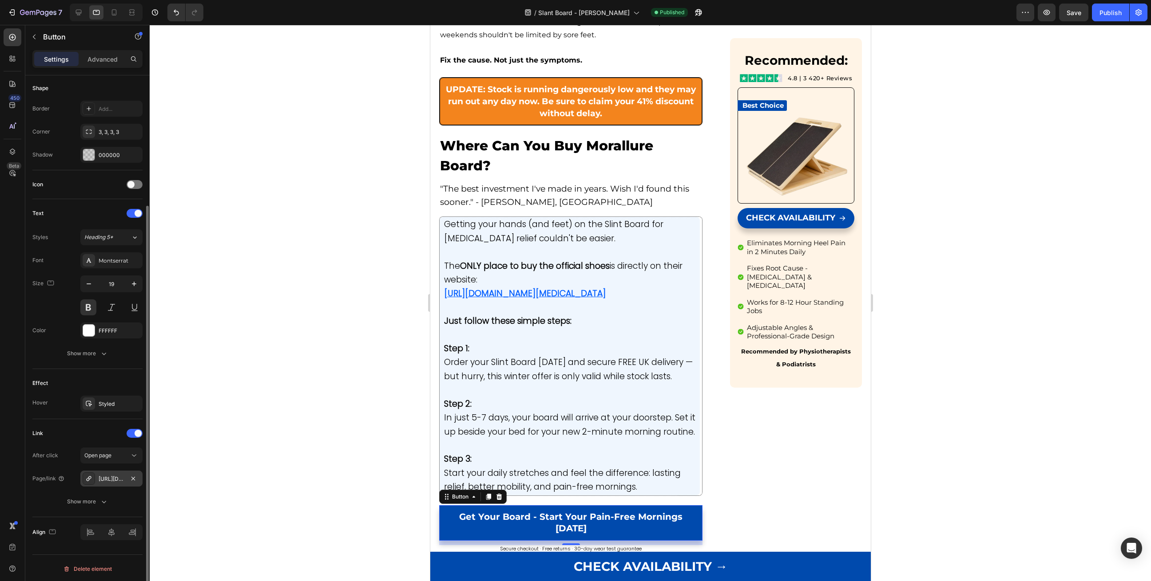
click at [107, 475] on div "[URL][DOMAIN_NAME]" at bounding box center [112, 479] width 26 height 8
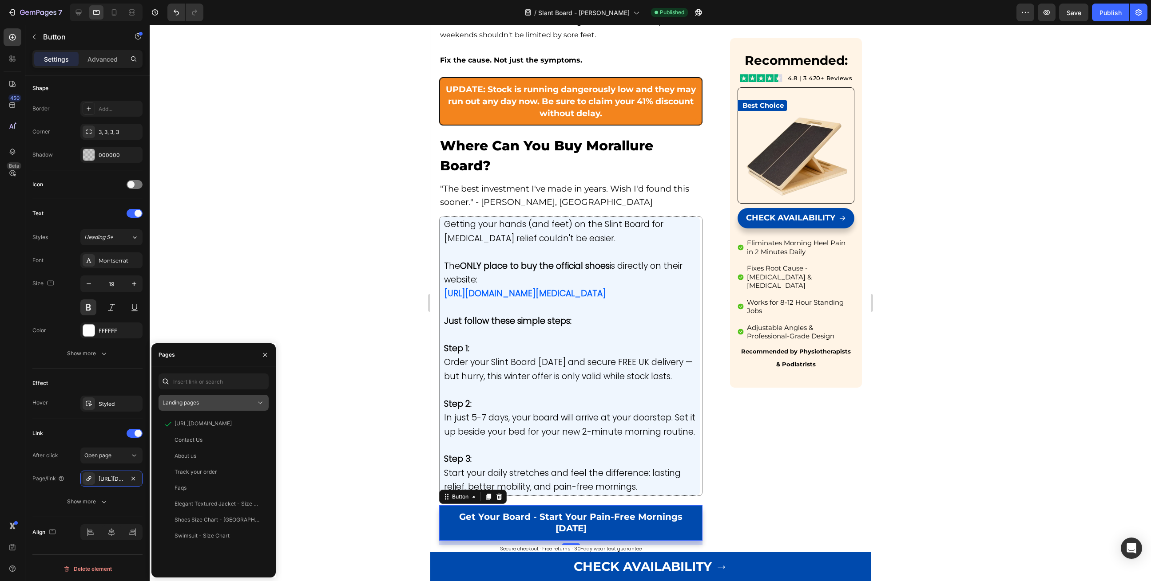
click at [229, 398] on button "Landing pages" at bounding box center [213, 403] width 110 height 16
click at [212, 458] on span "Product pages" at bounding box center [198, 459] width 36 height 8
click at [207, 426] on div "Morallure Board for [MEDICAL_DATA] Relief" at bounding box center [216, 424] width 85 height 8
click at [266, 357] on icon "button" at bounding box center [264, 355] width 7 height 7
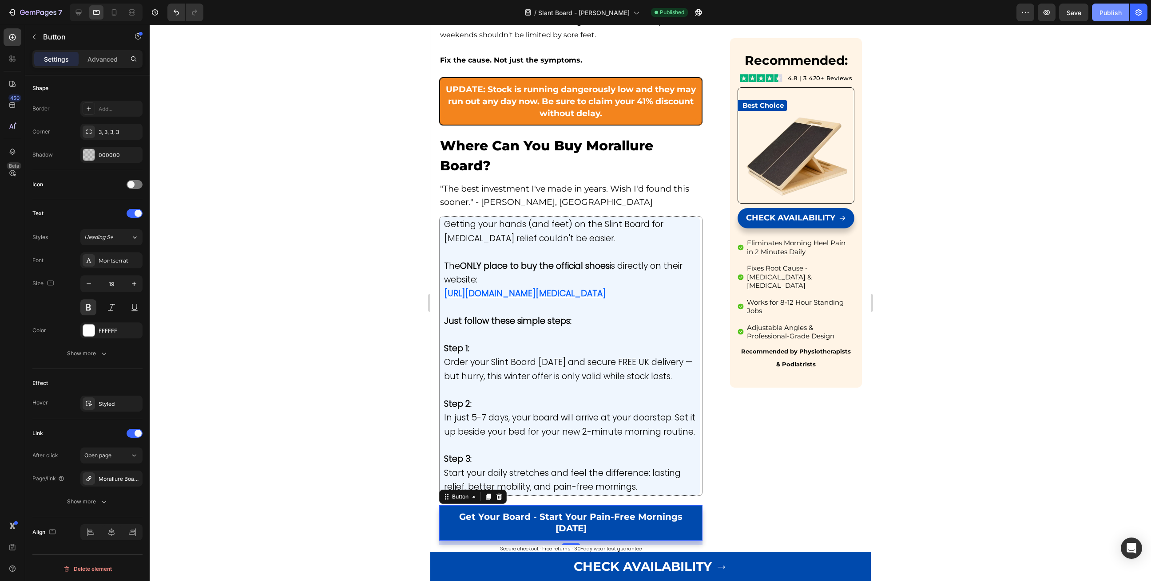
click at [1112, 6] on button "Publish" at bounding box center [1109, 13] width 37 height 18
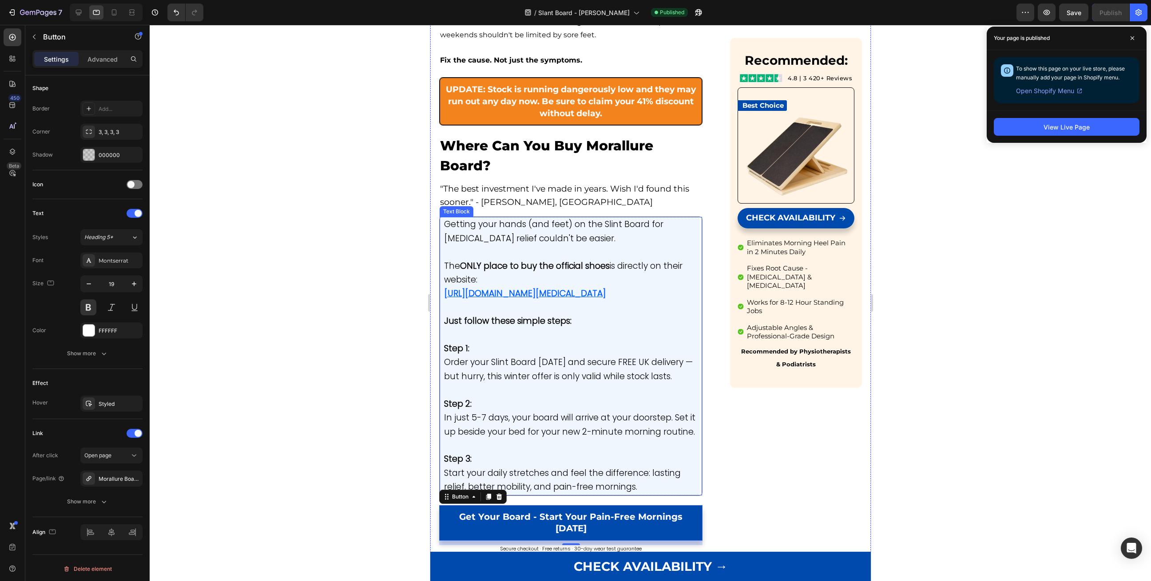
scroll to position [5448, 0]
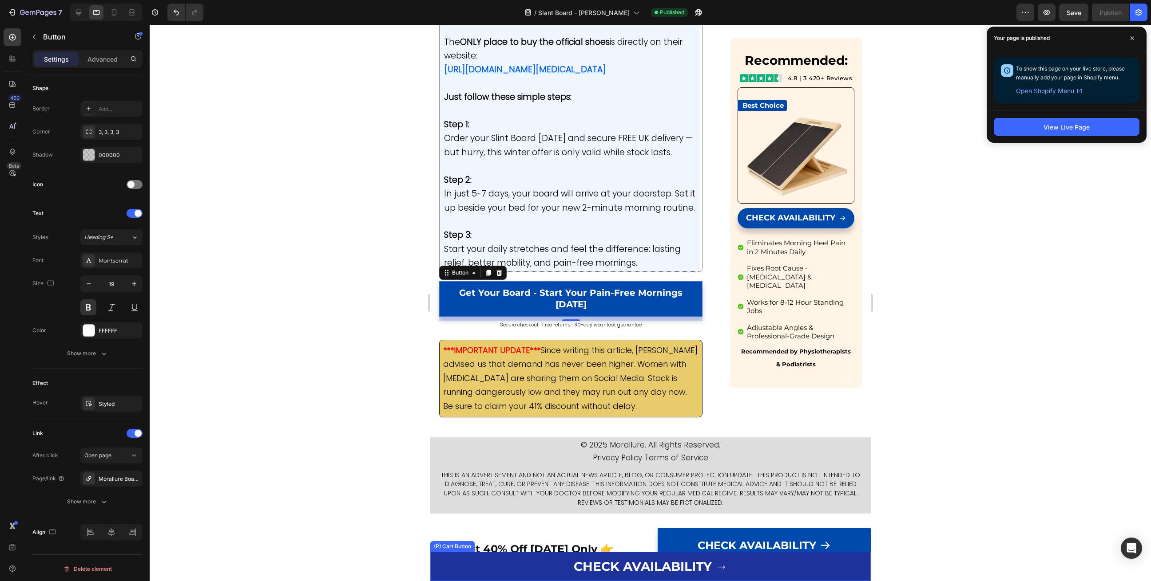
click at [546, 567] on button "CHECK AVAILABILITY →" at bounding box center [650, 566] width 440 height 29
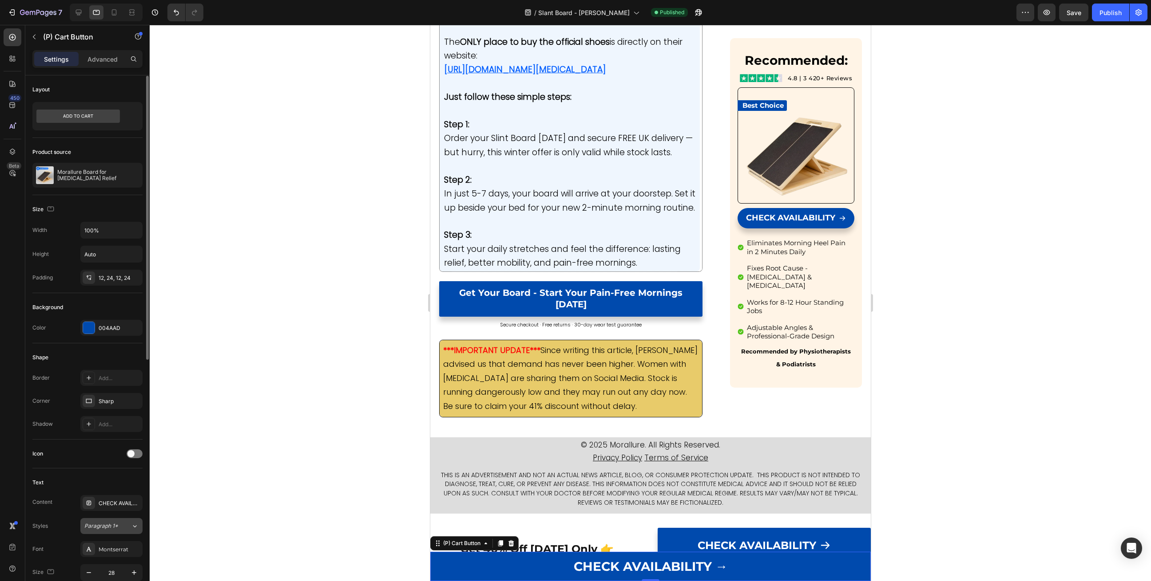
scroll to position [463, 0]
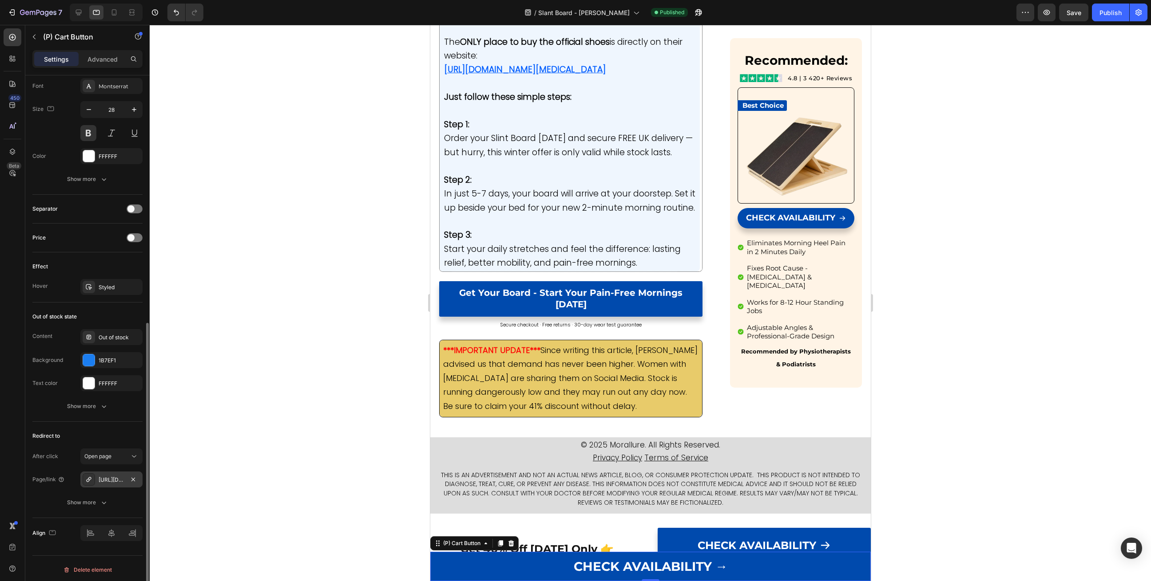
click at [117, 477] on div "[URL][DOMAIN_NAME]" at bounding box center [112, 480] width 26 height 8
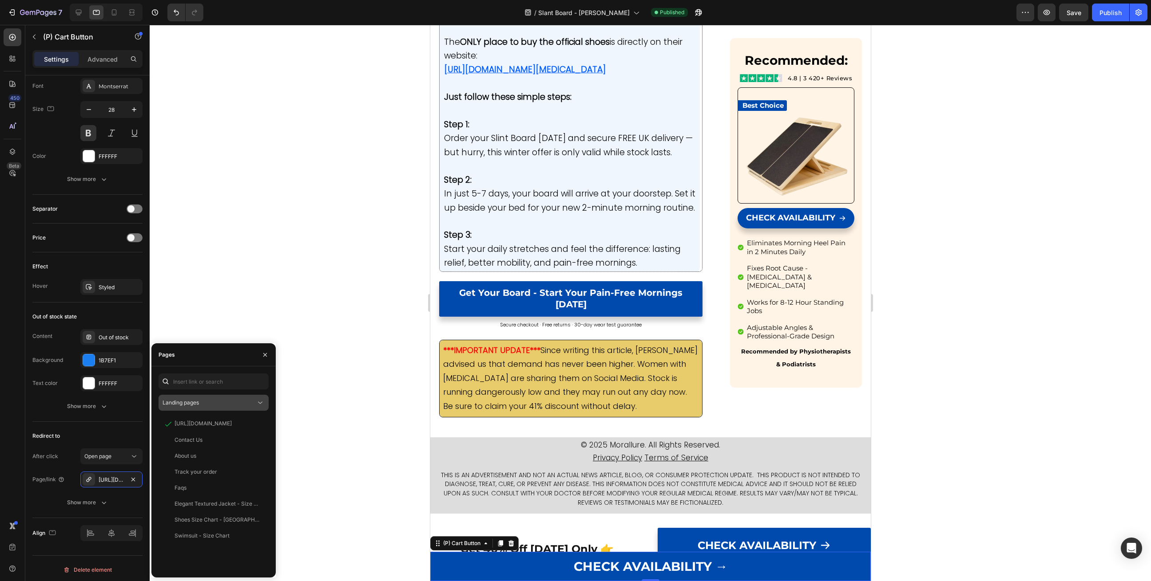
click at [229, 401] on div "Landing pages" at bounding box center [208, 403] width 93 height 8
click at [203, 467] on div "Product pages" at bounding box center [213, 475] width 103 height 17
click at [201, 432] on div "Morallure Board for Plantar Fasciitis Relief View" at bounding box center [211, 440] width 107 height 16
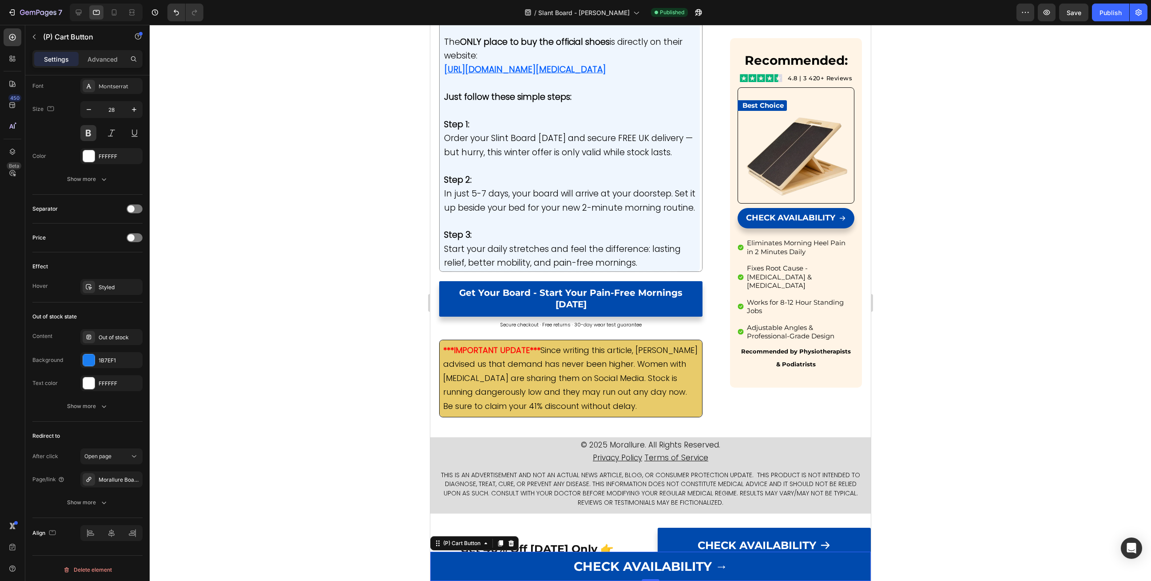
click at [386, 199] on div at bounding box center [650, 303] width 1001 height 557
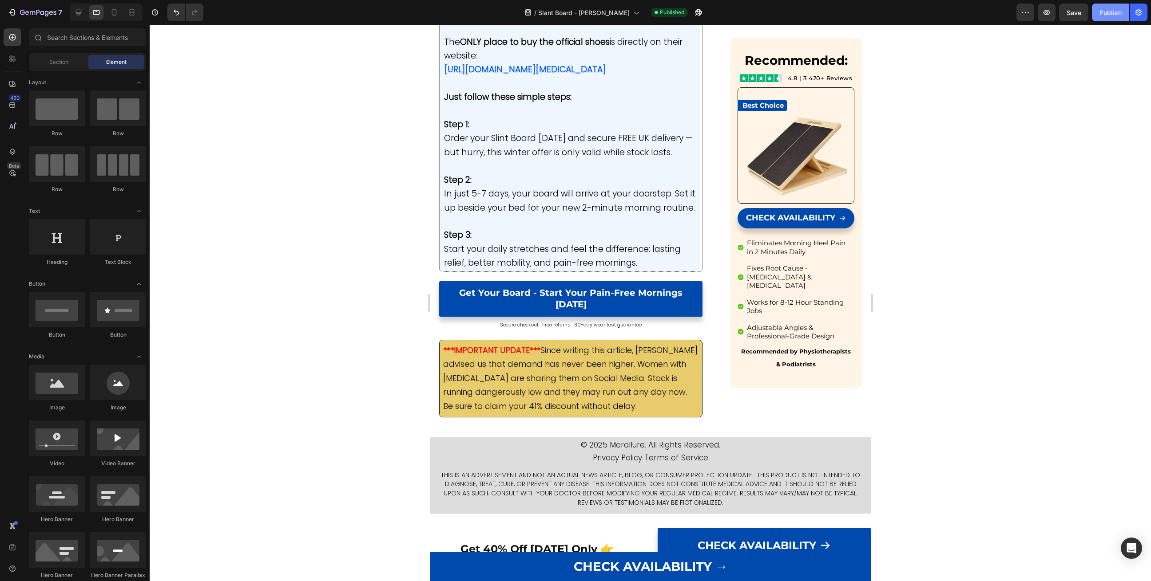
click at [1111, 9] on div "Publish" at bounding box center [1110, 12] width 22 height 9
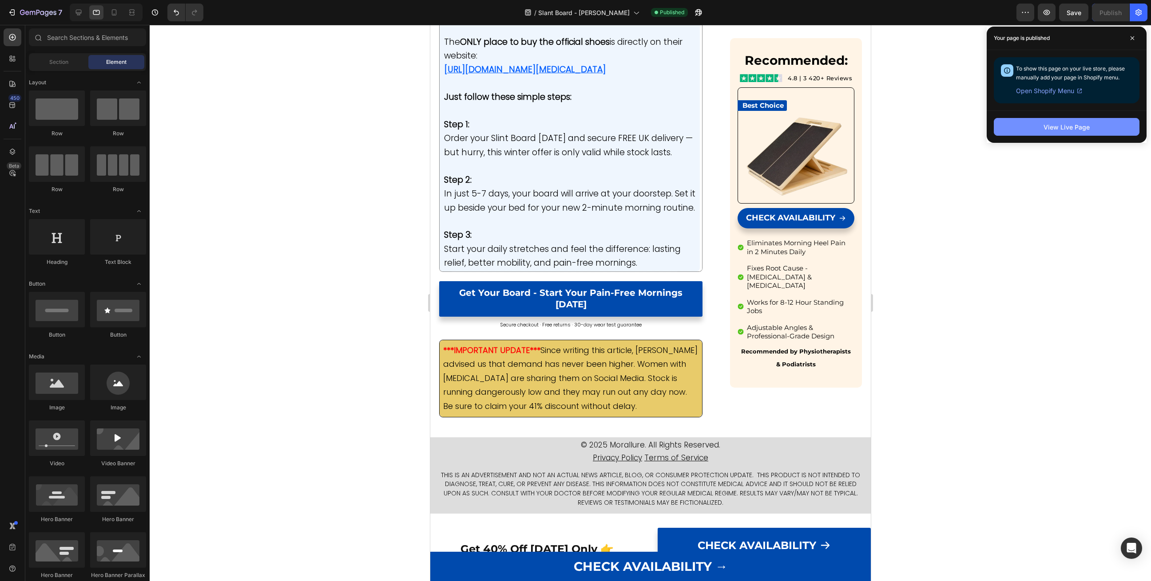
click at [1037, 127] on button "View Live Page" at bounding box center [1066, 127] width 146 height 18
